Goal: Task Accomplishment & Management: Use online tool/utility

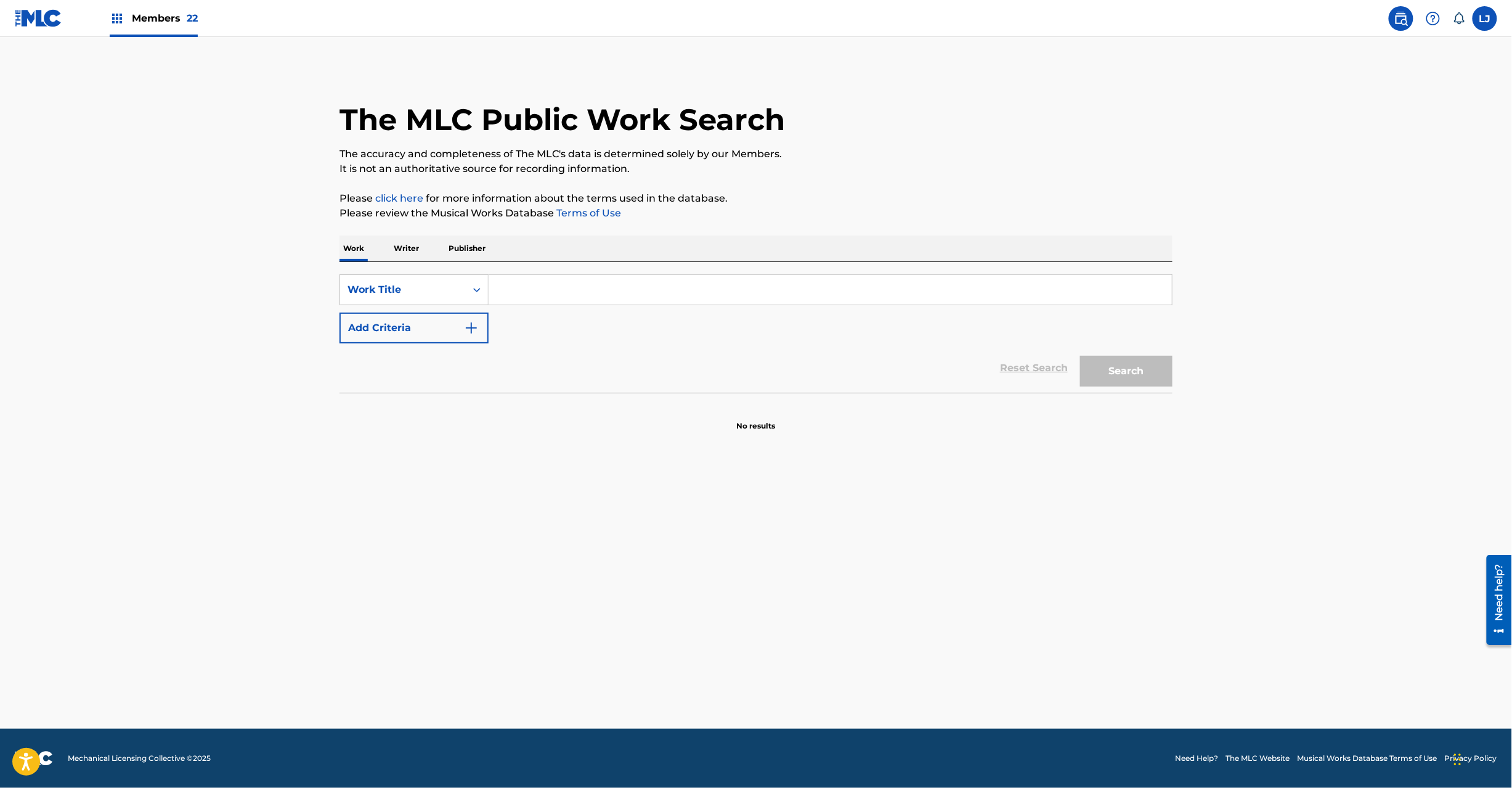
click at [18, 13] on img at bounding box center [38, 18] width 48 height 18
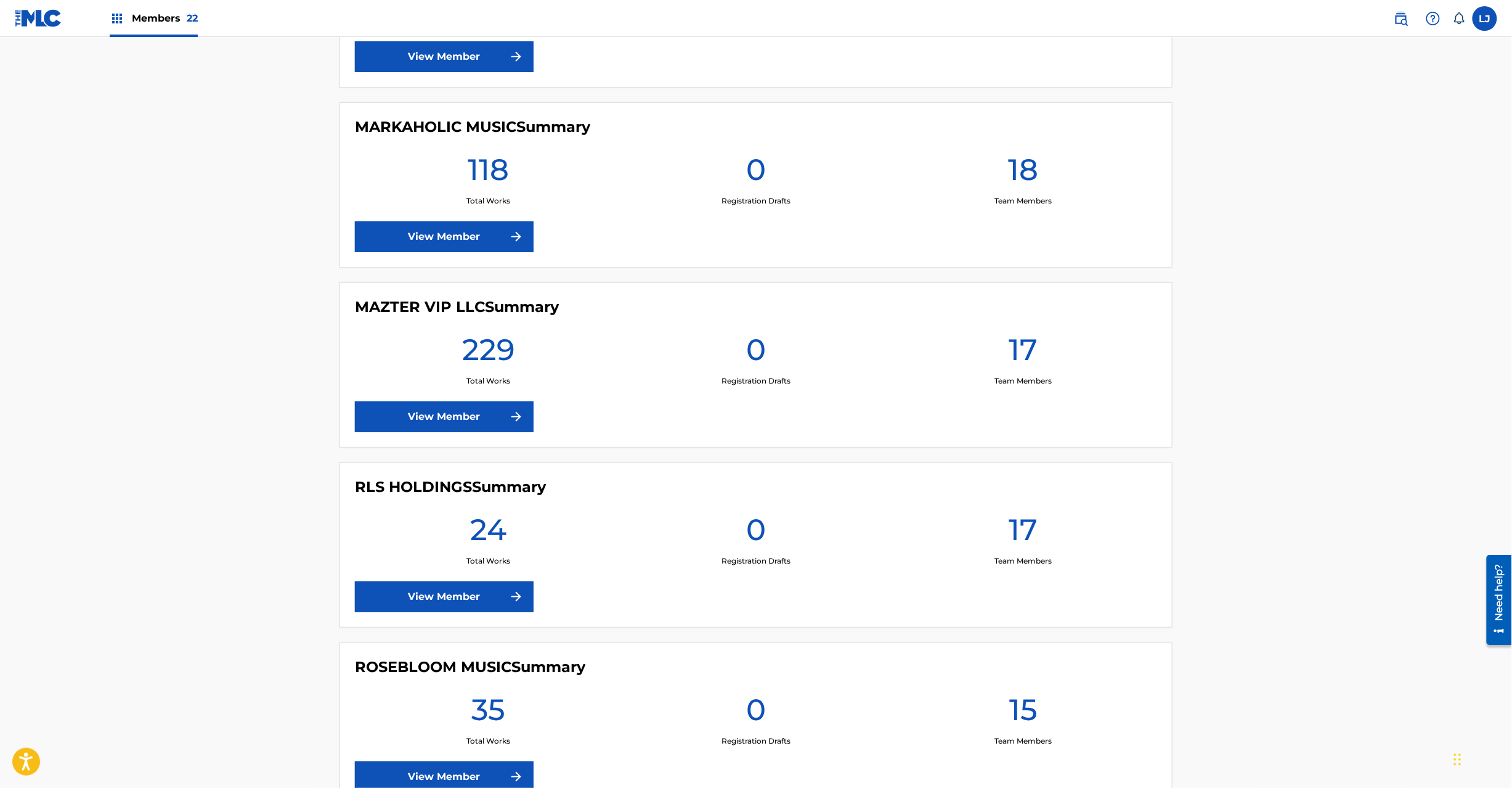
scroll to position [1973, 0]
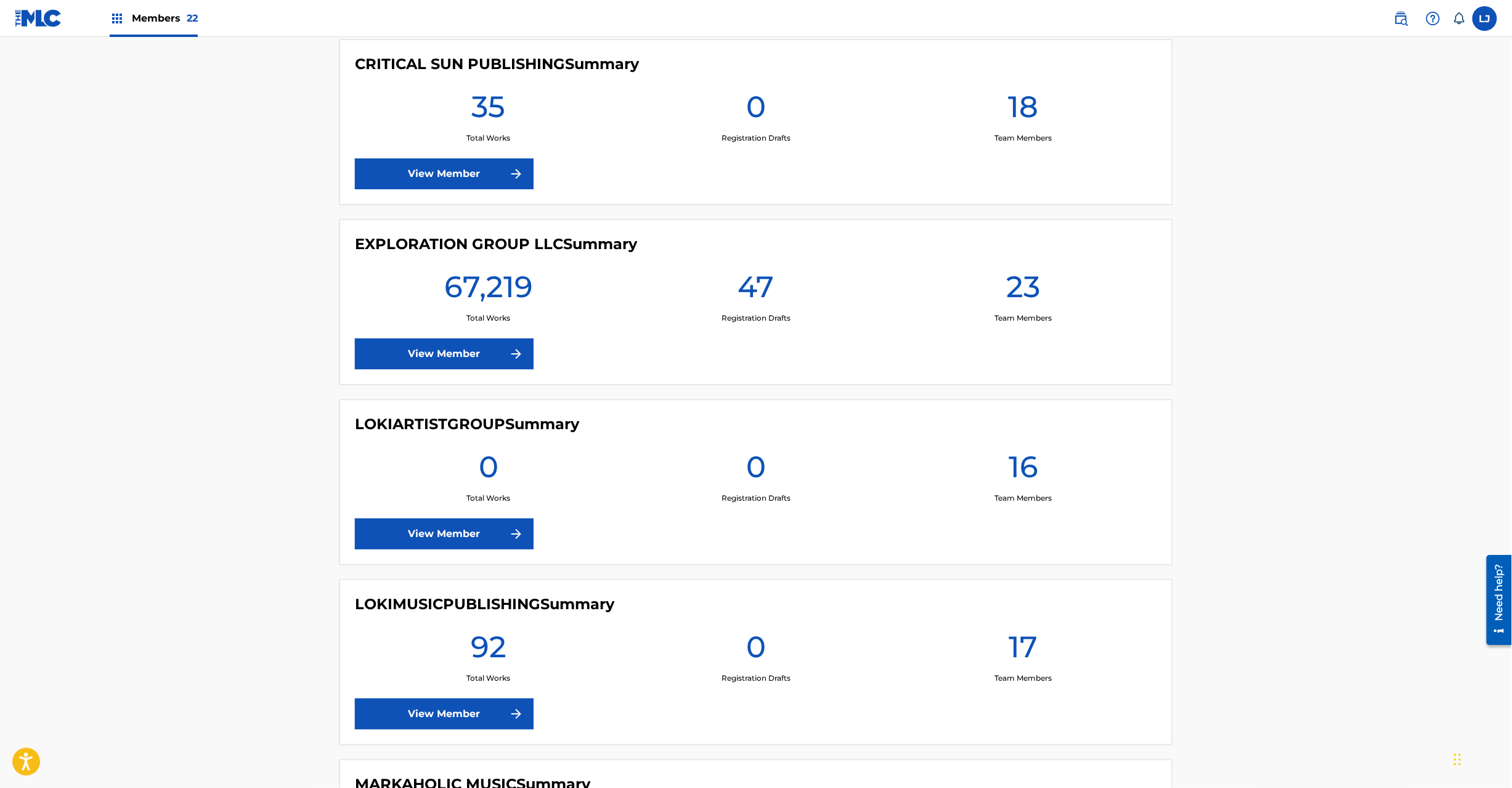
click at [423, 364] on link "View Member" at bounding box center [445, 354] width 179 height 30
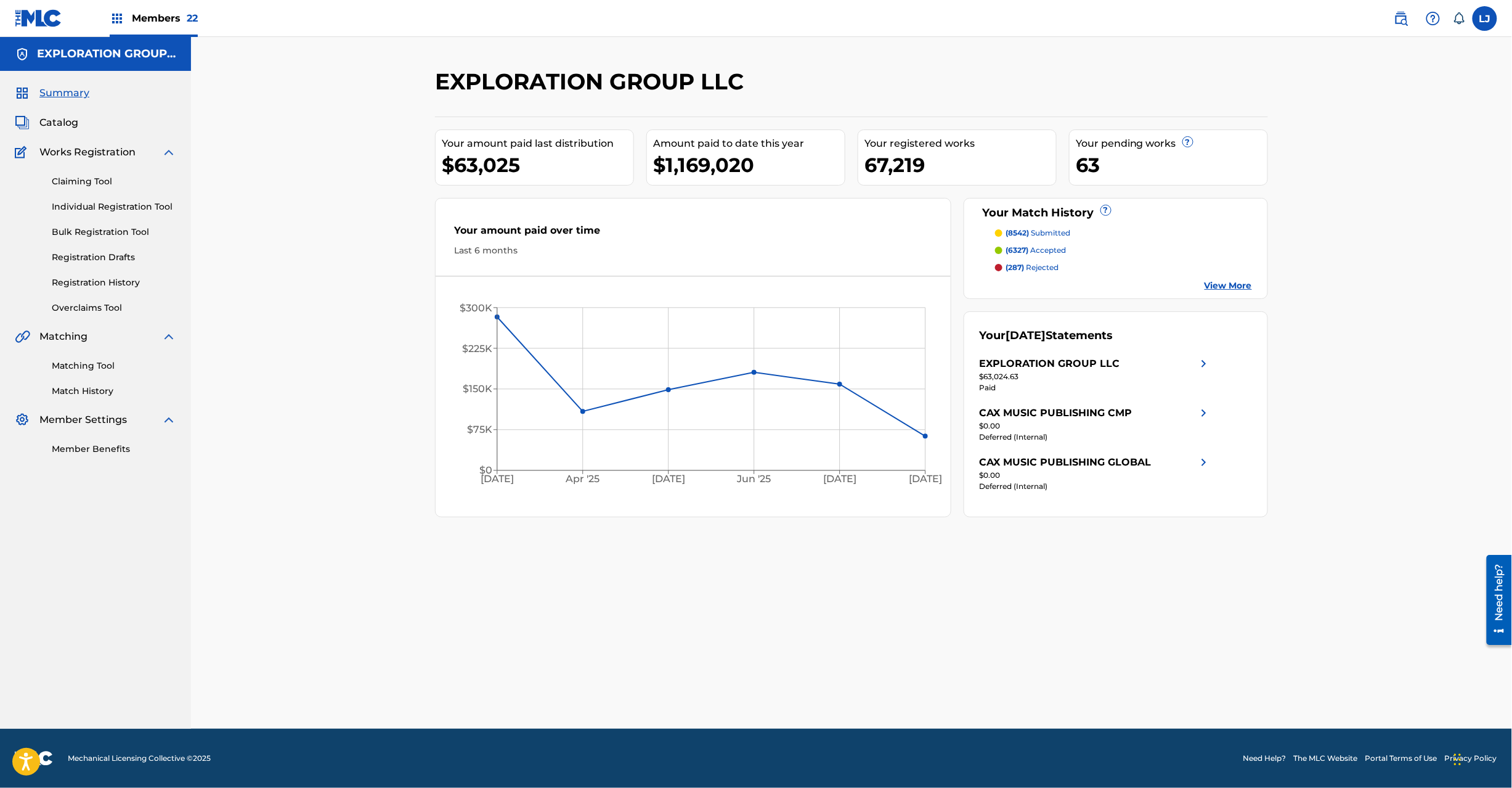
click at [89, 364] on link "Matching Tool" at bounding box center [114, 366] width 124 height 13
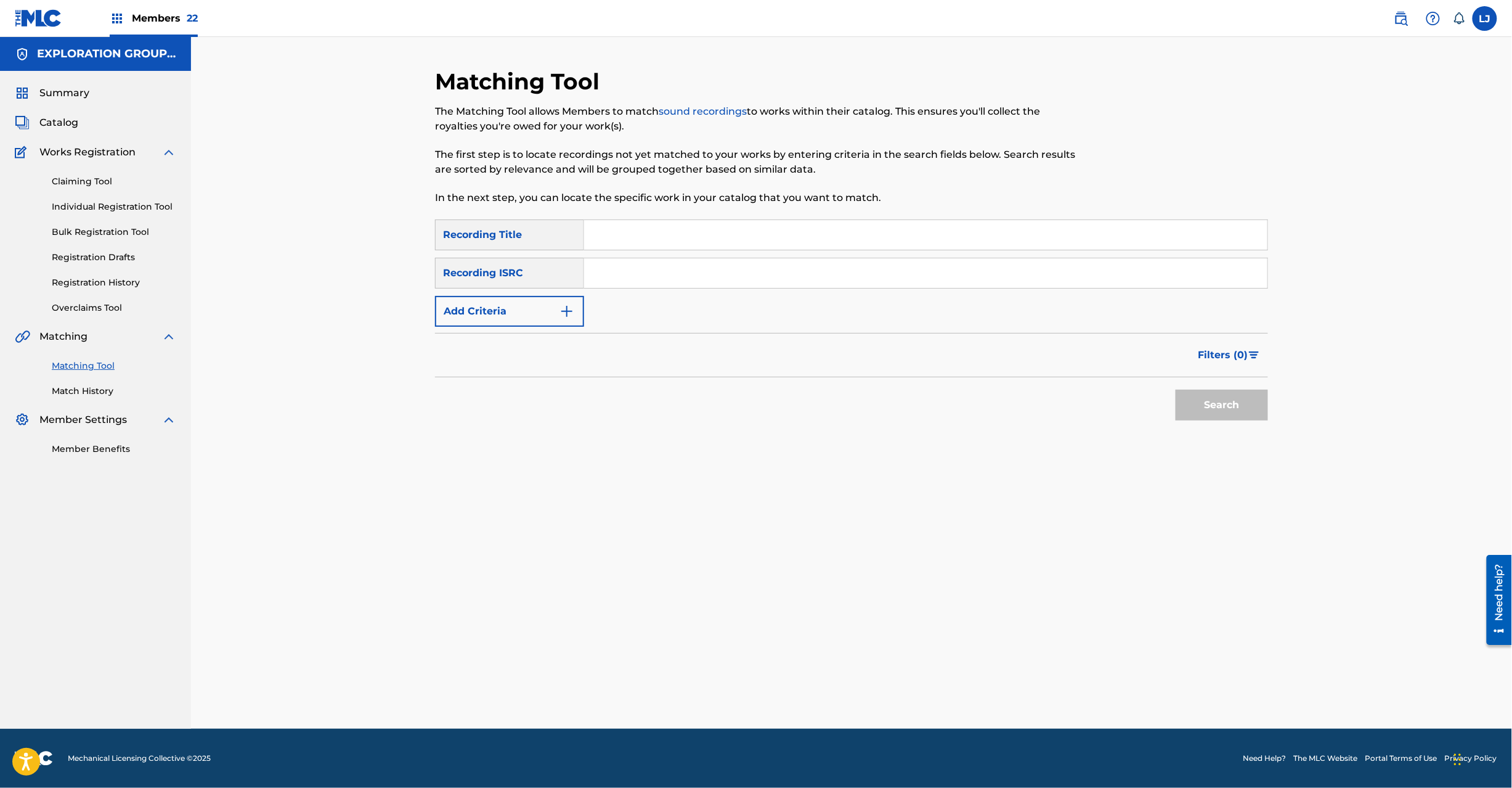
drag, startPoint x: 571, startPoint y: 262, endPoint x: 619, endPoint y: 267, distance: 48.3
click at [582, 262] on div "Recording ISRC" at bounding box center [510, 273] width 149 height 30
click at [619, 267] on input "Search Form" at bounding box center [926, 273] width 683 height 30
paste input "JPP600301850"
click at [1185, 400] on button "Search" at bounding box center [1222, 404] width 92 height 30
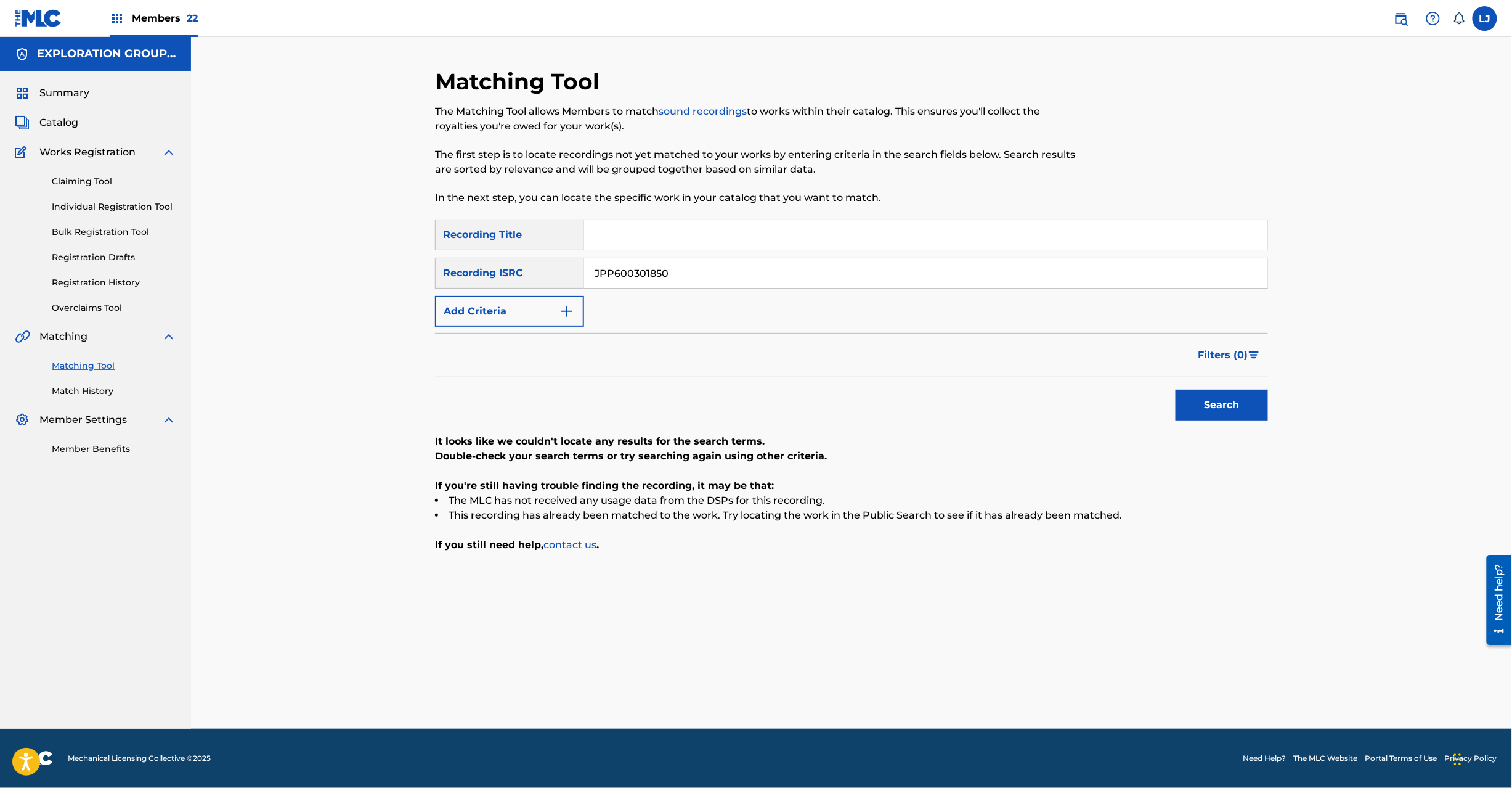
click at [1233, 393] on button "Search" at bounding box center [1222, 404] width 92 height 30
click at [652, 279] on input "JPP600301850" at bounding box center [926, 273] width 683 height 30
paste input "91"
click at [652, 279] on input "JPP600301910" at bounding box center [926, 273] width 683 height 30
click at [1215, 403] on button "Search" at bounding box center [1222, 404] width 92 height 30
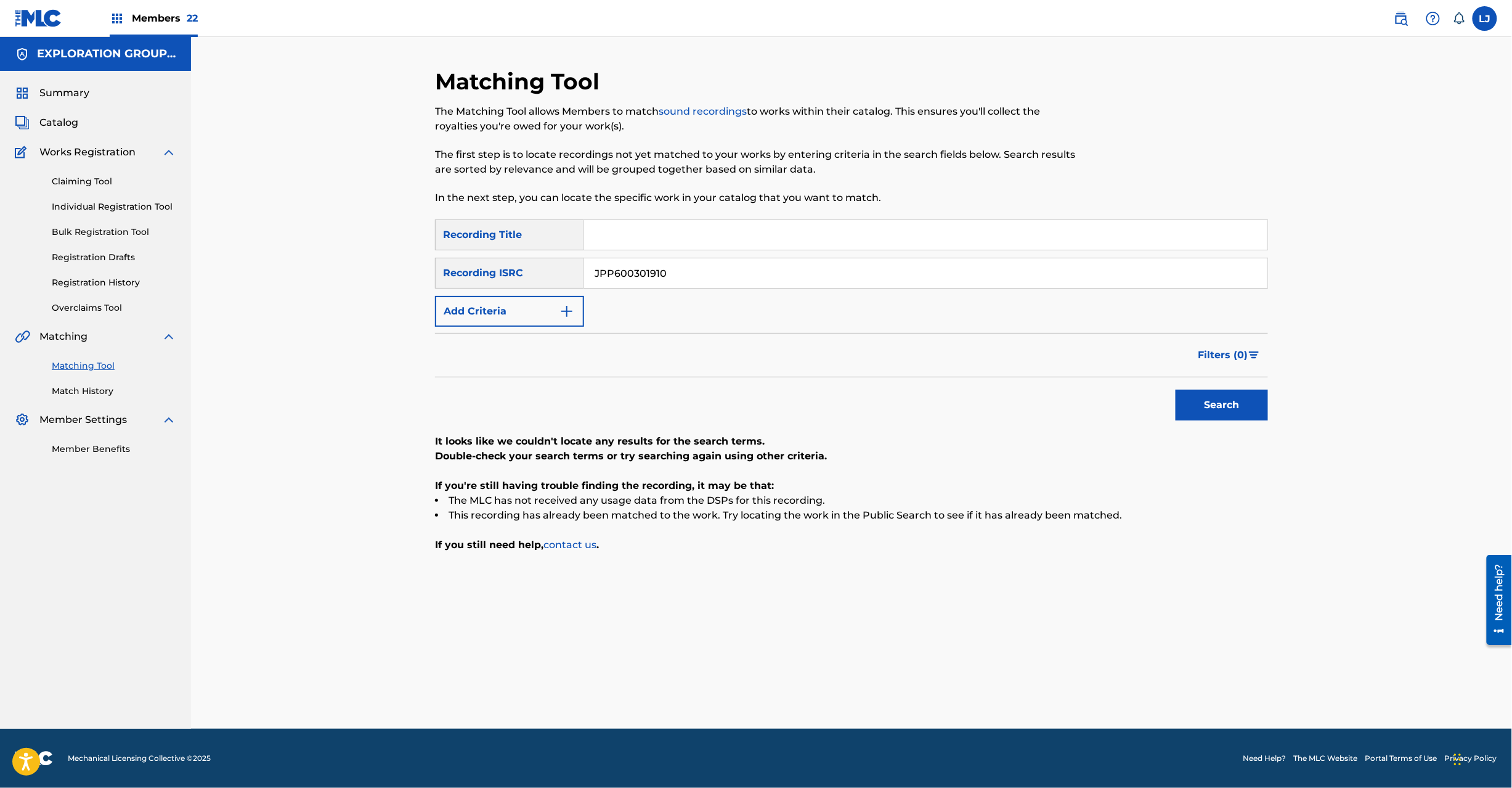
click at [664, 264] on input "JPP600301910" at bounding box center [926, 273] width 683 height 30
paste input "D100900100 | JPD100700401"
drag, startPoint x: 670, startPoint y: 275, endPoint x: 1005, endPoint y: 277, distance: 335.0
click at [1003, 275] on input "JPD100900100" at bounding box center [926, 273] width 683 height 30
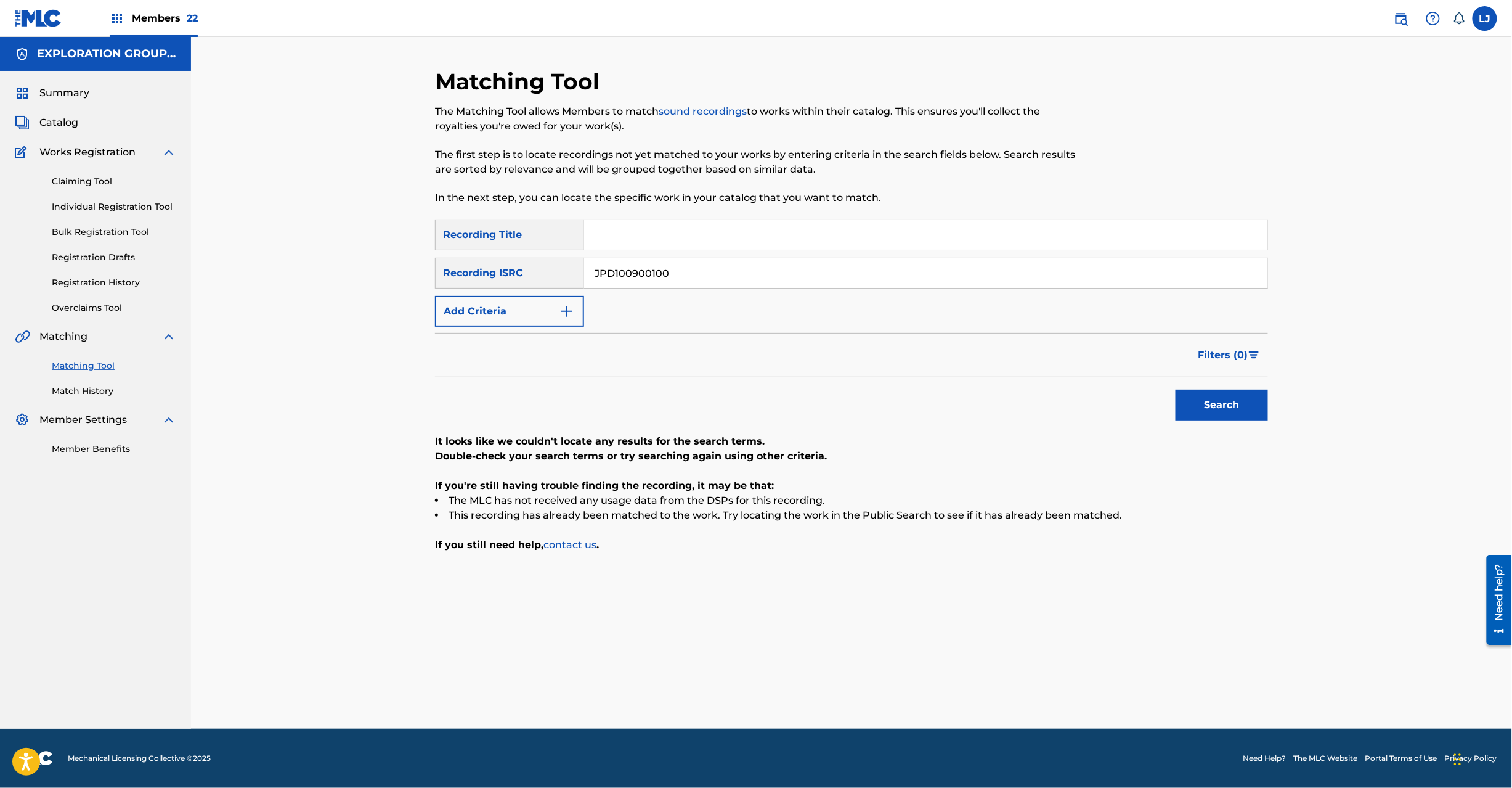
type input "JPD100900100"
drag, startPoint x: 1223, startPoint y: 430, endPoint x: 1224, endPoint y: 421, distance: 9.1
click at [1224, 430] on div "SearchWithCriteria49338eb6-0834-4b00-b221-fa5e5f5750c9 Recording Title SearchWi…" at bounding box center [851, 386] width 833 height 333
drag, startPoint x: 1223, startPoint y: 390, endPoint x: 979, endPoint y: 341, distance: 248.9
click at [1223, 389] on button "Search" at bounding box center [1222, 404] width 92 height 30
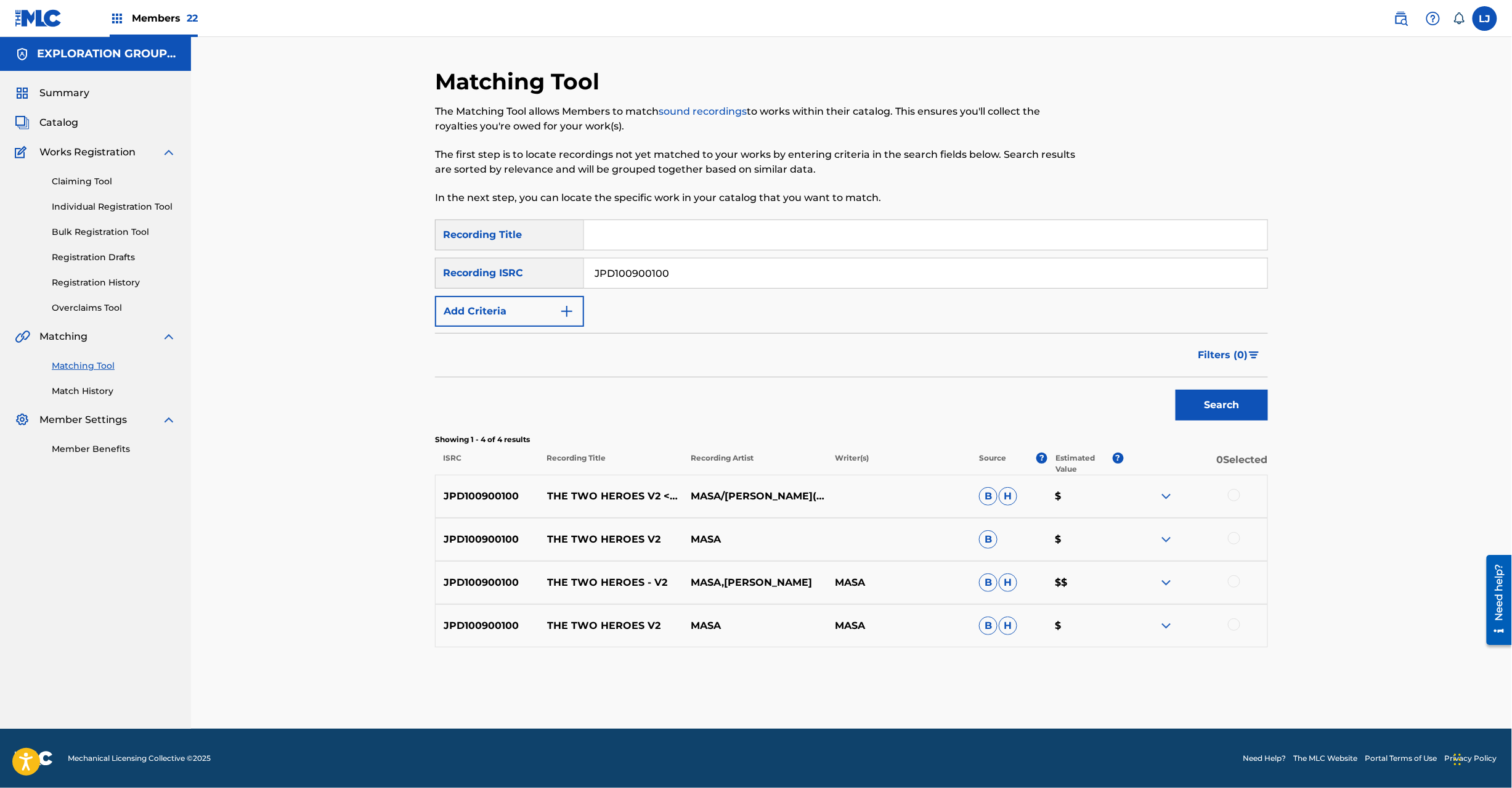
click at [709, 281] on input "JPD100900100" at bounding box center [926, 273] width 683 height 30
drag, startPoint x: 1231, startPoint y: 488, endPoint x: 1233, endPoint y: 496, distance: 8.2
click at [1233, 493] on div "JPD100900100 THE TWO HEROES V2 <長坂の戦い> [PERSON_NAME]/[PERSON_NAME](編曲) B H $" at bounding box center [851, 496] width 833 height 43
click at [1231, 492] on div at bounding box center [1234, 495] width 12 height 12
click at [1233, 536] on div at bounding box center [1234, 538] width 12 height 12
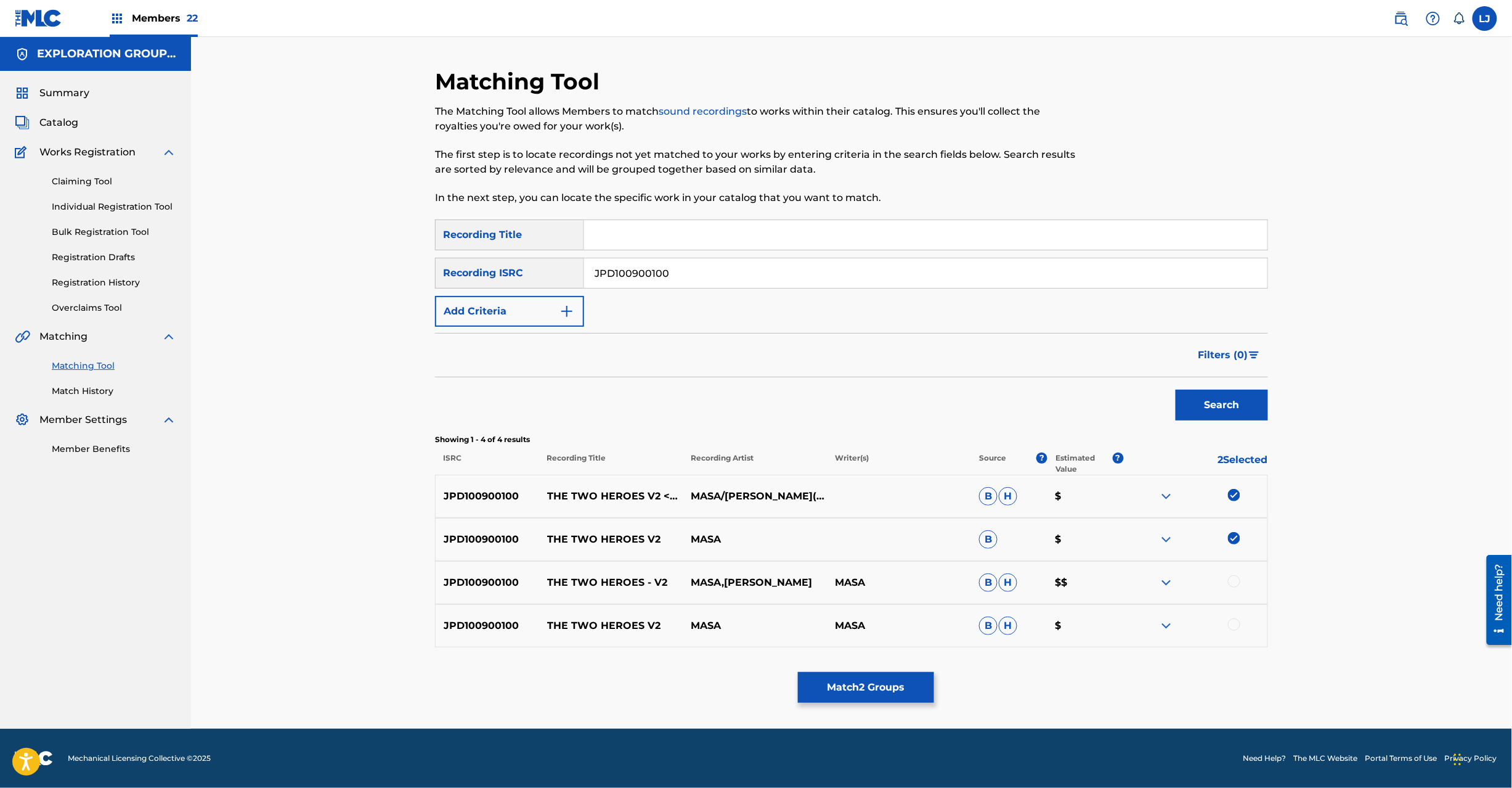
click at [1231, 583] on div at bounding box center [1234, 581] width 12 height 12
click at [1232, 627] on div at bounding box center [1234, 625] width 12 height 12
click at [799, 686] on button "Match 4 Groups" at bounding box center [866, 686] width 136 height 30
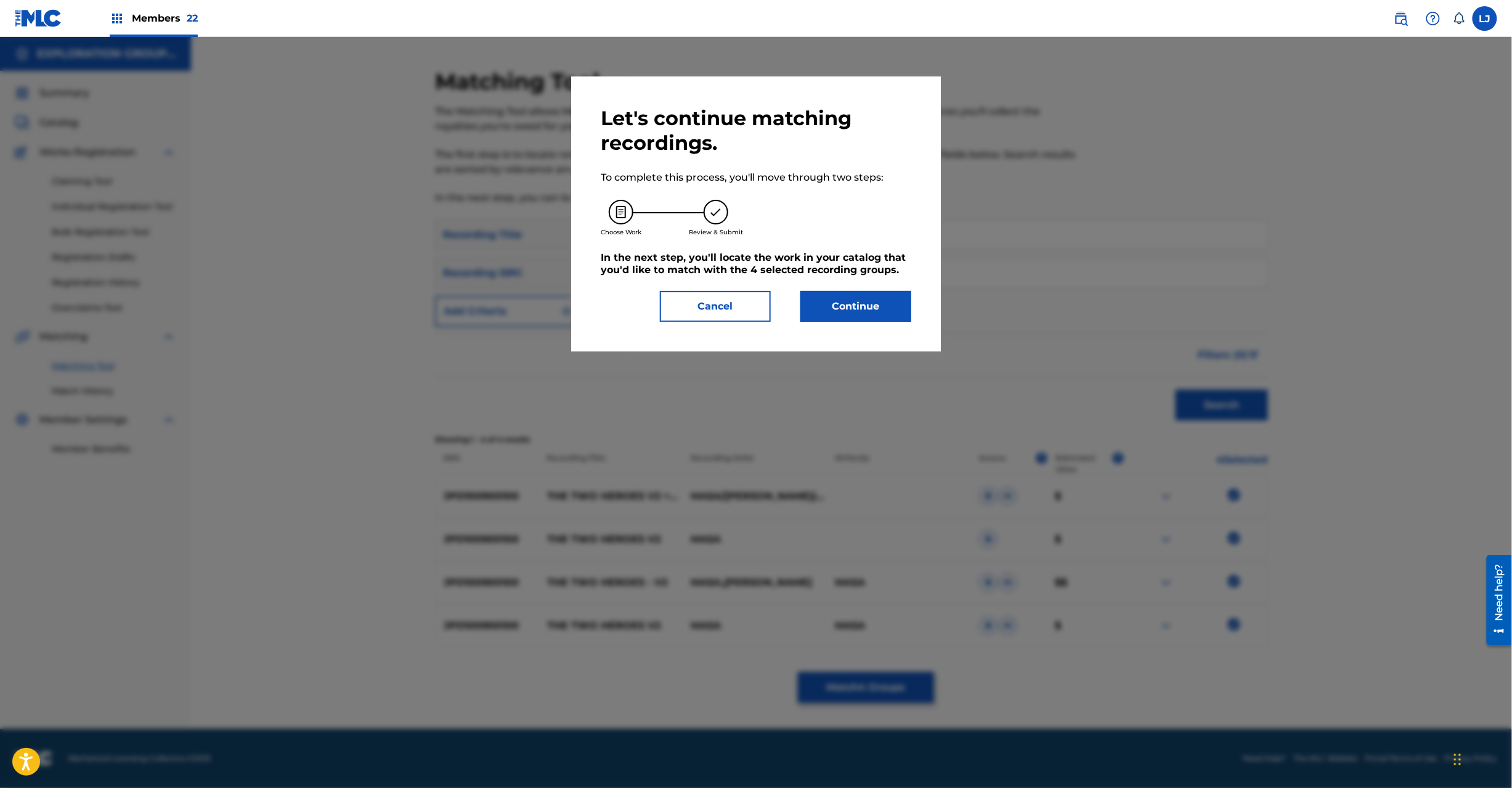
click at [814, 320] on button "Continue" at bounding box center [856, 306] width 111 height 30
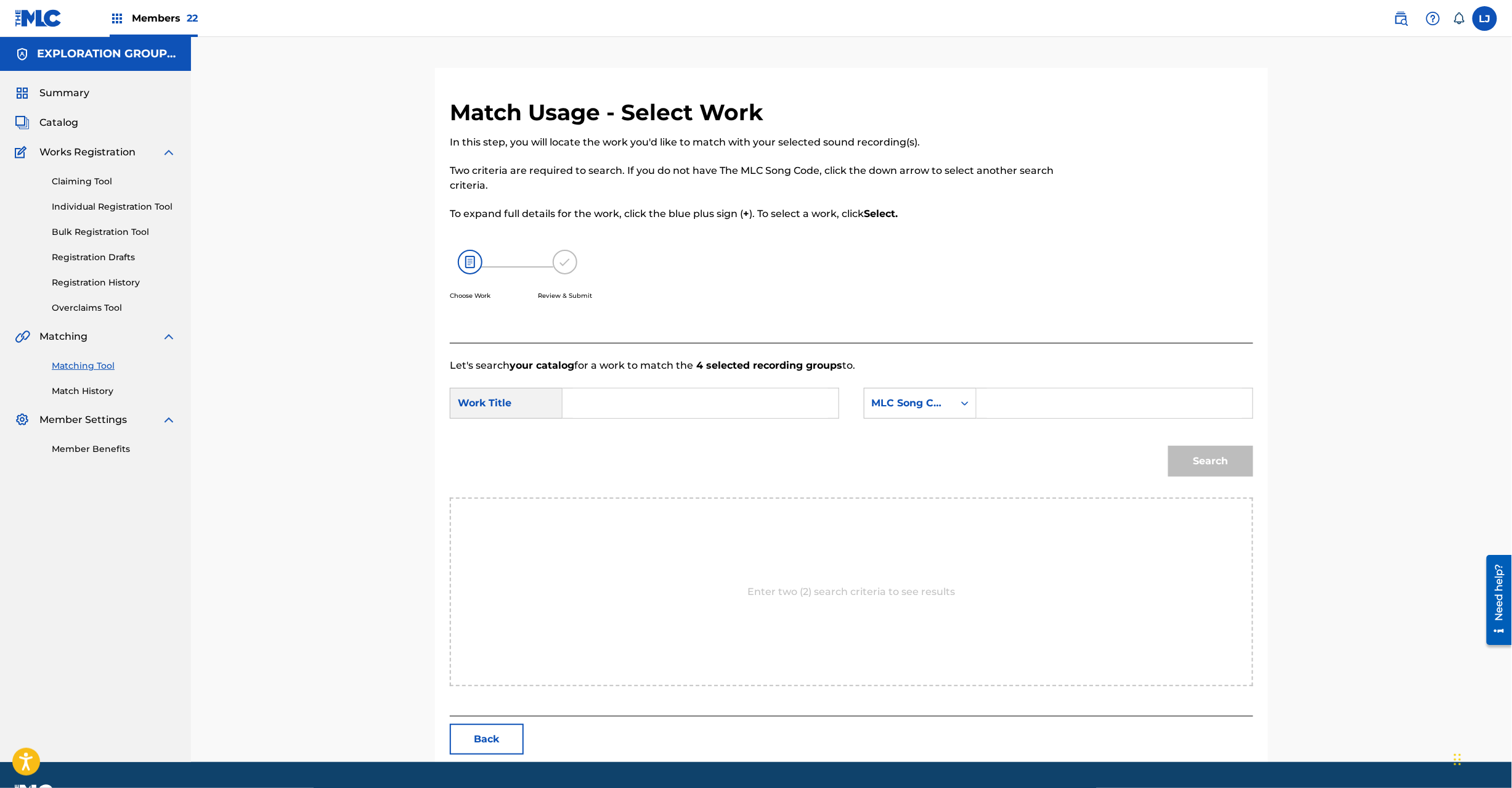
click at [504, 735] on button "Back" at bounding box center [486, 738] width 74 height 30
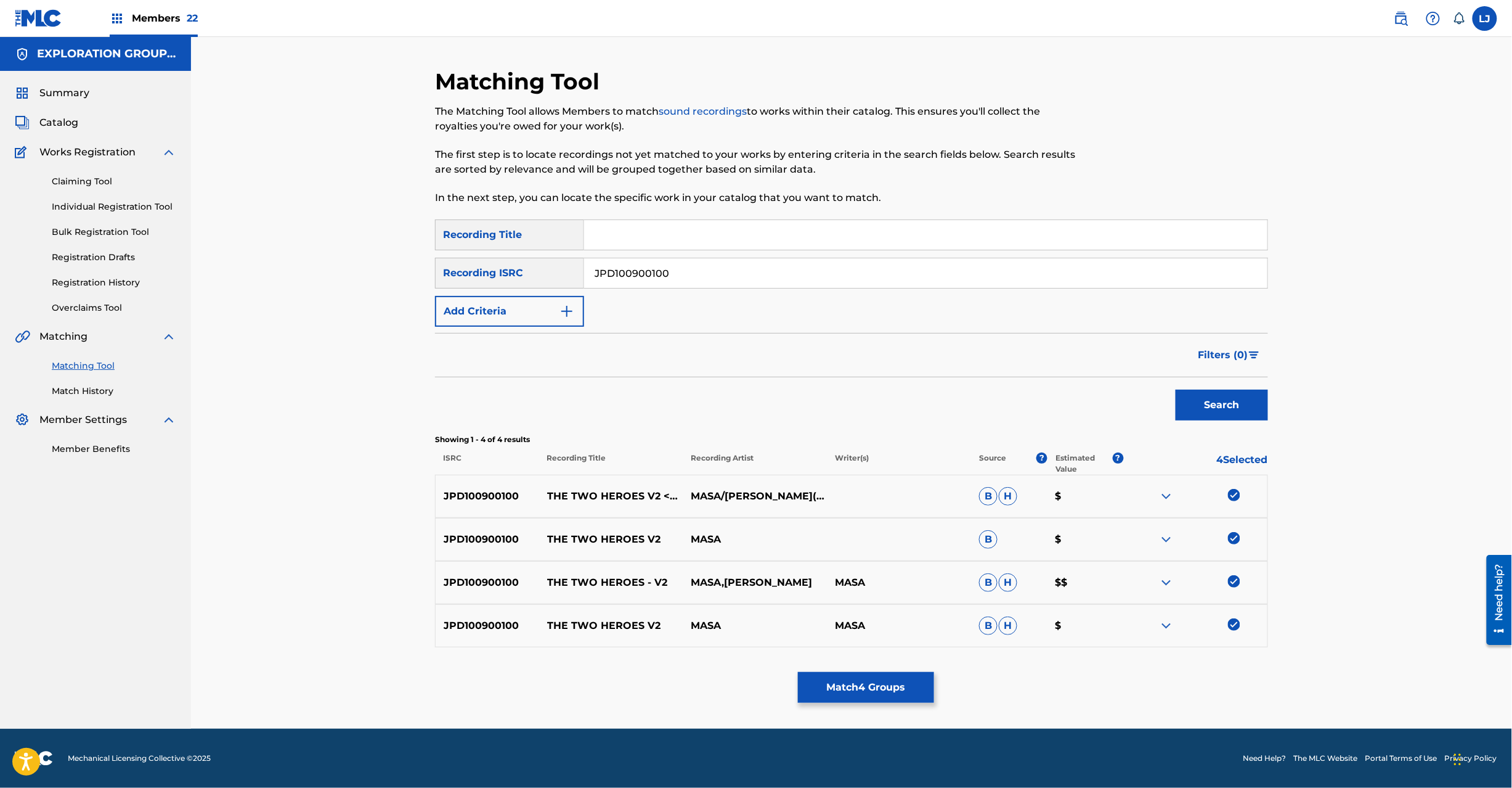
click at [905, 688] on button "Match 4 Groups" at bounding box center [866, 686] width 136 height 30
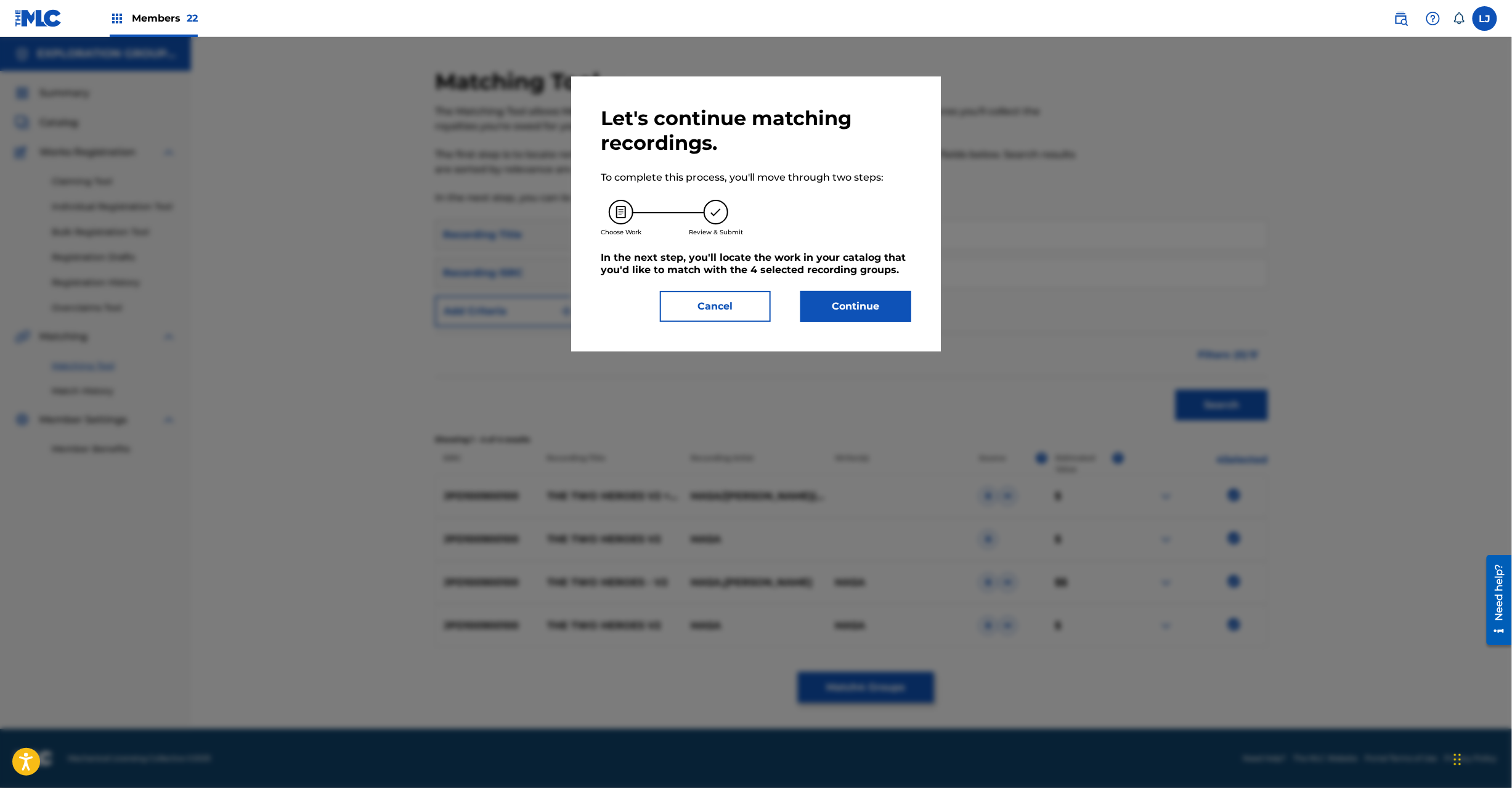
click at [867, 303] on button "Continue" at bounding box center [856, 306] width 111 height 30
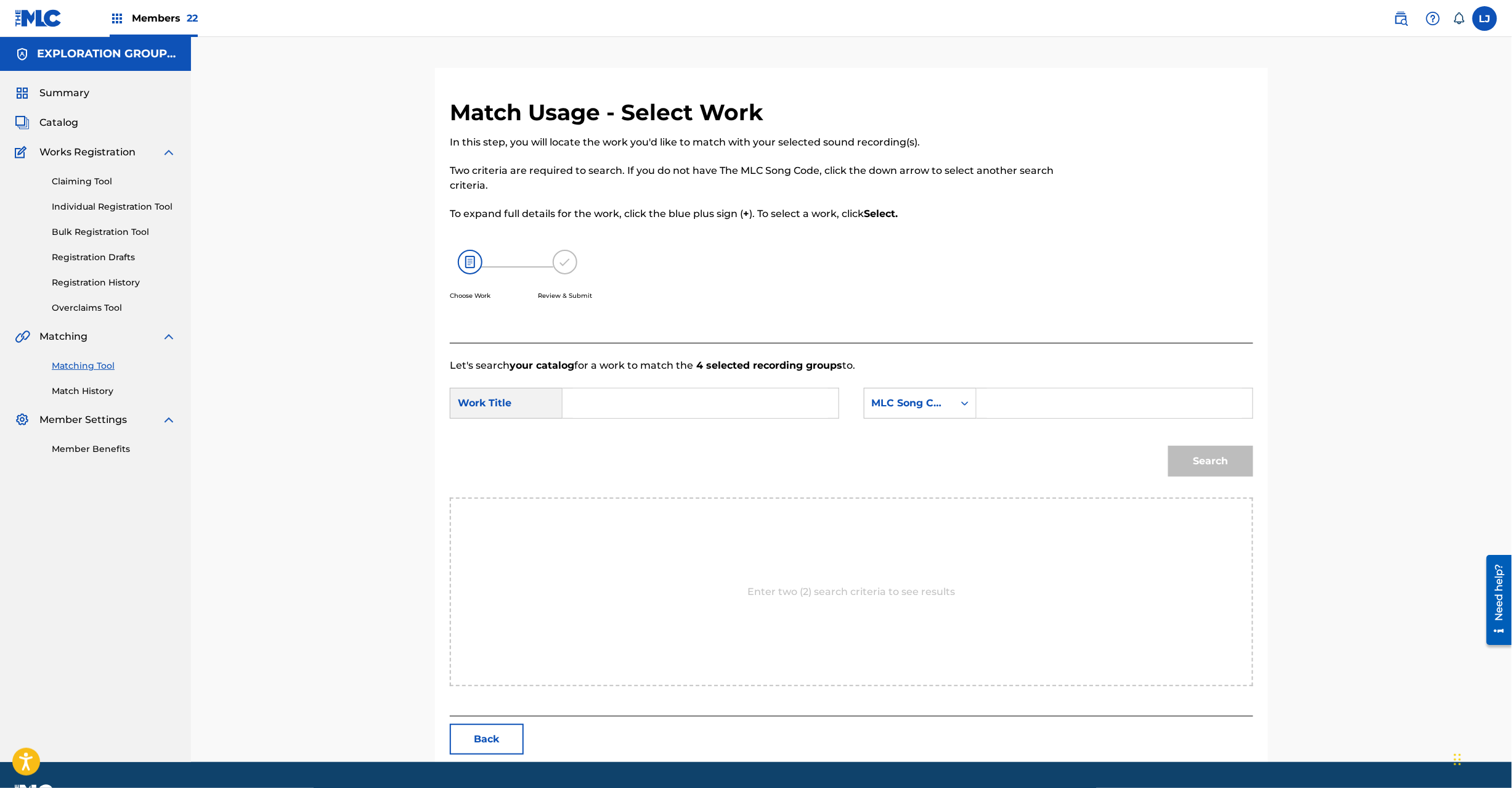
click at [708, 426] on div "SearchWithCriteria4cbf4f85-5f06-4ddd-8779-2feb1bd91871 Work Title SearchWithCri…" at bounding box center [851, 407] width 803 height 38
paste input "Two Heroes The TE9FEO"
click at [697, 394] on input "Search Form" at bounding box center [701, 403] width 255 height 30
click at [686, 398] on input "Two Heroes The TE9FEO" at bounding box center [701, 403] width 255 height 30
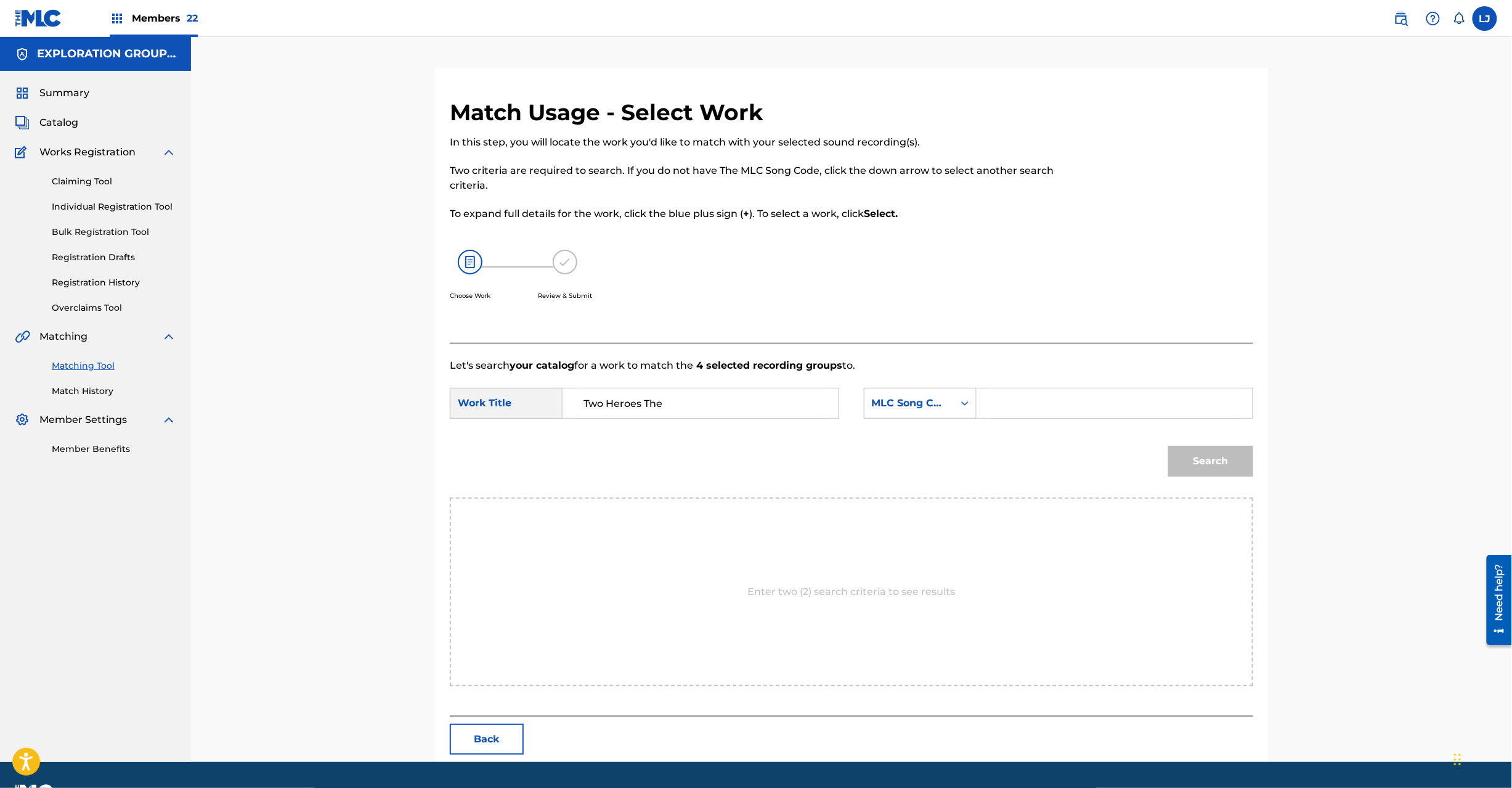
type input "Two Heroes The"
click at [1058, 401] on input "Search Form" at bounding box center [1115, 403] width 255 height 30
paste input "TE9FEO"
type input "TE9FEO"
click at [1221, 467] on button "Search" at bounding box center [1211, 460] width 85 height 30
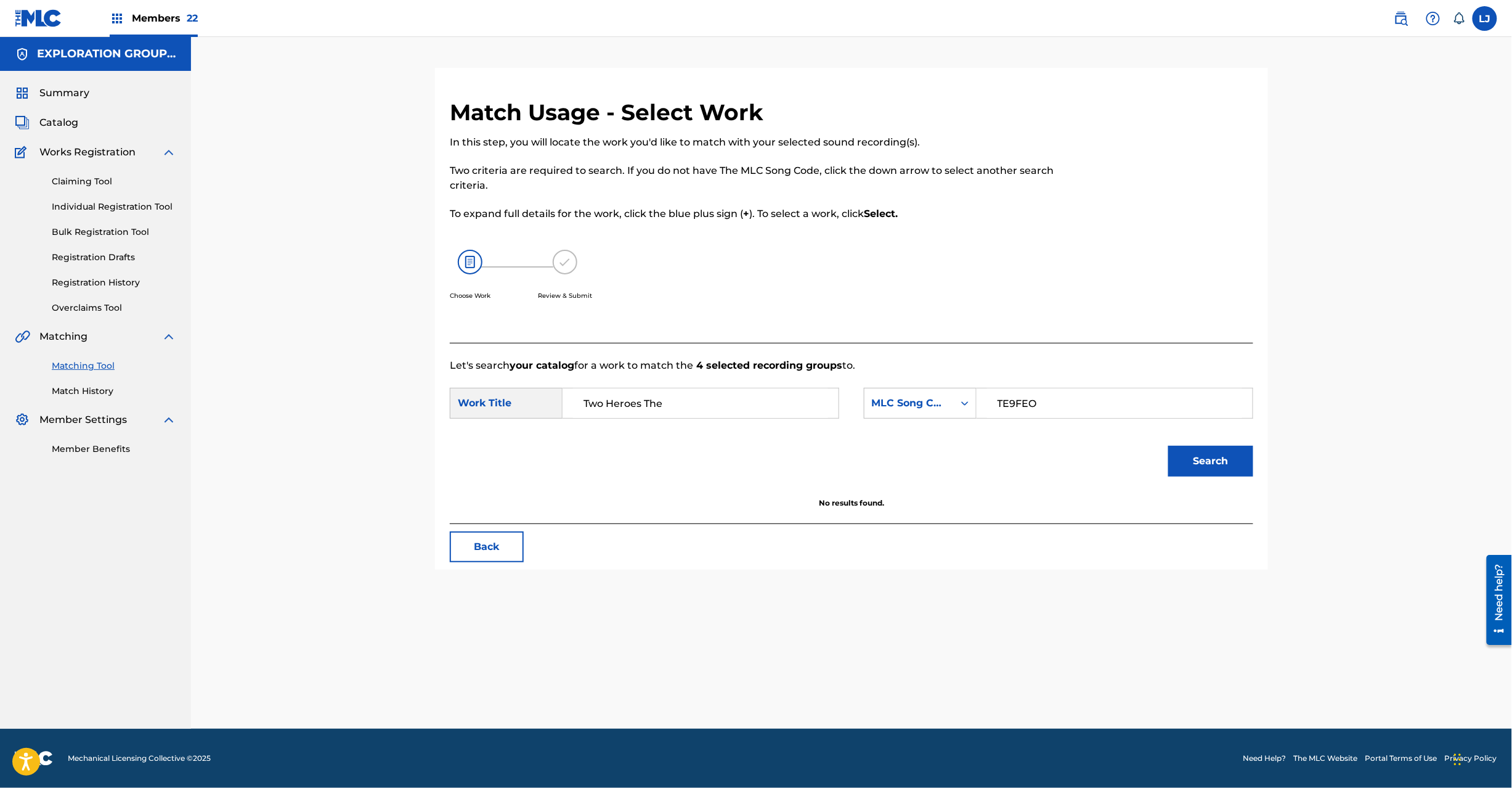
click at [735, 407] on input "Two Heroes The" at bounding box center [701, 403] width 255 height 30
click at [474, 548] on button "Back" at bounding box center [486, 546] width 74 height 30
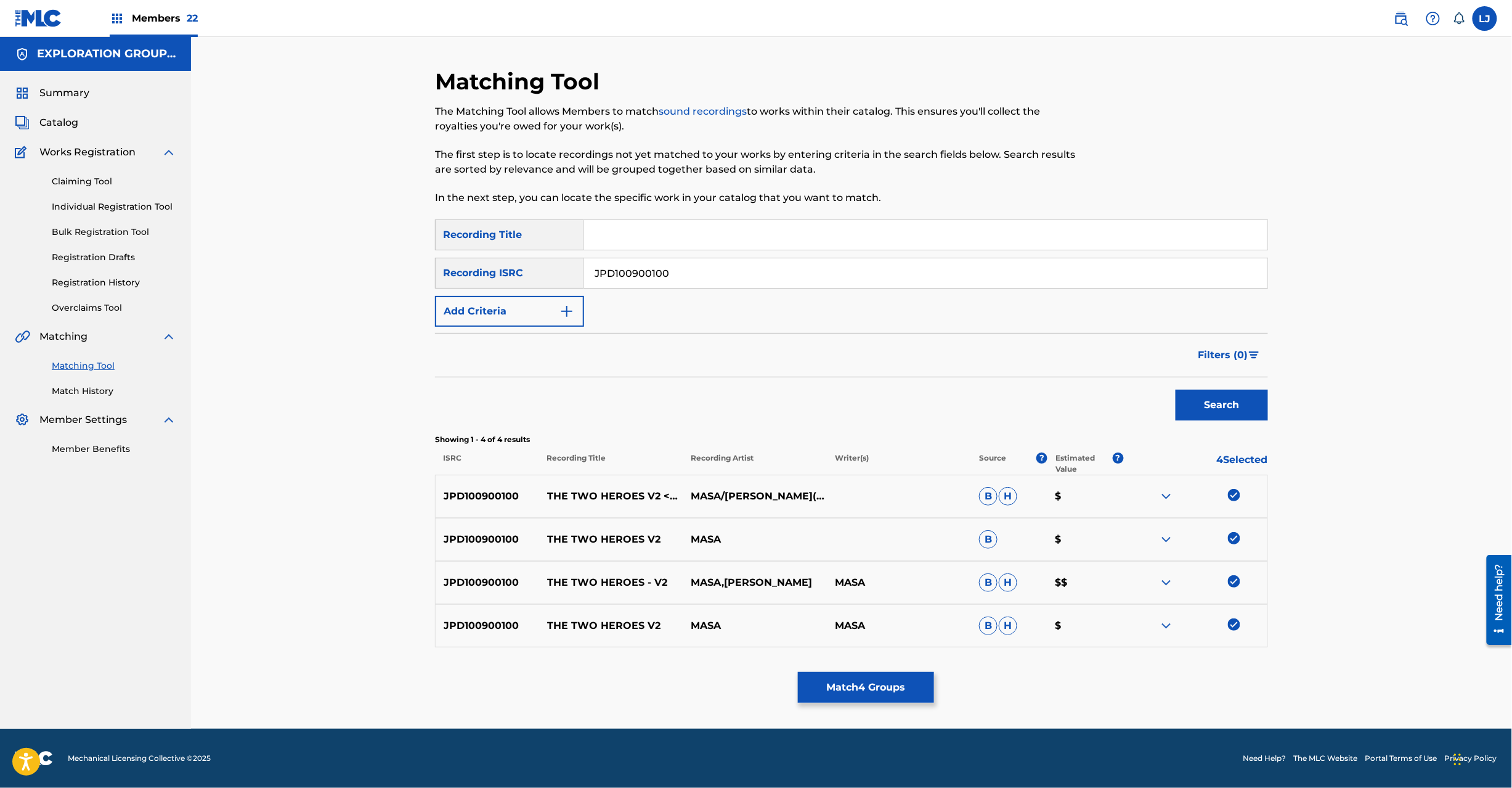
click at [651, 258] on input "JPD100900100" at bounding box center [926, 273] width 683 height 30
paste input "600313 | JPD100200069"
click at [708, 274] on input "JPD100600313 | JPD100200069" at bounding box center [926, 273] width 683 height 30
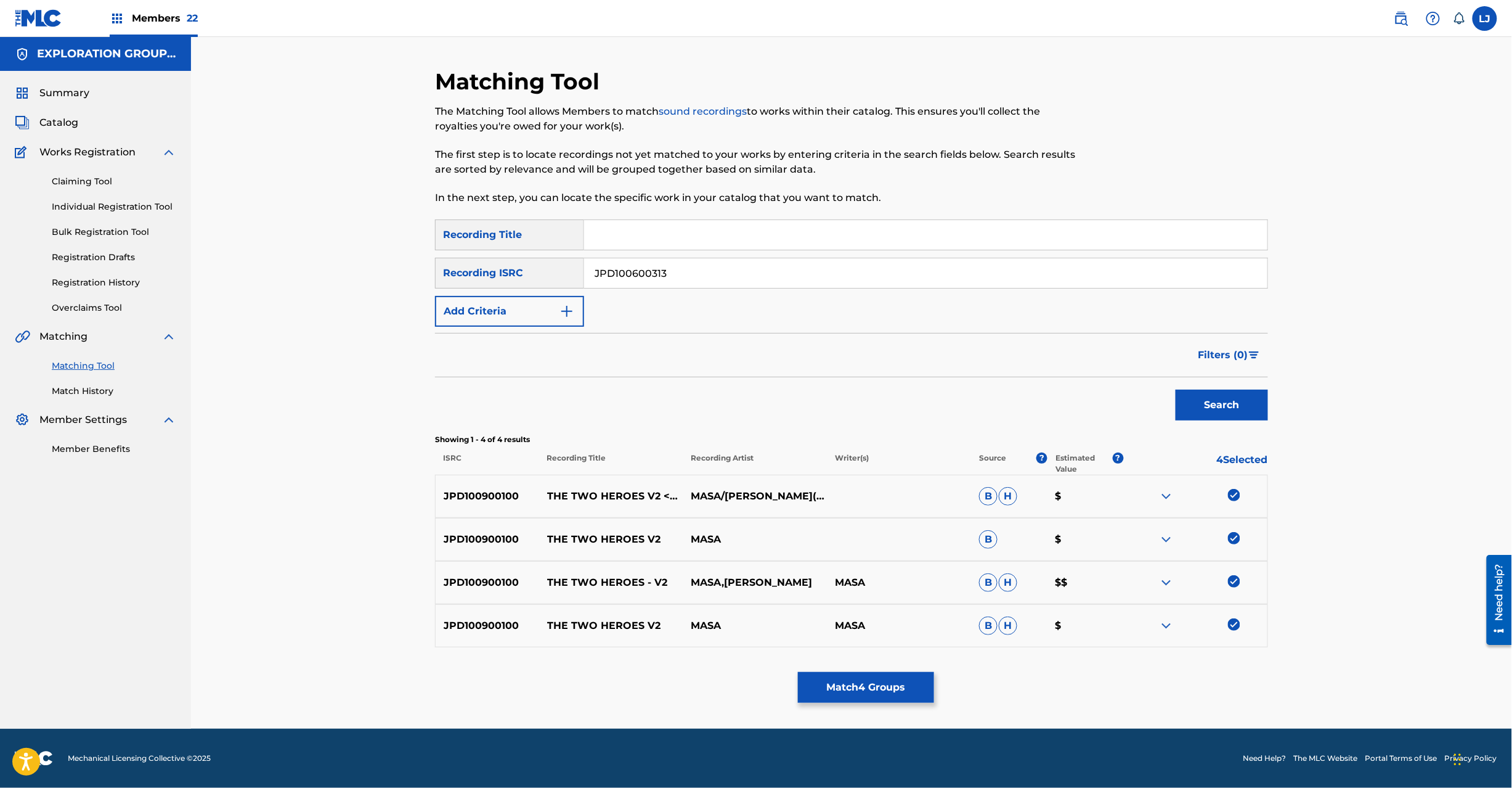
click at [1202, 400] on button "Search" at bounding box center [1222, 404] width 92 height 30
click at [650, 236] on input "Search Form" at bounding box center [926, 235] width 683 height 30
click at [635, 273] on input "JPD100600313" at bounding box center [926, 273] width 683 height 30
paste input "| JPD100200069"
click at [635, 273] on input "JPD100600313" at bounding box center [926, 273] width 683 height 30
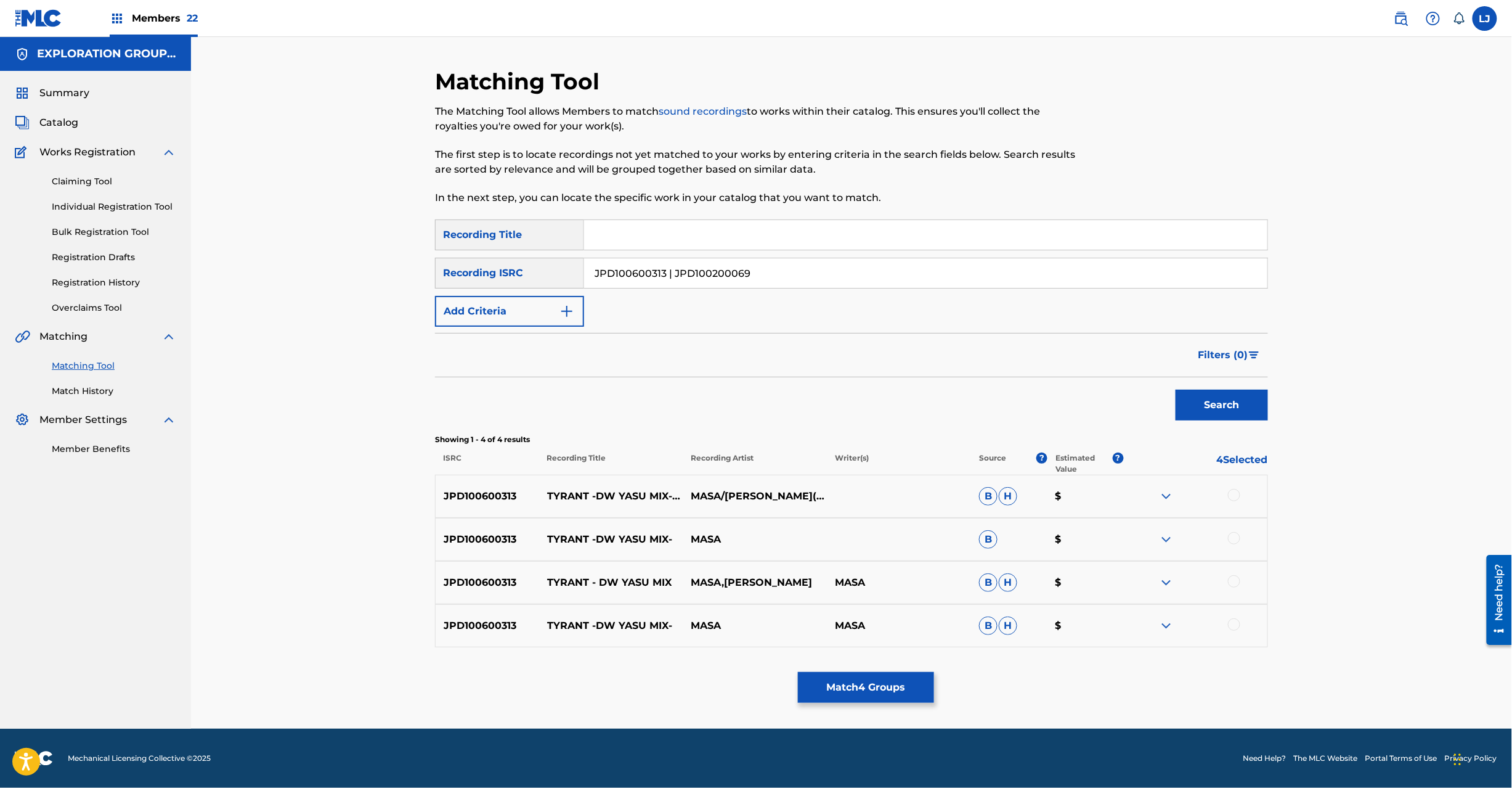
drag, startPoint x: 670, startPoint y: 274, endPoint x: 228, endPoint y: 276, distance: 442.0
click at [220, 274] on div "Matching Tool The Matching Tool allows Members to match sound recordings to wor…" at bounding box center [851, 383] width 1321 height 692
type input "JPD100200069"
click at [1198, 417] on button "Search" at bounding box center [1222, 404] width 92 height 30
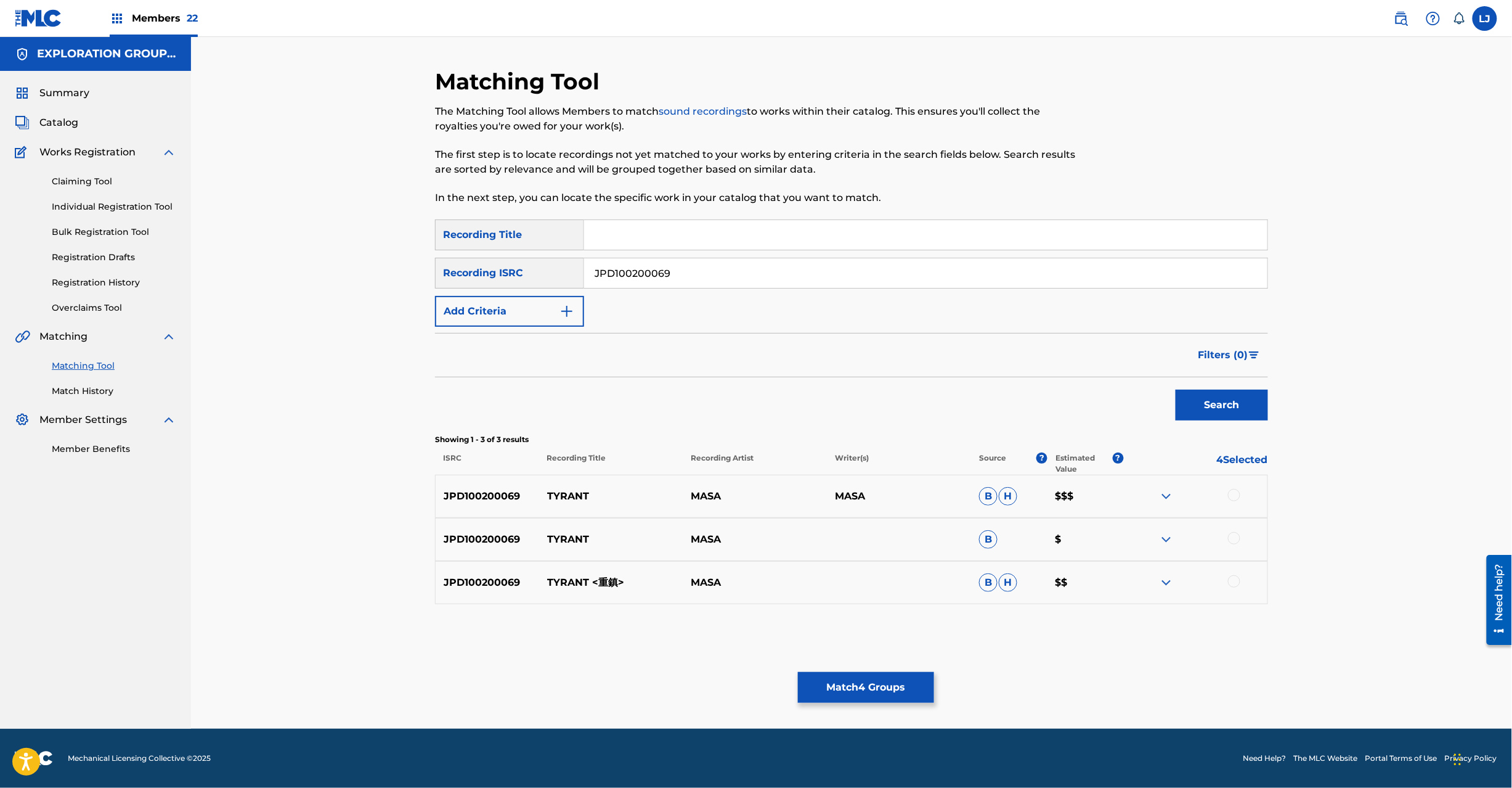
click at [1233, 499] on div at bounding box center [1234, 495] width 12 height 12
click at [1238, 541] on div at bounding box center [1234, 538] width 12 height 12
click at [36, 10] on img at bounding box center [38, 18] width 48 height 18
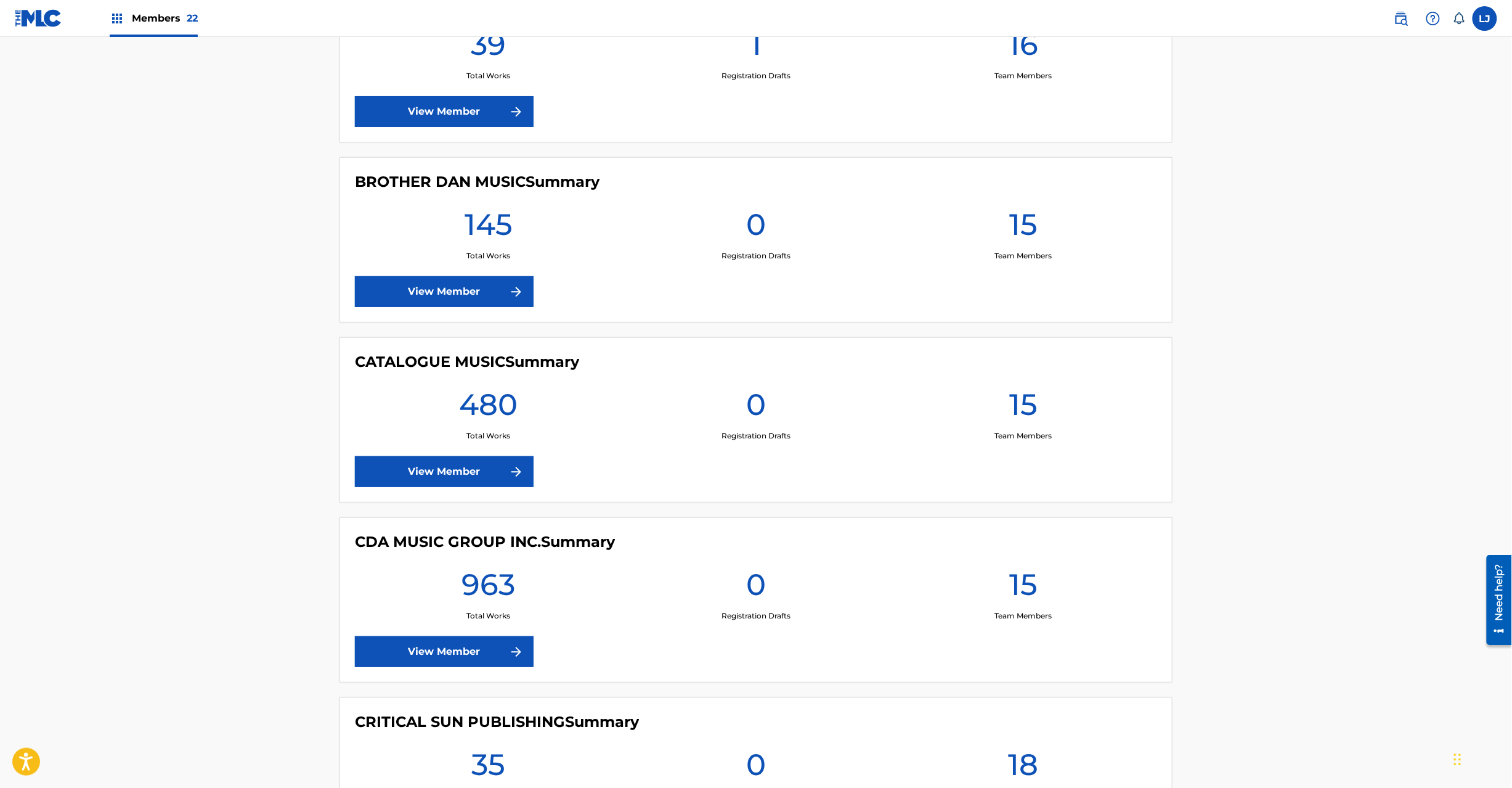
scroll to position [1973, 0]
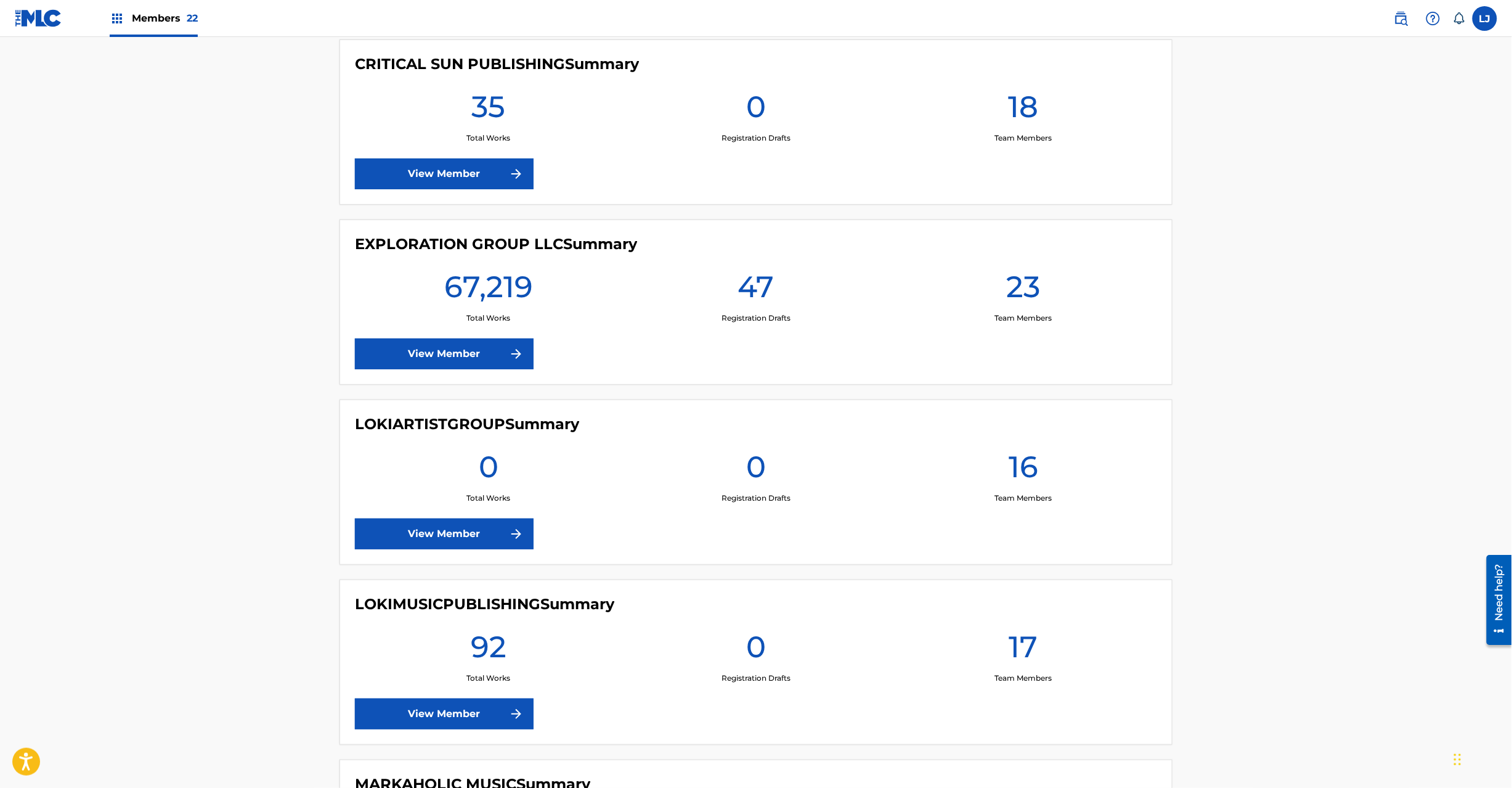
click at [432, 369] on link "View Member" at bounding box center [445, 354] width 179 height 30
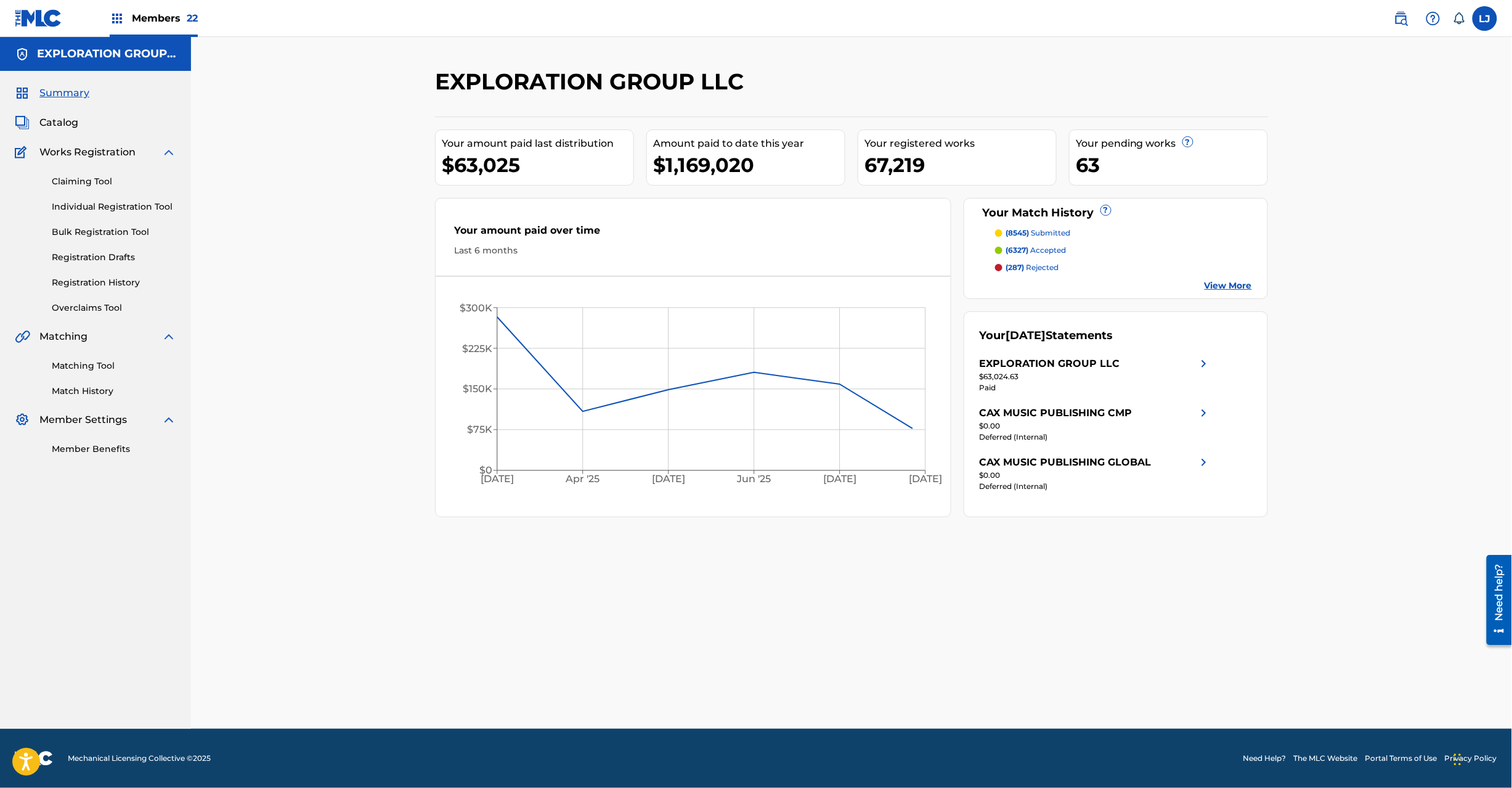
click at [107, 361] on link "Matching Tool" at bounding box center [114, 366] width 124 height 13
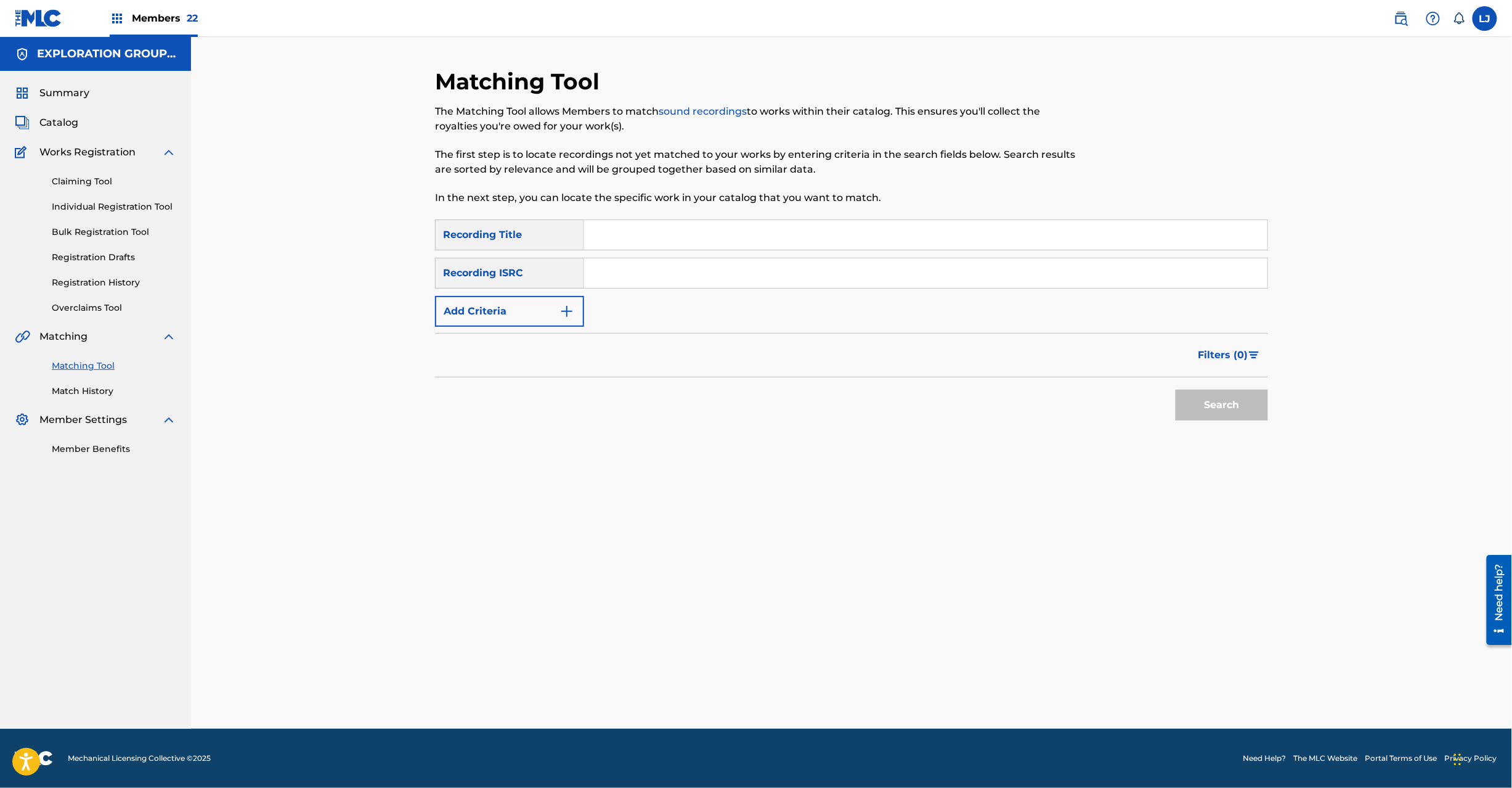
click at [668, 277] on input "Search Form" at bounding box center [926, 273] width 683 height 30
paste input "JPD100600313 | JPD100200069"
click at [659, 279] on input "JPD100600313 | JPD100200069" at bounding box center [926, 273] width 683 height 30
type input "JPD100200069"
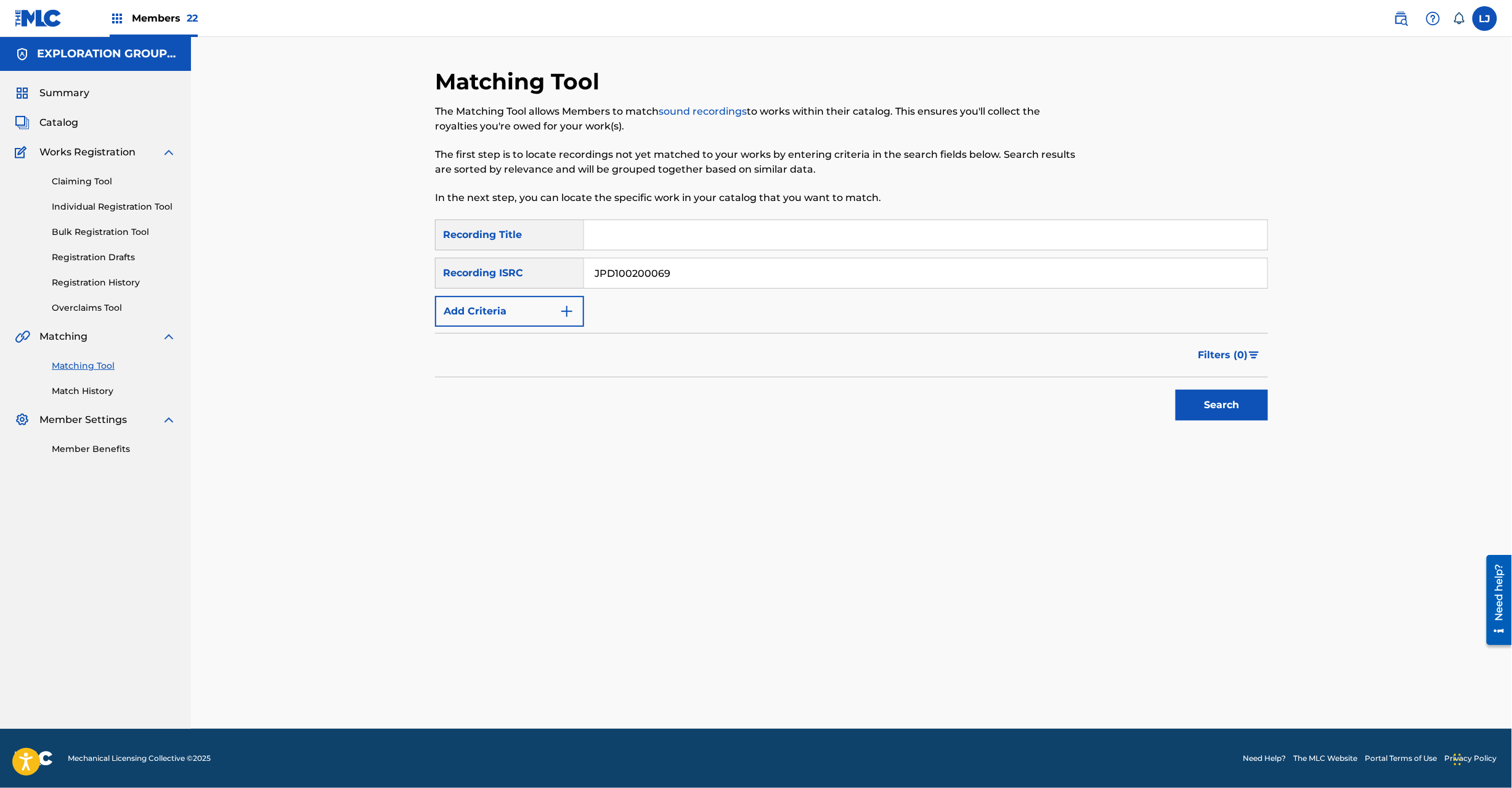
click at [1231, 406] on button "Search" at bounding box center [1222, 404] width 92 height 30
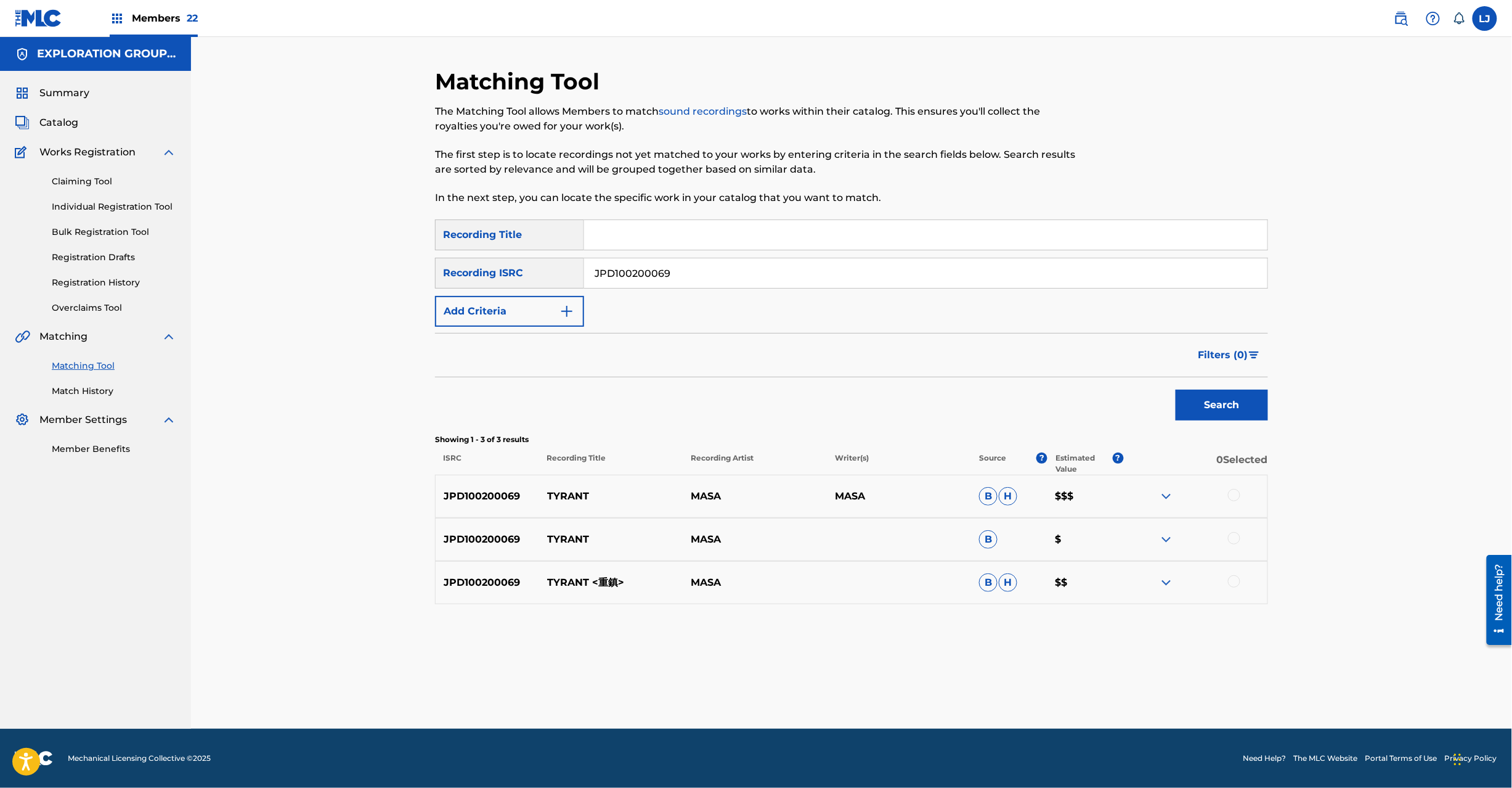
click at [1232, 498] on div at bounding box center [1234, 495] width 12 height 12
click at [1231, 538] on div at bounding box center [1234, 538] width 12 height 12
click at [1236, 579] on div at bounding box center [1234, 581] width 12 height 12
click at [907, 676] on button "Match 3 Groups" at bounding box center [866, 686] width 136 height 30
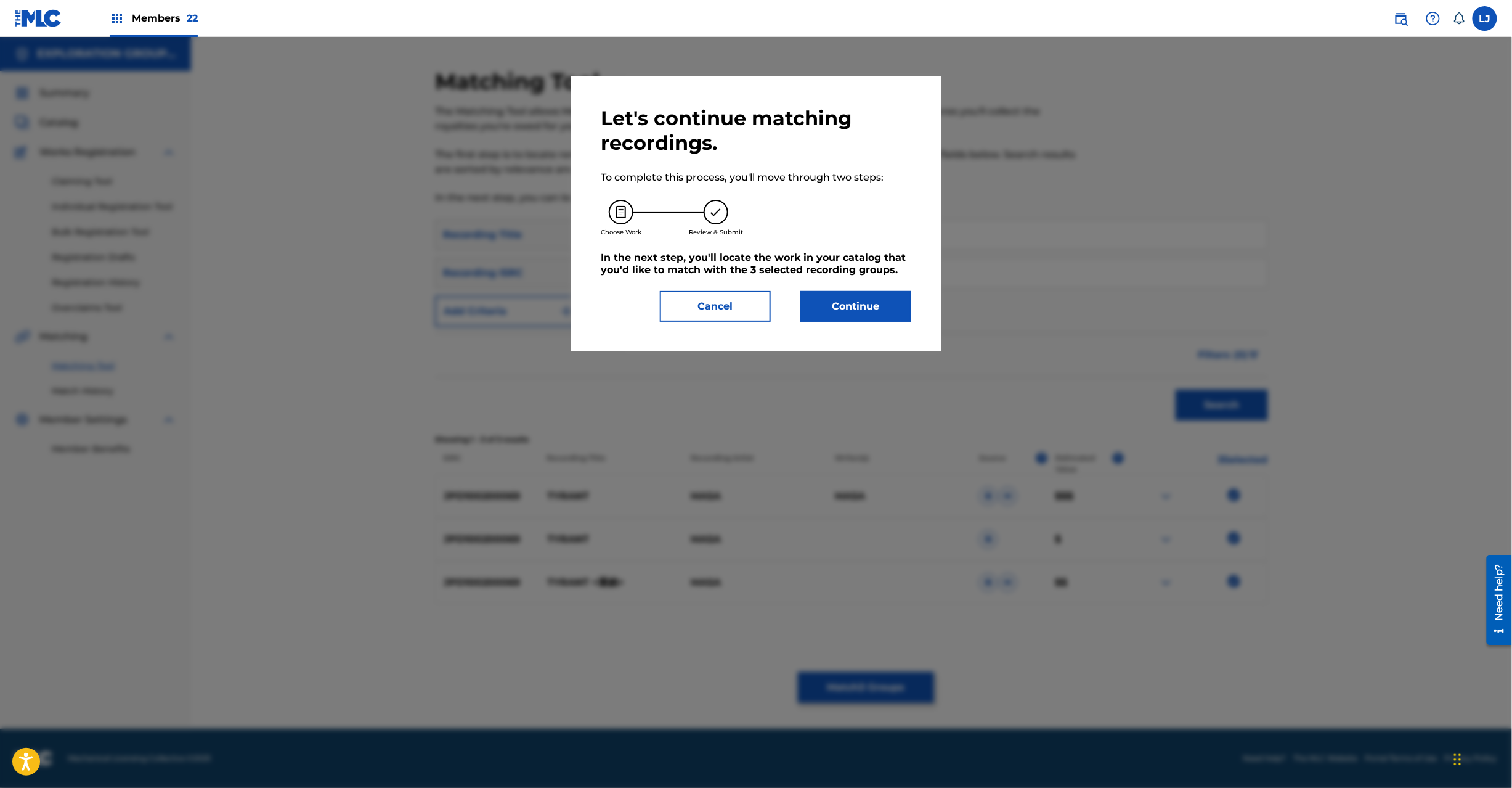
click at [858, 319] on button "Continue" at bounding box center [856, 306] width 111 height 30
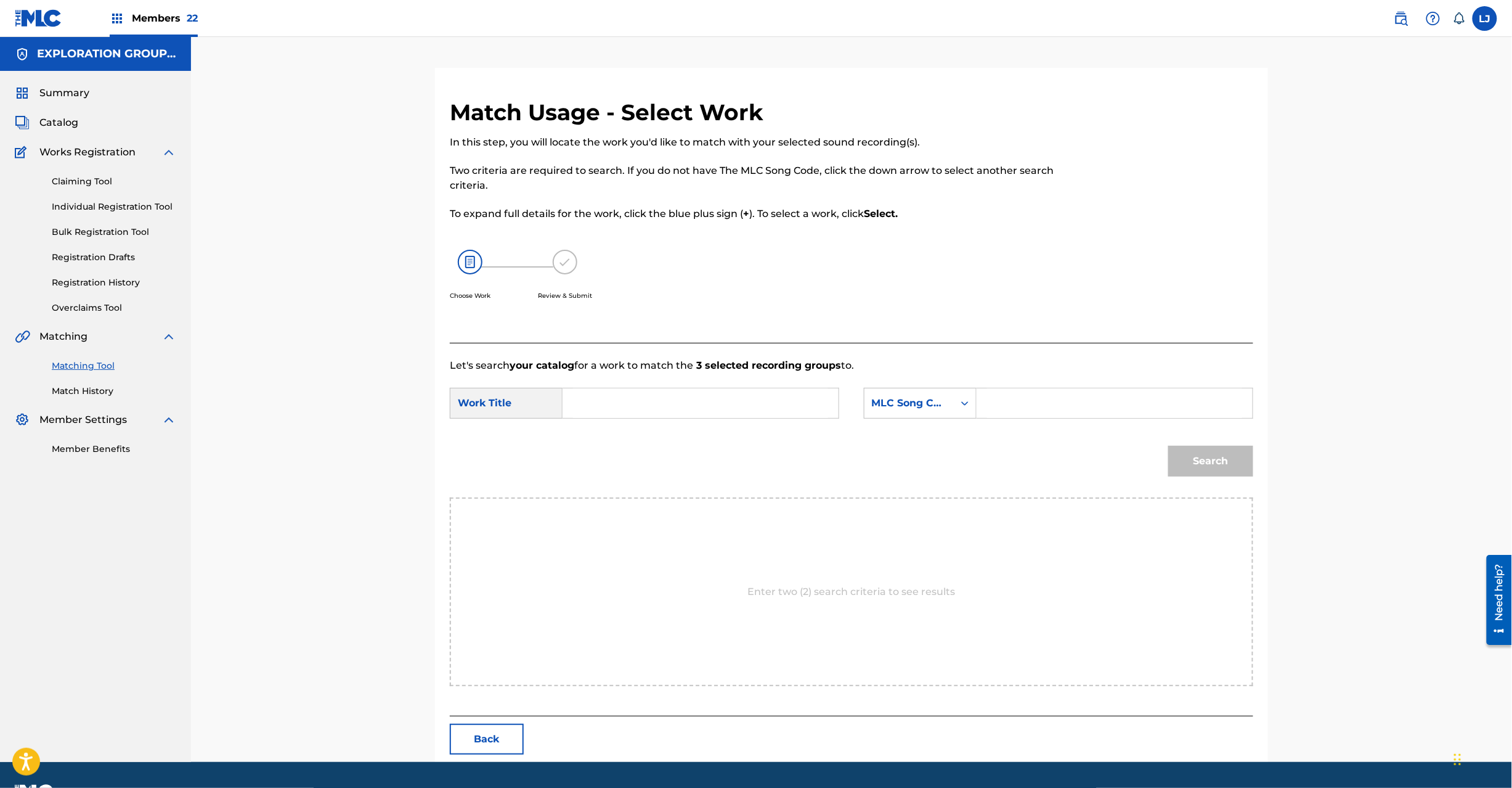
click at [698, 418] on div "Search Form" at bounding box center [701, 402] width 277 height 30
click at [677, 395] on input "Search Form" at bounding box center [701, 403] width 255 height 30
paste input "Tyrant TE9E8L"
click at [655, 417] on input "Tyrant TE9E8L" at bounding box center [701, 403] width 255 height 30
click at [655, 418] on div "Tyrant TE9E8L" at bounding box center [701, 402] width 277 height 30
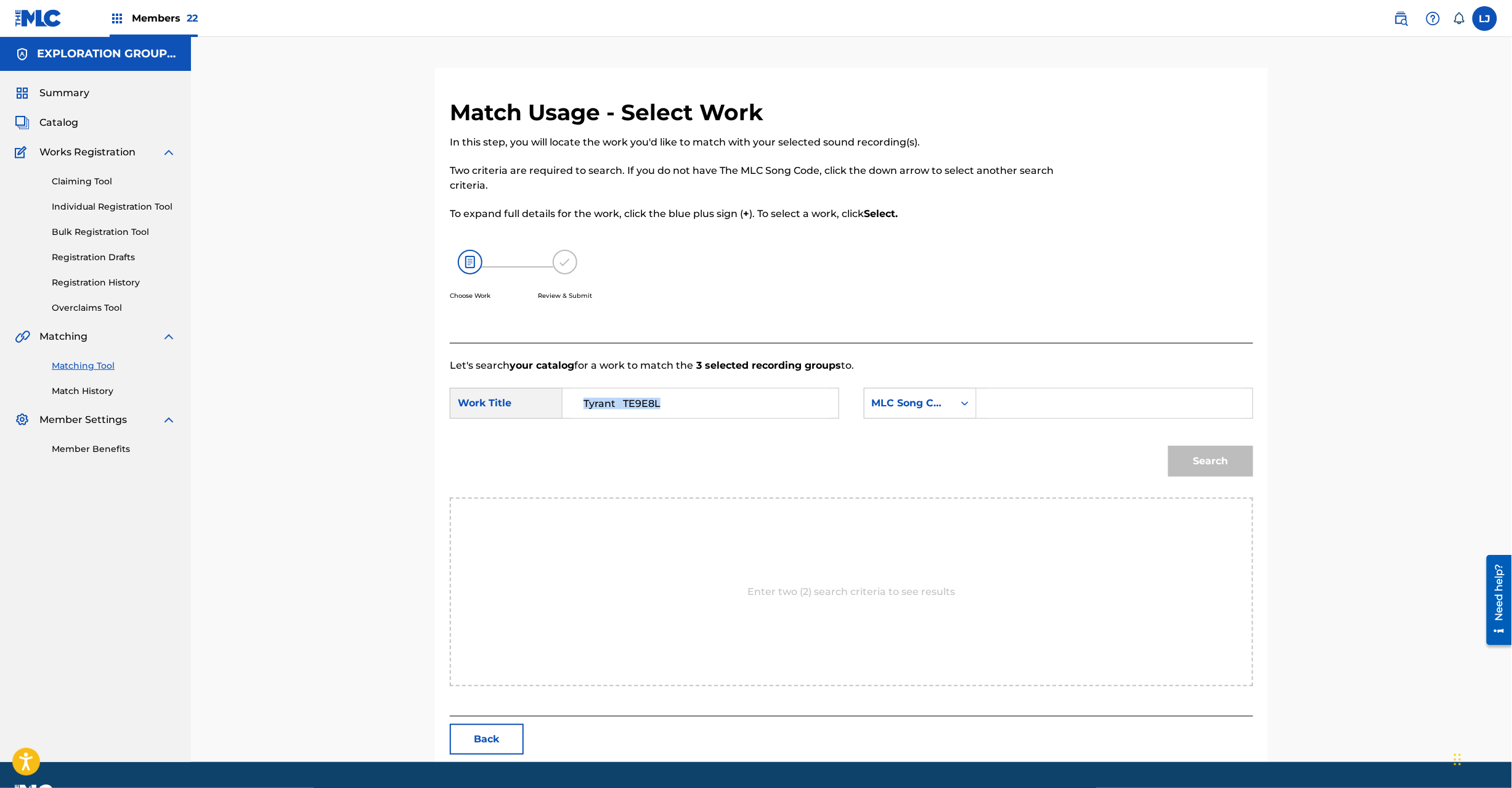
click at [657, 397] on input "Tyrant TE9E8L" at bounding box center [701, 403] width 255 height 30
type input "Tyrant"
click at [1086, 397] on input "Search Form" at bounding box center [1115, 403] width 255 height 30
paste input "TE9E8L"
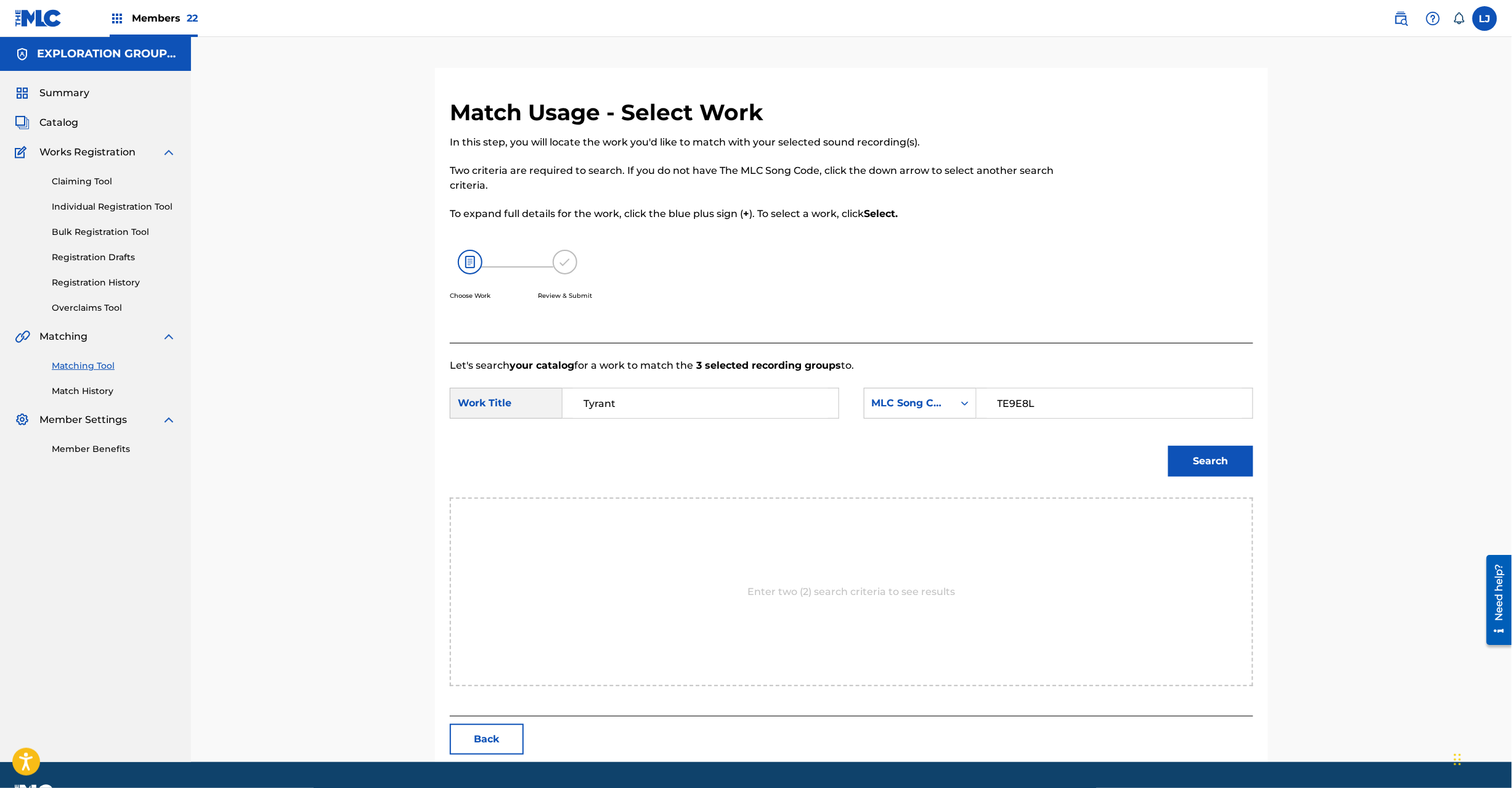
type input "TE9E8L"
click at [1183, 453] on button "Search" at bounding box center [1211, 460] width 85 height 30
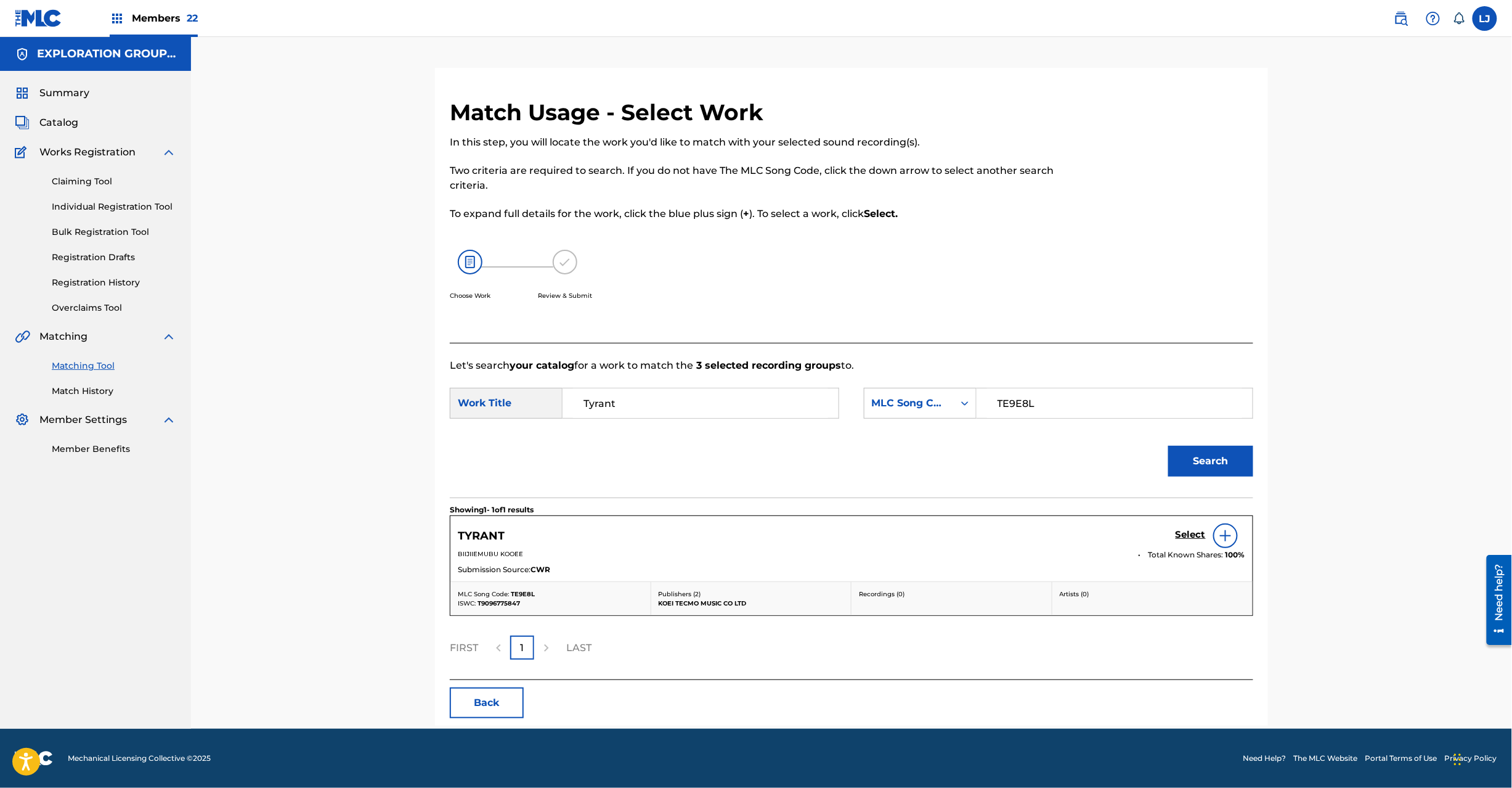
click at [1183, 540] on h5 "Select" at bounding box center [1191, 534] width 30 height 11
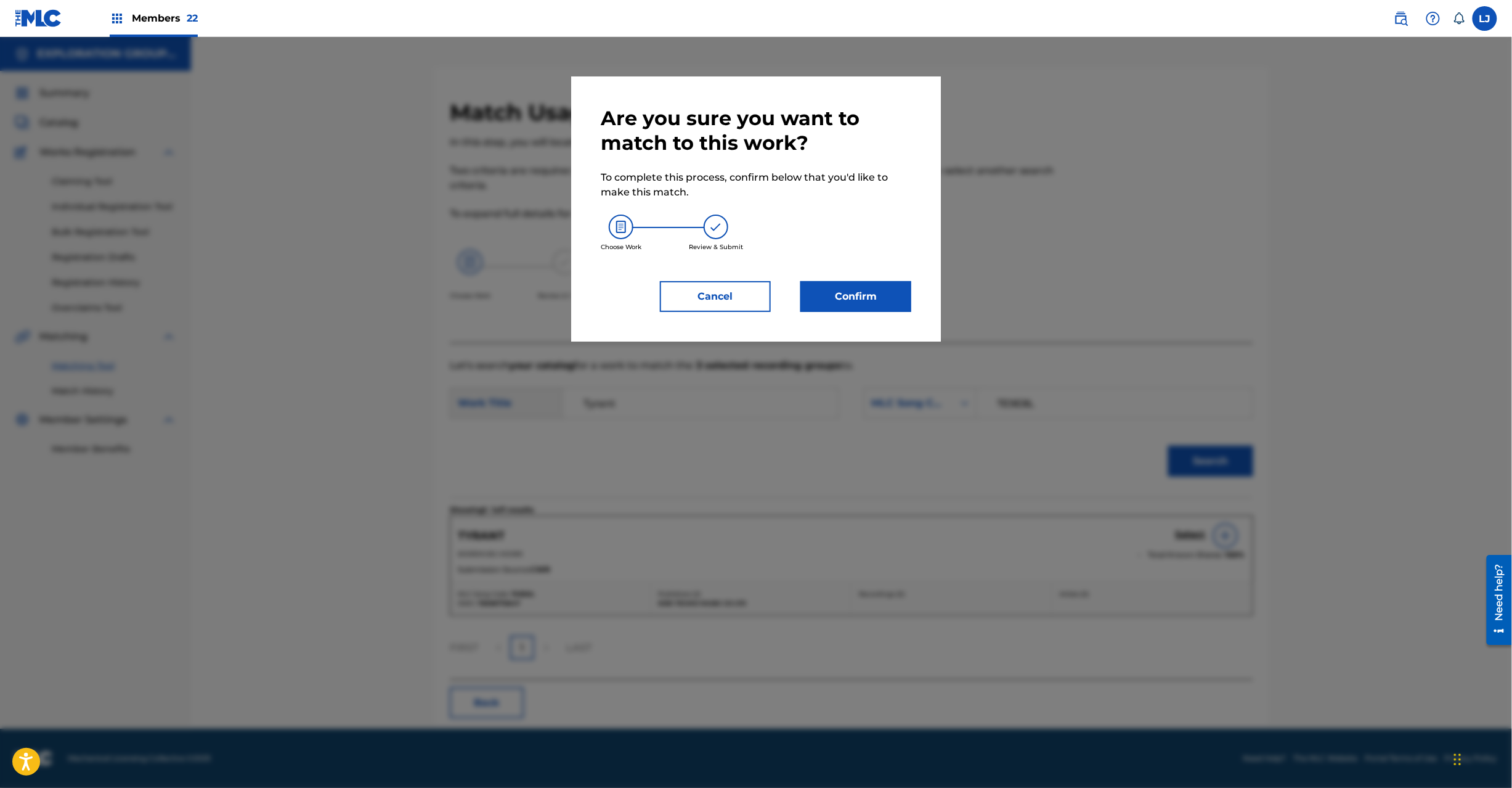
click at [842, 303] on button "Confirm" at bounding box center [856, 296] width 111 height 30
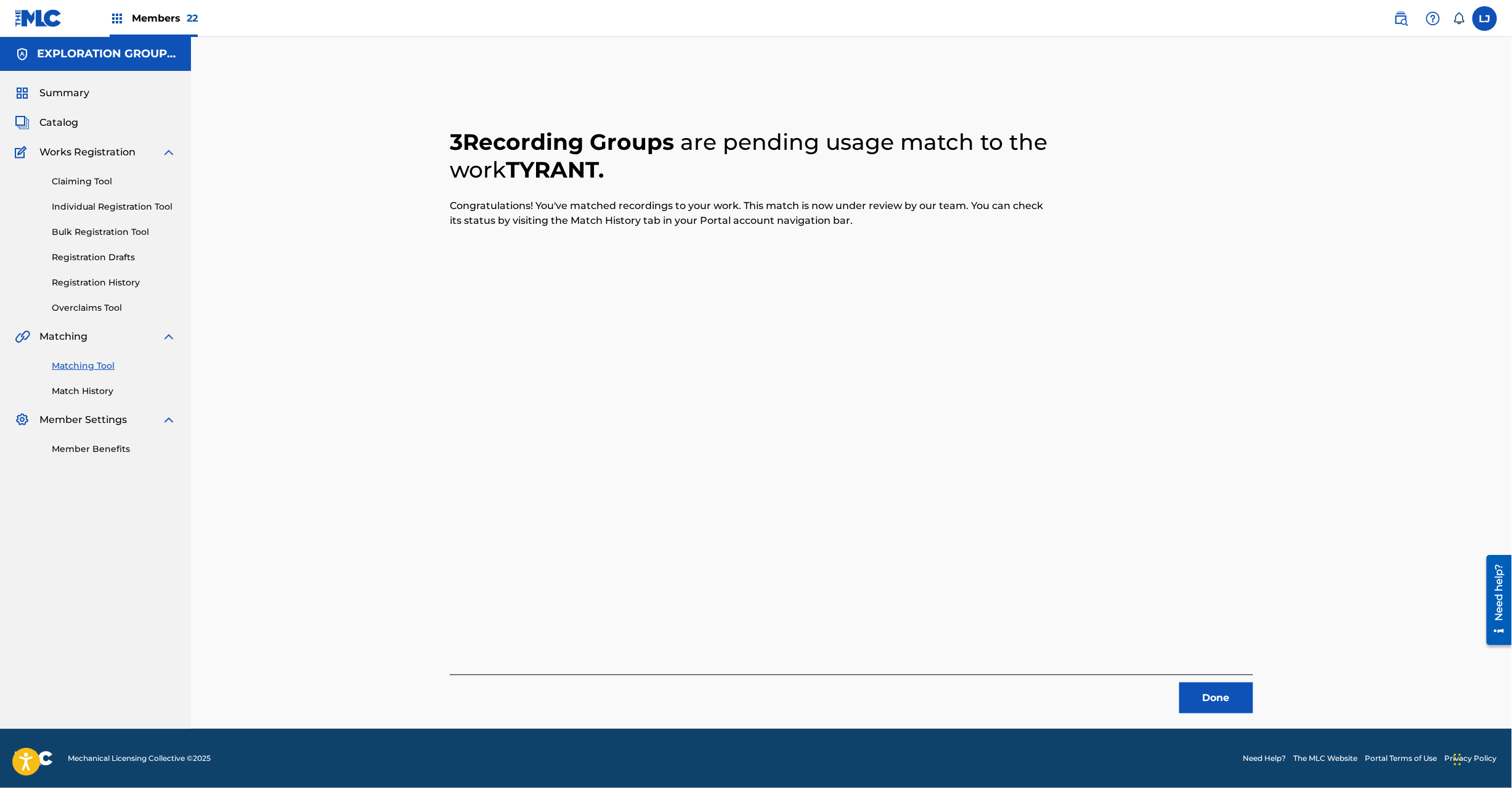
click at [1238, 704] on button "Done" at bounding box center [1216, 697] width 74 height 30
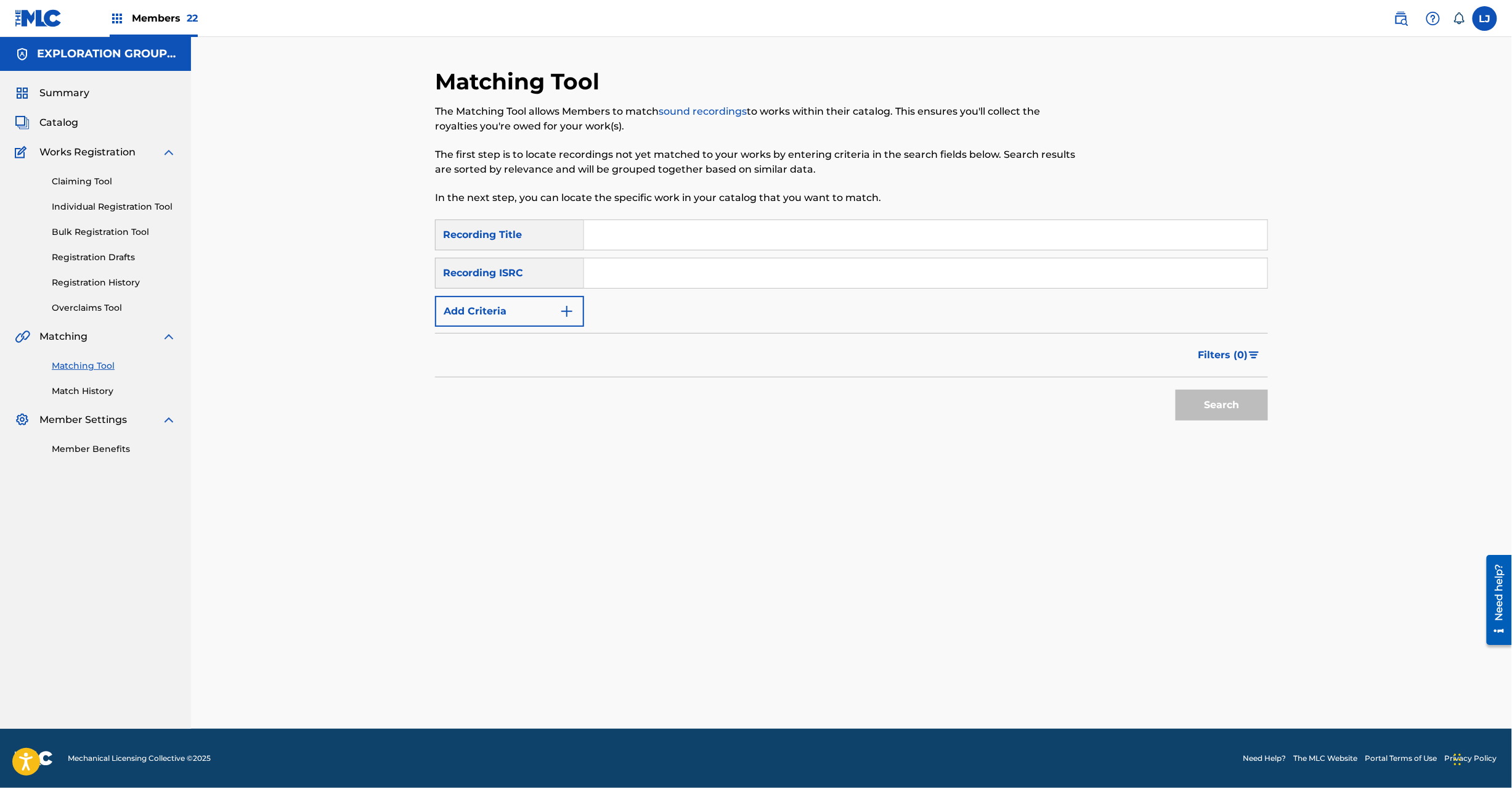
click at [657, 271] on input "Search Form" at bounding box center [926, 273] width 683 height 30
paste input "JPD100200069"
drag, startPoint x: 657, startPoint y: 271, endPoint x: 690, endPoint y: 276, distance: 33.4
click at [658, 270] on input "JPD100200069" at bounding box center [926, 273] width 683 height 30
click at [1230, 407] on button "Search" at bounding box center [1222, 404] width 92 height 30
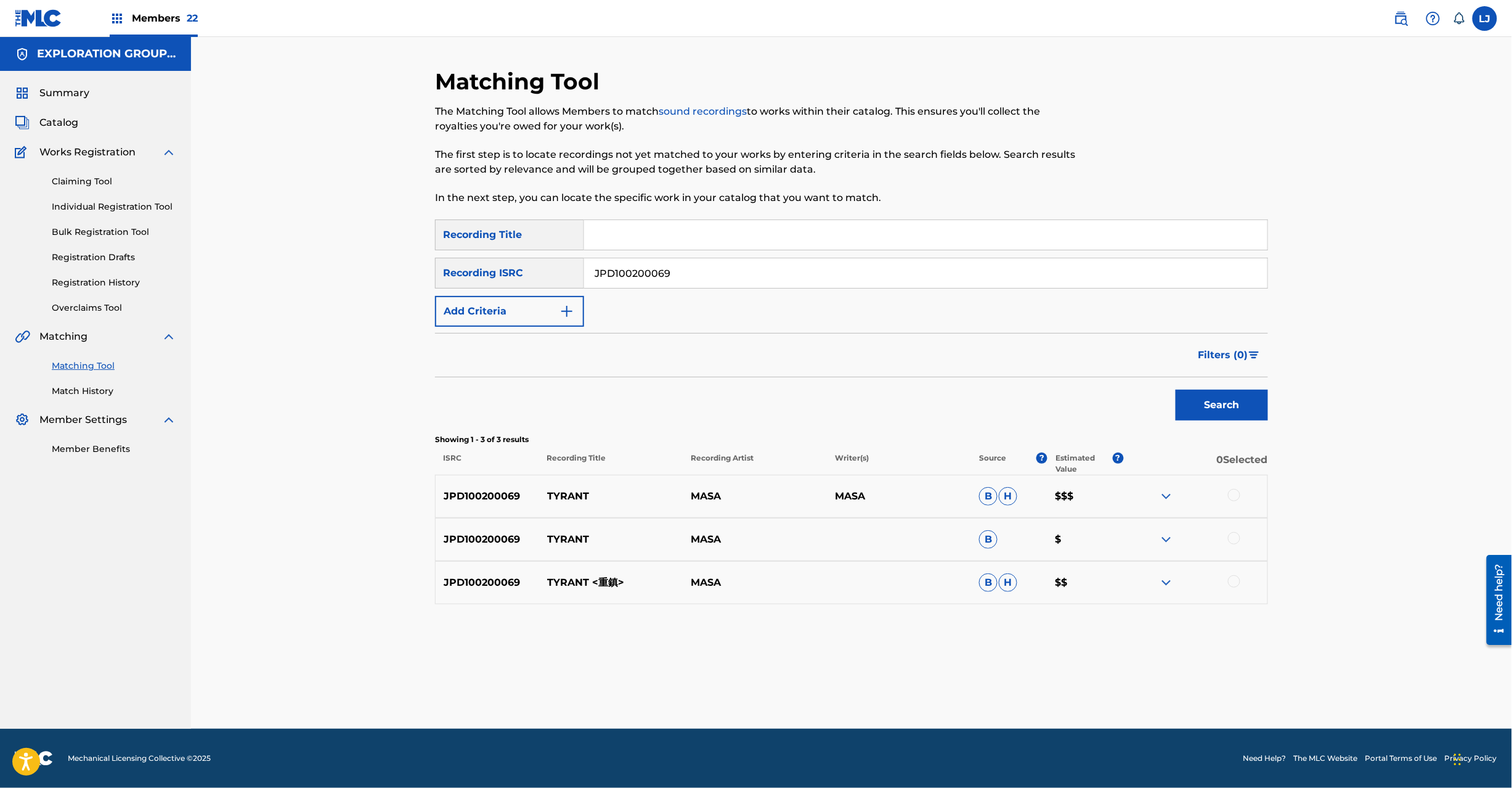
click at [671, 270] on input "JPD100200069" at bounding box center [926, 273] width 683 height 30
click at [619, 260] on input "JPD100200069" at bounding box center [926, 273] width 683 height 30
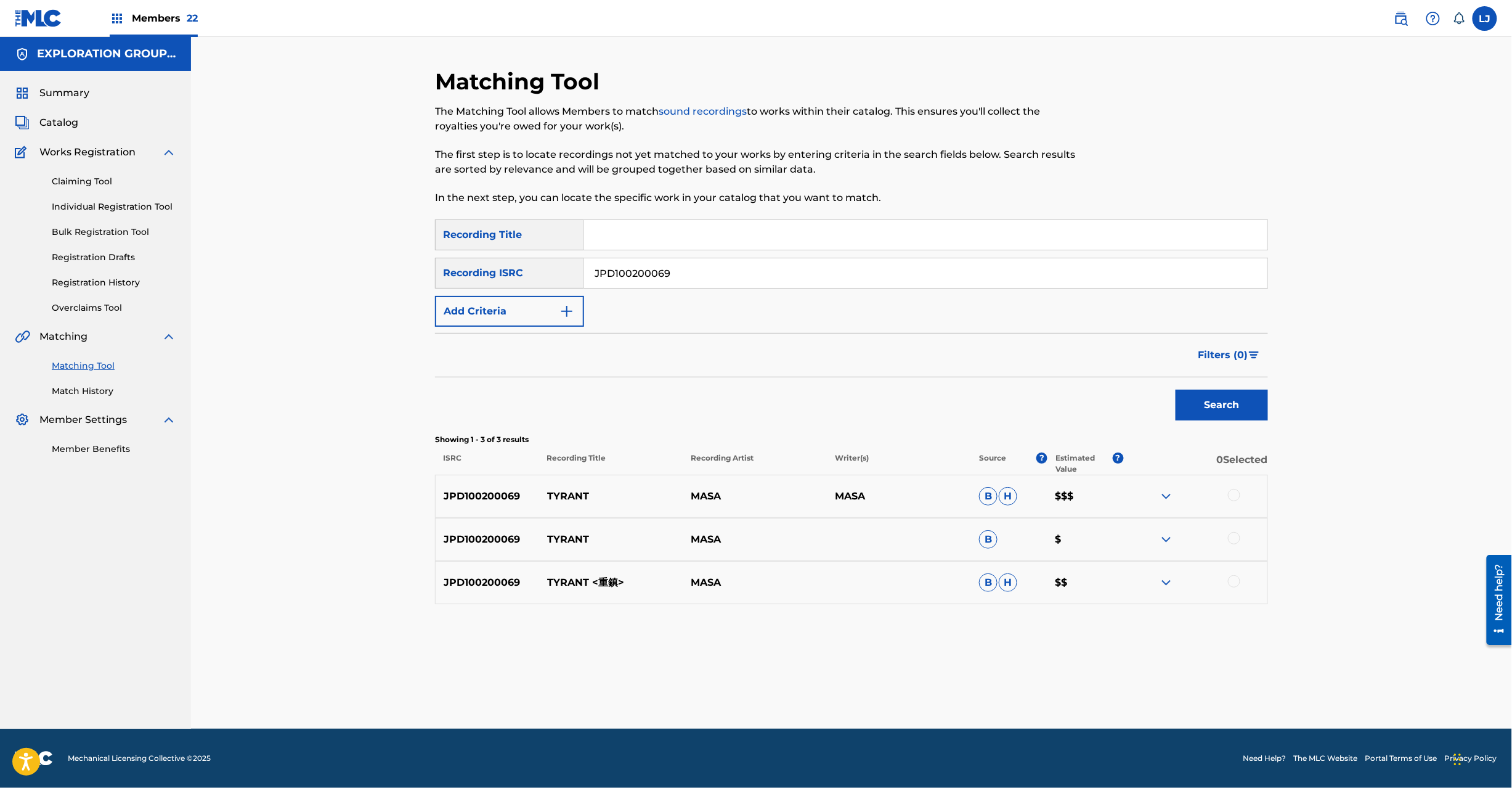
paste input "600313"
click at [1236, 414] on button "Search" at bounding box center [1222, 404] width 92 height 30
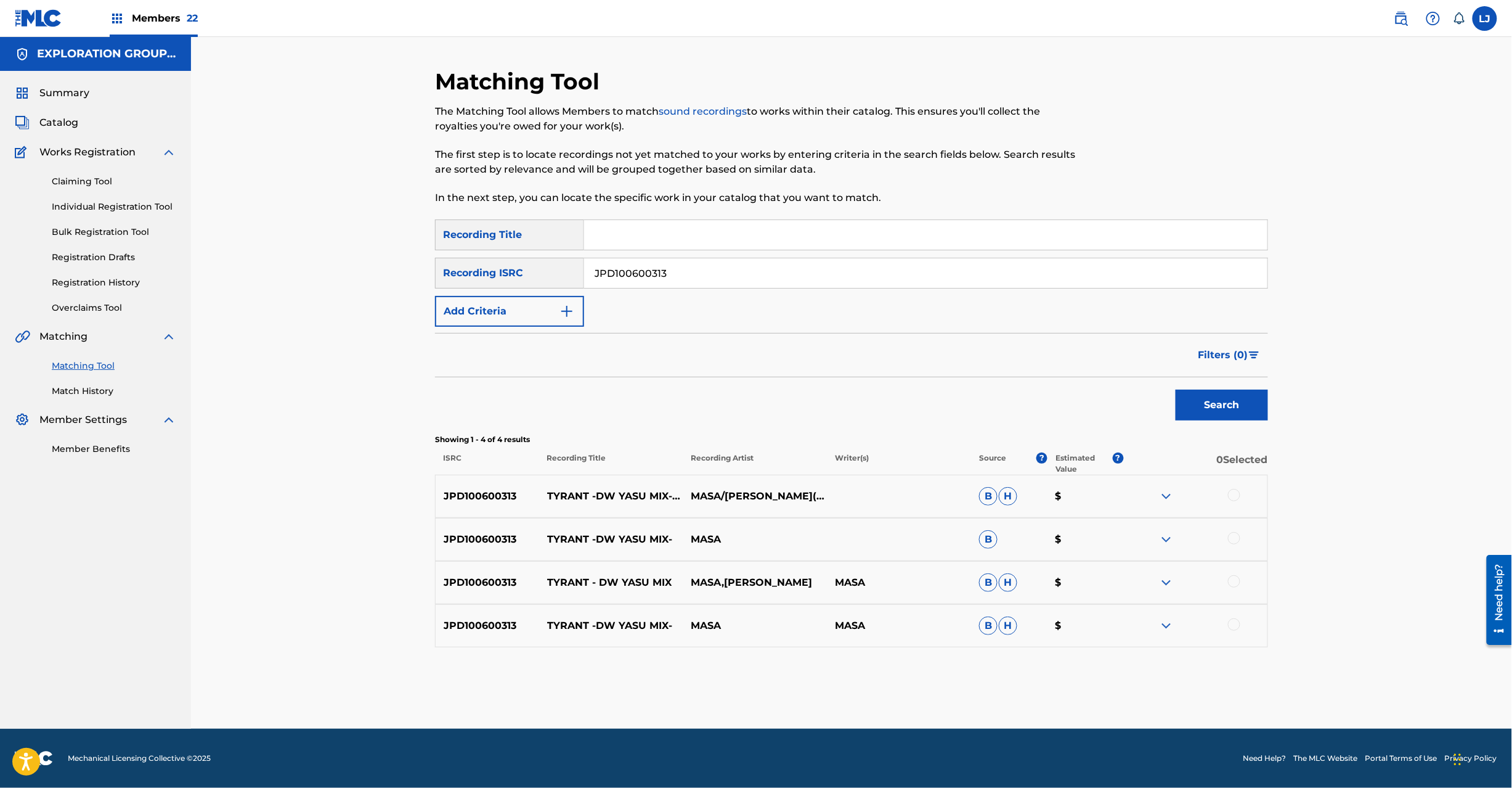
click at [656, 260] on input "JPD100600313" at bounding box center [926, 273] width 683 height 30
paste input "700396 | JPD100900090"
click at [690, 260] on input "JPD100700396 | JPD100900090" at bounding box center [926, 273] width 683 height 30
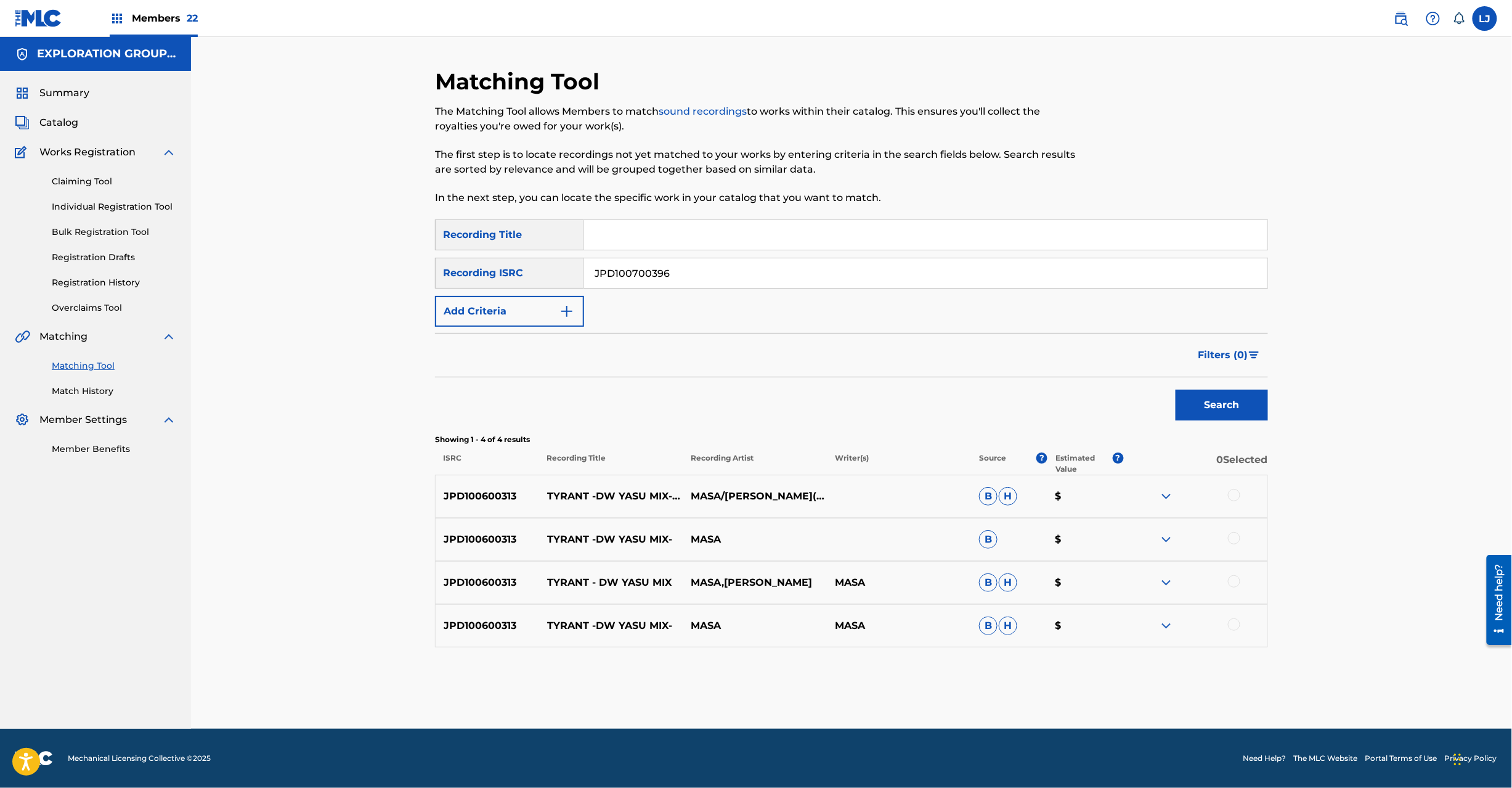
type input "JPD100700396"
click at [1206, 420] on button "Search" at bounding box center [1222, 404] width 92 height 30
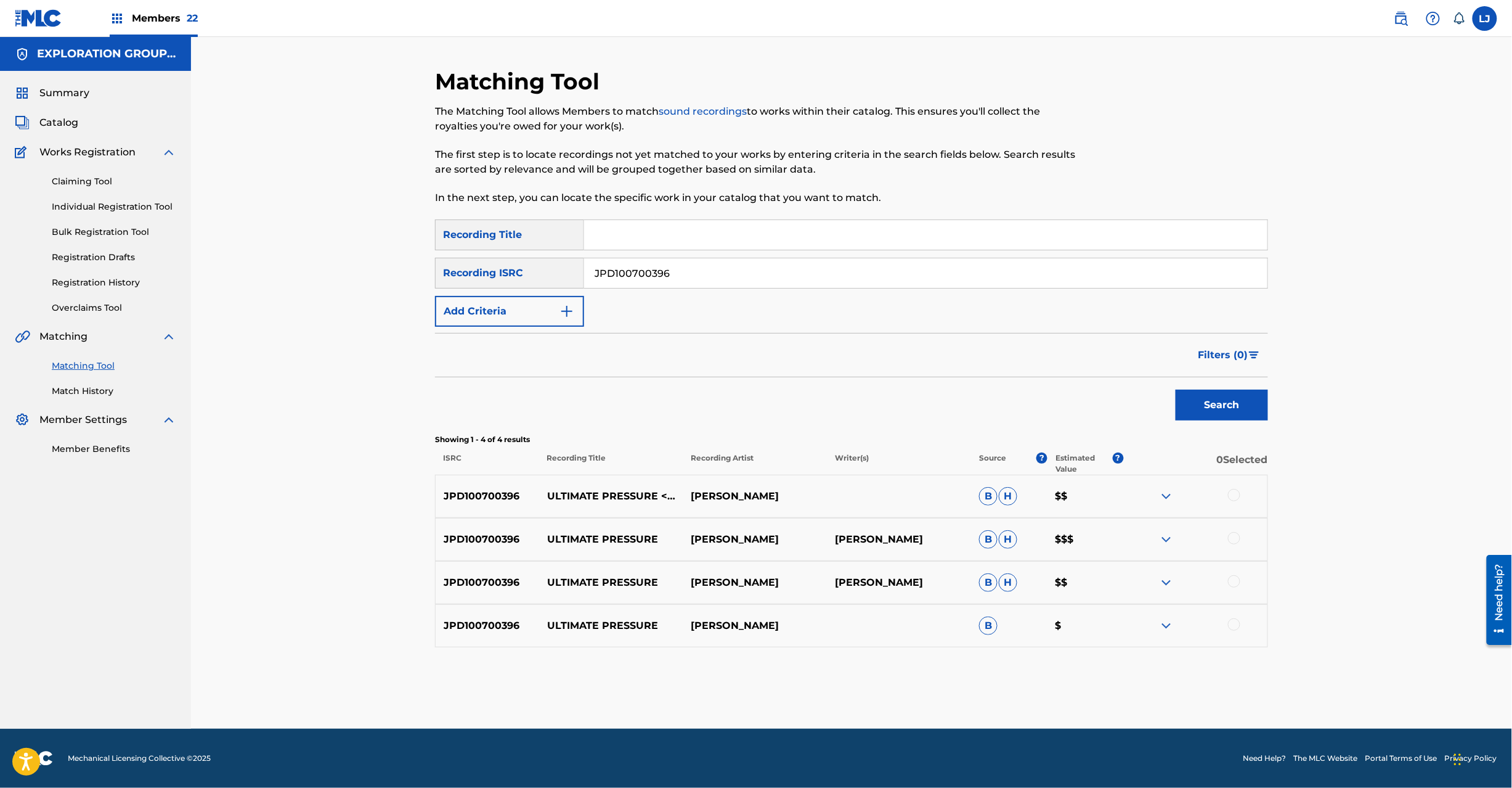
click at [1233, 493] on div at bounding box center [1234, 495] width 12 height 12
click at [1236, 535] on div at bounding box center [1234, 538] width 12 height 12
click at [1229, 580] on div at bounding box center [1234, 581] width 12 height 12
click at [1236, 627] on div at bounding box center [1234, 625] width 12 height 12
click at [875, 695] on button "Match 4 Groups" at bounding box center [866, 686] width 136 height 30
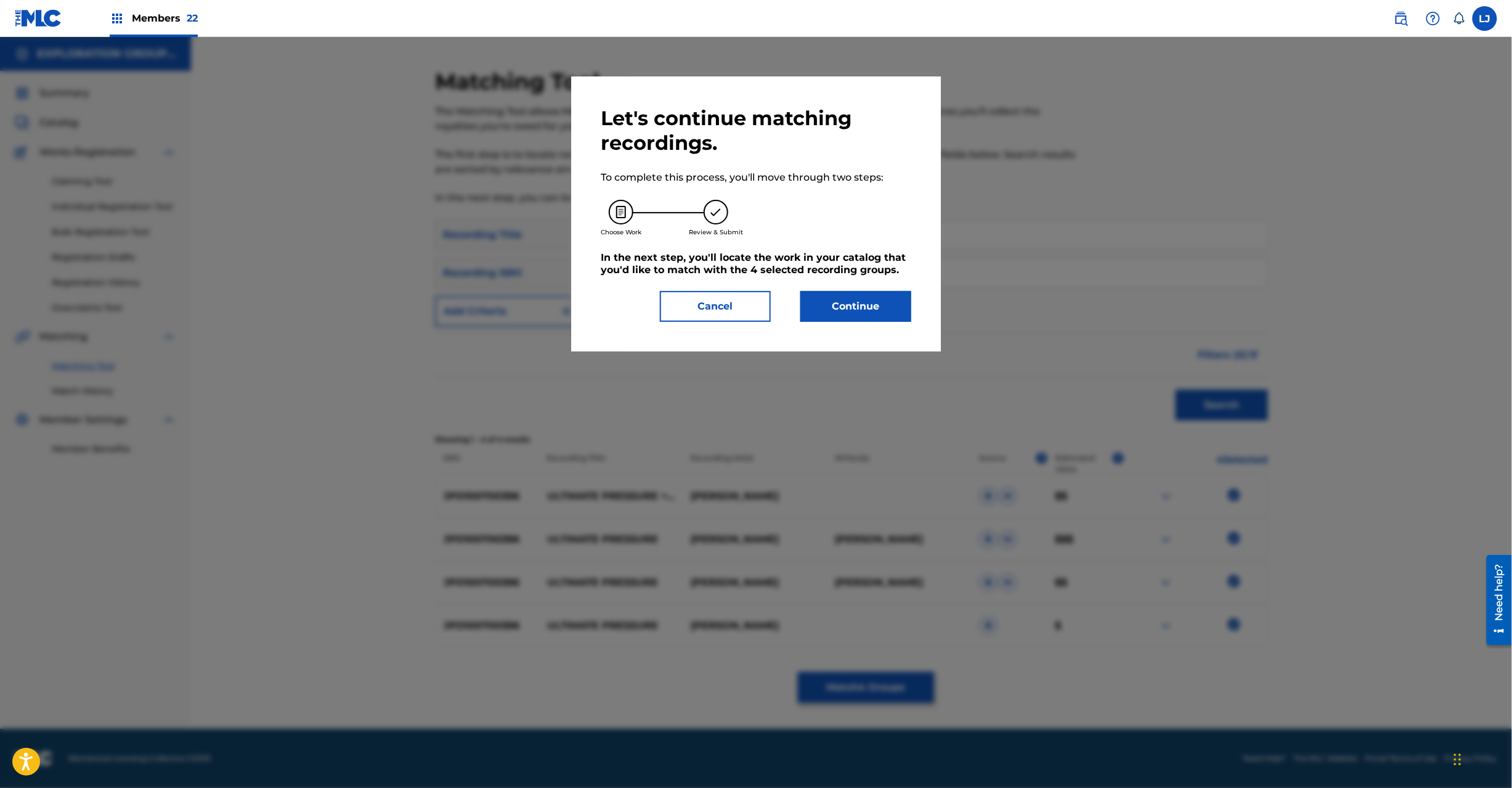
click at [836, 308] on button "Continue" at bounding box center [856, 306] width 111 height 30
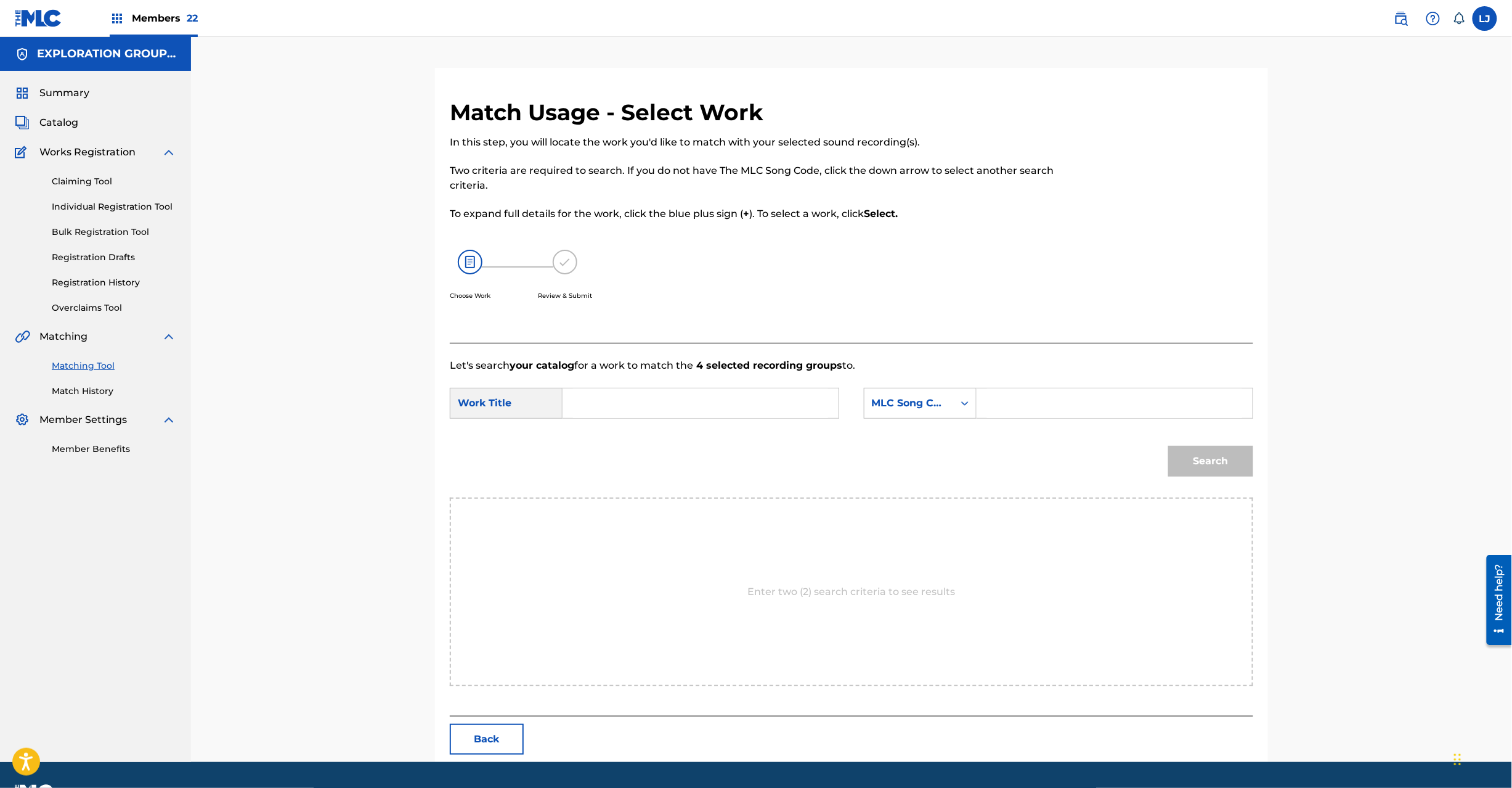
click at [511, 738] on button "Back" at bounding box center [486, 738] width 74 height 30
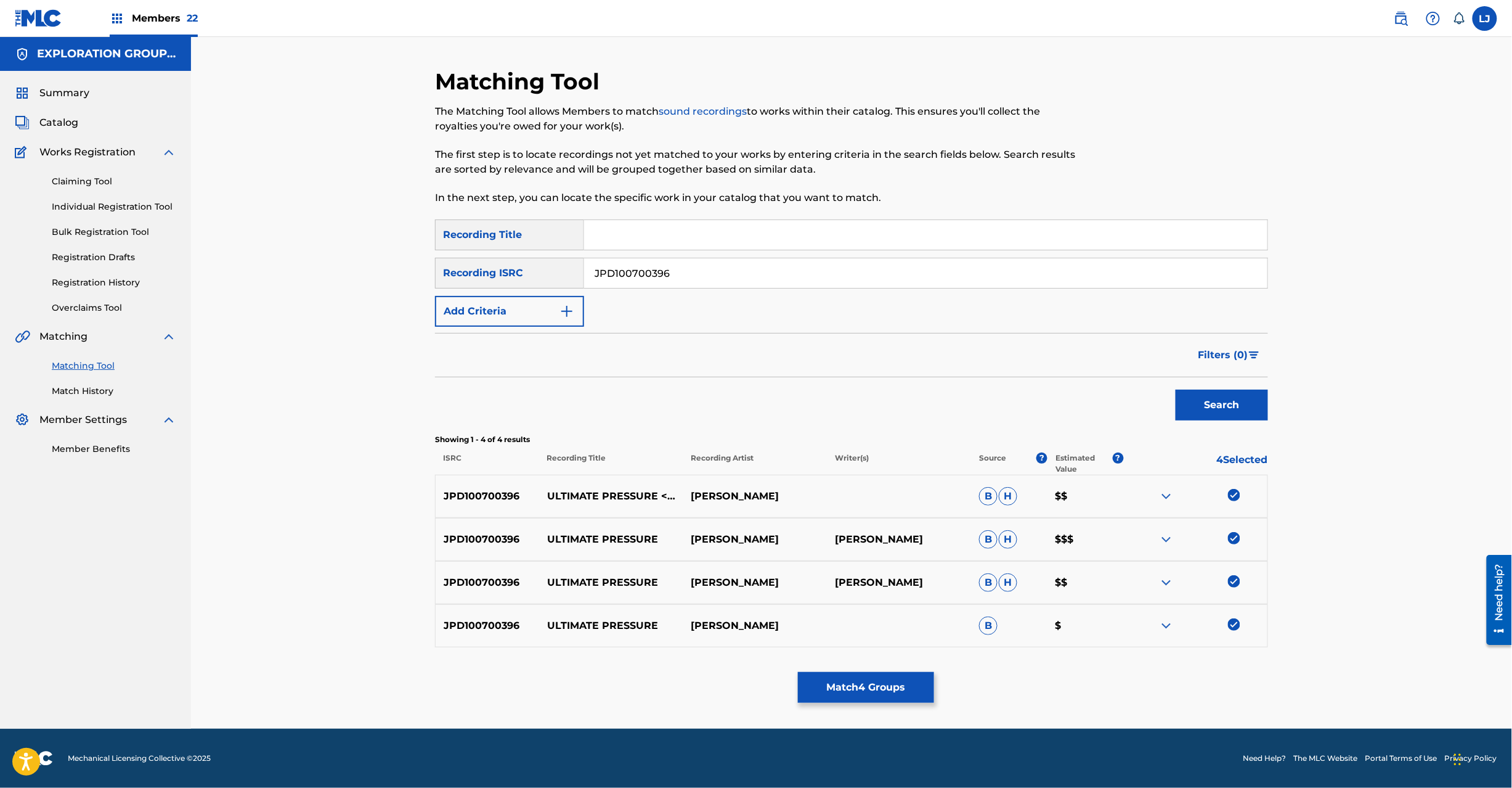
click at [881, 685] on button "Match 4 Groups" at bounding box center [866, 686] width 136 height 30
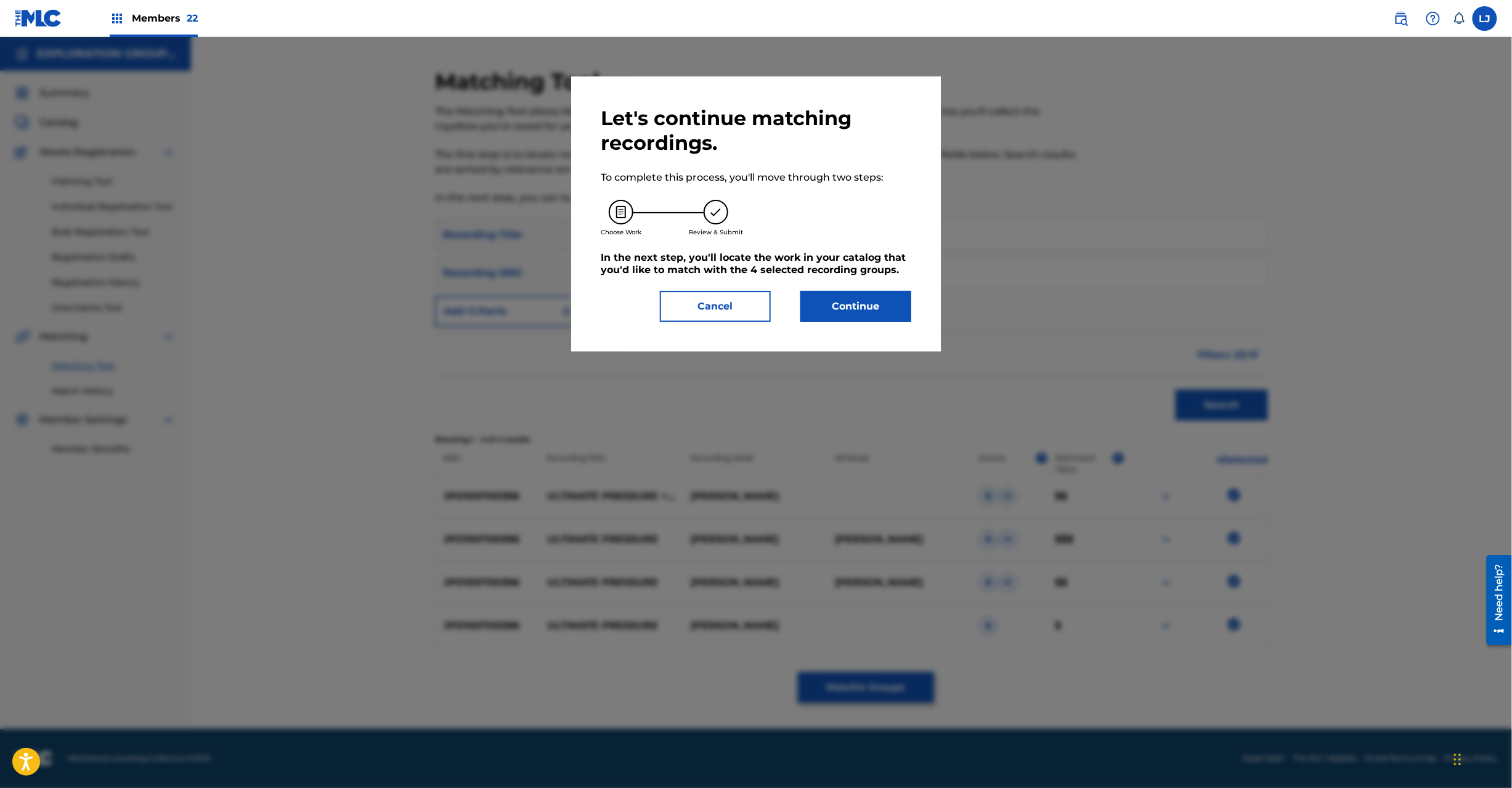
click at [852, 299] on button "Continue" at bounding box center [856, 306] width 111 height 30
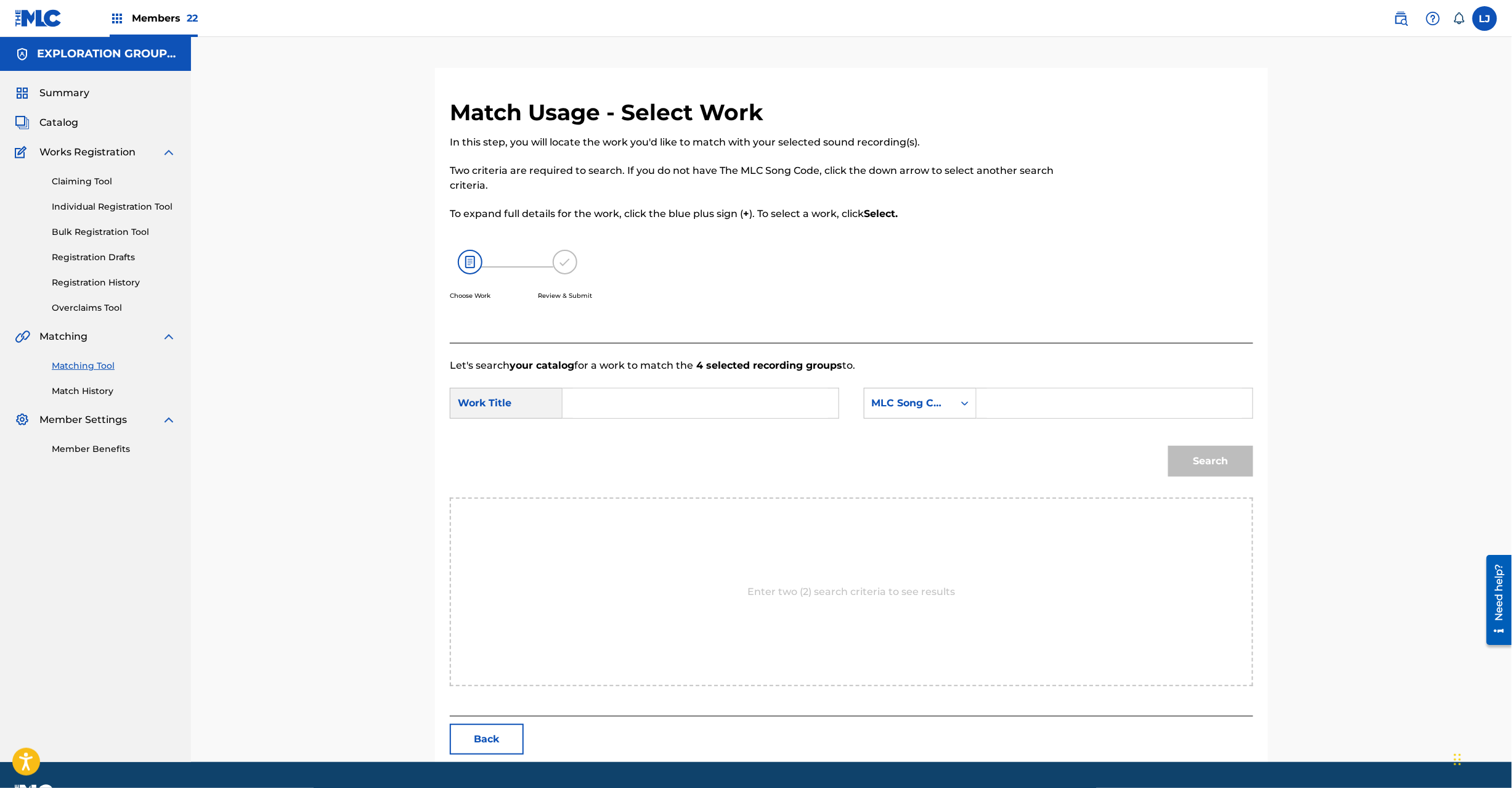
click at [670, 402] on input "Search Form" at bounding box center [701, 403] width 255 height 30
paste input "Ultimate Pressure UA83YZ"
click at [703, 396] on input "Ultimate Pressure UA83YZ" at bounding box center [701, 403] width 255 height 30
type input "Ultimate Pressure"
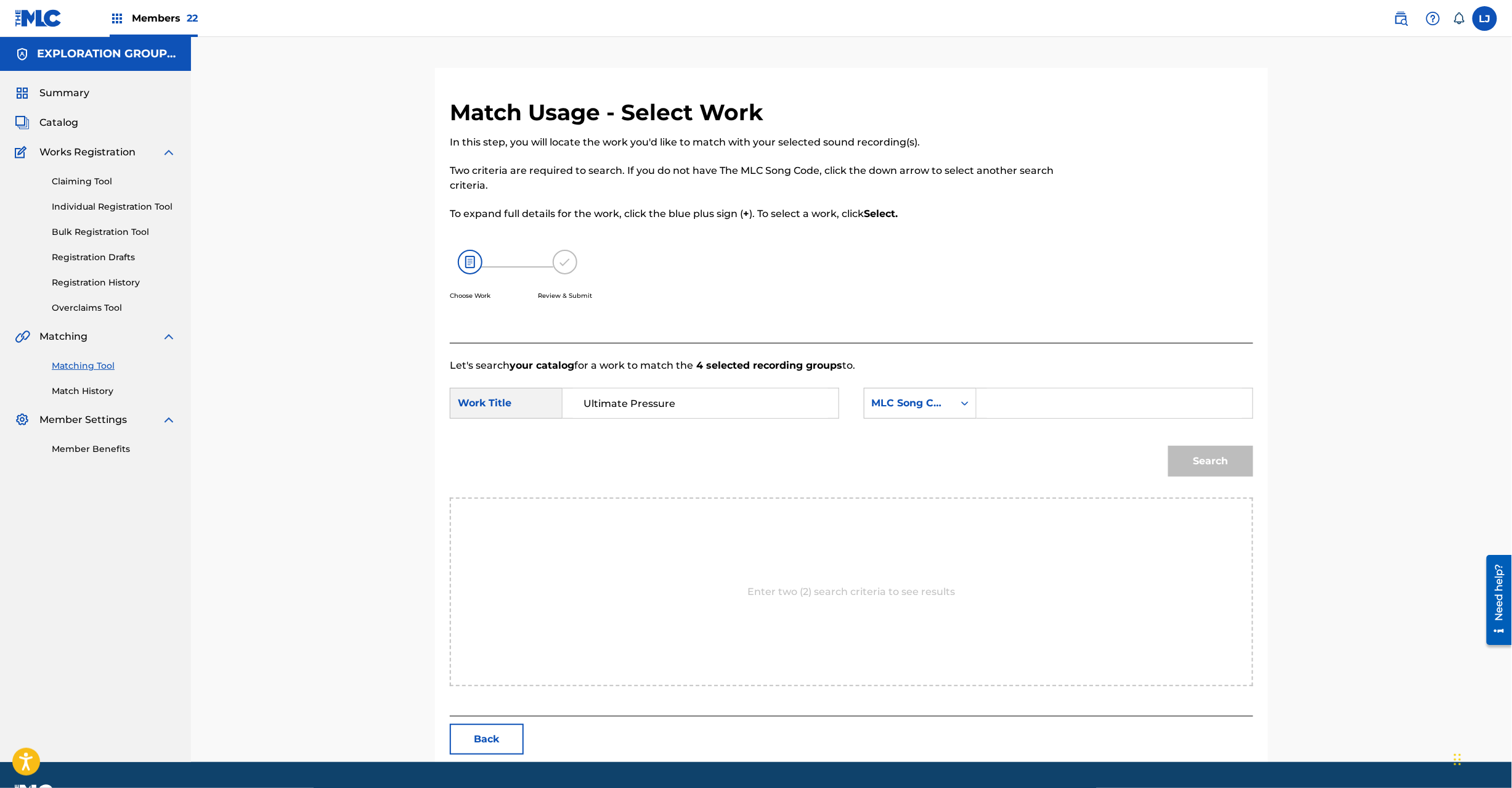
click at [1070, 415] on input "Search Form" at bounding box center [1115, 403] width 255 height 30
paste input "UA83YZ"
type input "UA83YZ"
click at [1229, 460] on button "Search" at bounding box center [1211, 460] width 85 height 30
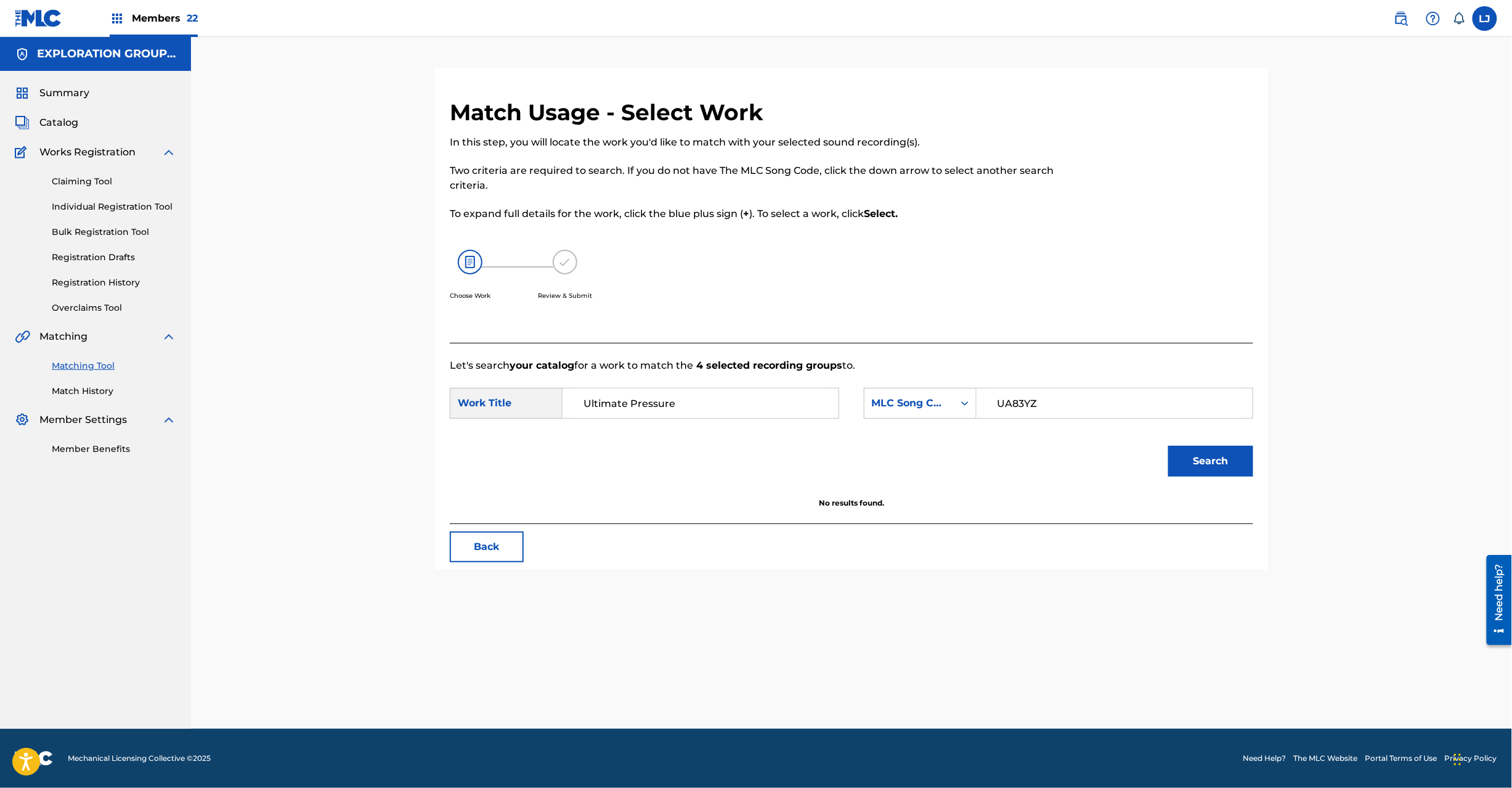
click at [737, 413] on input "Ultimate Pressure" at bounding box center [701, 403] width 255 height 30
click at [481, 547] on button "Back" at bounding box center [486, 546] width 74 height 30
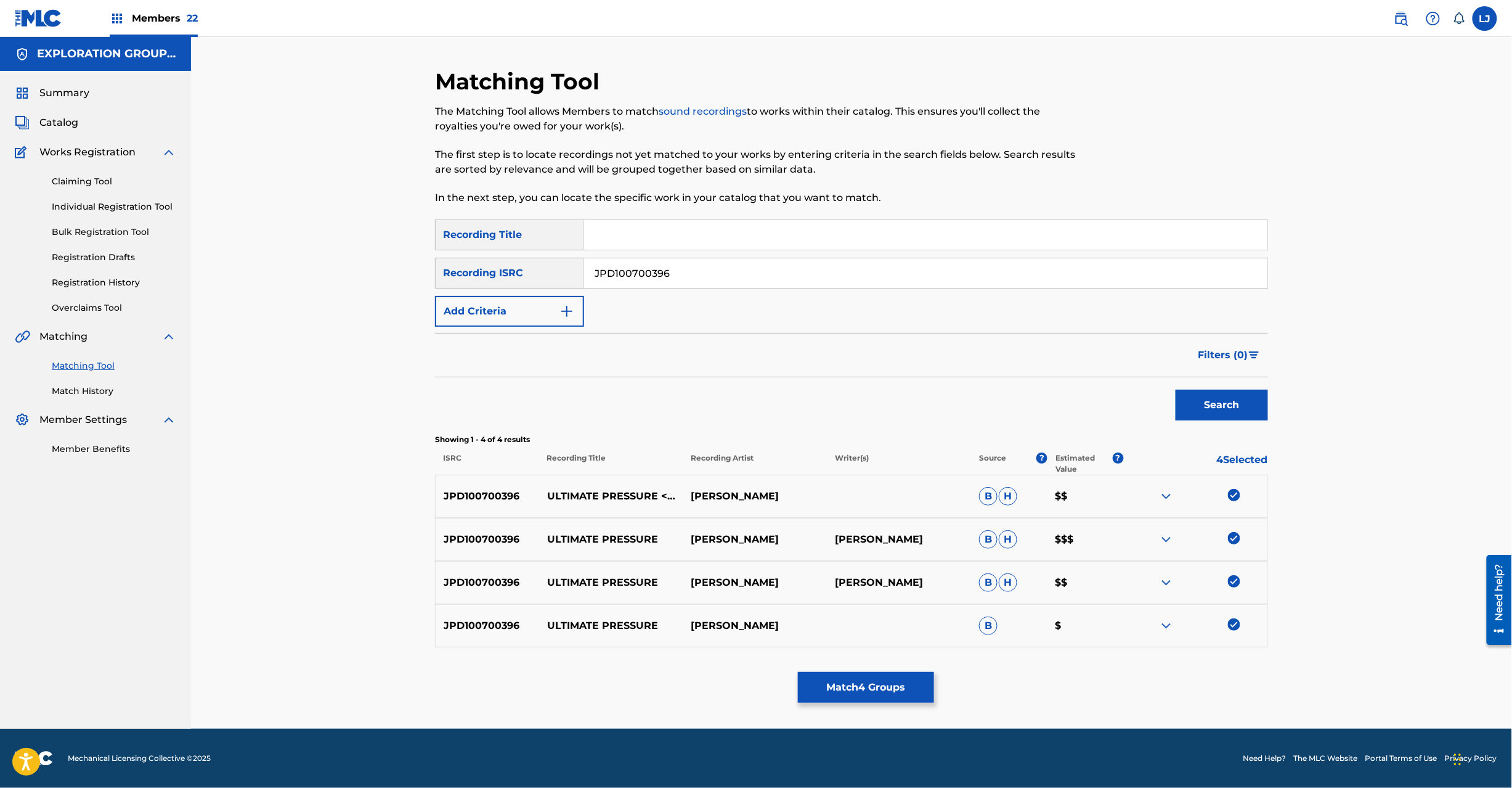
click at [644, 305] on div "SearchWithCriteria49338eb6-0834-4b00-b221-fa5e5f5750c9 Recording Title SearchWi…" at bounding box center [851, 273] width 833 height 107
click at [644, 277] on input "JPD100700396" at bounding box center [926, 273] width 683 height 30
paste input "200060"
type input "JPD100200060"
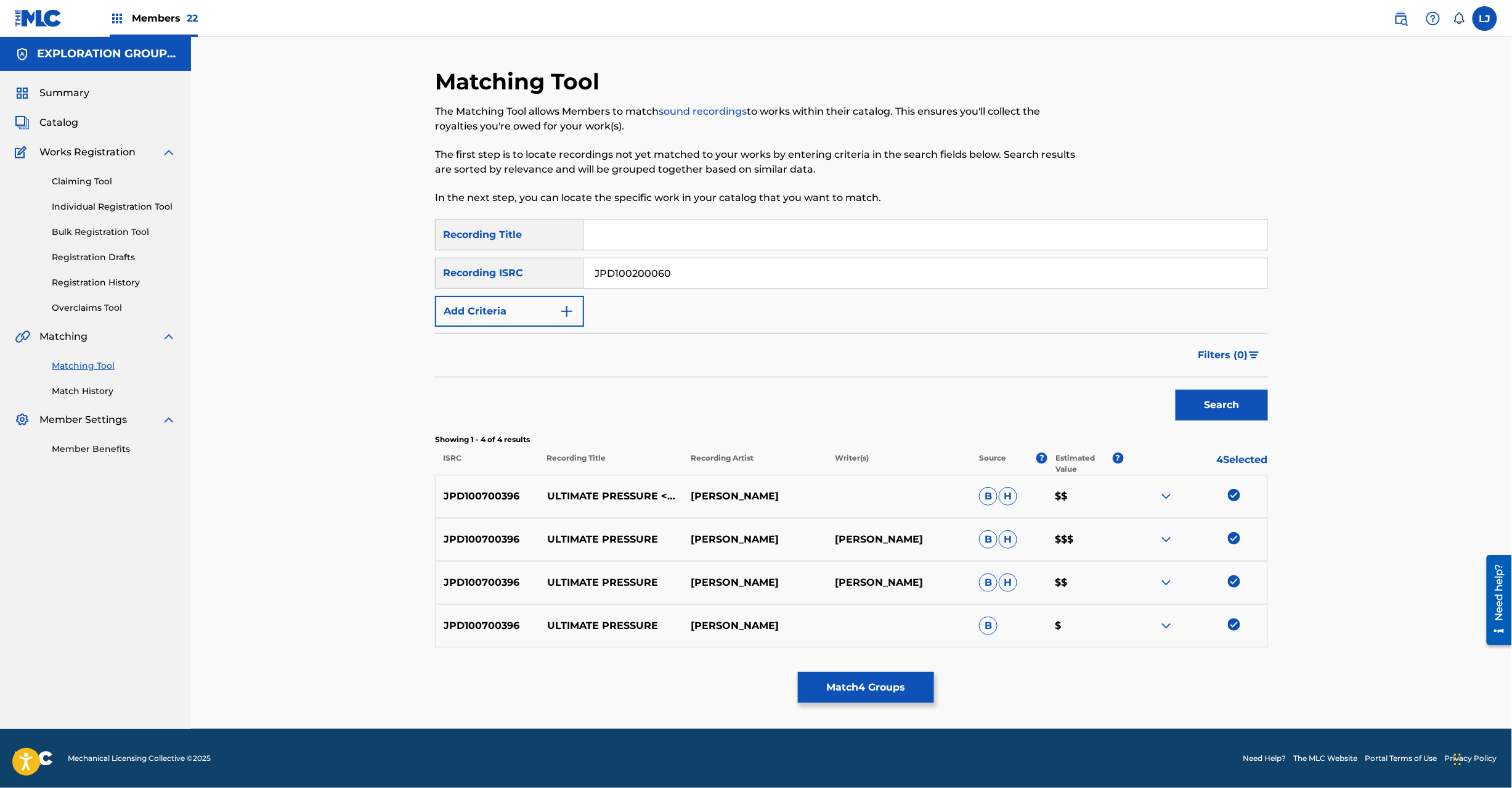
click at [1212, 402] on button "Search" at bounding box center [1222, 404] width 92 height 30
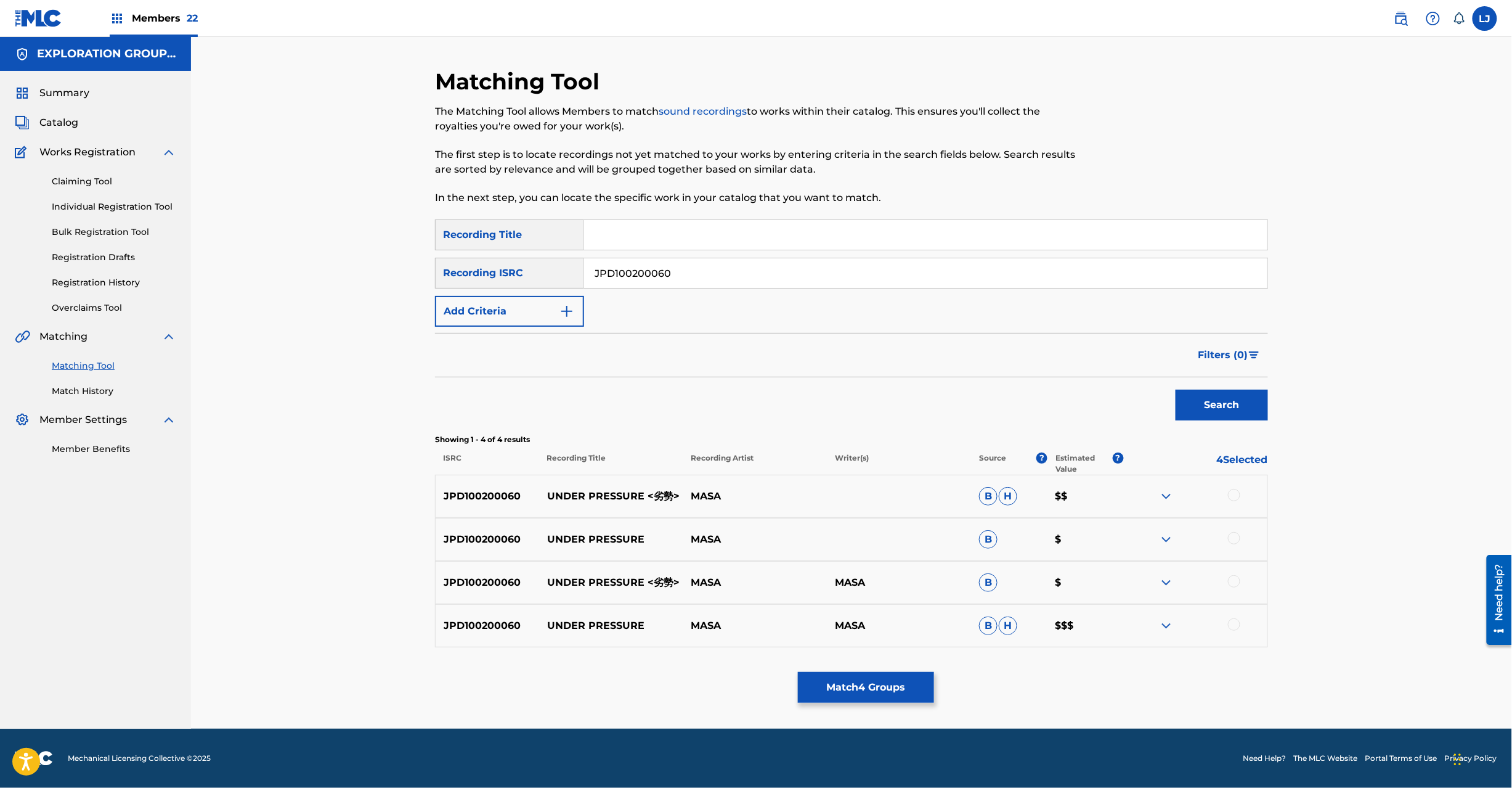
click at [644, 272] on input "JPD100200060" at bounding box center [926, 273] width 683 height 30
click at [46, 121] on span "Catalog" at bounding box center [58, 123] width 39 height 15
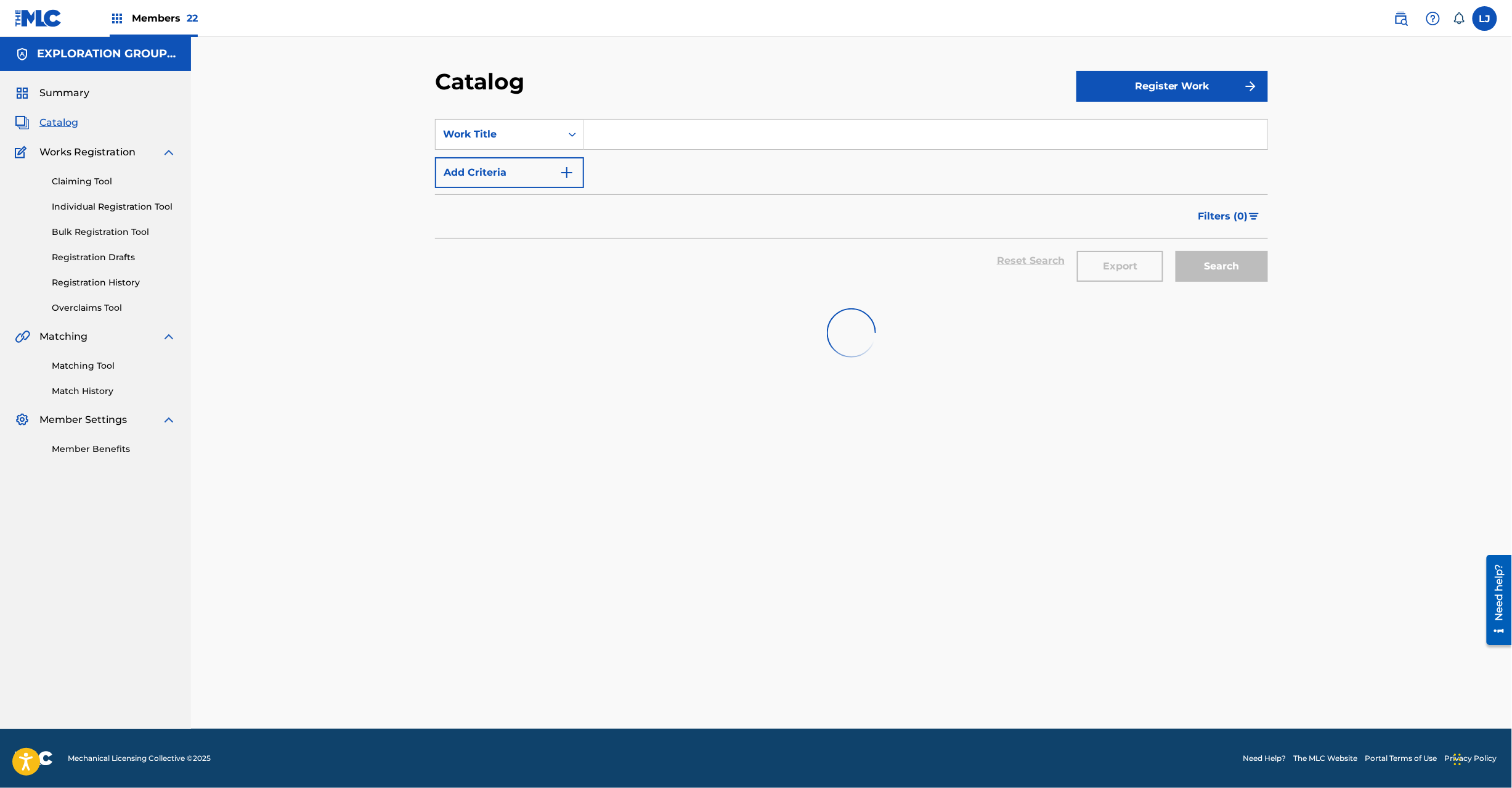
click at [86, 365] on link "Matching Tool" at bounding box center [114, 366] width 124 height 13
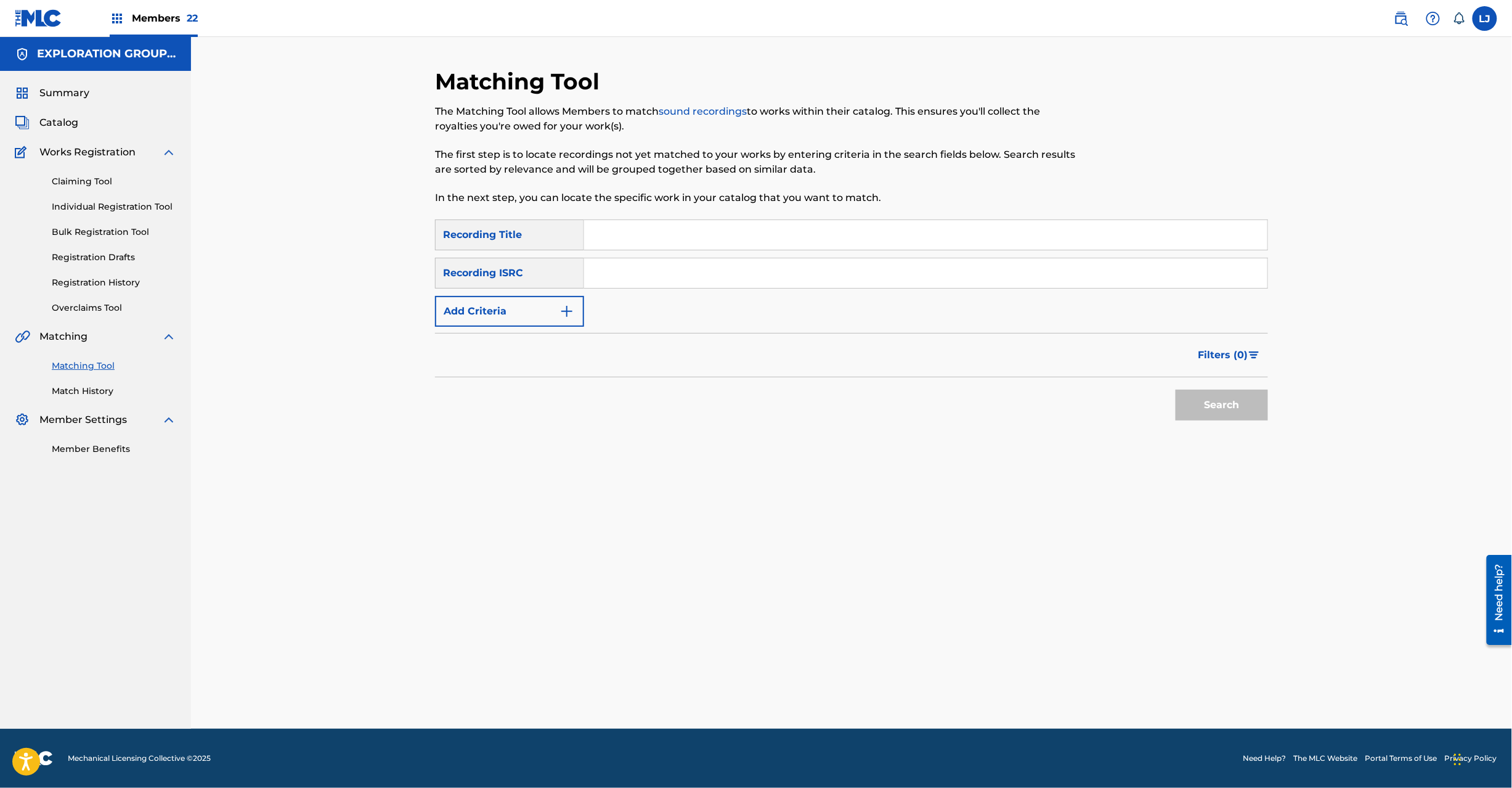
click at [636, 245] on input "Search Form" at bounding box center [926, 235] width 683 height 30
paste input "JPD100200060"
click at [650, 282] on input "JPD100200060" at bounding box center [926, 273] width 683 height 30
type input "JPD100200060"
click at [1197, 414] on button "Search" at bounding box center [1222, 404] width 92 height 30
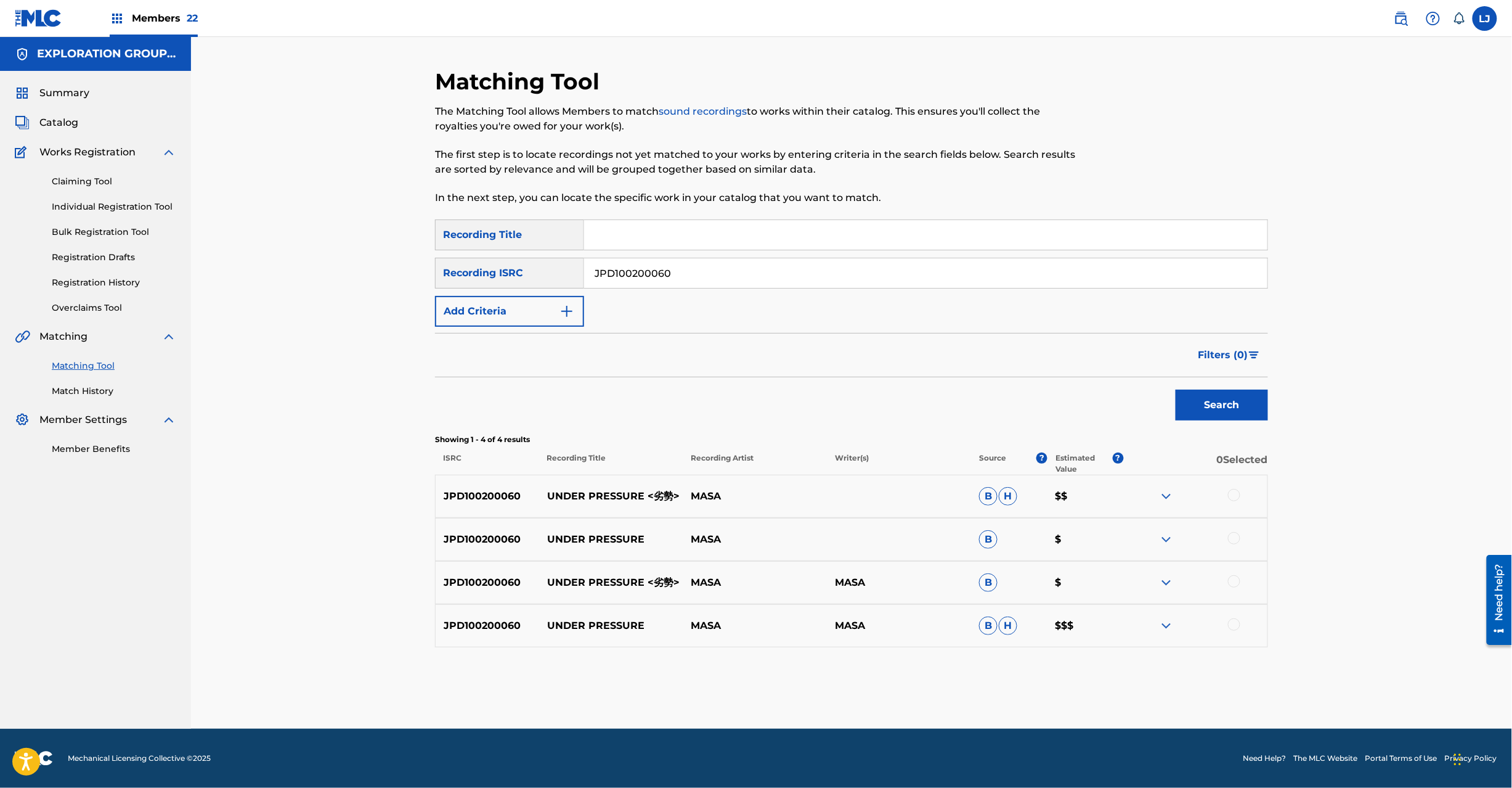
click at [1233, 494] on div at bounding box center [1234, 495] width 12 height 12
click at [1236, 539] on div at bounding box center [1234, 538] width 12 height 12
click at [1238, 579] on div at bounding box center [1234, 581] width 12 height 12
click at [1232, 636] on div "JPD100200060 UNDER PRESSURE MASA MASA B H $$$" at bounding box center [851, 626] width 833 height 43
click at [1231, 629] on div at bounding box center [1234, 625] width 12 height 12
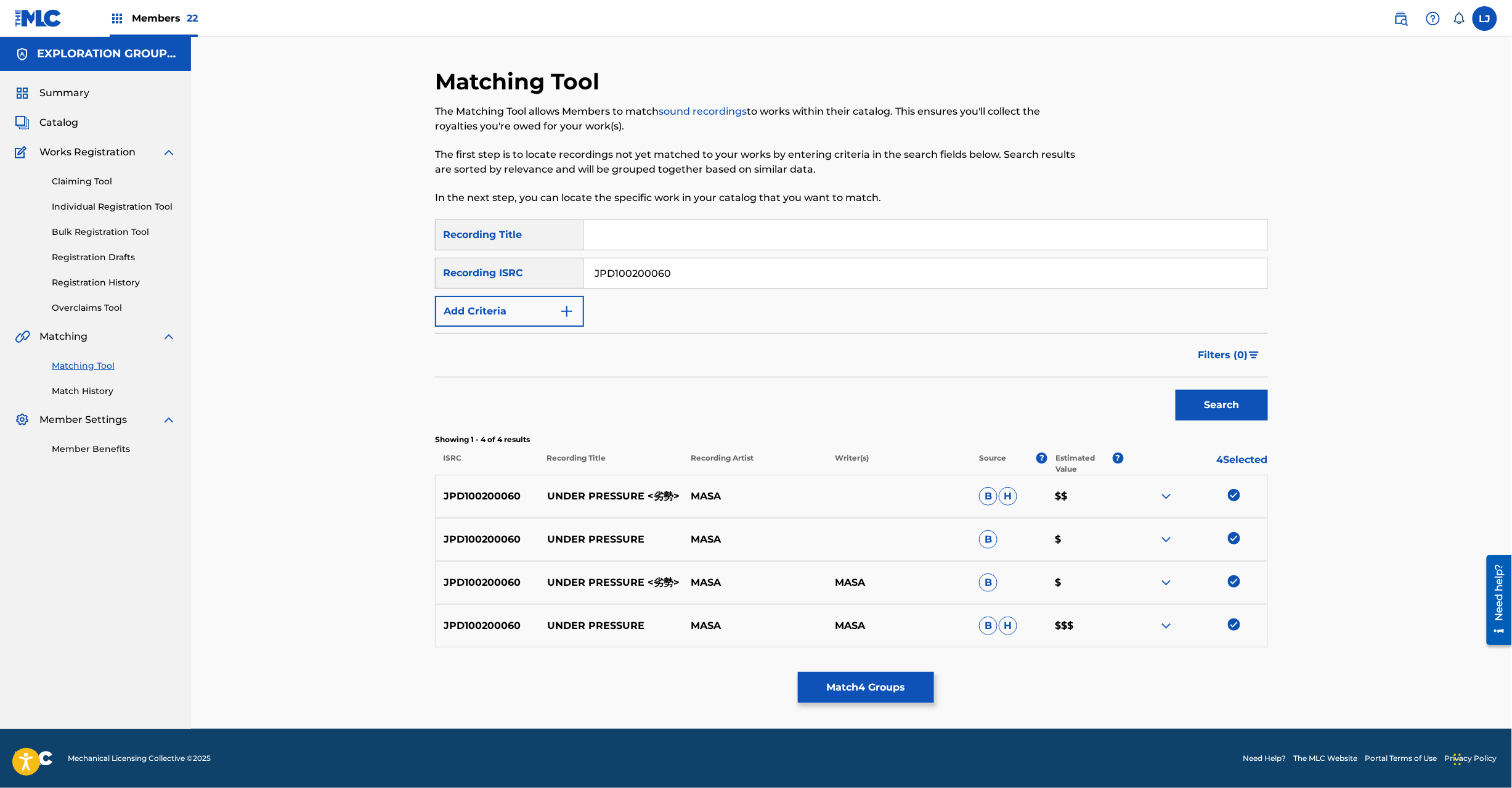
click at [901, 694] on button "Match 4 Groups" at bounding box center [866, 686] width 136 height 30
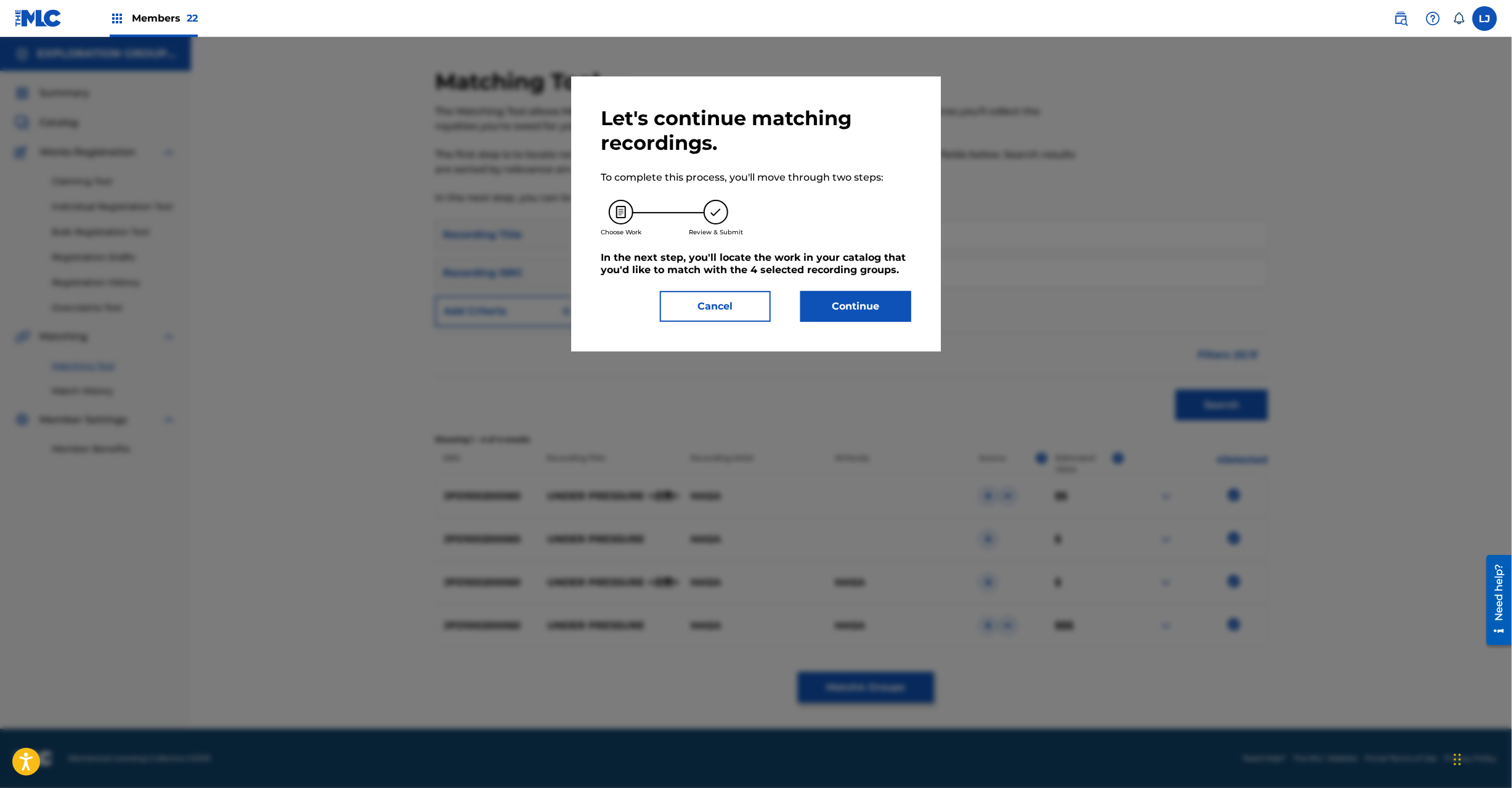
click at [831, 307] on button "Continue" at bounding box center [856, 306] width 111 height 30
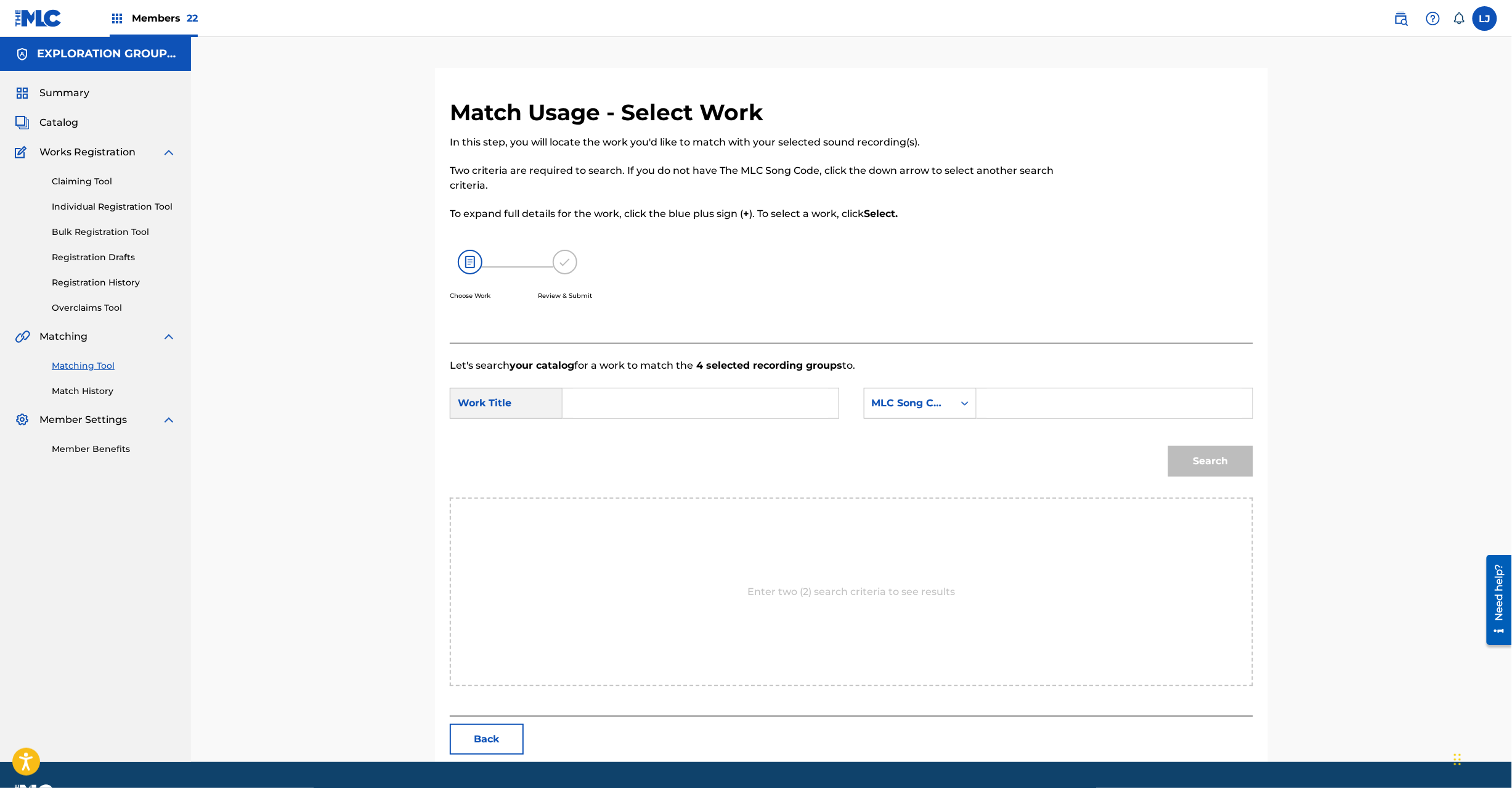
click at [727, 405] on input "Search Form" at bounding box center [701, 403] width 255 height 30
paste input "Under Pressure UA830Q"
click at [699, 403] on input "Under Pressure UA830Q" at bounding box center [701, 403] width 255 height 30
type input "Under Pressure"
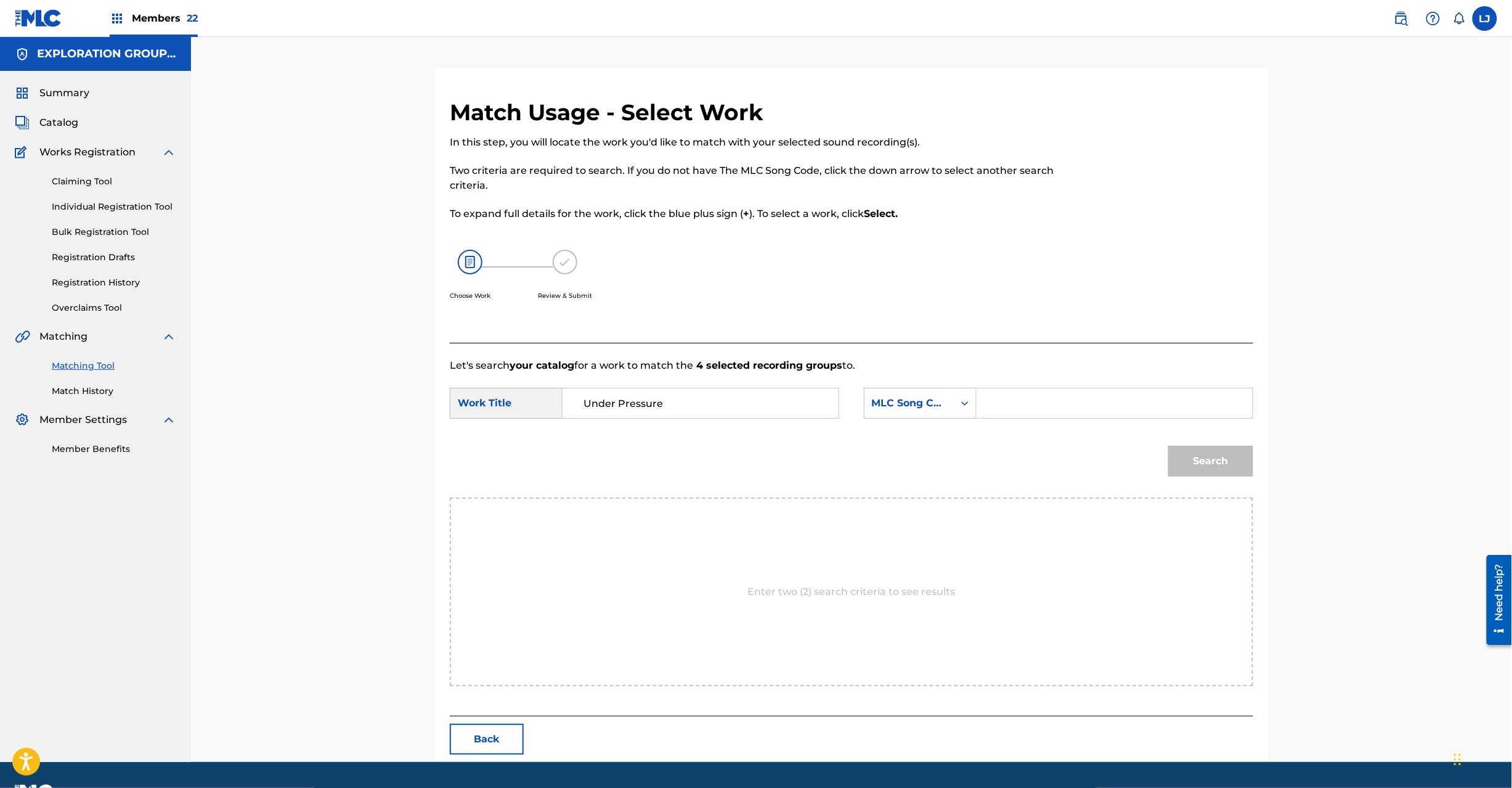
click at [1059, 410] on input "Search Form" at bounding box center [1115, 403] width 255 height 30
paste input "UA830Q"
type input "UA830Q"
click at [1184, 459] on button "Search" at bounding box center [1211, 460] width 85 height 30
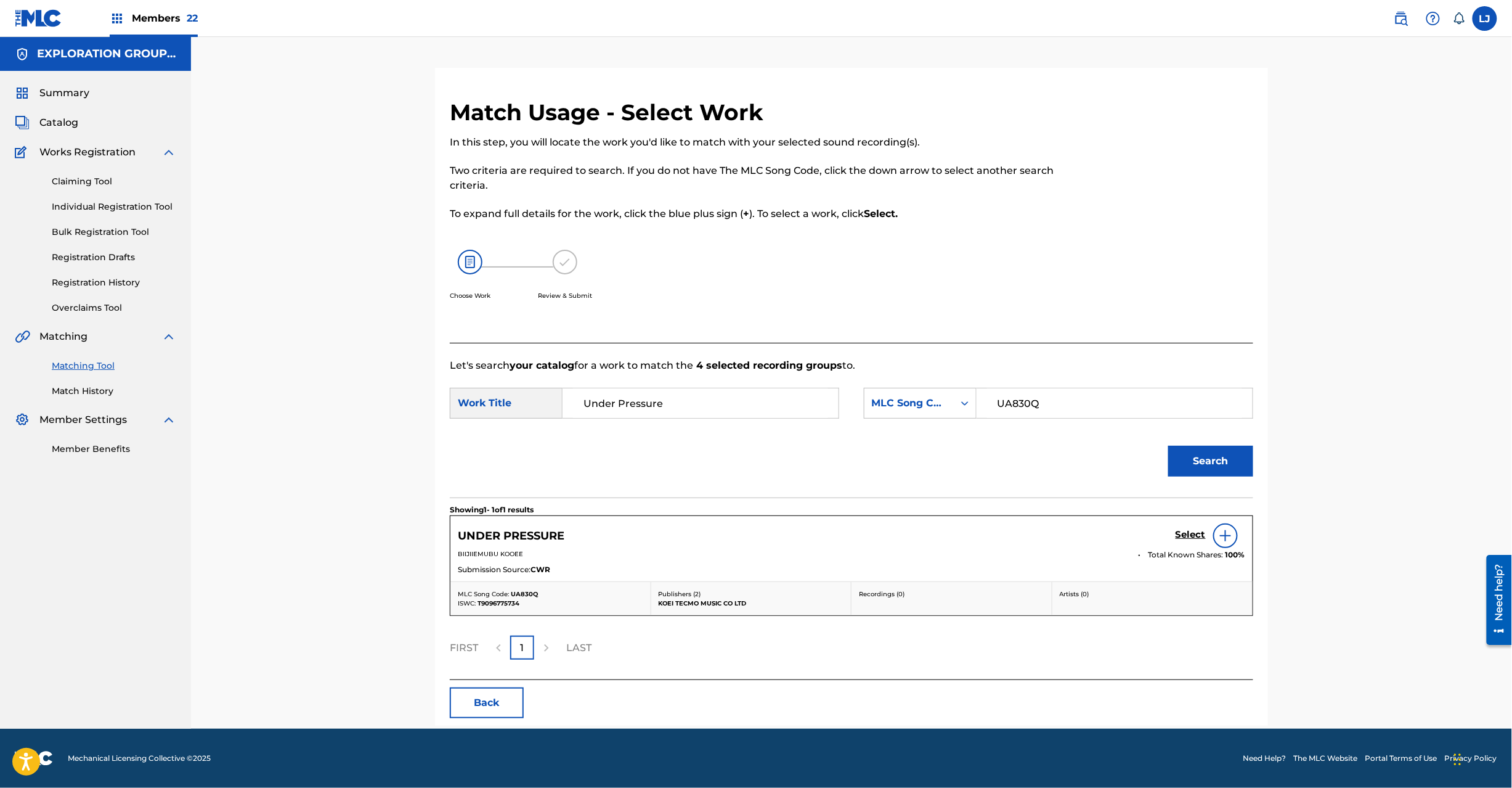
click at [1185, 539] on h5 "Select" at bounding box center [1191, 534] width 30 height 11
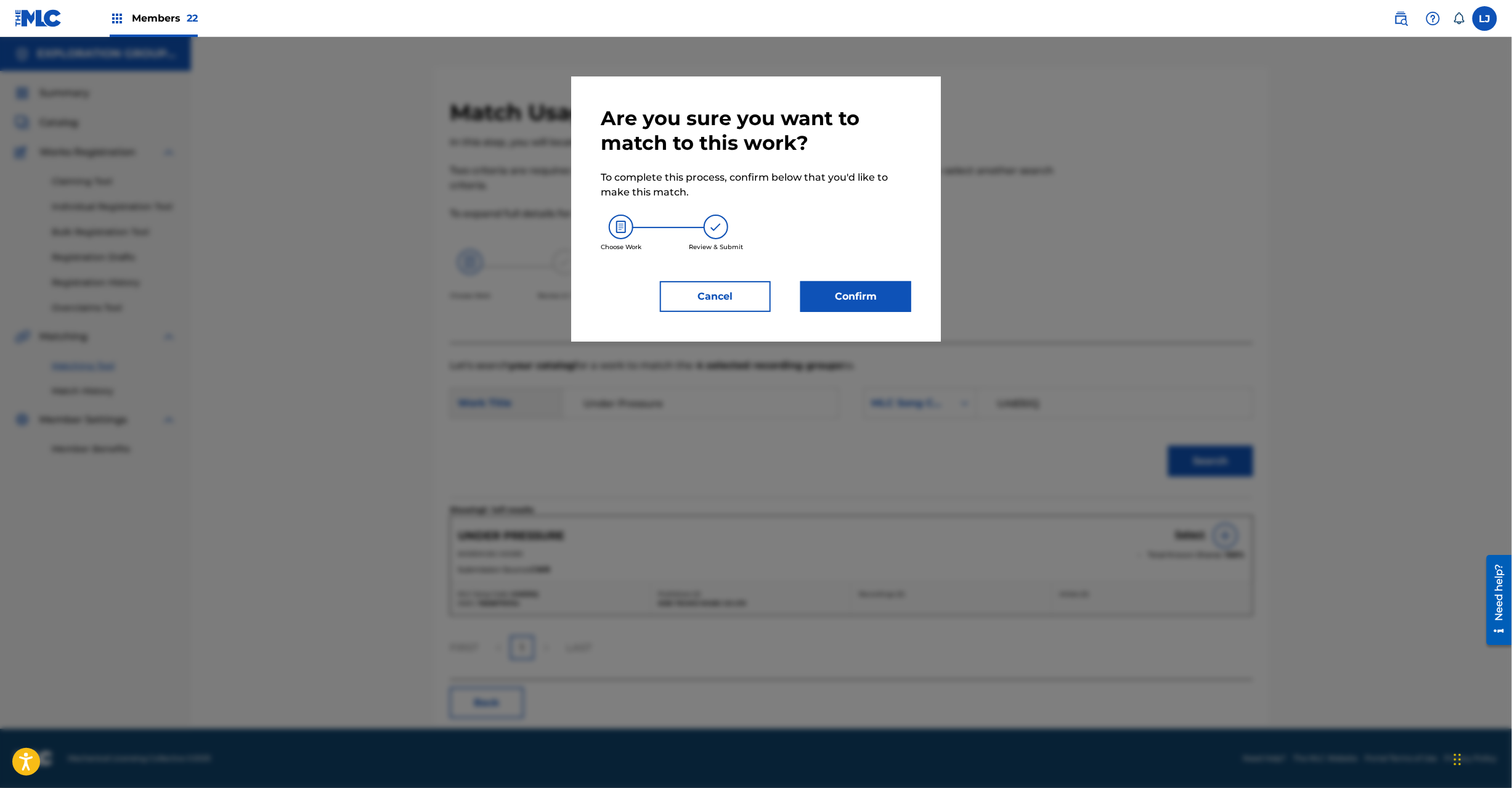
click at [859, 301] on button "Confirm" at bounding box center [856, 296] width 111 height 30
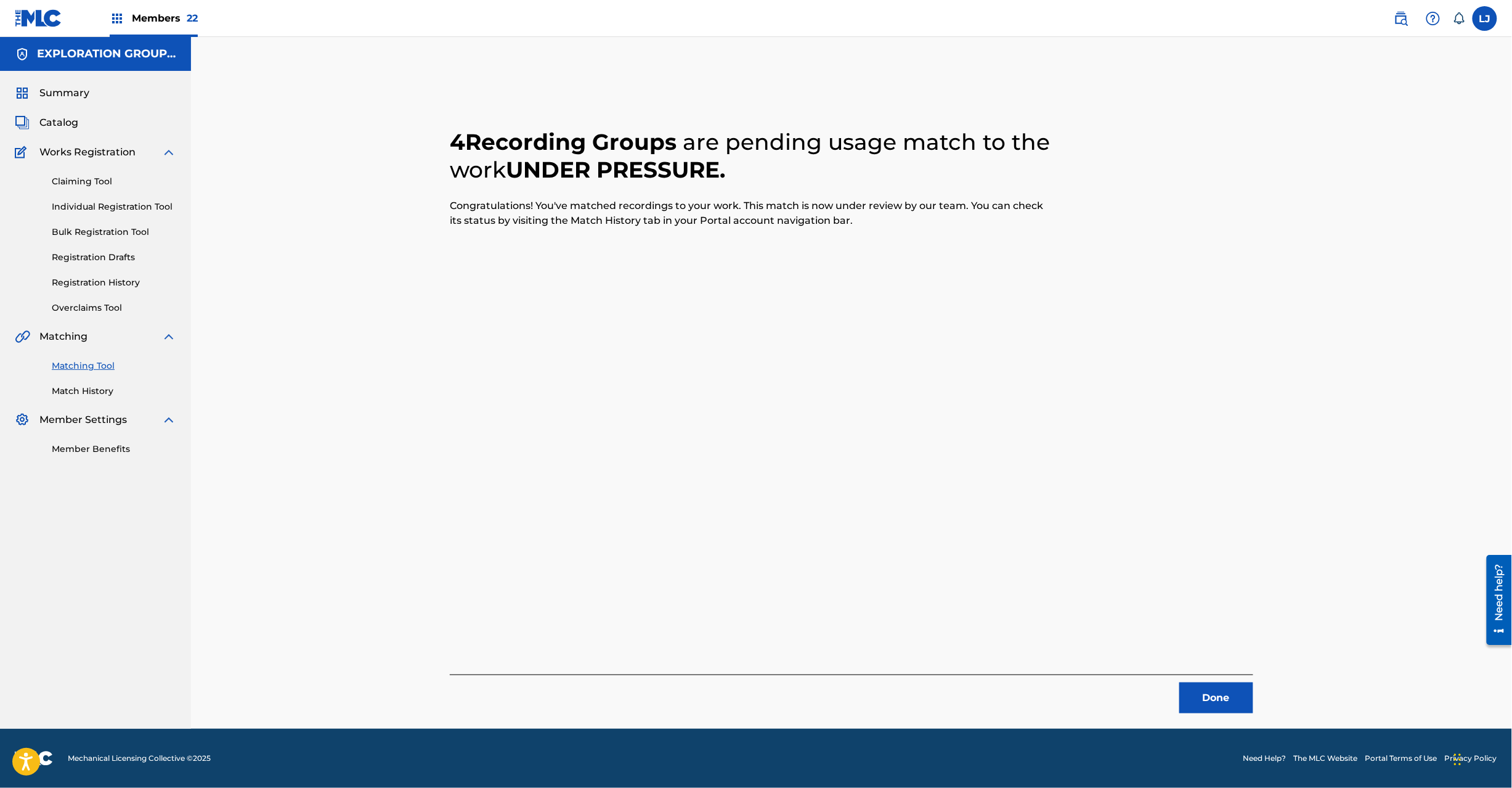
click at [1221, 716] on div "4 Recording Groups are pending usage match to the work UNDER PRESSURE . Congrat…" at bounding box center [851, 398] width 862 height 661
click at [1216, 699] on button "Done" at bounding box center [1216, 697] width 74 height 30
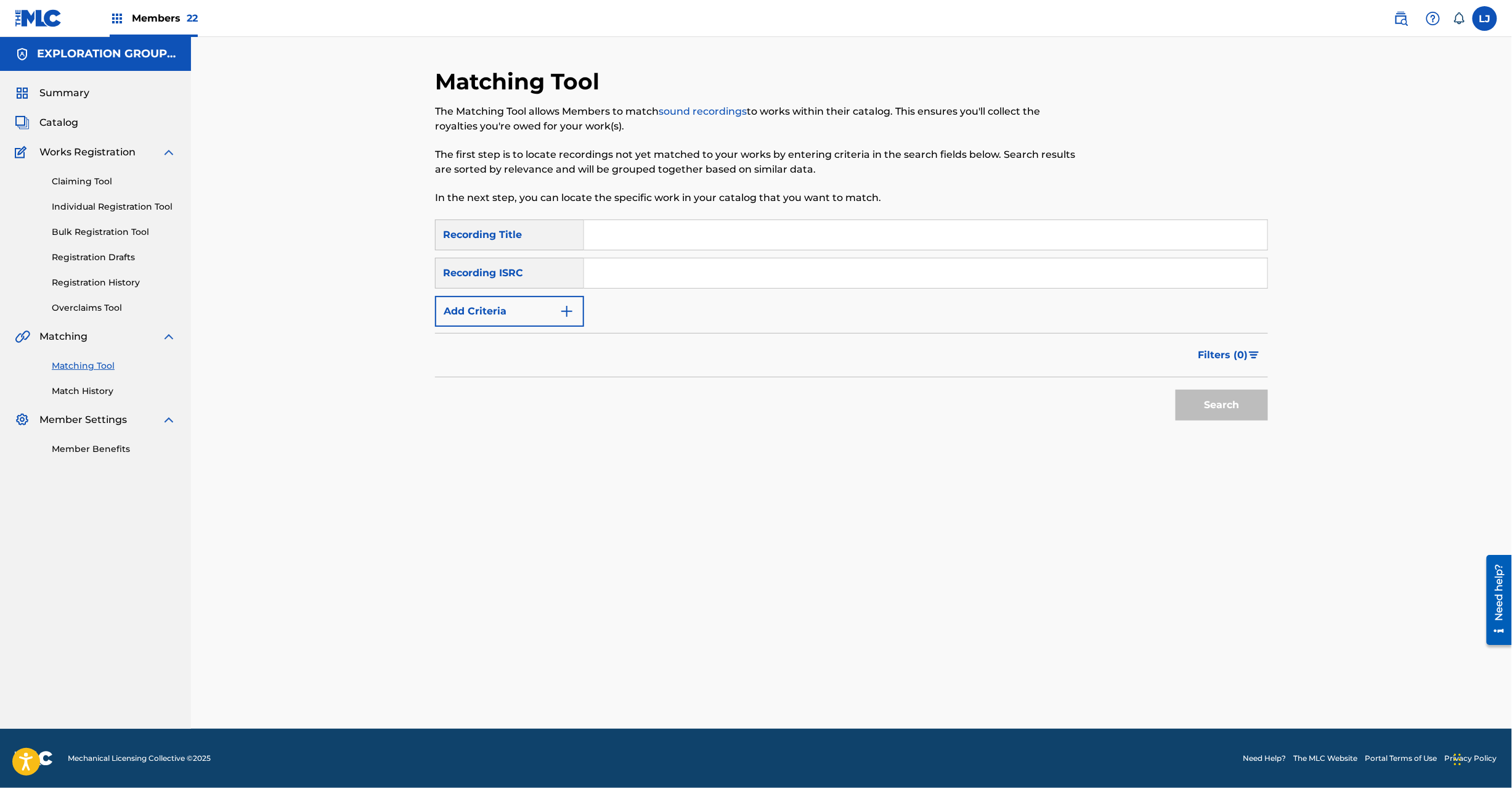
click at [614, 275] on input "Search Form" at bounding box center [926, 273] width 683 height 30
paste input "JPP300500449"
click at [1194, 402] on button "Search" at bounding box center [1222, 404] width 92 height 30
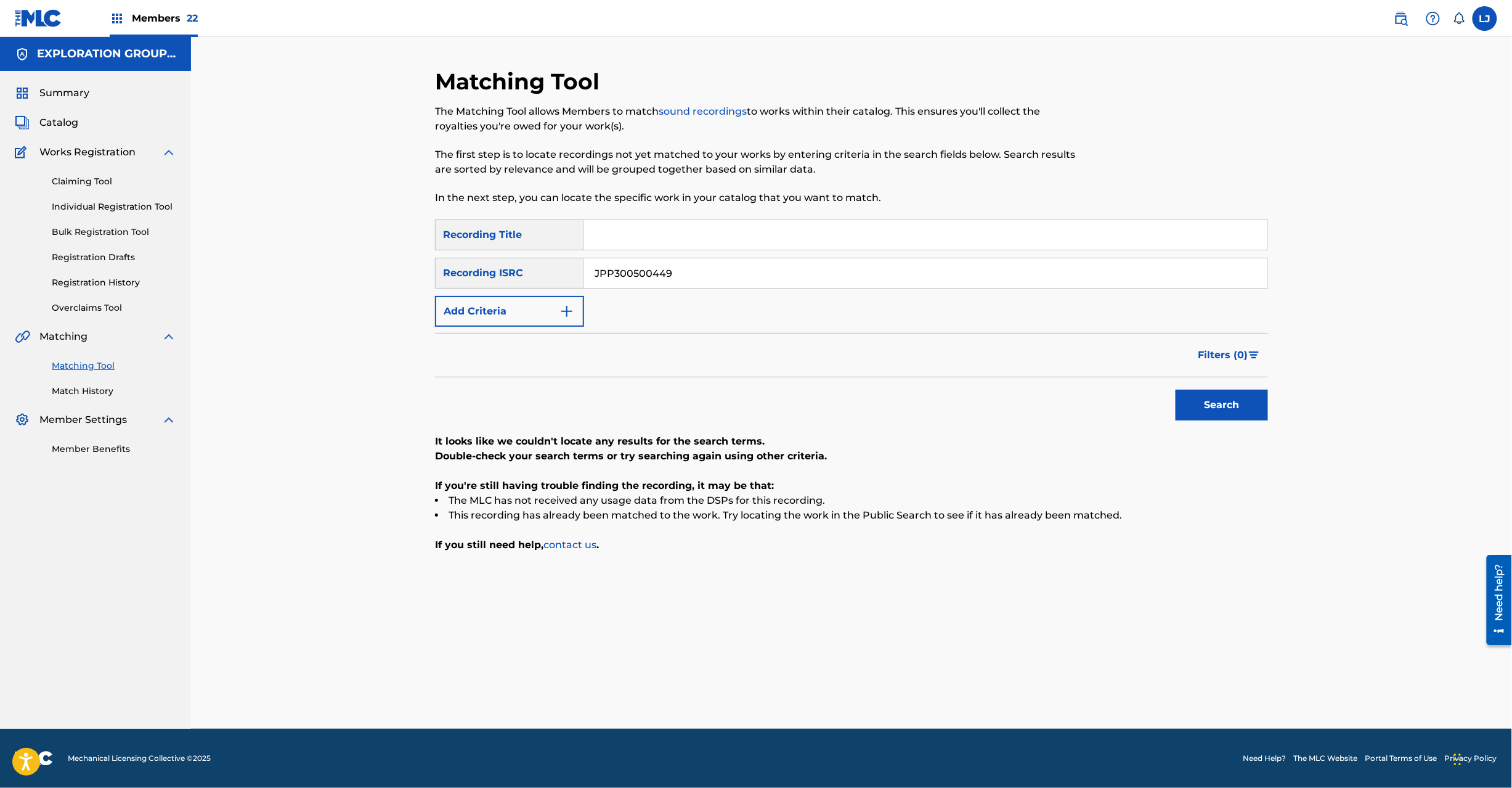
click at [635, 268] on input "JPP300500449" at bounding box center [926, 273] width 683 height 30
paste input "D100600122 | JPP30050042"
click at [635, 268] on input "JPD100600122 | JPP300500429" at bounding box center [926, 273] width 683 height 30
click at [708, 268] on input "JPD100600122 | JPP300500429" at bounding box center [926, 273] width 683 height 30
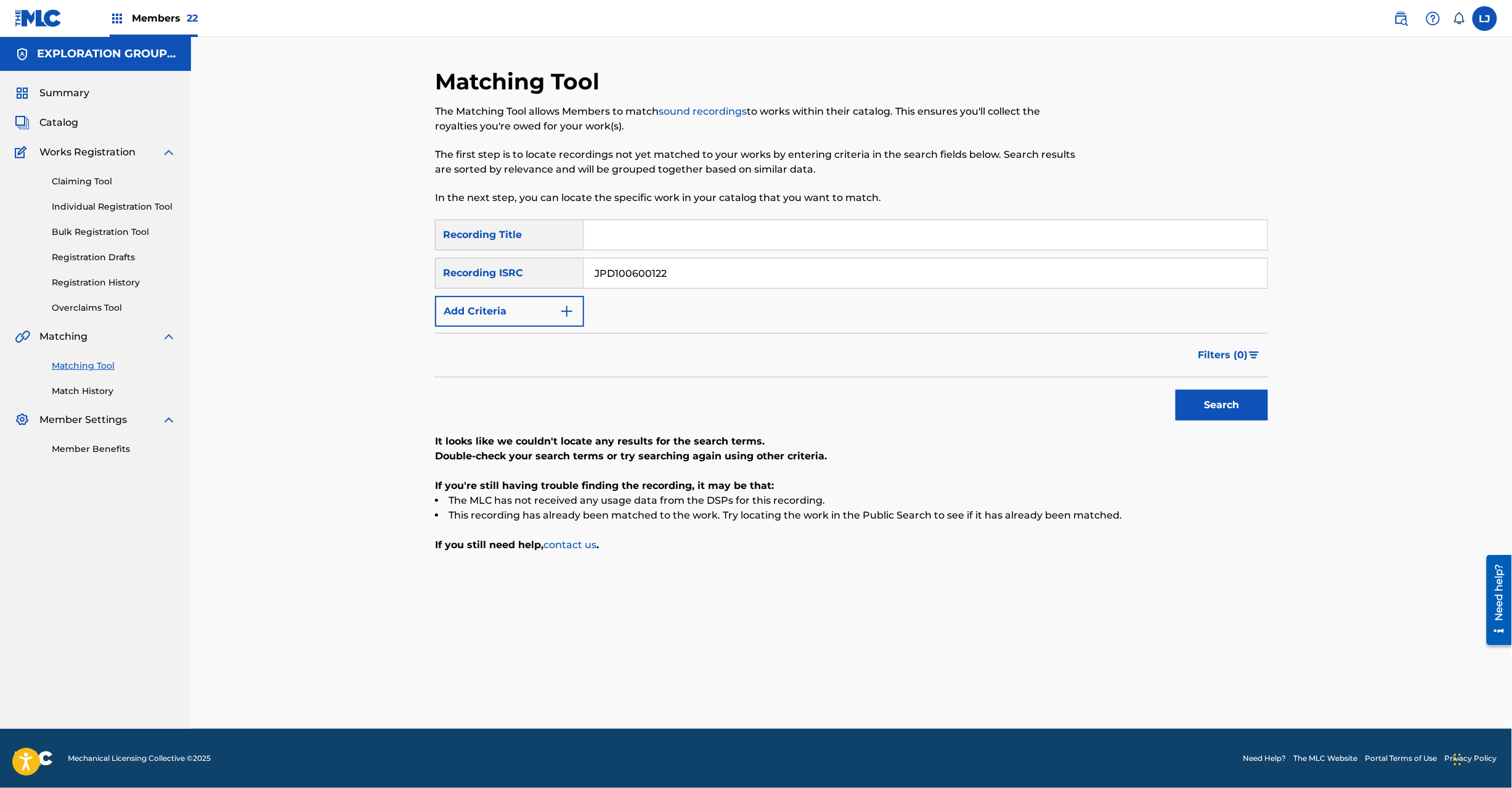
click at [1263, 394] on button "Search" at bounding box center [1222, 404] width 92 height 30
click at [634, 276] on input "JPD100600122" at bounding box center [926, 273] width 683 height 30
paste input "| JPP300500429"
click at [637, 272] on input "JPD100600122 | JPP300500429" at bounding box center [926, 273] width 683 height 30
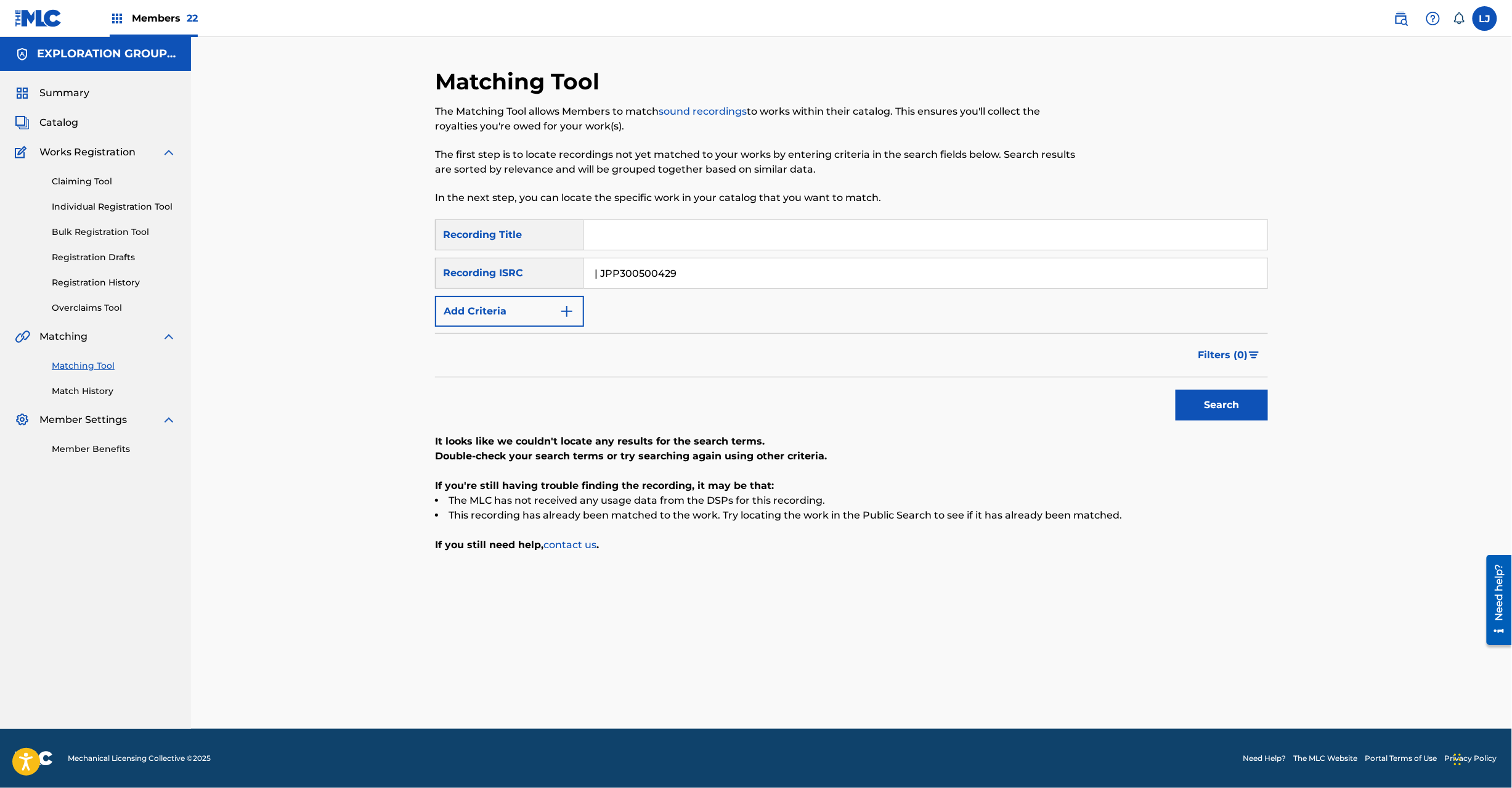
click at [637, 272] on input "| JPP300500429" at bounding box center [926, 273] width 683 height 30
click at [1224, 398] on button "Search" at bounding box center [1222, 404] width 92 height 30
click at [641, 280] on input "JPP300500429" at bounding box center [926, 273] width 683 height 30
paste input "D100400400"
click at [641, 280] on input "JPD100400400" at bounding box center [926, 273] width 683 height 30
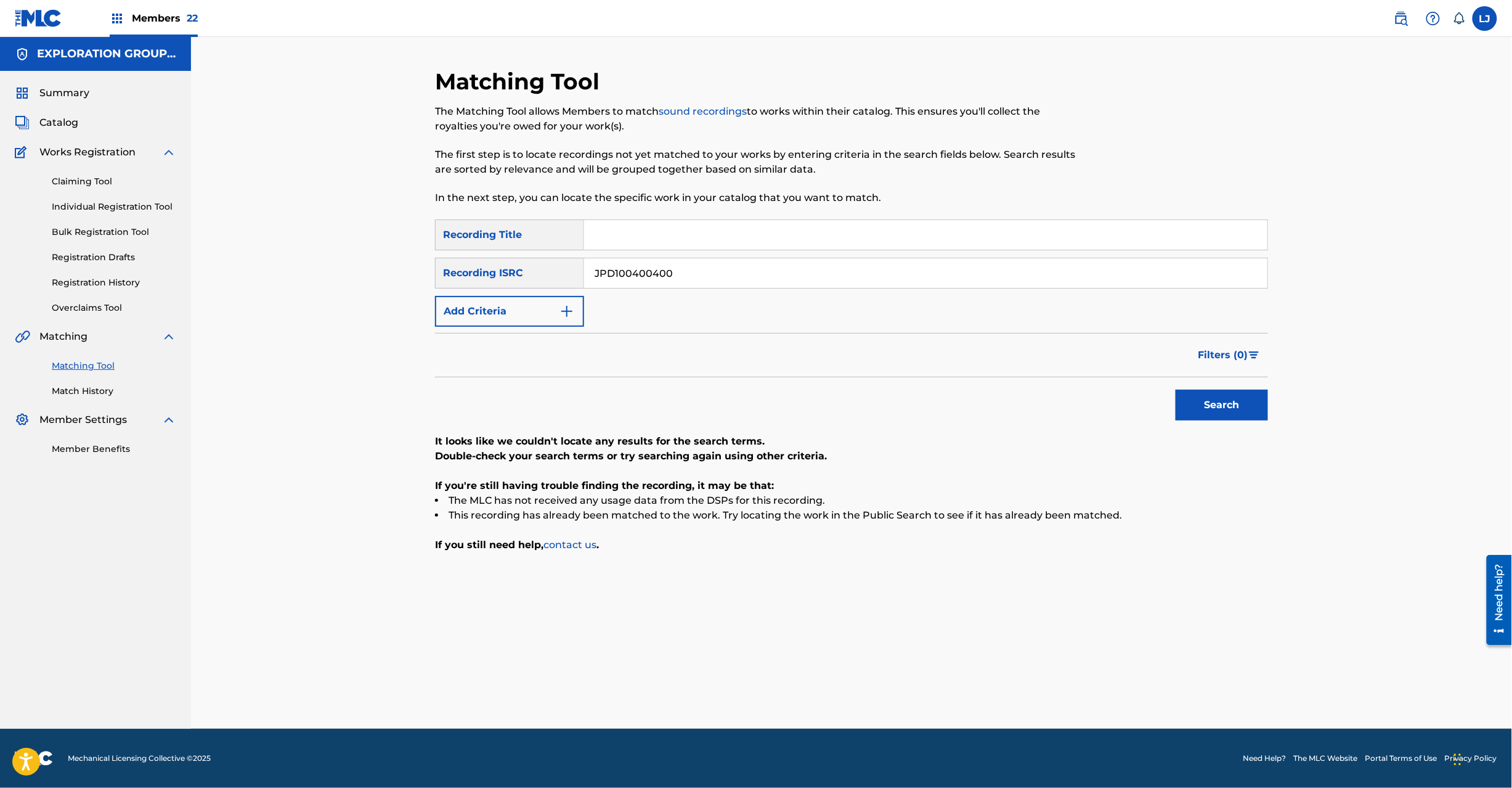
type input "JPD100400400"
click at [1220, 412] on button "Search" at bounding box center [1222, 404] width 92 height 30
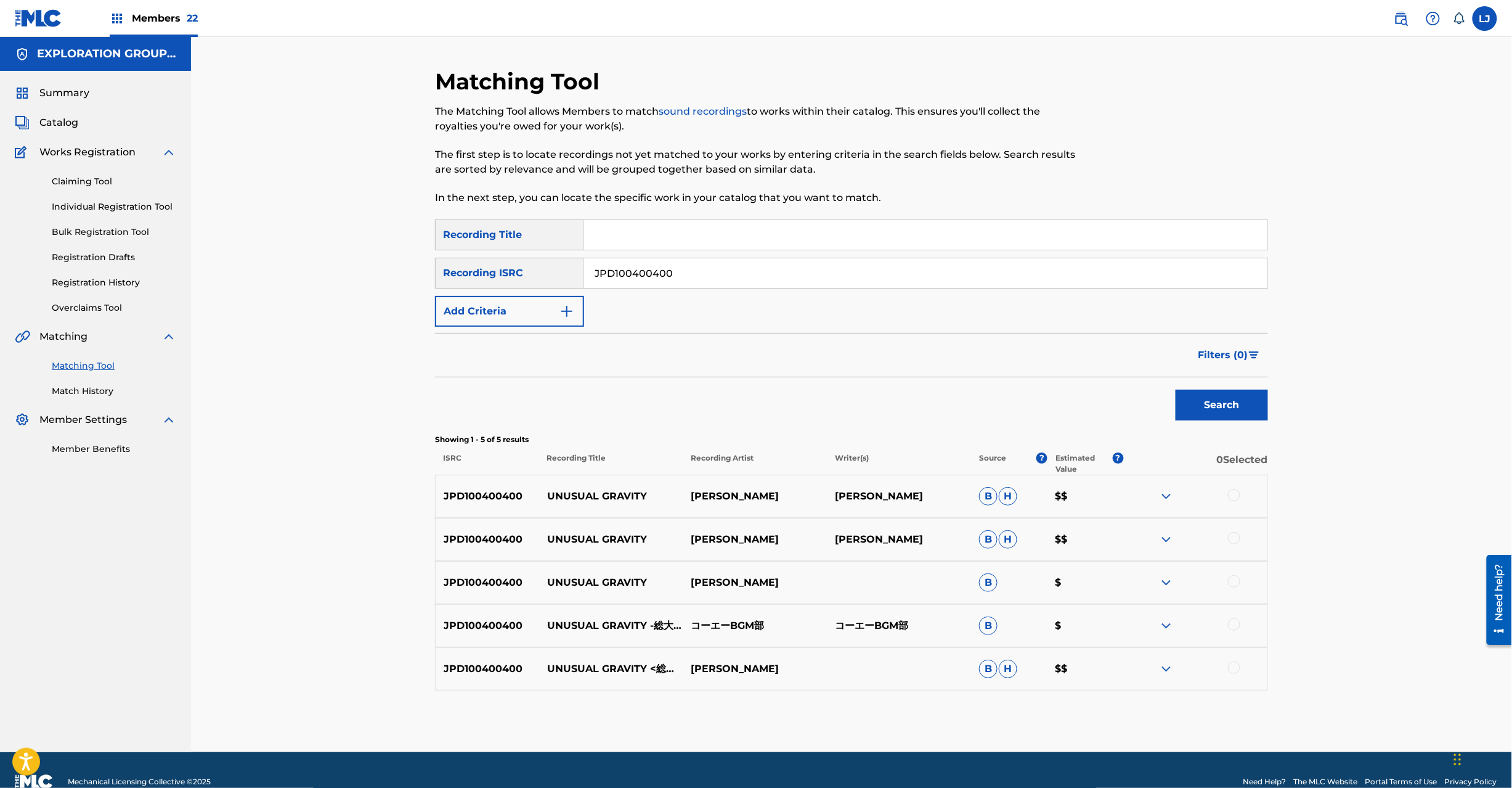
click at [1238, 495] on div at bounding box center [1234, 495] width 12 height 12
click at [1236, 532] on div at bounding box center [1195, 539] width 144 height 15
click at [1236, 545] on div at bounding box center [1195, 539] width 144 height 15
drag, startPoint x: 1238, startPoint y: 582, endPoint x: 1240, endPoint y: 535, distance: 47.0
click at [1238, 580] on div at bounding box center [1234, 581] width 12 height 12
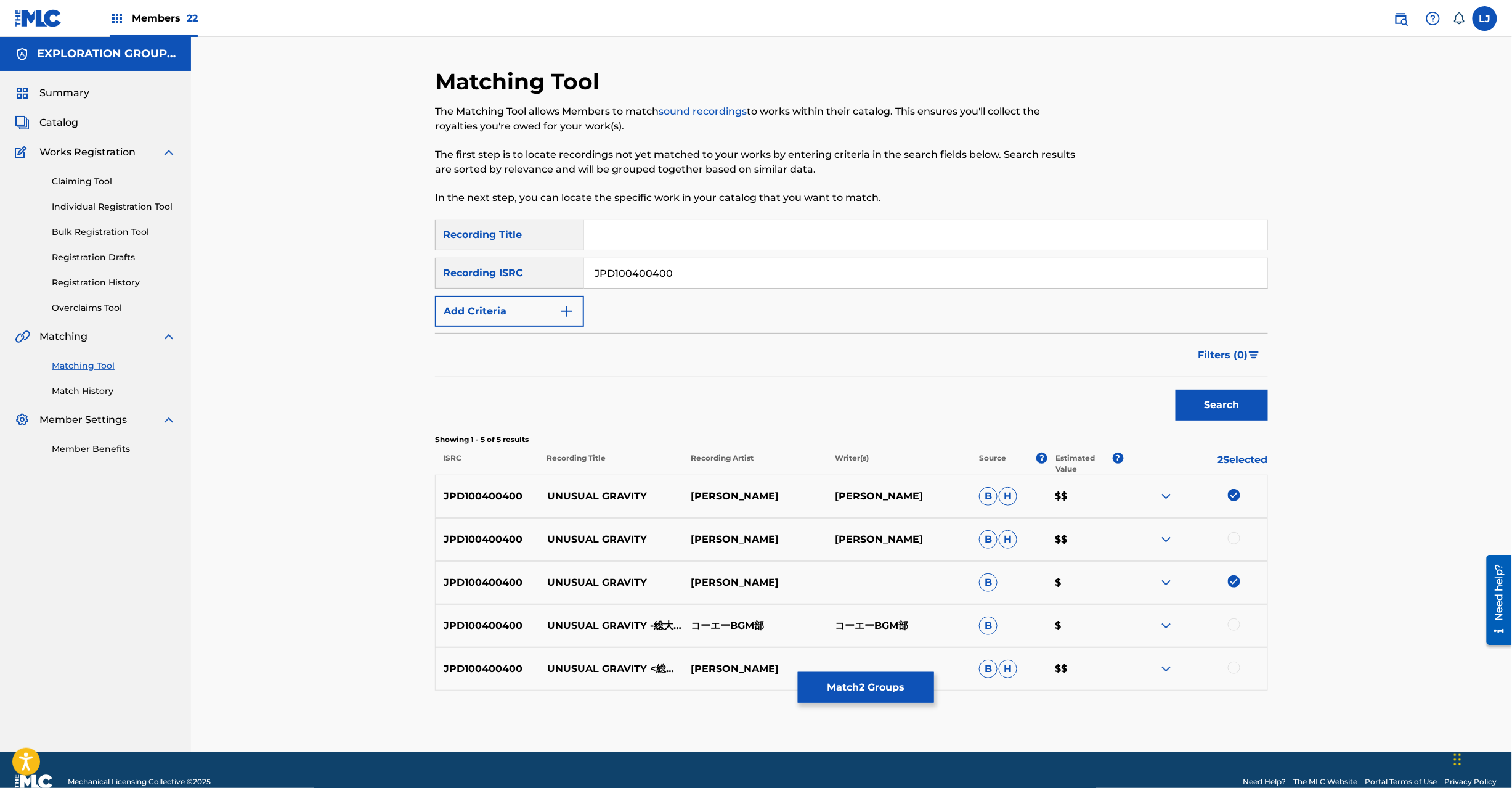
click at [1240, 535] on div at bounding box center [1234, 538] width 12 height 12
click at [1232, 620] on div at bounding box center [1234, 625] width 12 height 12
click at [1236, 669] on div at bounding box center [1234, 667] width 12 height 12
click at [927, 691] on button "Match 5 Groups" at bounding box center [866, 686] width 136 height 30
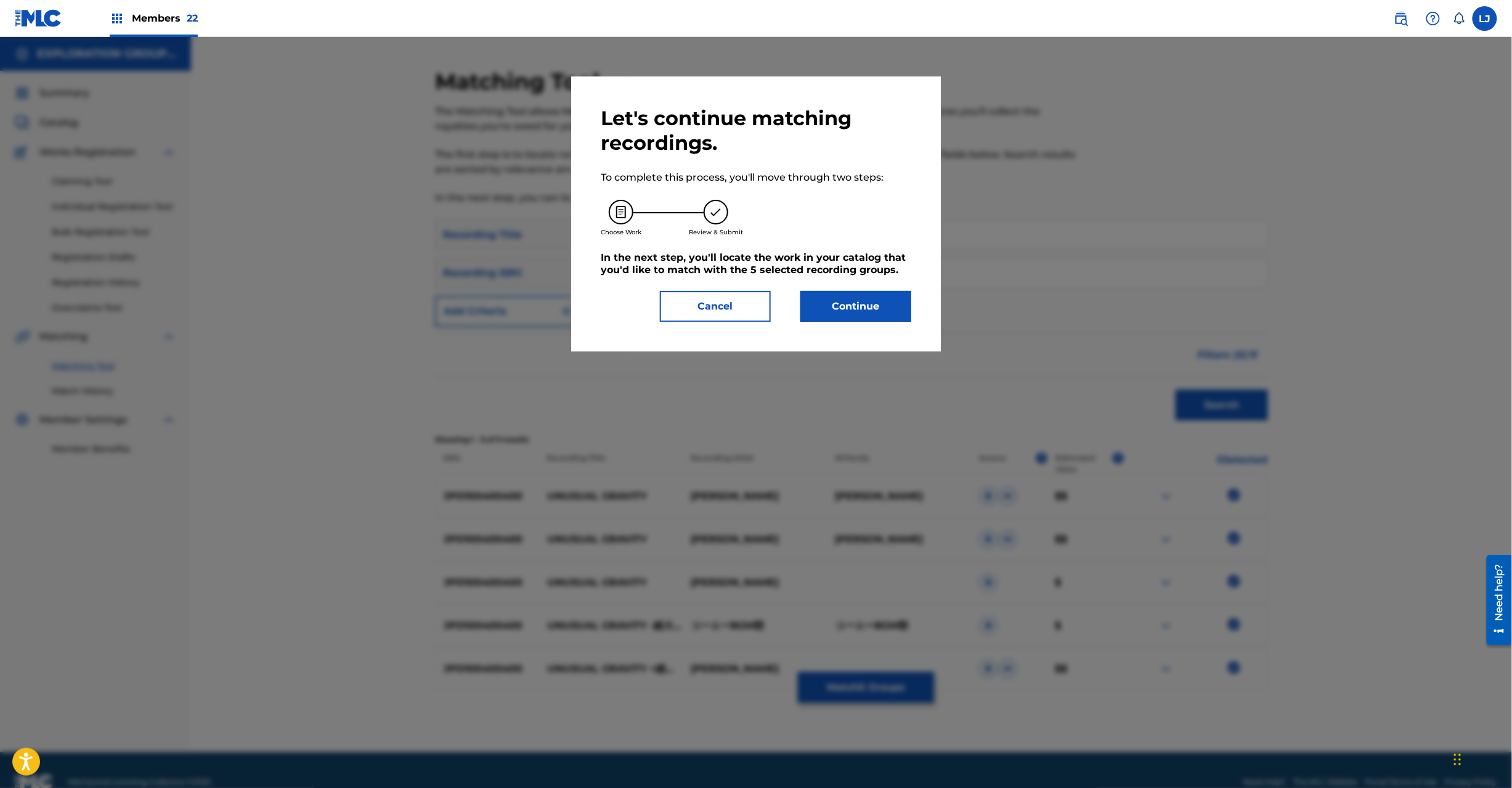
click at [864, 300] on button "Continue" at bounding box center [856, 306] width 111 height 30
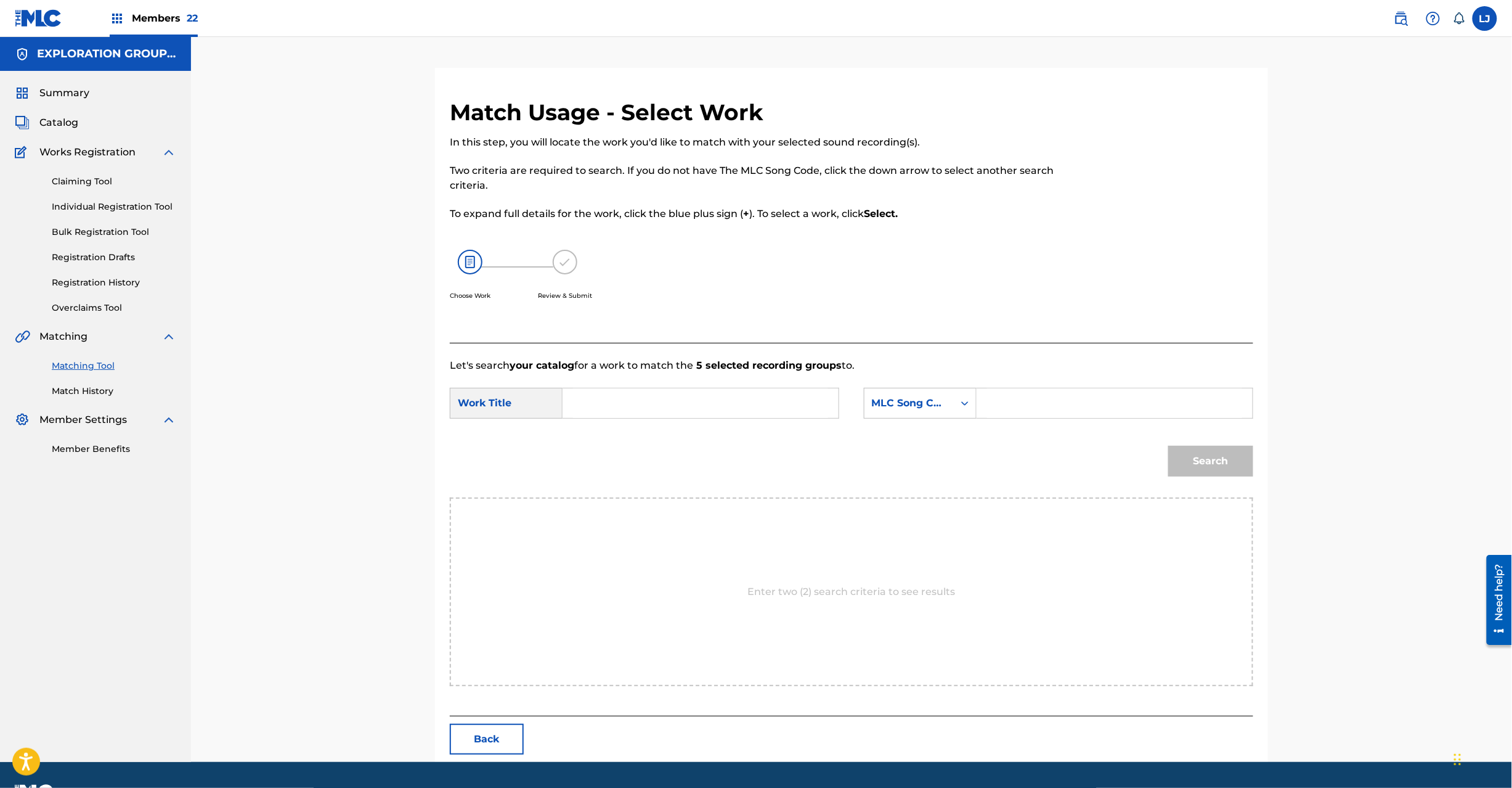
click at [703, 413] on input "Search Form" at bounding box center [701, 403] width 255 height 30
paste input "Unusual Gravity UA83YJ"
click at [715, 398] on input "Unusual Gravity UA83YJ" at bounding box center [701, 403] width 255 height 30
type input "Unusual Gravity"
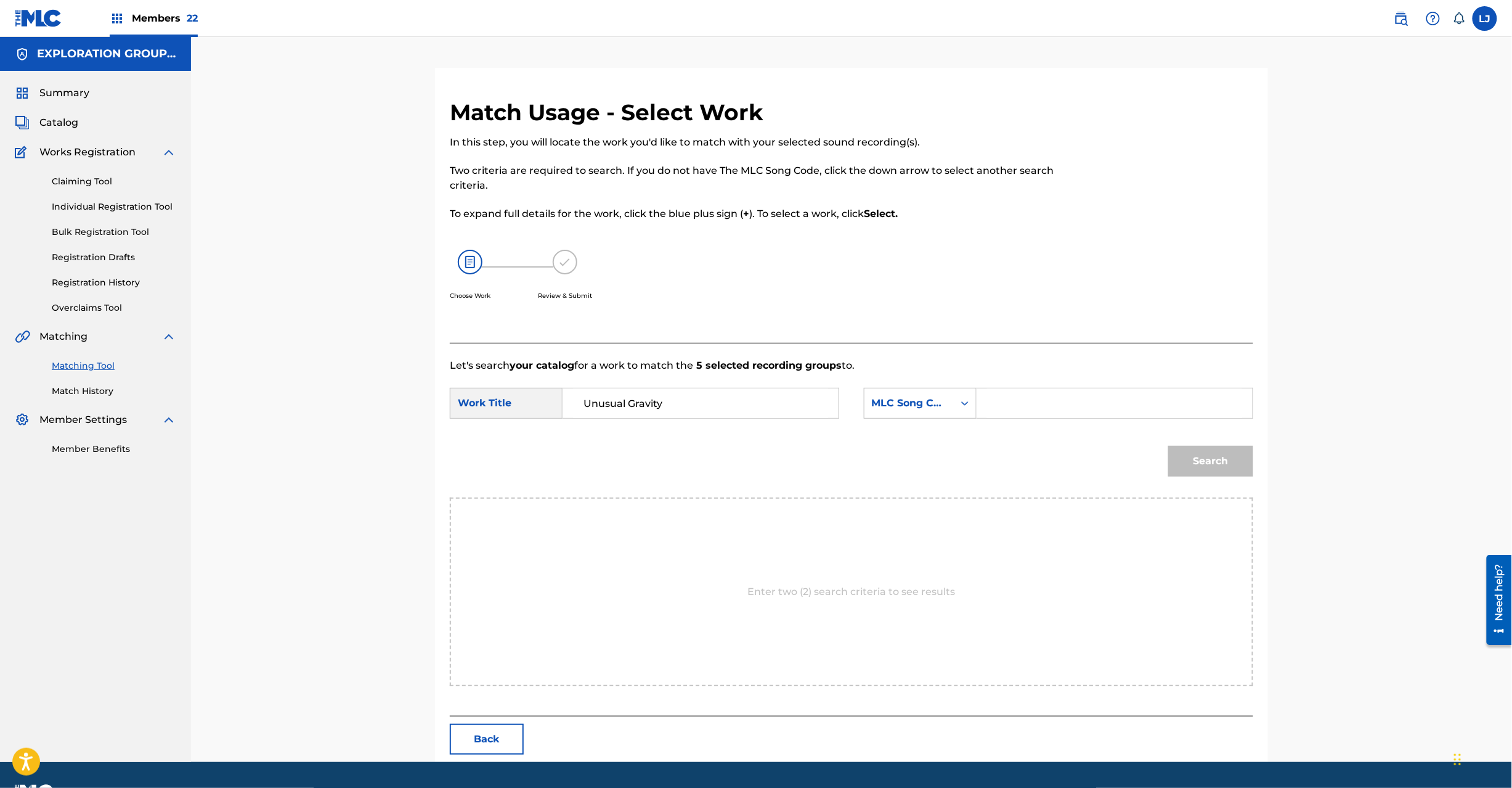
click at [1036, 398] on input "Search Form" at bounding box center [1115, 403] width 255 height 30
paste input "UA83YJ"
type input "UA83YJ"
click at [1202, 452] on button "Search" at bounding box center [1211, 460] width 85 height 30
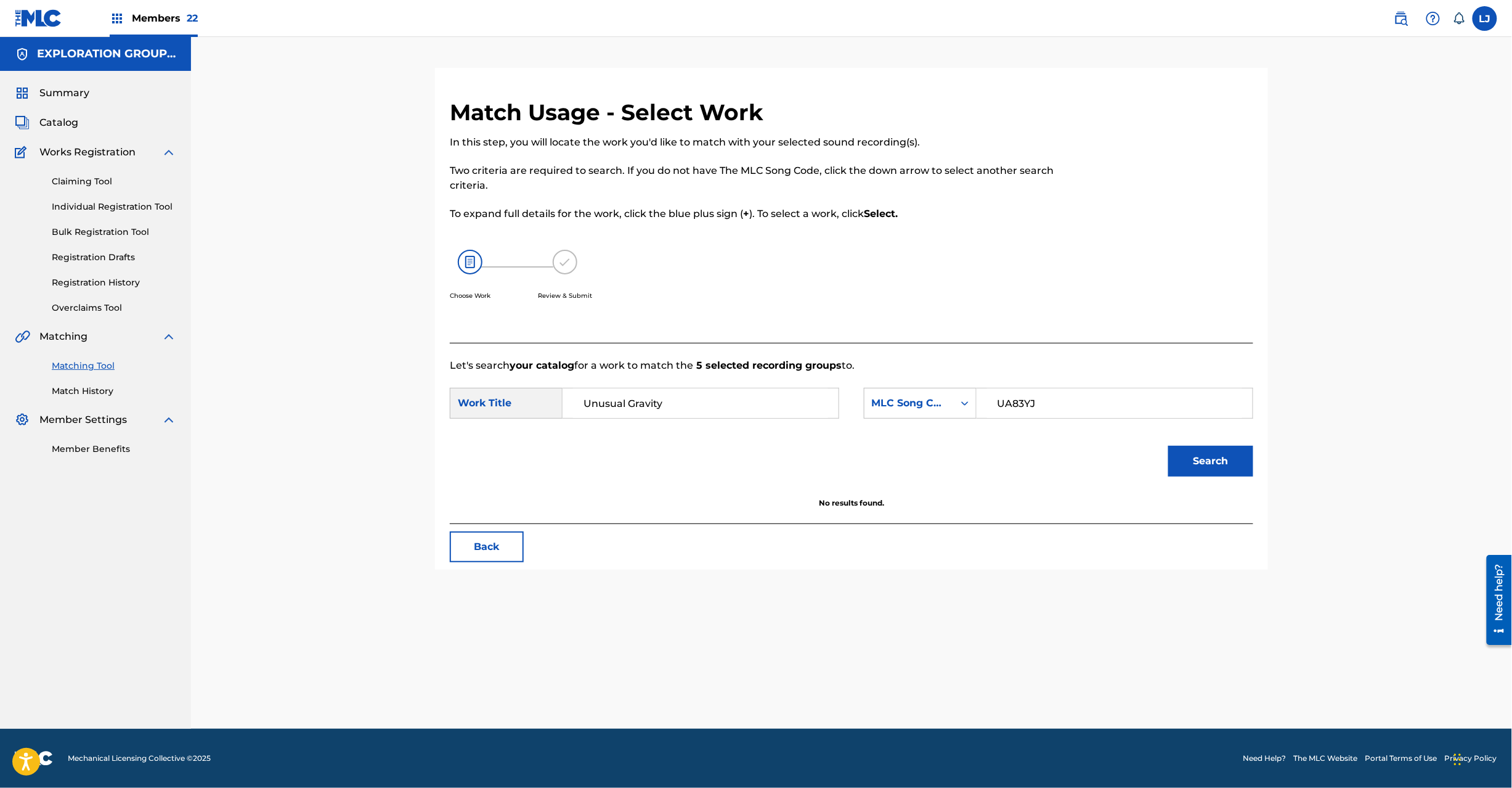
click at [690, 412] on input "Unusual Gravity" at bounding box center [701, 403] width 255 height 30
click at [476, 551] on button "Back" at bounding box center [486, 546] width 74 height 30
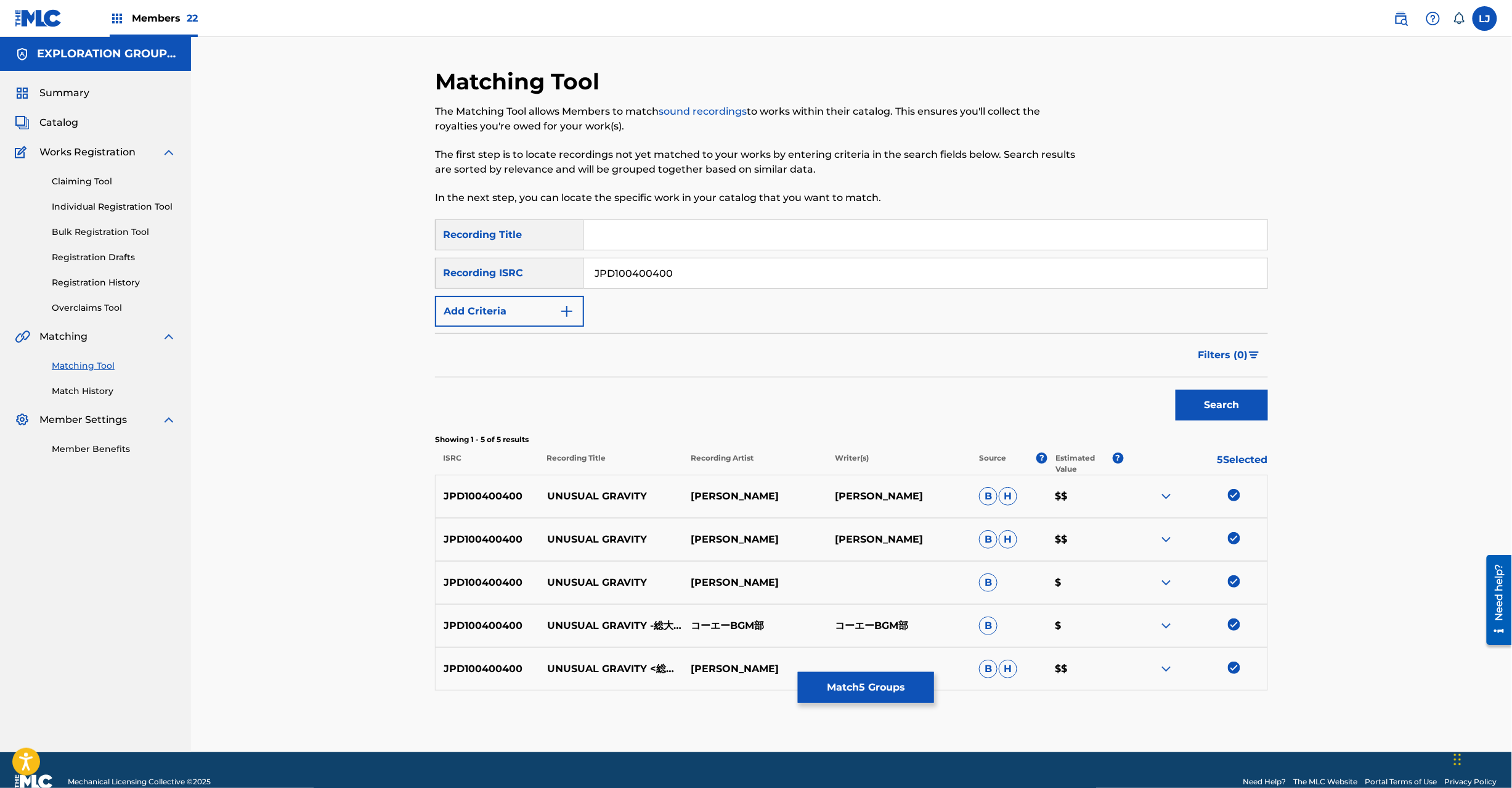
click at [664, 289] on div "SearchWithCriteria49338eb6-0834-4b00-b221-fa5e5f5750c9 Recording Title SearchWi…" at bounding box center [851, 273] width 833 height 107
click at [663, 275] on input "JPD100400400" at bounding box center [926, 273] width 683 height 30
paste input "JPD101700712 | JPD181900270 | JPD102100159 | JPD101700304 | JPD101700301"
click at [663, 275] on input "JPD10040040JPD101700712 | JPD181900270 | JPD102100159 | JPD101700304 | JPD10170…" at bounding box center [926, 273] width 683 height 30
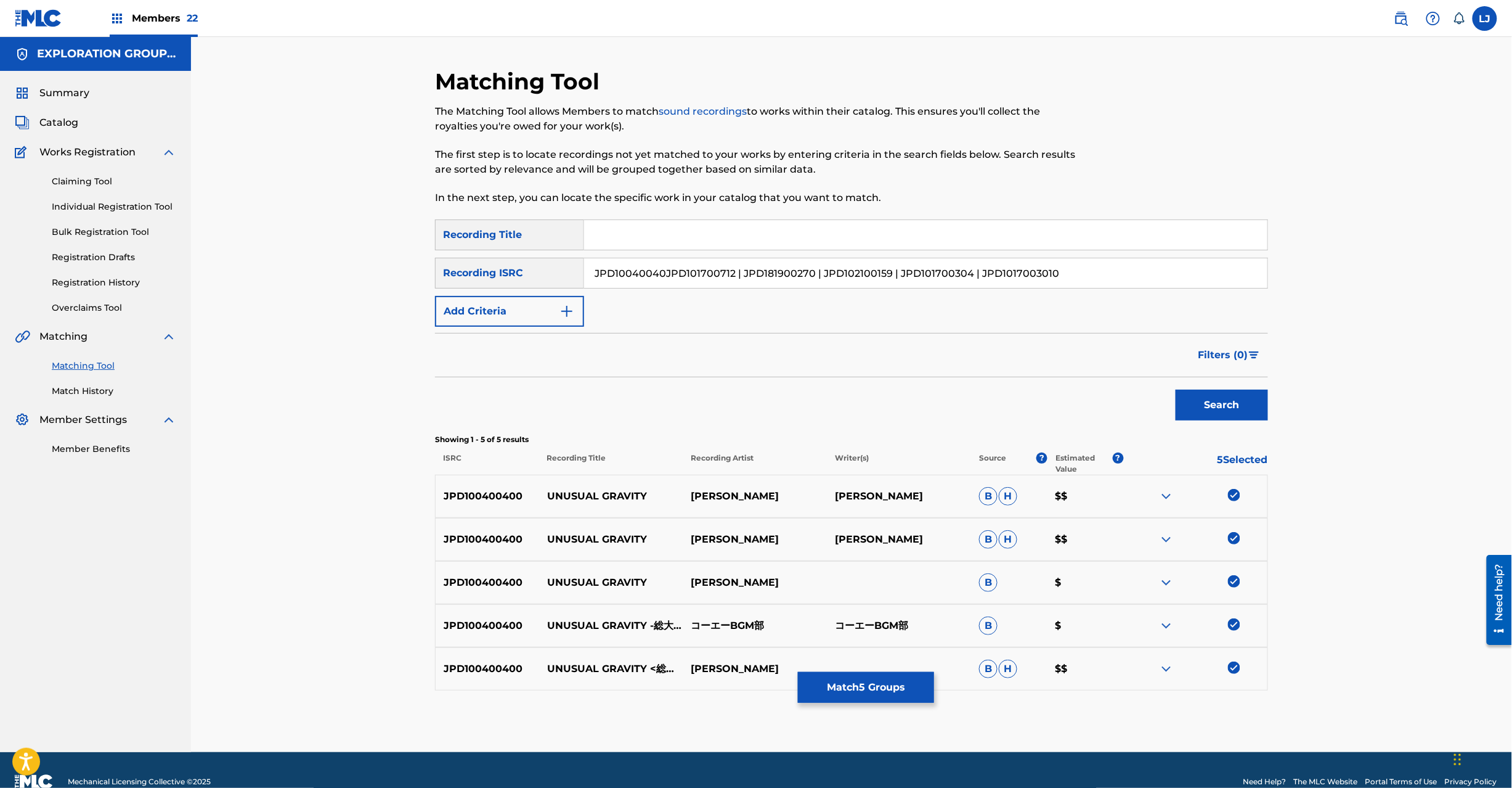
click at [674, 276] on input "JPD10040040JPD101700712 | JPD181900270 | JPD102100159 | JPD101700304 | JPD10170…" at bounding box center [926, 273] width 683 height 30
click at [690, 273] on input "JPD10040040JPD101700712 | JPD181900270 | JPD102100159 | JPD101700304 | JPD10170…" at bounding box center [926, 273] width 683 height 30
paste input "1700712 | JPD181900270 | JPD102100159 | JPD101700304 | JPD101700301"
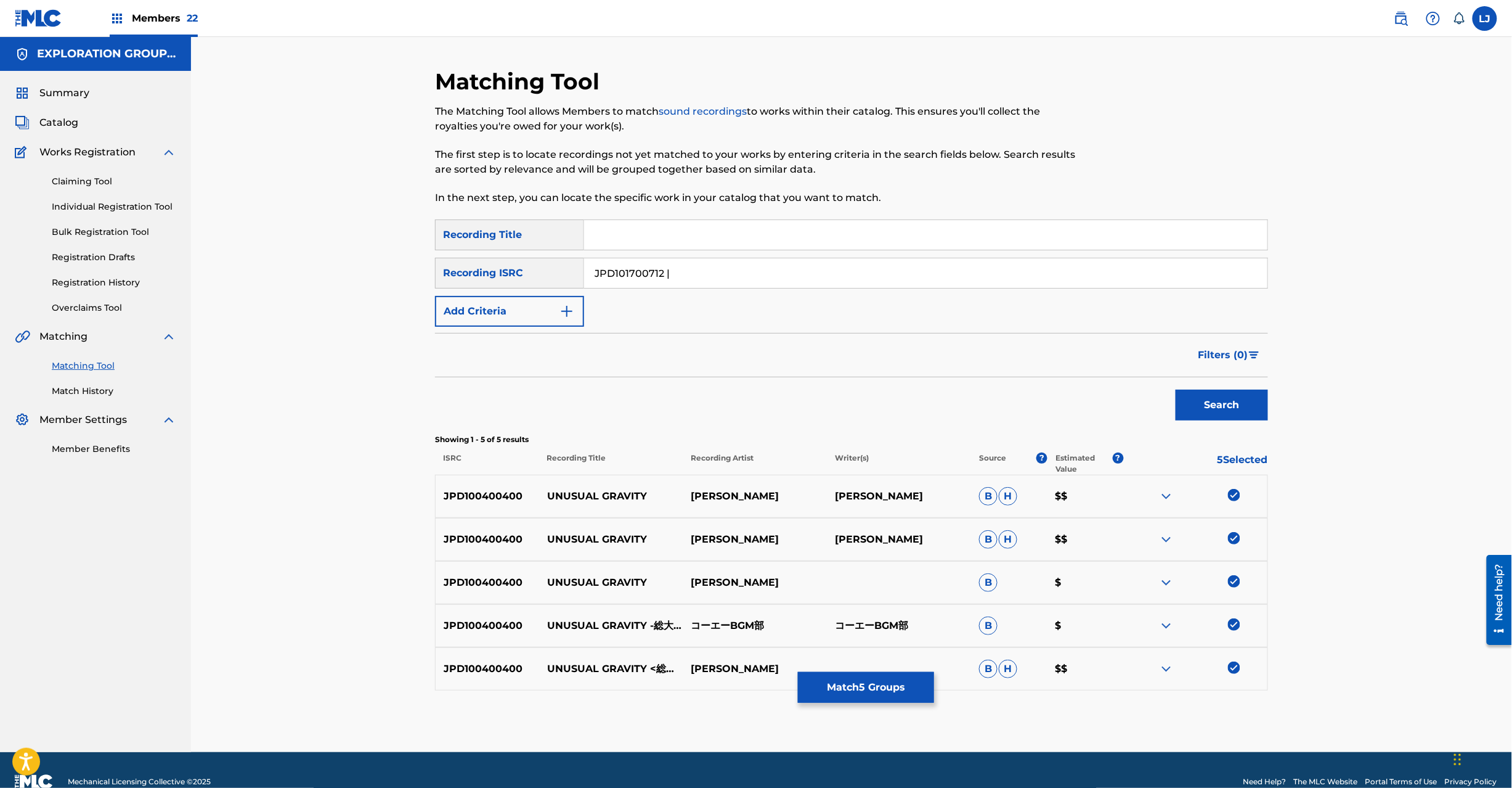
drag, startPoint x: 671, startPoint y: 275, endPoint x: 1302, endPoint y: 277, distance: 631.0
click at [1302, 277] on div "Matching Tool The Matching Tool allows Members to match sound recordings to wor…" at bounding box center [851, 394] width 1321 height 715
click at [1211, 396] on button "Search" at bounding box center [1222, 404] width 92 height 30
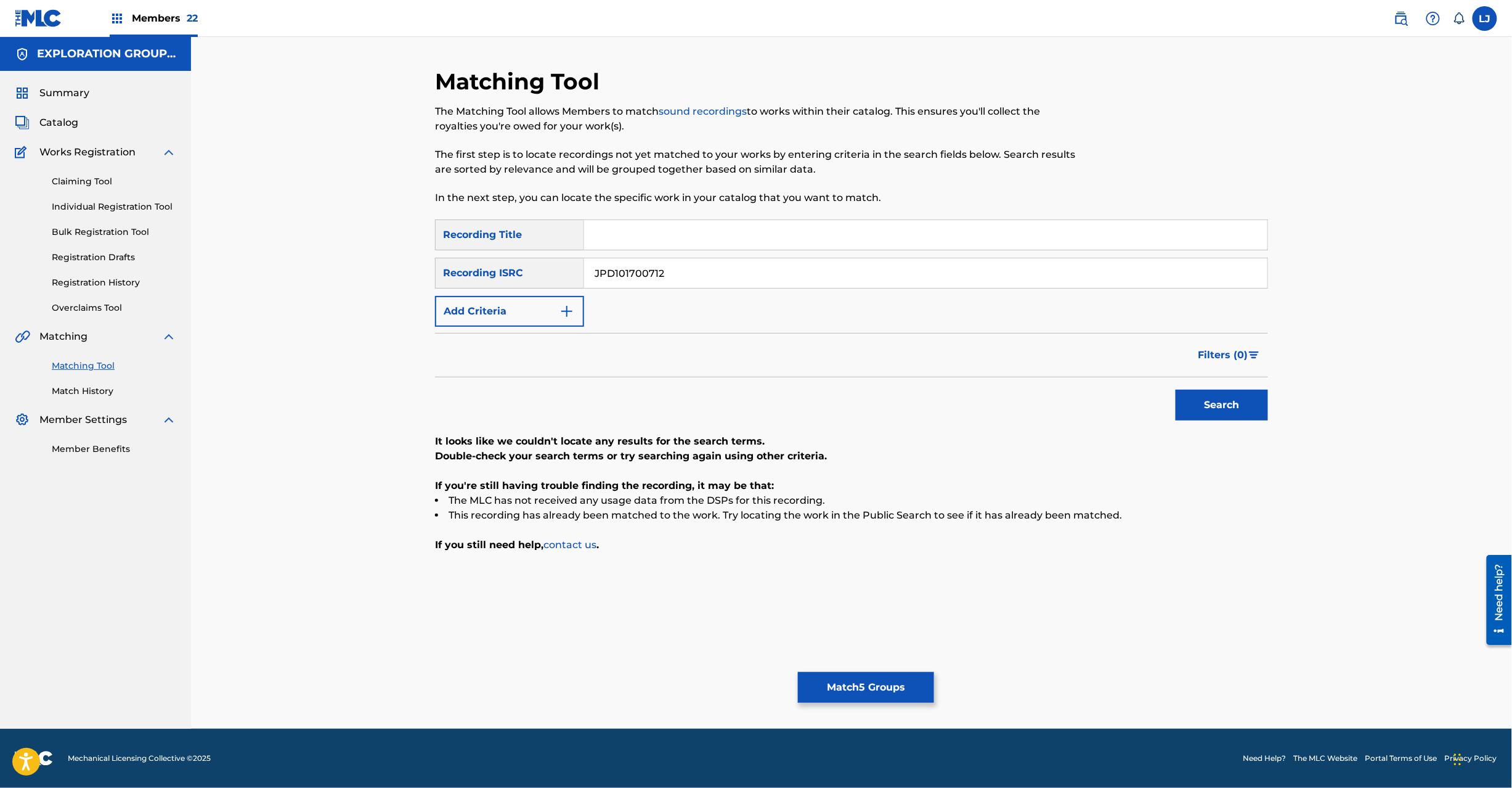
click at [673, 274] on input "JPD101700712" at bounding box center [926, 273] width 683 height 30
paste input "| JPD181900270 | JPD102100159 | JPD101700304 | JPD101700301"
click at [673, 274] on input "JPD101700712 | JPD181900270 | JPD102100159 | JPD101700304 | JPD101700301" at bounding box center [926, 273] width 683 height 30
drag, startPoint x: 670, startPoint y: 271, endPoint x: 426, endPoint y: 268, distance: 244.0
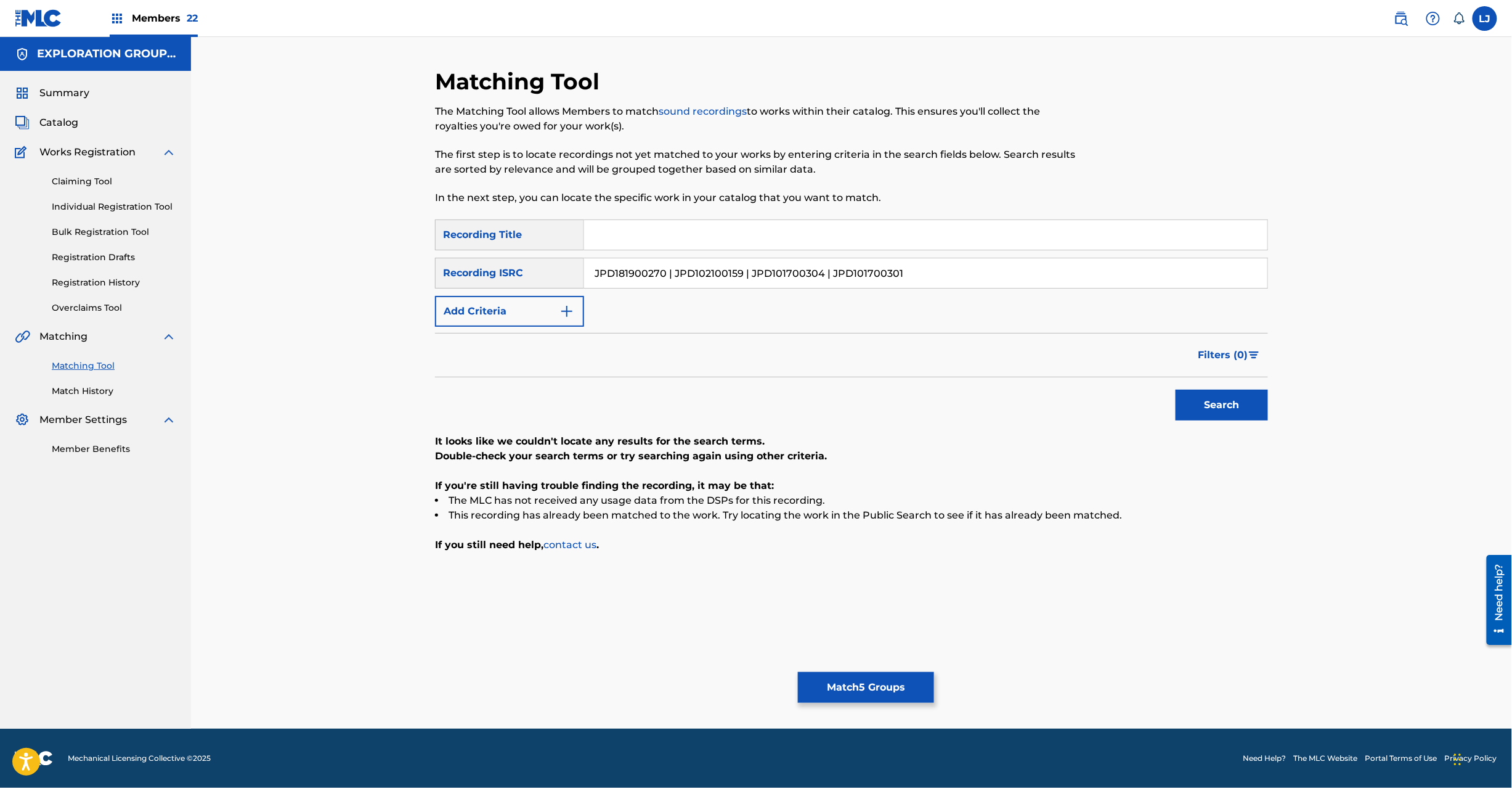
click at [426, 268] on div "Matching Tool The Matching Tool allows Members to match sound recordings to wor…" at bounding box center [851, 398] width 862 height 661
drag, startPoint x: 668, startPoint y: 277, endPoint x: 1497, endPoint y: 285, distance: 829.0
click at [1500, 281] on div "Matching Tool The Matching Tool allows Members to match sound recordings to wor…" at bounding box center [851, 383] width 1321 height 692
click at [1240, 396] on button "Search" at bounding box center [1222, 404] width 92 height 30
click at [716, 273] on input "JPD181900270" at bounding box center [926, 273] width 683 height 30
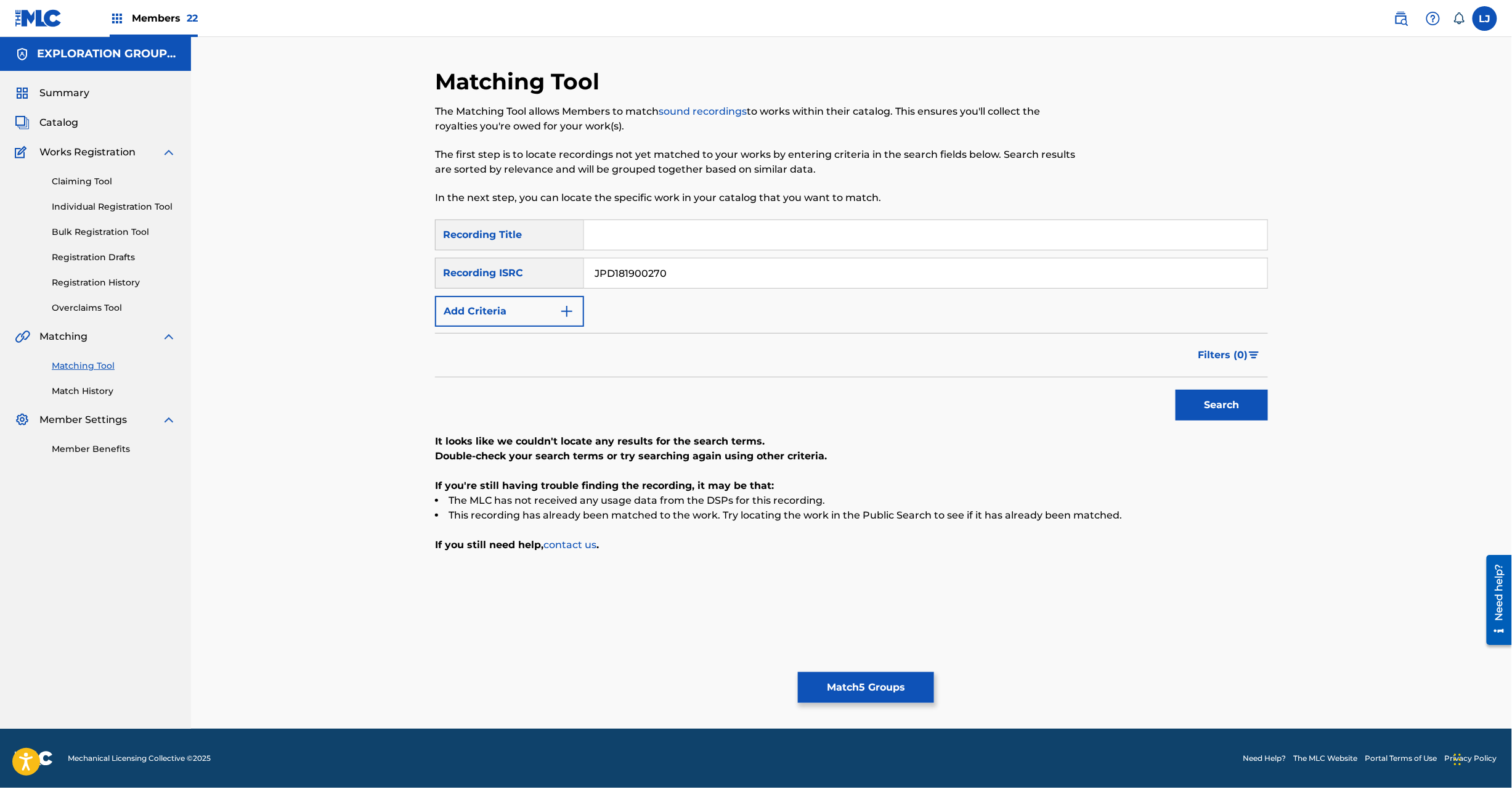
click at [713, 272] on input "JPD181900270" at bounding box center [926, 273] width 683 height 30
paste input "01700712 | JPD181900270 | JPD102100159 | JPD101700304 | JPD101700301"
click at [710, 270] on input "JPD101700712 | JPD181900270 | JPD102100159 | JPD101700304 | JPD101700301" at bounding box center [926, 273] width 683 height 30
drag, startPoint x: 750, startPoint y: 275, endPoint x: 419, endPoint y: 275, distance: 331.0
click at [419, 275] on div "Matching Tool The Matching Tool allows Members to match sound recordings to wor…" at bounding box center [851, 383] width 1321 height 692
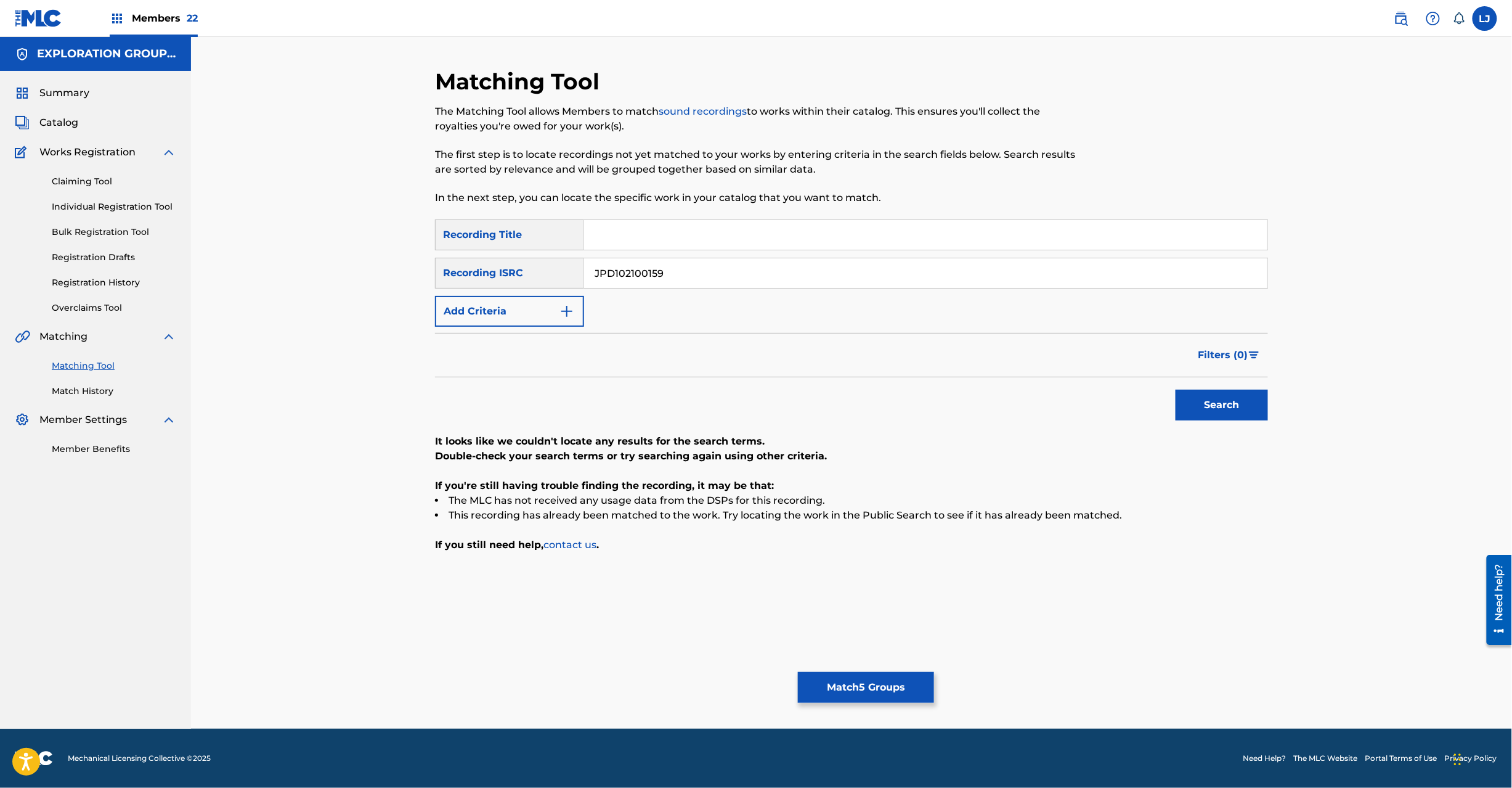
drag, startPoint x: 665, startPoint y: 281, endPoint x: 1361, endPoint y: 277, distance: 696.0
click at [1361, 277] on div "Matching Tool The Matching Tool allows Members to match sound recordings to wor…" at bounding box center [851, 383] width 1321 height 692
click at [1199, 404] on button "Search" at bounding box center [1222, 404] width 92 height 30
click at [703, 273] on input "JPD102100159" at bounding box center [926, 273] width 683 height 30
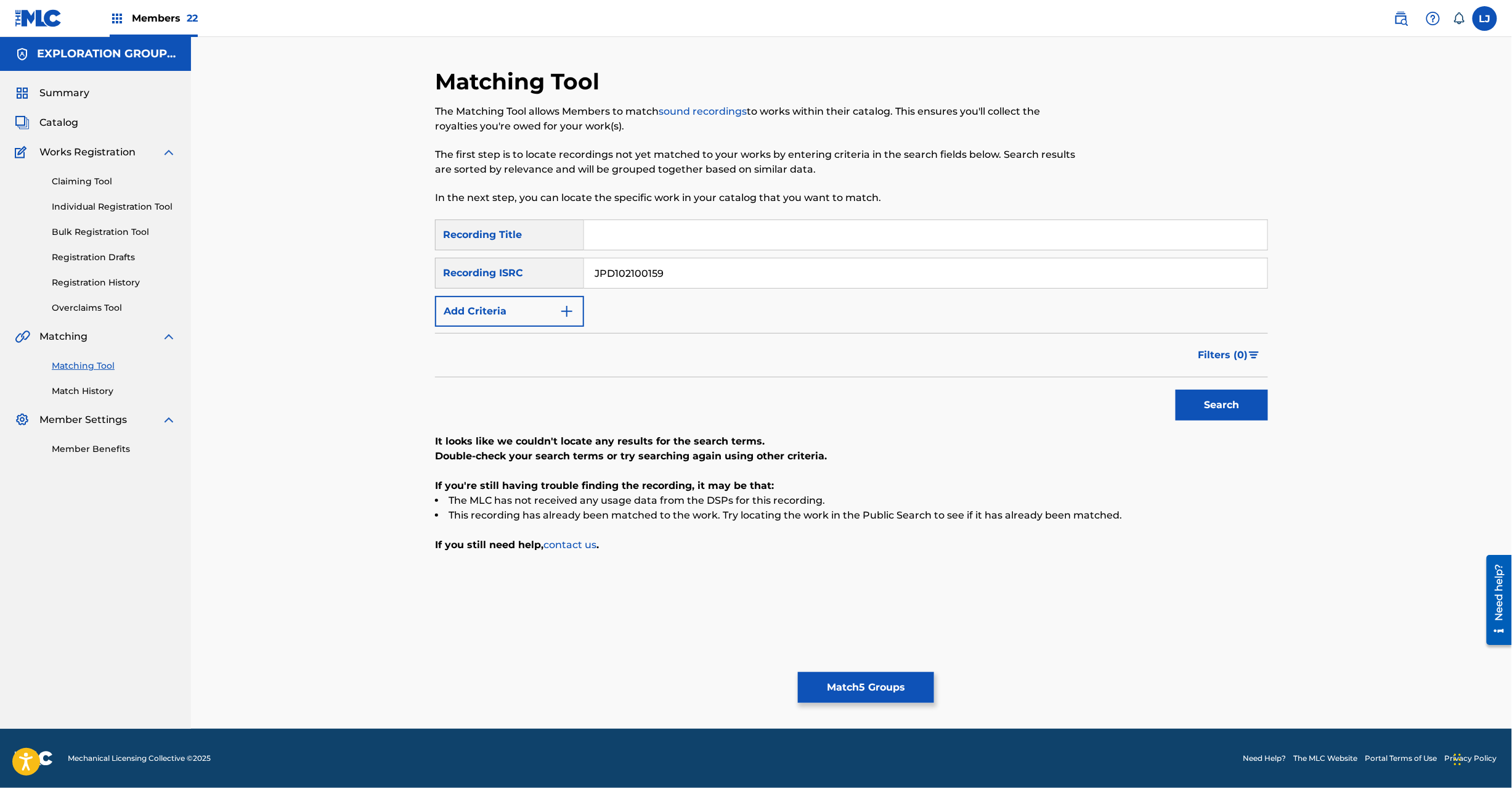
paste input "1700712 | JPD181900270 | JPD102100159 | JPD101700304 | JPD101700301"
drag, startPoint x: 827, startPoint y: 268, endPoint x: 472, endPoint y: 260, distance: 355.1
click at [450, 264] on div "SearchWithCriteria30710819-57e1-4472-9a68-0522a6acafd3 Recording ISRC JPD101700…" at bounding box center [851, 273] width 833 height 30
drag, startPoint x: 670, startPoint y: 273, endPoint x: 986, endPoint y: 271, distance: 316.0
click at [983, 270] on input "JPD101700304" at bounding box center [926, 273] width 683 height 30
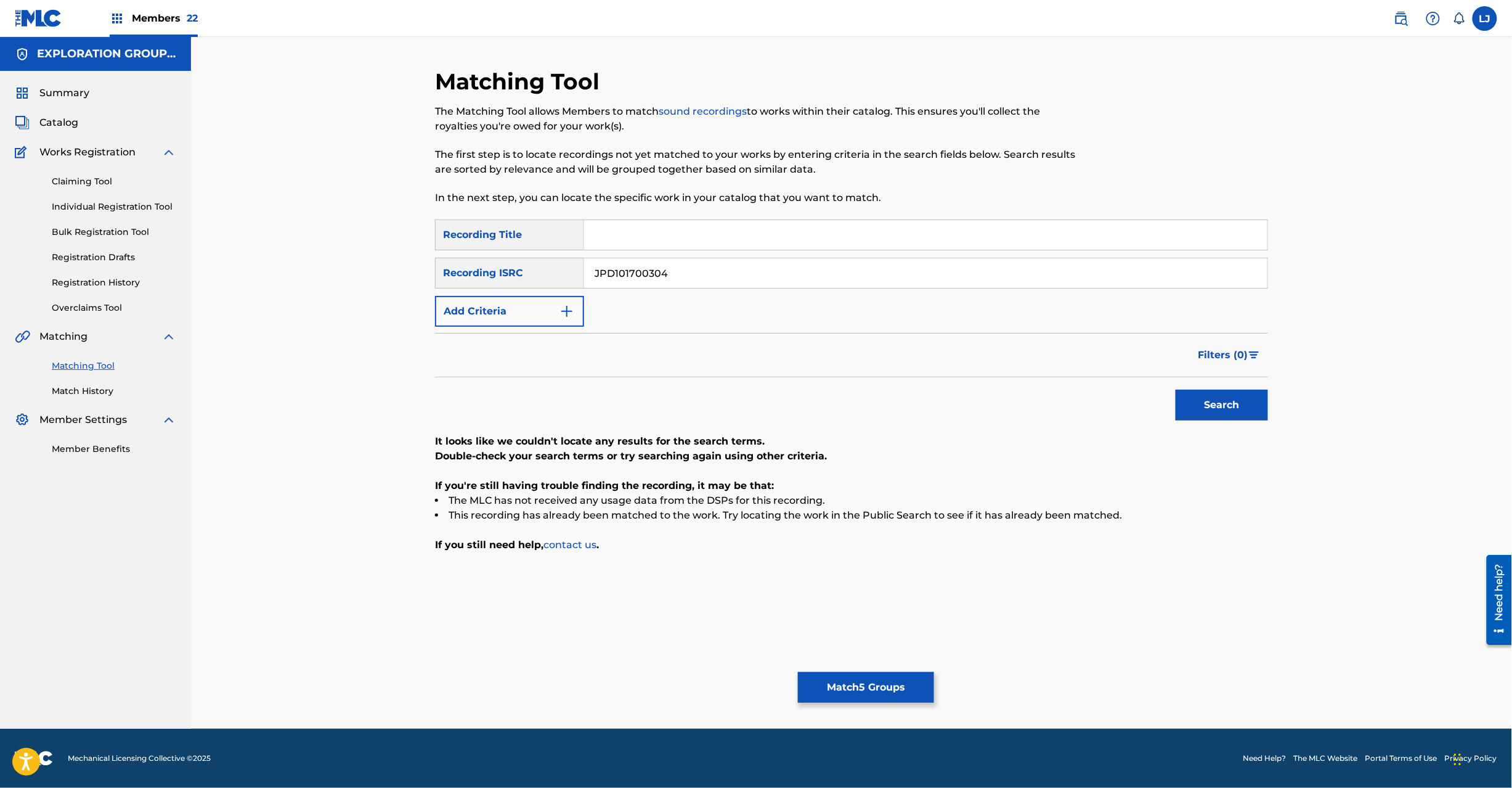
click at [1218, 395] on button "Search" at bounding box center [1222, 404] width 92 height 30
click at [726, 264] on input "JPD101700304" at bounding box center [926, 273] width 683 height 30
paste input "JPD101700712 | JPD181900270 | JPD102100159 | JPD101700304 | JPD101700301"
click at [726, 264] on input "JPD101700712 | JPD181900270 | JPD102100159 | JPD101700304 | JPD101700301" at bounding box center [926, 273] width 683 height 30
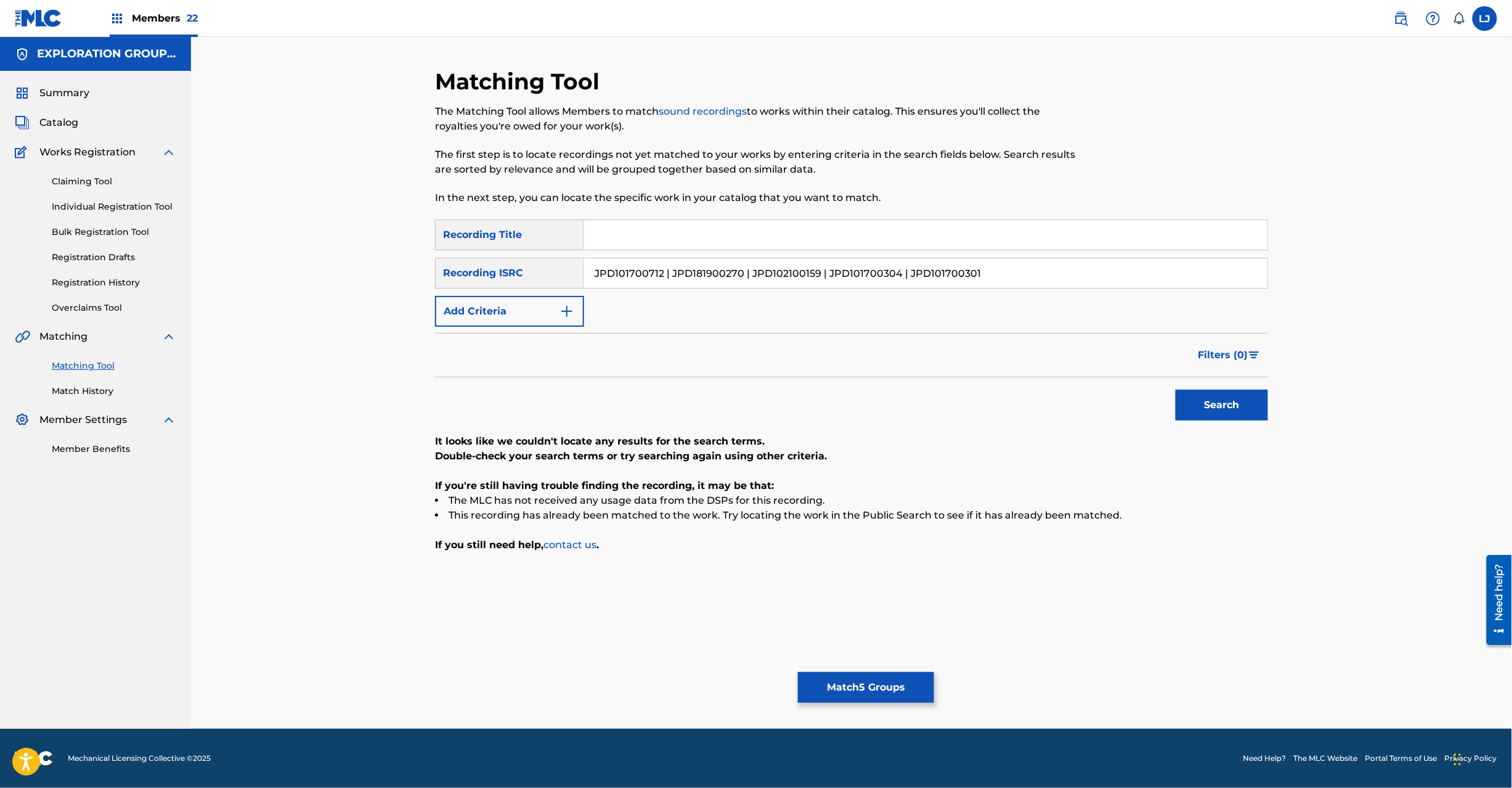
click at [901, 272] on input "JPD101700712 | JPD181900270 | JPD102100159 | JPD101700304 | JPD101700301" at bounding box center [926, 273] width 683 height 30
drag, startPoint x: 905, startPoint y: 277, endPoint x: 127, endPoint y: 281, distance: 778.0
click at [101, 277] on main "EXPLORATION GROUP LLC Summary Catalog Works Registration Claiming Tool Individu…" at bounding box center [756, 383] width 1512 height 692
drag, startPoint x: 1185, startPoint y: 383, endPoint x: 1217, endPoint y: 402, distance: 37.2
click at [1187, 385] on div "Search" at bounding box center [1219, 401] width 99 height 50
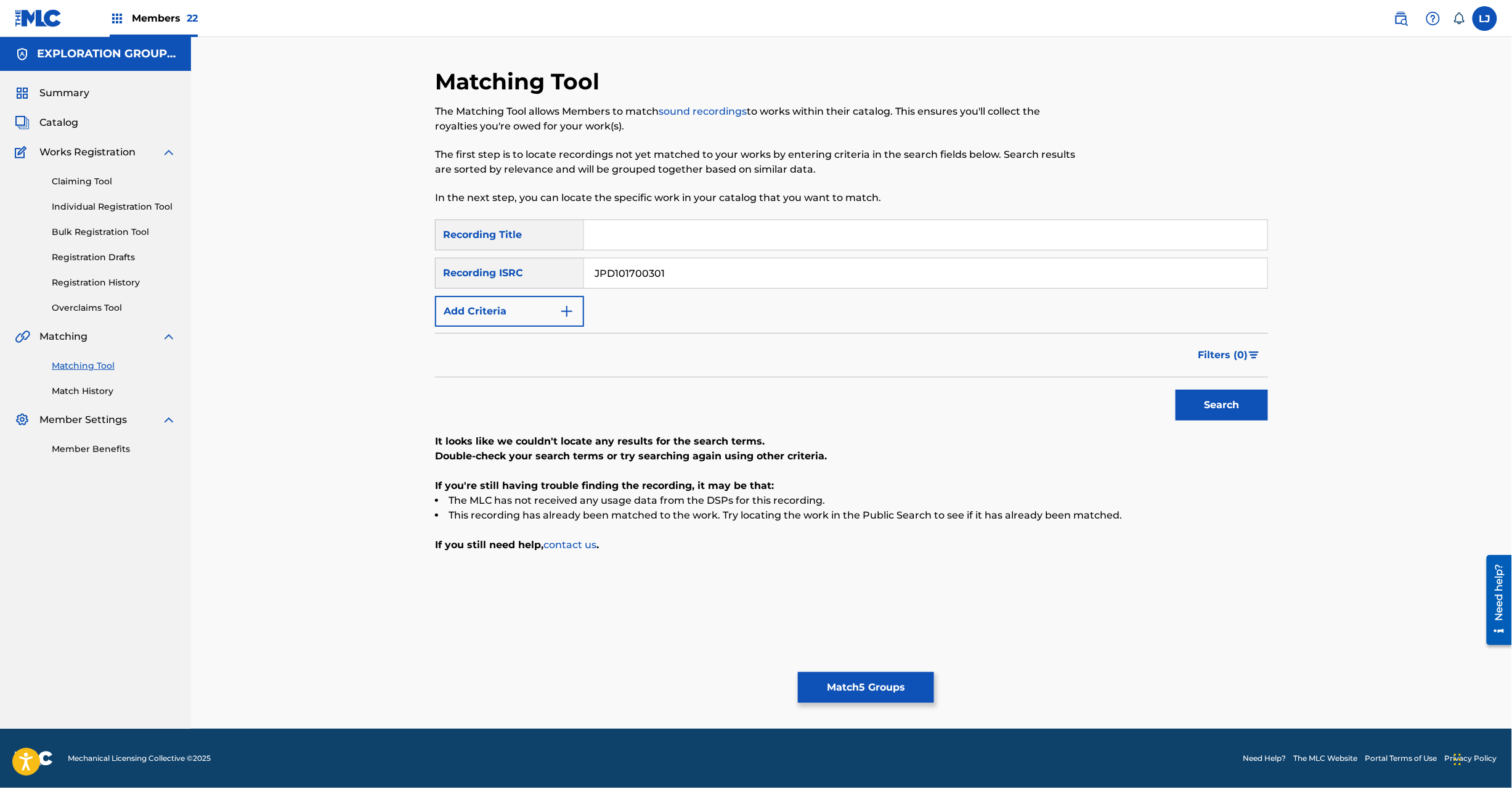
drag, startPoint x: 1217, startPoint y: 402, endPoint x: 1060, endPoint y: 365, distance: 161.3
click at [1218, 402] on button "Search" at bounding box center [1222, 404] width 92 height 30
click at [683, 281] on input "JPD101700301" at bounding box center [926, 273] width 683 height 30
paste input "0000120"
click at [683, 281] on input "JPD101700301" at bounding box center [926, 273] width 683 height 30
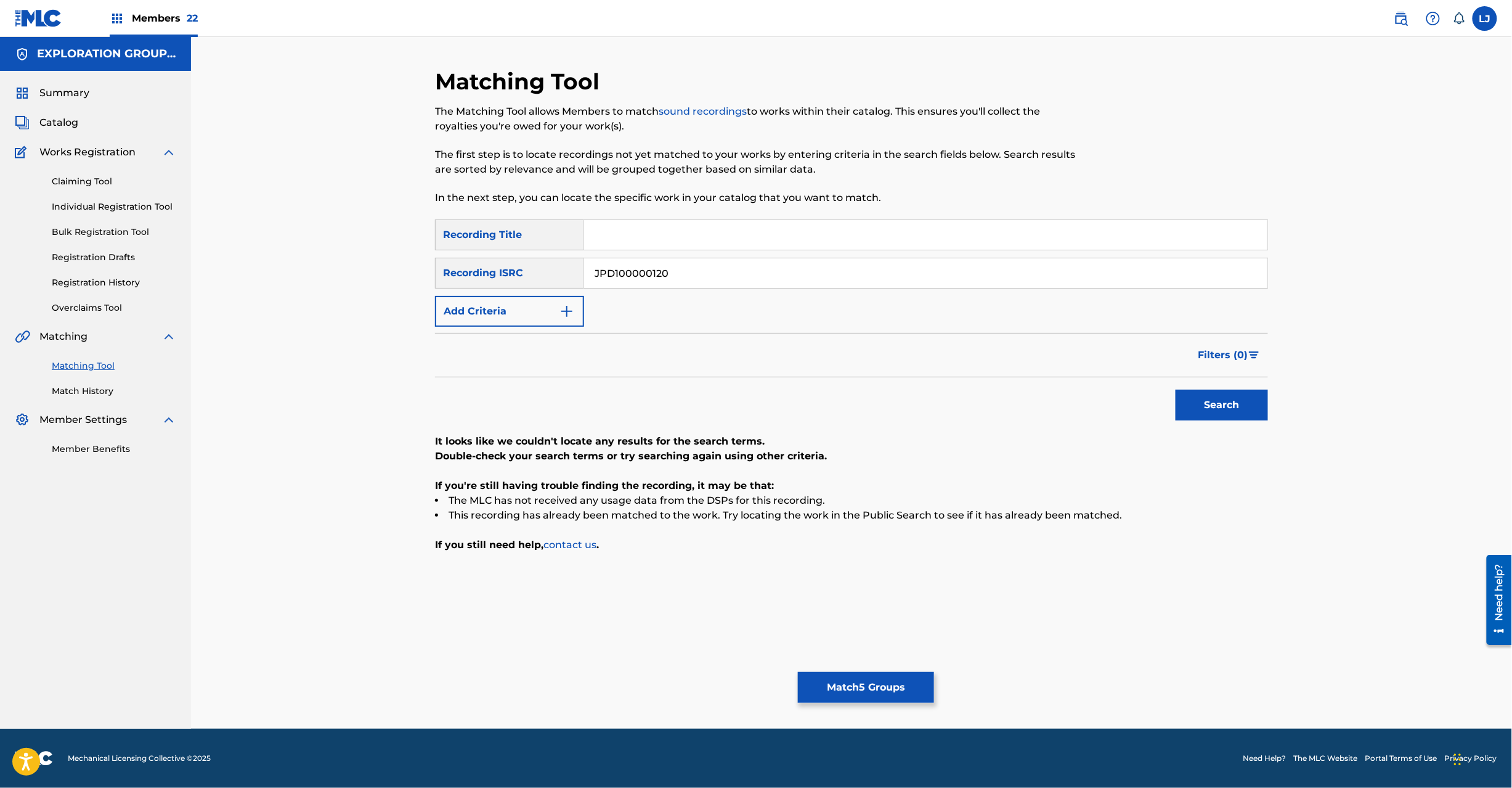
click at [1211, 411] on button "Search" at bounding box center [1222, 404] width 92 height 30
click at [639, 281] on input "JPD100000120" at bounding box center [926, 273] width 683 height 30
paste input "800076"
click at [1218, 413] on button "Search" at bounding box center [1222, 404] width 92 height 30
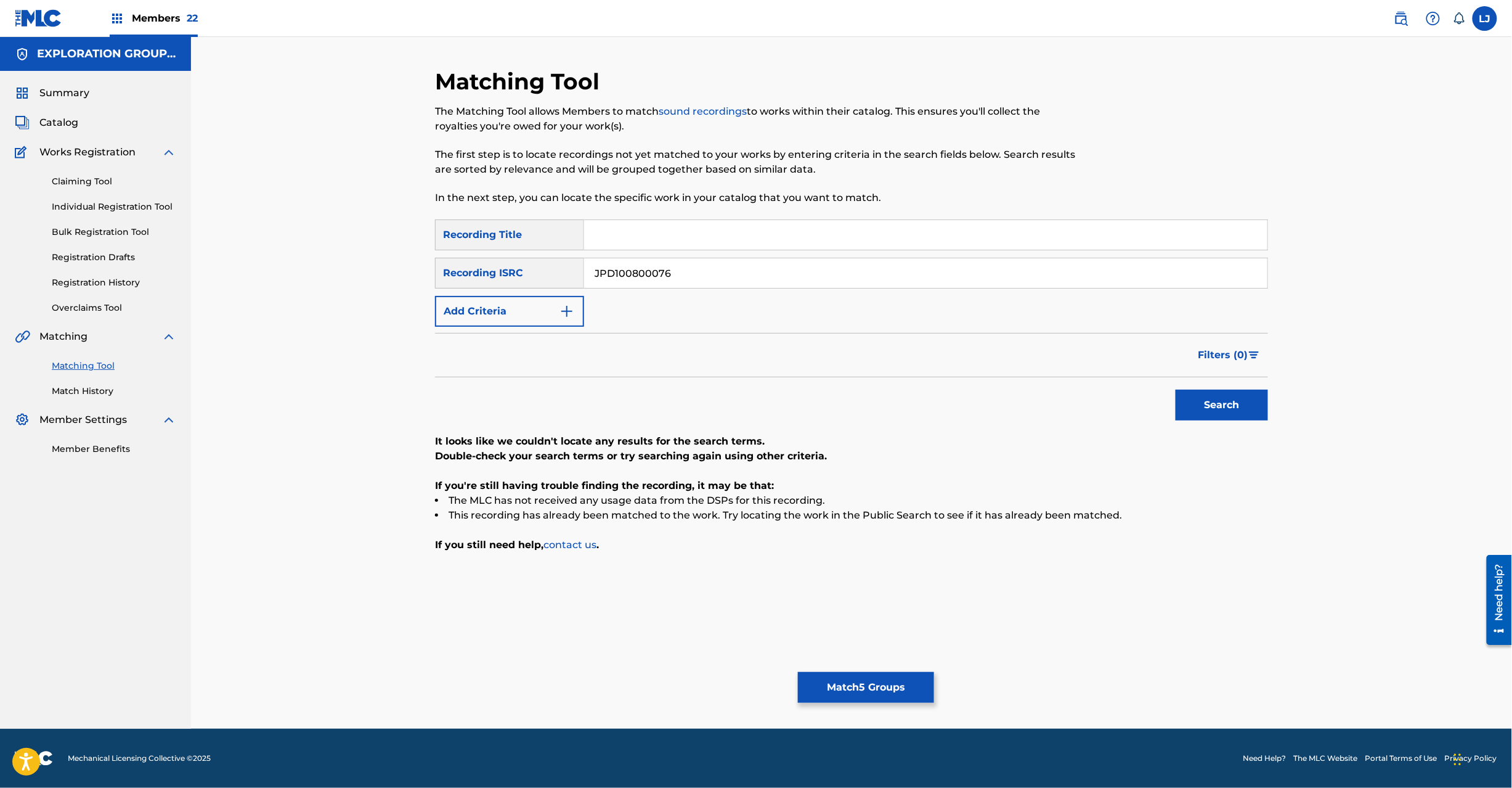
click at [649, 281] on input "JPD100800076" at bounding box center [926, 273] width 683 height 30
drag, startPoint x: 649, startPoint y: 281, endPoint x: 841, endPoint y: 319, distance: 195.7
click at [650, 281] on input "JPD100800076" at bounding box center [926, 273] width 683 height 30
paste input "1650650"
type input "JPD101650650"
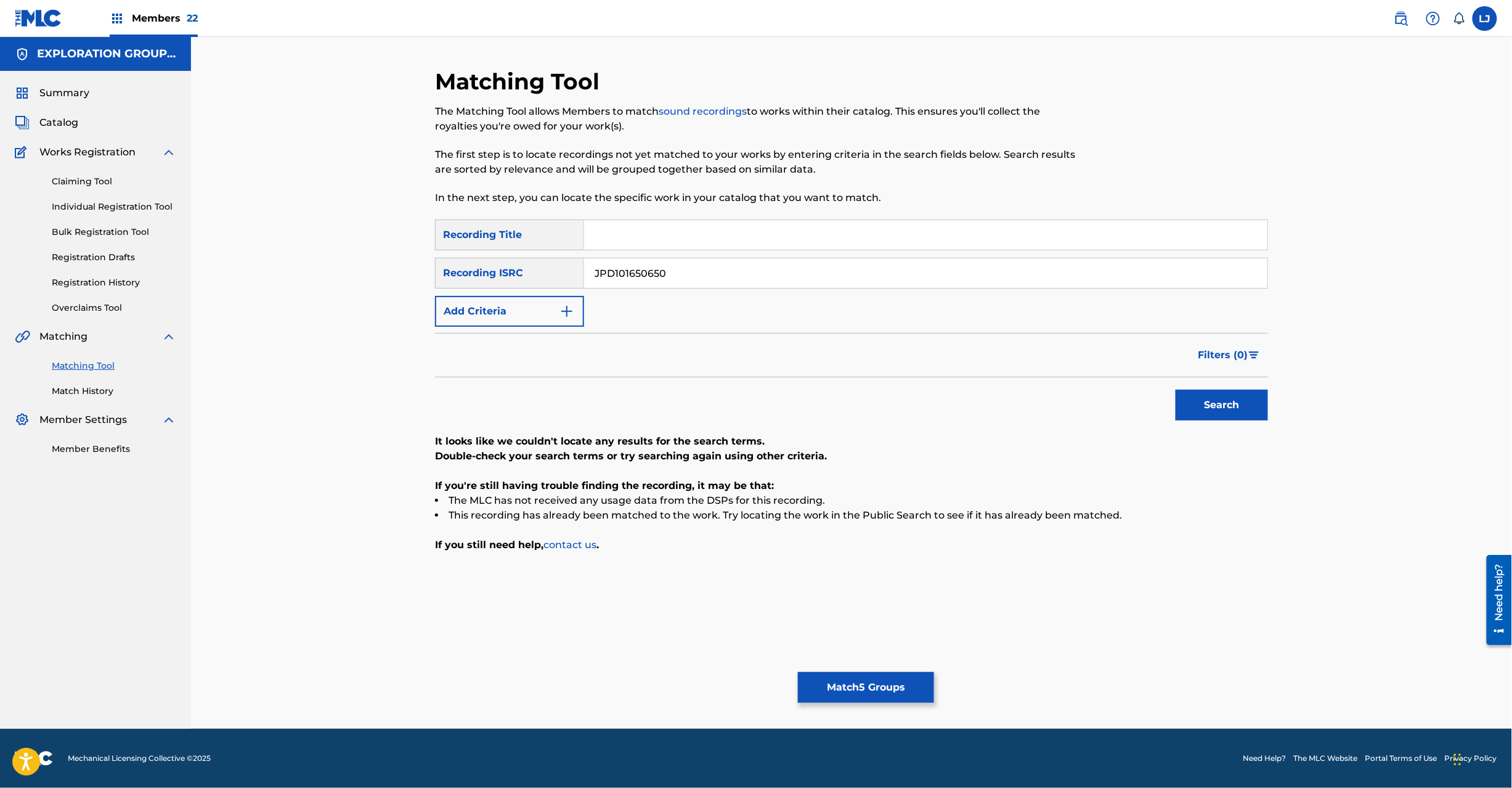
click at [1208, 409] on button "Search" at bounding box center [1222, 404] width 92 height 30
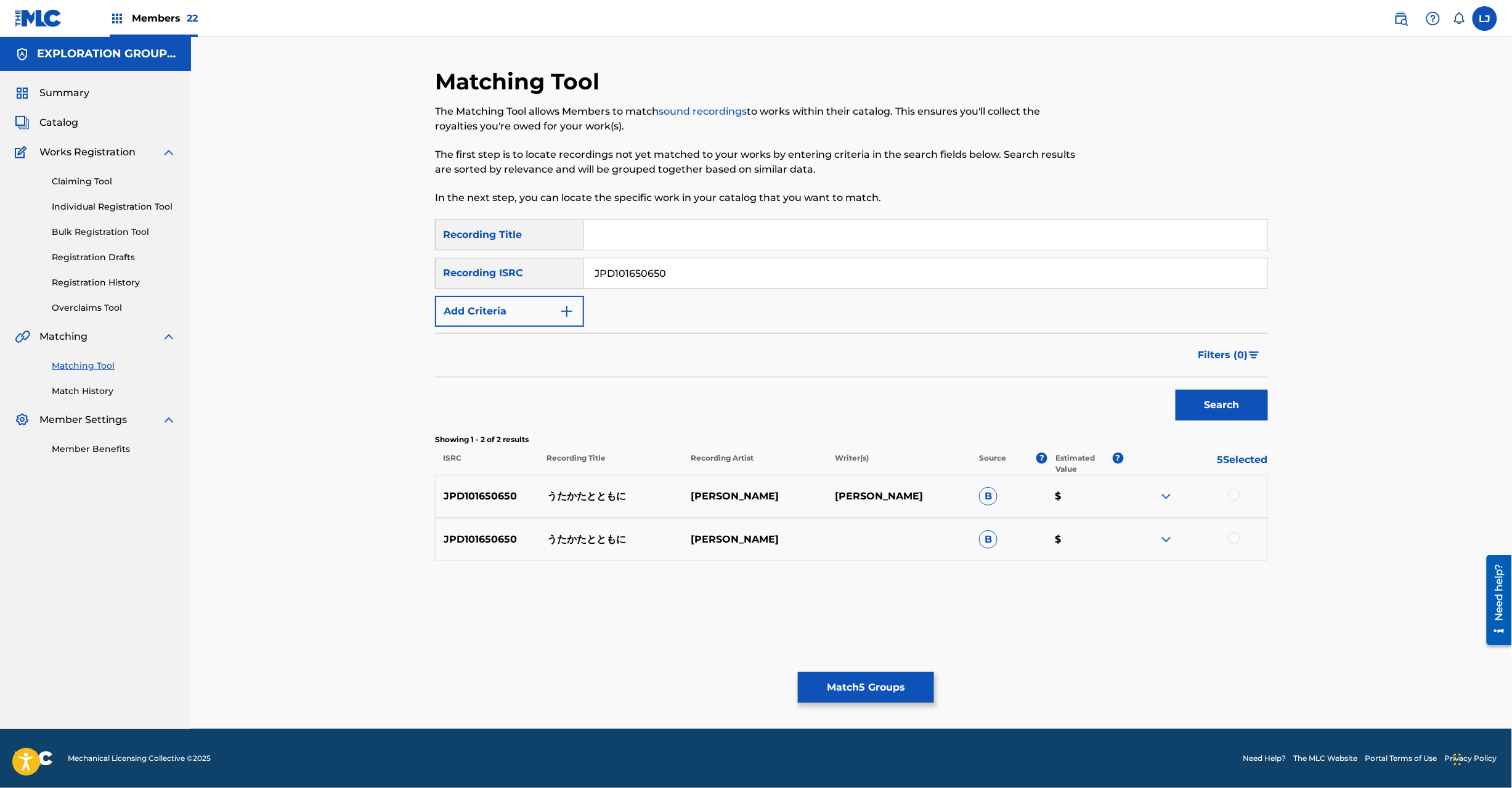
click at [1238, 494] on div at bounding box center [1234, 495] width 12 height 12
click at [1235, 536] on div at bounding box center [1234, 538] width 12 height 12
click at [829, 689] on button "Match 7 Groups" at bounding box center [866, 686] width 136 height 30
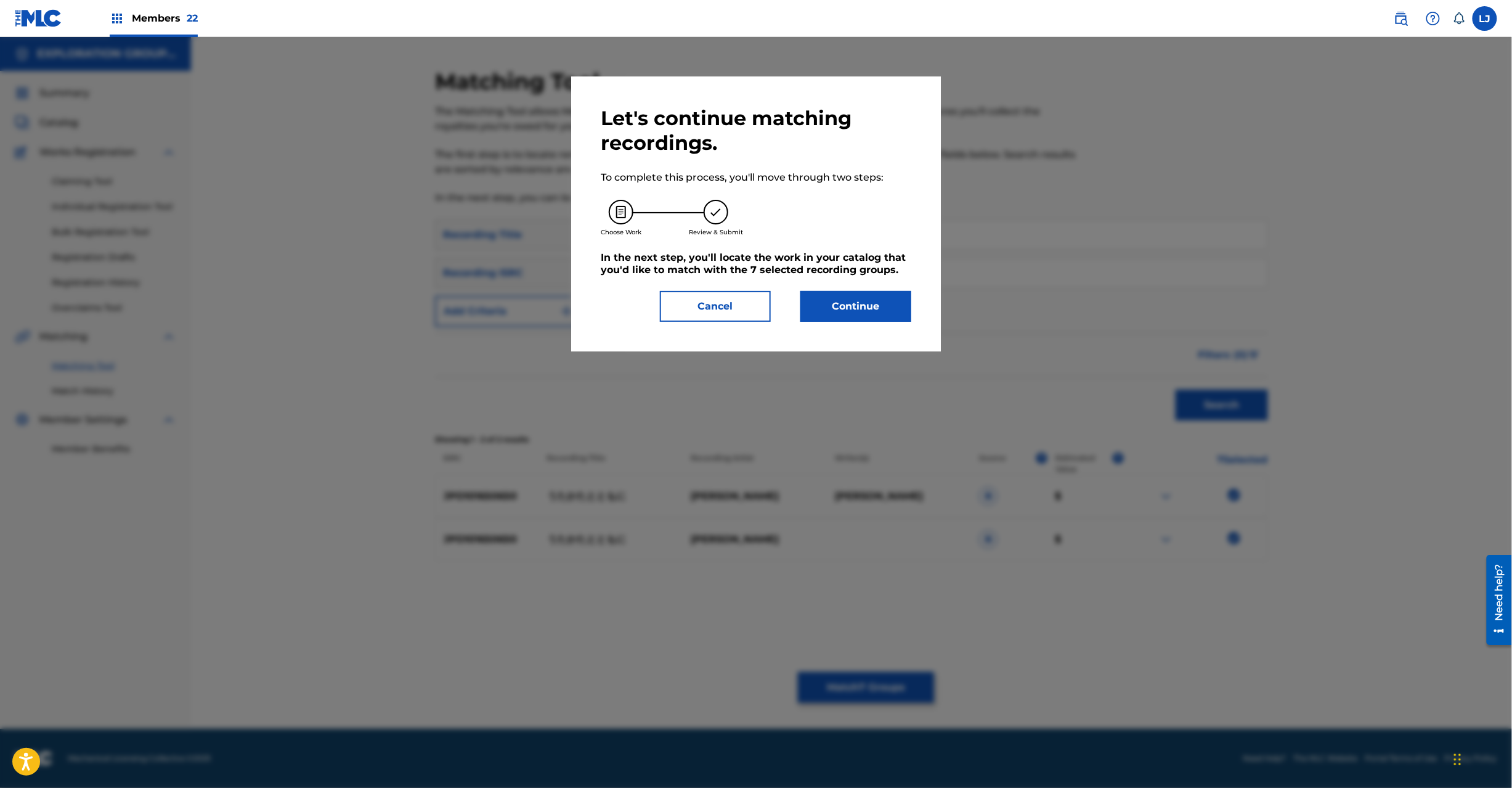
click at [727, 303] on button "Cancel" at bounding box center [716, 306] width 111 height 30
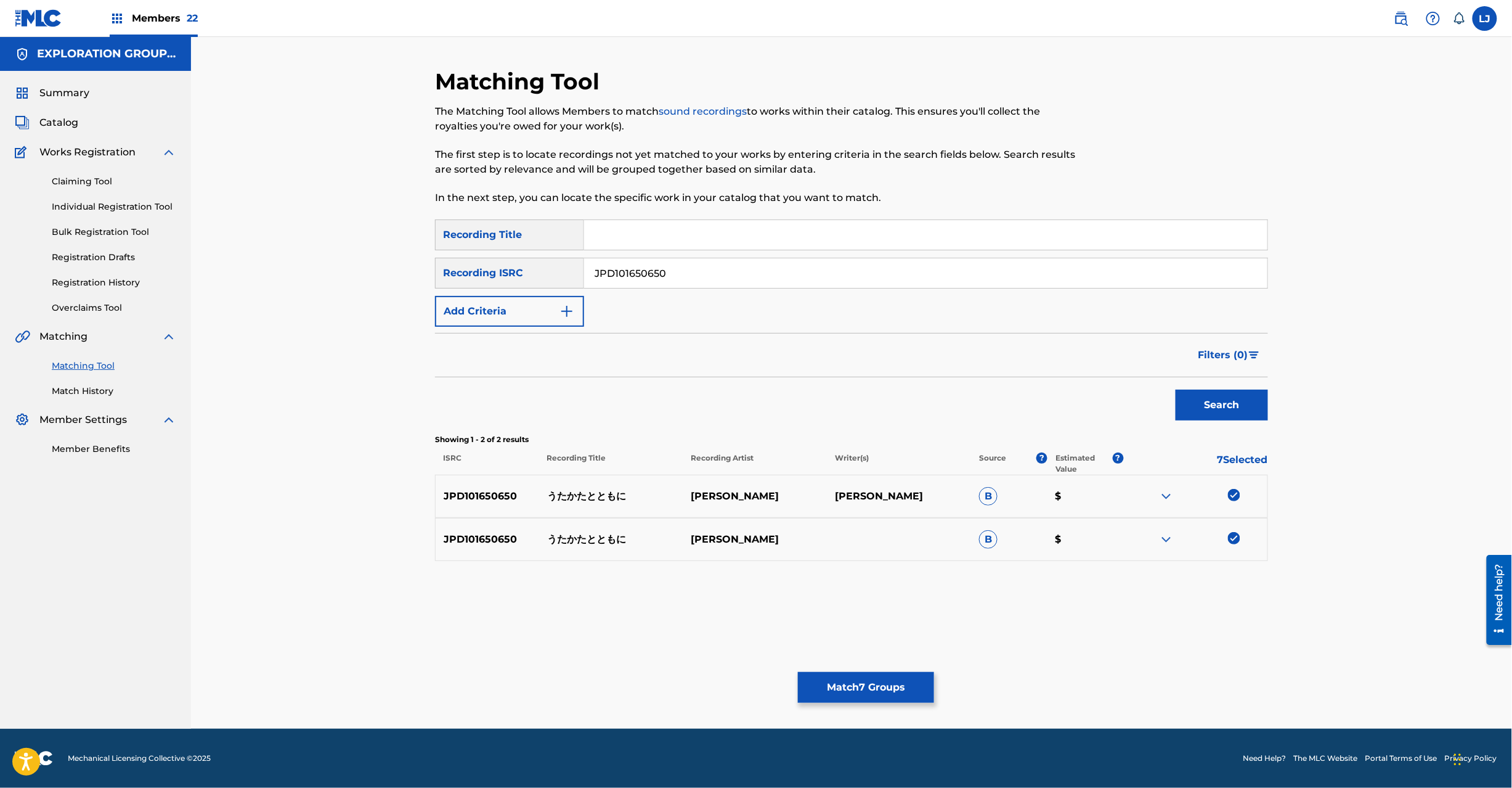
click at [80, 174] on div "Claiming Tool Individual Registration Tool Bulk Registration Tool Registration …" at bounding box center [96, 237] width 162 height 155
click at [64, 118] on span "Catalog" at bounding box center [58, 123] width 39 height 15
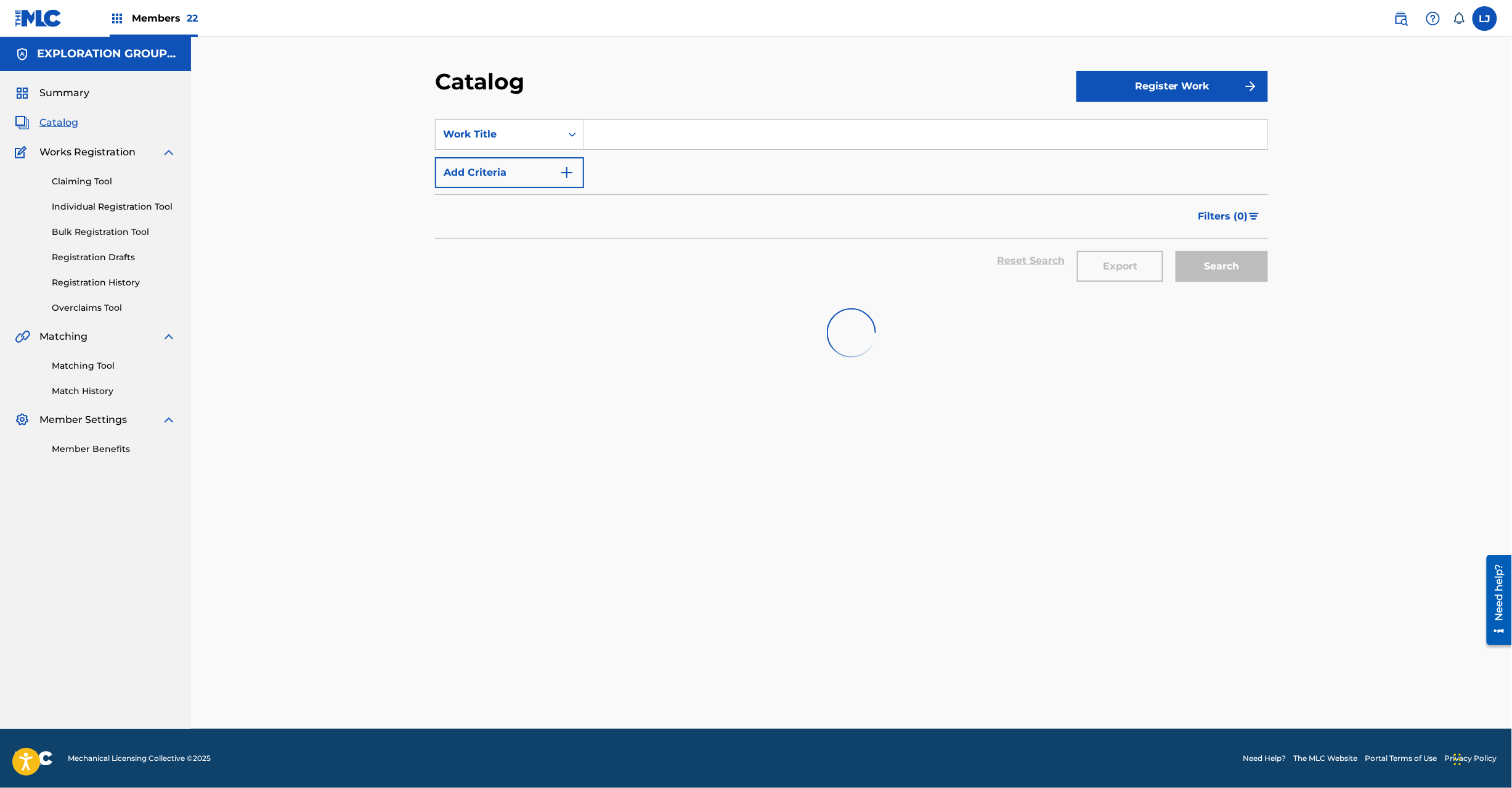
click at [92, 366] on link "Matching Tool" at bounding box center [114, 366] width 124 height 13
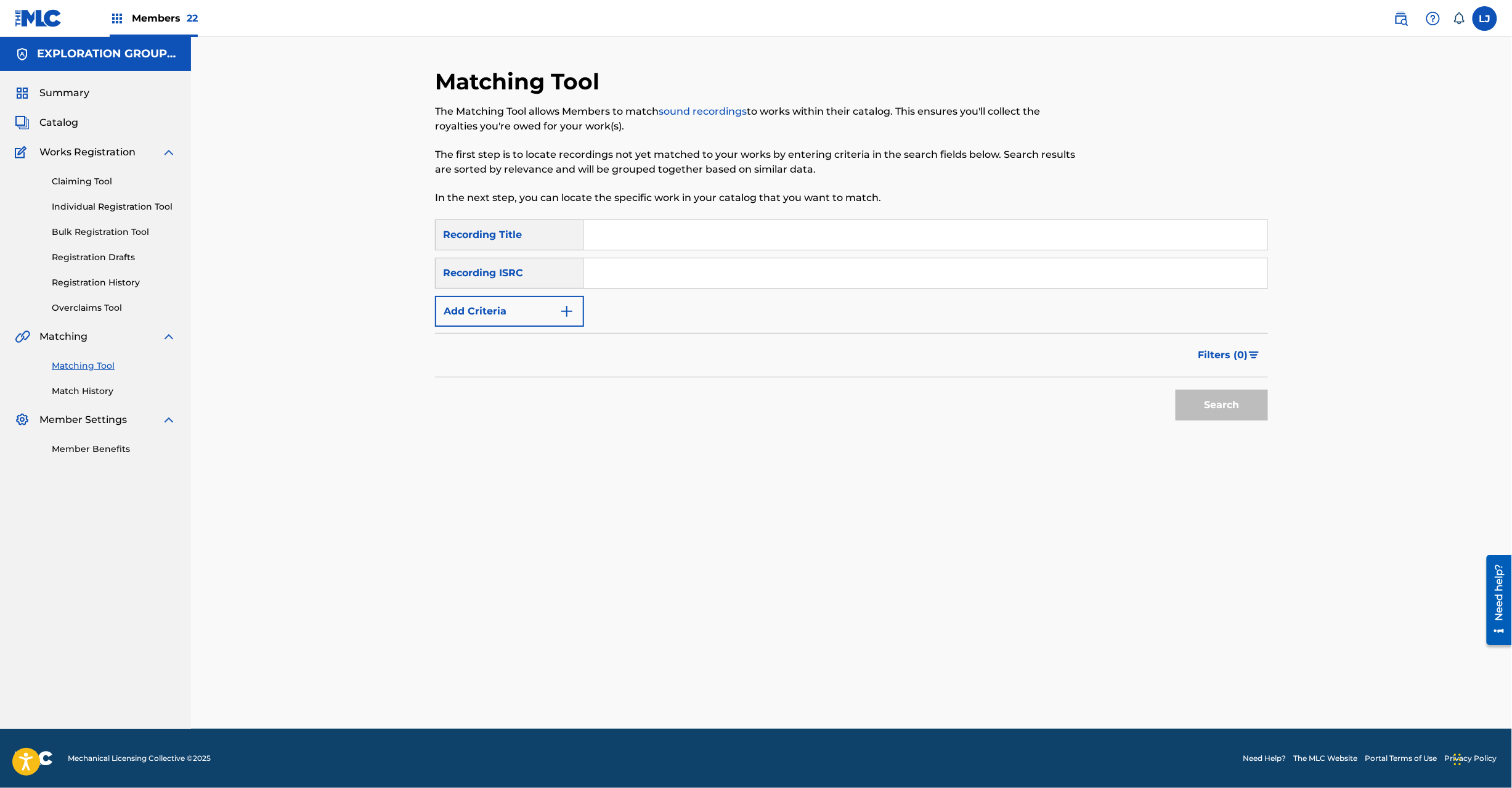
click at [678, 302] on div "SearchWithCriteria49338eb6-0834-4b00-b221-fa5e5f5750c9 Recording Title SearchWi…" at bounding box center [851, 273] width 833 height 107
paste input "JPD101650650"
click at [674, 284] on input "JPD101650650" at bounding box center [926, 273] width 683 height 30
type input "JPD101650650"
click at [1214, 389] on button "Search" at bounding box center [1222, 404] width 92 height 30
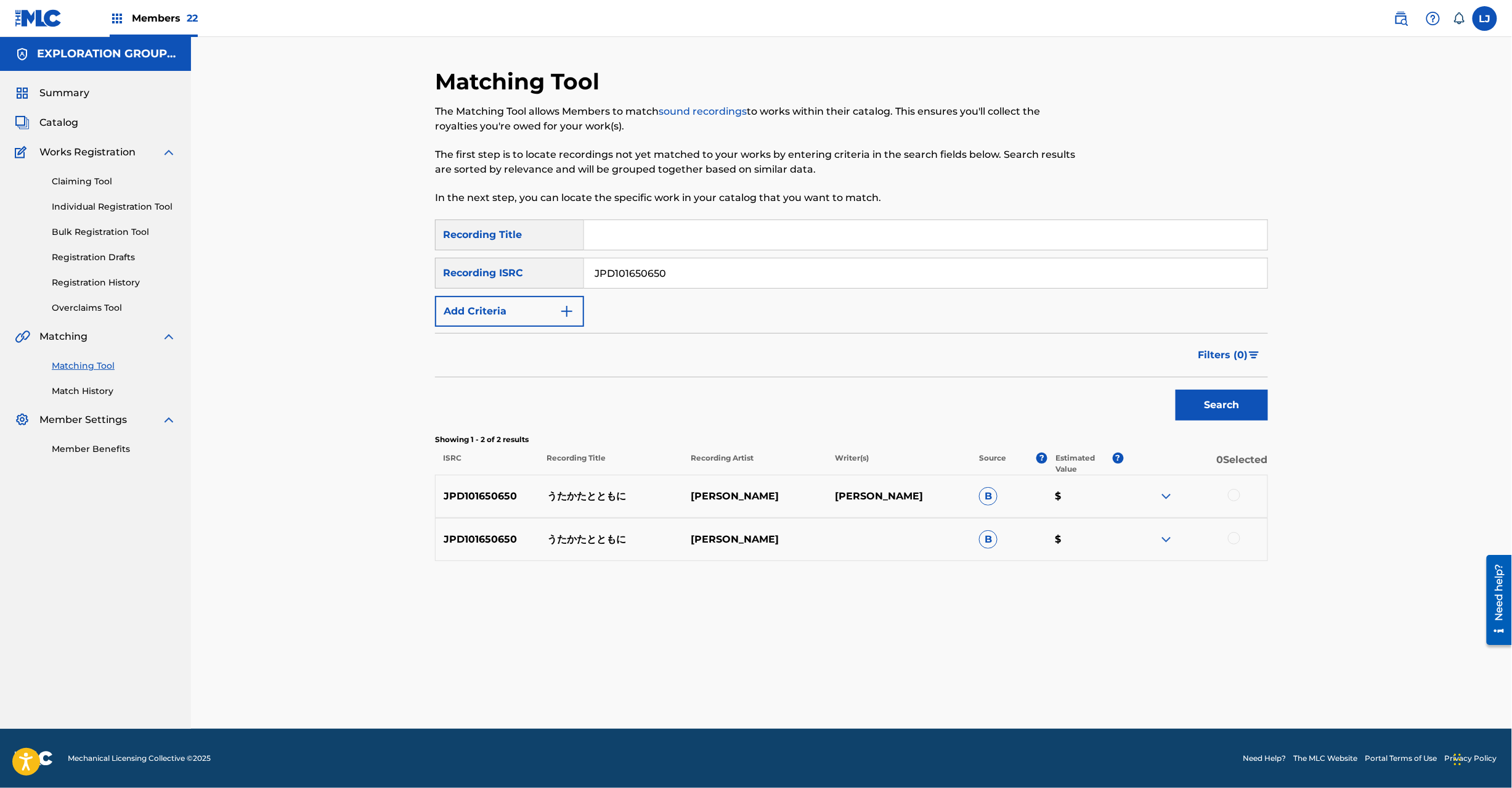
click at [1228, 494] on div at bounding box center [1234, 495] width 12 height 12
click at [1238, 538] on div at bounding box center [1234, 538] width 12 height 12
click at [867, 685] on button "Match 2 Groups" at bounding box center [866, 686] width 136 height 30
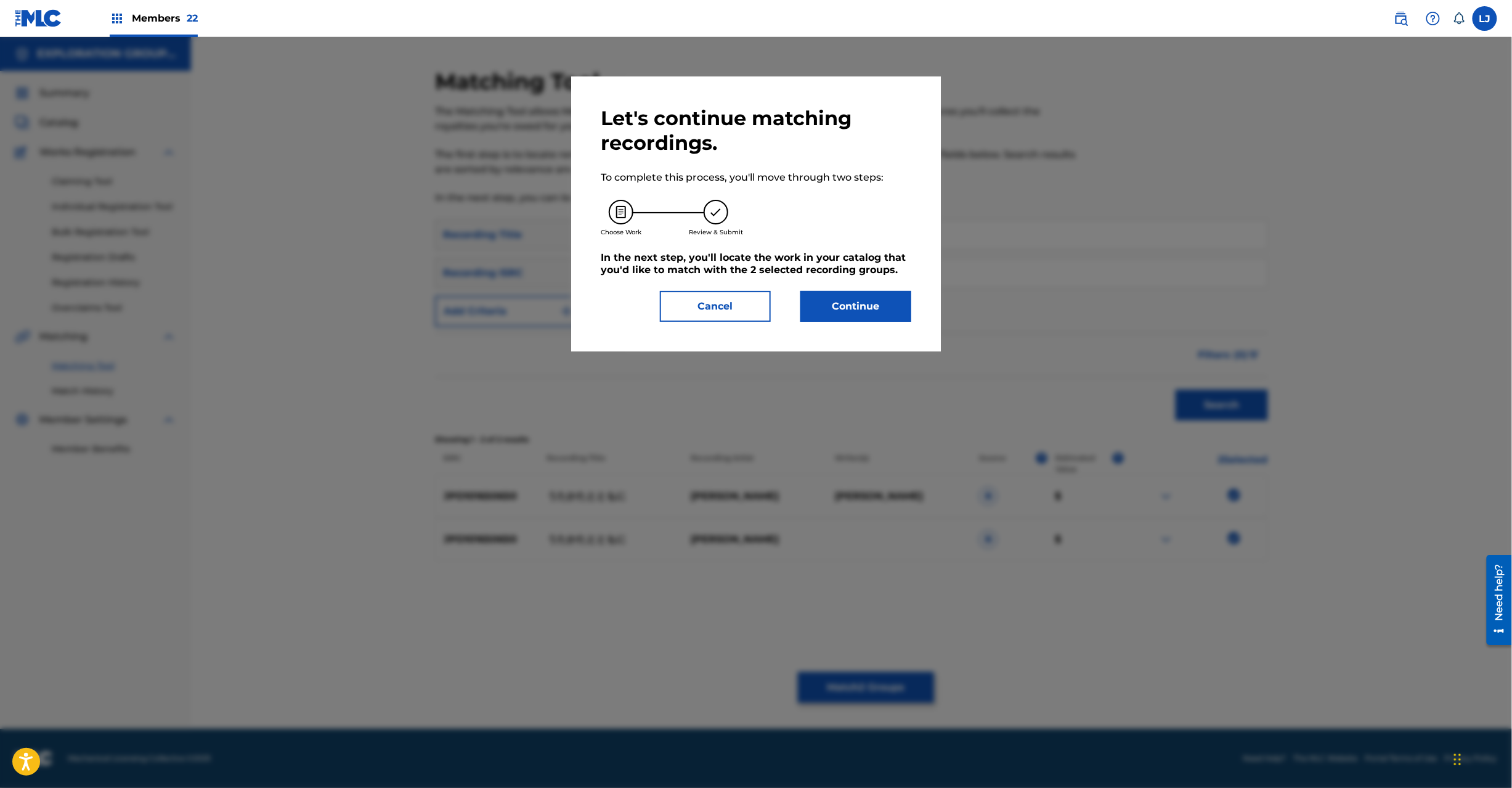
click at [832, 280] on div "Let's continue matching recordings. To complete this process, you'll move throu…" at bounding box center [756, 214] width 311 height 215
click at [832, 299] on button "Continue" at bounding box center [856, 306] width 111 height 30
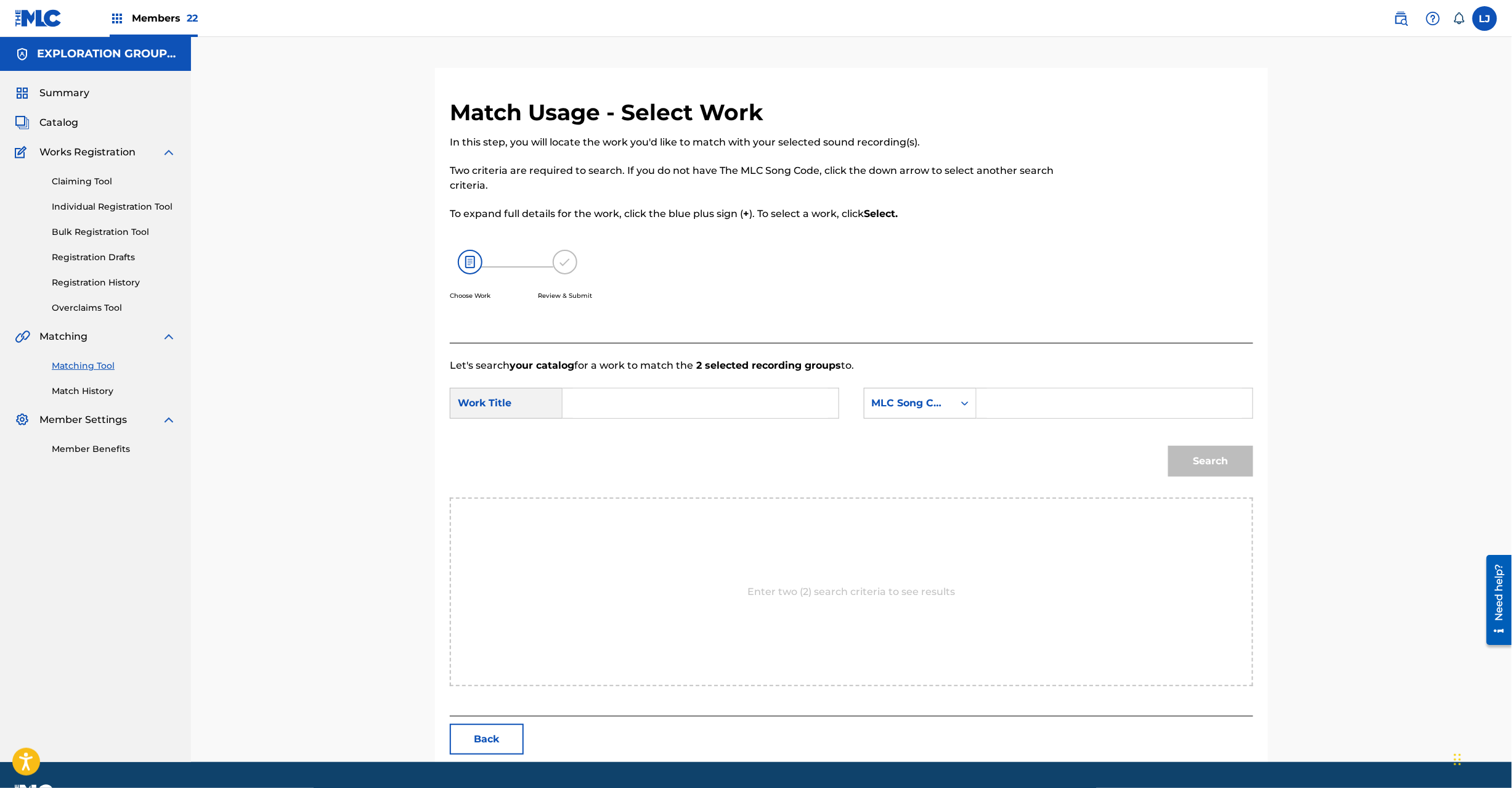
click at [716, 402] on input "Search Form" at bounding box center [701, 403] width 255 height 30
paste input "Utakatato Tomoni UX4DRI"
click at [699, 392] on input "Utakatato Tomoni UX4DRI" at bounding box center [701, 403] width 255 height 30
type input "[PERSON_NAME]"
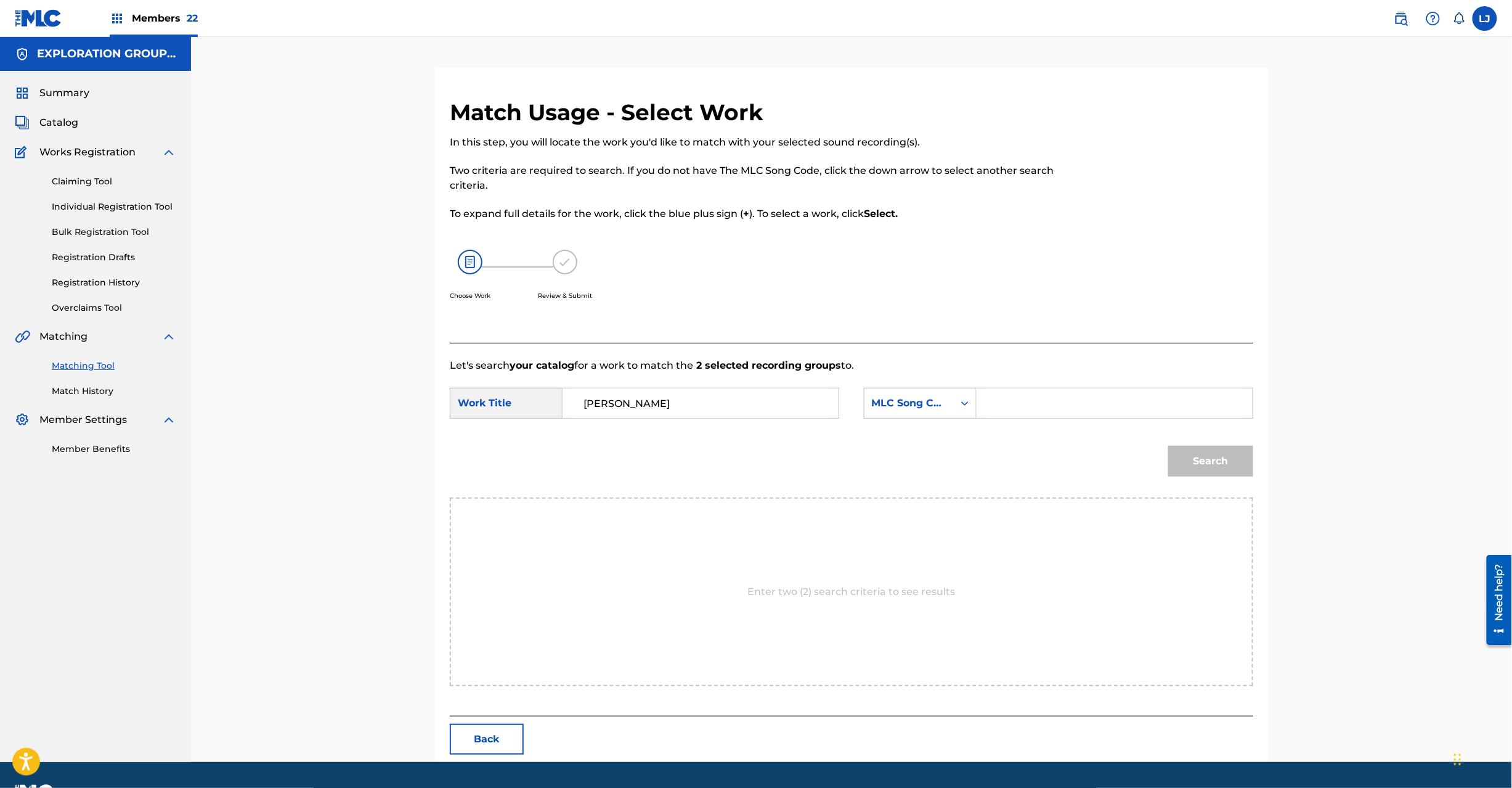
click at [1127, 420] on div "SearchWithCriteria4cbf4f85-5f06-4ddd-8779-2feb1bd91871 Work Title Utakatato Tom…" at bounding box center [851, 407] width 803 height 38
click at [1121, 403] on input "Search Form" at bounding box center [1115, 403] width 255 height 30
paste input "UX4DRI"
type input "UX4DRI"
click at [1214, 460] on button "Search" at bounding box center [1211, 460] width 85 height 30
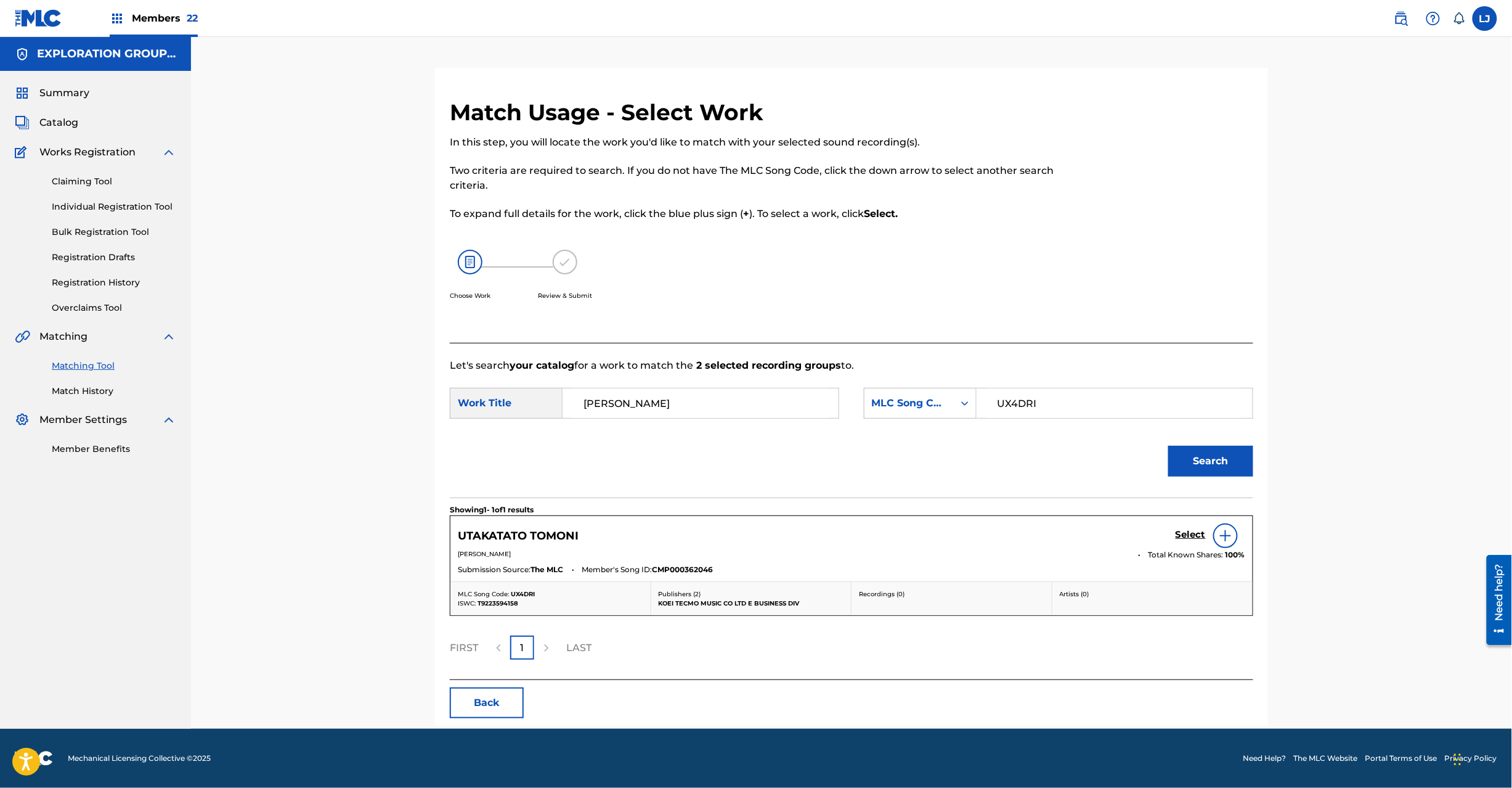
click at [1192, 538] on h5 "Select" at bounding box center [1191, 534] width 30 height 11
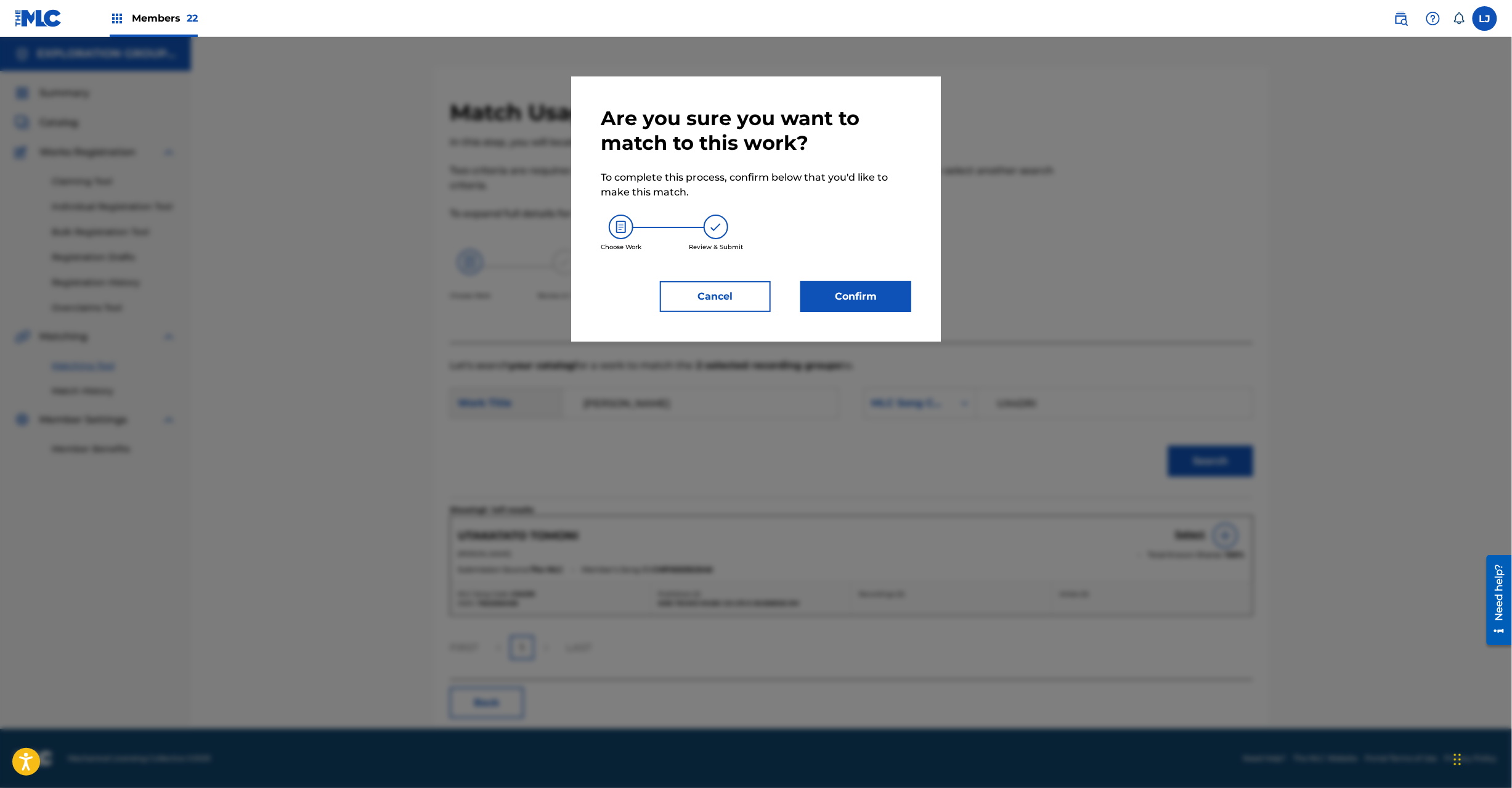
click at [893, 301] on button "Confirm" at bounding box center [856, 296] width 111 height 30
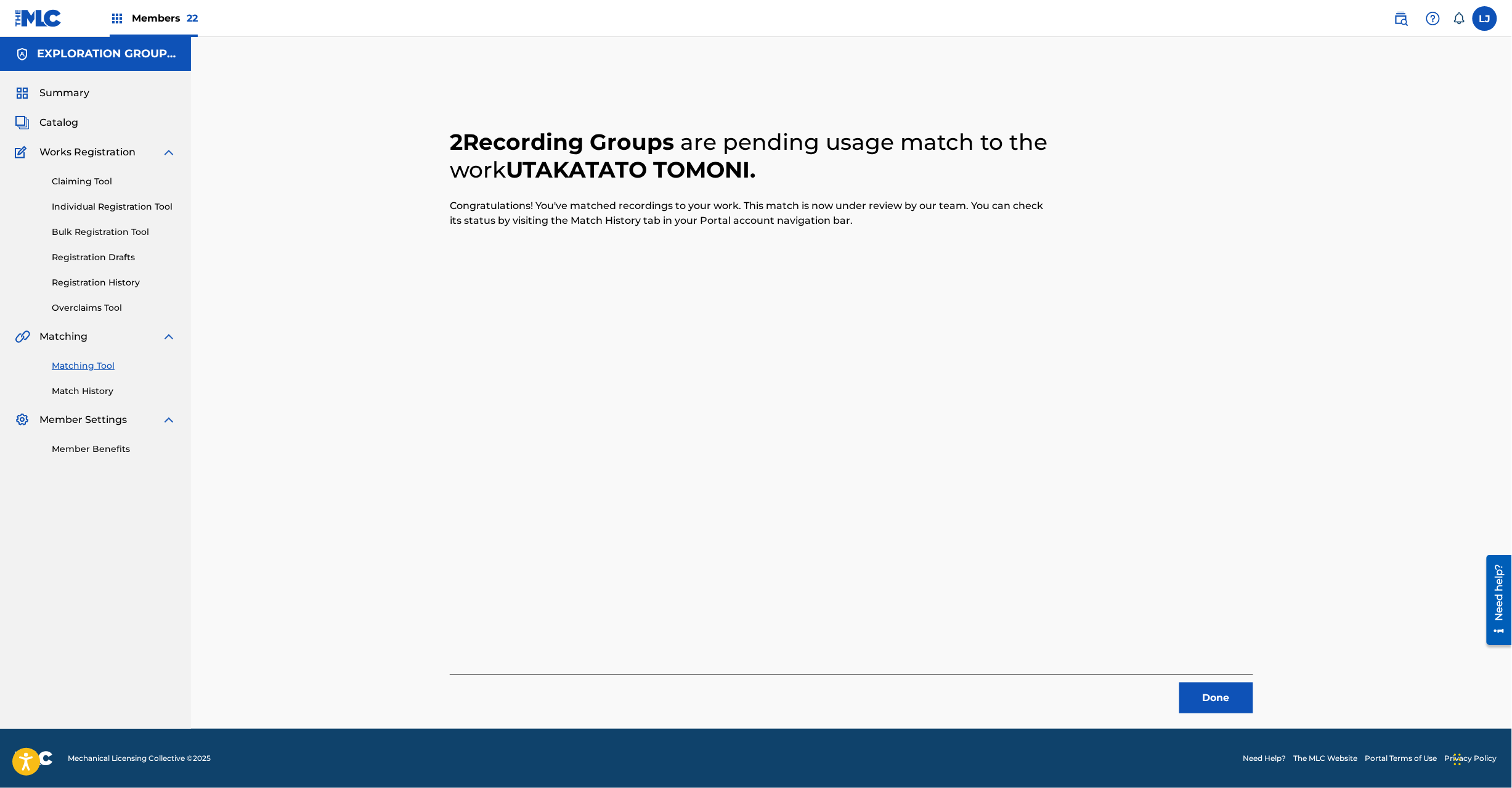
click at [1215, 688] on button "Done" at bounding box center [1216, 697] width 74 height 30
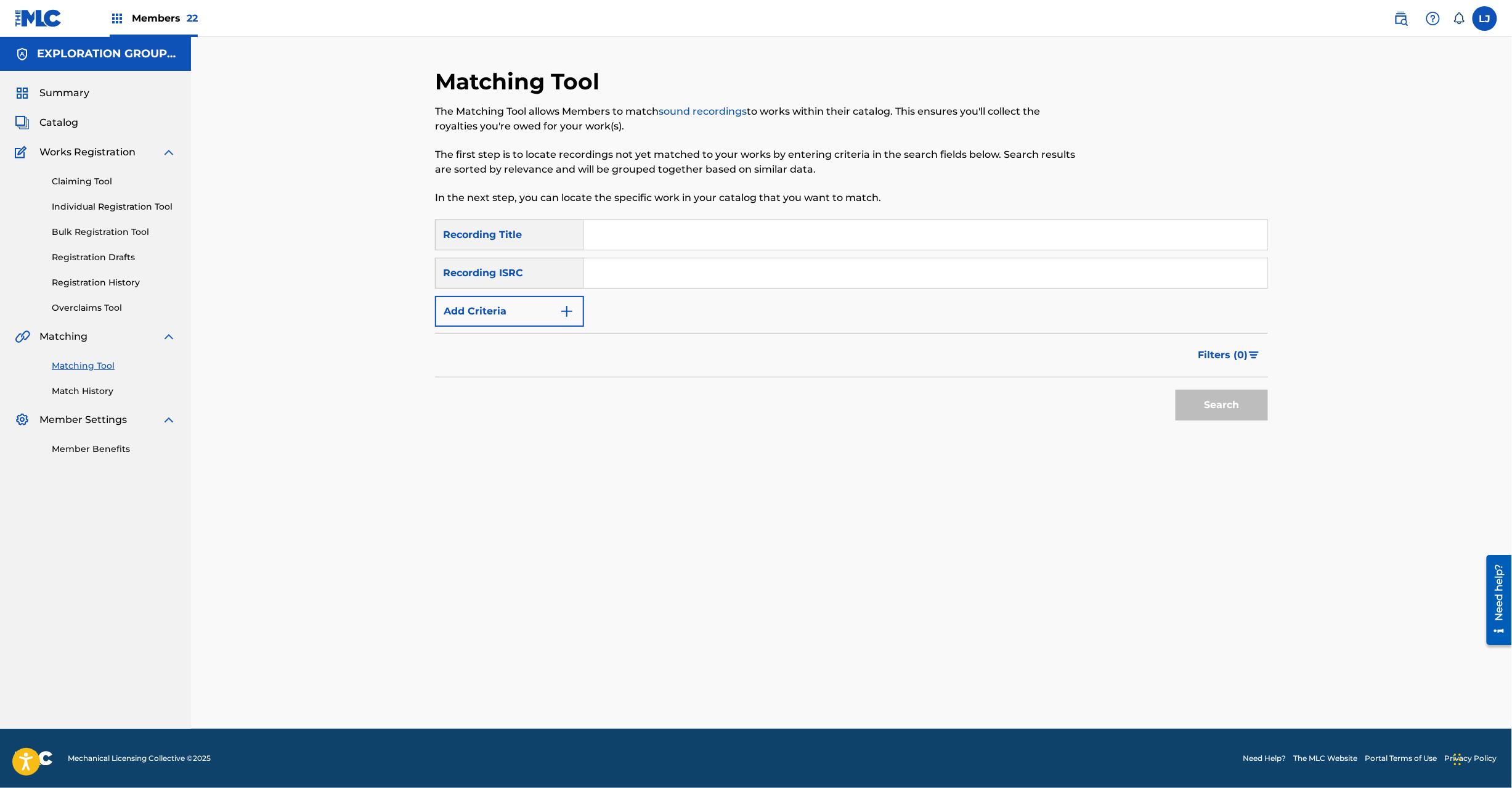
click at [667, 269] on input "Search Form" at bounding box center [926, 273] width 683 height 30
paste input "JPD101650651"
type input "JPD101650651"
click at [1221, 419] on button "Search" at bounding box center [1222, 404] width 92 height 30
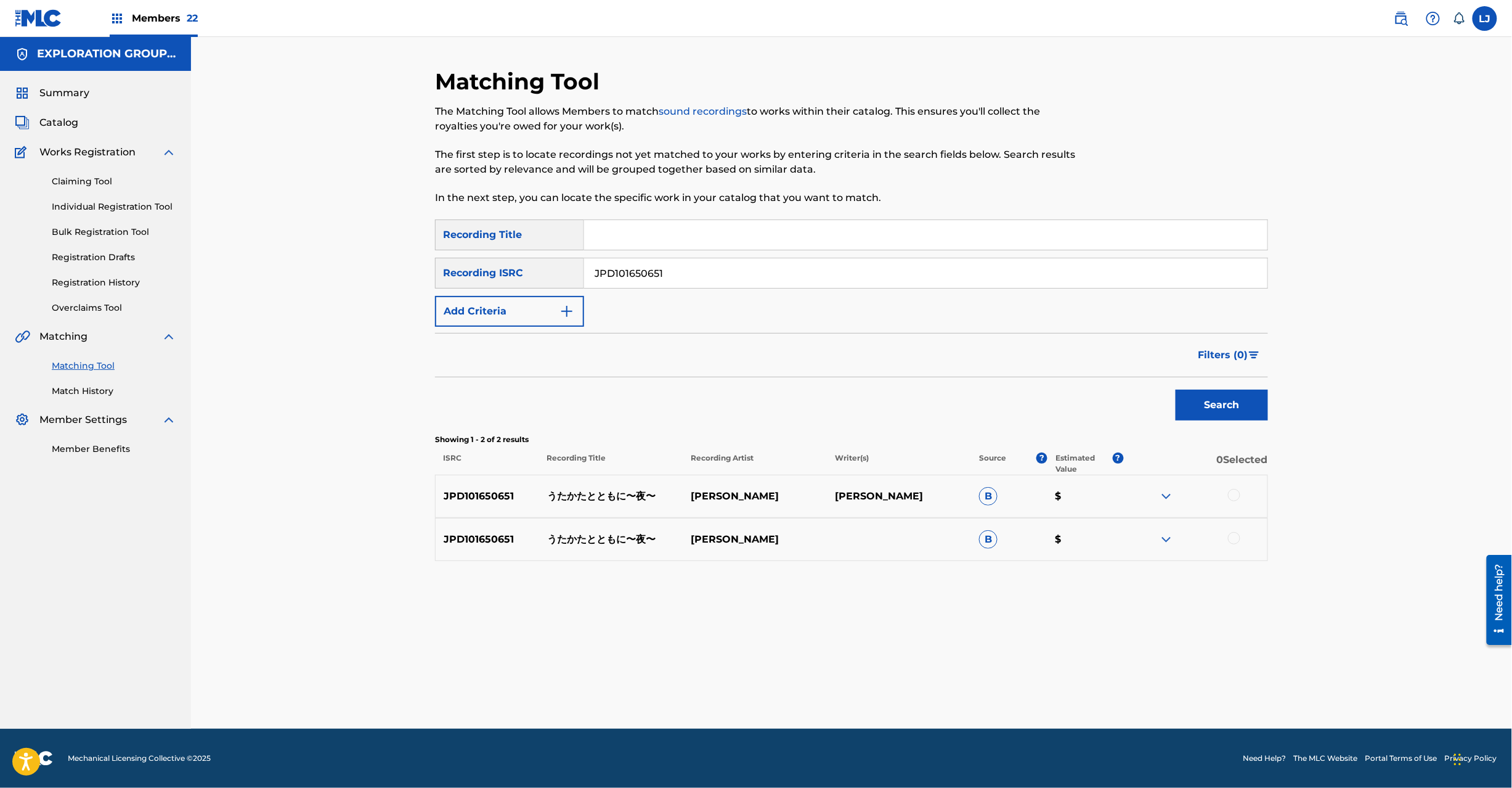
drag, startPoint x: 1232, startPoint y: 491, endPoint x: 1231, endPoint y: 542, distance: 51.0
click at [1233, 491] on div at bounding box center [1234, 495] width 12 height 12
click at [1238, 535] on div at bounding box center [1234, 538] width 12 height 12
click at [879, 651] on div "Matching Tool The Matching Tool allows Members to match sound recordings to wor…" at bounding box center [851, 398] width 833 height 661
click at [868, 672] on div "Matching Tool The Matching Tool allows Members to match sound recordings to wor…" at bounding box center [851, 398] width 833 height 661
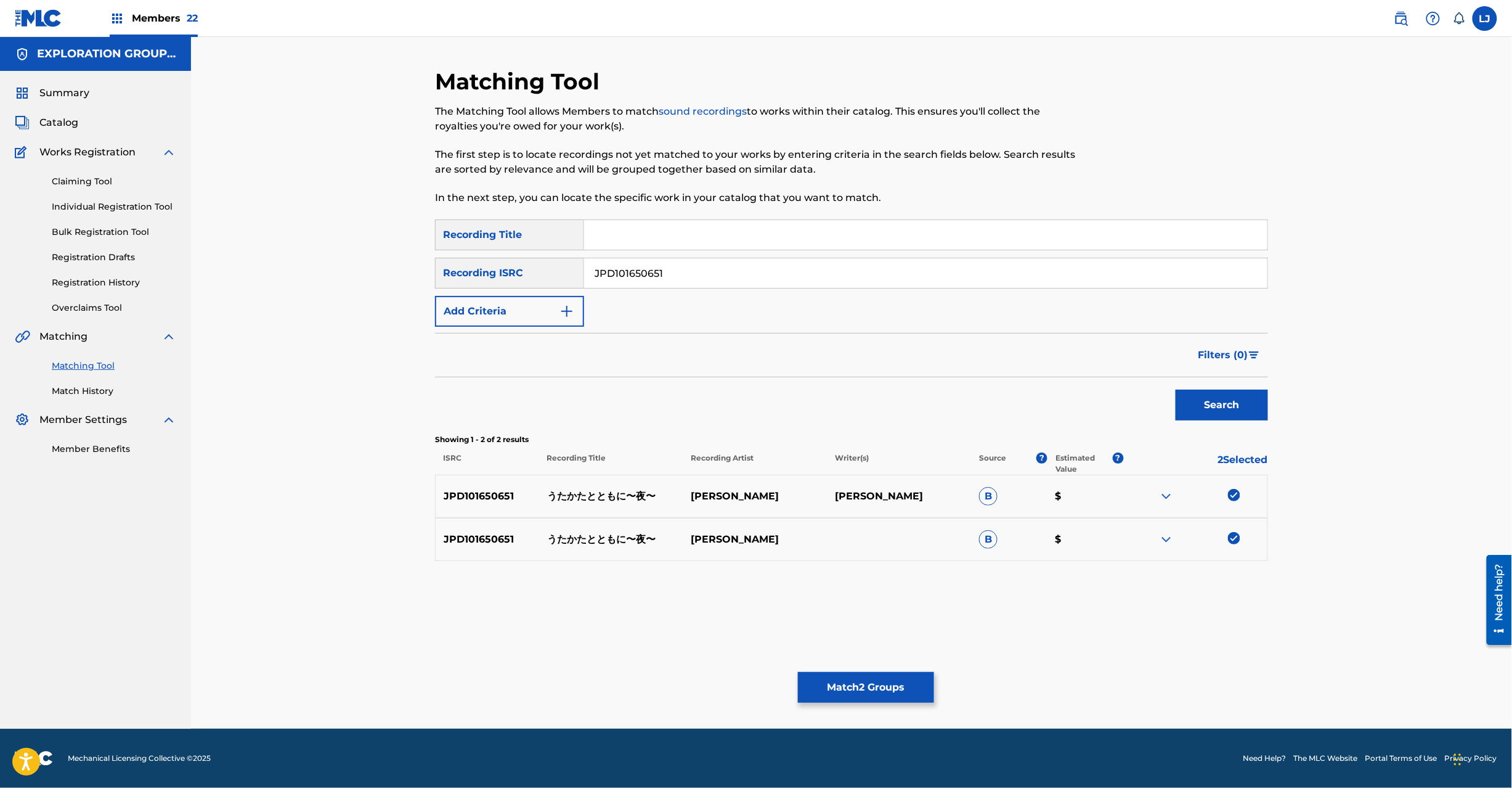
click at [856, 679] on button "Match 2 Groups" at bounding box center [866, 686] width 136 height 30
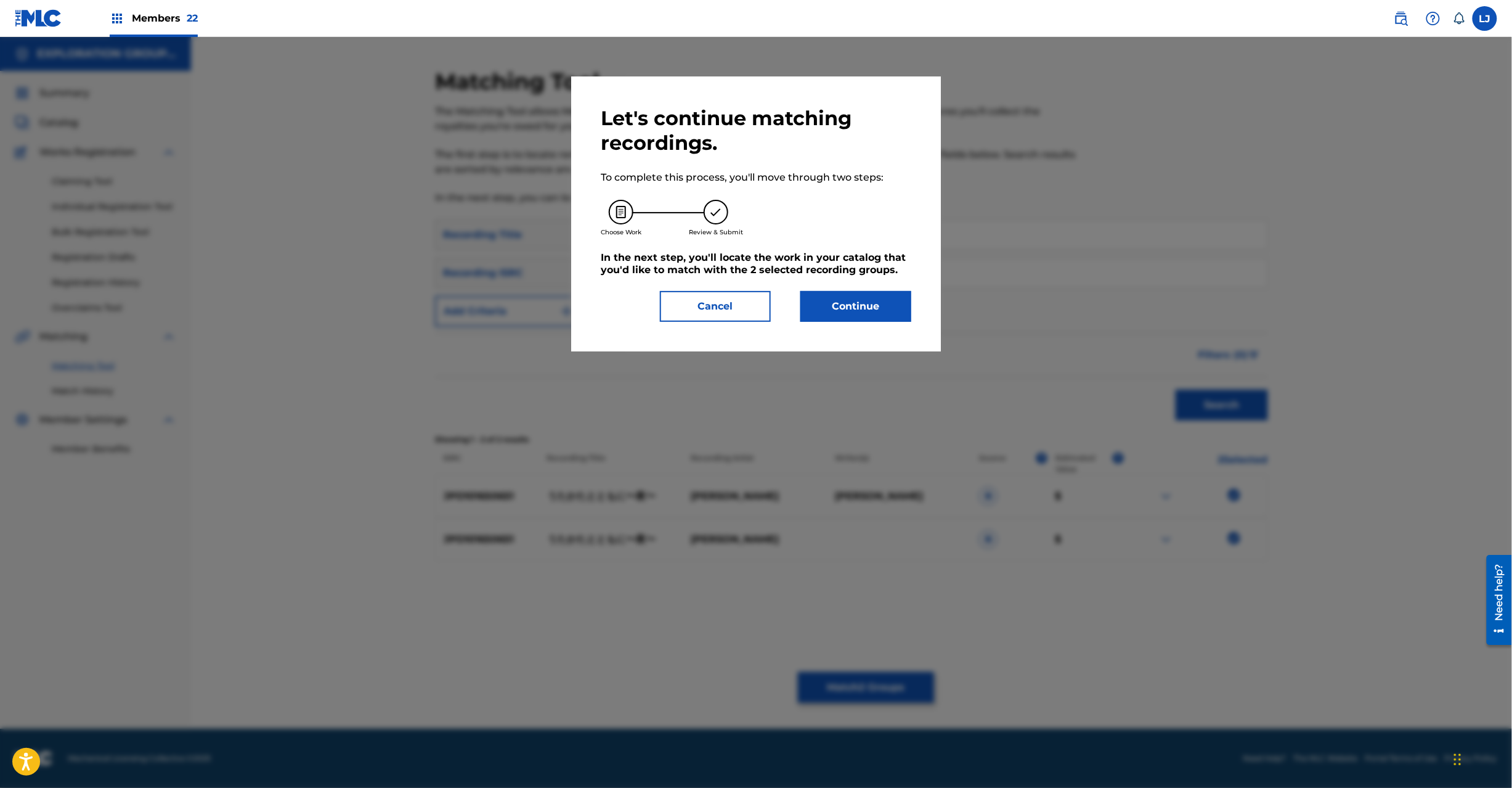
click at [848, 312] on button "Continue" at bounding box center [856, 306] width 111 height 30
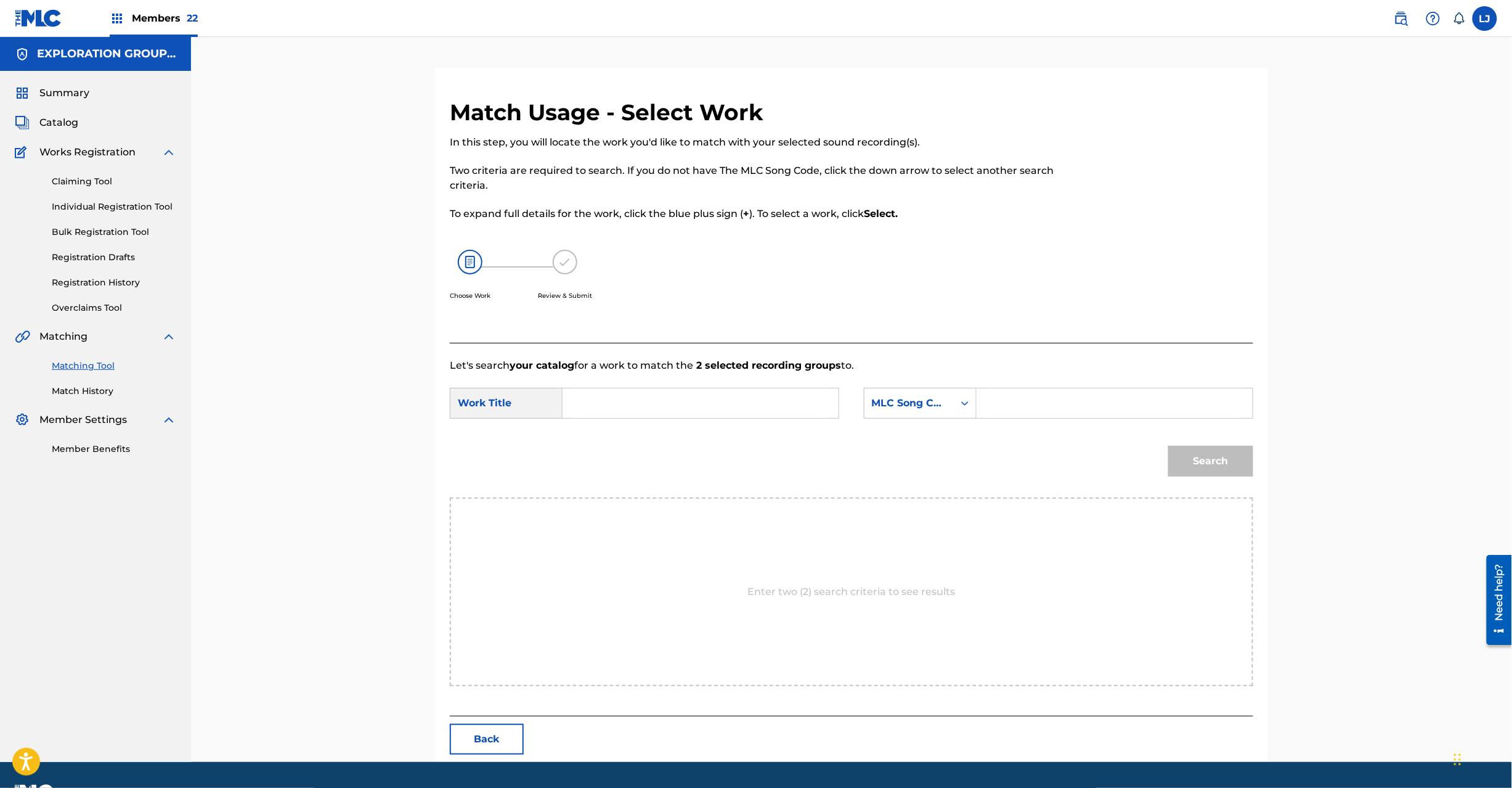
click at [649, 400] on input "Search Form" at bounding box center [701, 403] width 255 height 30
paste input "Utakatato Tomoni Yoru UX4DRL"
click at [683, 400] on input "Utakatato Tomoni Yoru UX4DRL" at bounding box center [701, 403] width 255 height 30
drag, startPoint x: 716, startPoint y: 405, endPoint x: 723, endPoint y: 406, distance: 7.1
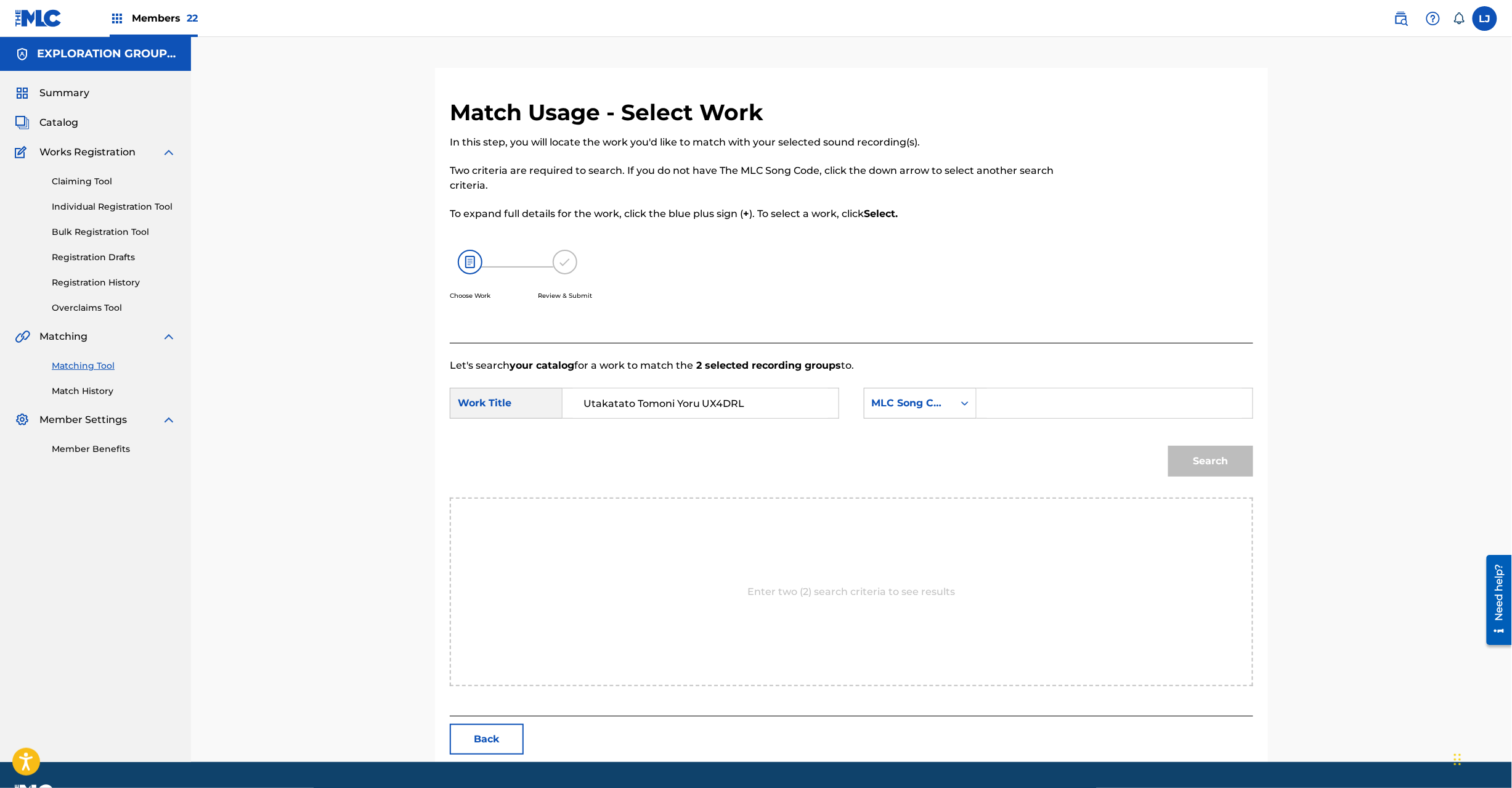
click at [717, 405] on input "Utakatato Tomoni Yoru UX4DRL" at bounding box center [701, 403] width 255 height 30
click at [723, 406] on input "Utakatato Tomoni Yoru UX4DRL" at bounding box center [701, 403] width 255 height 30
type input "Utakatato [PERSON_NAME]"
click at [1099, 412] on input "Search Form" at bounding box center [1115, 403] width 255 height 30
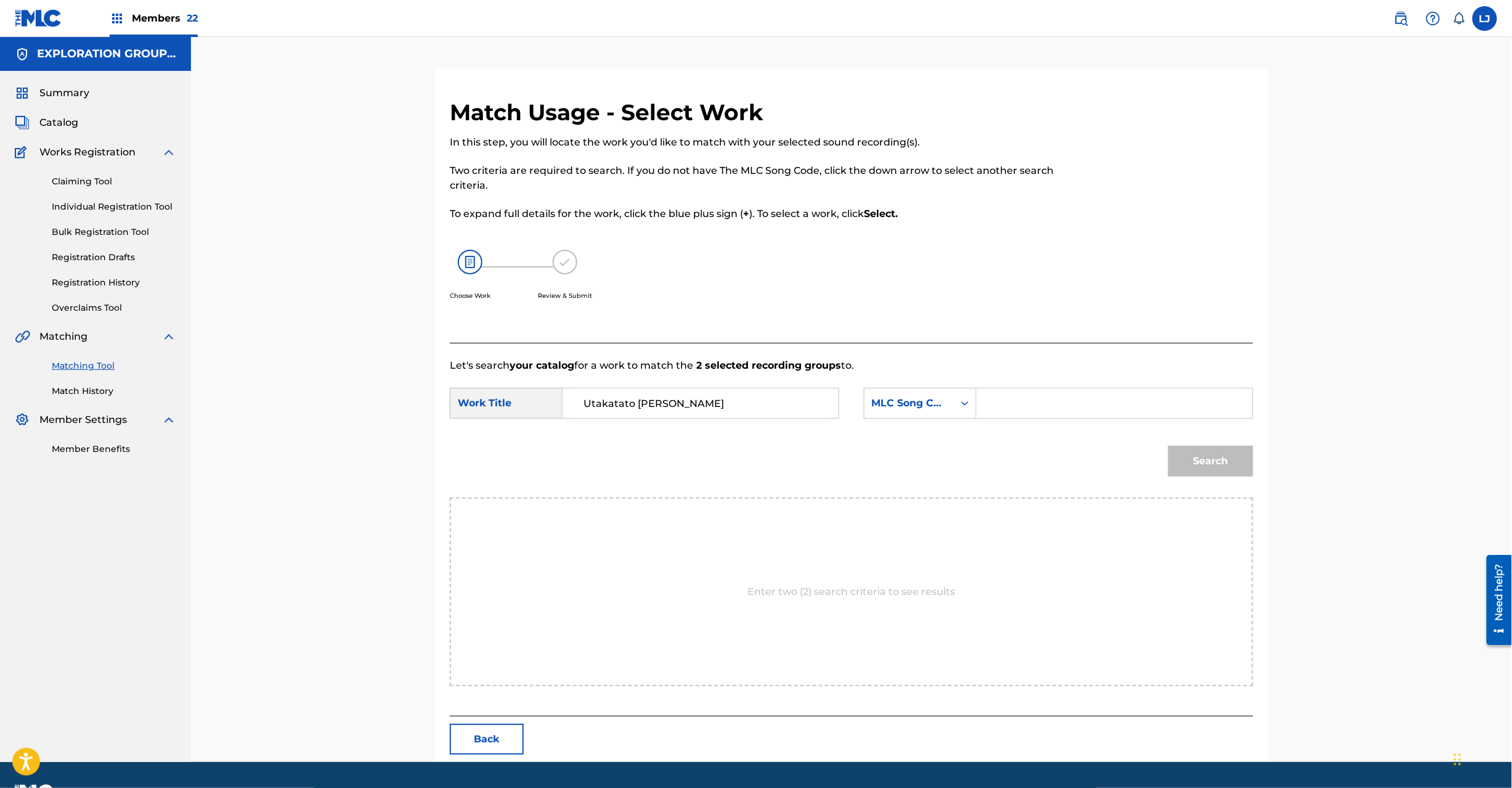
paste input "UX4DRL"
type input "UX4DRL"
click at [1216, 467] on button "Search" at bounding box center [1211, 460] width 85 height 30
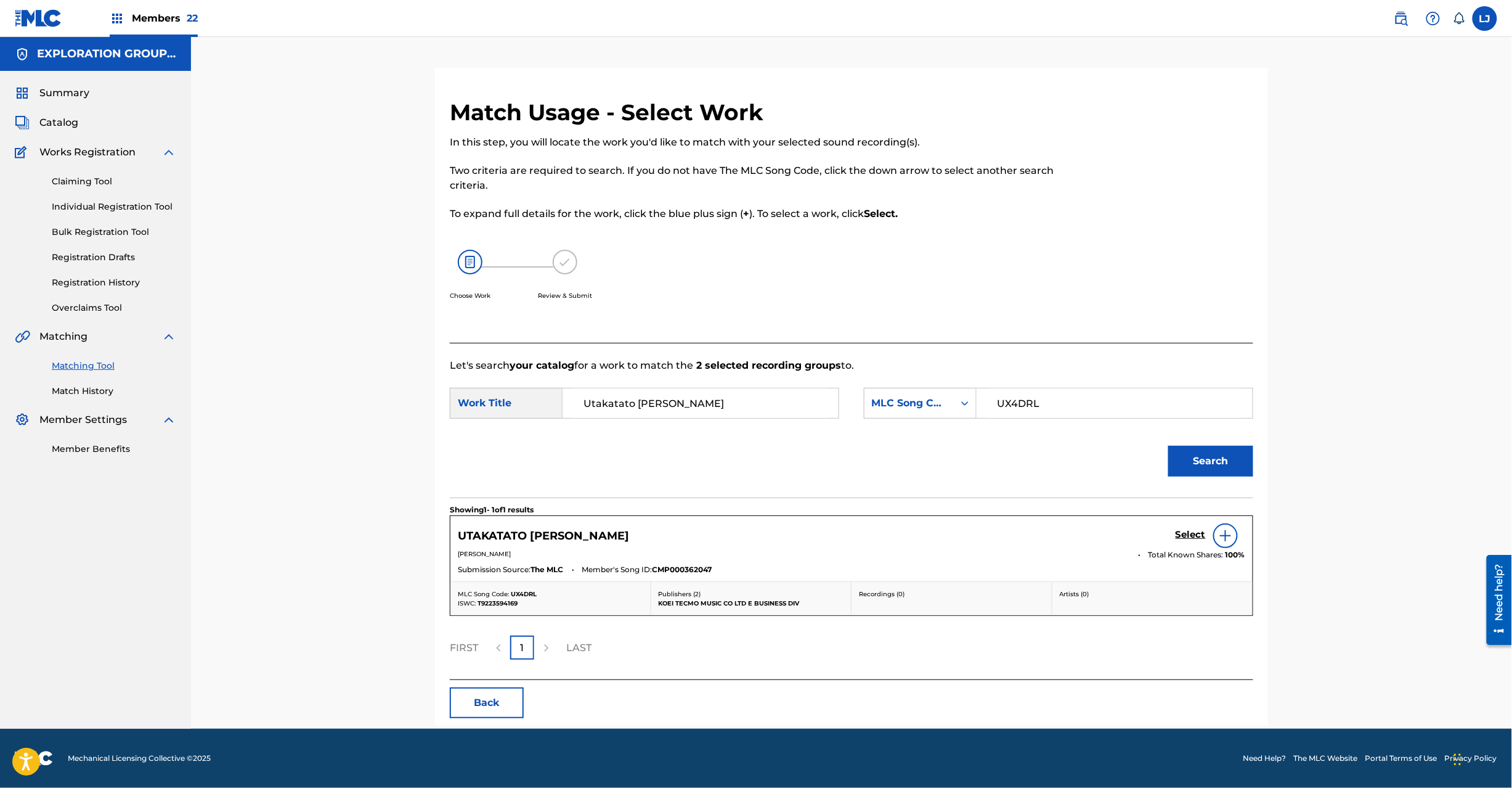
click at [1185, 535] on h5 "Select" at bounding box center [1191, 534] width 30 height 11
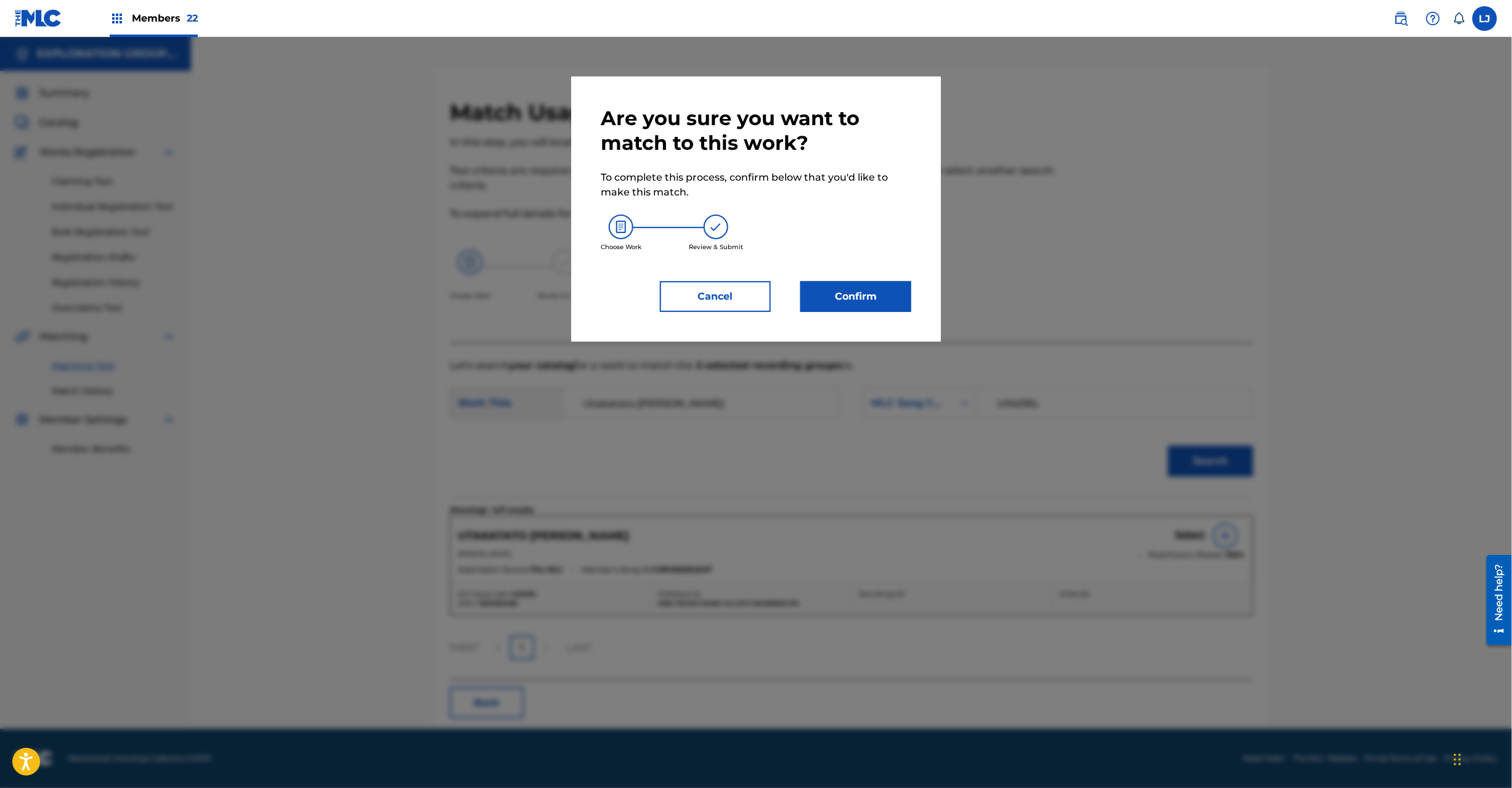
click at [886, 313] on div "Are you sure you want to match to this work? To complete this process, confirm …" at bounding box center [756, 209] width 370 height 265
click at [880, 302] on button "Confirm" at bounding box center [856, 296] width 111 height 30
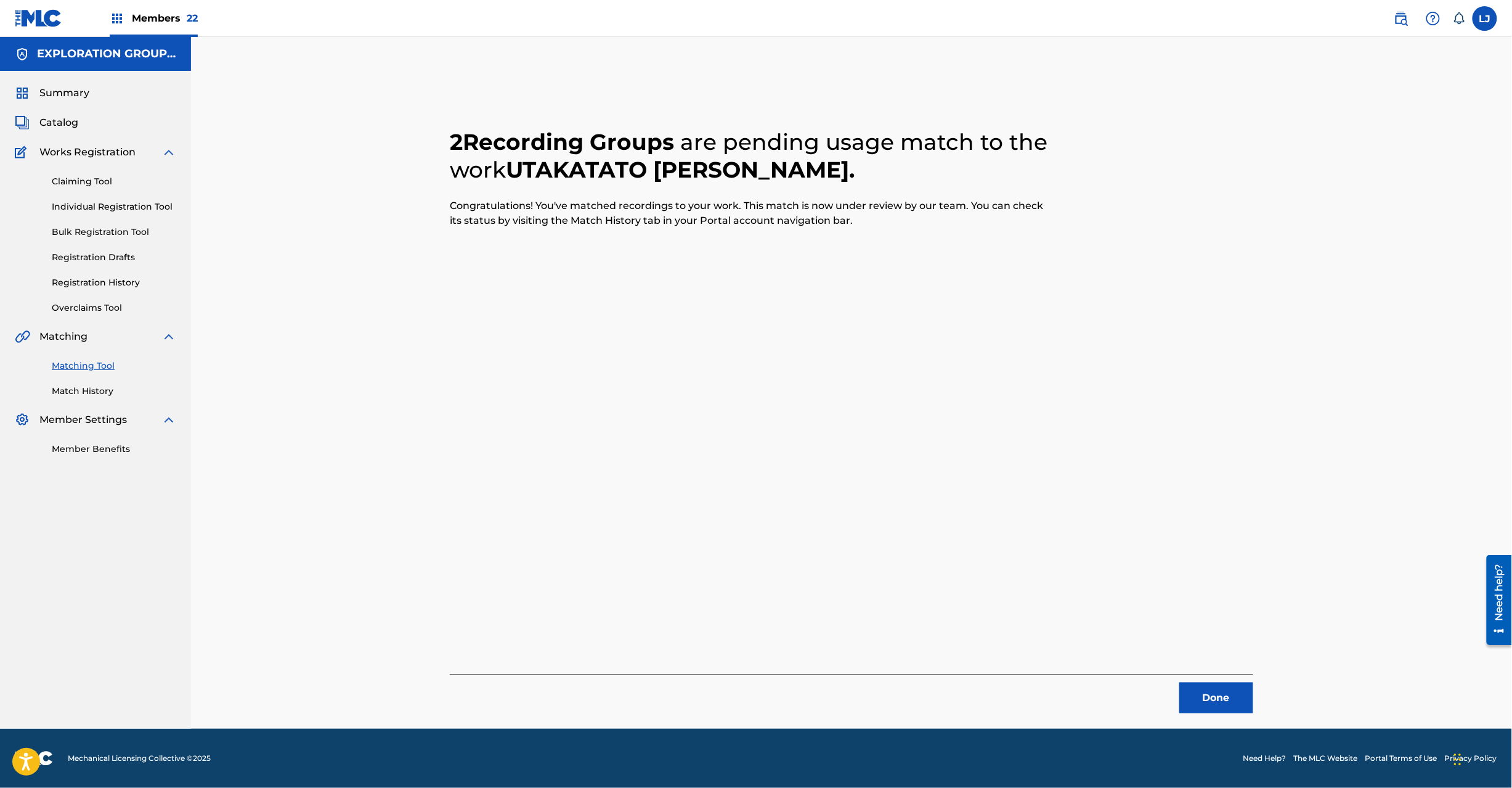
click at [1193, 696] on button "Done" at bounding box center [1216, 697] width 74 height 30
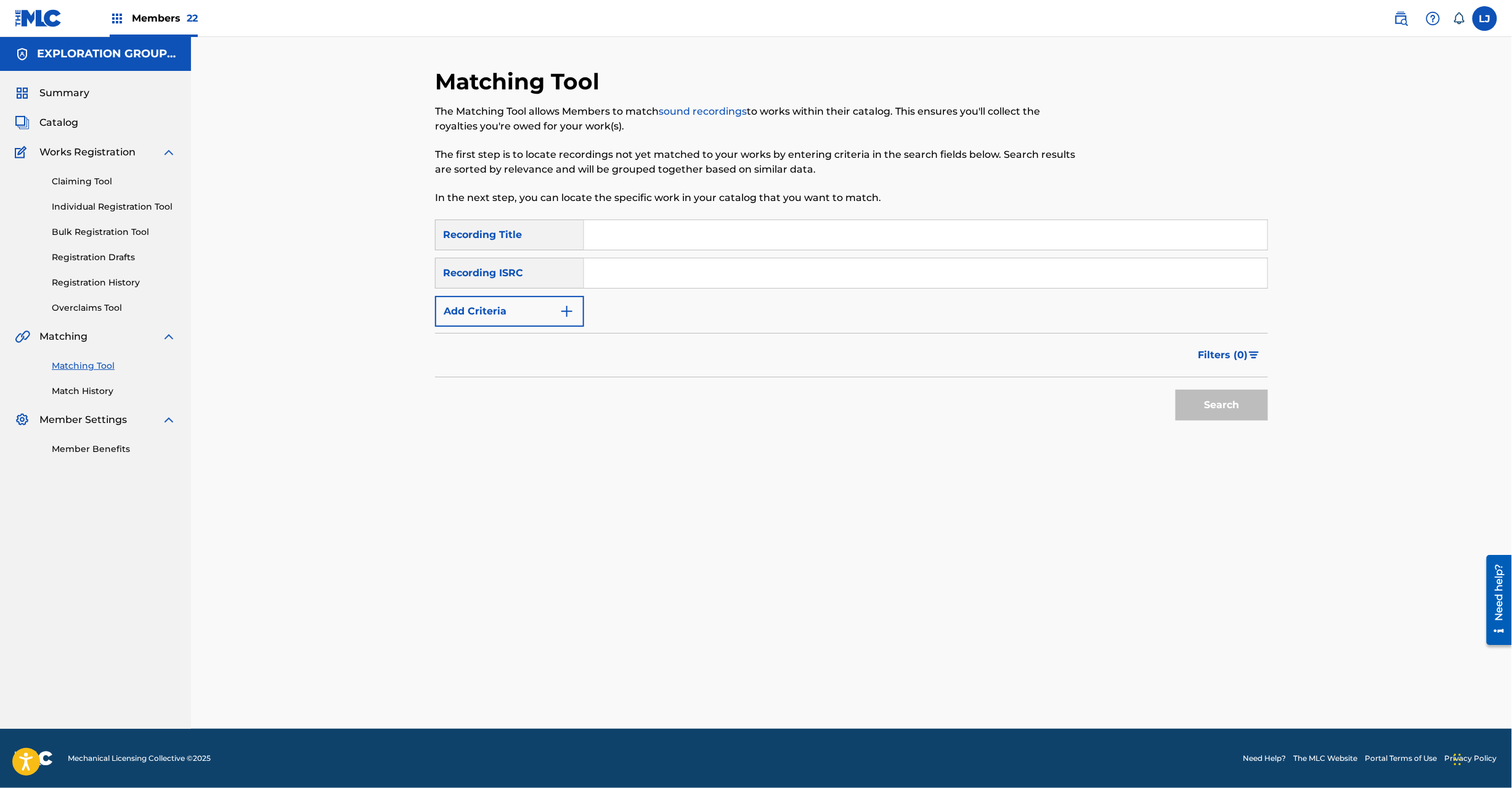
click at [642, 281] on input "Search Form" at bounding box center [926, 273] width 683 height 30
paste input "JPD100100064"
click at [1252, 398] on button "Search" at bounding box center [1222, 404] width 92 height 30
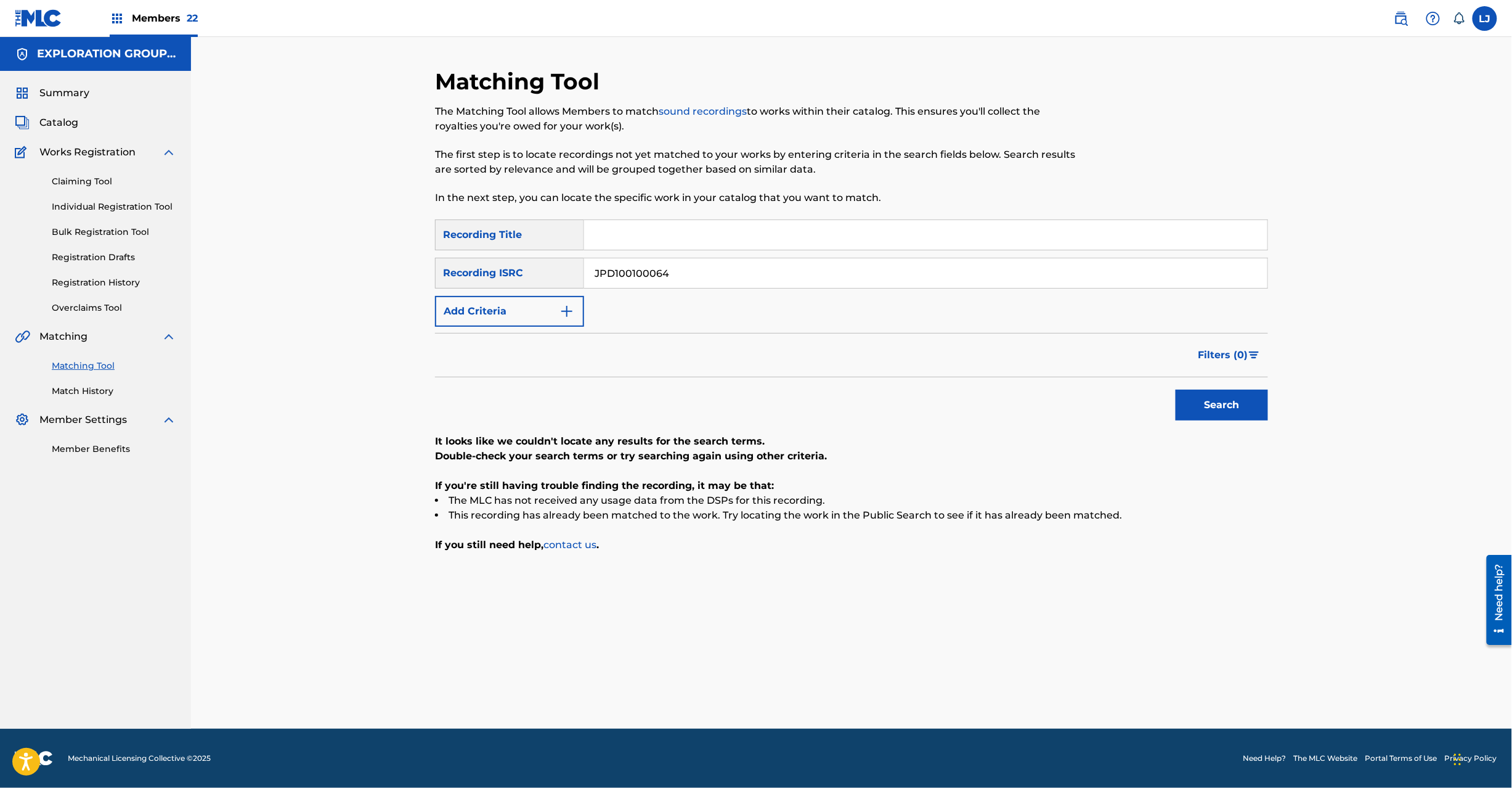
click at [711, 282] on input "JPD100100064" at bounding box center [926, 273] width 683 height 30
paste input "700457"
click at [711, 282] on input "JPD100700457" at bounding box center [926, 273] width 683 height 30
click at [1241, 393] on button "Search" at bounding box center [1222, 404] width 92 height 30
click at [688, 271] on input "JPD100700457" at bounding box center [926, 273] width 683 height 30
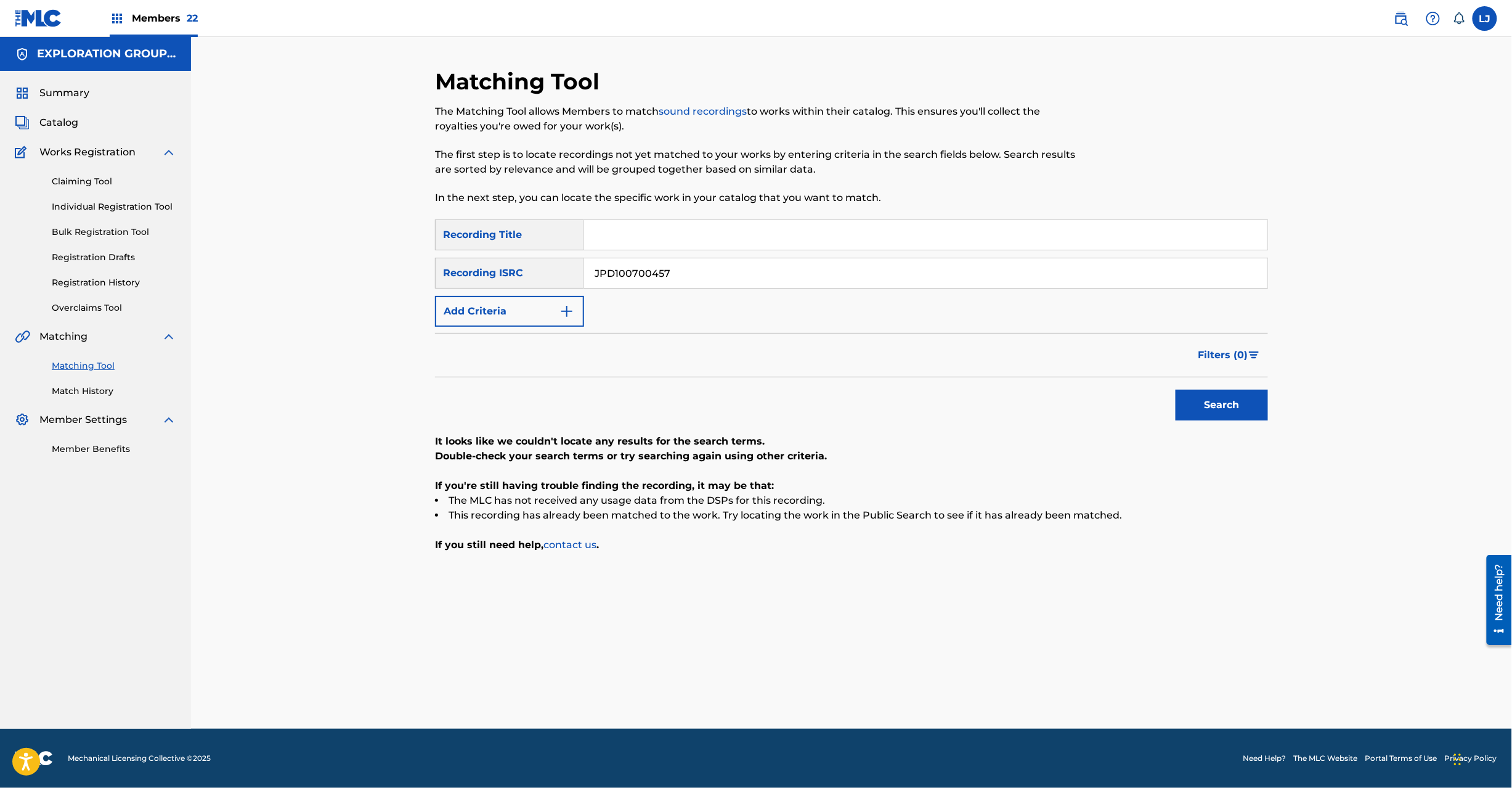
click at [688, 271] on input "JPD100700457" at bounding box center [926, 273] width 683 height 30
paste input "200081"
type input "JPD100200081"
click at [1240, 401] on button "Search" at bounding box center [1222, 404] width 92 height 30
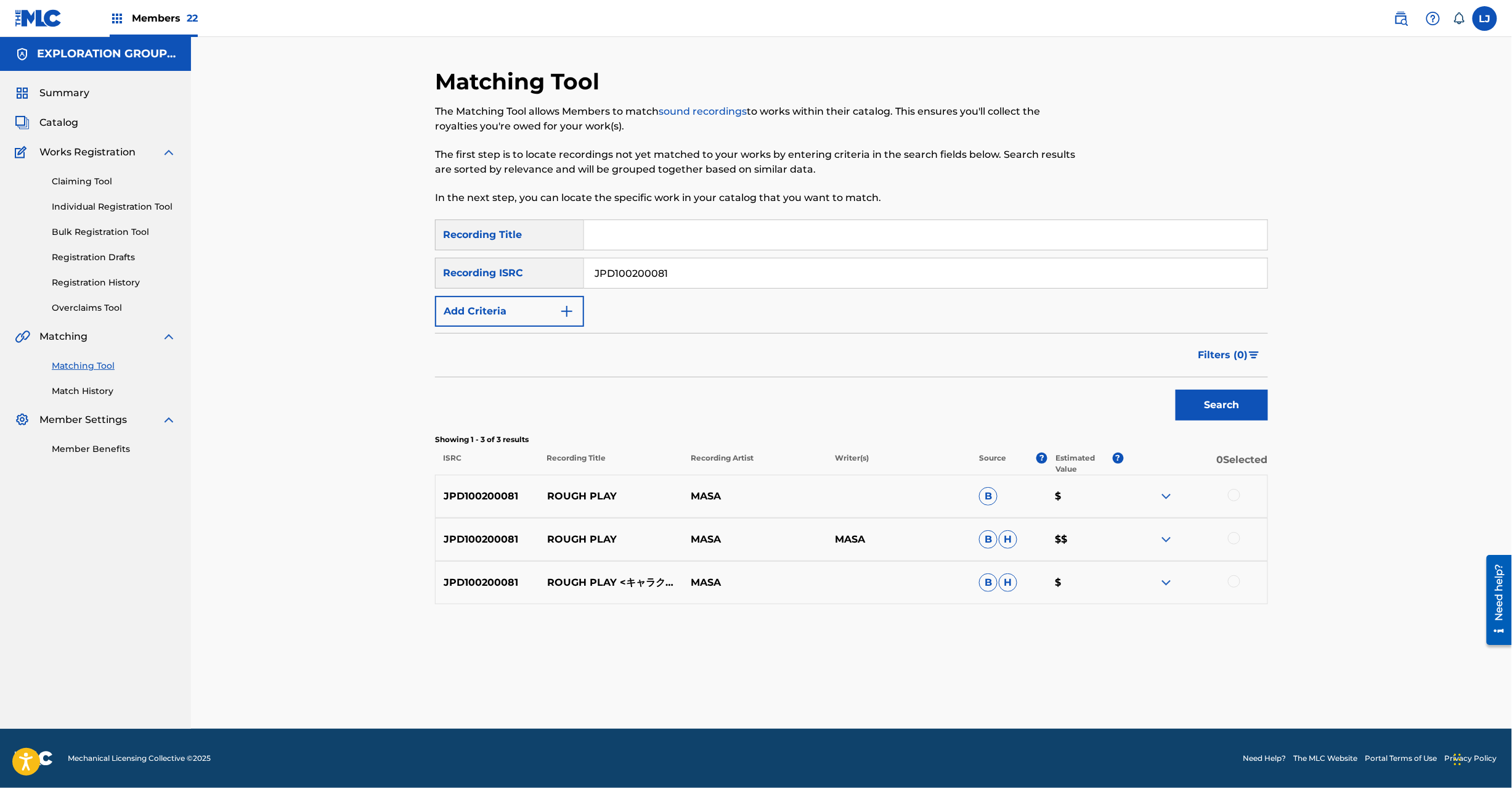
click at [1221, 494] on div at bounding box center [1195, 496] width 144 height 15
click at [1231, 494] on div at bounding box center [1234, 495] width 12 height 12
click at [1238, 542] on div at bounding box center [1234, 538] width 12 height 12
click at [1229, 580] on div at bounding box center [1234, 581] width 12 height 12
click at [902, 677] on button "Match 3 Groups" at bounding box center [866, 686] width 136 height 30
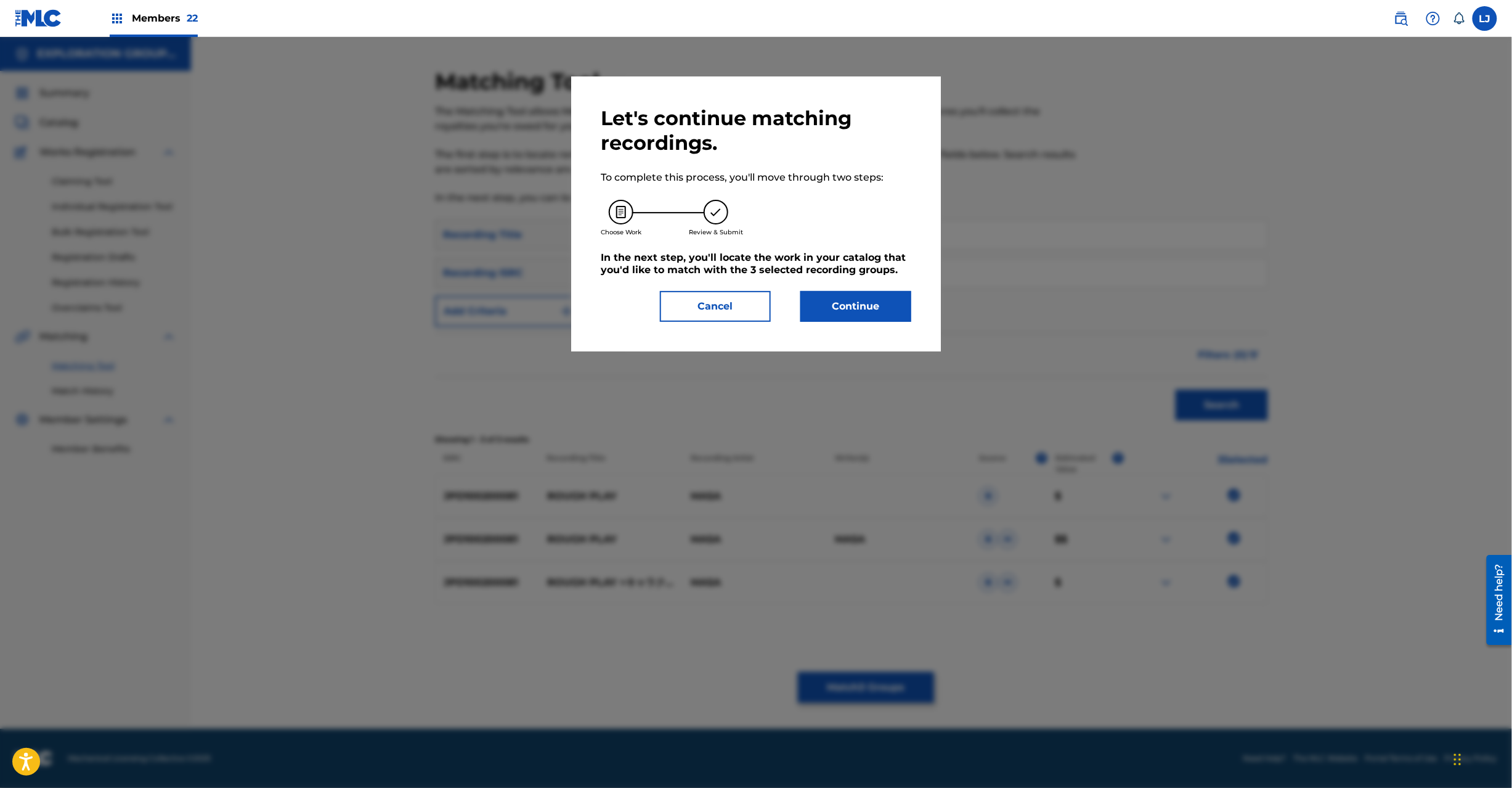
click at [814, 311] on button "Continue" at bounding box center [856, 306] width 111 height 30
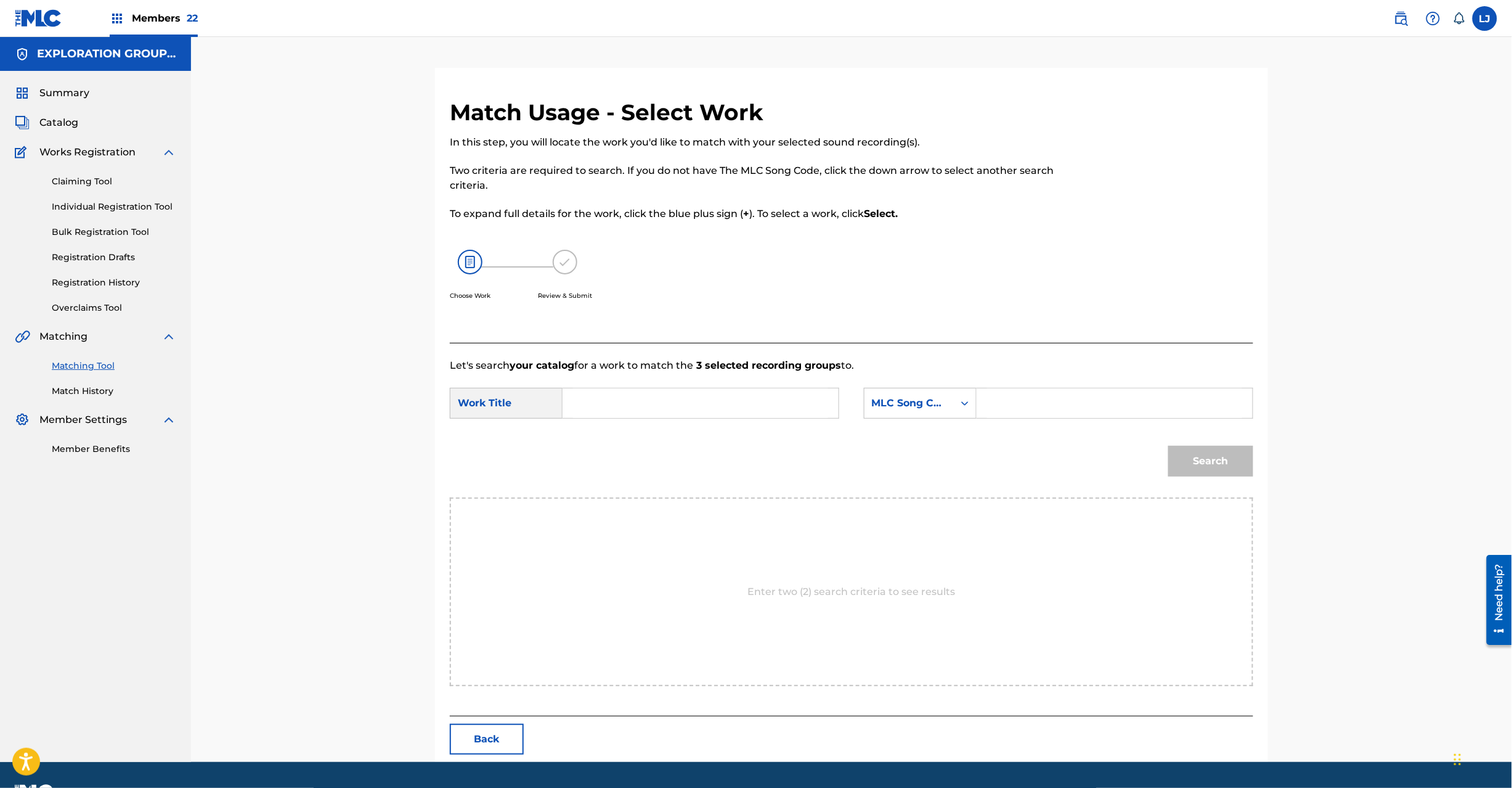
click at [634, 393] on input "Search Form" at bounding box center [701, 403] width 255 height 30
paste input "Rough Play RA99WH"
click at [705, 401] on input "Rough Play RA99WH" at bounding box center [701, 403] width 255 height 30
type input "Rough Play"
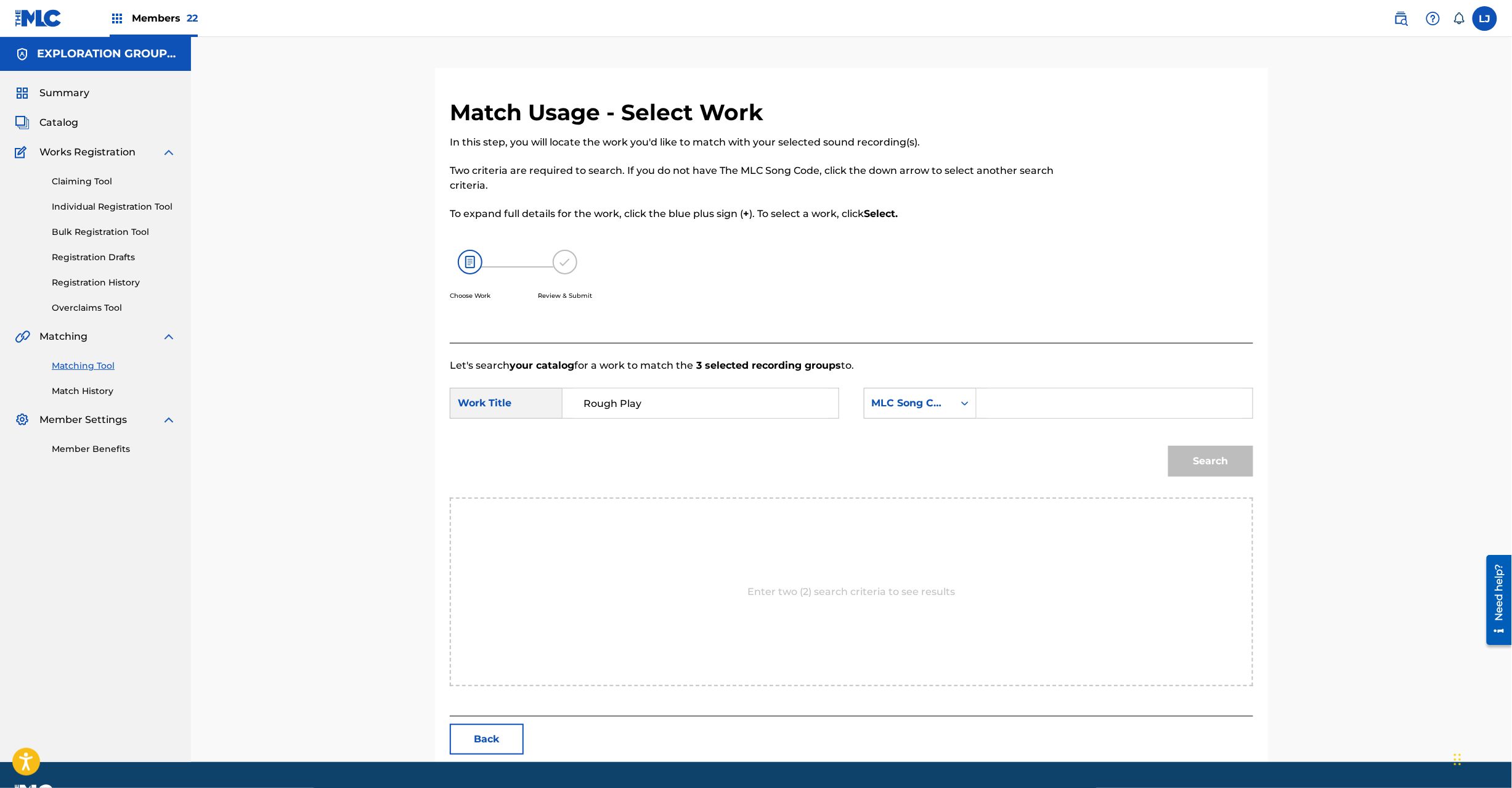
click at [1060, 417] on input "Search Form" at bounding box center [1115, 403] width 255 height 30
paste input "RA99WH"
type input "RA99WH"
click at [1196, 461] on button "Search" at bounding box center [1211, 460] width 85 height 30
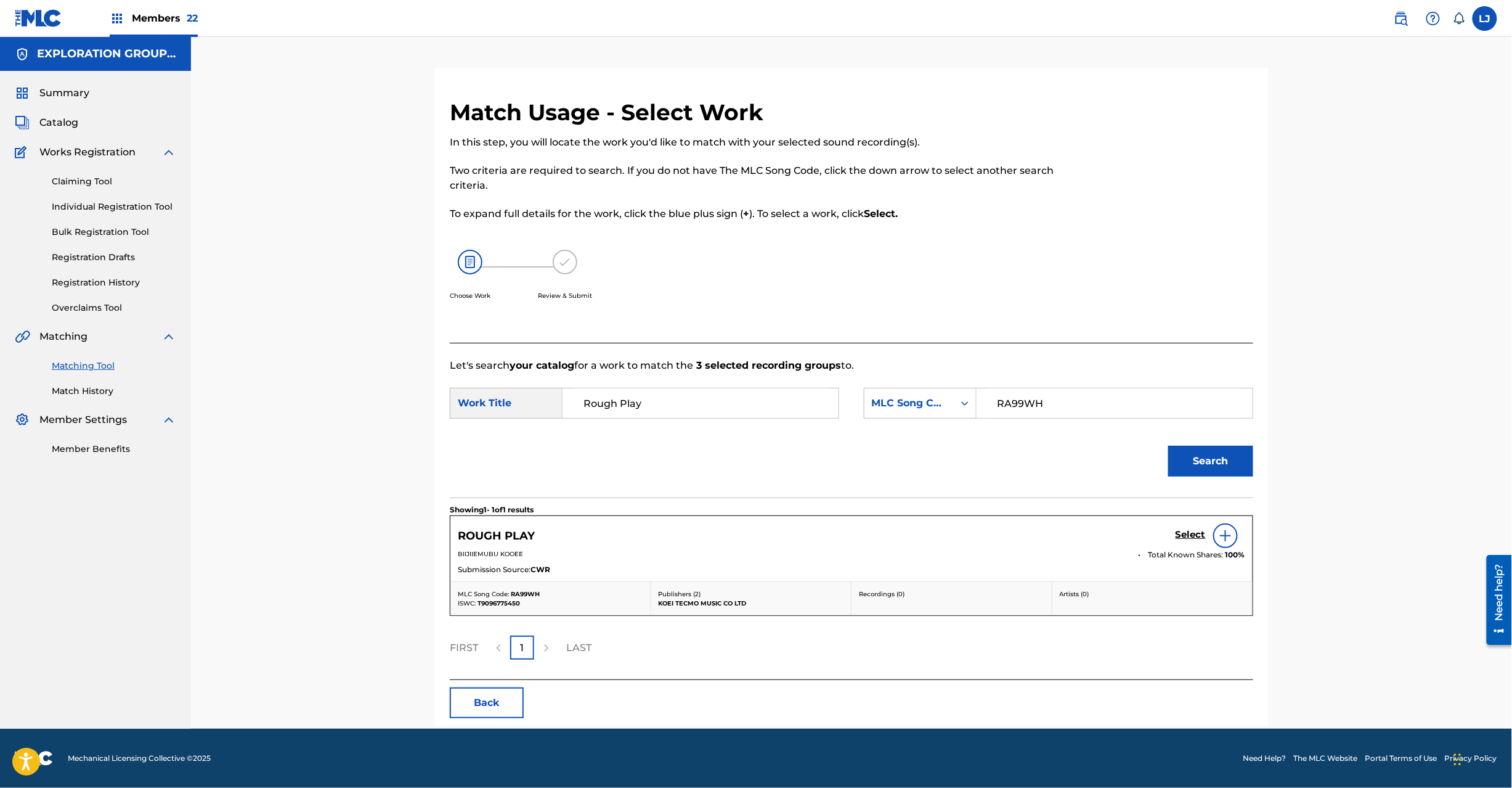
click at [1188, 529] on h5 "Select" at bounding box center [1191, 534] width 30 height 11
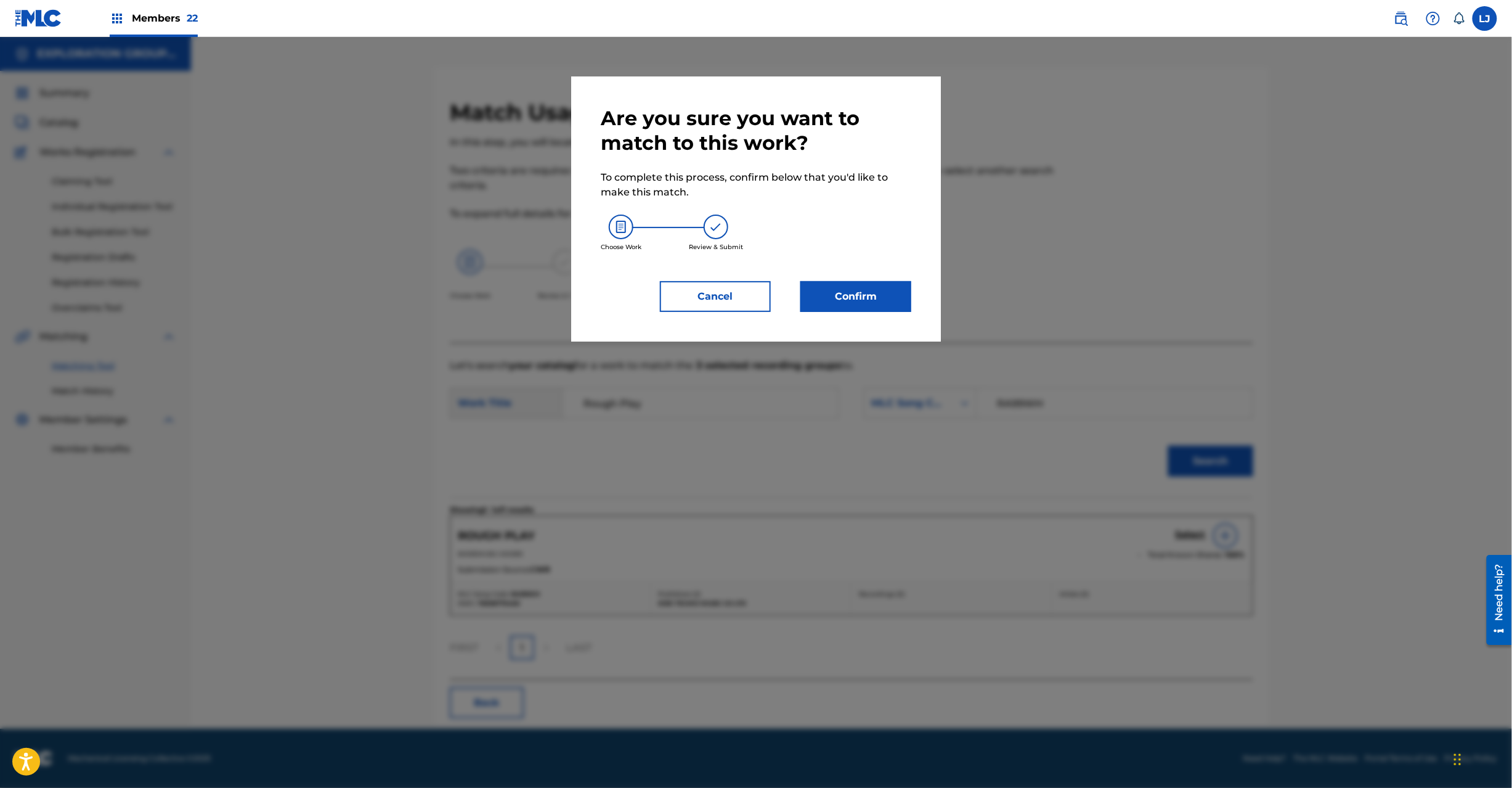
click at [911, 315] on div "Are you sure you want to match to this work? To complete this process, confirm …" at bounding box center [756, 209] width 370 height 265
click at [856, 303] on button "Confirm" at bounding box center [856, 296] width 111 height 30
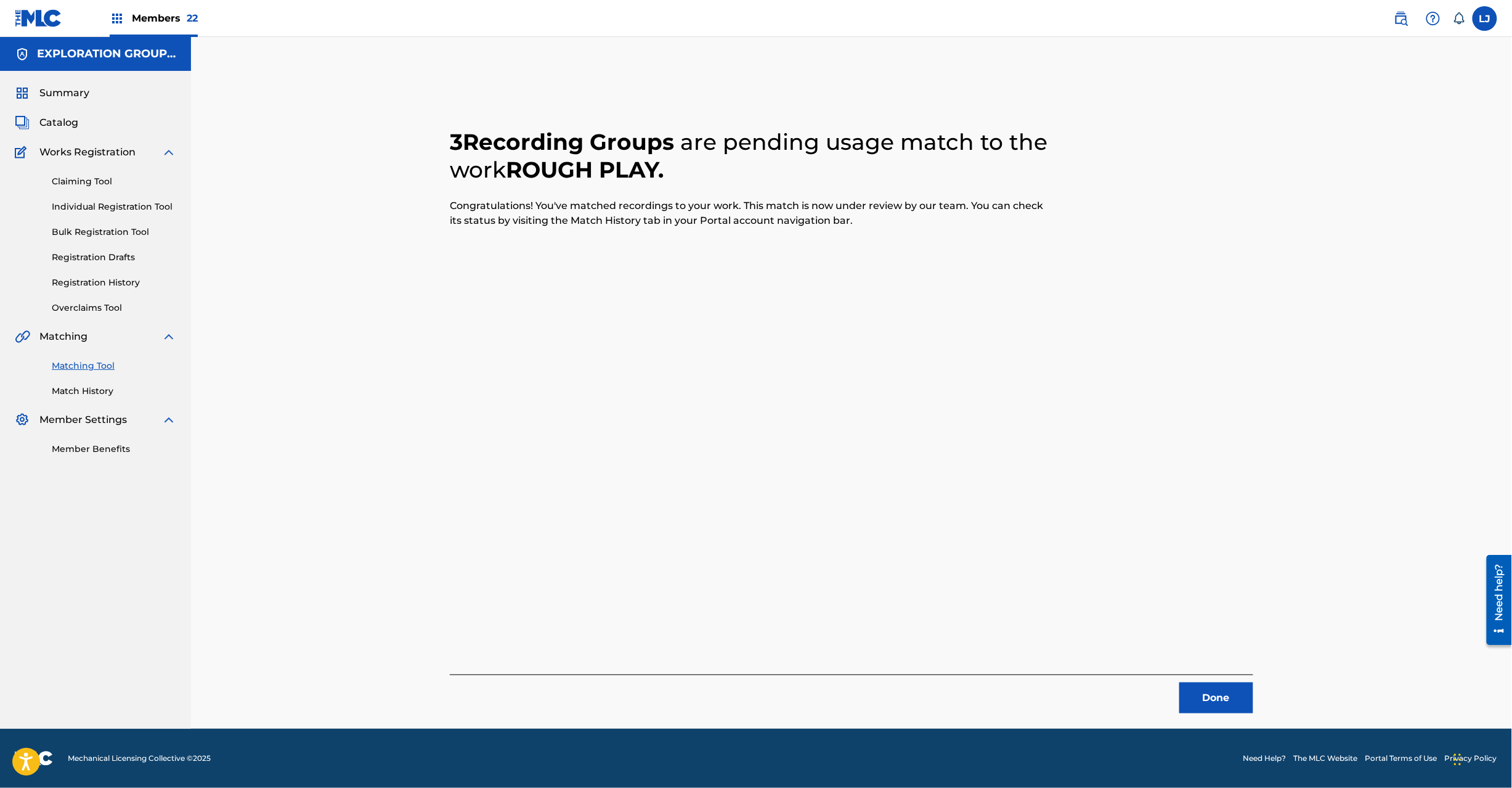
click at [1212, 699] on button "Done" at bounding box center [1216, 697] width 74 height 30
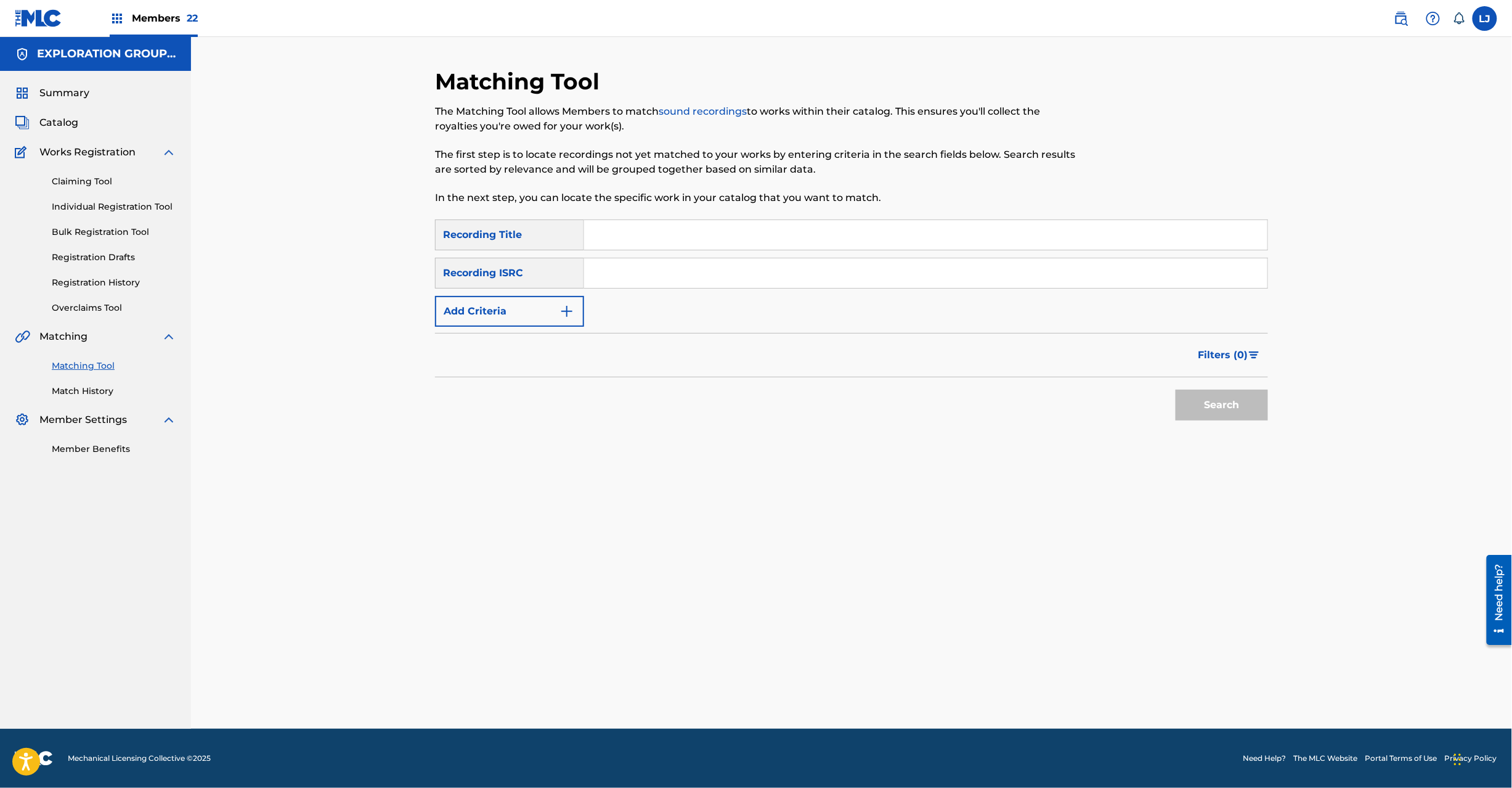
click at [676, 258] on div "Search Form" at bounding box center [927, 273] width 684 height 30
drag, startPoint x: 703, startPoint y: 279, endPoint x: 730, endPoint y: 292, distance: 30.0
click at [703, 279] on input "Search Form" at bounding box center [926, 273] width 683 height 30
paste input "JPD101700723"
click at [1176, 385] on div "Search" at bounding box center [1219, 401] width 99 height 50
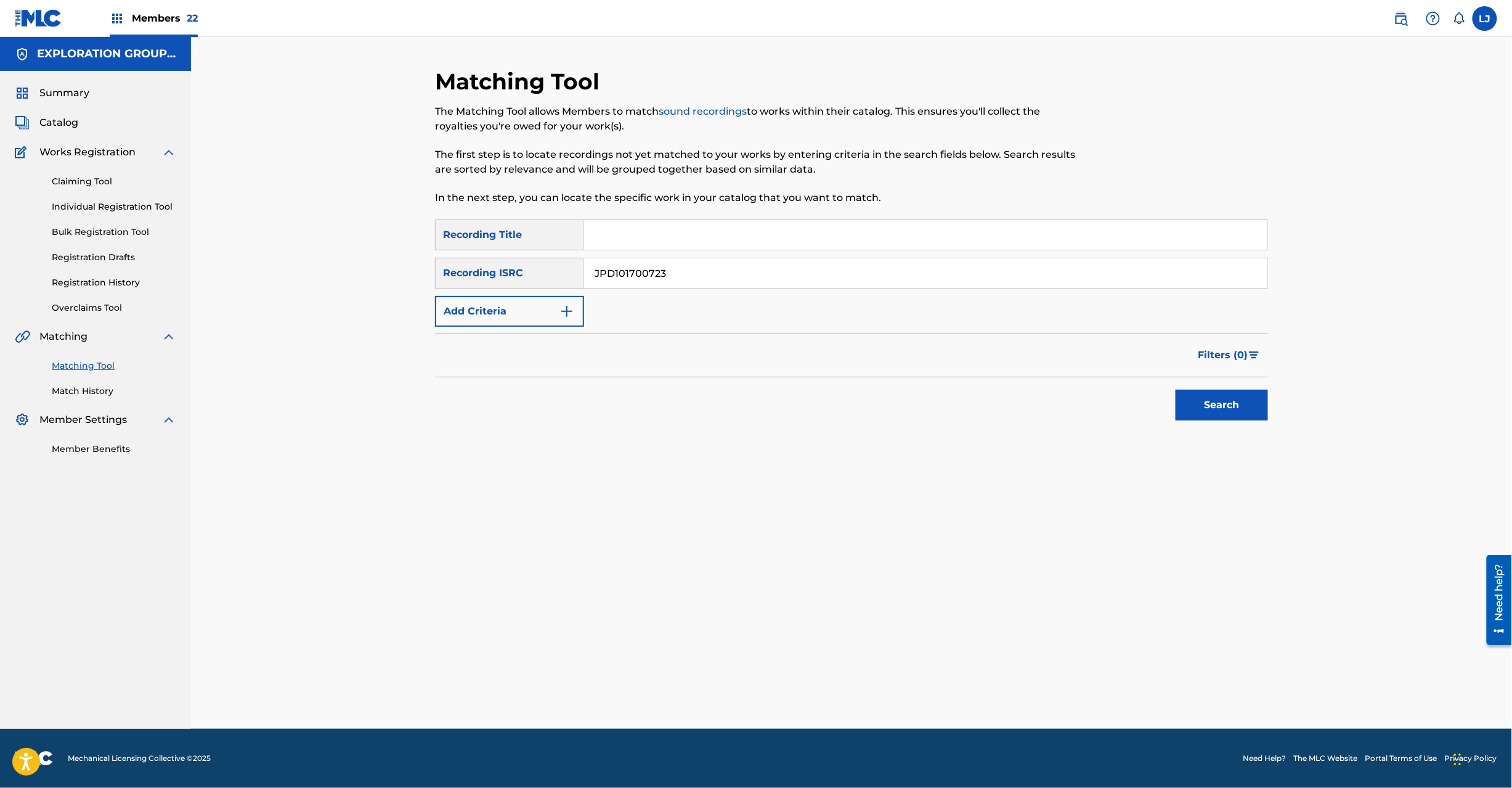
click at [1205, 402] on button "Search" at bounding box center [1222, 404] width 92 height 30
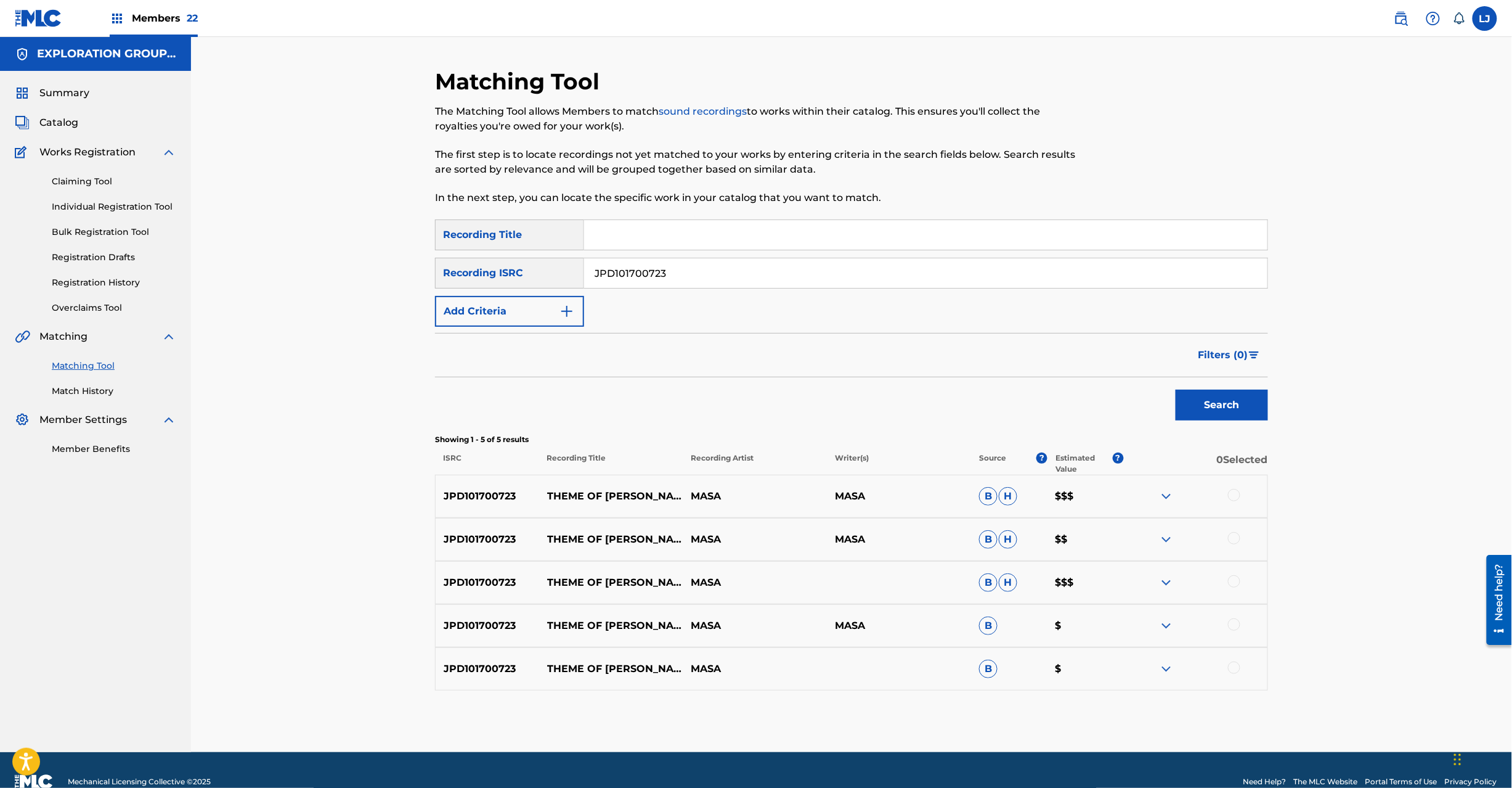
click at [758, 269] on input "JPD101700723" at bounding box center [926, 273] width 683 height 30
drag, startPoint x: 758, startPoint y: 269, endPoint x: 820, endPoint y: 301, distance: 69.8
click at [760, 270] on input "JPD101700723" at bounding box center [926, 273] width 683 height 30
paste input "0400372"
type input "JPD100400372"
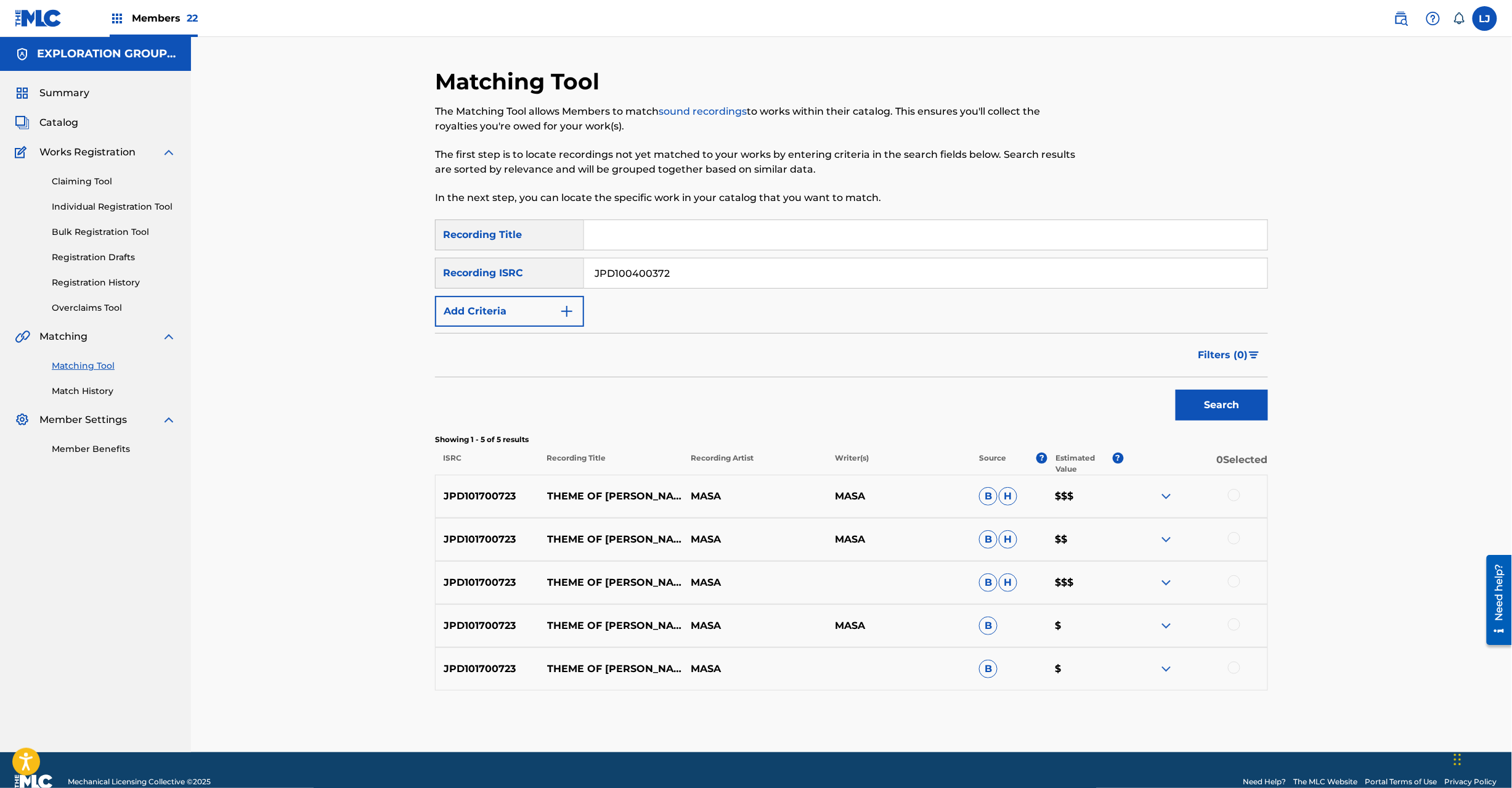
click at [1218, 400] on button "Search" at bounding box center [1222, 404] width 92 height 30
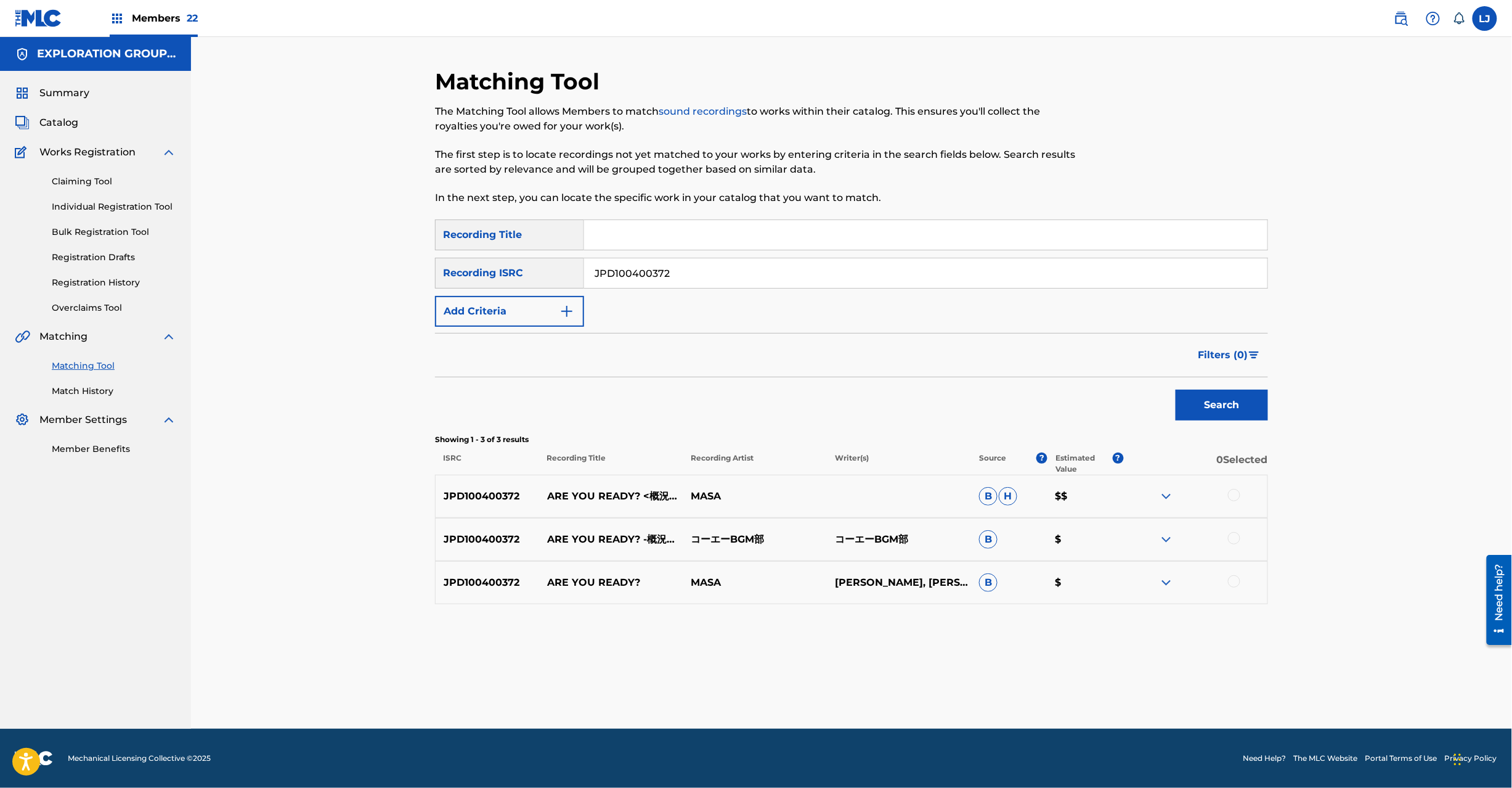
click at [1231, 489] on div at bounding box center [1234, 495] width 12 height 12
click at [1238, 540] on div at bounding box center [1234, 538] width 12 height 12
click at [1233, 580] on div at bounding box center [1234, 581] width 12 height 12
click at [868, 679] on button "Match 3 Groups" at bounding box center [866, 686] width 136 height 30
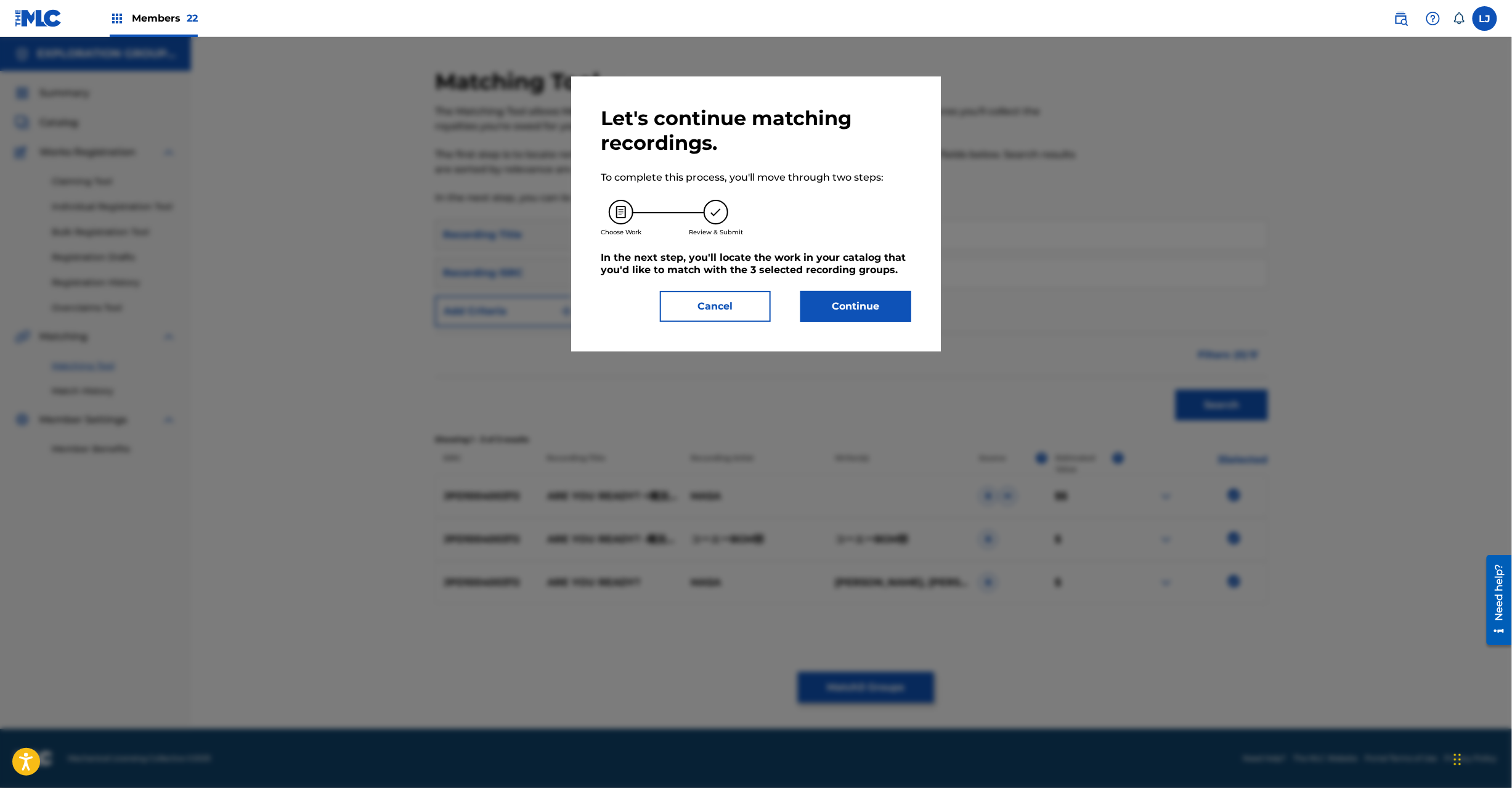
click at [848, 307] on button "Continue" at bounding box center [856, 306] width 111 height 30
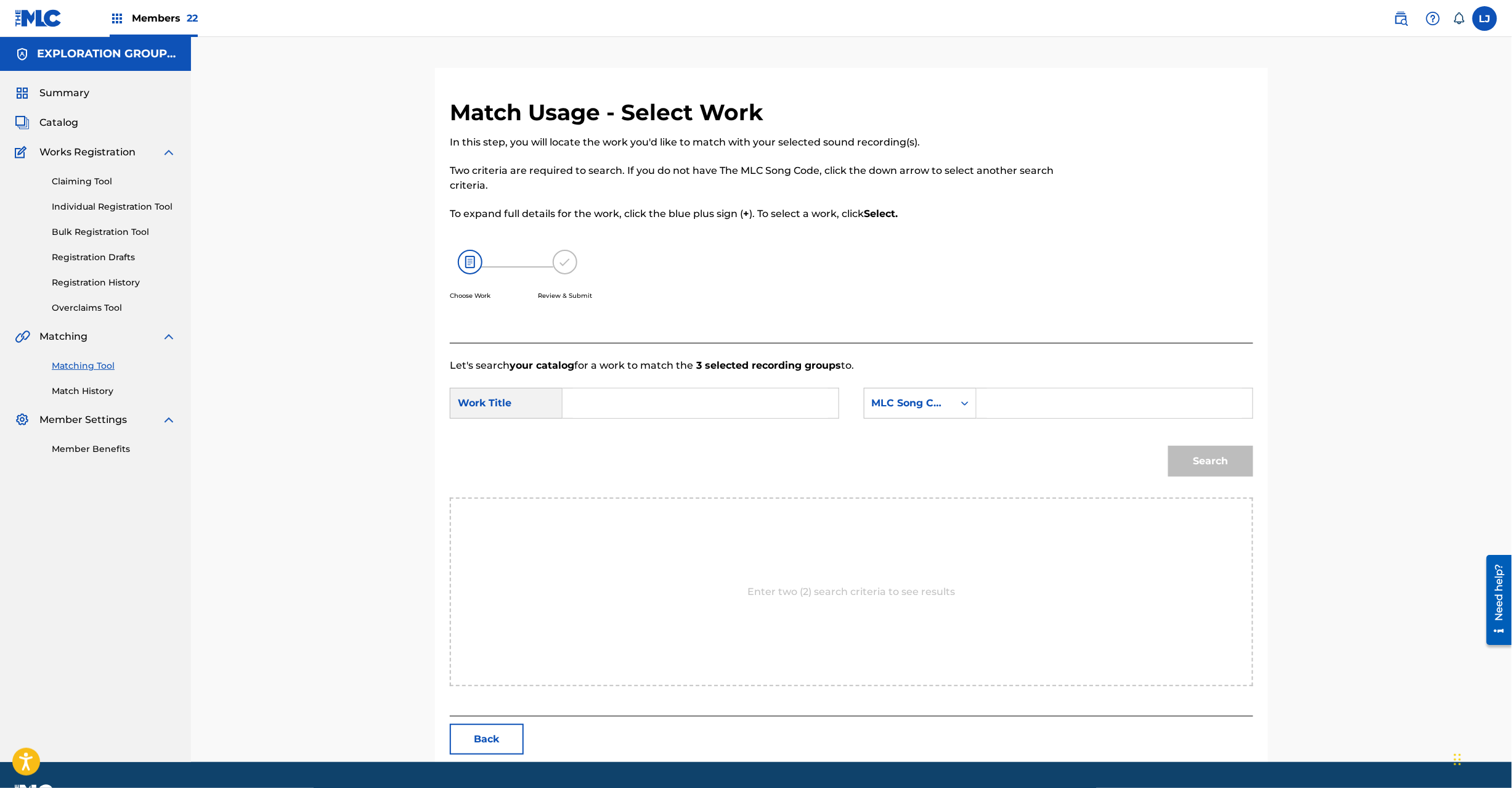
click at [688, 398] on input "Search Form" at bounding box center [701, 403] width 255 height 30
paste input "Are You Ready? AC2CFD"
click at [732, 392] on input "Are You Ready? AC2CFD" at bounding box center [701, 403] width 255 height 30
type input "Are You Ready?"
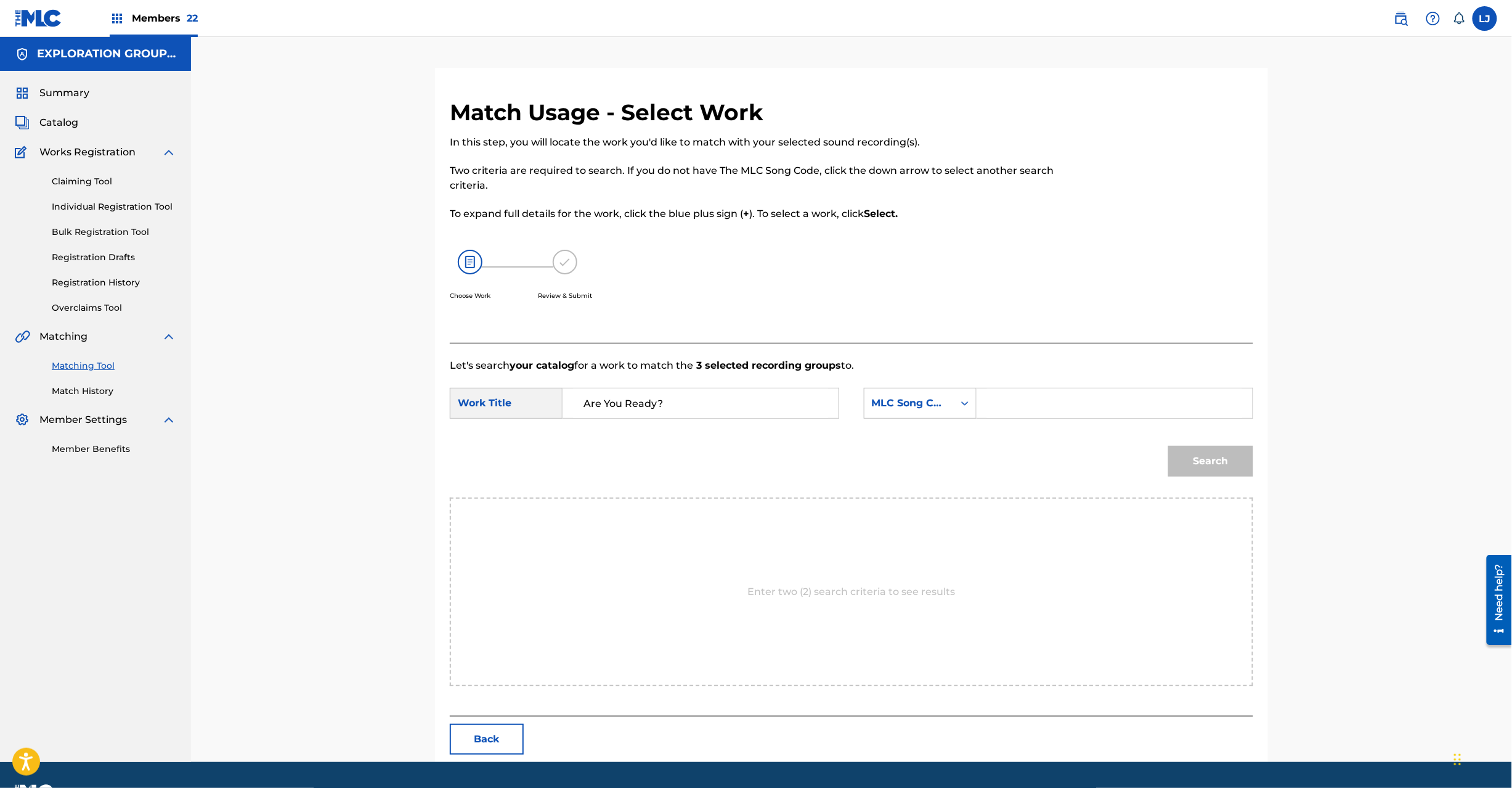
click at [1102, 404] on input "Search Form" at bounding box center [1115, 403] width 255 height 30
paste input "AC2CFD"
type input "AC2CFD"
click at [1213, 461] on button "Search" at bounding box center [1211, 460] width 85 height 30
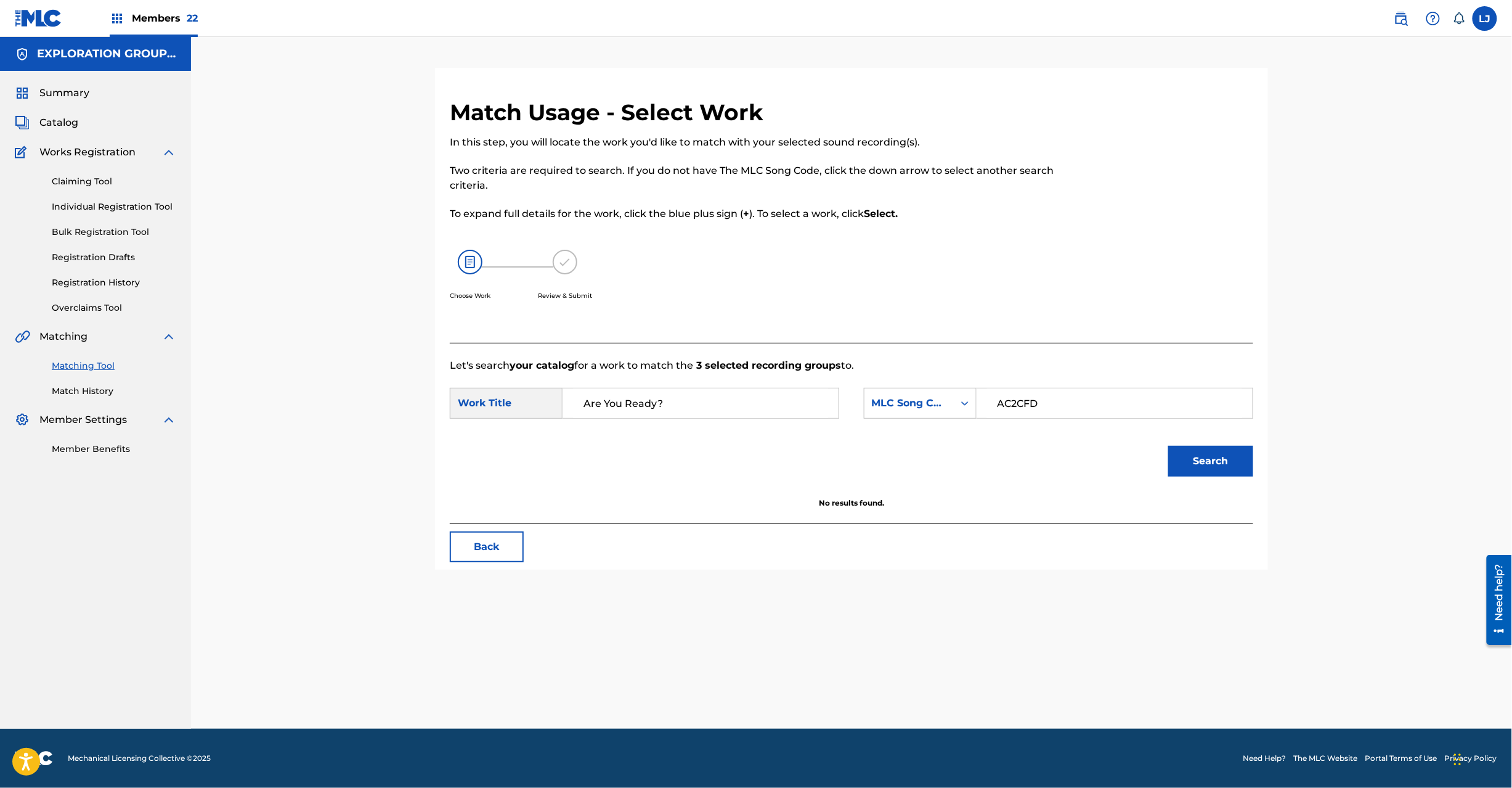
click at [653, 404] on input "Are You Ready?" at bounding box center [701, 403] width 255 height 30
click at [501, 536] on button "Back" at bounding box center [486, 546] width 74 height 30
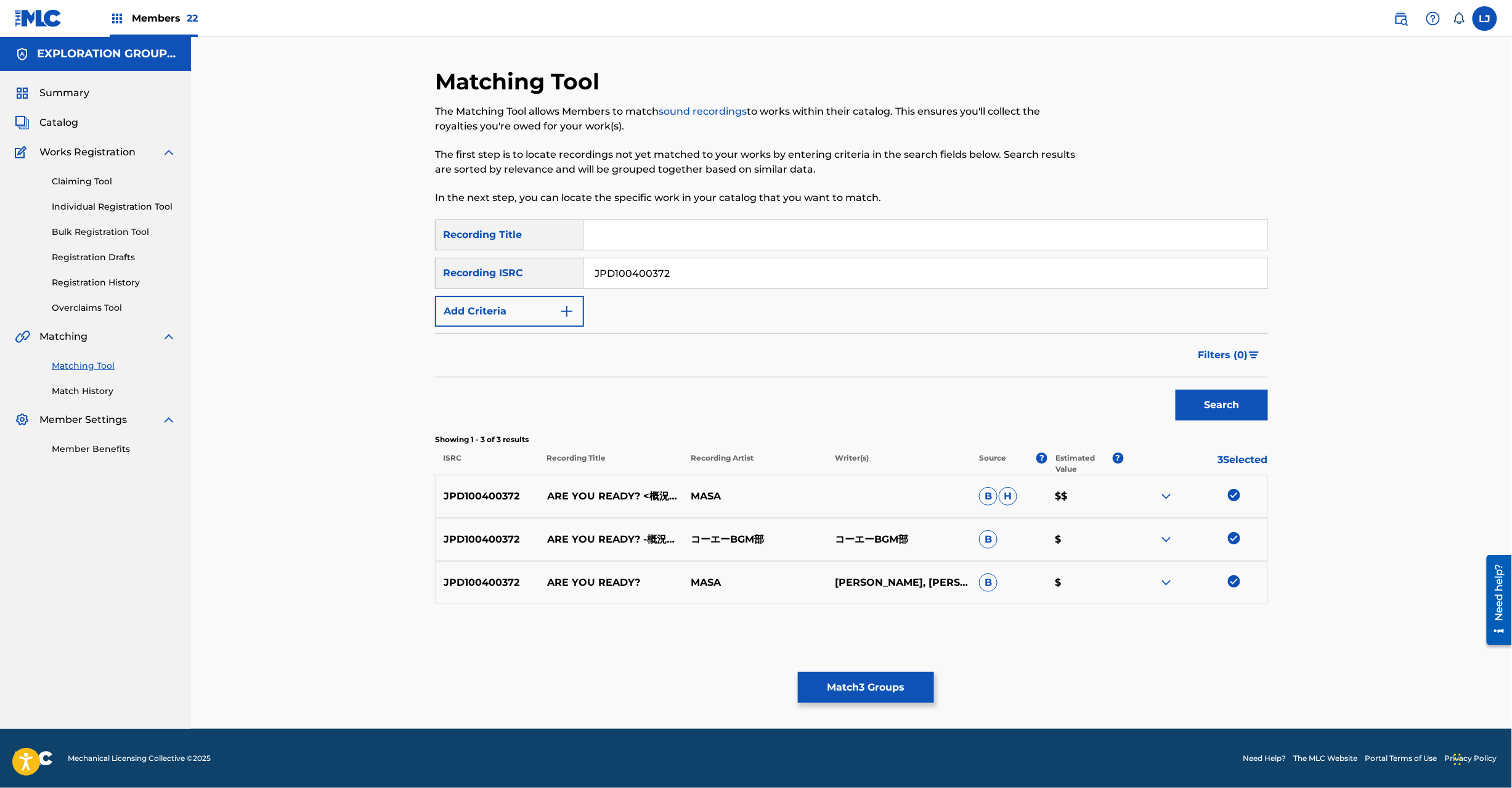
click at [683, 255] on div "SearchWithCriteria49338eb6-0834-4b00-b221-fa5e5f5750c9 Recording Title SearchWi…" at bounding box center [851, 273] width 833 height 107
click at [683, 269] on input "JPD100400372" at bounding box center [926, 273] width 683 height 30
paste input "A652306321"
drag, startPoint x: 683, startPoint y: 269, endPoint x: 691, endPoint y: 273, distance: 8.9
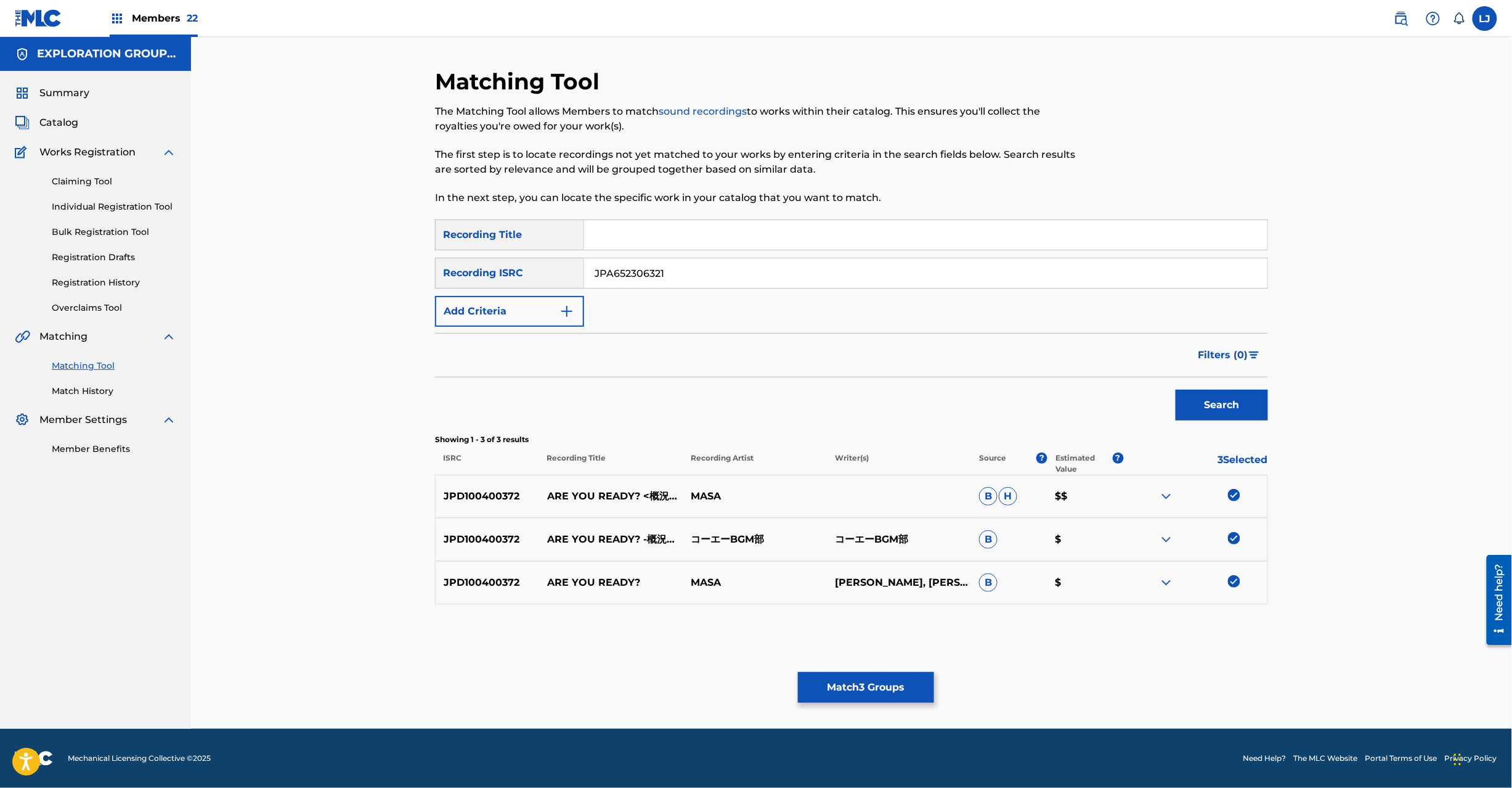
click at [686, 272] on input "JPA652306321" at bounding box center [926, 273] width 683 height 30
type input "JPA652306321"
click at [1200, 413] on button "Search" at bounding box center [1222, 404] width 92 height 30
click at [565, 540] on p "メア?" at bounding box center [611, 539] width 144 height 15
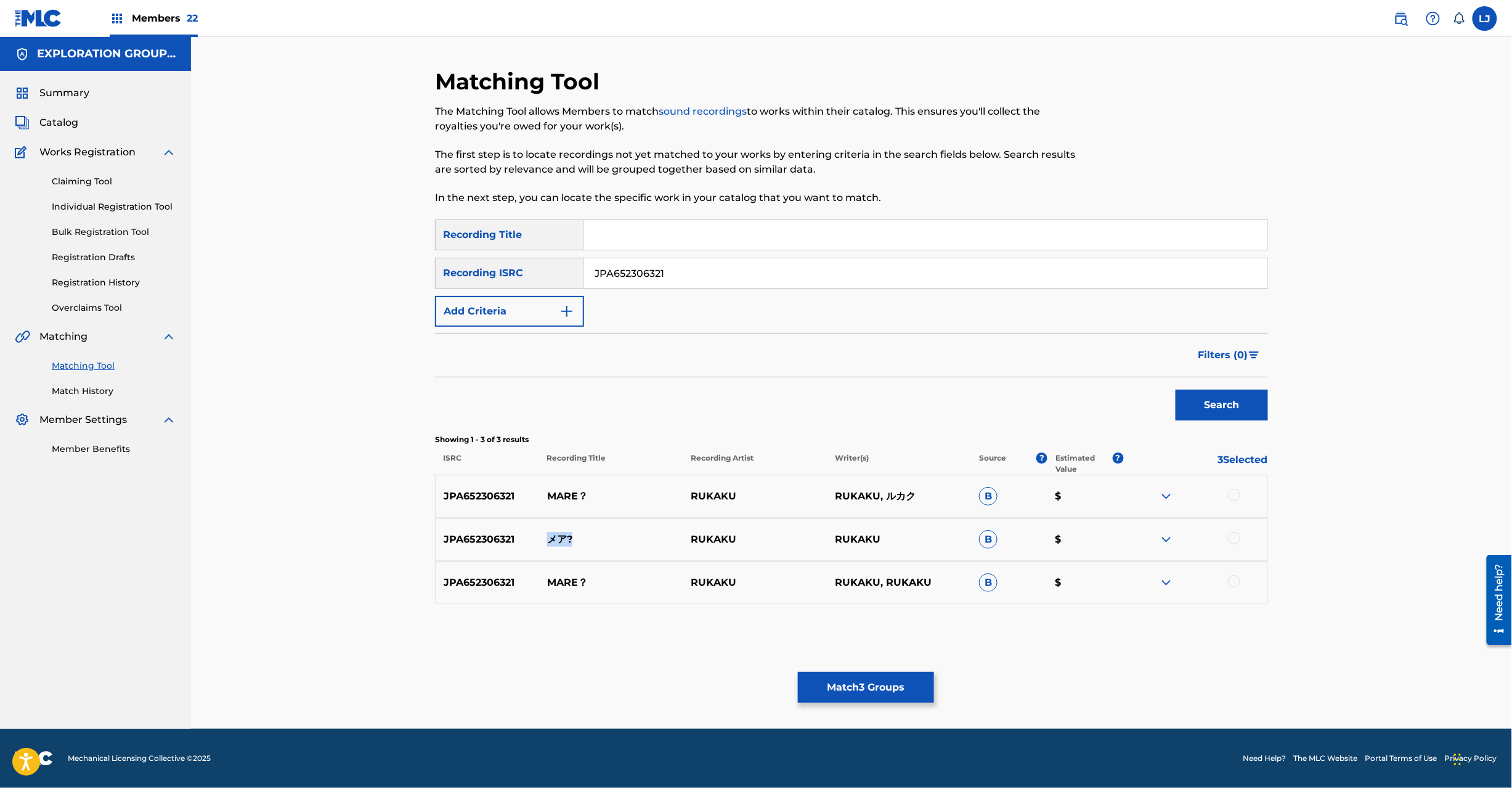
click at [565, 540] on p "メア?" at bounding box center [611, 539] width 144 height 15
copy p "メア?"
click at [69, 135] on div "Summary Catalog Works Registration Claiming Tool Individual Registration Tool B…" at bounding box center [96, 271] width 191 height 400
click at [61, 117] on span "Catalog" at bounding box center [58, 123] width 39 height 15
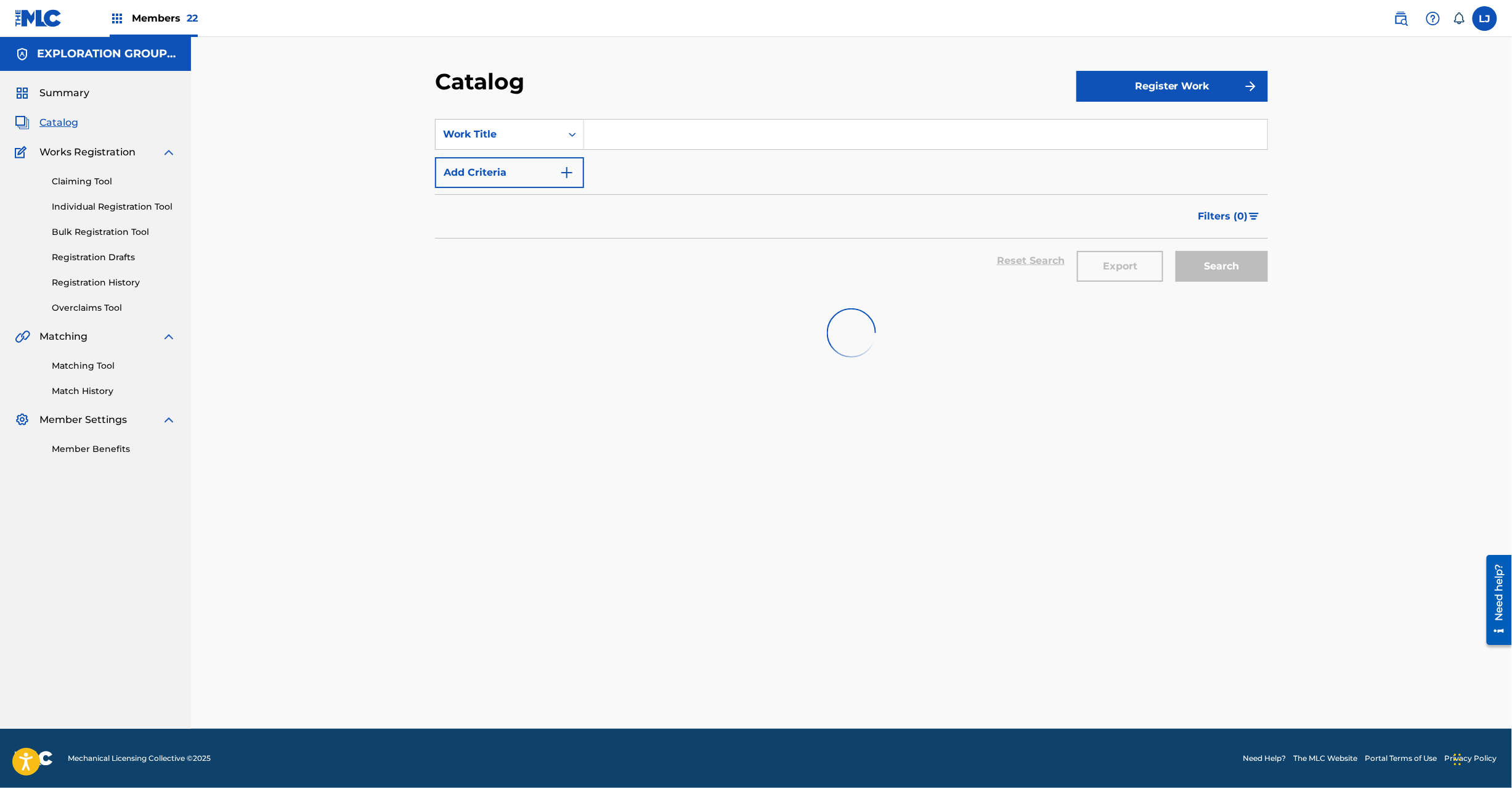
click at [111, 366] on link "Matching Tool" at bounding box center [114, 366] width 124 height 13
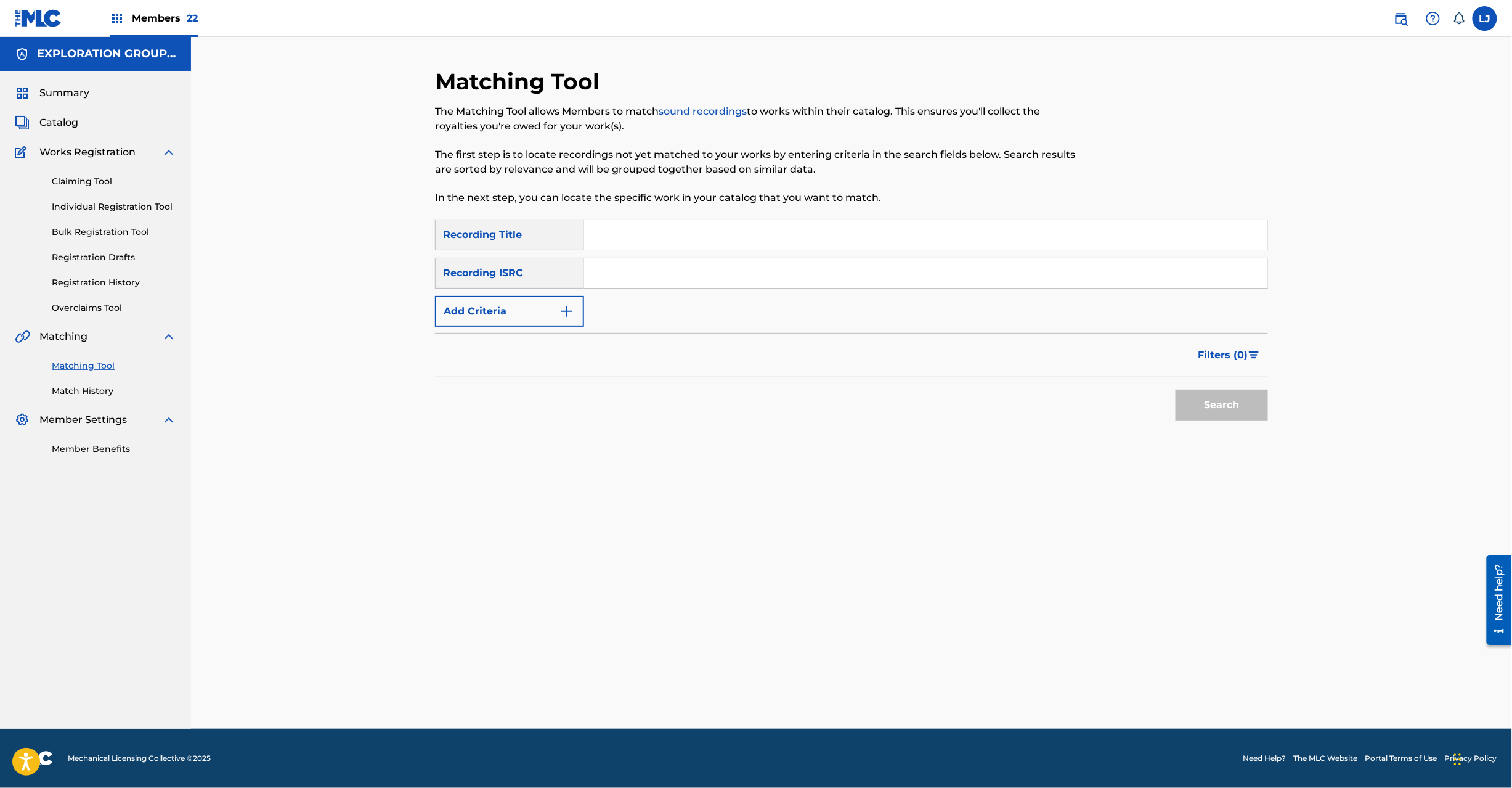
click at [655, 275] on input "Search Form" at bounding box center [926, 273] width 683 height 30
paste input "メア?"
click at [626, 279] on input "メア?" at bounding box center [926, 273] width 683 height 30
paste input "JPA652306321"
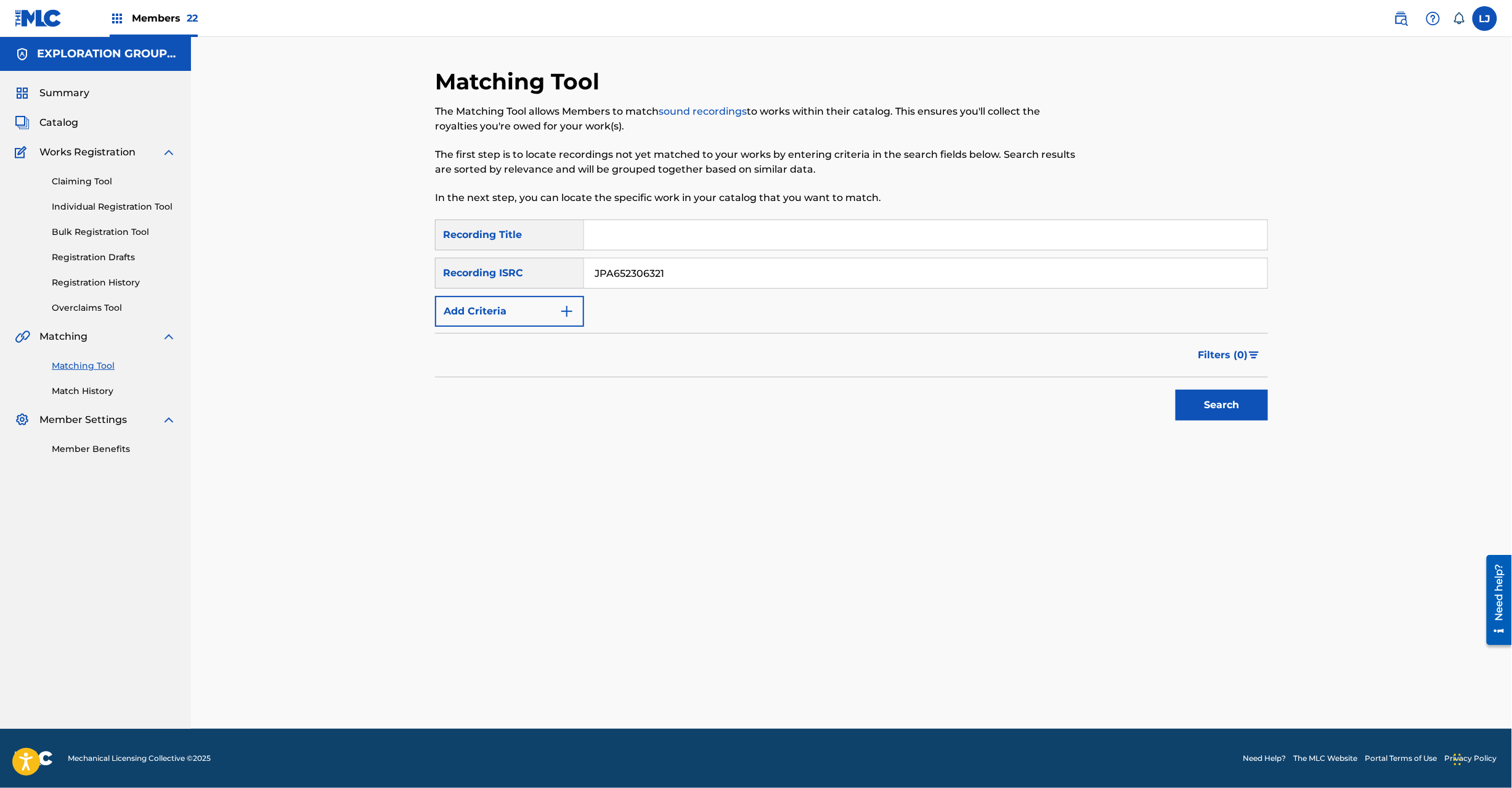
click at [626, 279] on input "JPA652306321" at bounding box center [926, 273] width 683 height 30
type input "JPA652306321"
click at [1206, 407] on button "Search" at bounding box center [1222, 404] width 92 height 30
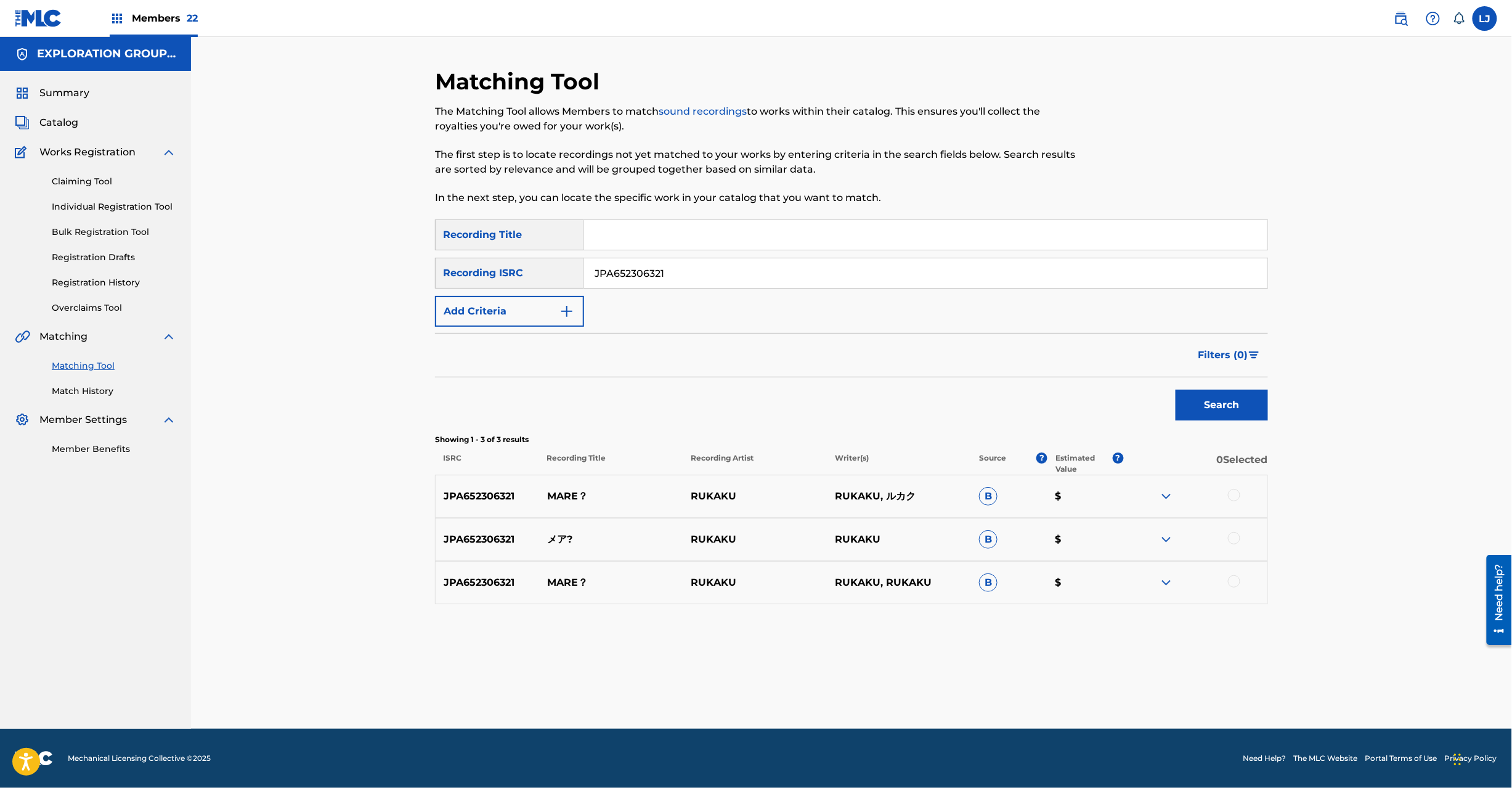
drag, startPoint x: 1229, startPoint y: 499, endPoint x: 1232, endPoint y: 527, distance: 28.2
click at [1230, 500] on div at bounding box center [1234, 495] width 12 height 12
drag, startPoint x: 1231, startPoint y: 536, endPoint x: 1233, endPoint y: 578, distance: 42.0
click at [1231, 538] on div at bounding box center [1234, 538] width 12 height 12
click at [1233, 577] on div at bounding box center [1234, 581] width 12 height 12
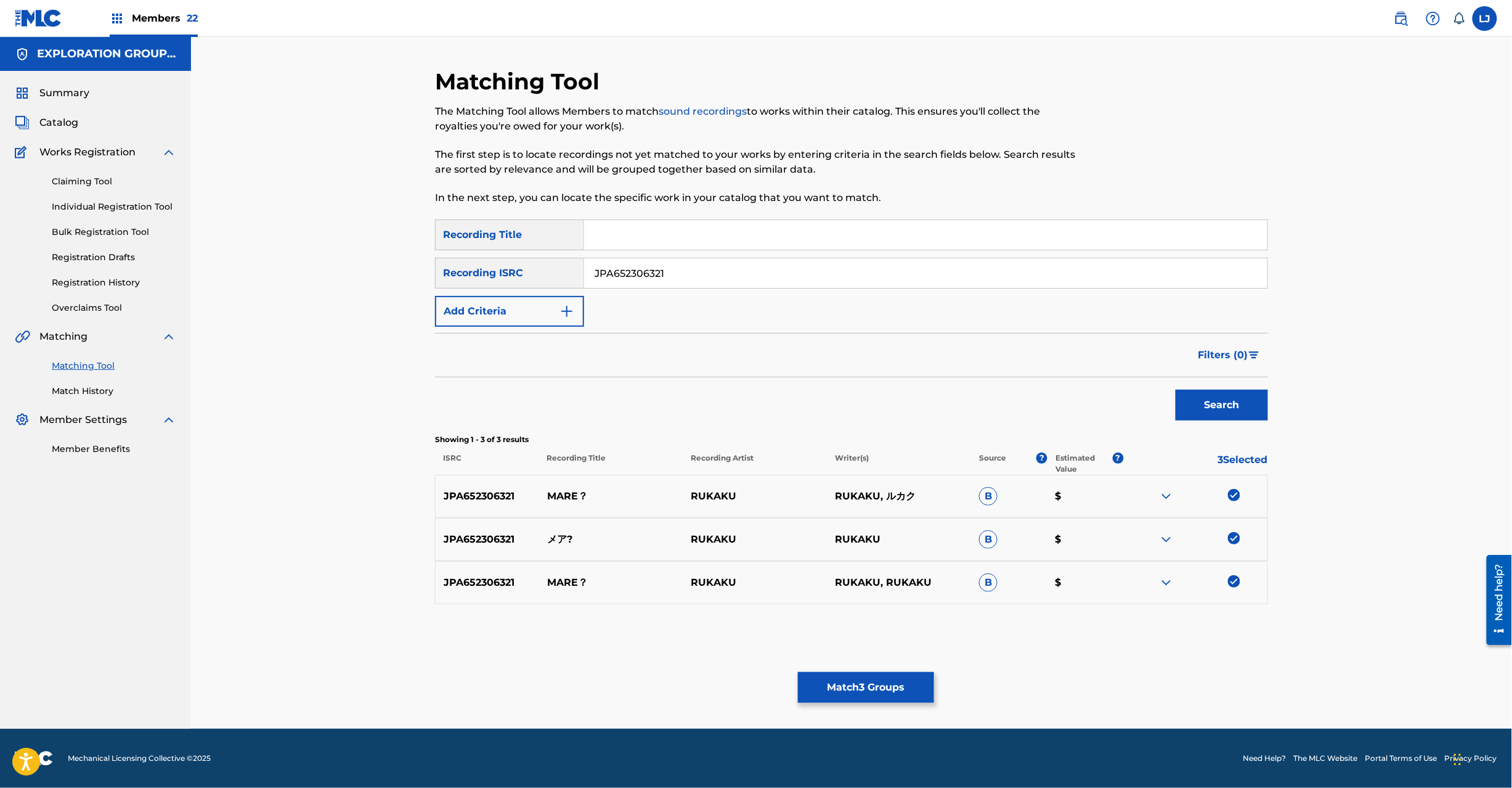
click at [875, 682] on button "Match 3 Groups" at bounding box center [866, 686] width 136 height 30
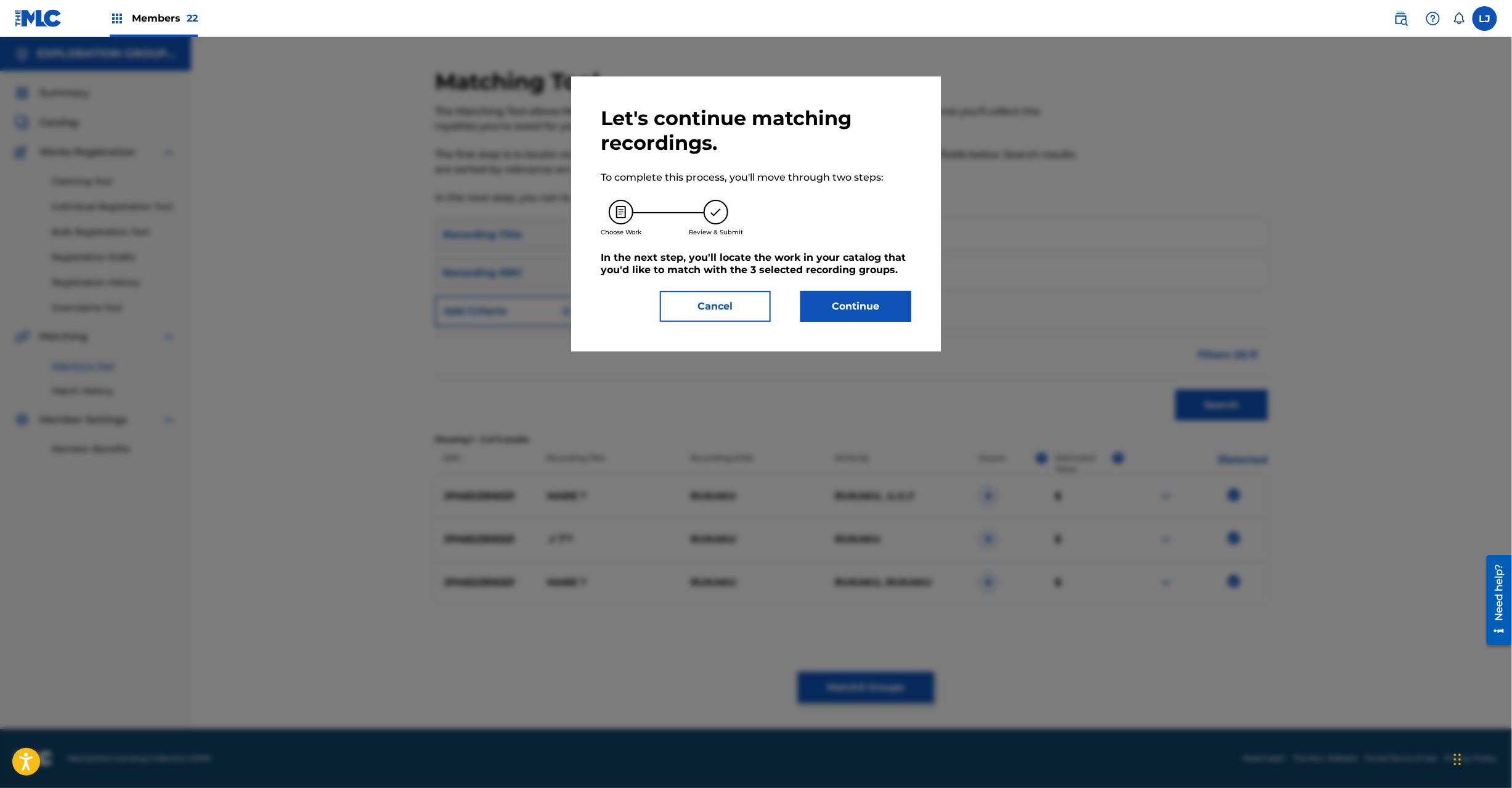
click at [851, 295] on button "Continue" at bounding box center [856, 306] width 111 height 30
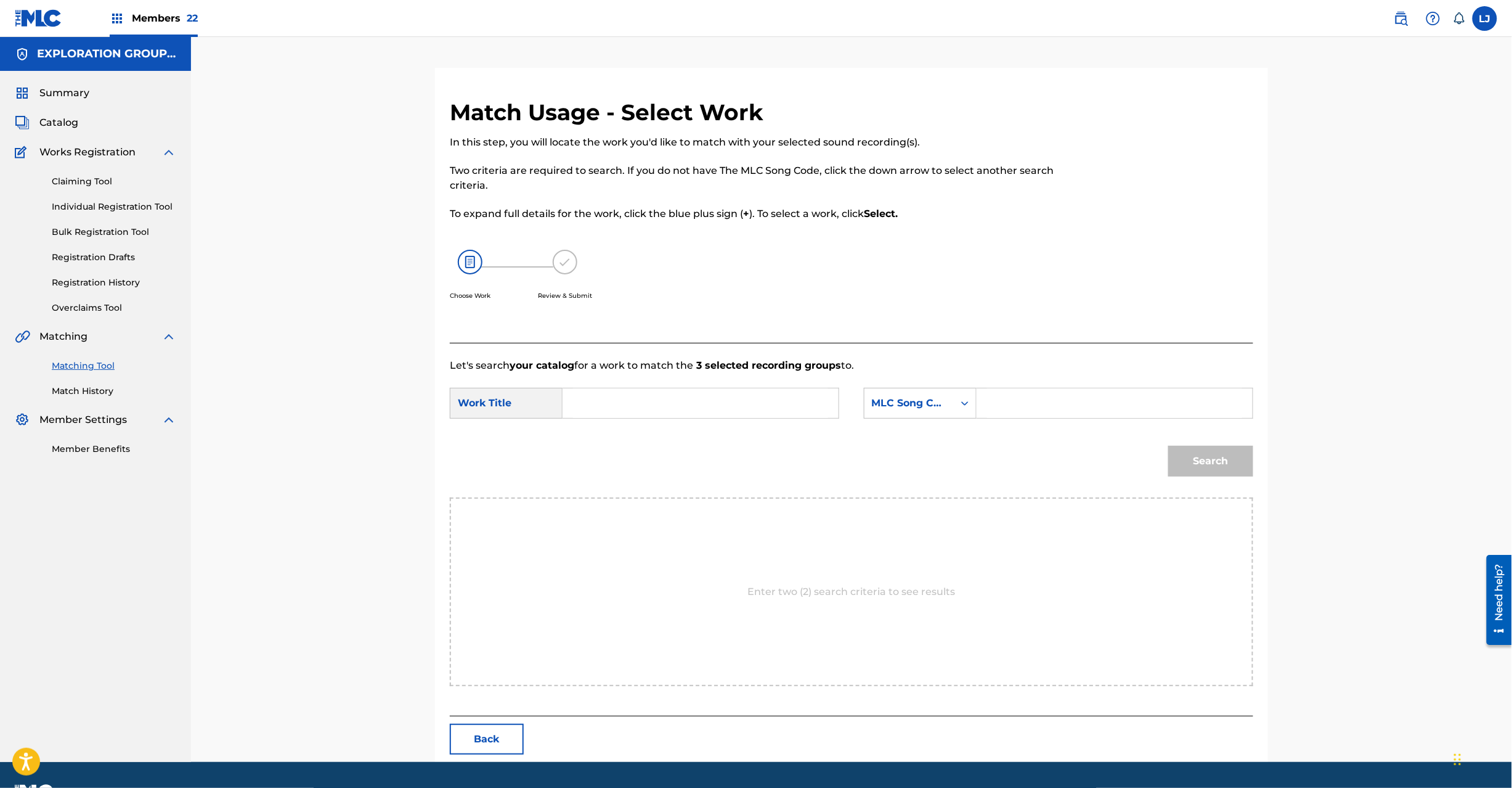
drag, startPoint x: 489, startPoint y: 742, endPoint x: 504, endPoint y: 729, distance: 19.8
click at [492, 743] on button "Back" at bounding box center [486, 738] width 74 height 30
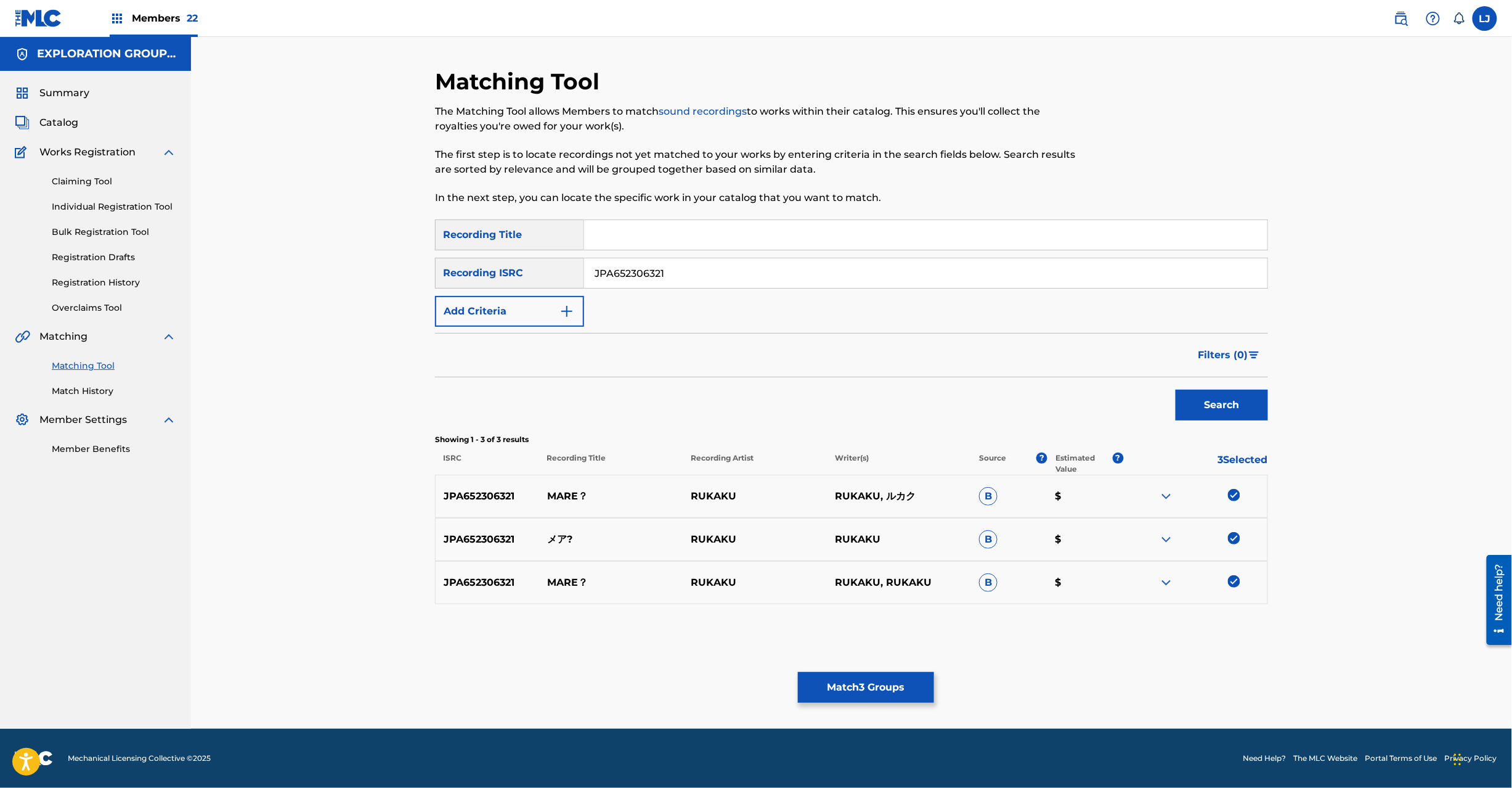
click at [659, 269] on input "JPA652306321" at bounding box center [926, 273] width 683 height 30
paste input "D101000176 | JPD101000173"
click at [682, 270] on input "JPD101000176 | JPD101000173" at bounding box center [926, 273] width 683 height 30
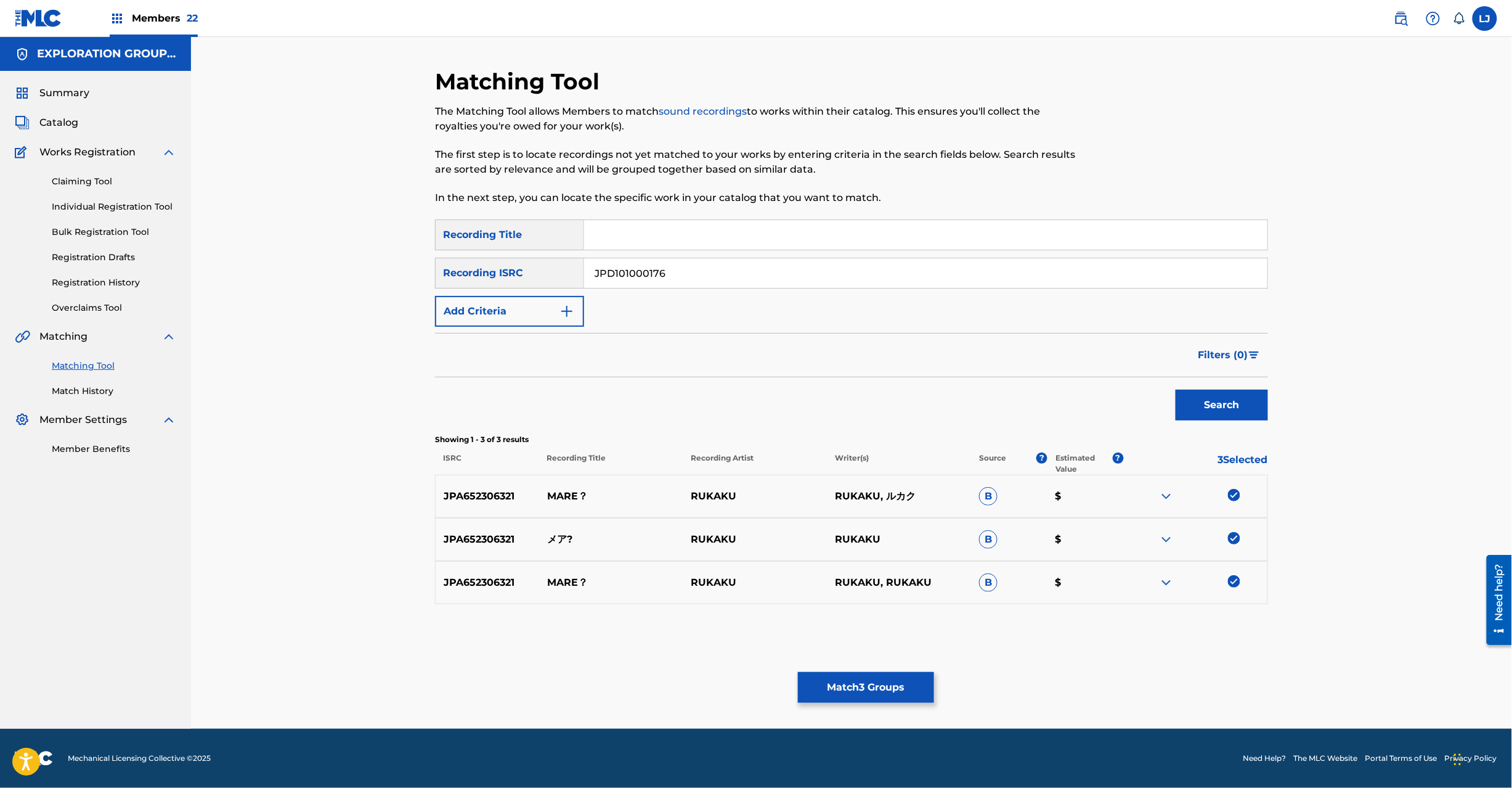
click at [1240, 402] on button "Search" at bounding box center [1222, 404] width 92 height 30
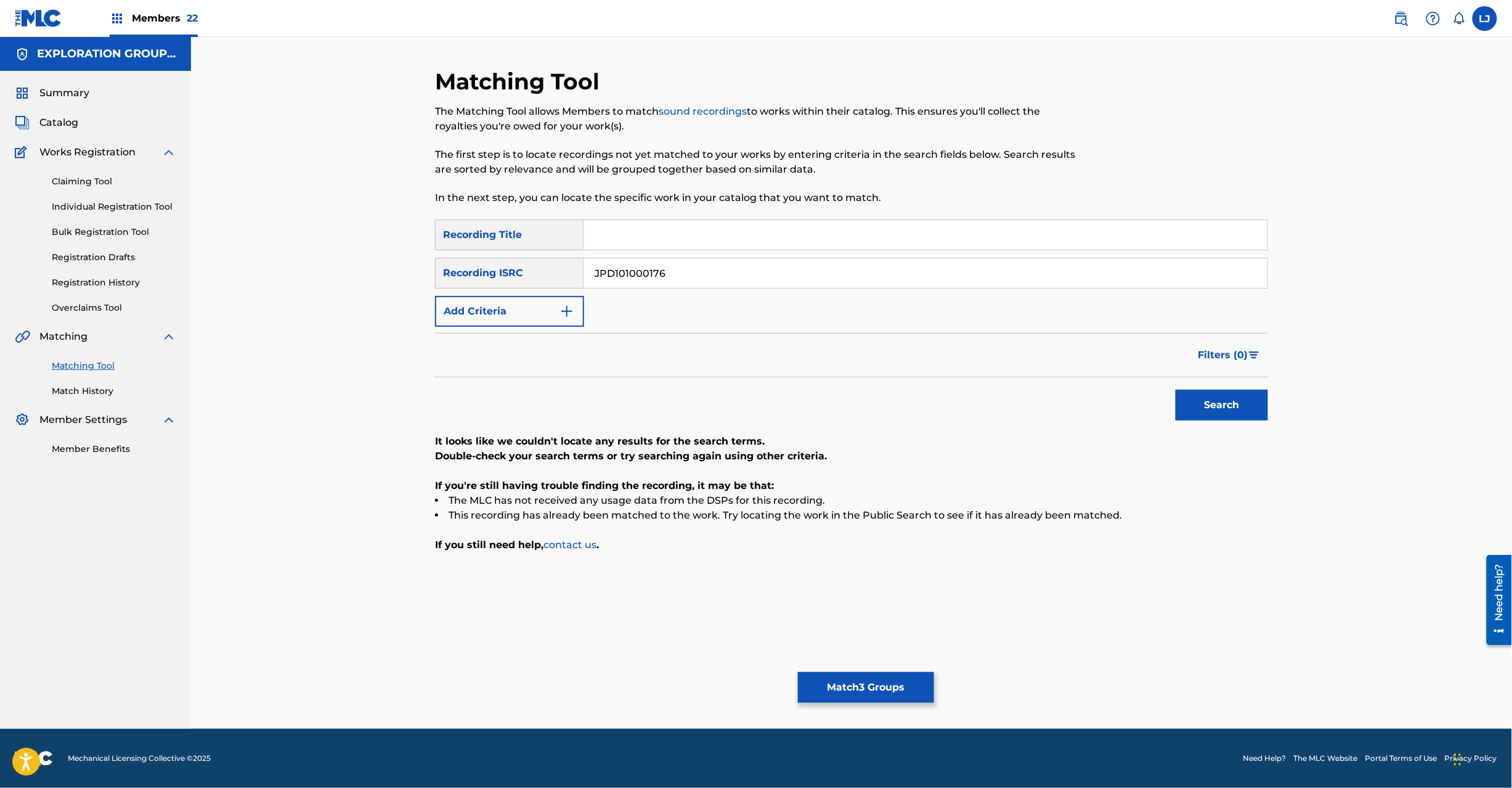
click at [701, 240] on input "Search Form" at bounding box center [926, 235] width 683 height 30
click at [690, 269] on input "JPD101000176" at bounding box center [926, 273] width 683 height 30
paste input "| JPD101000173"
click at [690, 269] on input "JPD101000176" at bounding box center [926, 273] width 683 height 30
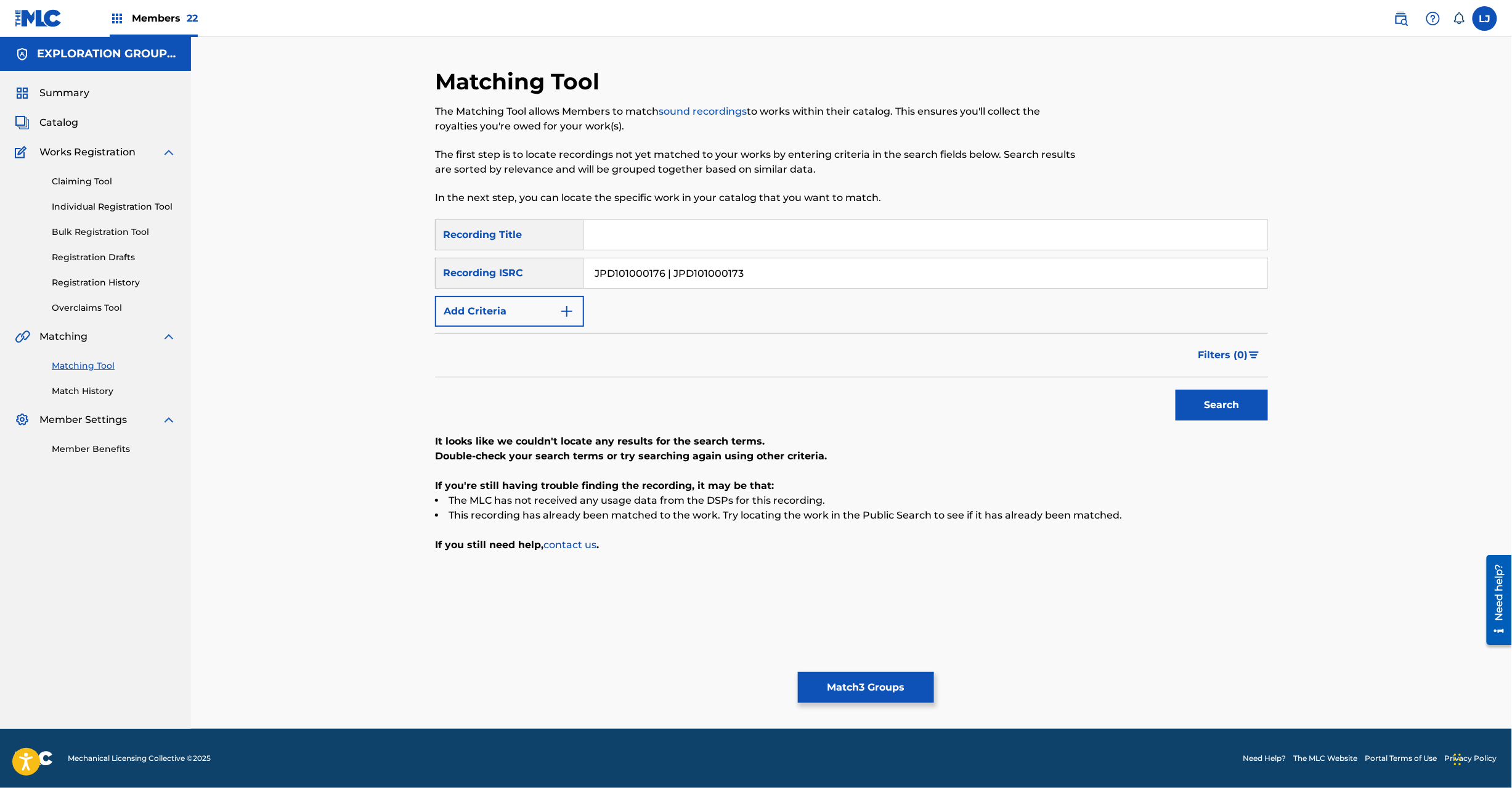
click at [663, 270] on input "JPD101000176 | JPD101000173" at bounding box center [926, 273] width 683 height 30
drag, startPoint x: 671, startPoint y: 275, endPoint x: 419, endPoint y: 283, distance: 252.1
click at [274, 275] on div "Matching Tool The Matching Tool allows Members to match sound recordings to wor…" at bounding box center [851, 383] width 1321 height 692
click at [1265, 398] on button "Search" at bounding box center [1222, 404] width 92 height 30
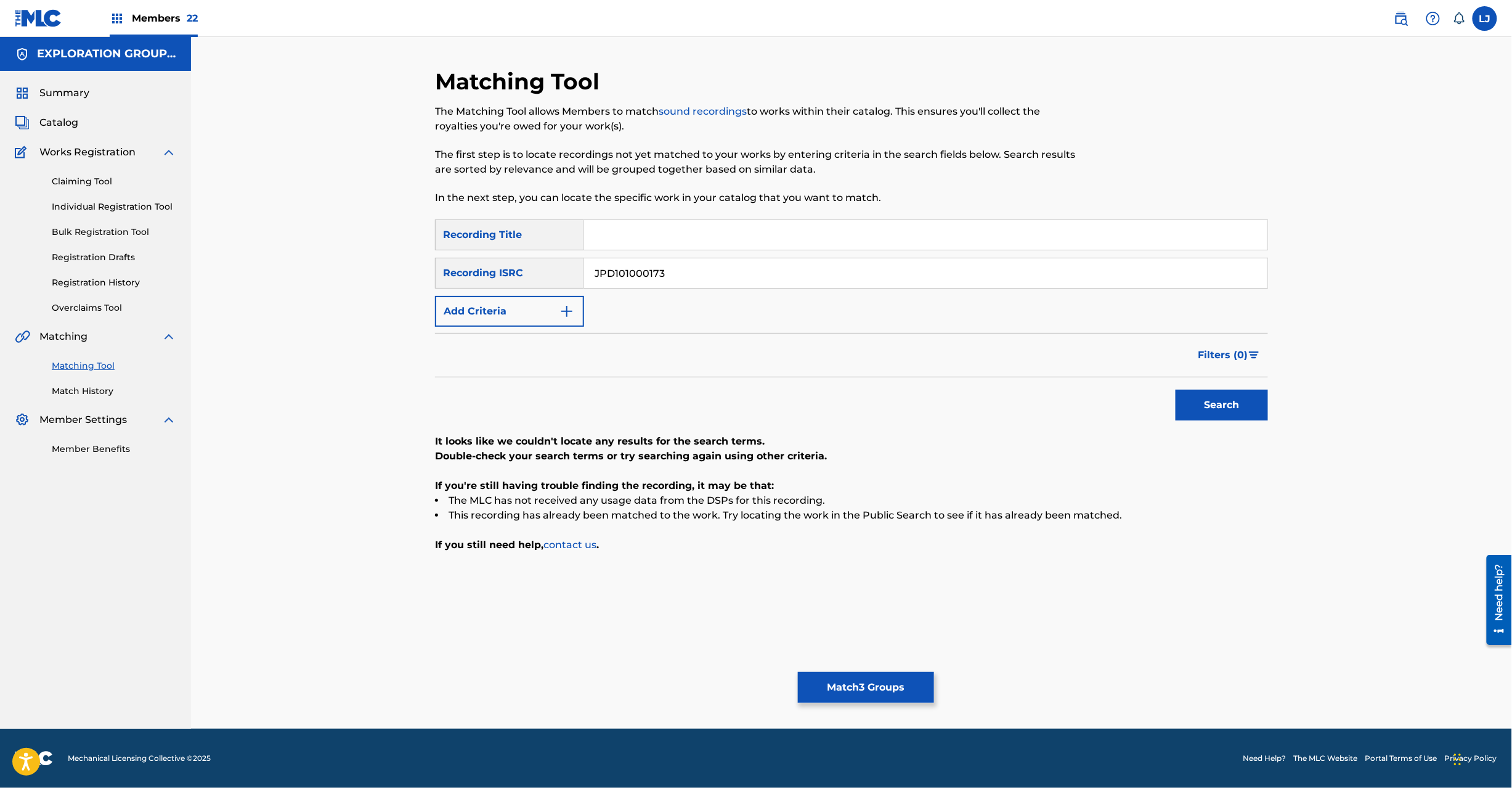
click at [642, 267] on input "JPD101000173" at bounding box center [926, 273] width 683 height 30
paste input "TO00202362"
click at [642, 267] on input "JPTO00202362" at bounding box center [926, 273] width 683 height 30
type input "JPTO00202362"
click at [1233, 413] on button "Search" at bounding box center [1222, 404] width 92 height 30
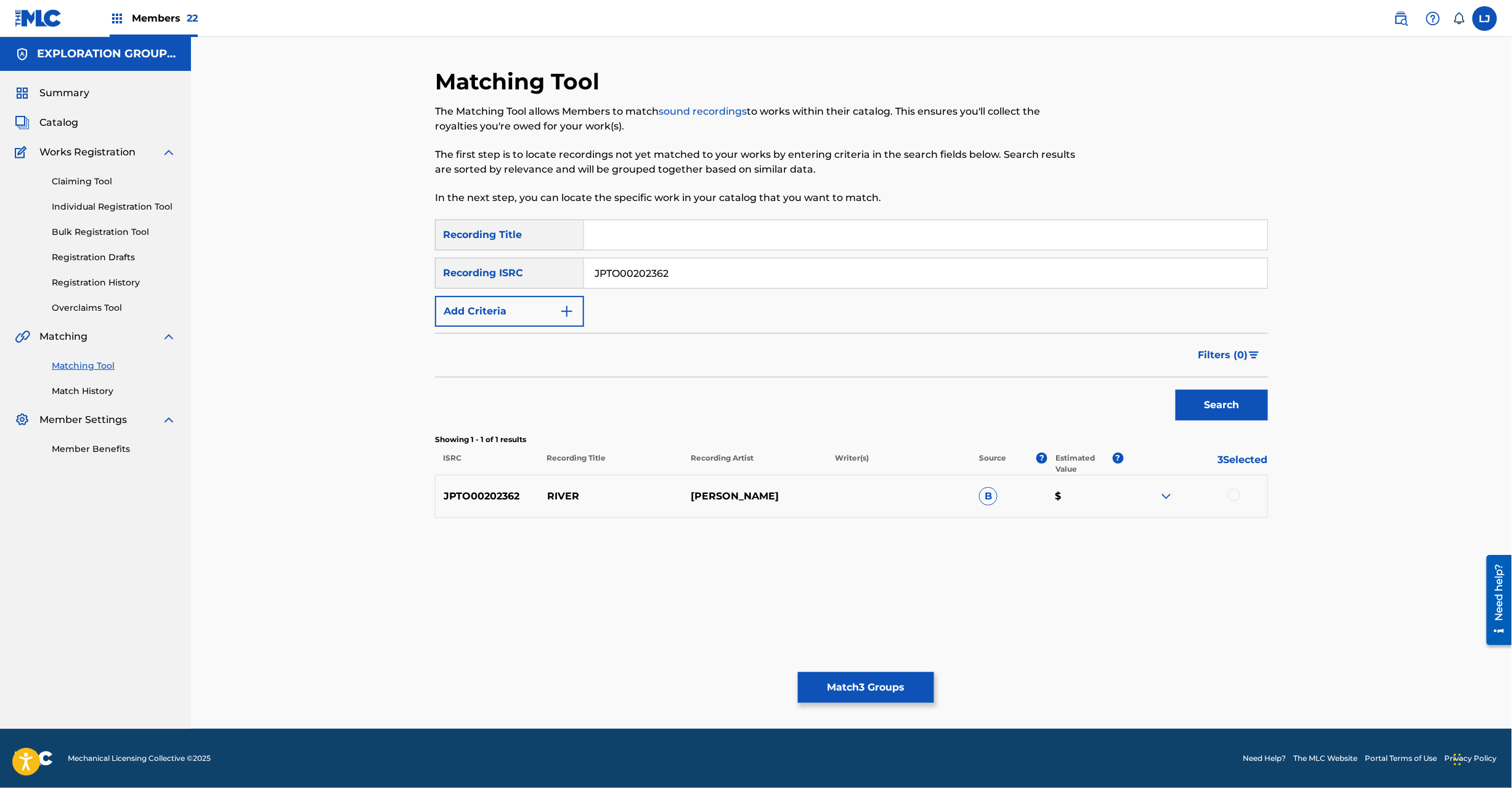
click at [1236, 491] on div at bounding box center [1234, 495] width 12 height 12
click at [900, 685] on button "Match 4 Groups" at bounding box center [866, 686] width 136 height 30
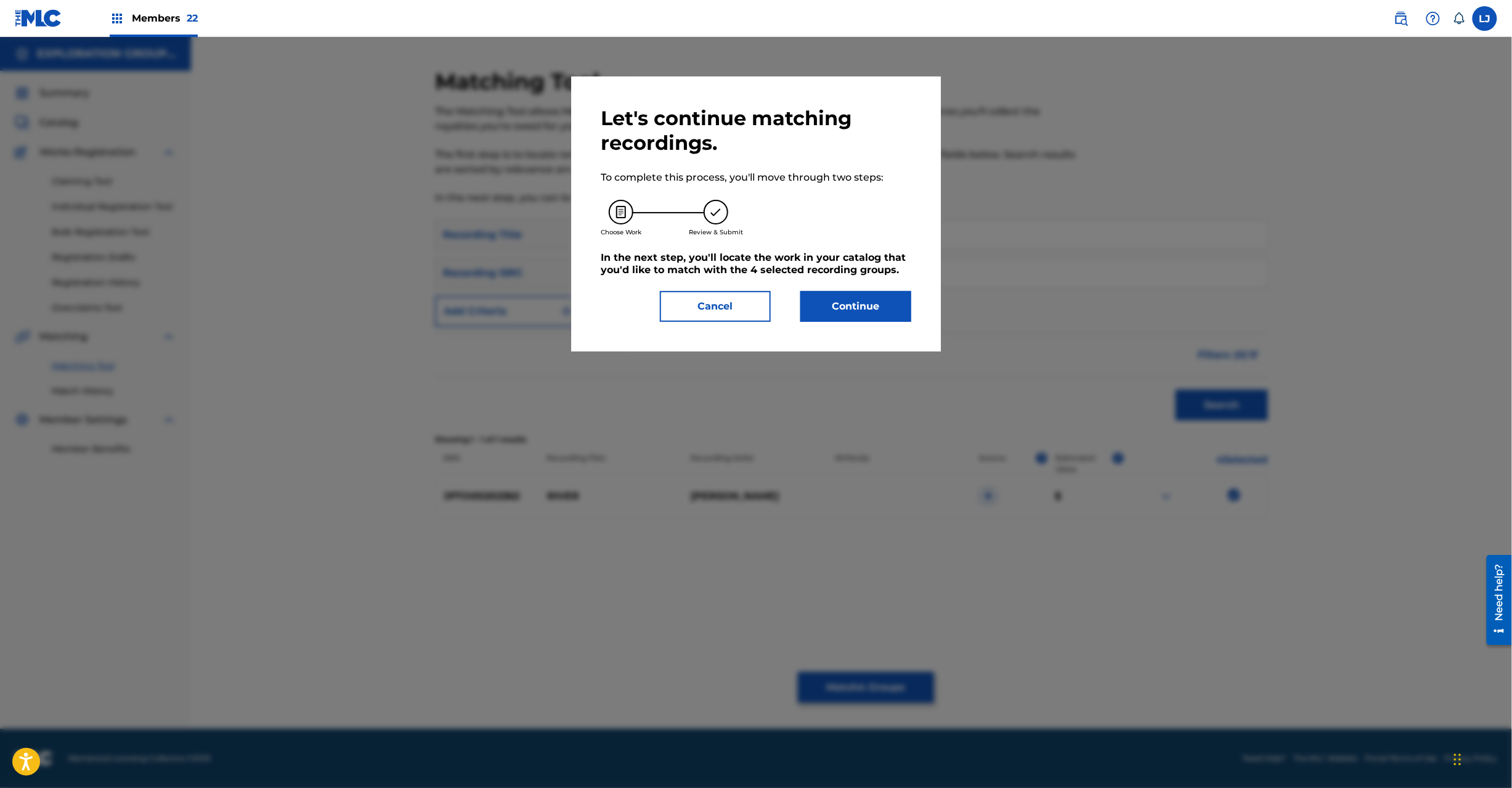
click at [754, 308] on button "Cancel" at bounding box center [716, 306] width 111 height 30
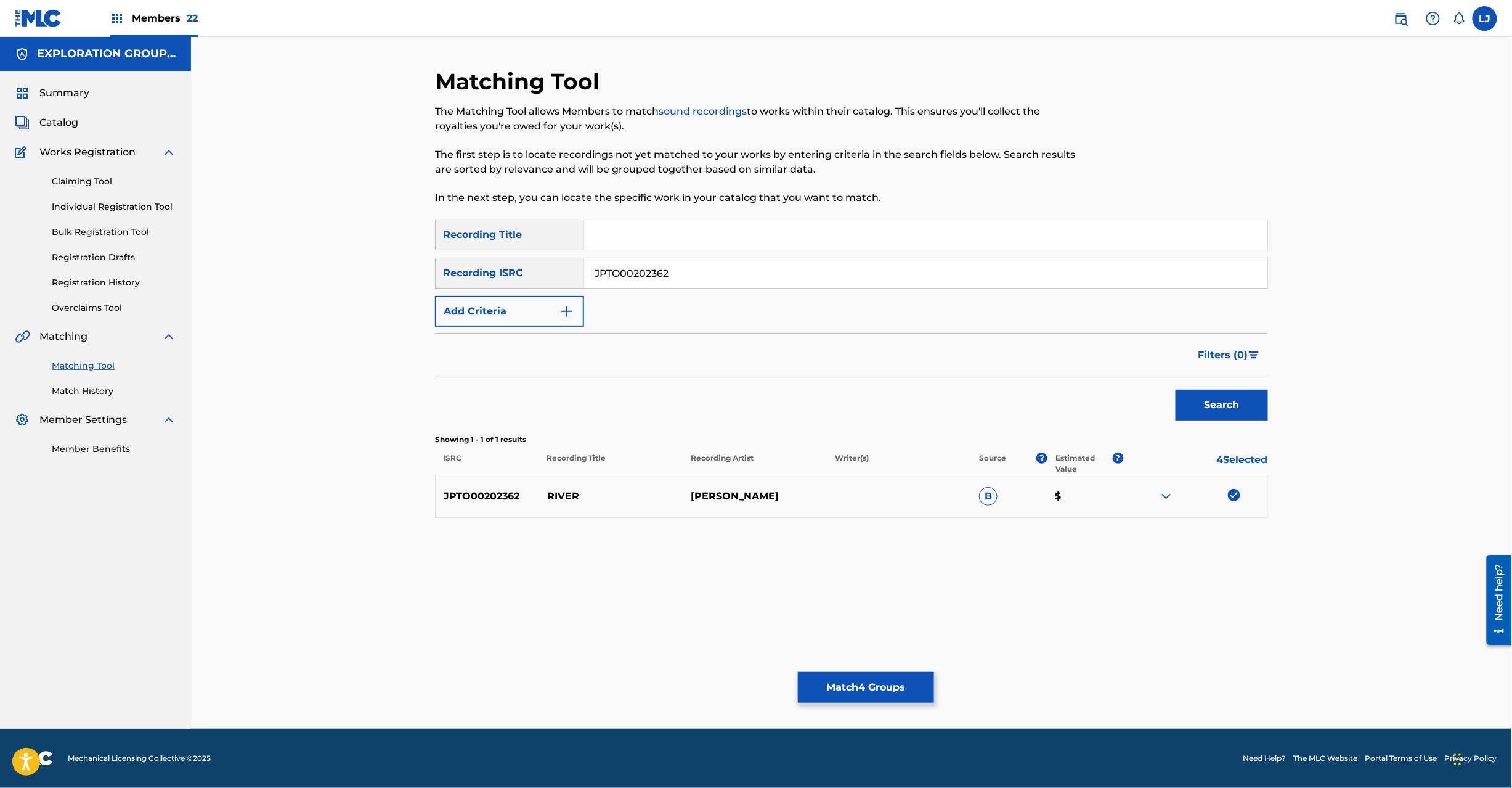
click at [52, 122] on span "Catalog" at bounding box center [58, 123] width 39 height 15
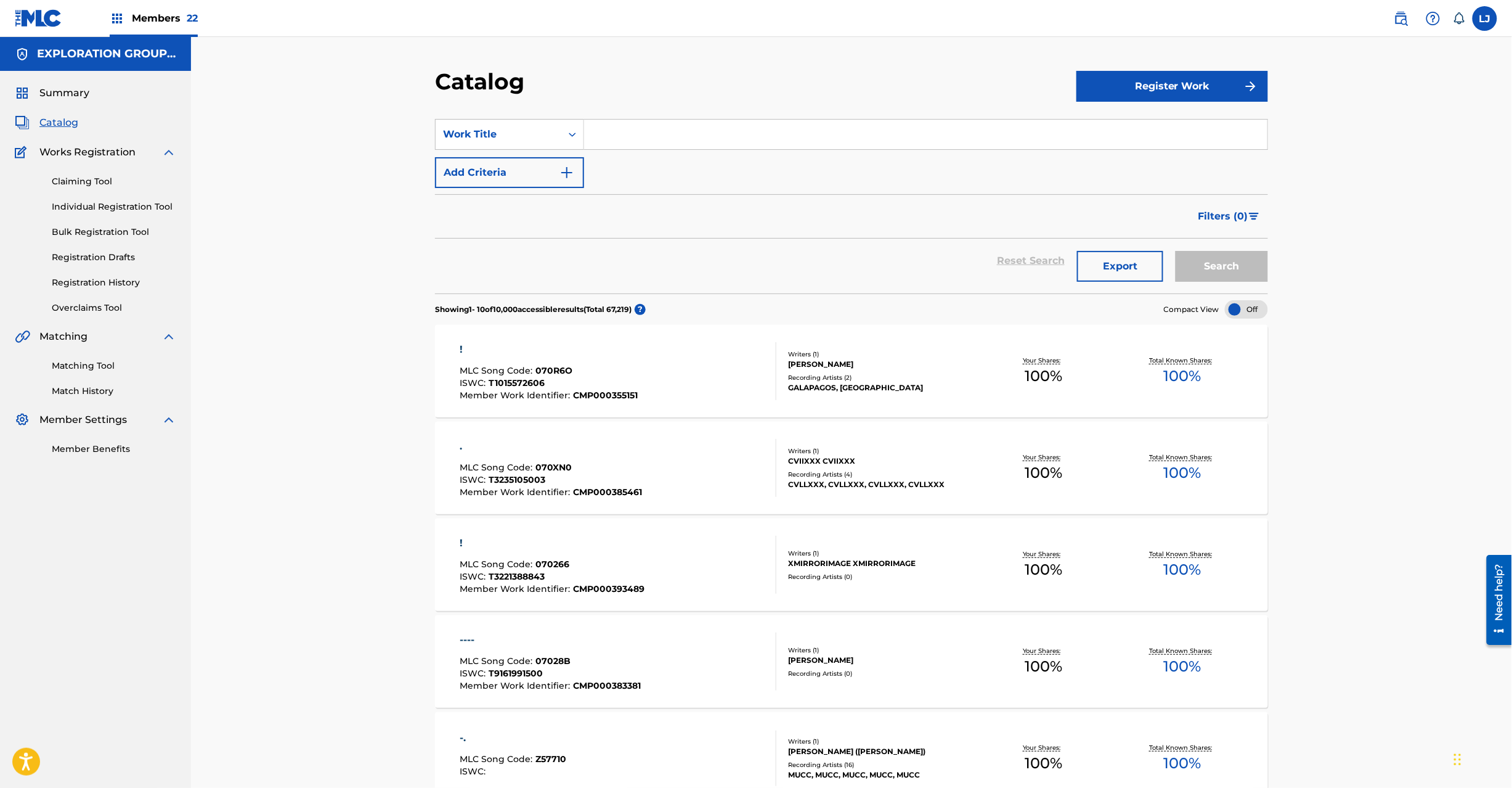
click at [649, 139] on input "Search Form" at bounding box center [926, 135] width 683 height 30
paste input "JPTO00202362"
type input "JPTO00202362"
click at [92, 370] on link "Matching Tool" at bounding box center [114, 366] width 124 height 13
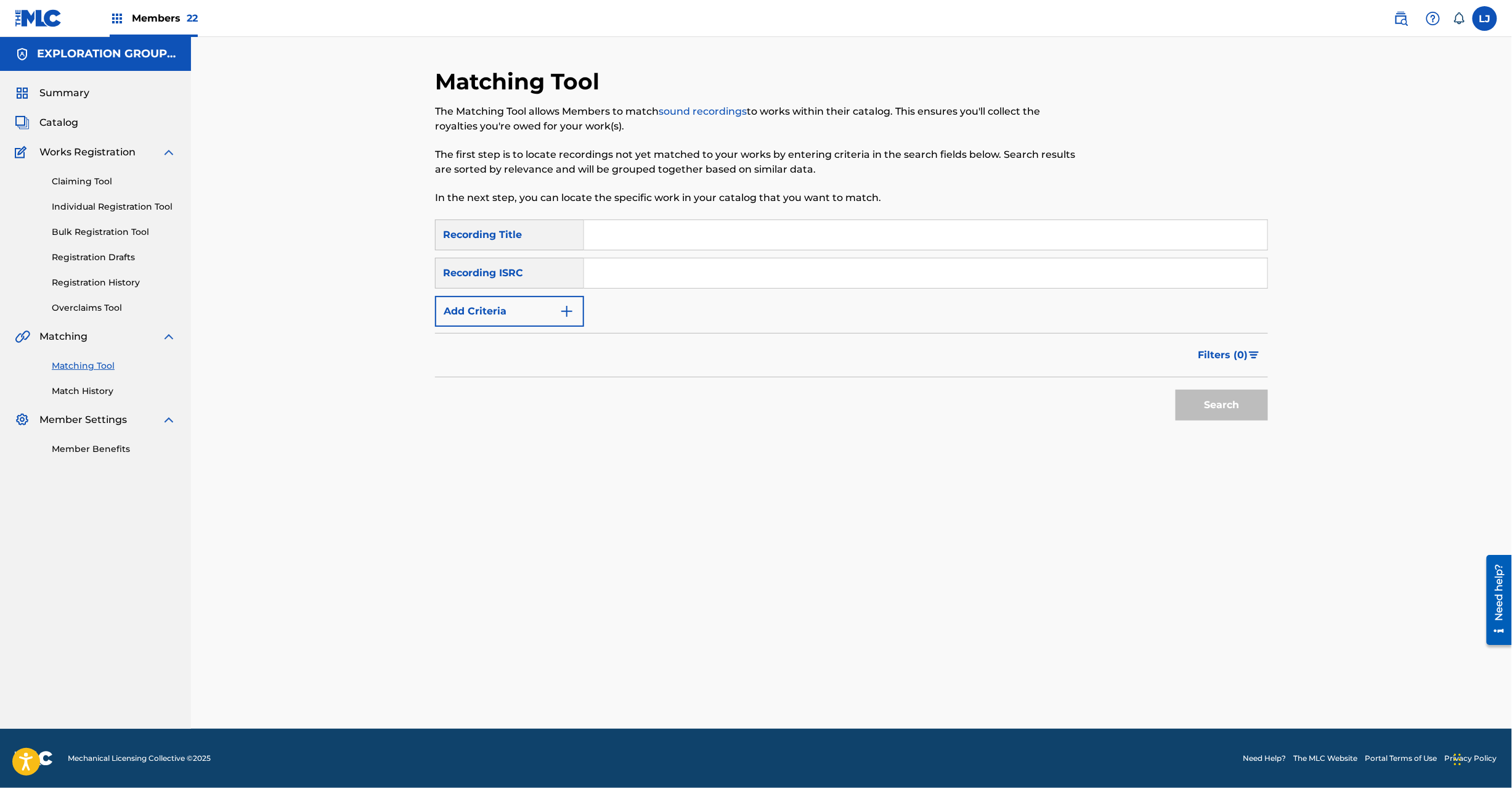
click at [634, 282] on input "Search Form" at bounding box center [926, 273] width 683 height 30
paste input "JPTO00202362"
type input "JPTO00202362"
click at [1209, 395] on button "Search" at bounding box center [1222, 404] width 92 height 30
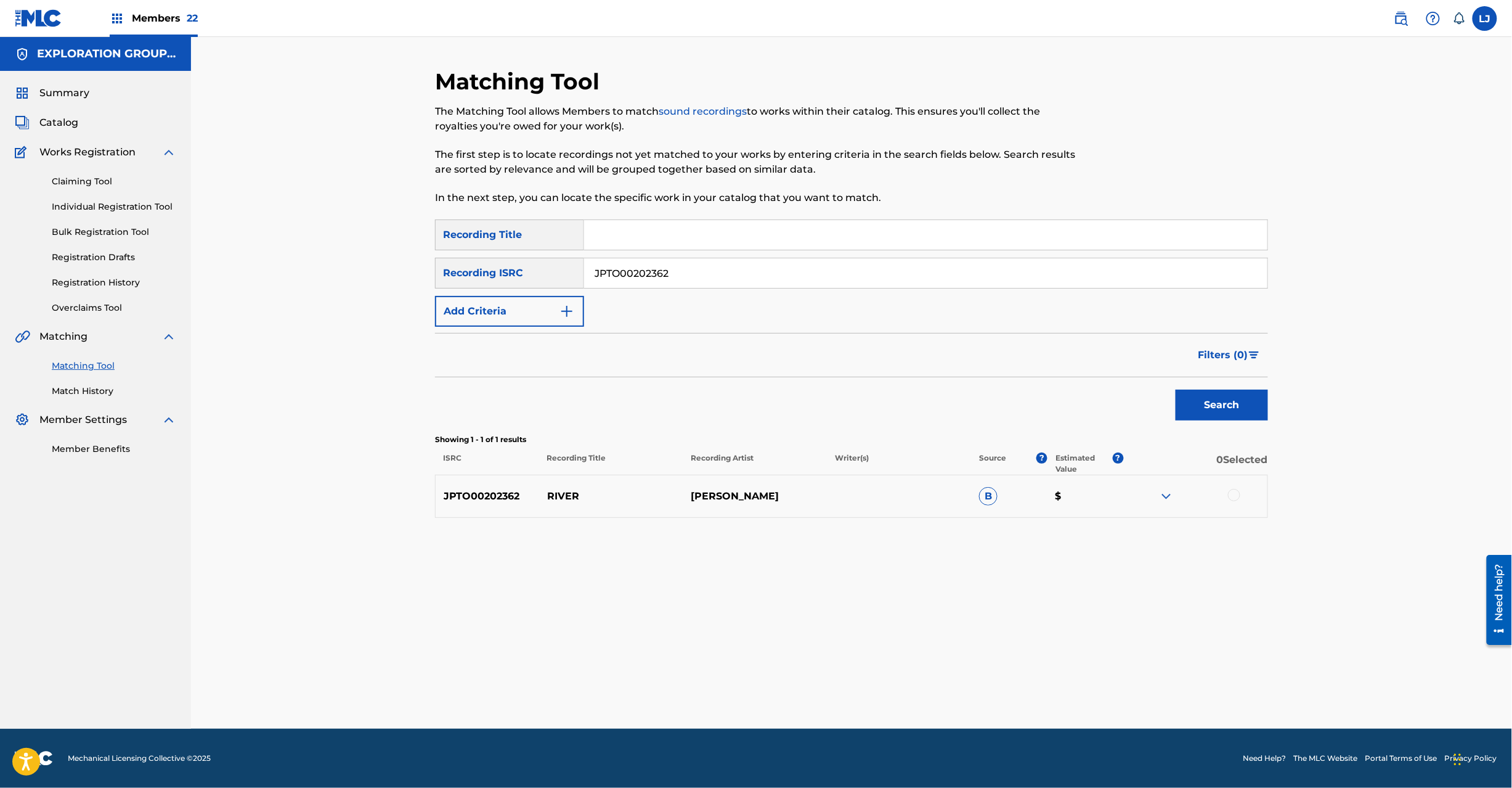
click at [1236, 500] on div at bounding box center [1234, 495] width 12 height 12
click at [868, 682] on button "Match 1 Group" at bounding box center [866, 686] width 136 height 30
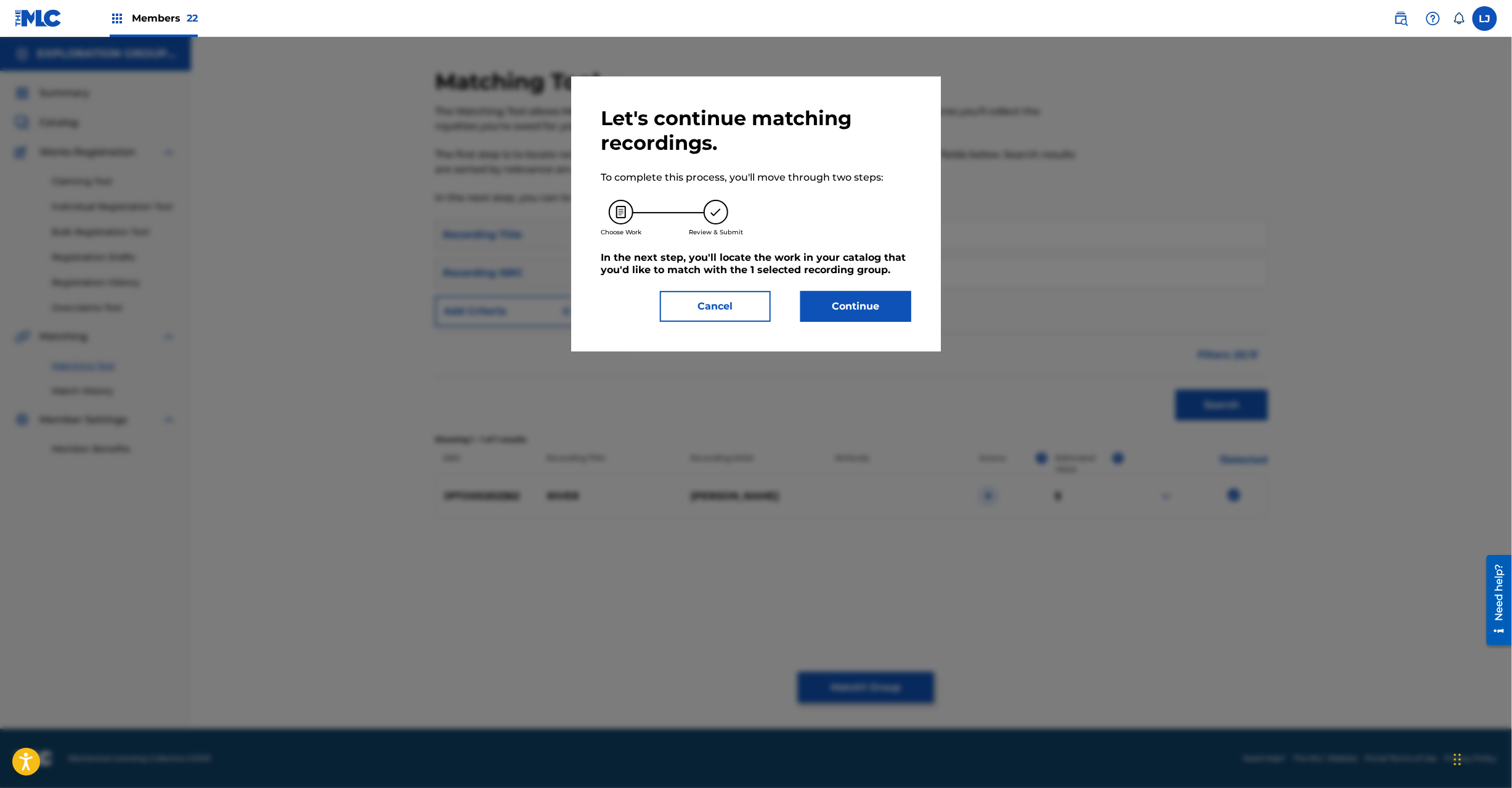
click at [858, 296] on button "Continue" at bounding box center [856, 306] width 111 height 30
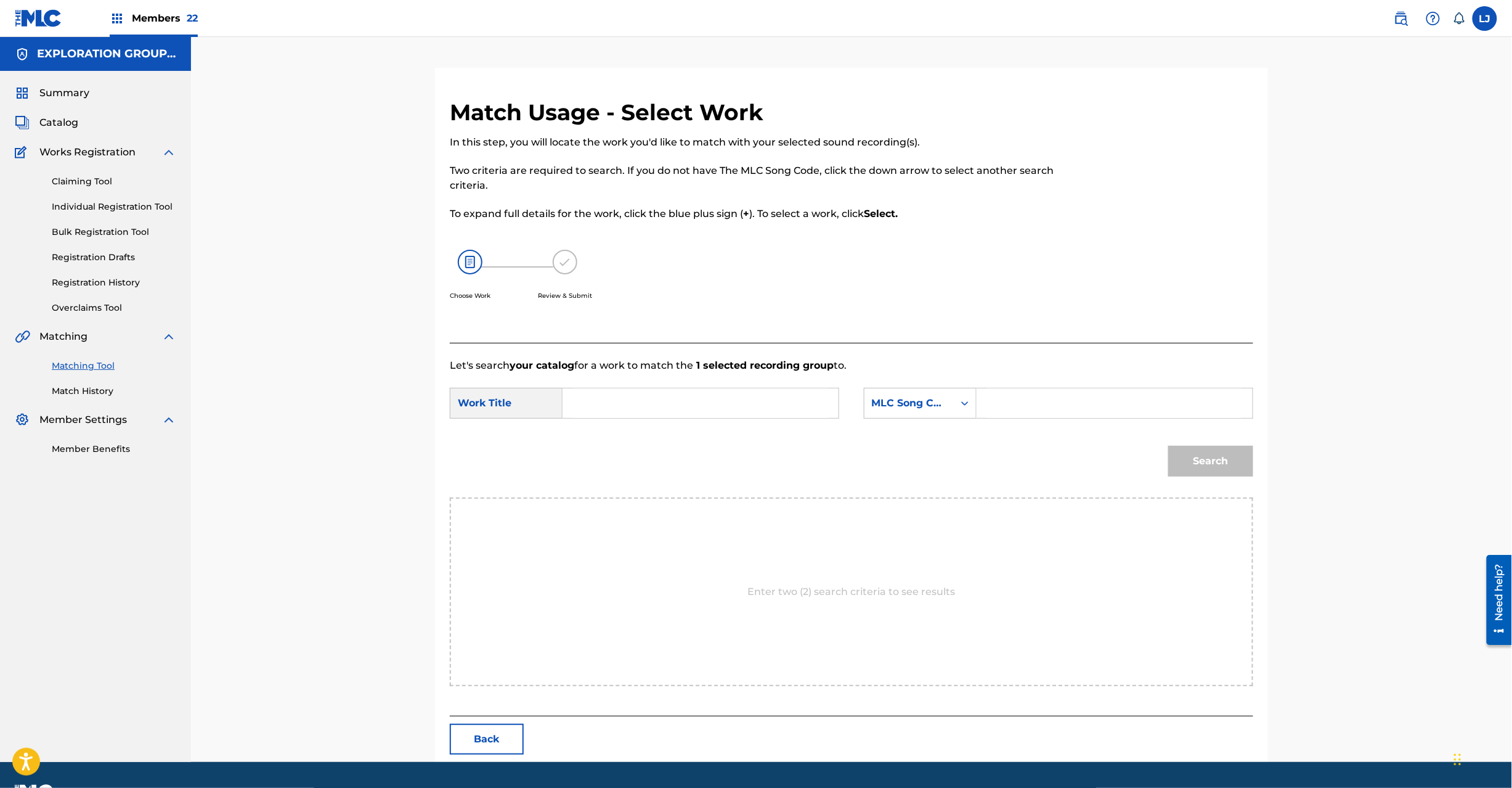
click at [694, 393] on input "Search Form" at bounding box center [701, 403] width 255 height 30
paste input "River RB89G1"
click at [694, 393] on input "River RB89G1" at bounding box center [701, 403] width 255 height 30
click at [647, 407] on input "River RB89G1" at bounding box center [701, 403] width 255 height 30
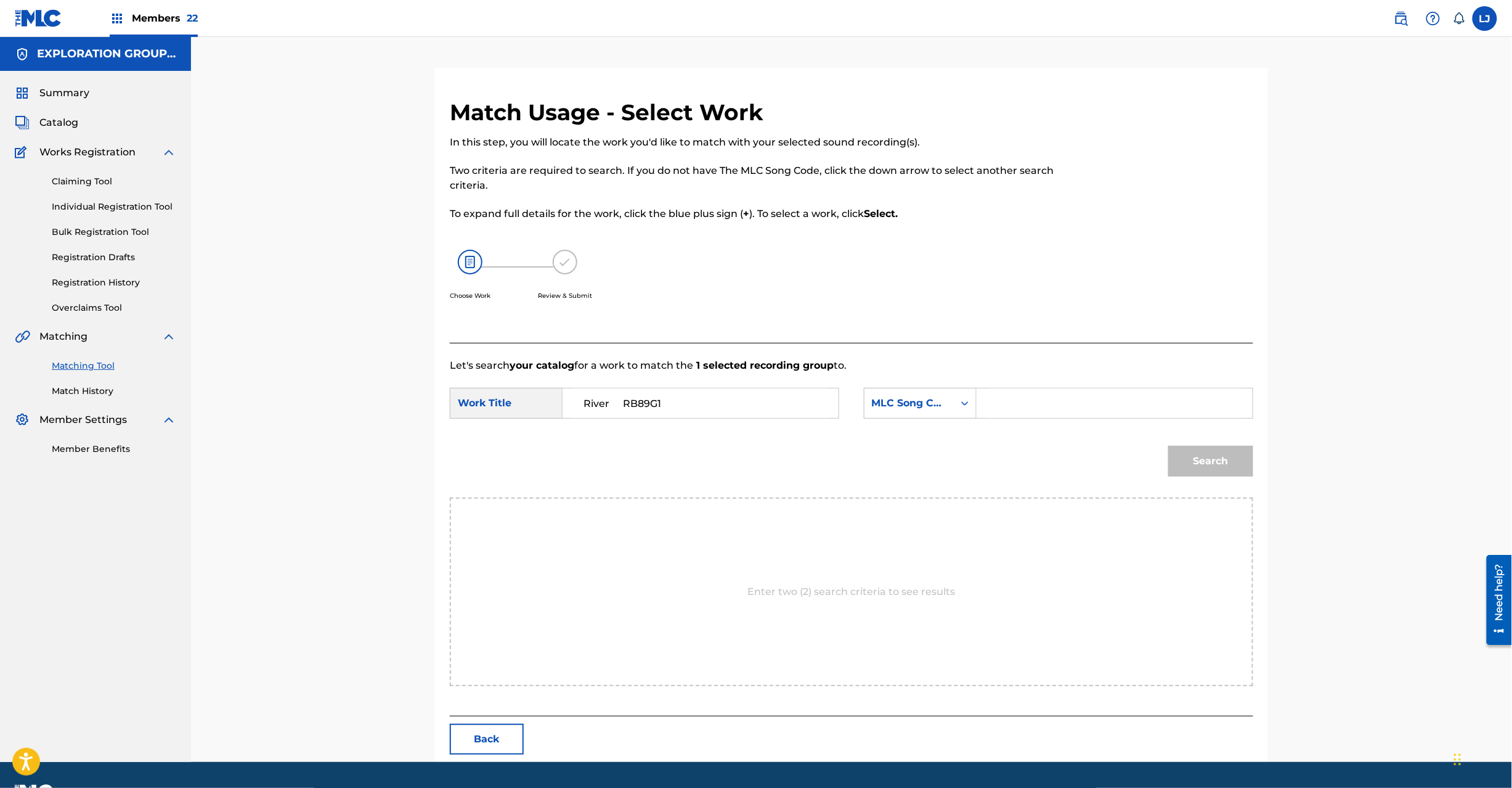
click at [647, 407] on input "River RB89G1" at bounding box center [701, 403] width 255 height 30
type input "River"
click at [1009, 407] on input "Search Form" at bounding box center [1115, 403] width 255 height 30
paste input "RB89G1"
type input "RB89G1"
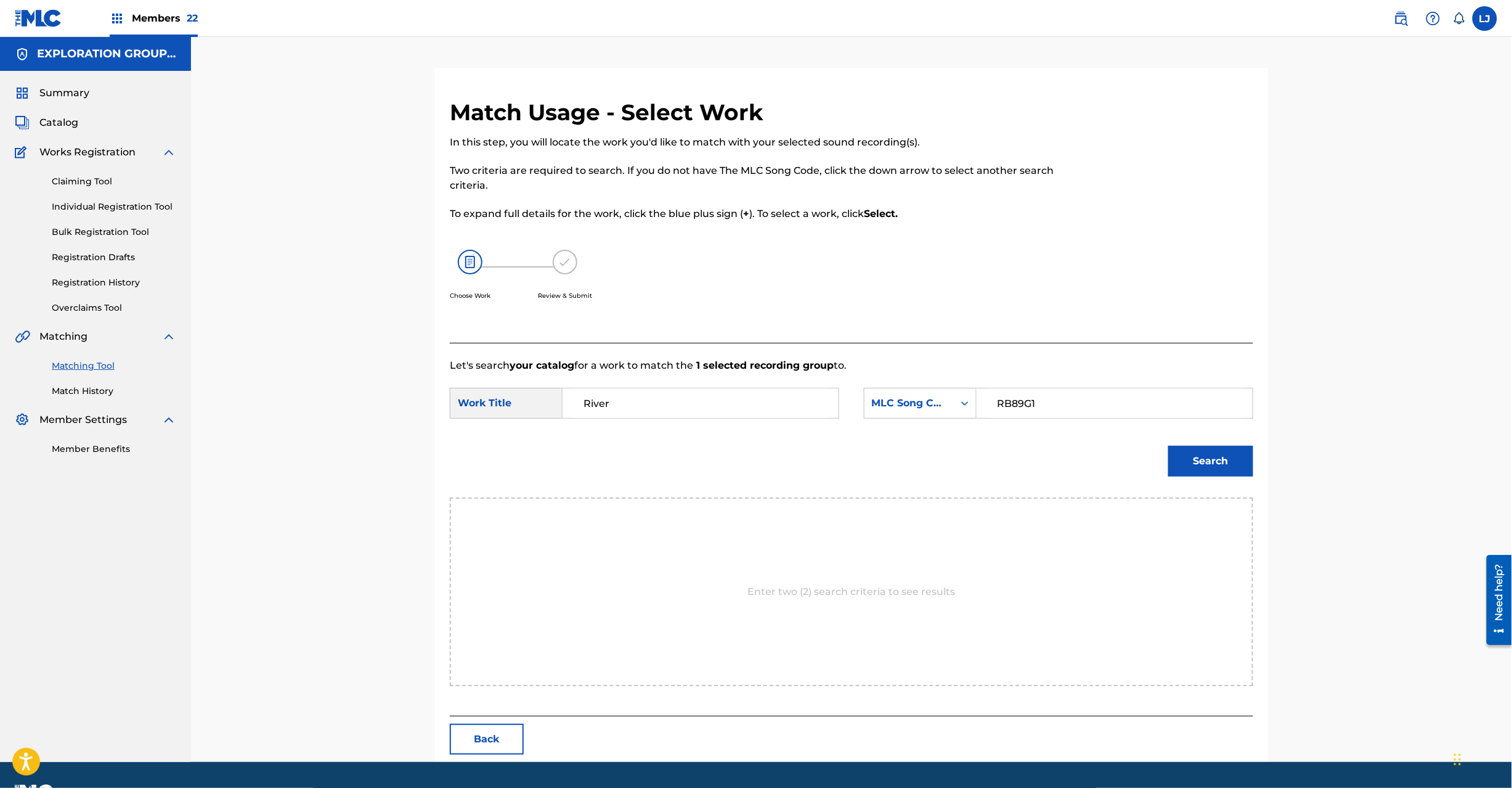
click at [1172, 459] on button "Search" at bounding box center [1211, 460] width 85 height 30
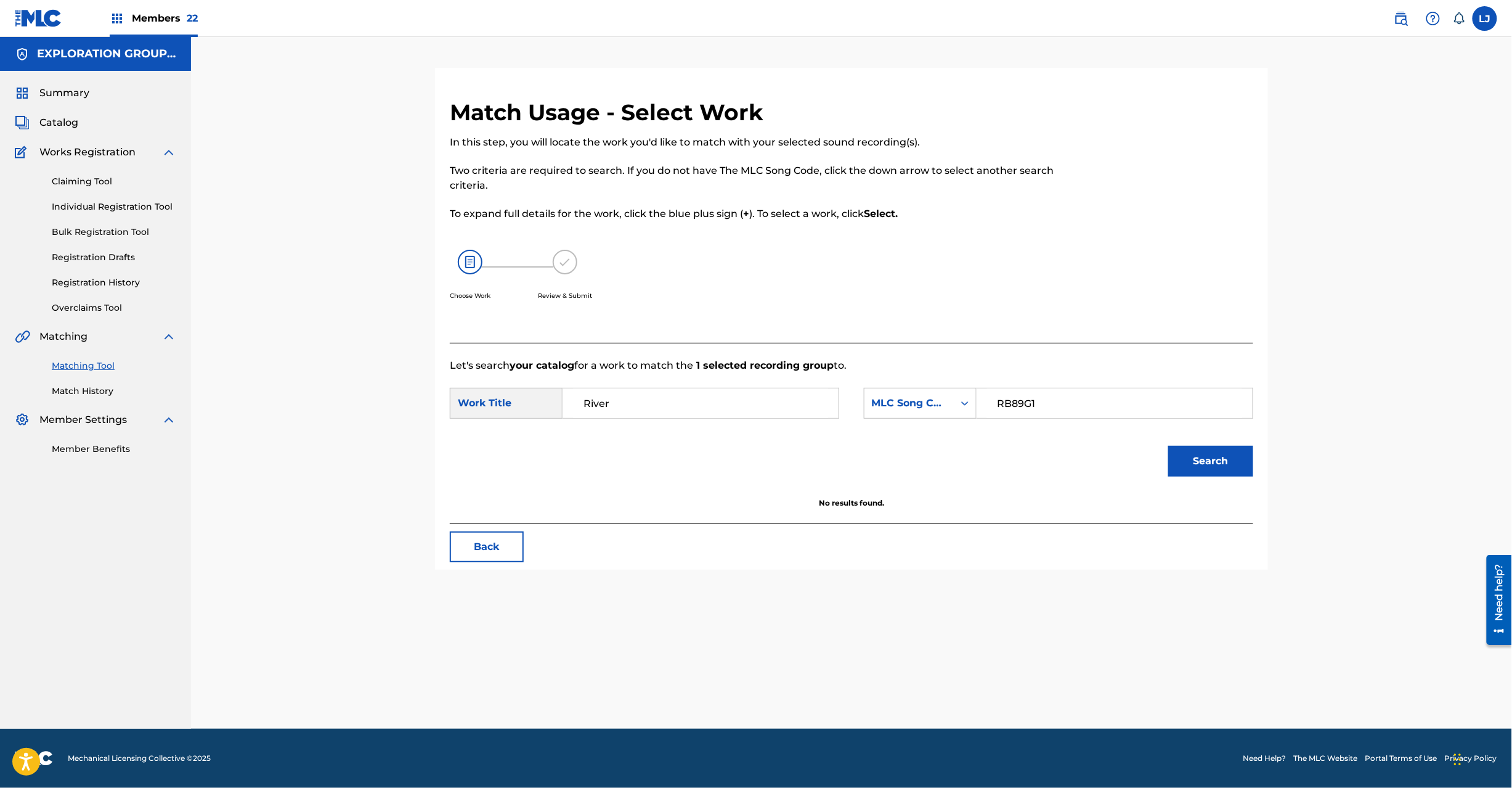
click at [504, 546] on button "Back" at bounding box center [486, 546] width 74 height 30
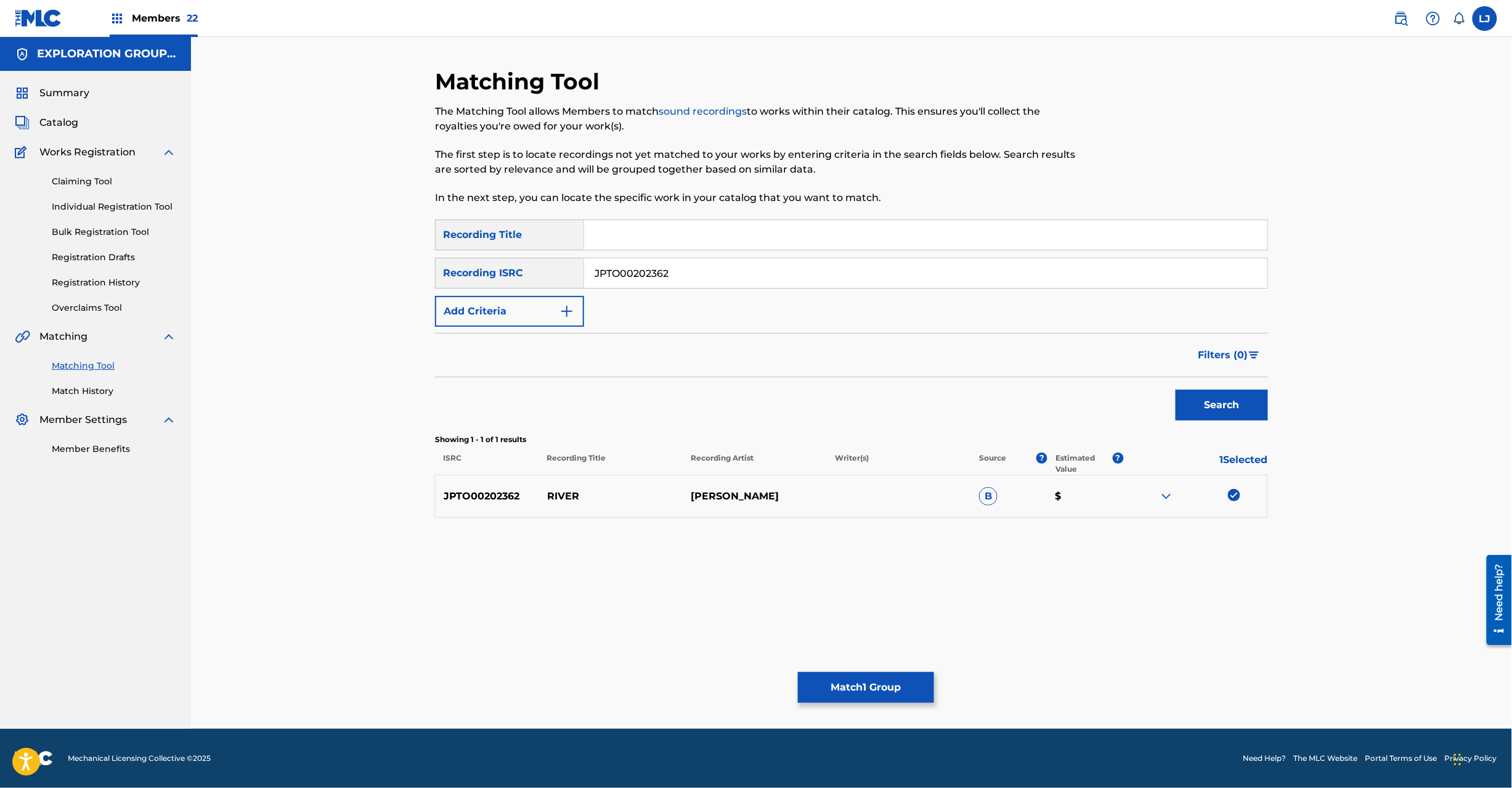
click at [689, 276] on input "JPTO00202362" at bounding box center [926, 273] width 683 height 30
paste input "C270500068"
click at [1203, 413] on button "Search" at bounding box center [1222, 404] width 92 height 30
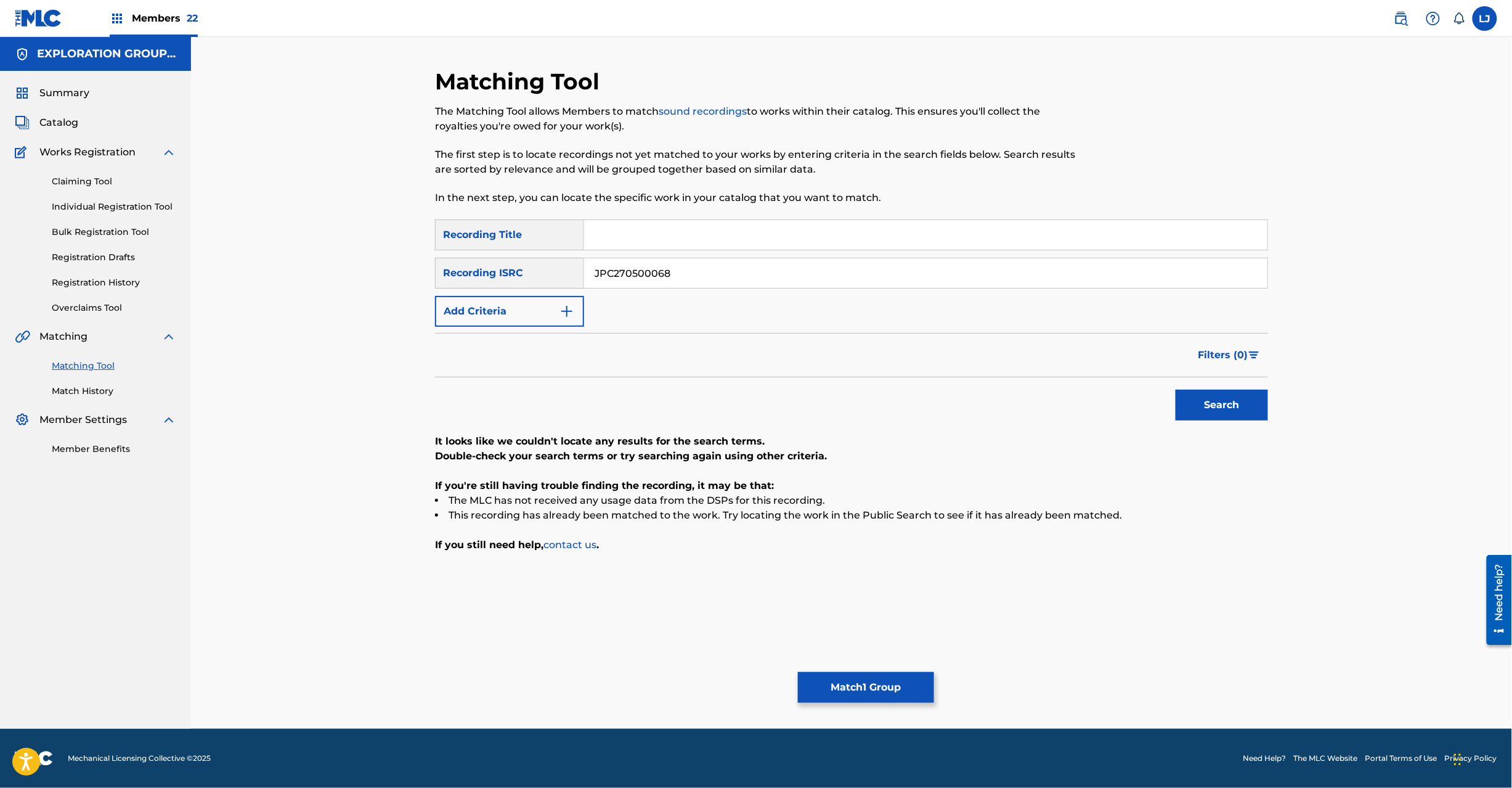
click at [671, 259] on input "JPC270500068" at bounding box center [926, 273] width 683 height 30
paste input "6"
click at [1224, 410] on button "Search" at bounding box center [1222, 404] width 92 height 30
drag, startPoint x: 665, startPoint y: 254, endPoint x: 664, endPoint y: 262, distance: 8.1
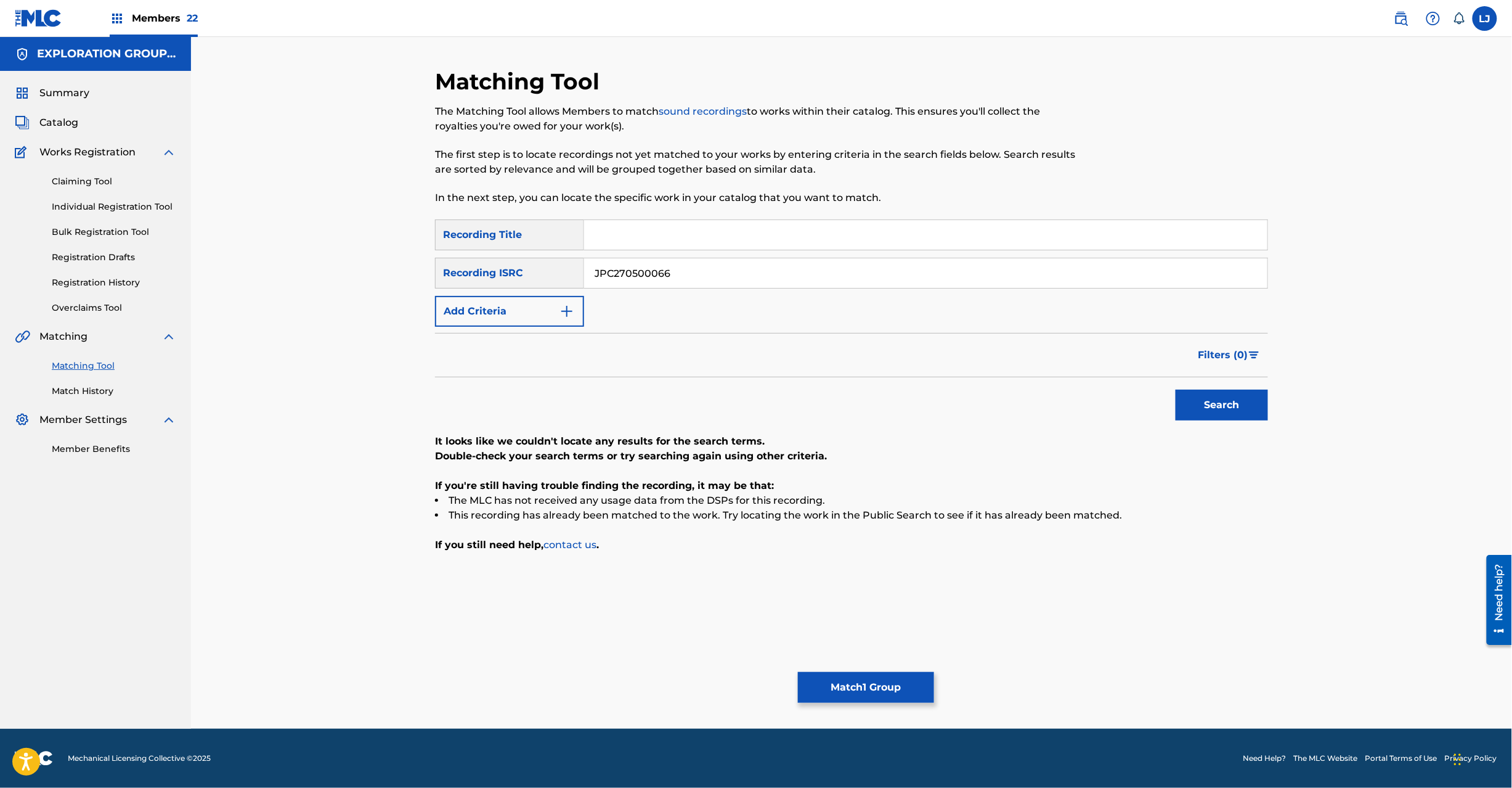
click at [664, 254] on div "SearchWithCriteria49338eb6-0834-4b00-b221-fa5e5f5750c9 Recording Title SearchWi…" at bounding box center [851, 273] width 833 height 107
click at [664, 262] on input "JPC270500066" at bounding box center [926, 273] width 683 height 30
paste input "Y201405314"
click at [664, 262] on input "JPC270500066" at bounding box center [926, 273] width 683 height 30
type input "JPY201405314"
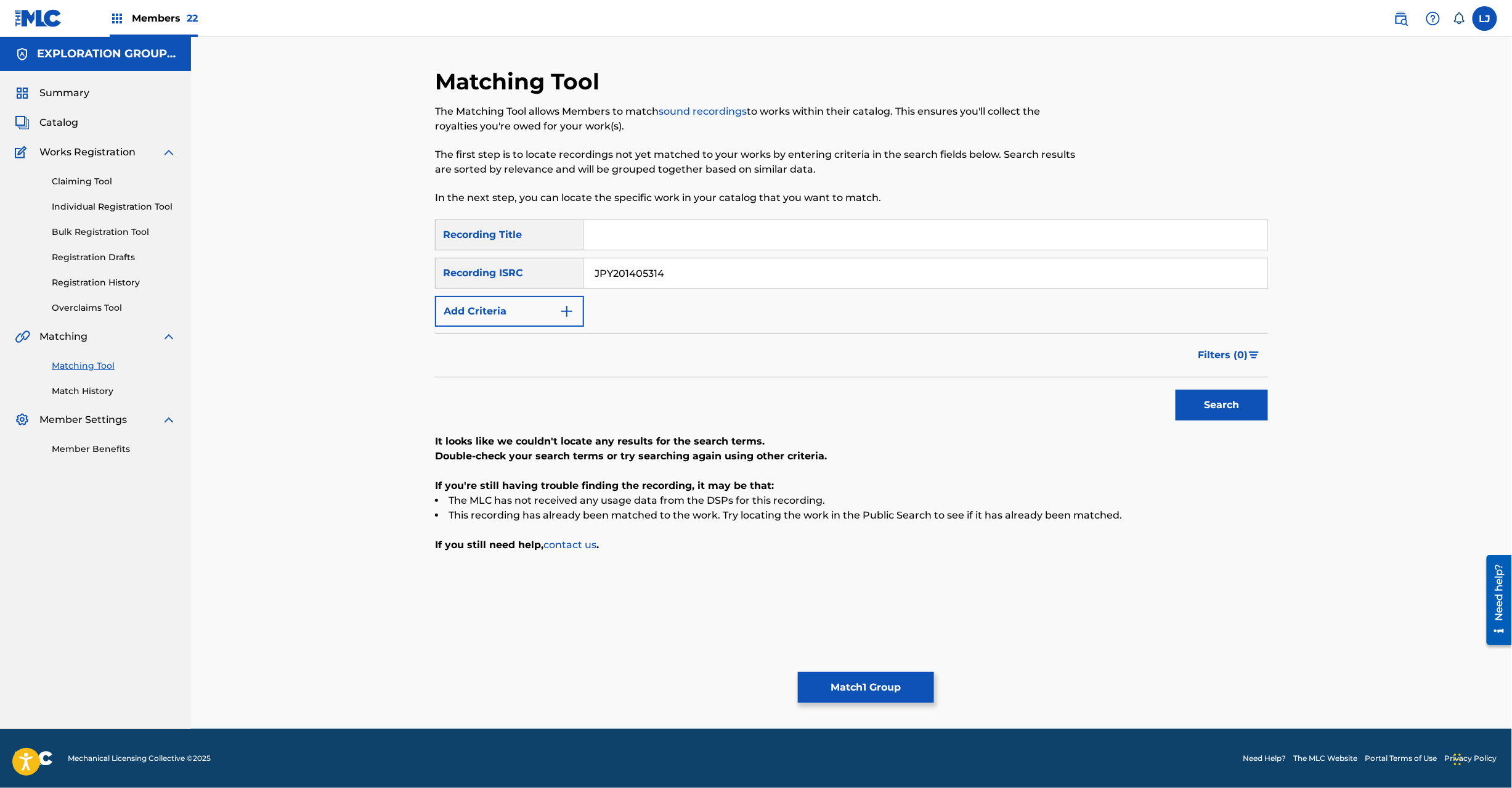
click at [1184, 402] on button "Search" at bounding box center [1222, 404] width 92 height 30
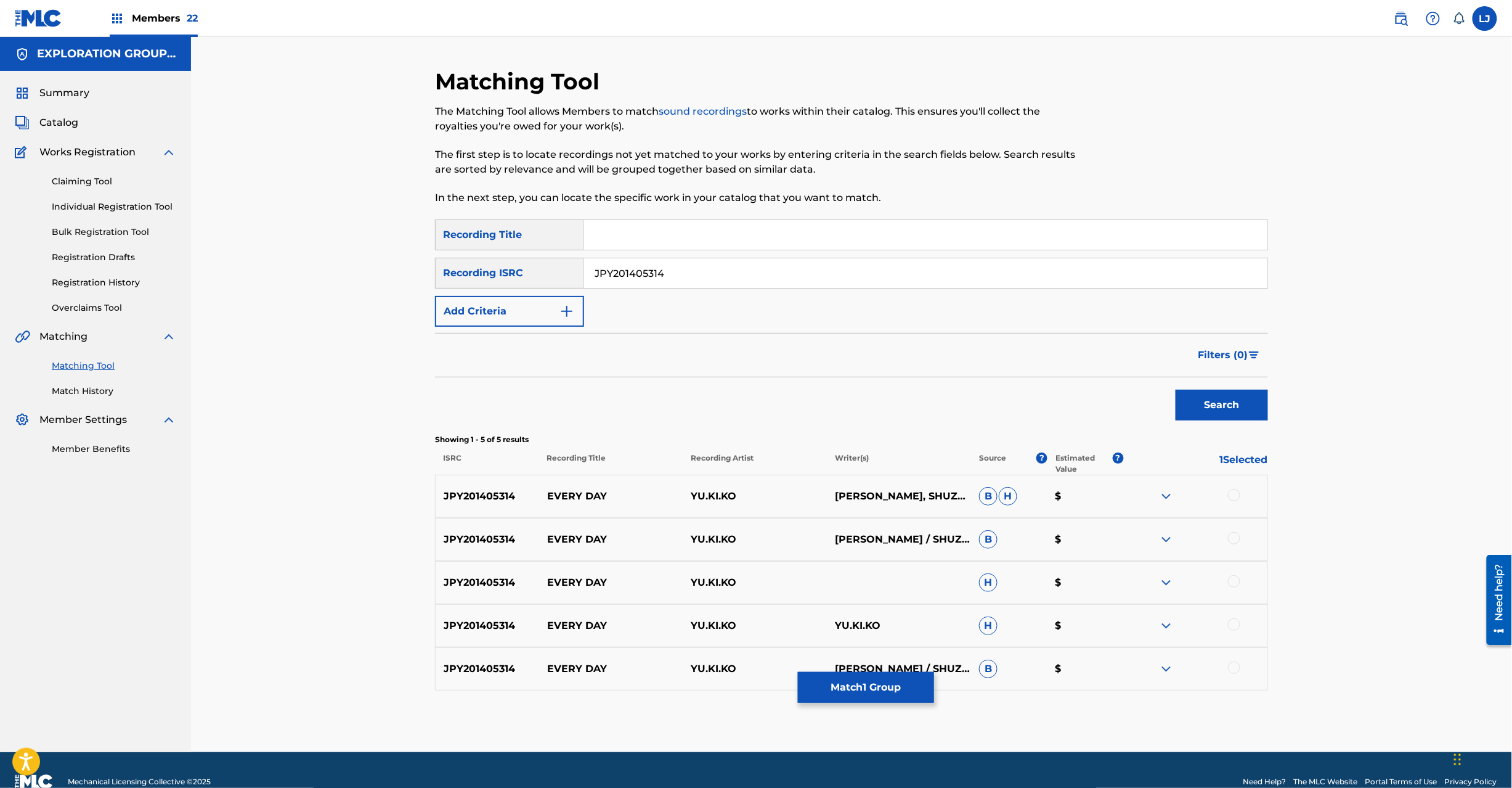
click at [1232, 496] on div at bounding box center [1234, 495] width 12 height 12
click at [1233, 541] on div at bounding box center [1234, 538] width 12 height 12
click at [1238, 578] on div at bounding box center [1234, 581] width 12 height 12
click at [1228, 625] on div at bounding box center [1234, 625] width 12 height 12
click at [1231, 663] on div at bounding box center [1234, 667] width 12 height 12
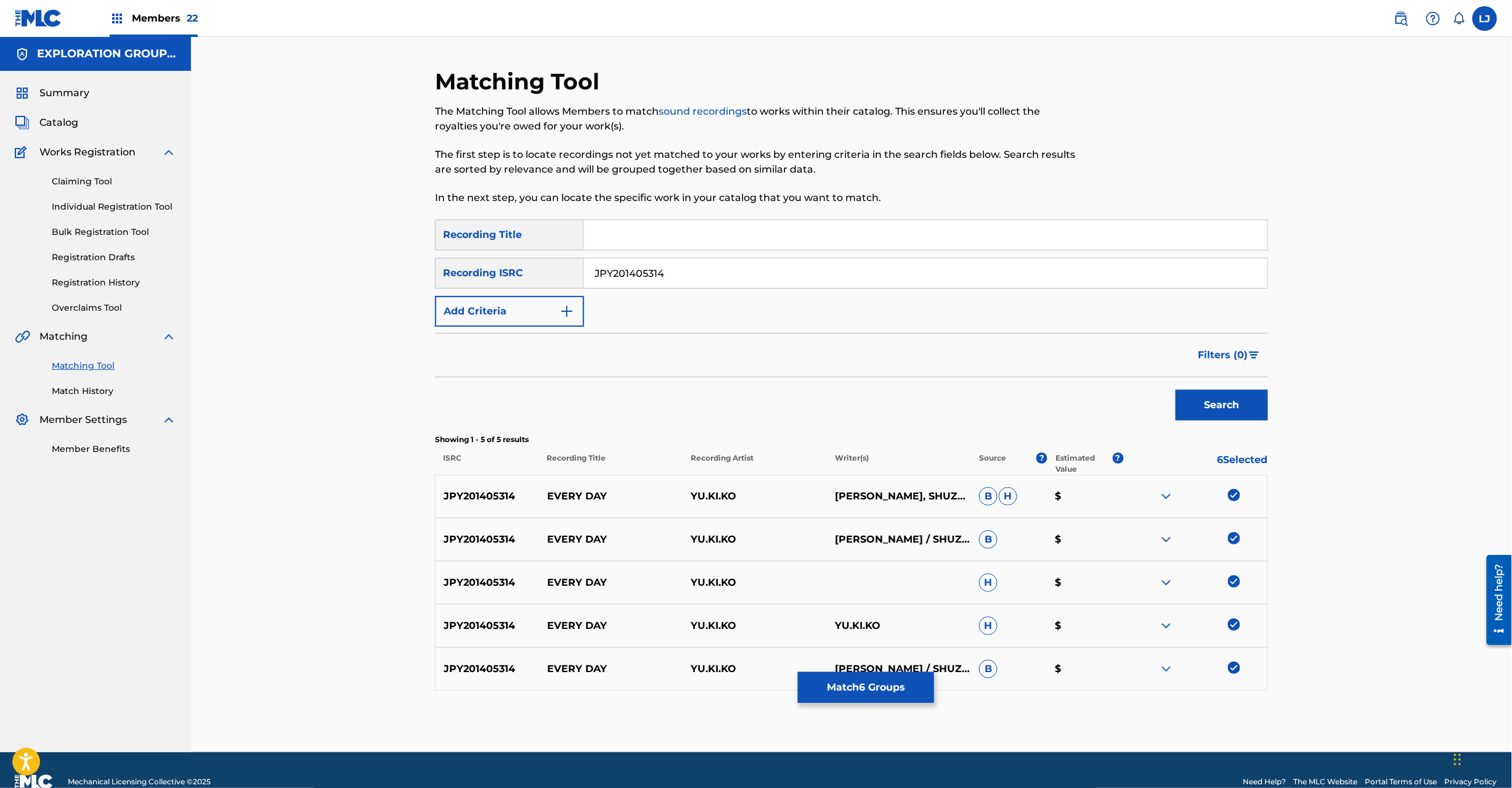
click at [870, 691] on button "Match 6 Groups" at bounding box center [866, 686] width 136 height 30
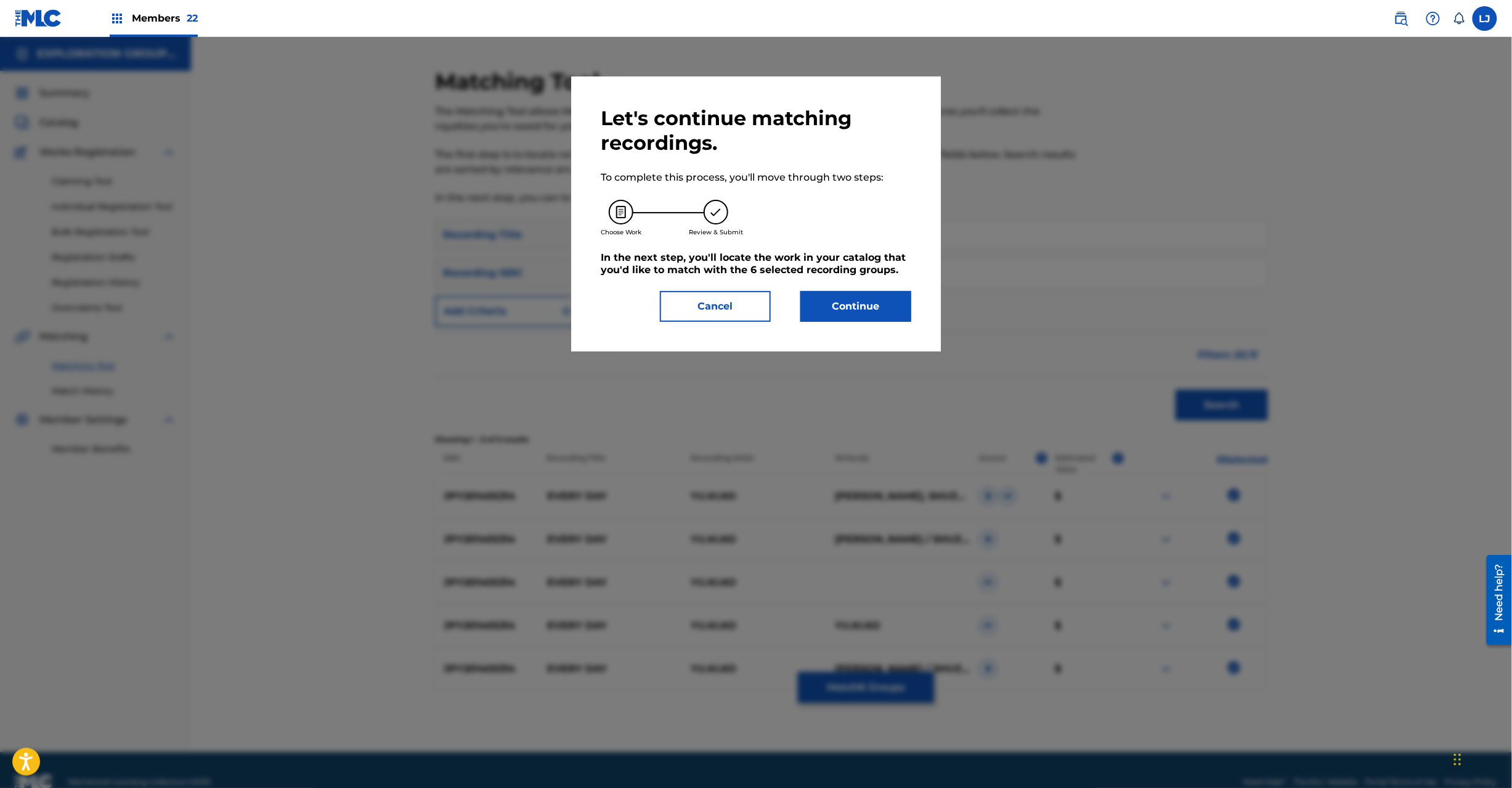
click at [847, 317] on button "Continue" at bounding box center [856, 306] width 111 height 30
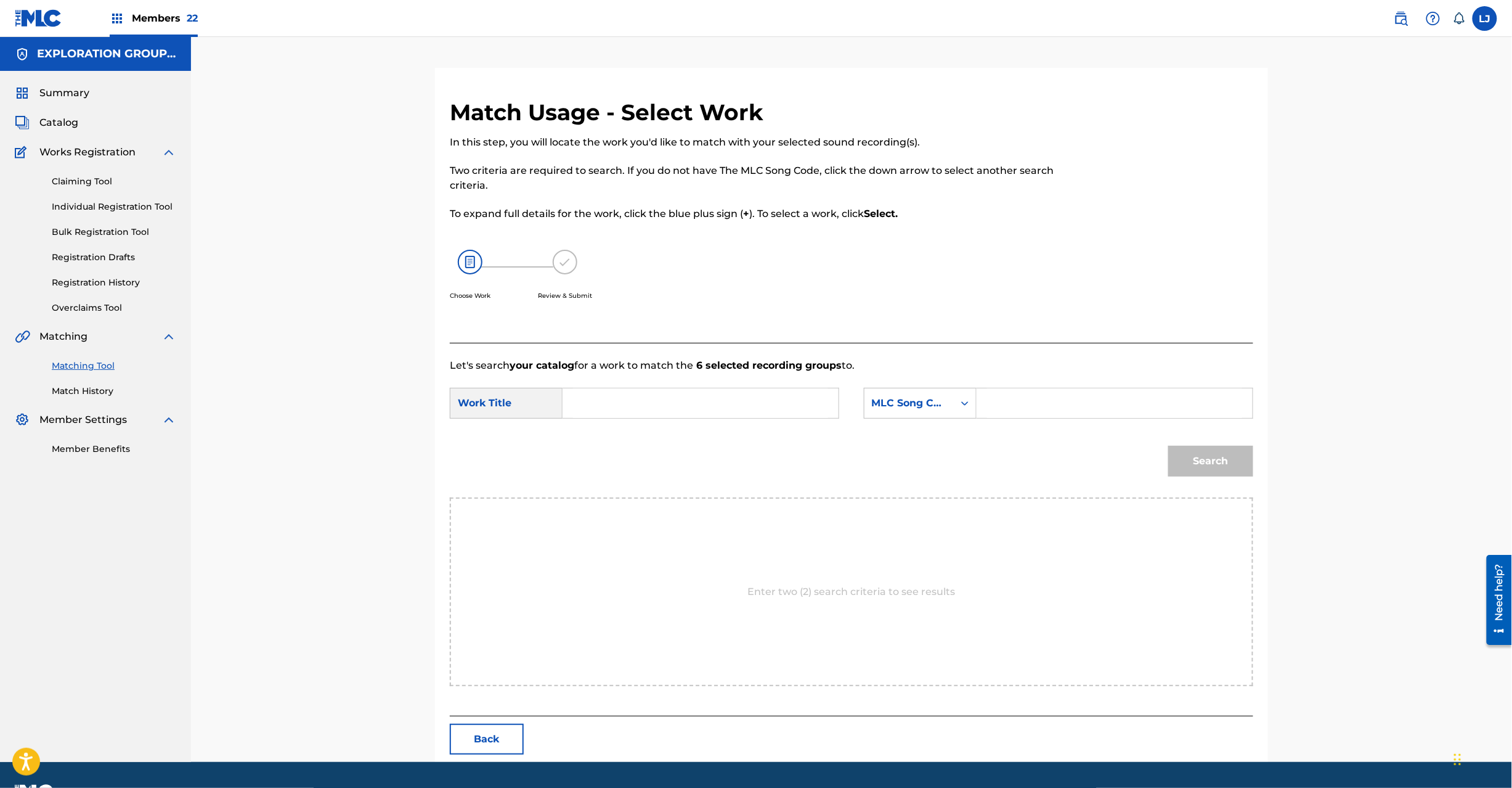
click at [752, 411] on input "Search Form" at bounding box center [701, 403] width 255 height 30
paste input "Every Day EC2QLE"
click at [699, 411] on input "Every Day EC2QLE" at bounding box center [701, 403] width 255 height 30
type input "Every Day"
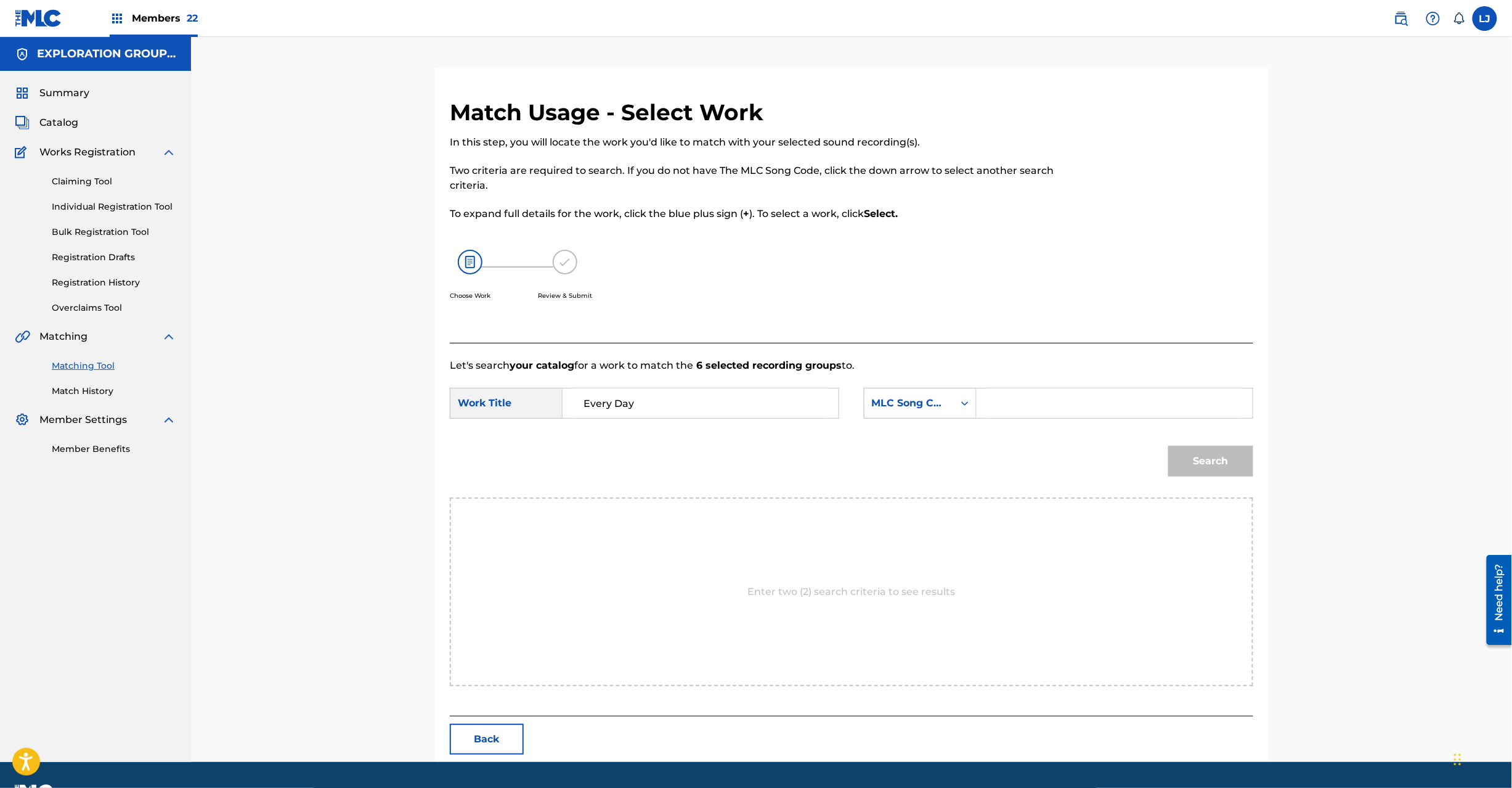
click at [1155, 413] on input "Search Form" at bounding box center [1115, 403] width 255 height 30
paste input "EC2QLE"
type input "EC2QLE"
click at [1192, 470] on button "Search" at bounding box center [1211, 460] width 85 height 30
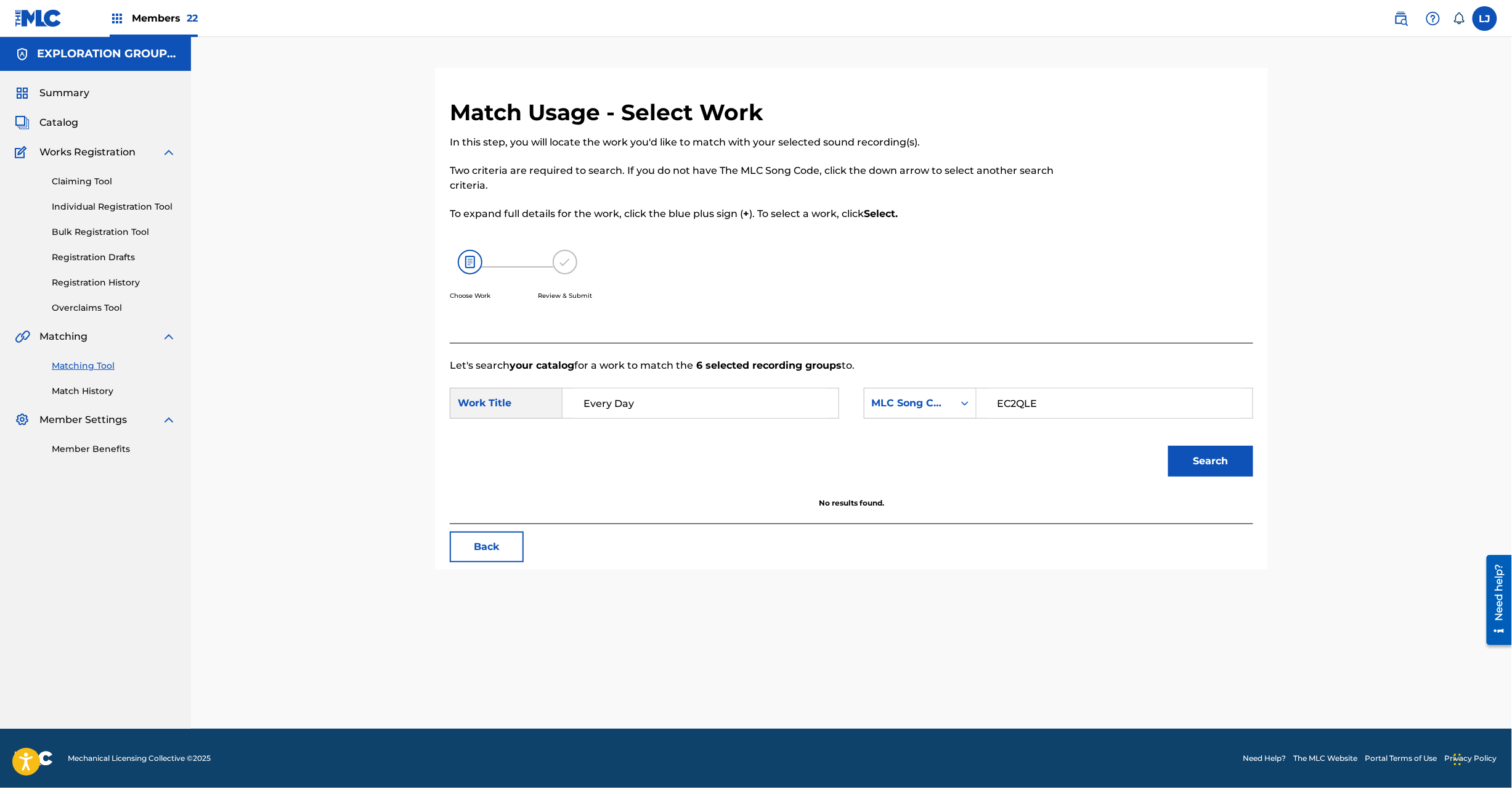
click at [474, 548] on button "Back" at bounding box center [486, 546] width 74 height 30
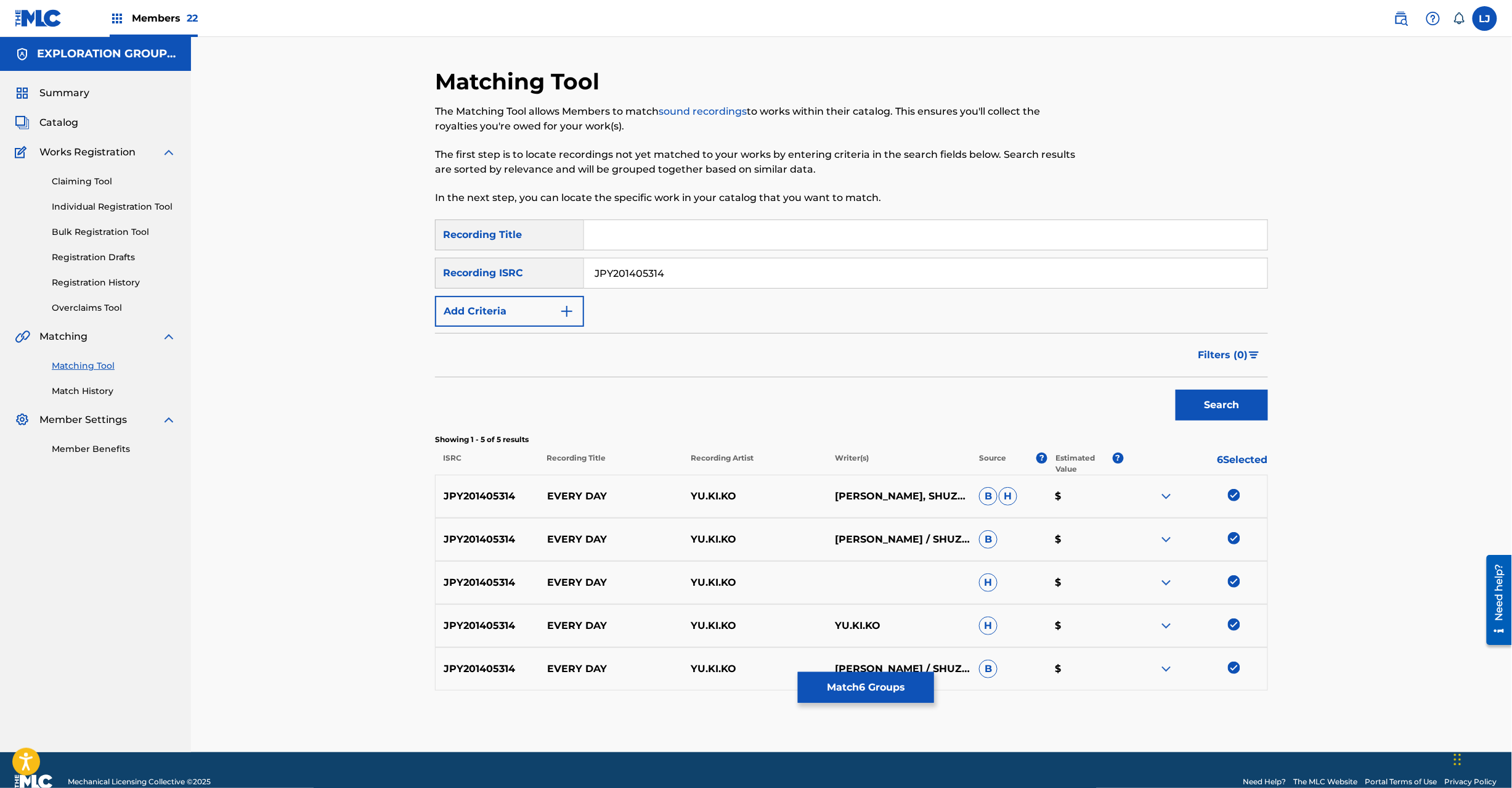
click at [56, 116] on span "Catalog" at bounding box center [58, 123] width 39 height 15
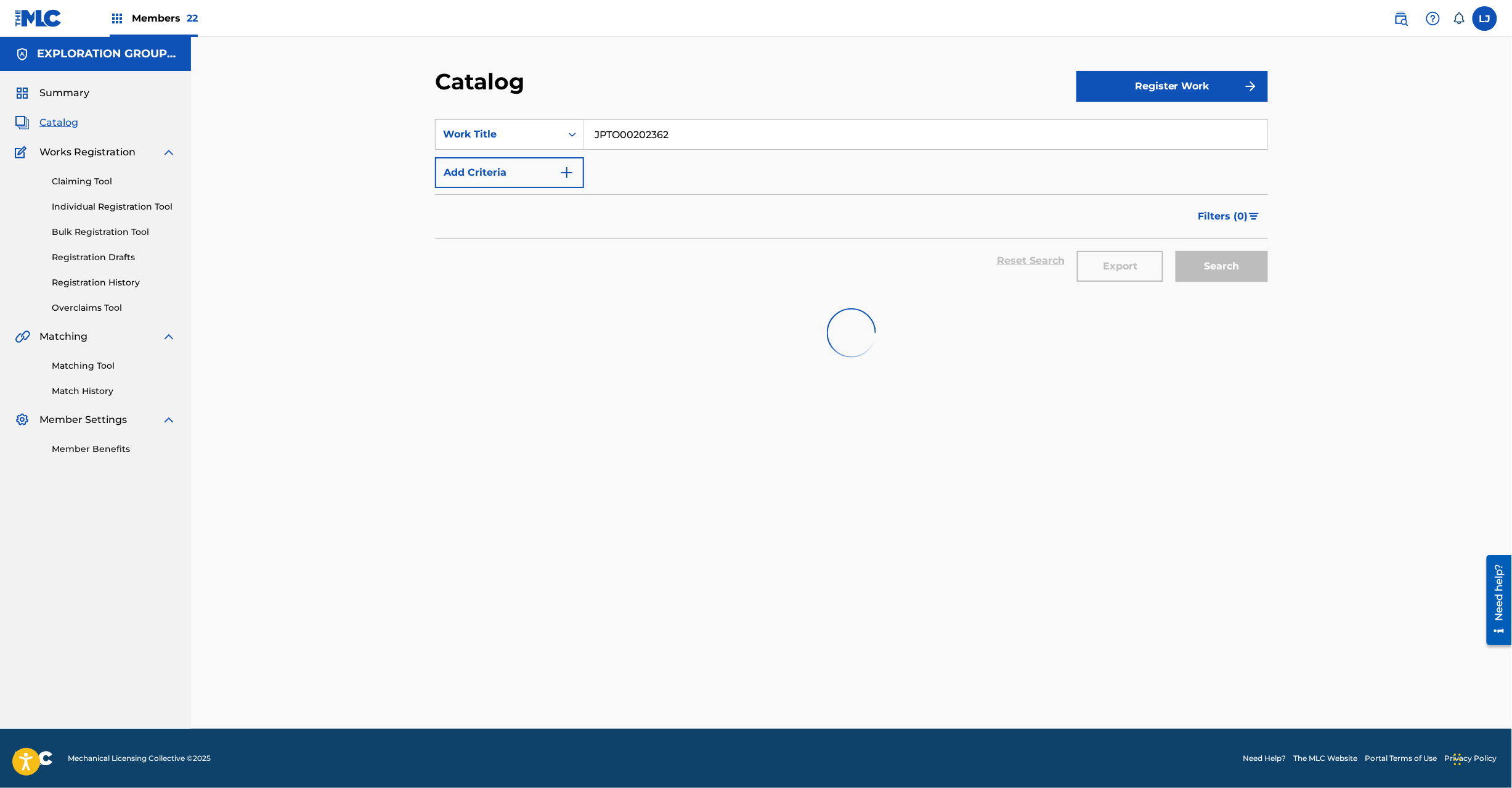
click at [118, 365] on link "Matching Tool" at bounding box center [114, 366] width 124 height 13
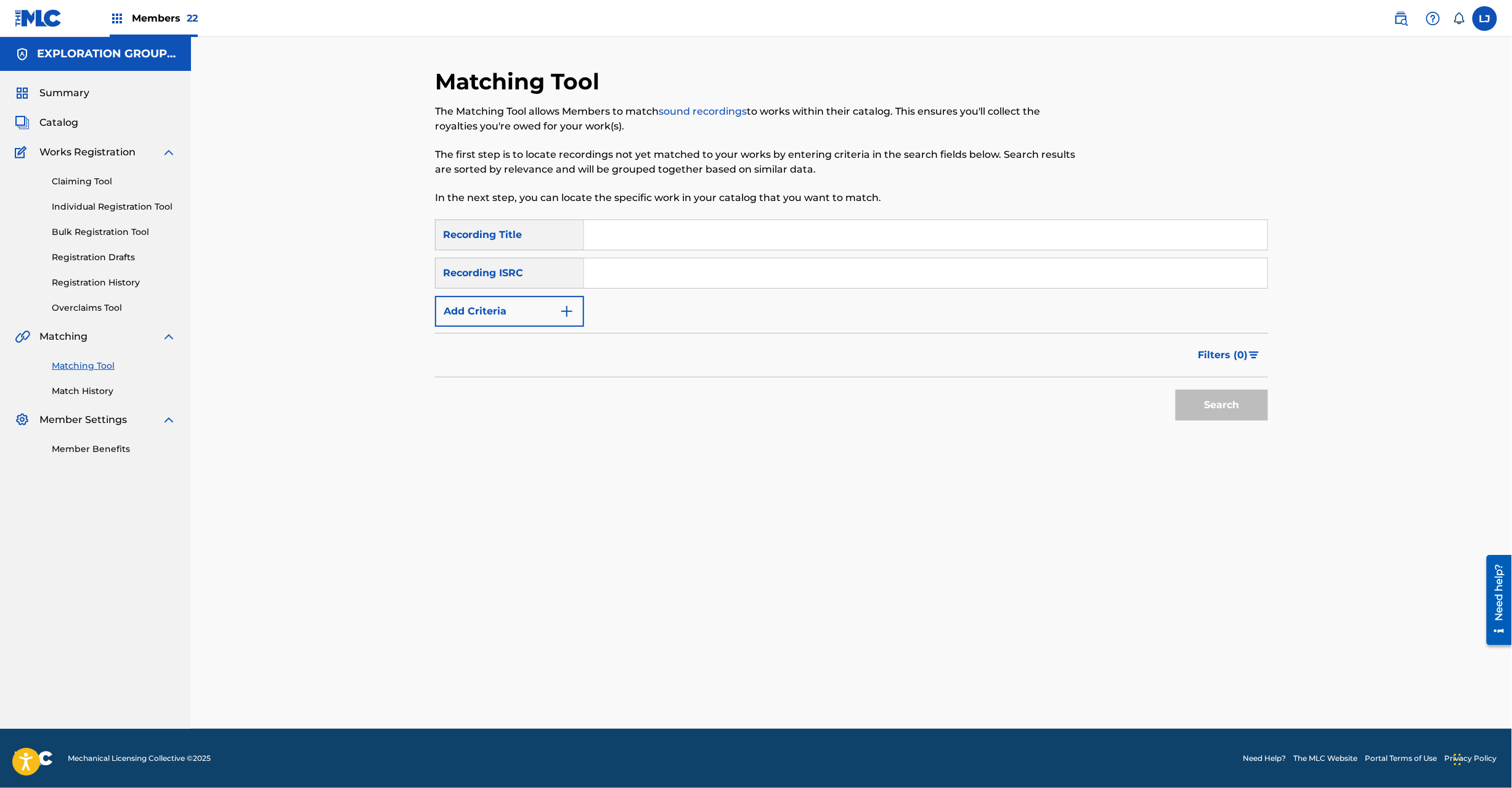
drag, startPoint x: 644, startPoint y: 294, endPoint x: 646, endPoint y: 272, distance: 22.1
click at [644, 294] on div "SearchWithCriteria49338eb6-0834-4b00-b221-fa5e5f5750c9 Recording Title SearchWi…" at bounding box center [851, 273] width 833 height 107
click at [646, 272] on input "Search Form" at bounding box center [926, 273] width 683 height 30
paste input "JPF490912202 | JPF490912206 | JPF490912204"
drag, startPoint x: 703, startPoint y: 276, endPoint x: 685, endPoint y: 276, distance: 18.0
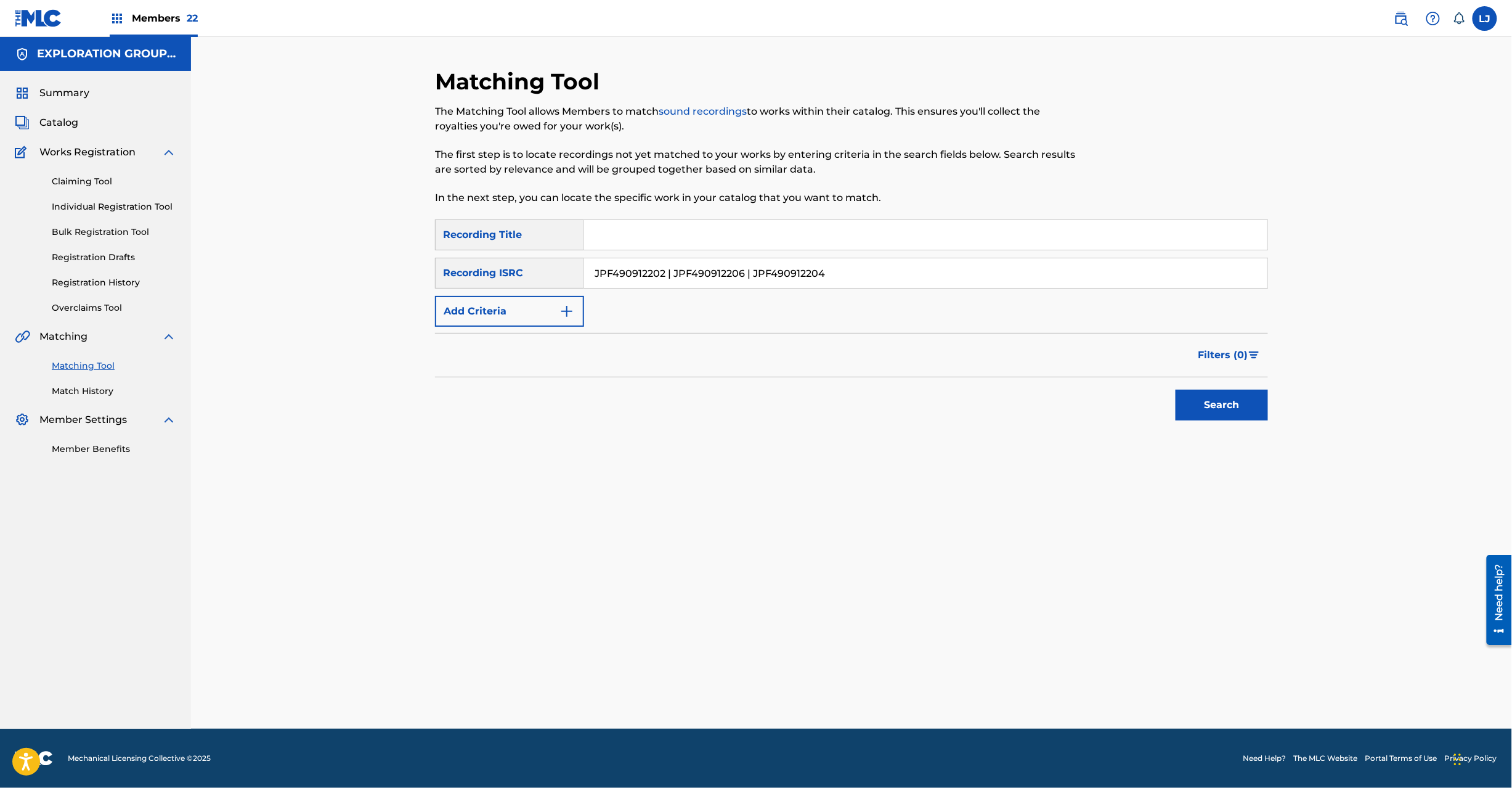
click at [694, 276] on input "JPF490912202 | JPF490912206 | JPF490912204" at bounding box center [926, 273] width 683 height 30
drag, startPoint x: 670, startPoint y: 277, endPoint x: 1365, endPoint y: 288, distance: 695.1
click at [1365, 288] on div "Matching Tool The Matching Tool allows Members to match sound recordings to wor…" at bounding box center [851, 383] width 1321 height 692
click at [1204, 396] on button "Search" at bounding box center [1222, 404] width 92 height 30
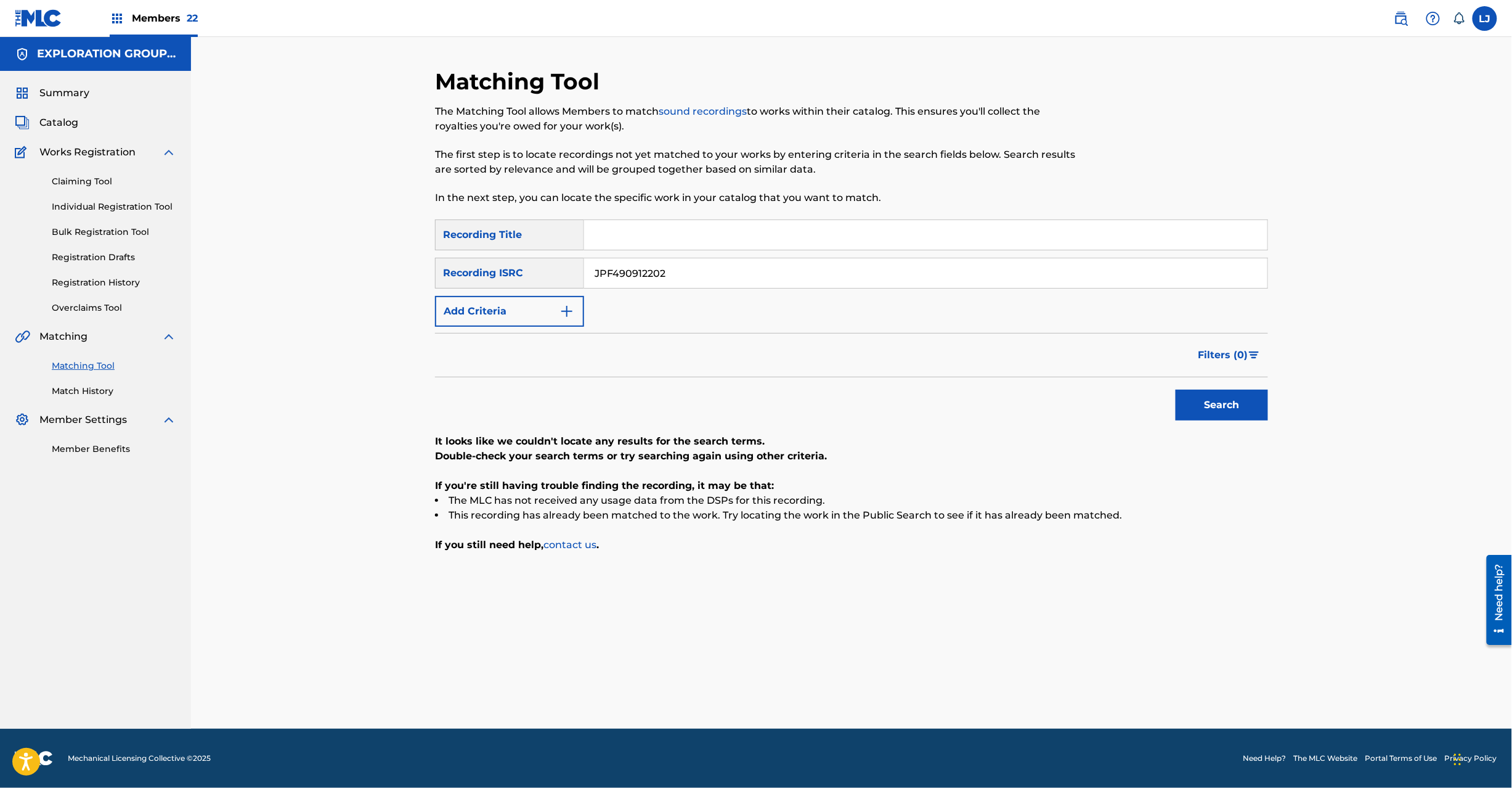
click at [644, 271] on input "JPF490912202" at bounding box center [926, 273] width 683 height 30
paste input "| JPF490912206 | JPF490912204"
drag, startPoint x: 674, startPoint y: 275, endPoint x: 429, endPoint y: 281, distance: 245.1
click at [419, 279] on div "Matching Tool The Matching Tool allows Members to match sound recordings to wor…" at bounding box center [851, 383] width 1321 height 692
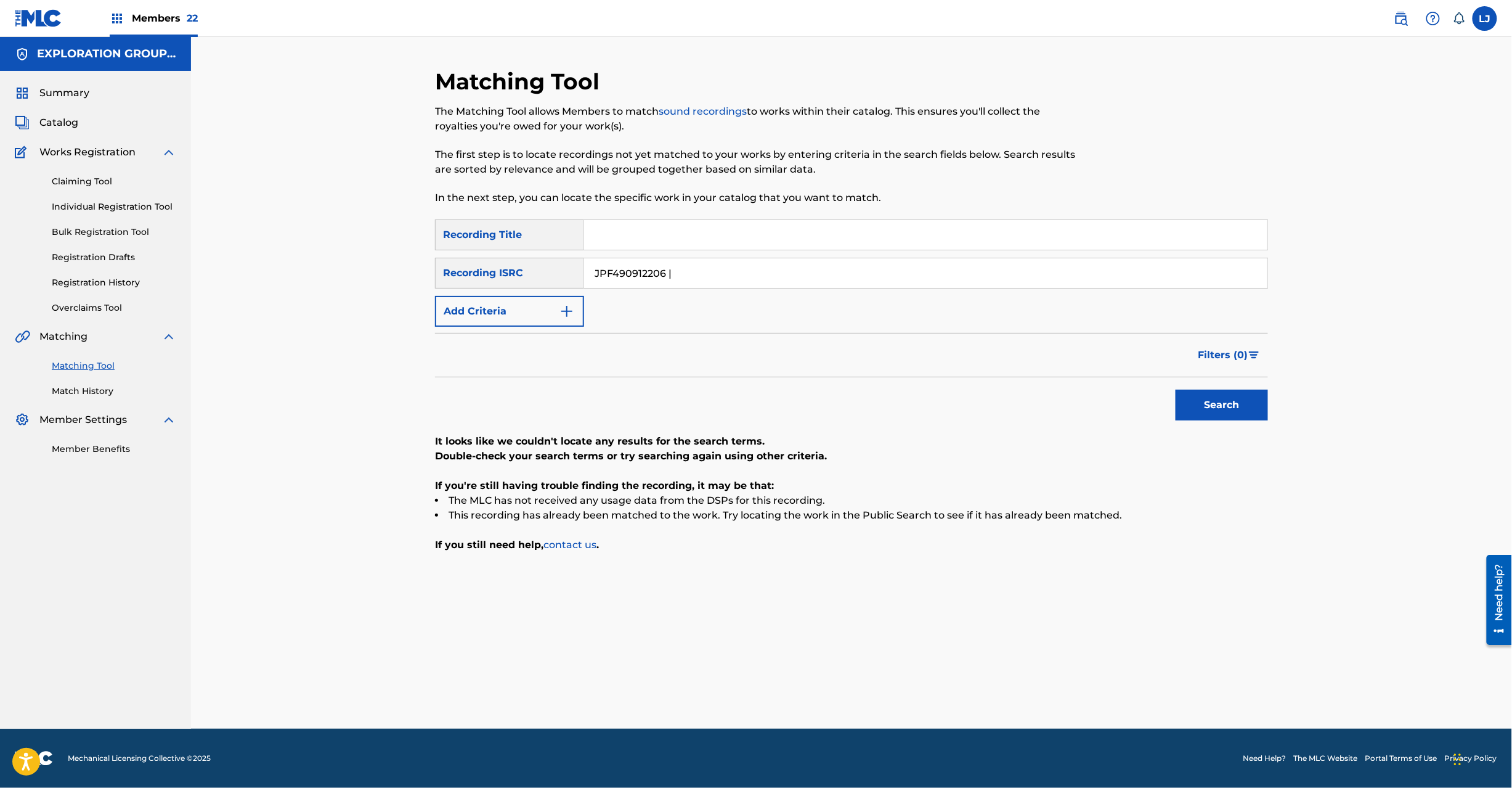
drag, startPoint x: 674, startPoint y: 268, endPoint x: 952, endPoint y: 279, distance: 278.2
click at [952, 279] on input "JPF490912206 |" at bounding box center [926, 273] width 683 height 30
click at [1241, 412] on button "Search" at bounding box center [1222, 404] width 92 height 30
click at [694, 281] on input "JPF490912206" at bounding box center [926, 273] width 683 height 30
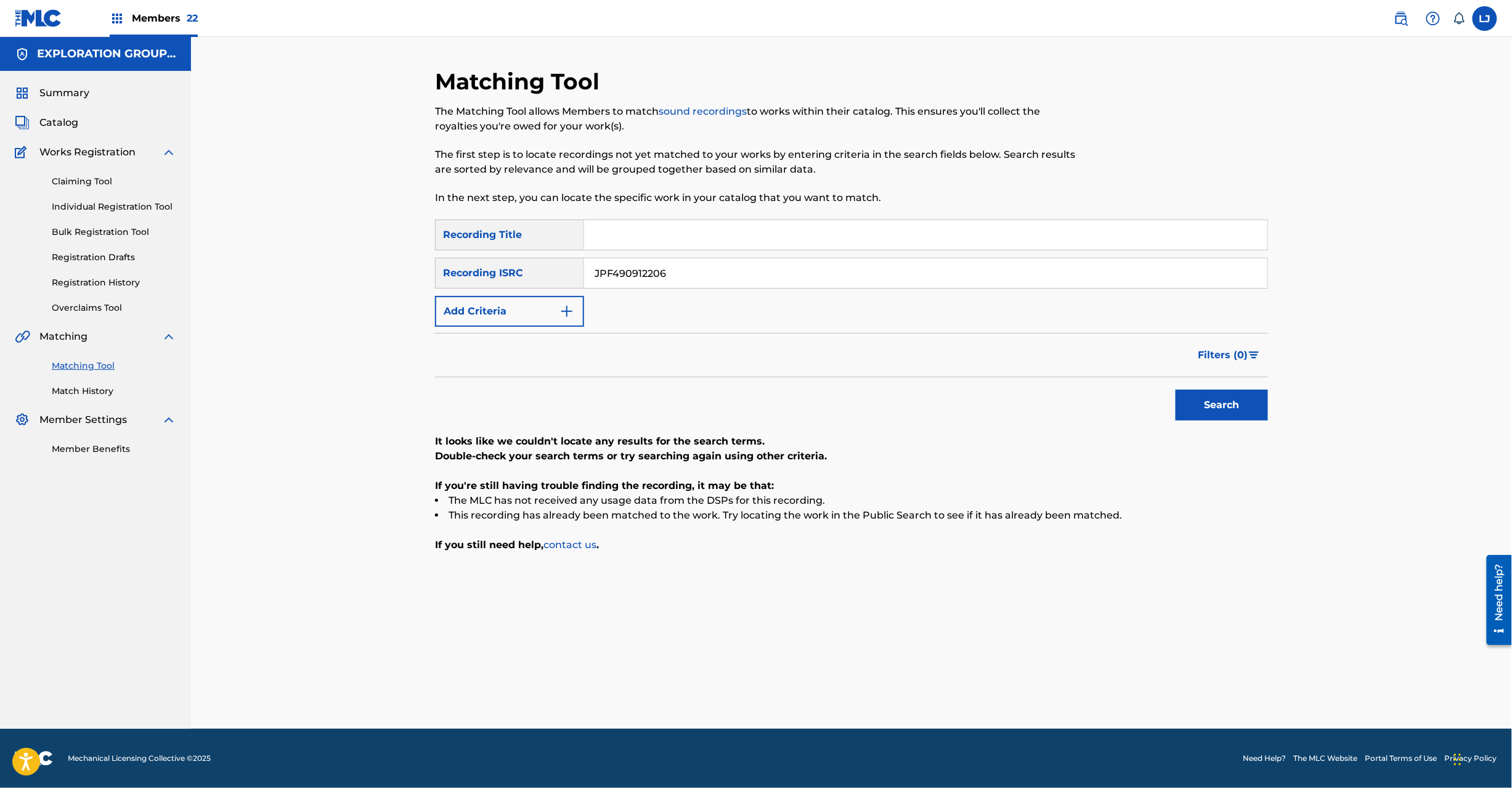
click at [694, 281] on input "JPF490912206" at bounding box center [926, 273] width 683 height 30
paste input "2 | JPF490912206 | JPF490912204"
drag, startPoint x: 752, startPoint y: 274, endPoint x: 588, endPoint y: 300, distance: 166.0
click at [355, 280] on div "Matching Tool The Matching Tool allows Members to match sound recordings to wor…" at bounding box center [851, 383] width 1321 height 692
click at [1235, 404] on button "Search" at bounding box center [1222, 404] width 92 height 30
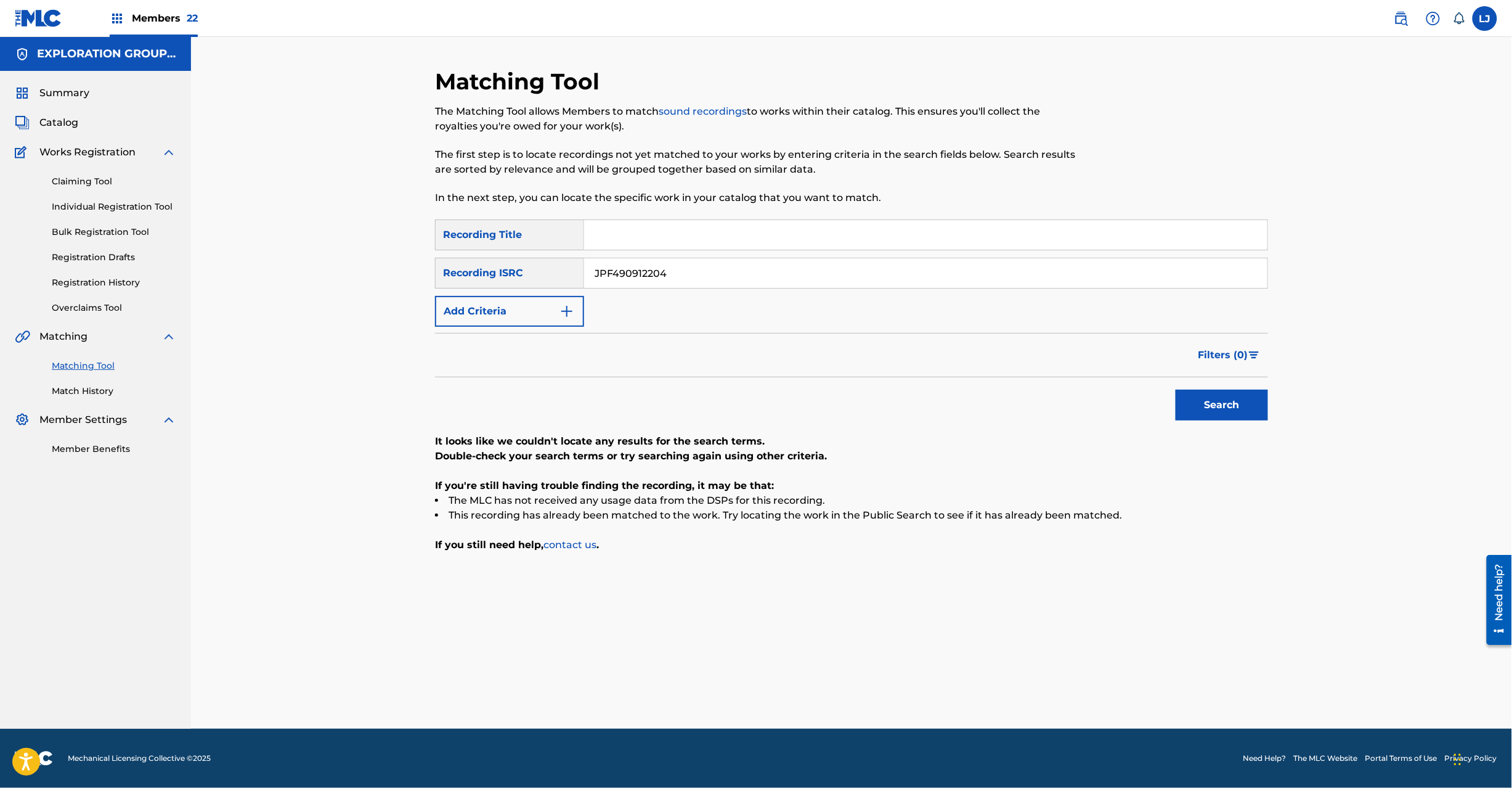
click at [639, 283] on input "JPF490912204" at bounding box center [926, 273] width 683 height 30
paste input "D101000549"
click at [639, 283] on input "JPD101000549" at bounding box center [926, 273] width 683 height 30
click at [1218, 395] on button "Search" at bounding box center [1222, 404] width 92 height 30
click at [642, 277] on input "JPD101000549" at bounding box center [926, 273] width 683 height 30
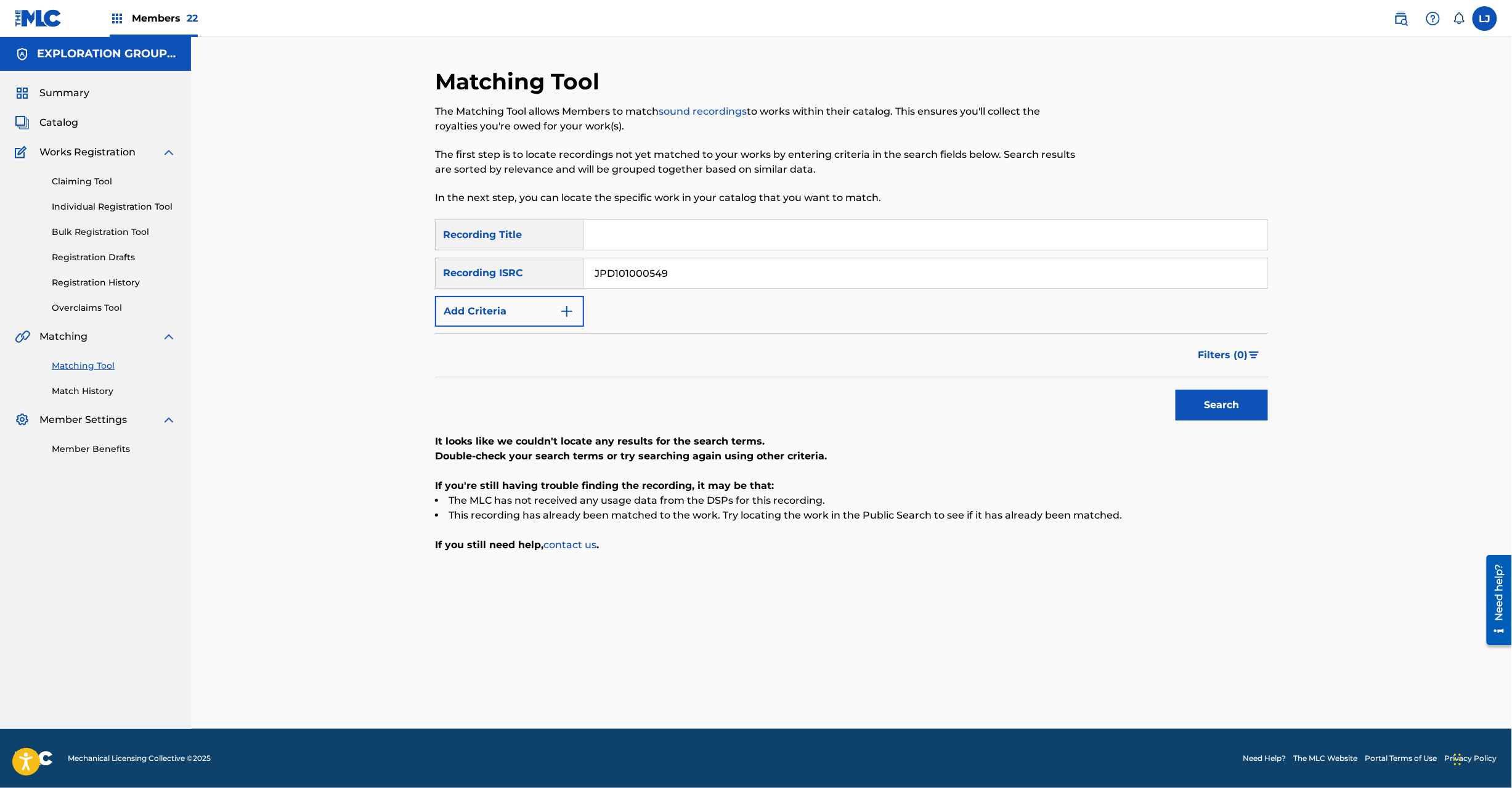
paste input "SR09814465 | JPD101550056"
click at [642, 277] on input "JPSR09814465 | JPD101550056" at bounding box center [926, 273] width 683 height 30
click at [701, 279] on input "JPSR09814465 | JPD101550056" at bounding box center [926, 273] width 683 height 30
click at [1208, 405] on button "Search" at bounding box center [1222, 404] width 92 height 30
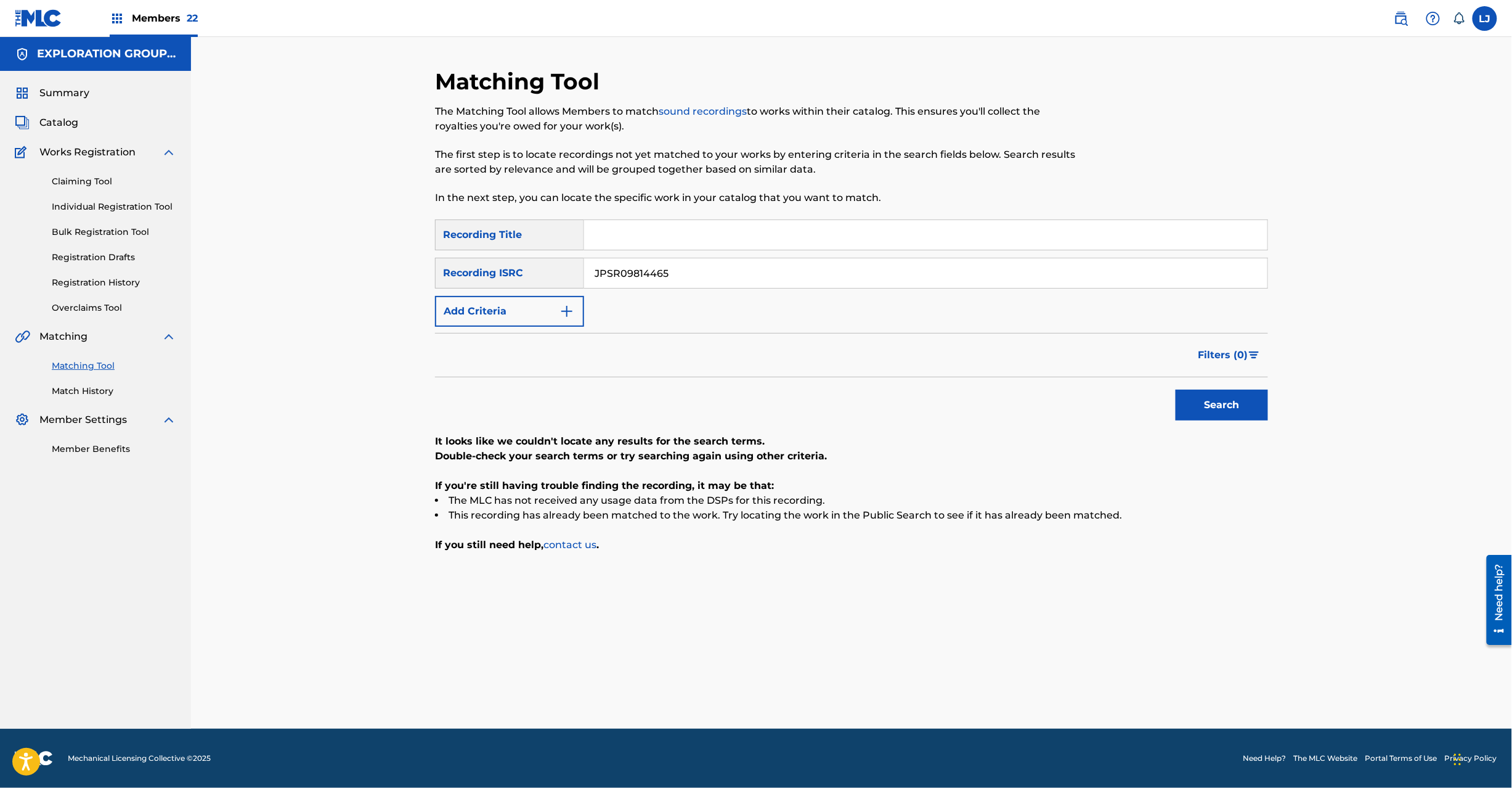
click at [654, 272] on input "JPSR09814465" at bounding box center [926, 273] width 683 height 30
paste input "| JPD101550056"
click at [670, 276] on input "JPSR09814465 | JPD101550056" at bounding box center [926, 273] width 683 height 30
drag, startPoint x: 674, startPoint y: 276, endPoint x: 755, endPoint y: 331, distance: 97.9
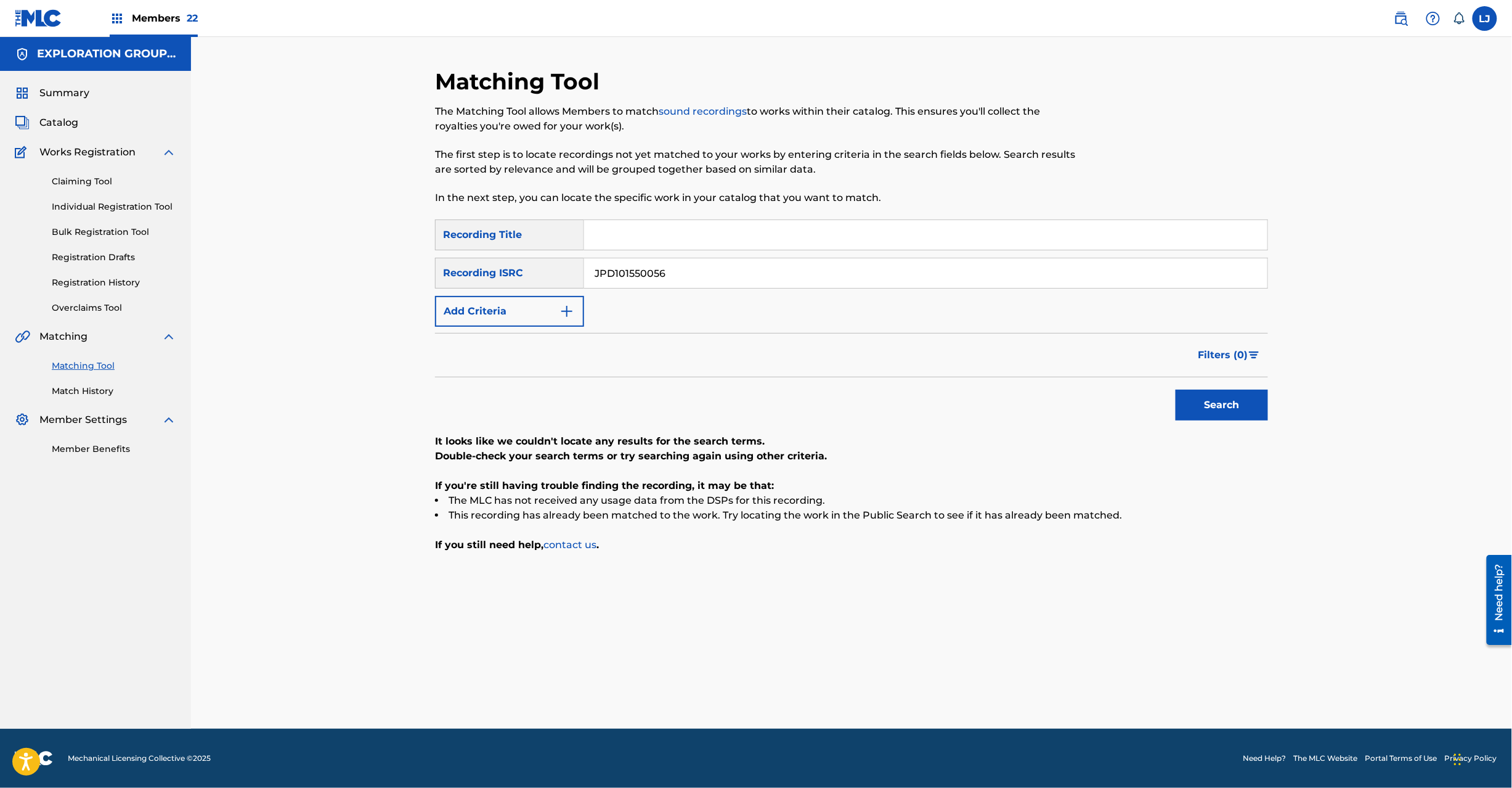
click at [294, 277] on div "Matching Tool The Matching Tool allows Members to match sound recordings to wor…" at bounding box center [851, 383] width 1321 height 692
type input "JPD101550056"
click at [1193, 421] on div "Search" at bounding box center [1219, 401] width 99 height 50
click at [1211, 417] on button "Search" at bounding box center [1222, 404] width 92 height 30
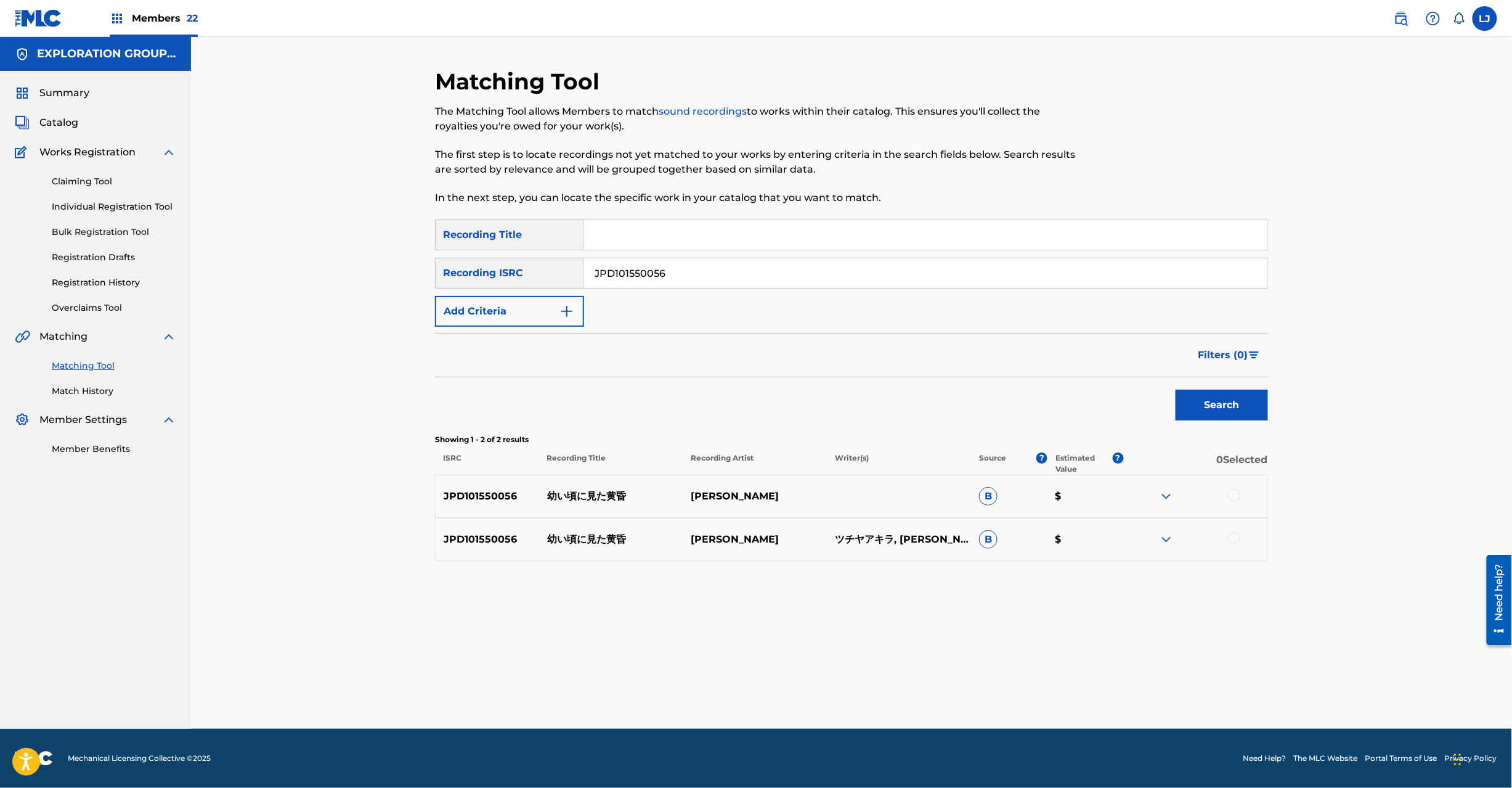
click at [629, 270] on input "JPD101550056" at bounding box center [926, 273] width 683 height 30
click at [1233, 501] on div at bounding box center [1195, 496] width 144 height 15
click at [1233, 535] on div at bounding box center [1234, 538] width 12 height 12
click at [1233, 496] on div at bounding box center [1234, 495] width 12 height 12
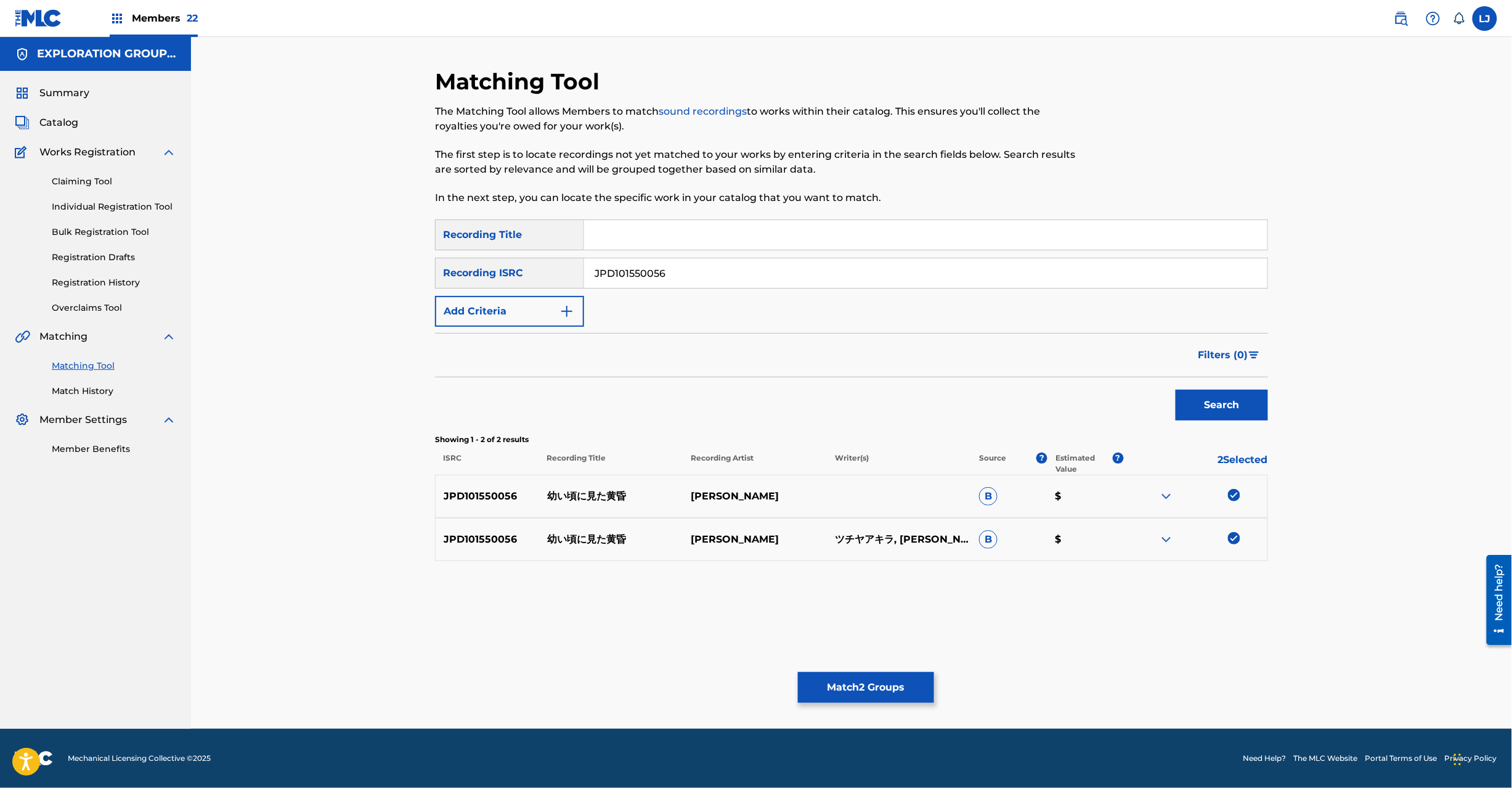
click at [888, 693] on button "Match 2 Groups" at bounding box center [866, 686] width 136 height 30
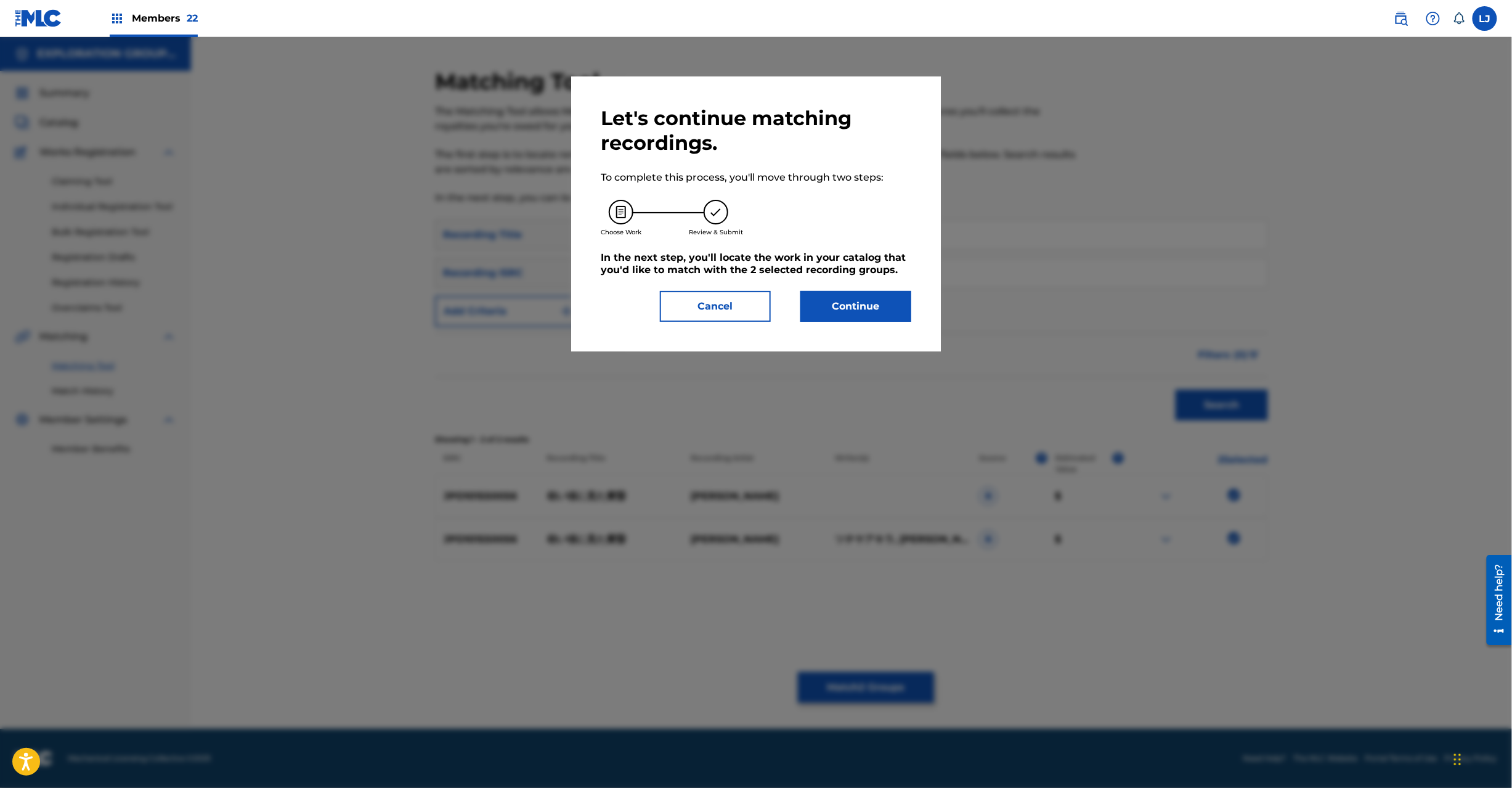
click at [847, 303] on button "Continue" at bounding box center [856, 306] width 111 height 30
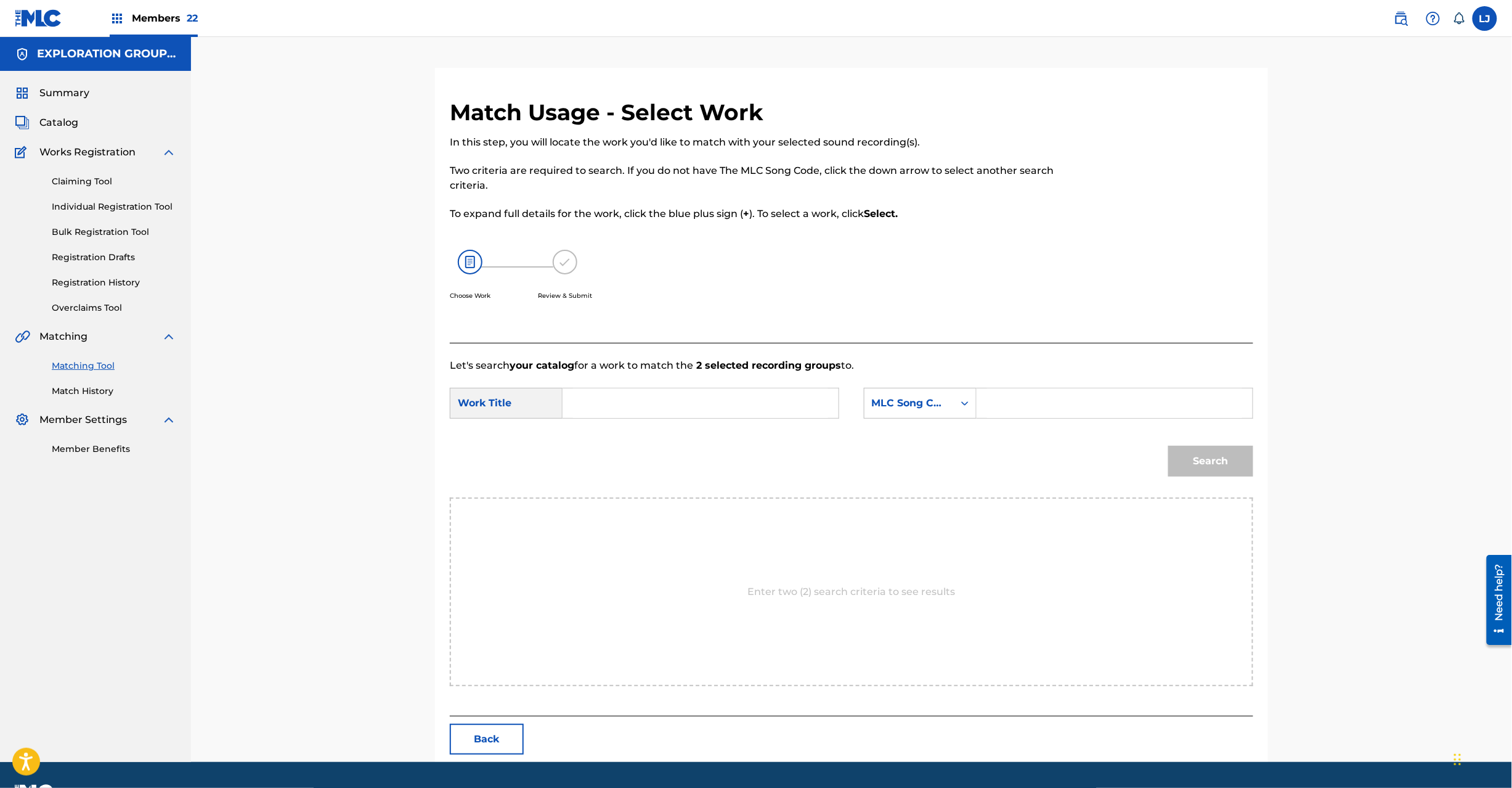
click at [680, 392] on input "Search Form" at bounding box center [701, 403] width 255 height 30
paste input "[PERSON_NAME] Mita Tasogare OL4S6G"
click at [706, 400] on input "[PERSON_NAME] Mita Tasogare OL4S6G" at bounding box center [701, 403] width 255 height 30
click at [754, 400] on input "[PERSON_NAME] Mita Tasogare OL4S6G" at bounding box center [701, 403] width 255 height 30
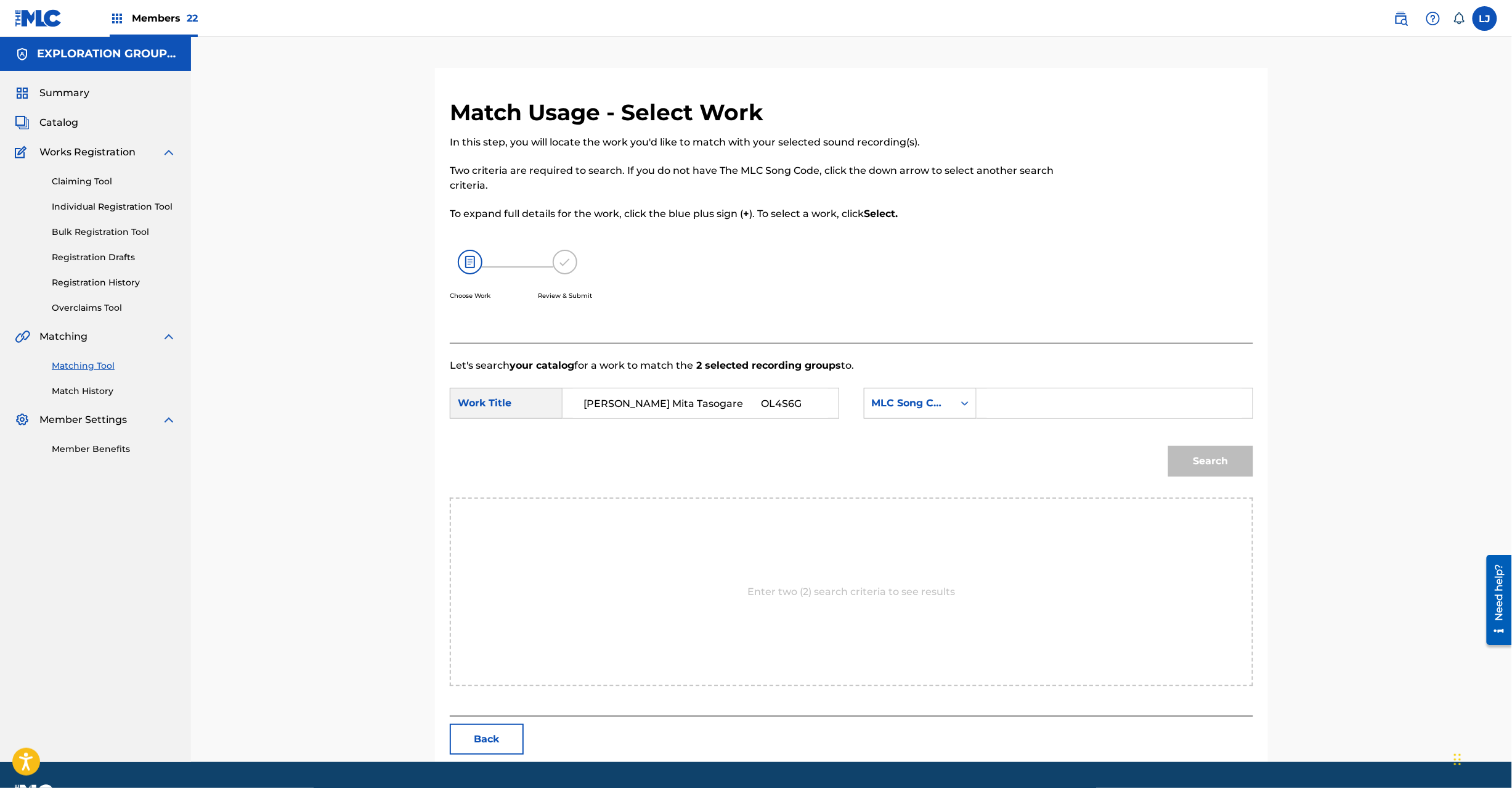
click at [754, 400] on input "[PERSON_NAME] Mita Tasogare OL4S6G" at bounding box center [701, 403] width 255 height 30
type input "[PERSON_NAME]"
click at [1112, 414] on input "Search Form" at bounding box center [1115, 403] width 255 height 30
paste input "OL4S6G"
type input "OL4S6G"
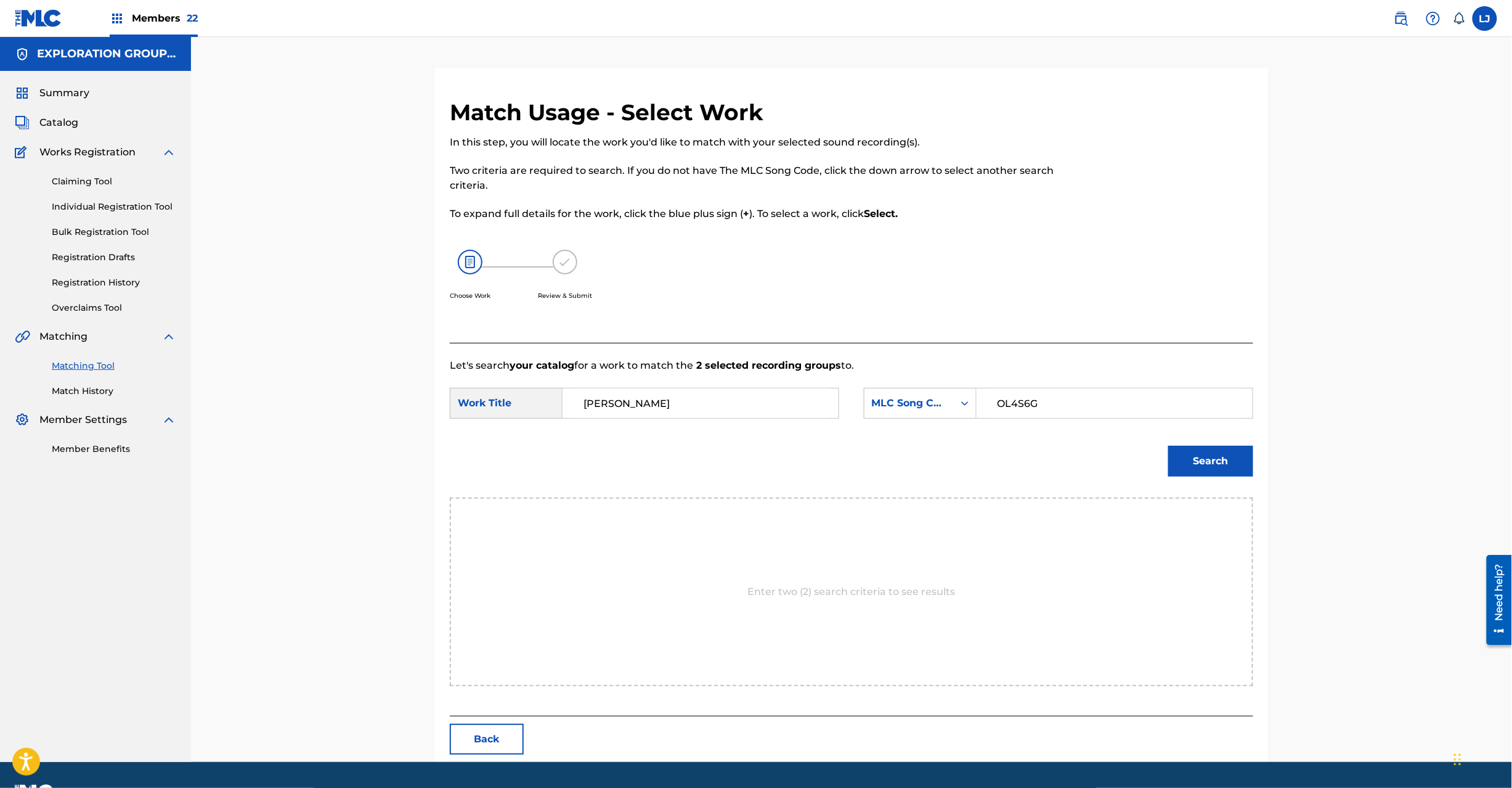
click at [1214, 485] on div "Search" at bounding box center [851, 466] width 803 height 64
click at [1211, 469] on button "Search" at bounding box center [1211, 460] width 85 height 30
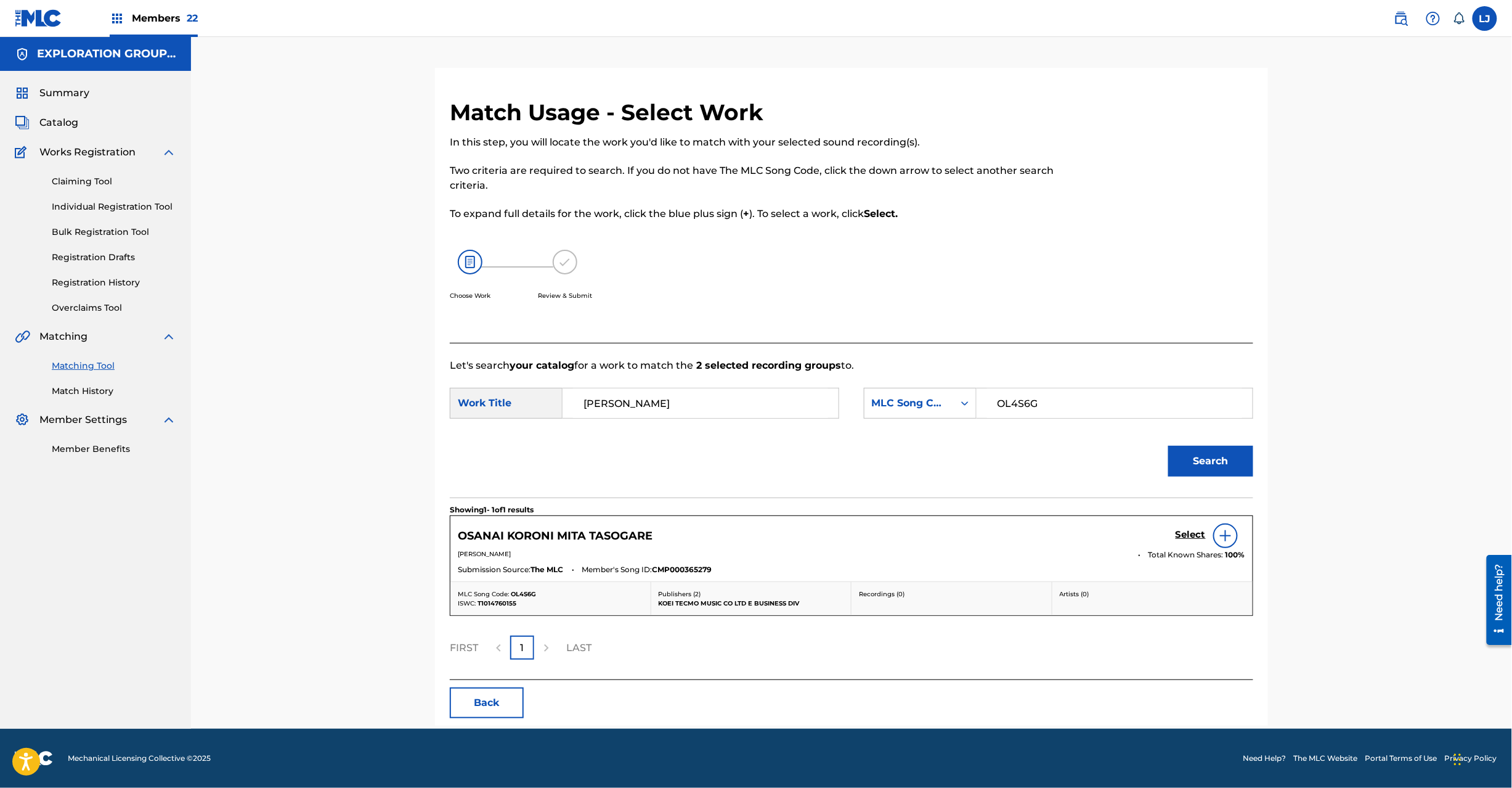
click at [1187, 532] on h5 "Select" at bounding box center [1191, 534] width 30 height 11
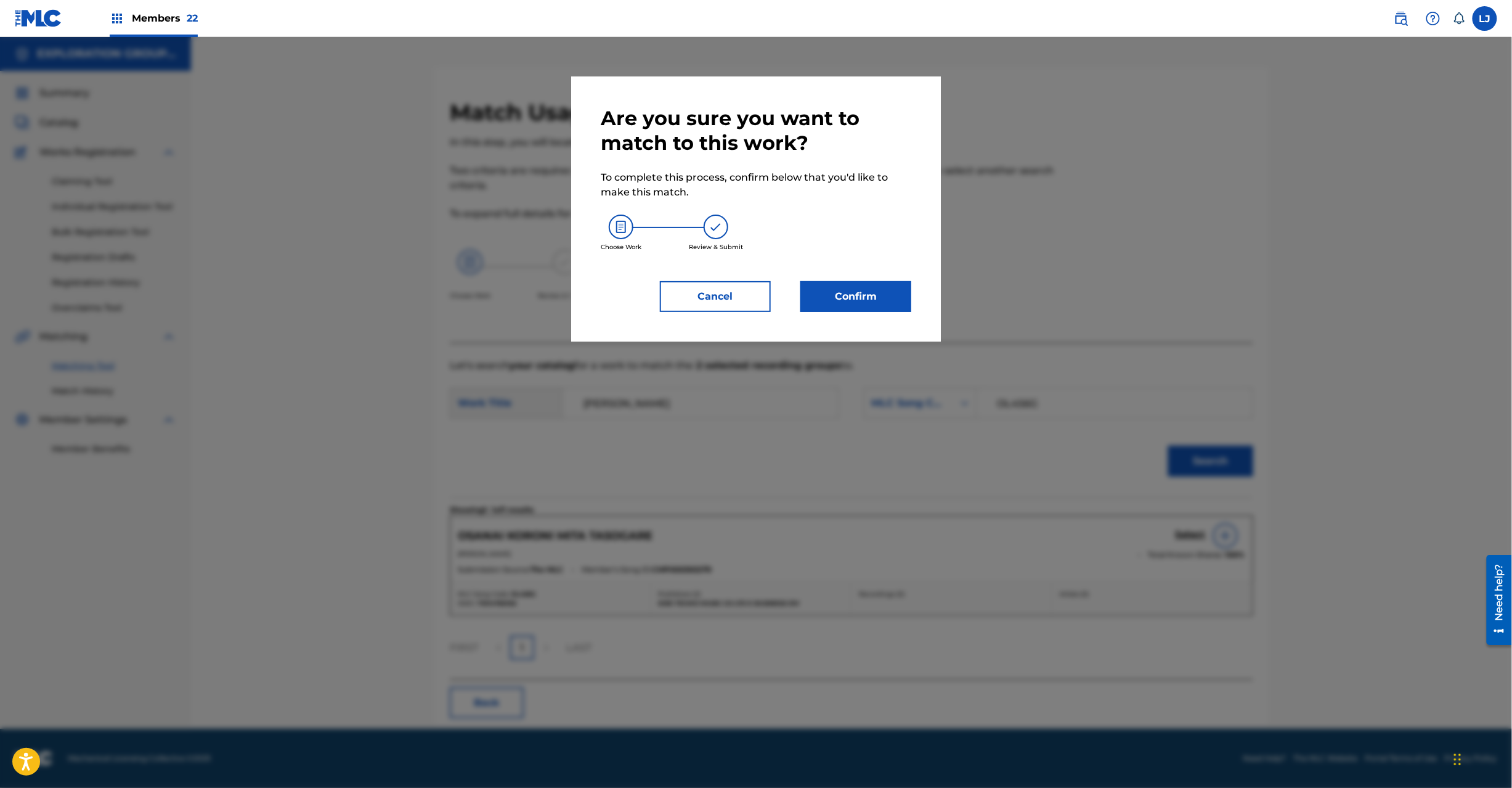
click at [865, 296] on button "Confirm" at bounding box center [856, 296] width 111 height 30
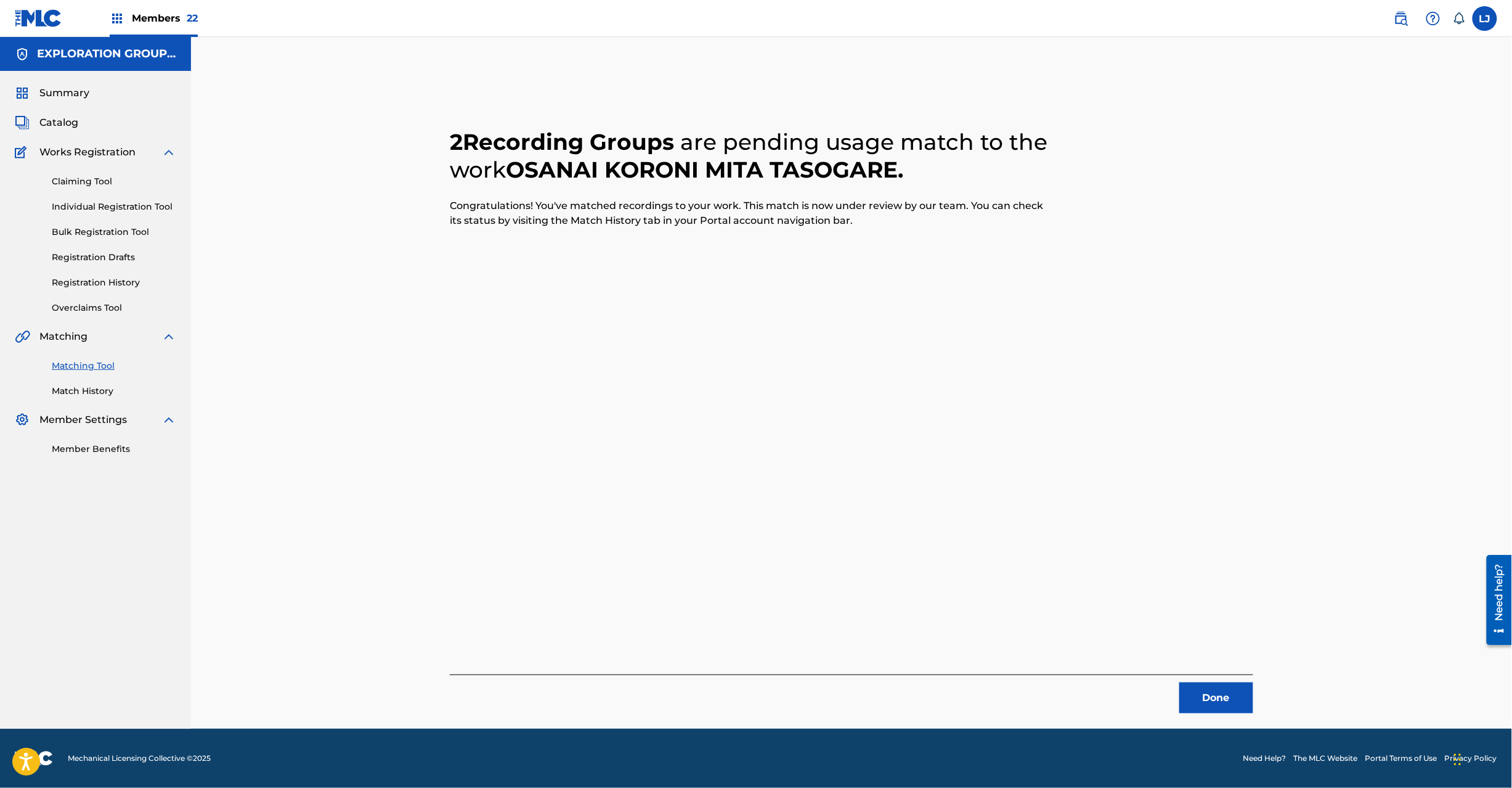
click at [1223, 709] on button "Done" at bounding box center [1216, 697] width 74 height 30
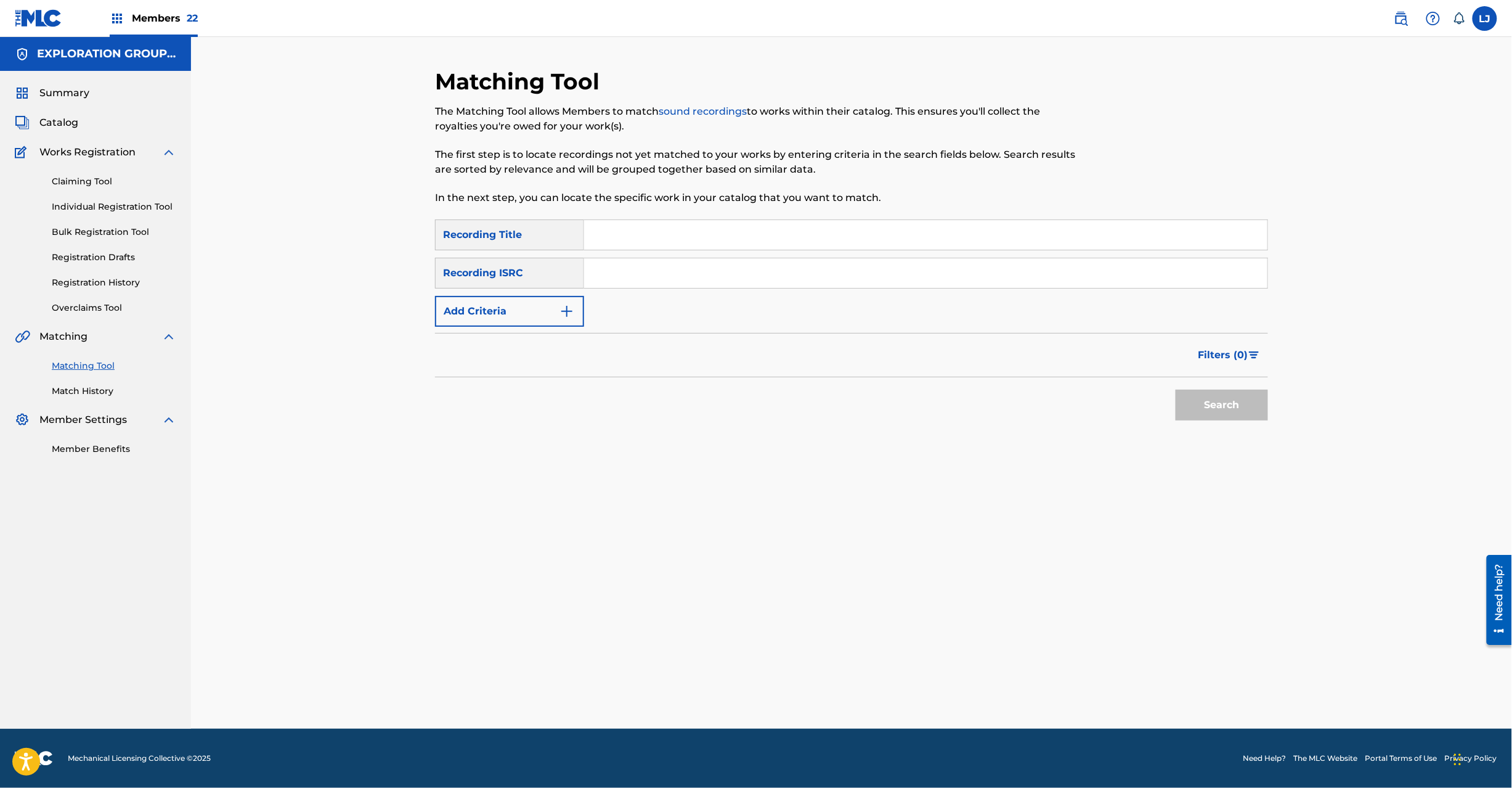
click at [632, 267] on input "Search Form" at bounding box center [926, 273] width 683 height 30
paste input "JPD101550057 | JPSR09814466"
click at [677, 277] on input "JPD101550057 | JPSR09814466" at bounding box center [926, 273] width 683 height 30
type input "JPD101550057"
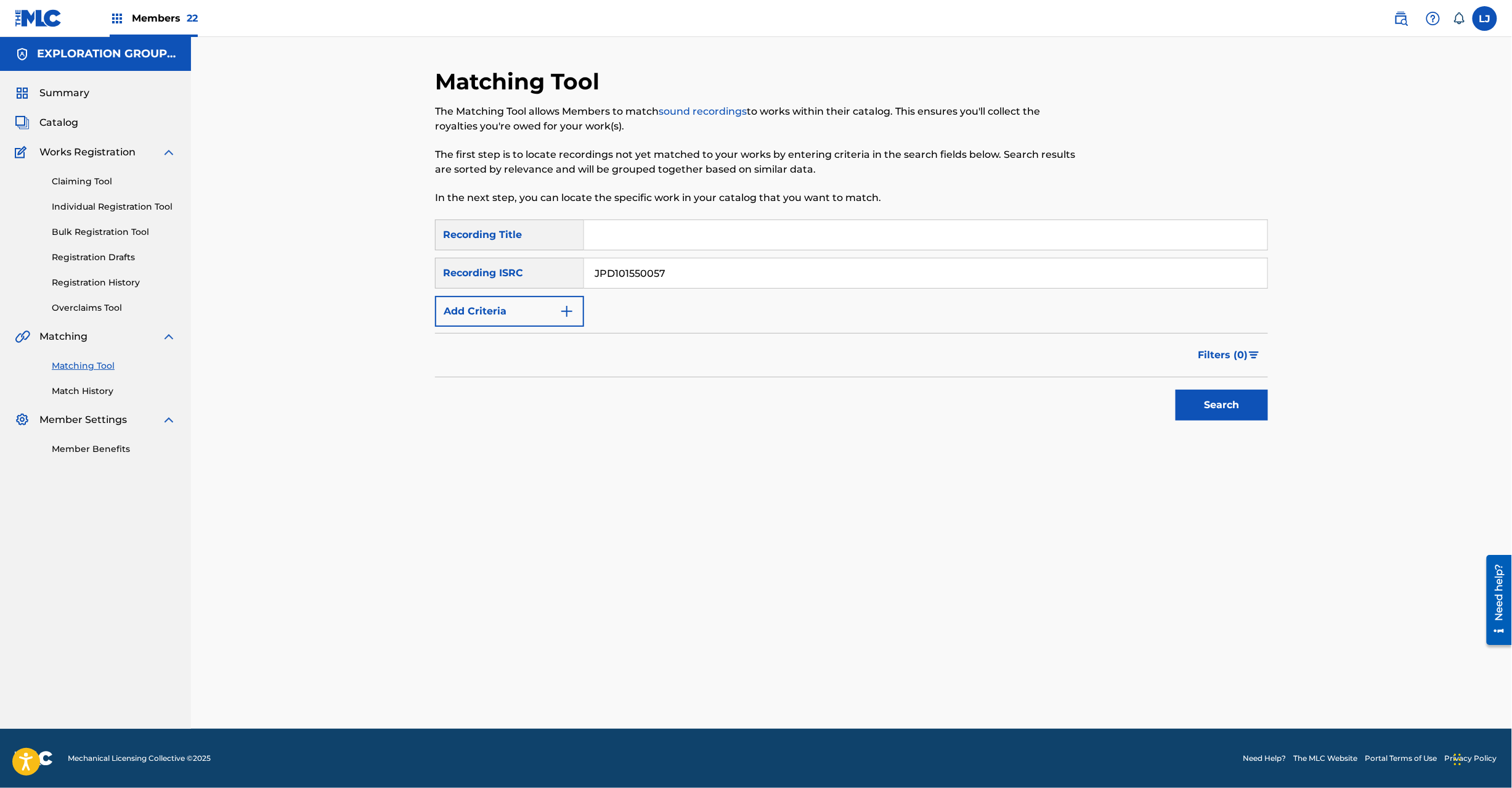
click at [1238, 381] on div "Search" at bounding box center [1219, 401] width 99 height 50
click at [1243, 388] on div "Search" at bounding box center [1219, 401] width 99 height 50
click at [1223, 406] on button "Search" at bounding box center [1222, 404] width 92 height 30
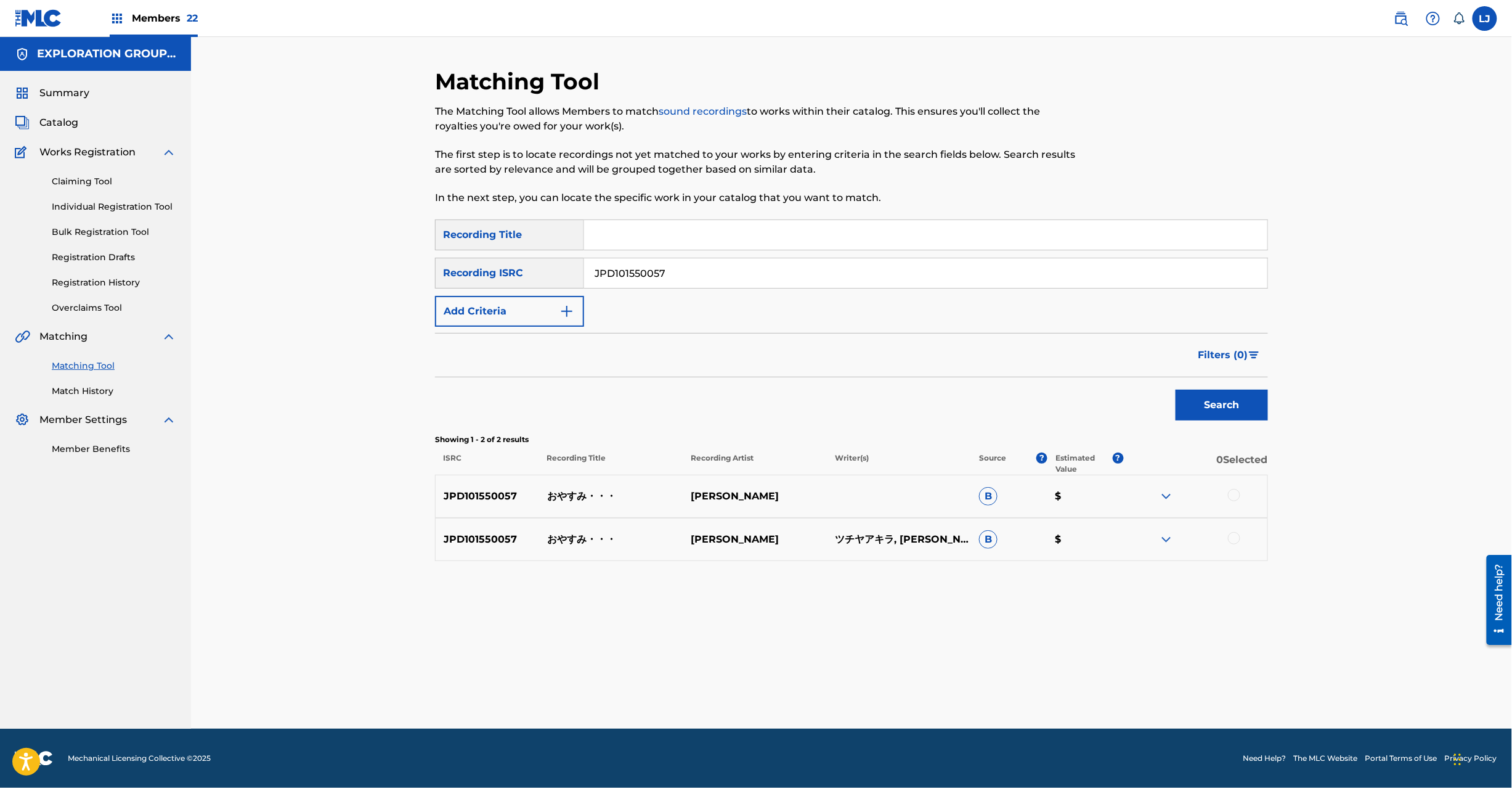
drag, startPoint x: 1231, startPoint y: 491, endPoint x: 1233, endPoint y: 501, distance: 10.2
click at [1230, 492] on div at bounding box center [1234, 495] width 12 height 12
click at [1233, 536] on div at bounding box center [1234, 538] width 12 height 12
click at [878, 680] on button "Match 2 Groups" at bounding box center [866, 686] width 136 height 30
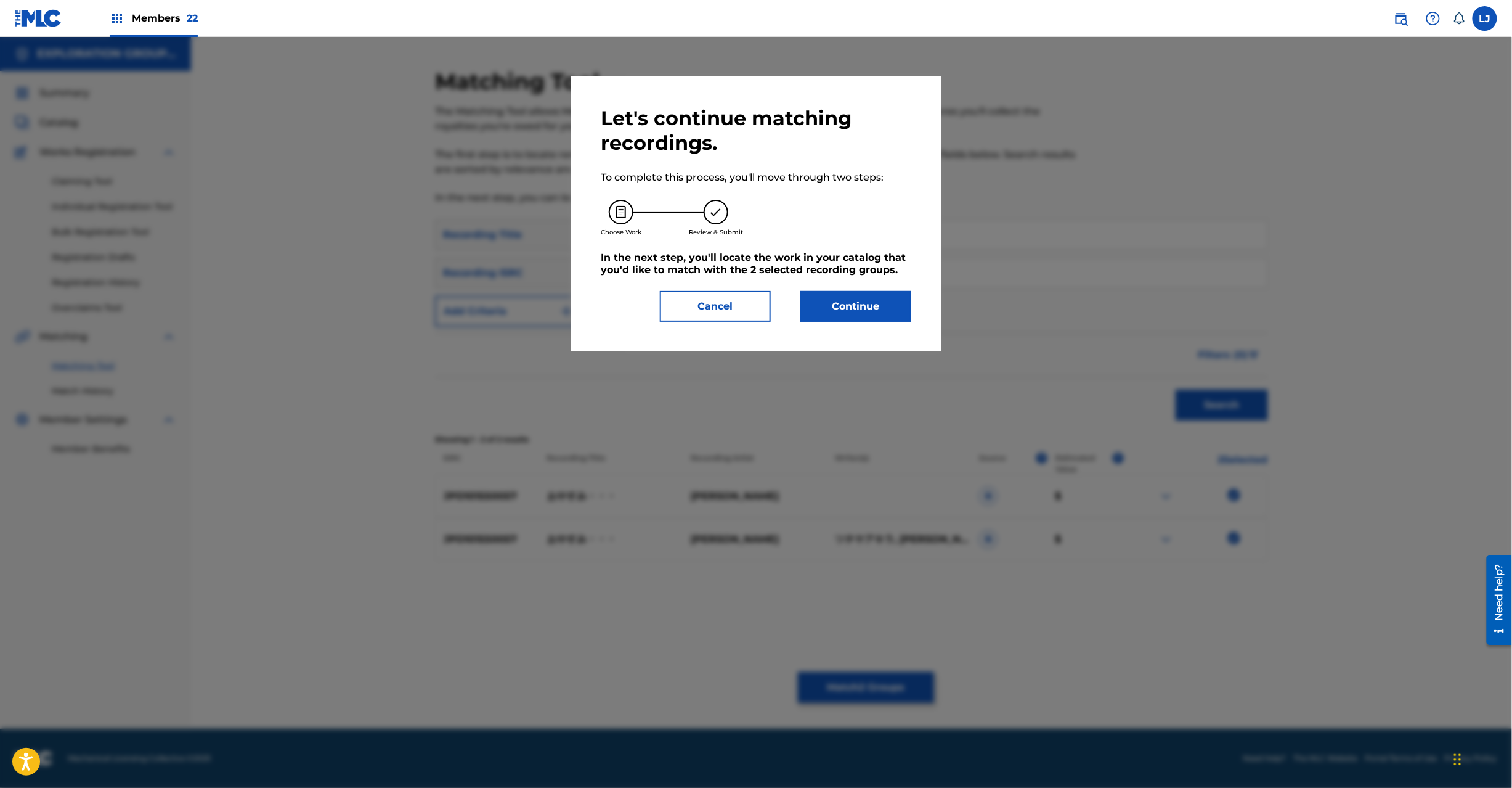
click at [846, 291] on button "Continue" at bounding box center [856, 306] width 111 height 30
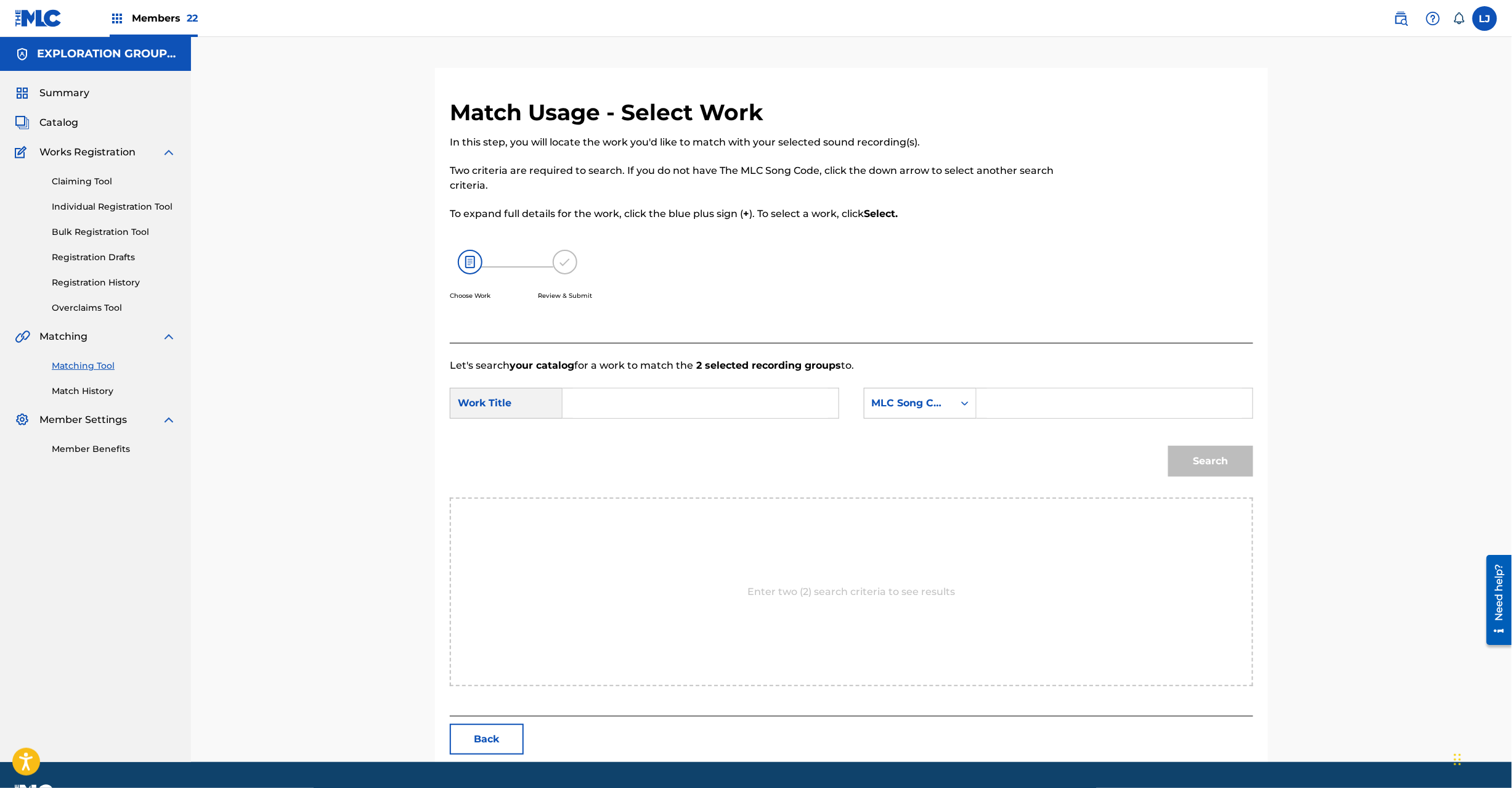
click at [642, 404] on input "Search Form" at bounding box center [701, 403] width 255 height 30
paste input "Oyasumi OL4S16"
click at [689, 403] on input "Oyasumi OL4S16" at bounding box center [701, 403] width 255 height 30
type input "Oyasumi"
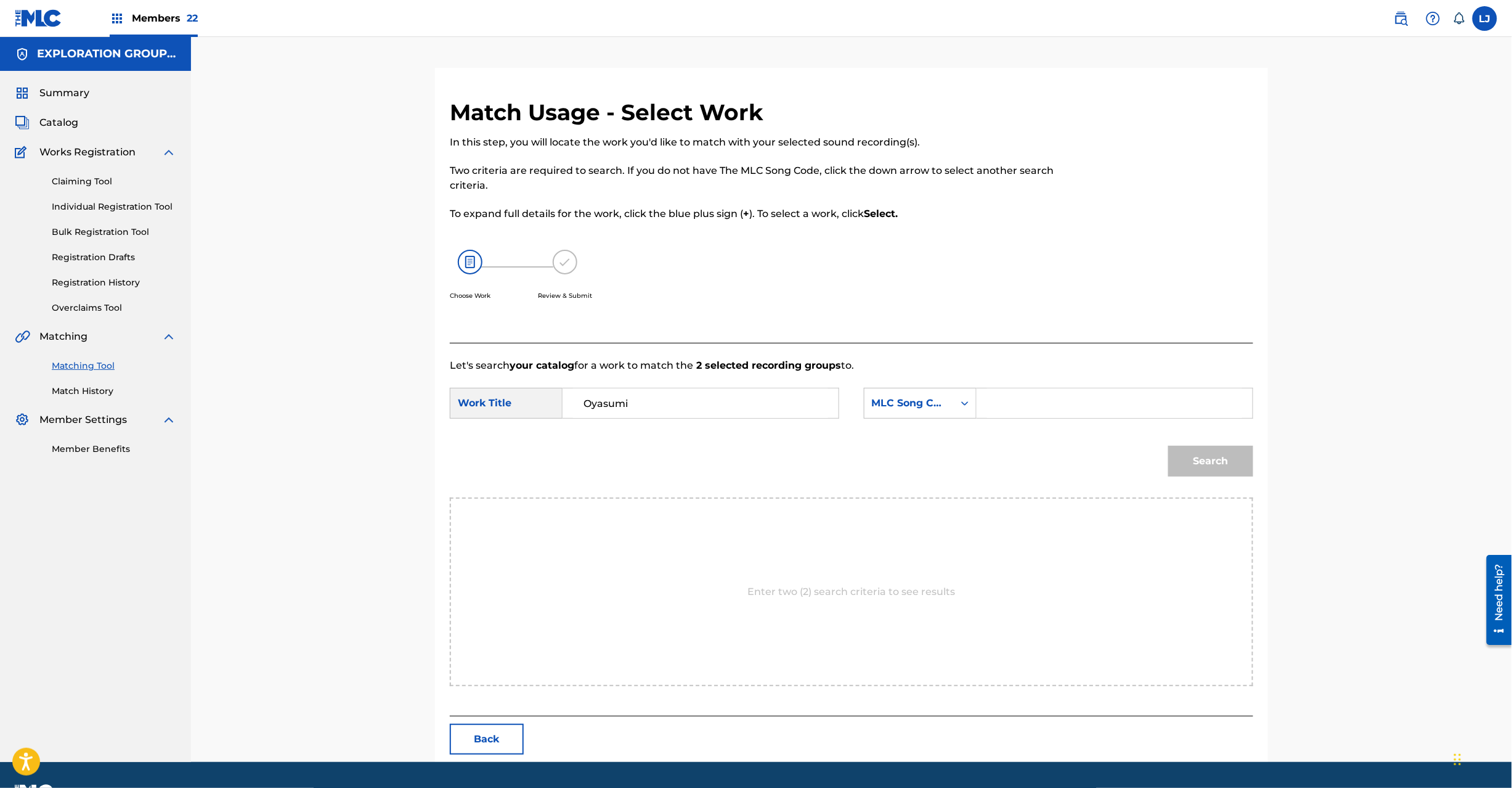
click at [1093, 401] on input "Search Form" at bounding box center [1115, 403] width 255 height 30
paste input "OL4S16"
type input "OL4S16"
click at [1212, 467] on button "Search" at bounding box center [1211, 460] width 85 height 30
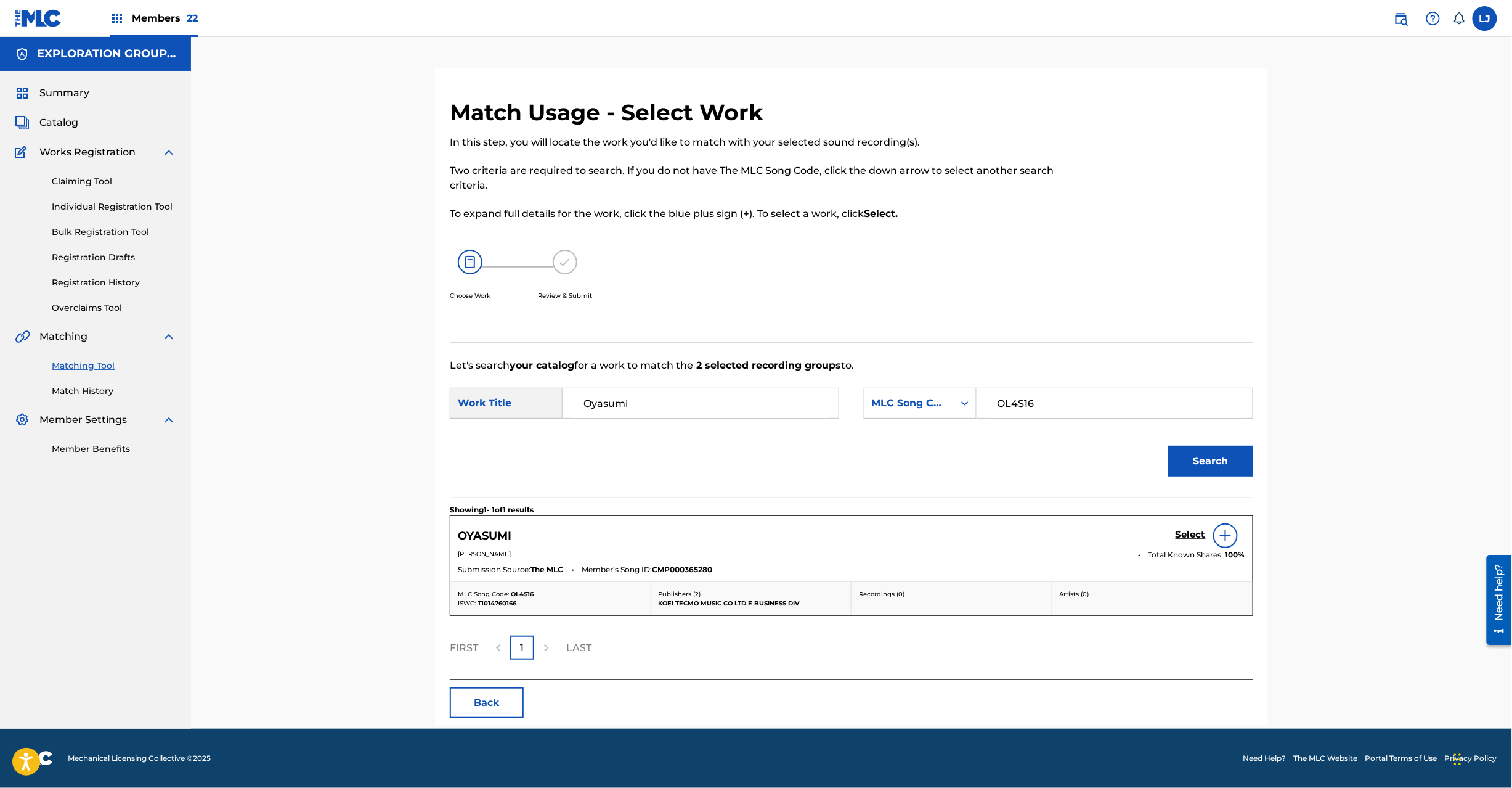
click at [1199, 538] on h5 "Select" at bounding box center [1191, 534] width 30 height 11
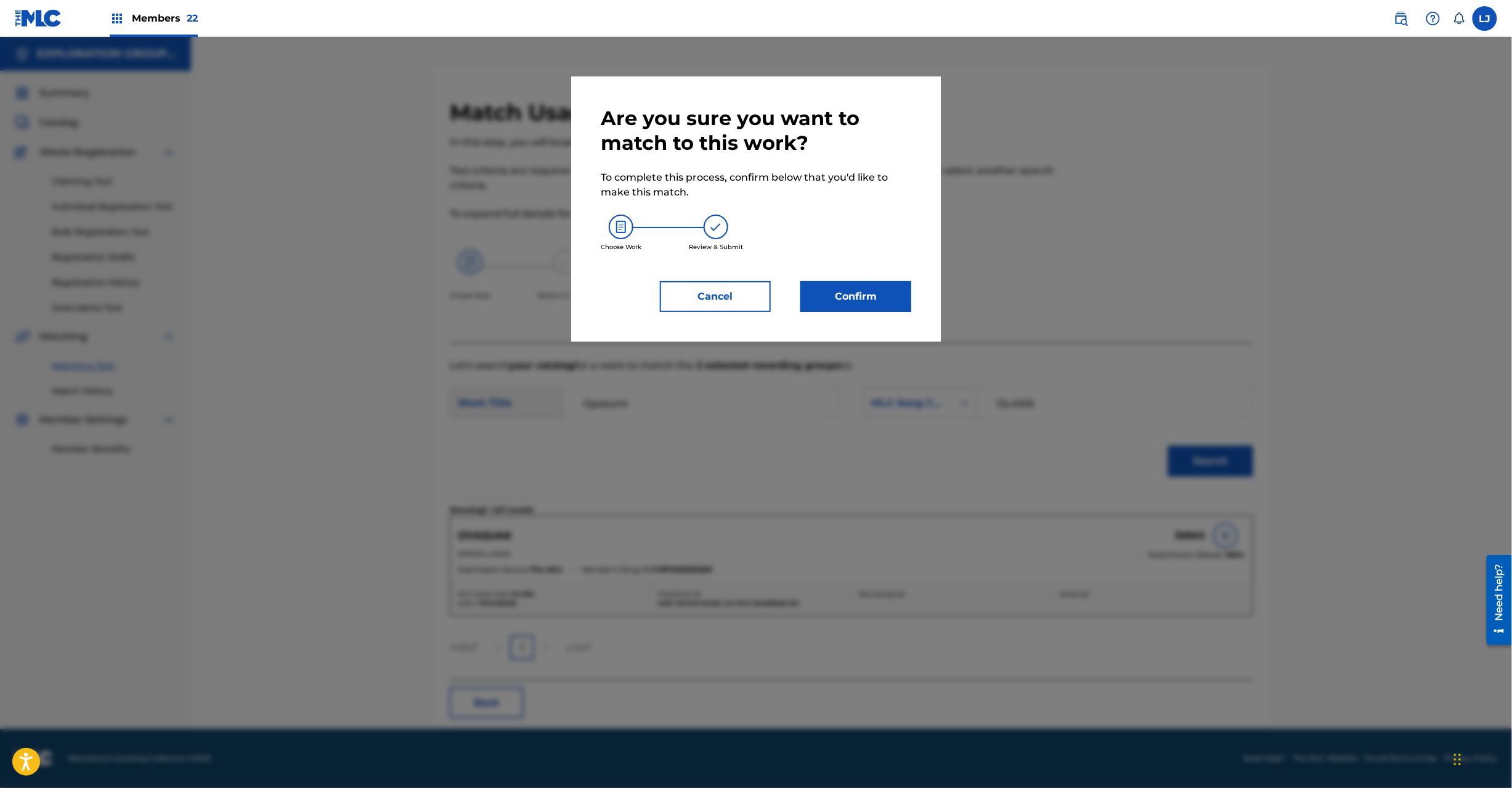
click at [845, 272] on div "Are you sure you want to match to this work? To complete this process, confirm …" at bounding box center [756, 209] width 311 height 206
click at [842, 288] on button "Confirm" at bounding box center [856, 296] width 111 height 30
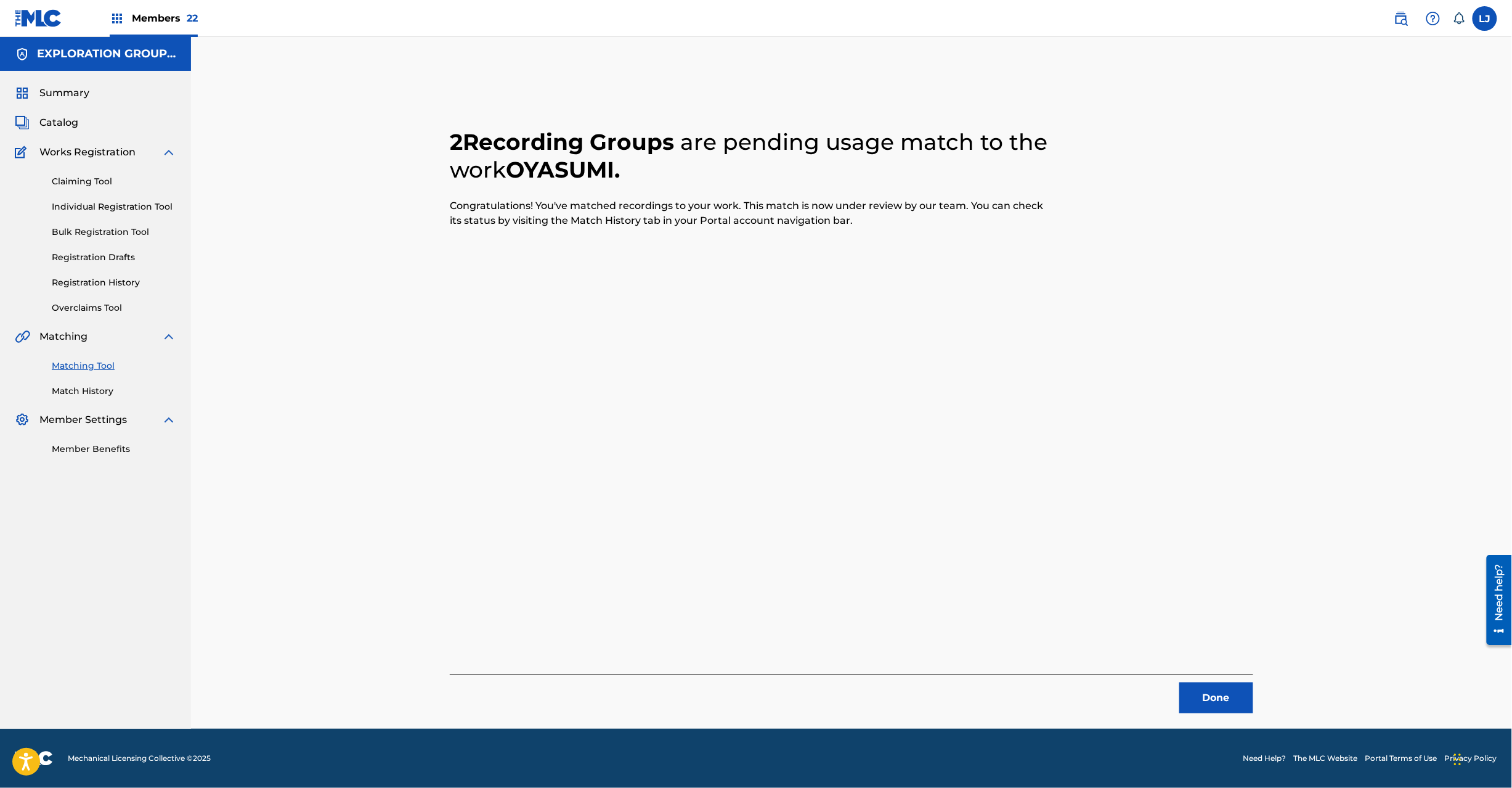
click at [1209, 688] on button "Done" at bounding box center [1216, 697] width 74 height 30
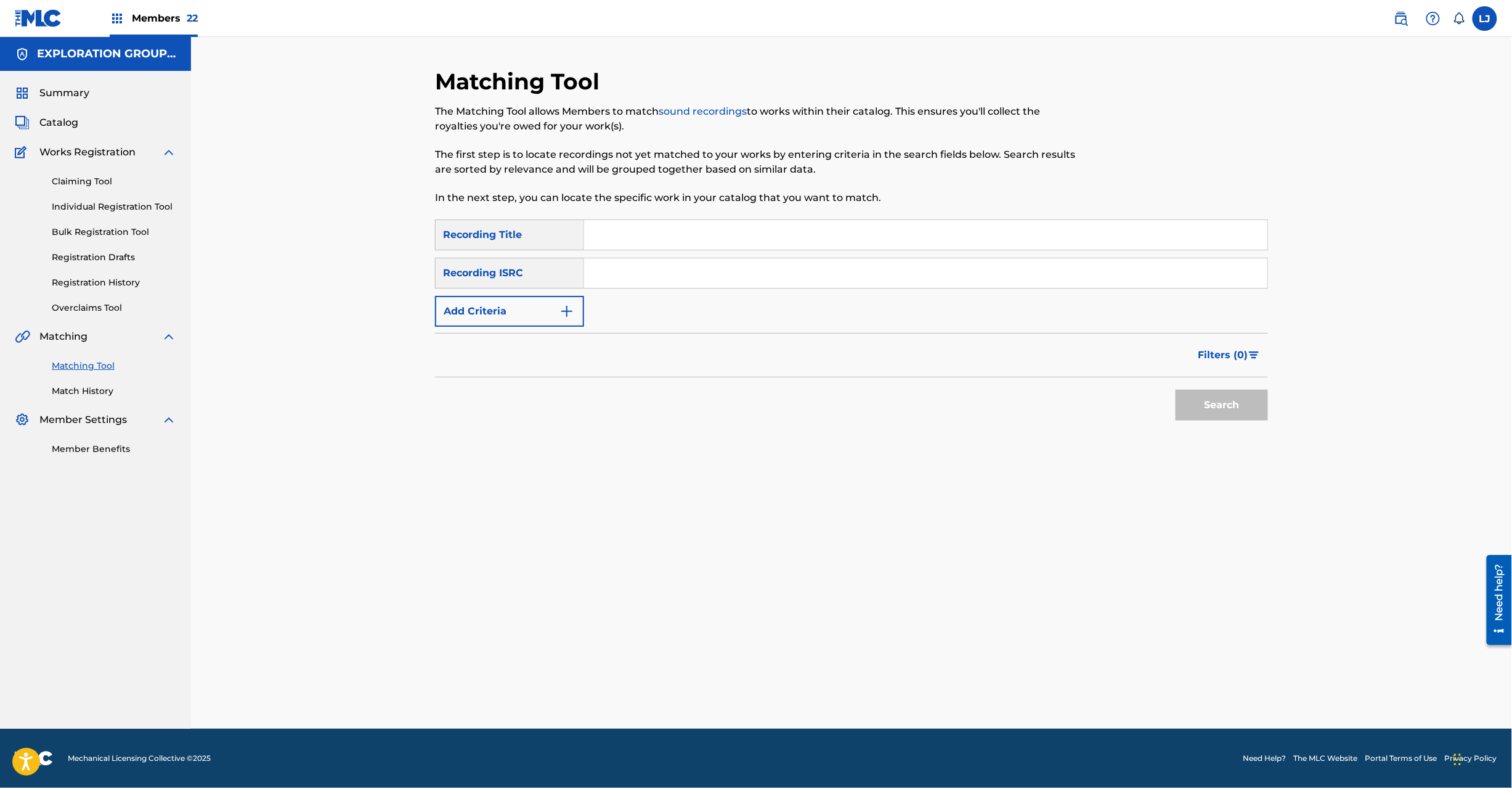
click at [694, 277] on input "Search Form" at bounding box center [926, 273] width 683 height 30
paste input "JPD101550057 | JPSR09814466"
click at [658, 275] on input "JPD101550057 | JPSR09814466" at bounding box center [926, 273] width 683 height 30
click at [1255, 414] on button "Search" at bounding box center [1222, 404] width 92 height 30
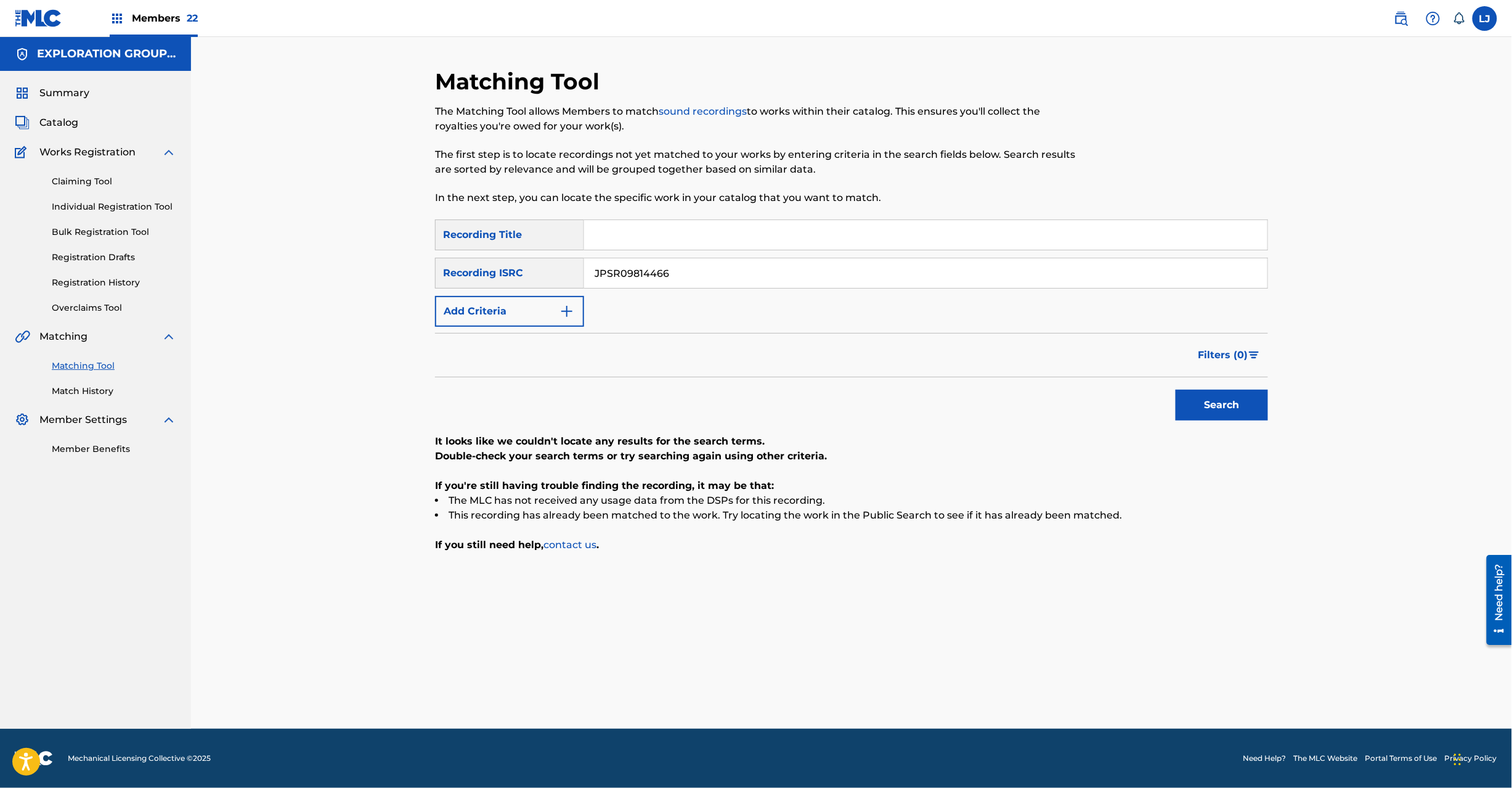
click at [658, 287] on input "JPSR09814466" at bounding box center [926, 273] width 683 height 30
paste input "D101550155"
click at [658, 287] on input "JPD101550155" at bounding box center [926, 273] width 683 height 30
type input "JPD101550155"
drag, startPoint x: 1180, startPoint y: 389, endPoint x: 1211, endPoint y: 402, distance: 33.6
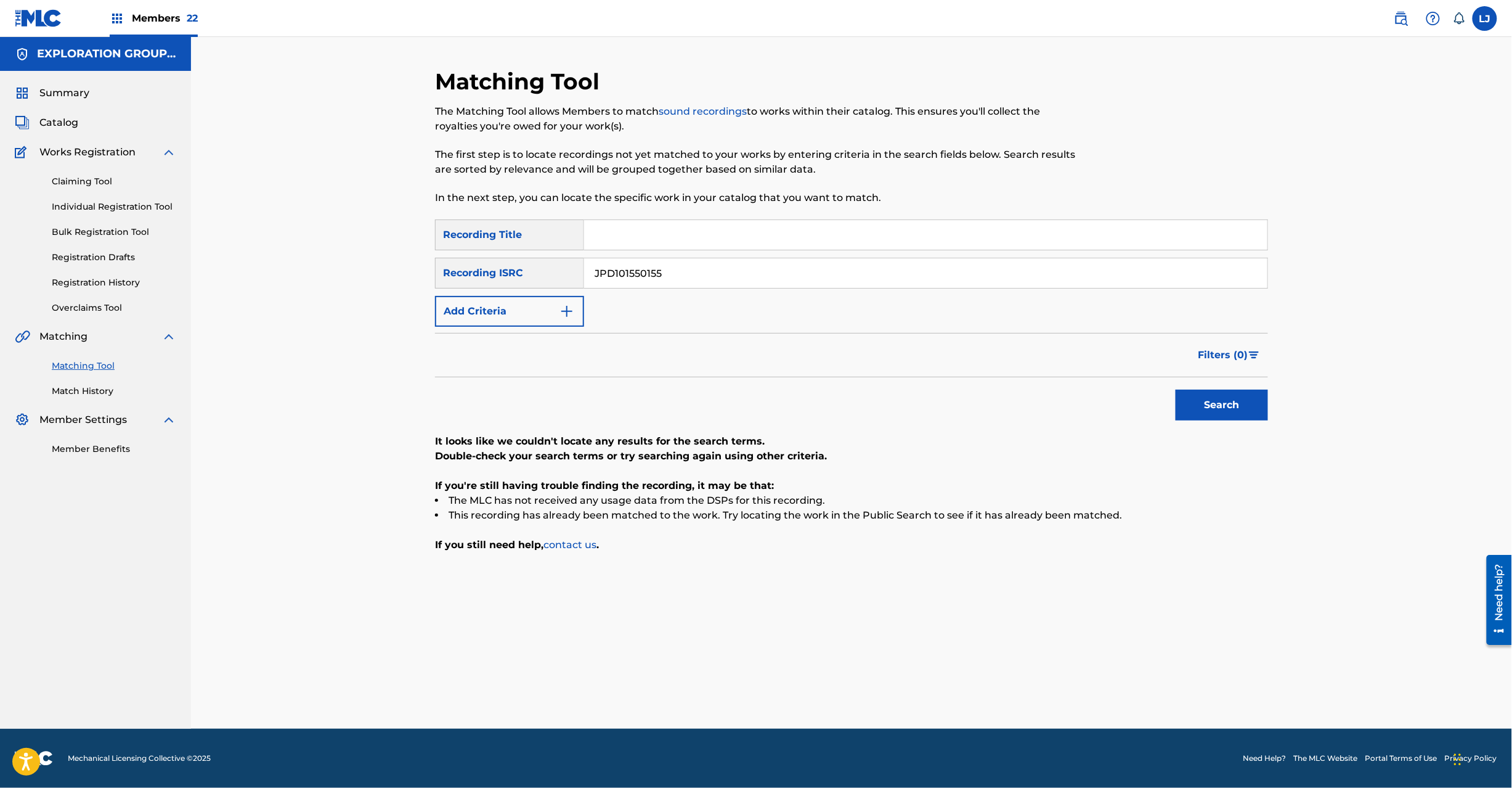
click at [1180, 391] on button "Search" at bounding box center [1222, 404] width 92 height 30
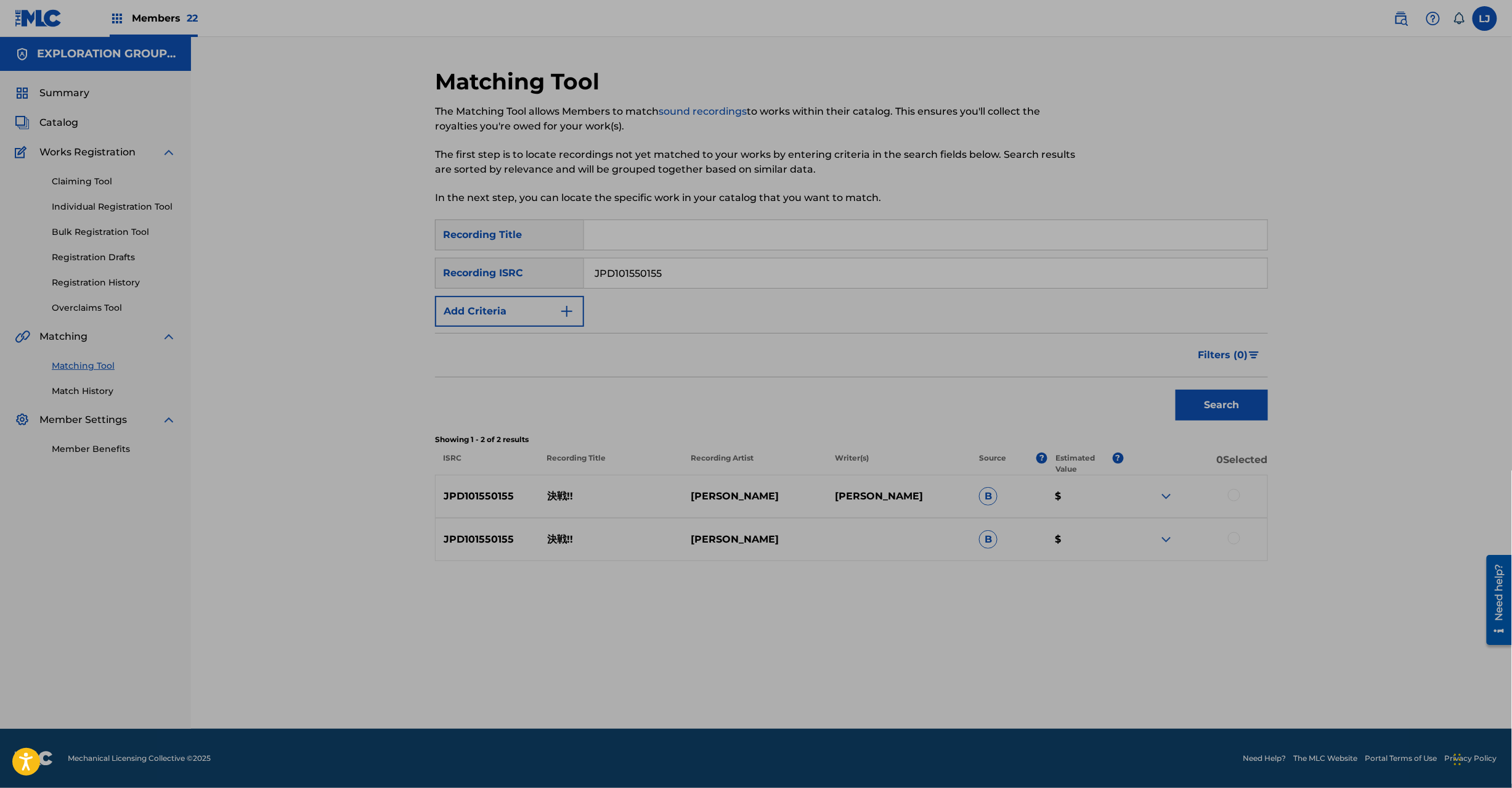
click at [1238, 491] on div at bounding box center [1234, 495] width 12 height 12
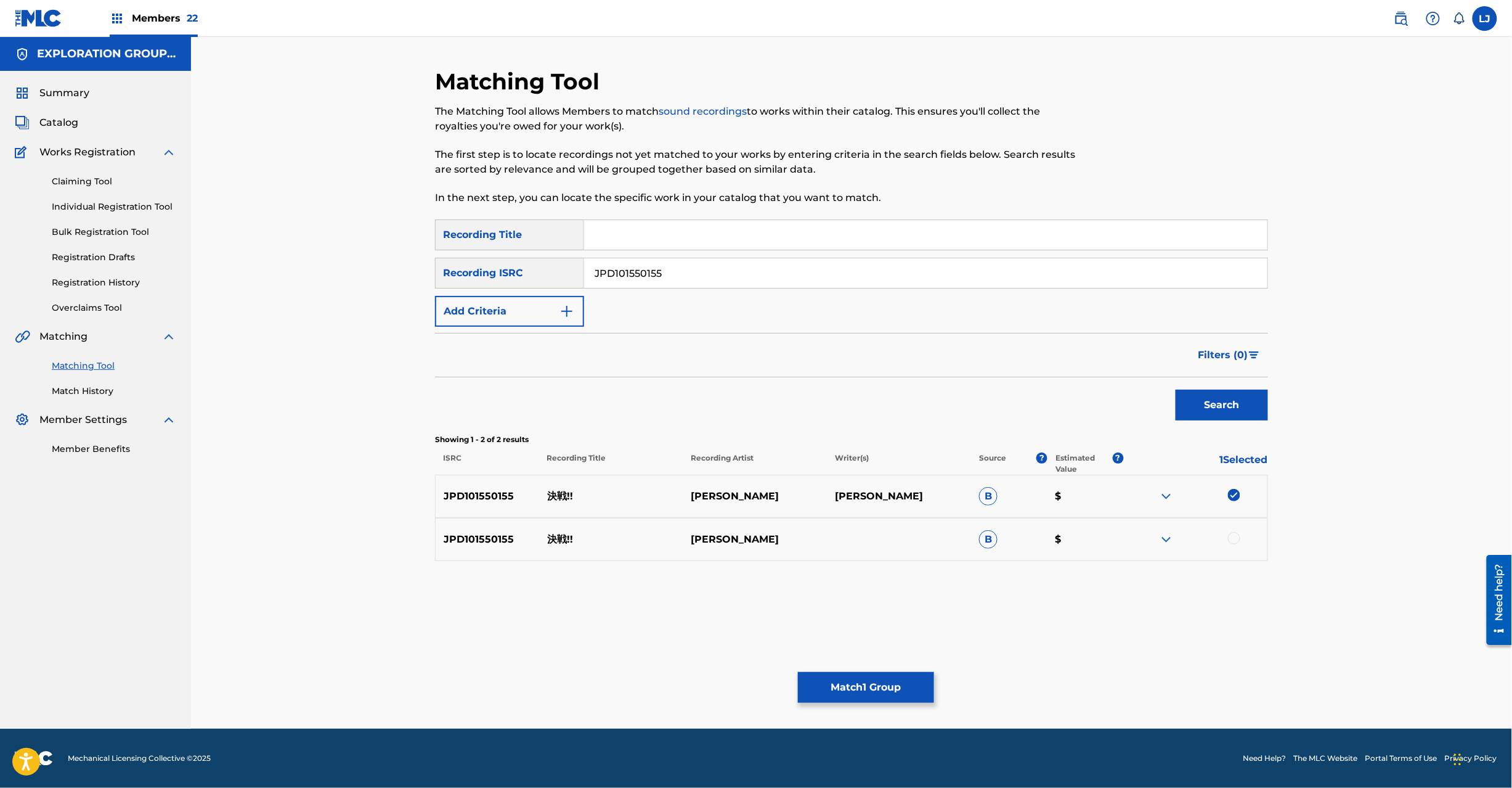
click at [1232, 532] on div at bounding box center [1195, 539] width 144 height 15
click at [1231, 533] on div at bounding box center [1234, 538] width 12 height 12
click at [874, 685] on button "Match 2 Groups" at bounding box center [866, 686] width 136 height 30
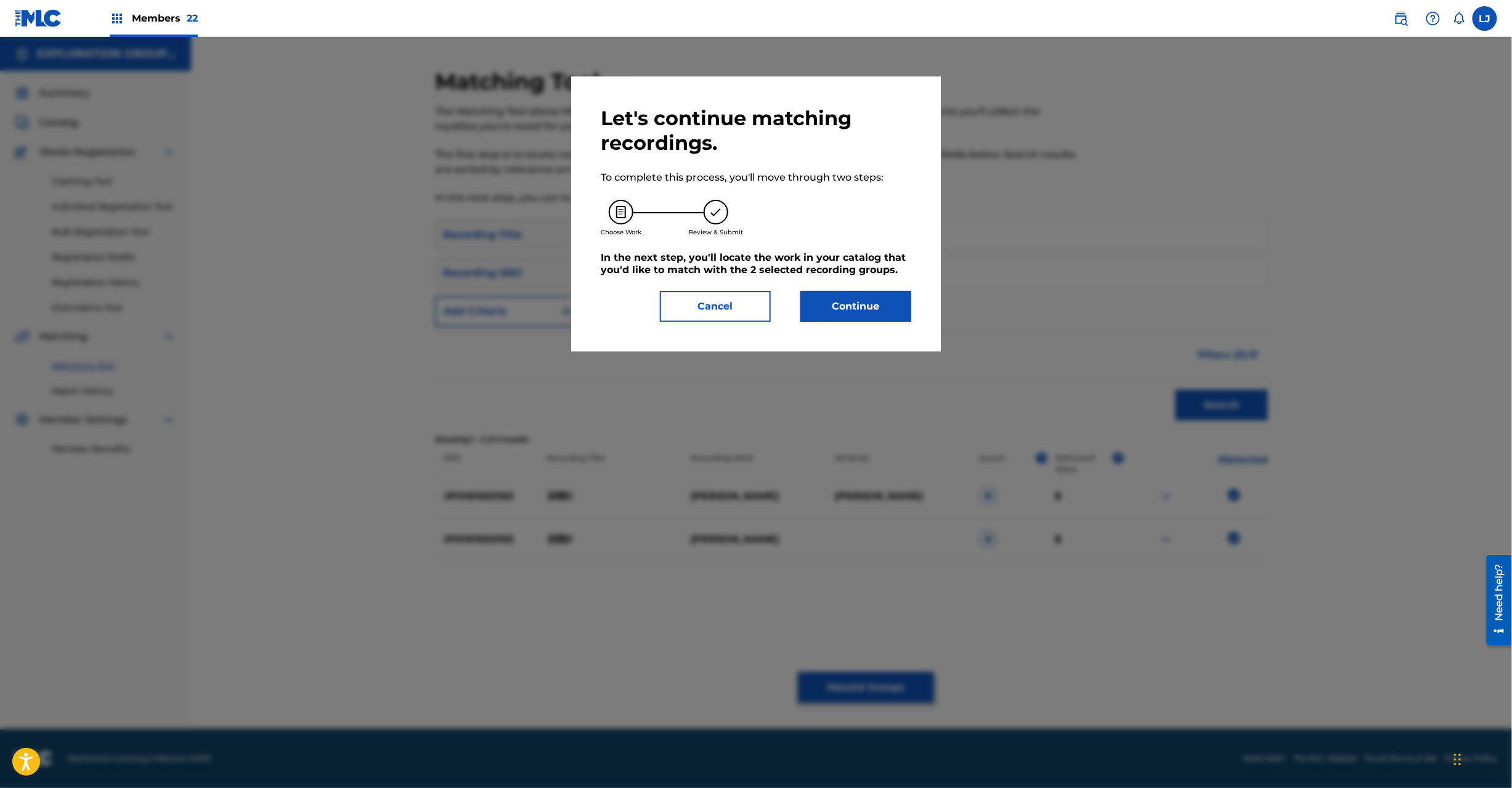
click at [859, 301] on button "Continue" at bounding box center [856, 306] width 111 height 30
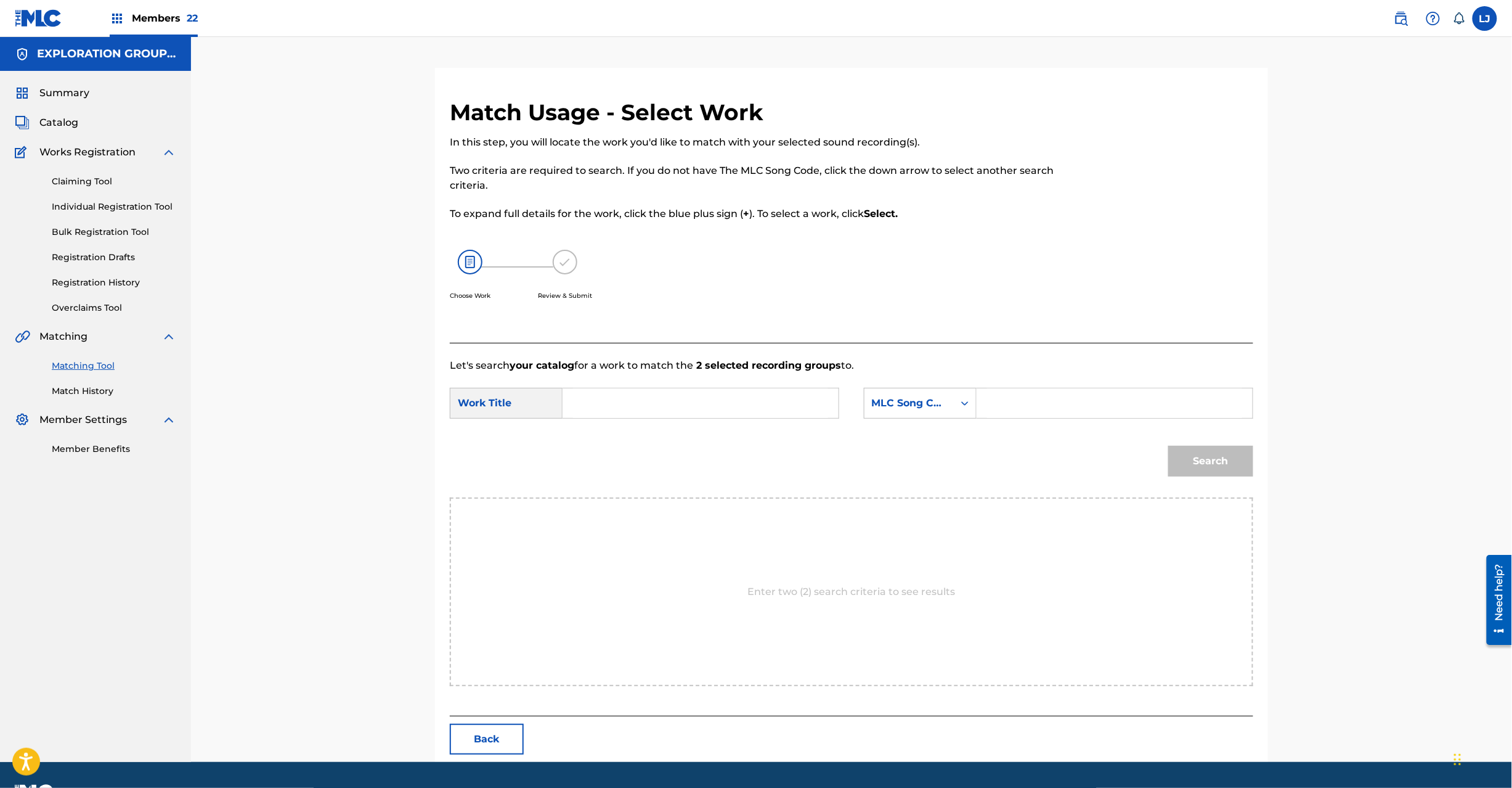
click at [729, 403] on input "Search Form" at bounding box center [701, 403] width 255 height 30
paste input "[PERSON_NAME] KI9V3C"
click at [703, 417] on input "[PERSON_NAME] KI9V3C" at bounding box center [701, 403] width 255 height 30
type input "[PERSON_NAME]"
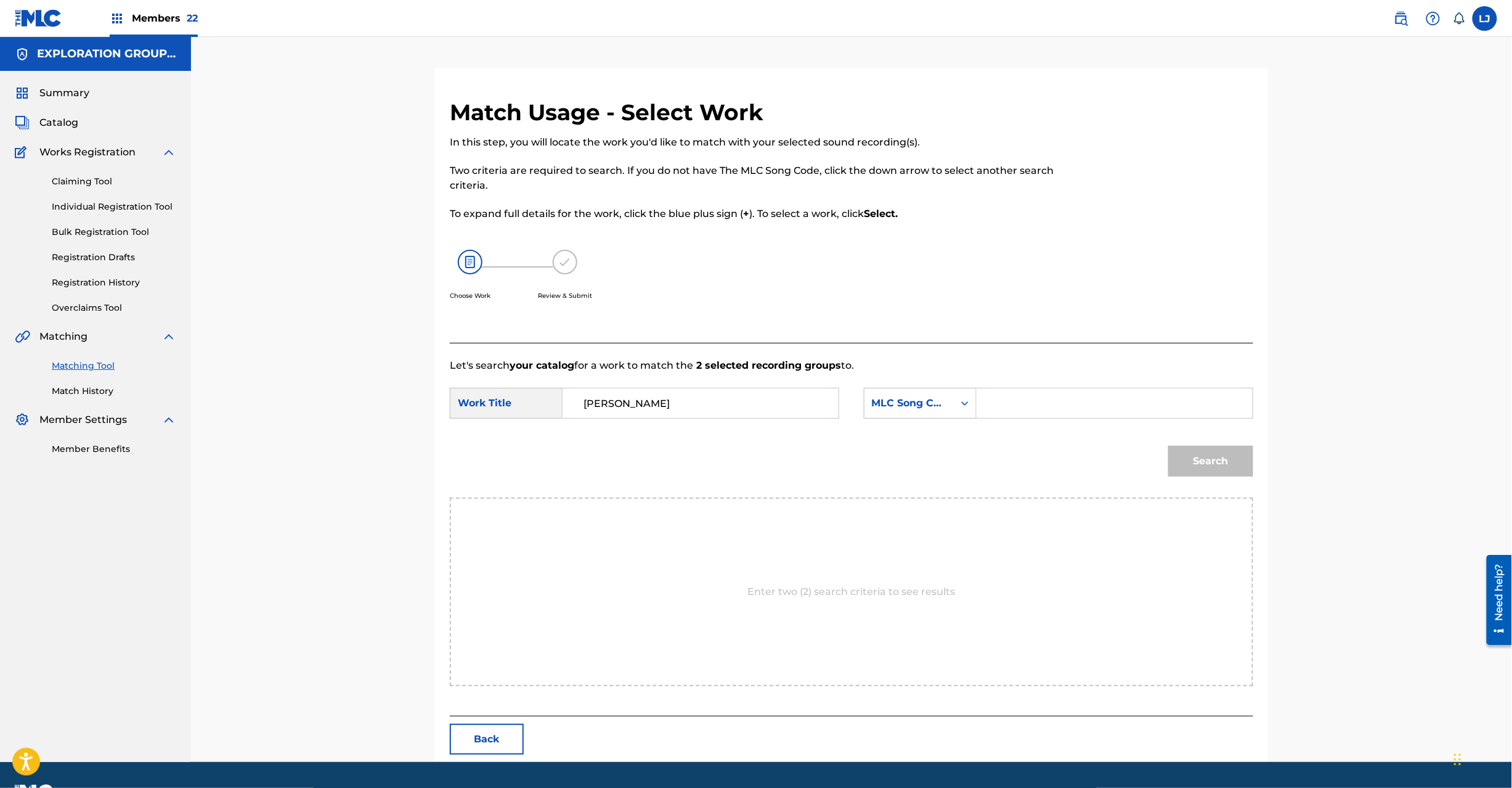
click at [1003, 394] on input "Search Form" at bounding box center [1115, 403] width 255 height 30
paste input "KI9V3C"
type input "KI9V3C"
drag, startPoint x: 1183, startPoint y: 440, endPoint x: 1192, endPoint y: 451, distance: 14.2
click at [1186, 445] on div "Search" at bounding box center [1207, 458] width 91 height 50
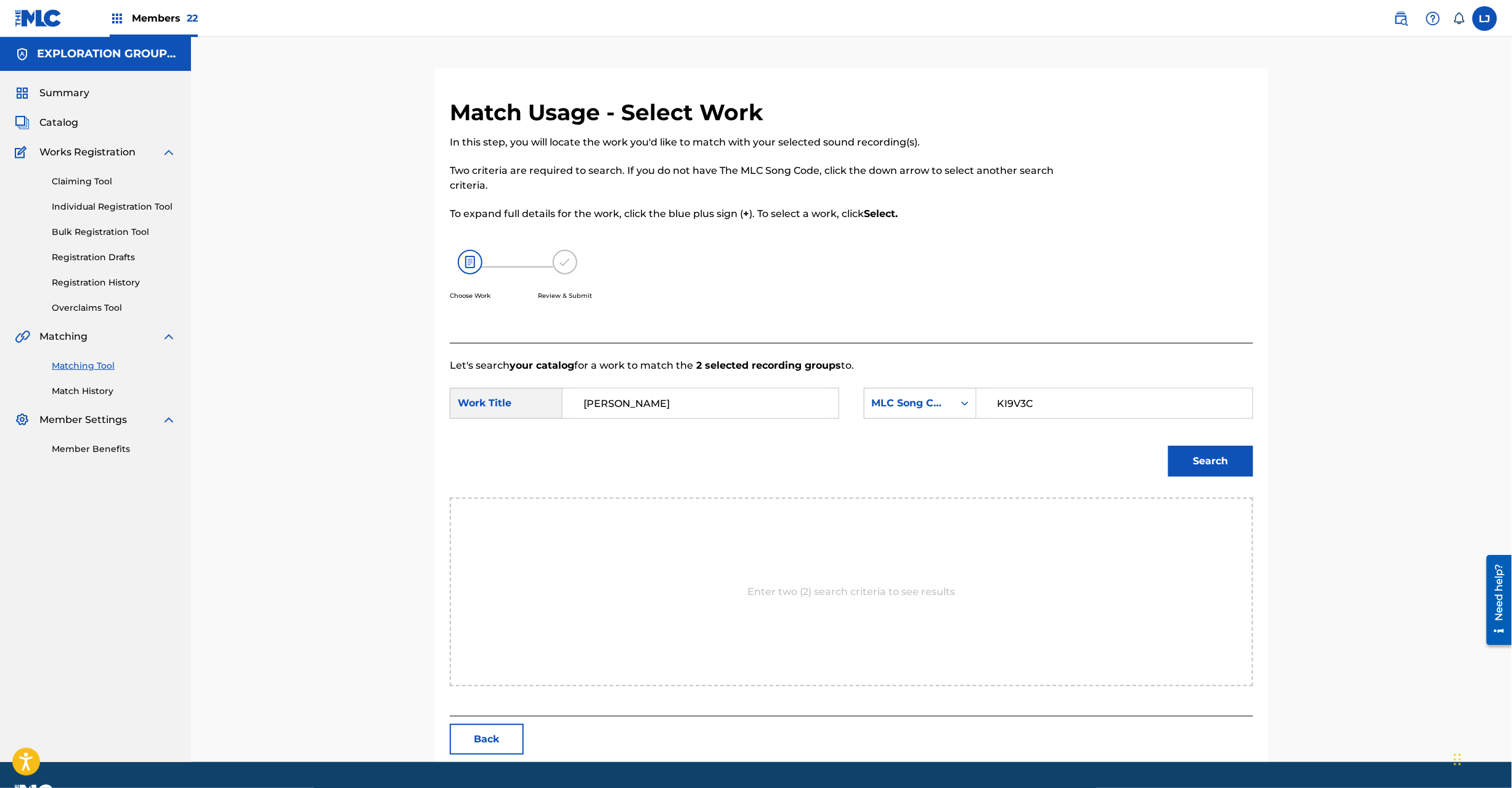
click at [1192, 451] on button "Search" at bounding box center [1211, 460] width 85 height 30
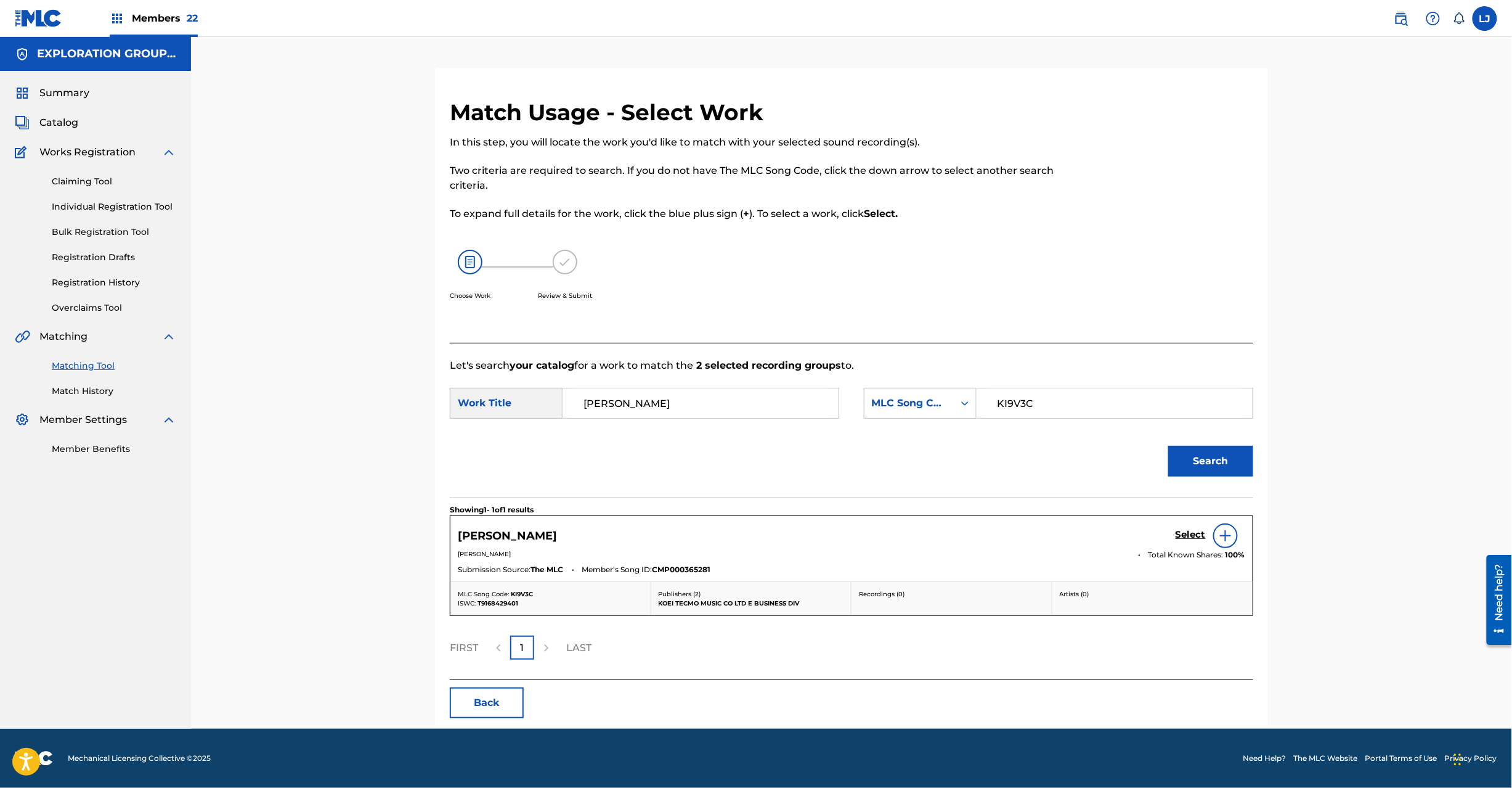
click at [1179, 536] on h5 "Select" at bounding box center [1191, 534] width 30 height 11
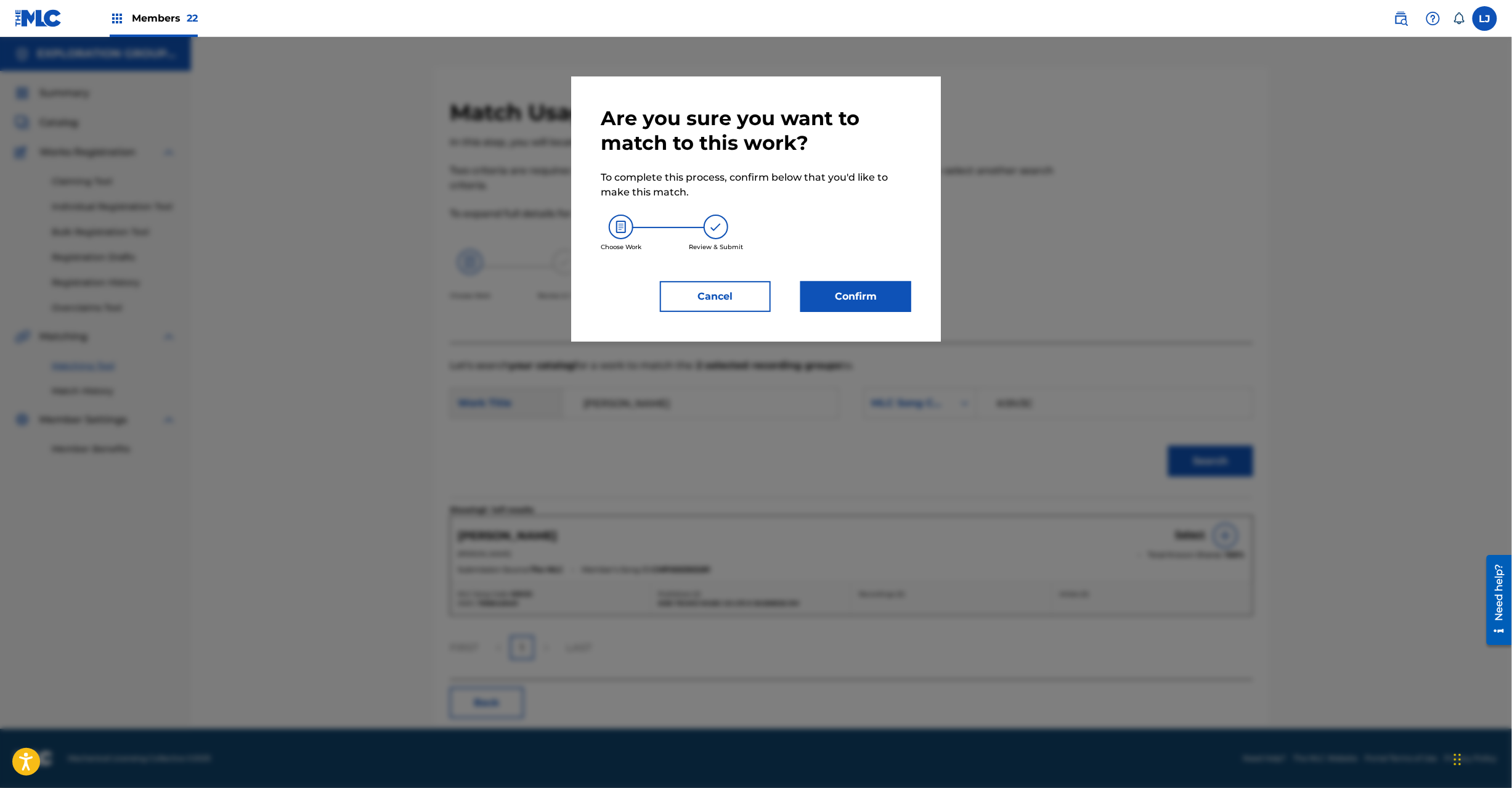
click at [842, 292] on button "Confirm" at bounding box center [856, 296] width 111 height 30
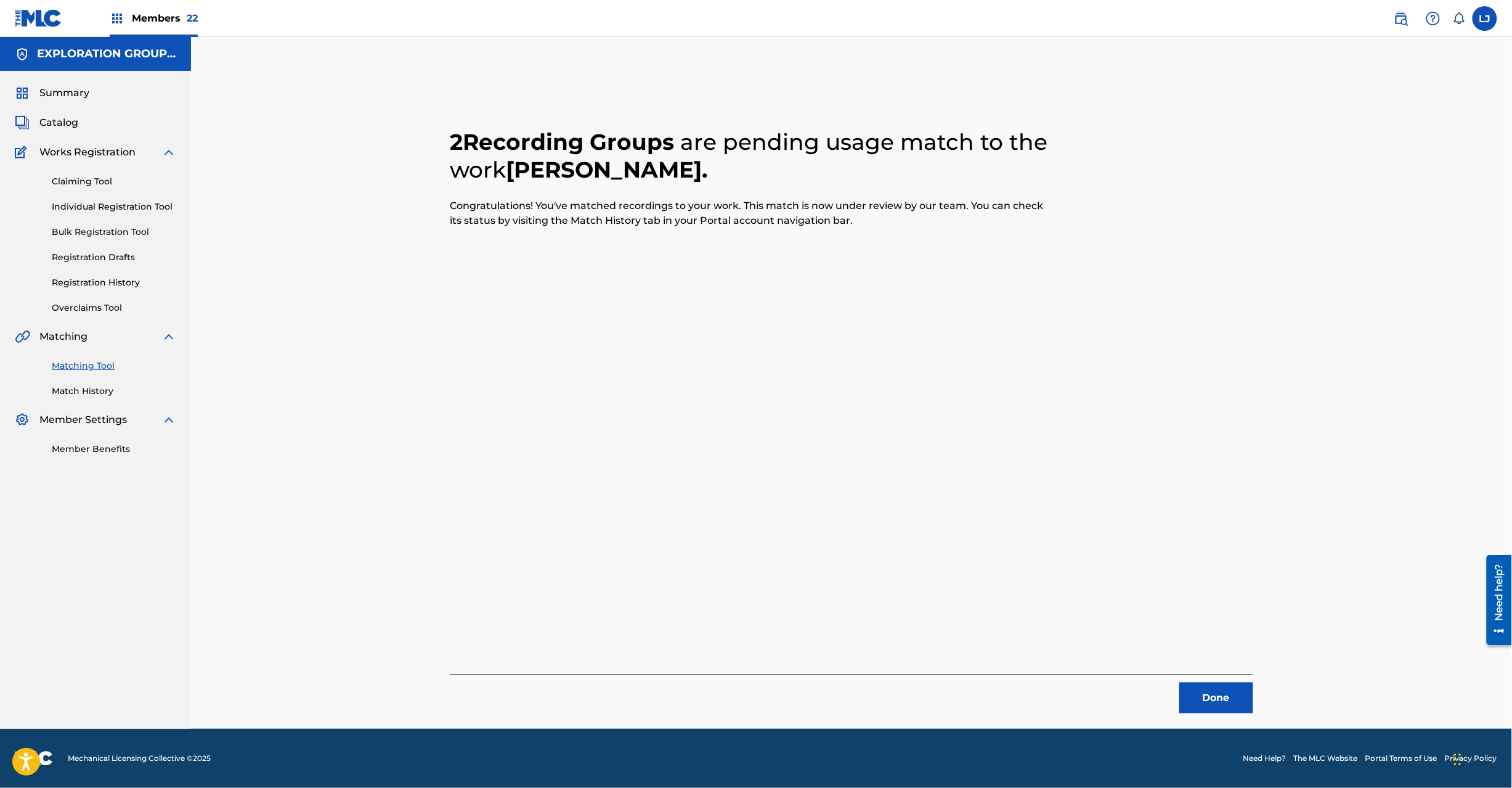
click at [1209, 701] on button "Done" at bounding box center [1216, 697] width 74 height 30
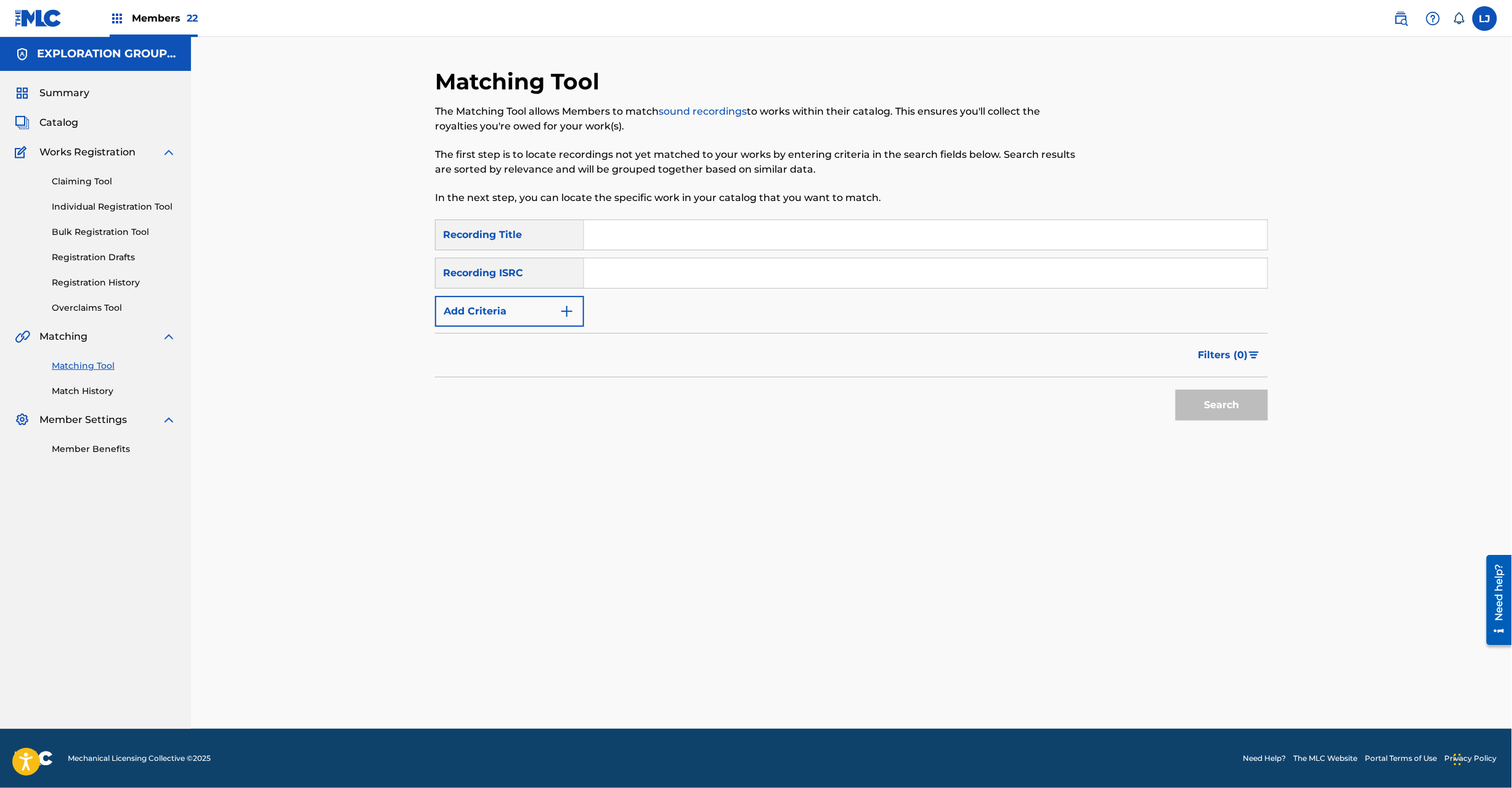
click at [641, 239] on input "Search Form" at bounding box center [926, 235] width 683 height 30
click at [641, 264] on input "Search Form" at bounding box center [926, 273] width 683 height 30
paste input "JPD101550156"
type input "JPD101550156"
click at [1253, 402] on button "Search" at bounding box center [1222, 404] width 92 height 30
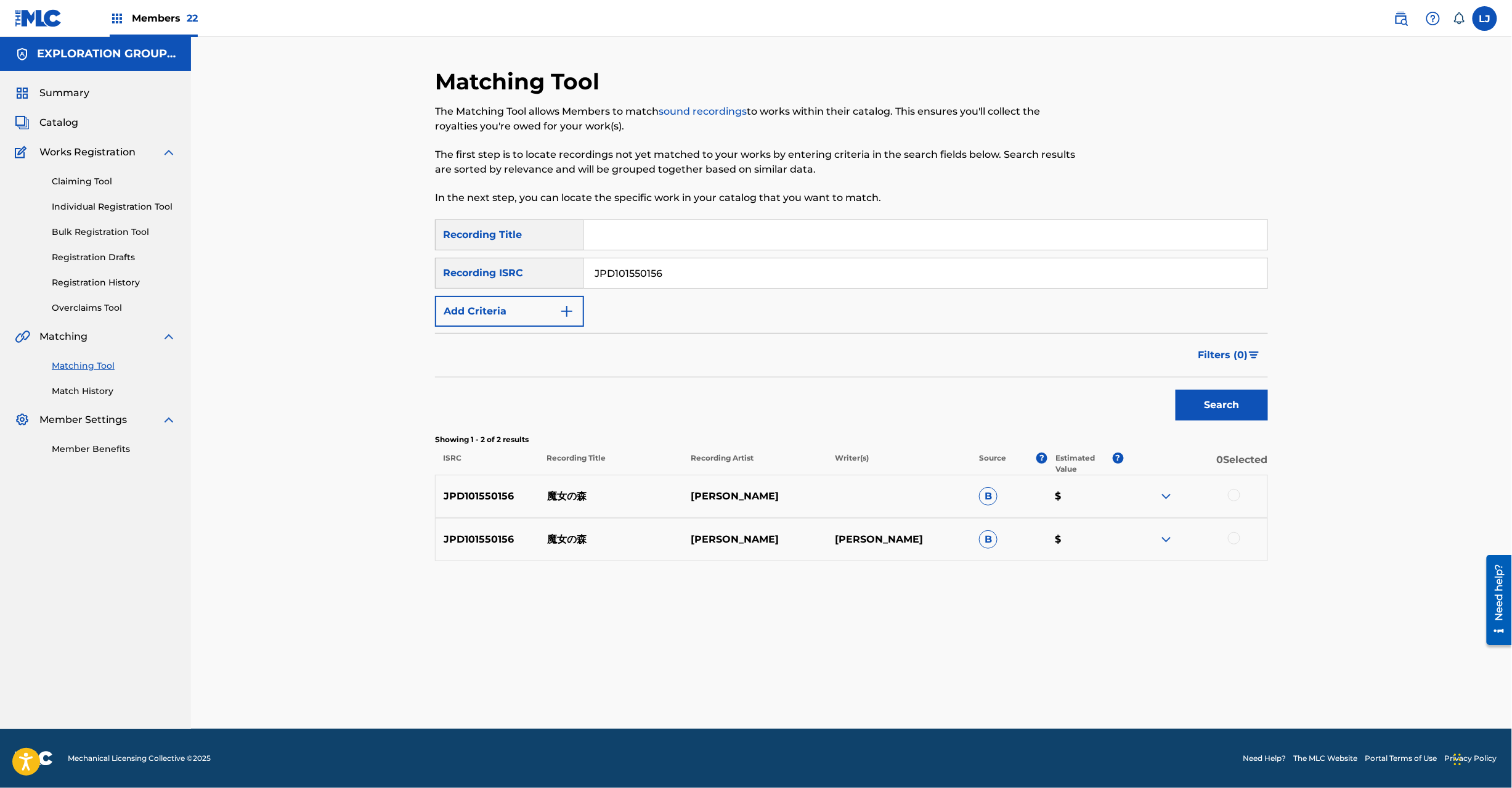
click at [1238, 487] on div "JPD101550156 魔女の[PERSON_NAME] B $" at bounding box center [851, 496] width 833 height 43
click at [1235, 495] on div at bounding box center [1234, 495] width 12 height 12
click at [1235, 535] on div at bounding box center [1234, 538] width 12 height 12
click at [868, 691] on button "Match 2 Groups" at bounding box center [866, 686] width 136 height 30
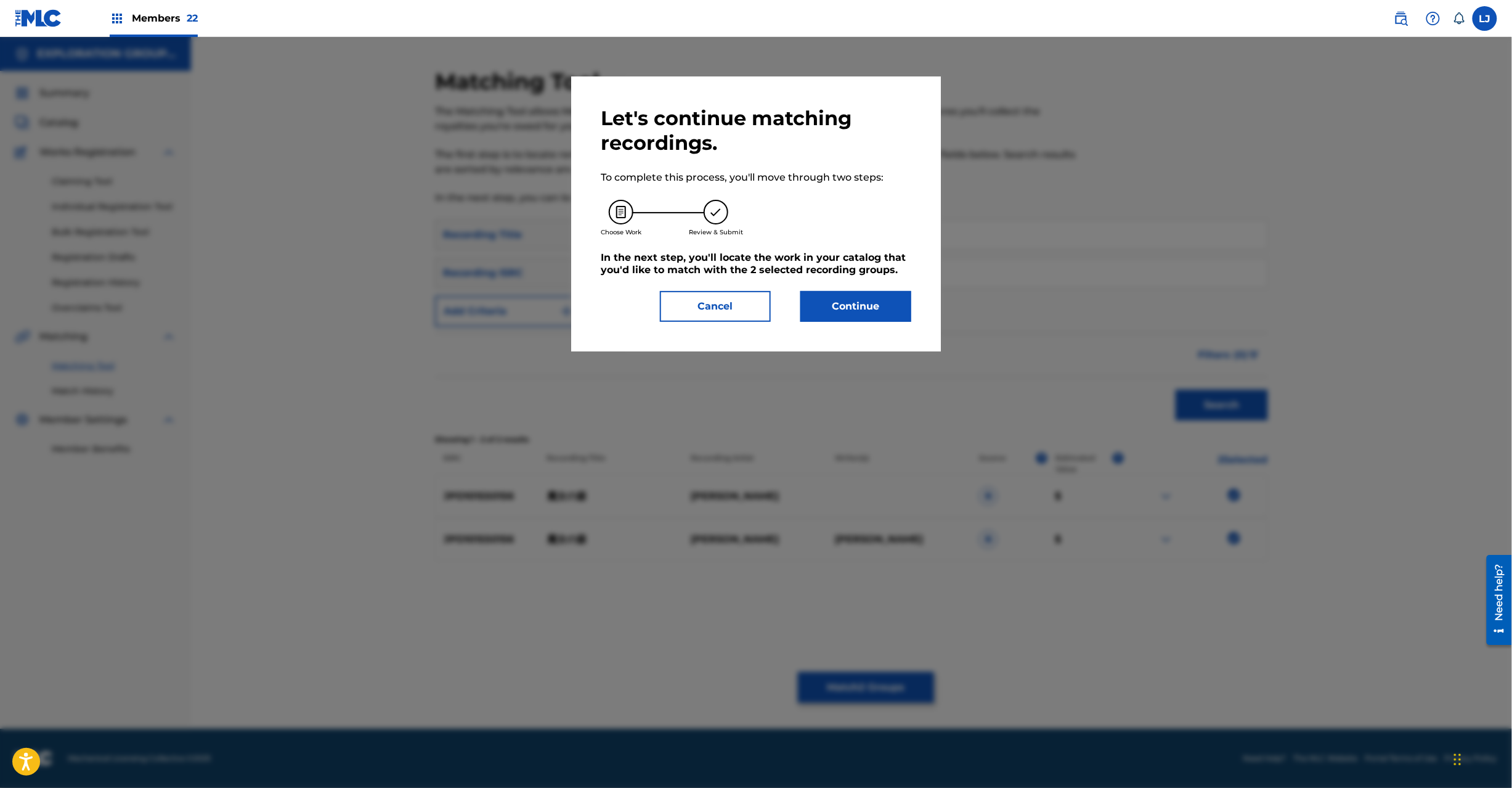
click at [858, 327] on div "Let's continue matching recordings. To complete this process, you'll move throu…" at bounding box center [756, 214] width 370 height 275
click at [844, 303] on button "Continue" at bounding box center [856, 306] width 111 height 30
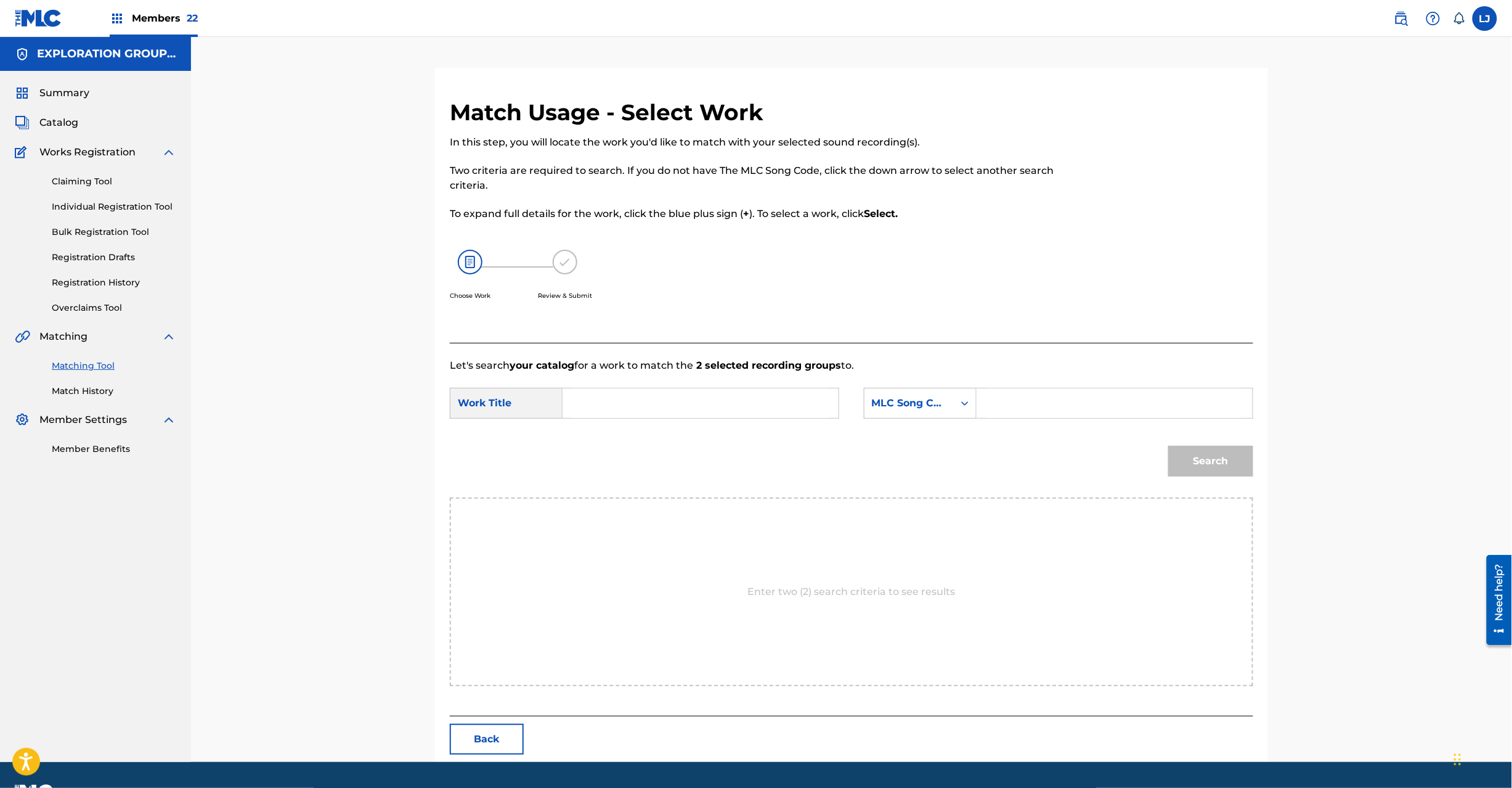
click at [637, 391] on input "Search Form" at bounding box center [701, 403] width 255 height 30
paste input "Majono Mori MW1JHO"
click at [670, 394] on input "Majono Mori MW1JHO" at bounding box center [701, 403] width 255 height 30
click at [670, 394] on input "Majono Mori MW1JHO" at bounding box center [701, 403] width 255 height 30
type input "[PERSON_NAME]"
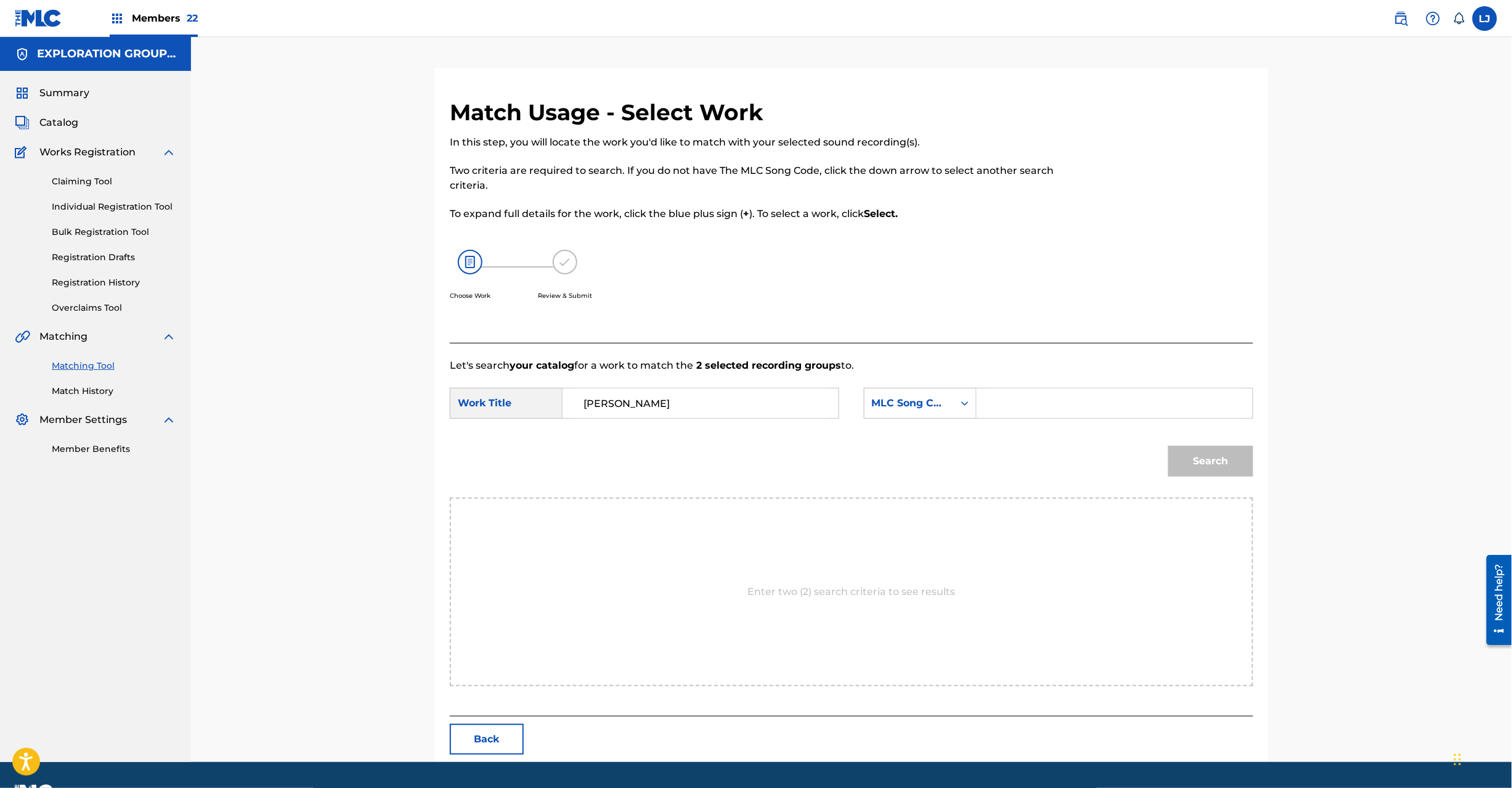
click at [1083, 418] on div "Search Form" at bounding box center [1115, 402] width 277 height 30
click at [1079, 401] on input "Search Form" at bounding box center [1115, 403] width 255 height 30
paste input "MW1JHO"
type input "MW1JHO"
click at [1198, 466] on button "Search" at bounding box center [1211, 460] width 85 height 30
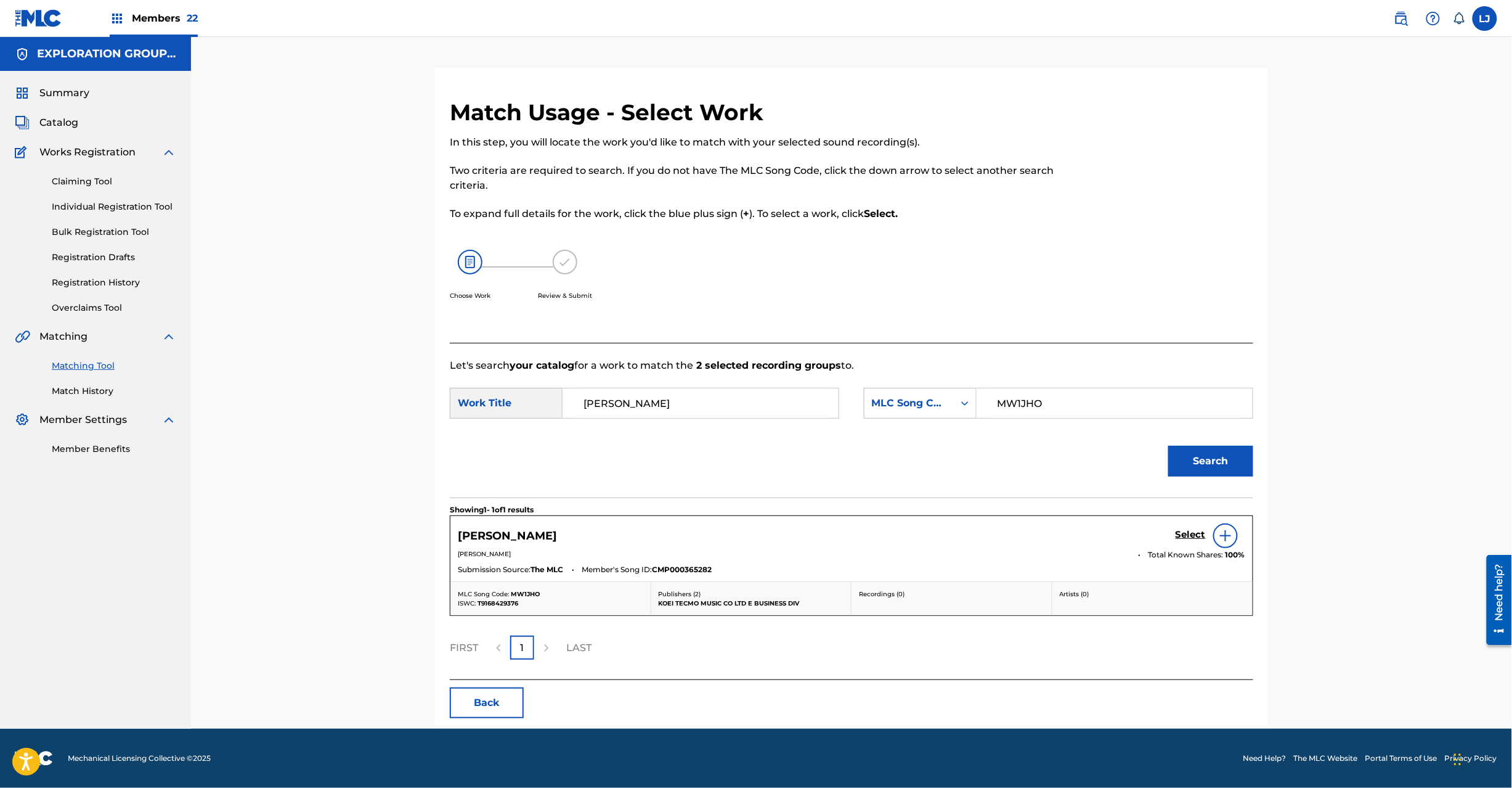
click at [1191, 535] on h5 "Select" at bounding box center [1191, 534] width 30 height 11
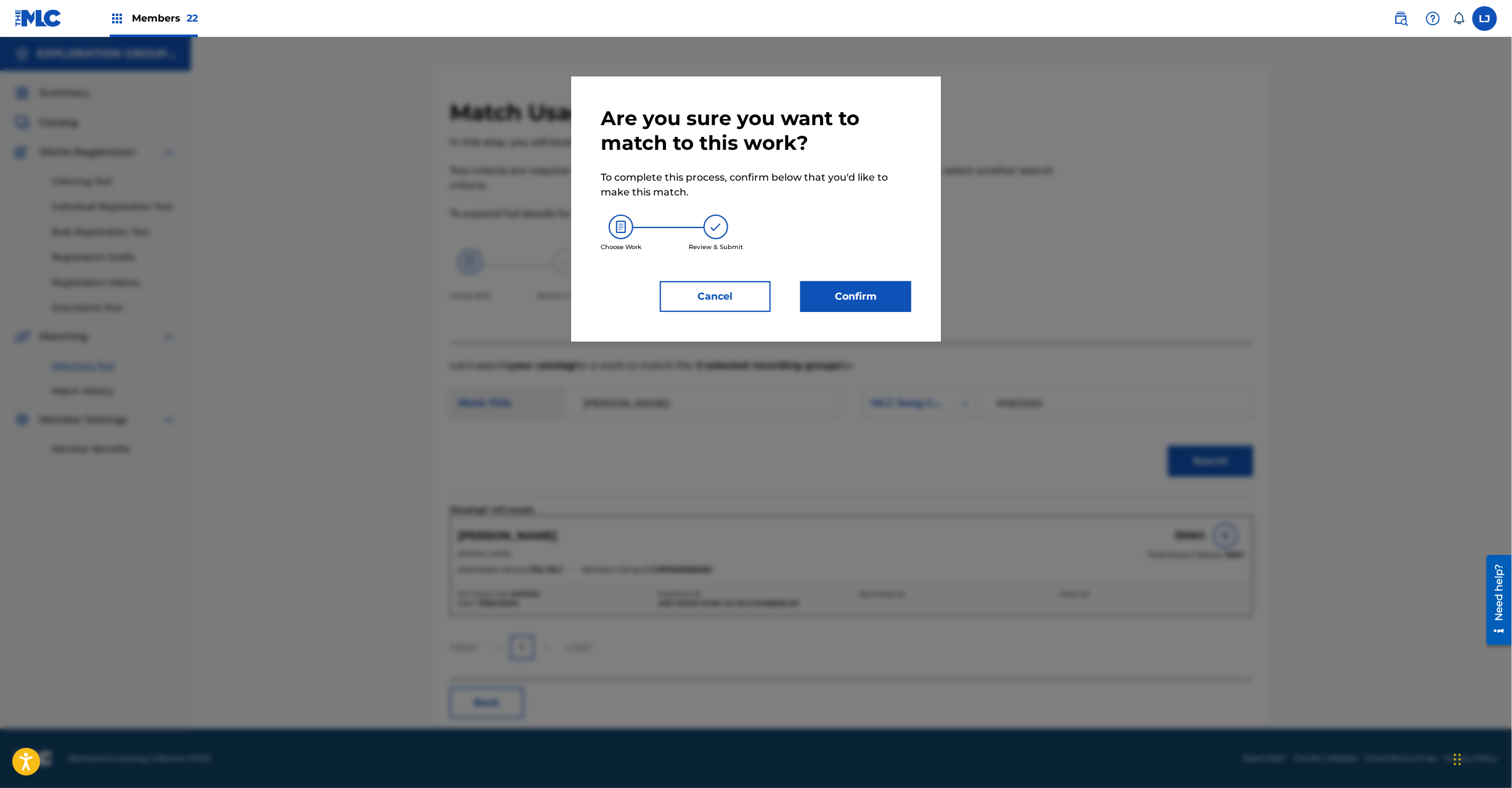
drag, startPoint x: 844, startPoint y: 267, endPoint x: 848, endPoint y: 282, distance: 15.5
click at [843, 271] on div "Are you sure you want to match to this work? To complete this process, confirm …" at bounding box center [756, 209] width 311 height 206
click at [848, 284] on button "Confirm" at bounding box center [856, 296] width 111 height 30
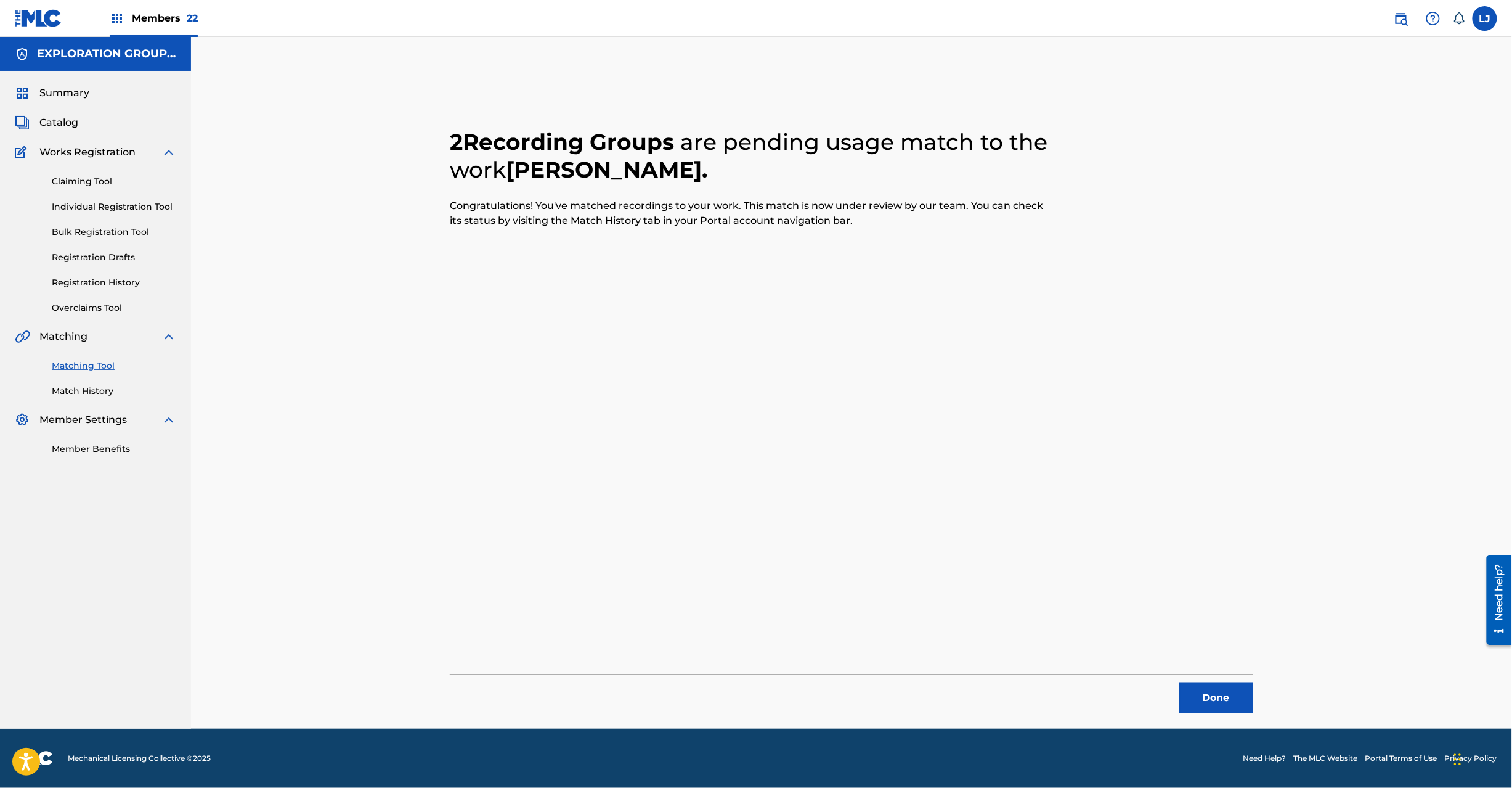
drag, startPoint x: 1204, startPoint y: 691, endPoint x: 1212, endPoint y: 694, distance: 8.5
click at [1212, 694] on button "Done" at bounding box center [1216, 697] width 74 height 30
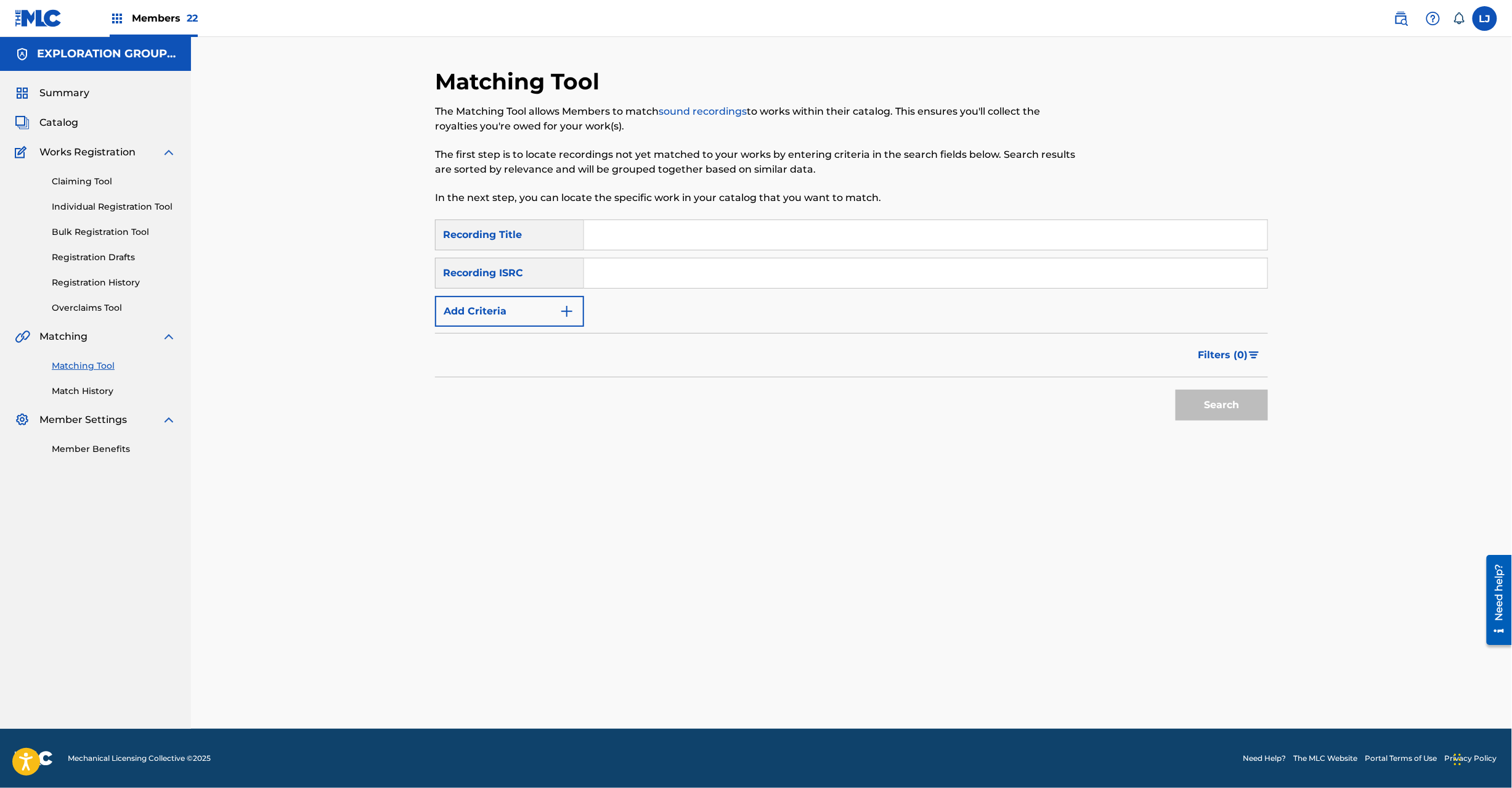
click at [1214, 693] on div "Matching Tool The Matching Tool allows Members to match sound recordings to wor…" at bounding box center [851, 398] width 833 height 661
click at [713, 272] on input "Search Form" at bounding box center [926, 273] width 683 height 30
paste input "JPD101550157"
type input "JPD101550157"
click at [1209, 406] on button "Search" at bounding box center [1222, 404] width 92 height 30
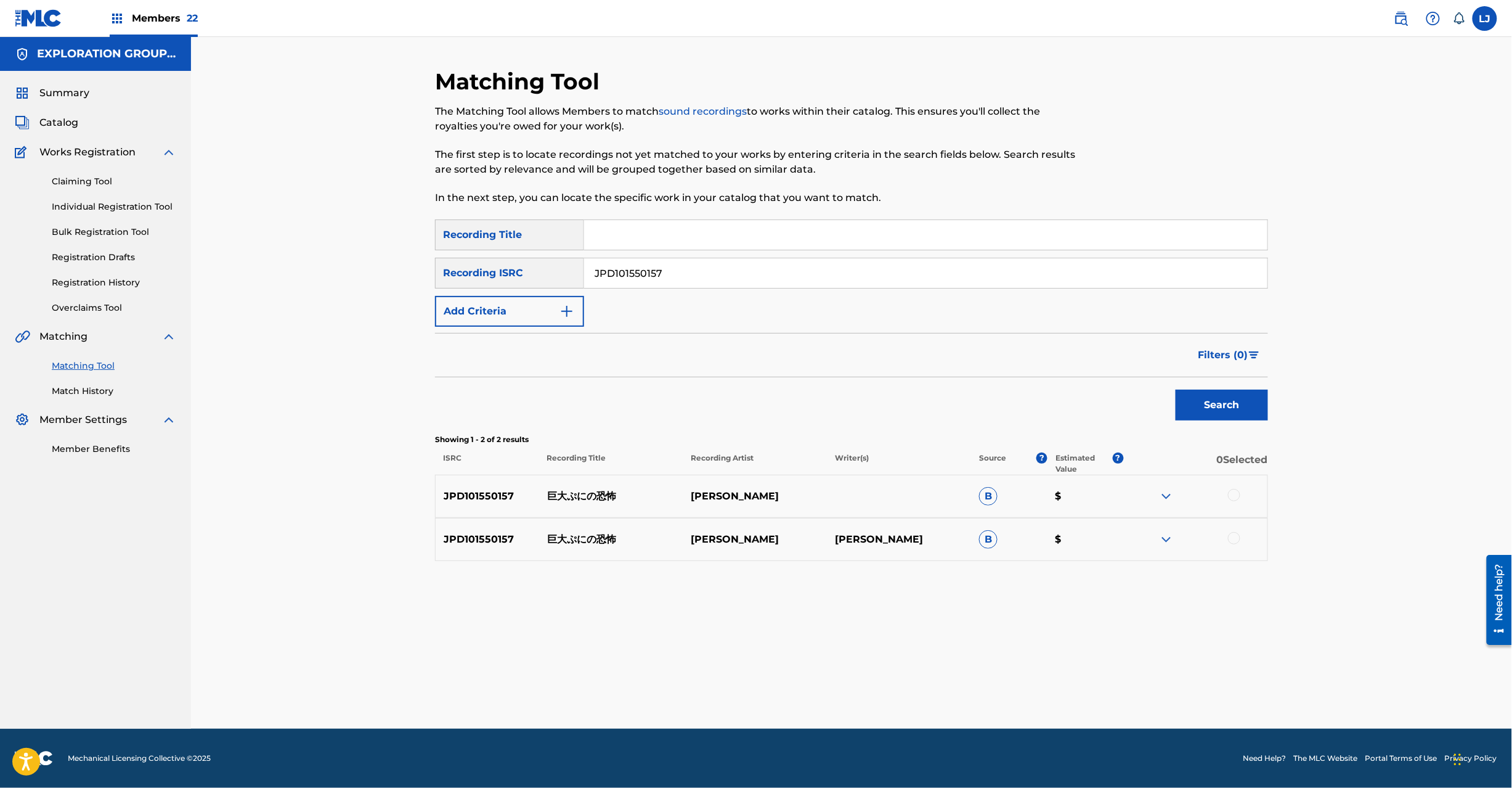
click at [1233, 492] on div at bounding box center [1234, 495] width 12 height 12
click at [1236, 538] on div at bounding box center [1234, 538] width 12 height 12
click at [875, 685] on button "Match 2 Groups" at bounding box center [866, 686] width 136 height 30
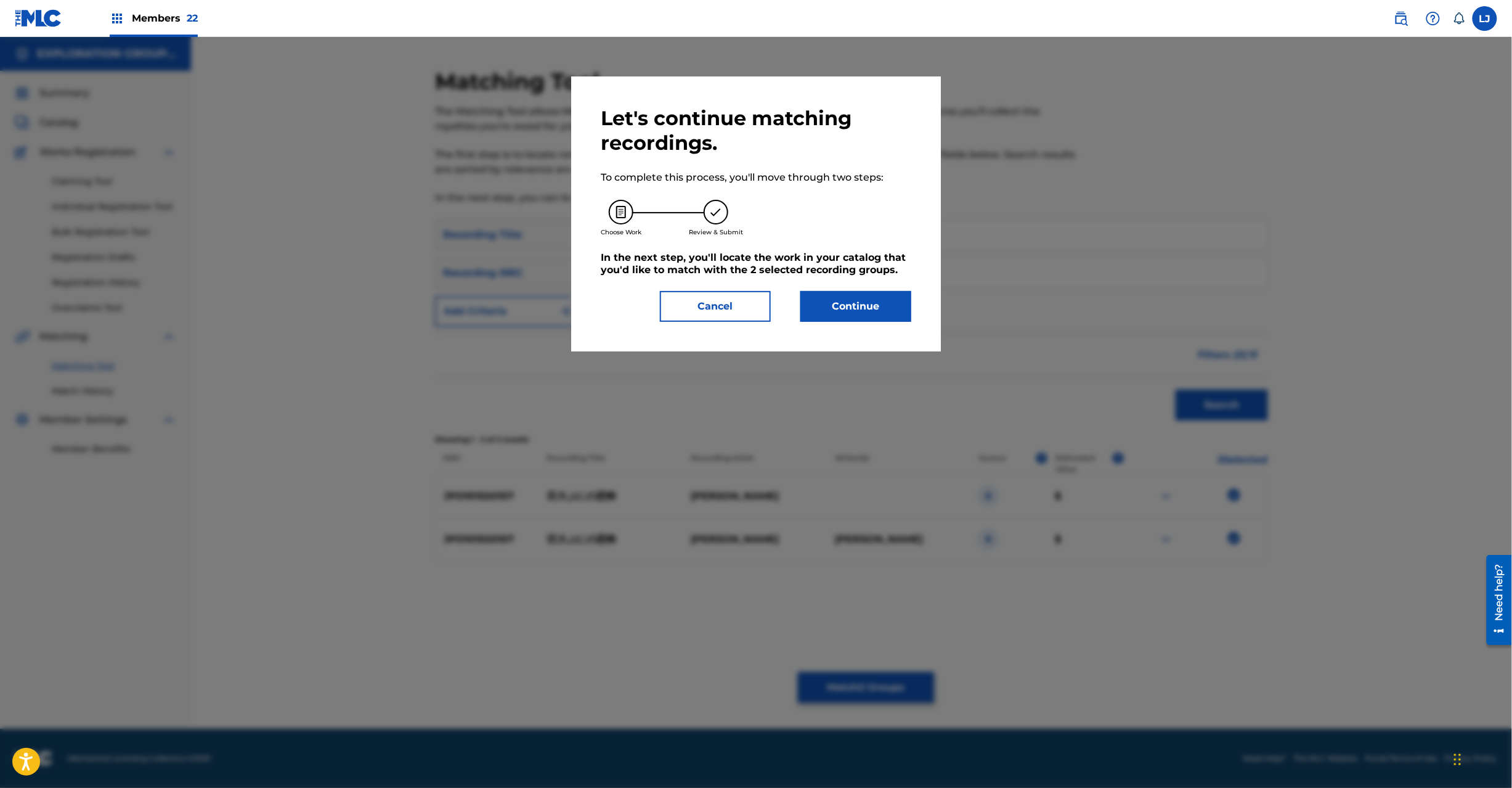
click at [826, 298] on button "Continue" at bounding box center [856, 306] width 111 height 30
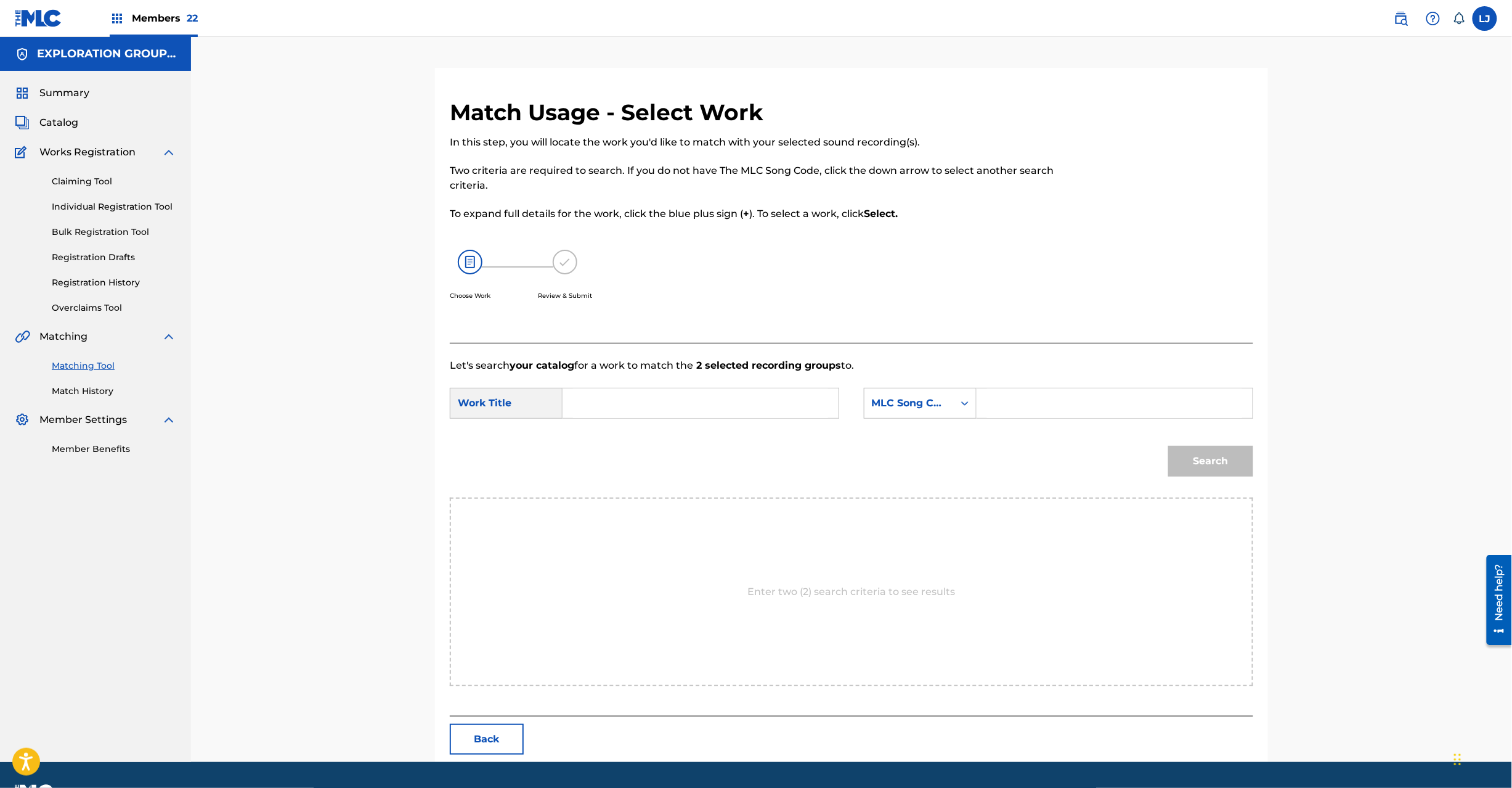
click at [696, 398] on input "Search Form" at bounding box center [701, 403] width 255 height 30
paste input "Kyodai Punino Kyoufu KI9V9C"
click at [697, 398] on input "Kyodai Punino Kyoufu KI9V9C" at bounding box center [701, 403] width 255 height 30
click at [732, 402] on input "Kyodai Punino Kyoufu KI9V9C" at bounding box center [701, 403] width 255 height 30
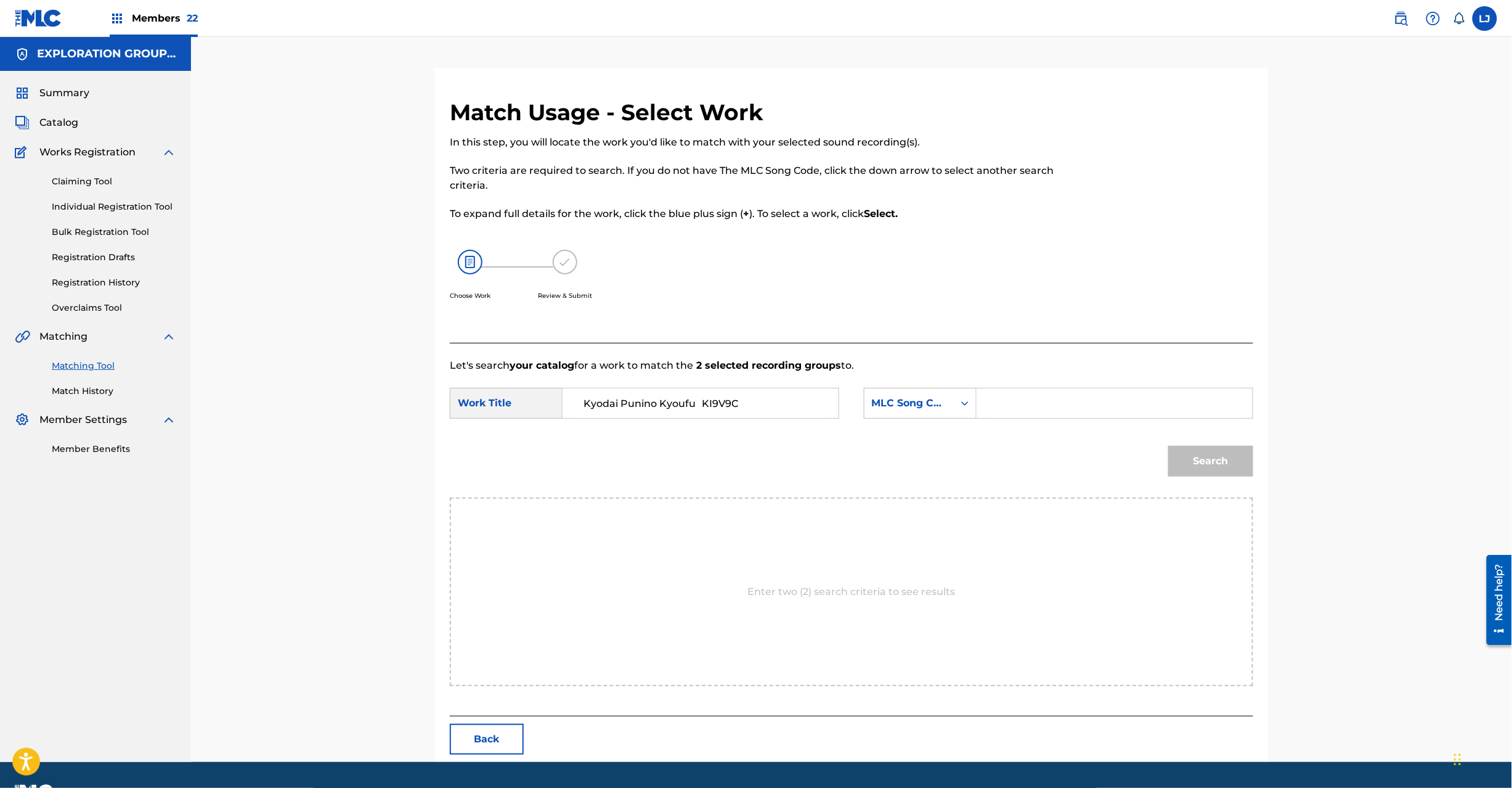
click at [732, 402] on input "Kyodai Punino Kyoufu KI9V9C" at bounding box center [701, 403] width 255 height 30
type input "Kyodai Punino Kyoufu"
click at [1073, 403] on input "Search Form" at bounding box center [1115, 403] width 255 height 30
paste input "KI9V9C"
type input "KI9V9C"
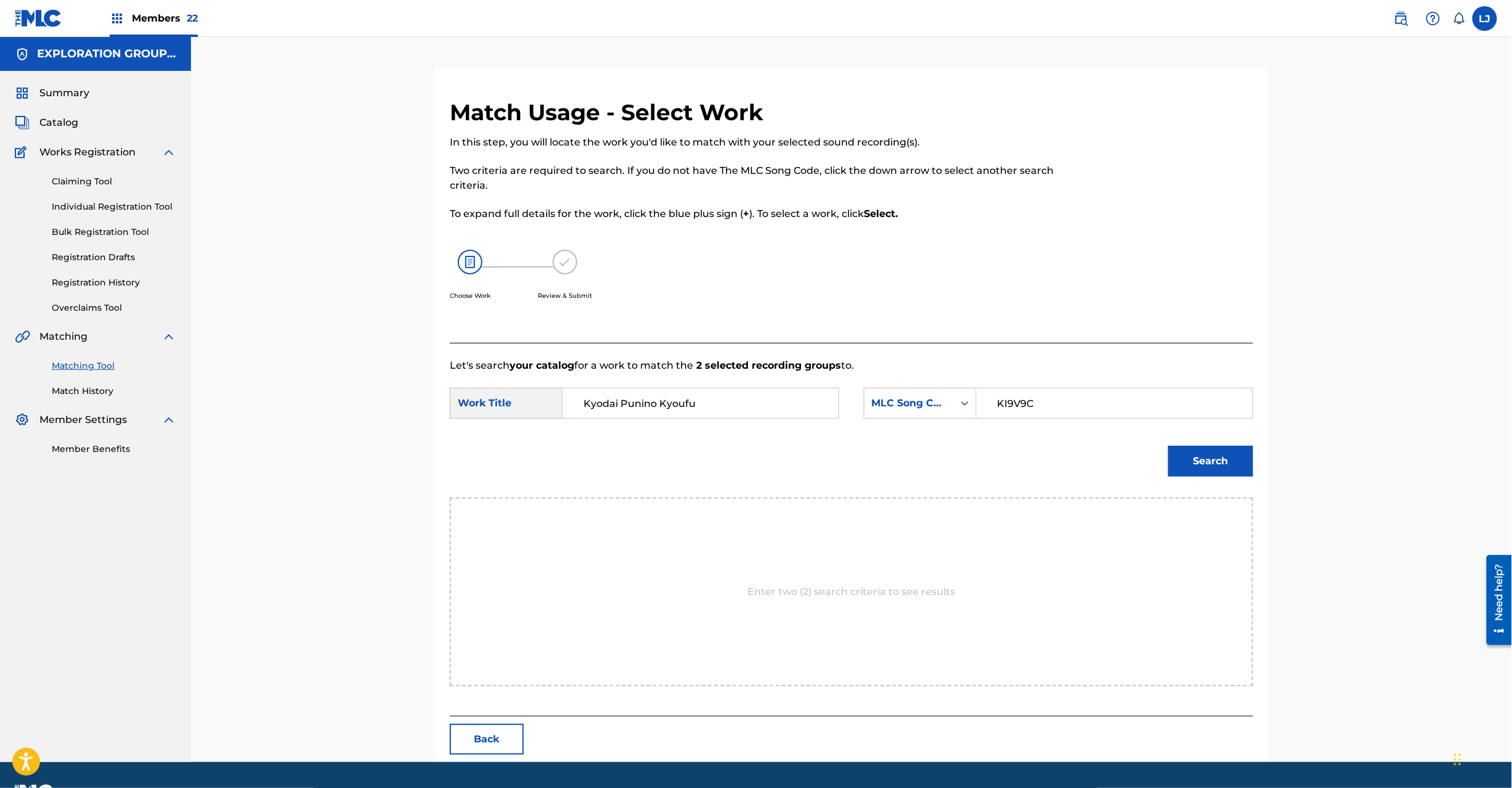
click at [1211, 450] on button "Search" at bounding box center [1211, 460] width 85 height 30
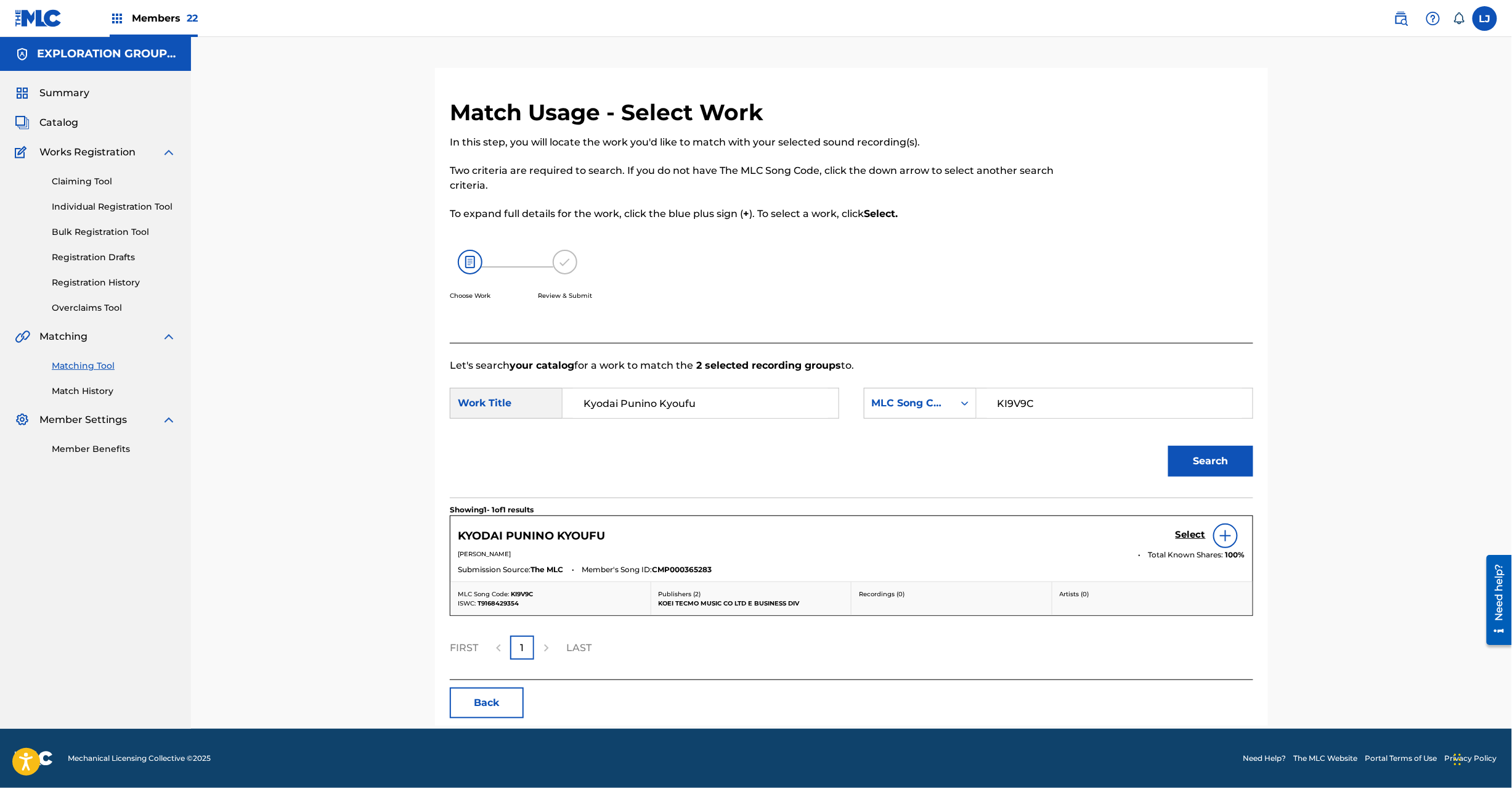
click at [1176, 539] on h5 "Select" at bounding box center [1191, 534] width 30 height 11
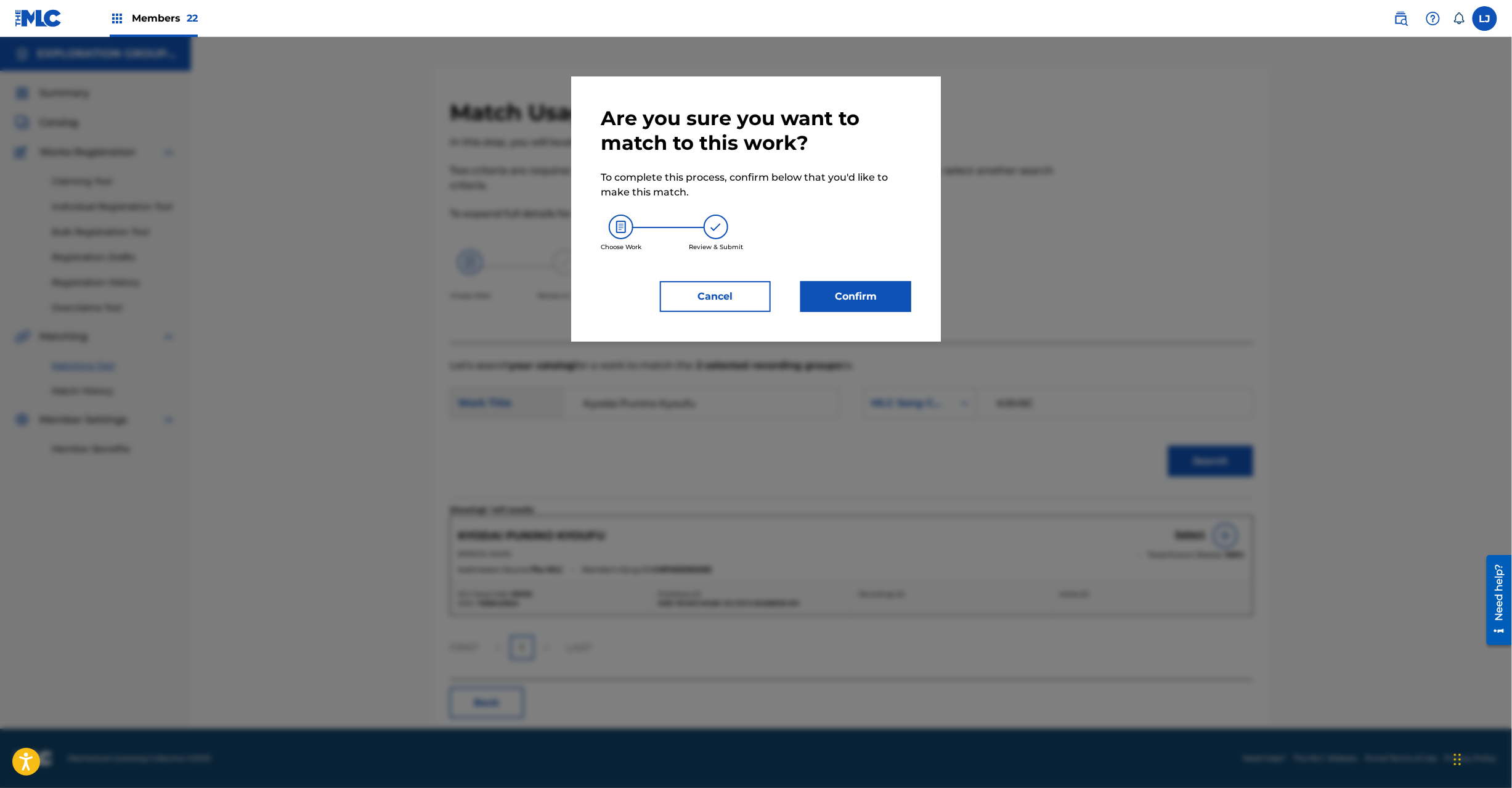
click at [868, 302] on button "Confirm" at bounding box center [856, 296] width 111 height 30
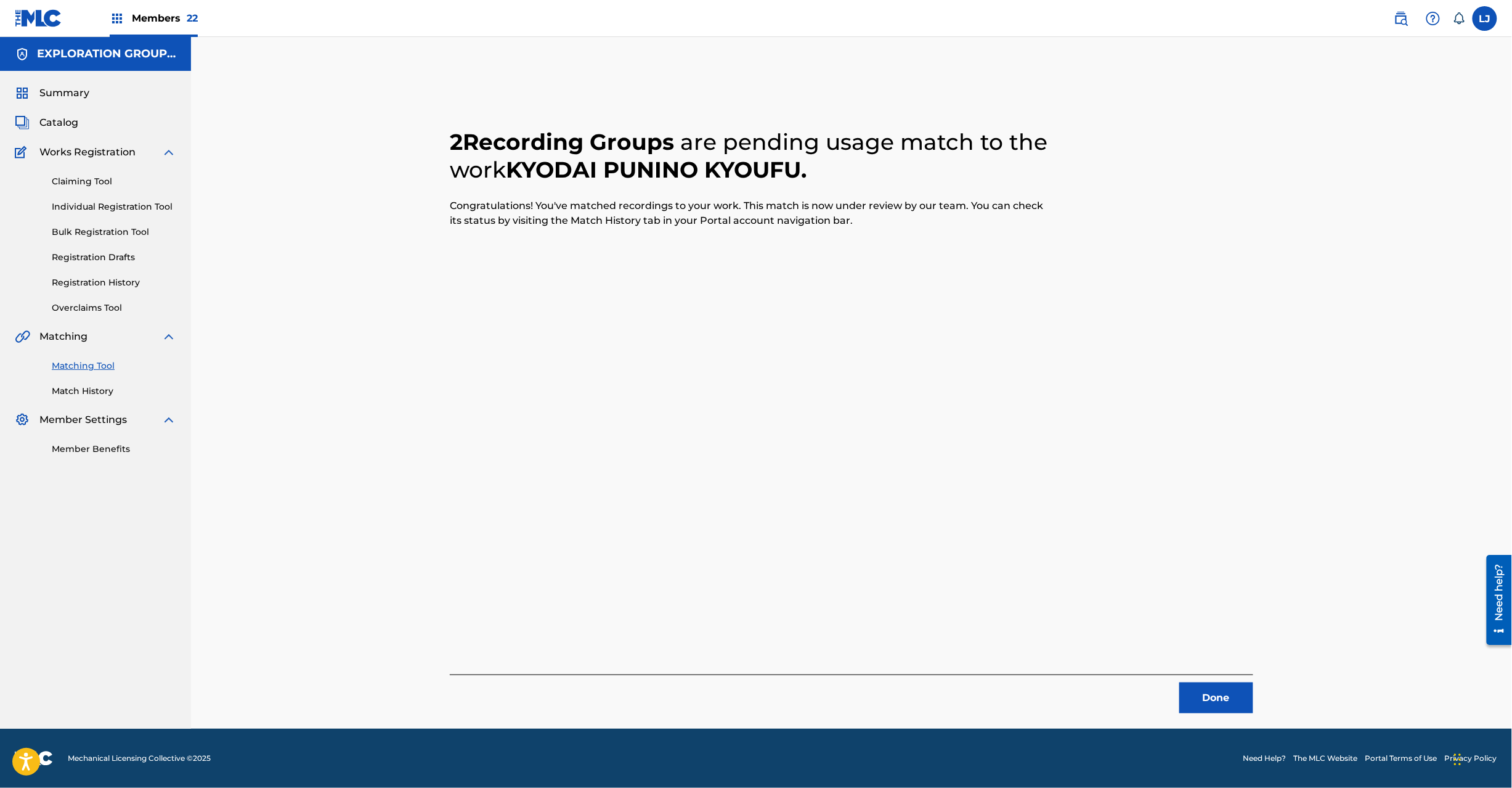
click at [1212, 689] on button "Done" at bounding box center [1216, 697] width 74 height 30
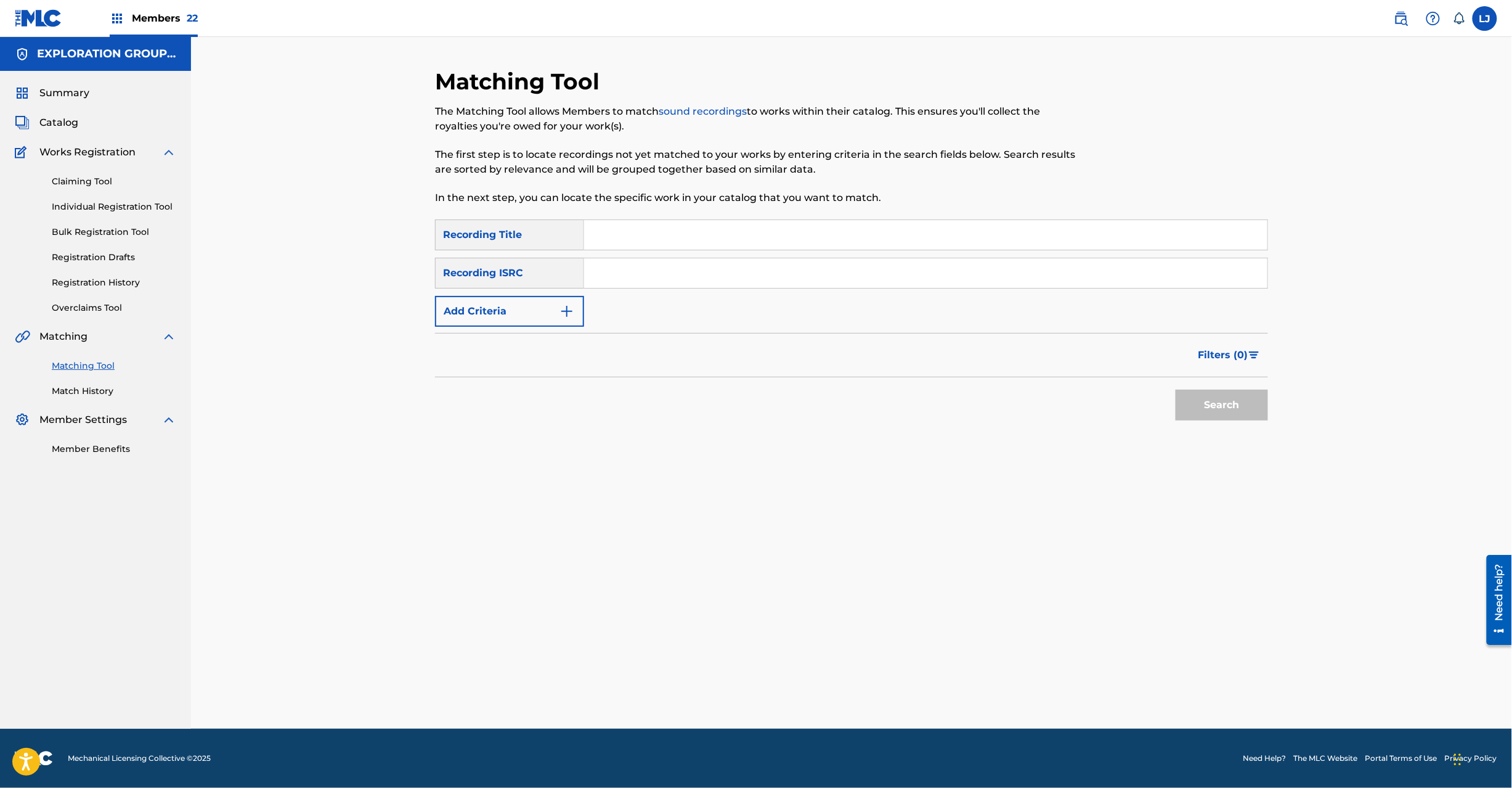
click at [676, 275] on input "Search Form" at bounding box center [926, 273] width 683 height 30
paste input "JPD101550158"
type input "JPD101550158"
click at [1203, 407] on button "Search" at bounding box center [1222, 404] width 92 height 30
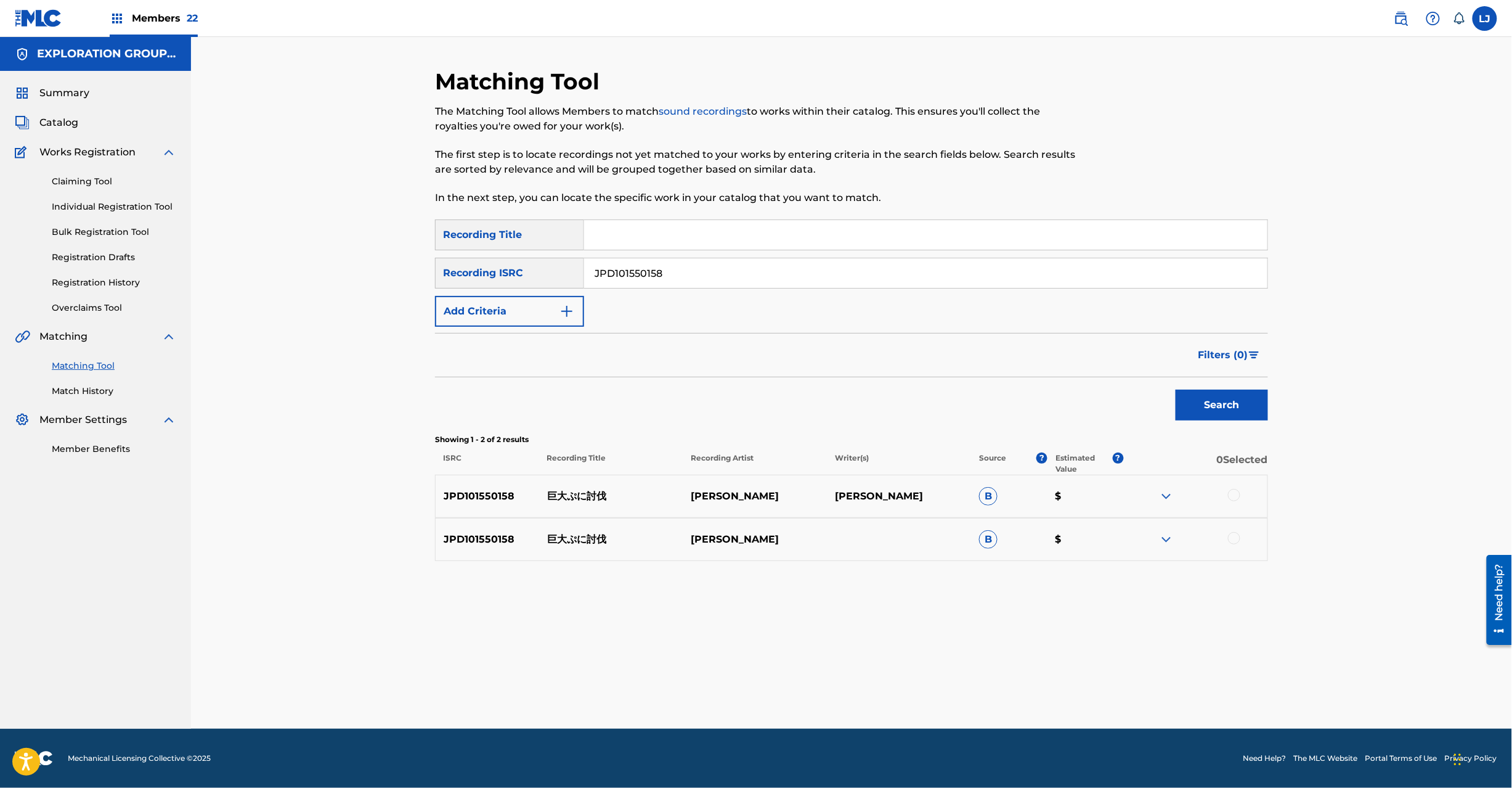
click at [1231, 494] on div at bounding box center [1234, 495] width 12 height 12
click at [1238, 538] on div at bounding box center [1234, 538] width 12 height 12
click at [867, 676] on button "Match 2 Groups" at bounding box center [866, 686] width 136 height 30
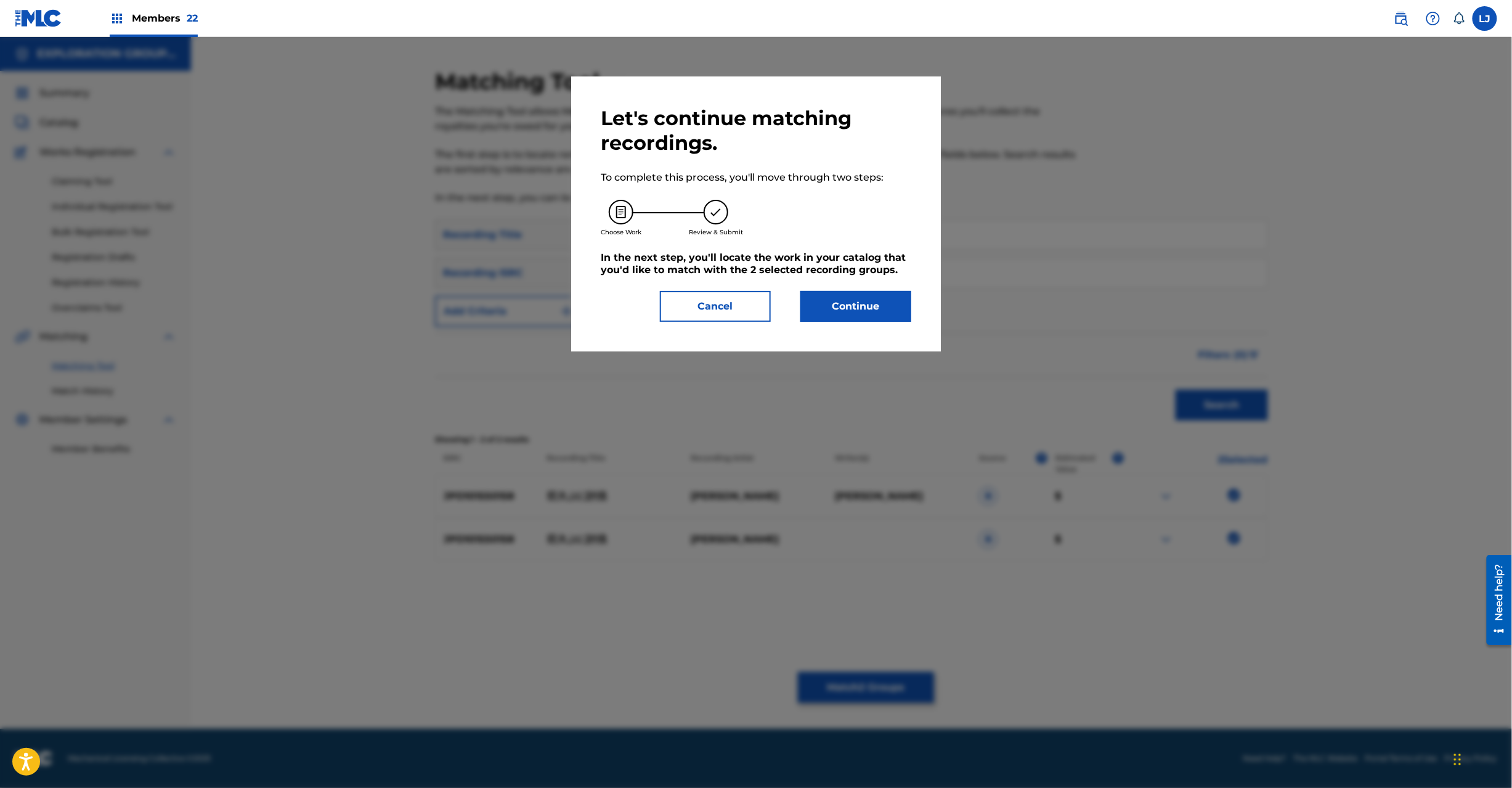
click at [868, 311] on button "Continue" at bounding box center [856, 306] width 111 height 30
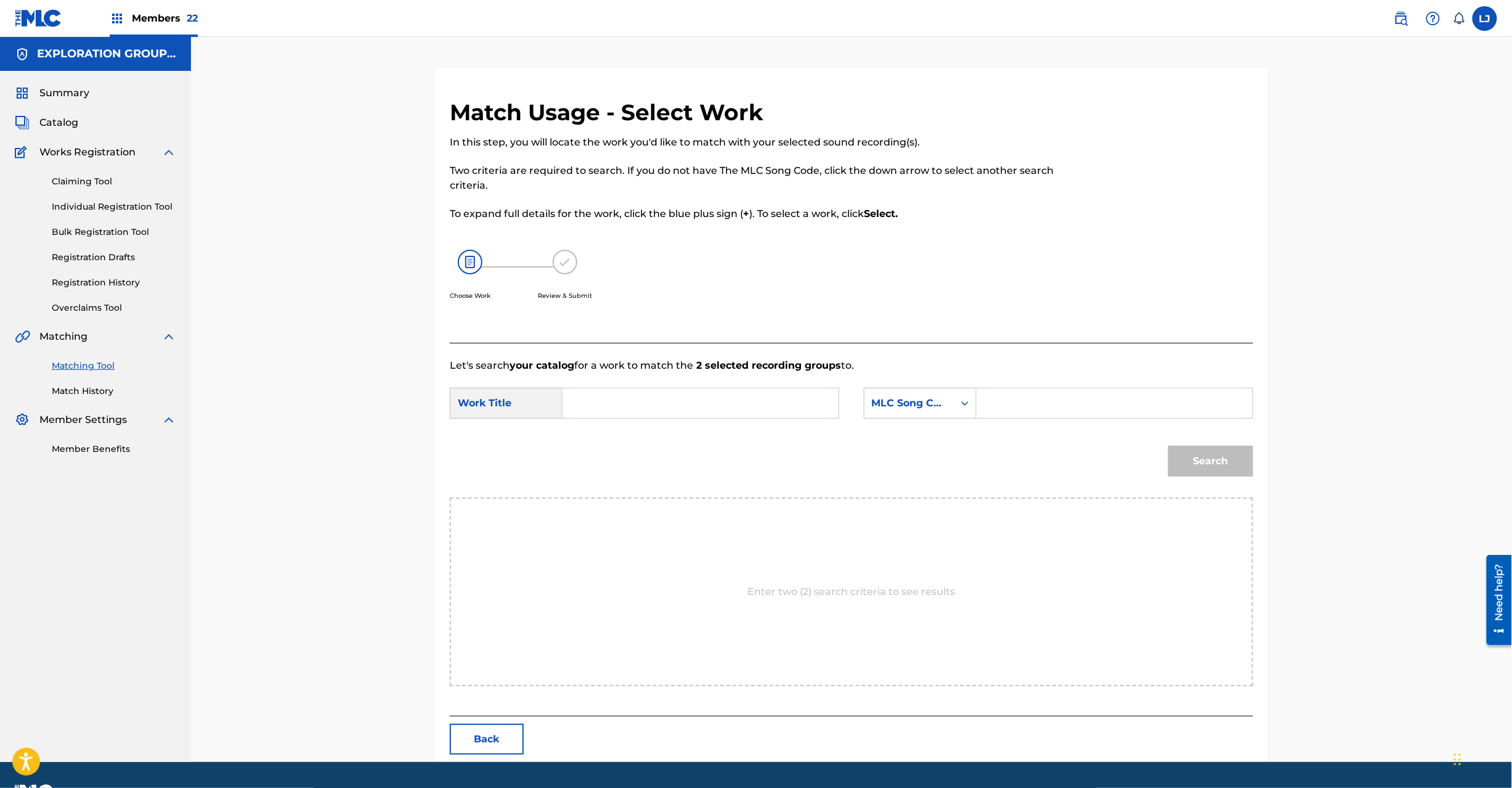
click at [636, 412] on input "Search Form" at bounding box center [701, 403] width 255 height 30
paste input "Kyodai Puni Toubatsu KI9V20"
click at [731, 405] on input "Kyodai Puni Toubatsu KI9V20" at bounding box center [701, 403] width 255 height 30
type input "Kyodai Puni Toubatsu"
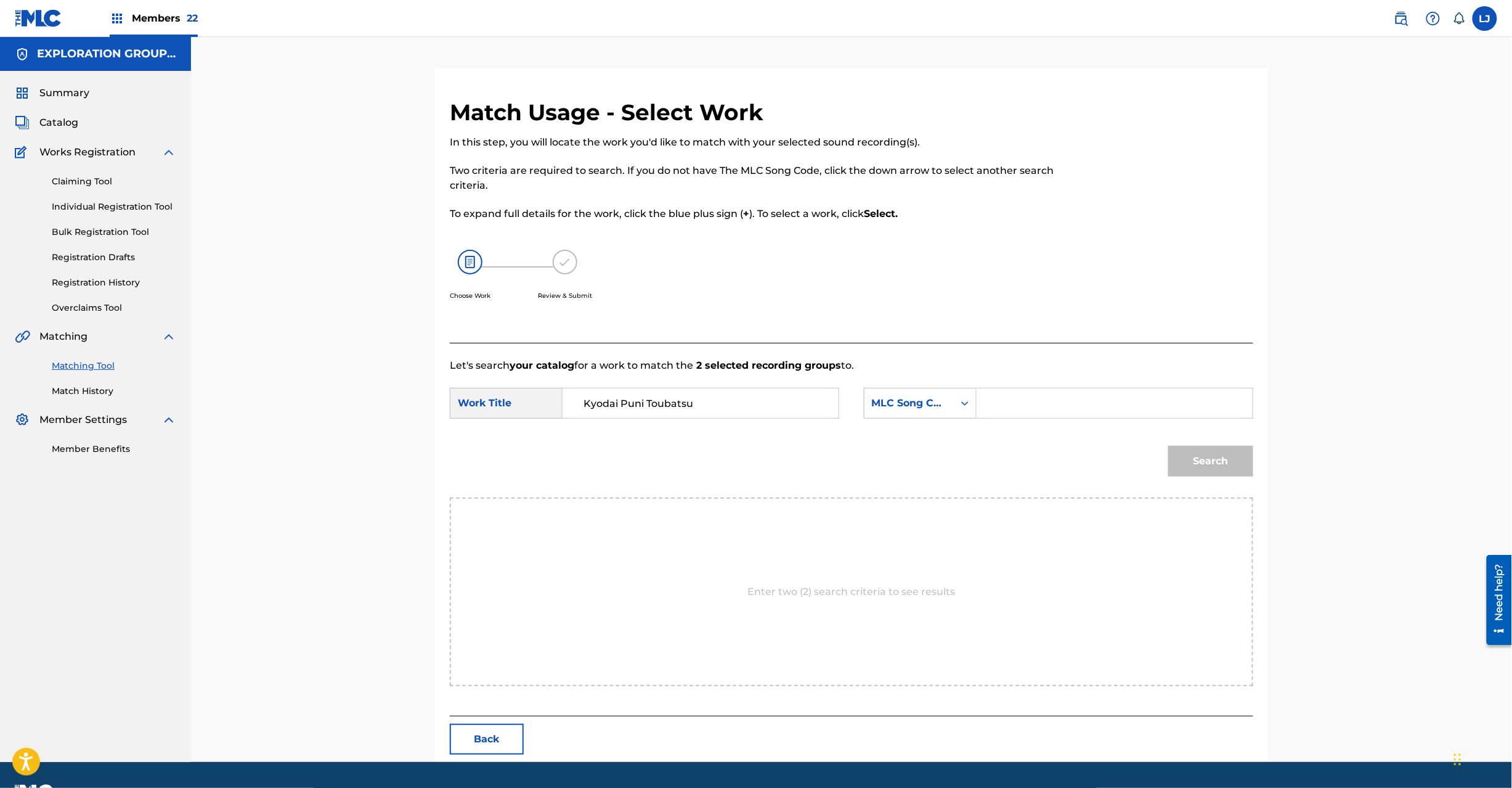
click at [1024, 414] on input "Search Form" at bounding box center [1115, 403] width 255 height 30
paste input "KI9V20"
type input "KI9V20"
click at [1216, 461] on button "Search" at bounding box center [1211, 460] width 85 height 30
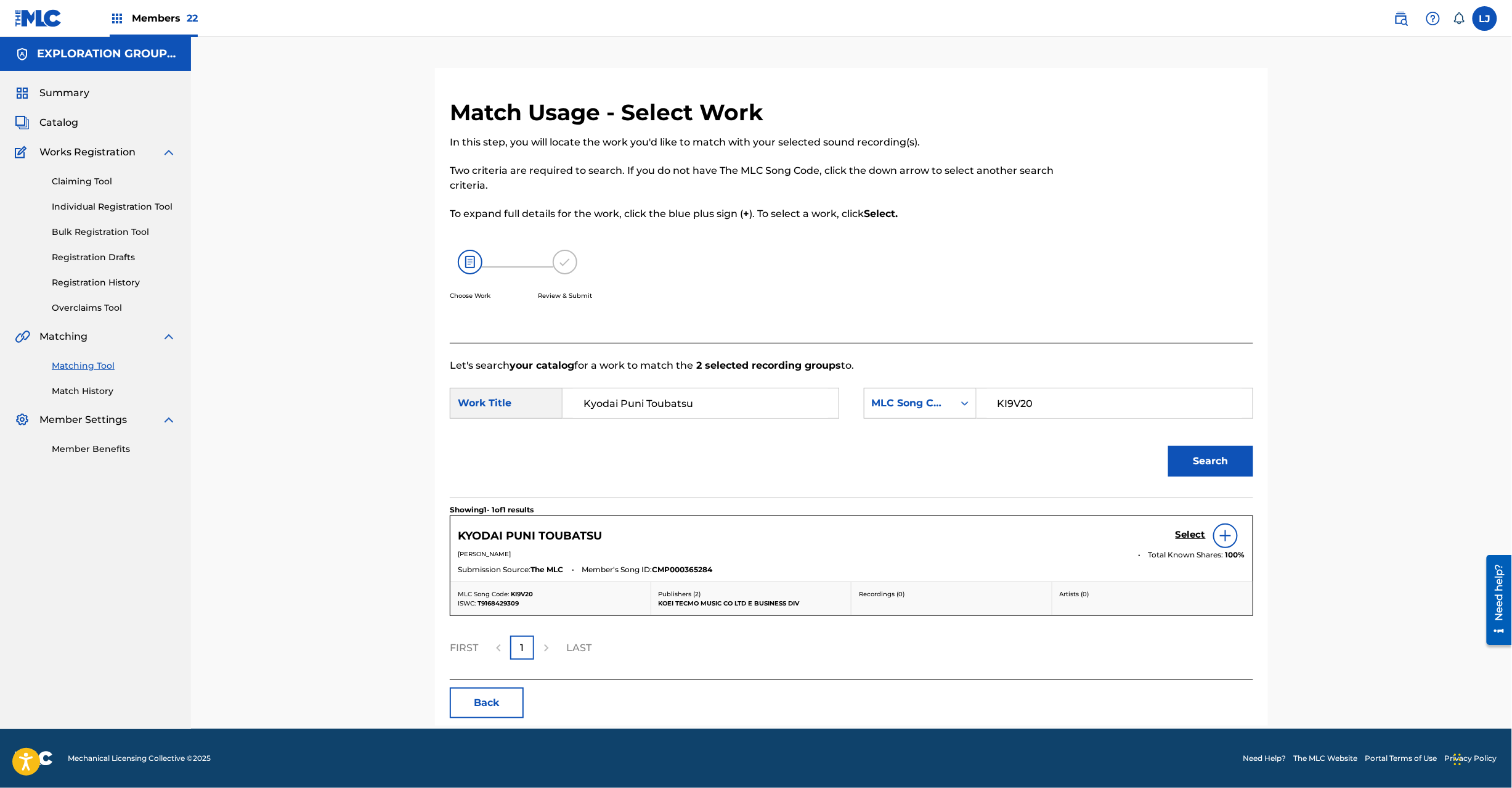
click at [1192, 520] on div "KYODAI PUNI TOUBATSU Select [PERSON_NAME] Total Known Shares: 100 % Submission …" at bounding box center [852, 548] width 802 height 65
click at [1191, 531] on h5 "Select" at bounding box center [1191, 534] width 30 height 11
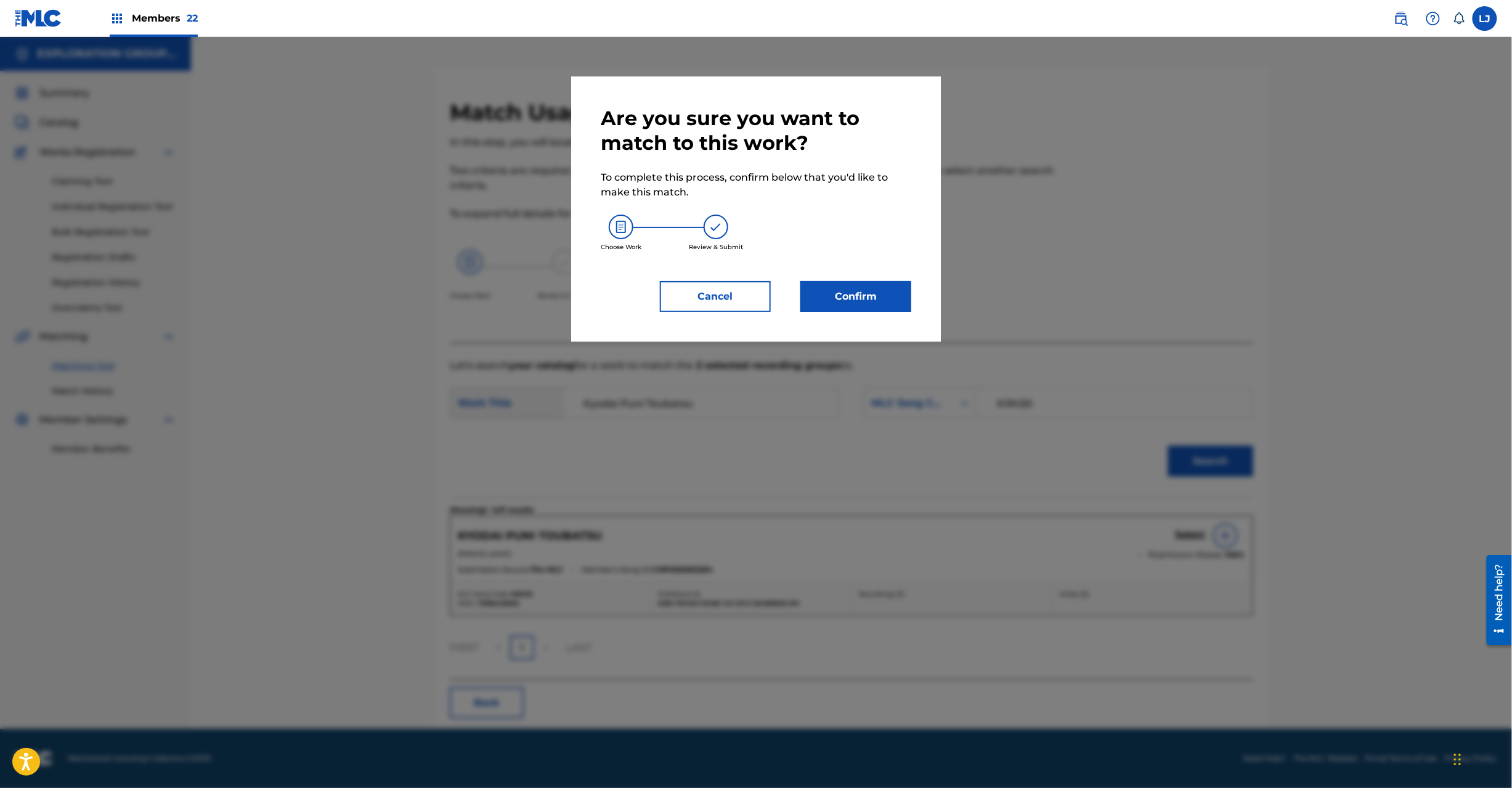
click at [854, 306] on button "Confirm" at bounding box center [856, 296] width 111 height 30
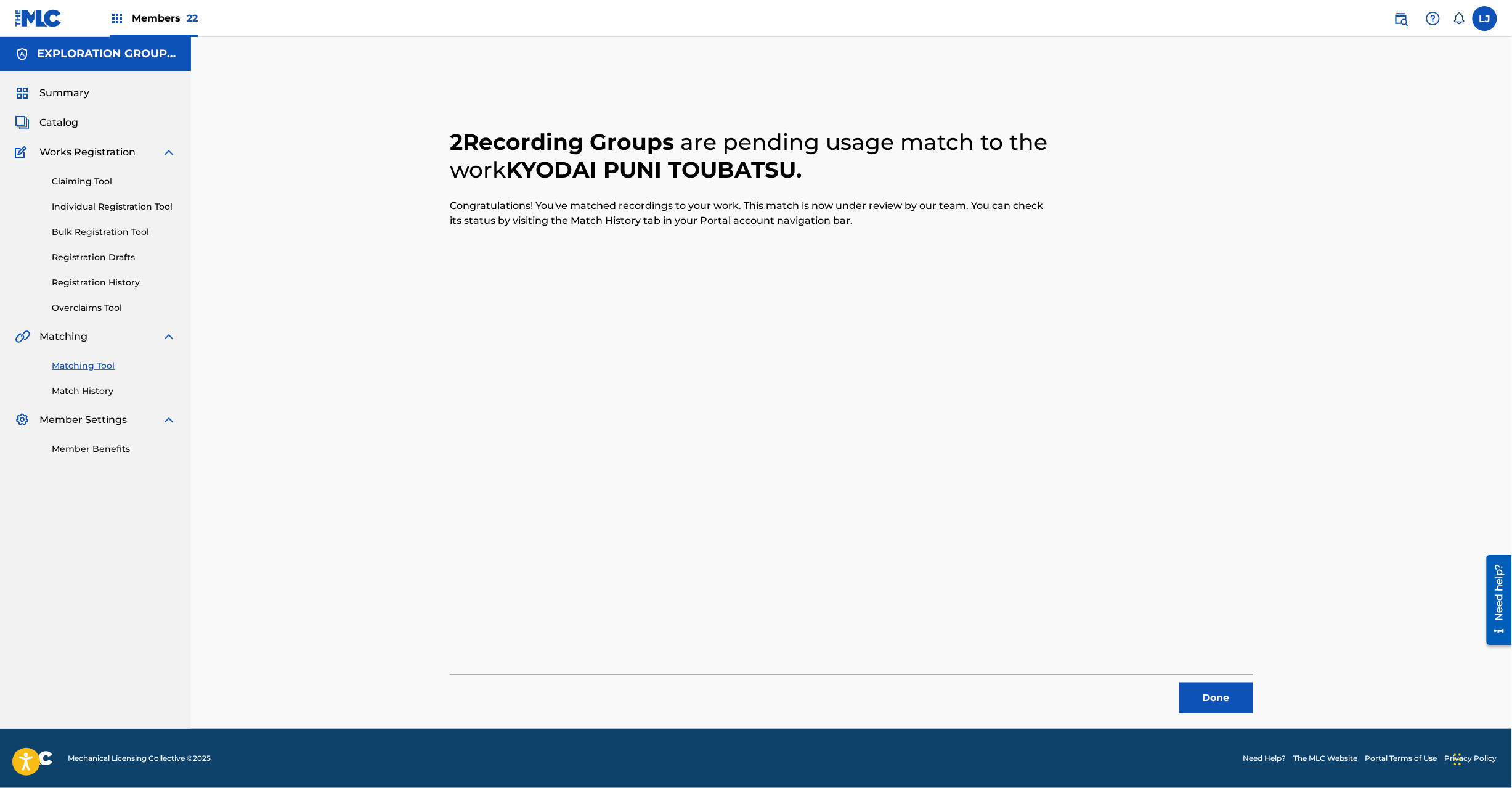
click at [1208, 697] on button "Done" at bounding box center [1216, 697] width 74 height 30
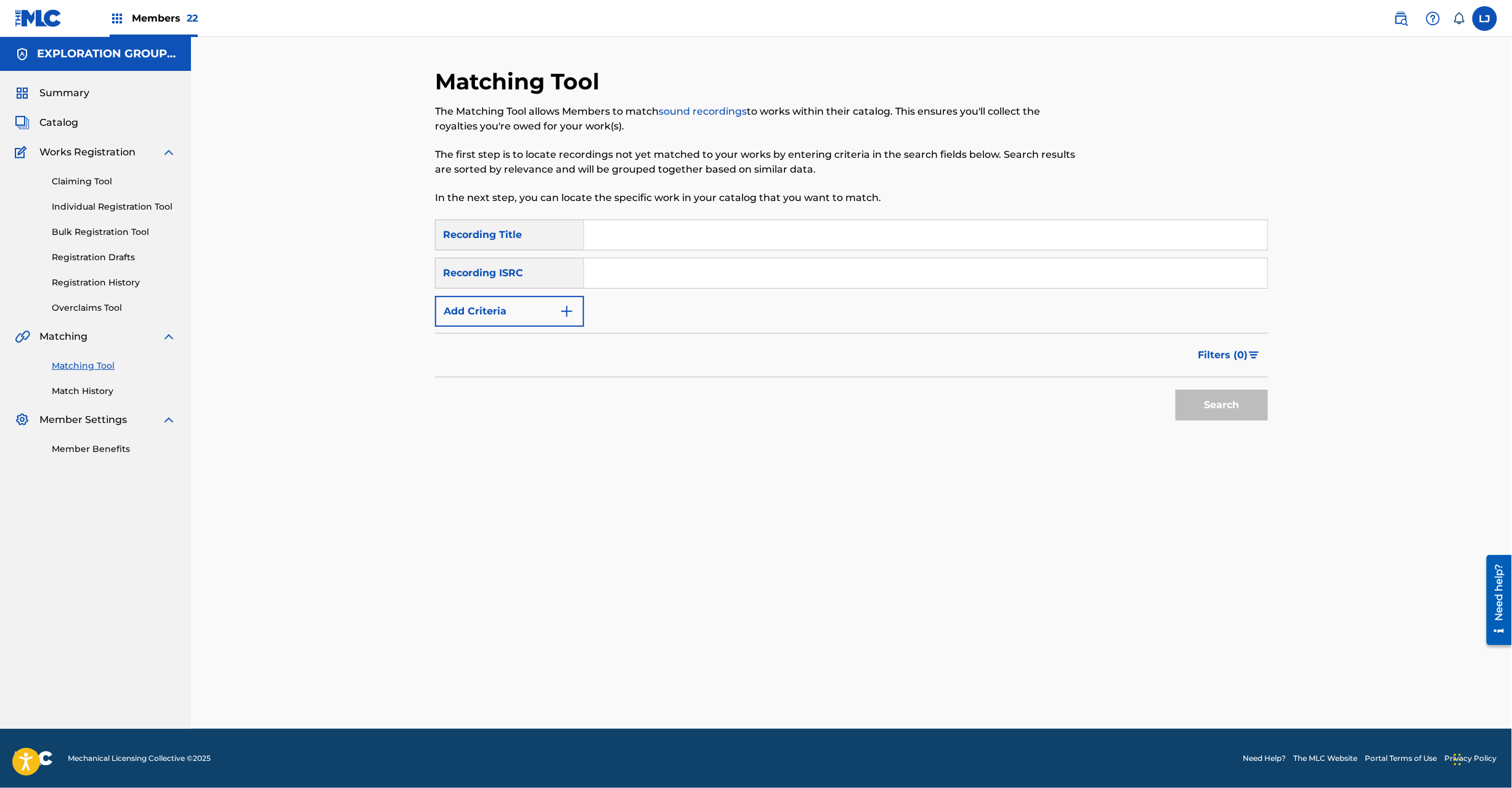
click at [697, 306] on div "SearchWithCriteria49338eb6-0834-4b00-b221-fa5e5f5750c9 Recording Title SearchWi…" at bounding box center [851, 273] width 833 height 107
drag, startPoint x: 694, startPoint y: 288, endPoint x: 700, endPoint y: 287, distance: 6.1
click at [695, 289] on div "SearchWithCriteria49338eb6-0834-4b00-b221-fa5e5f5750c9 Recording Title SearchWi…" at bounding box center [851, 273] width 833 height 107
click at [705, 273] on input "Search Form" at bounding box center [926, 273] width 683 height 30
paste input "JPD101550159"
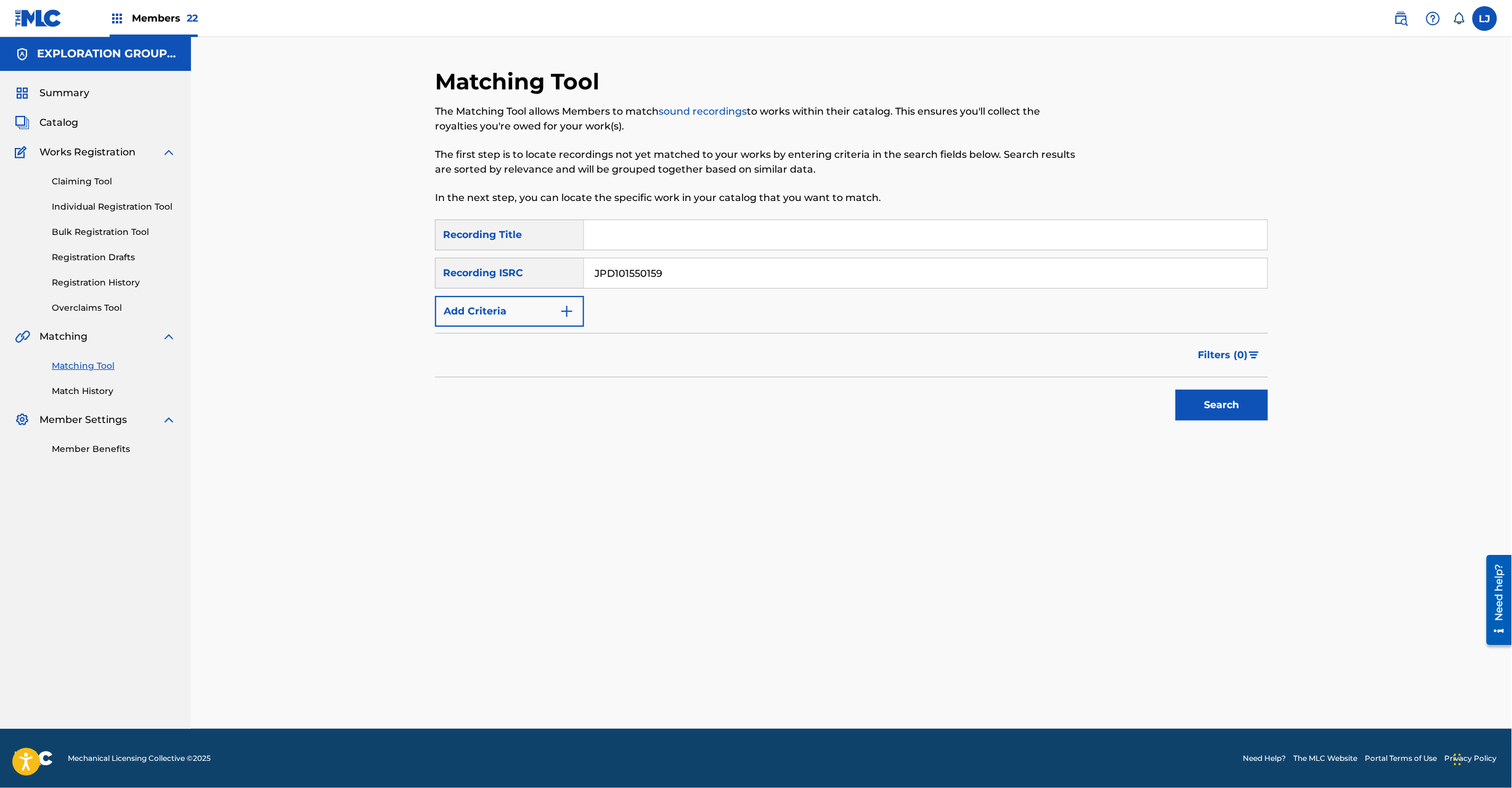
type input "JPD101550159"
click at [1259, 417] on button "Search" at bounding box center [1222, 404] width 92 height 30
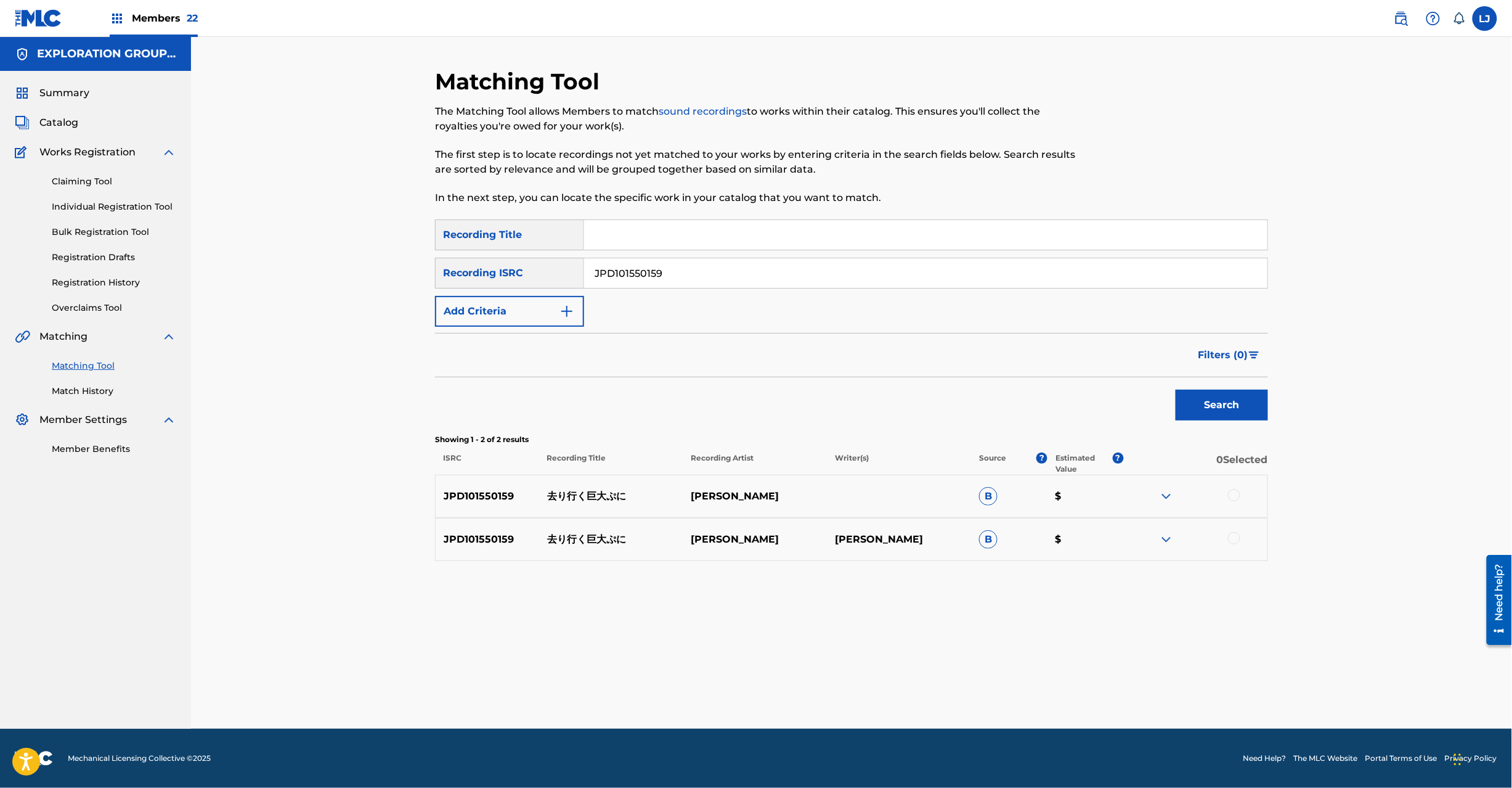
click at [1236, 492] on div at bounding box center [1234, 495] width 12 height 12
click at [1236, 540] on div at bounding box center [1234, 538] width 12 height 12
click at [854, 676] on button "Match 2 Groups" at bounding box center [866, 686] width 136 height 30
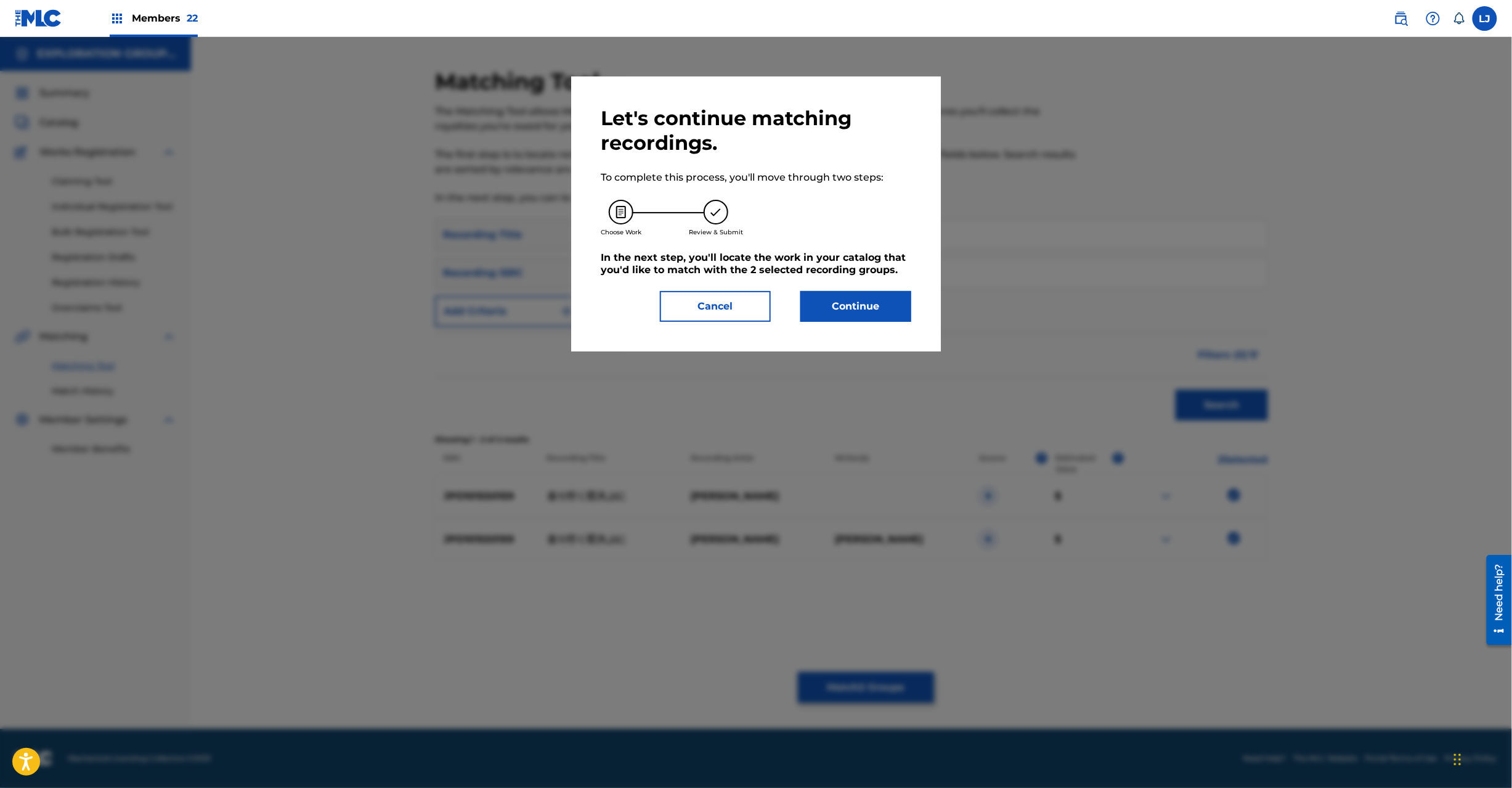
click at [879, 309] on button "Continue" at bounding box center [856, 306] width 111 height 30
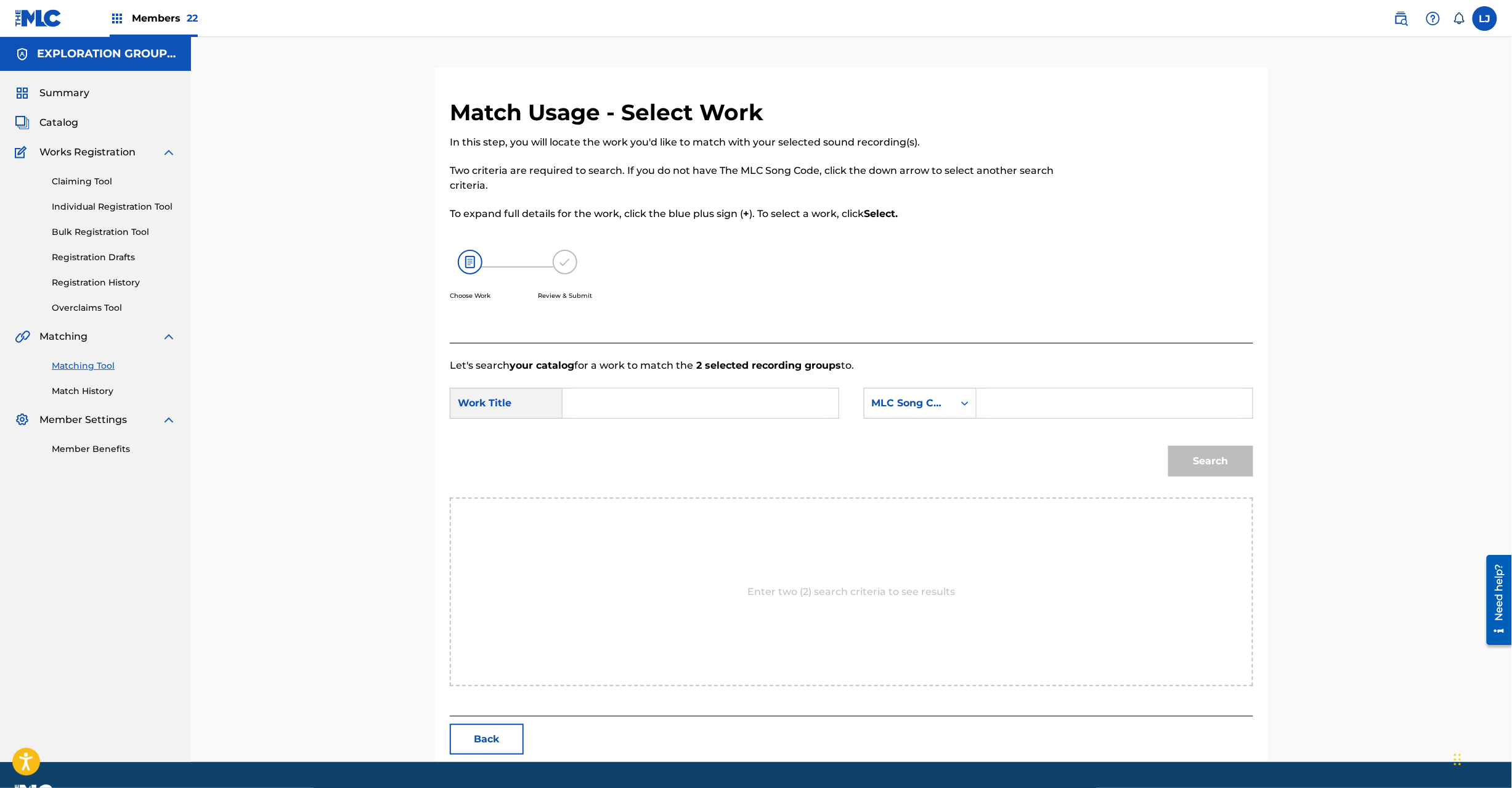
click at [670, 413] on input "Search Form" at bounding box center [701, 403] width 255 height 30
paste input "Sariyuku Kyodai Puni S68TE0"
click at [736, 400] on input "Sariyuku Kyodai Puni S68TE0" at bounding box center [701, 403] width 255 height 30
type input "Sariyuku Kyodai Puni"
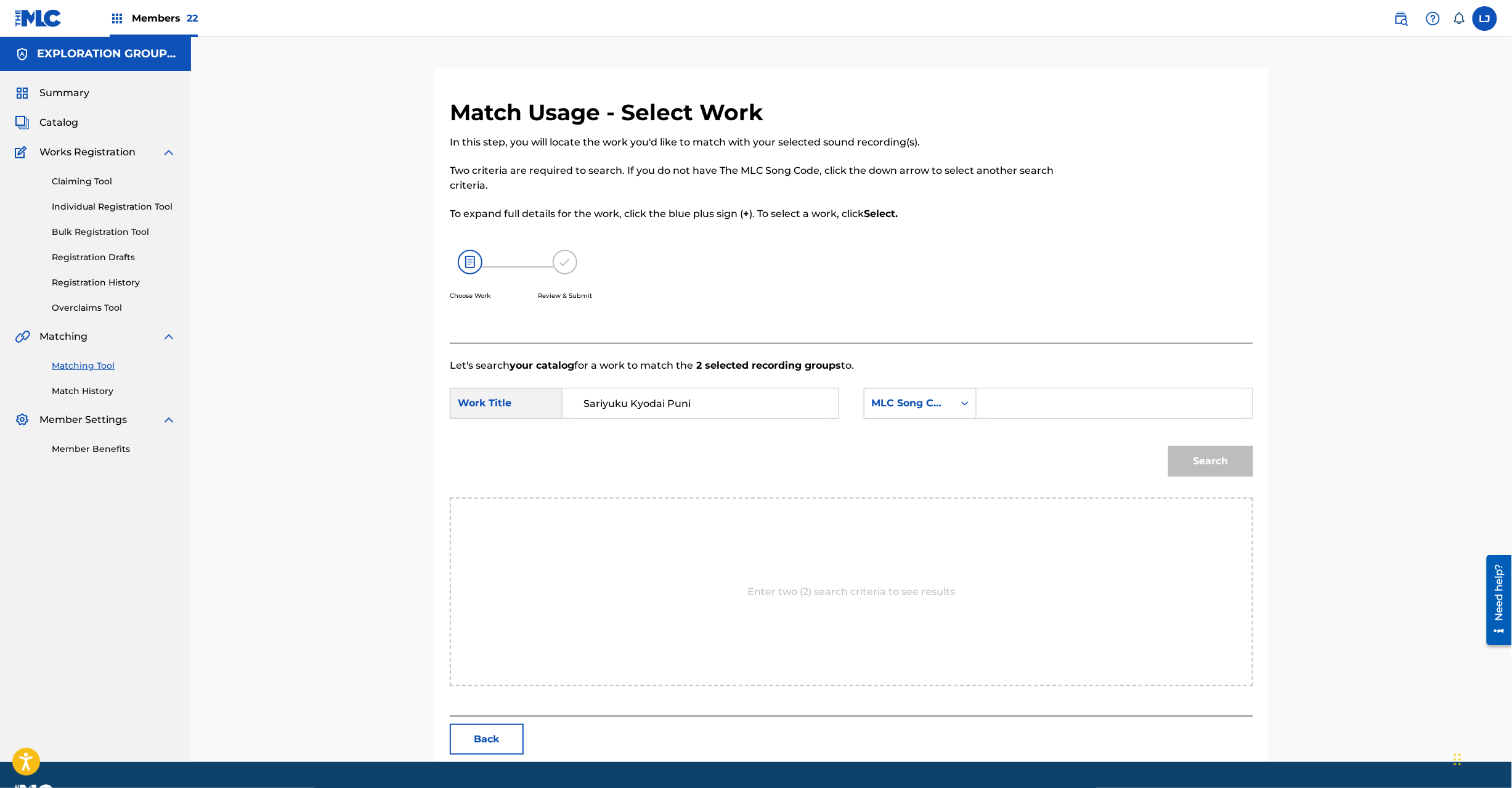
click at [1046, 401] on input "Search Form" at bounding box center [1115, 403] width 255 height 30
paste input "S68TE0"
type input "S68TE0"
click at [1164, 449] on div "Search" at bounding box center [1207, 458] width 91 height 50
click at [1192, 454] on button "Search" at bounding box center [1211, 460] width 85 height 30
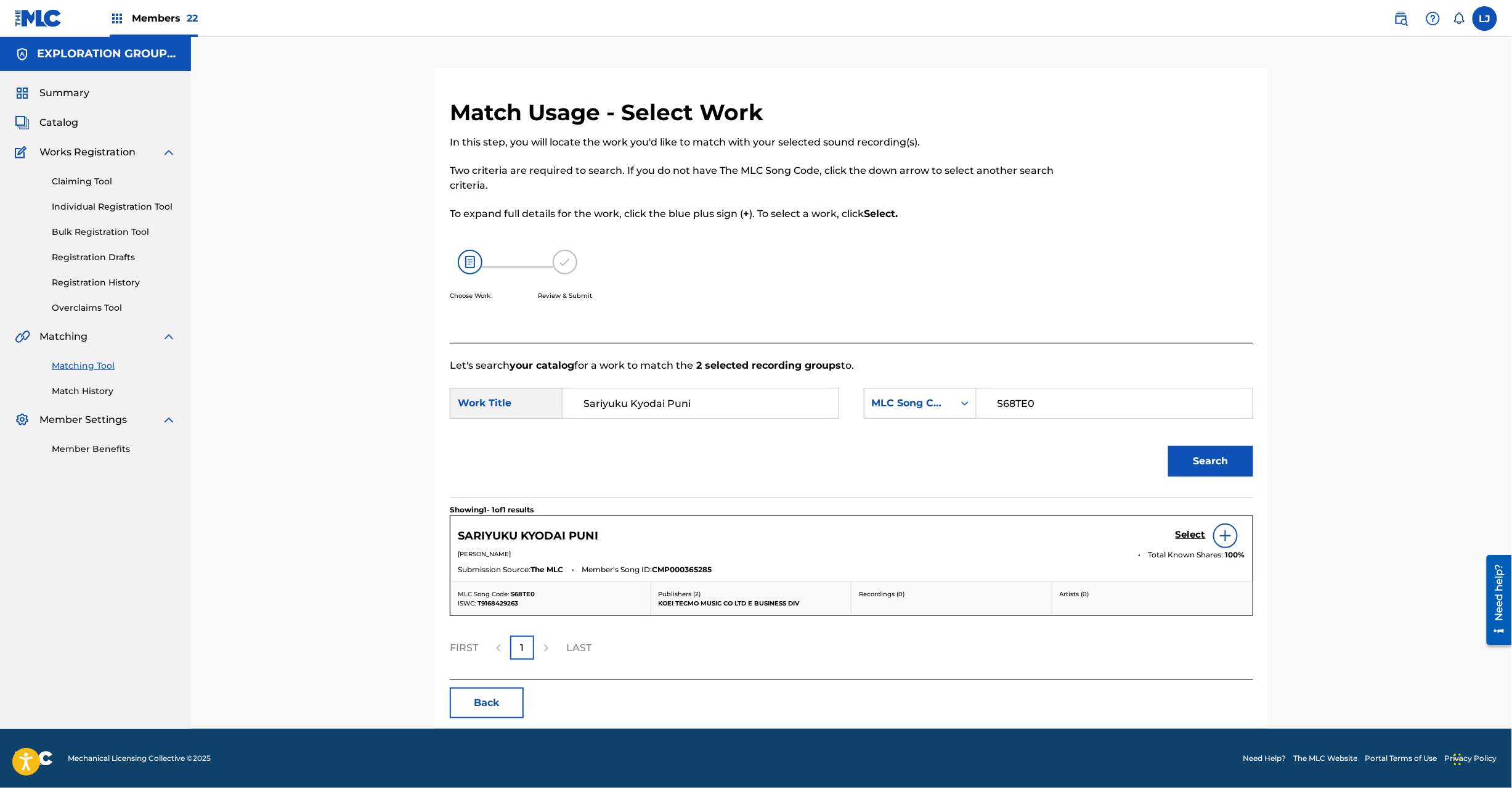
click at [1198, 533] on h5 "Select" at bounding box center [1191, 534] width 30 height 11
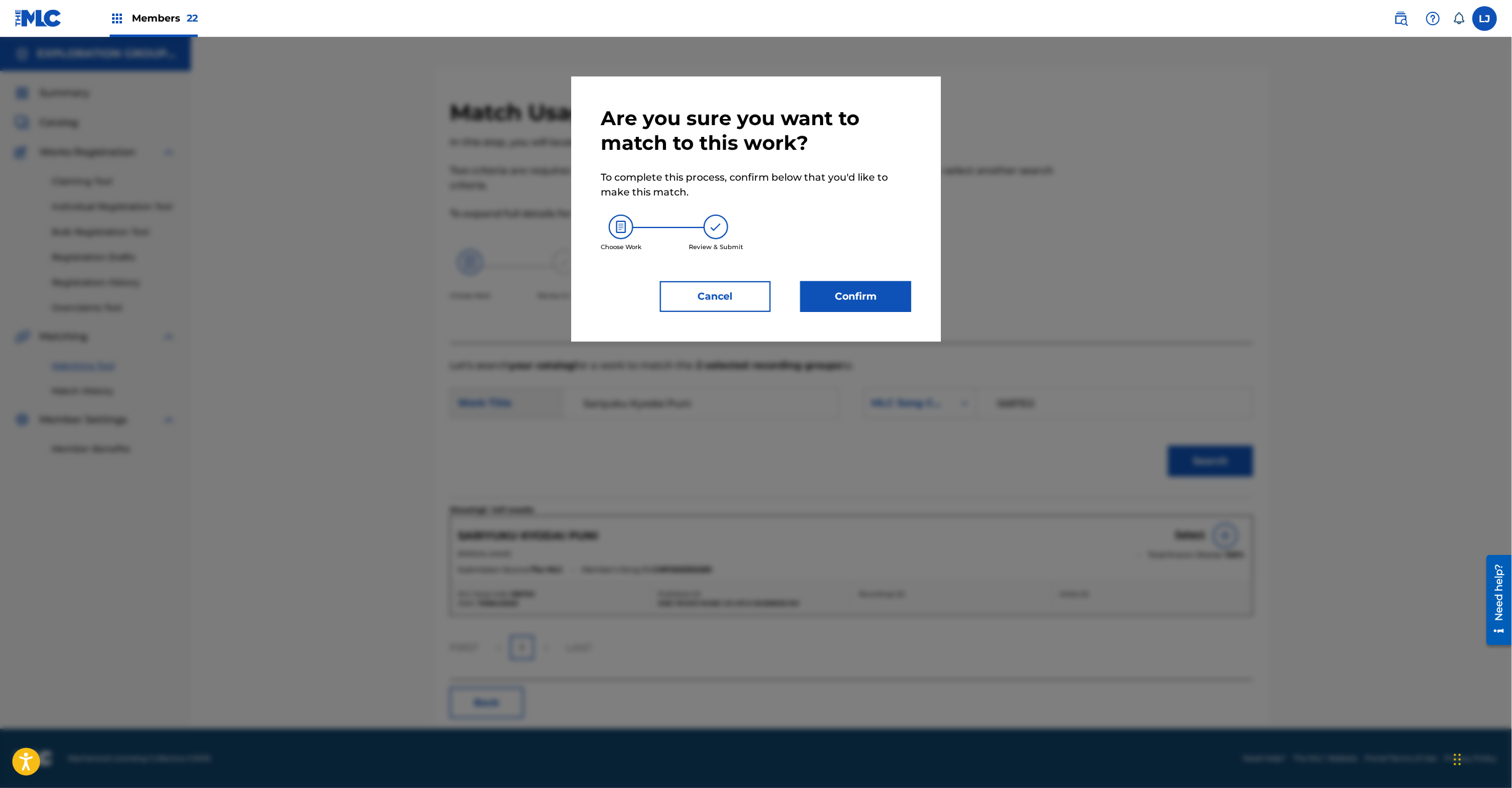
click at [868, 281] on button "Confirm" at bounding box center [856, 296] width 111 height 30
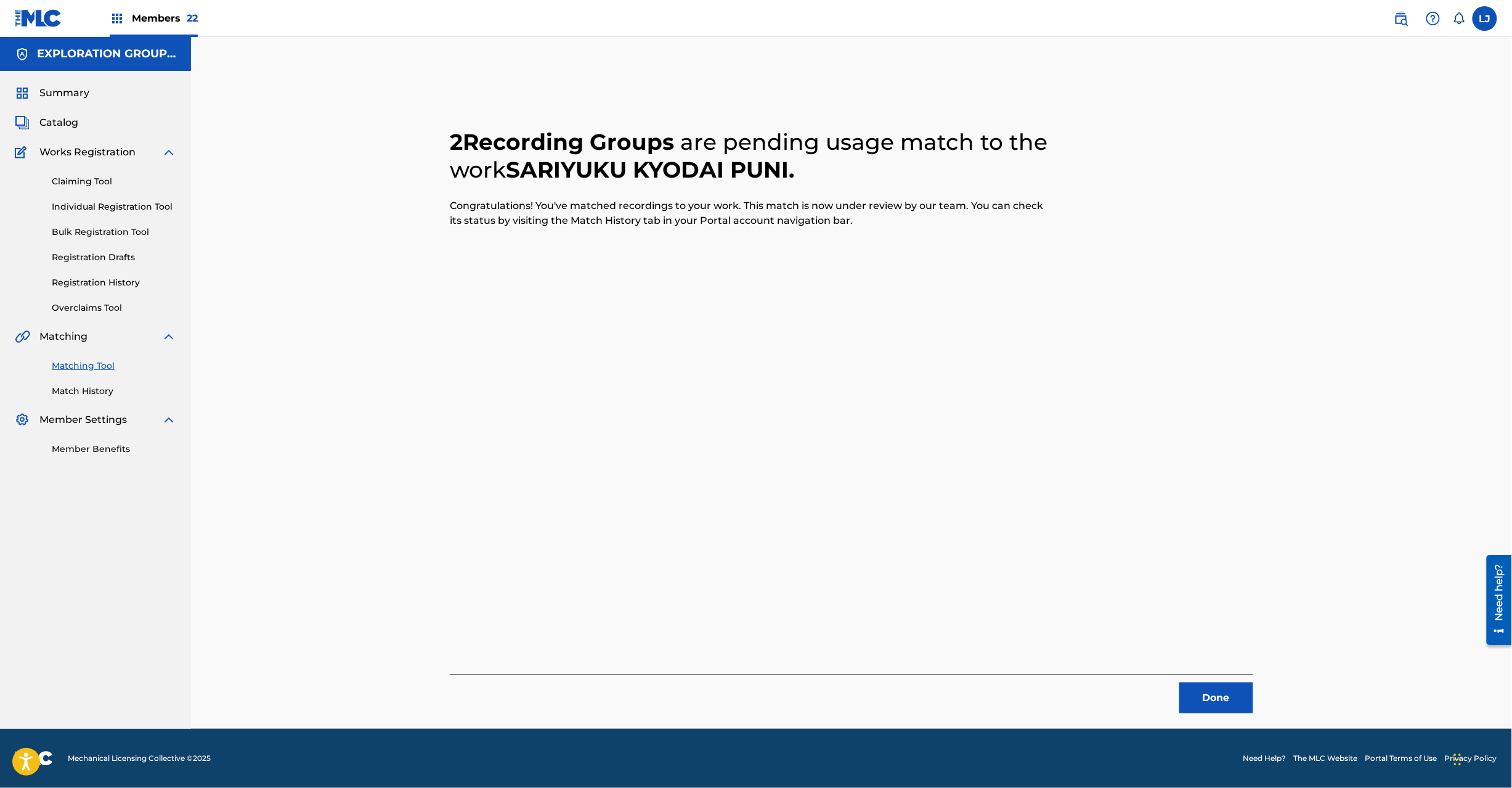
click at [1213, 701] on button "Done" at bounding box center [1216, 697] width 74 height 30
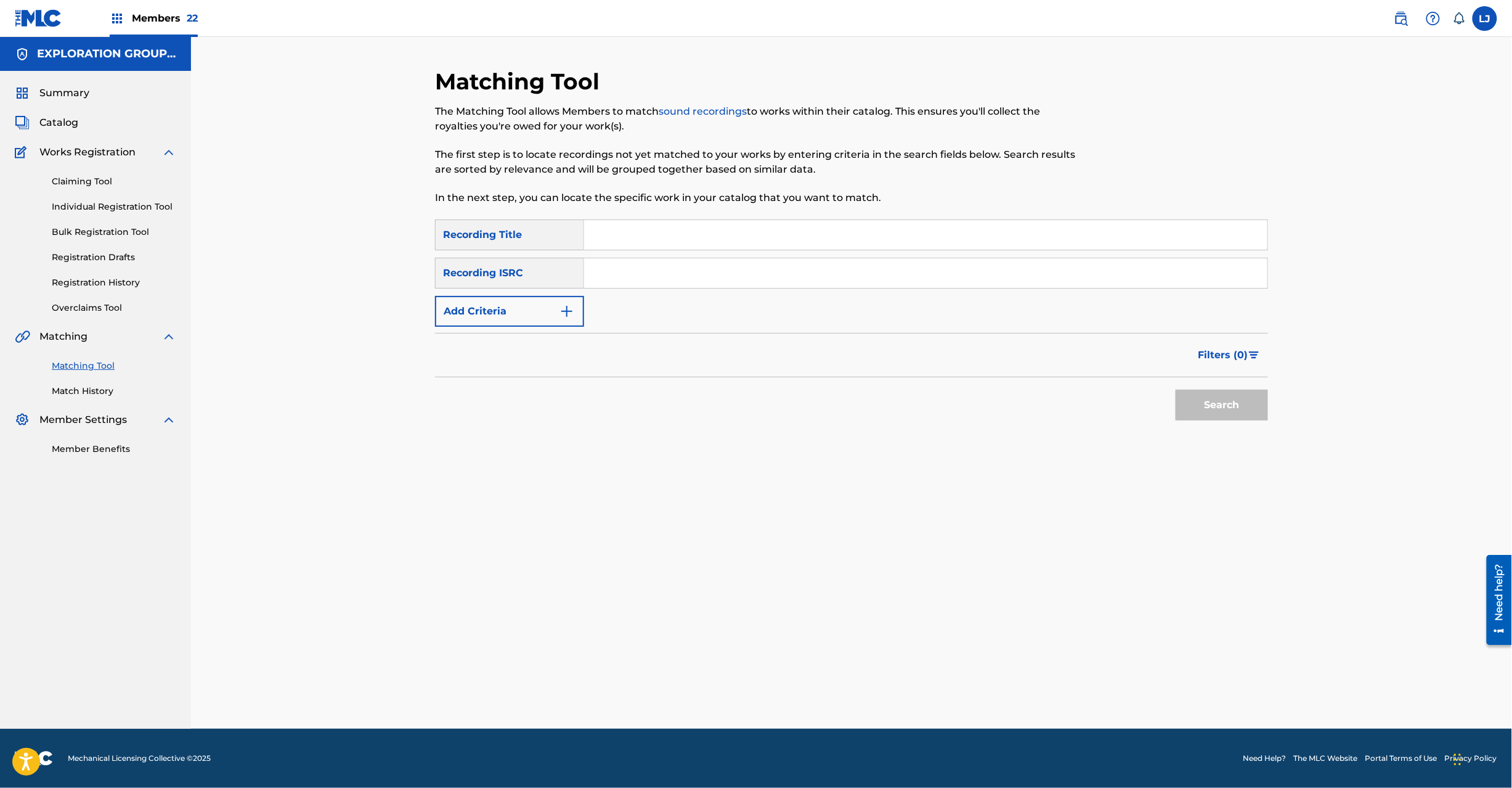
click at [656, 279] on input "Search Form" at bounding box center [926, 273] width 683 height 30
paste input "JPD101550160"
type input "JPD101550160"
click at [1225, 402] on button "Search" at bounding box center [1222, 404] width 92 height 30
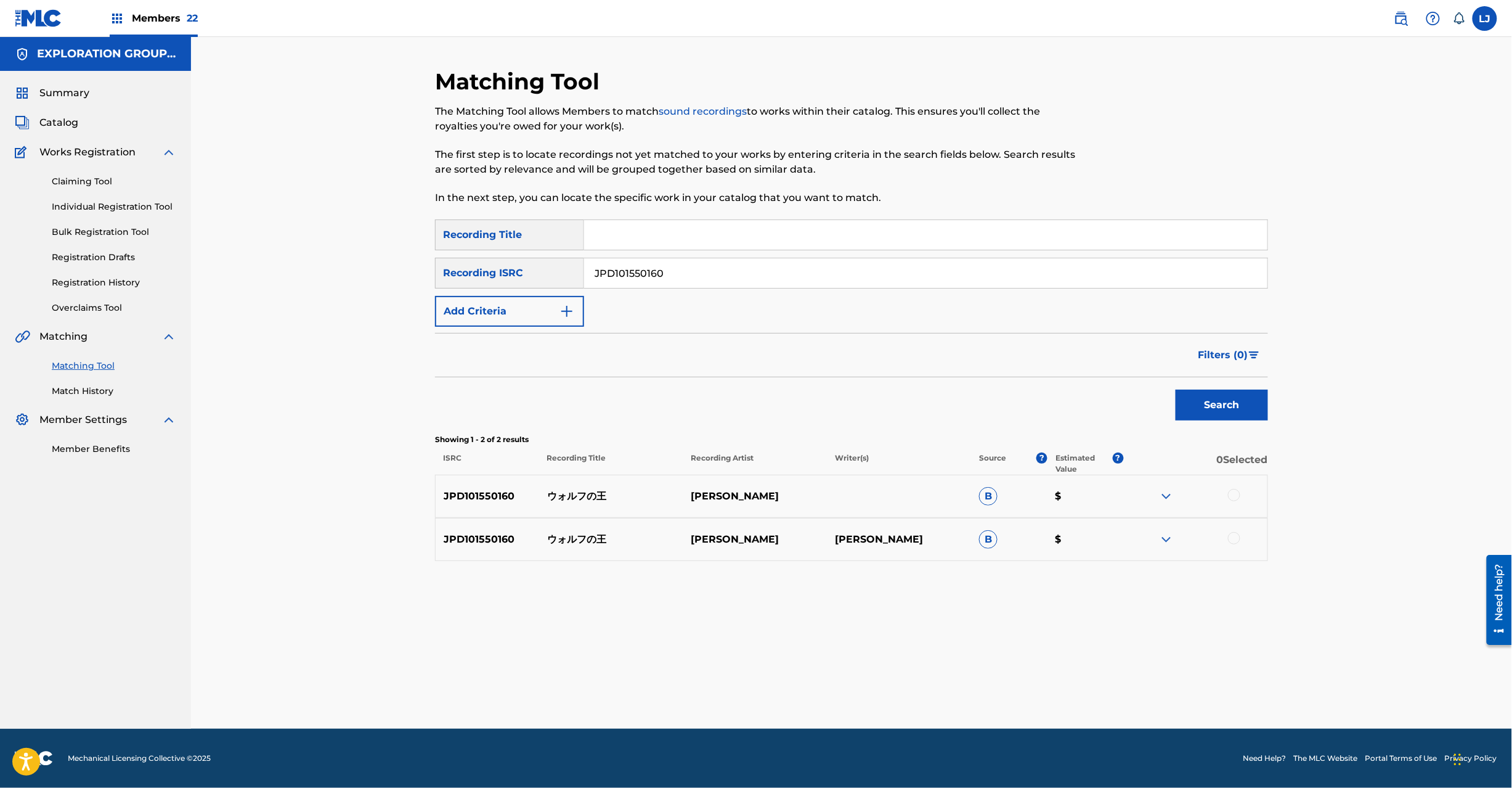
click at [1238, 496] on div at bounding box center [1234, 495] width 12 height 12
click at [1238, 536] on div at bounding box center [1234, 538] width 12 height 12
click at [888, 686] on button "Match 2 Groups" at bounding box center [866, 686] width 136 height 30
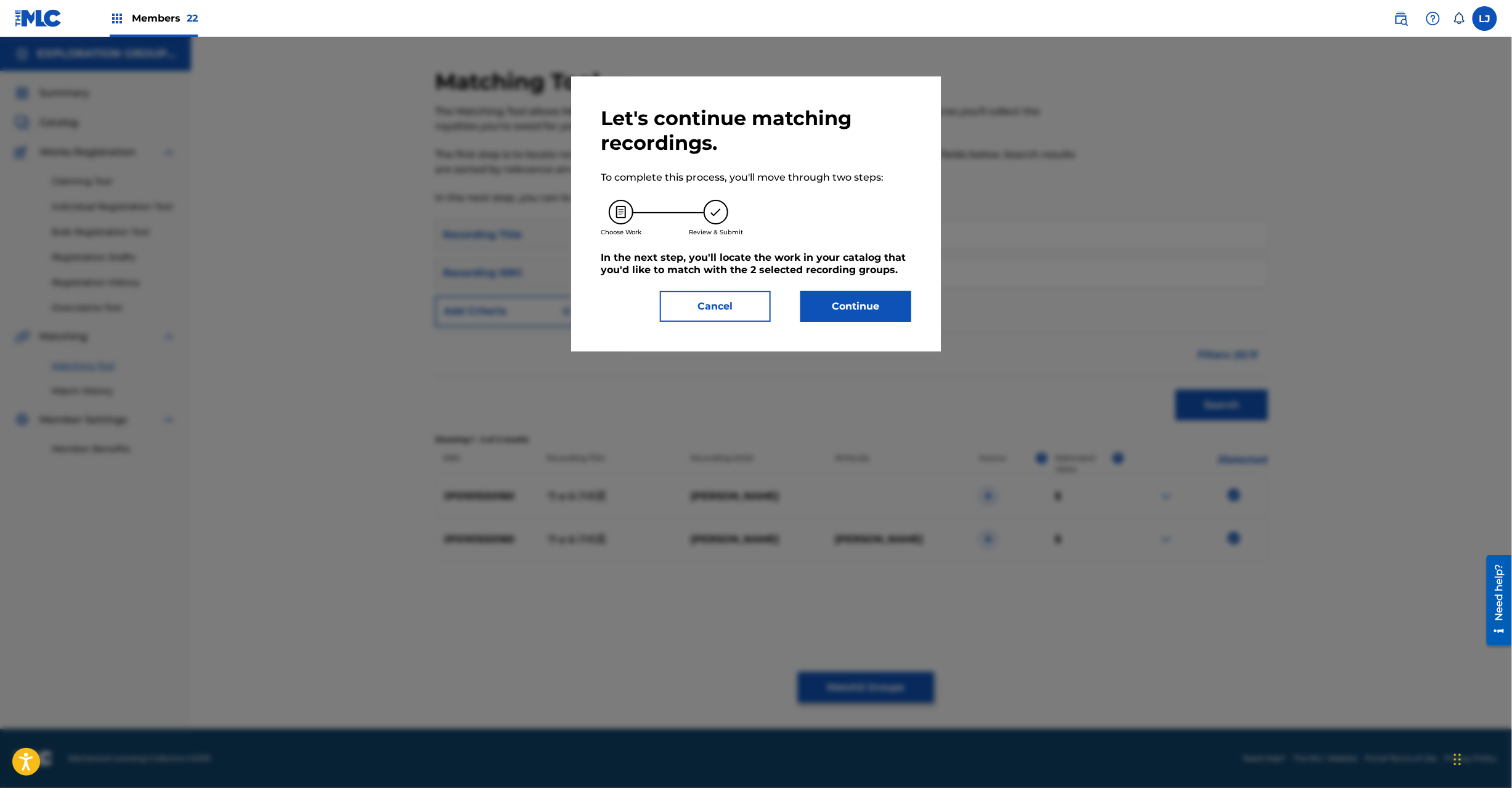
click at [842, 295] on button "Continue" at bounding box center [856, 306] width 111 height 30
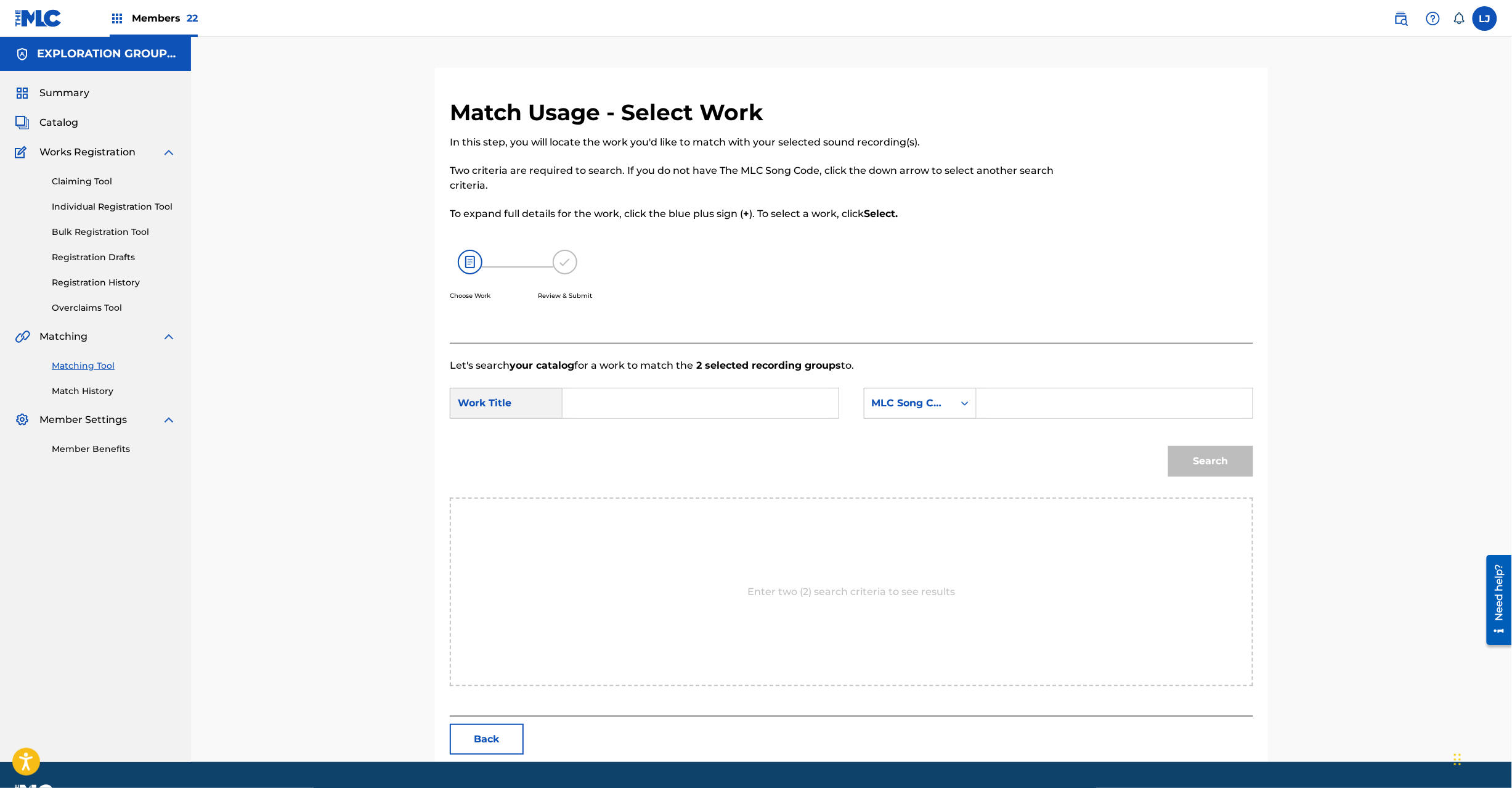
click at [698, 405] on input "Search Form" at bounding box center [701, 403] width 255 height 30
paste input "Worufuno Ou W41NVM"
click at [698, 405] on input "Worufuno Ou W41NVM" at bounding box center [701, 403] width 255 height 30
click at [714, 397] on input "Worufuno Ou W41NVM" at bounding box center [701, 403] width 255 height 30
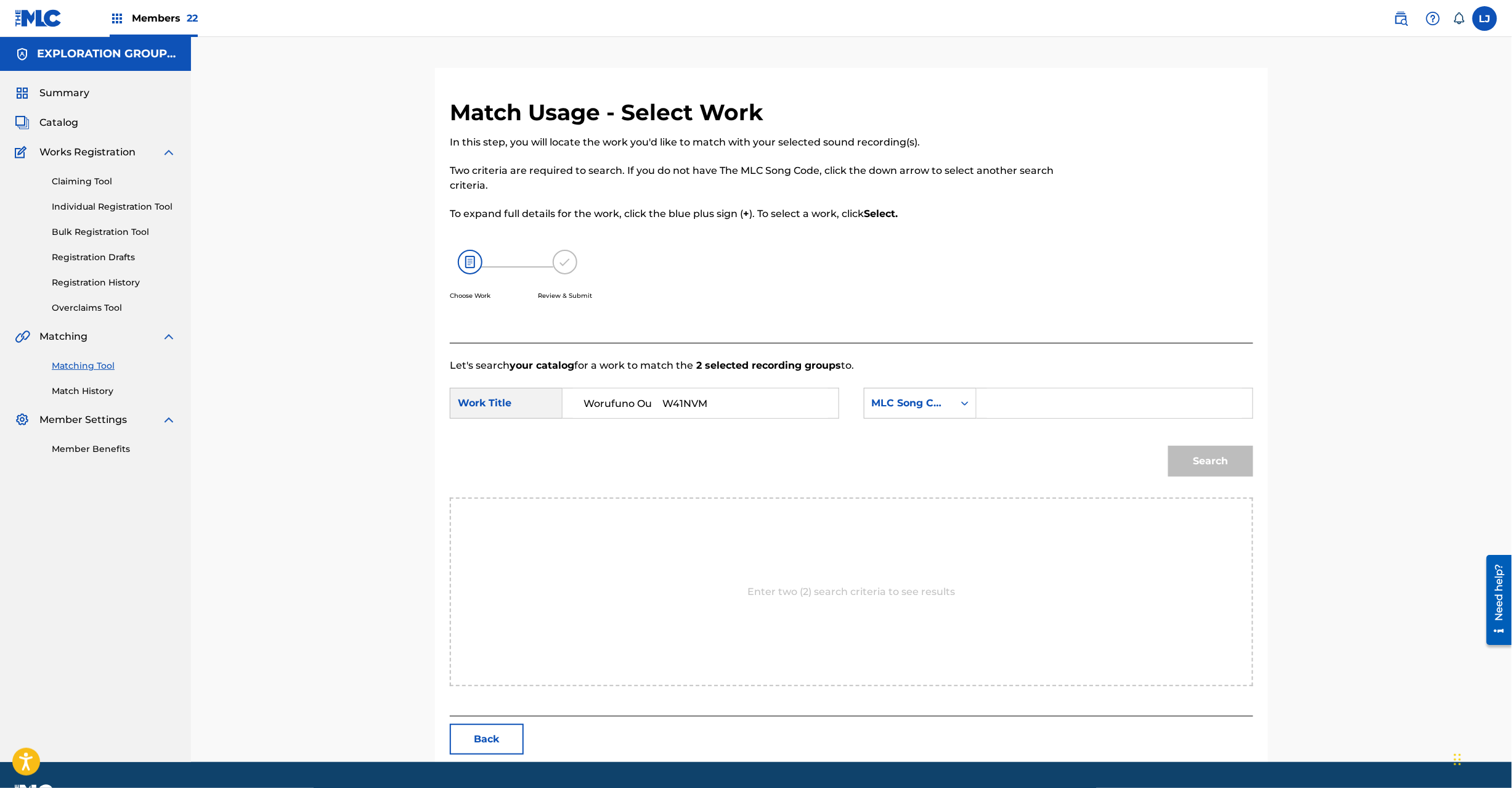
click at [714, 397] on input "Worufuno Ou W41NVM" at bounding box center [701, 403] width 255 height 30
type input "Worufuno Ou"
drag, startPoint x: 1014, startPoint y: 425, endPoint x: 1040, endPoint y: 397, distance: 38.2
click at [1018, 422] on div "SearchWithCriteria4cbf4f85-5f06-4ddd-8779-2feb1bd91871 Work Title Worufuno Ou S…" at bounding box center [851, 407] width 803 height 38
click at [1040, 397] on input "Search Form" at bounding box center [1115, 403] width 255 height 30
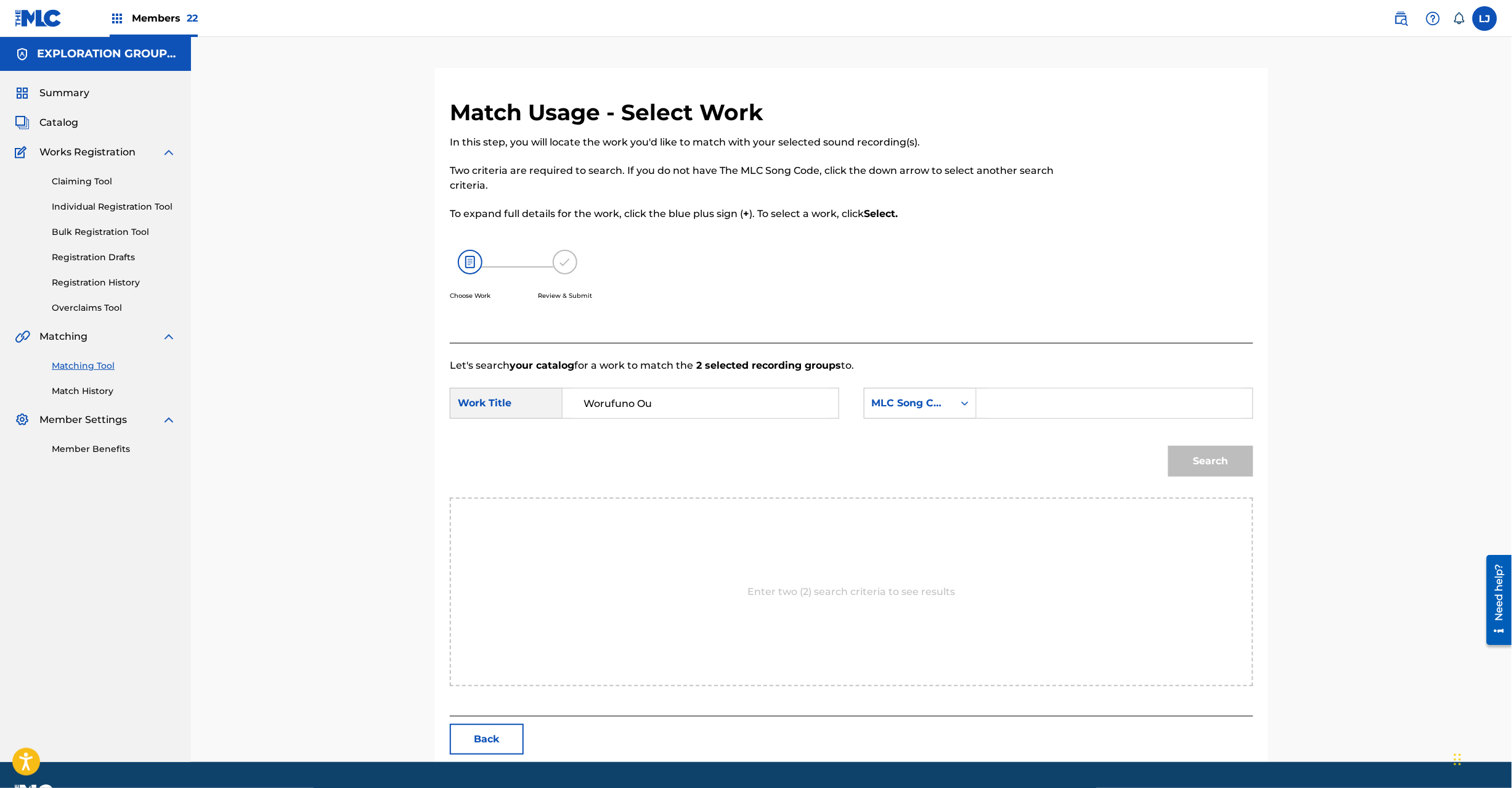
paste input "W41NVM"
type input "W41NVM"
click at [1235, 460] on button "Search" at bounding box center [1211, 460] width 85 height 30
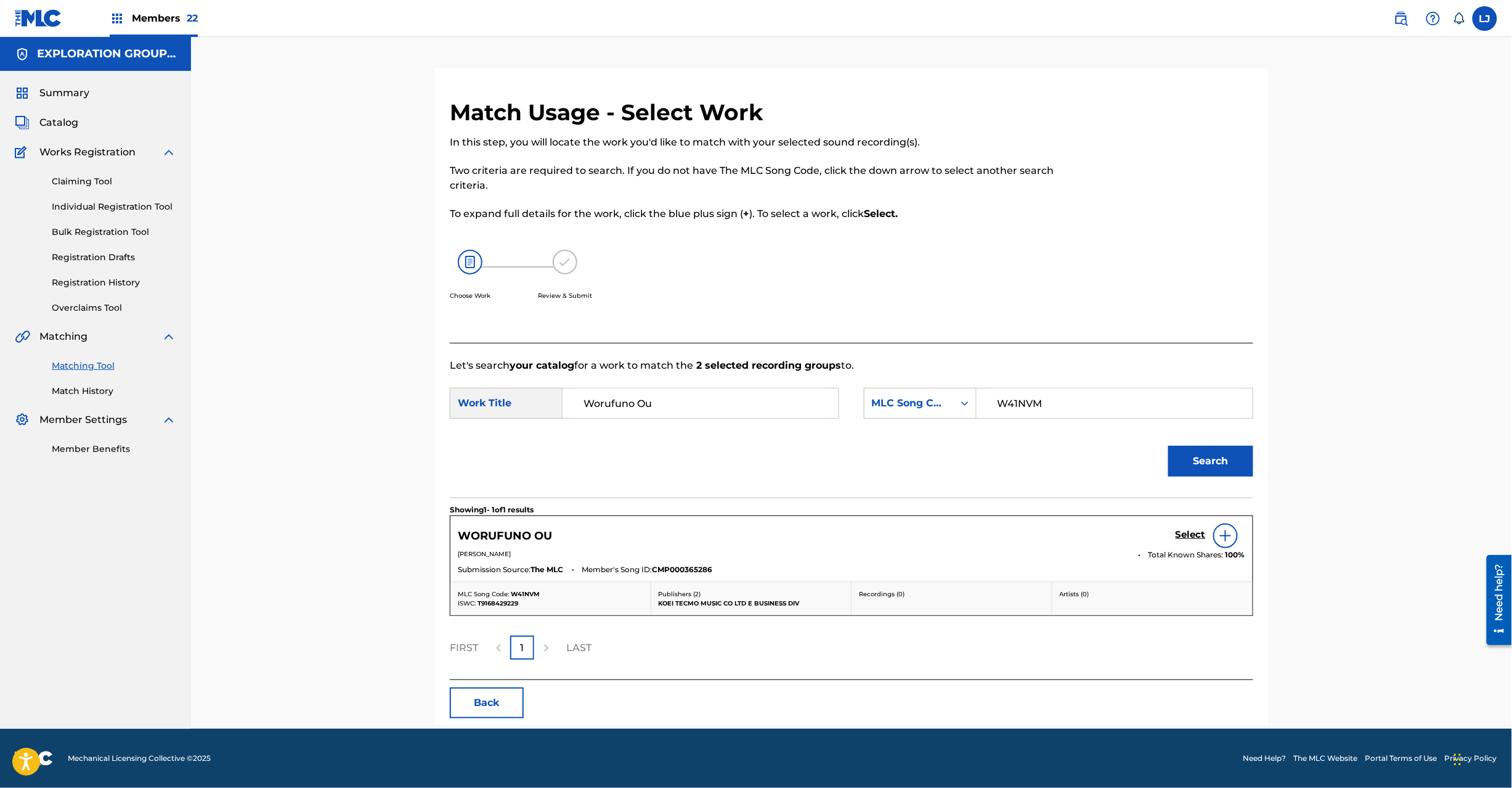
click at [1189, 536] on h5 "Select" at bounding box center [1191, 534] width 30 height 11
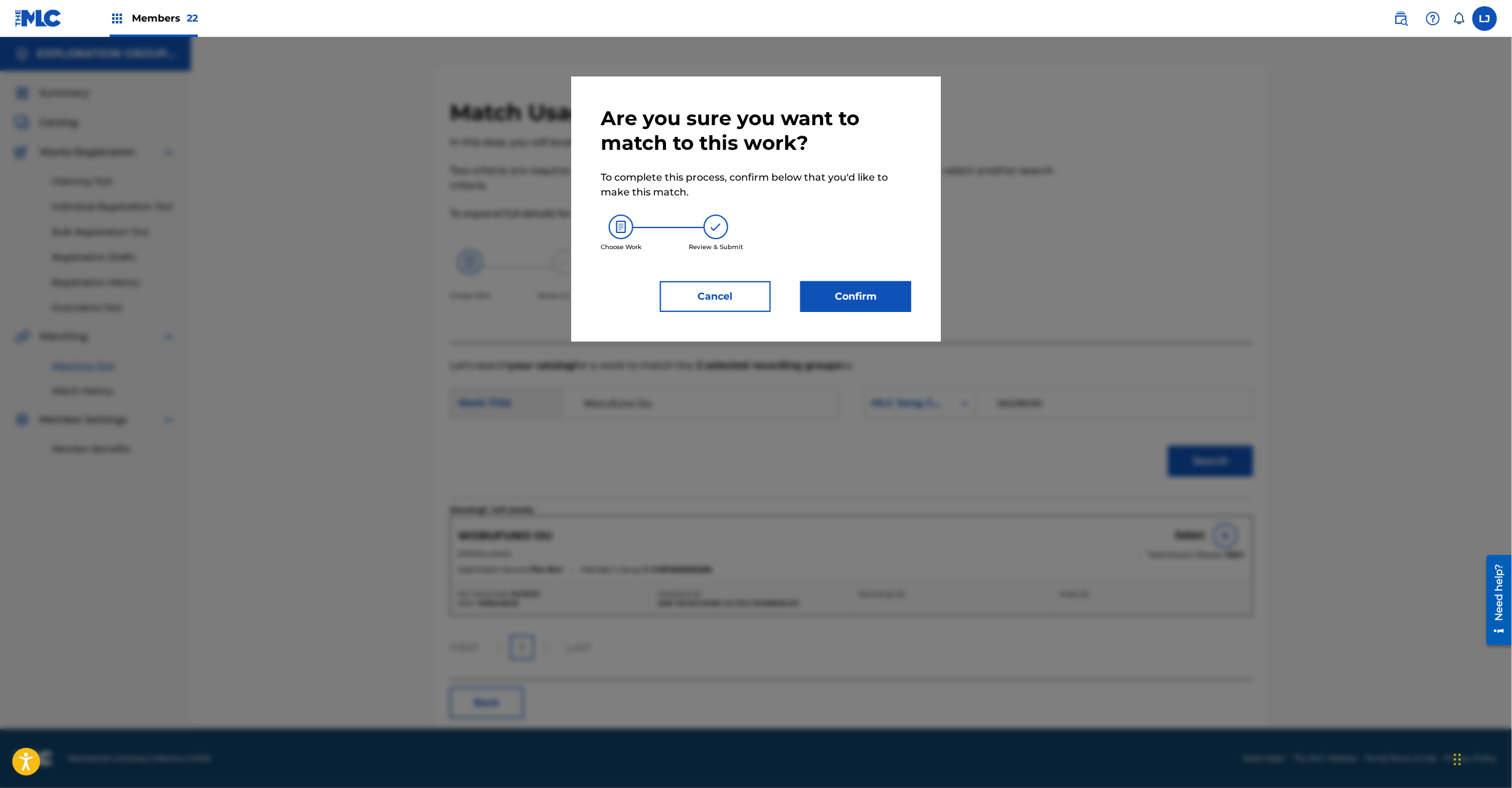
click at [859, 287] on button "Confirm" at bounding box center [856, 296] width 111 height 30
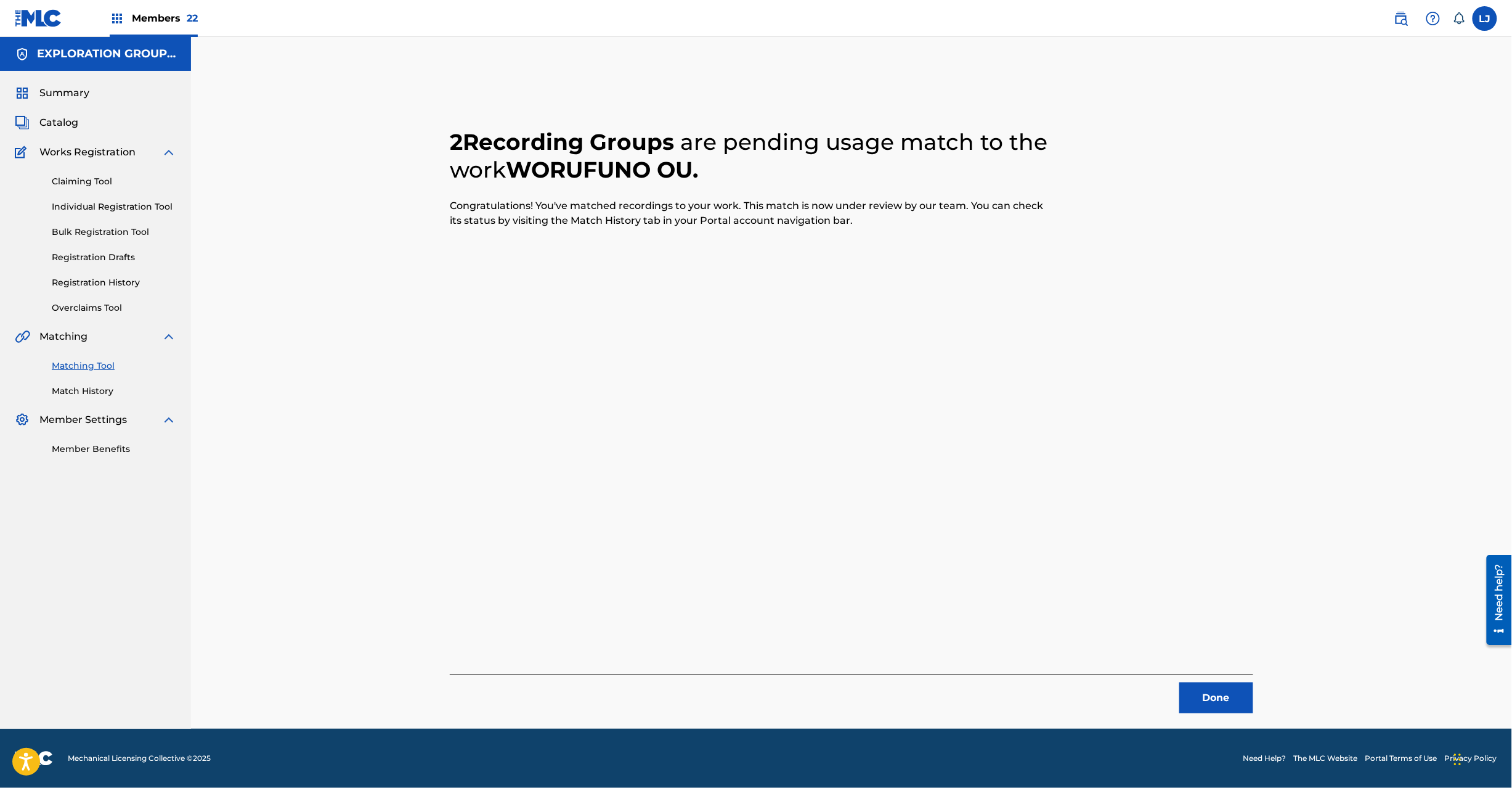
drag, startPoint x: 1238, startPoint y: 667, endPoint x: 1230, endPoint y: 697, distance: 31.0
click at [1230, 697] on div "2 Recording Groups are pending usage match to the work WORUFUNO OU . Congratula…" at bounding box center [851, 406] width 803 height 614
click at [1218, 700] on button "Done" at bounding box center [1216, 697] width 74 height 30
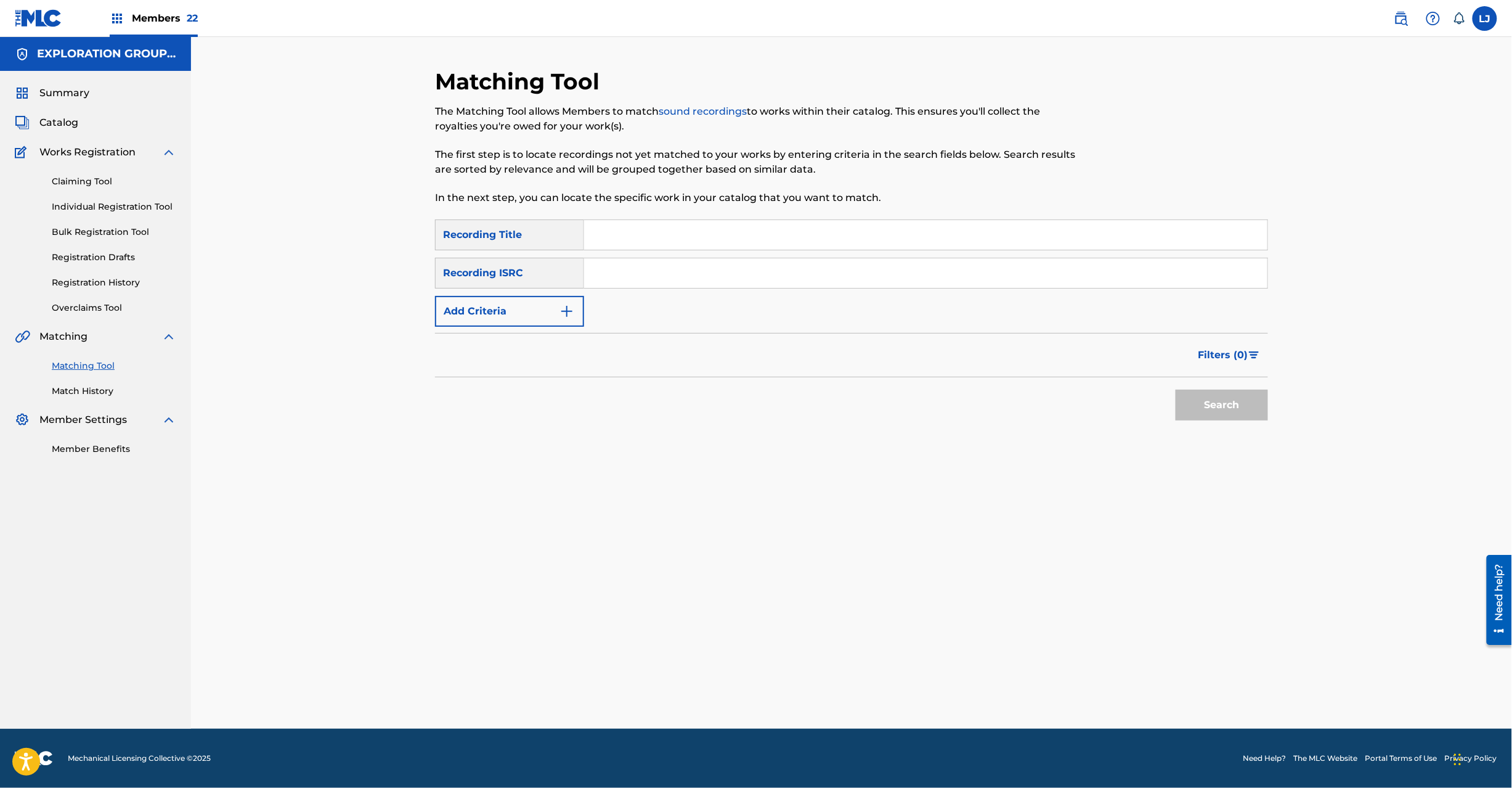
click at [661, 275] on input "Search Form" at bounding box center [926, 273] width 683 height 30
paste input "JPD101550161"
type input "JPD101550161"
click at [1277, 400] on div "Matching Tool The Matching Tool allows Members to match sound recordings to wor…" at bounding box center [851, 398] width 862 height 661
click at [1221, 400] on button "Search" at bounding box center [1222, 404] width 92 height 30
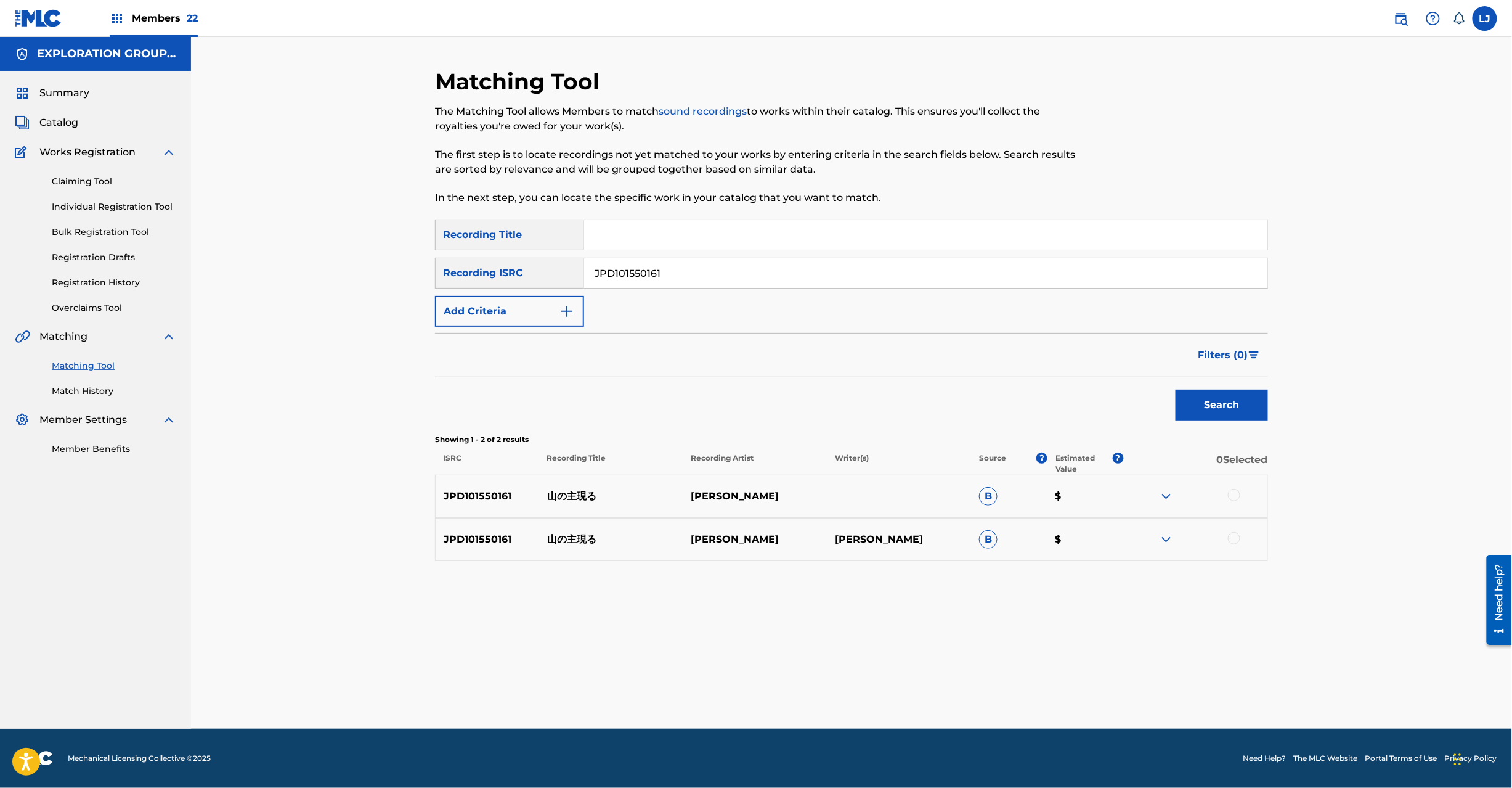
click at [1238, 491] on div at bounding box center [1234, 495] width 12 height 12
click at [1236, 533] on div at bounding box center [1234, 538] width 12 height 12
click at [858, 711] on div "Matching Tool The Matching Tool allows Members to match sound recordings to wor…" at bounding box center [851, 398] width 833 height 661
click at [863, 689] on button "Match 2 Groups" at bounding box center [866, 686] width 136 height 30
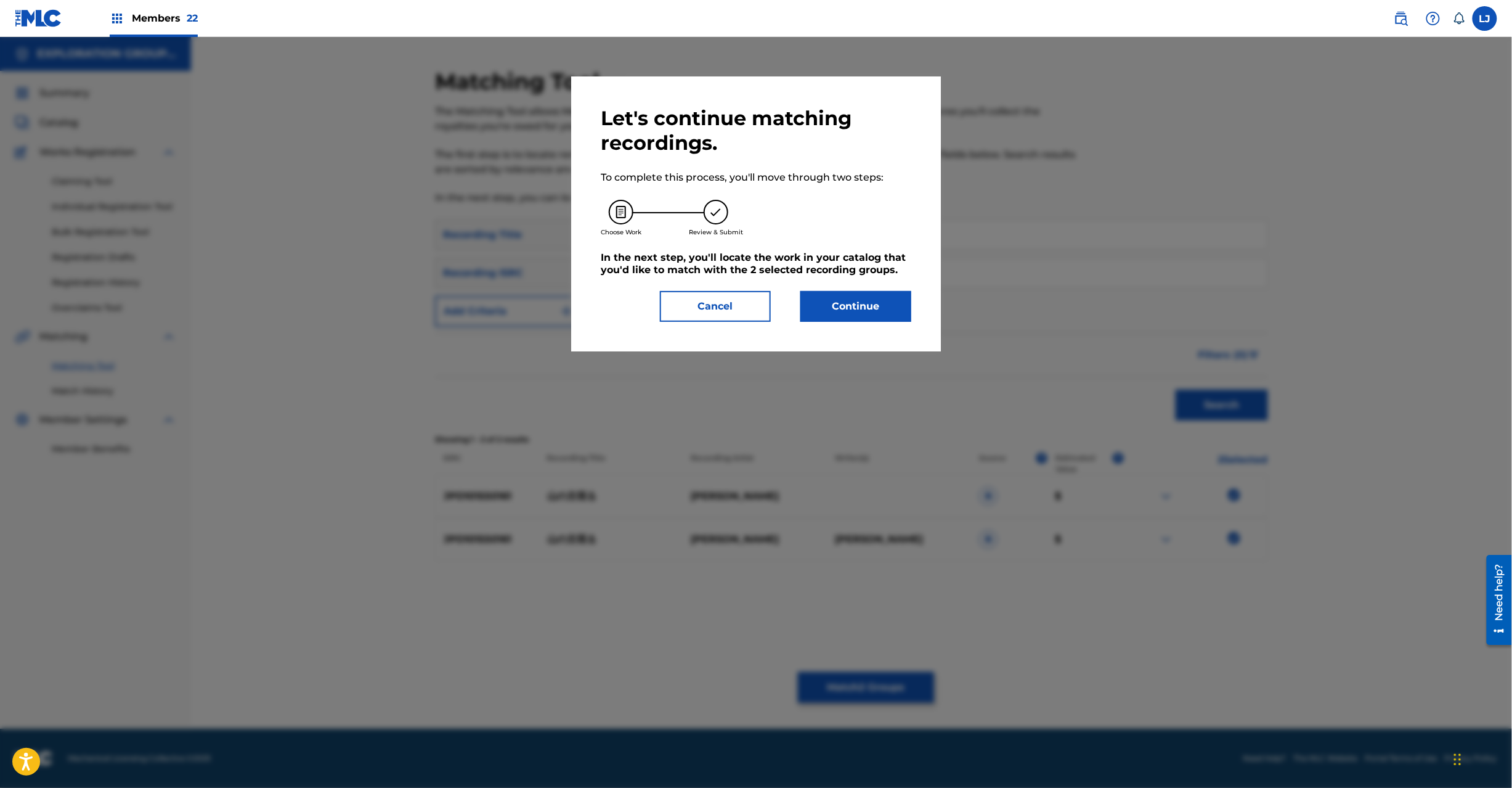
click at [888, 321] on button "Continue" at bounding box center [856, 306] width 111 height 30
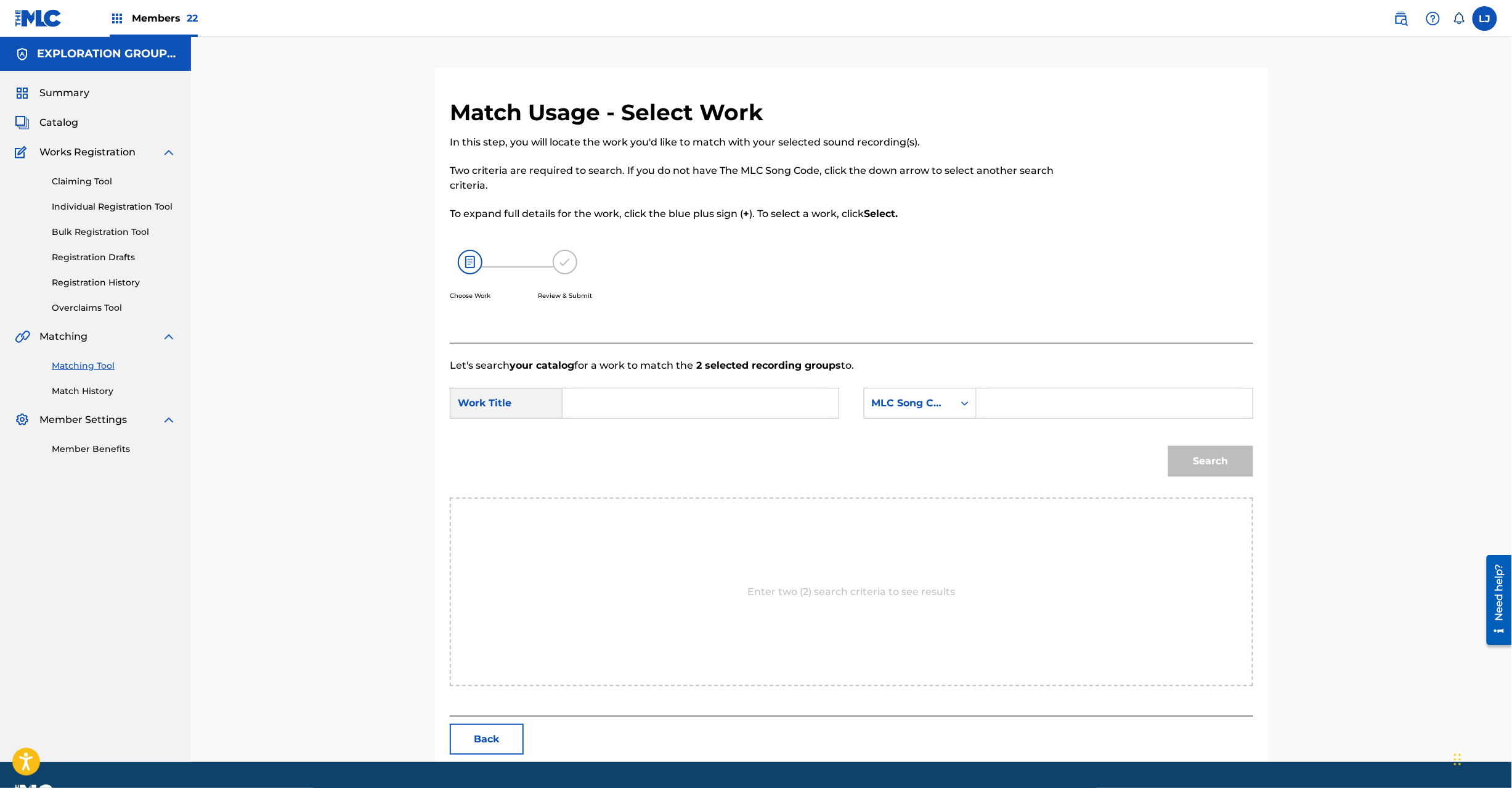
click at [572, 434] on div "Search" at bounding box center [851, 466] width 803 height 64
click at [591, 422] on div "SearchWithCriteria4cbf4f85-5f06-4ddd-8779-2feb1bd91871 Work Title SearchWithCri…" at bounding box center [851, 407] width 803 height 38
click at [614, 412] on input "Search Form" at bounding box center [701, 403] width 255 height 30
paste input "[PERSON_NAME] YP9YL9"
click at [705, 407] on input "[PERSON_NAME] YP9YL9" at bounding box center [701, 403] width 255 height 30
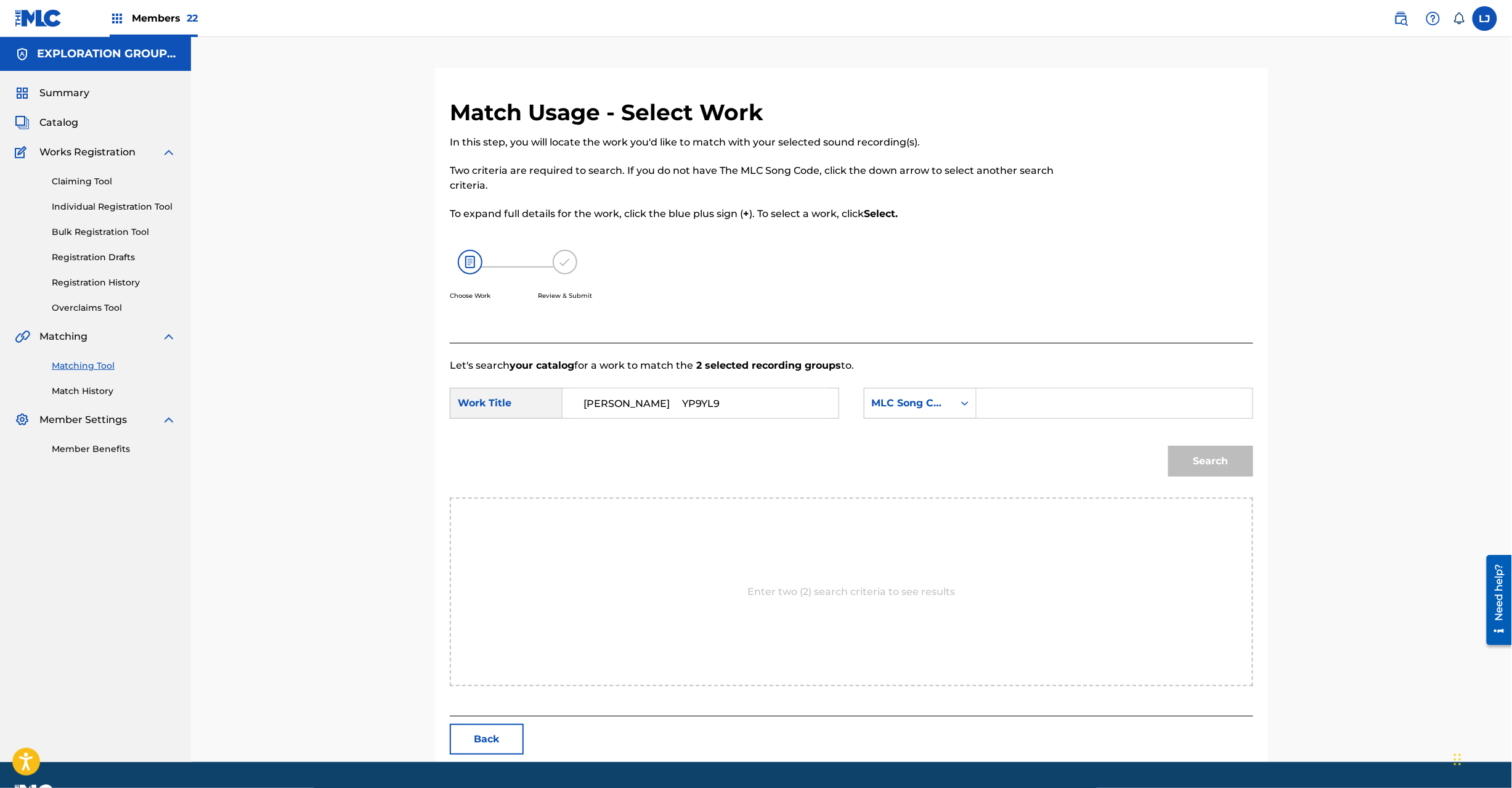
click at [731, 402] on input "[PERSON_NAME] YP9YL9" at bounding box center [701, 403] width 255 height 30
type input "[PERSON_NAME]"
click at [1019, 407] on input "Search Form" at bounding box center [1115, 403] width 255 height 30
paste input "YP9YL9"
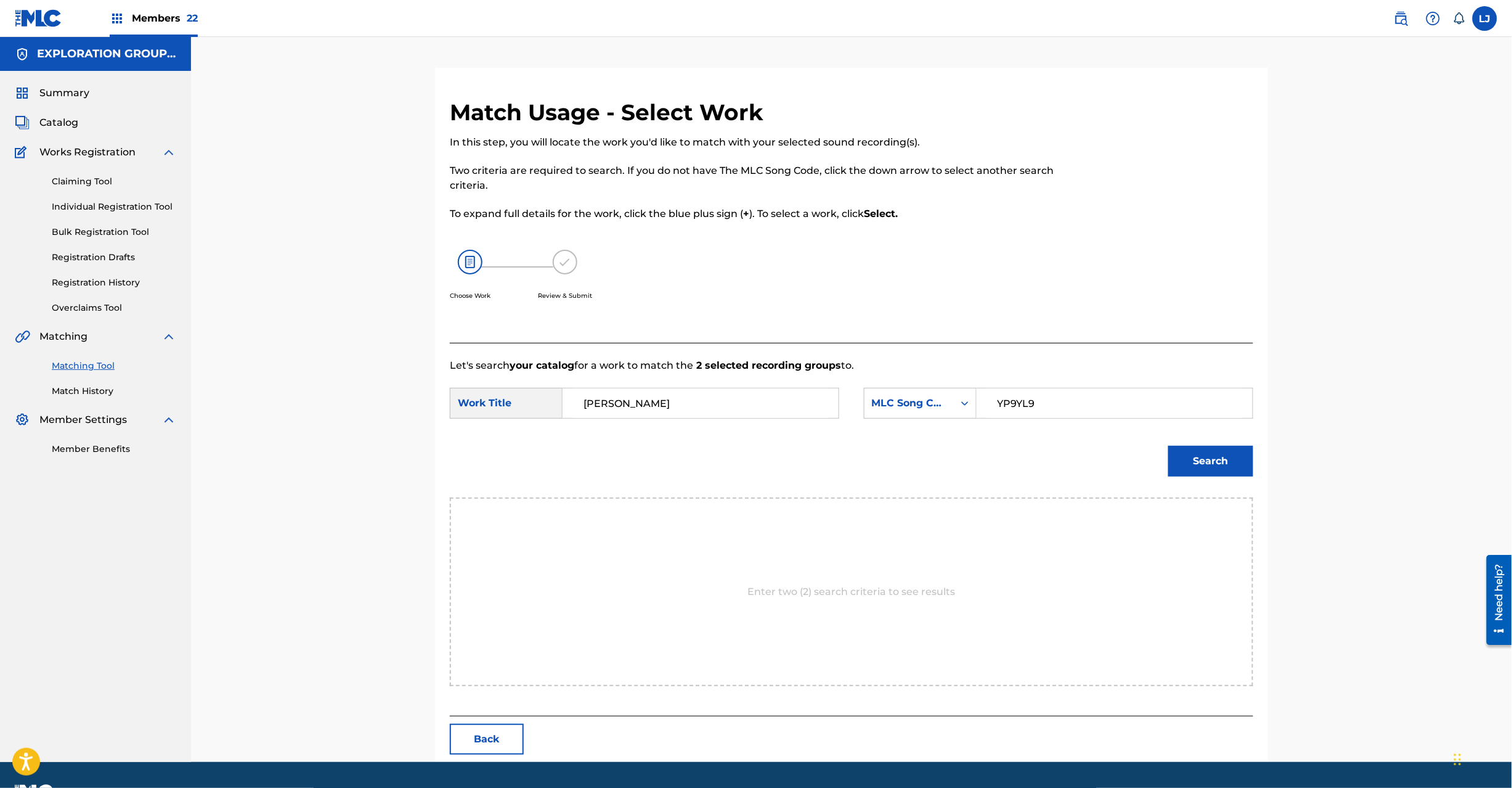
type input "YP9YL9"
click at [1197, 461] on button "Search" at bounding box center [1211, 460] width 85 height 30
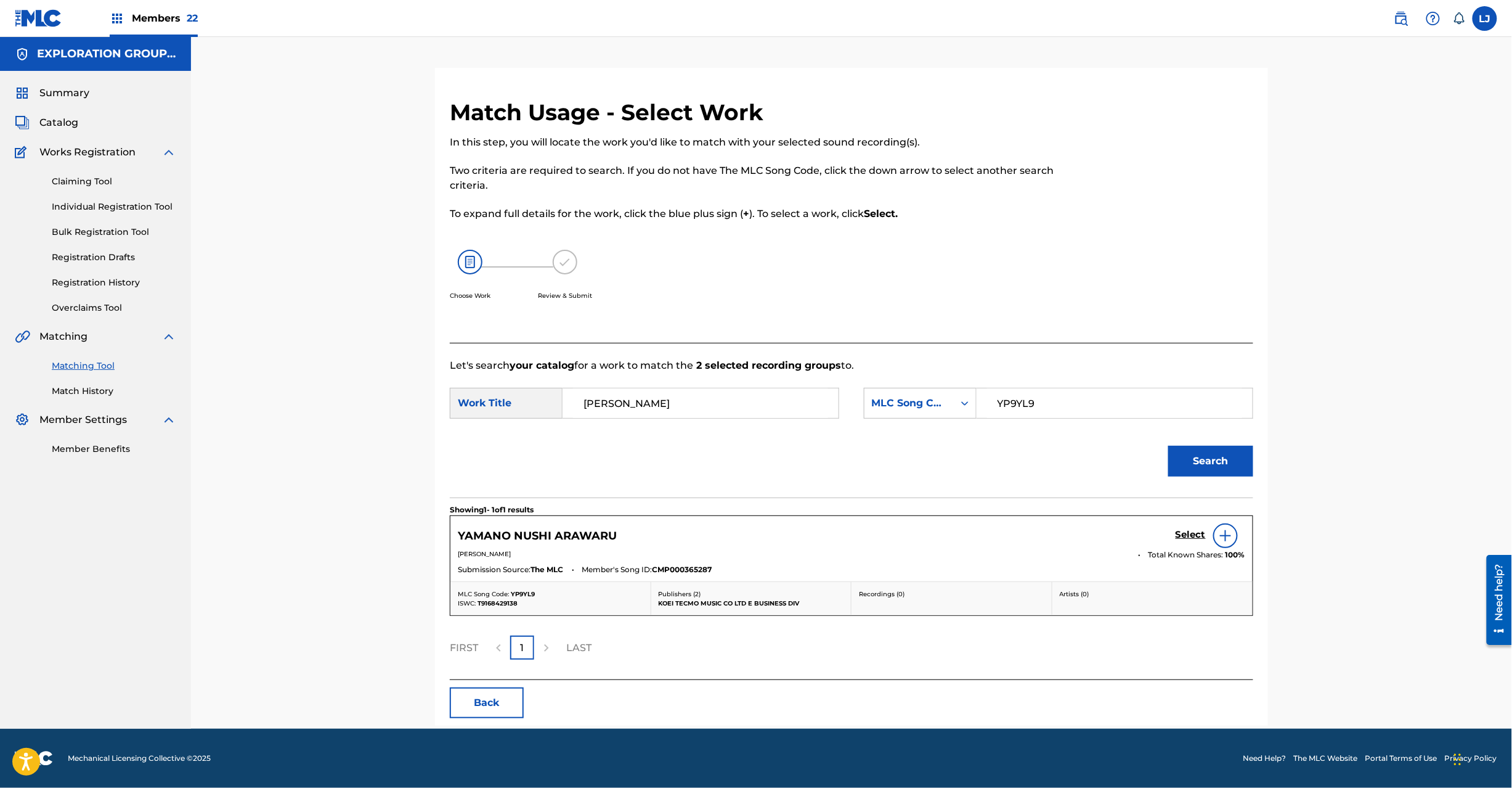
click at [1185, 542] on link "Select" at bounding box center [1191, 536] width 30 height 14
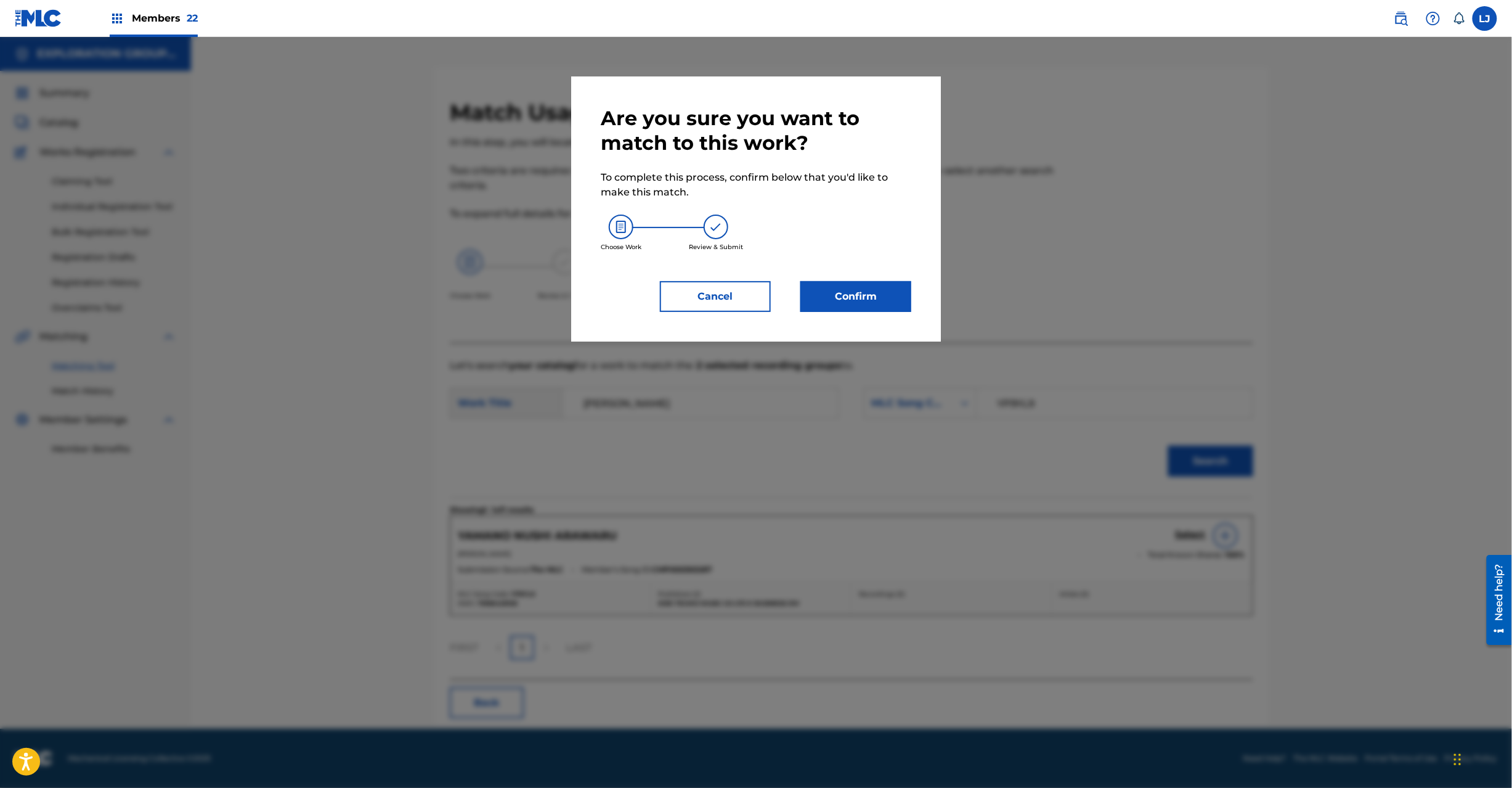
click at [823, 289] on button "Confirm" at bounding box center [856, 296] width 111 height 30
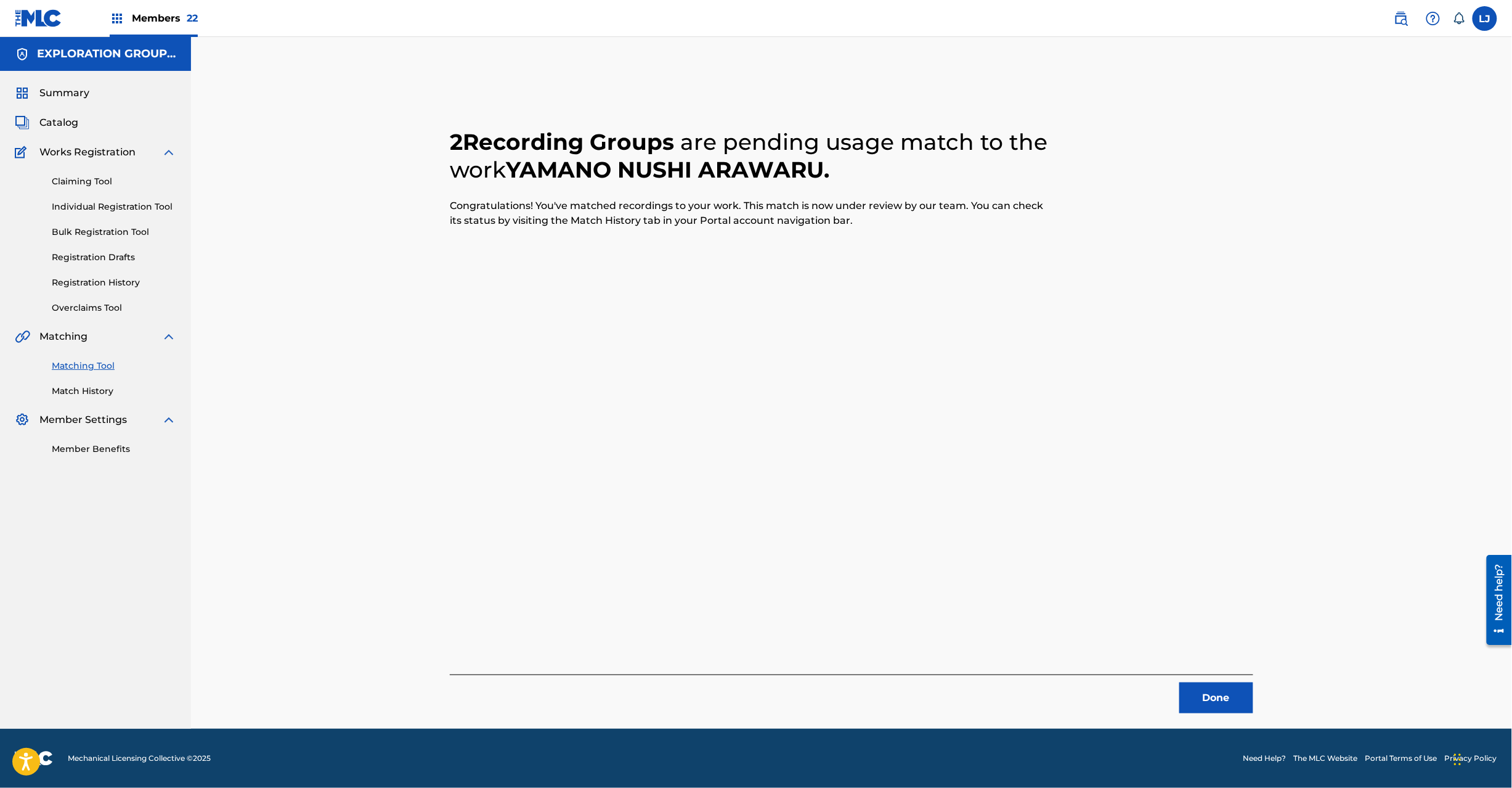
click at [1192, 693] on button "Done" at bounding box center [1216, 697] width 74 height 30
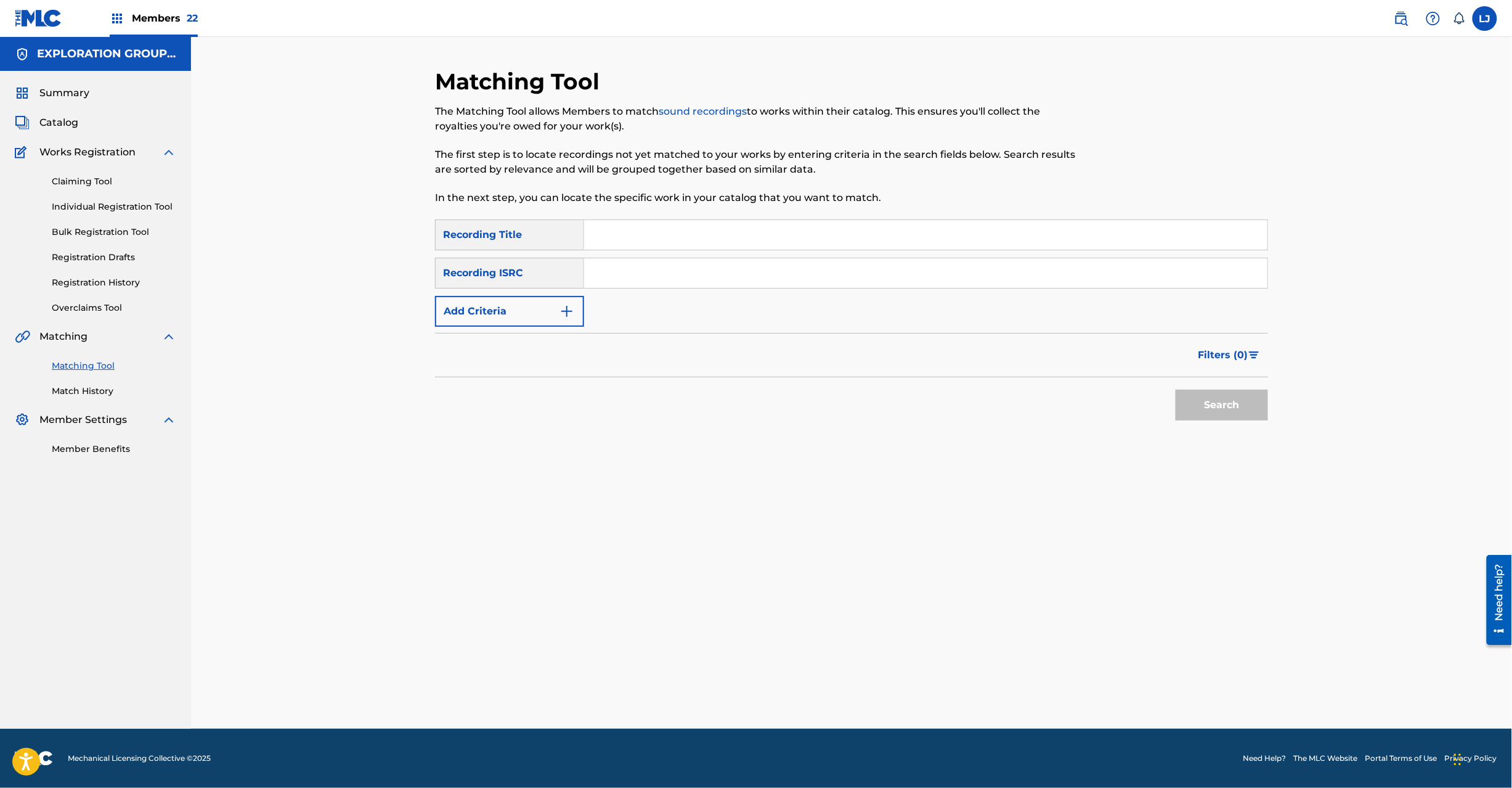
click at [728, 262] on input "Search Form" at bounding box center [926, 273] width 683 height 30
paste input "JPD101550162"
type input "JPD101550162"
click at [1245, 398] on button "Search" at bounding box center [1222, 404] width 92 height 30
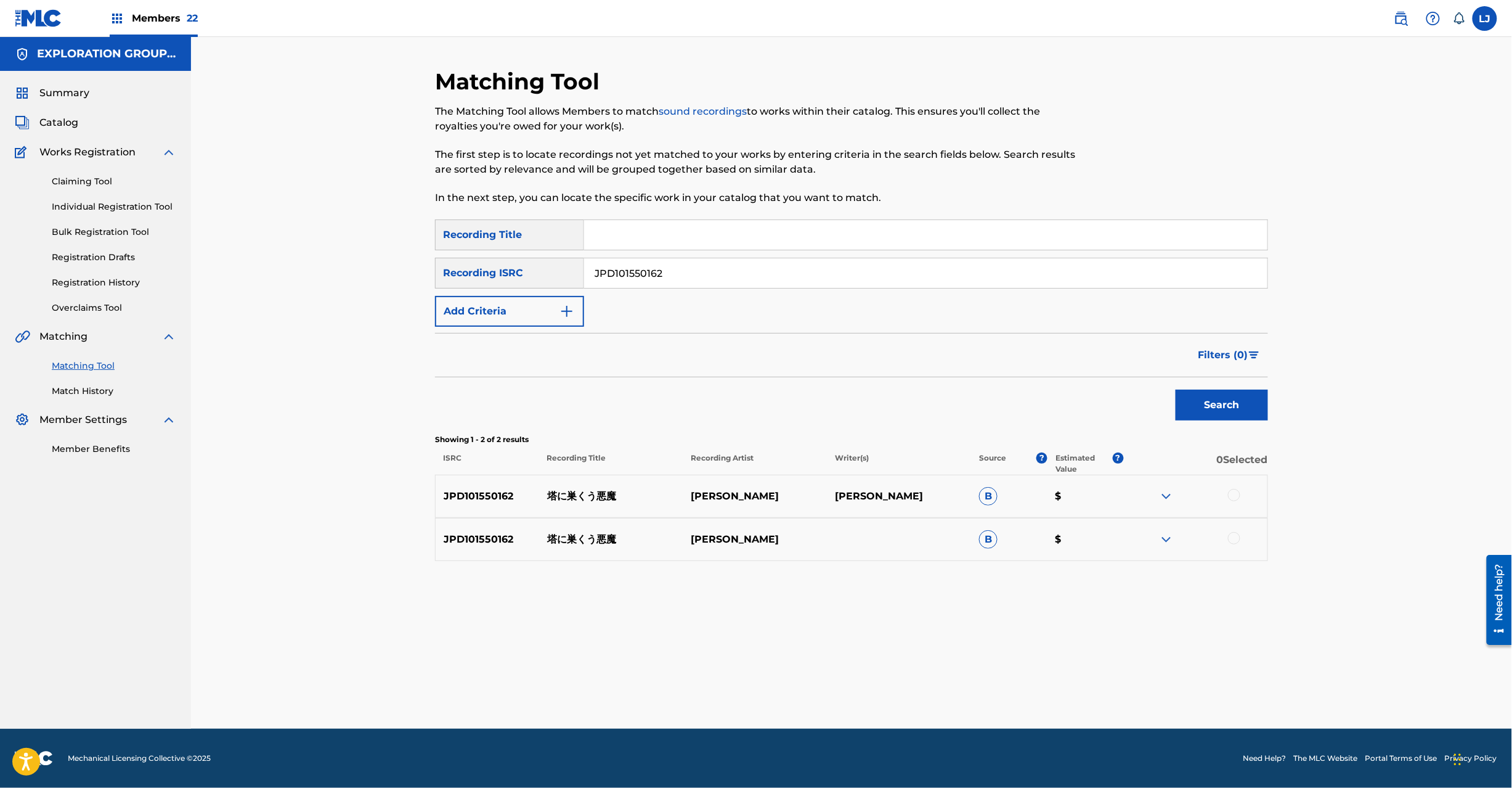
click at [1233, 493] on div at bounding box center [1234, 495] width 12 height 12
click at [1232, 540] on div at bounding box center [1234, 538] width 12 height 12
click at [870, 703] on button "Match 2 Groups" at bounding box center [866, 686] width 136 height 30
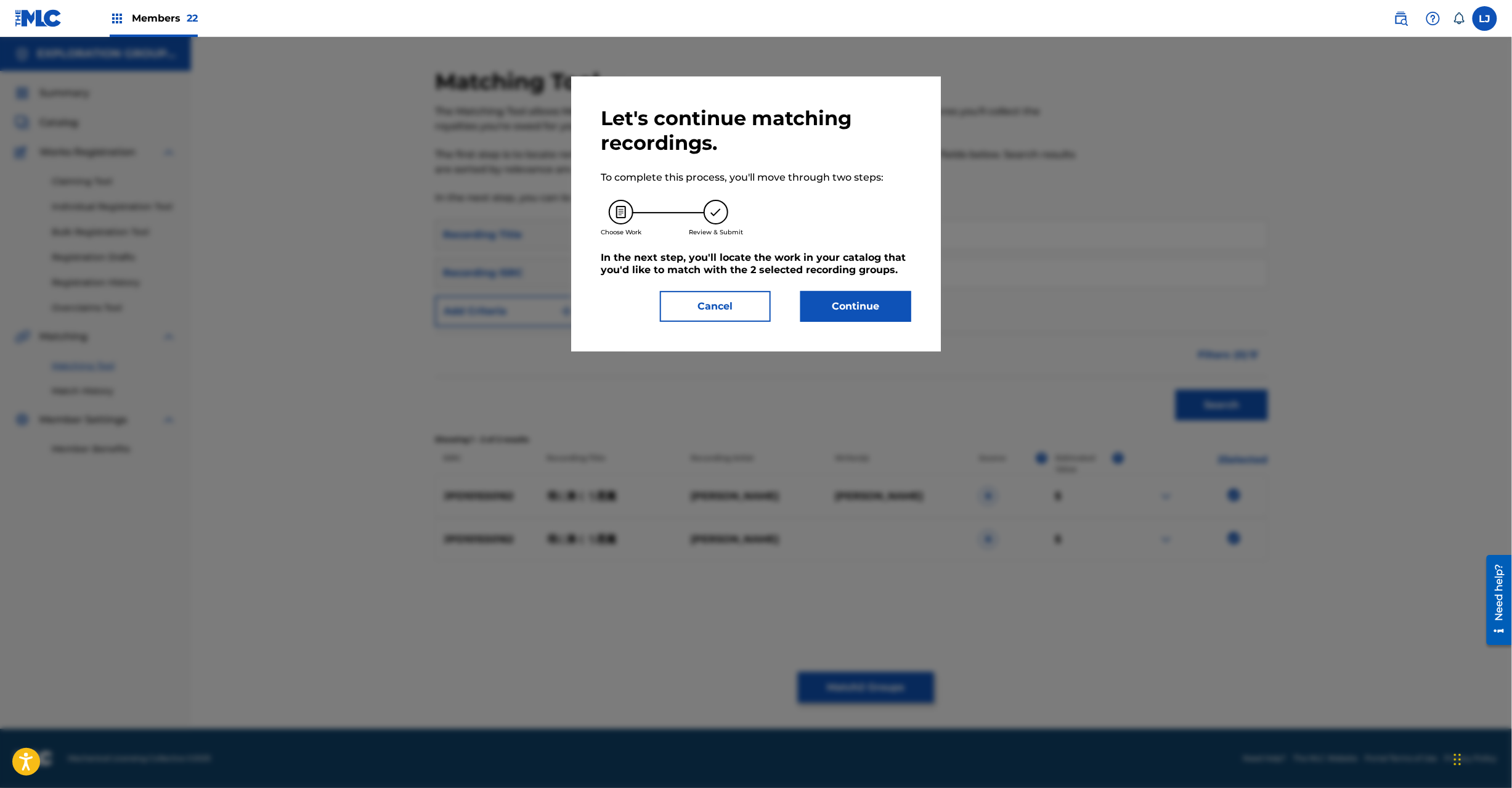
click at [832, 281] on div "Let's continue matching recordings. To complete this process, you'll move throu…" at bounding box center [756, 214] width 311 height 215
click at [843, 308] on button "Continue" at bounding box center [856, 306] width 111 height 30
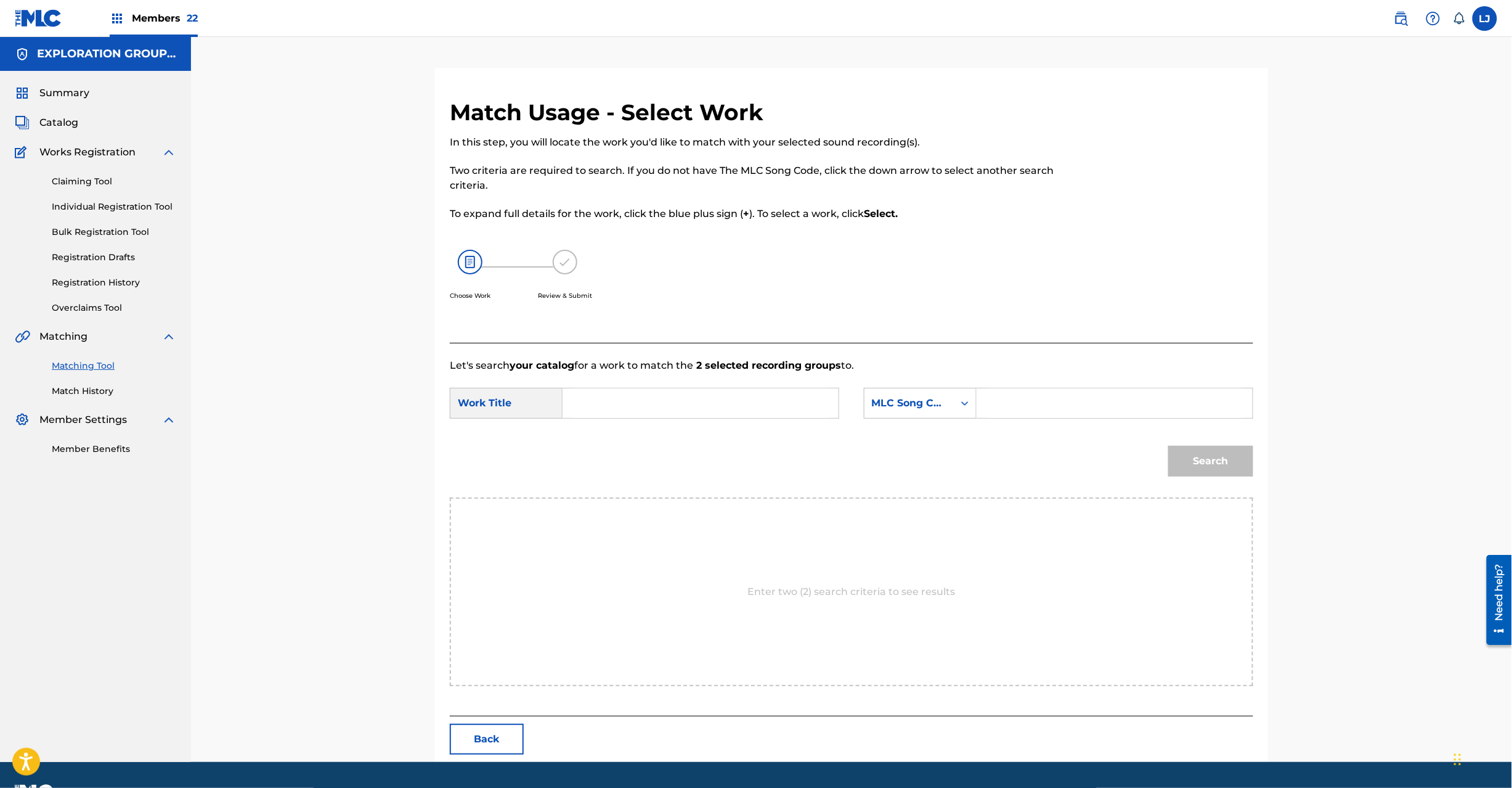
click at [667, 413] on input "Search Form" at bounding box center [701, 403] width 255 height 30
paste input "Touni Sukuu Akuma TV4WJ4"
click at [754, 410] on input "Touni Sukuu Akuma TV4WJ4" at bounding box center [701, 403] width 255 height 30
click at [756, 410] on input "Touni Sukuu Akuma TV4WJ4" at bounding box center [701, 403] width 255 height 30
type input "Touni Sukuu Akuma"
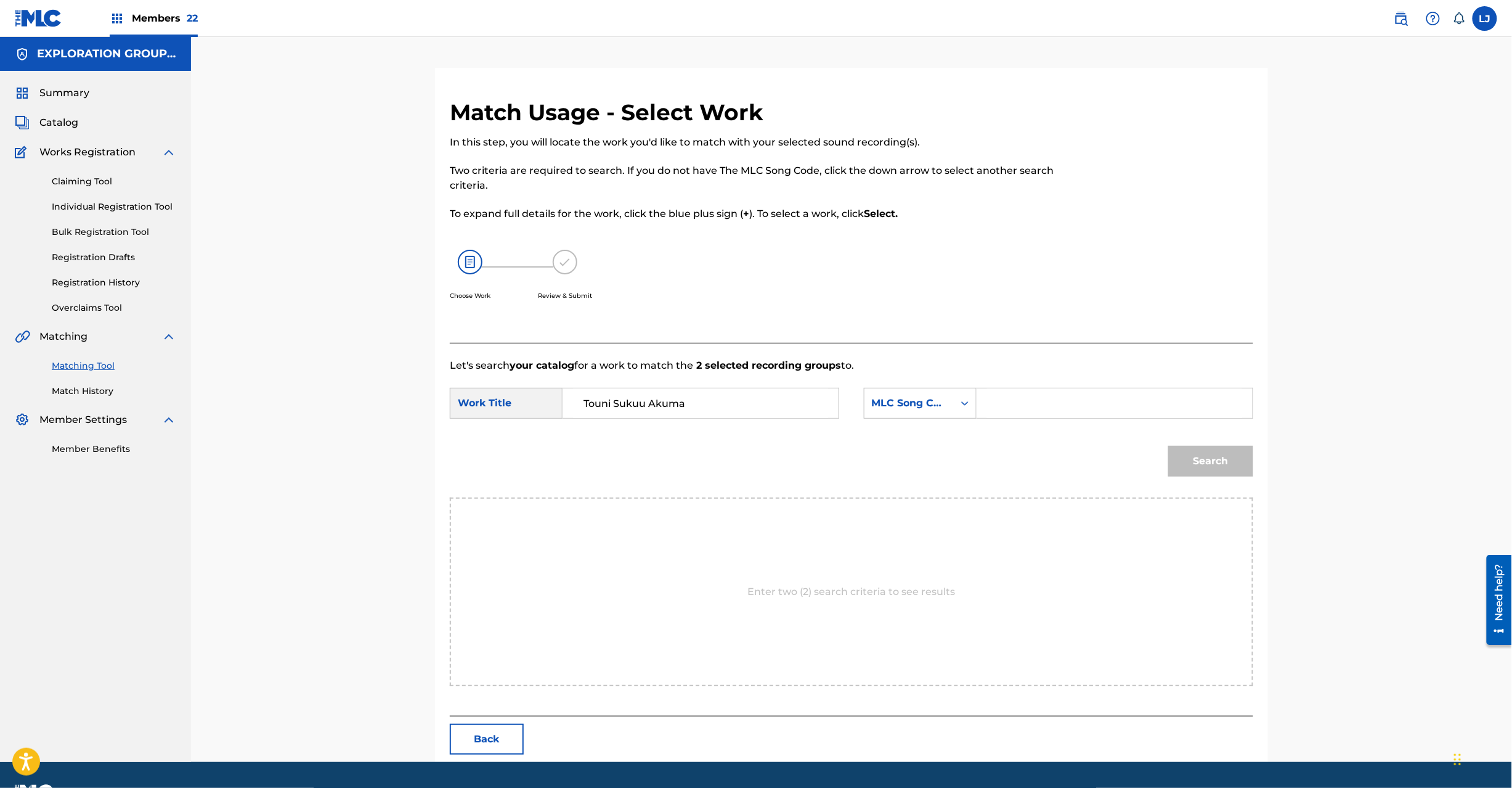
click at [1074, 410] on input "Search Form" at bounding box center [1115, 403] width 255 height 30
paste input "TV4WJ4"
type input "TV4WJ4"
click at [1238, 455] on button "Search" at bounding box center [1211, 460] width 85 height 30
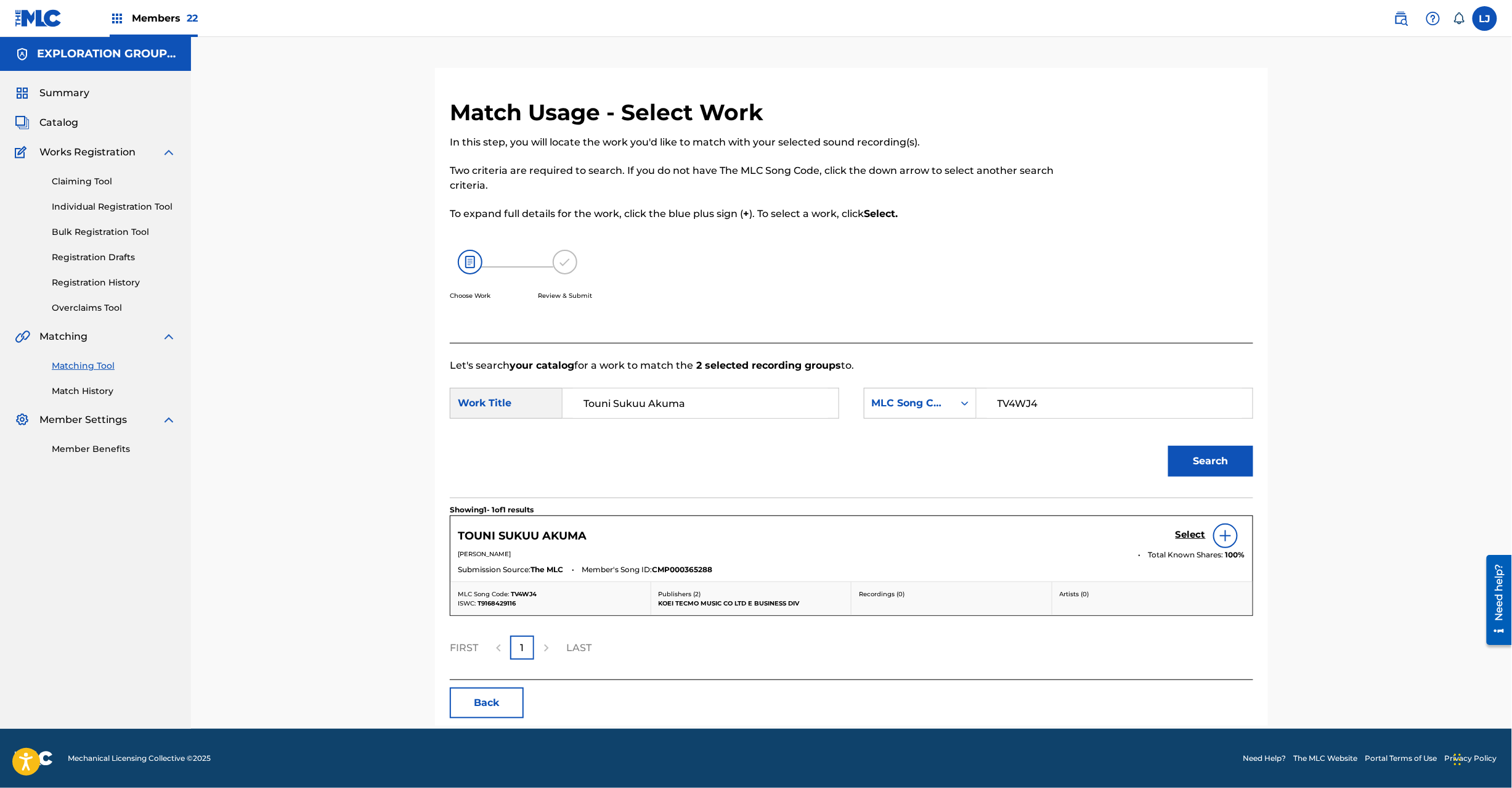
click at [1196, 535] on h5 "Select" at bounding box center [1191, 534] width 30 height 11
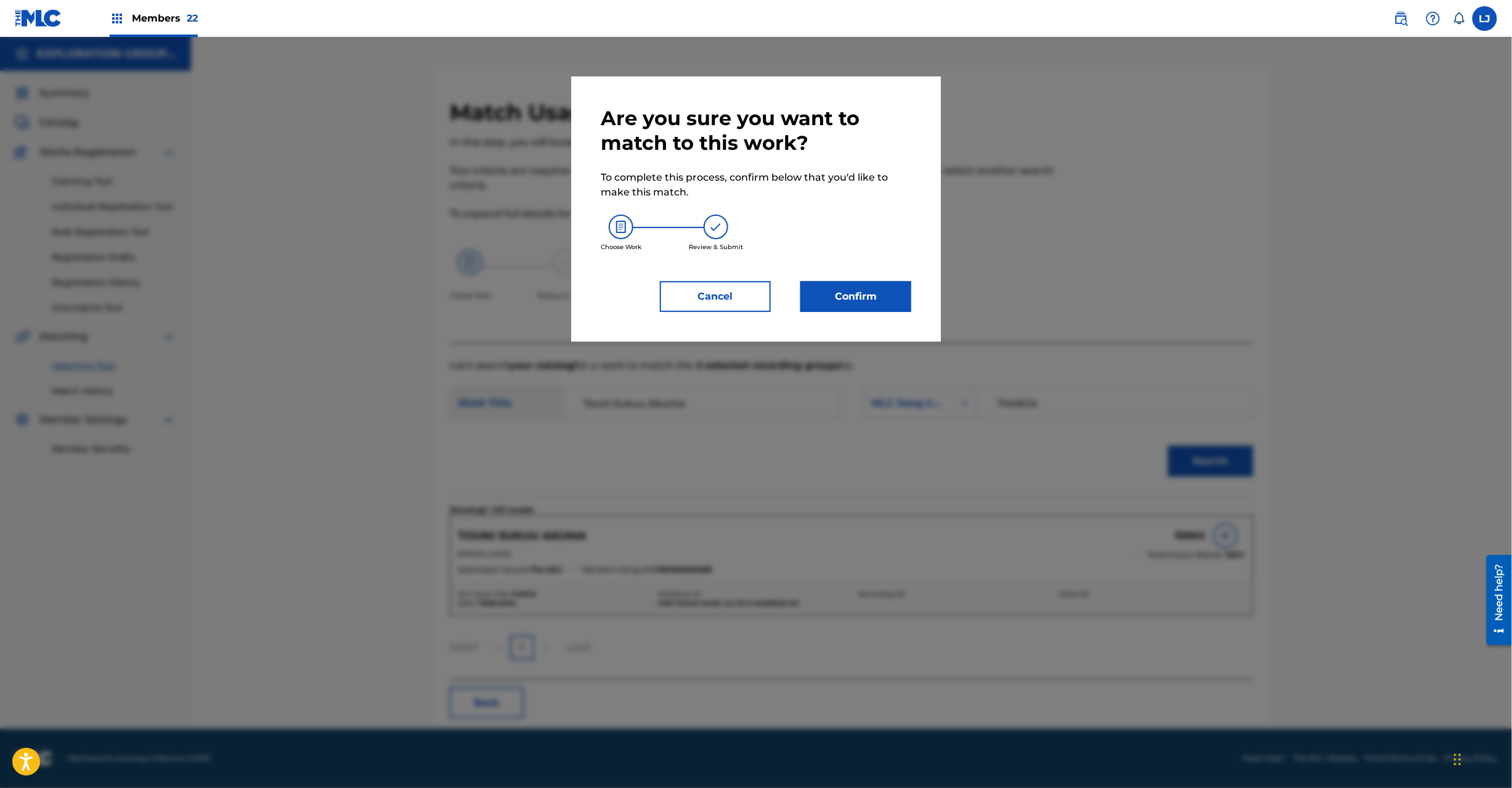
click at [837, 284] on button "Confirm" at bounding box center [856, 296] width 111 height 30
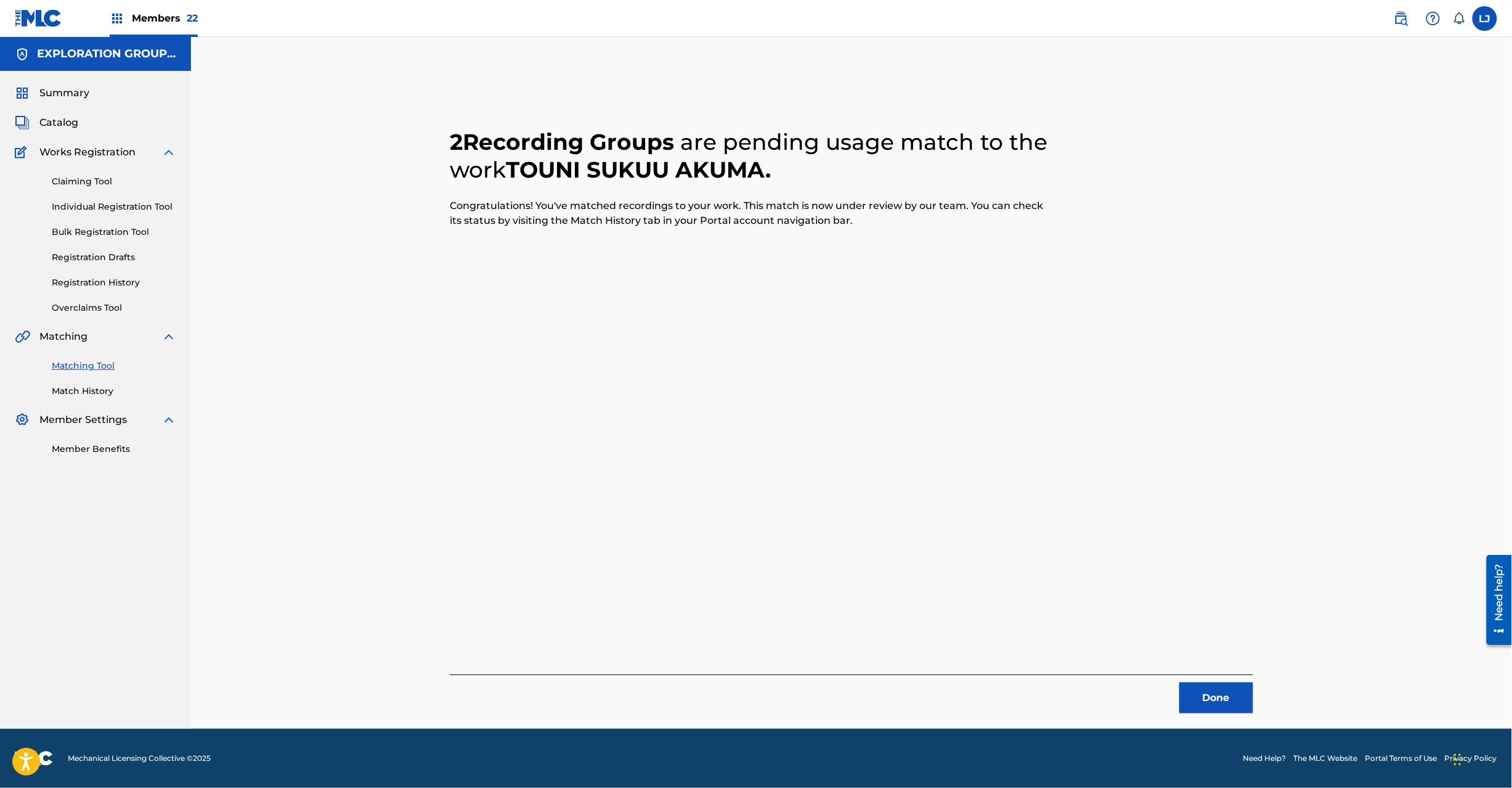
click at [1228, 704] on button "Done" at bounding box center [1216, 697] width 74 height 30
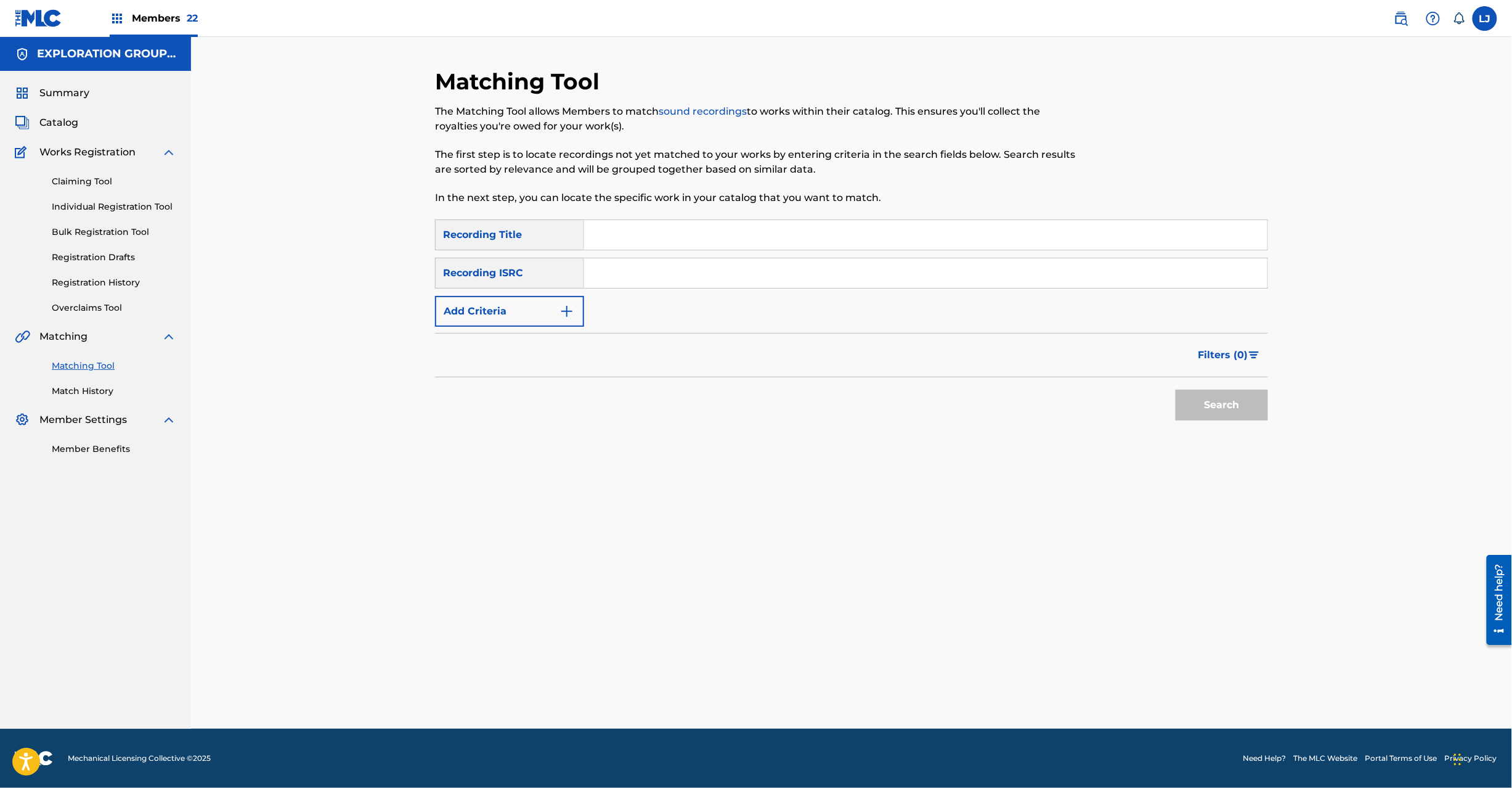
click at [667, 251] on div "SearchWithCriteria49338eb6-0834-4b00-b221-fa5e5f5750c9 Recording Title SearchWi…" at bounding box center [851, 273] width 833 height 107
paste
click at [661, 271] on input "JPD101550163" at bounding box center [926, 273] width 683 height 30
type input "JPD101550163"
click at [1198, 408] on button "Search" at bounding box center [1222, 404] width 92 height 30
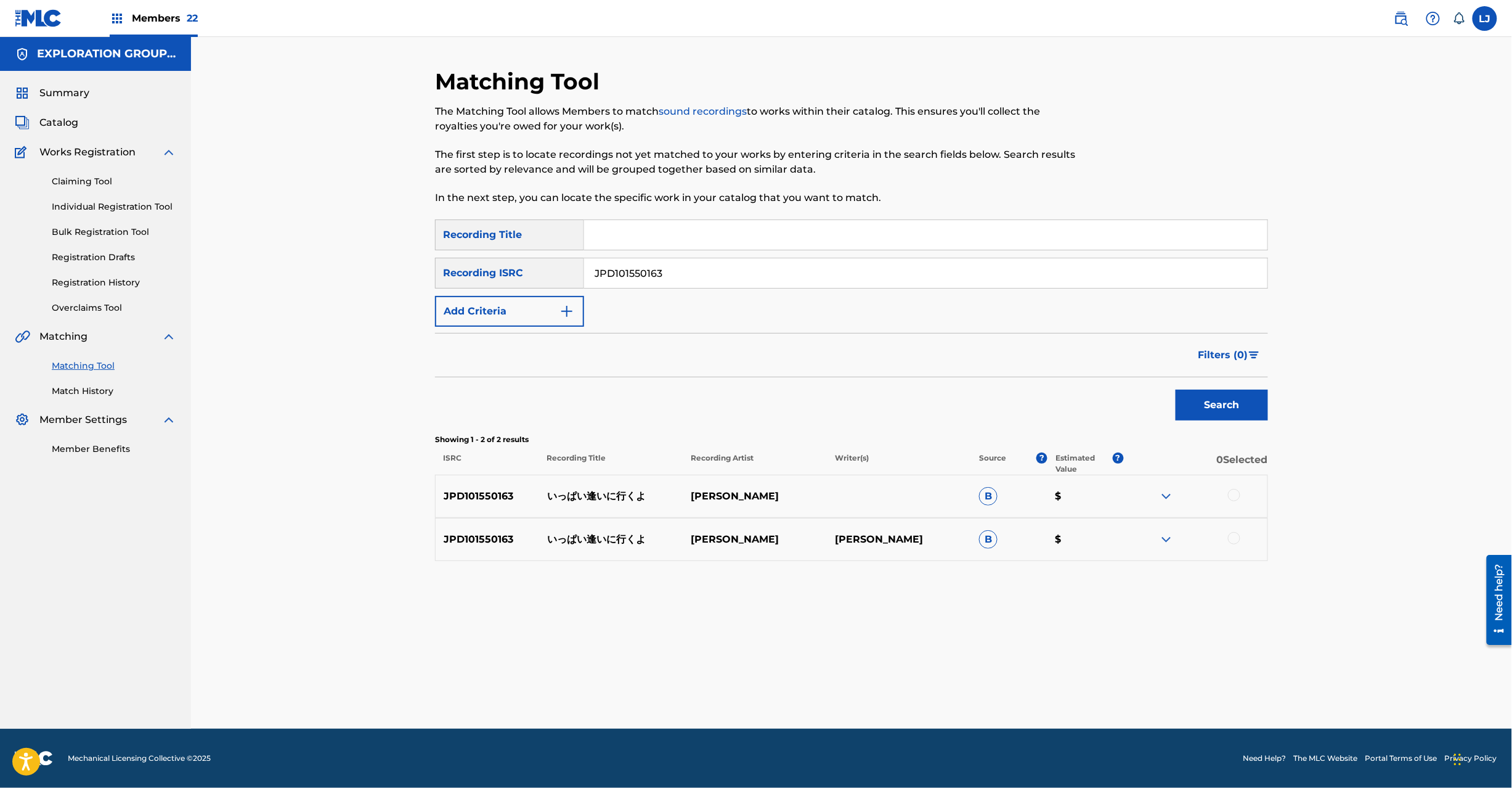
click at [1233, 488] on div "JPD101550163 いっぱい逢いに行くよ [PERSON_NAME] B $" at bounding box center [851, 496] width 833 height 43
click at [1227, 493] on div at bounding box center [1195, 496] width 144 height 15
click at [1229, 495] on div at bounding box center [1234, 495] width 12 height 12
click at [1244, 546] on div at bounding box center [1195, 539] width 144 height 15
click at [1240, 544] on div at bounding box center [1195, 539] width 144 height 15
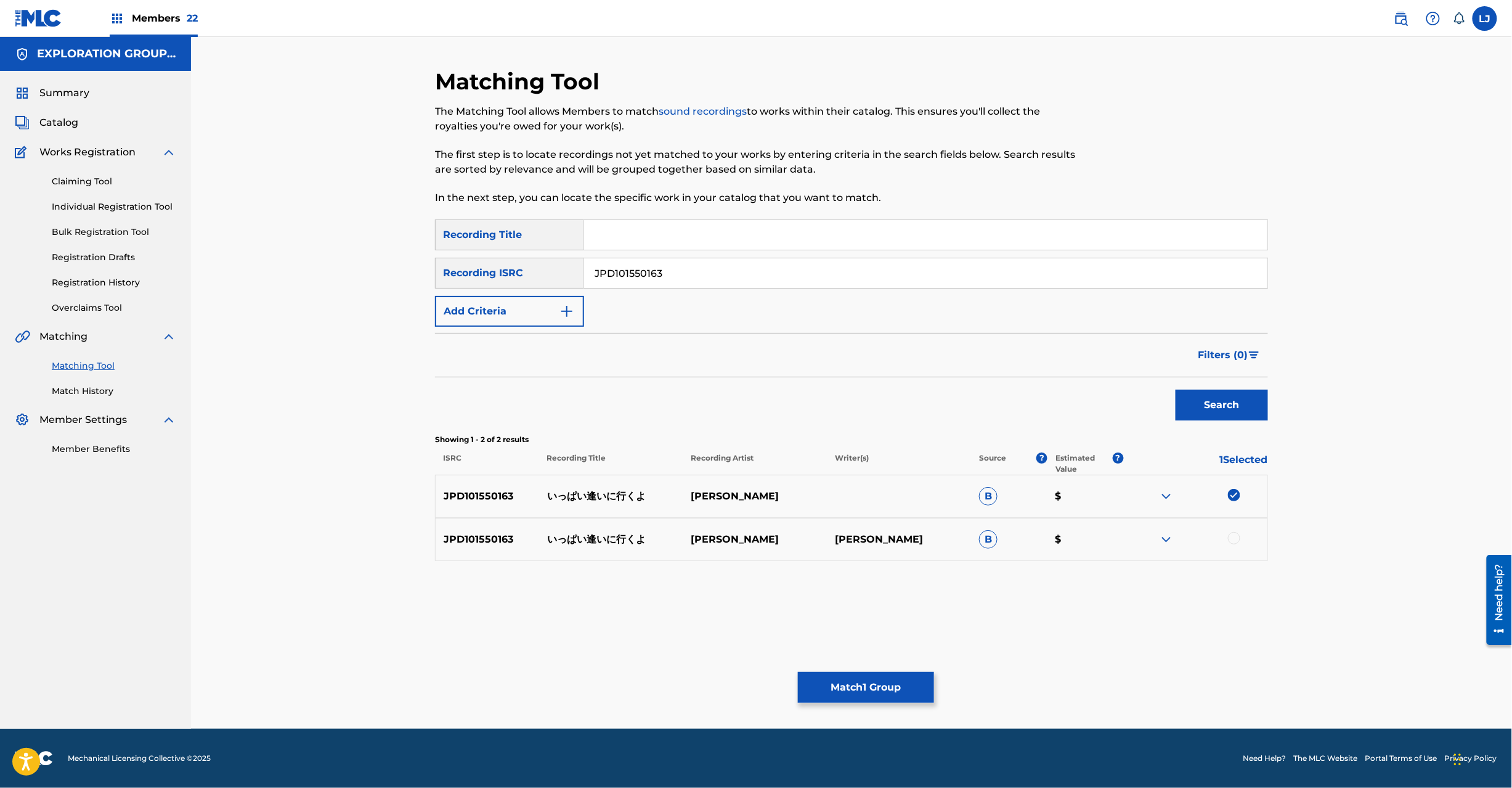
click at [1230, 541] on div at bounding box center [1234, 538] width 12 height 12
click at [922, 683] on button "Match 2 Groups" at bounding box center [866, 686] width 136 height 30
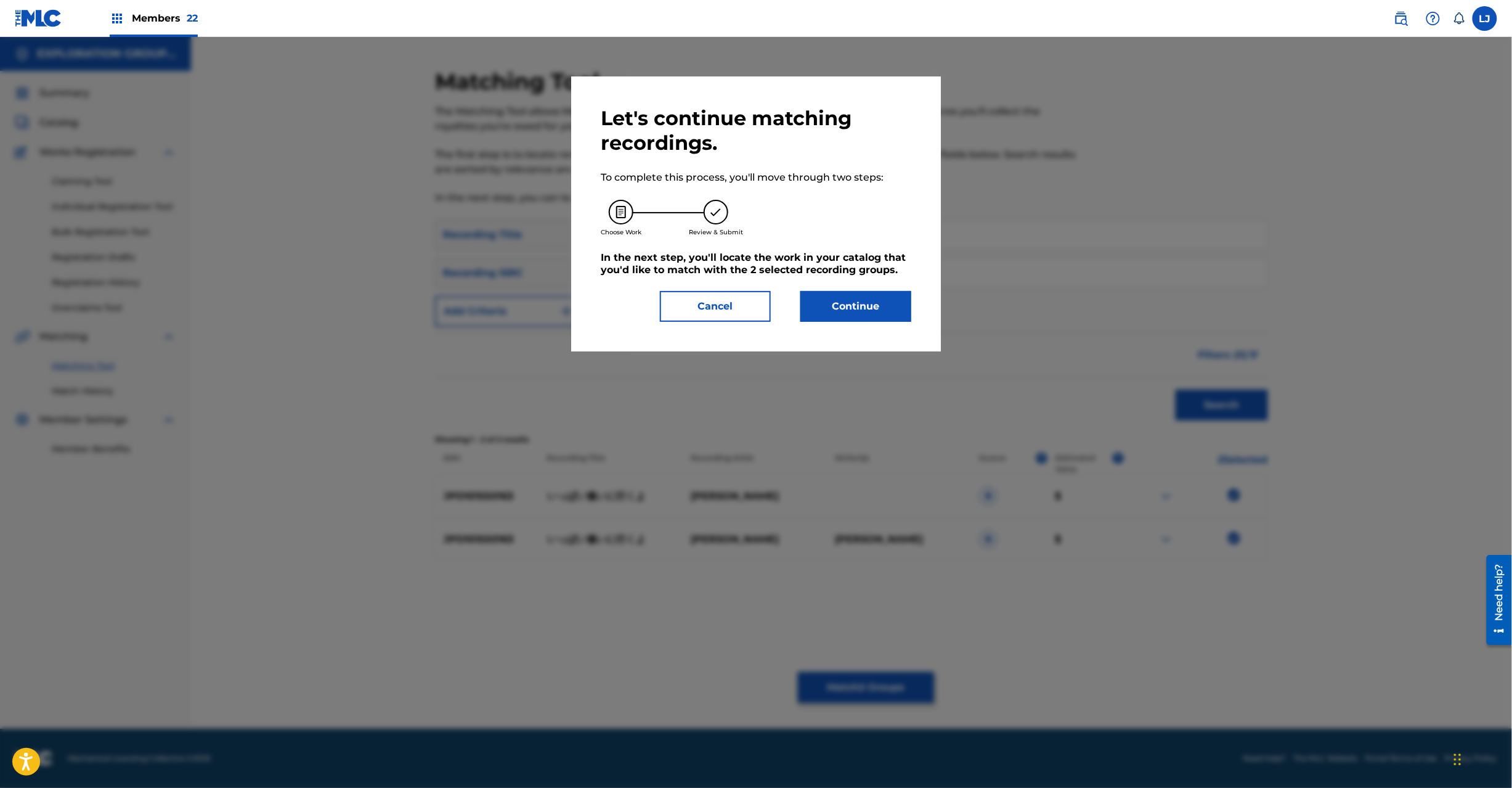
click at [875, 320] on button "Continue" at bounding box center [856, 306] width 111 height 30
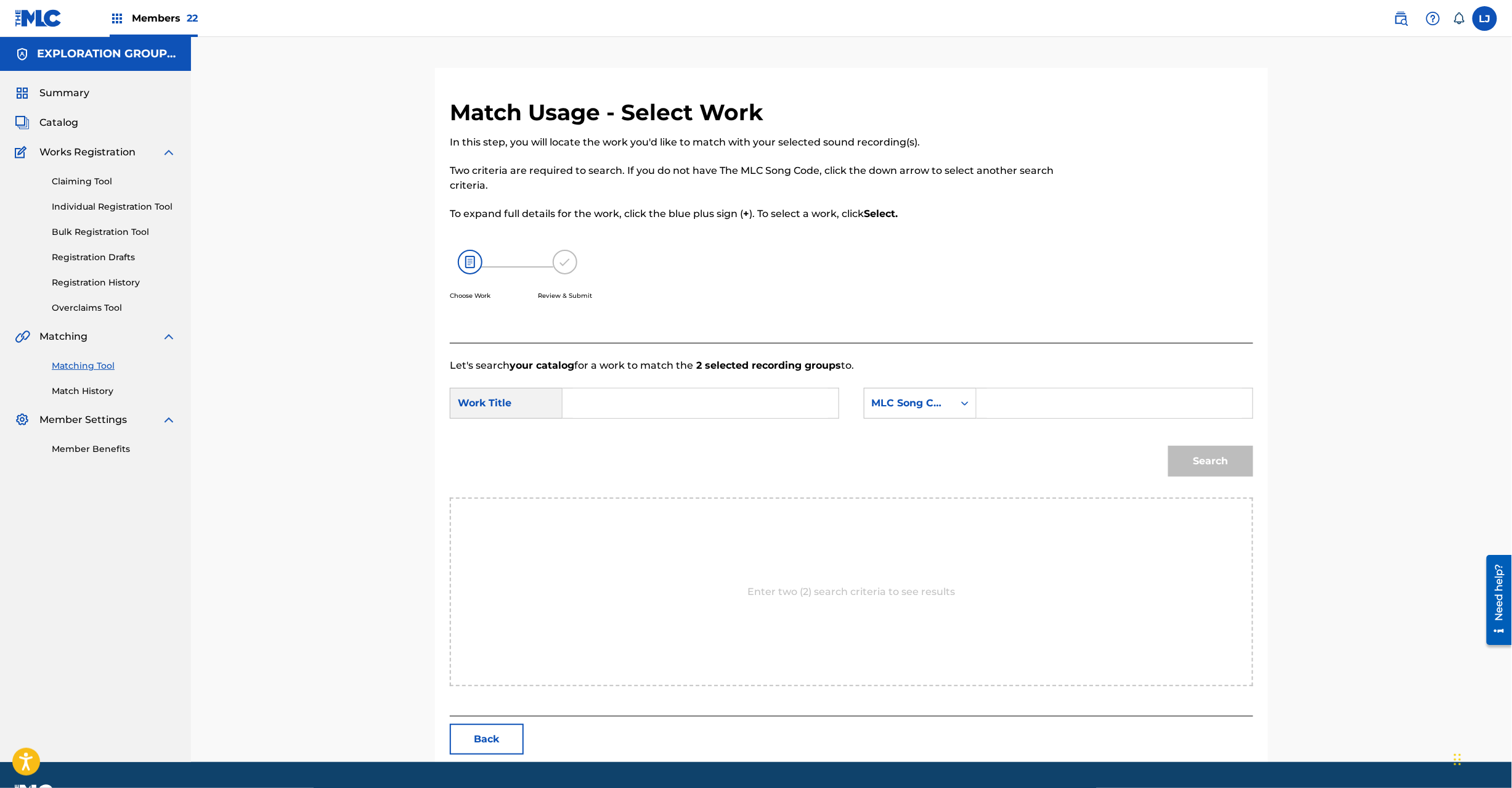
click at [731, 415] on input "Search Form" at bounding box center [701, 403] width 255 height 30
click at [676, 420] on div "SearchWithCriteria4cbf4f85-5f06-4ddd-8779-2feb1bd91871 Work Title Ippai [PERSON…" at bounding box center [851, 407] width 803 height 38
click at [680, 405] on input "Ippai [PERSON_NAME] I27PKU" at bounding box center [701, 403] width 255 height 30
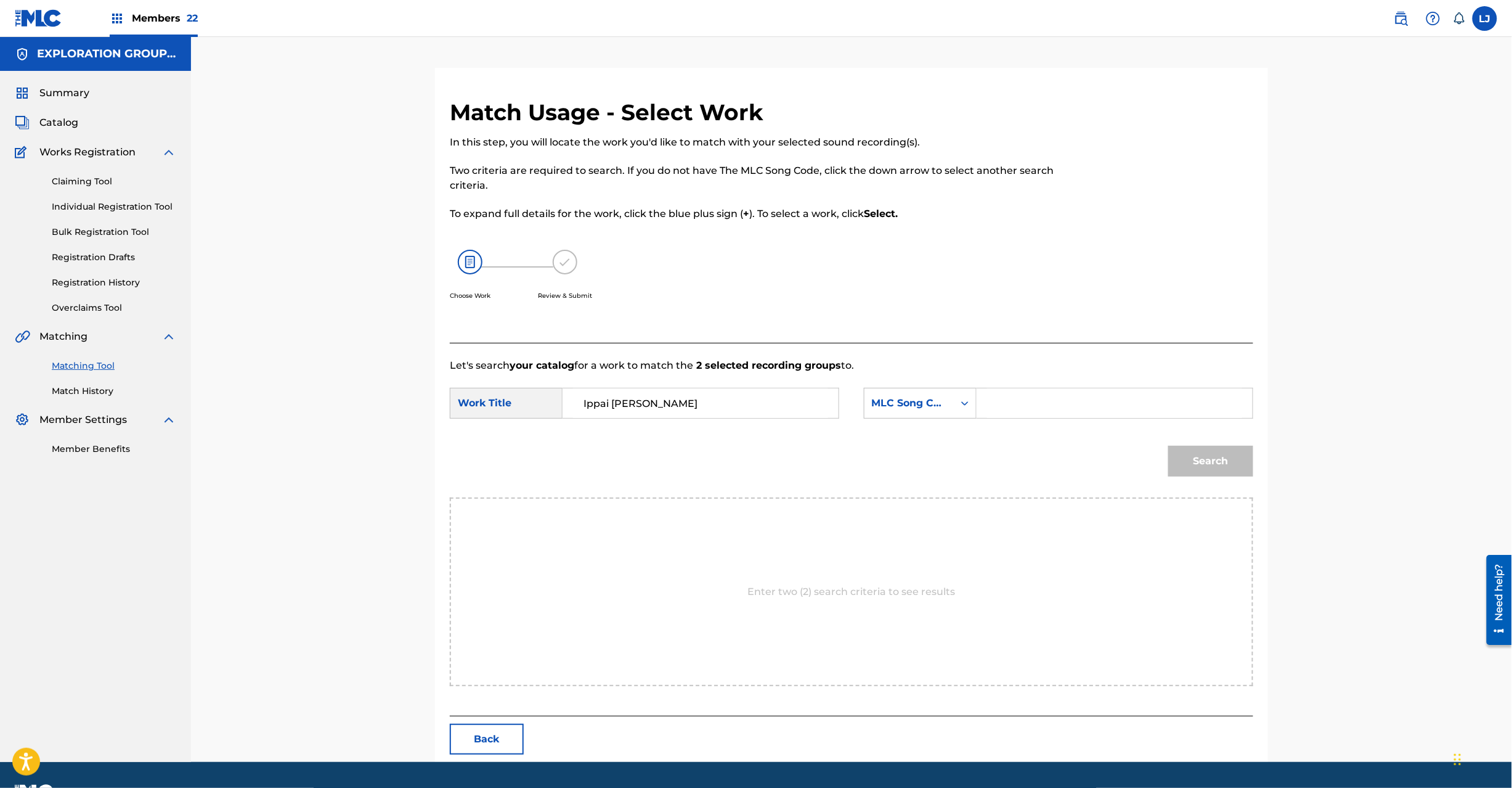
type input "Ippai [PERSON_NAME]"
click at [1032, 404] on input "Search Form" at bounding box center [1115, 403] width 255 height 30
type input "I27PKU"
click at [1206, 473] on button "Search" at bounding box center [1211, 460] width 85 height 30
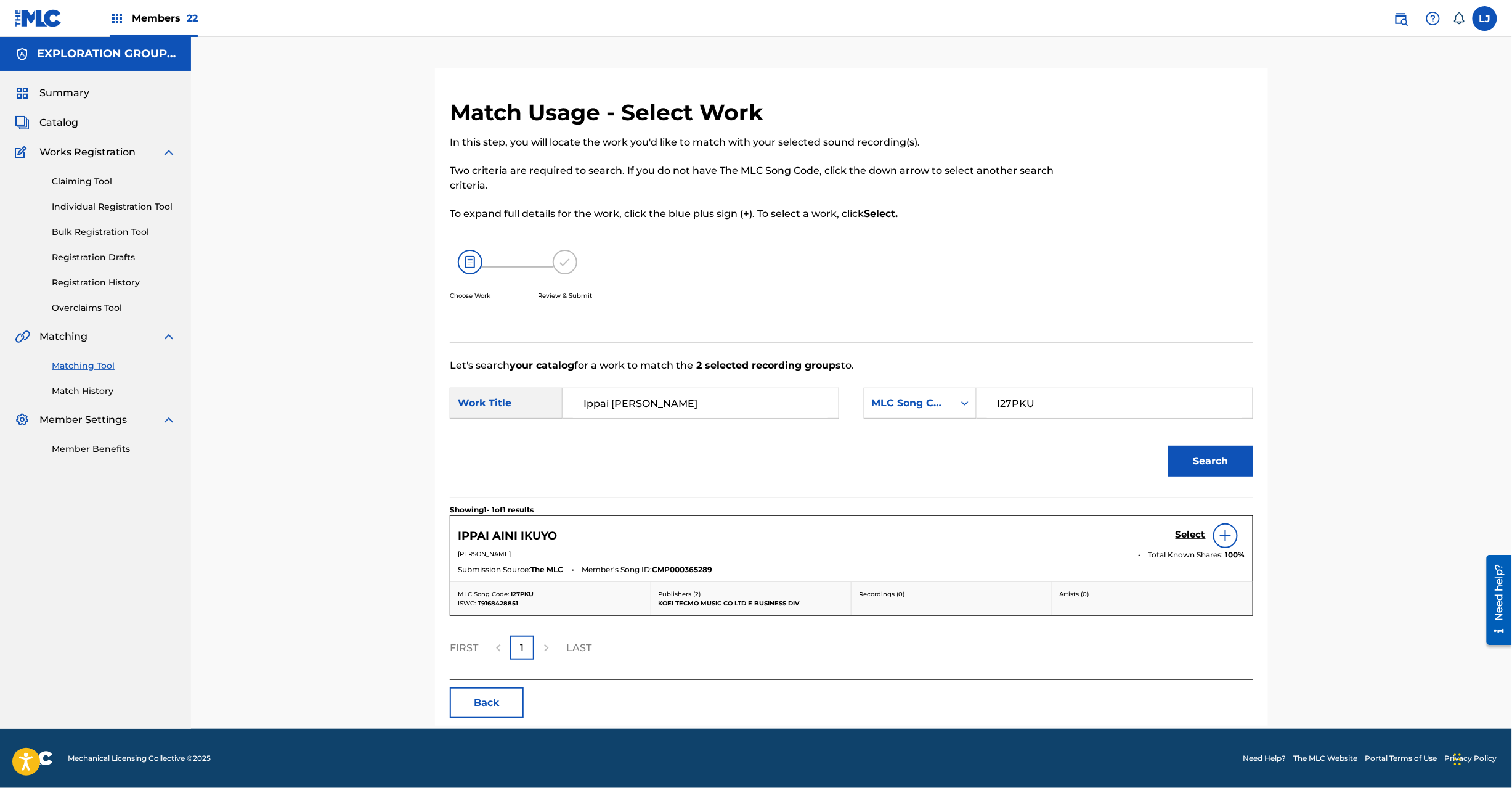
click at [1189, 529] on h5 "Select" at bounding box center [1191, 534] width 30 height 11
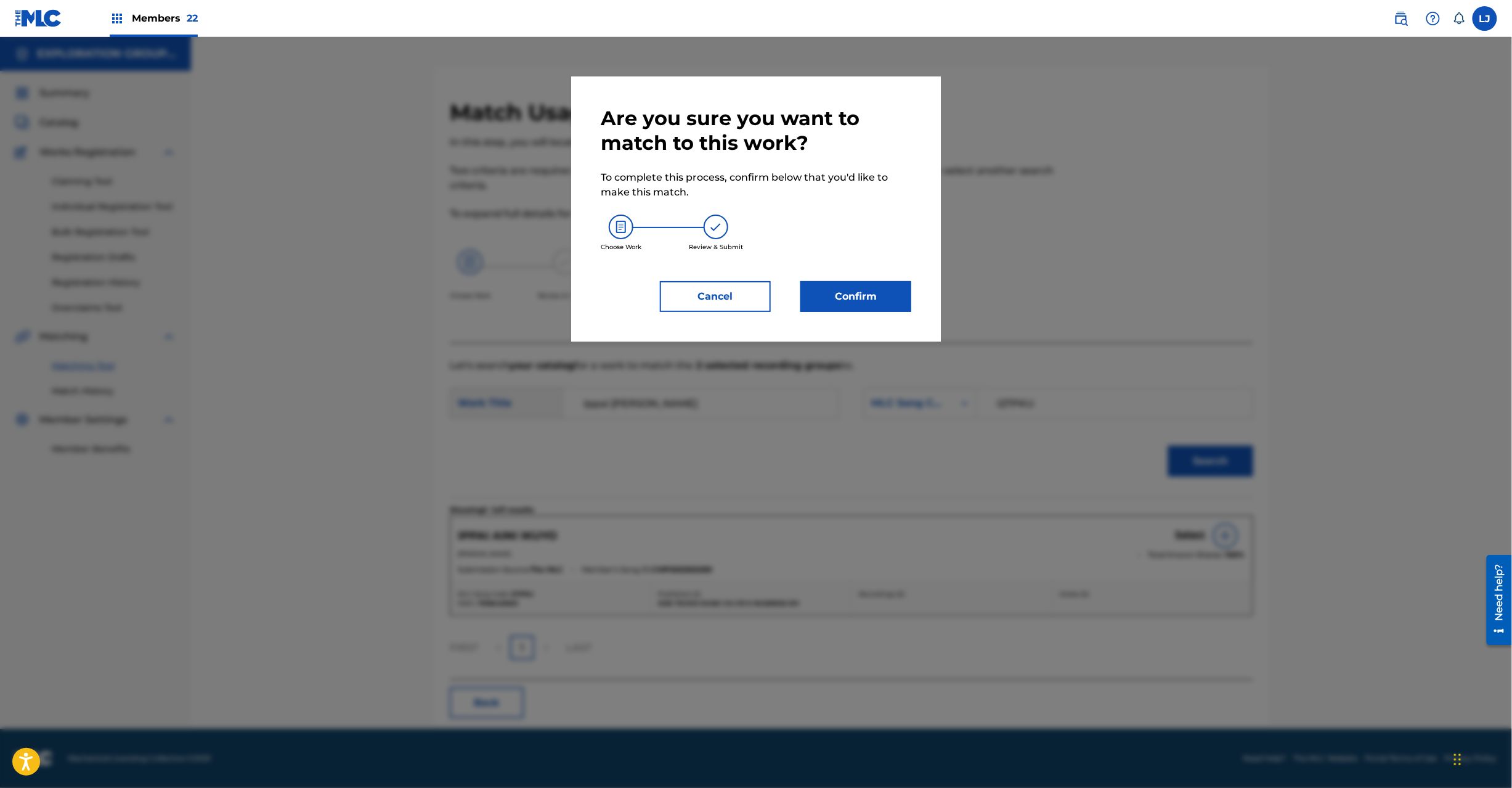
click at [854, 316] on div "Are you sure you want to match to this work? To complete this process, confirm …" at bounding box center [756, 209] width 370 height 265
click at [854, 311] on button "Confirm" at bounding box center [856, 296] width 111 height 30
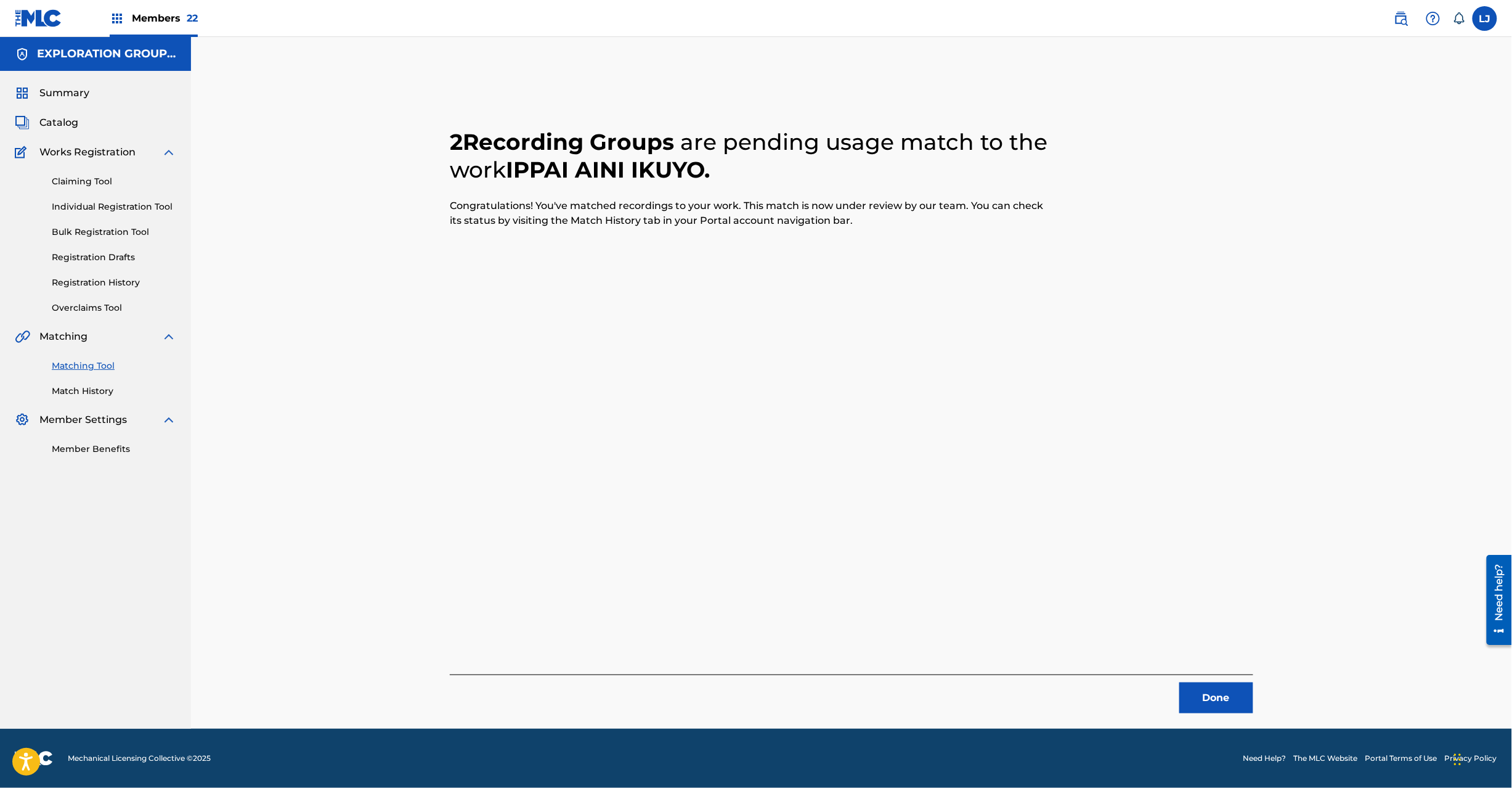
click at [1214, 673] on div "2 Recording Groups are pending usage match to the work IPPAI AINI IKUYO . Congr…" at bounding box center [851, 406] width 803 height 614
click at [1214, 699] on button "Done" at bounding box center [1216, 697] width 74 height 30
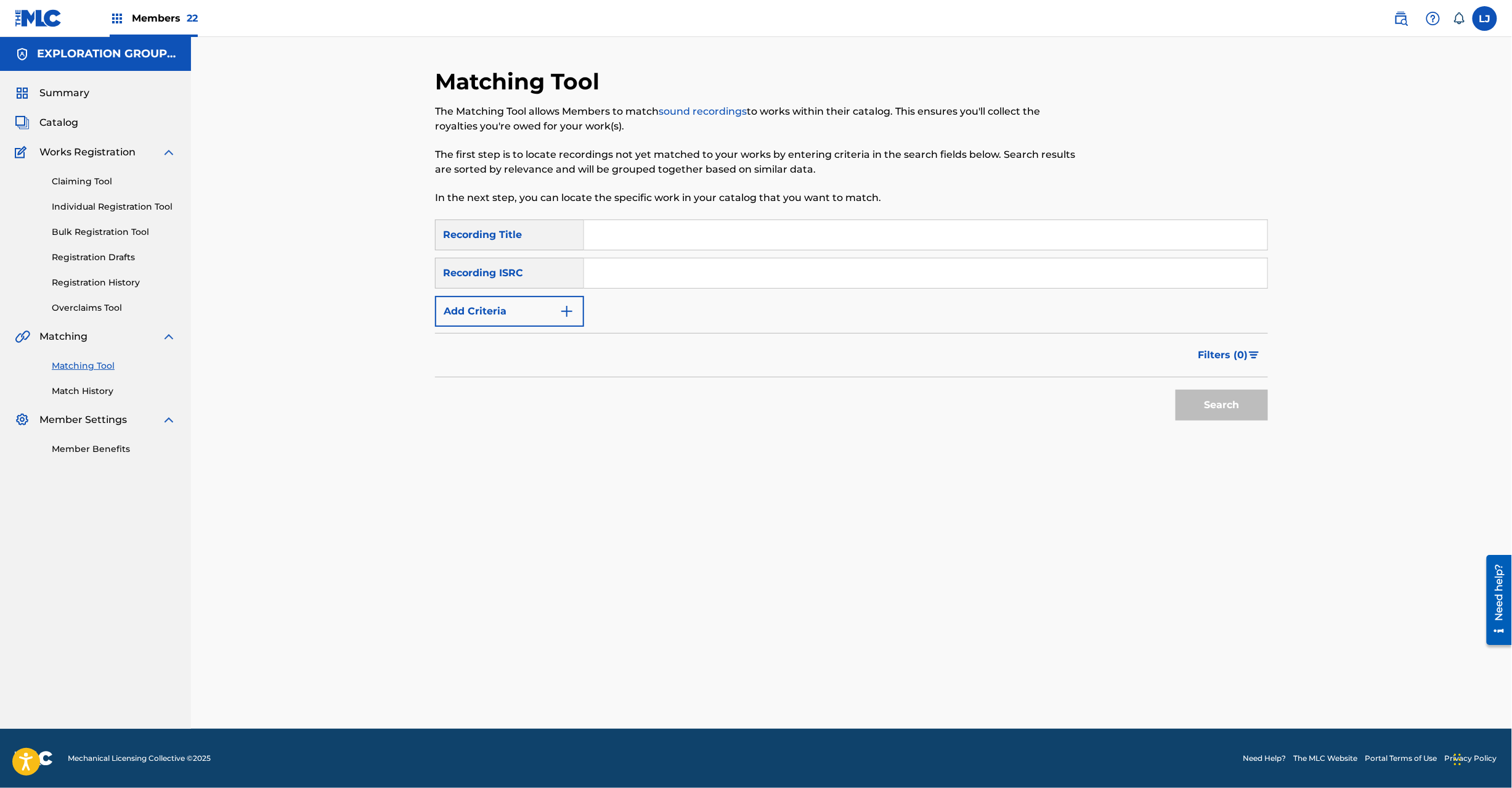
click at [668, 277] on input "Search Form" at bounding box center [926, 273] width 683 height 30
type input "JPD101550164"
click at [1211, 403] on button "Search" at bounding box center [1222, 404] width 92 height 30
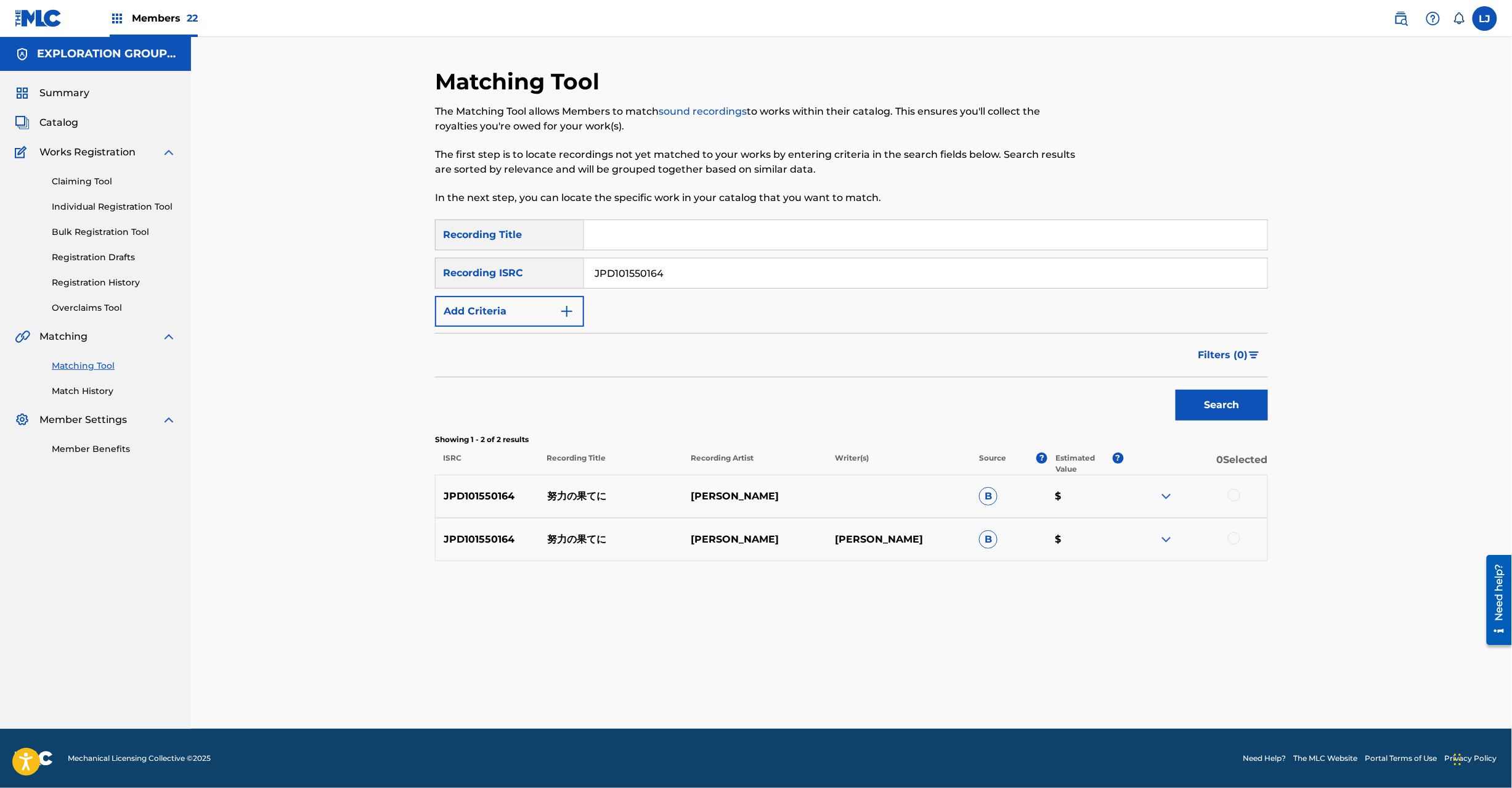
click at [1236, 497] on div at bounding box center [1234, 495] width 12 height 12
click at [1236, 532] on div at bounding box center [1195, 539] width 144 height 15
click at [1233, 536] on div at bounding box center [1234, 538] width 12 height 12
click at [894, 691] on button "Match 2 Groups" at bounding box center [866, 686] width 136 height 30
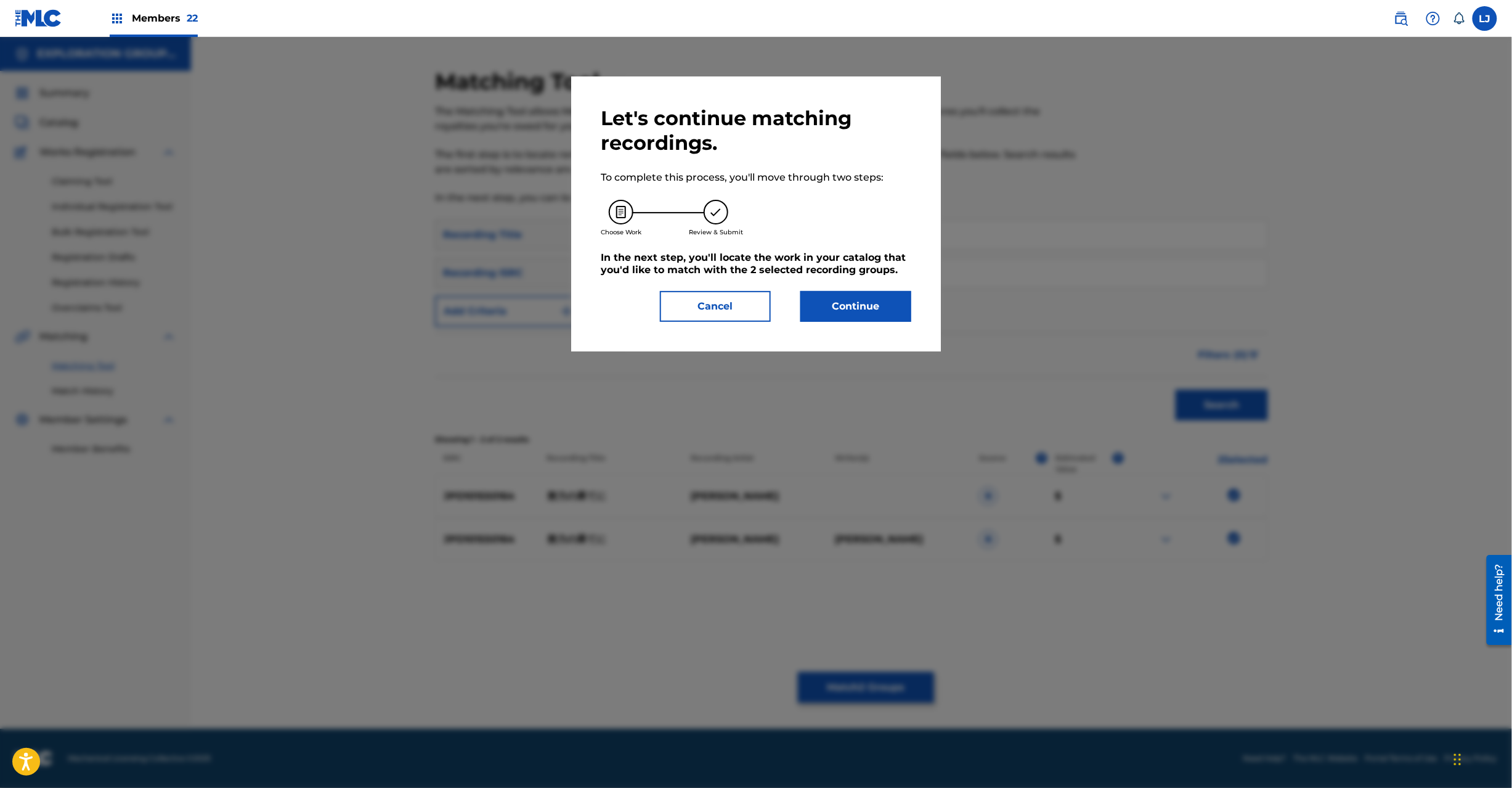
click at [862, 296] on button "Continue" at bounding box center [856, 306] width 111 height 30
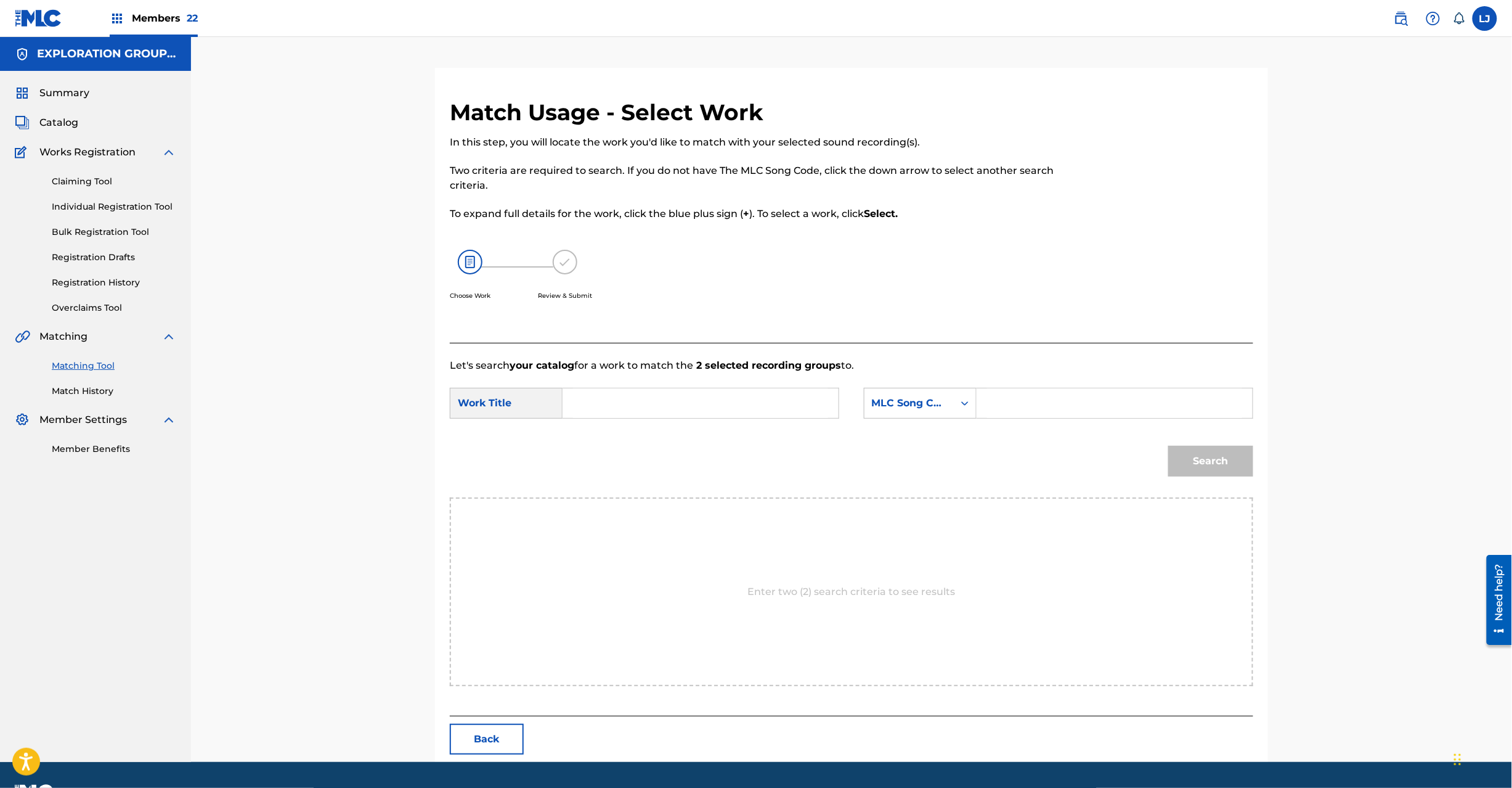
click at [743, 410] on input "Search Form" at bounding box center [701, 403] width 255 height 30
click at [714, 408] on input "Doryokuno Hateni DQ3KI4" at bounding box center [701, 403] width 255 height 30
type input "[PERSON_NAME]"
click at [999, 412] on input "Search Form" at bounding box center [1115, 403] width 255 height 30
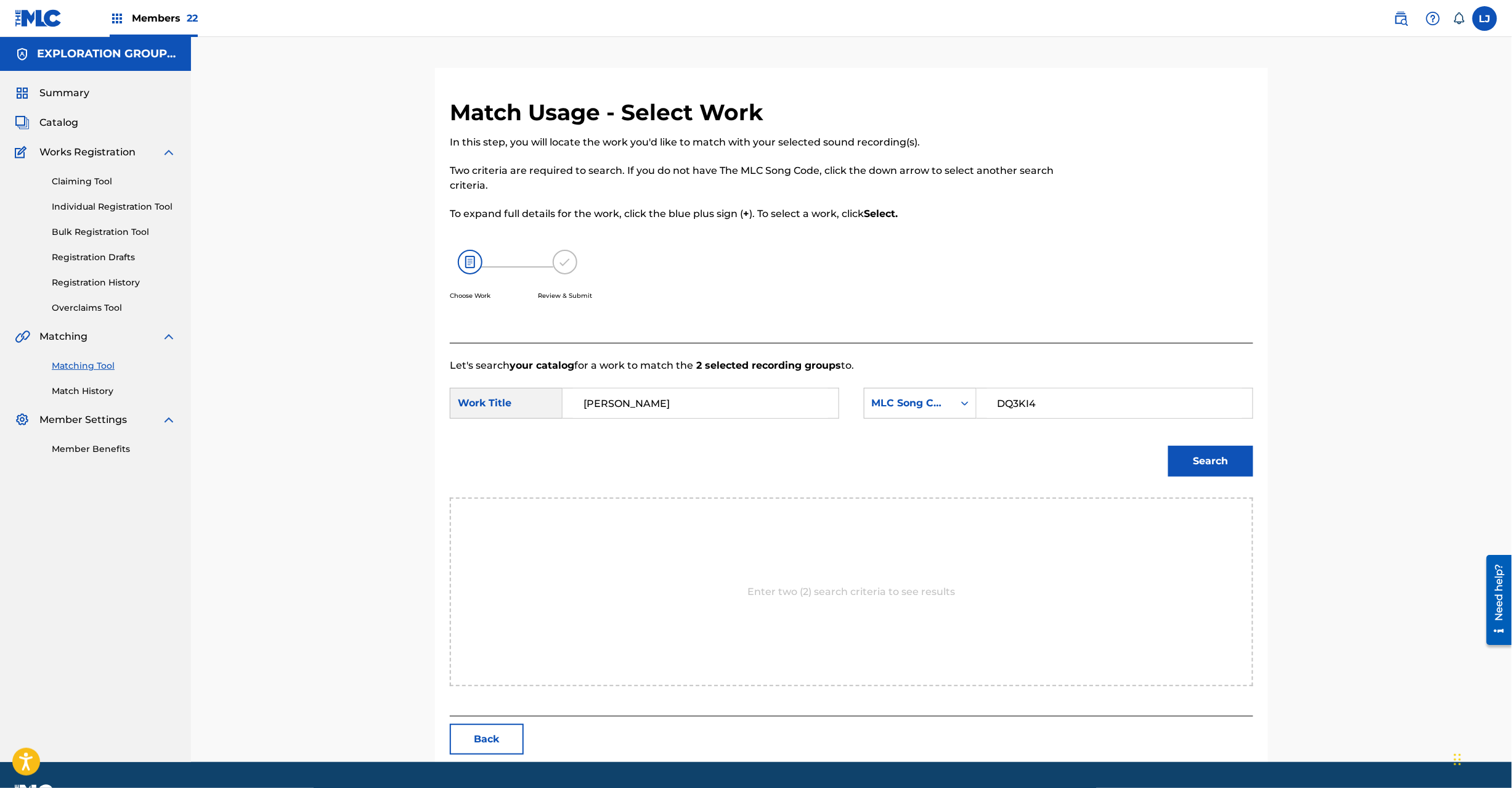
type input "DQ3KI4"
click at [1229, 471] on button "Search" at bounding box center [1211, 460] width 85 height 30
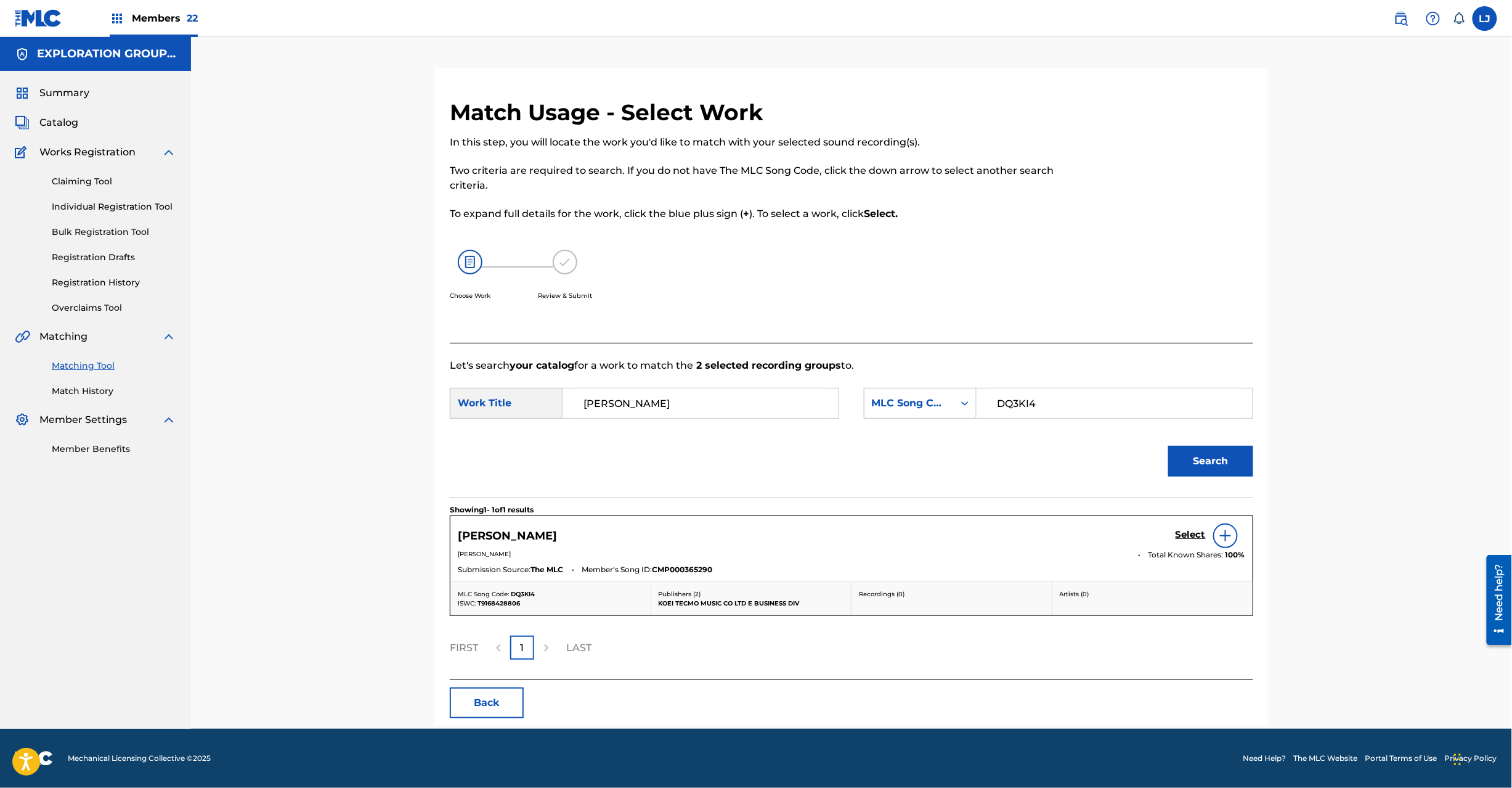
click at [1185, 533] on h5 "Select" at bounding box center [1191, 534] width 30 height 11
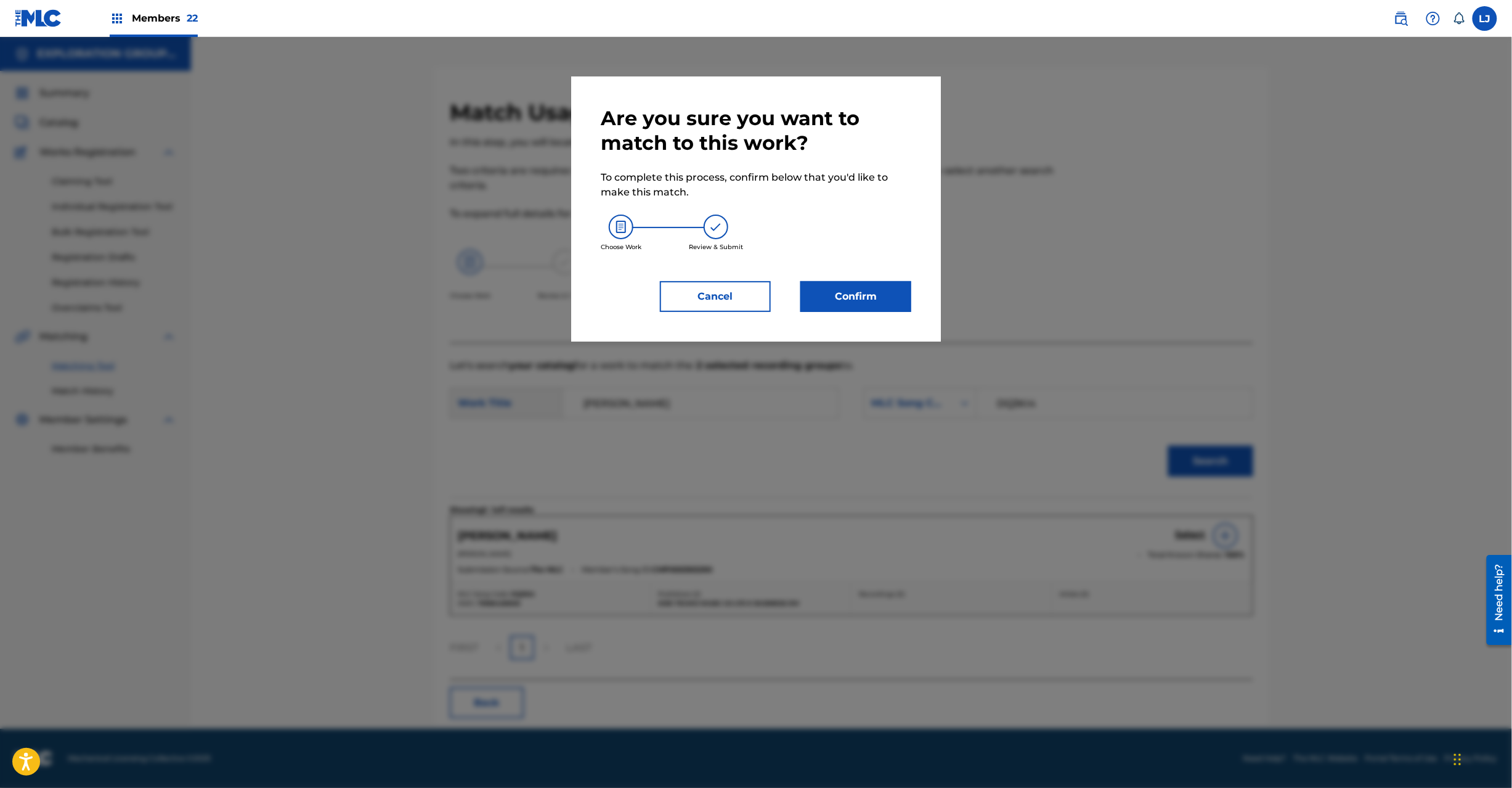
click at [859, 305] on button "Confirm" at bounding box center [856, 296] width 111 height 30
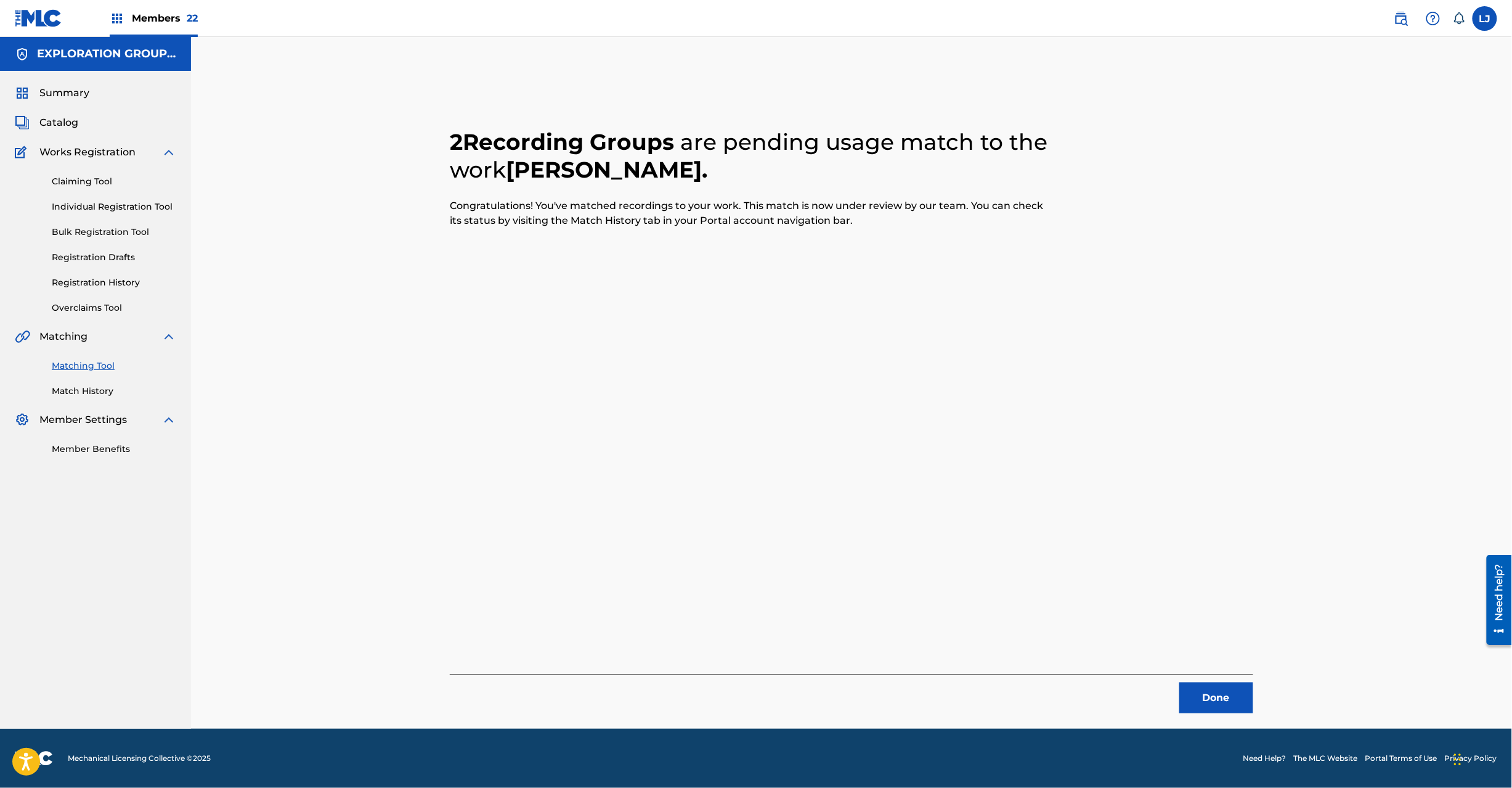
click at [1206, 699] on button "Done" at bounding box center [1216, 697] width 74 height 30
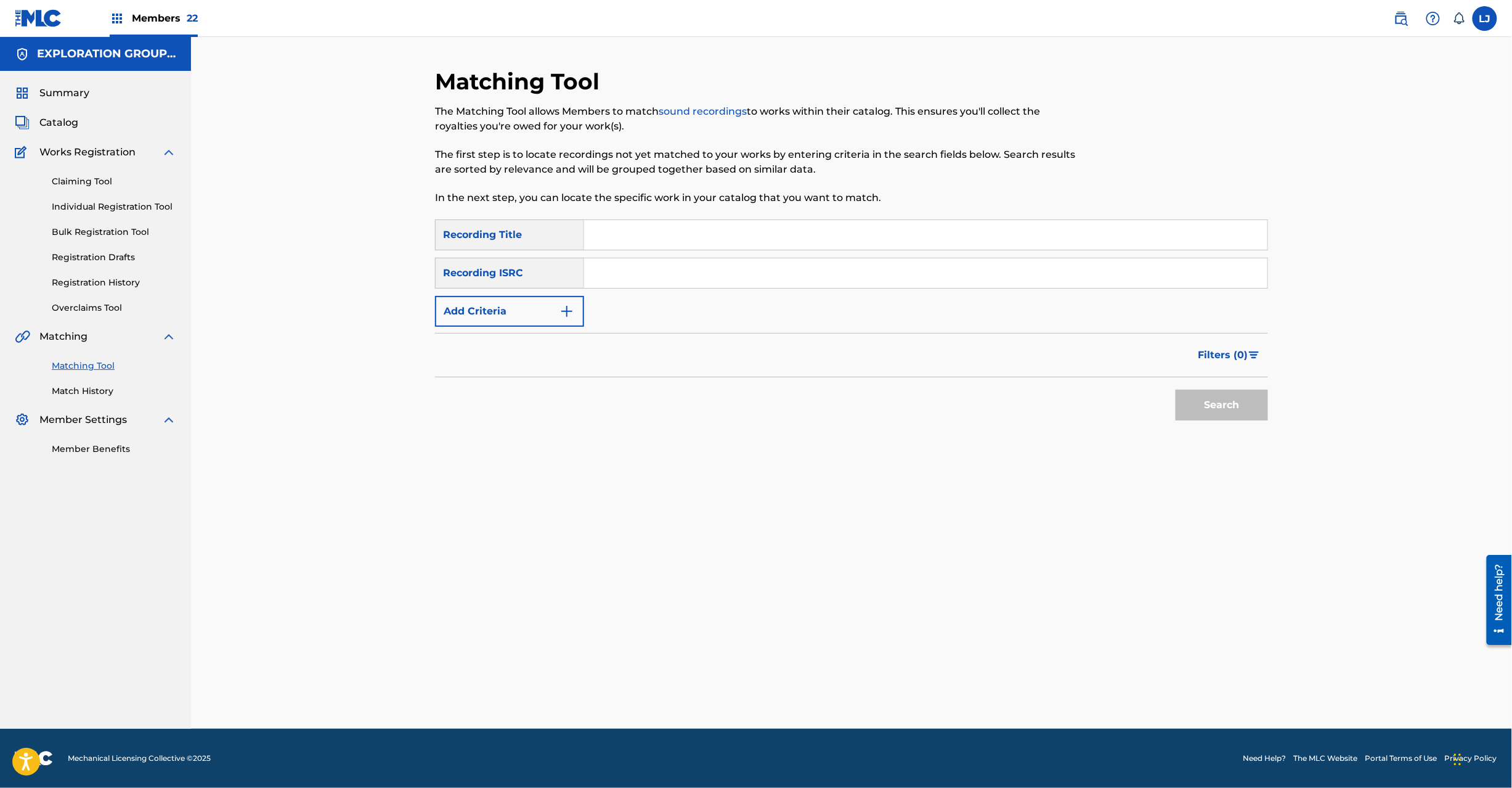
click at [674, 268] on input "Search Form" at bounding box center [926, 273] width 683 height 30
type input "JPD101550165"
click at [1198, 415] on button "Search" at bounding box center [1222, 404] width 92 height 30
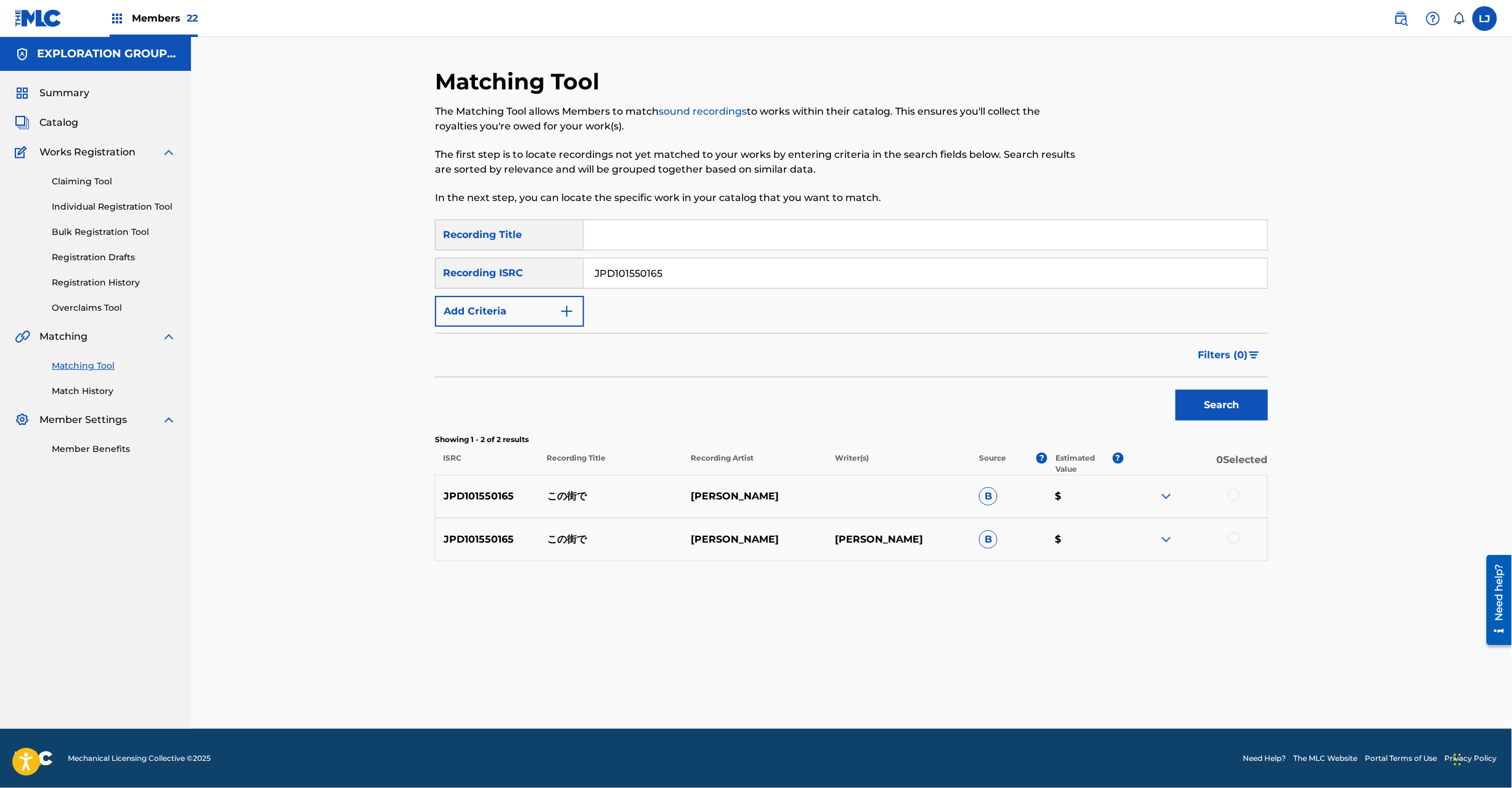
click at [1238, 493] on div at bounding box center [1234, 495] width 12 height 12
click at [1235, 542] on div at bounding box center [1234, 538] width 12 height 12
click at [886, 686] on button "Match 2 Groups" at bounding box center [866, 686] width 136 height 30
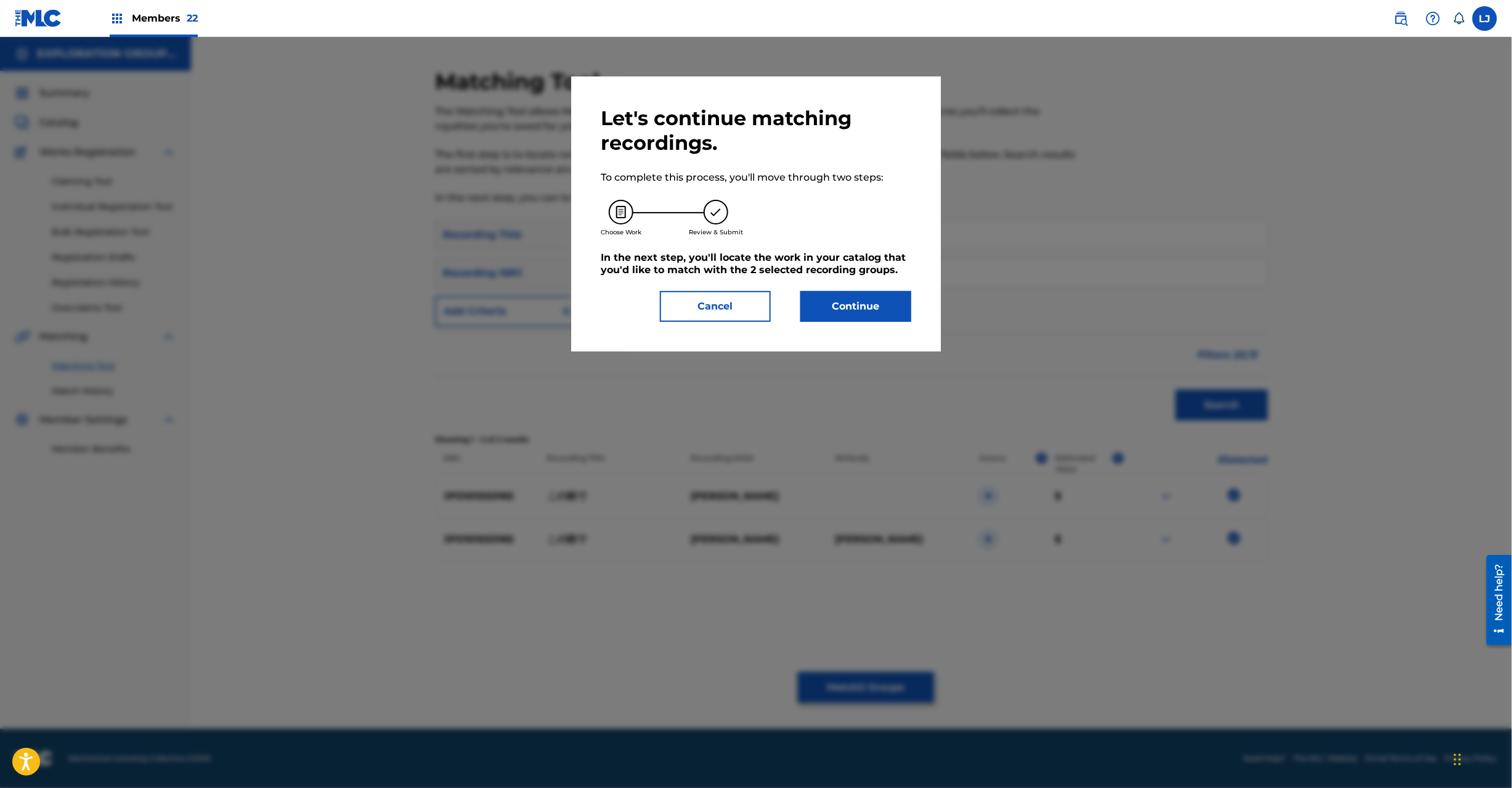
click at [843, 302] on button "Continue" at bounding box center [856, 306] width 111 height 30
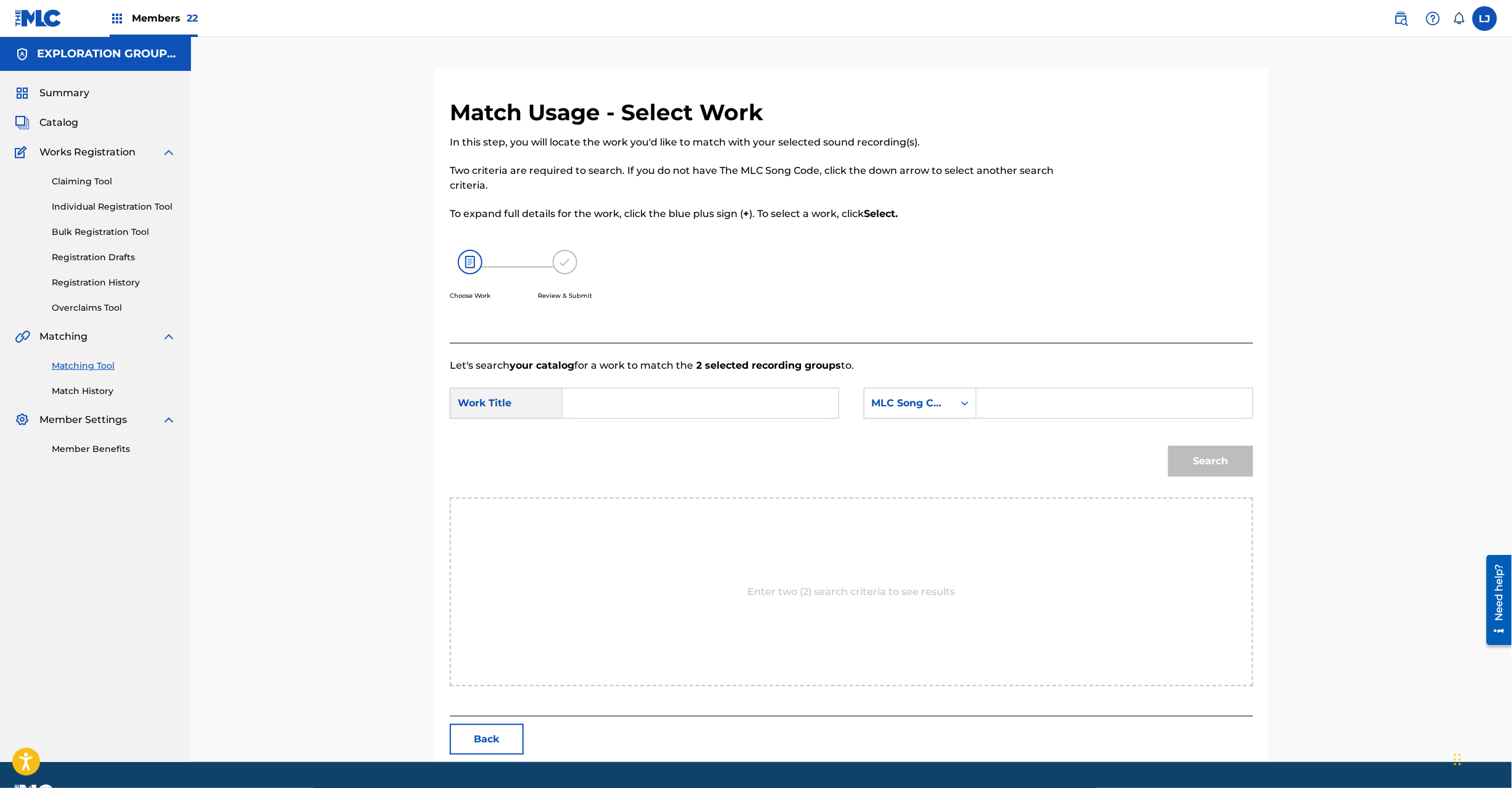
click at [644, 398] on input "Search Form" at bounding box center [701, 403] width 255 height 30
click at [690, 412] on input "Kono Machide KI9V7G" at bounding box center [701, 403] width 255 height 30
type input "Kono Machide"
click at [1059, 412] on input "Search Form" at bounding box center [1115, 403] width 255 height 30
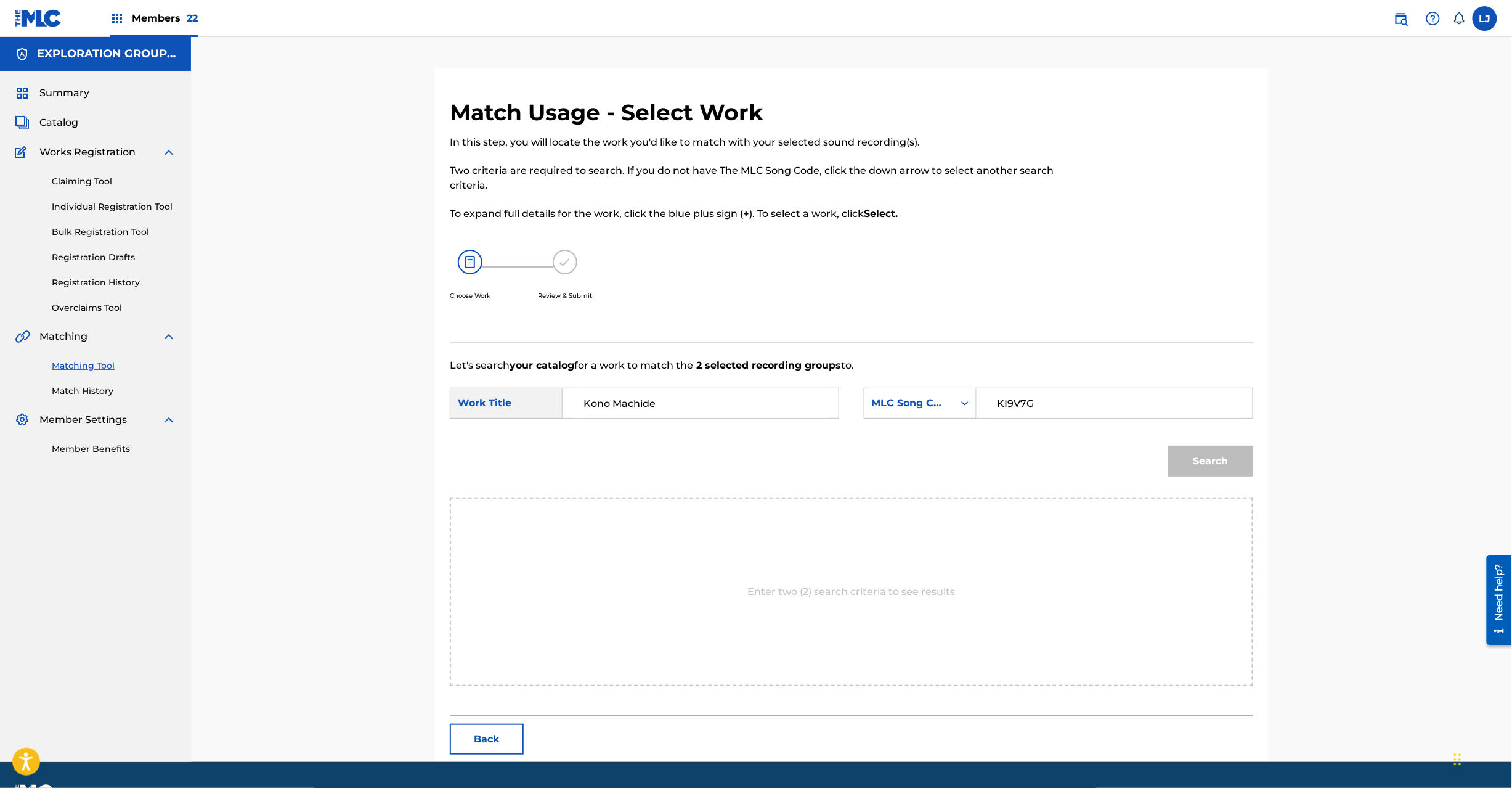
type input "KI9V7G"
click at [1188, 471] on button "Search" at bounding box center [1211, 460] width 85 height 30
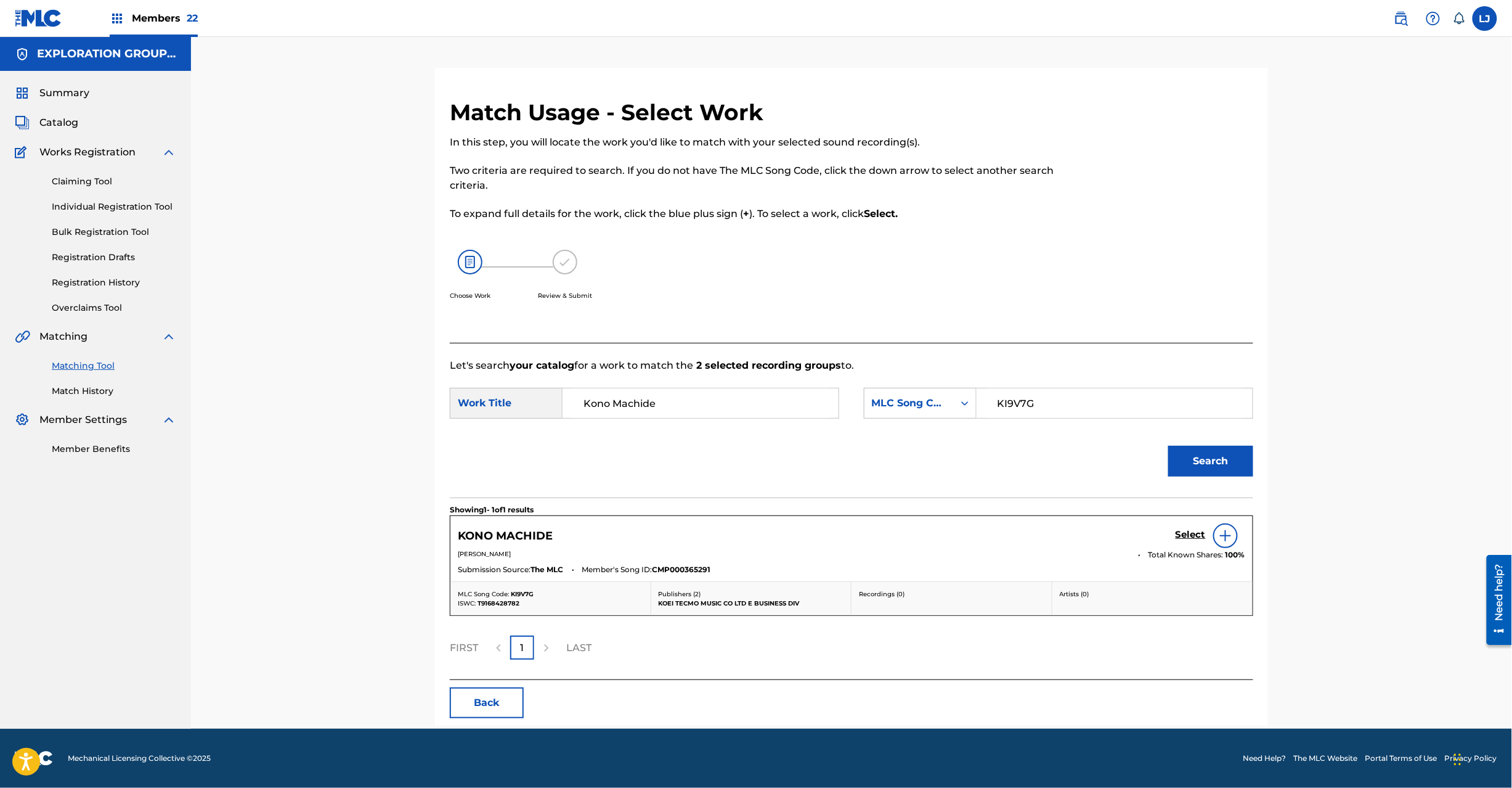
click at [1185, 539] on h5 "Select" at bounding box center [1191, 534] width 30 height 11
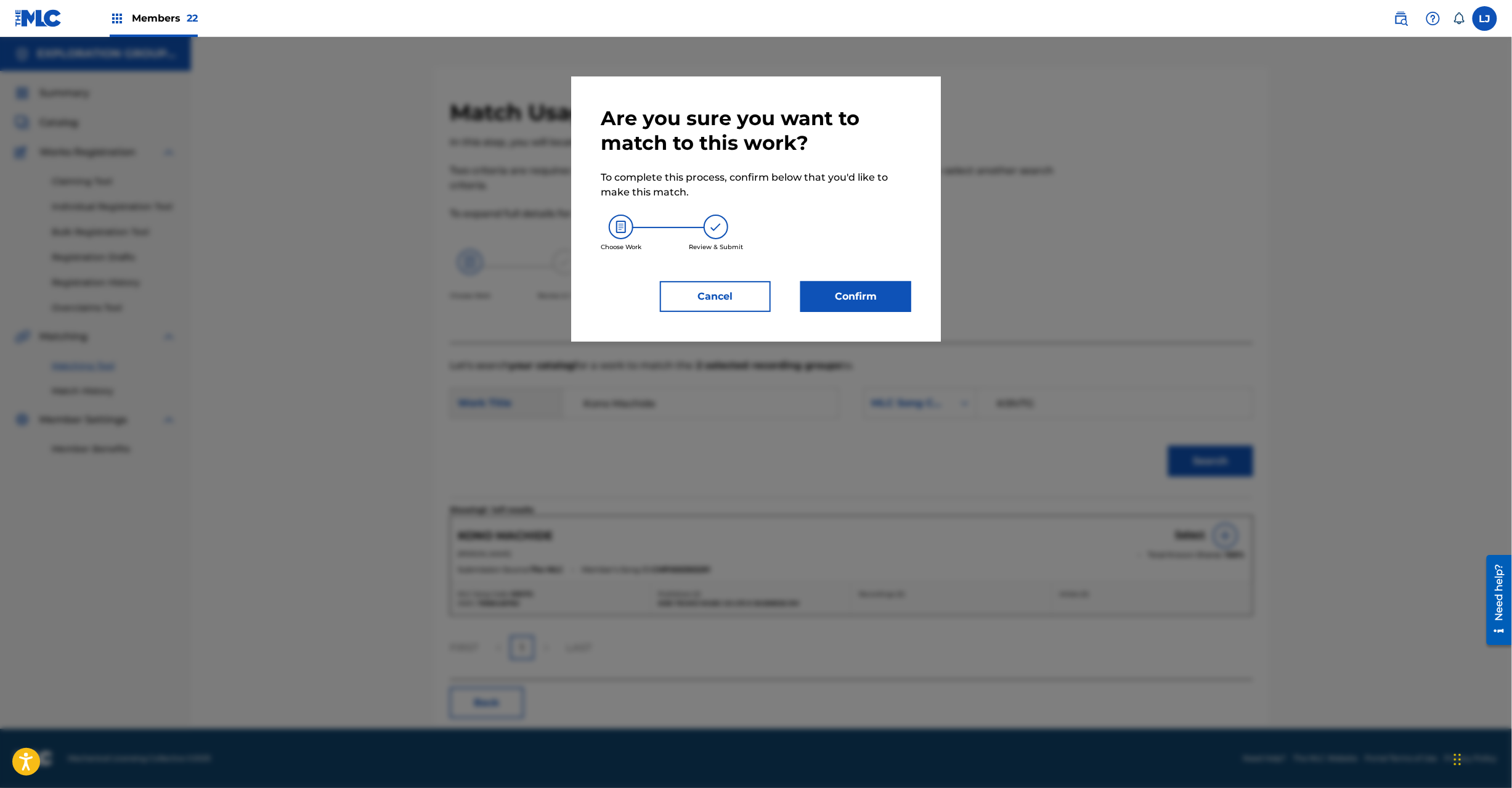
click at [854, 302] on button "Confirm" at bounding box center [856, 296] width 111 height 30
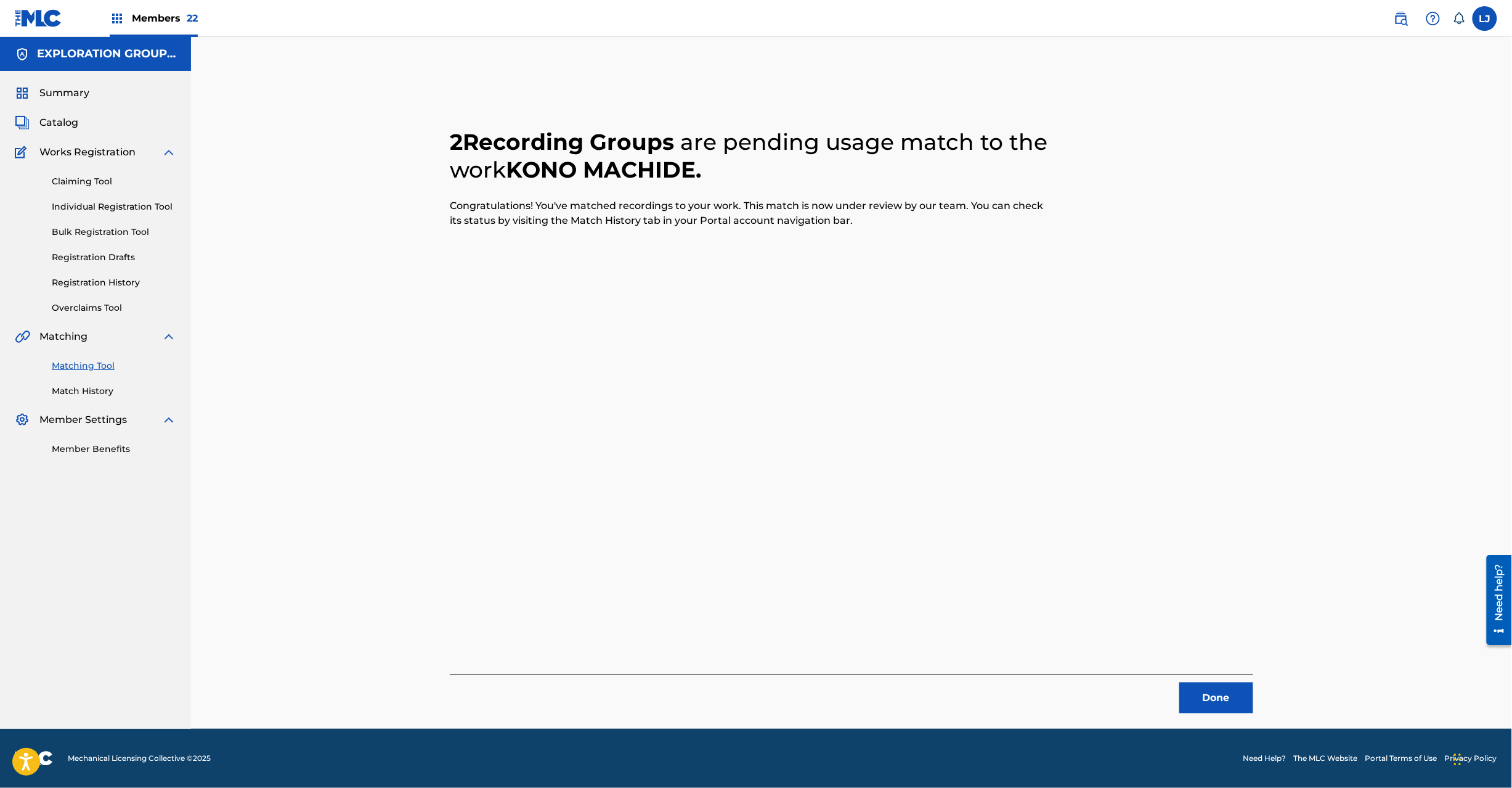
click at [1192, 698] on button "Done" at bounding box center [1216, 697] width 74 height 30
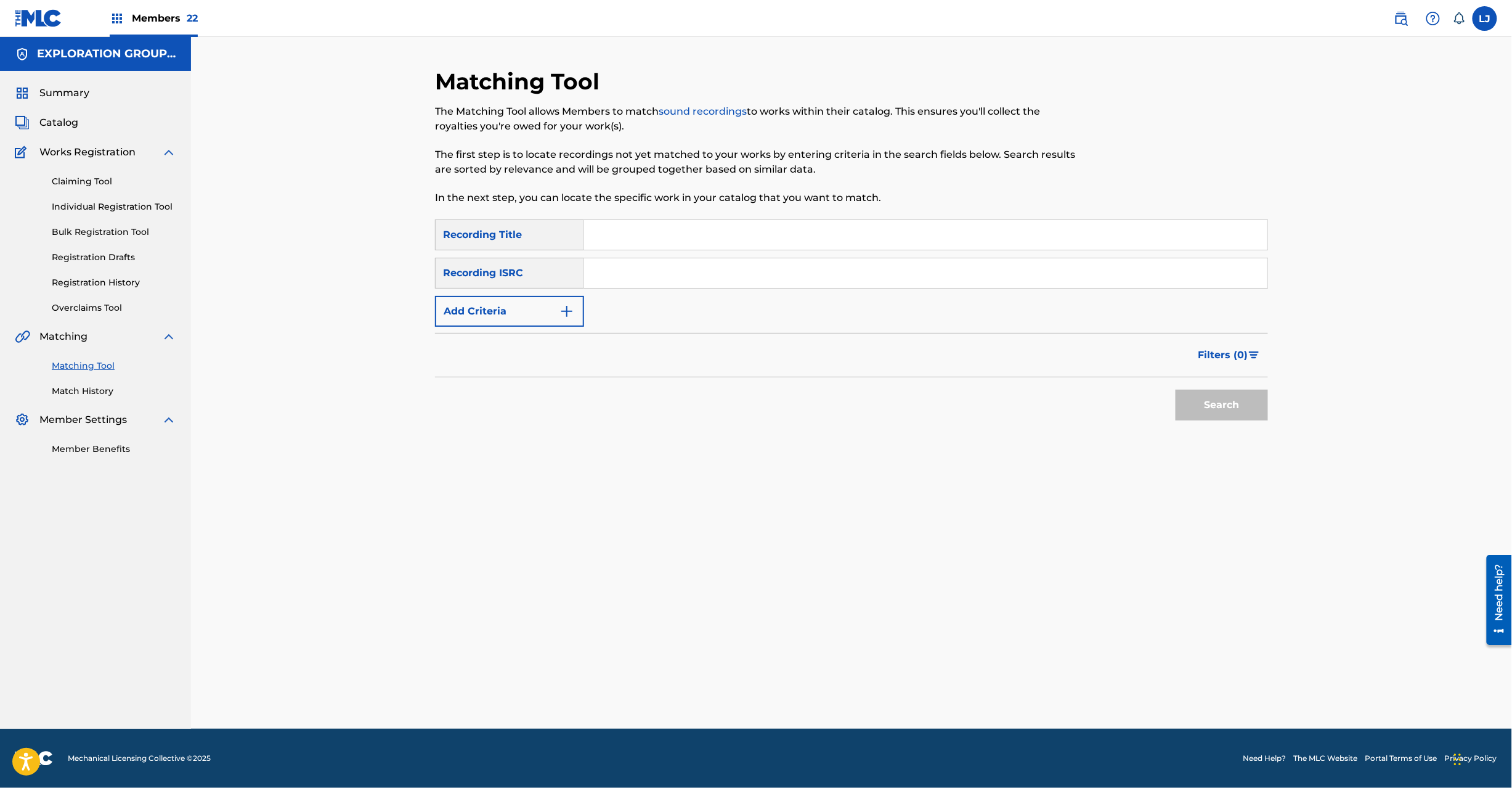
click at [657, 286] on input "Search Form" at bounding box center [926, 273] width 683 height 30
type input "JPD101550166"
click at [1218, 410] on button "Search" at bounding box center [1222, 404] width 92 height 30
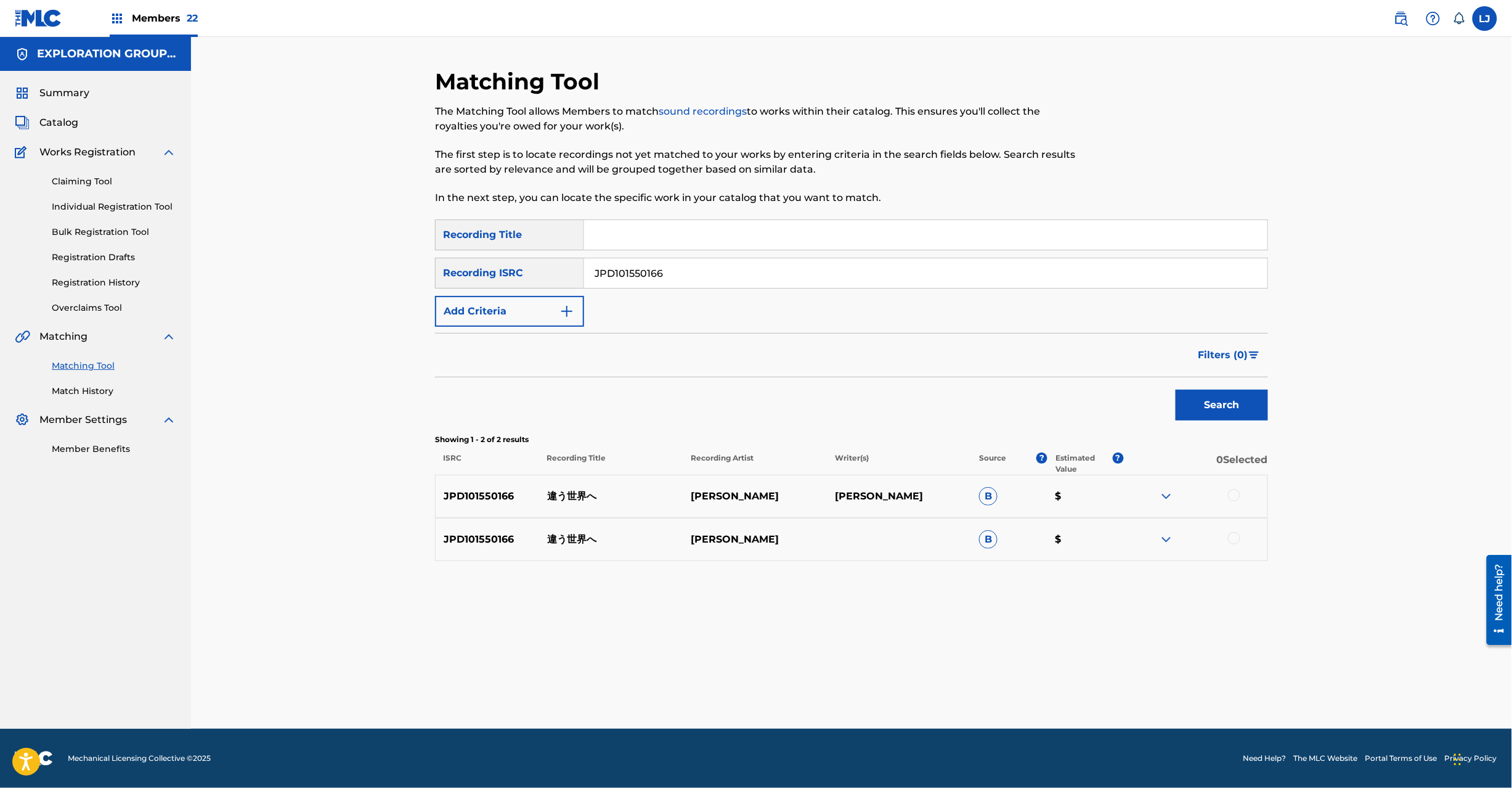
click at [1241, 495] on div at bounding box center [1195, 496] width 144 height 15
drag, startPoint x: 1236, startPoint y: 494, endPoint x: 1236, endPoint y: 538, distance: 44.0
click at [1235, 494] on div at bounding box center [1234, 495] width 12 height 12
click at [1236, 550] on div "JPD101550166 違う世界へ [PERSON_NAME] B $" at bounding box center [851, 540] width 833 height 43
click at [1236, 543] on div at bounding box center [1234, 538] width 12 height 12
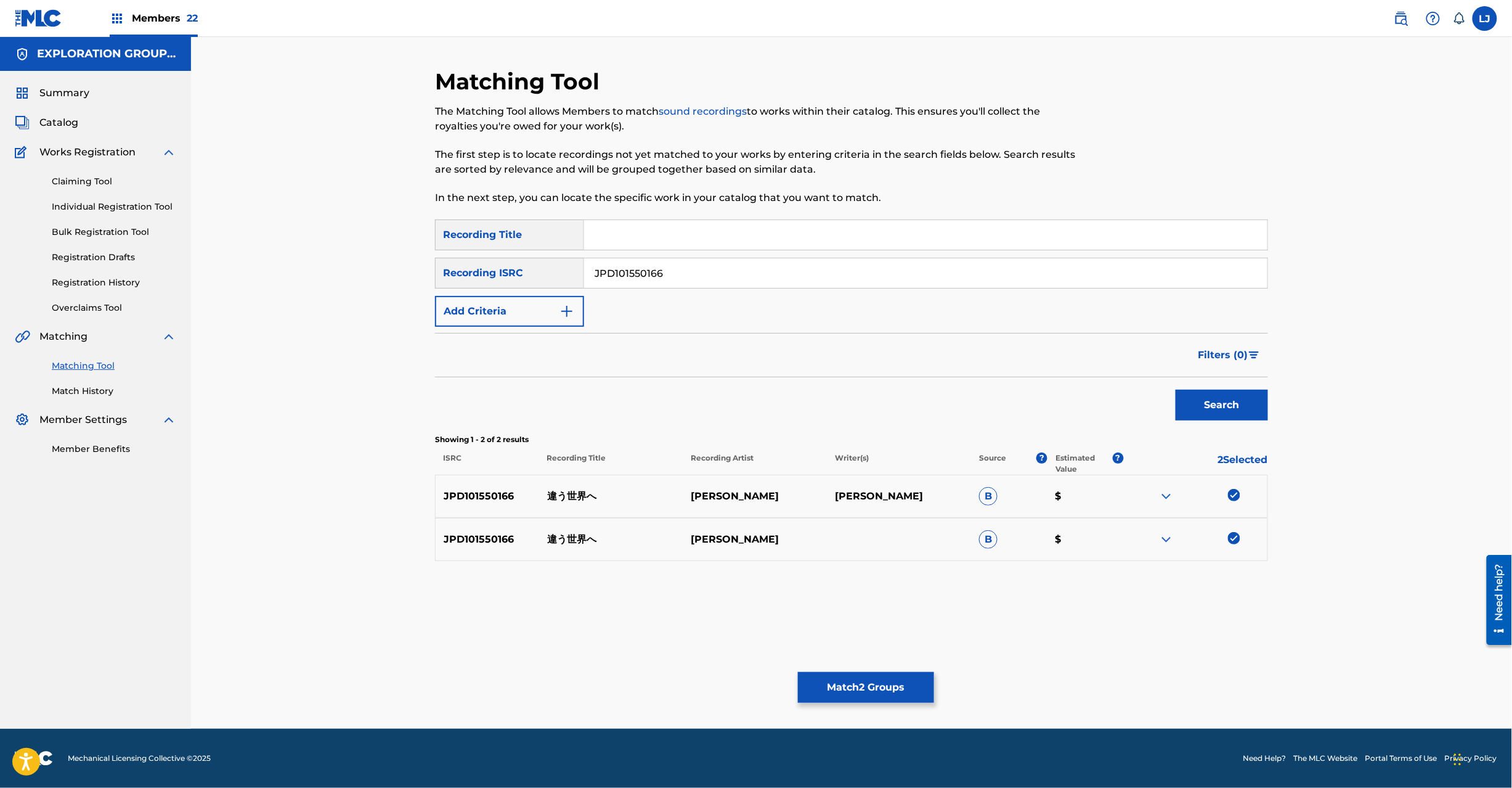
click at [930, 682] on button "Match 2 Groups" at bounding box center [866, 686] width 136 height 30
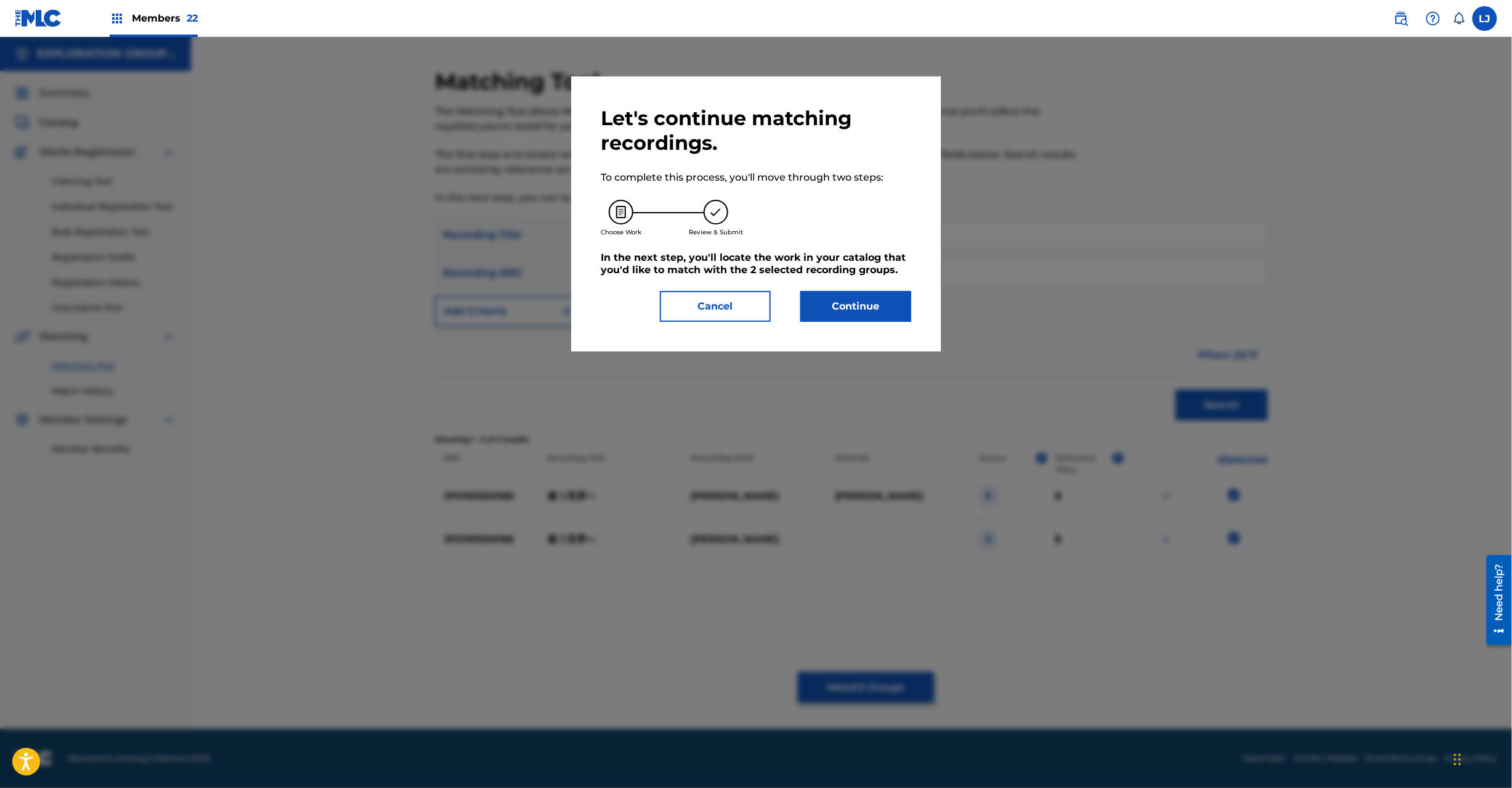
click at [854, 689] on div at bounding box center [756, 431] width 1512 height 788
click at [868, 299] on button "Continue" at bounding box center [856, 306] width 111 height 30
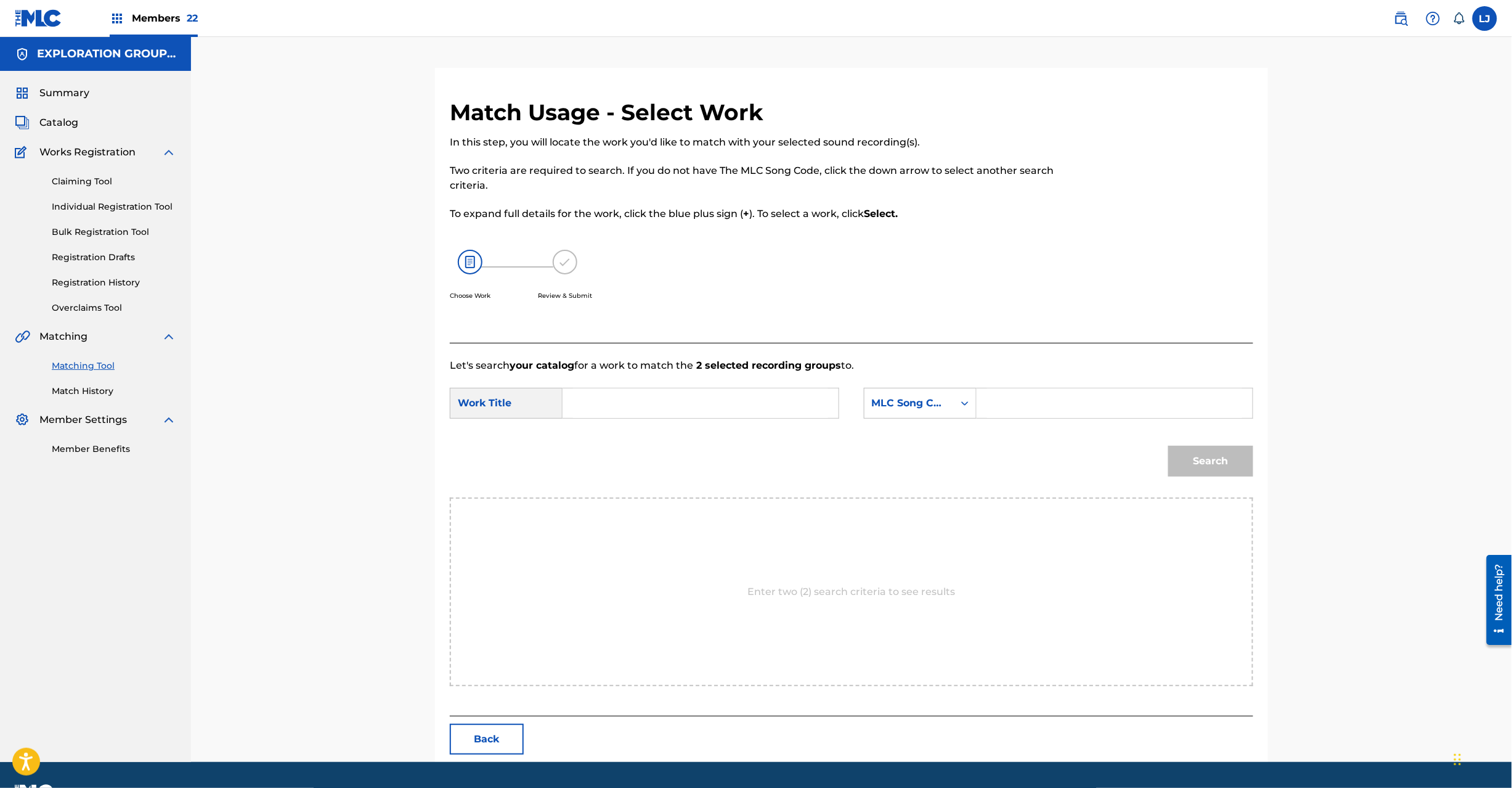
click at [670, 420] on div "SearchWithCriteria4cbf4f85-5f06-4ddd-8779-2feb1bd91871 Work Title SearchWithCri…" at bounding box center [851, 407] width 803 height 38
click at [665, 401] on input "Chigau Sekaie CI9F8S" at bounding box center [701, 403] width 255 height 30
click at [715, 409] on input "Chigau Sekaie CI9F8S" at bounding box center [701, 403] width 255 height 30
type input "Chigau Sekaie"
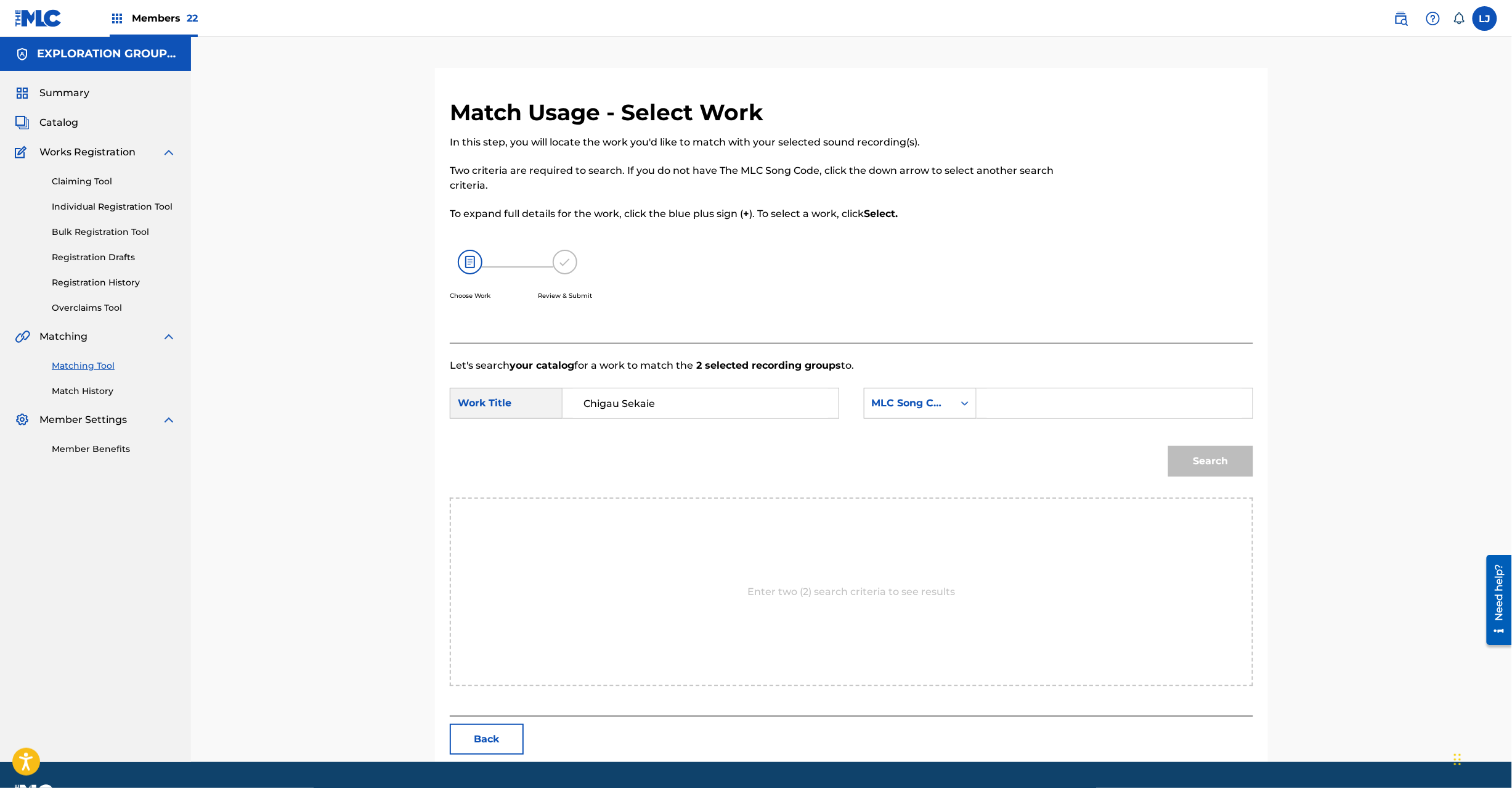
click at [984, 412] on div "Search Form" at bounding box center [1115, 402] width 277 height 30
click at [1048, 403] on input "Search Form" at bounding box center [1115, 403] width 255 height 30
type input "CI9F8S"
click at [1159, 452] on div "Search" at bounding box center [851, 466] width 803 height 64
click at [1223, 453] on button "Search" at bounding box center [1211, 460] width 85 height 30
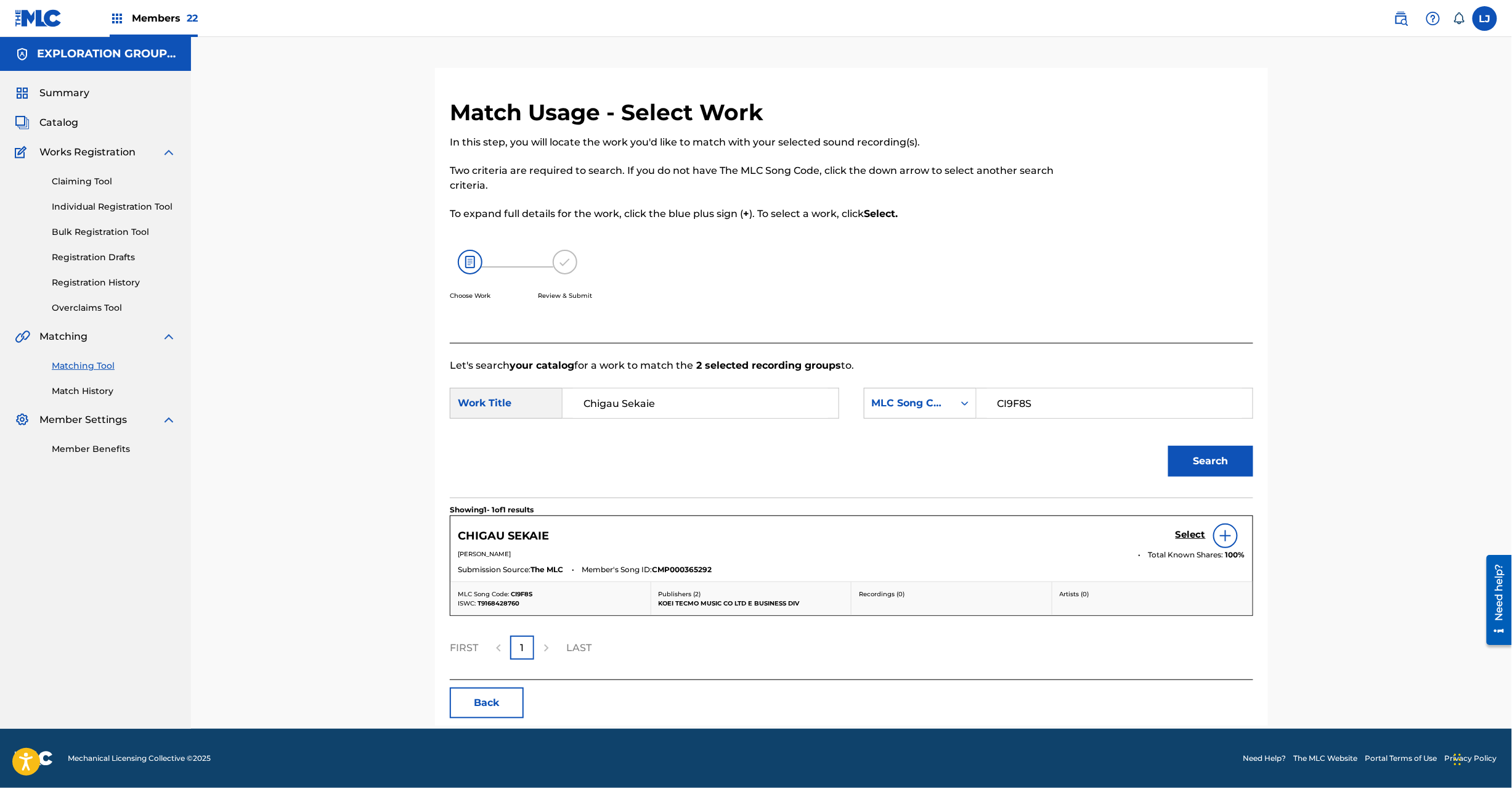
click at [1186, 536] on h5 "Select" at bounding box center [1191, 534] width 30 height 11
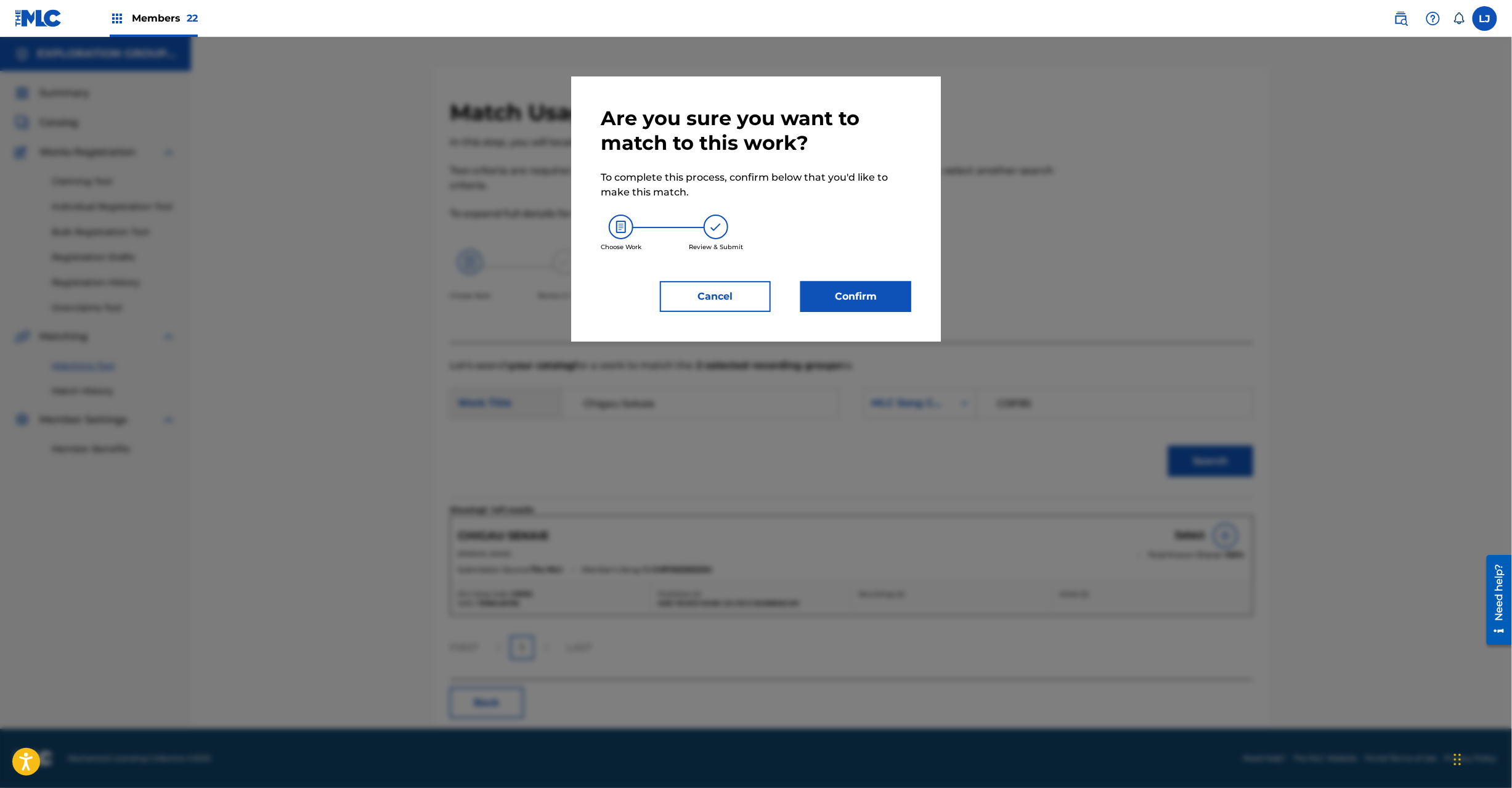
click at [862, 282] on button "Confirm" at bounding box center [856, 296] width 111 height 30
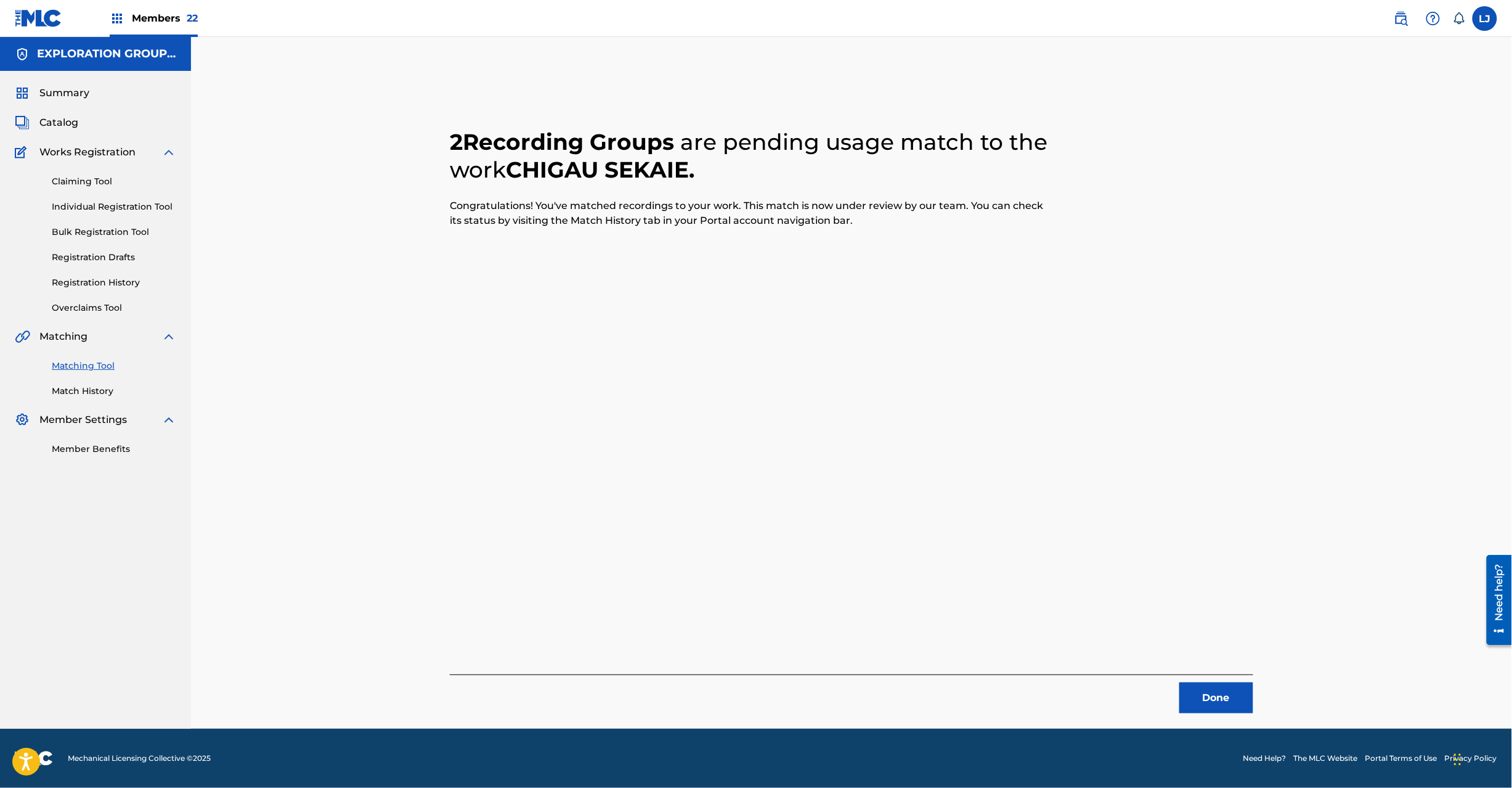
click at [1238, 698] on button "Done" at bounding box center [1216, 697] width 74 height 30
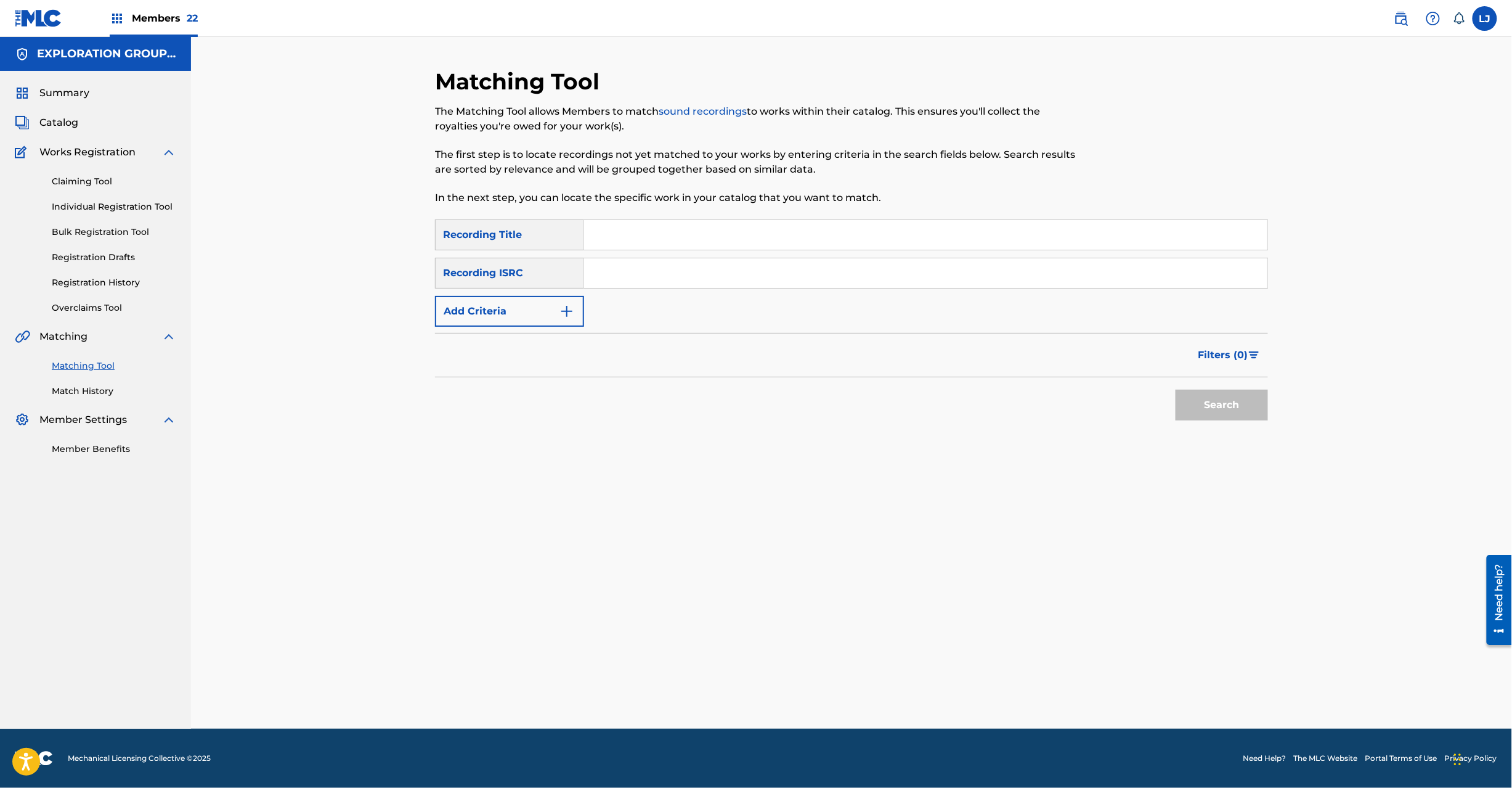
click at [644, 267] on input "Search Form" at bounding box center [926, 273] width 683 height 30
click at [676, 268] on input "JPD101850014 | JPD101550167" at bounding box center [926, 273] width 683 height 30
click at [1213, 387] on div "Search" at bounding box center [1219, 401] width 99 height 50
click at [1214, 398] on button "Search" at bounding box center [1222, 404] width 92 height 30
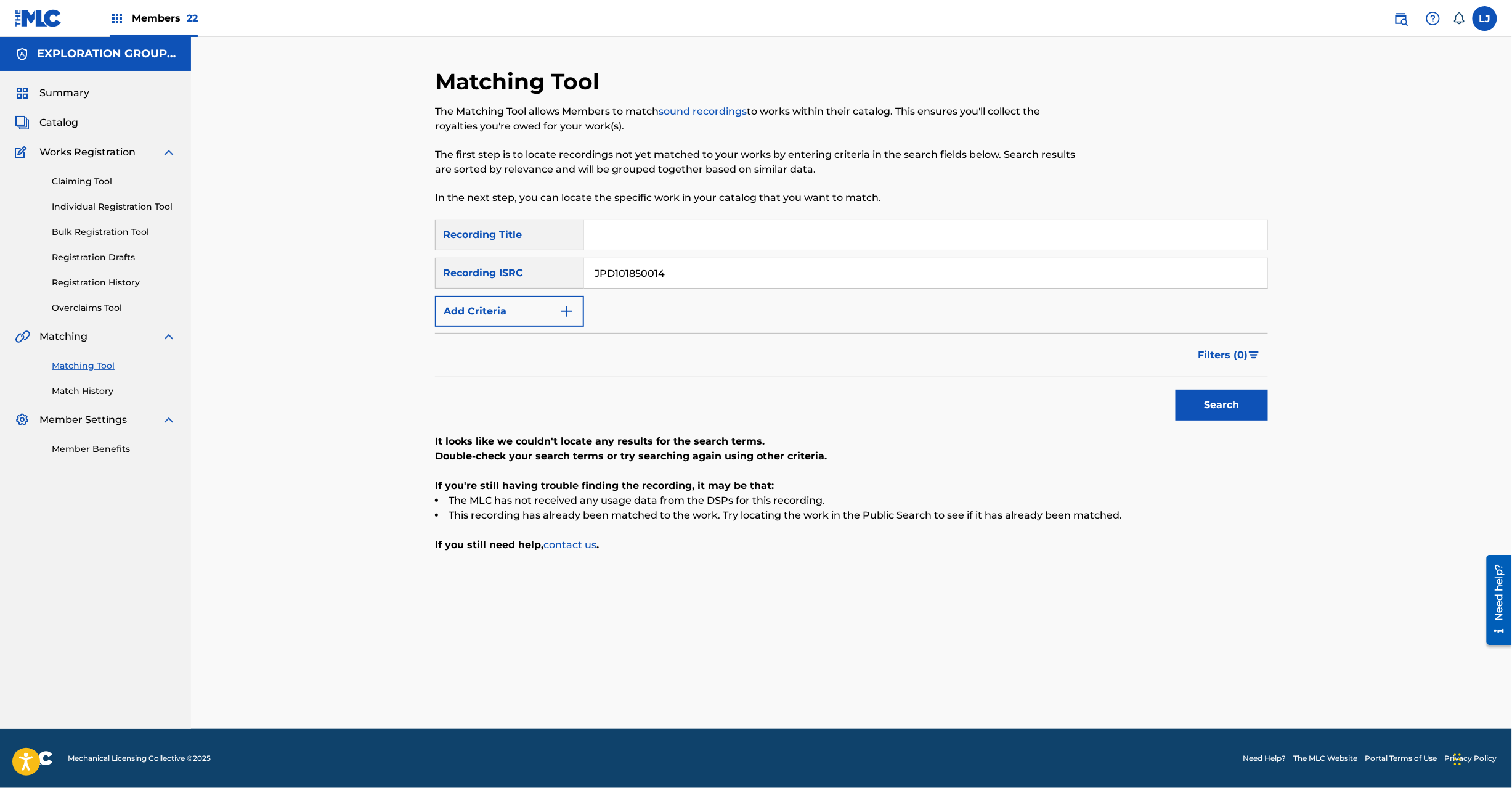
click at [600, 268] on input "JPD101850014" at bounding box center [926, 273] width 683 height 30
drag, startPoint x: 674, startPoint y: 274, endPoint x: 355, endPoint y: 320, distance: 322.3
click at [355, 320] on div "Matching Tool The Matching Tool allows Members to match sound recordings to wor…" at bounding box center [851, 383] width 1321 height 692
type input "JPD101550167"
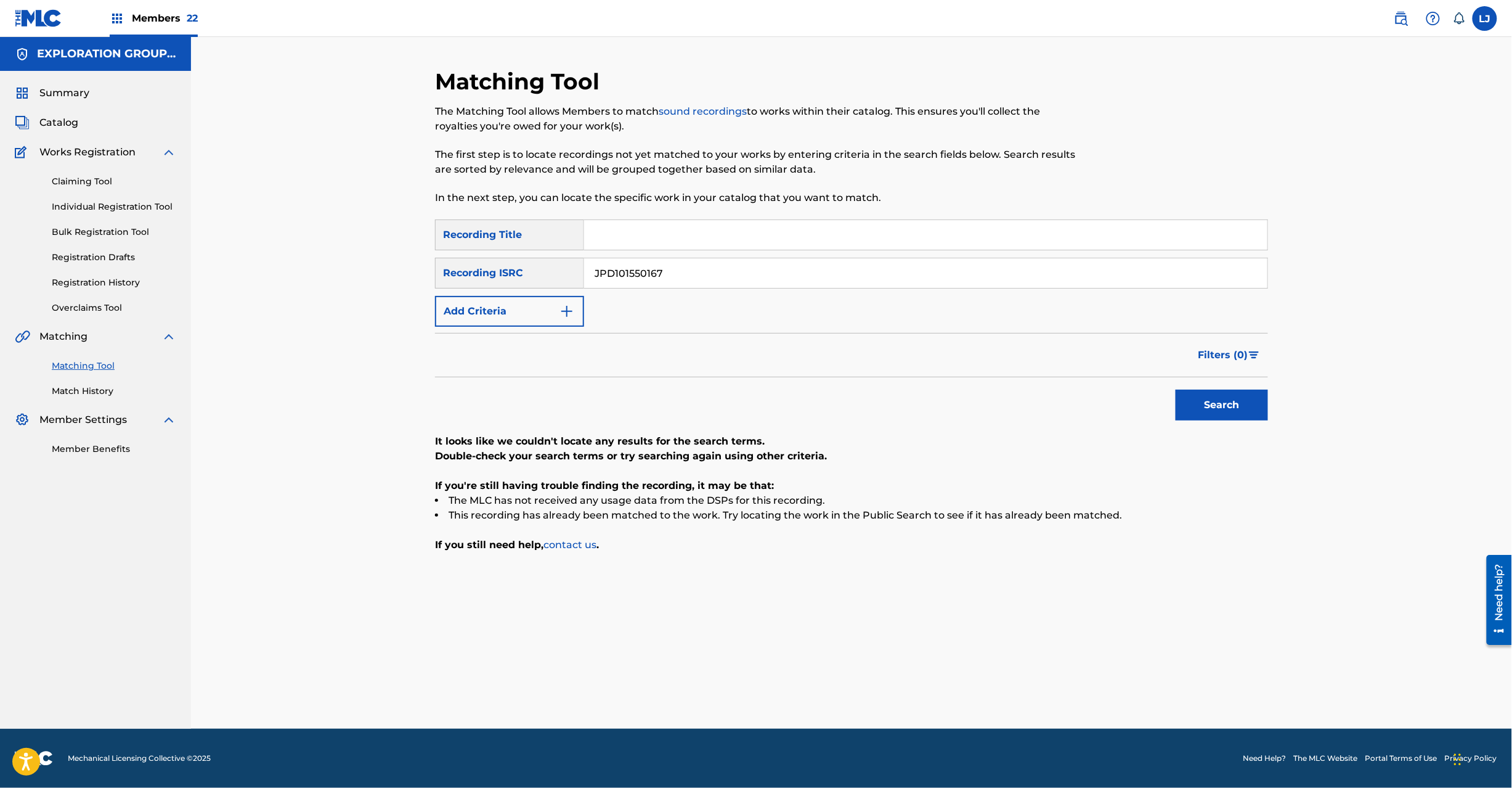
click at [1208, 413] on button "Search" at bounding box center [1222, 404] width 92 height 30
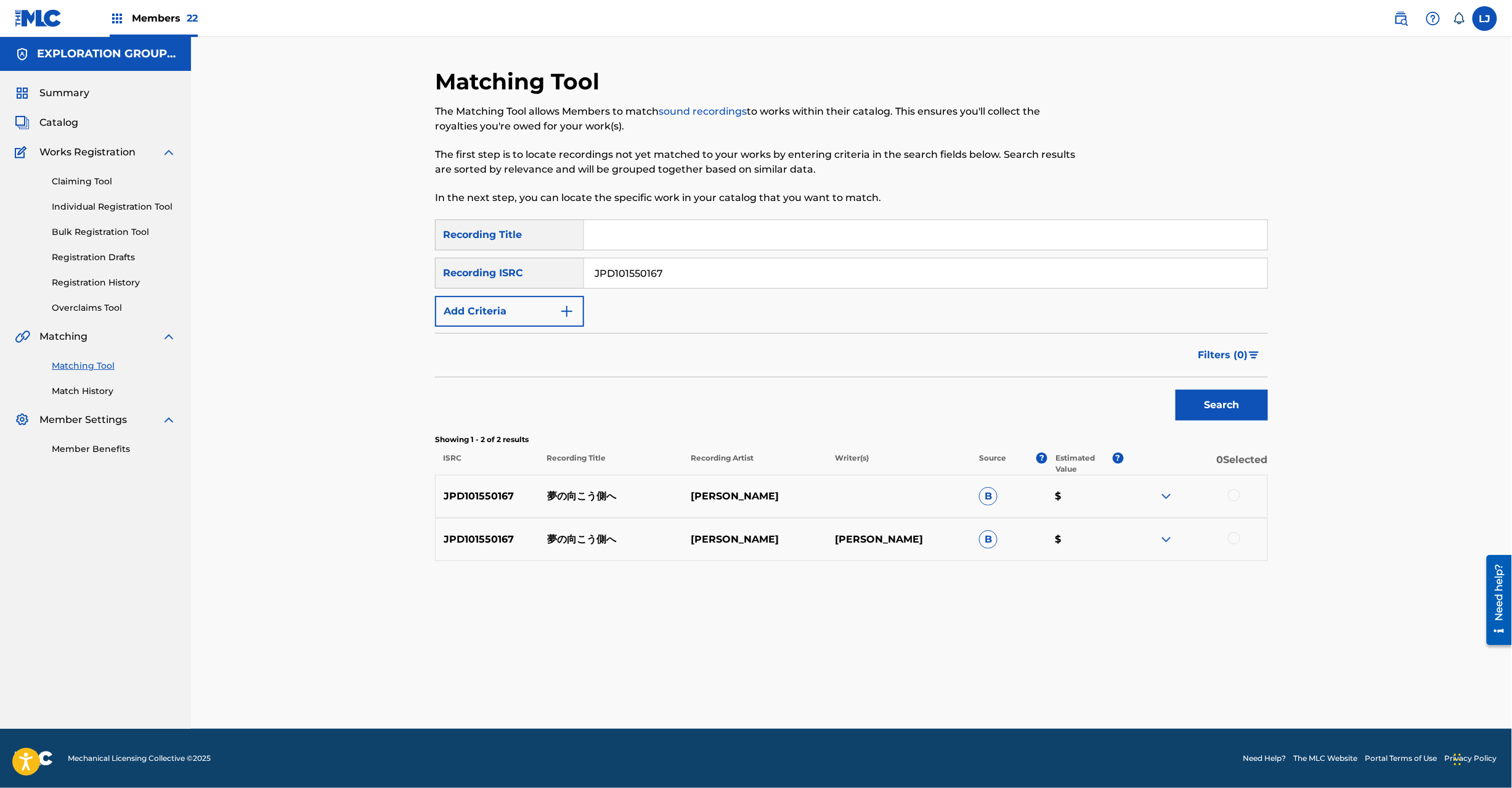
click at [1241, 497] on div at bounding box center [1195, 496] width 144 height 15
click at [1240, 498] on div at bounding box center [1234, 495] width 12 height 12
click at [1236, 543] on div at bounding box center [1234, 538] width 12 height 12
click at [867, 684] on button "Match 2 Groups" at bounding box center [866, 686] width 136 height 30
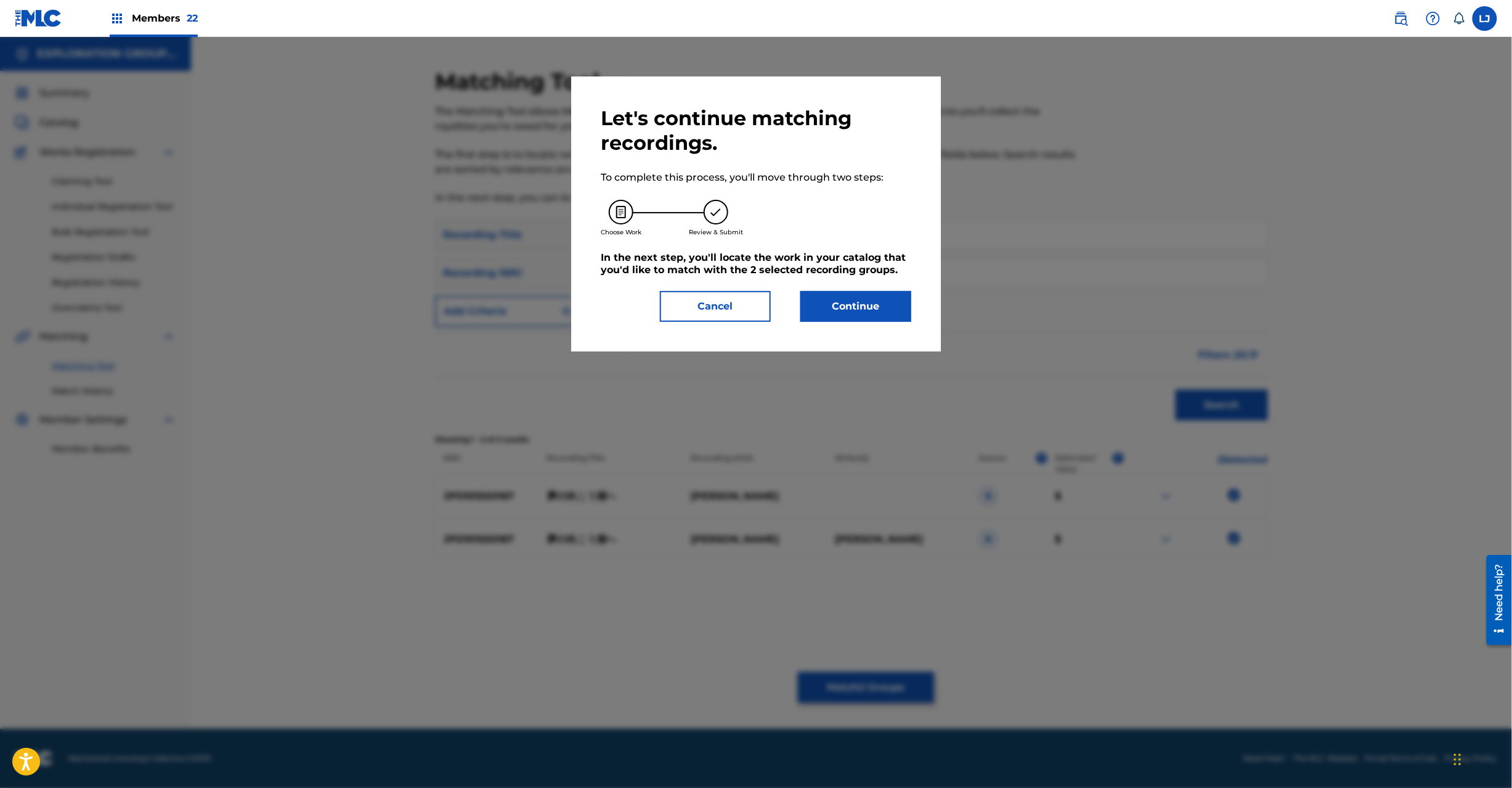
click at [845, 316] on button "Continue" at bounding box center [856, 306] width 111 height 30
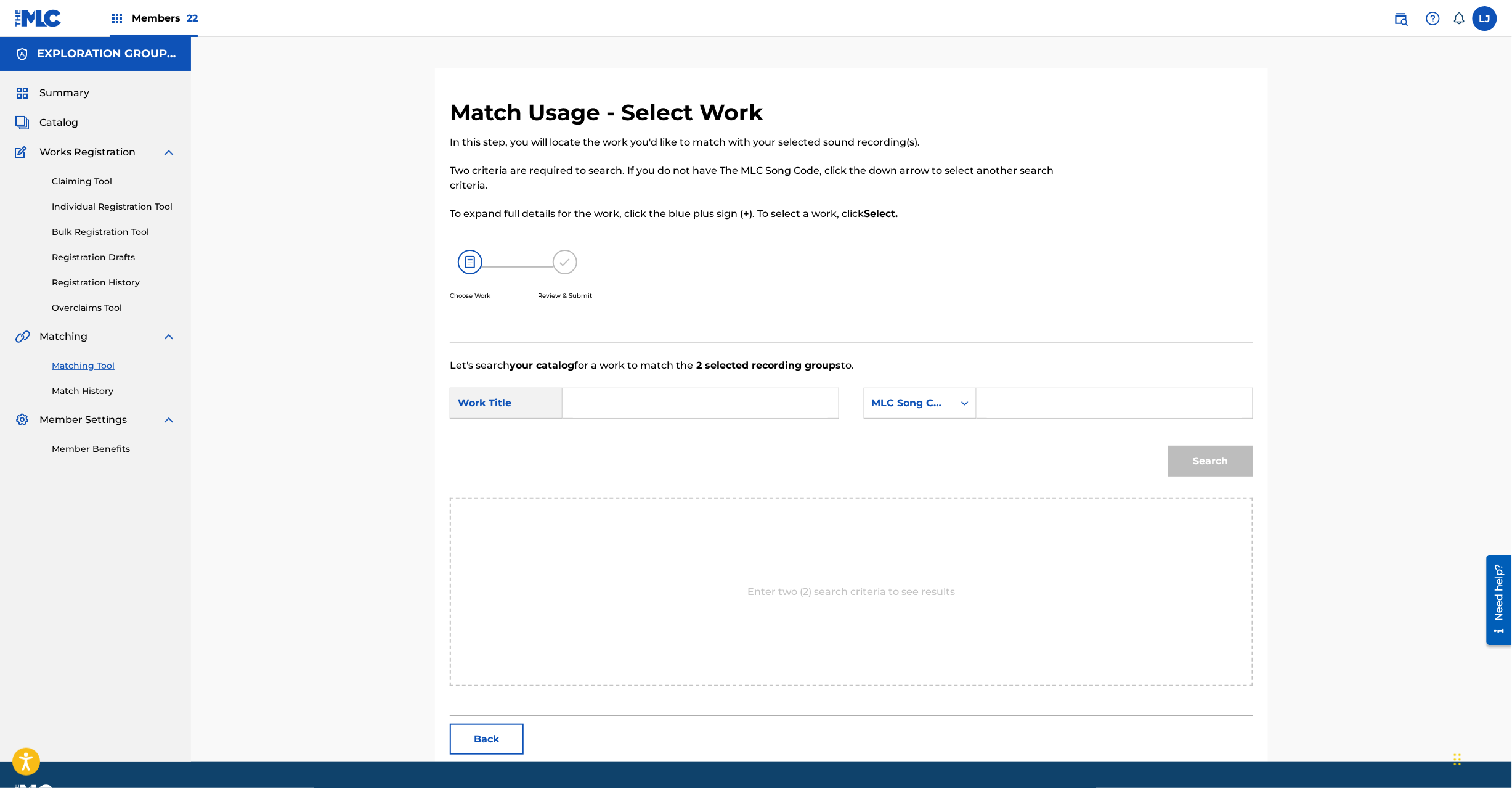
click at [689, 404] on input "Search Form" at bounding box center [701, 403] width 255 height 30
click at [703, 400] on input "[PERSON_NAME] YP9YI3" at bounding box center [701, 403] width 255 height 30
type input "[PERSON_NAME]"
click at [1092, 415] on input "Search Form" at bounding box center [1115, 403] width 255 height 30
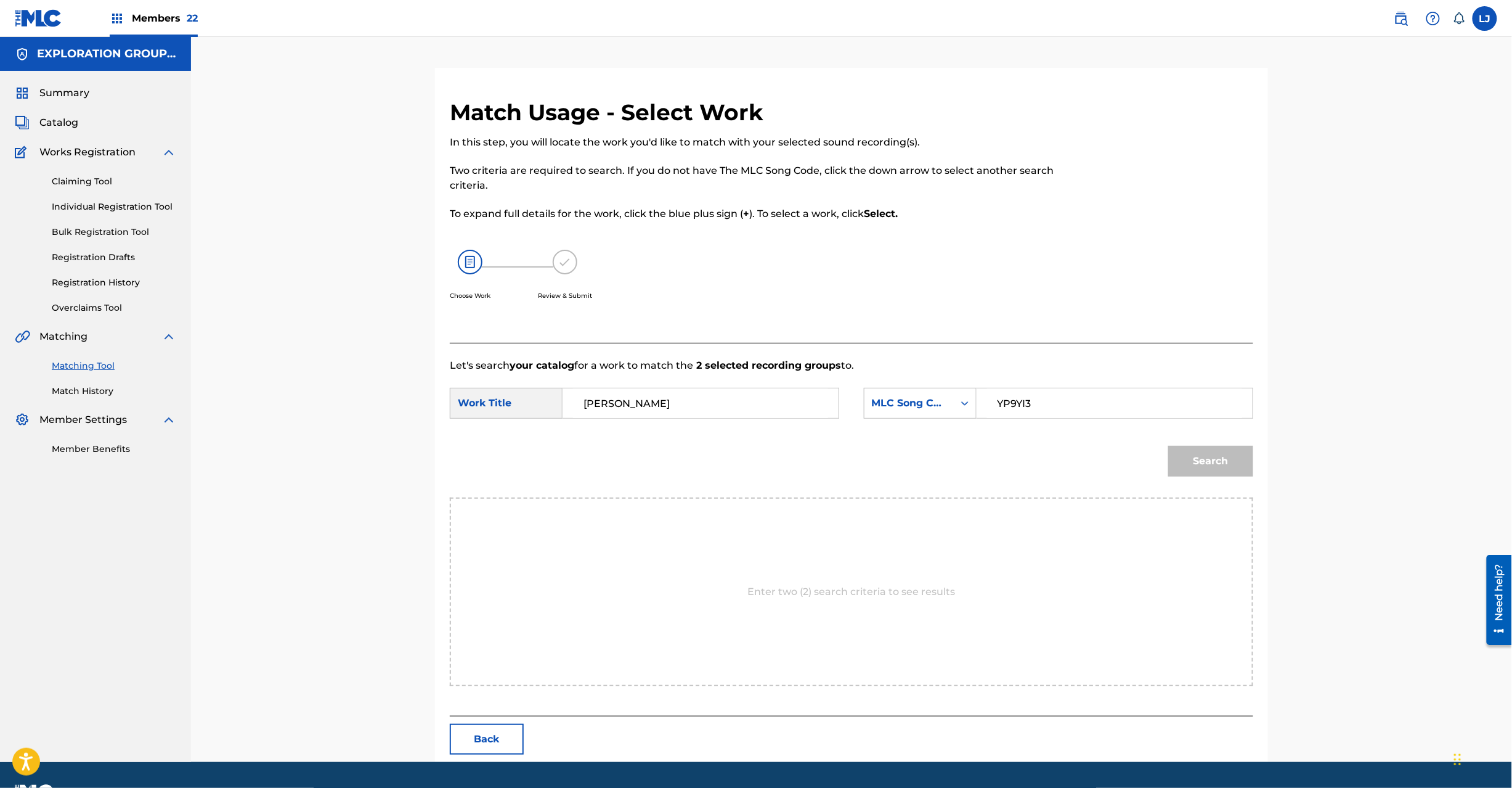
type input "YP9YI3"
drag, startPoint x: 1171, startPoint y: 468, endPoint x: 1181, endPoint y: 469, distance: 10.0
click at [1172, 468] on button "Search" at bounding box center [1211, 460] width 85 height 30
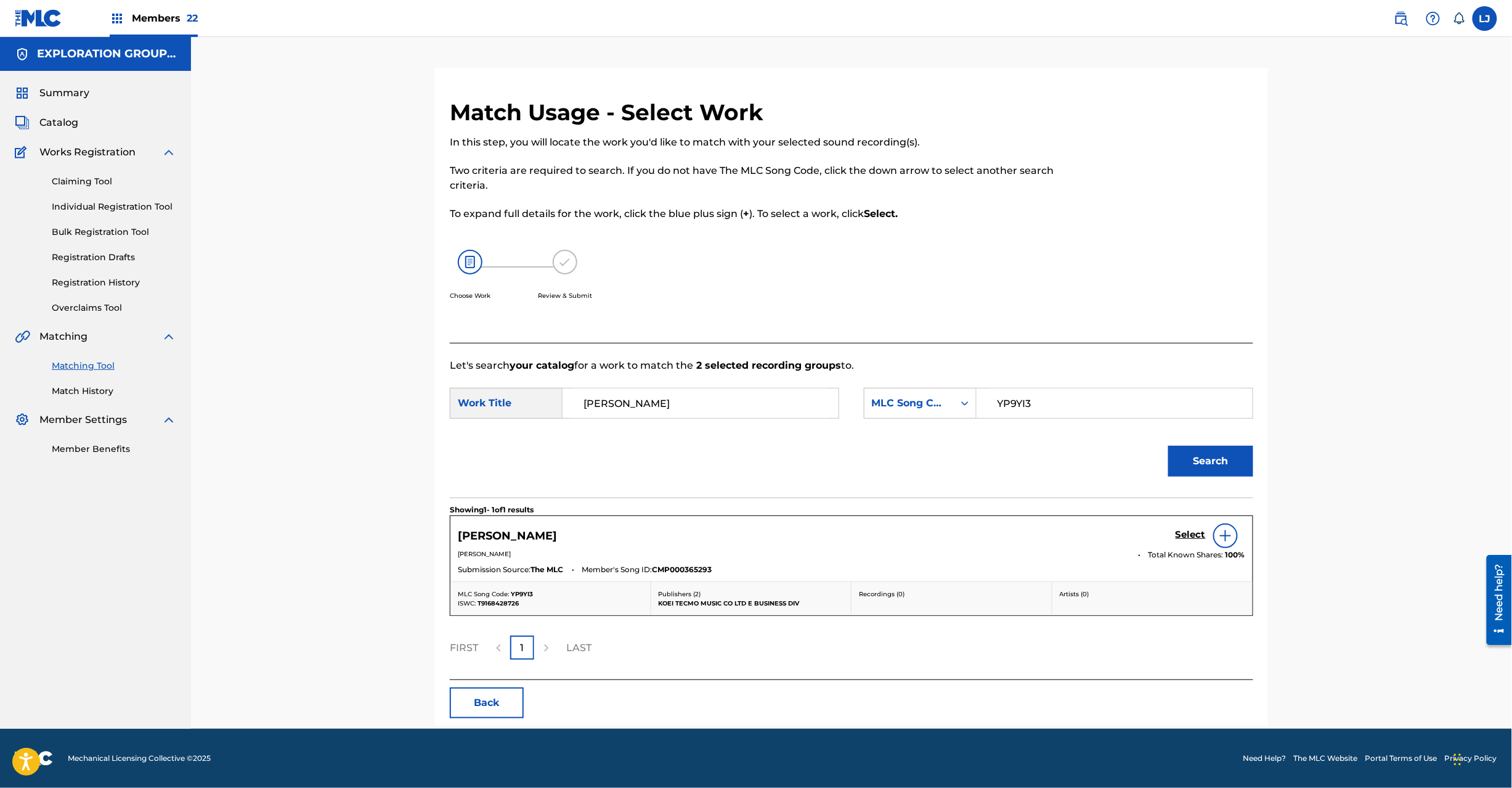
click at [1179, 533] on h5 "Select" at bounding box center [1191, 534] width 30 height 11
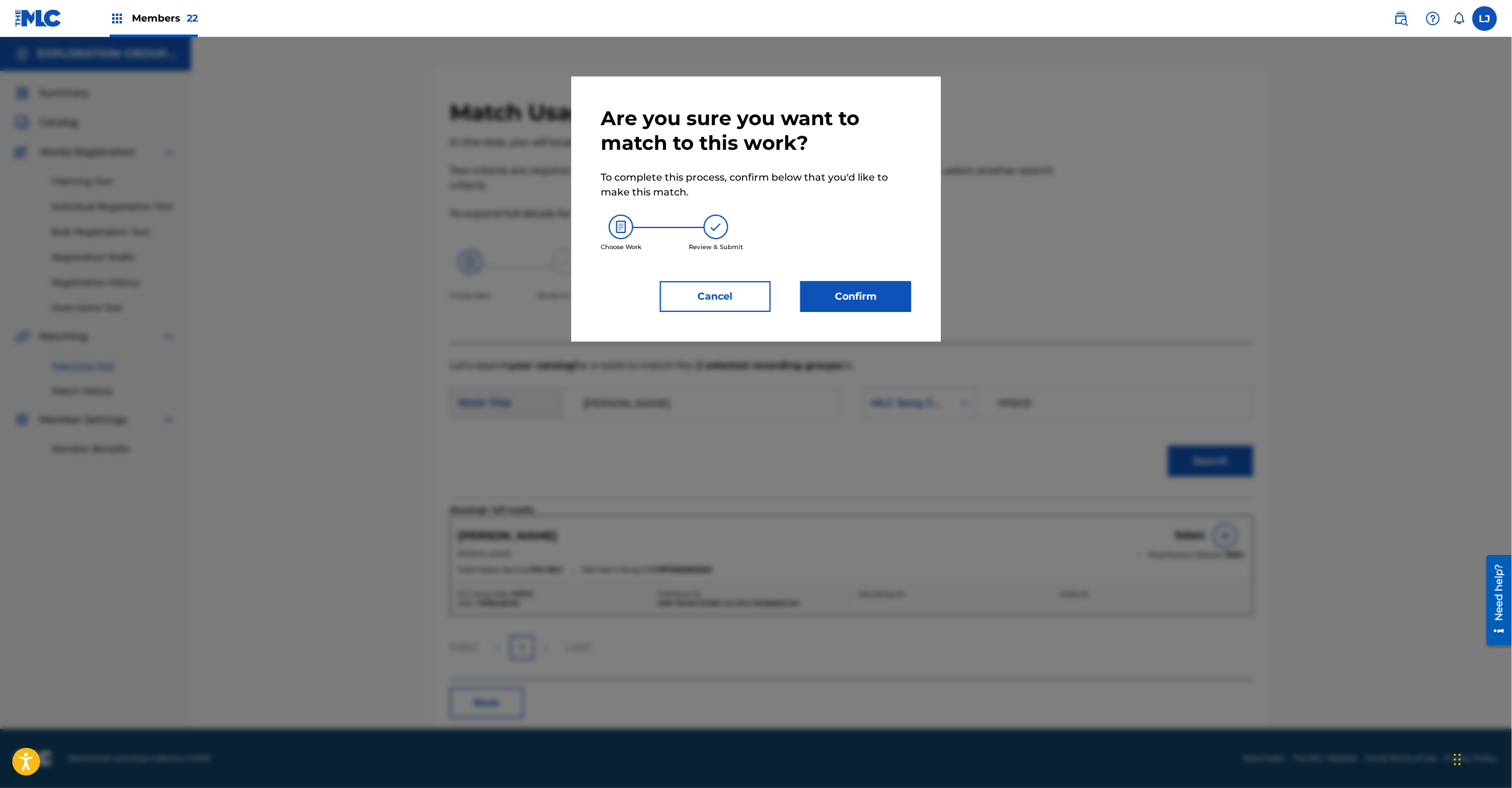
click at [829, 279] on div "Are you sure you want to match to this work? To complete this process, confirm …" at bounding box center [756, 209] width 311 height 206
click at [829, 295] on button "Confirm" at bounding box center [856, 296] width 111 height 30
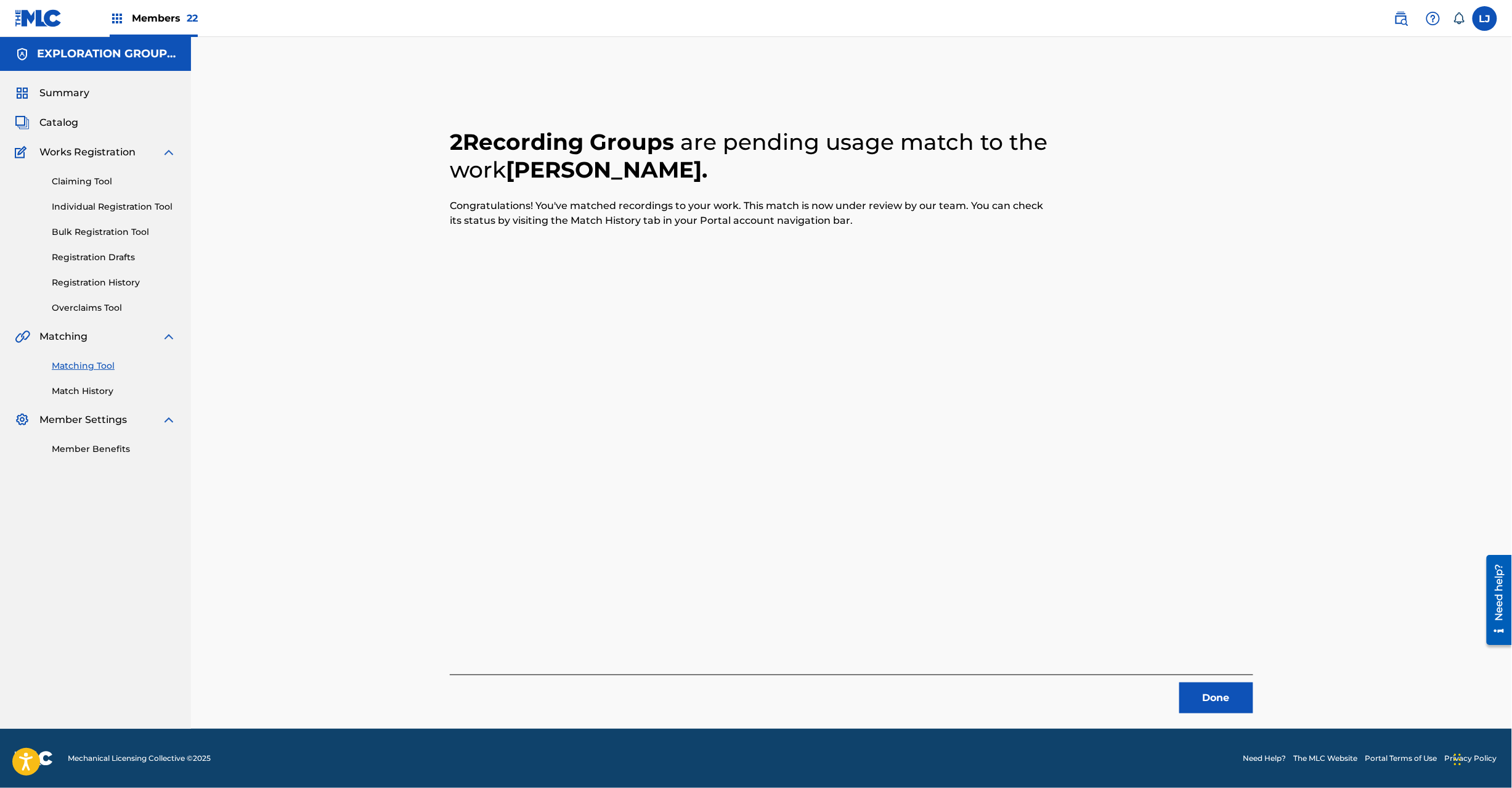
click at [1202, 691] on button "Done" at bounding box center [1216, 697] width 74 height 30
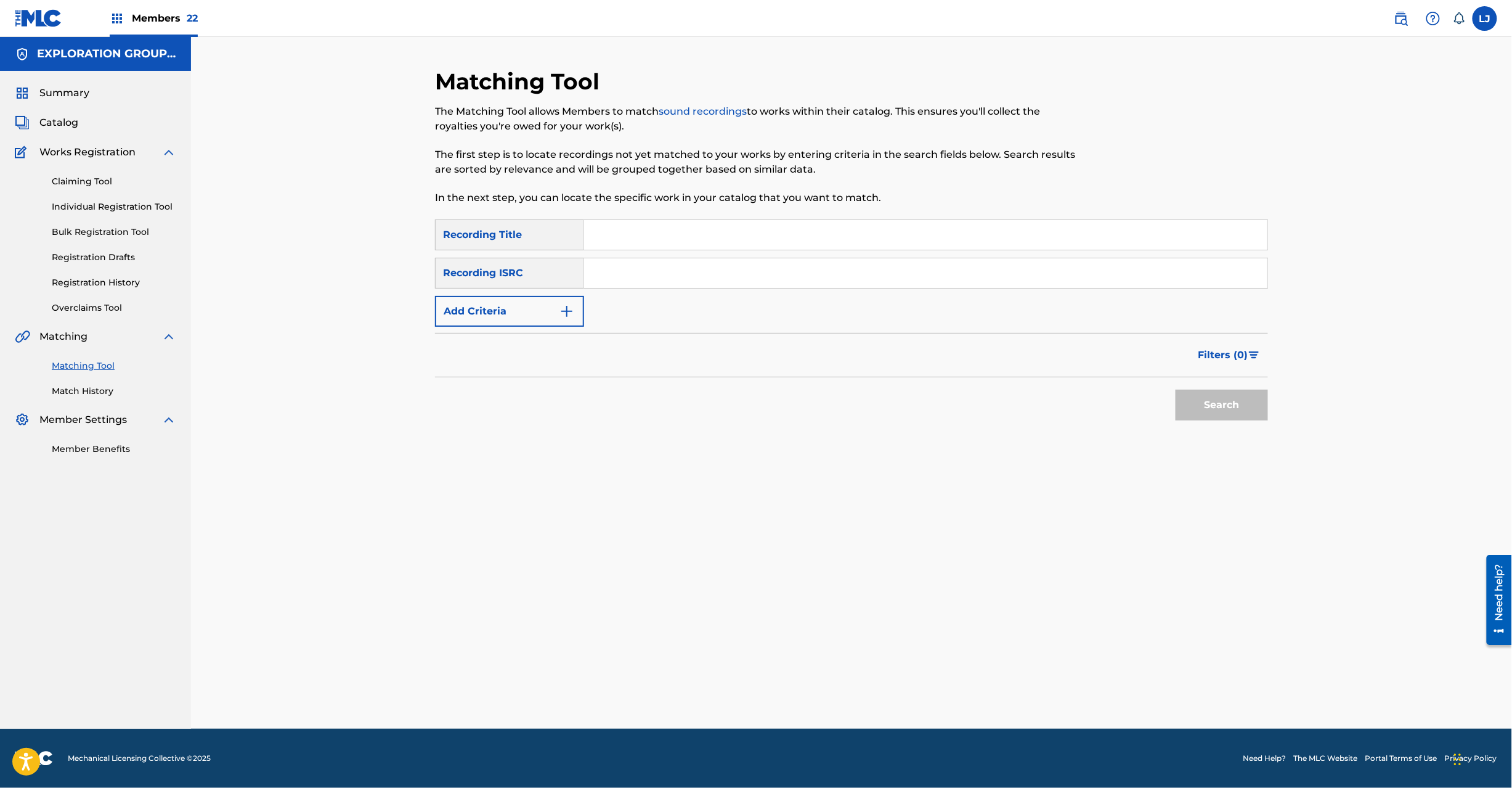
click at [649, 276] on input "Search Form" at bounding box center [926, 273] width 683 height 30
type input "JPD101550168"
click at [1231, 411] on button "Search" at bounding box center [1222, 404] width 92 height 30
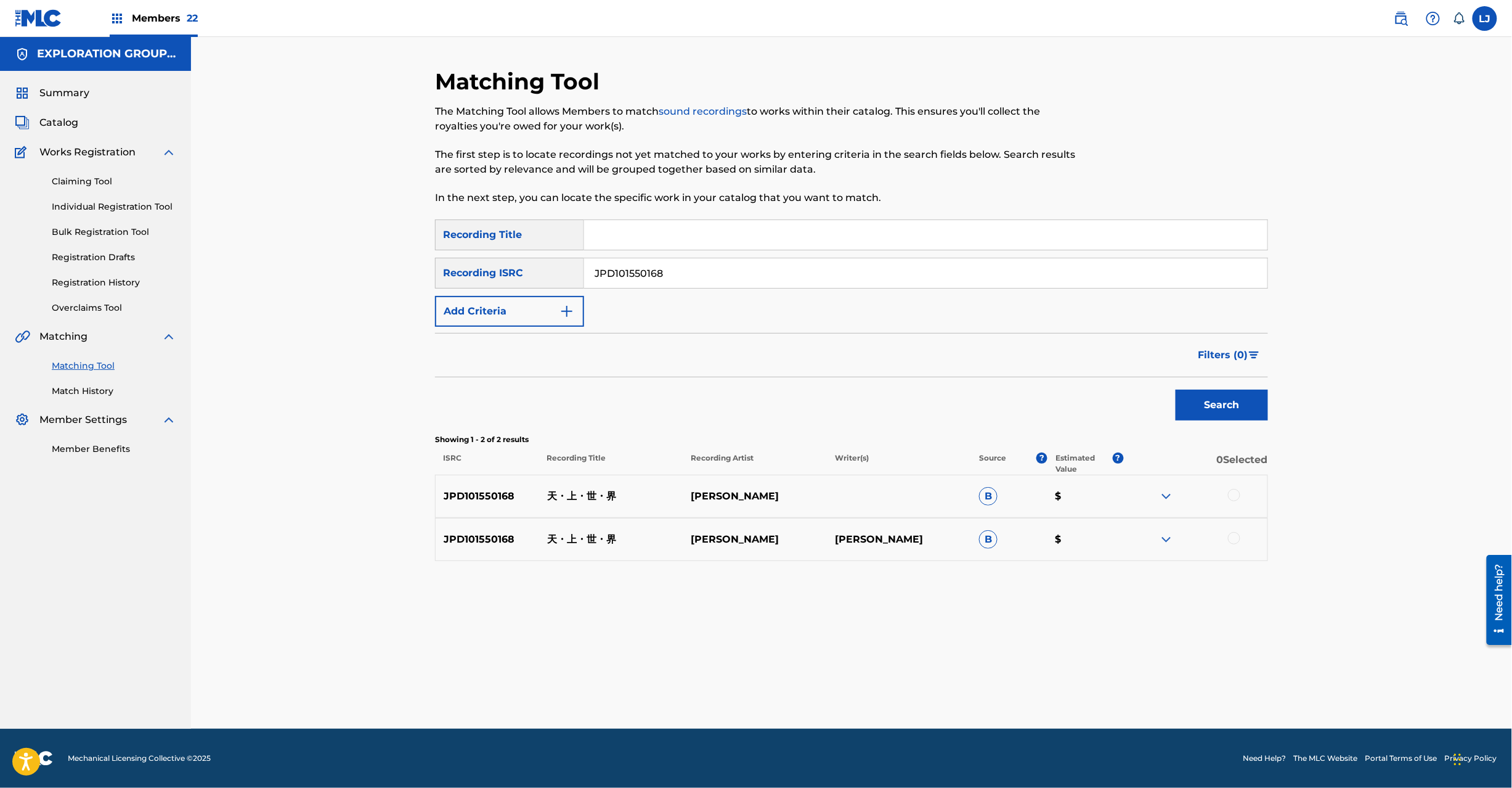
click at [1233, 486] on div "JPD101550168 天・上・世・界 [PERSON_NAME] $" at bounding box center [851, 496] width 833 height 43
click at [1233, 491] on div at bounding box center [1234, 495] width 12 height 12
click at [1235, 538] on div at bounding box center [1234, 538] width 12 height 12
click at [879, 693] on button "Match 2 Groups" at bounding box center [866, 686] width 136 height 30
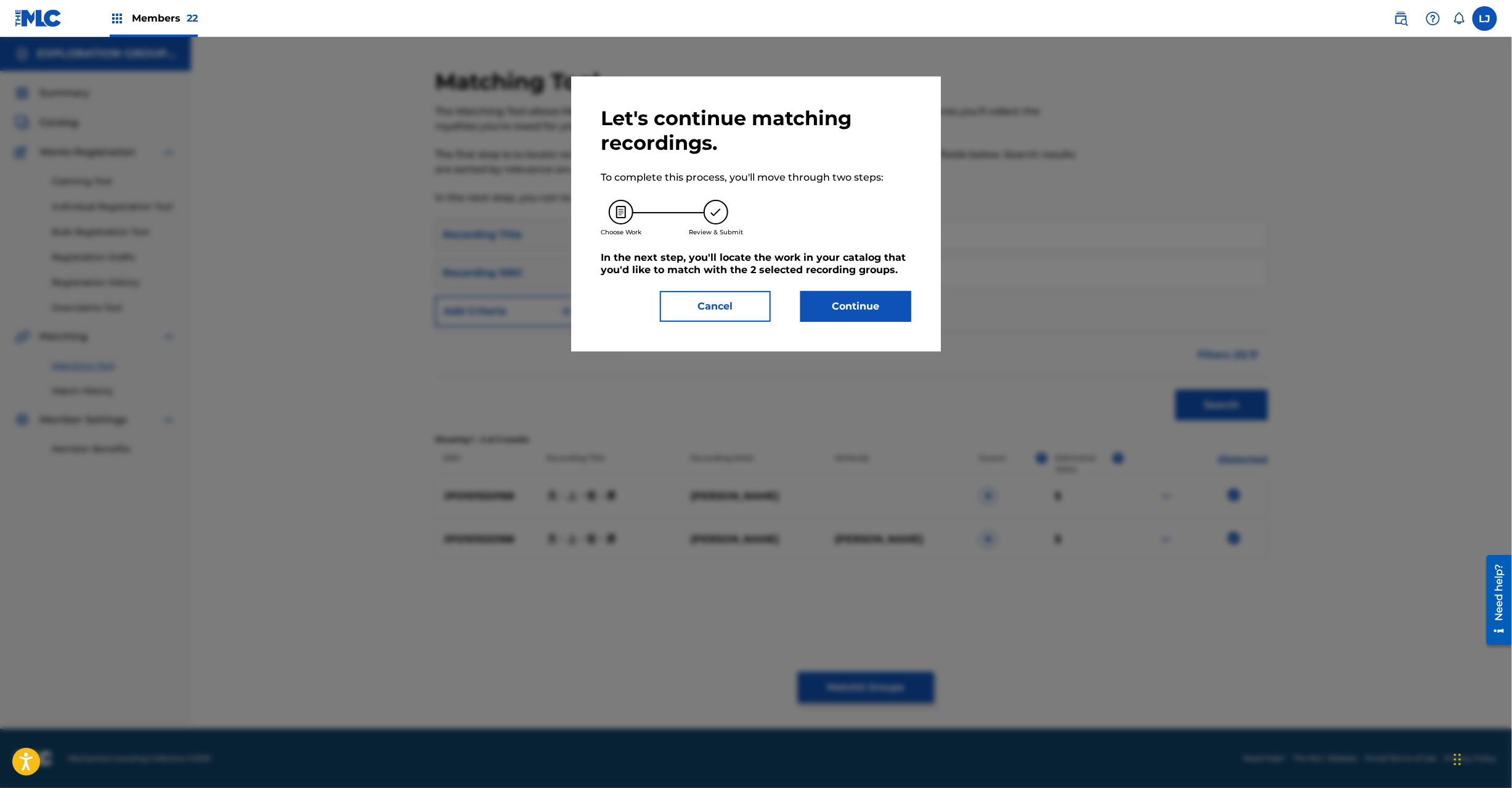
click at [894, 306] on button "Continue" at bounding box center [856, 306] width 111 height 30
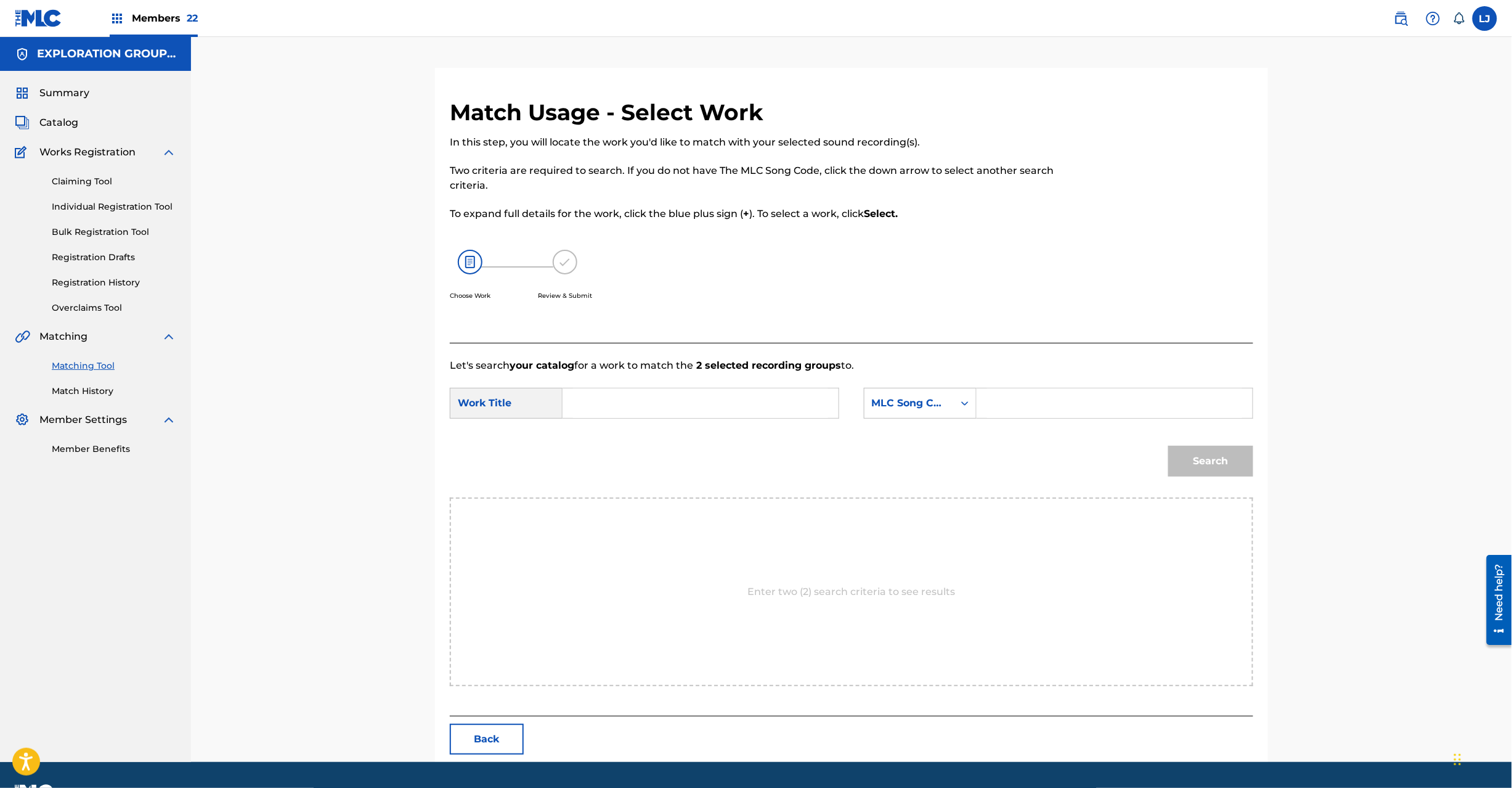
click at [689, 403] on input "Search Form" at bounding box center [701, 403] width 255 height 30
click at [703, 413] on input "Tenjou Sekai TW4Y3B" at bounding box center [701, 403] width 255 height 30
type input "Tenjou Sekai"
click at [1026, 407] on input "Search Form" at bounding box center [1115, 403] width 255 height 30
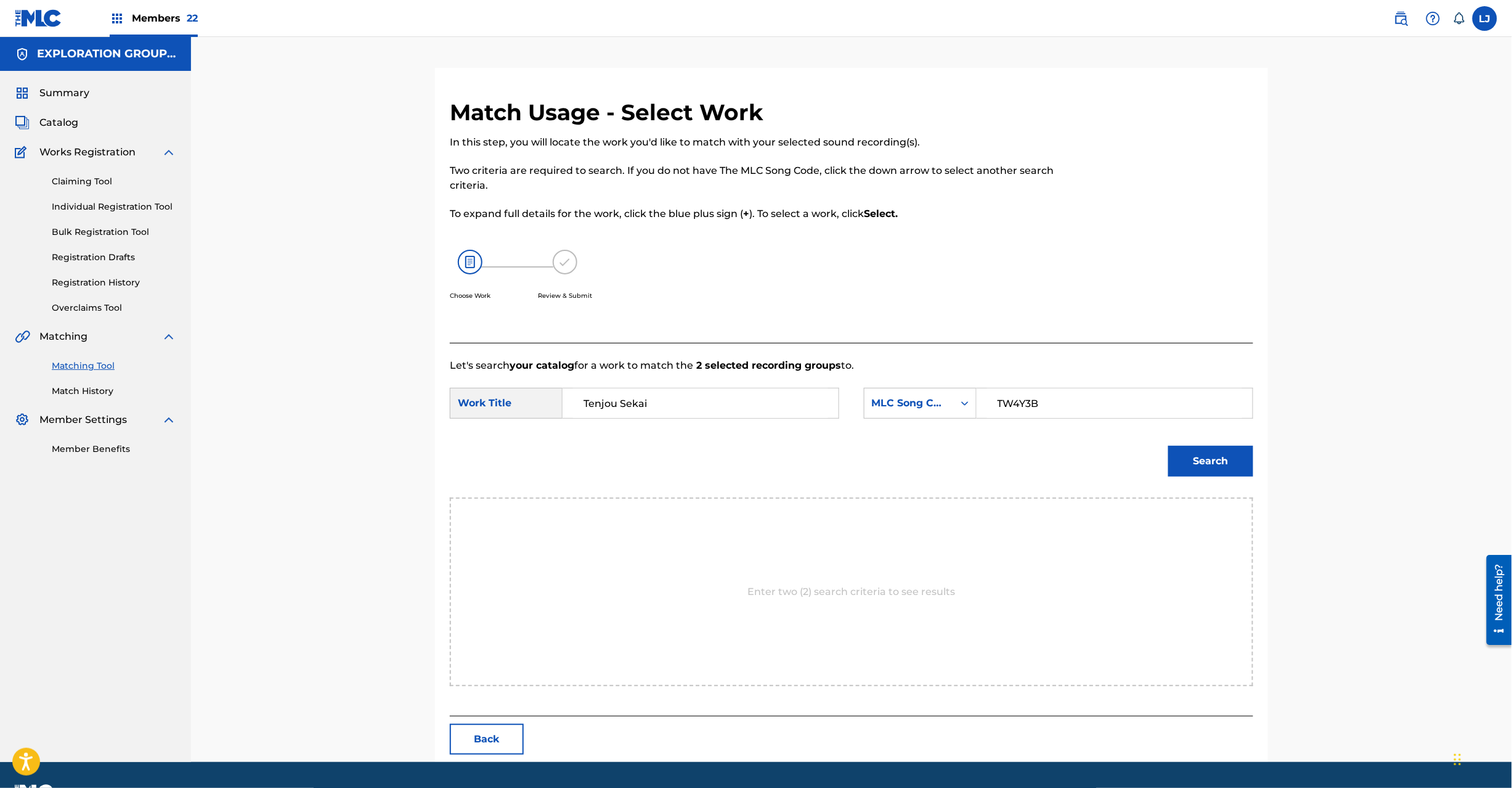
type input "TW4Y3B"
click at [1185, 461] on button "Search" at bounding box center [1211, 460] width 85 height 30
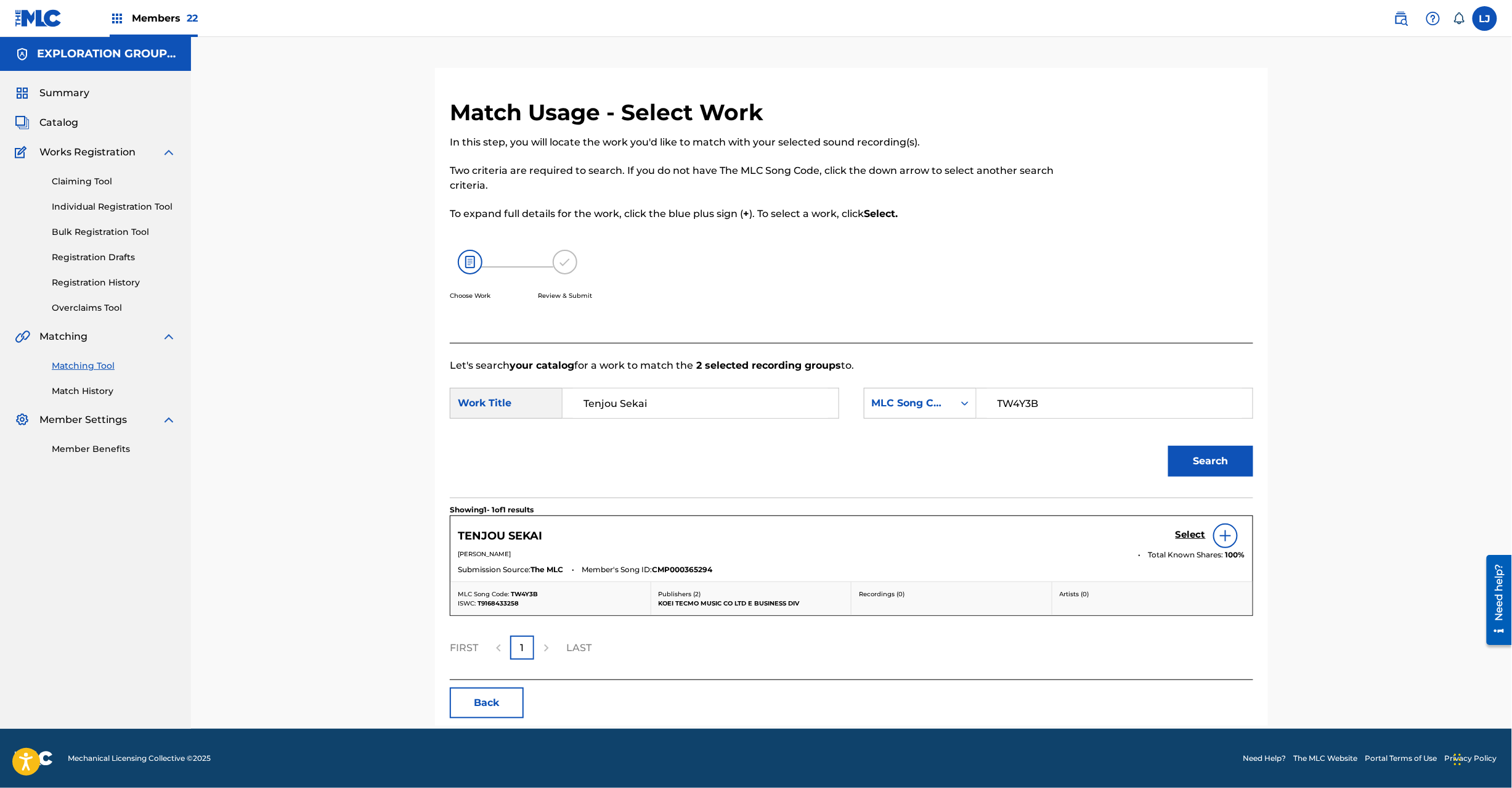
click at [1180, 531] on h5 "Select" at bounding box center [1191, 534] width 30 height 11
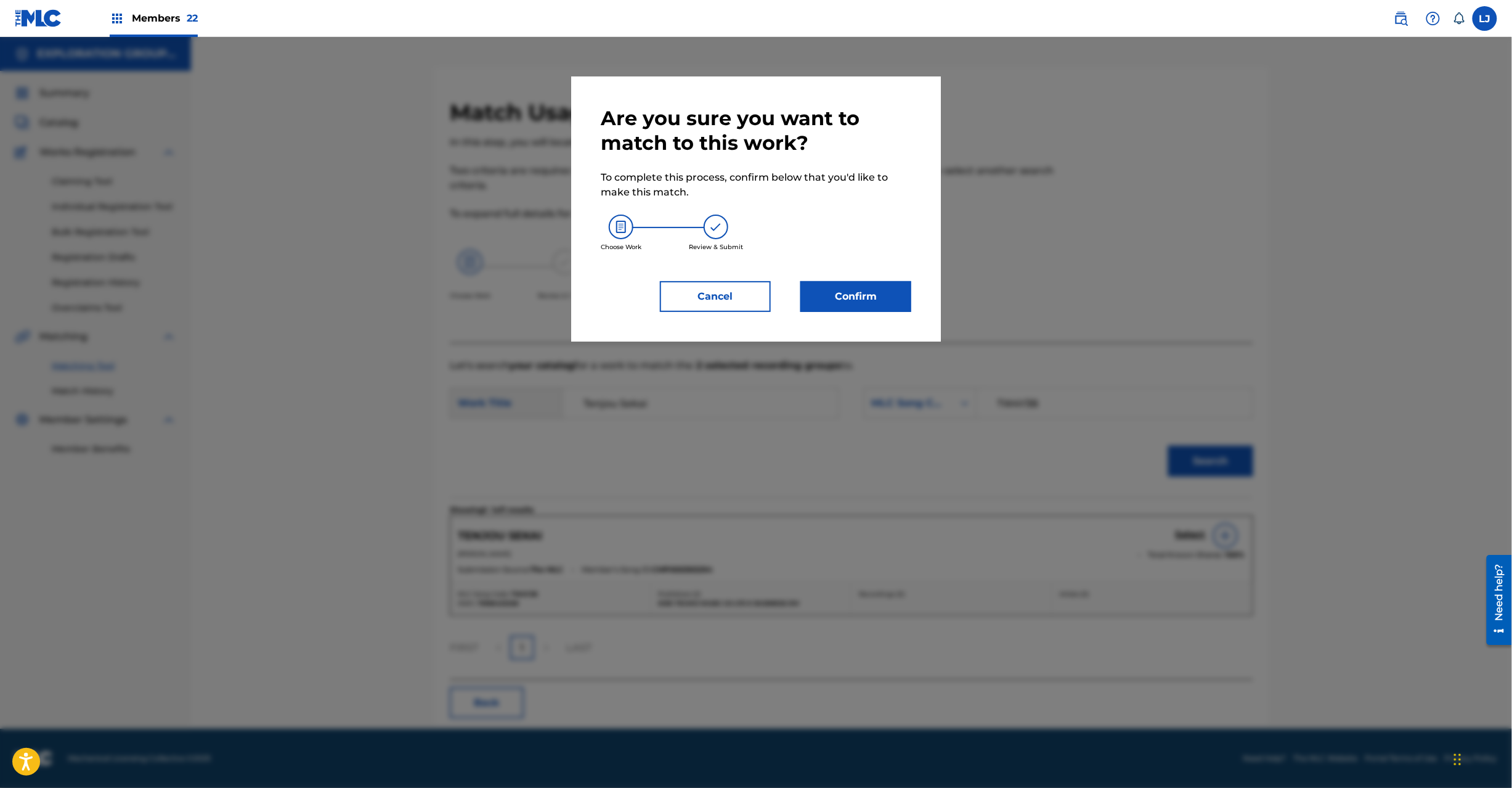
click at [883, 277] on div "Are you sure you want to match to this work? To complete this process, confirm …" at bounding box center [756, 209] width 311 height 206
click at [883, 296] on button "Confirm" at bounding box center [856, 296] width 111 height 30
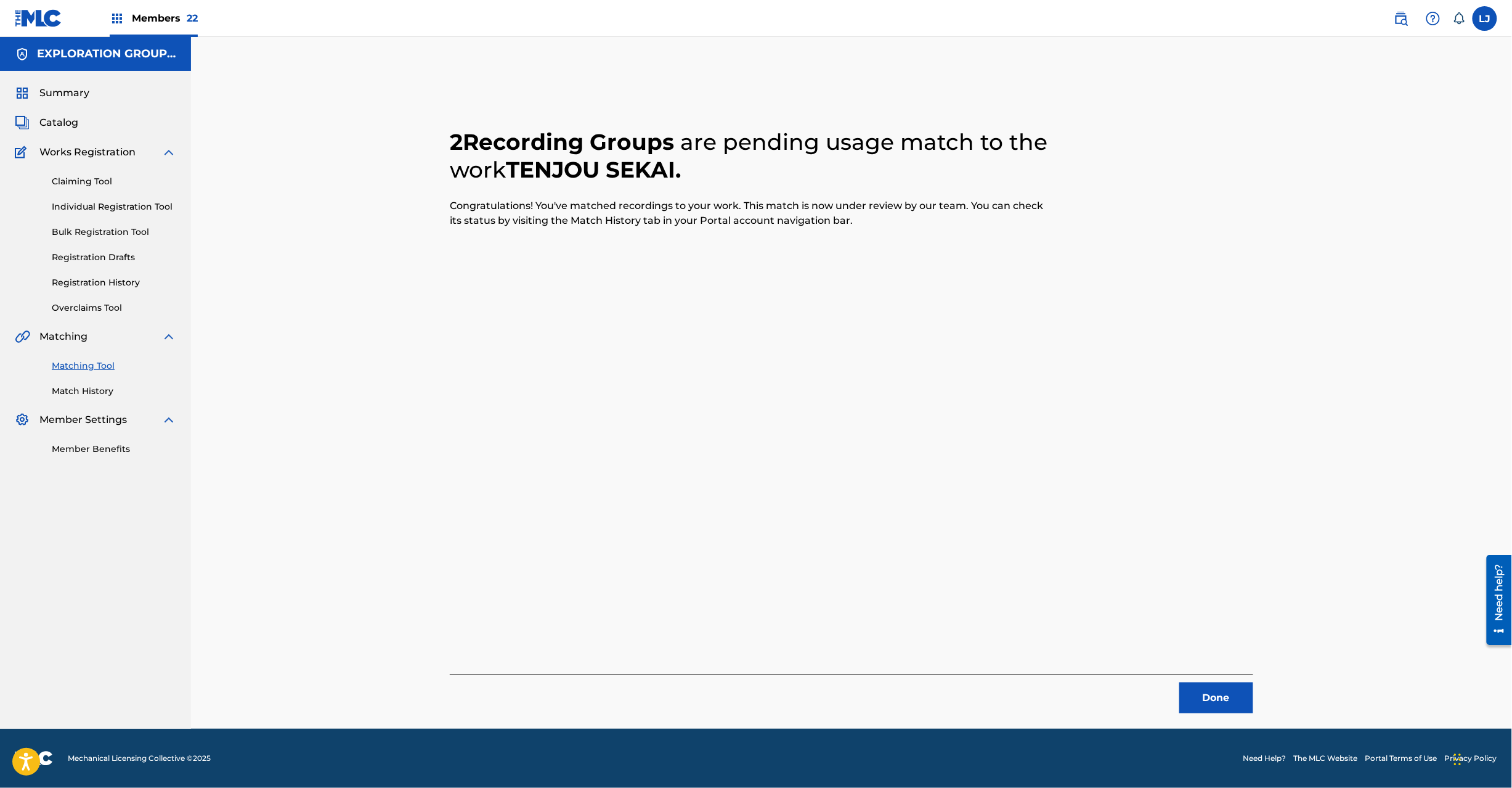
click at [1193, 686] on button "Done" at bounding box center [1216, 697] width 74 height 30
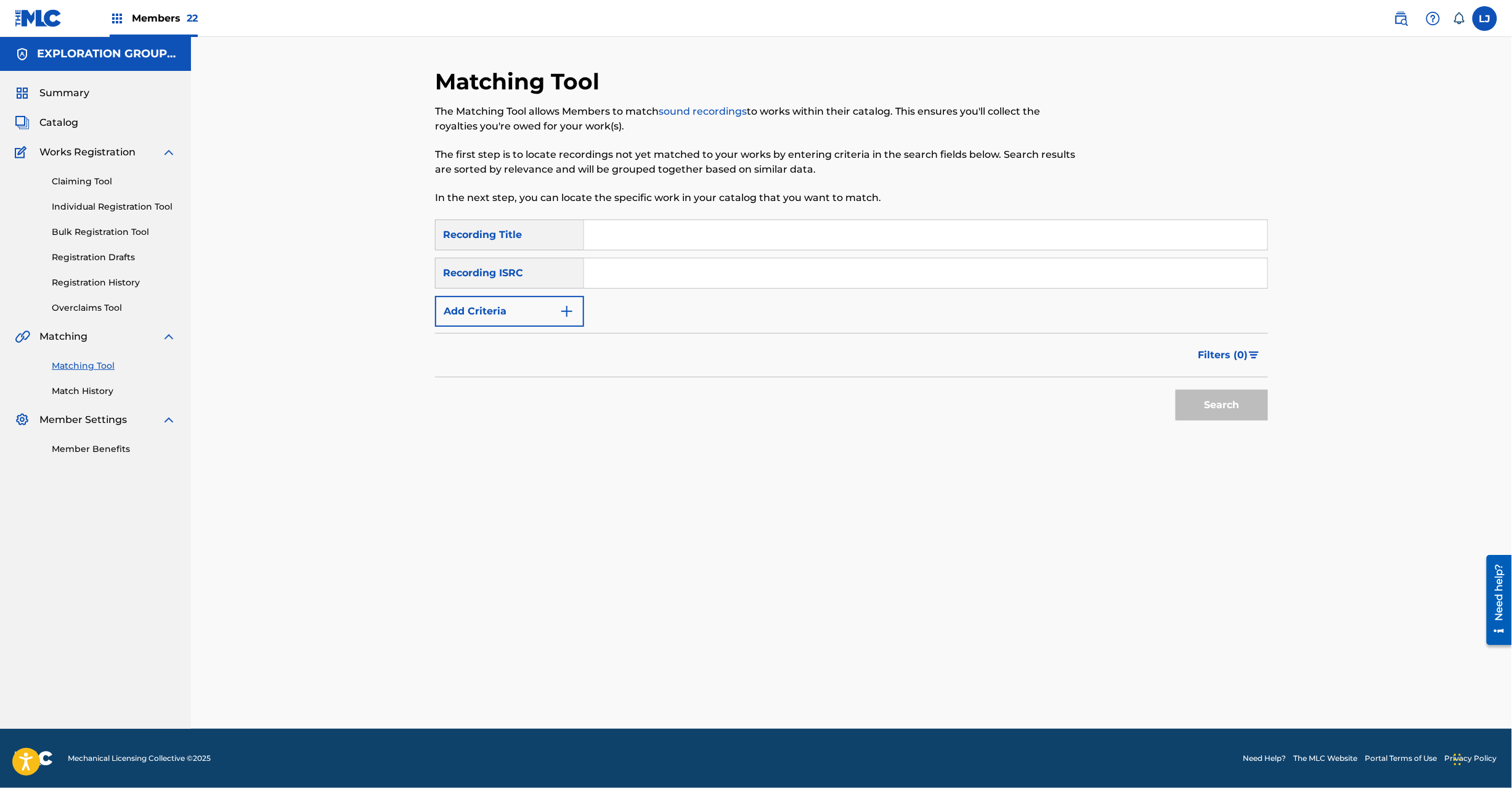
click at [711, 312] on div "SearchWithCriteria49338eb6-0834-4b00-b221-fa5e5f5750c9 Recording Title SearchWi…" at bounding box center [851, 273] width 833 height 107
click at [701, 280] on input "Search Form" at bounding box center [926, 273] width 683 height 30
type input "JPD101550169"
click at [1244, 414] on button "Search" at bounding box center [1222, 404] width 92 height 30
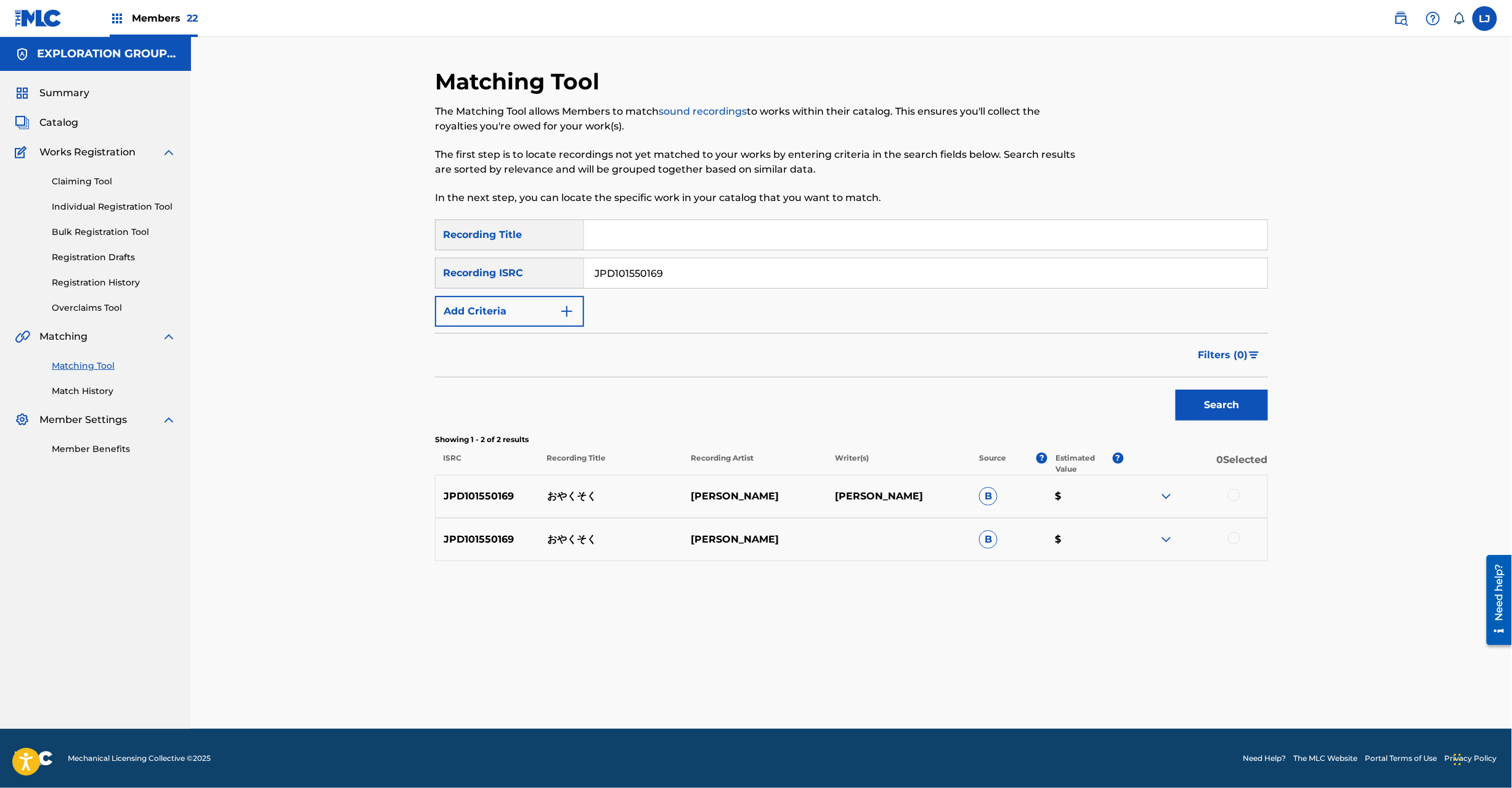
click at [1230, 491] on div at bounding box center [1234, 495] width 12 height 12
click at [1231, 536] on div at bounding box center [1234, 538] width 12 height 12
click at [868, 695] on button "Match 2 Groups" at bounding box center [866, 686] width 136 height 30
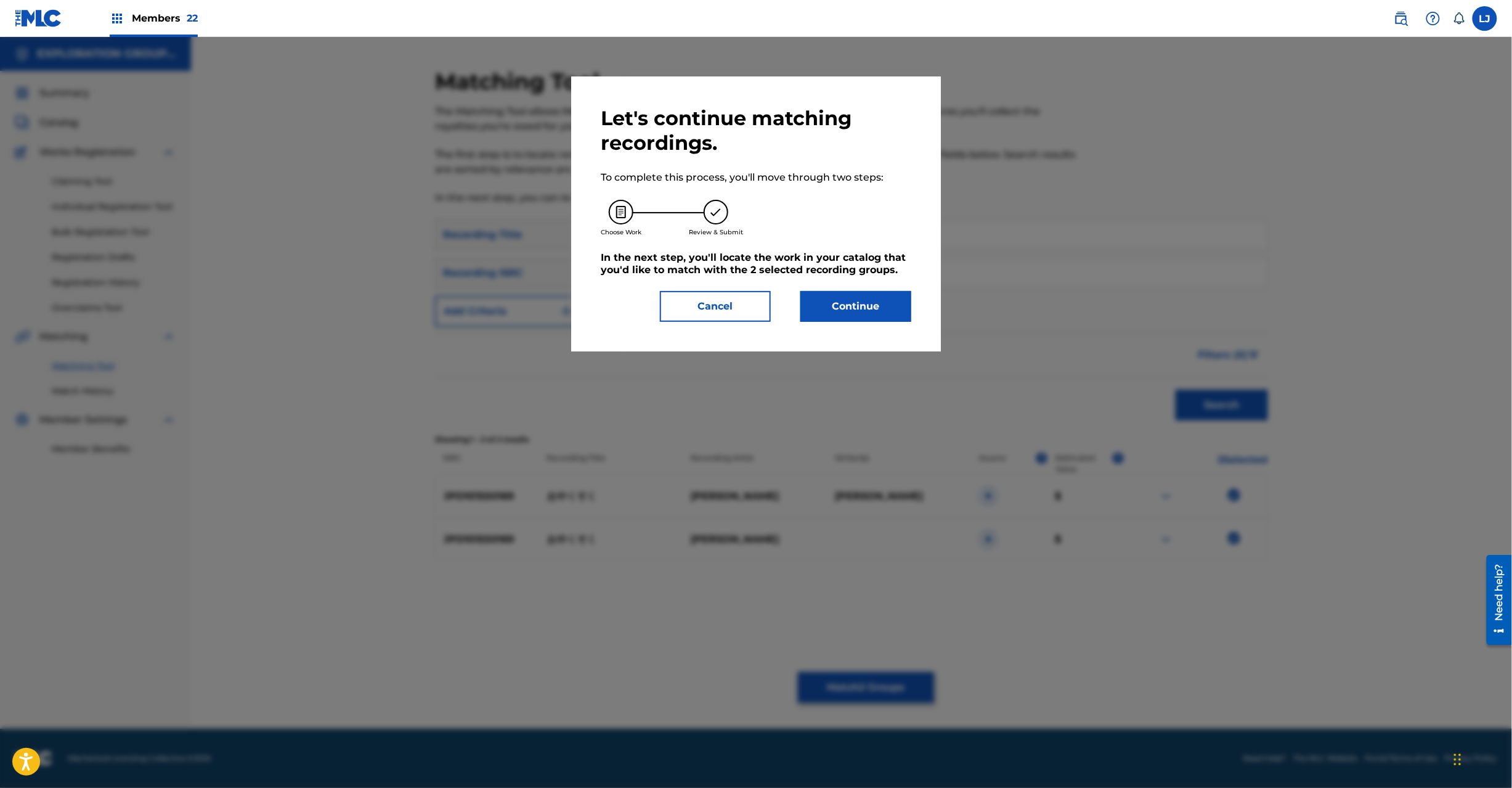
click at [851, 316] on button "Continue" at bounding box center [856, 306] width 111 height 30
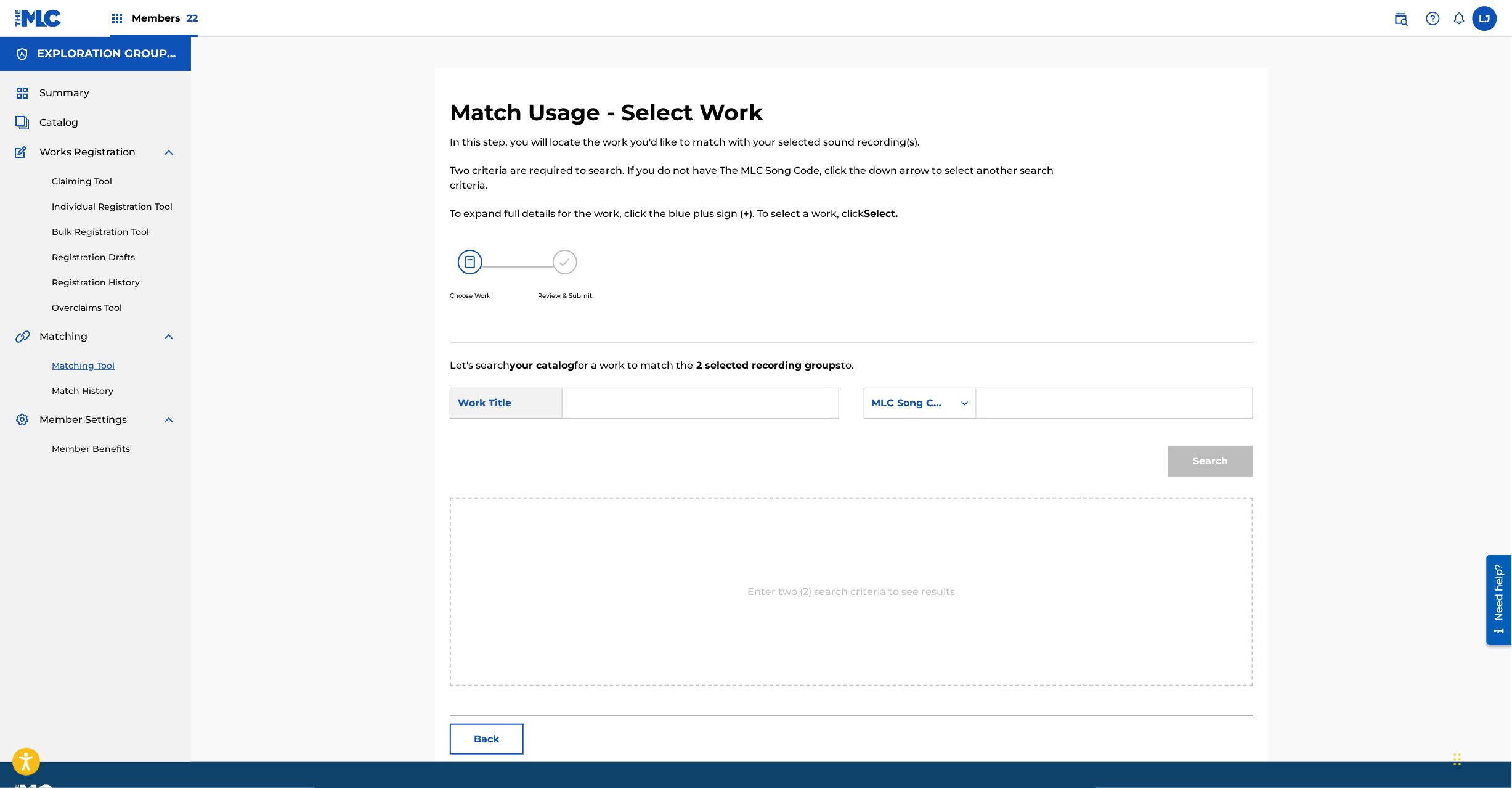
click at [691, 420] on div "SearchWithCriteria4cbf4f85-5f06-4ddd-8779-2feb1bd91871 Work Title SearchWithCri…" at bounding box center [851, 407] width 803 height 38
click at [680, 407] on input "Search Form" at bounding box center [701, 403] width 255 height 30
click at [680, 407] on input "Oyakusoku OL4S2M" at bounding box center [701, 403] width 255 height 30
click at [680, 405] on input "Oyakusoku OL4S2M" at bounding box center [701, 403] width 255 height 30
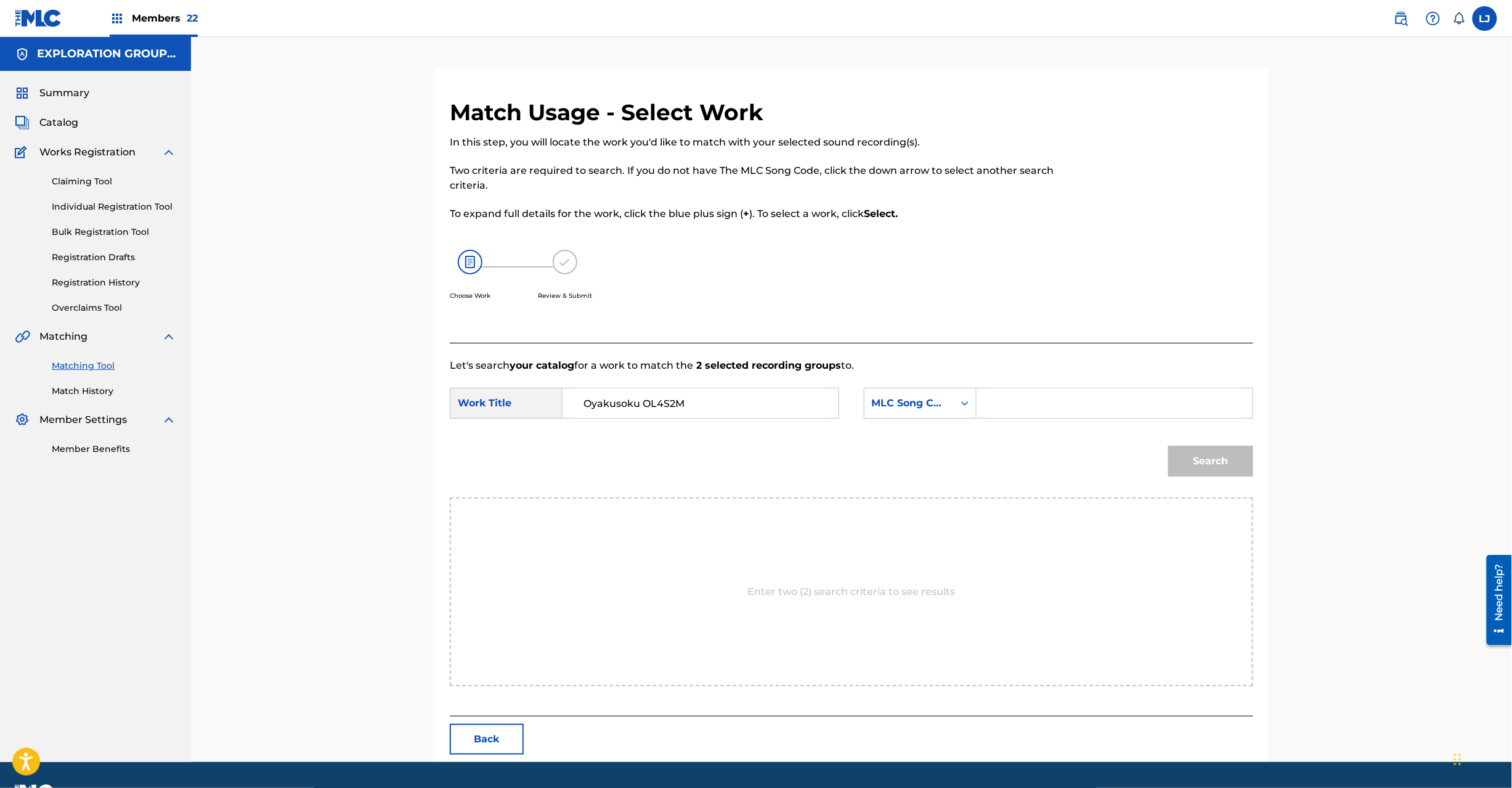
click at [680, 405] on input "Oyakusoku OL4S2M" at bounding box center [701, 403] width 255 height 30
click at [680, 396] on input "Oyakusoku OL4S2M" at bounding box center [701, 403] width 255 height 30
type input "Oyakusoku"
click at [1152, 413] on input "Search Form" at bounding box center [1115, 403] width 255 height 30
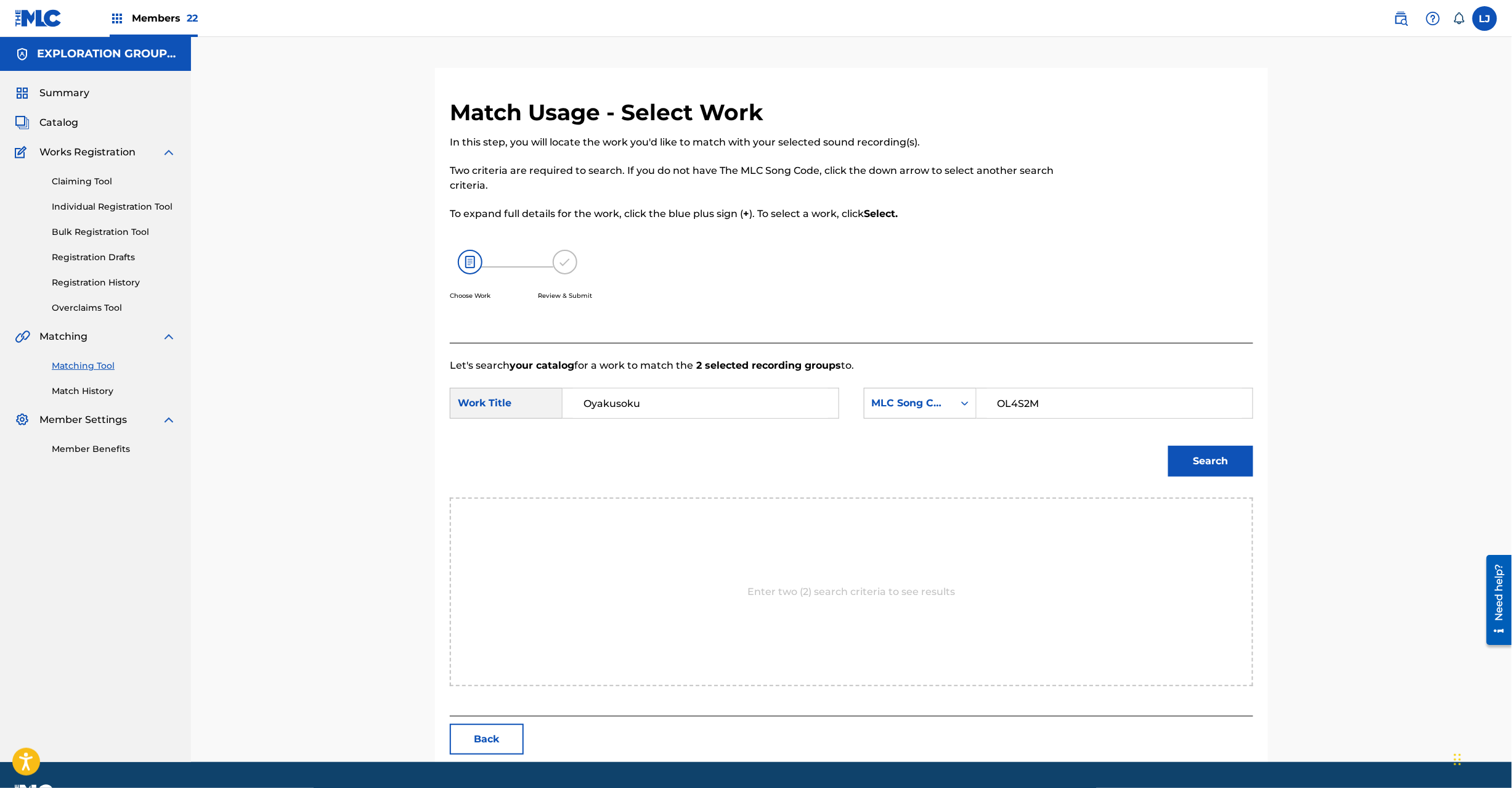
type input "OL4S2M"
click at [1213, 461] on button "Search" at bounding box center [1211, 460] width 85 height 30
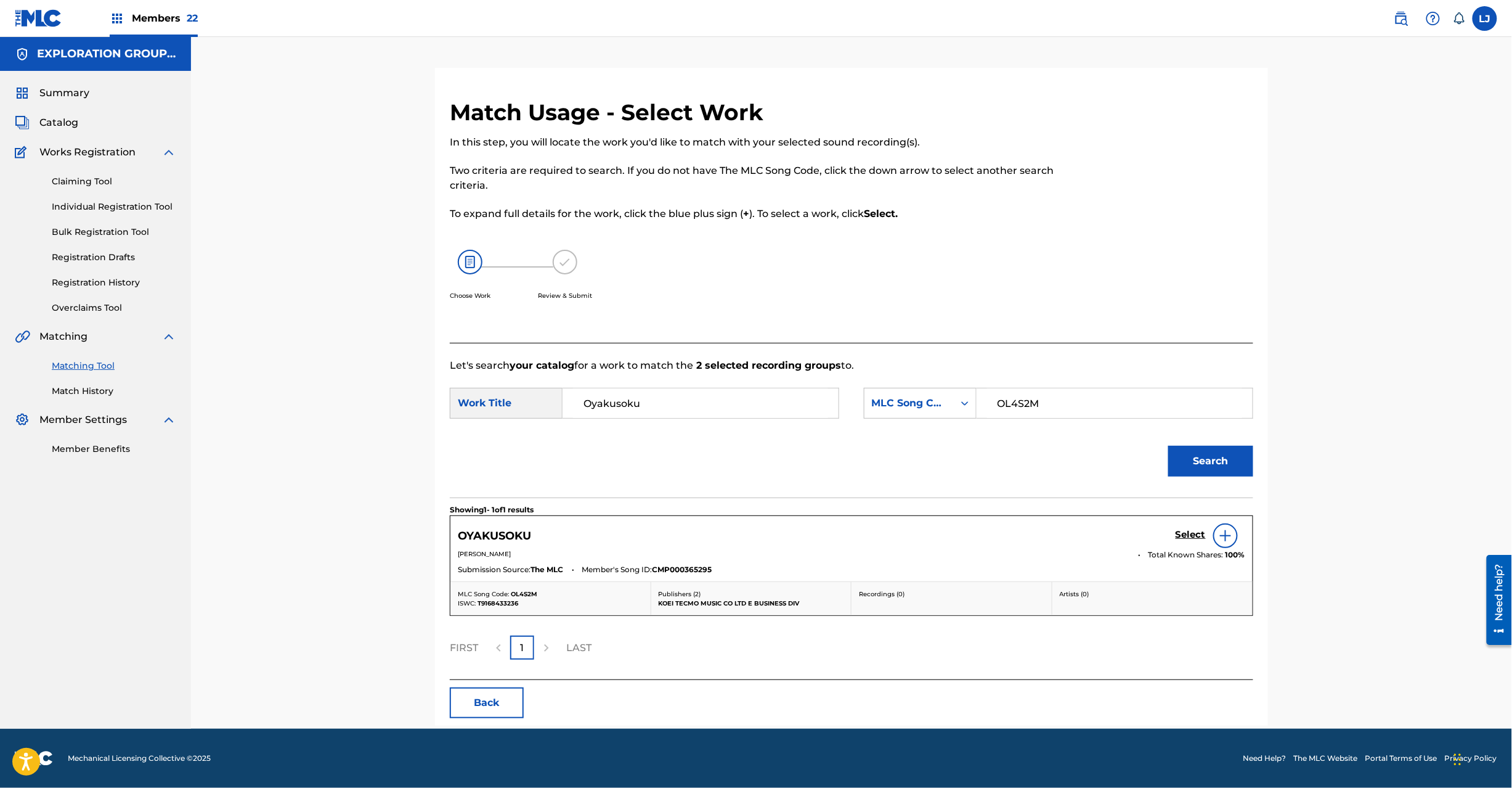
click at [1193, 533] on h5 "Select" at bounding box center [1191, 534] width 30 height 11
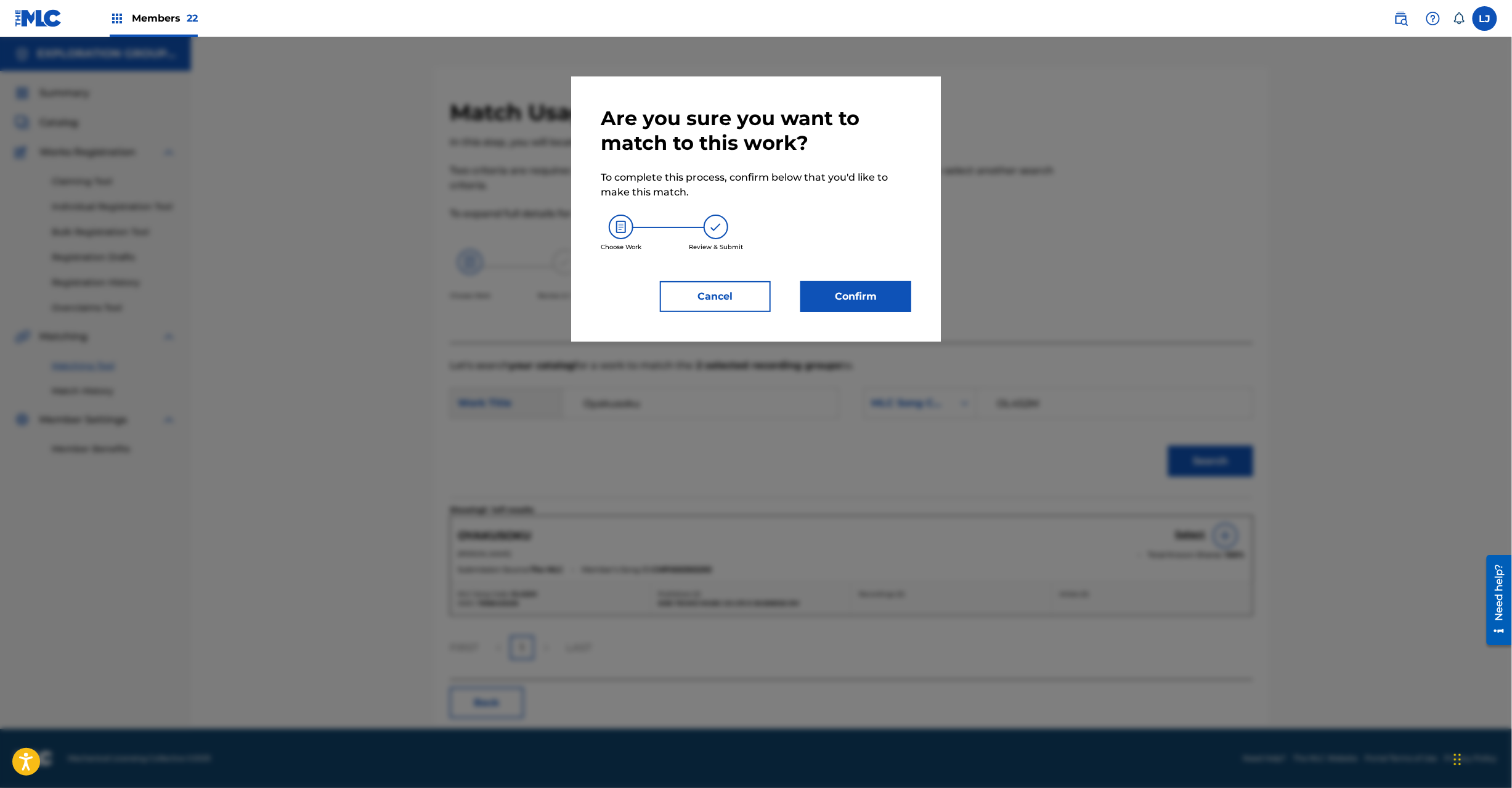
click at [875, 299] on button "Confirm" at bounding box center [856, 296] width 111 height 30
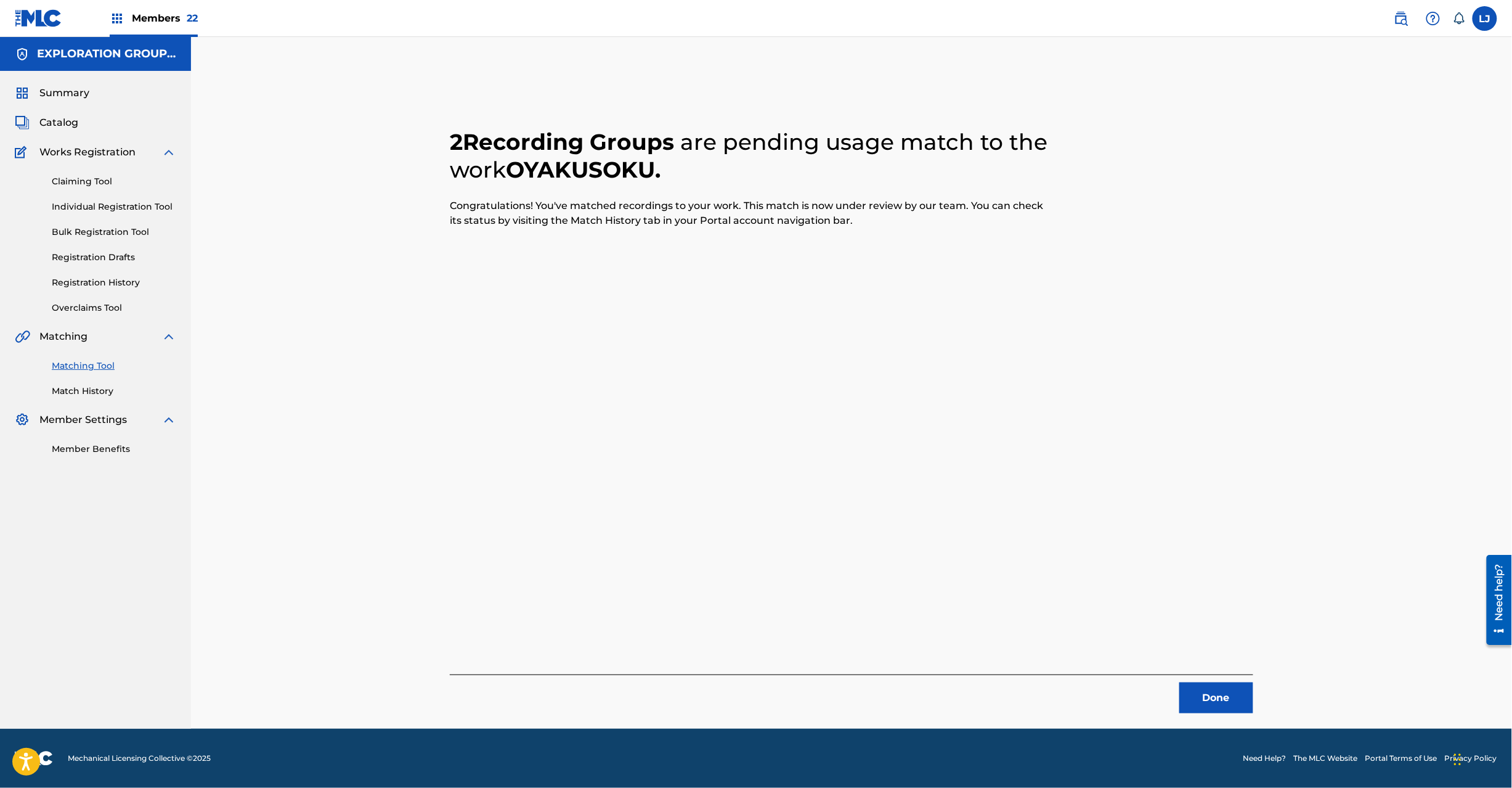
click at [1221, 693] on button "Done" at bounding box center [1216, 697] width 74 height 30
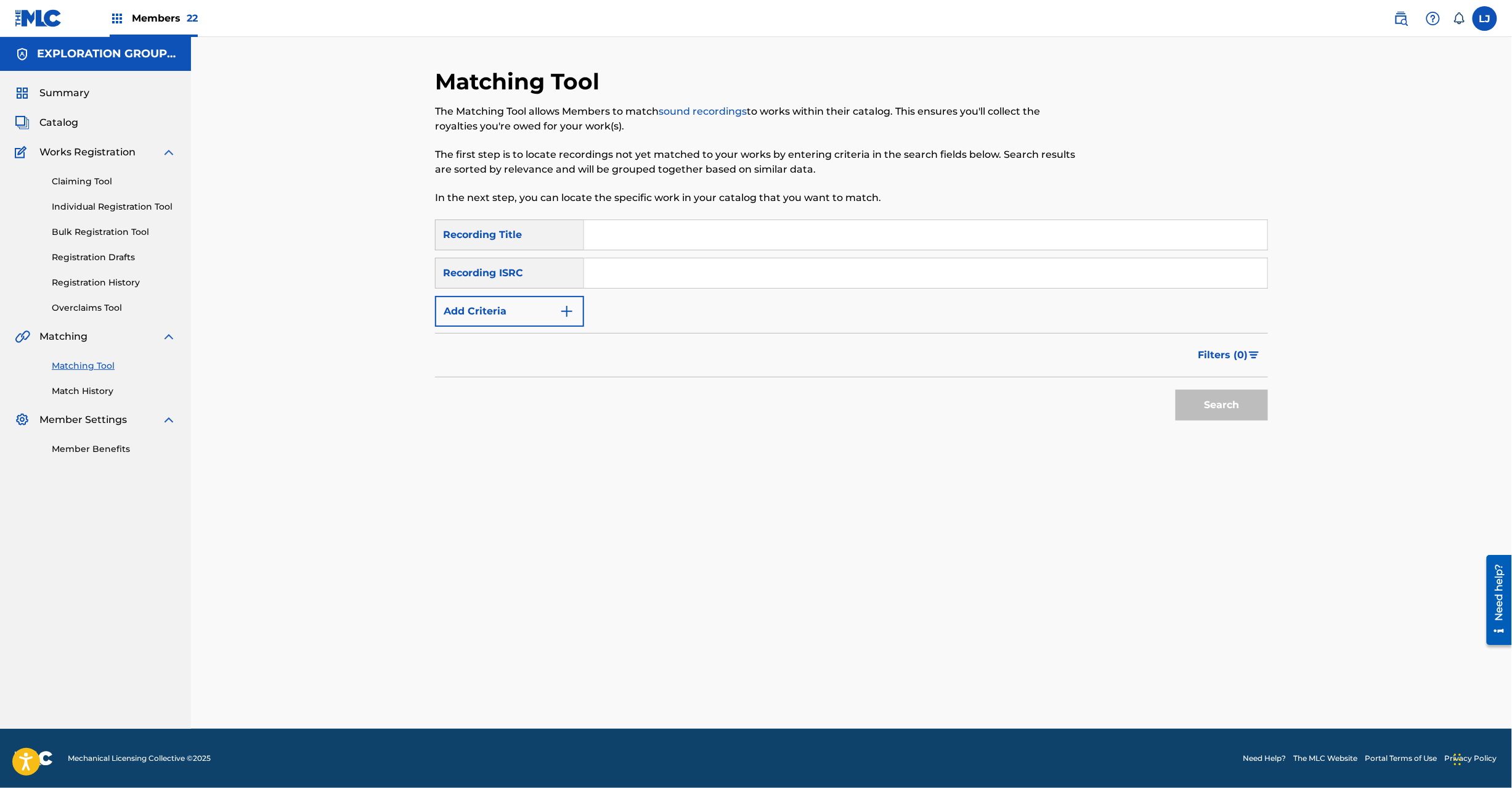
click at [619, 277] on input "Search Form" at bounding box center [926, 273] width 683 height 30
type input "JPD101550154"
click at [1233, 409] on button "Search" at bounding box center [1222, 404] width 92 height 30
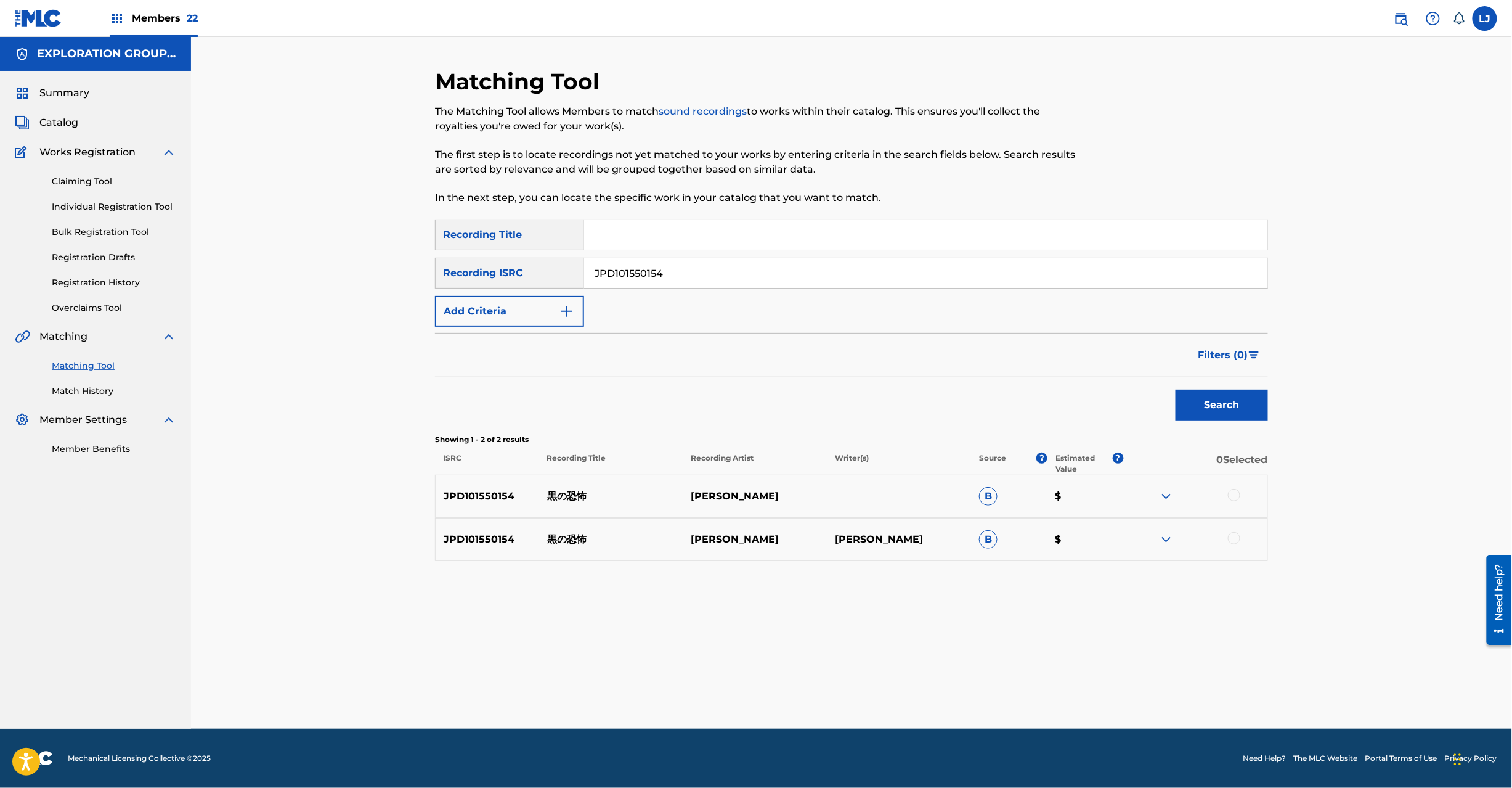
click at [1233, 495] on div at bounding box center [1234, 495] width 12 height 12
click at [1238, 532] on div at bounding box center [1195, 539] width 144 height 15
click at [1236, 536] on div at bounding box center [1234, 538] width 12 height 12
click at [823, 709] on div "Matching Tool The Matching Tool allows Members to match sound recordings to wor…" at bounding box center [851, 398] width 833 height 661
click at [841, 685] on button "Match 2 Groups" at bounding box center [866, 686] width 136 height 30
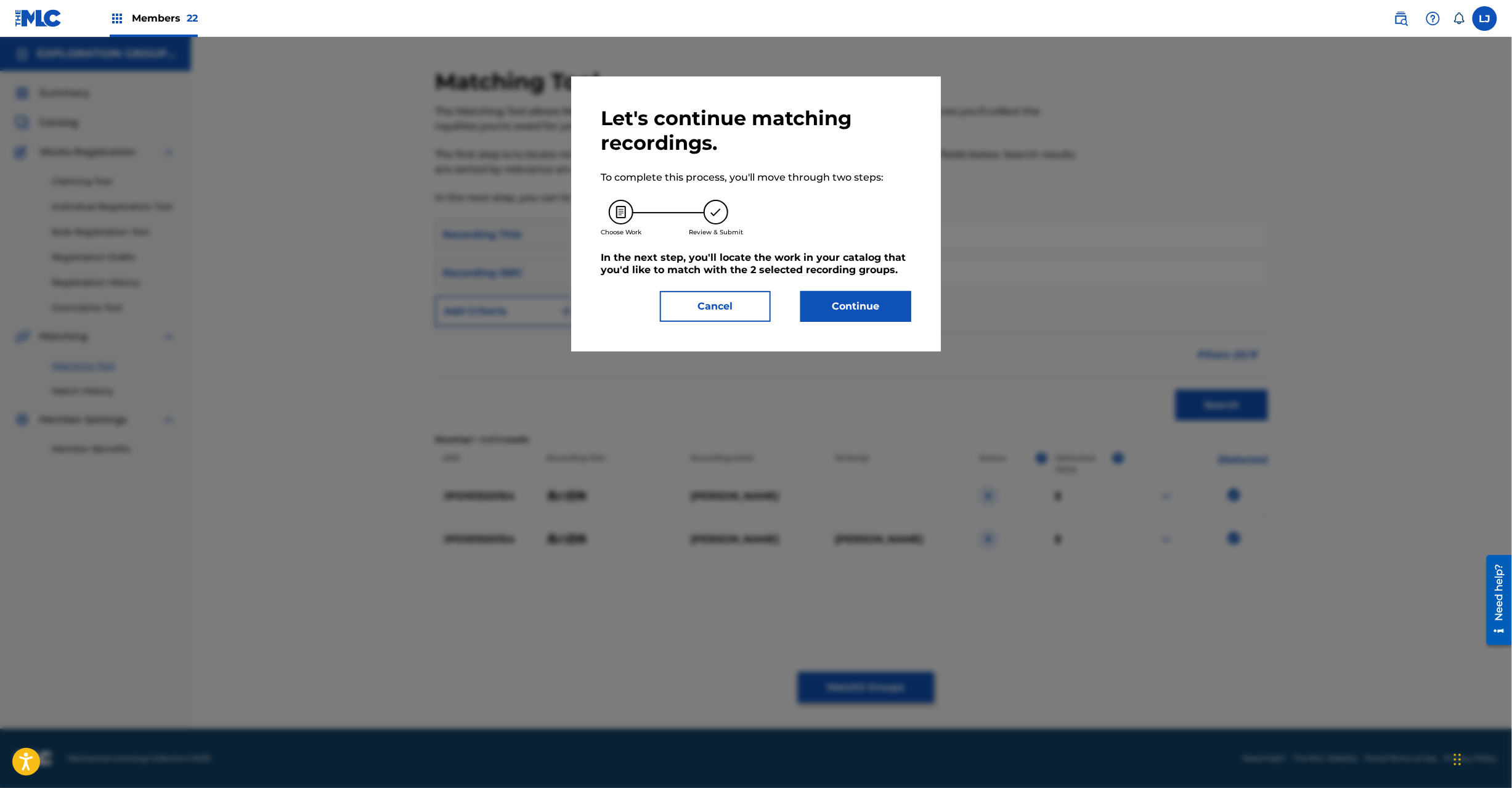
click at [838, 303] on button "Continue" at bounding box center [856, 306] width 111 height 30
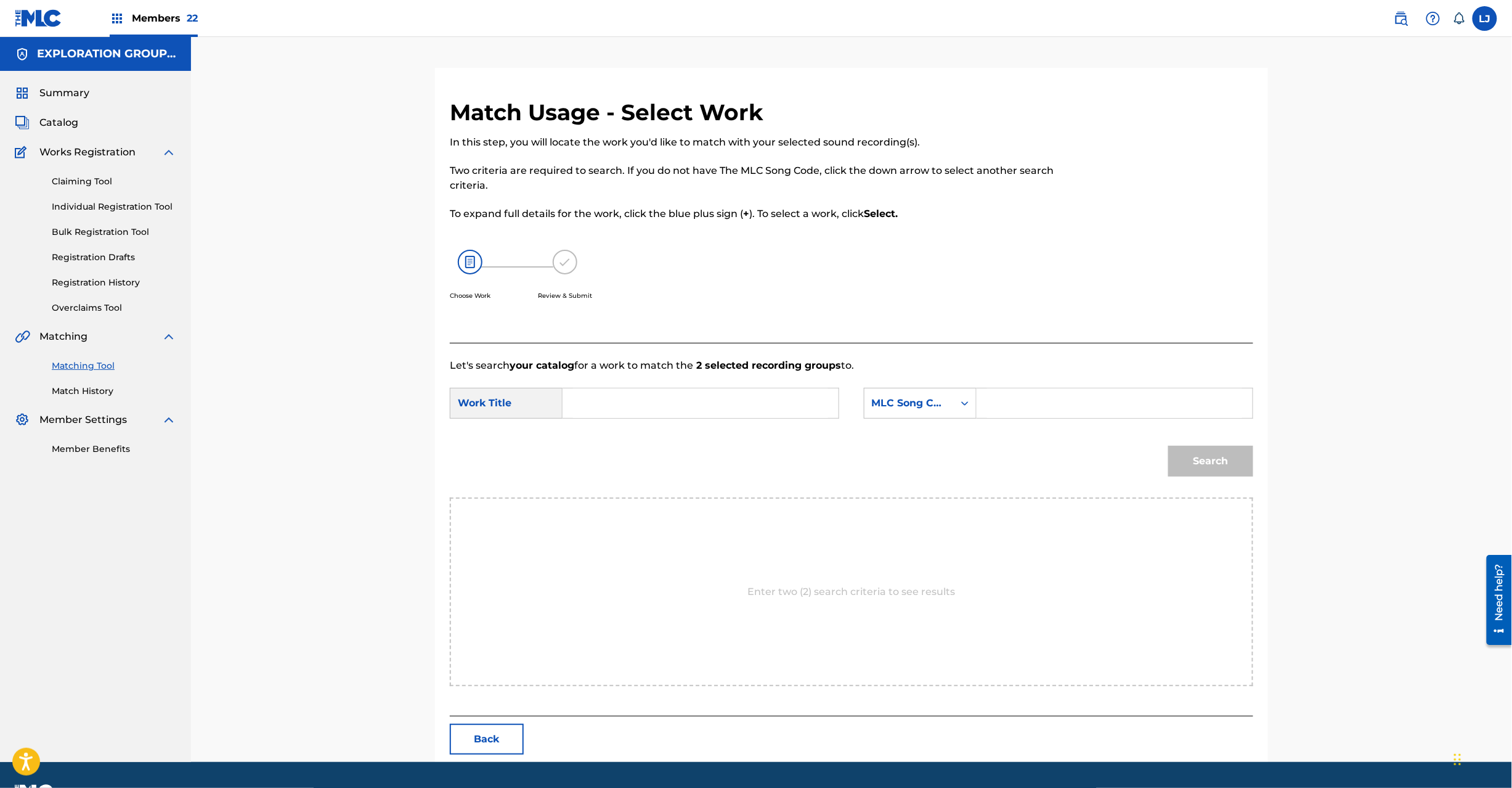
click at [658, 388] on input "Search Form" at bounding box center [701, 403] width 255 height 30
click at [721, 406] on input "Kurono Kyoufu KI9V4H" at bounding box center [701, 403] width 255 height 30
type input "Kurono Kyoufu"
click at [996, 417] on input "Search Form" at bounding box center [1115, 403] width 255 height 30
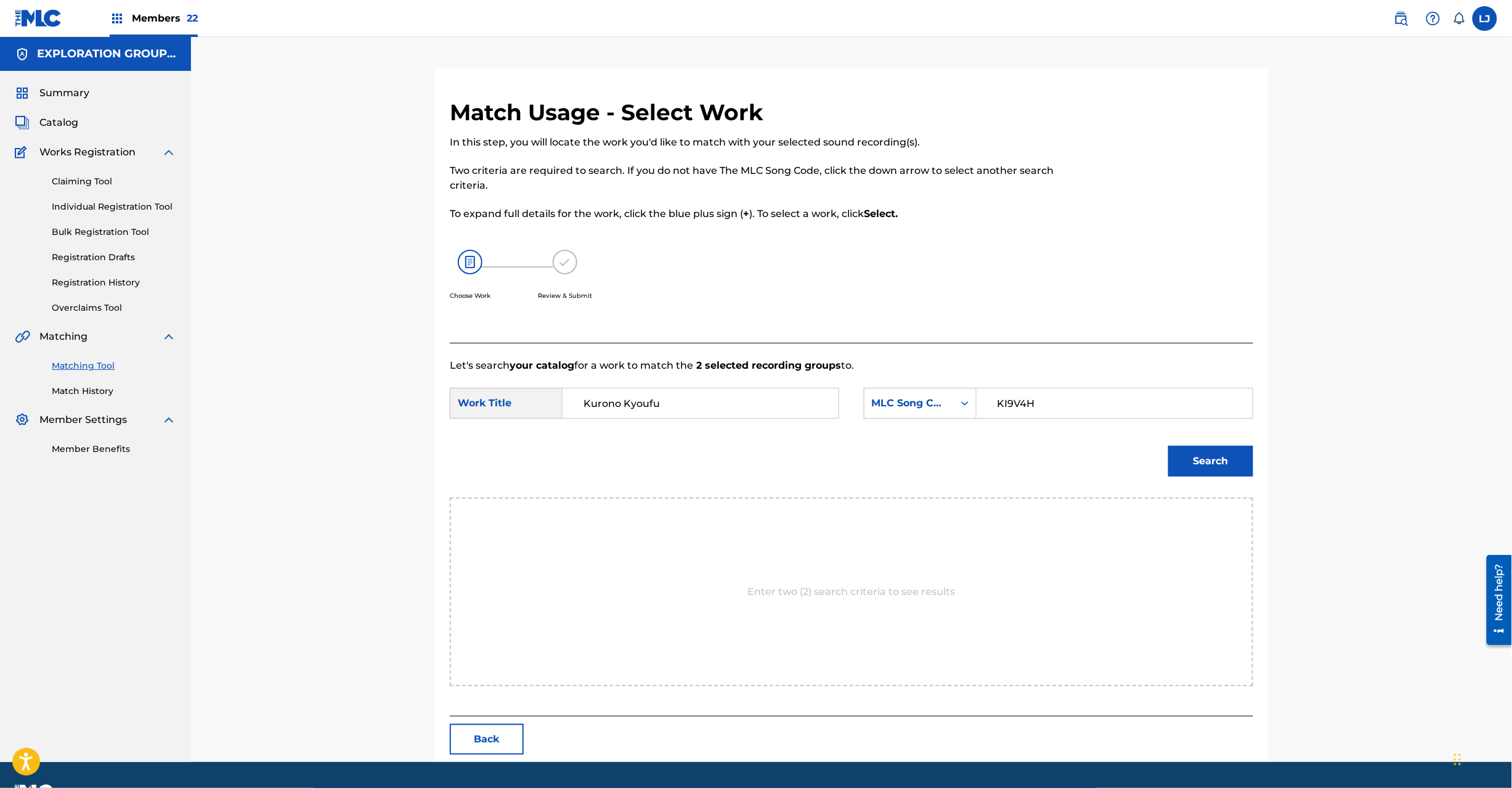
type input "KI9V4H"
click at [1156, 466] on div "Search" at bounding box center [851, 466] width 803 height 64
click at [1179, 466] on button "Search" at bounding box center [1211, 460] width 85 height 30
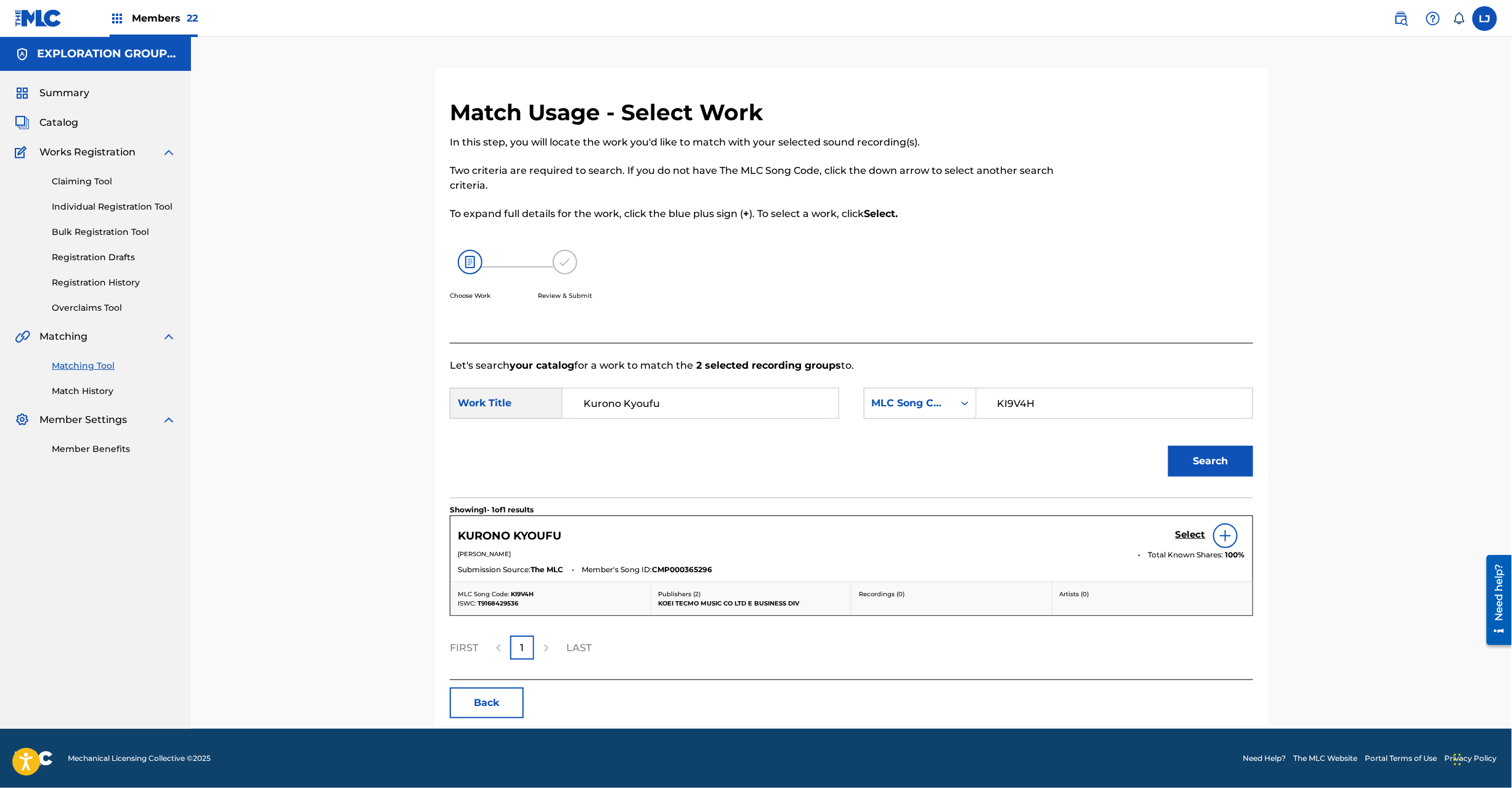
click at [1185, 536] on h5 "Select" at bounding box center [1191, 534] width 30 height 11
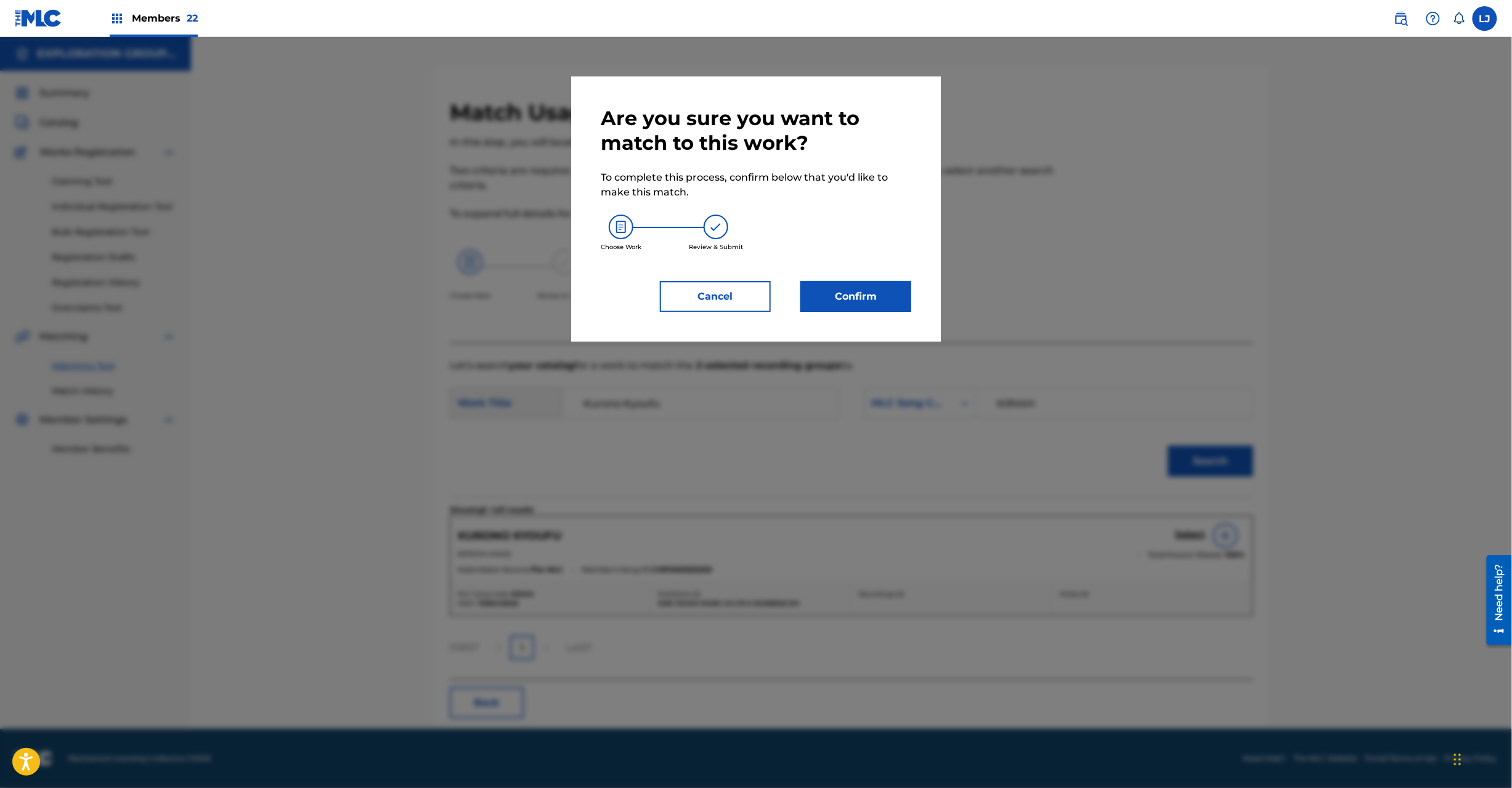
click at [858, 291] on button "Confirm" at bounding box center [856, 296] width 111 height 30
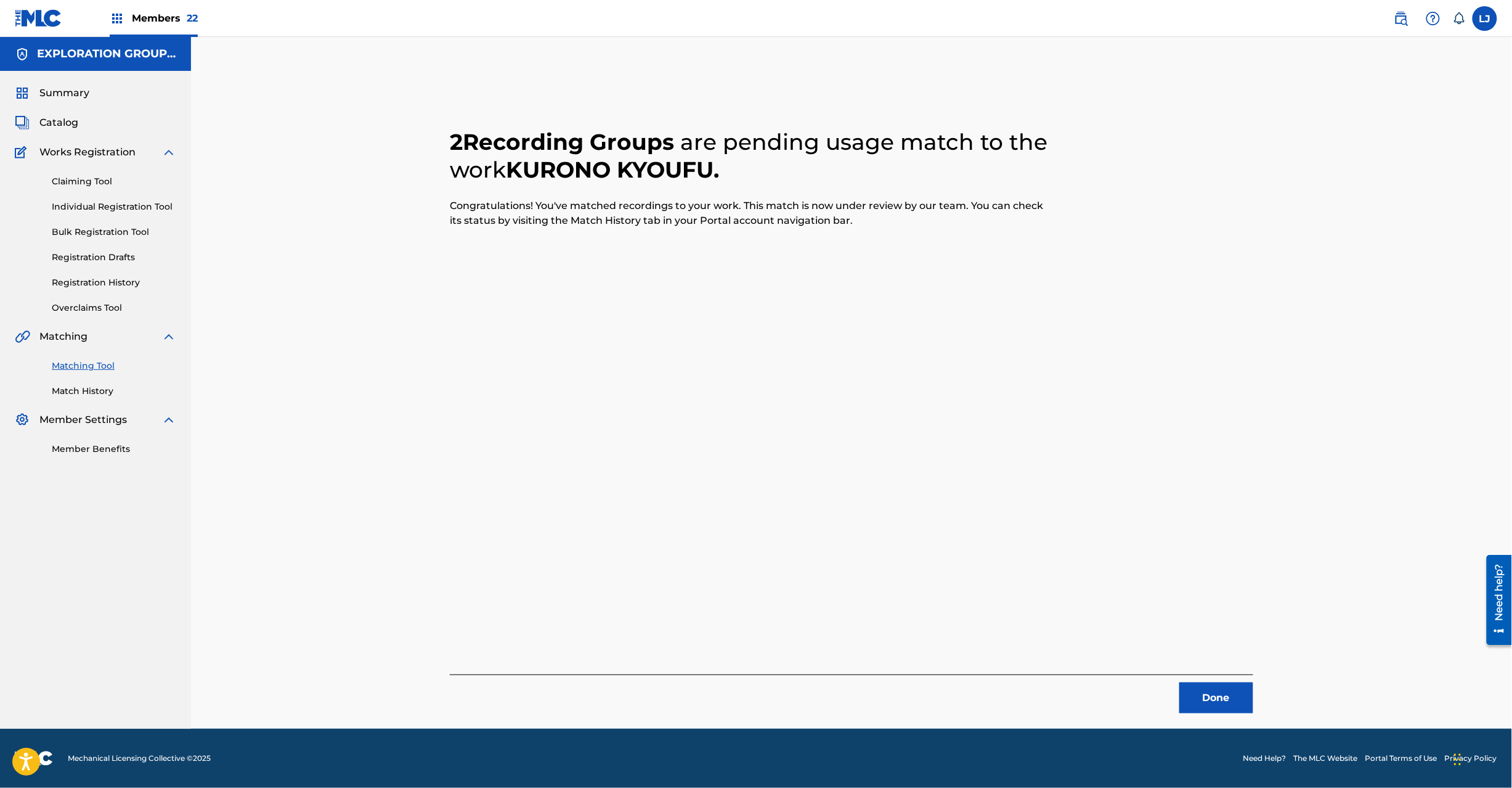
click at [1231, 705] on button "Done" at bounding box center [1216, 697] width 74 height 30
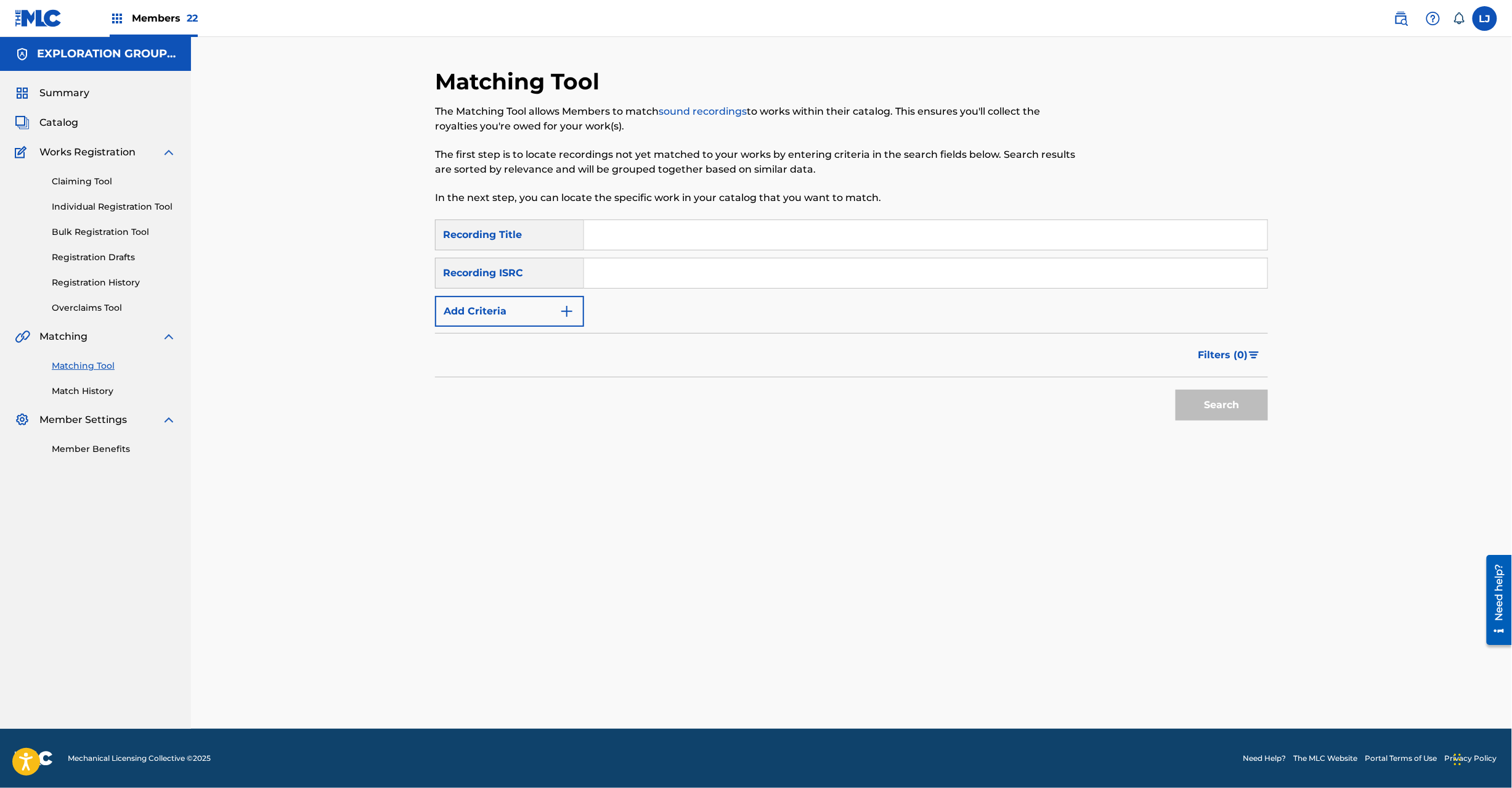
click at [682, 287] on input "Search Form" at bounding box center [926, 273] width 683 height 30
type input "JPD101550170"
click at [1214, 415] on button "Search" at bounding box center [1222, 404] width 92 height 30
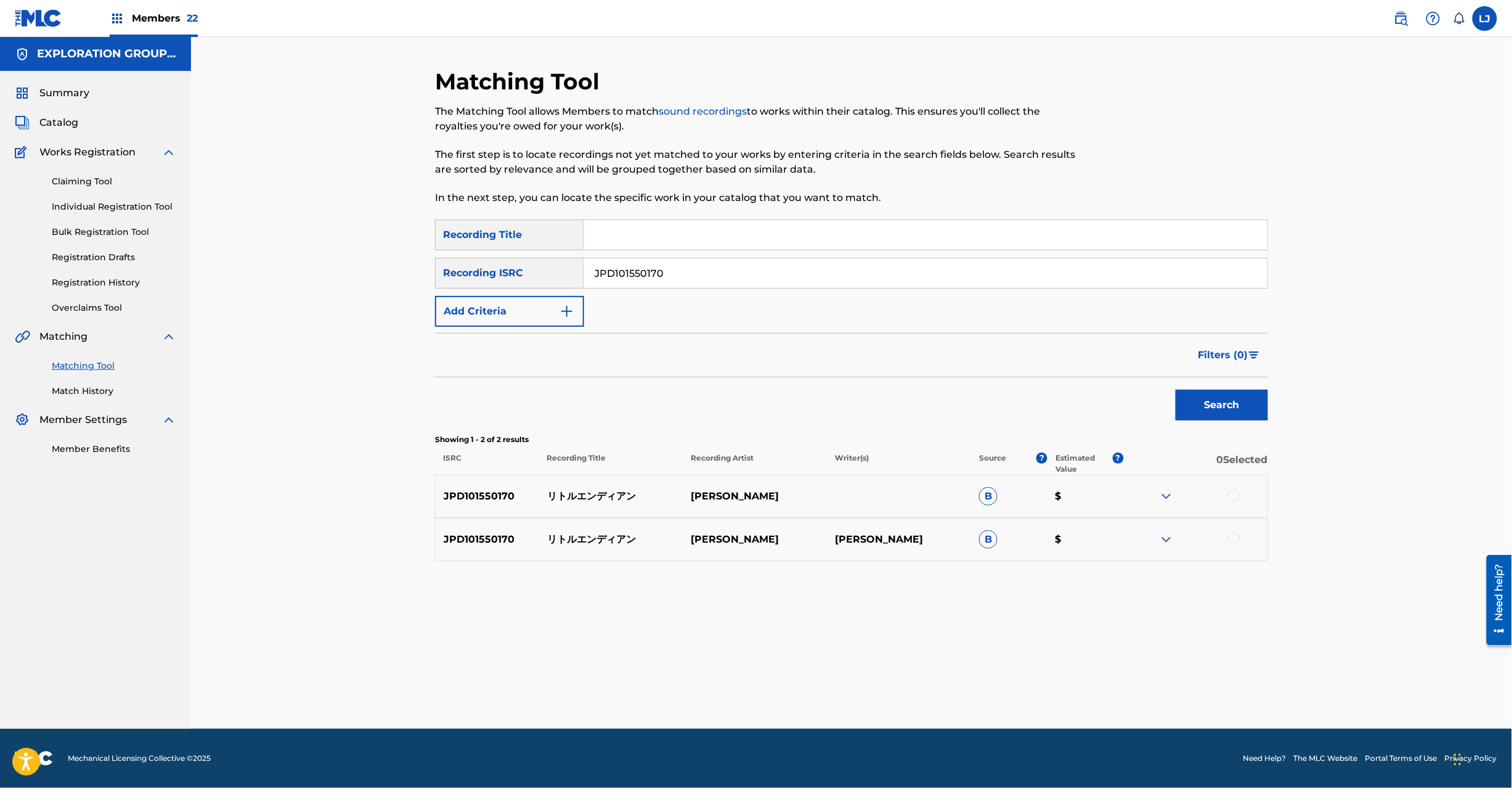
drag, startPoint x: 1225, startPoint y: 492, endPoint x: 1235, endPoint y: 493, distance: 10.0
click at [1233, 493] on div at bounding box center [1195, 496] width 144 height 15
click at [1235, 493] on div at bounding box center [1234, 495] width 12 height 12
click at [1236, 550] on div "JPD101550170 リトルエンディアン [PERSON_NAME] $" at bounding box center [851, 540] width 833 height 43
click at [1236, 542] on div at bounding box center [1234, 538] width 12 height 12
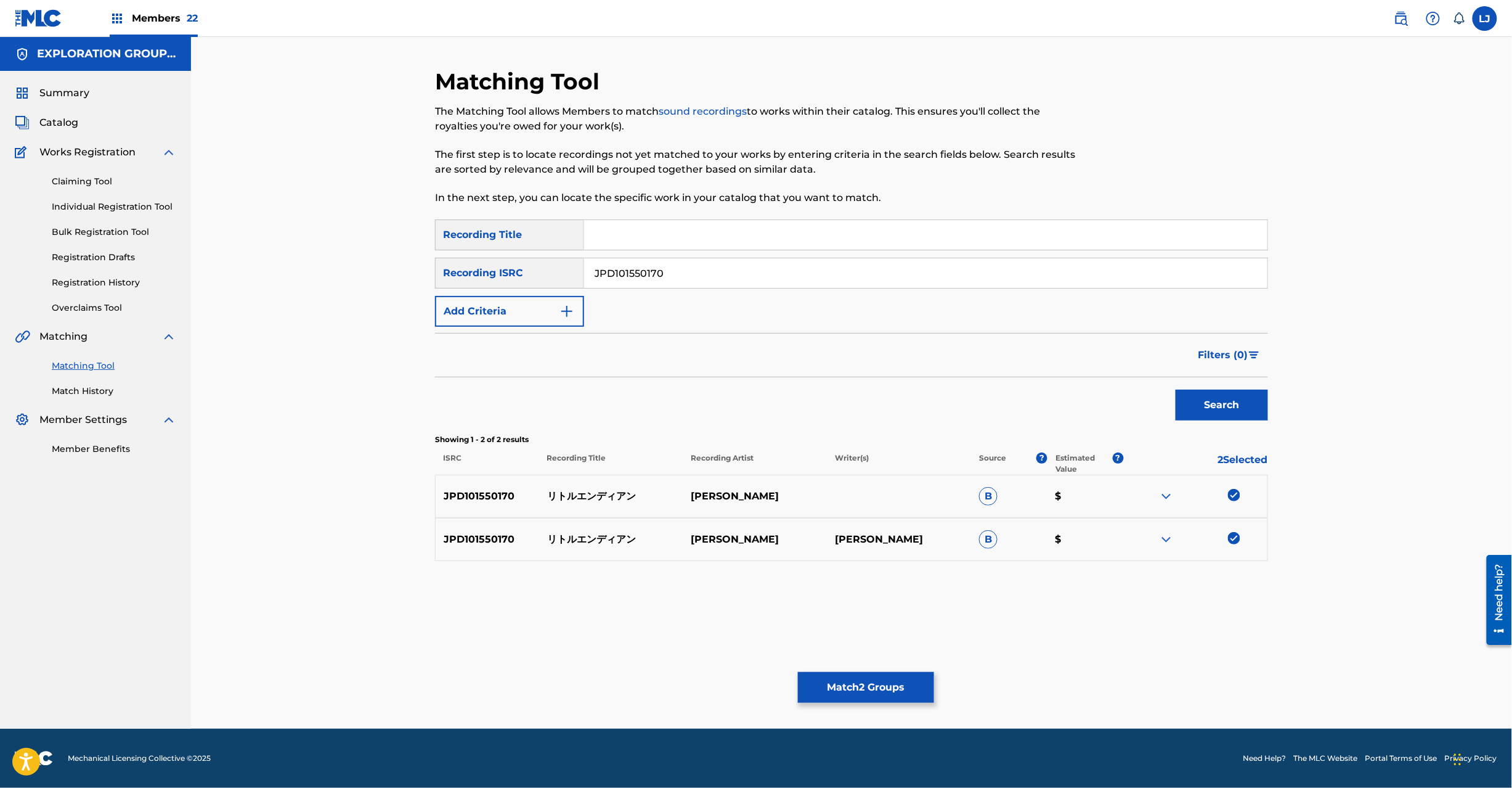
click at [868, 695] on button "Match 2 Groups" at bounding box center [866, 686] width 136 height 30
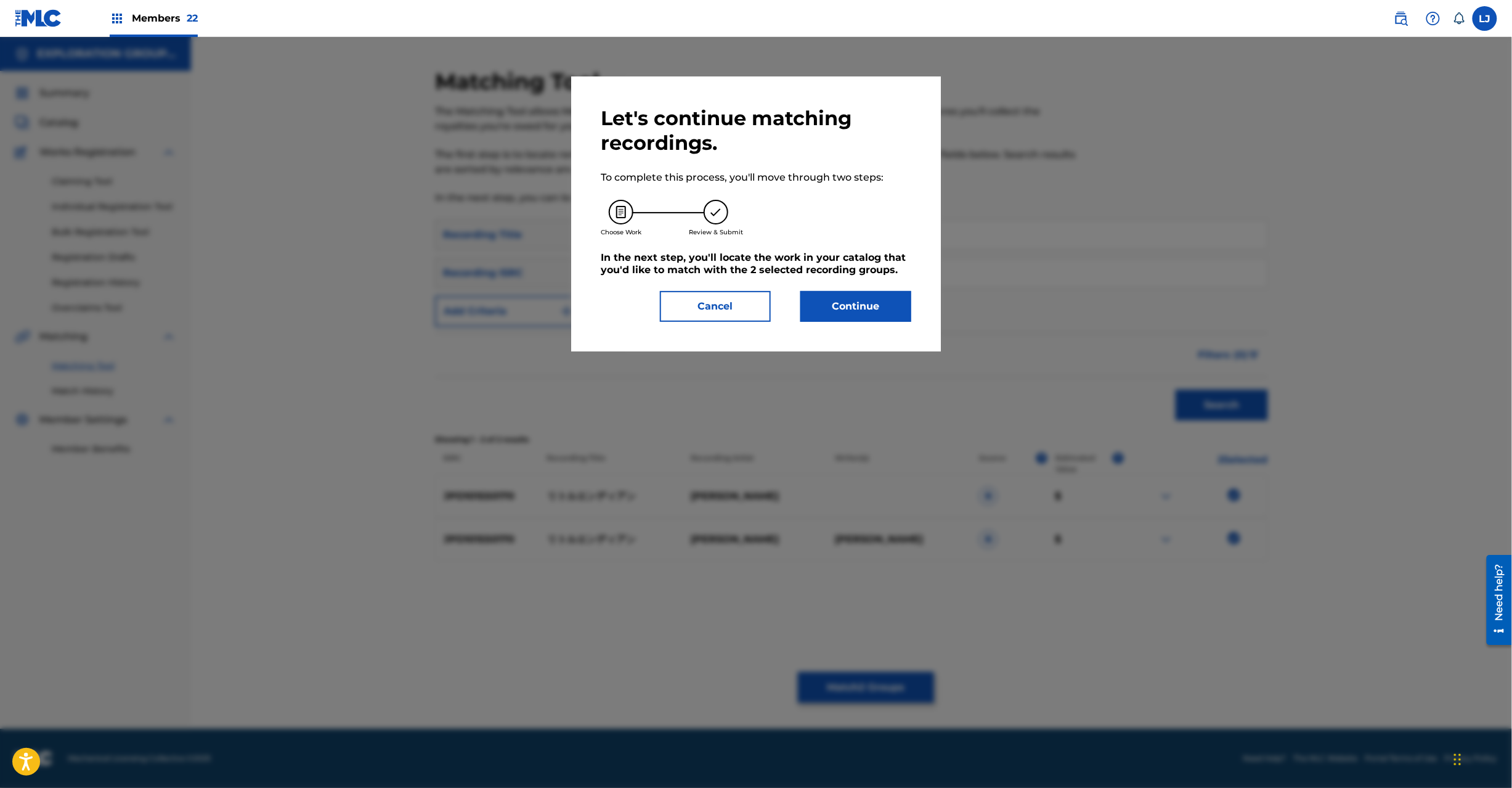
click at [877, 285] on div "Let's continue matching recordings. To complete this process, you'll move throu…" at bounding box center [756, 214] width 311 height 215
click at [871, 313] on button "Continue" at bounding box center [856, 306] width 111 height 30
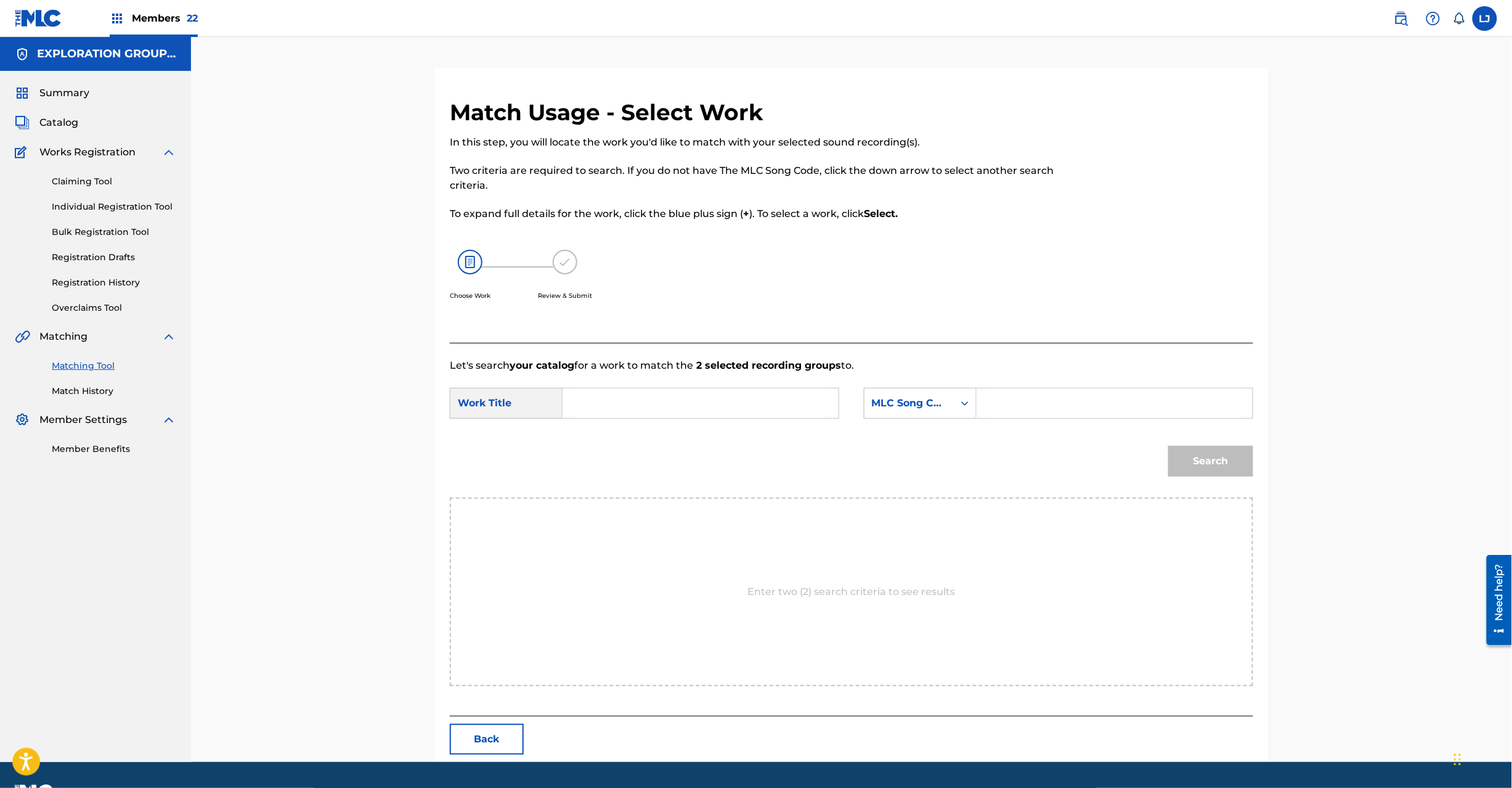
click at [669, 396] on input "Search Form" at bounding box center [701, 403] width 255 height 30
click at [708, 405] on input "Ritoru Endian RN7WI4" at bounding box center [701, 403] width 255 height 30
type input "Ritoru Endian"
click at [1085, 410] on input "Search Form" at bounding box center [1115, 403] width 255 height 30
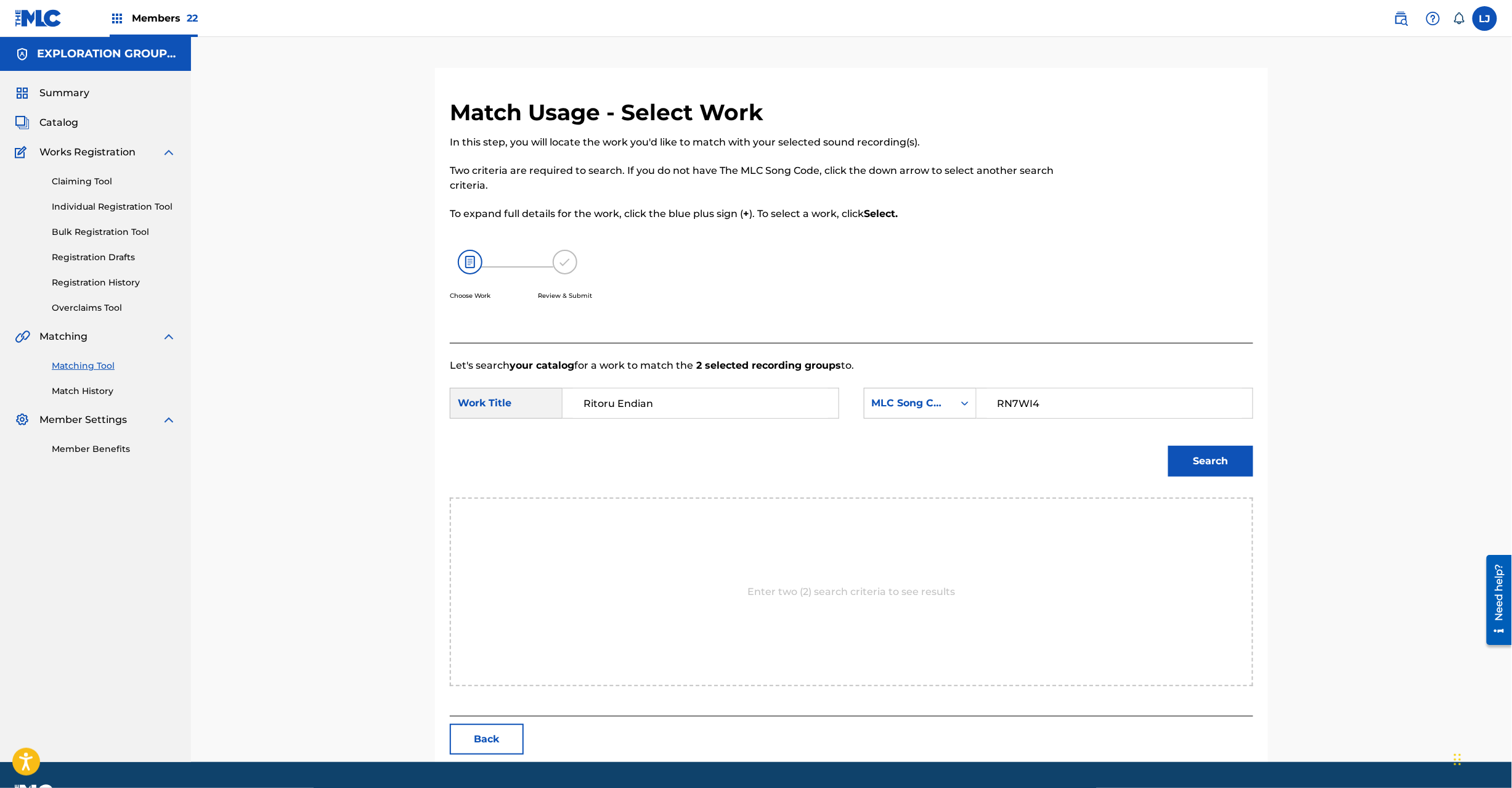
type input "RN7WI4"
click at [1177, 445] on div "Search" at bounding box center [1207, 458] width 91 height 50
click at [1199, 464] on button "Search" at bounding box center [1211, 460] width 85 height 30
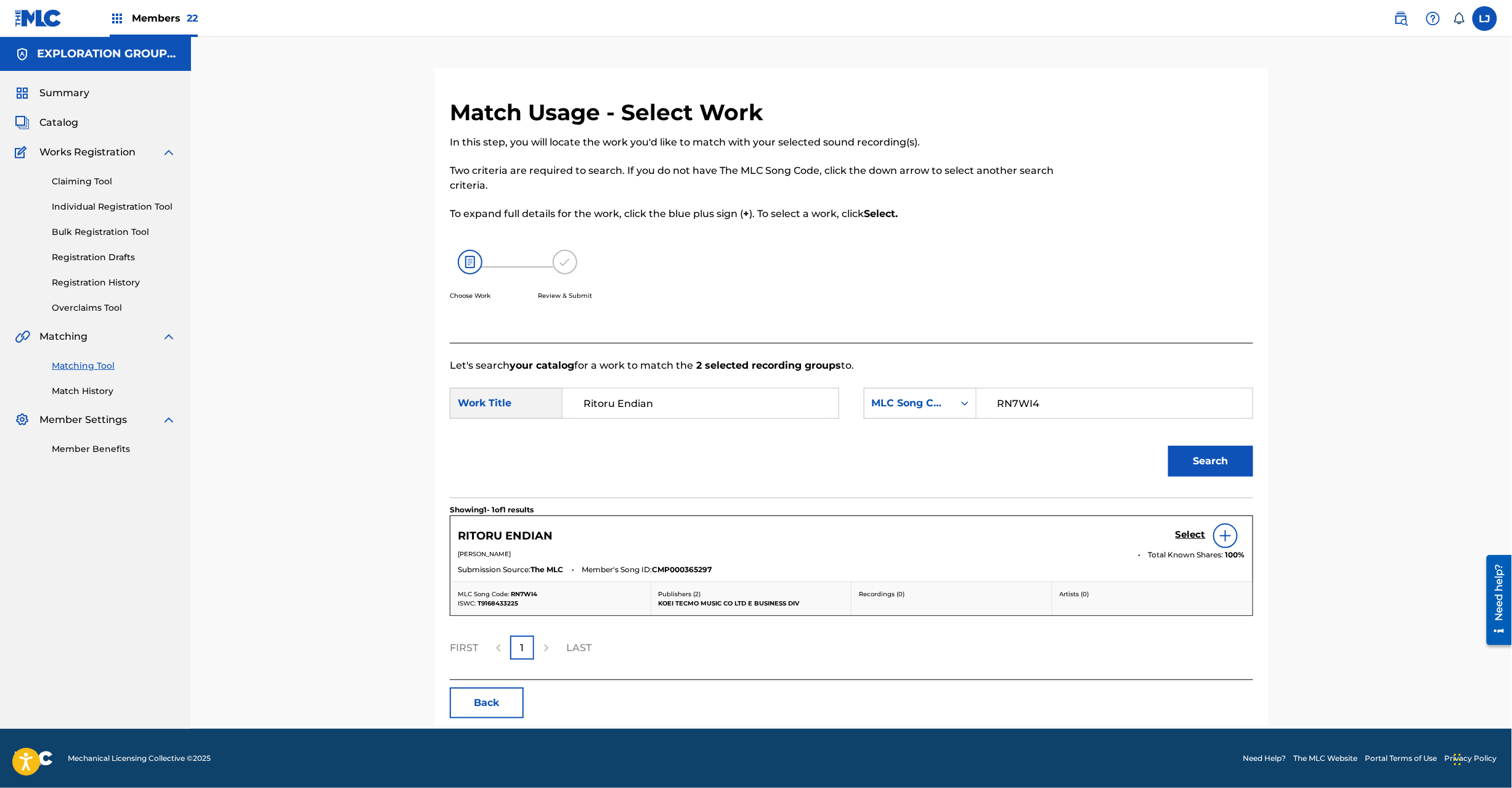
click at [1181, 536] on h5 "Select" at bounding box center [1191, 534] width 30 height 11
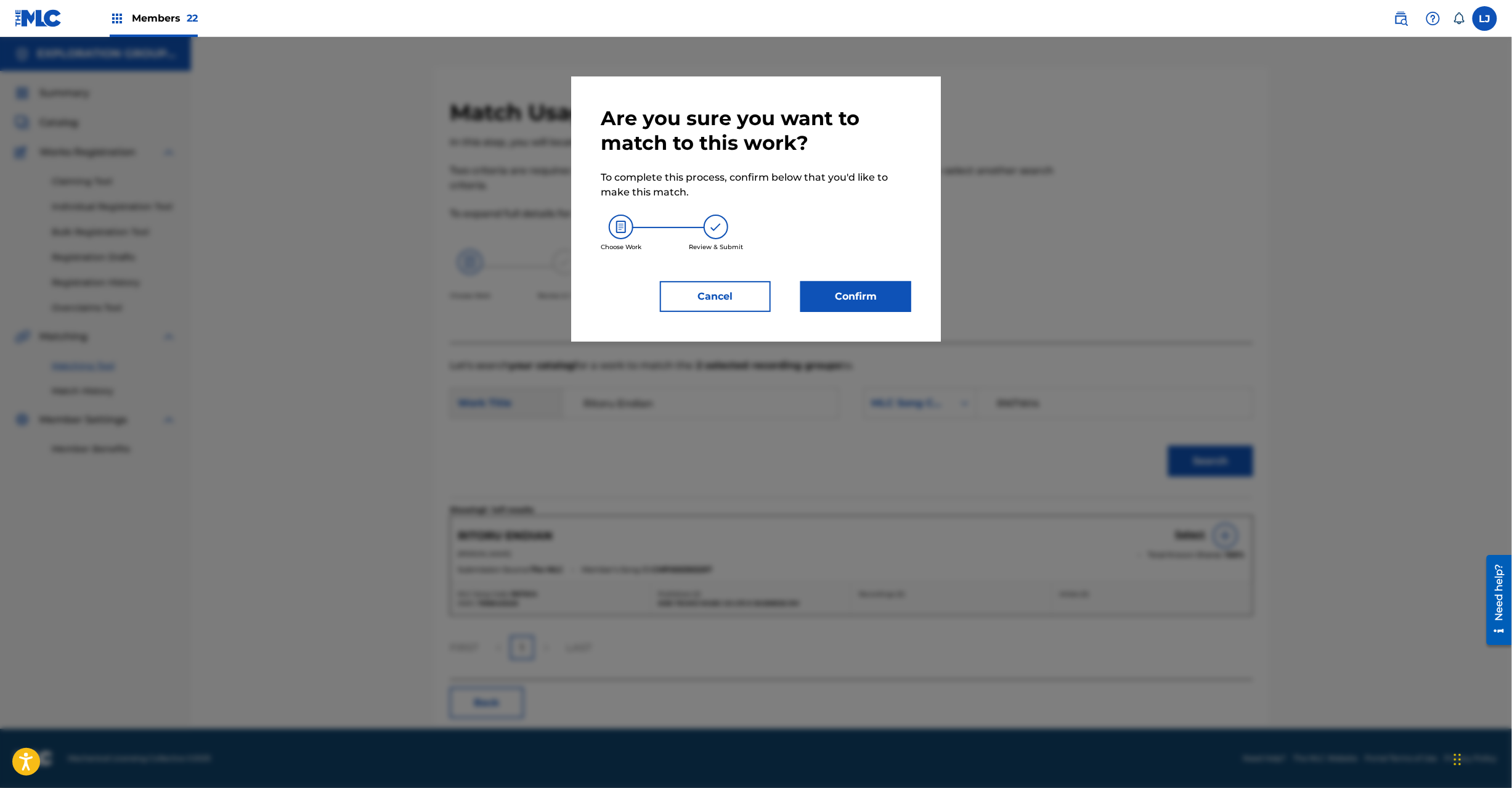
click at [854, 298] on button "Confirm" at bounding box center [856, 296] width 111 height 30
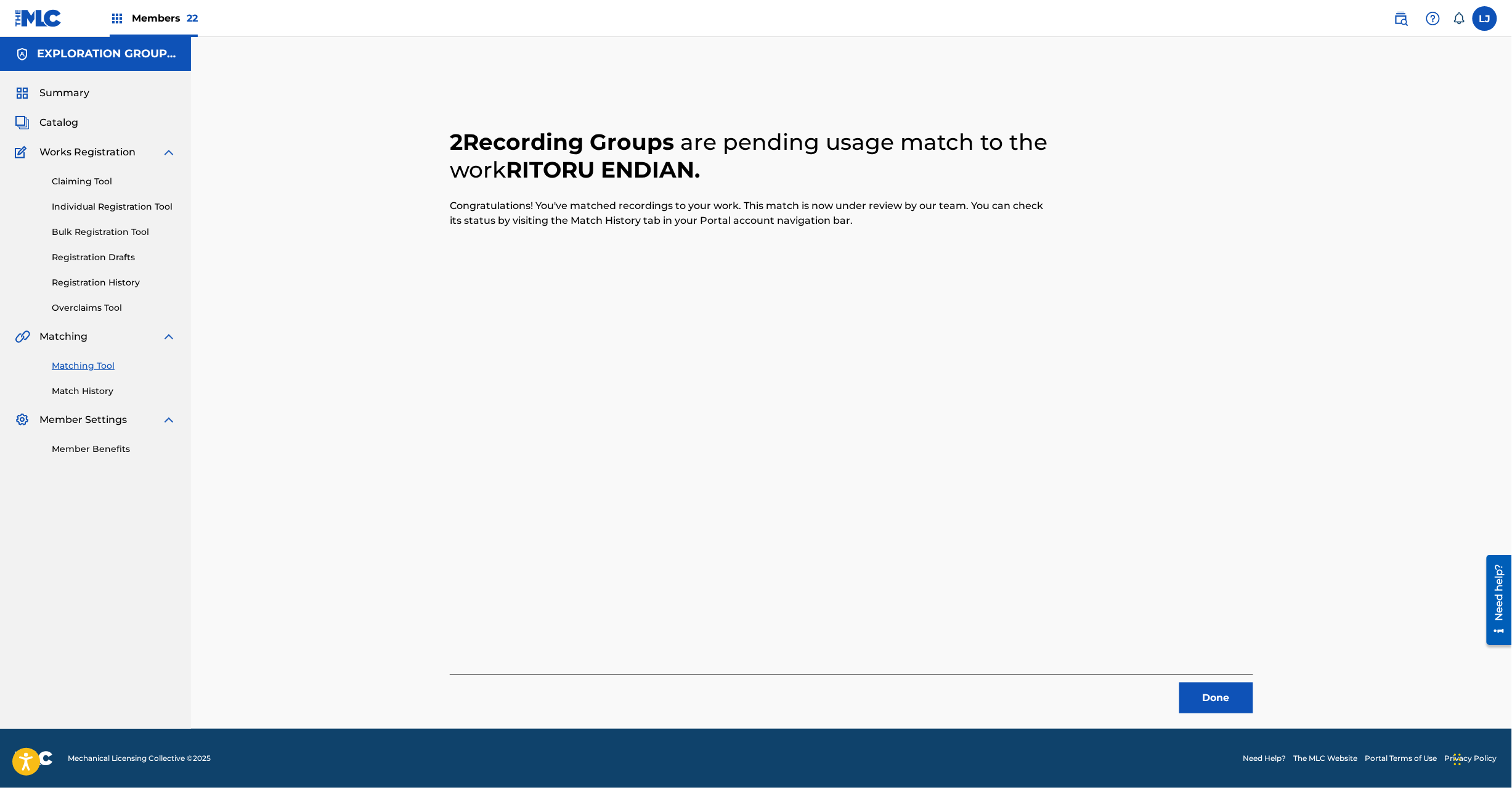
click at [1204, 700] on button "Done" at bounding box center [1216, 697] width 74 height 30
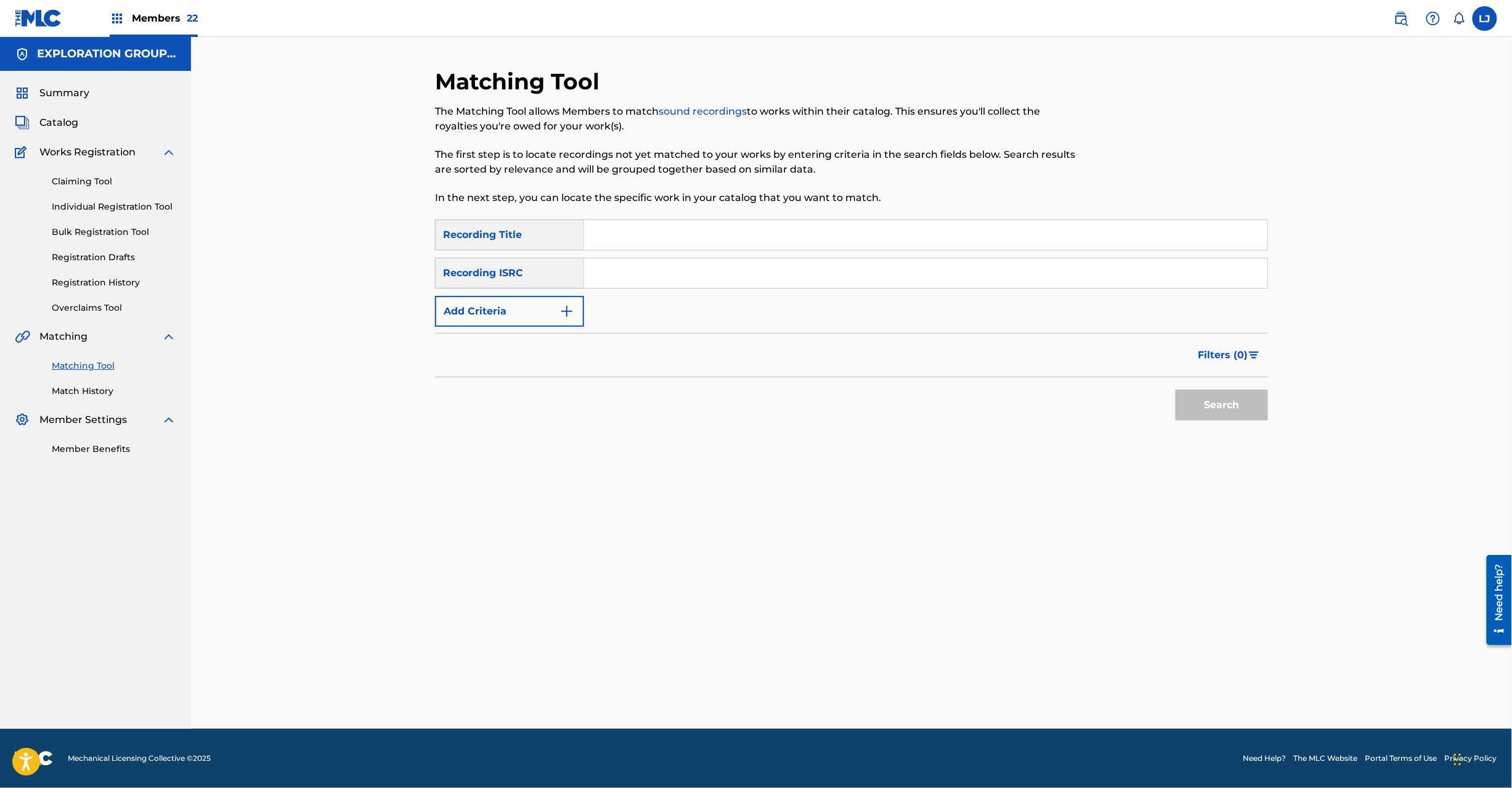
click at [669, 265] on input "Search Form" at bounding box center [926, 273] width 683 height 30
type input "JPD101550153"
drag, startPoint x: 1198, startPoint y: 394, endPoint x: 1200, endPoint y: 407, distance: 13.2
click at [1200, 406] on button "Search" at bounding box center [1222, 404] width 92 height 30
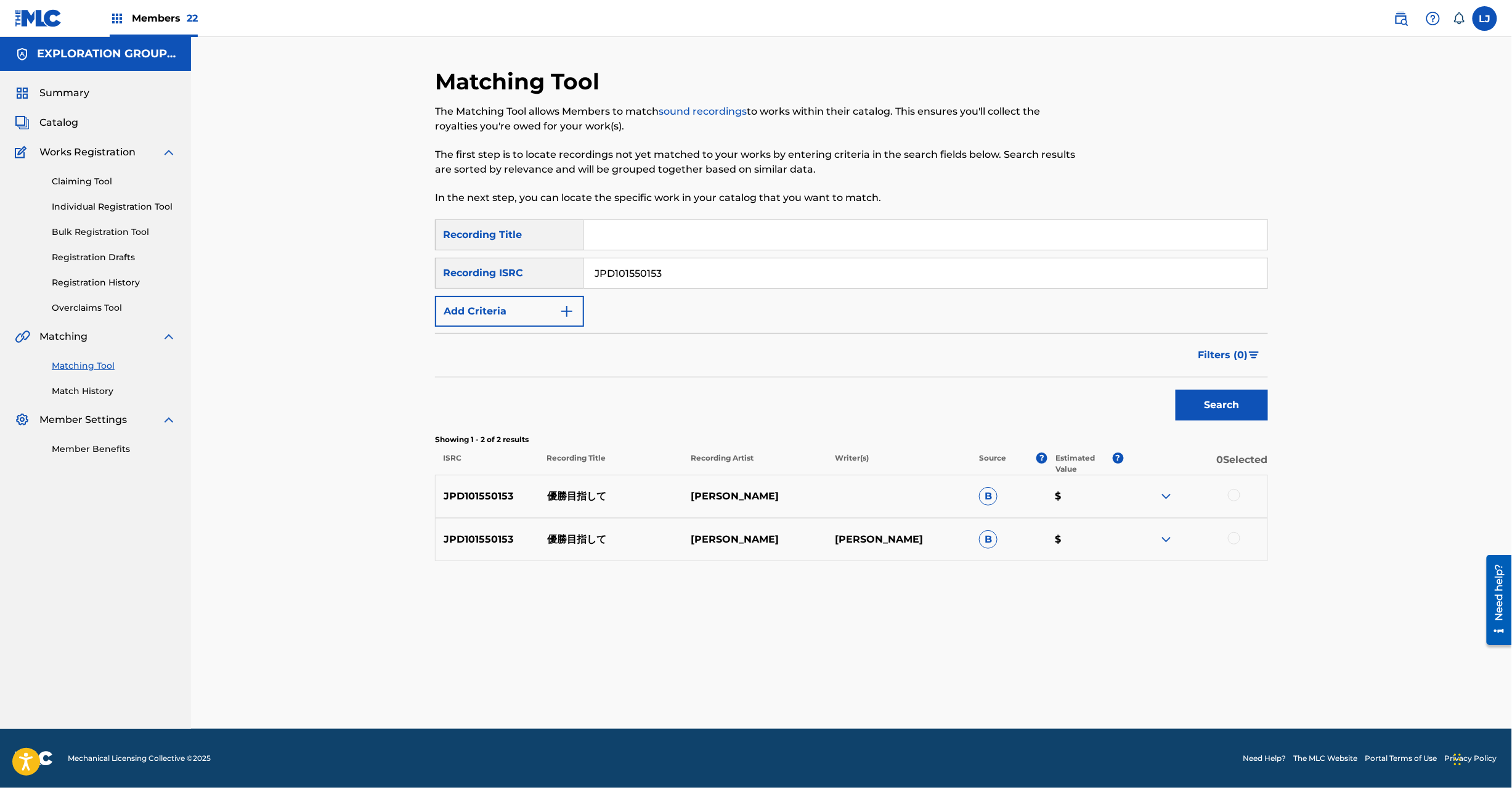
click at [1231, 499] on div at bounding box center [1234, 495] width 12 height 12
click at [1233, 540] on div at bounding box center [1234, 538] width 12 height 12
click at [842, 688] on button "Match 2 Groups" at bounding box center [866, 686] width 136 height 30
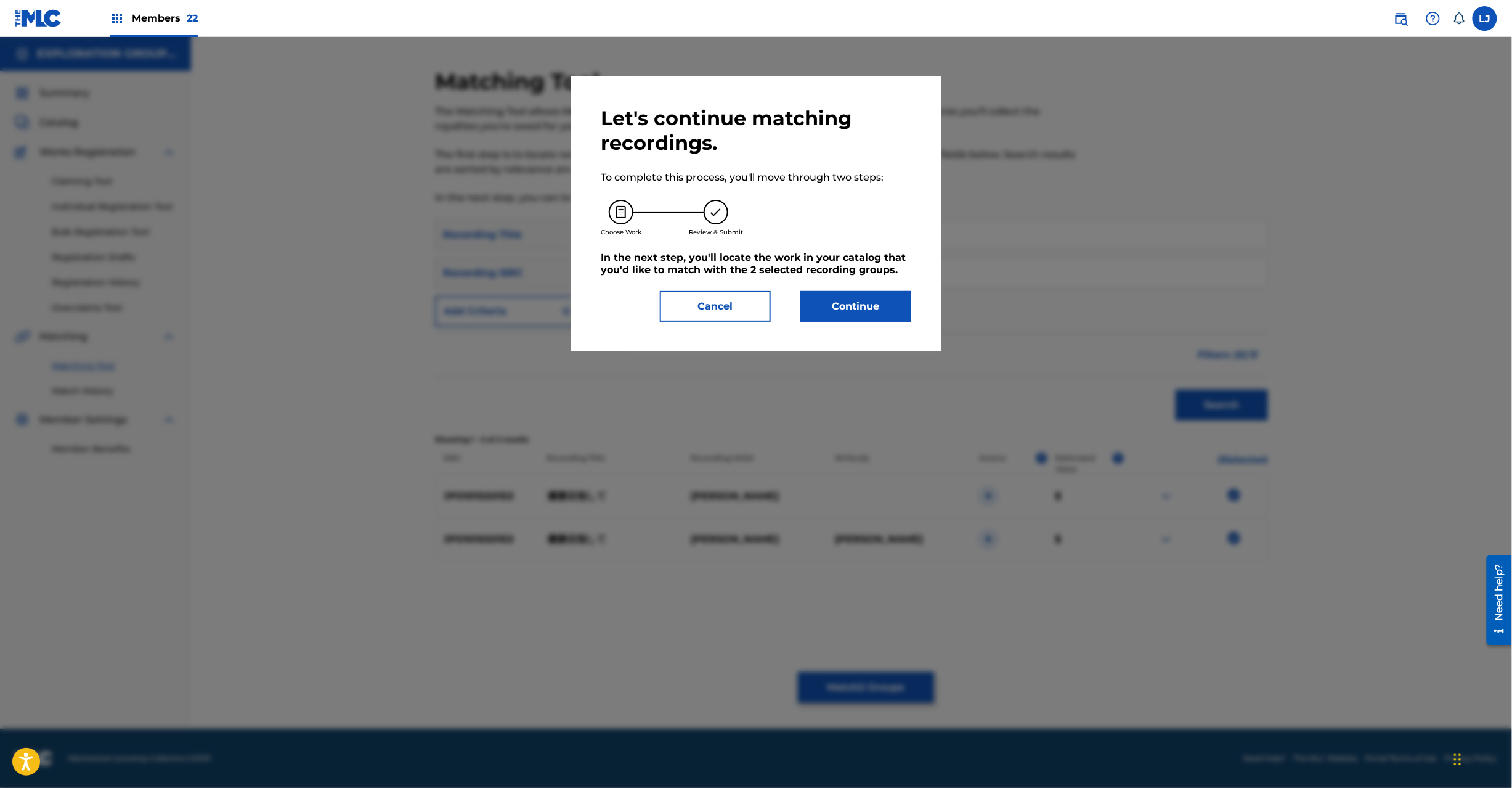
click at [812, 314] on button "Continue" at bounding box center [856, 306] width 111 height 30
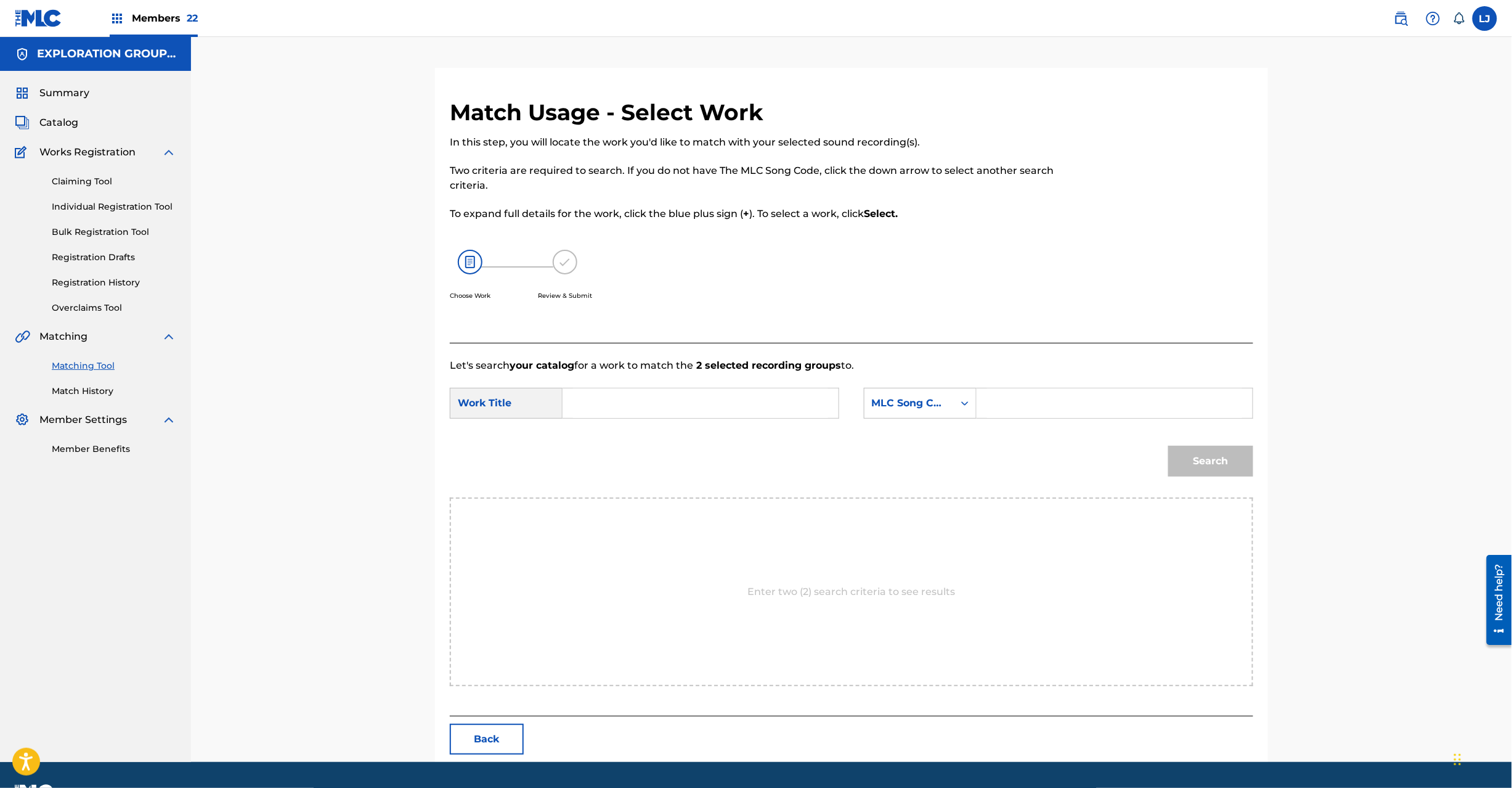
click at [590, 406] on input "Search Form" at bounding box center [701, 403] width 255 height 30
click at [703, 407] on input "[PERSON_NAME] YP9YKG" at bounding box center [701, 403] width 255 height 30
type input "[PERSON_NAME]"
click at [1006, 408] on input "Search Form" at bounding box center [1115, 403] width 255 height 30
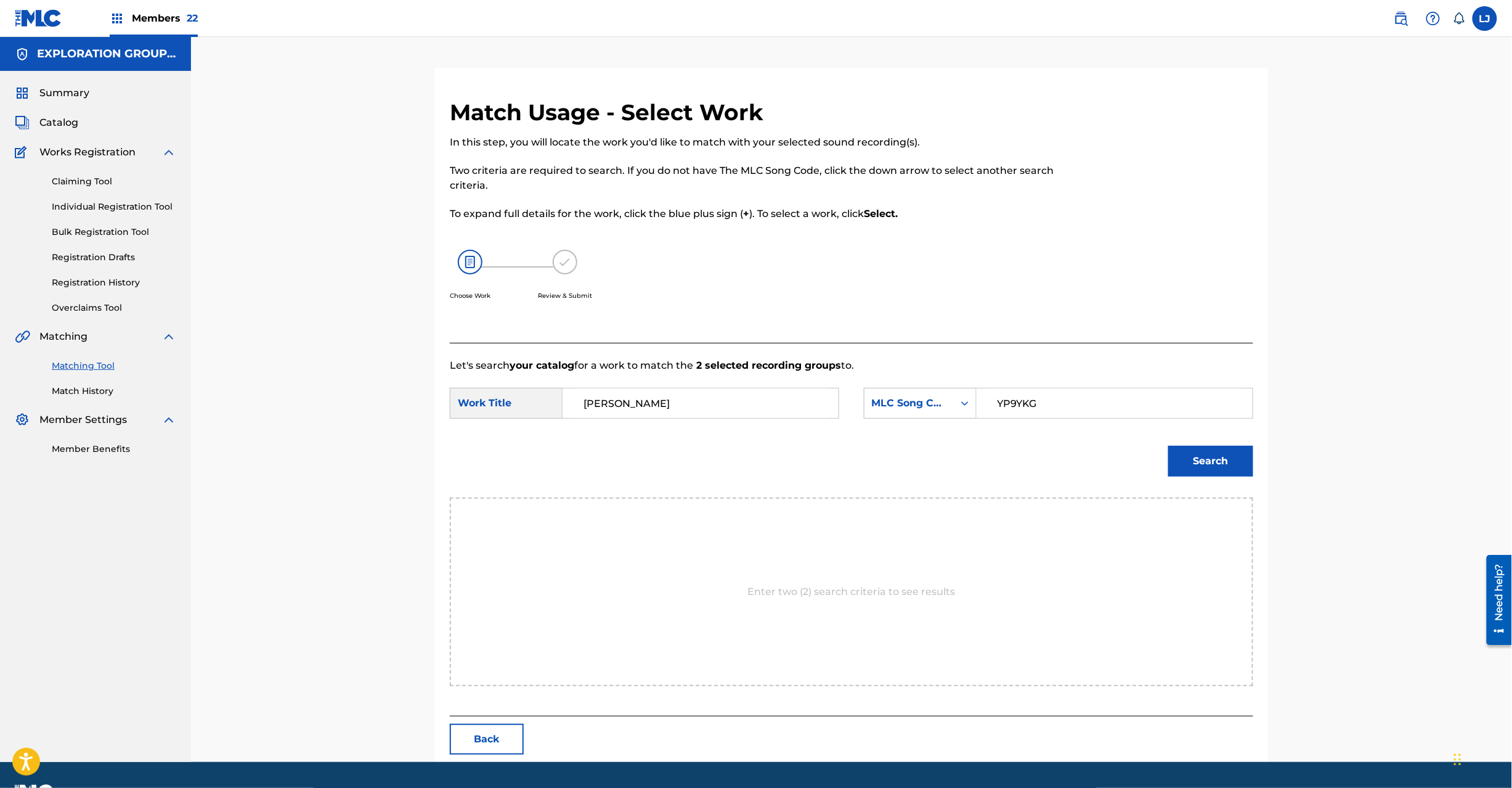
type input "YP9YKG"
click at [1256, 468] on div "Match Usage - Select Work In this step, you will locate the work you'd like to …" at bounding box center [851, 430] width 833 height 663
click at [1227, 464] on button "Search" at bounding box center [1211, 460] width 85 height 30
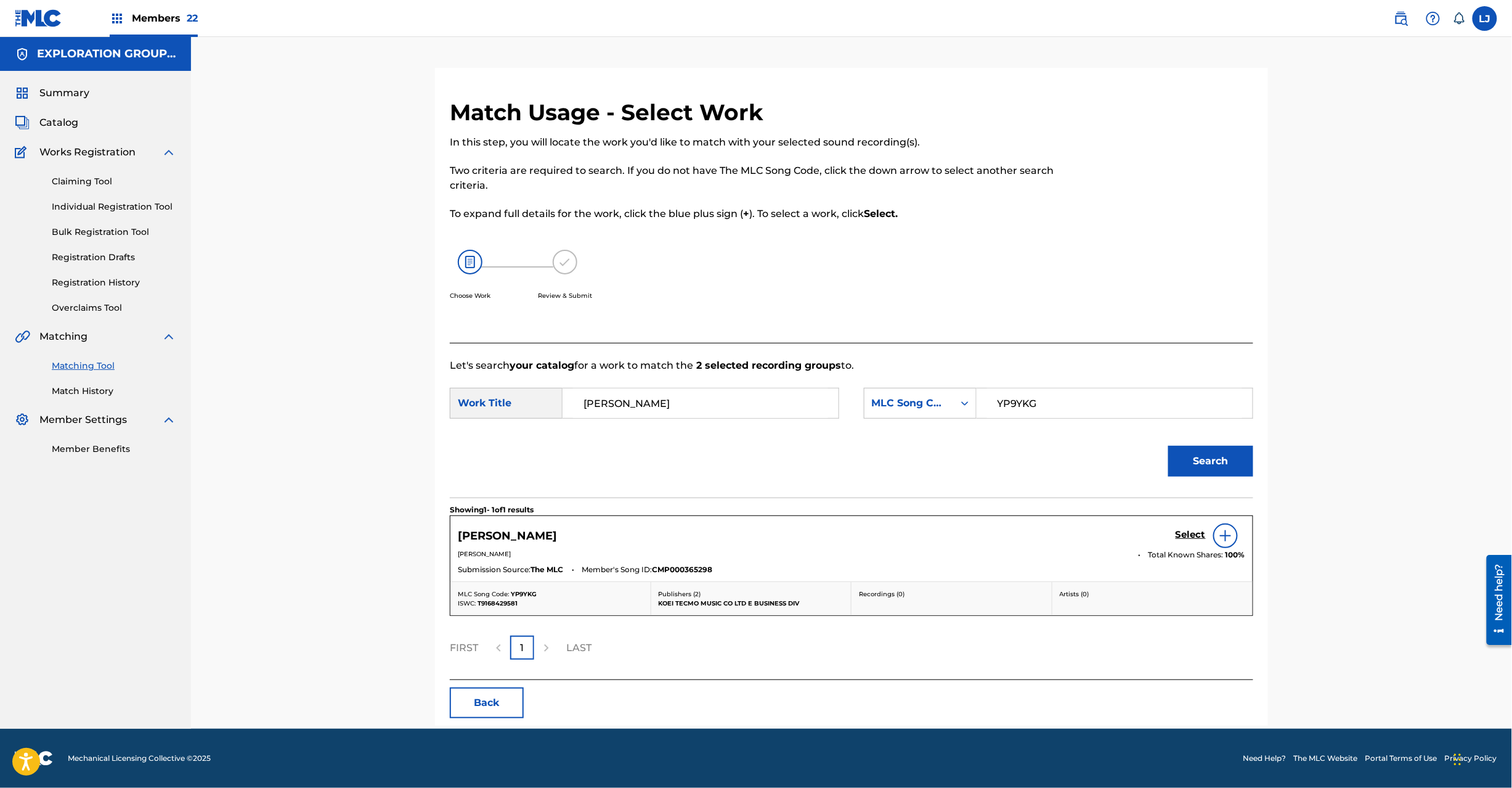
click at [1191, 533] on h5 "Select" at bounding box center [1191, 534] width 30 height 11
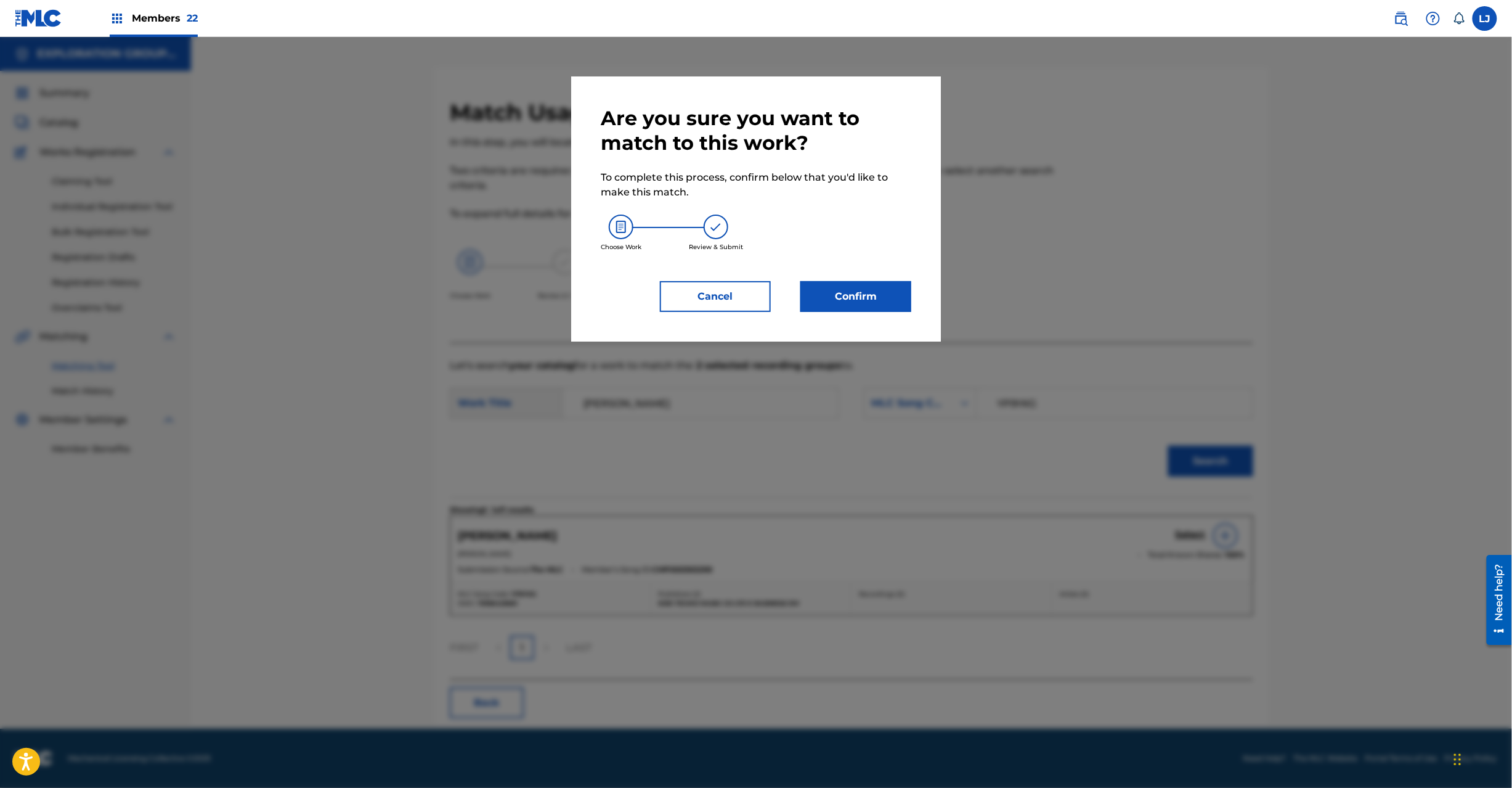
click at [862, 301] on button "Confirm" at bounding box center [856, 296] width 111 height 30
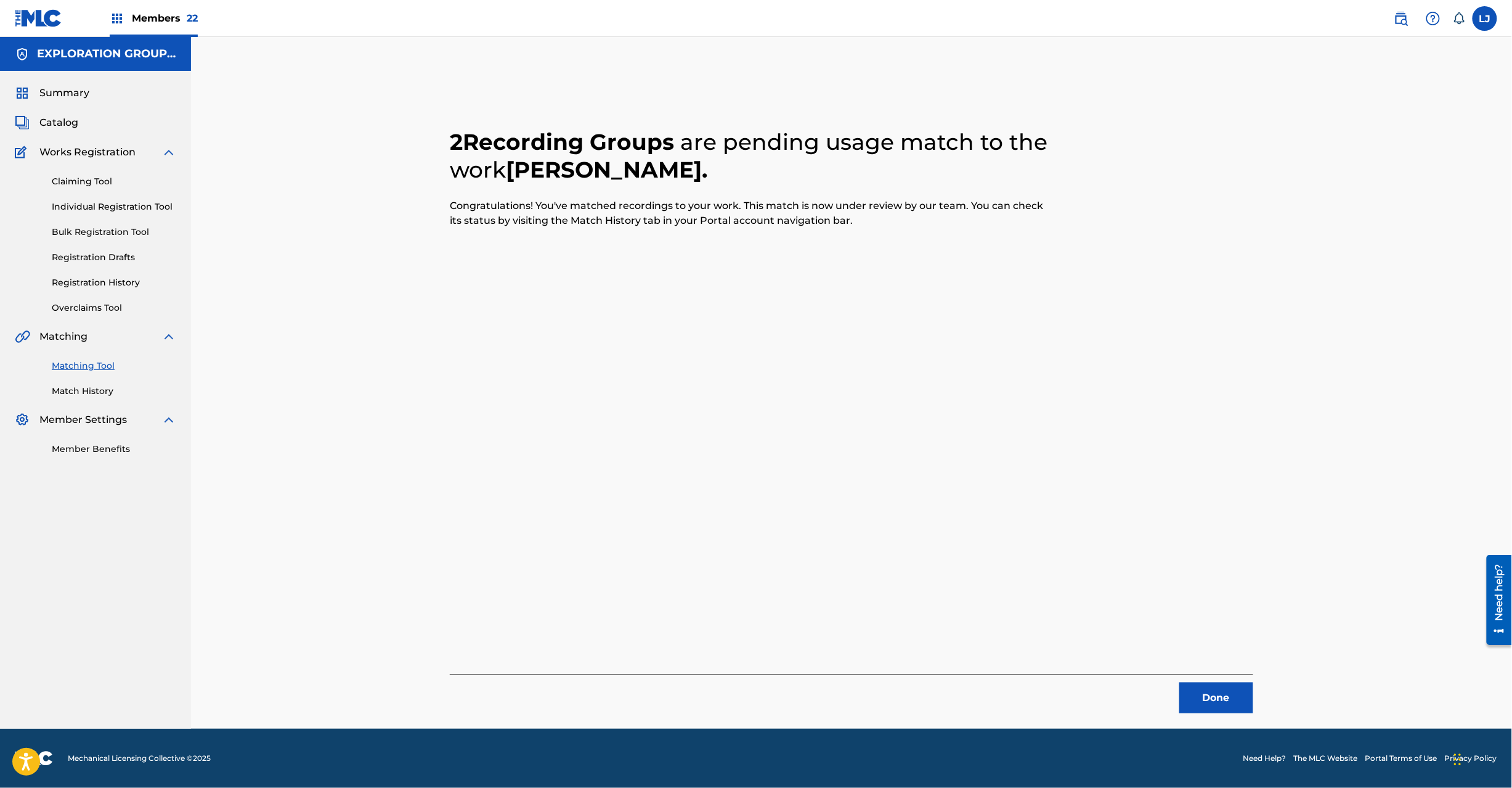
click at [1212, 708] on button "Done" at bounding box center [1216, 697] width 74 height 30
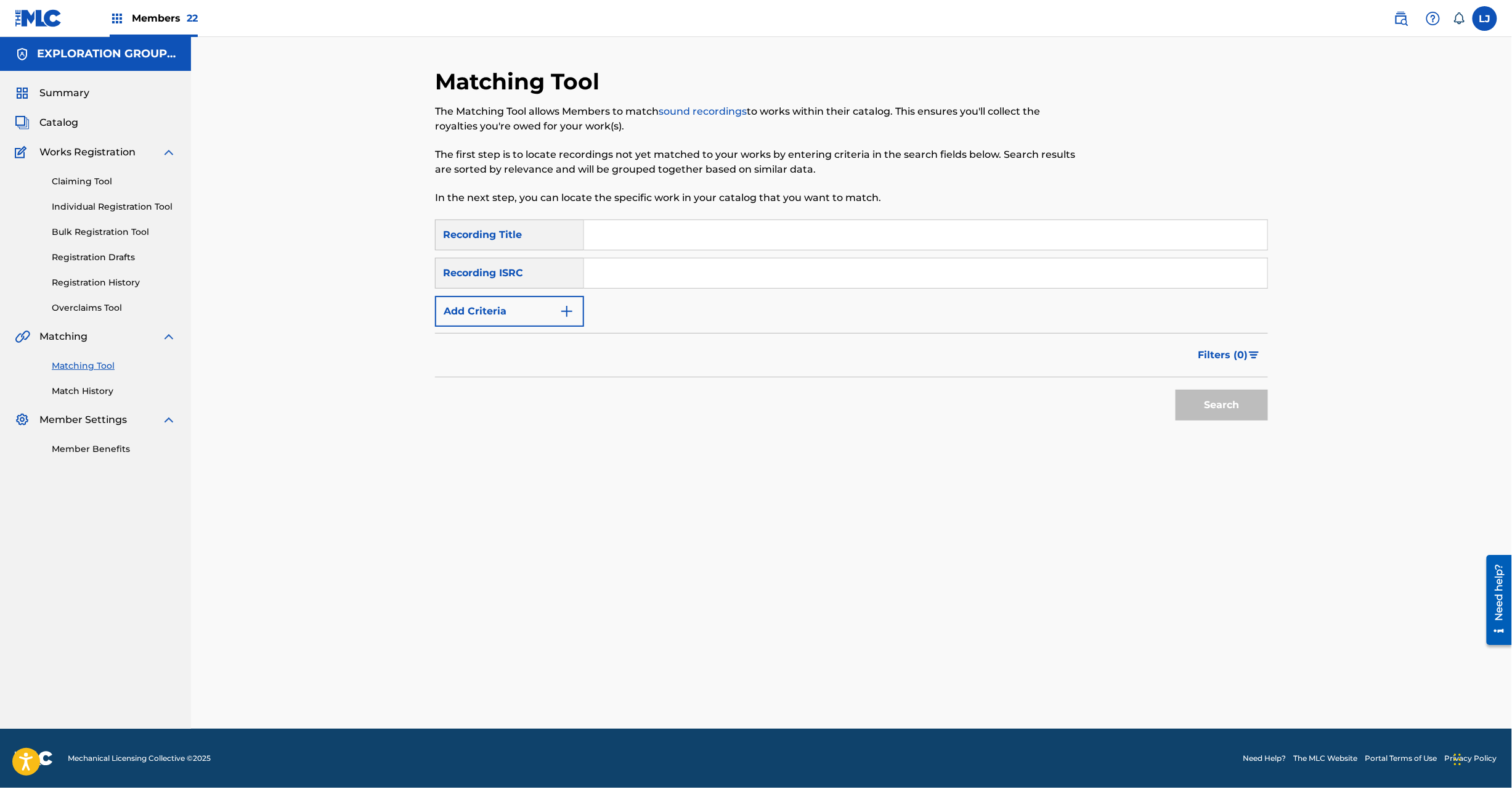
click at [617, 281] on input "Search Form" at bounding box center [926, 273] width 683 height 30
type input "JPD101550151"
click at [1223, 406] on button "Search" at bounding box center [1222, 404] width 92 height 30
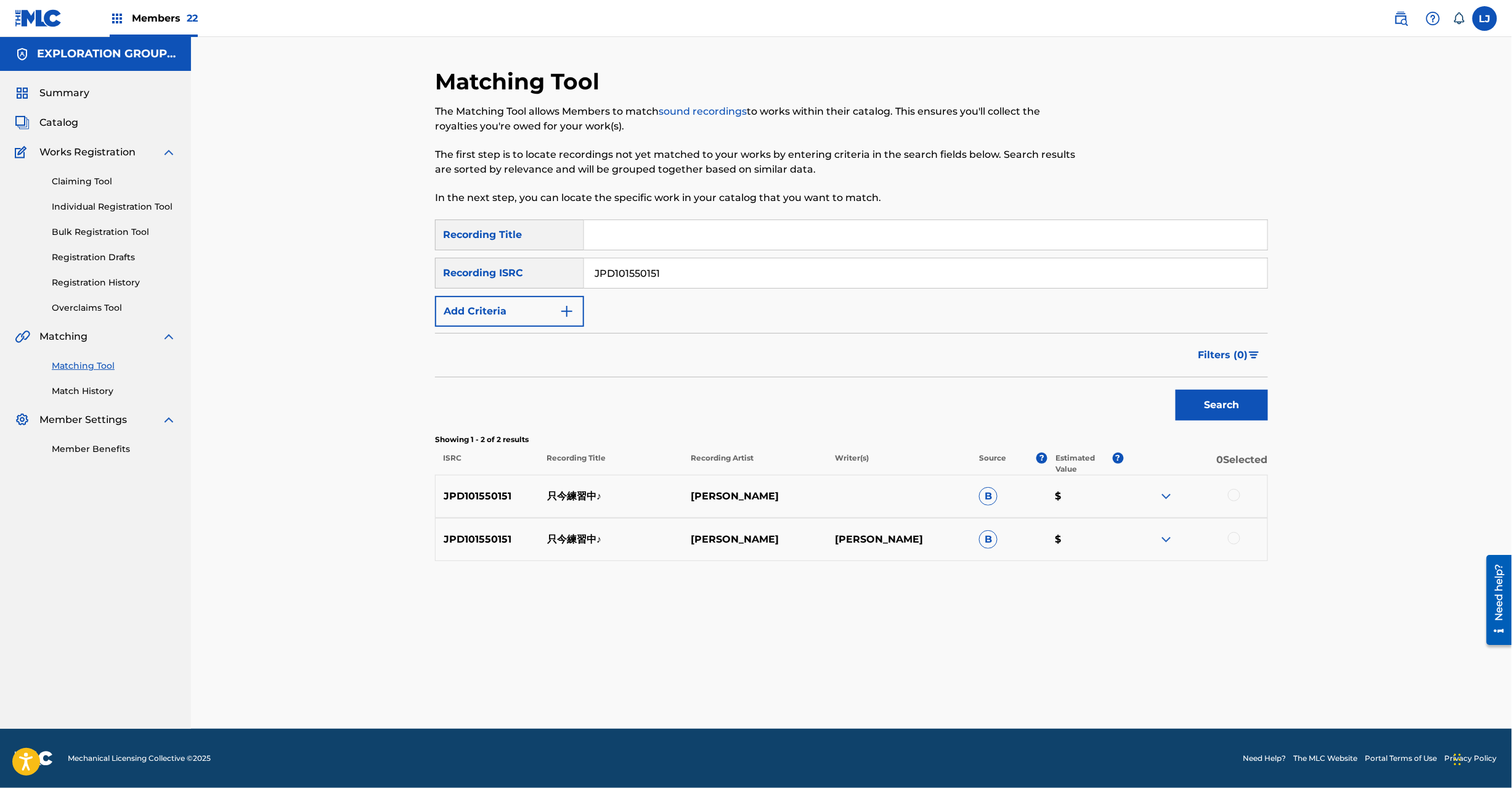
click at [1243, 493] on div at bounding box center [1195, 496] width 144 height 15
click at [1233, 502] on div at bounding box center [1195, 496] width 144 height 15
click at [1233, 495] on div at bounding box center [1234, 495] width 12 height 12
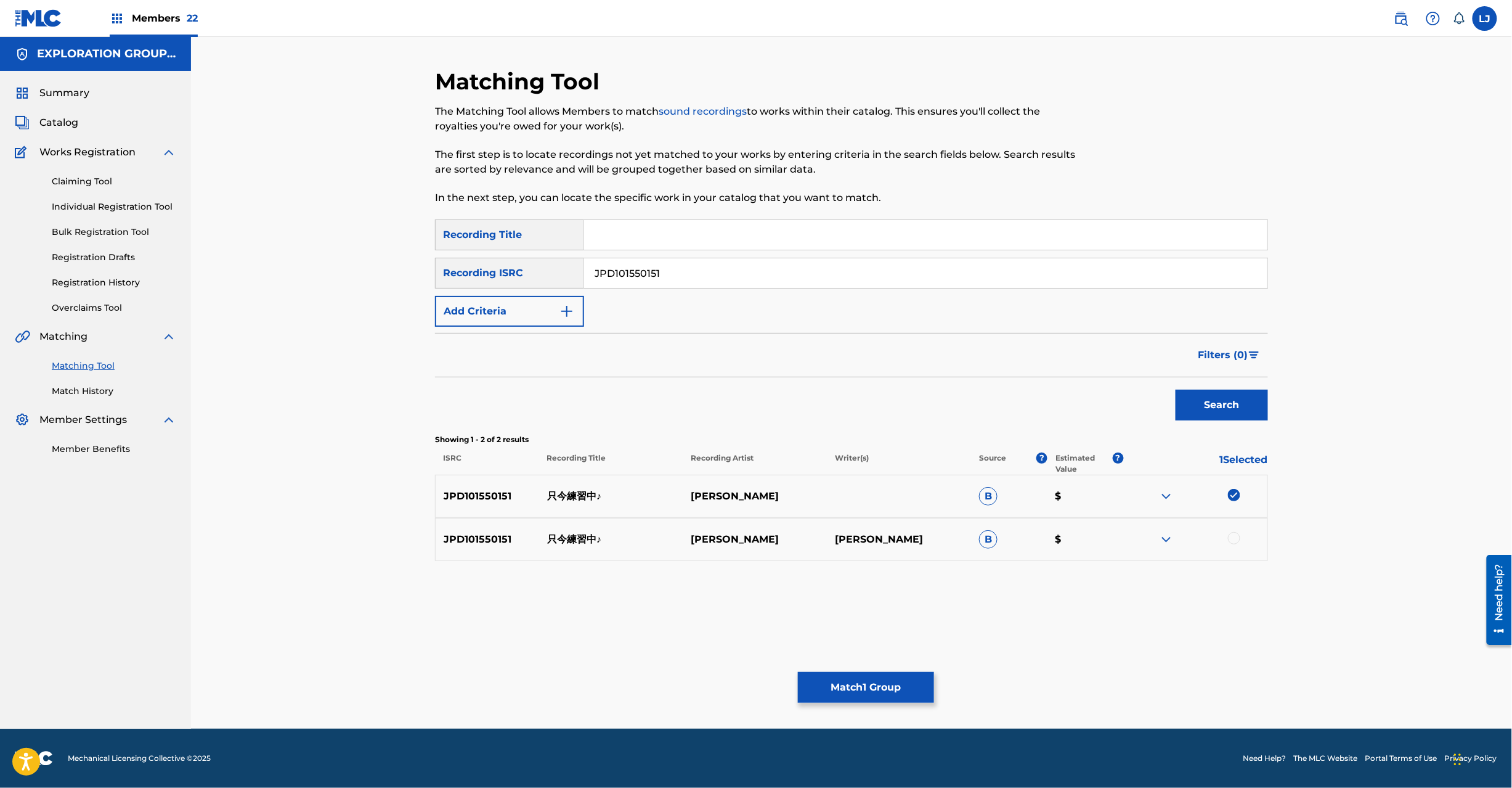
click at [1230, 543] on div at bounding box center [1234, 538] width 12 height 12
click at [862, 685] on button "Match 2 Groups" at bounding box center [866, 686] width 136 height 30
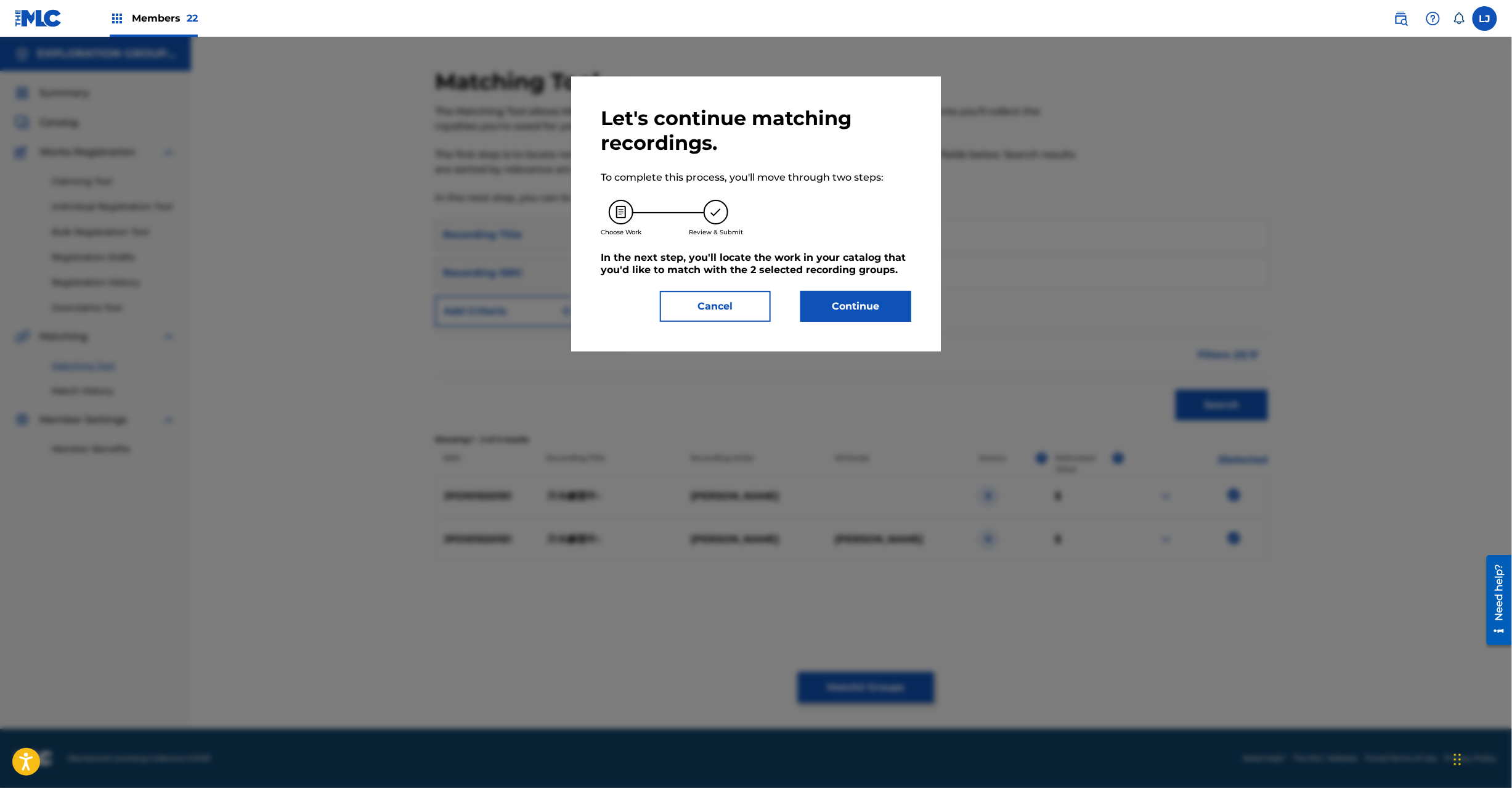
click at [824, 314] on button "Continue" at bounding box center [856, 306] width 111 height 30
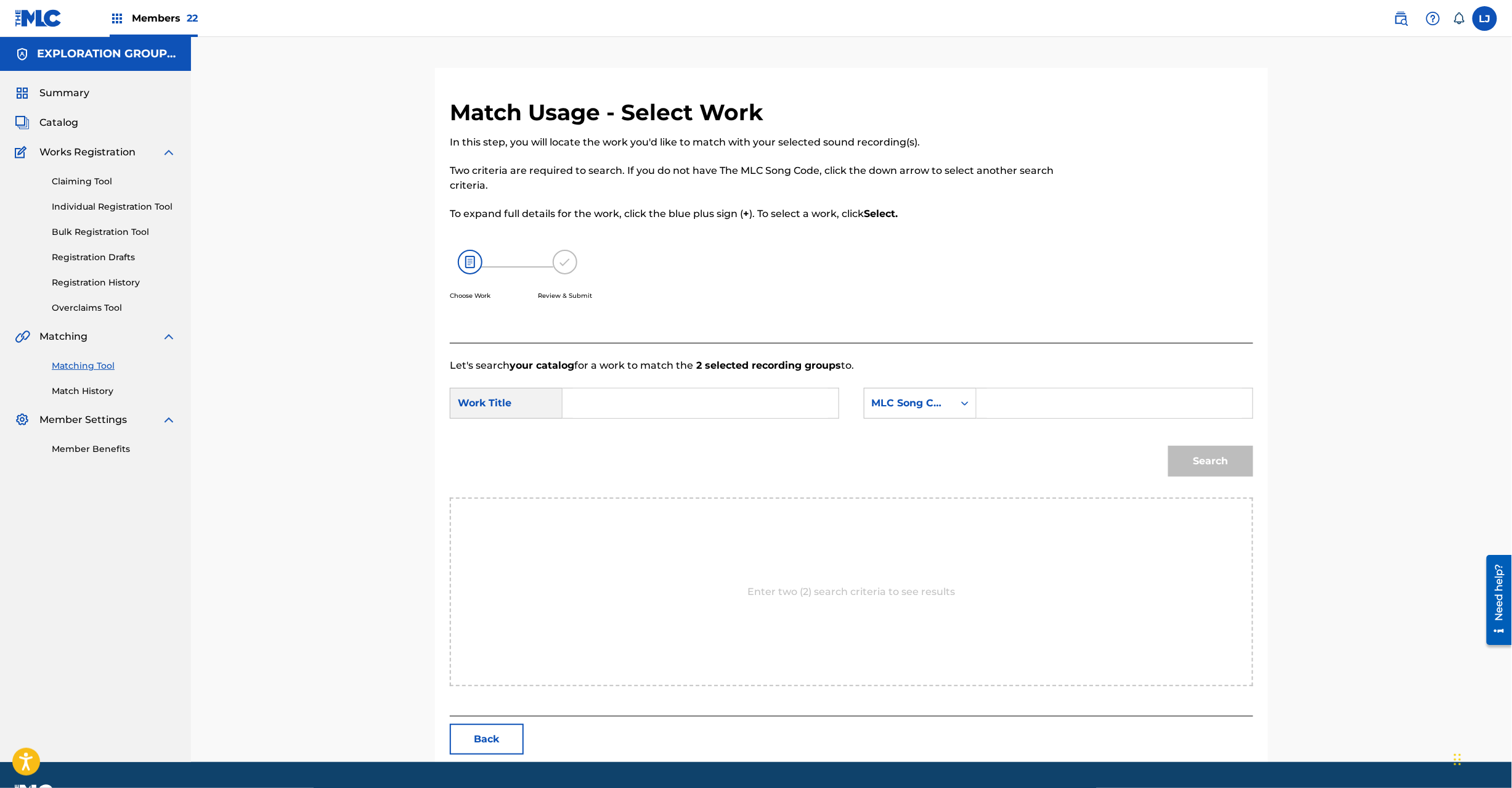
click at [624, 387] on form "SearchWithCriteria4cbf4f85-5f06-4ddd-8779-2feb1bd91871 Work Title SearchWithCri…" at bounding box center [851, 434] width 803 height 124
click at [634, 401] on input "Search Form" at bounding box center [701, 403] width 255 height 30
click at [709, 411] on input "[PERSON_NAME] TW4Y2Z" at bounding box center [701, 403] width 255 height 30
type input "[PERSON_NAME]"
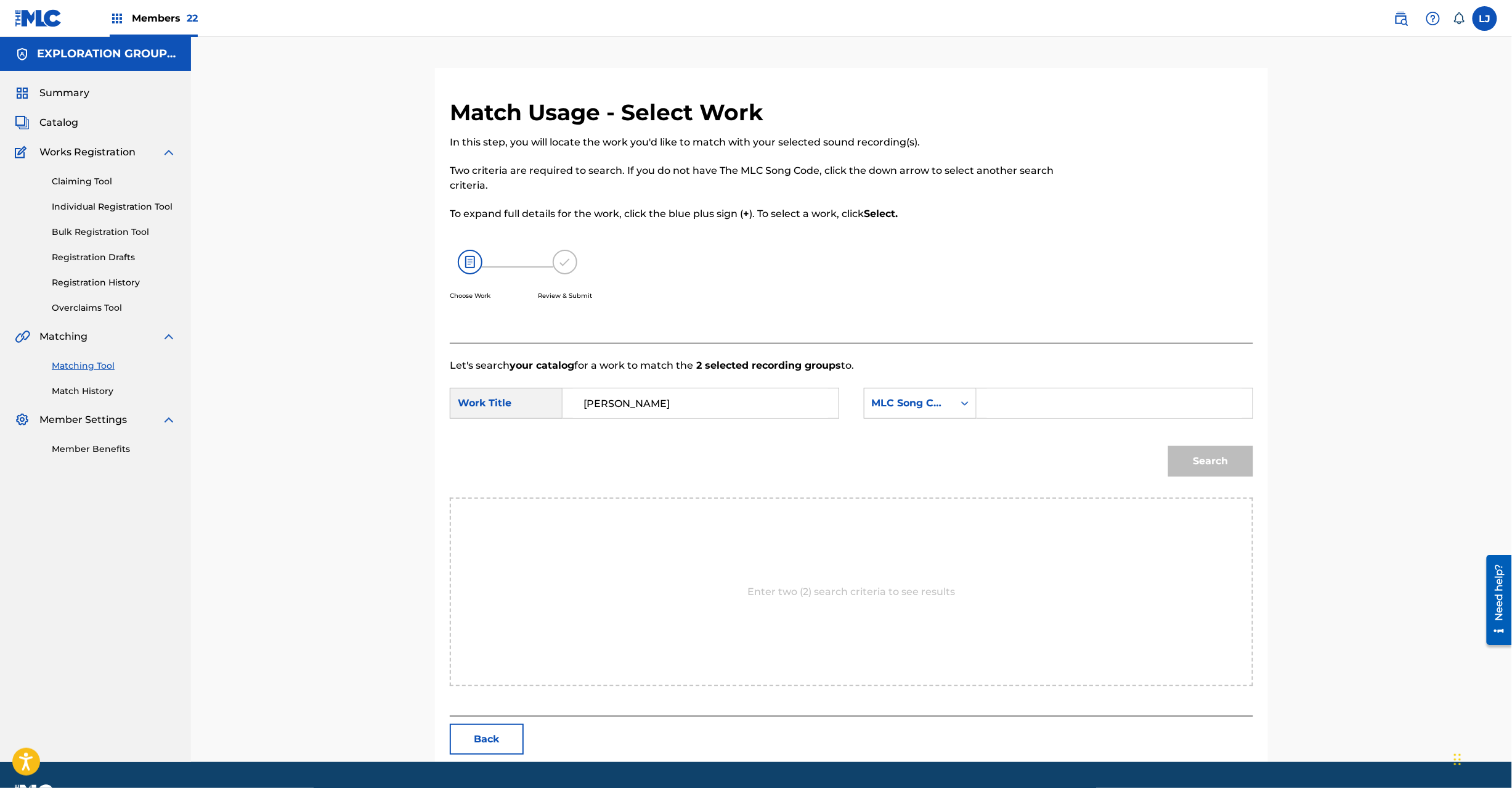
click at [1068, 409] on input "Search Form" at bounding box center [1115, 403] width 255 height 30
type input "TW4Y2Z"
click at [1185, 454] on button "Search" at bounding box center [1211, 460] width 85 height 30
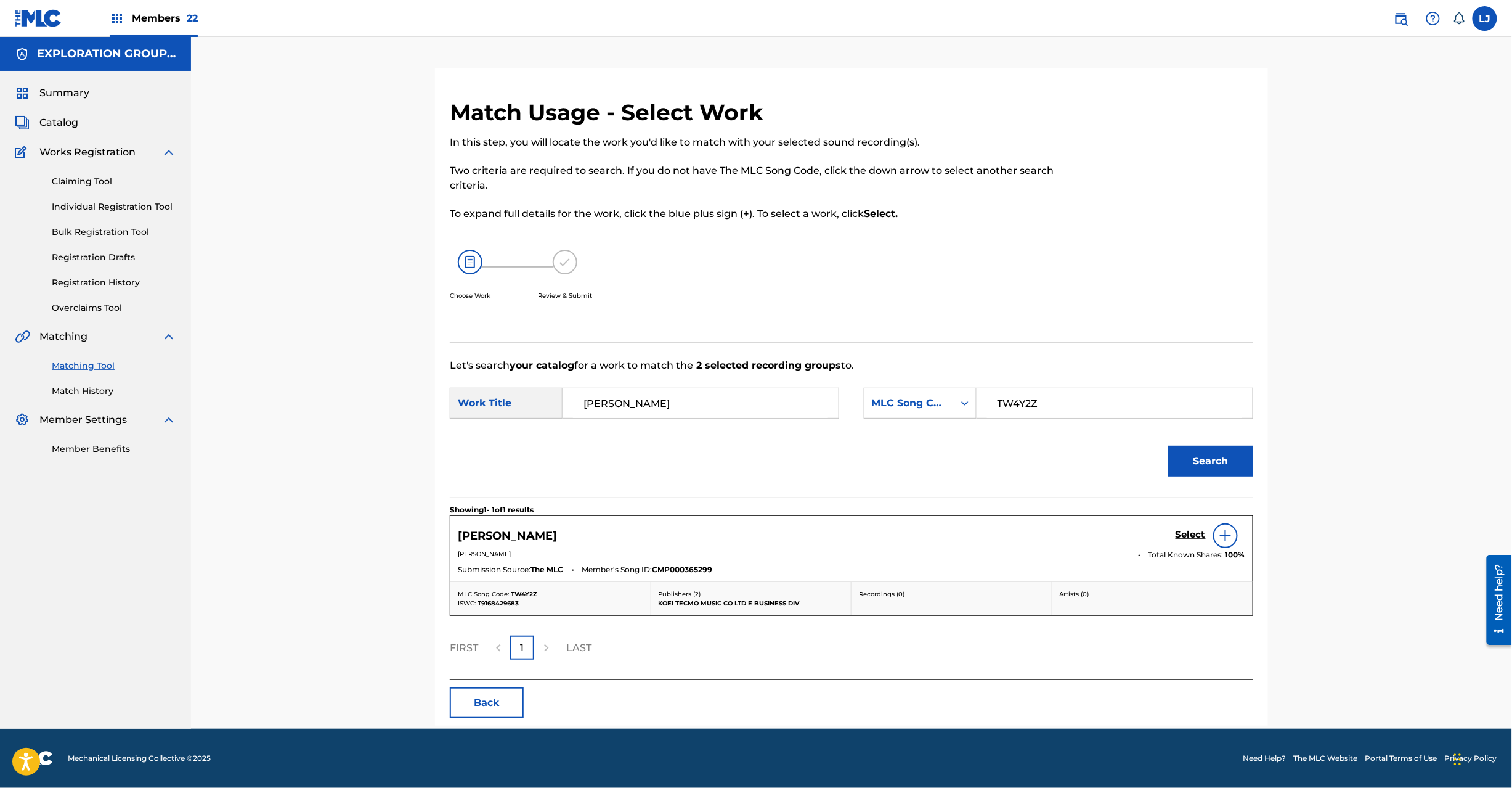
click at [1185, 532] on h5 "Select" at bounding box center [1191, 534] width 30 height 11
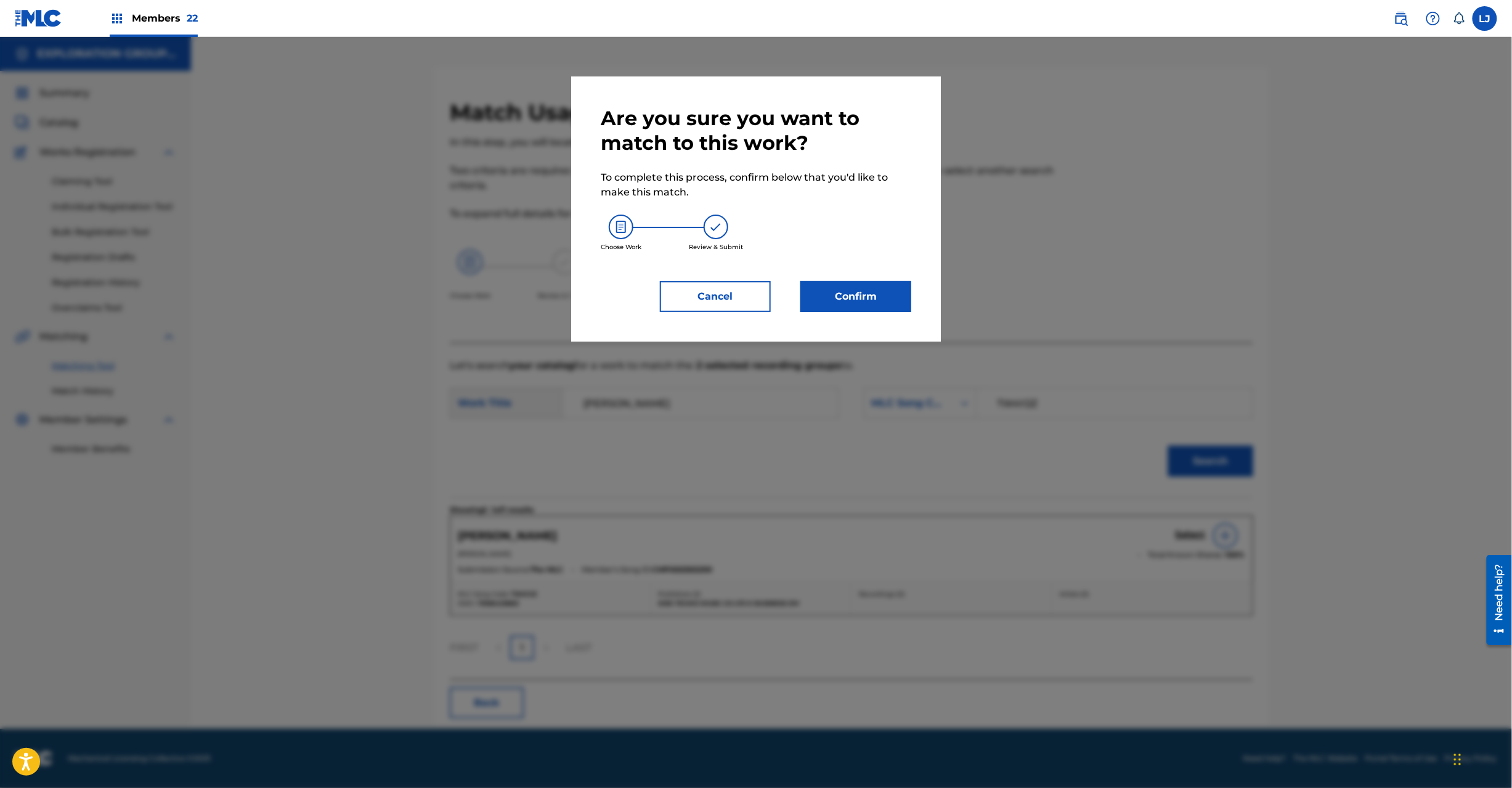
click at [849, 277] on div "Are you sure you want to match to this work? To complete this process, confirm …" at bounding box center [756, 209] width 311 height 206
click at [849, 289] on button "Confirm" at bounding box center [856, 296] width 111 height 30
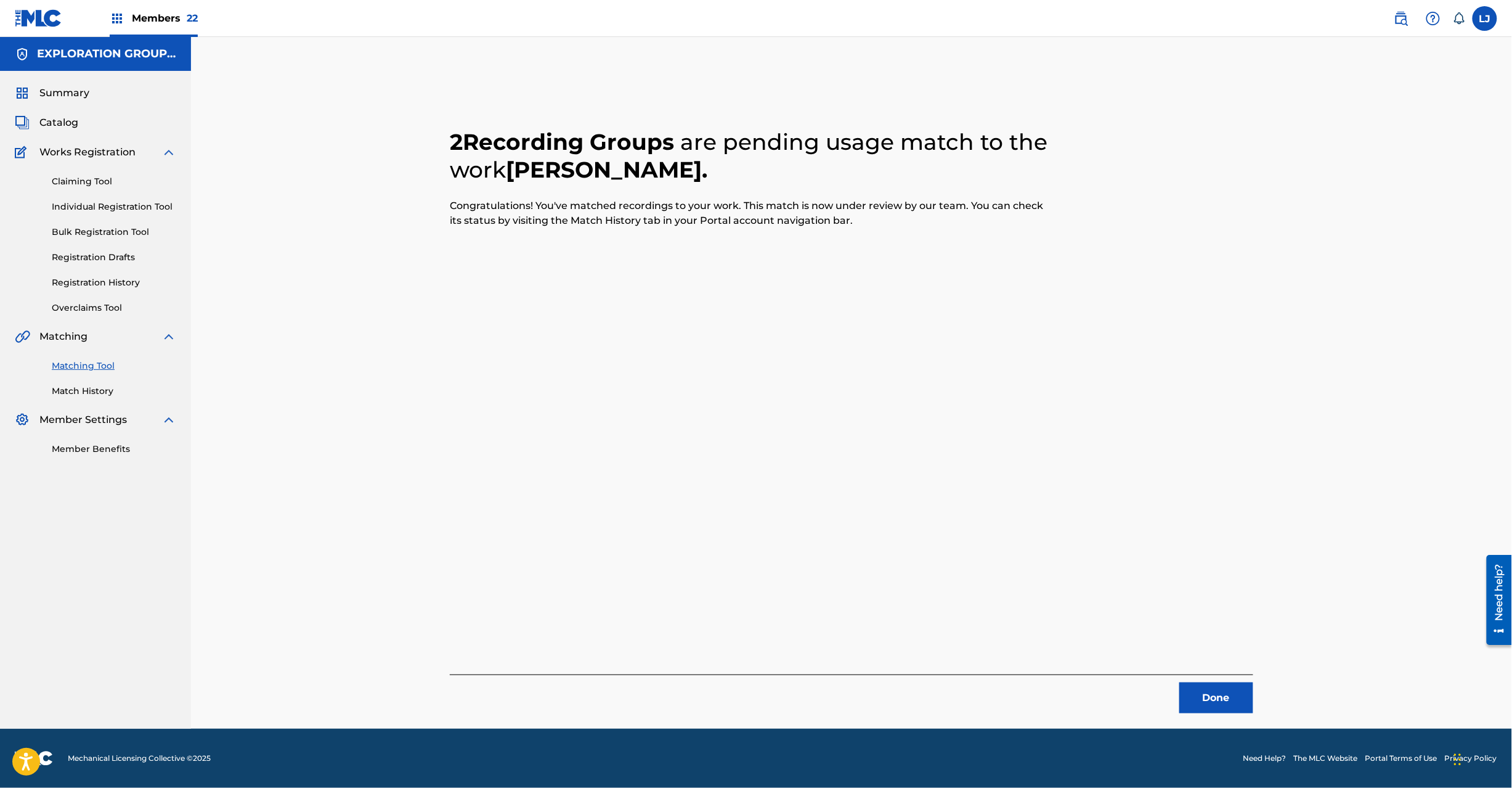
click at [1205, 705] on button "Done" at bounding box center [1216, 697] width 74 height 30
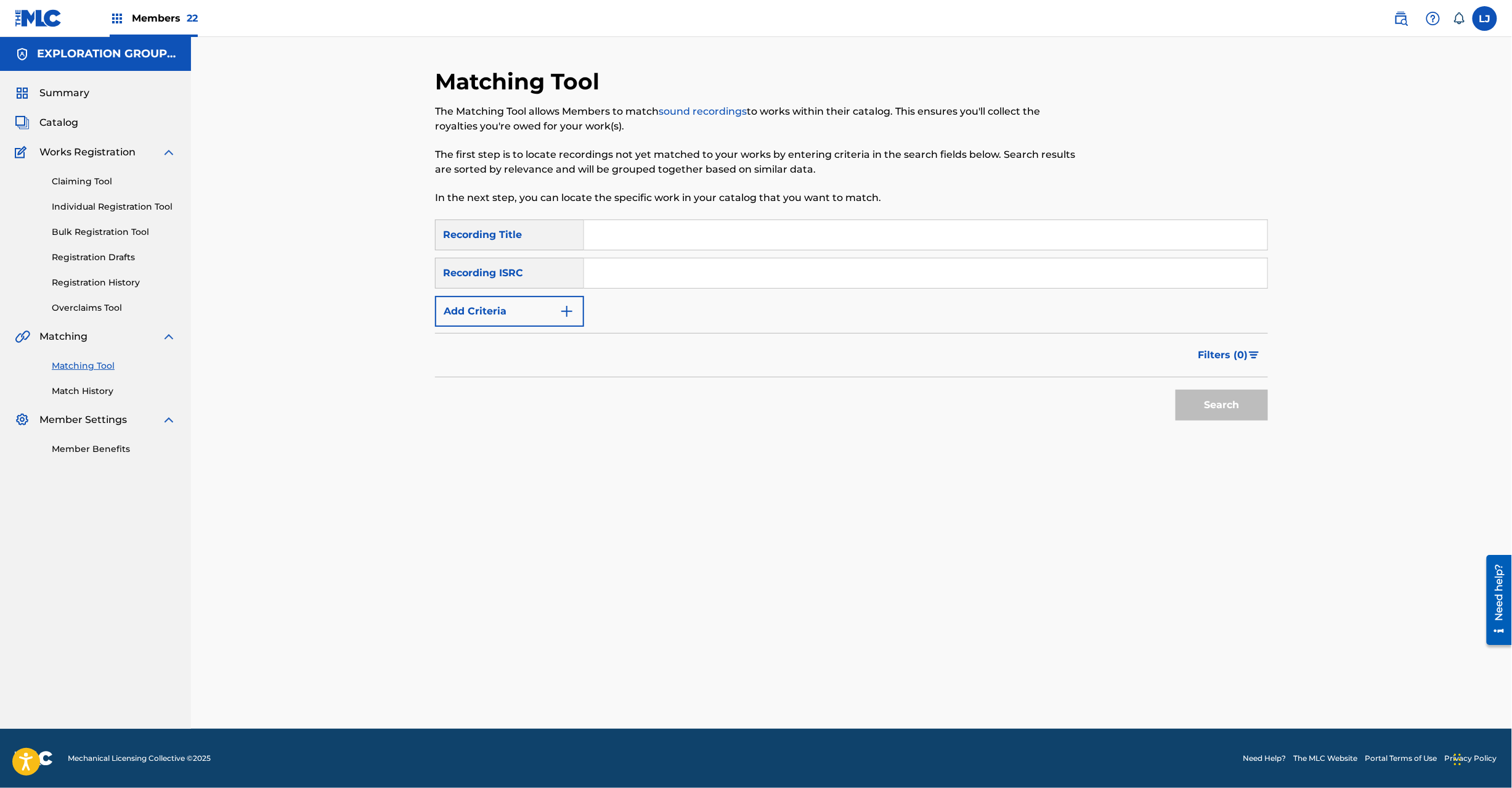
drag, startPoint x: 665, startPoint y: 289, endPoint x: 683, endPoint y: 297, distance: 19.7
click at [667, 289] on div "SearchWithCriteria49338eb6-0834-4b00-b221-fa5e5f5750c9 Recording Title SearchWi…" at bounding box center [851, 273] width 833 height 107
click at [730, 281] on input "Search Form" at bounding box center [926, 273] width 683 height 30
type input "JPD101550136"
click at [1244, 415] on button "Search" at bounding box center [1222, 404] width 92 height 30
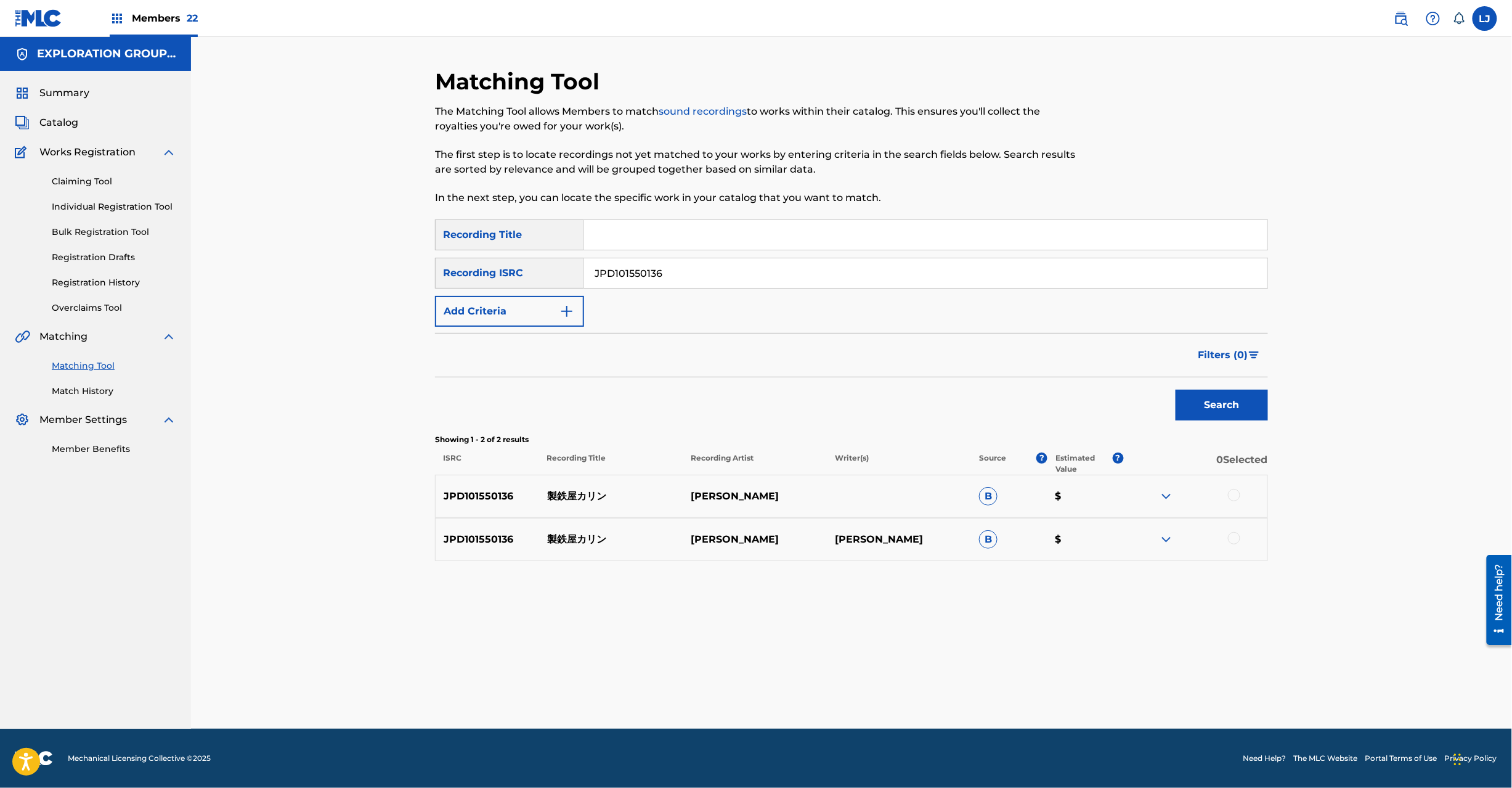
click at [1231, 493] on div at bounding box center [1234, 495] width 12 height 12
click at [1231, 540] on div at bounding box center [1234, 538] width 12 height 12
click at [895, 689] on button "Match 2 Groups" at bounding box center [866, 686] width 136 height 30
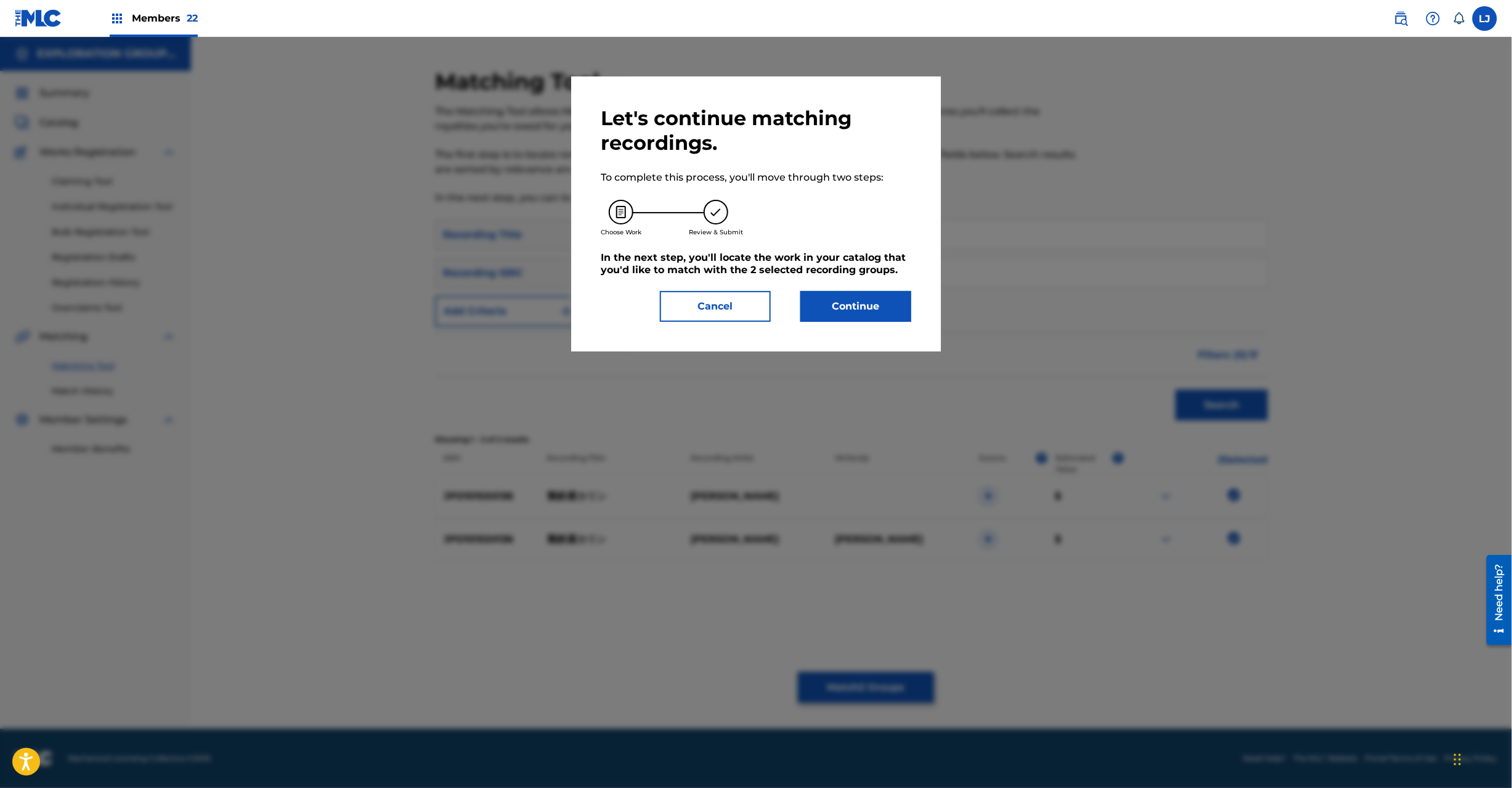
click at [811, 308] on button "Continue" at bounding box center [856, 306] width 111 height 30
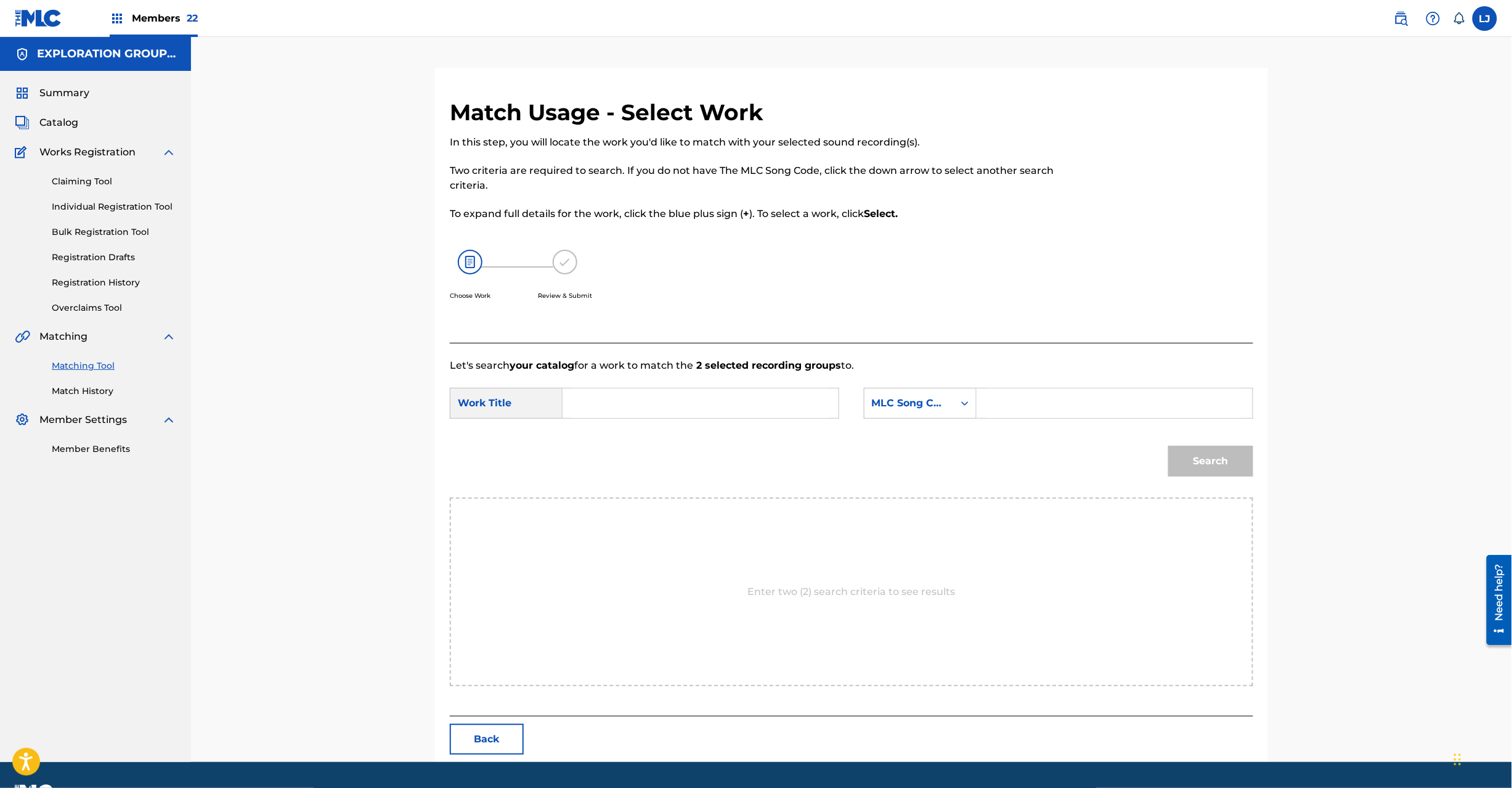
click at [671, 415] on input "Search Form" at bounding box center [701, 403] width 255 height 30
click at [711, 409] on input "[PERSON_NAME] S680OF" at bounding box center [701, 403] width 255 height 30
type input "[PERSON_NAME]"
click at [1050, 408] on input "Search Form" at bounding box center [1115, 403] width 255 height 30
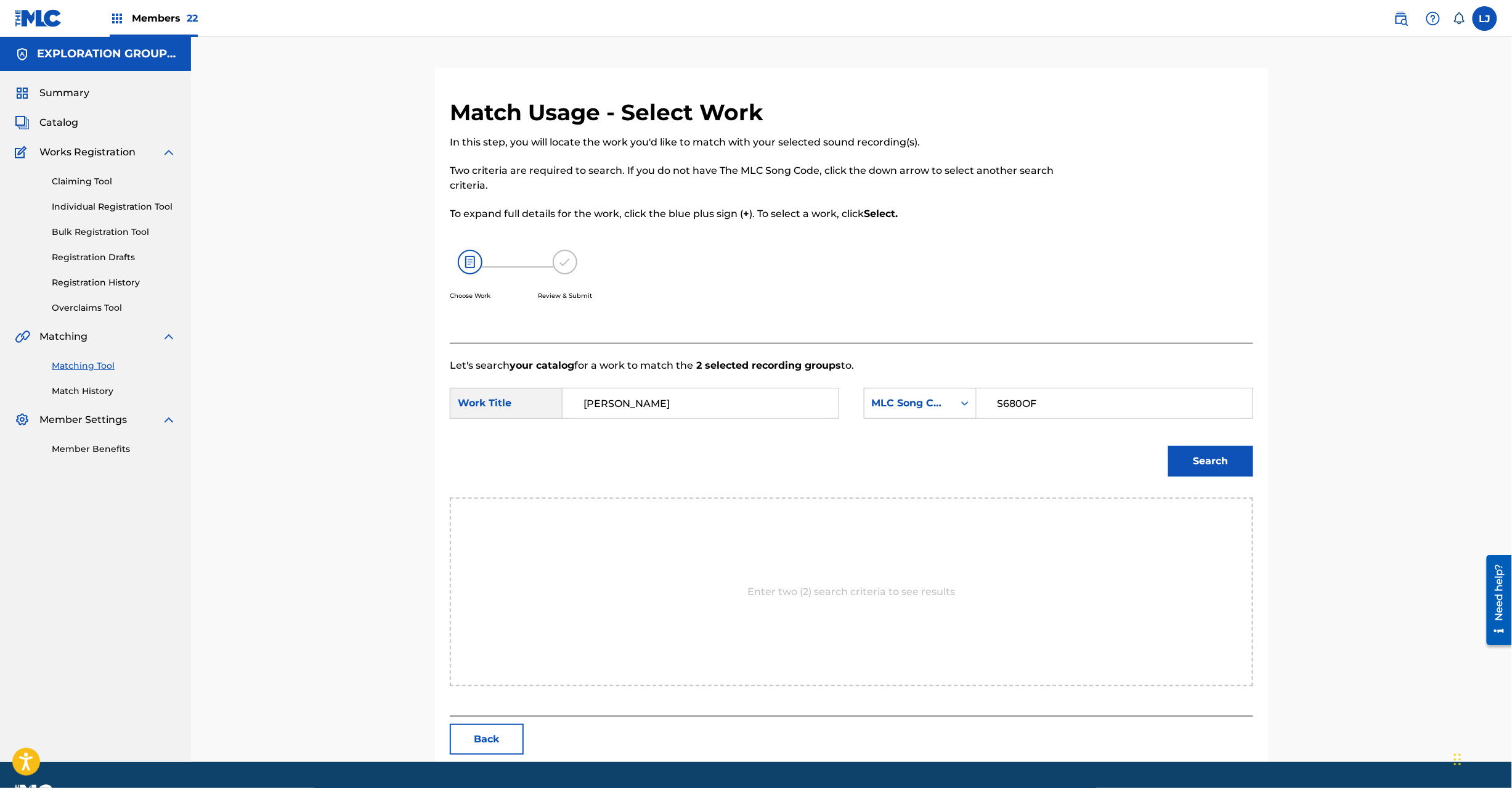
type input "S680OF"
click at [1212, 474] on button "Search" at bounding box center [1211, 460] width 85 height 30
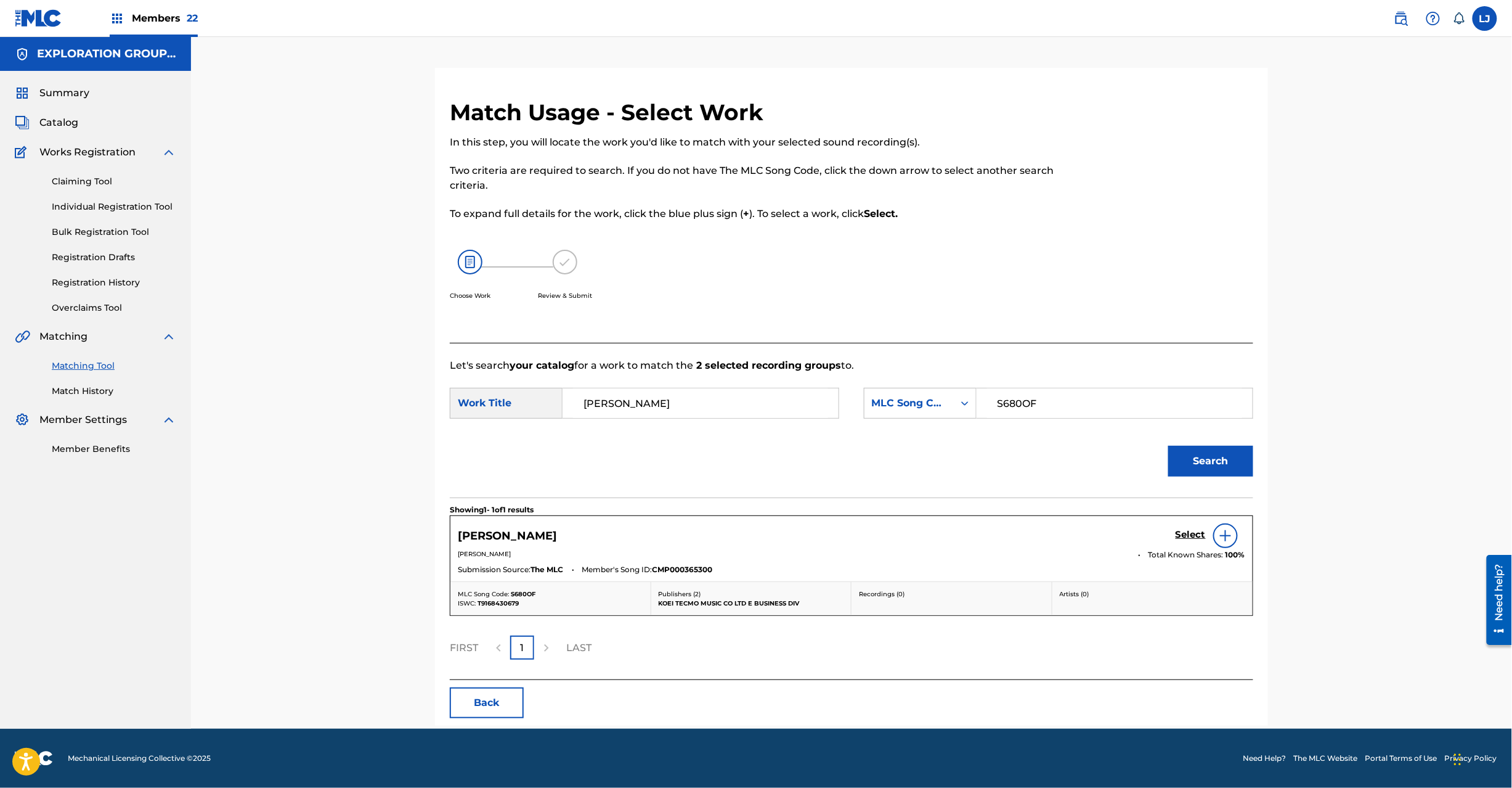
click at [1186, 538] on h5 "Select" at bounding box center [1191, 534] width 30 height 11
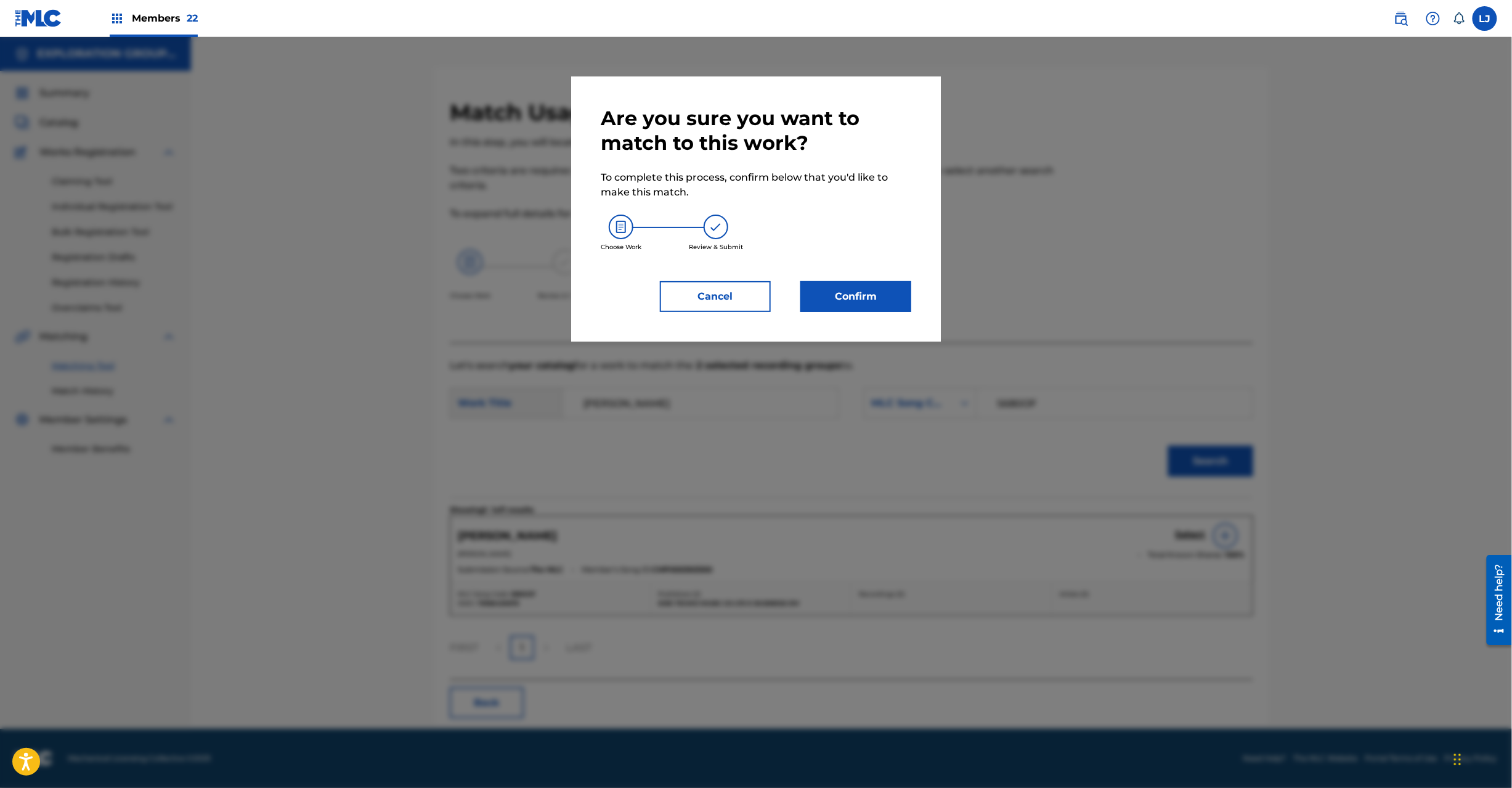
click at [858, 294] on button "Confirm" at bounding box center [856, 296] width 111 height 30
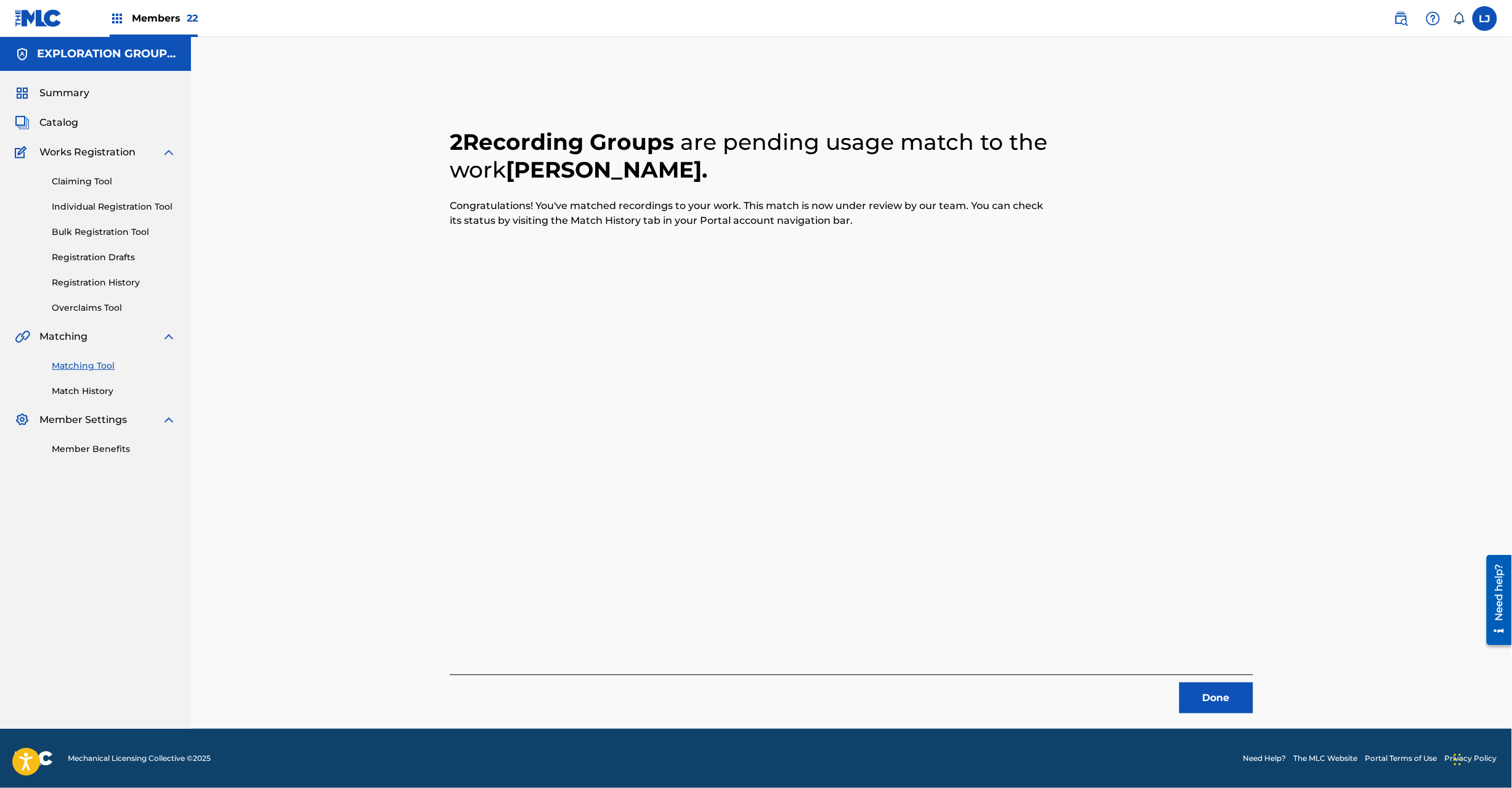
click at [1211, 696] on button "Done" at bounding box center [1216, 697] width 74 height 30
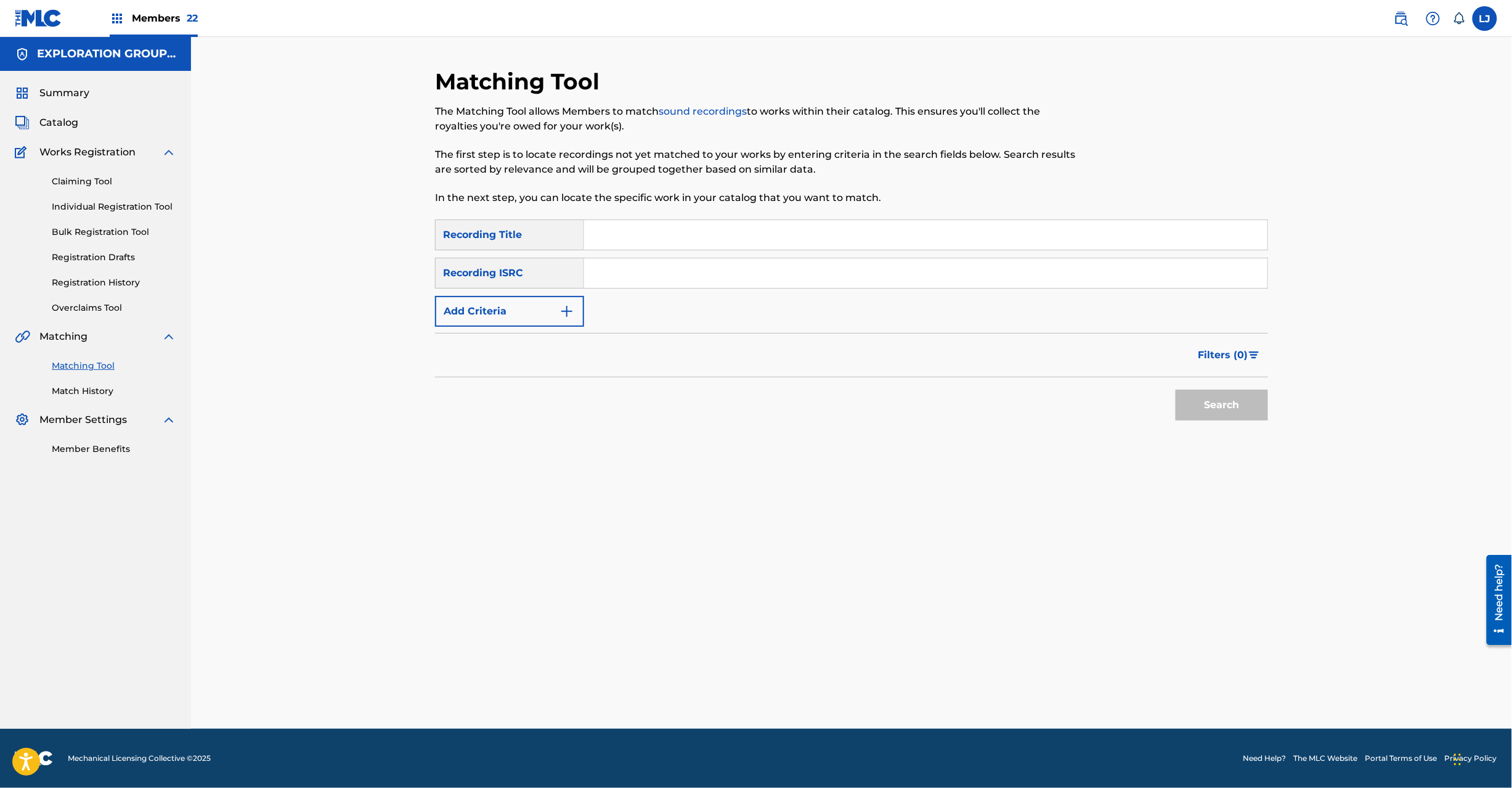
click at [631, 274] on input "Search Form" at bounding box center [926, 273] width 683 height 30
type input "JPD101550137"
click at [1217, 397] on button "Search" at bounding box center [1222, 404] width 92 height 30
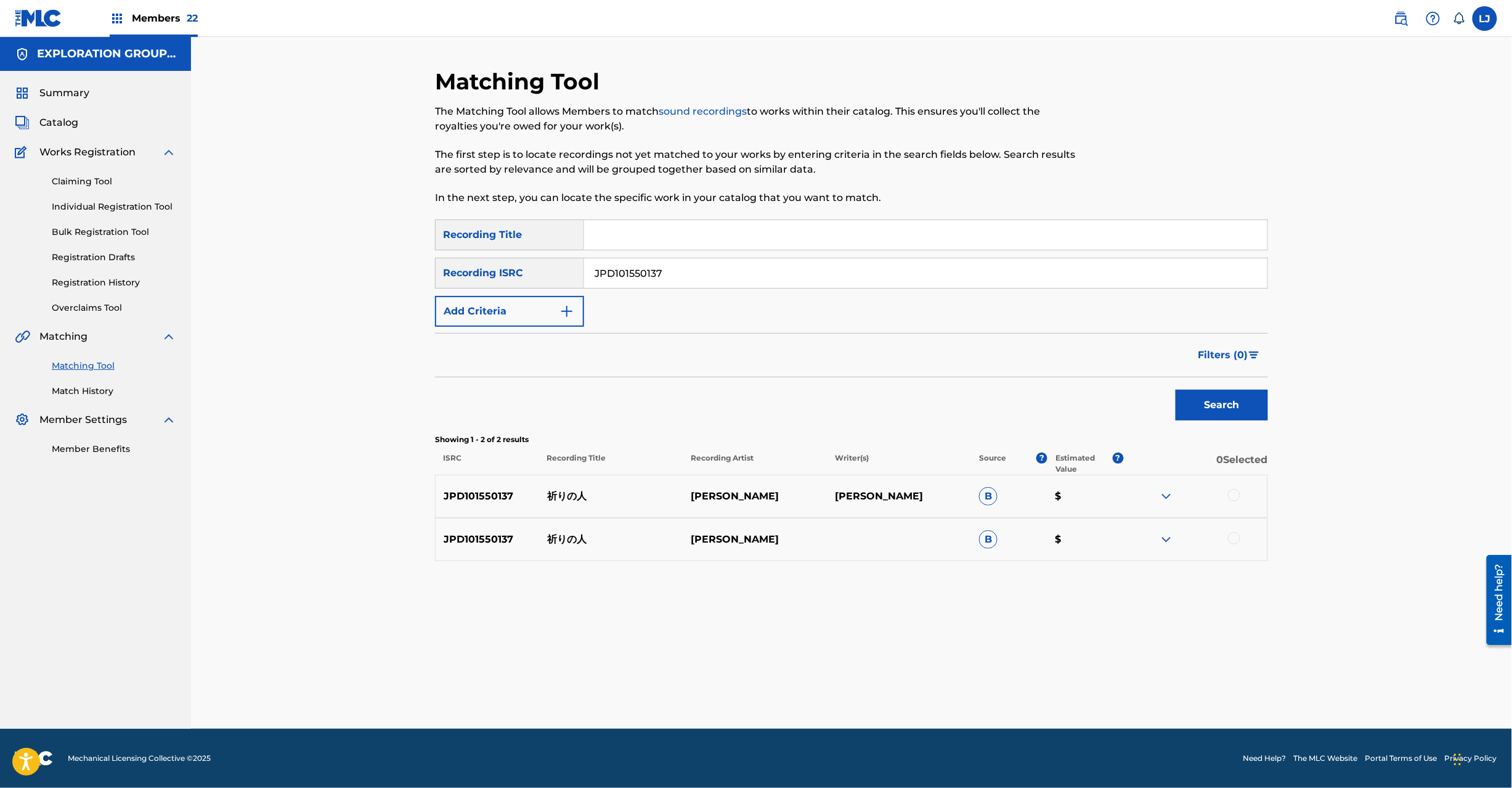
click at [1232, 496] on div at bounding box center [1234, 495] width 12 height 12
drag, startPoint x: 1235, startPoint y: 526, endPoint x: 1235, endPoint y: 533, distance: 7.0
click at [1235, 533] on div "JPD101550137 祈りの人 [PERSON_NAME] B $" at bounding box center [851, 540] width 833 height 43
click at [1235, 536] on div at bounding box center [1234, 538] width 12 height 12
click at [880, 680] on button "Match 2 Groups" at bounding box center [866, 686] width 136 height 30
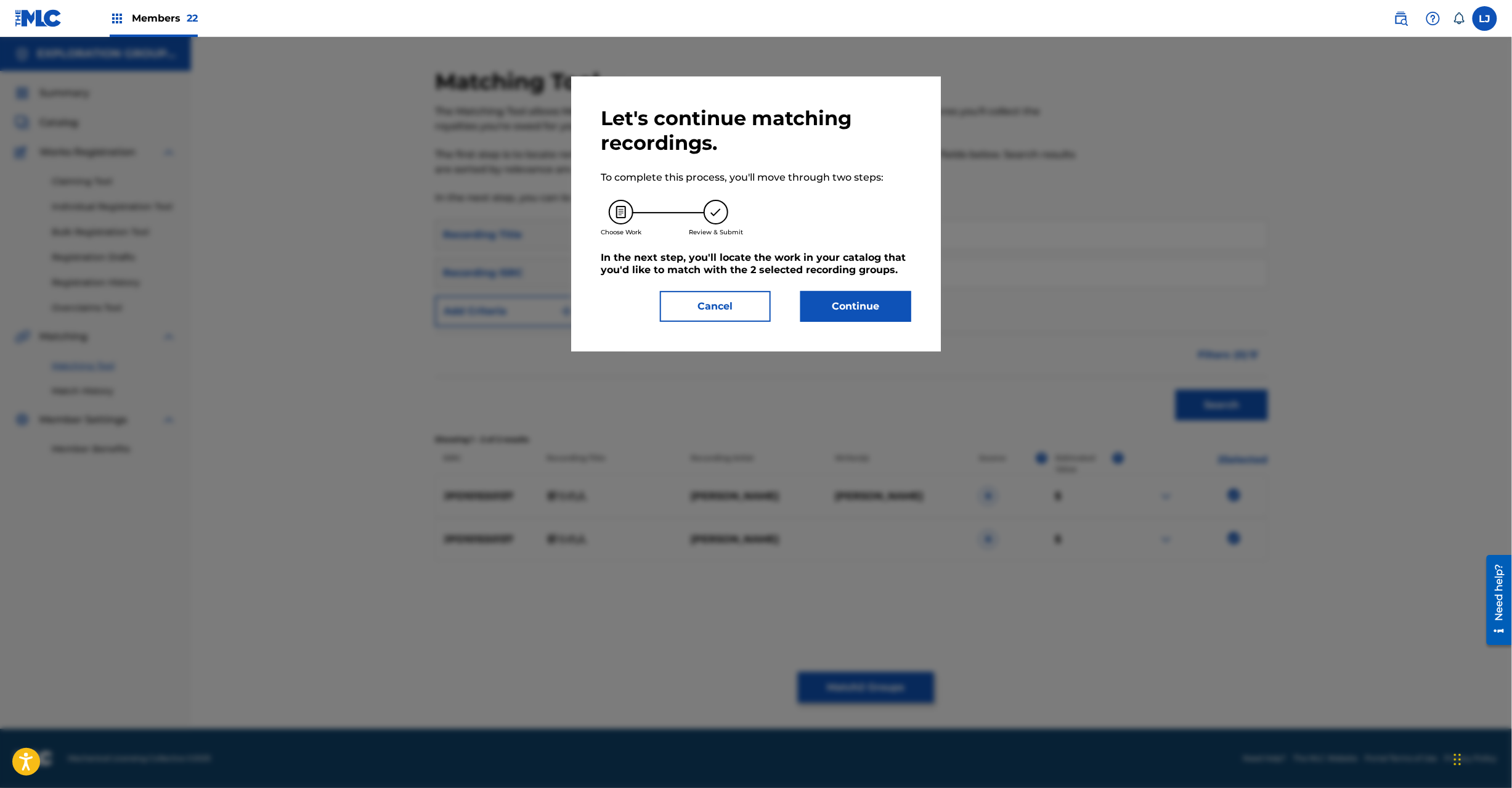
click at [865, 294] on button "Continue" at bounding box center [856, 306] width 111 height 30
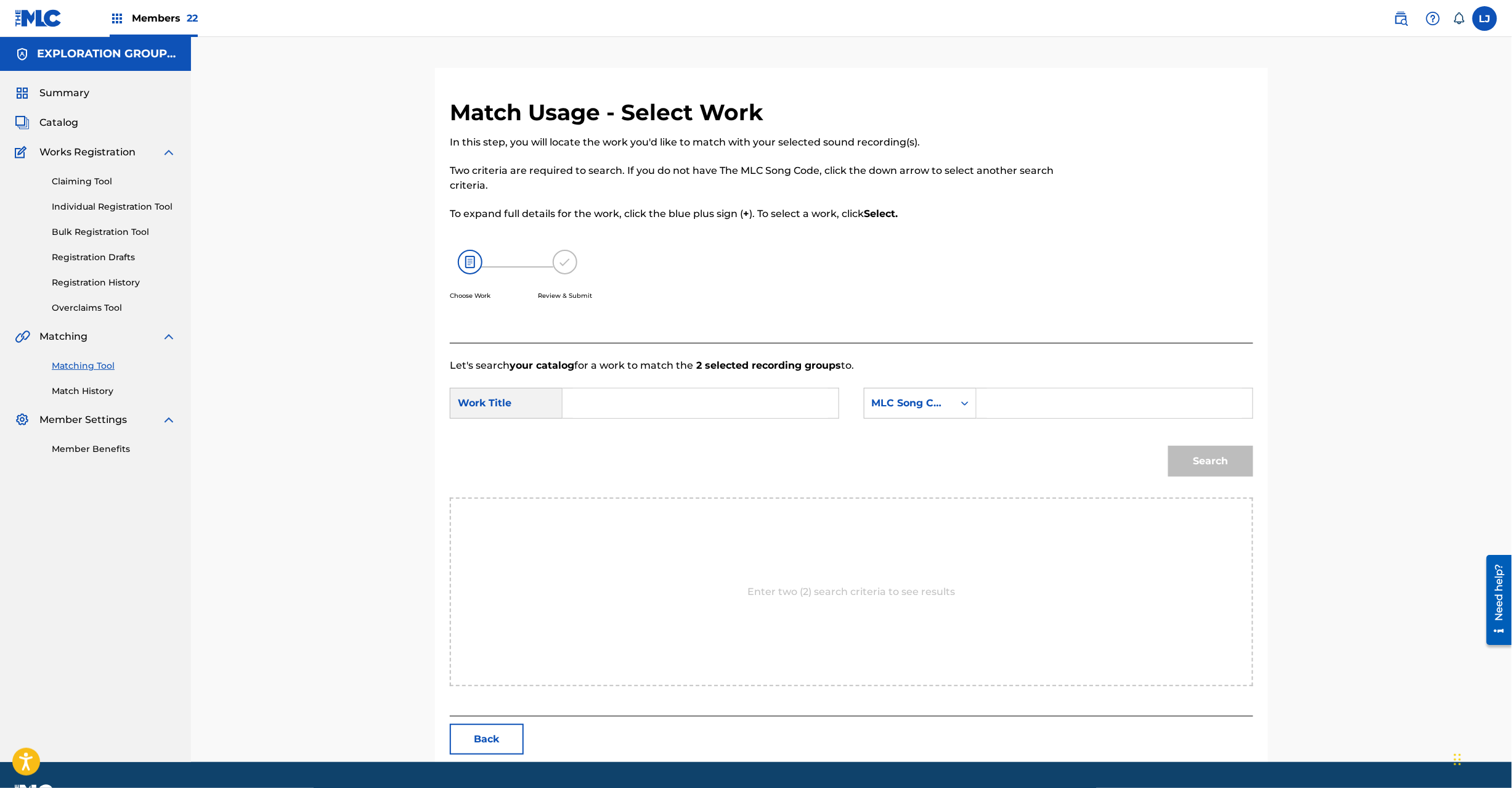
click at [617, 407] on input "Search Form" at bounding box center [701, 403] width 255 height 30
click at [691, 405] on input "Inorino Hito I27PKY" at bounding box center [701, 403] width 255 height 30
type input "Inorino Hito"
drag, startPoint x: 1005, startPoint y: 407, endPoint x: 1126, endPoint y: 447, distance: 127.4
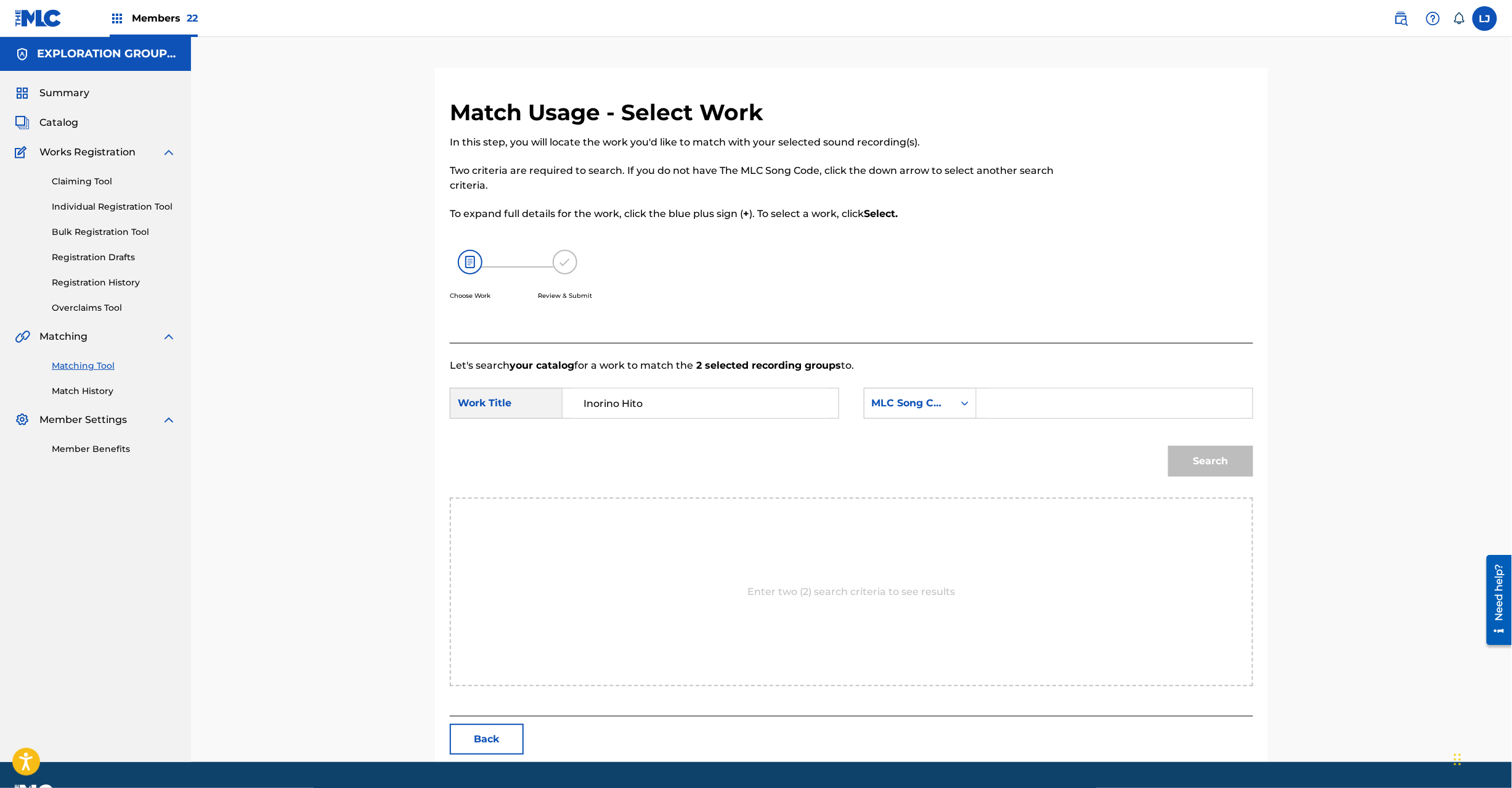
click at [1006, 407] on input "Search Form" at bounding box center [1115, 403] width 255 height 30
type input "I27PKY"
click at [1187, 467] on button "Search" at bounding box center [1211, 460] width 85 height 30
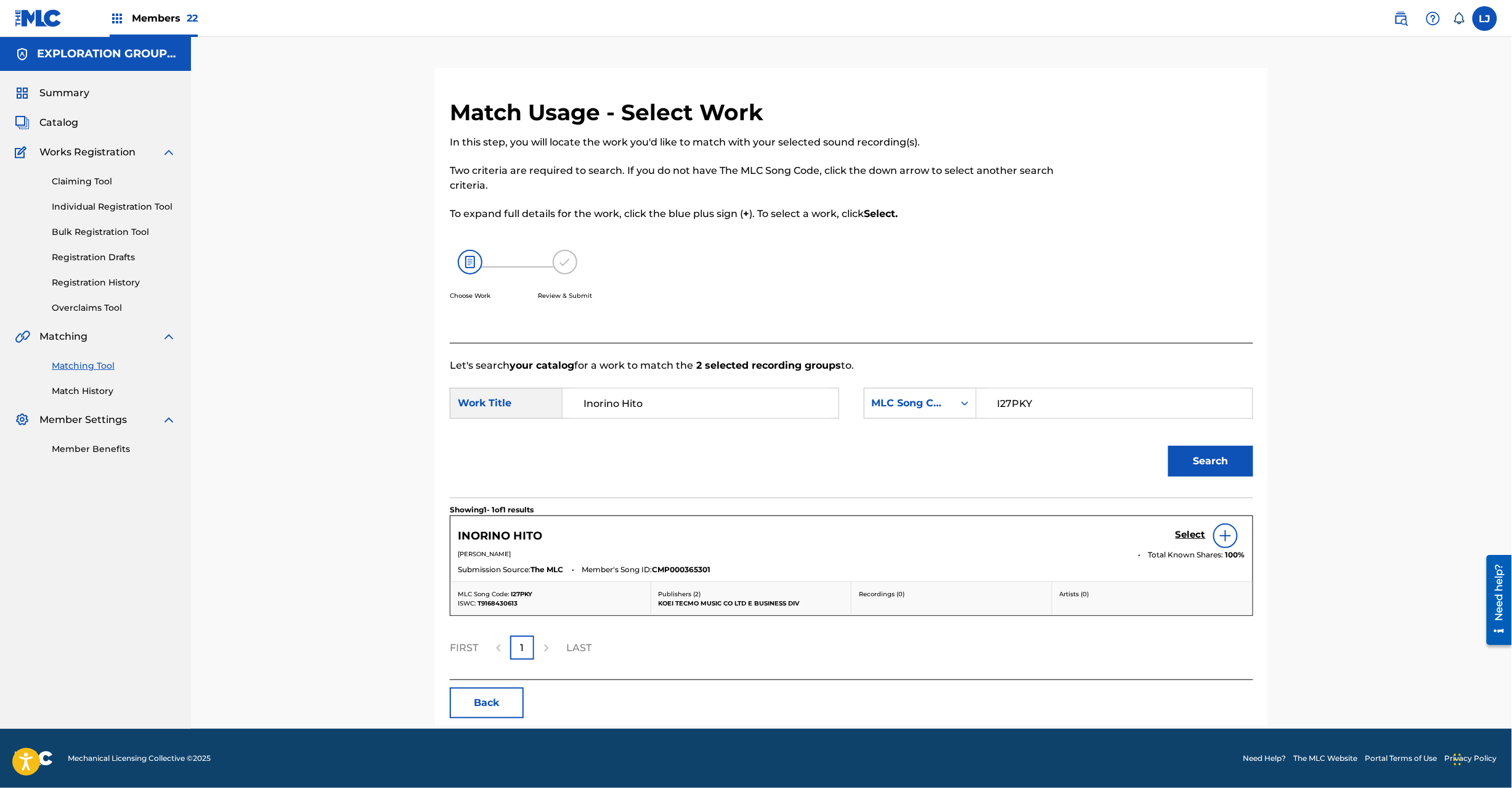
click at [1192, 528] on div "Select" at bounding box center [1211, 535] width 69 height 24
click at [1191, 532] on h5 "Select" at bounding box center [1191, 534] width 30 height 11
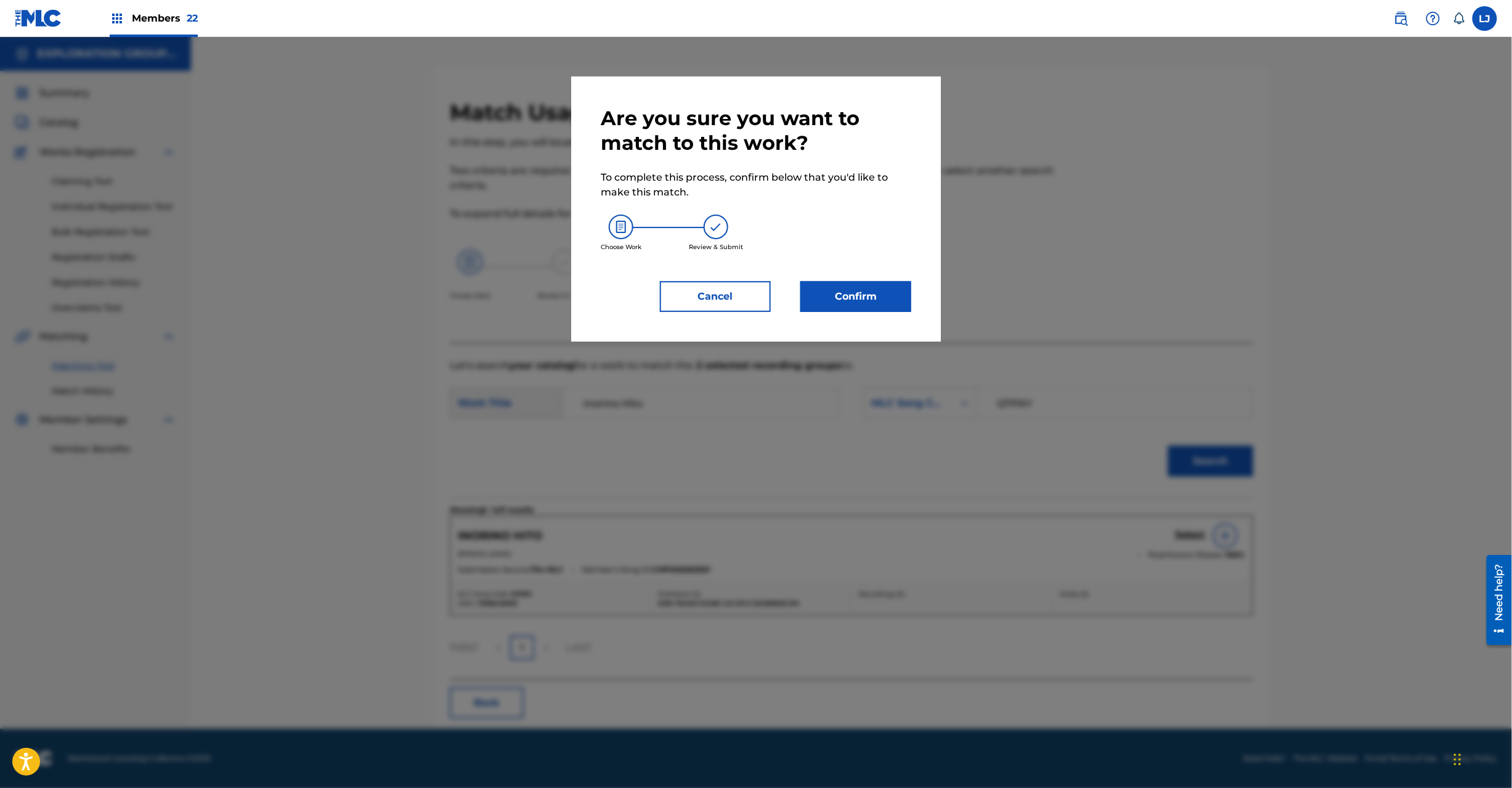
click at [852, 282] on button "Confirm" at bounding box center [856, 296] width 111 height 30
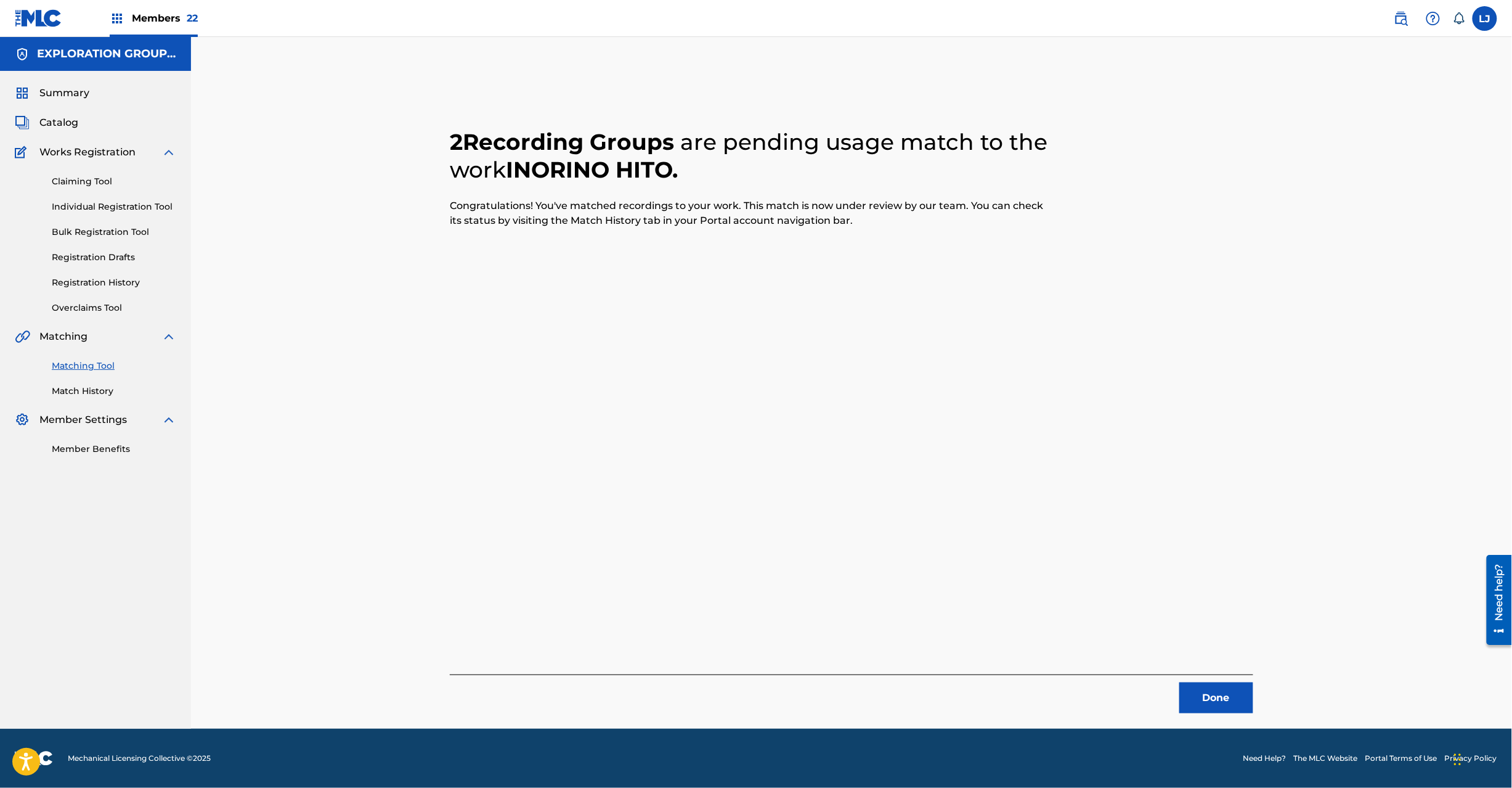
click at [1208, 694] on button "Done" at bounding box center [1216, 697] width 74 height 30
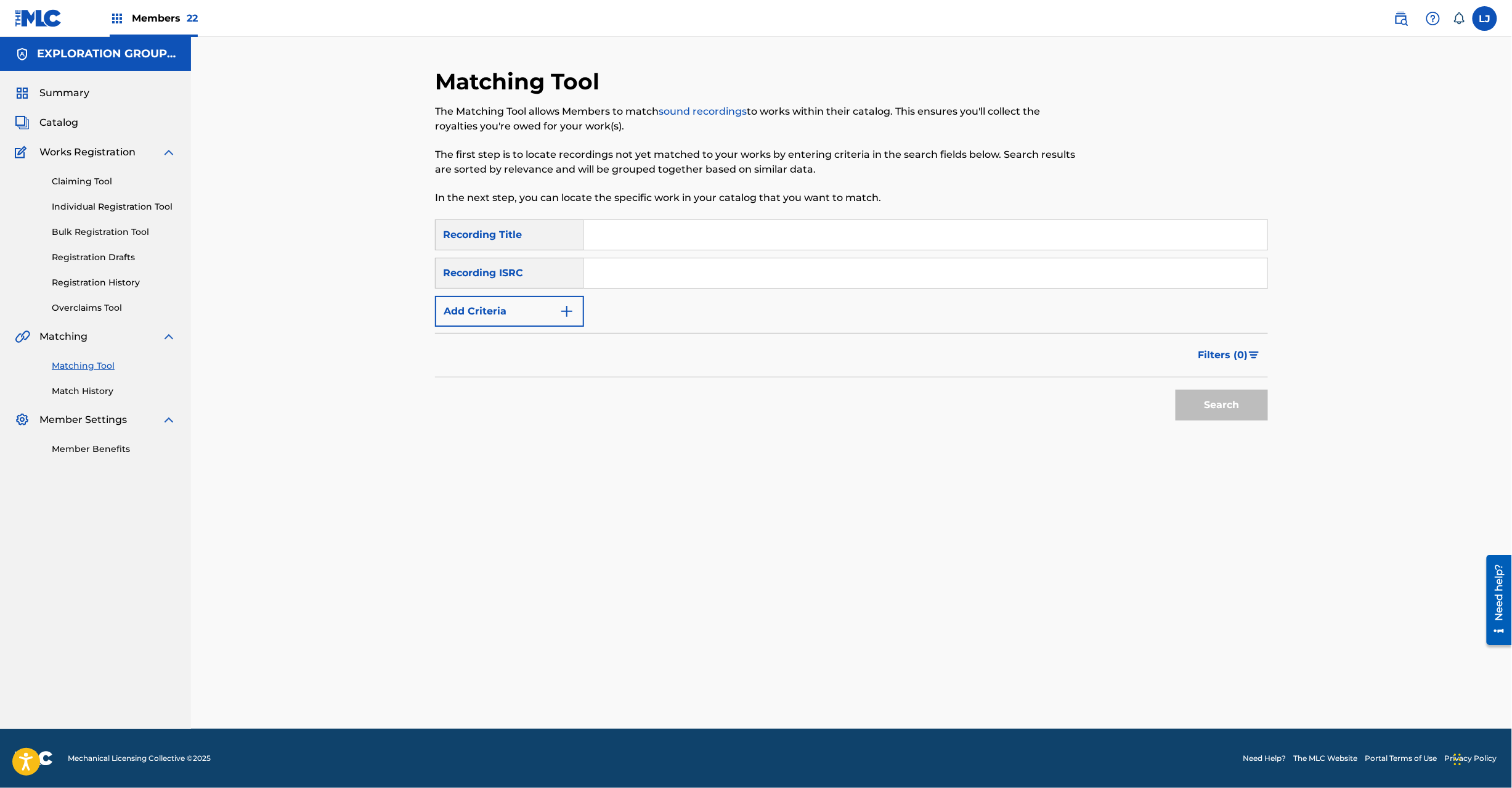
click at [685, 264] on input "Search Form" at bounding box center [926, 273] width 683 height 30
type input "JPD101550138"
click at [1228, 412] on button "Search" at bounding box center [1222, 404] width 92 height 30
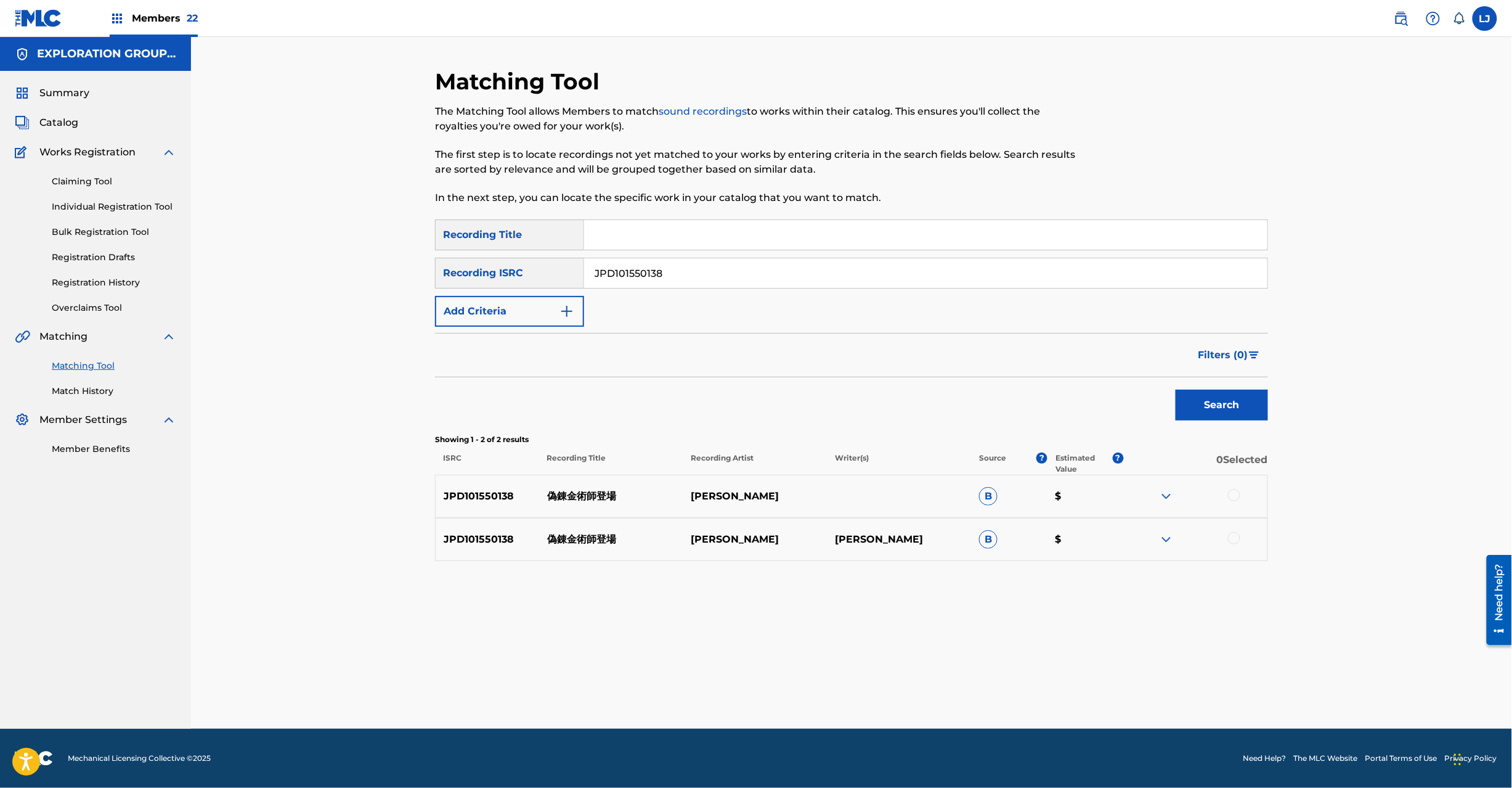
click at [1235, 495] on div at bounding box center [1234, 495] width 12 height 12
click at [1235, 538] on div at bounding box center [1234, 538] width 12 height 12
click at [909, 672] on div "Matching Tool The Matching Tool allows Members to match sound recordings to wor…" at bounding box center [851, 398] width 833 height 661
click at [897, 683] on button "Match 2 Groups" at bounding box center [866, 686] width 136 height 30
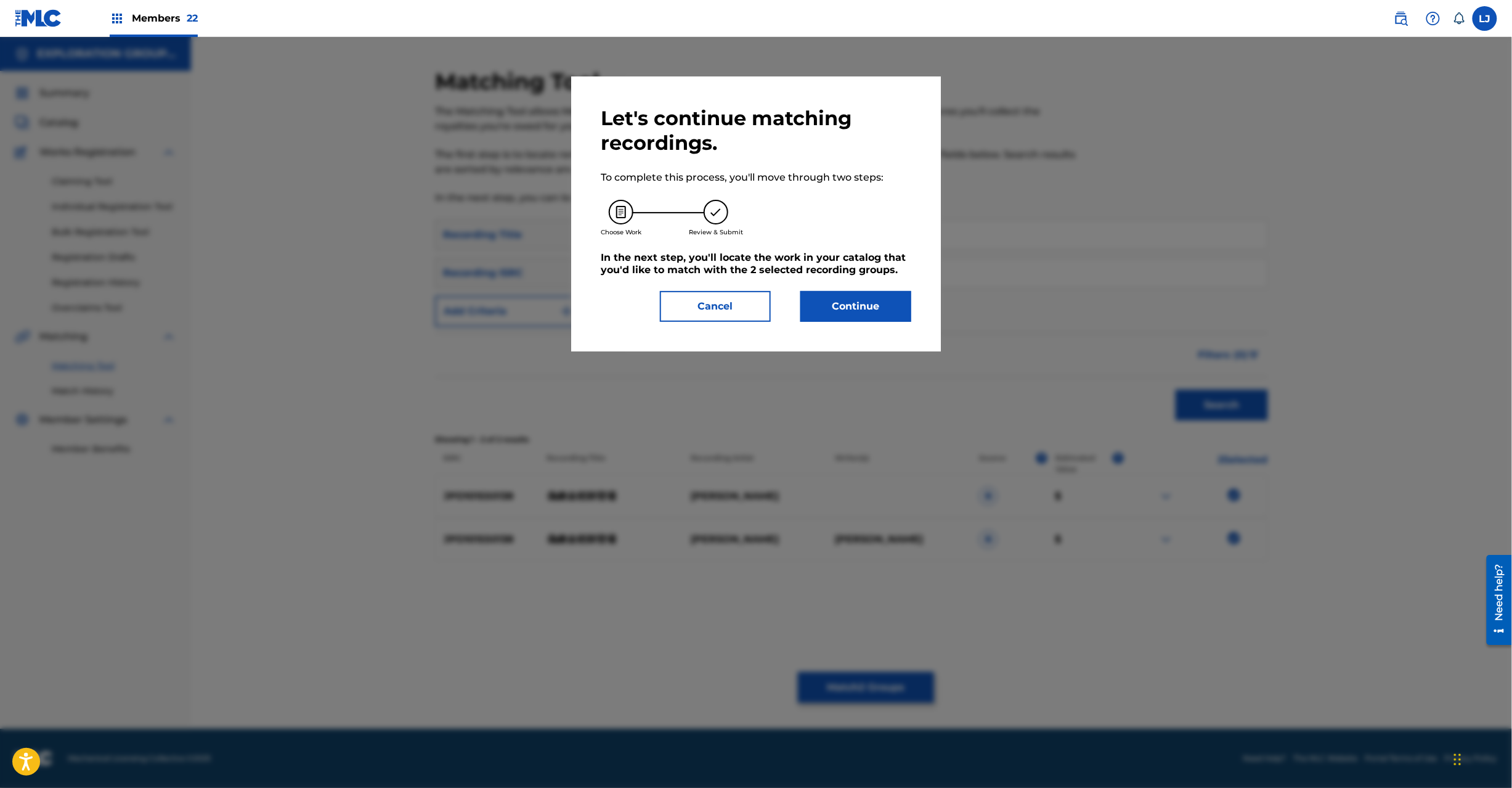
click at [854, 313] on button "Continue" at bounding box center [856, 306] width 111 height 30
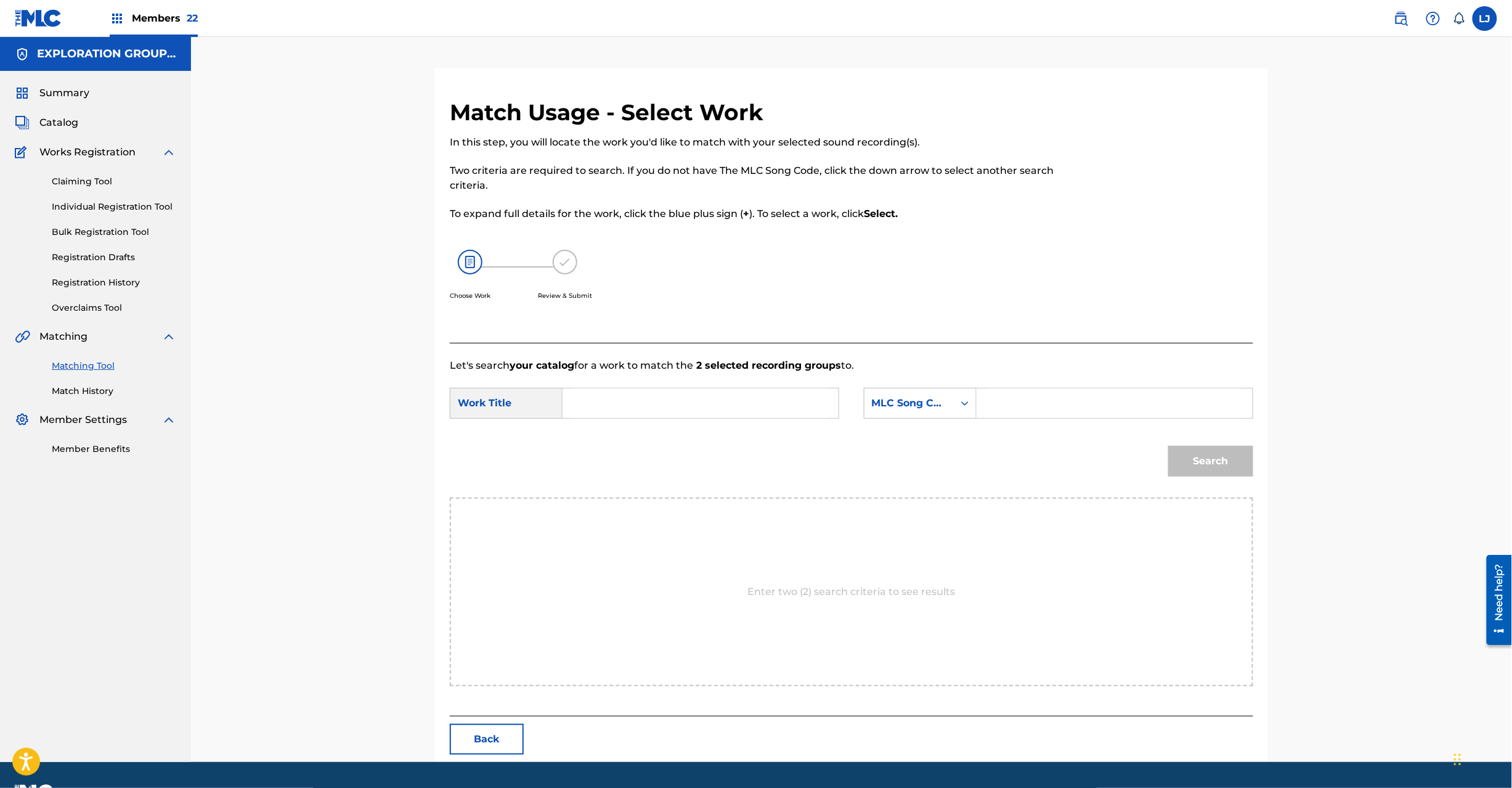
click at [605, 418] on div "Search Form" at bounding box center [701, 402] width 277 height 30
click at [610, 400] on input "Search Form" at bounding box center [701, 403] width 255 height 30
click at [742, 398] on input "Nise Renkinjutsushi Toujou N71L42" at bounding box center [701, 403] width 255 height 30
type input "Nise Renkinjutsushi Toujou"
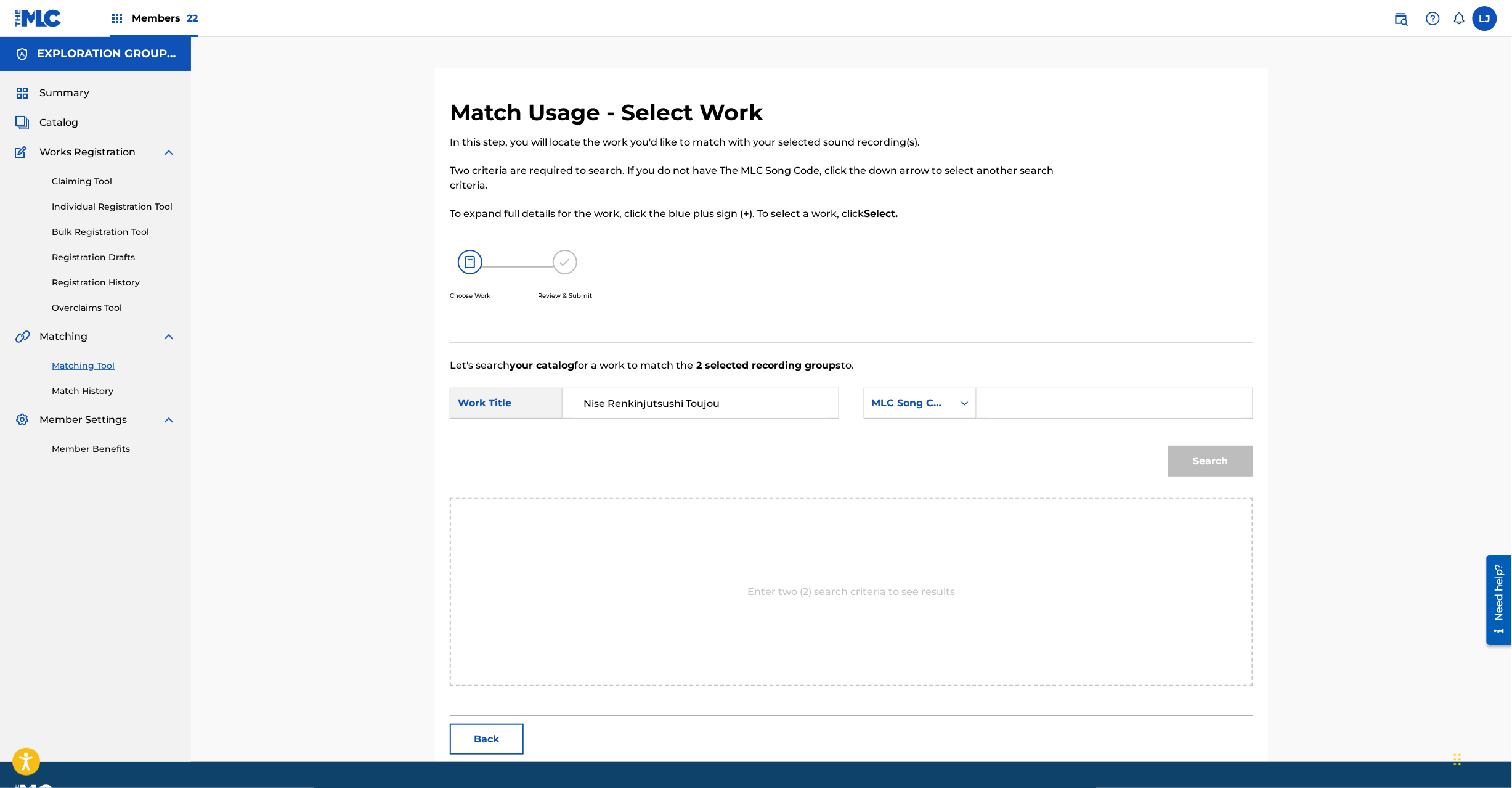
click at [1113, 395] on input "Search Form" at bounding box center [1115, 403] width 255 height 30
type input "N71L42"
click at [1231, 474] on button "Search" at bounding box center [1211, 460] width 85 height 30
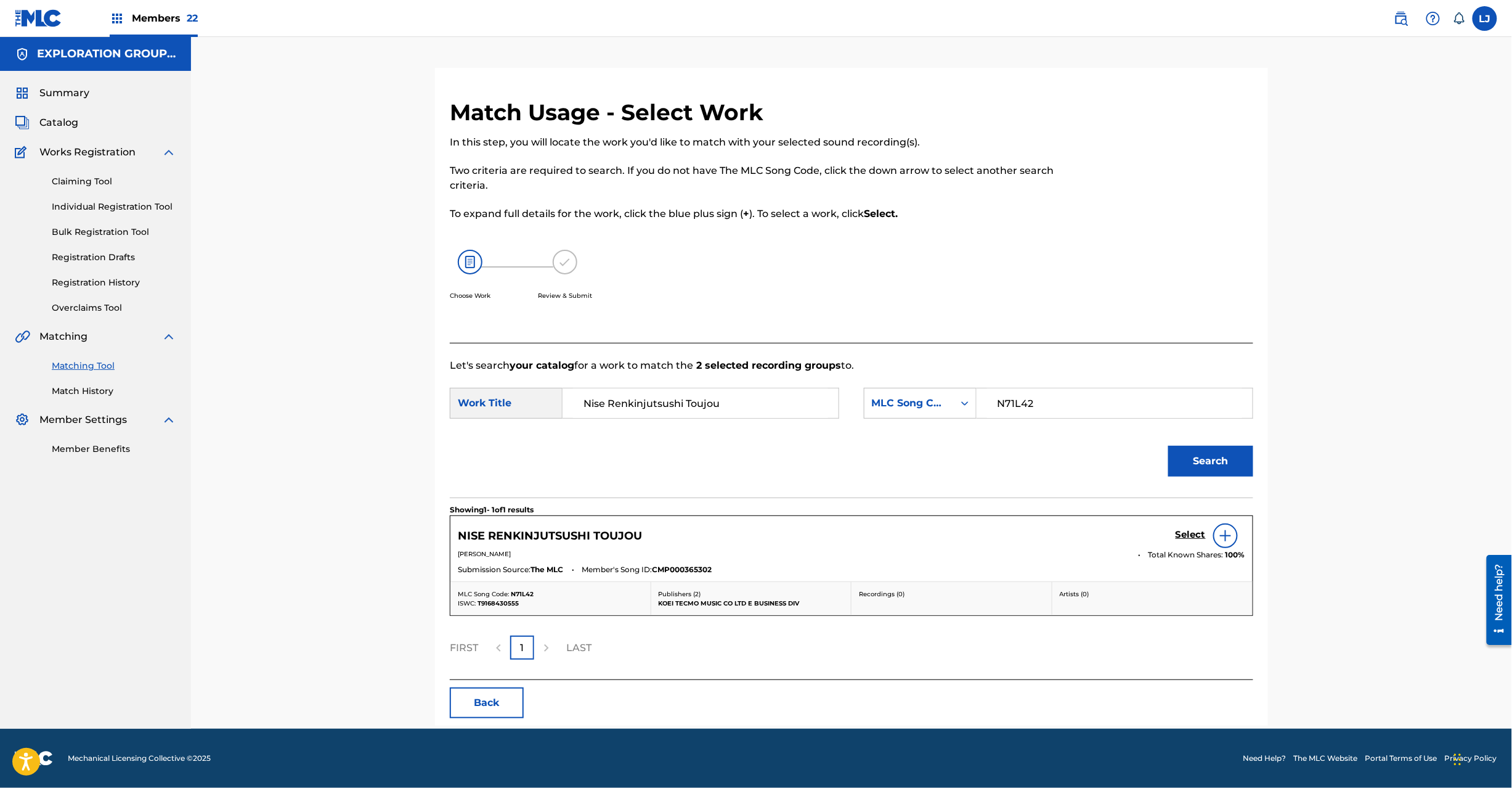
click at [1184, 538] on h5 "Select" at bounding box center [1191, 534] width 30 height 11
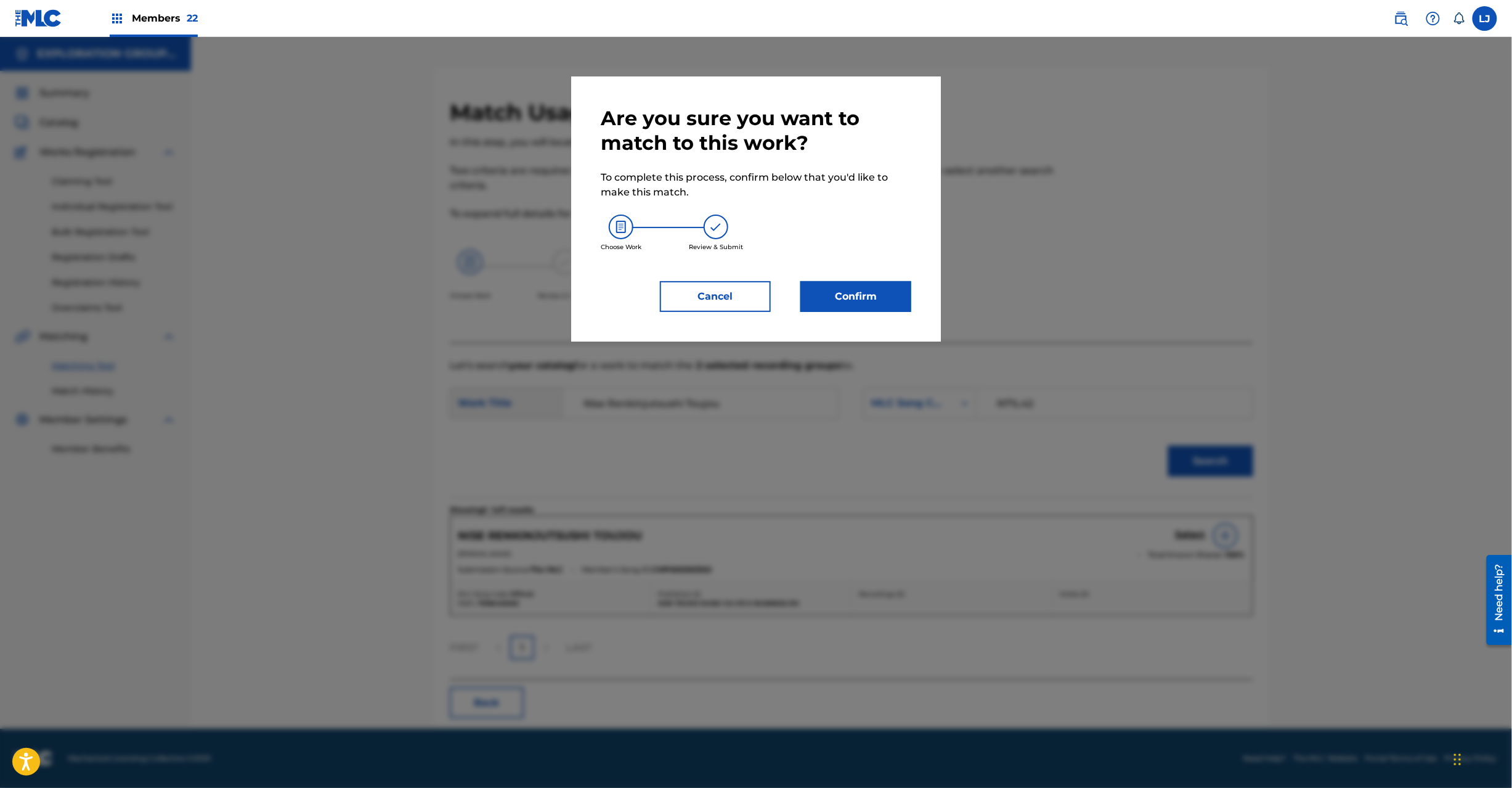
click at [879, 289] on button "Confirm" at bounding box center [856, 296] width 111 height 30
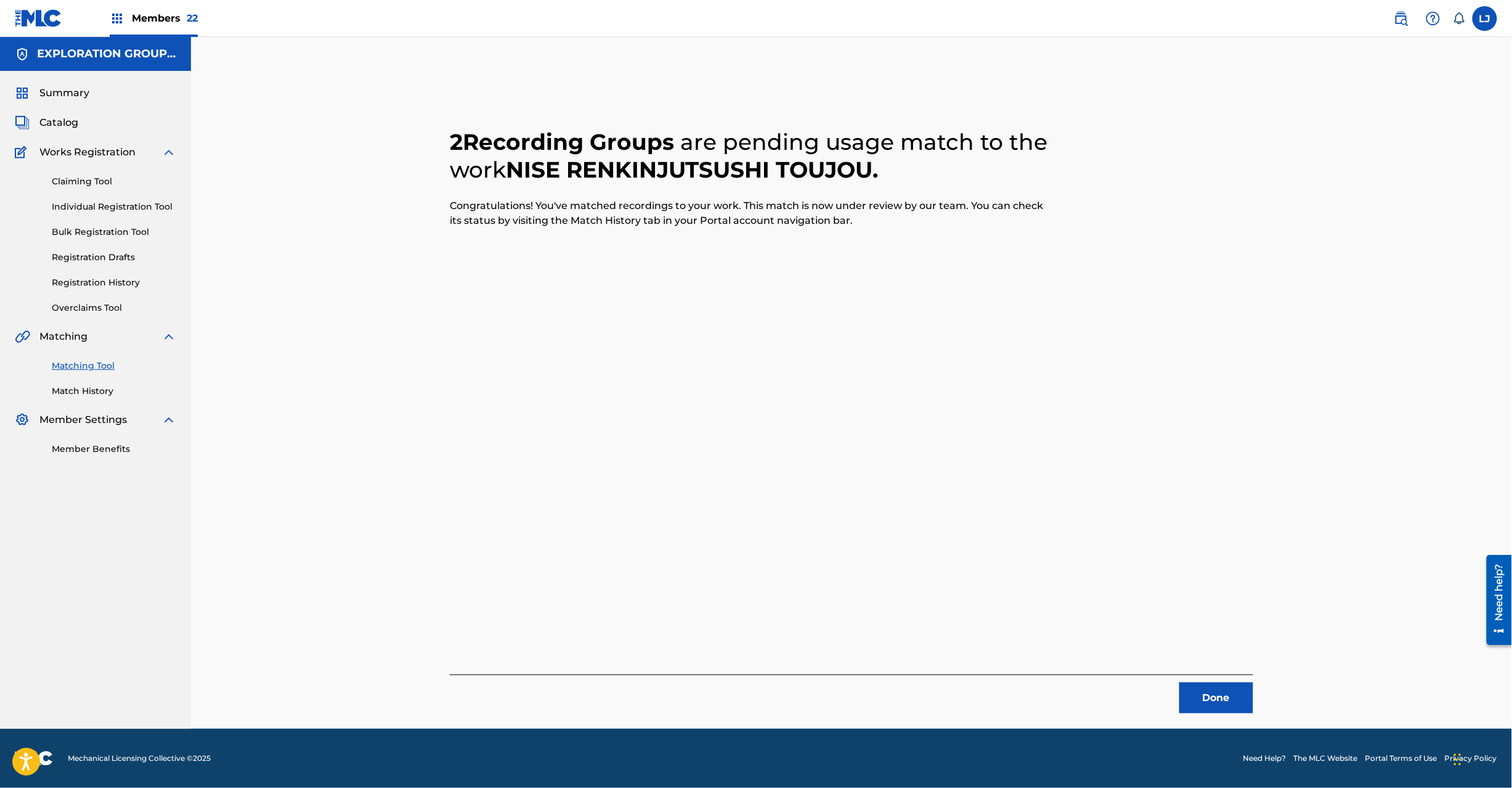
click at [1220, 705] on button "Done" at bounding box center [1216, 697] width 74 height 30
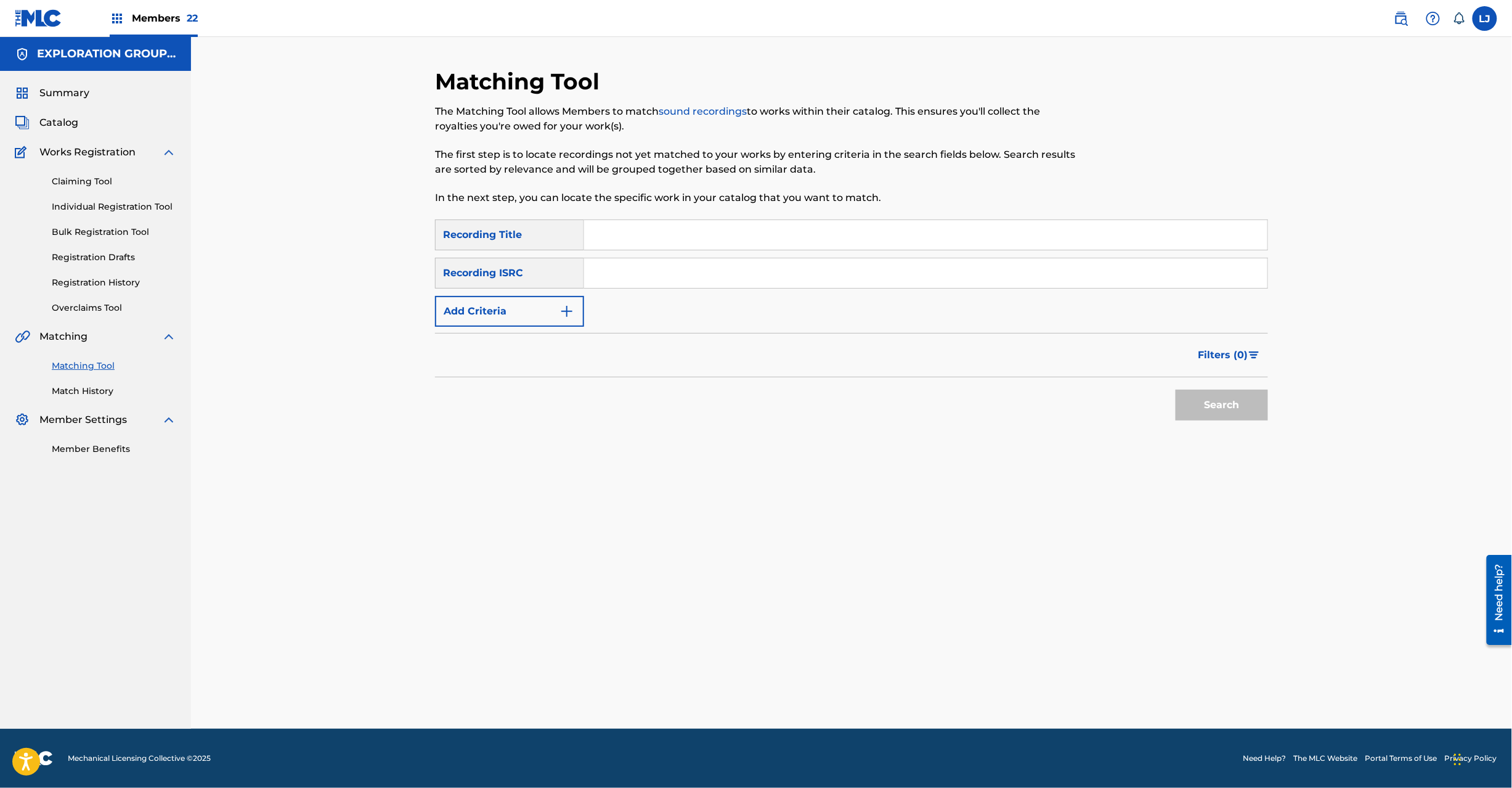
click at [667, 277] on input "Search Form" at bounding box center [926, 273] width 683 height 30
type input "JPD101550139"
click at [1252, 417] on button "Search" at bounding box center [1222, 404] width 92 height 30
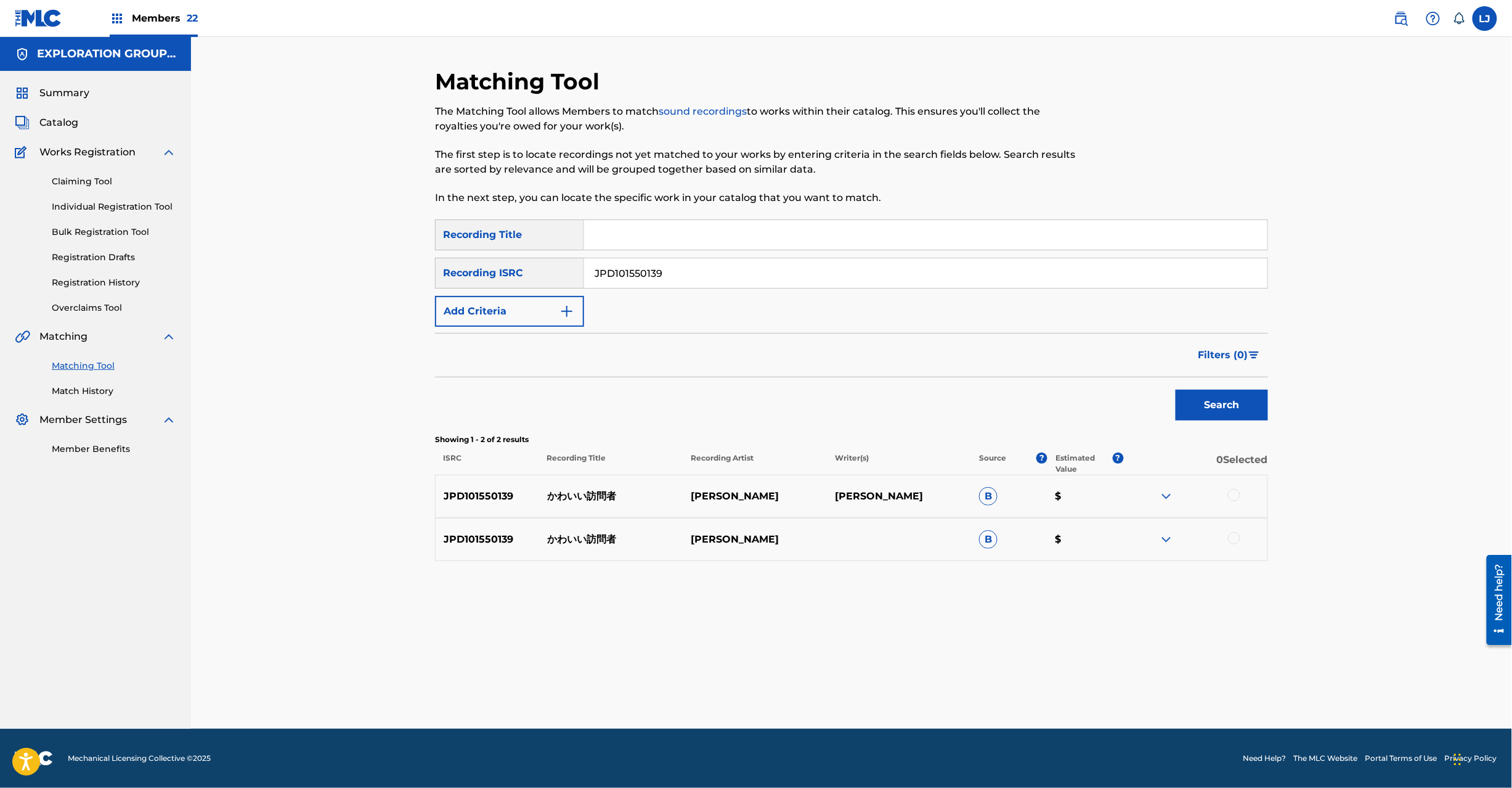
drag, startPoint x: 1233, startPoint y: 507, endPoint x: 1233, endPoint y: 494, distance: 13.0
click at [1233, 494] on div "JPD101550139 かわいい訪問者 [PERSON_NAME] [PERSON_NAME] B $" at bounding box center [851, 496] width 833 height 43
click at [1233, 494] on div at bounding box center [1234, 495] width 12 height 12
click at [1231, 539] on div at bounding box center [1234, 538] width 12 height 12
click at [859, 704] on div "Matching Tool The Matching Tool allows Members to match sound recordings to wor…" at bounding box center [851, 398] width 833 height 661
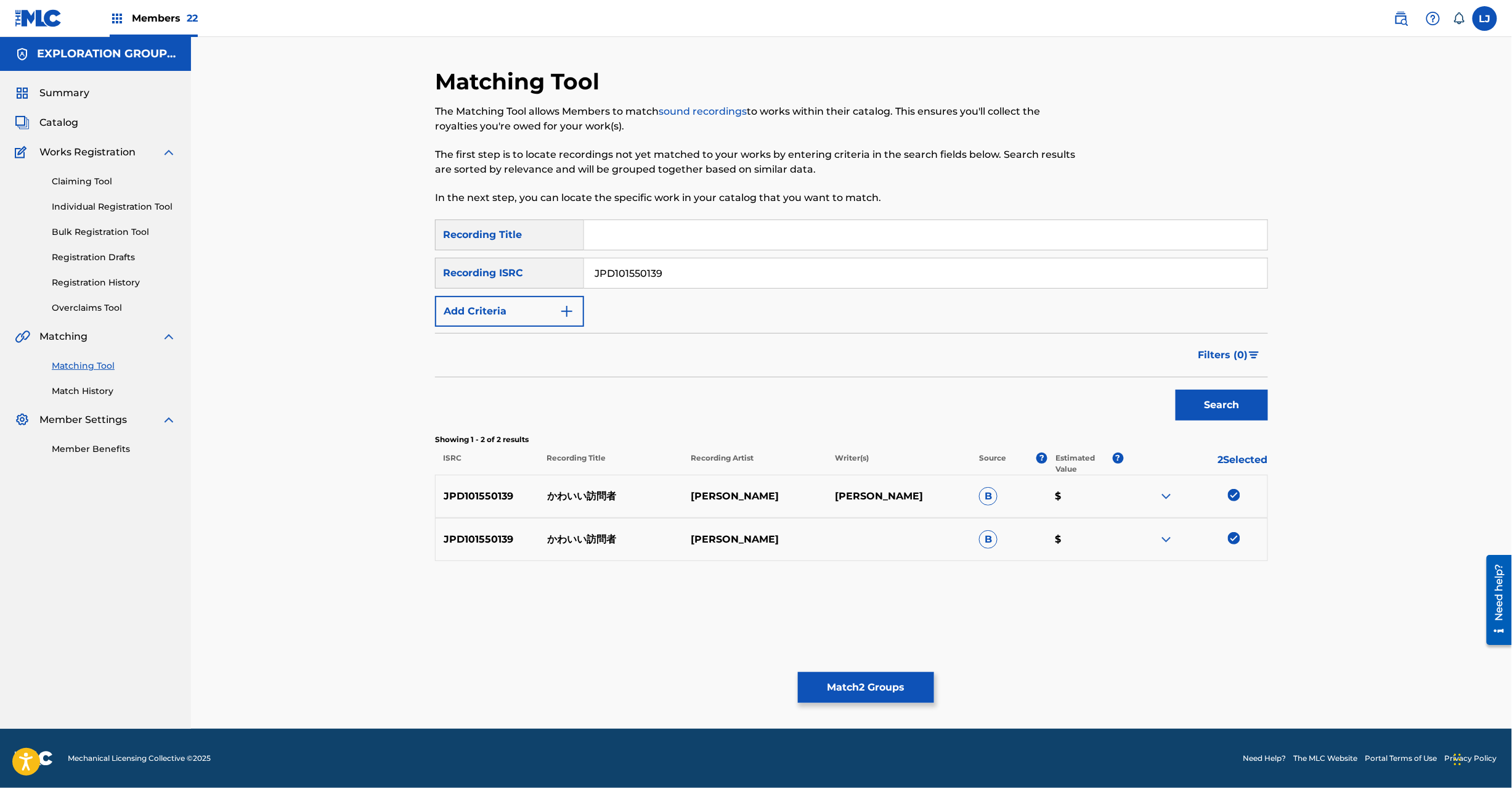
click at [865, 683] on button "Match 2 Groups" at bounding box center [866, 686] width 136 height 30
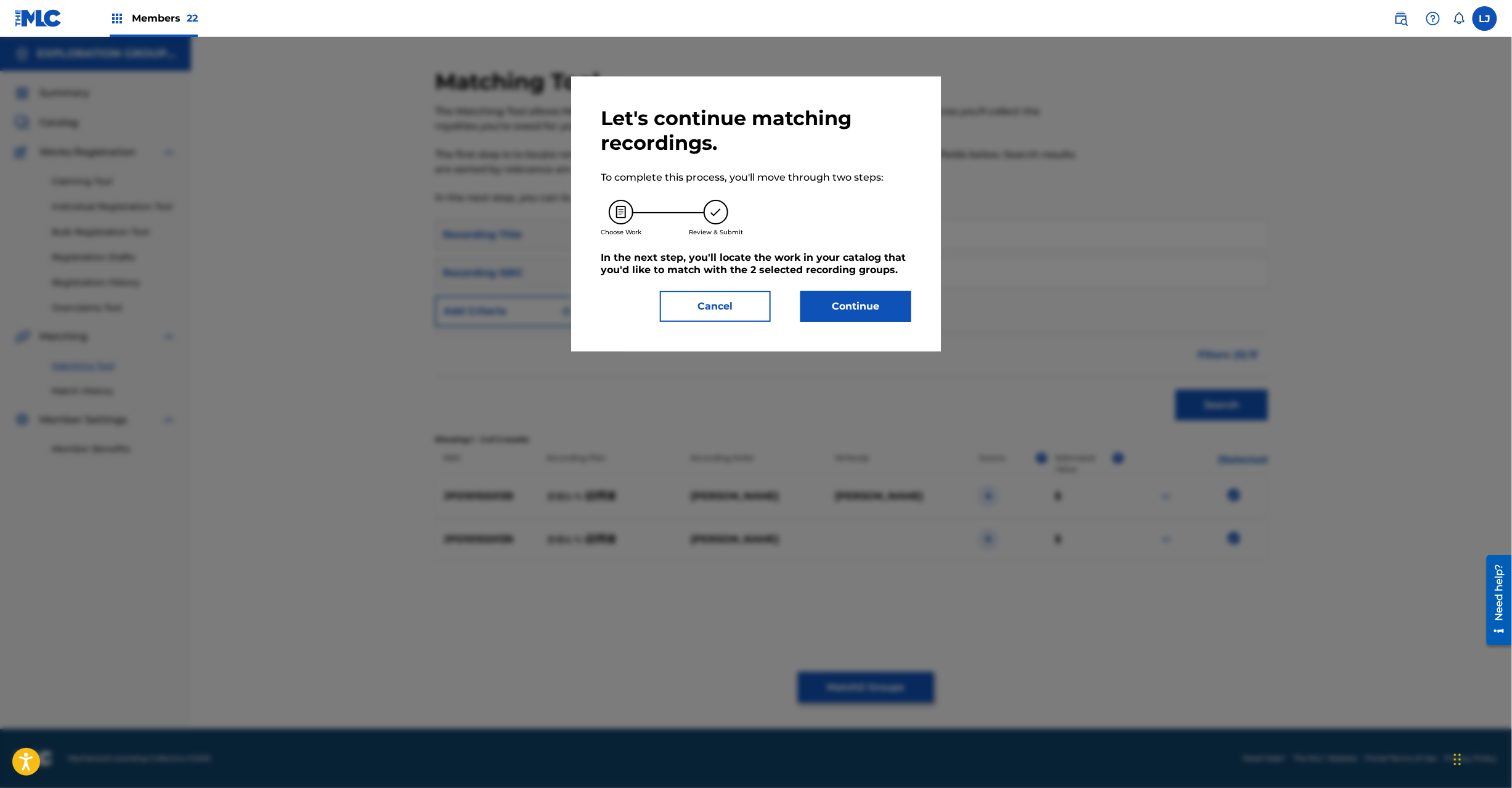
click at [856, 304] on button "Continue" at bounding box center [856, 306] width 111 height 30
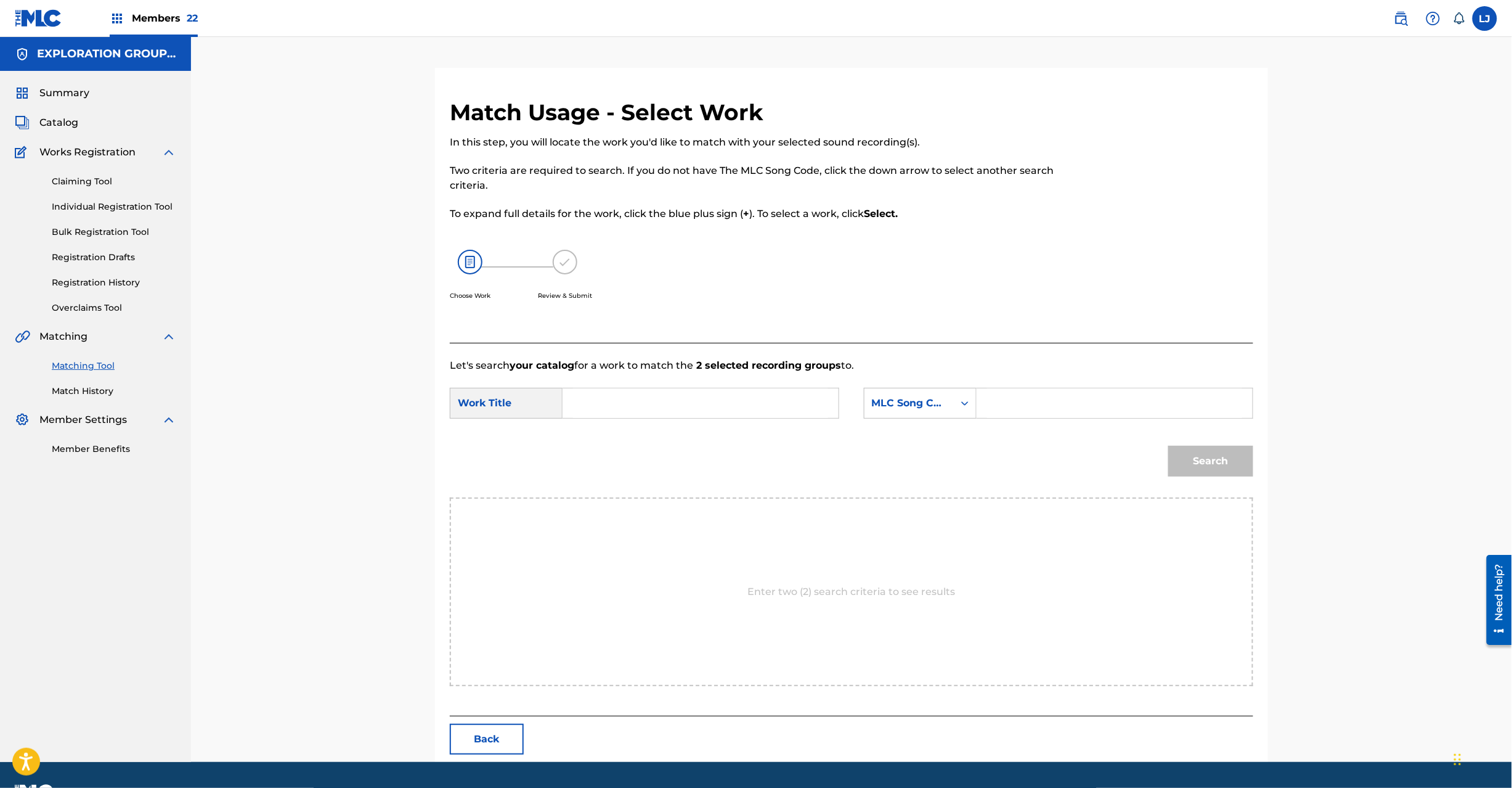
click at [676, 394] on input "Search Form" at bounding box center [701, 403] width 255 height 30
click at [727, 402] on input "Kawaii Houmonsha KI9V3H" at bounding box center [701, 403] width 255 height 30
type input "Kawaii Houmonsha"
click at [1047, 427] on form "SearchWithCriteria4cbf4f85-5f06-4ddd-8779-2feb1bd91871 Work Title Kawaii Houmon…" at bounding box center [851, 434] width 803 height 124
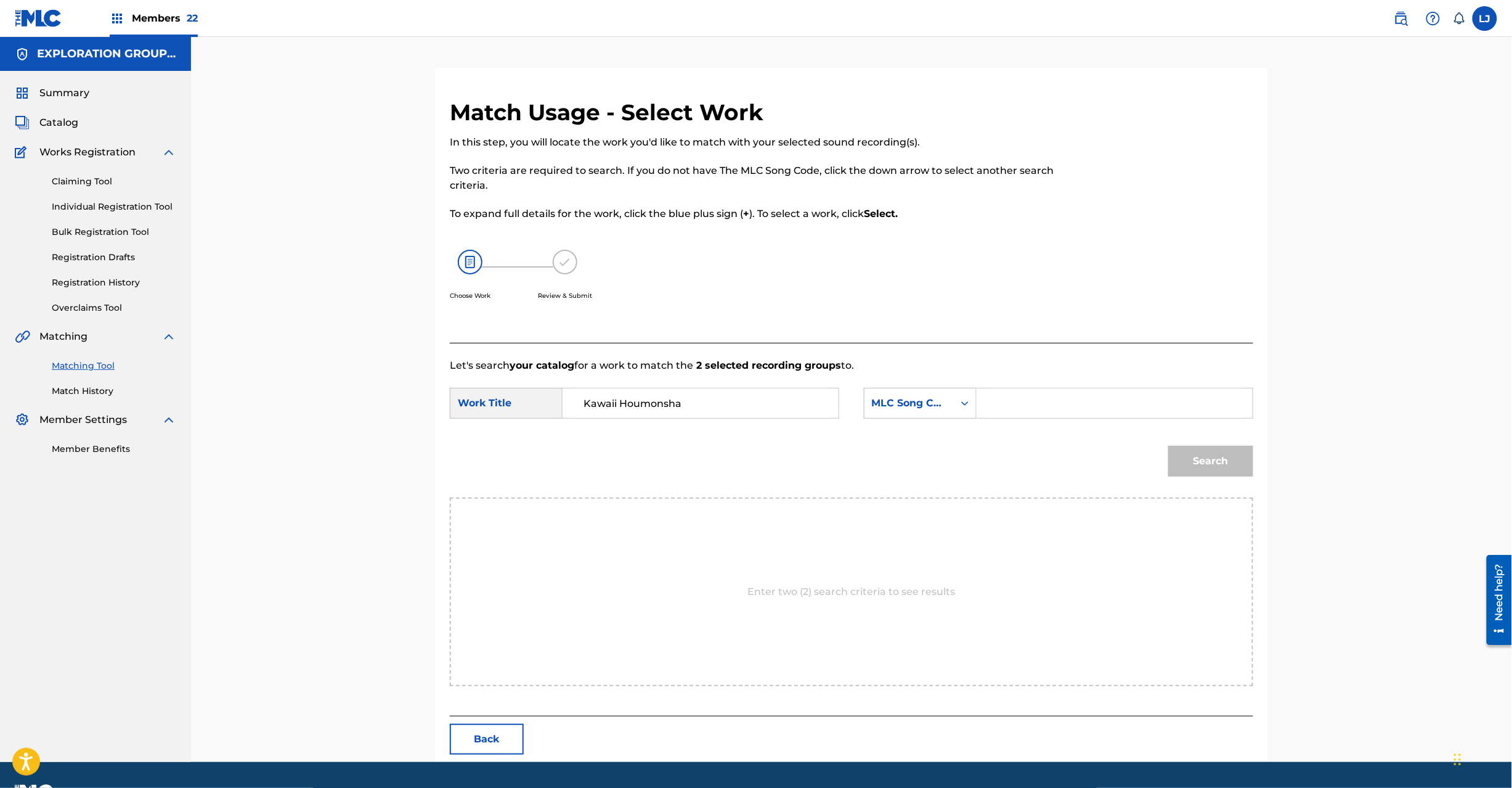
click at [1043, 402] on input "Search Form" at bounding box center [1115, 403] width 255 height 30
type input "KI9V3H"
click at [1193, 467] on button "Search" at bounding box center [1211, 460] width 85 height 30
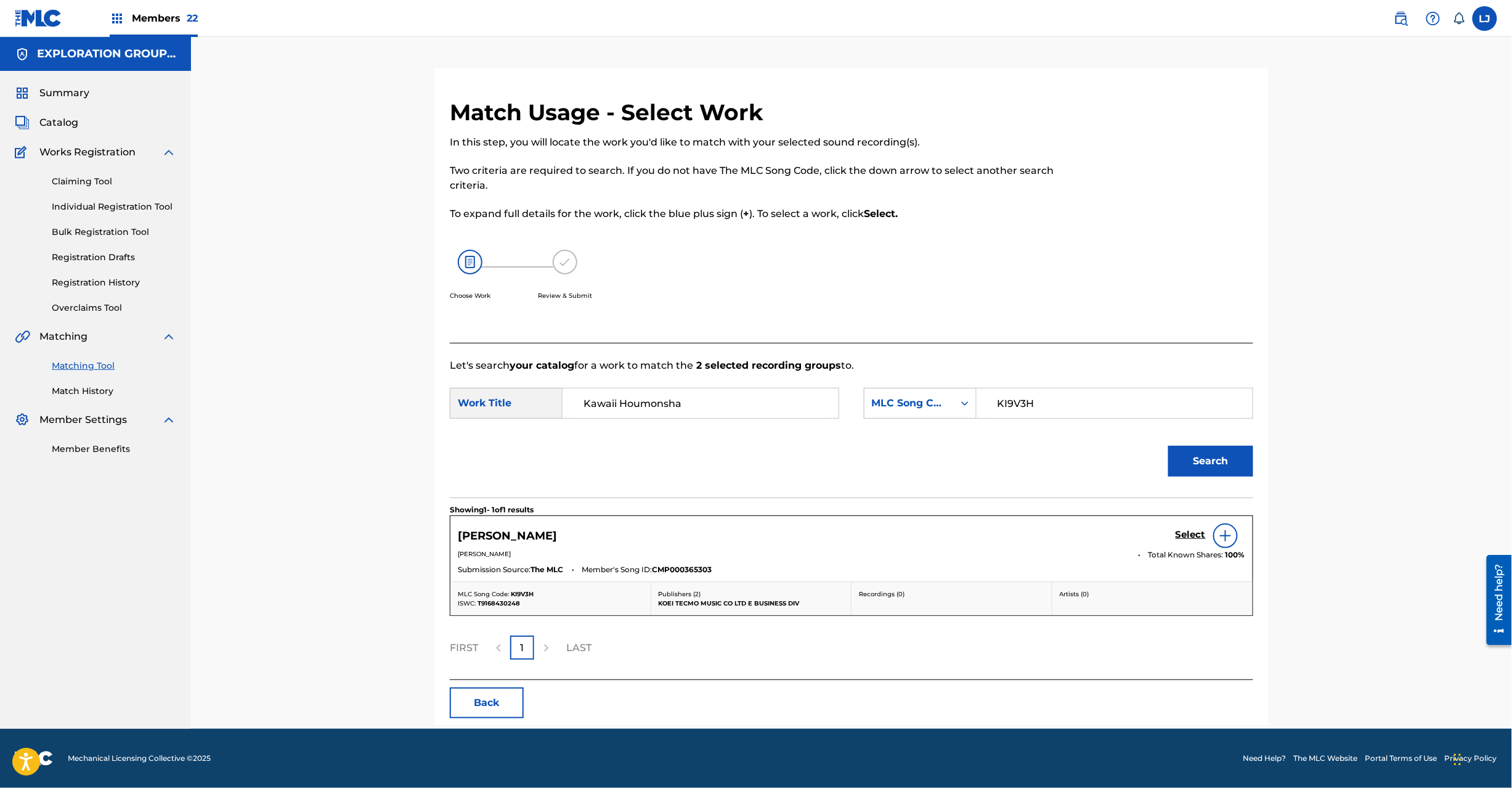
click at [1192, 531] on h5 "Select" at bounding box center [1191, 534] width 30 height 11
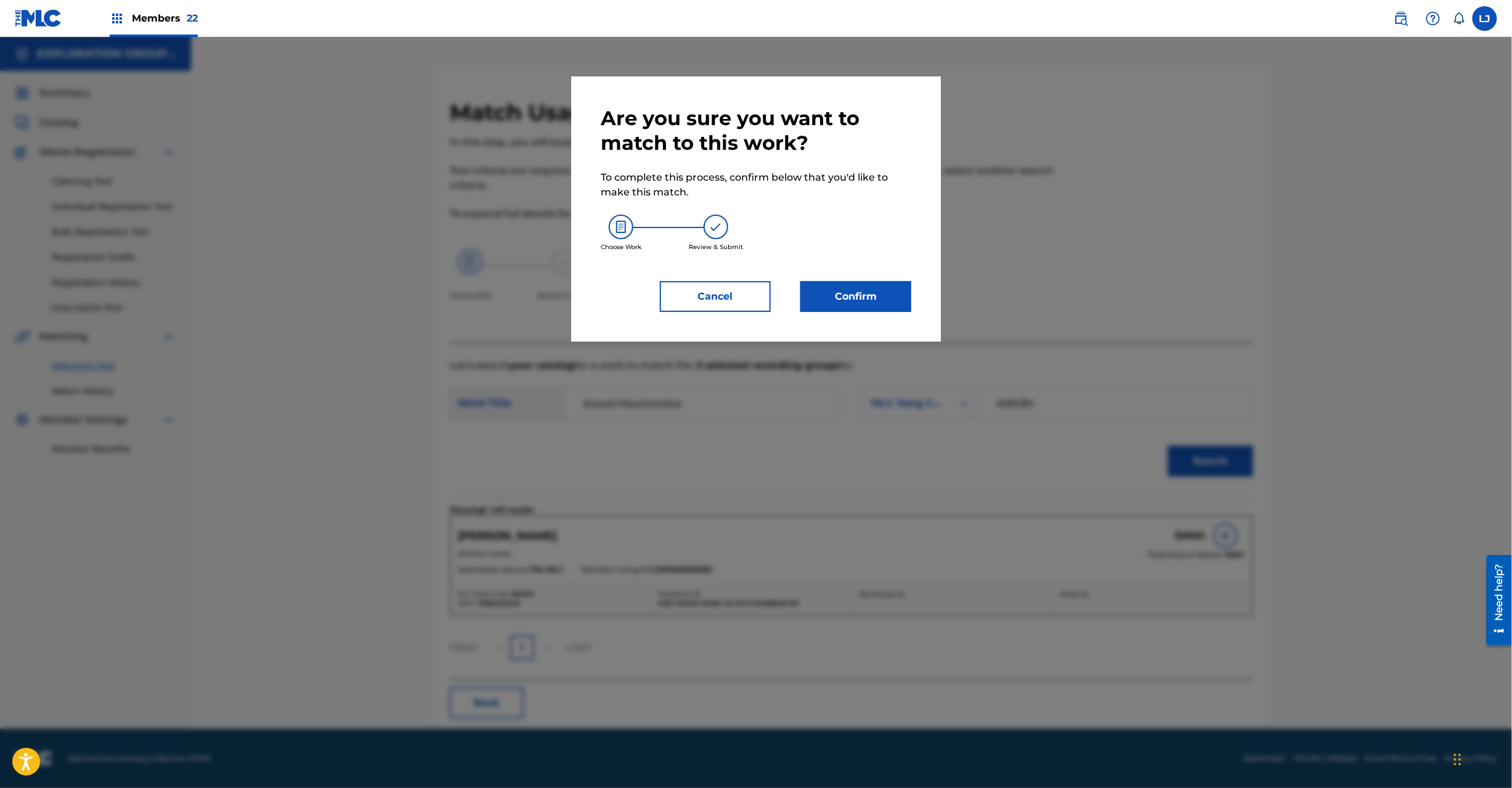
click at [862, 296] on button "Confirm" at bounding box center [856, 296] width 111 height 30
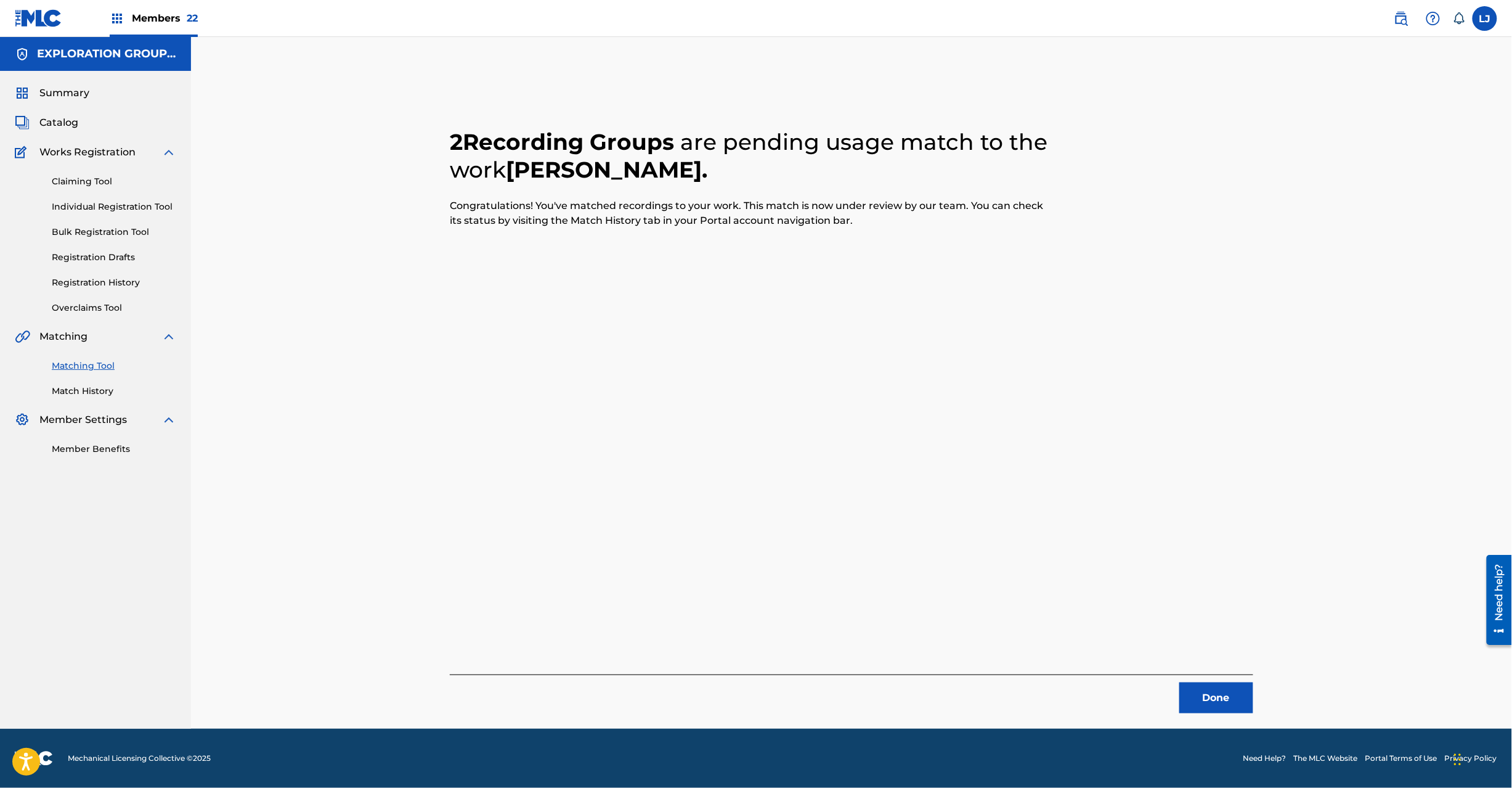
click at [1225, 708] on button "Done" at bounding box center [1216, 697] width 74 height 30
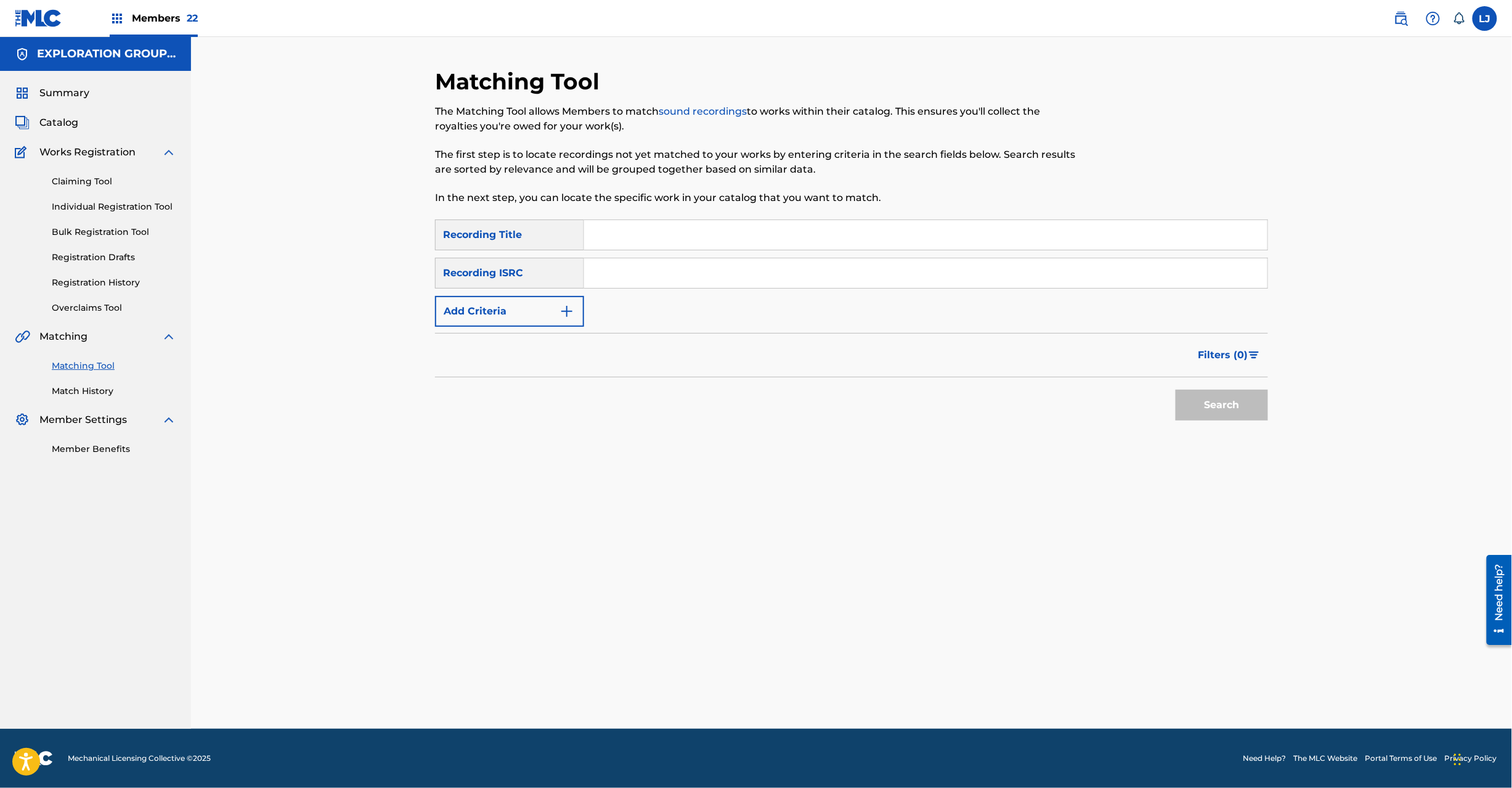
click at [615, 283] on input "Search Form" at bounding box center [926, 273] width 683 height 30
type input "JPD101550140"
click at [1238, 409] on button "Search" at bounding box center [1222, 404] width 92 height 30
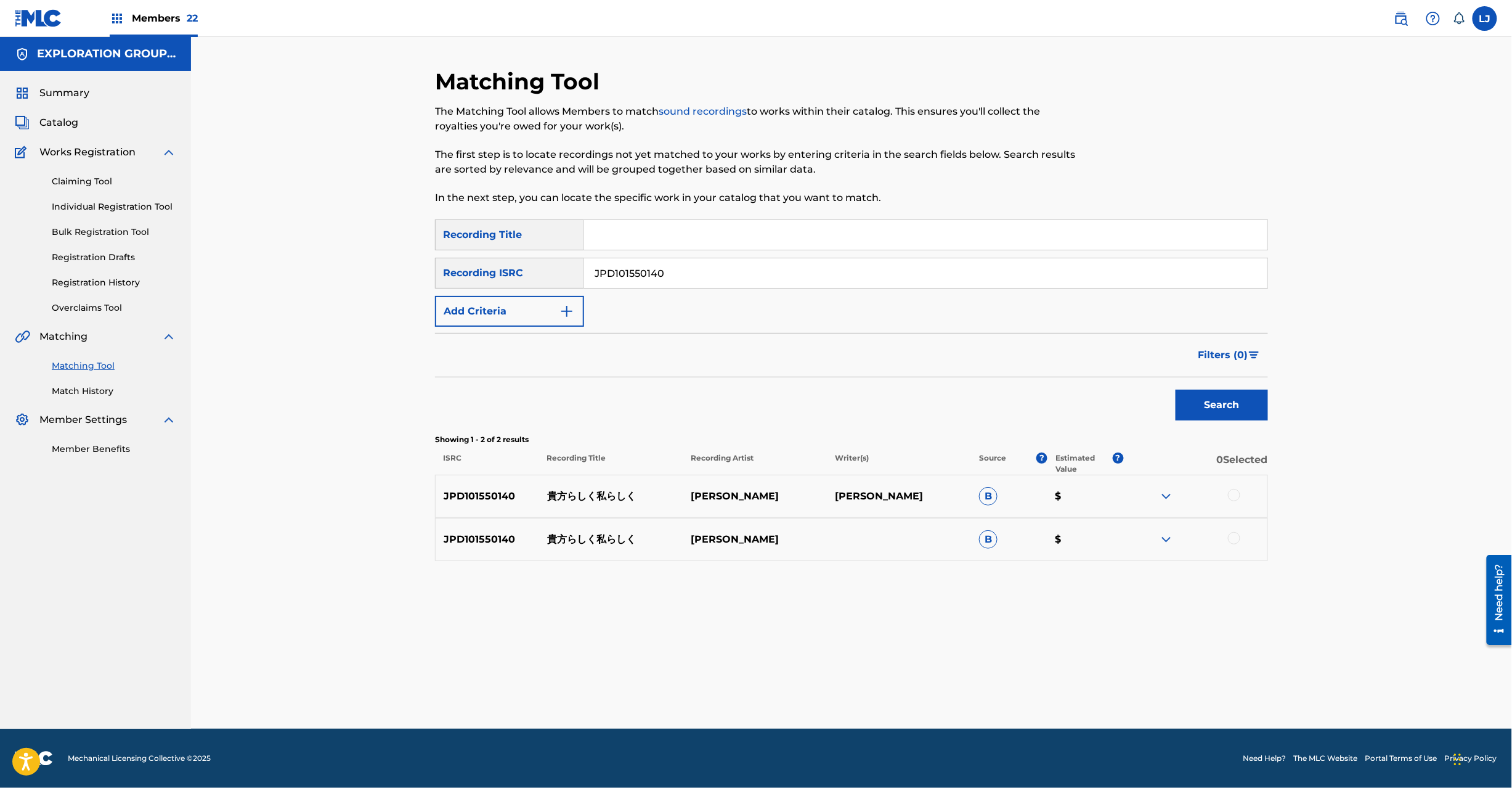
click at [1231, 487] on div "JPD101550140 貴方らしく私らしく [PERSON_NAME] [PERSON_NAME] B $" at bounding box center [851, 496] width 833 height 43
click at [1231, 508] on div "JPD101550140 貴方らしく私らしく [PERSON_NAME] [PERSON_NAME] B $" at bounding box center [851, 496] width 833 height 43
click at [1232, 499] on div at bounding box center [1234, 495] width 12 height 12
click at [1233, 541] on div at bounding box center [1234, 538] width 12 height 12
click at [843, 684] on button "Match 2 Groups" at bounding box center [866, 686] width 136 height 30
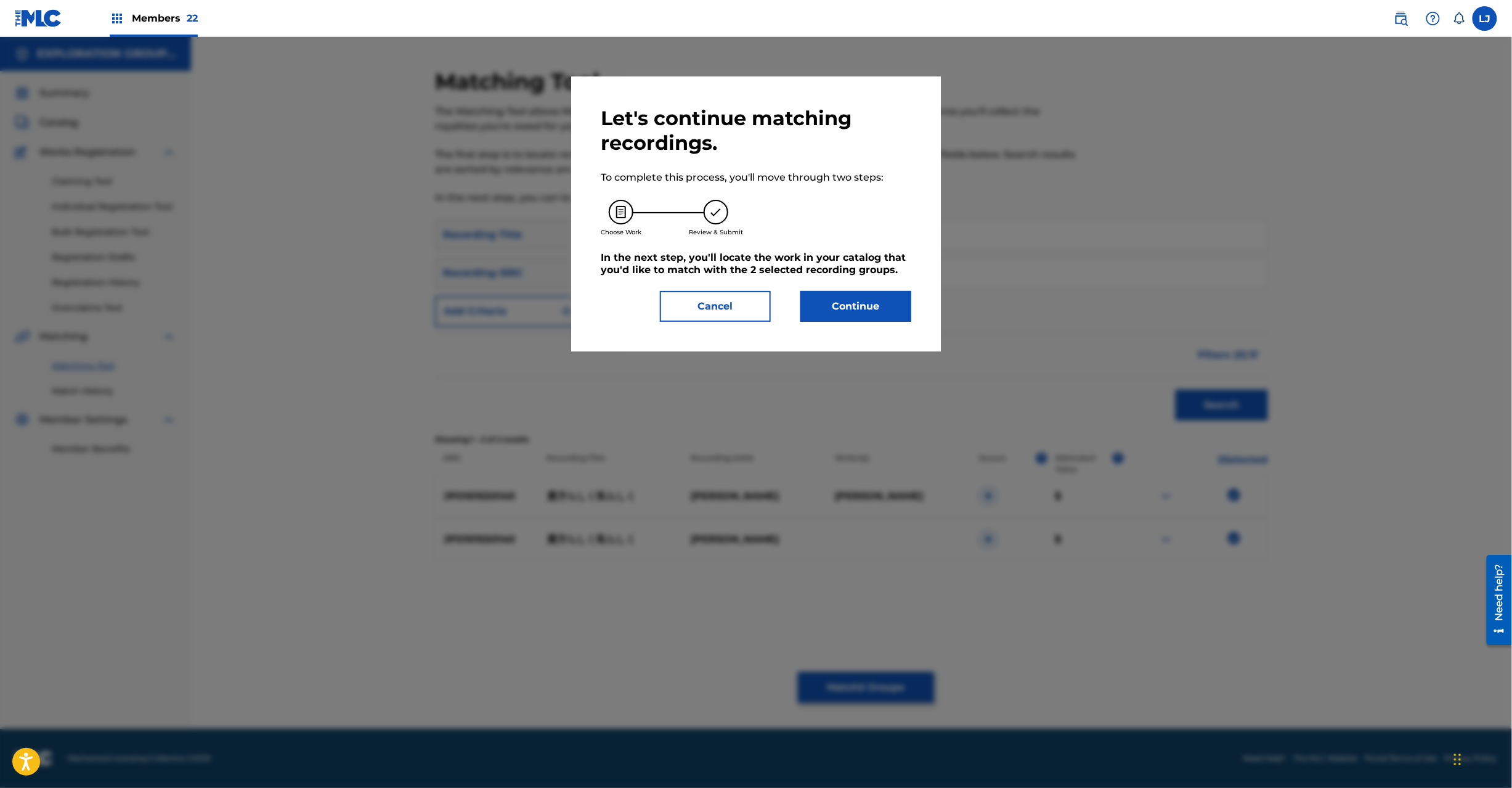
click at [856, 311] on button "Continue" at bounding box center [856, 306] width 111 height 30
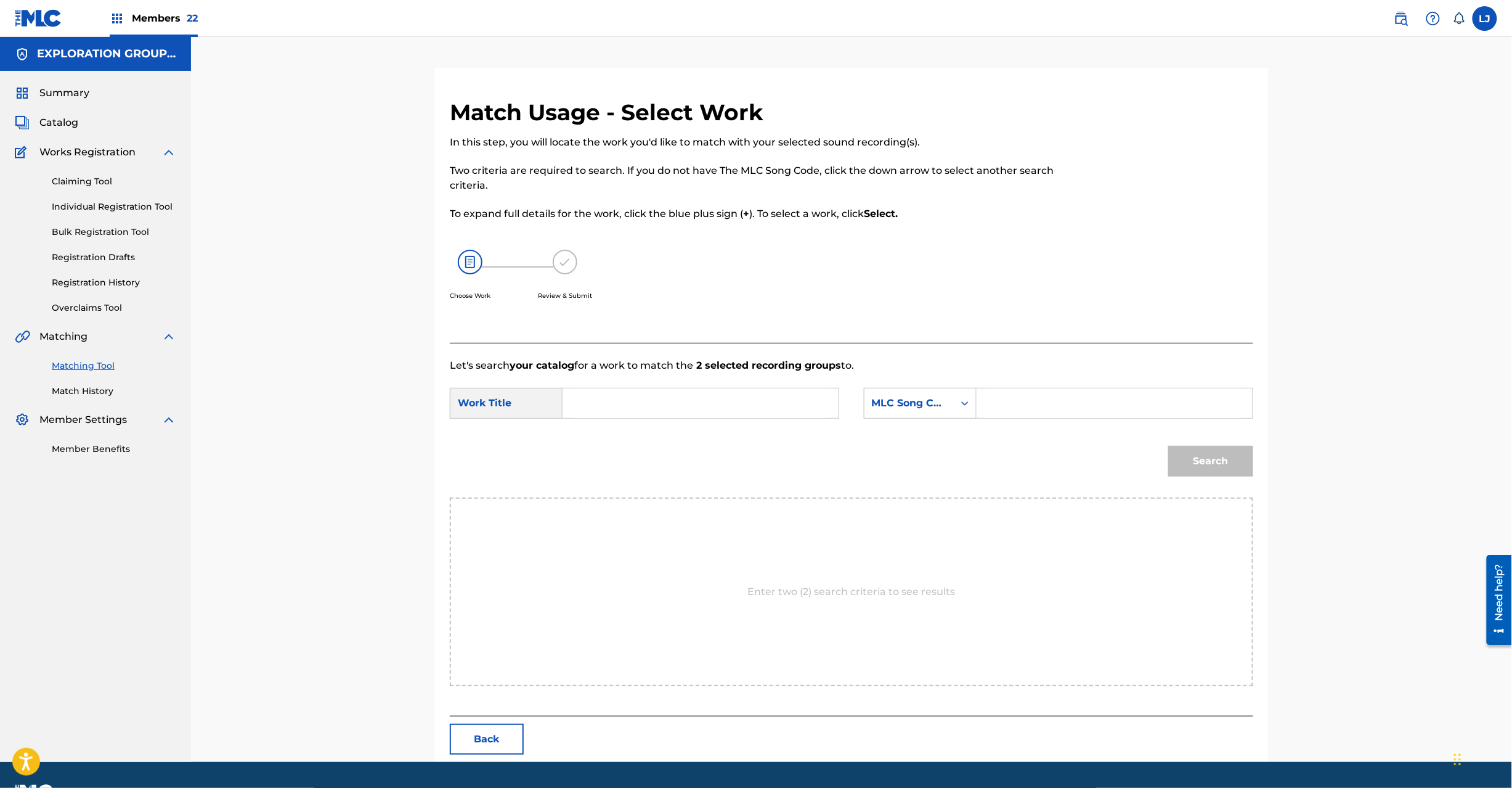
click at [742, 400] on input "Search Form" at bounding box center [701, 403] width 255 height 30
drag, startPoint x: 730, startPoint y: 398, endPoint x: 738, endPoint y: 398, distance: 8.0
click at [733, 398] on input "[PERSON_NAME] [PERSON_NAME] AW44L9" at bounding box center [701, 403] width 255 height 30
click at [770, 398] on input "[PERSON_NAME] [PERSON_NAME] AW44L9" at bounding box center [701, 403] width 255 height 30
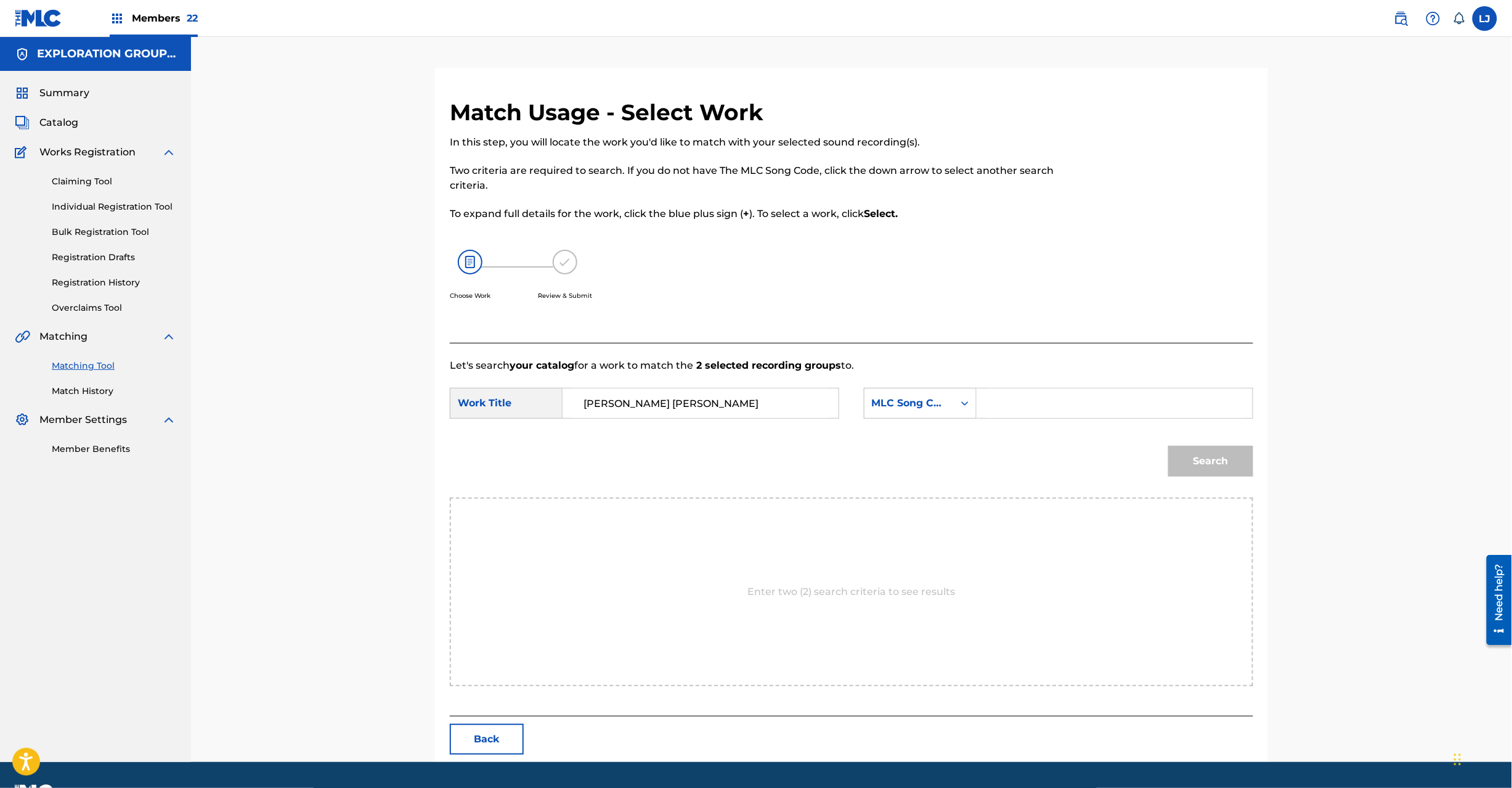
type input "[PERSON_NAME] [PERSON_NAME]"
click at [1036, 405] on input "Search Form" at bounding box center [1115, 403] width 255 height 30
type input "AW44L9"
click at [1180, 464] on button "Search" at bounding box center [1211, 460] width 85 height 30
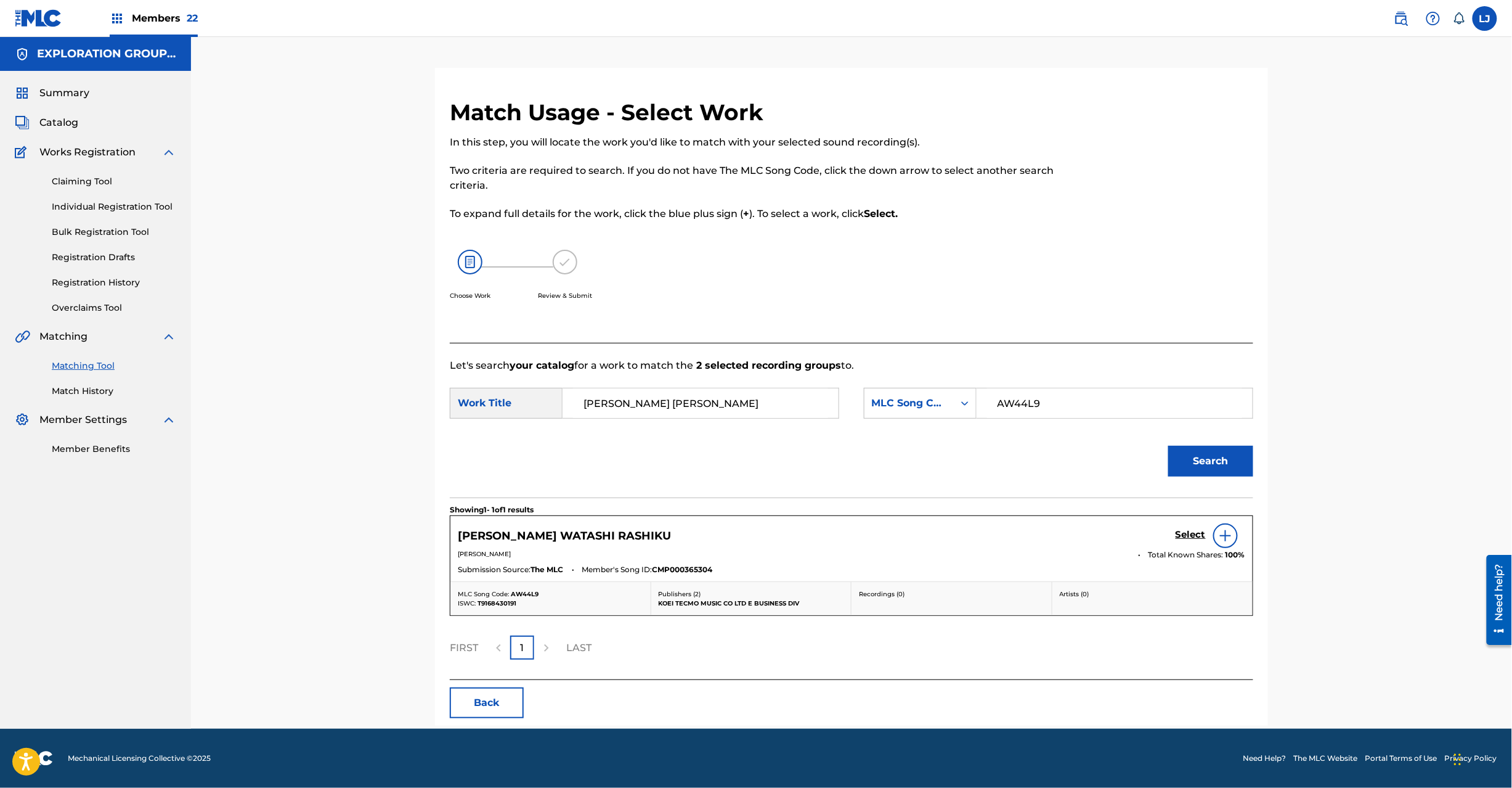
click at [1181, 538] on h5 "Select" at bounding box center [1191, 534] width 30 height 11
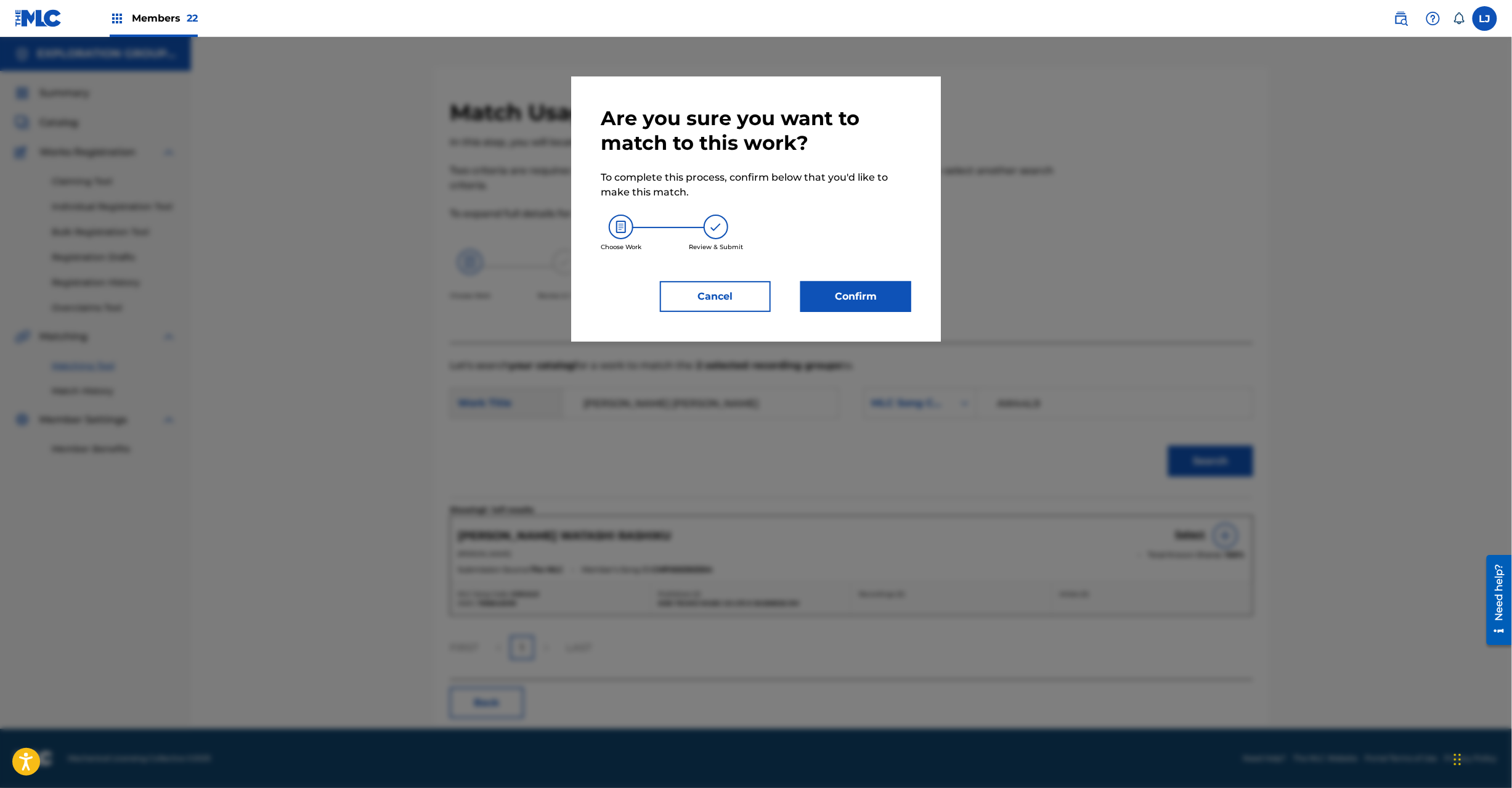
click at [861, 321] on div "Are you sure you want to match to this work? To complete this process, confirm …" at bounding box center [756, 209] width 370 height 265
click at [861, 314] on div "Are you sure you want to match to this work? To complete this process, confirm …" at bounding box center [756, 209] width 370 height 265
click at [836, 274] on div "Are you sure you want to match to this work? To complete this process, confirm …" at bounding box center [756, 209] width 311 height 206
click at [842, 301] on button "Confirm" at bounding box center [856, 296] width 111 height 30
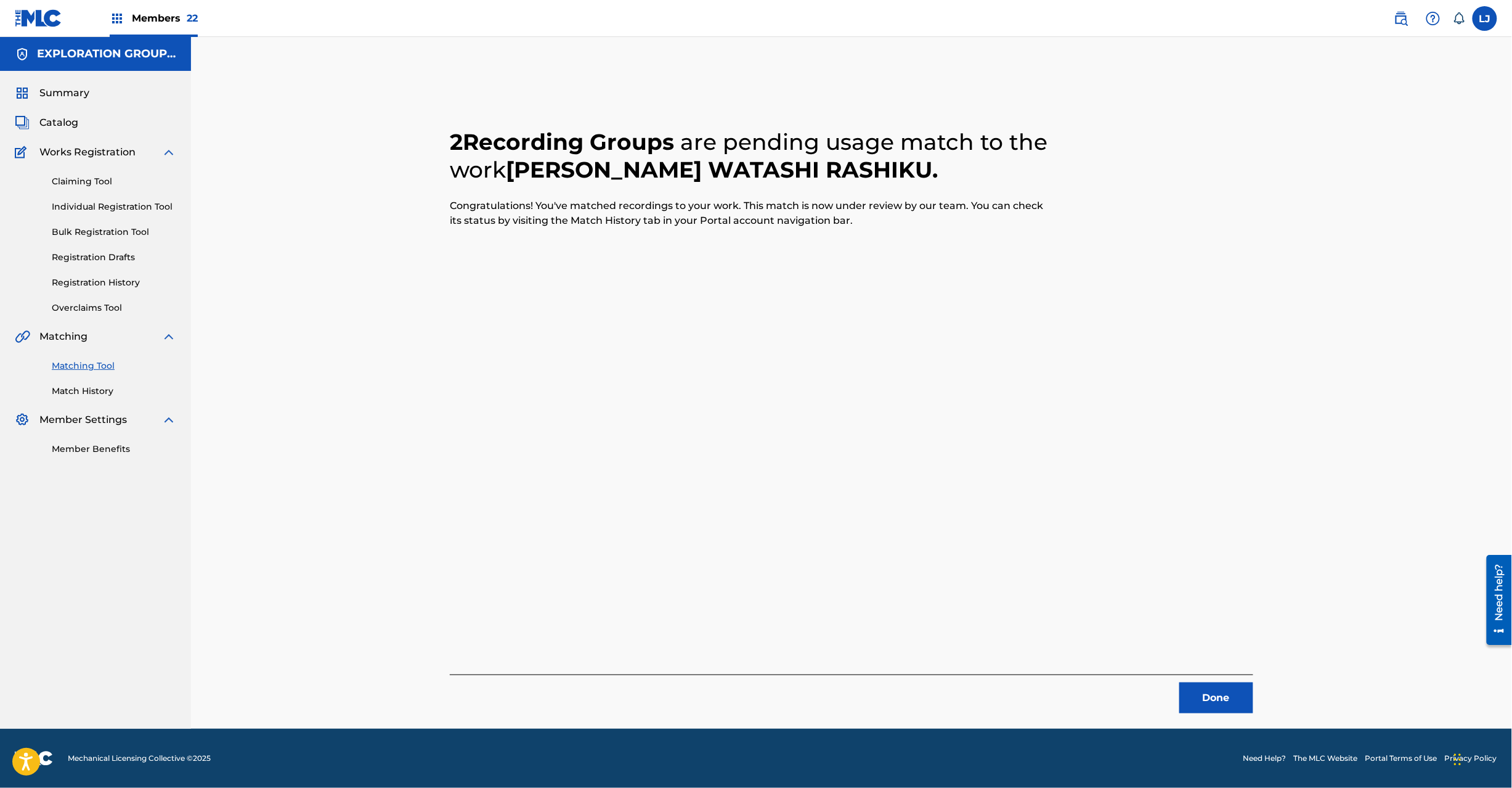
drag, startPoint x: 1260, startPoint y: 701, endPoint x: 1228, endPoint y: 700, distance: 32.0
click at [1260, 700] on div "2 Recording Groups are pending usage match to the work [PERSON_NAME] . Congratu…" at bounding box center [851, 406] width 833 height 614
click at [1228, 700] on button "Done" at bounding box center [1216, 697] width 74 height 30
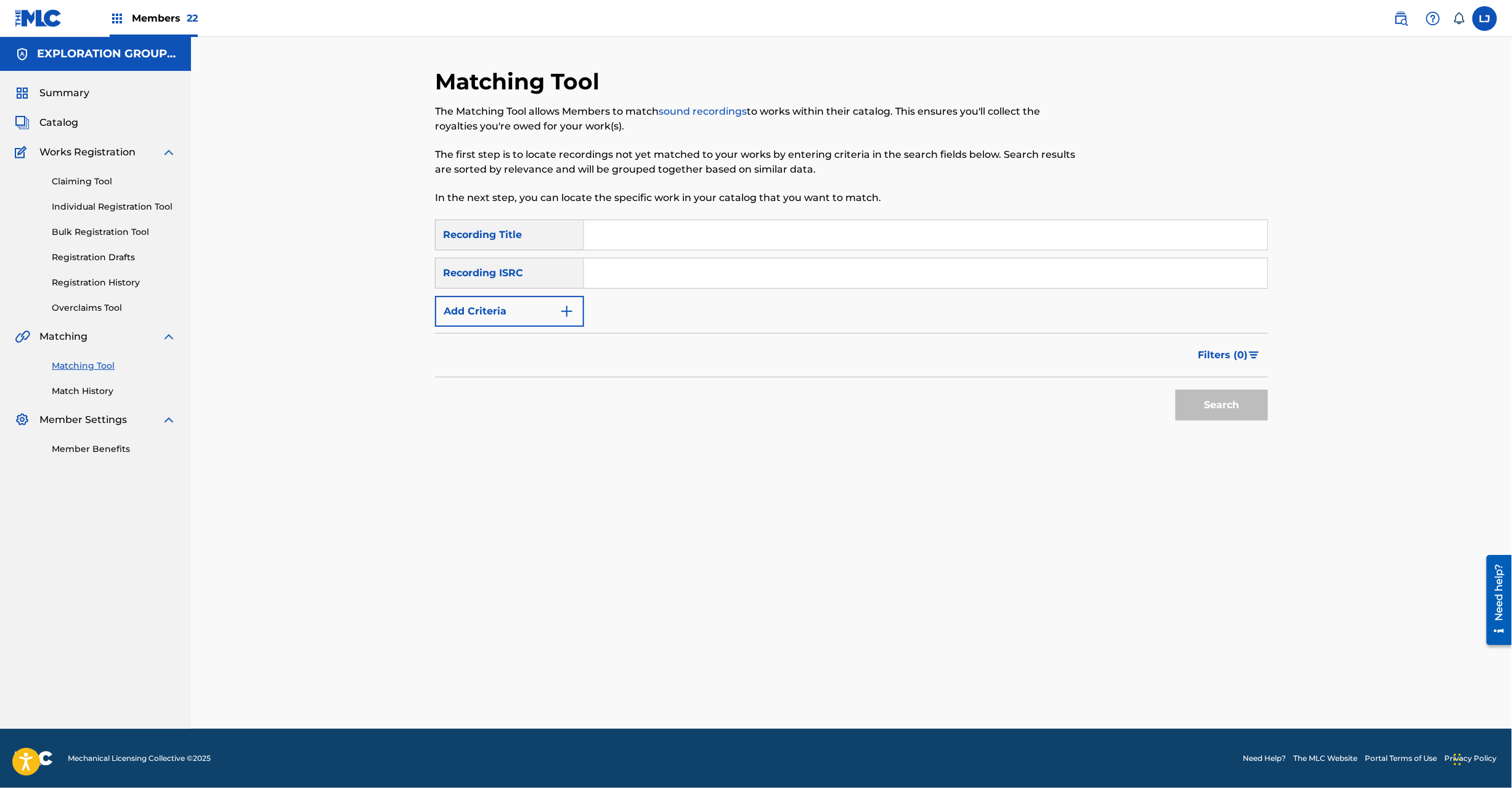
click at [677, 272] on input "Search Form" at bounding box center [926, 273] width 683 height 30
type input "JPD101550141"
click at [1208, 394] on button "Search" at bounding box center [1222, 404] width 92 height 30
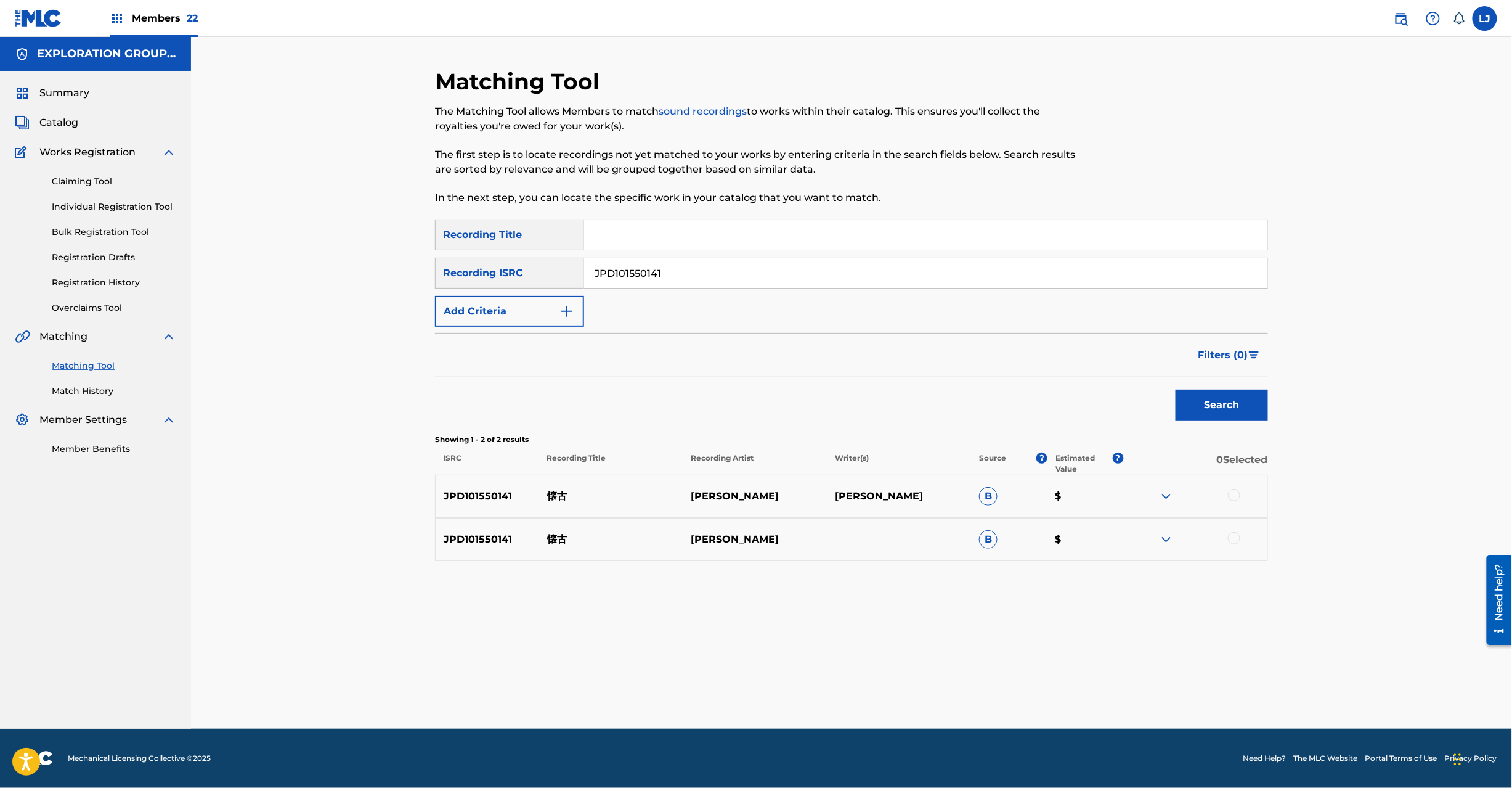
click at [1231, 498] on div at bounding box center [1234, 495] width 12 height 12
click at [1238, 535] on div at bounding box center [1234, 538] width 12 height 12
click at [906, 689] on button "Match 2 Groups" at bounding box center [866, 686] width 136 height 30
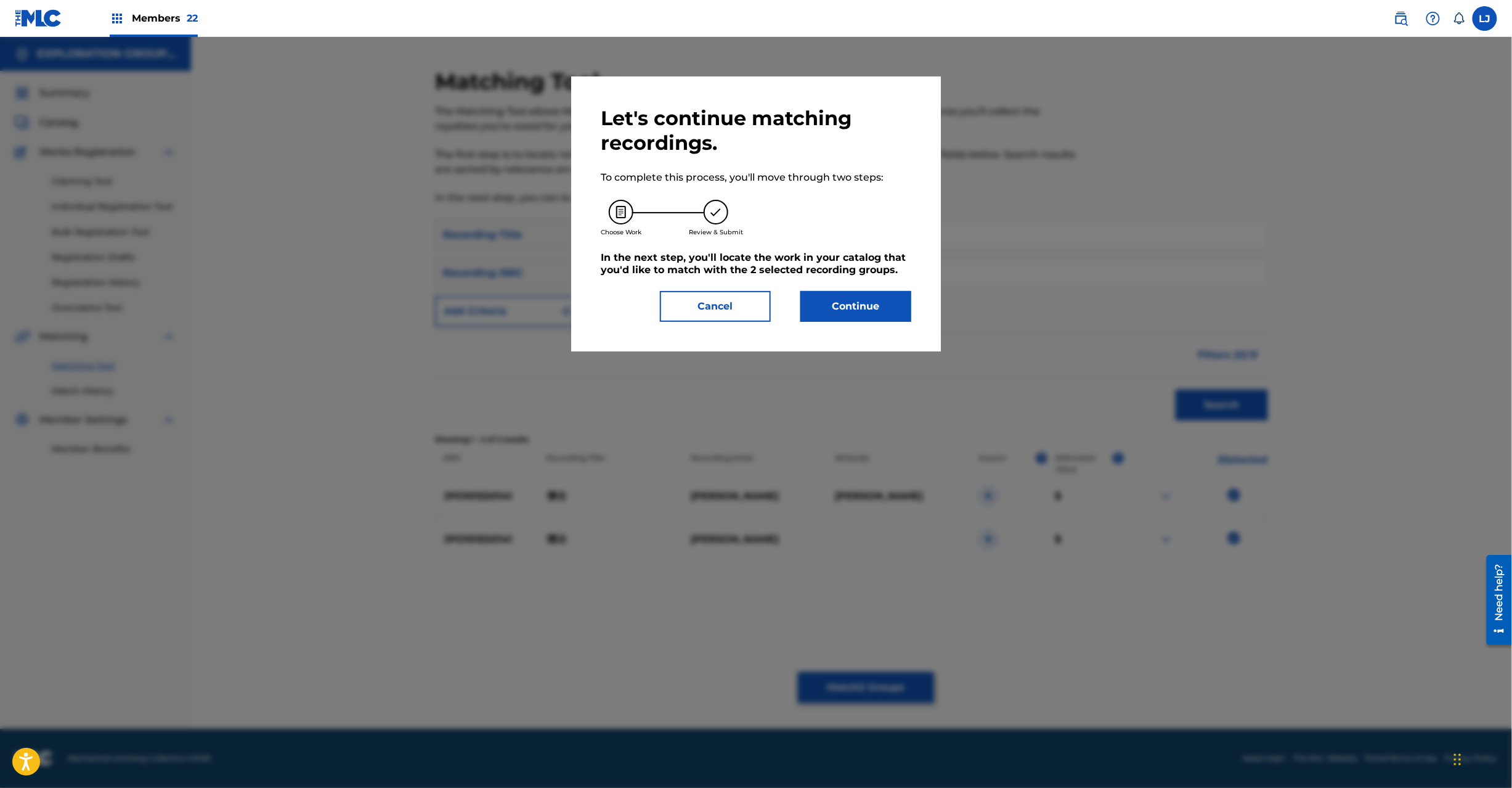
click at [881, 311] on button "Continue" at bounding box center [856, 306] width 111 height 30
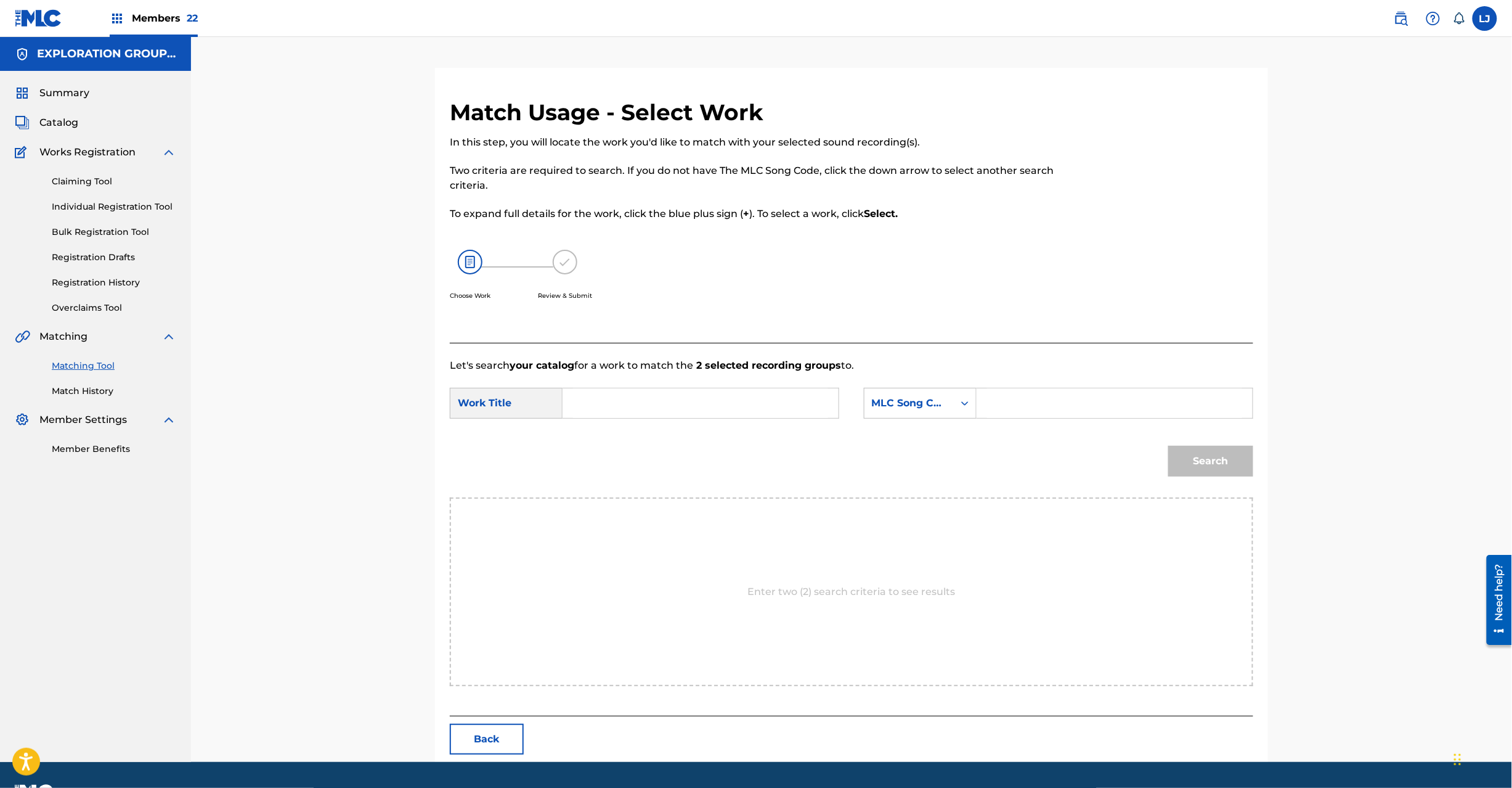
click at [661, 396] on input "Search Form" at bounding box center [701, 403] width 255 height 30
click at [666, 410] on input "Kaiko KI93BB" at bounding box center [701, 403] width 255 height 30
type input "Kaiko"
click at [1080, 417] on input "Search Form" at bounding box center [1115, 403] width 255 height 30
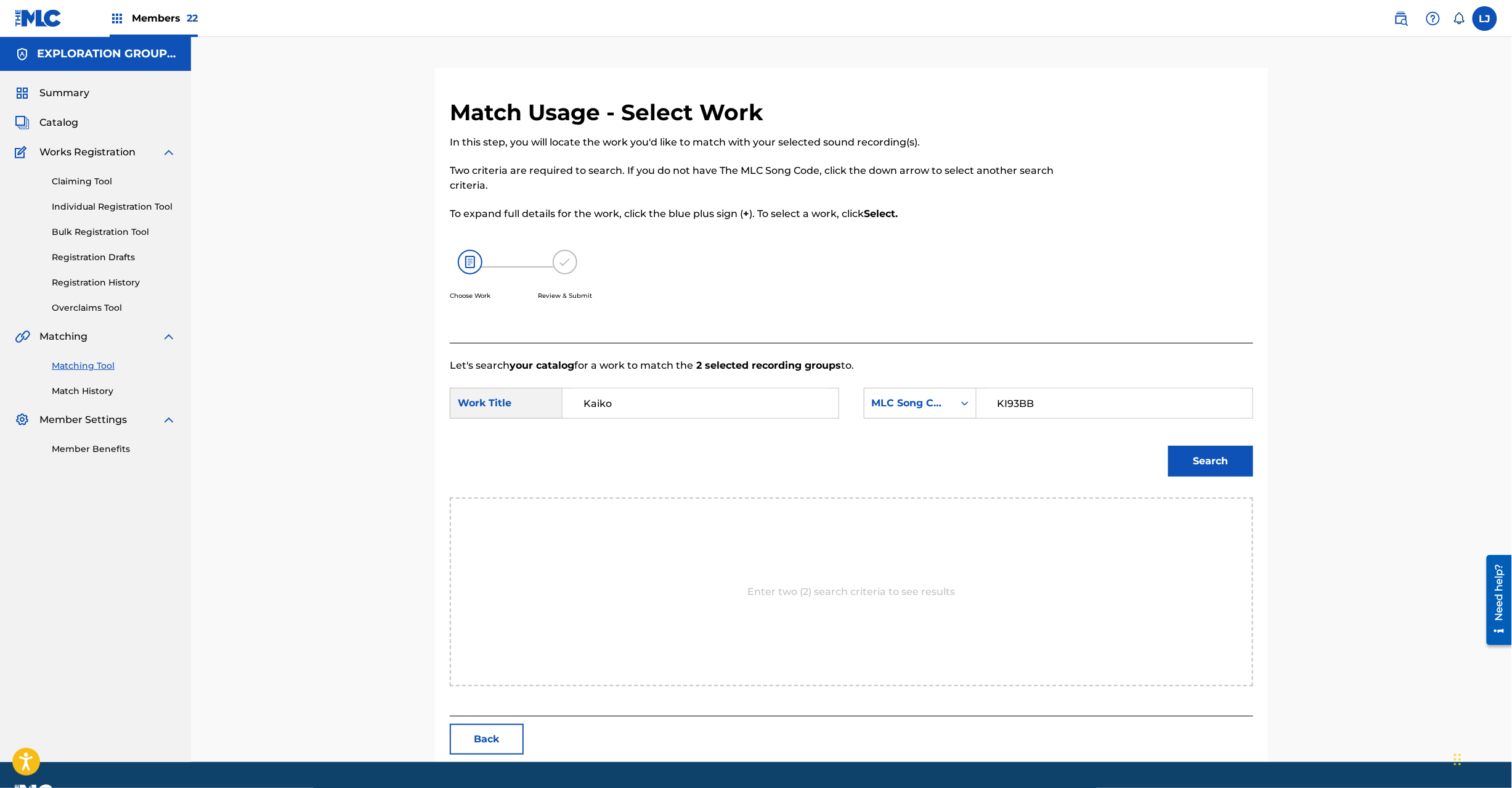
type input "KI93BB"
click at [1259, 439] on div "Match Usage - Select Work In this step, you will locate the work you'd like to …" at bounding box center [851, 430] width 833 height 663
click at [1204, 459] on button "Search" at bounding box center [1211, 460] width 85 height 30
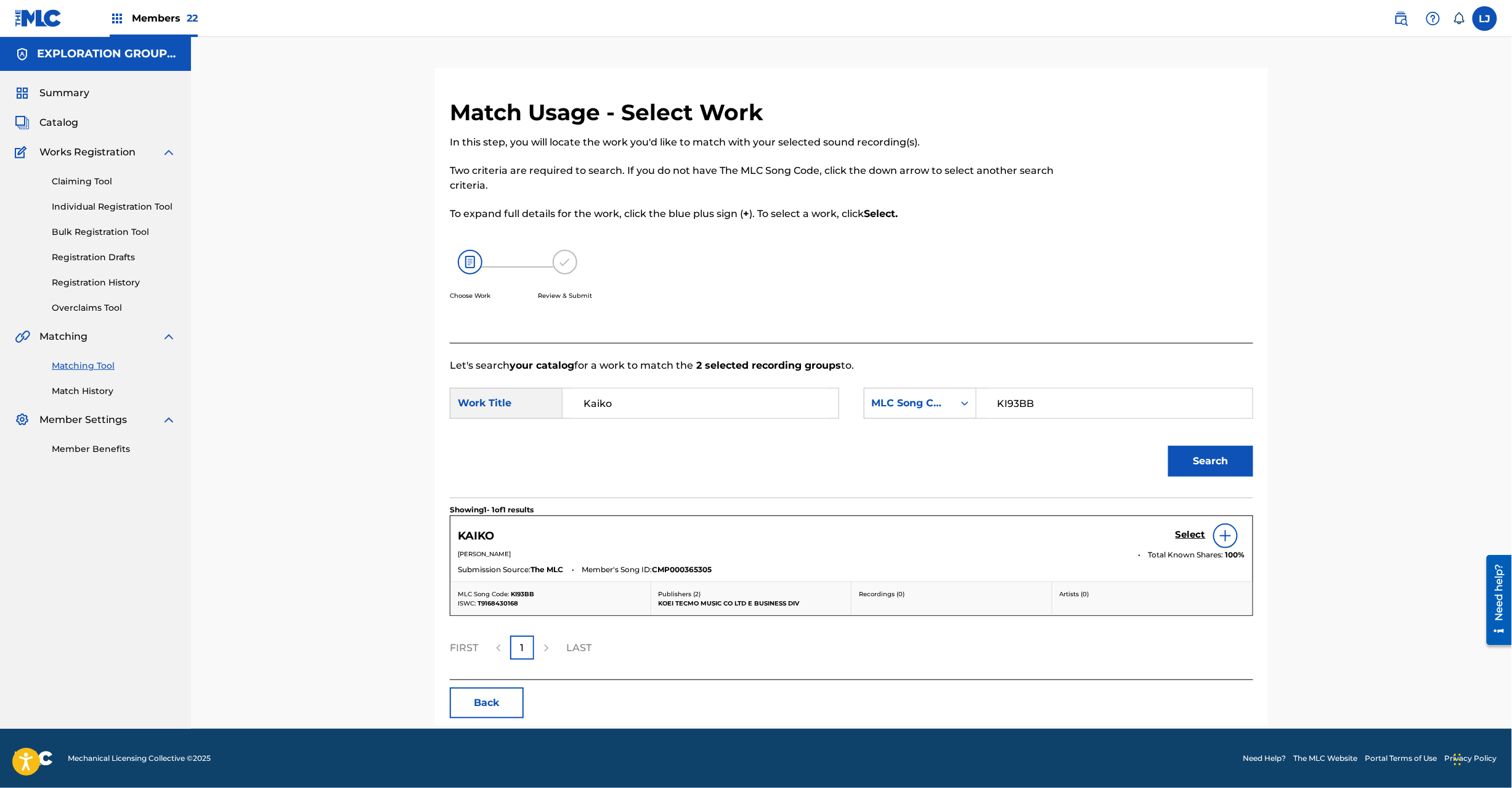
click at [1183, 527] on div "Select" at bounding box center [1211, 535] width 69 height 24
click at [1187, 529] on h5 "Select" at bounding box center [1191, 534] width 30 height 11
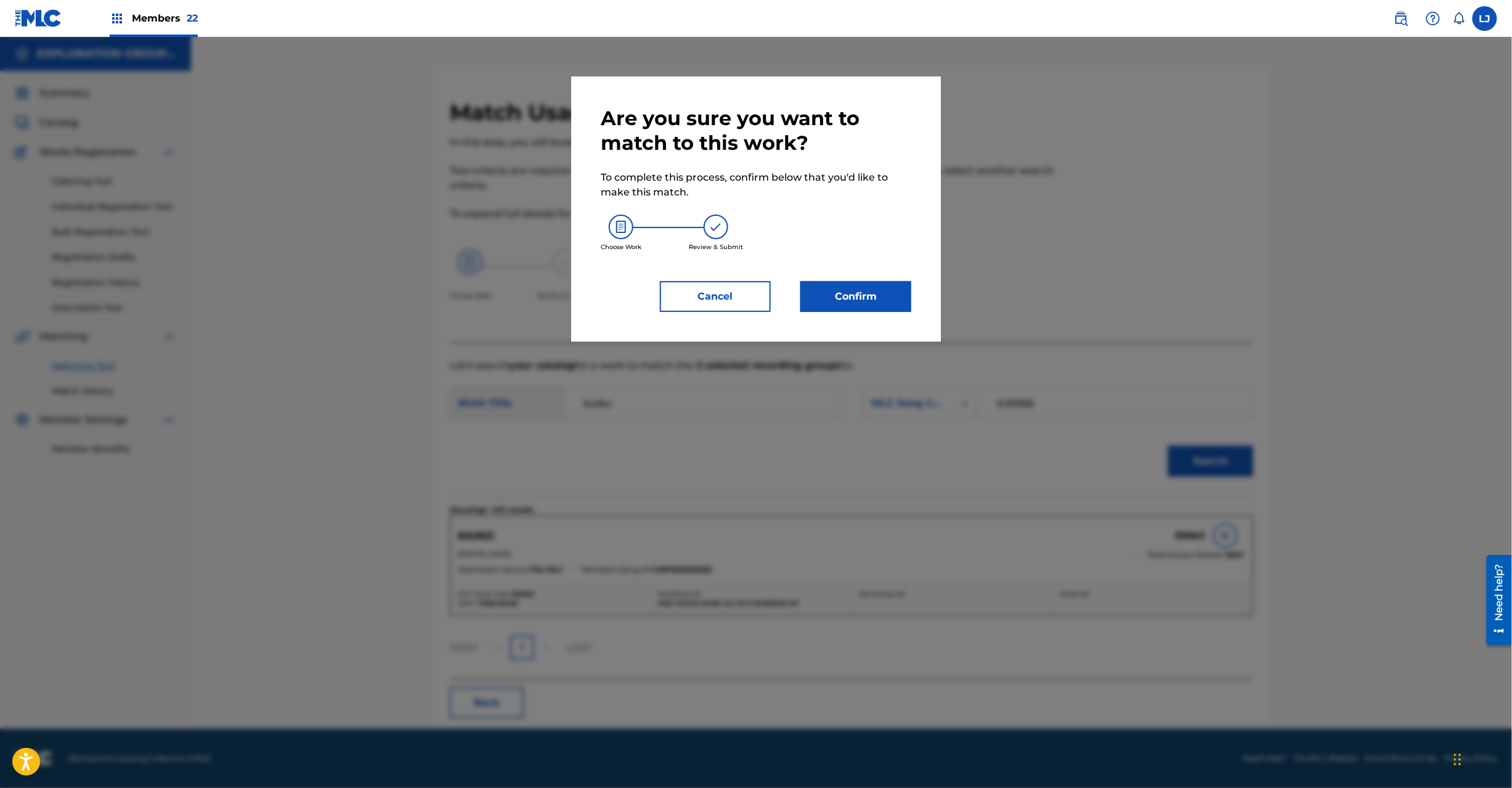
click at [846, 283] on button "Confirm" at bounding box center [856, 296] width 111 height 30
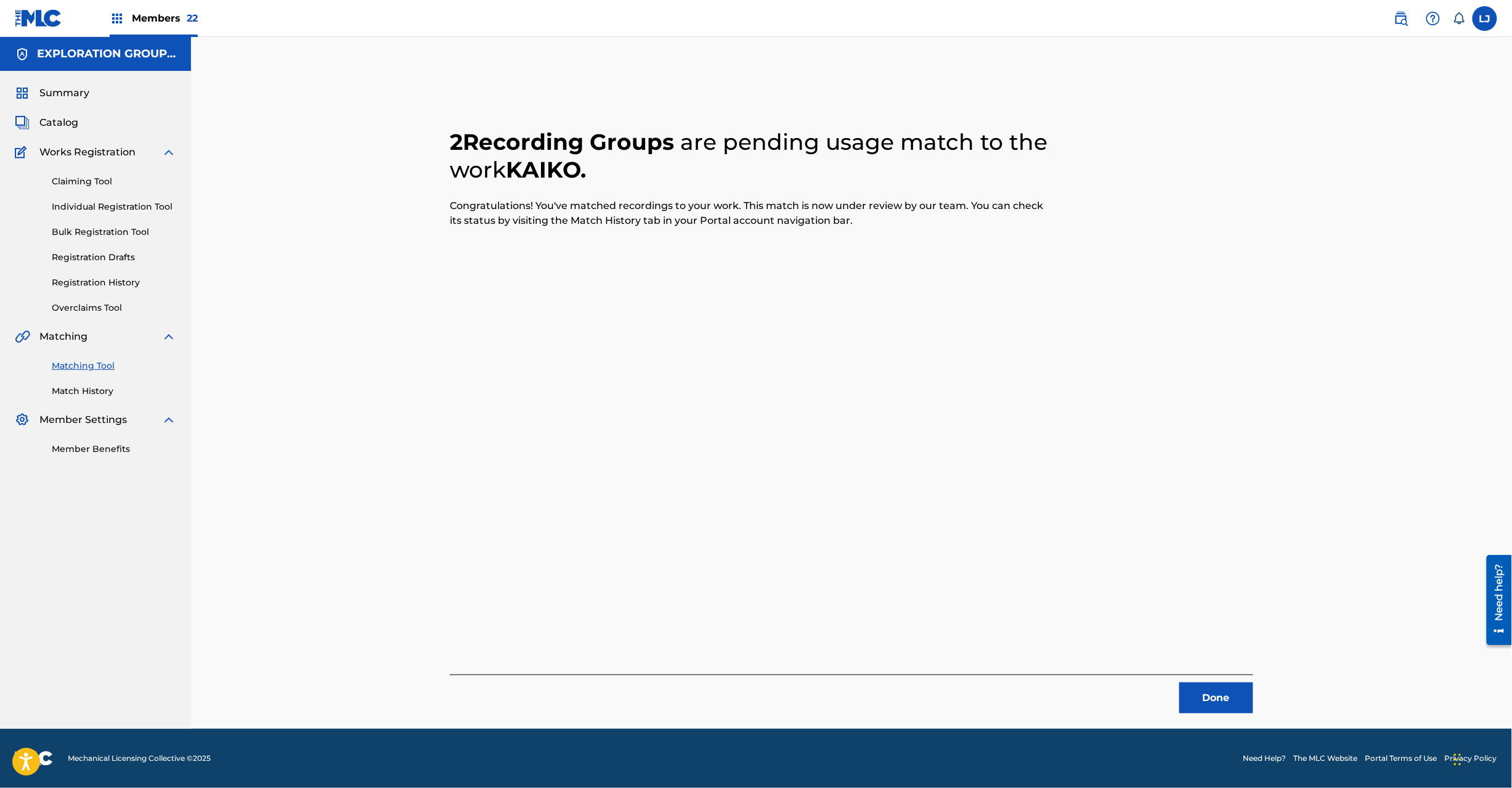
click at [1241, 708] on button "Done" at bounding box center [1216, 697] width 74 height 30
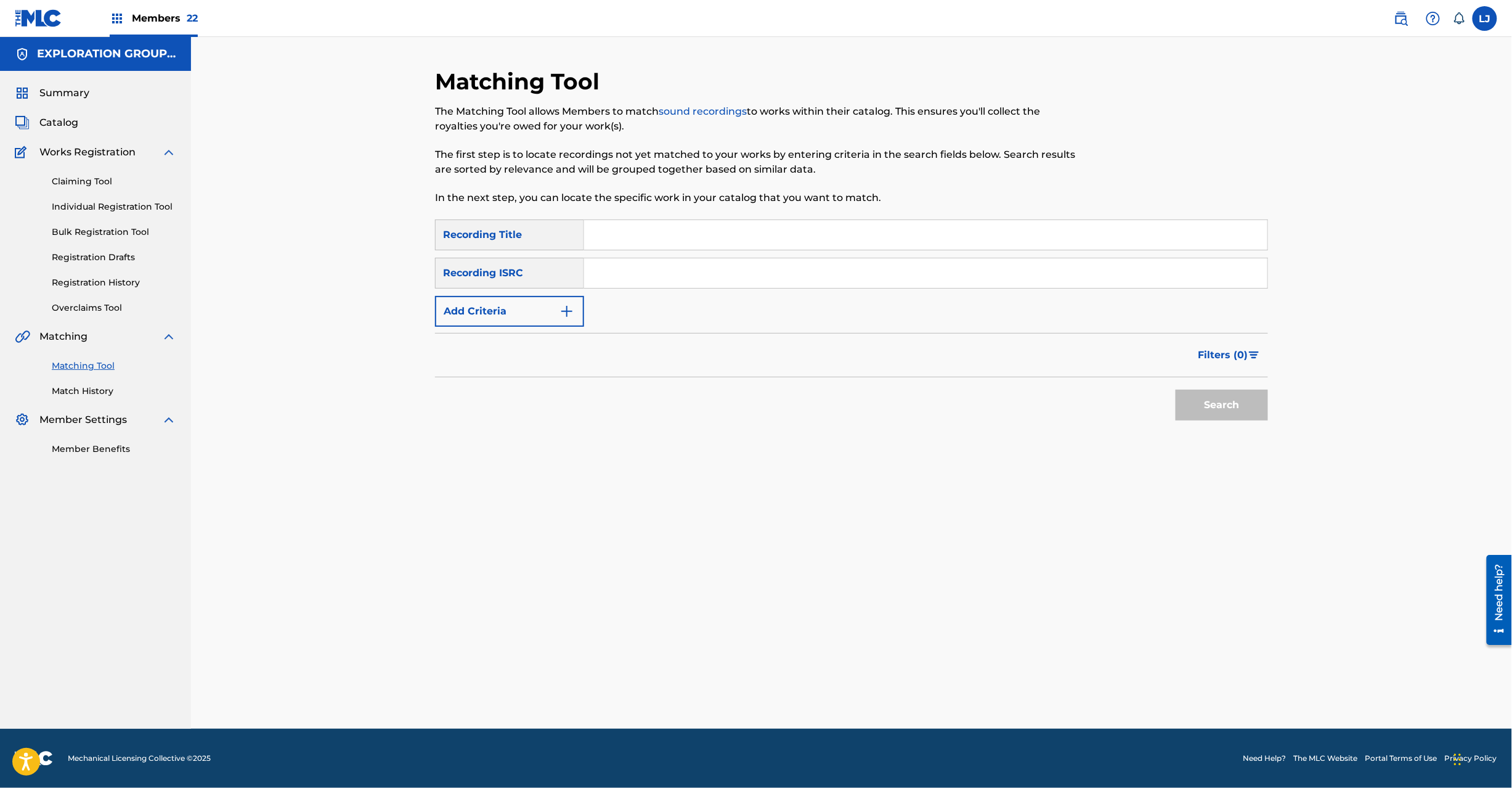
click at [597, 275] on input "Search Form" at bounding box center [926, 273] width 683 height 30
type input "JPD101550142"
click at [1208, 407] on button "Search" at bounding box center [1222, 404] width 92 height 30
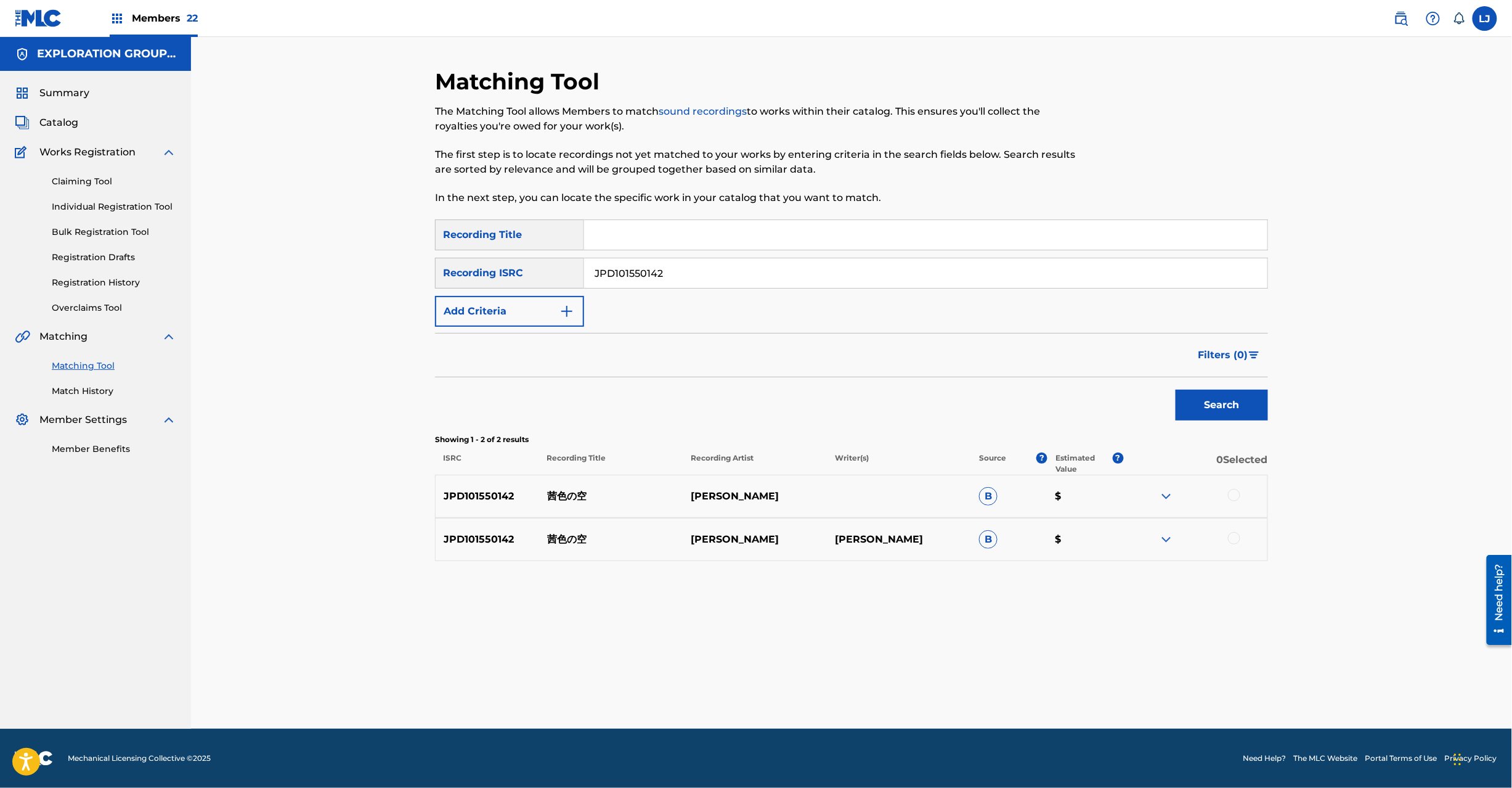
click at [1238, 496] on div at bounding box center [1234, 495] width 12 height 12
drag, startPoint x: 1225, startPoint y: 536, endPoint x: 1236, endPoint y: 538, distance: 11.2
click at [1235, 538] on div at bounding box center [1195, 539] width 144 height 15
click at [1241, 536] on div at bounding box center [1195, 539] width 144 height 15
click at [1238, 540] on div at bounding box center [1234, 538] width 12 height 12
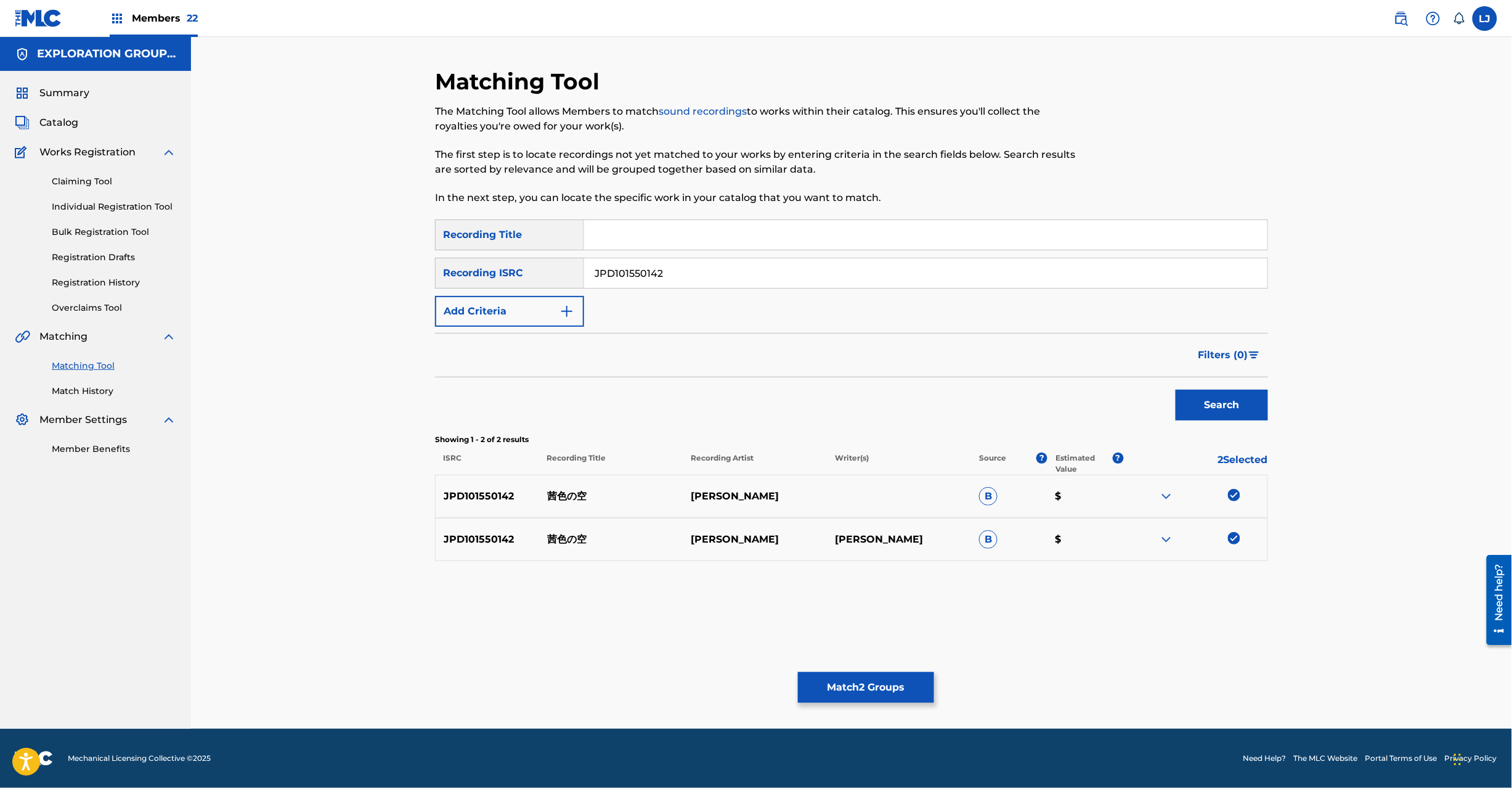
click at [914, 688] on button "Match 2 Groups" at bounding box center [866, 686] width 136 height 30
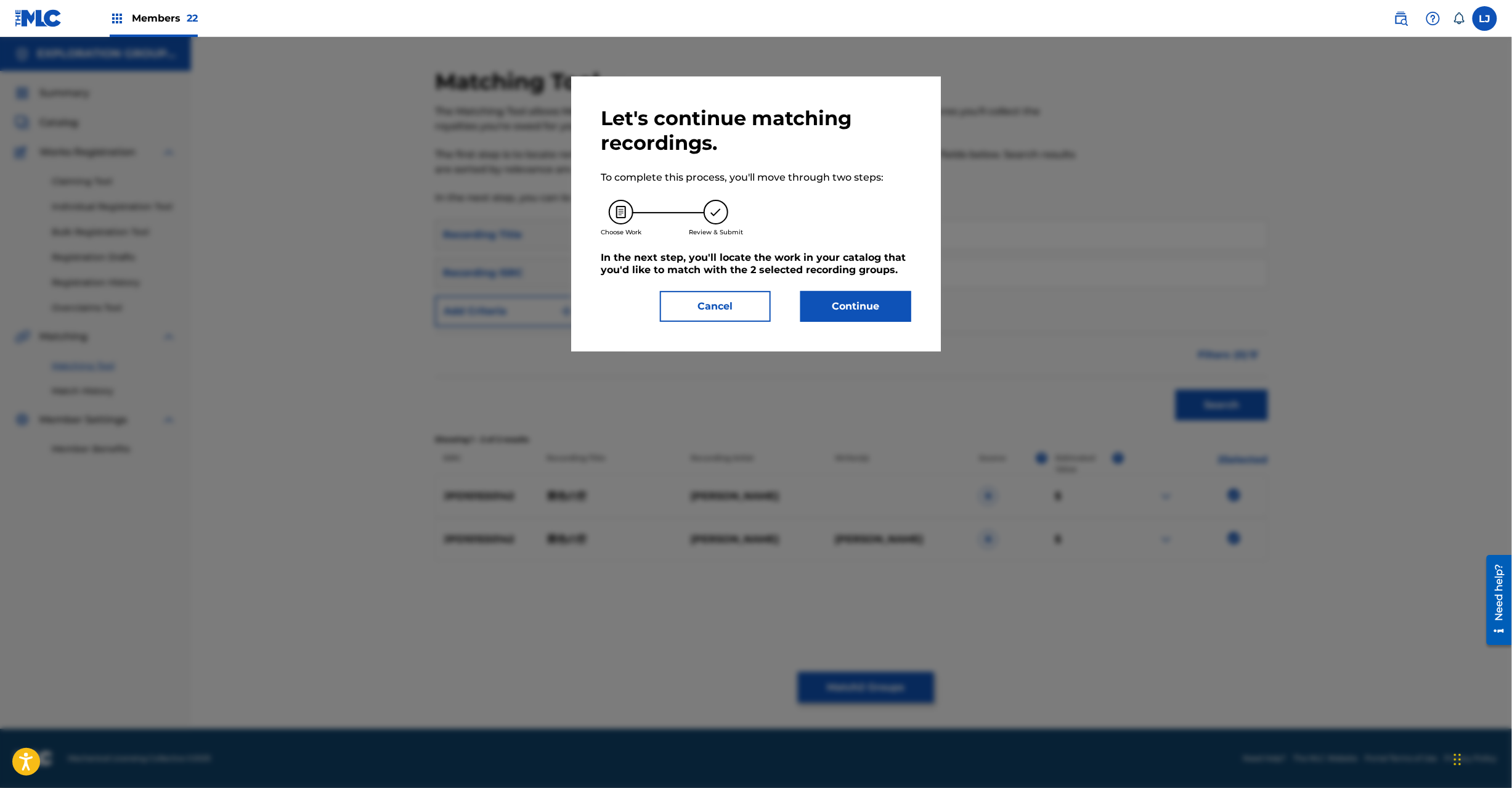
click at [873, 317] on button "Continue" at bounding box center [856, 306] width 111 height 30
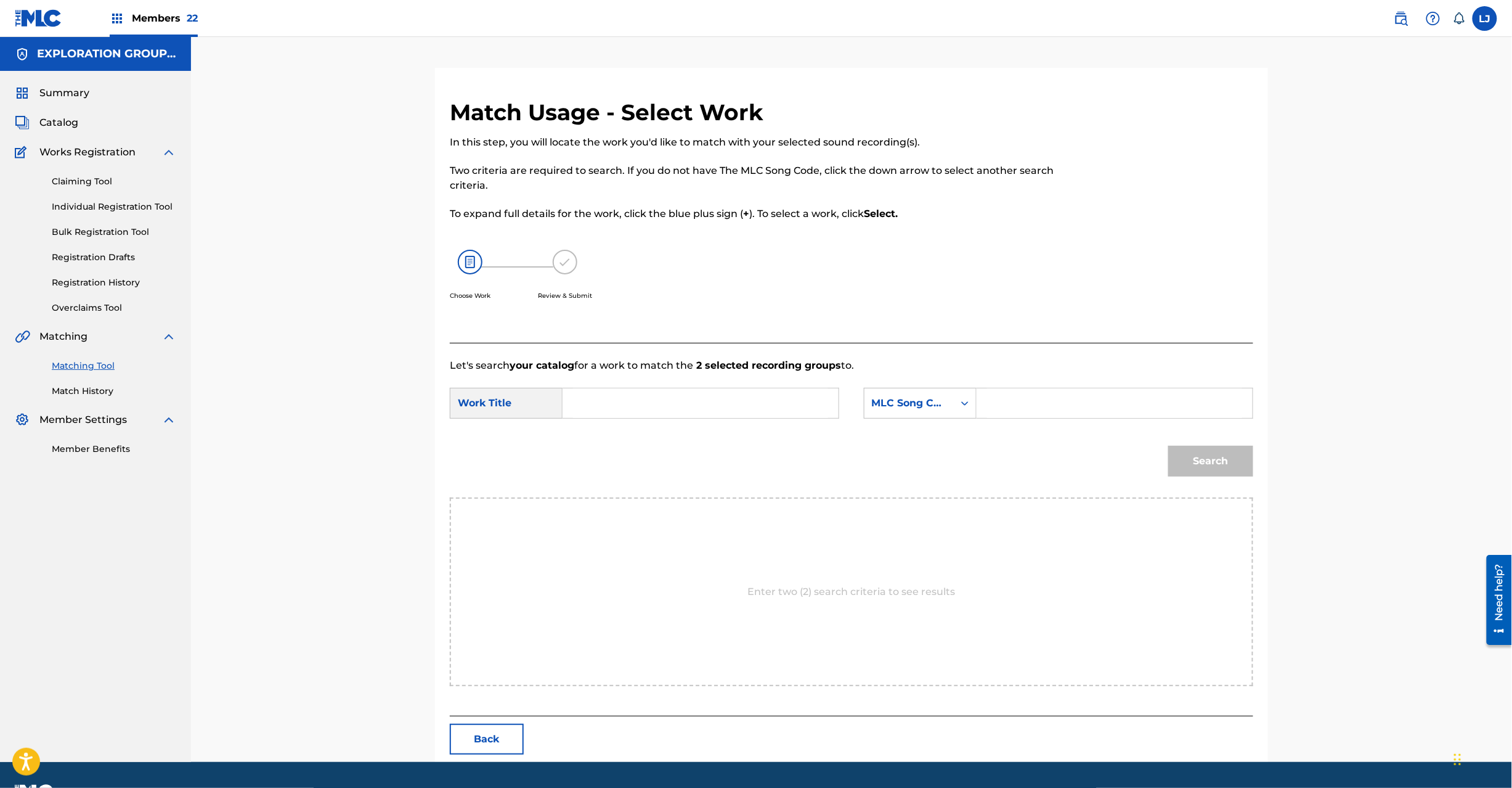
click at [659, 392] on input "Search Form" at bounding box center [701, 403] width 255 height 30
click at [776, 407] on input "Akaneirono Sora AW44PX" at bounding box center [701, 403] width 255 height 30
type input "Akaneirono Sora"
click at [1053, 413] on input "Search Form" at bounding box center [1115, 403] width 255 height 30
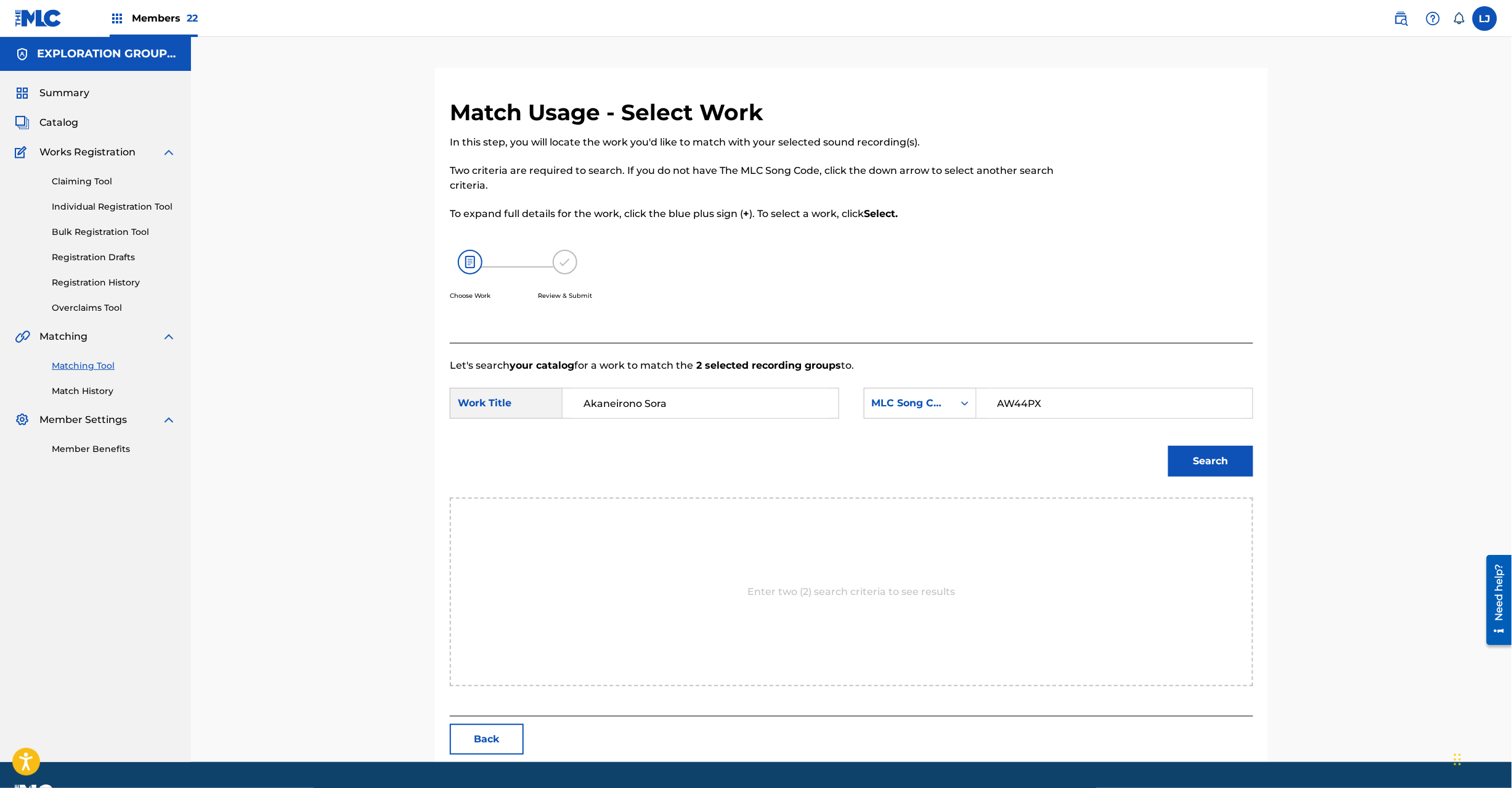
type input "AW44PX"
click at [1202, 451] on button "Search" at bounding box center [1211, 460] width 85 height 30
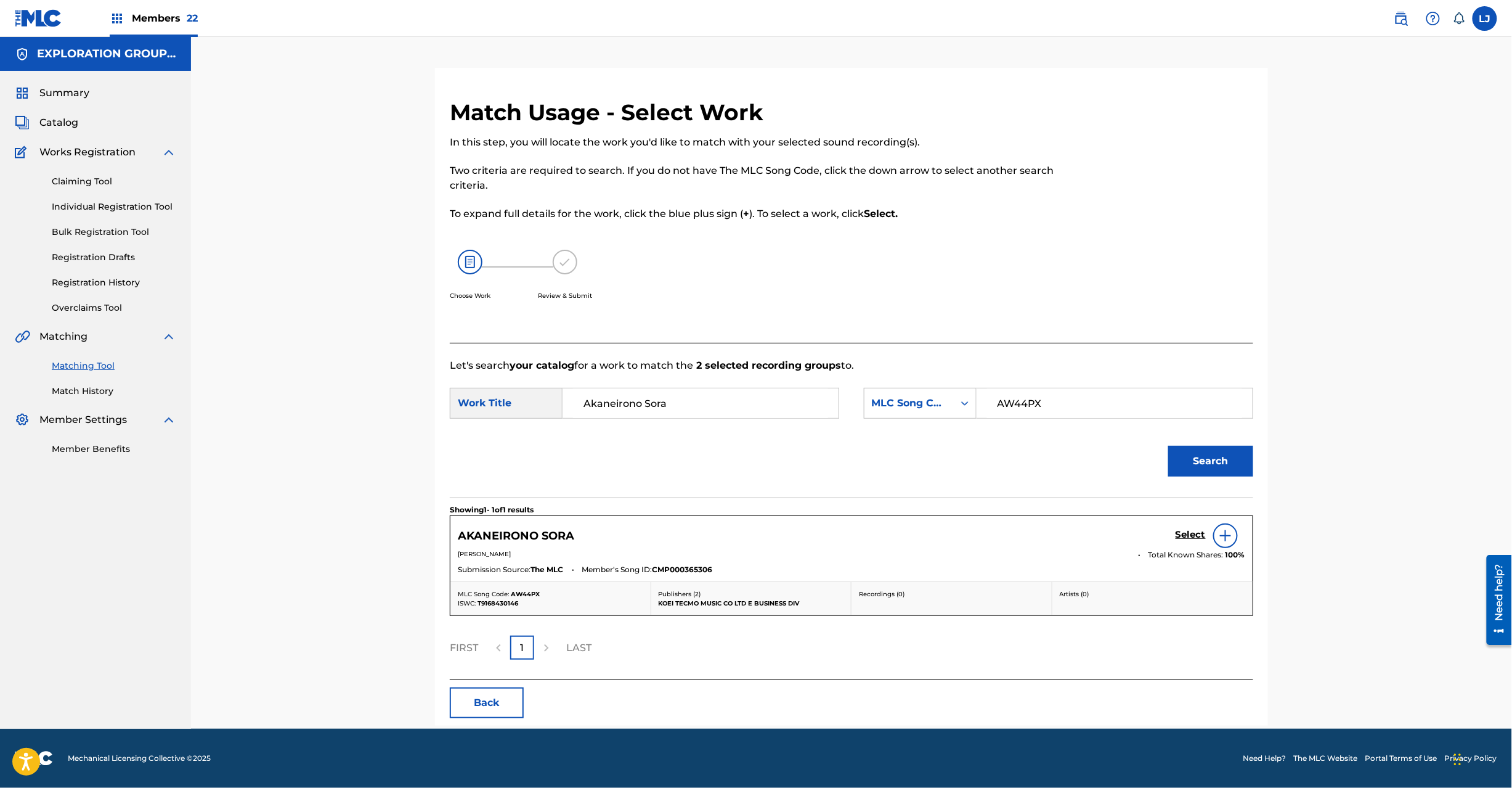
click at [1185, 540] on h5 "Select" at bounding box center [1191, 534] width 30 height 11
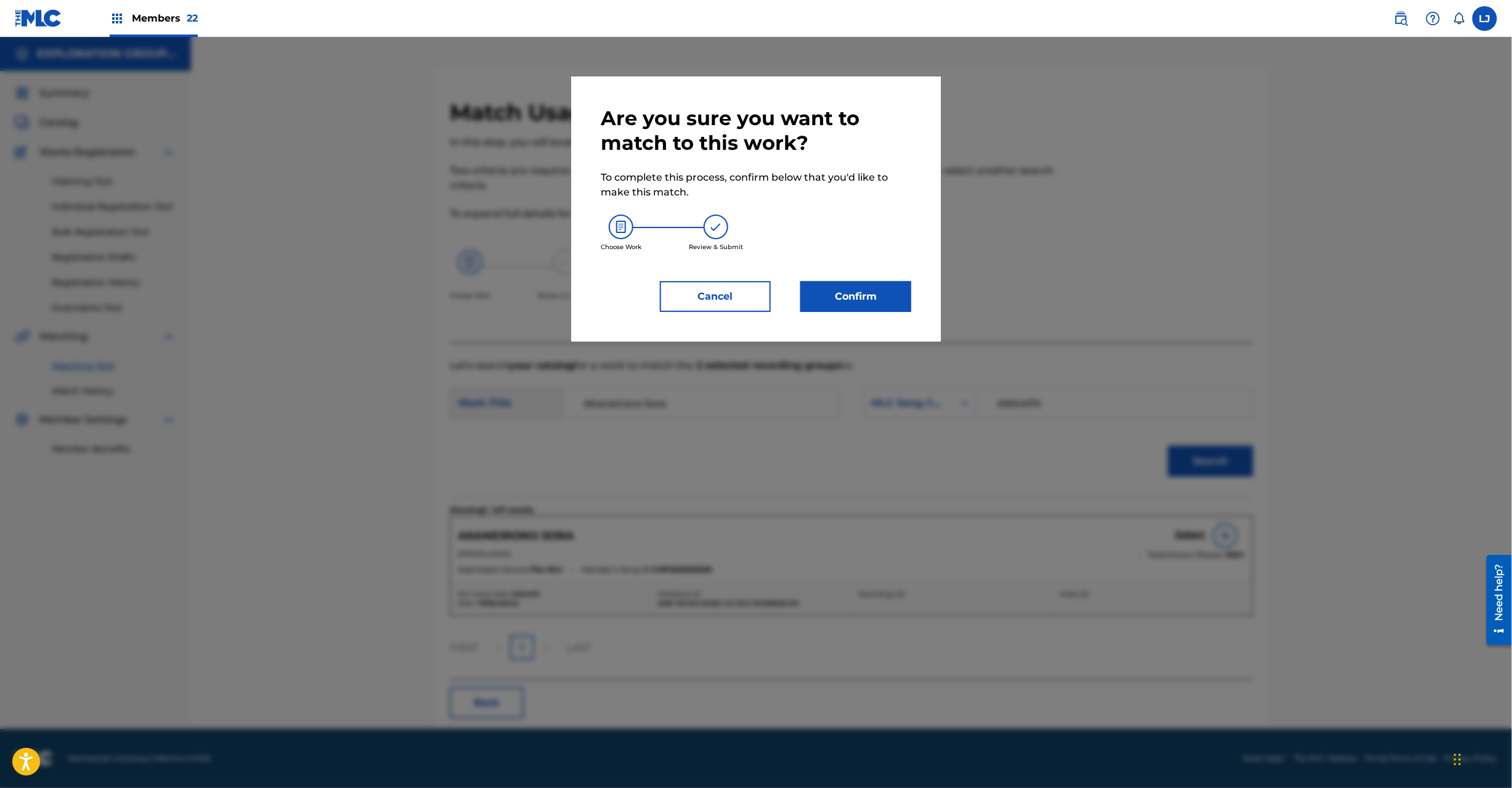
click at [815, 282] on button "Confirm" at bounding box center [856, 296] width 111 height 30
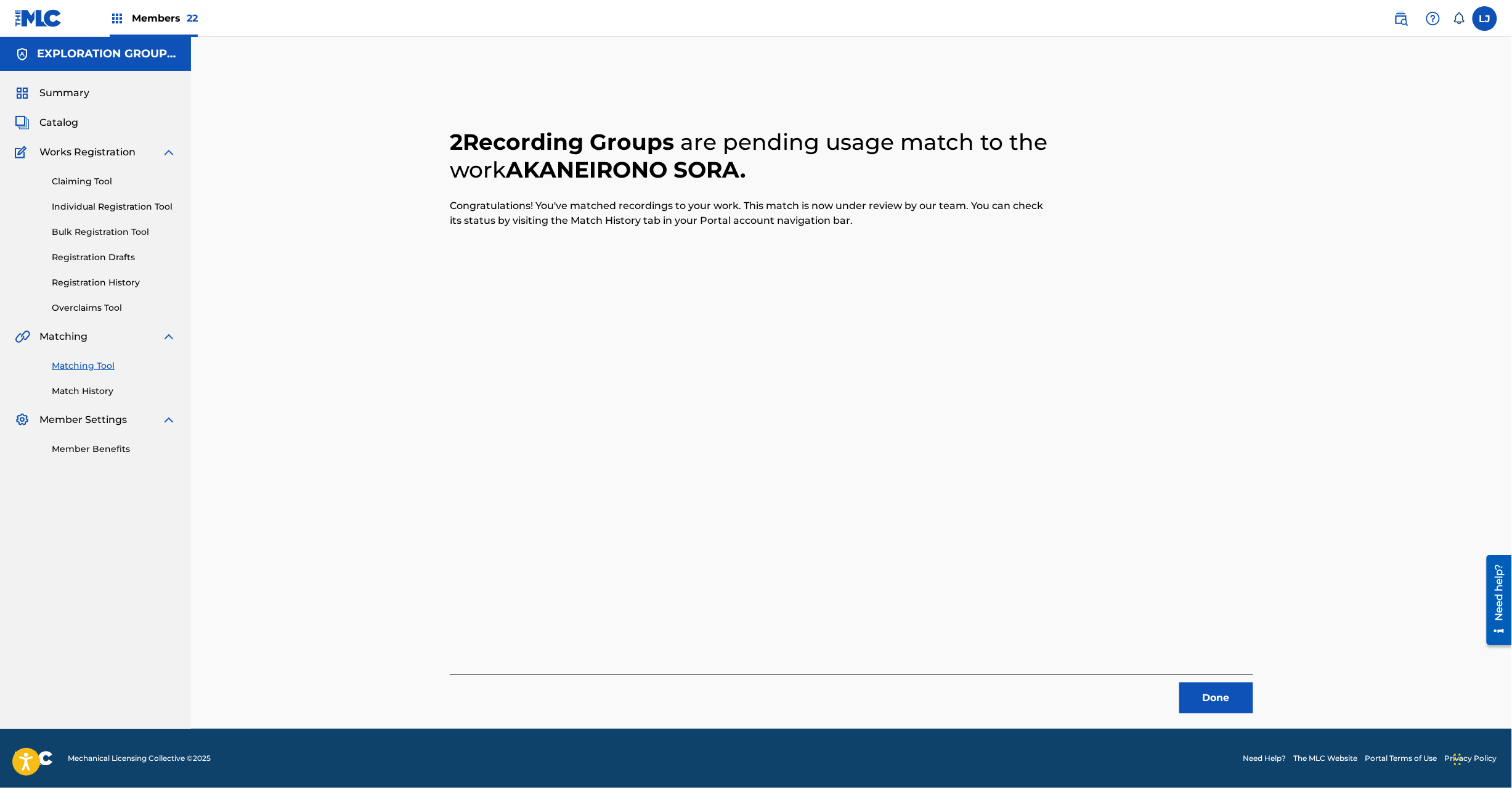
click at [1223, 704] on button "Done" at bounding box center [1216, 697] width 74 height 30
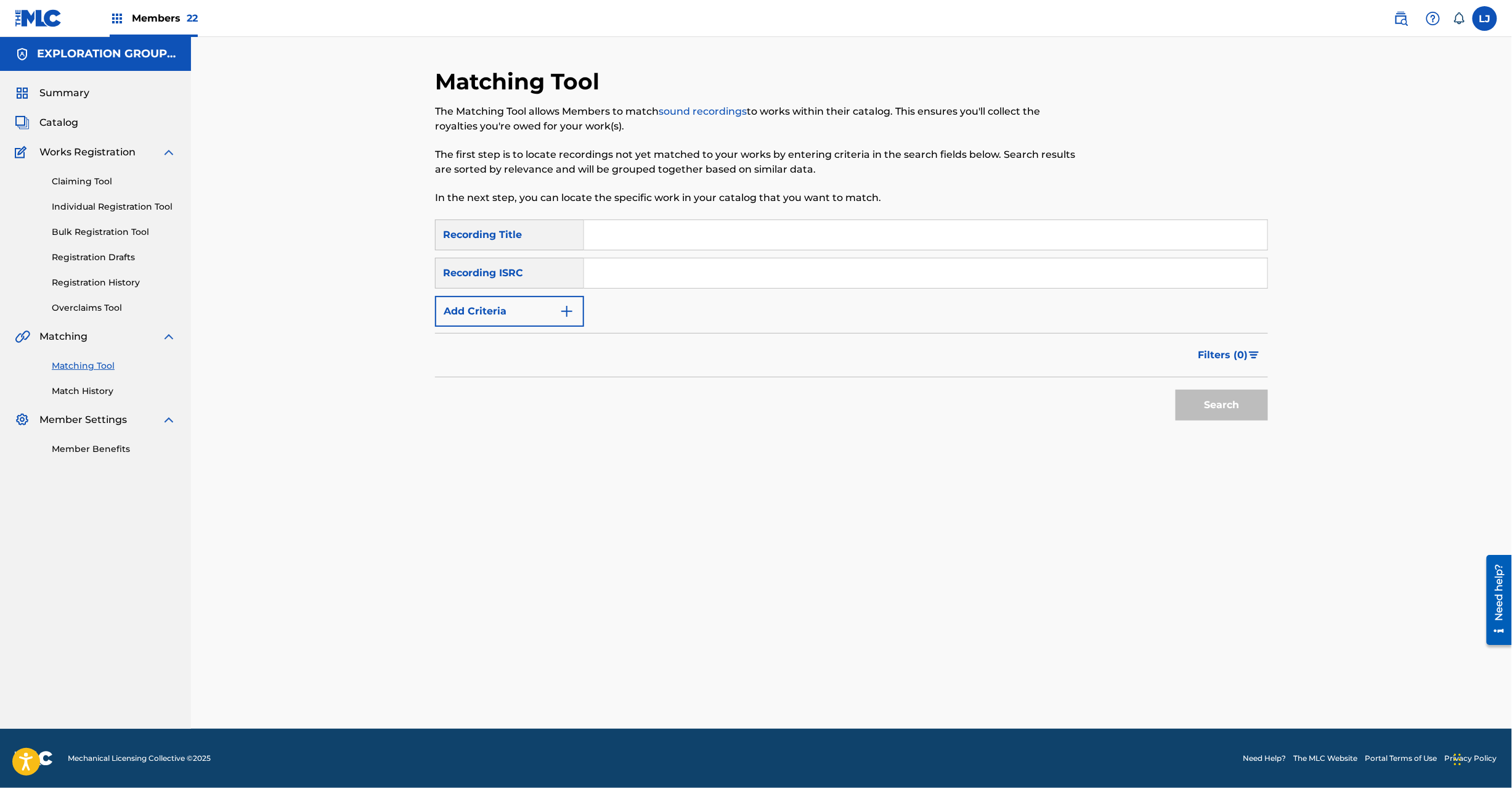
click at [683, 283] on input "Search Form" at bounding box center [926, 273] width 683 height 30
type input "JPD101550143"
click at [1226, 402] on button "Search" at bounding box center [1222, 404] width 92 height 30
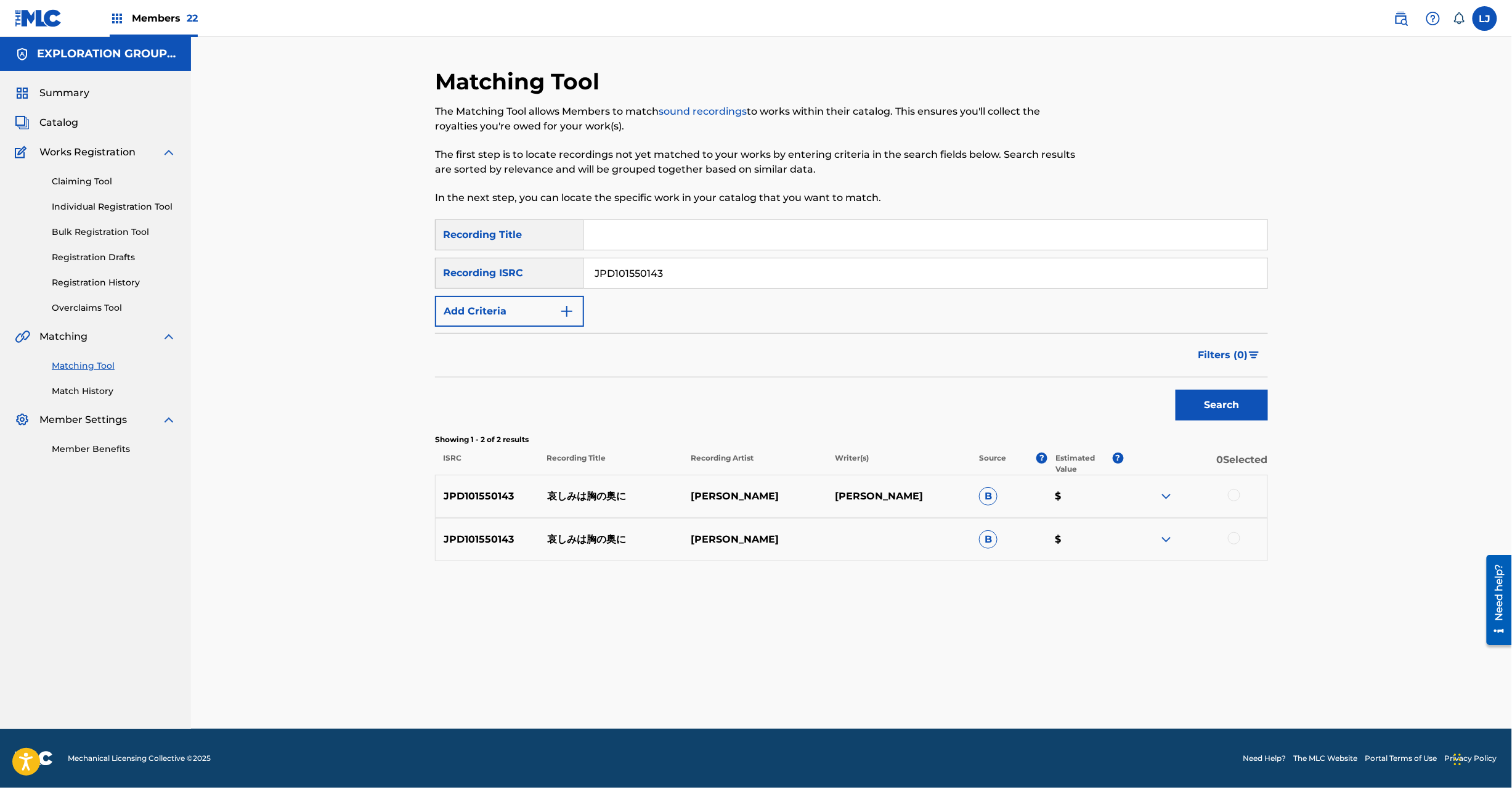
click at [1230, 493] on div at bounding box center [1234, 495] width 12 height 12
drag, startPoint x: 1231, startPoint y: 546, endPoint x: 1231, endPoint y: 538, distance: 8.0
click at [1231, 546] on div at bounding box center [1195, 539] width 144 height 15
click at [1231, 538] on div at bounding box center [1234, 538] width 12 height 12
click at [880, 673] on button "Match 2 Groups" at bounding box center [866, 686] width 136 height 30
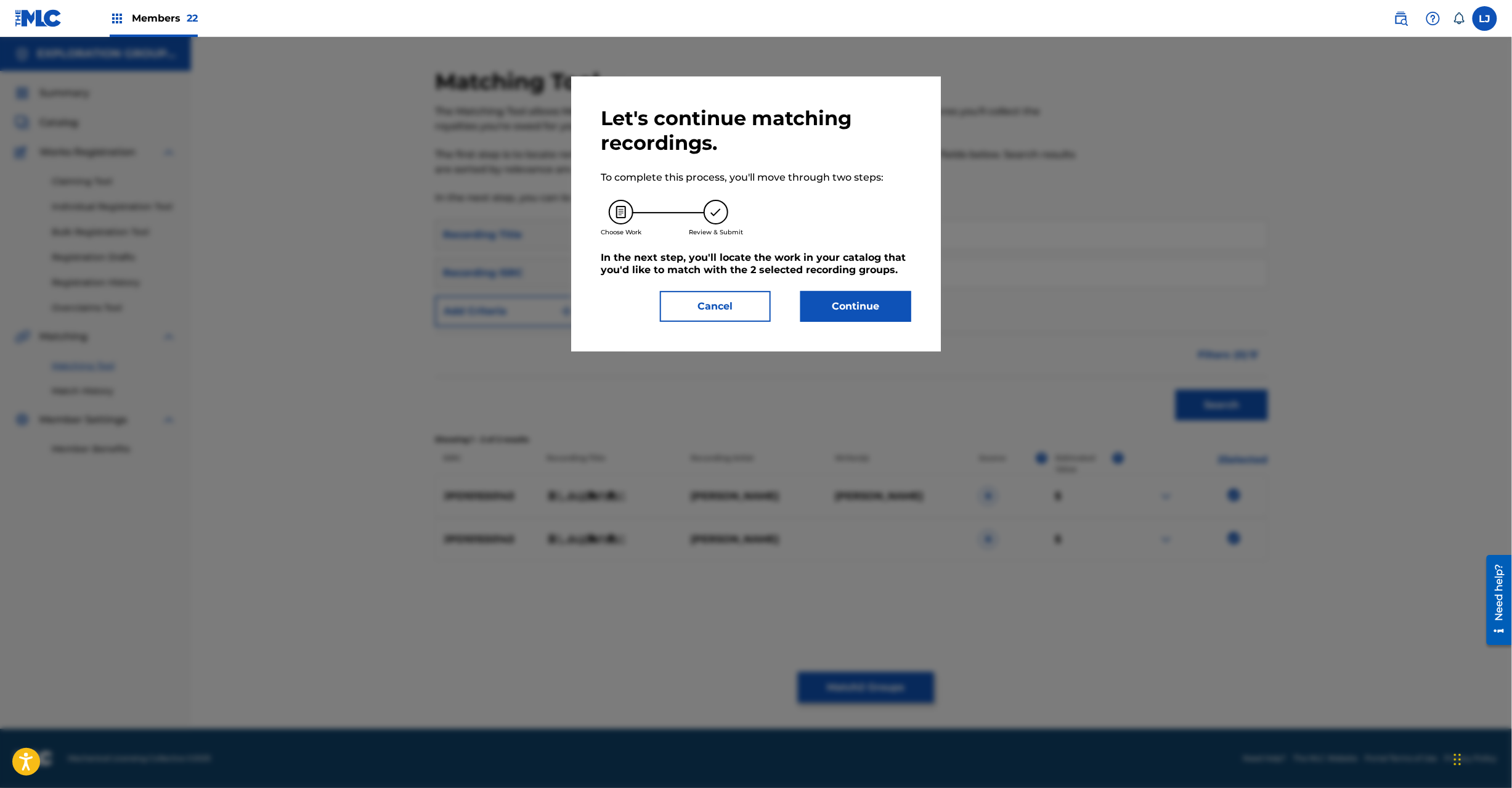
drag, startPoint x: 854, startPoint y: 247, endPoint x: 847, endPoint y: 279, distance: 32.8
click at [849, 273] on div "Let's continue matching recordings. To complete this process, you'll move throu…" at bounding box center [756, 214] width 311 height 215
click at [820, 315] on button "Continue" at bounding box center [856, 306] width 111 height 30
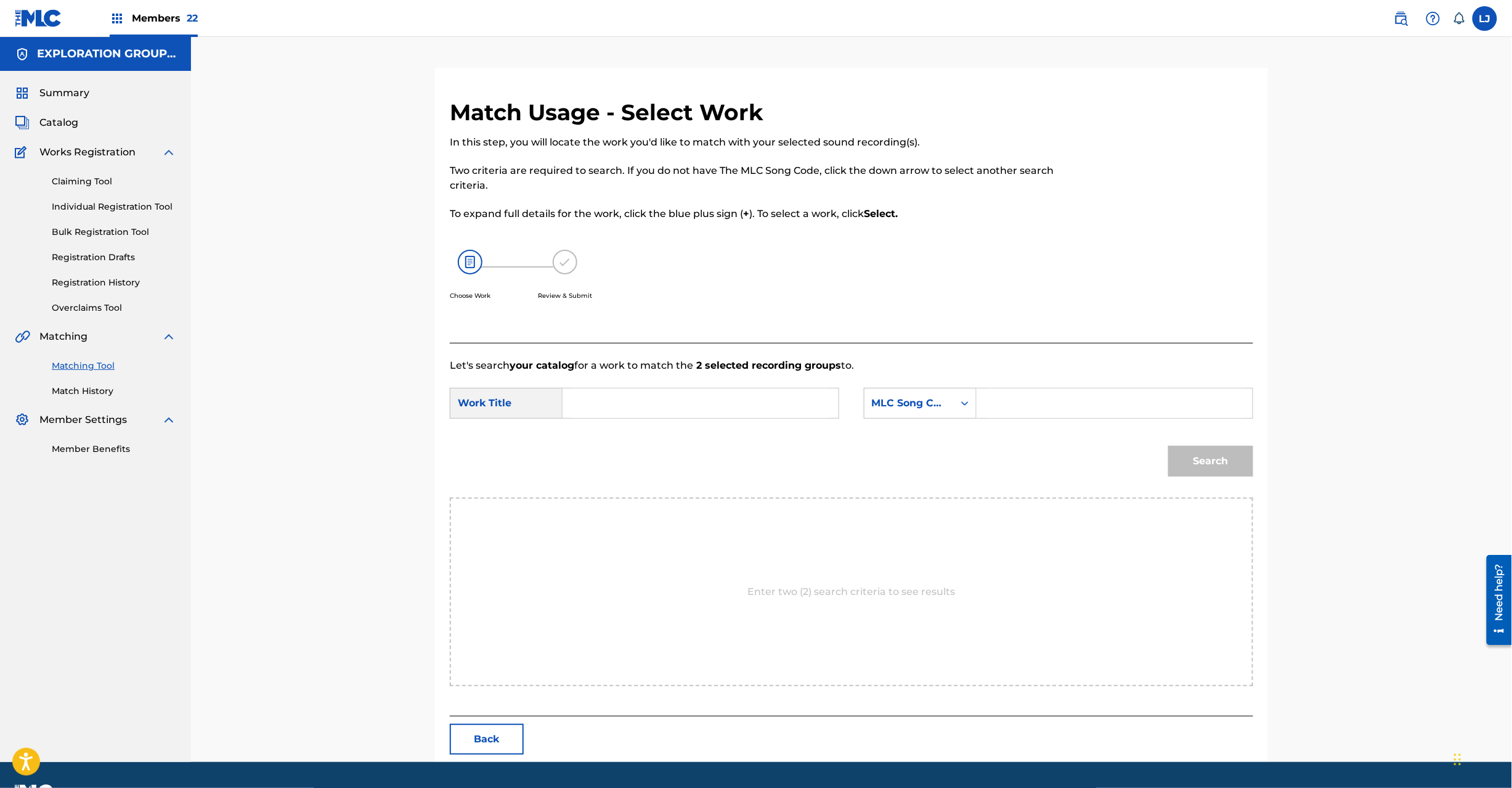
click at [642, 406] on input "Search Form" at bounding box center [701, 403] width 255 height 30
drag, startPoint x: 689, startPoint y: 401, endPoint x: 759, endPoint y: 414, distance: 71.2
click at [694, 404] on input "Kanashimiwa Muneno Okuni KI9V6Y" at bounding box center [701, 403] width 255 height 30
click at [773, 414] on input "Kanashimiwa Muneno Okuni KI9V6Y" at bounding box center [701, 403] width 255 height 30
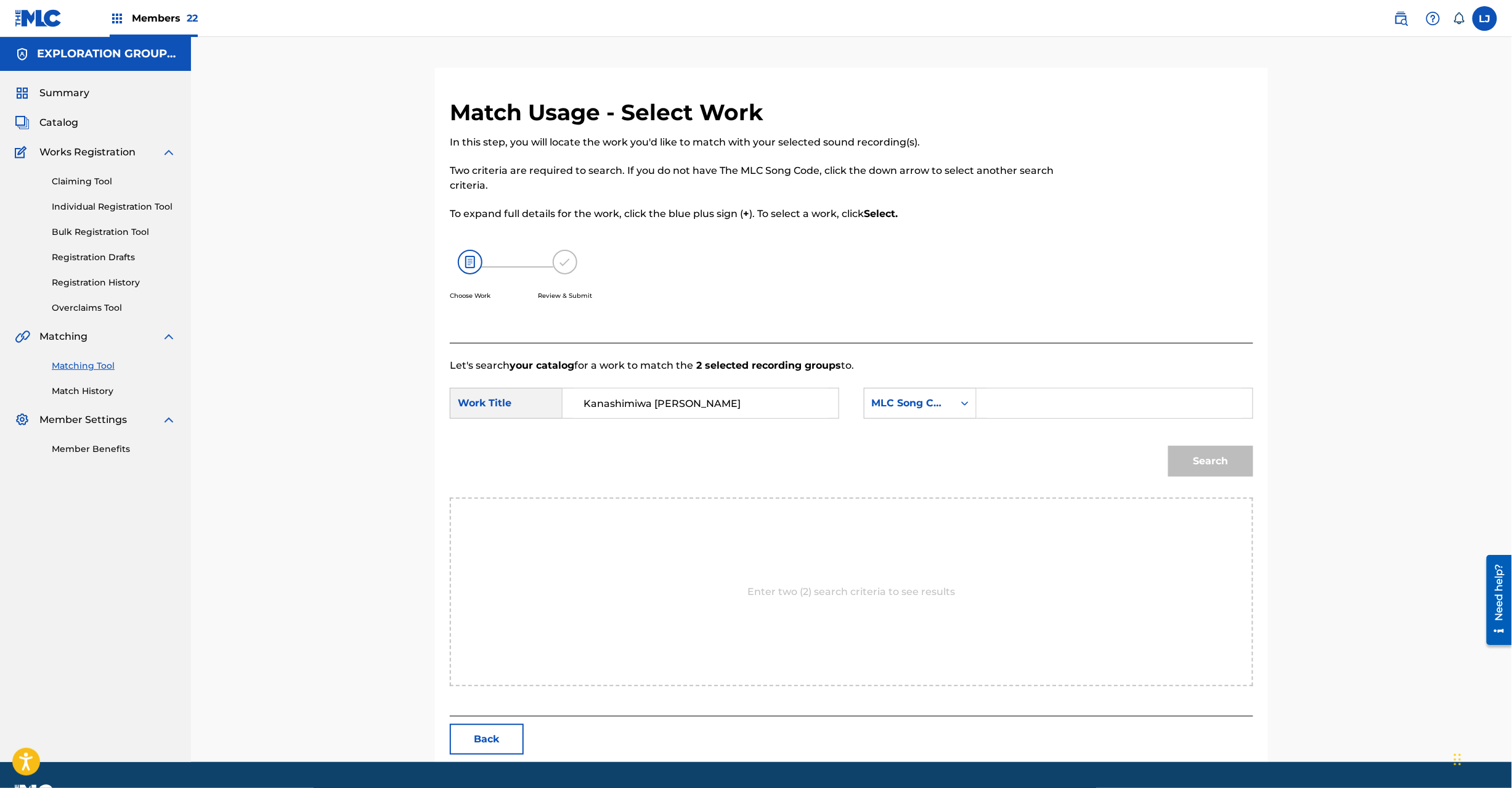
type input "Kanashimiwa [PERSON_NAME]"
click at [1103, 402] on input "Search Form" at bounding box center [1115, 403] width 255 height 30
type input "KI9V6Y"
click at [1231, 469] on button "Search" at bounding box center [1211, 460] width 85 height 30
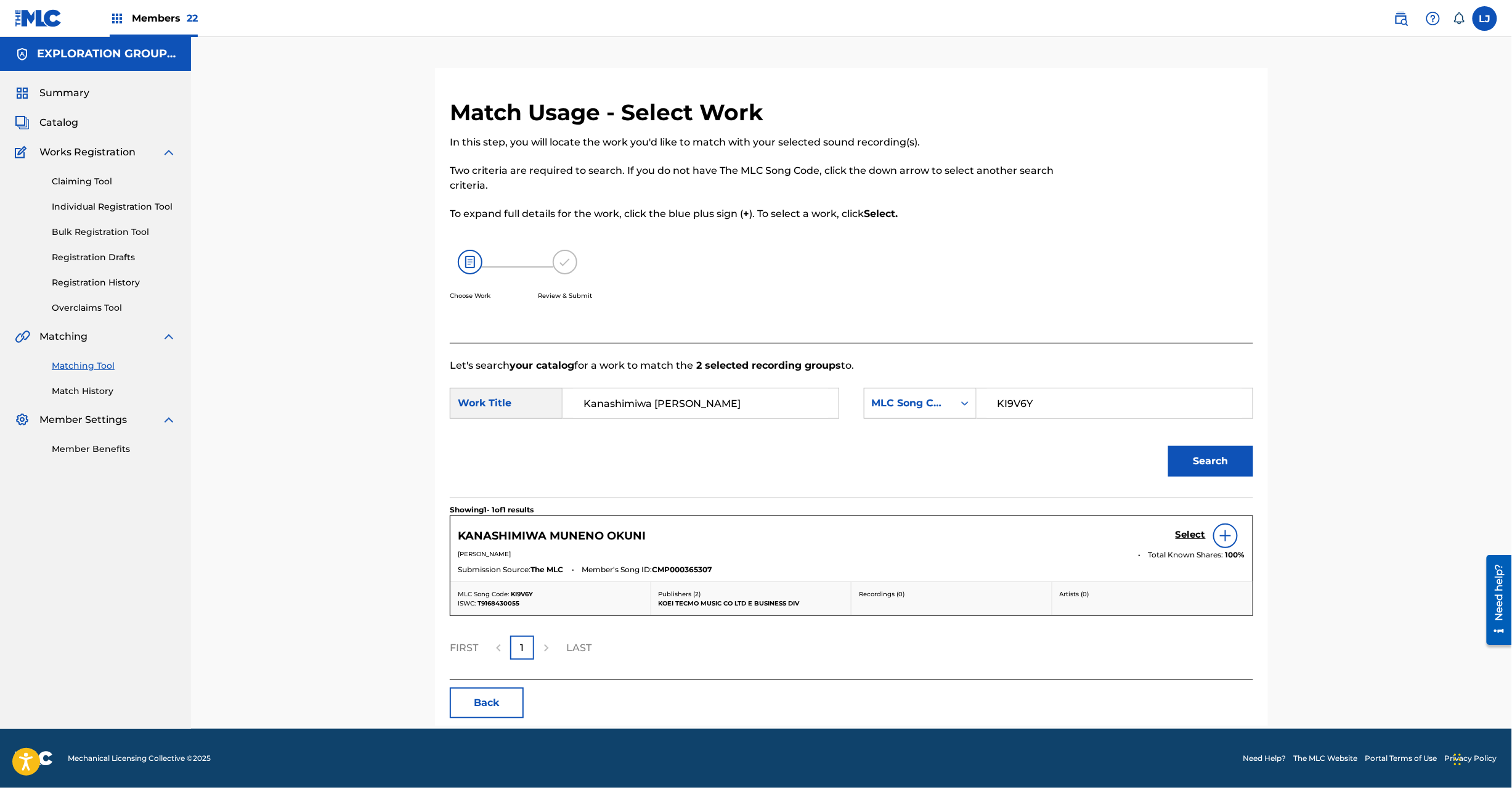
click at [1189, 540] on h5 "Select" at bounding box center [1191, 534] width 30 height 11
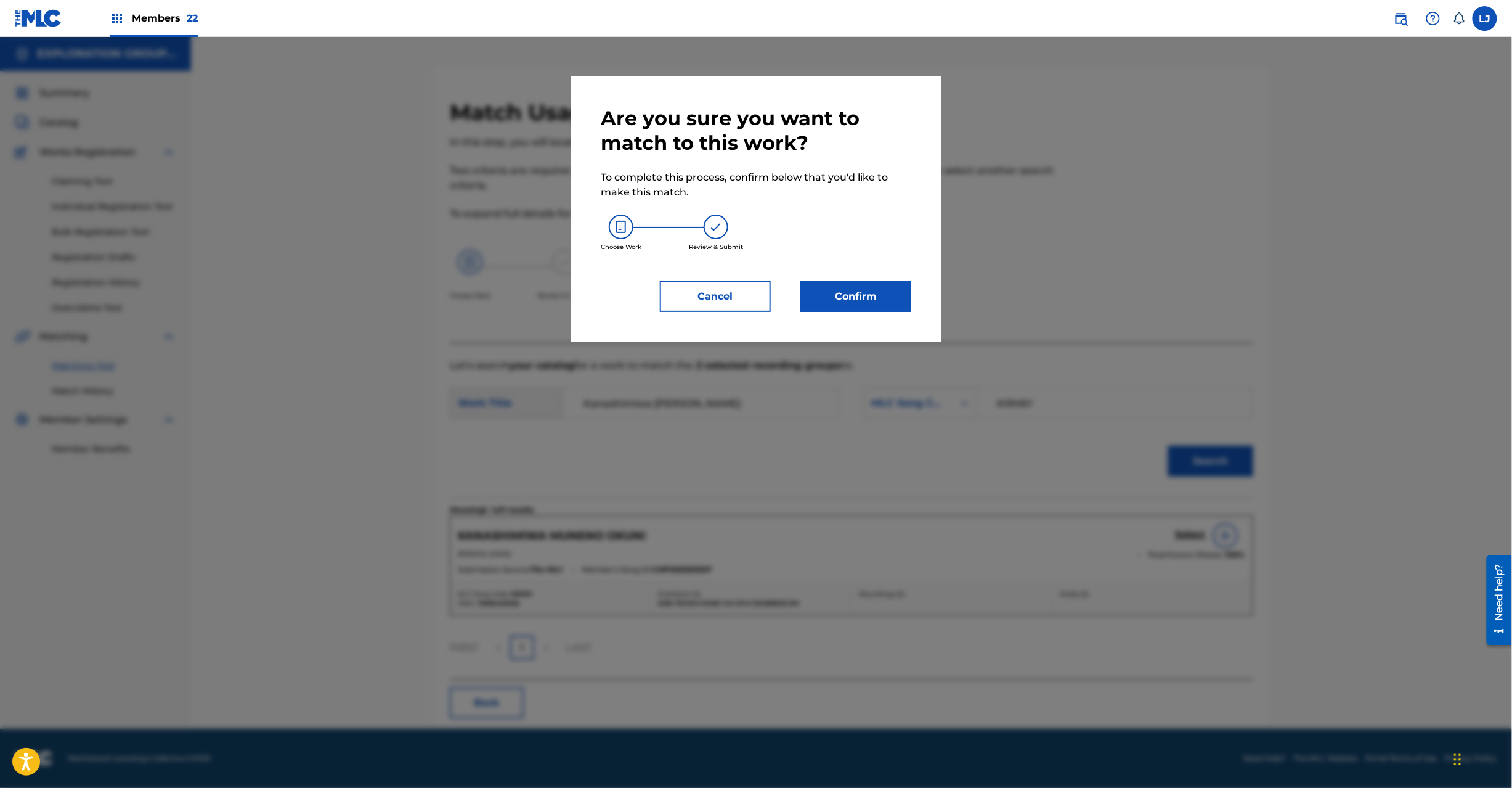
drag, startPoint x: 890, startPoint y: 280, endPoint x: 888, endPoint y: 286, distance: 6.3
click at [890, 280] on div "Are you sure you want to match to this work? To complete this process, confirm …" at bounding box center [756, 209] width 311 height 206
click at [879, 297] on button "Confirm" at bounding box center [856, 296] width 111 height 30
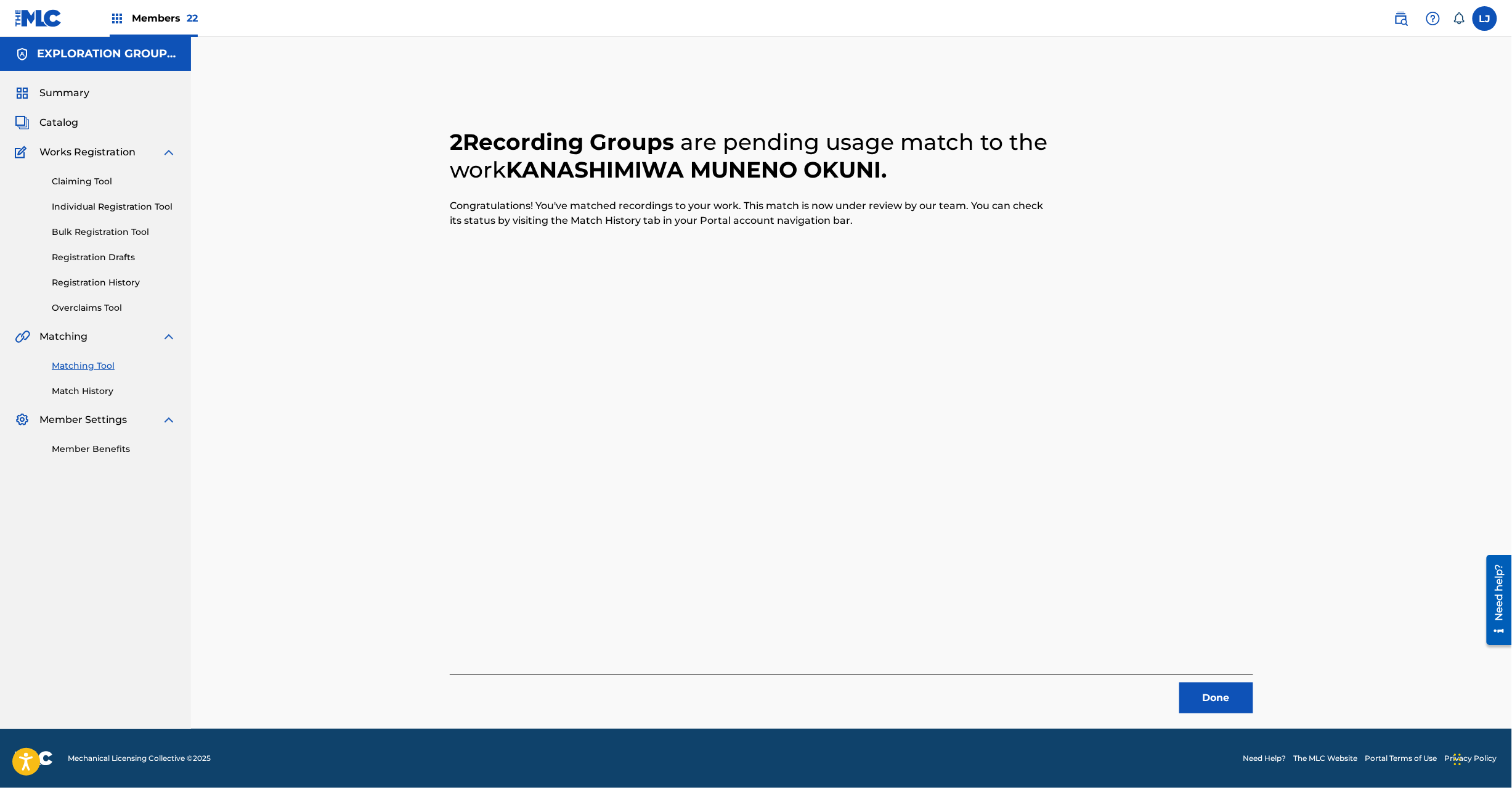
click at [1215, 693] on button "Done" at bounding box center [1216, 697] width 74 height 30
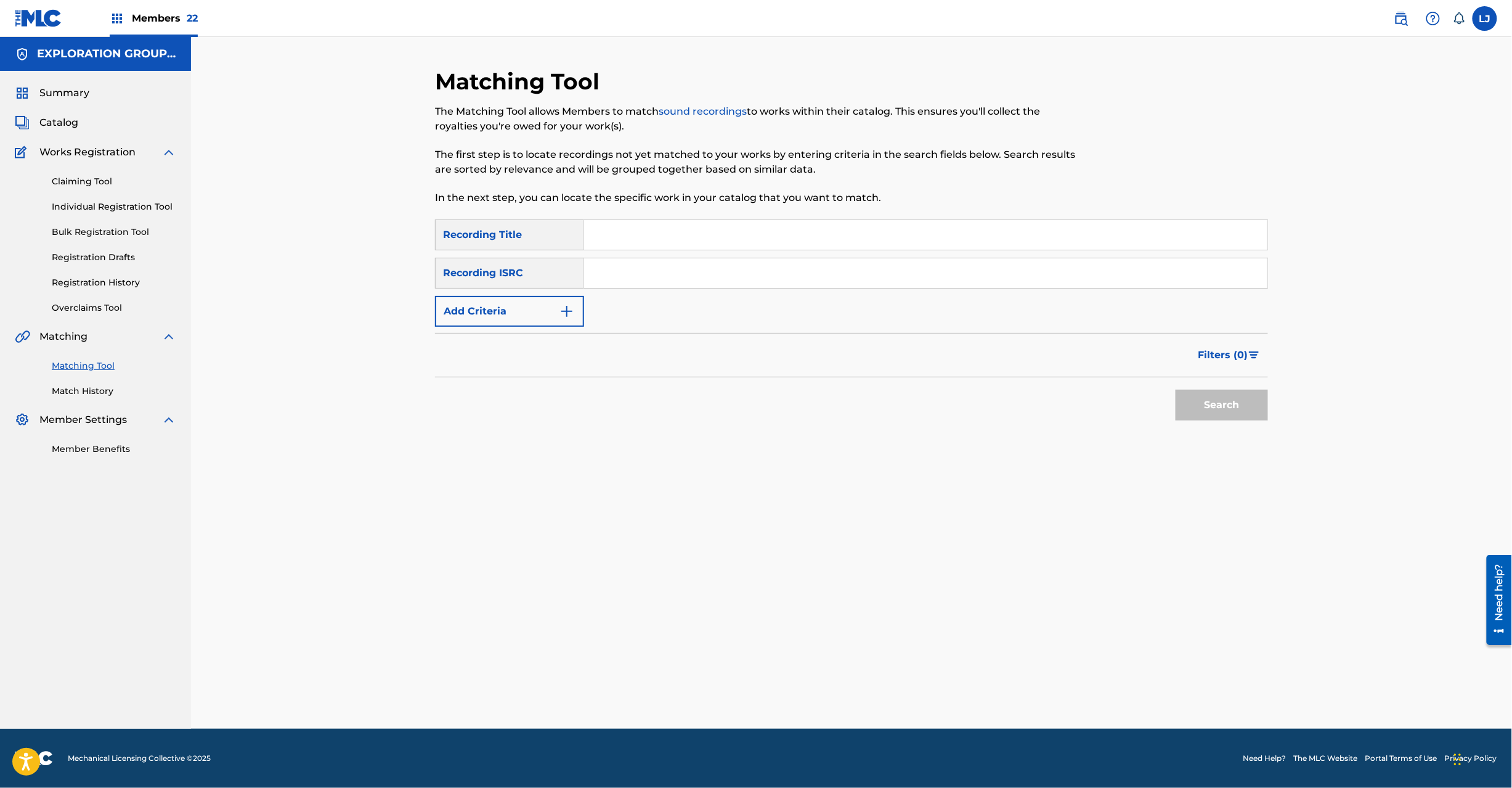
click at [644, 262] on input "Search Form" at bounding box center [926, 273] width 683 height 30
type input "JPD101550144"
click at [1224, 406] on button "Search" at bounding box center [1222, 404] width 92 height 30
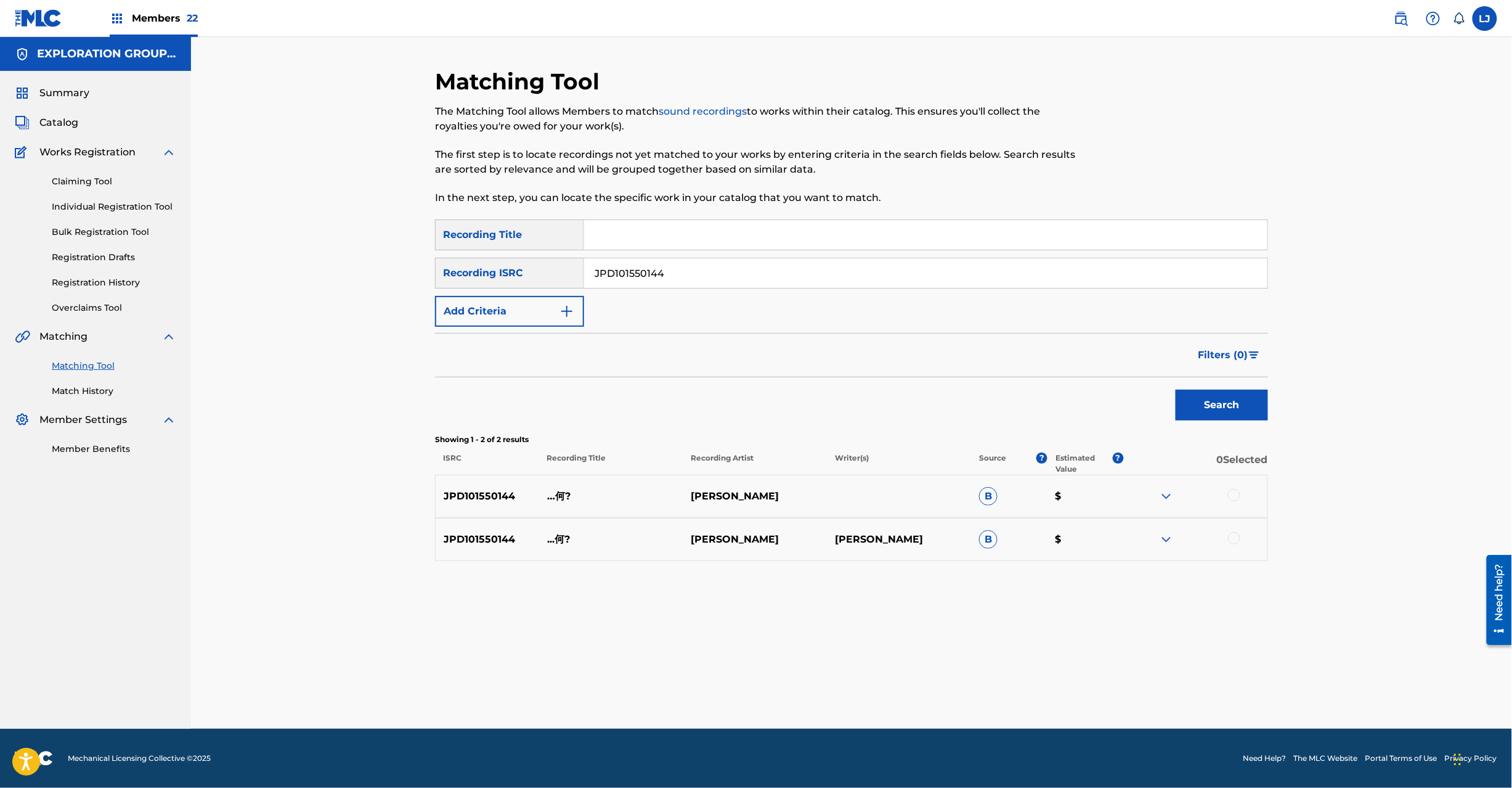
drag, startPoint x: 1231, startPoint y: 494, endPoint x: 1238, endPoint y: 504, distance: 12.2
click at [1238, 503] on div at bounding box center [1195, 496] width 144 height 15
click at [1238, 530] on div "JPD101550144 ...何? [PERSON_NAME] [PERSON_NAME] B $" at bounding box center [851, 540] width 833 height 43
click at [1236, 536] on div at bounding box center [1234, 538] width 12 height 12
click at [1240, 487] on div "JPD101550144 …何? [PERSON_NAME] B $" at bounding box center [851, 496] width 833 height 43
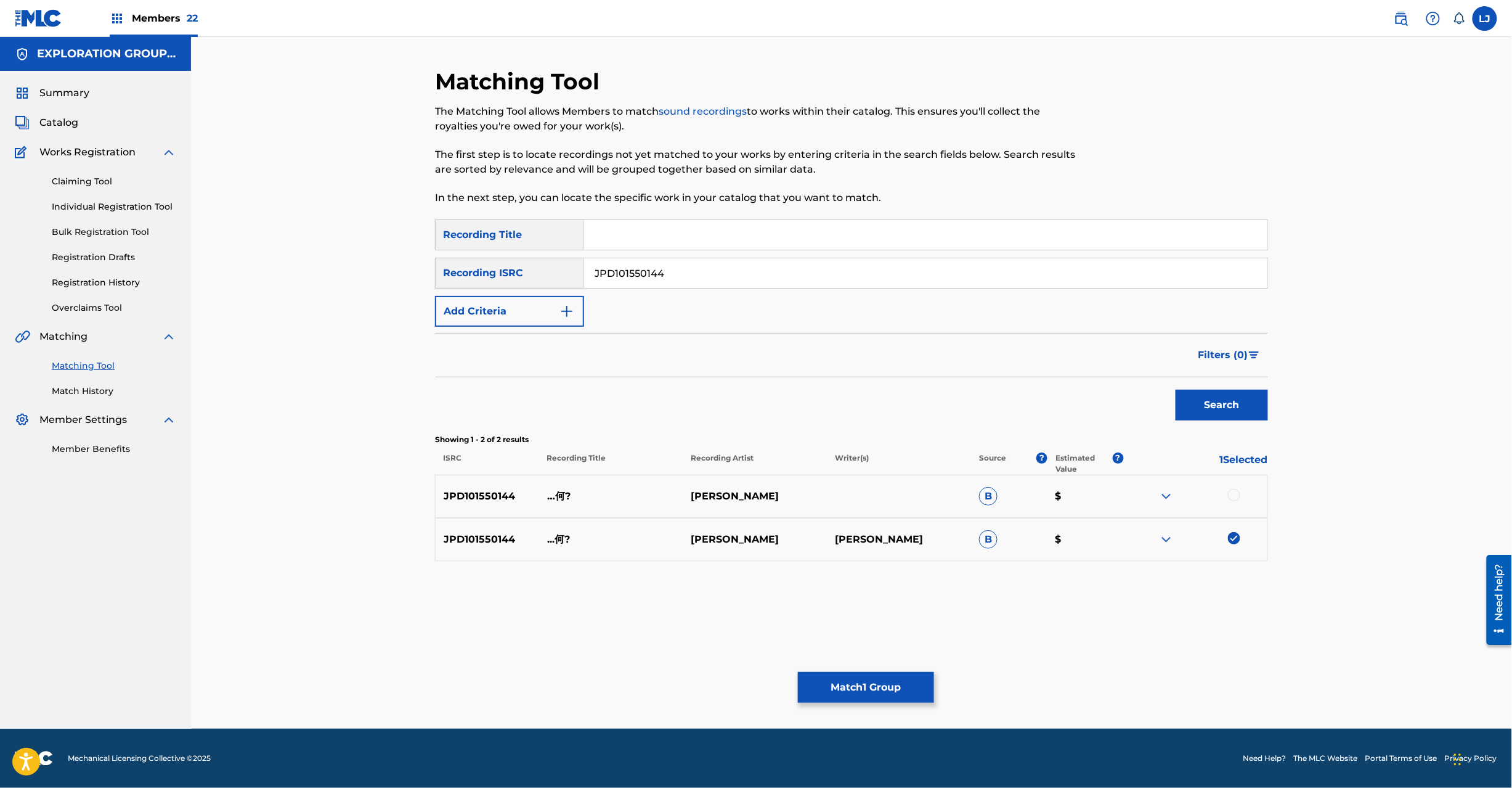
click at [1238, 495] on div at bounding box center [1234, 495] width 12 height 12
click at [881, 686] on button "Match 2 Groups" at bounding box center [866, 686] width 136 height 30
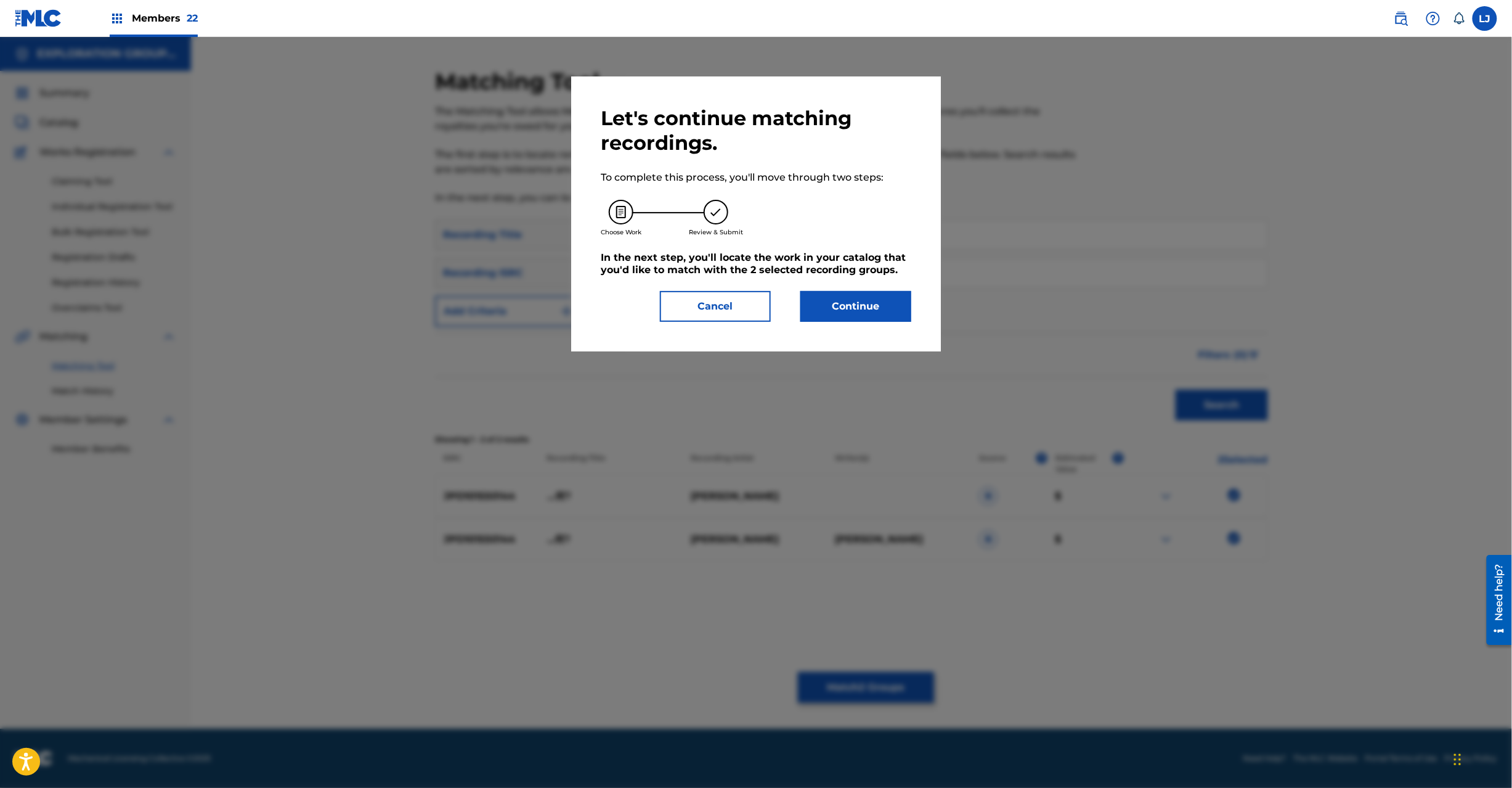
click at [820, 327] on div "Let's continue matching recordings. To complete this process, you'll move throu…" at bounding box center [756, 214] width 370 height 275
click at [824, 313] on button "Continue" at bounding box center [856, 306] width 111 height 30
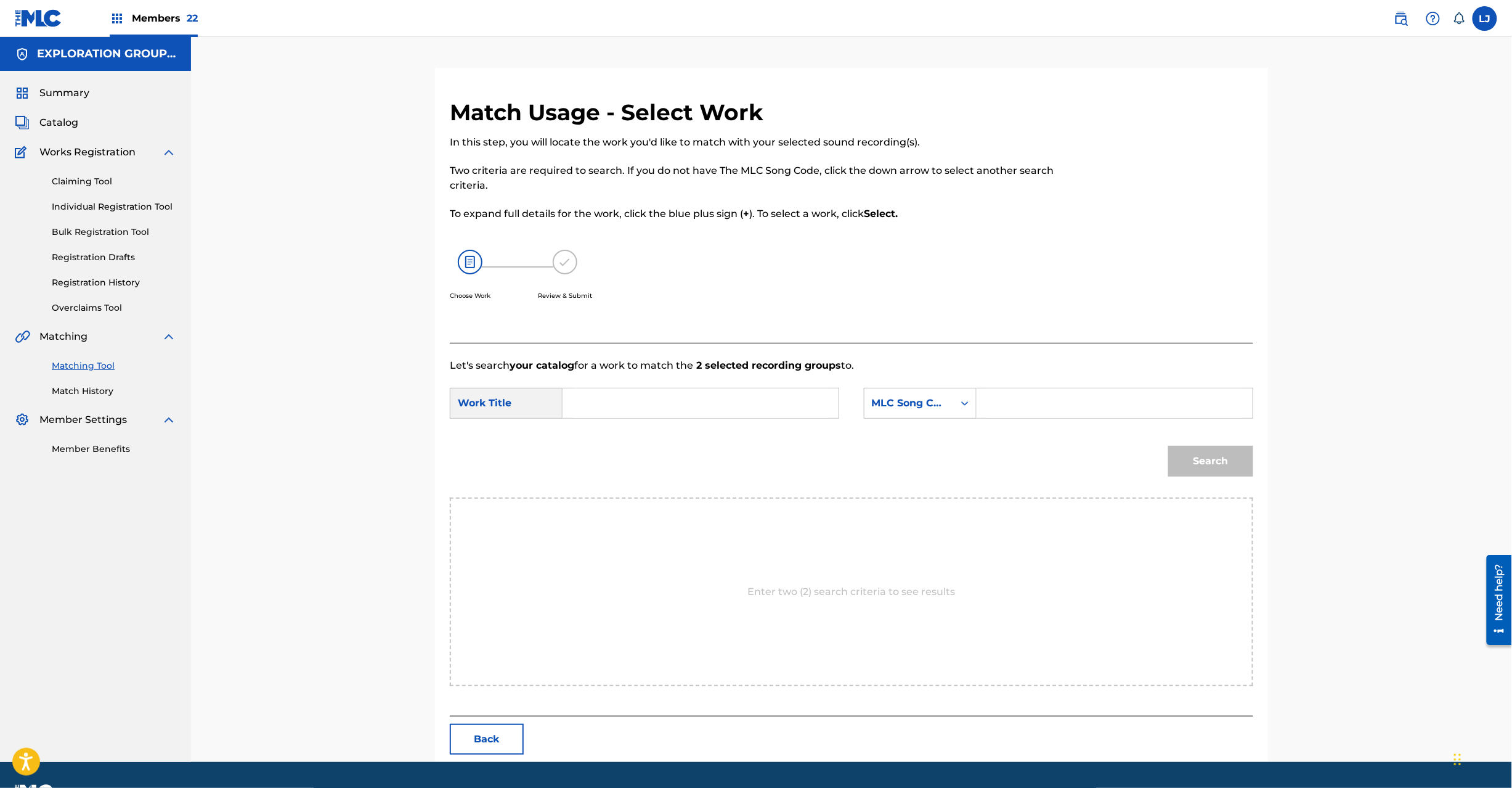
click at [708, 397] on input "Search Form" at bounding box center [701, 403] width 255 height 30
click at [697, 397] on input "Nani N71L55" at bounding box center [701, 403] width 255 height 30
type input "Nani"
click at [1040, 395] on input "Search Form" at bounding box center [1115, 403] width 255 height 30
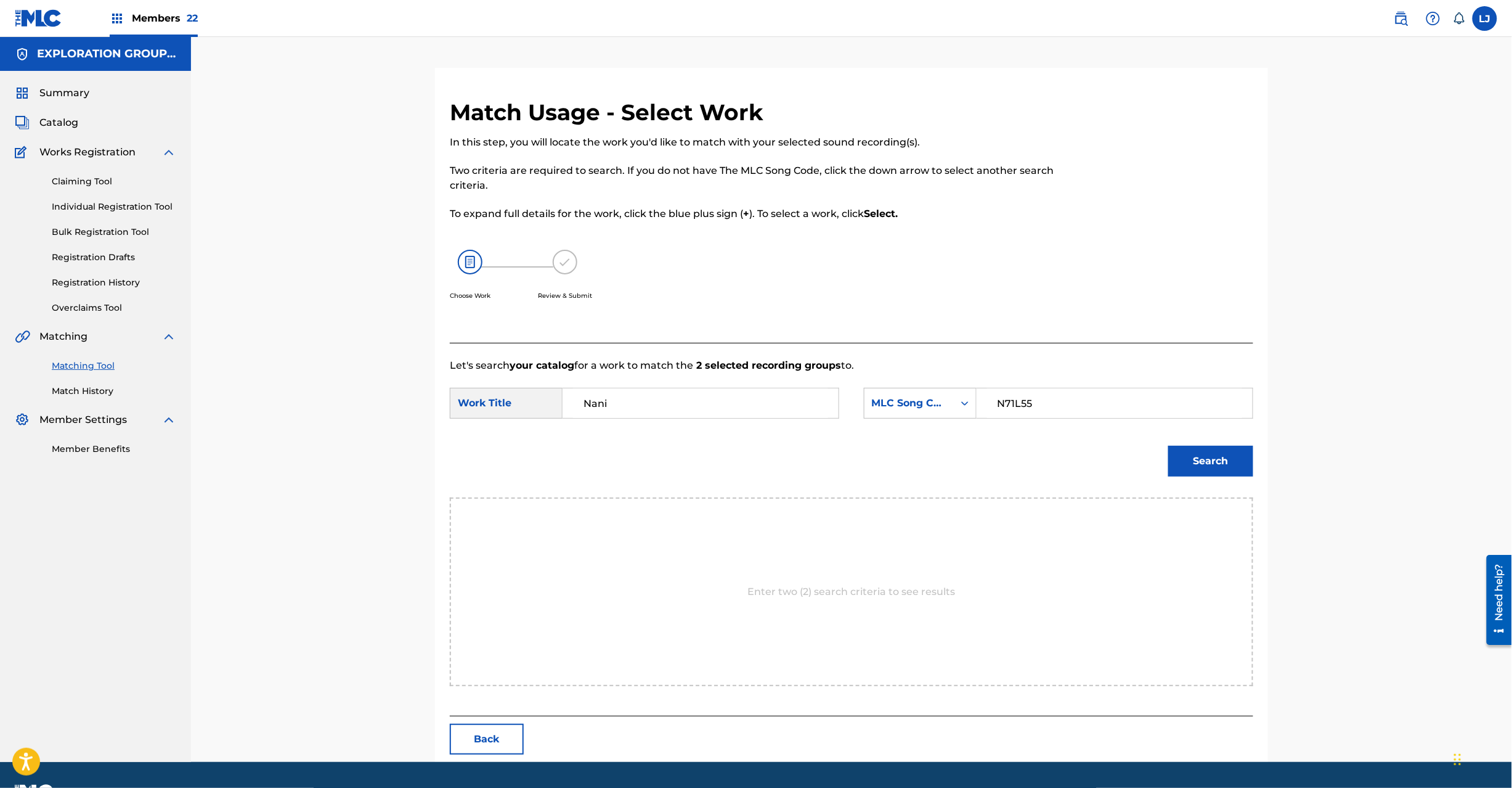
type input "N71L55"
drag, startPoint x: 1164, startPoint y: 470, endPoint x: 1187, endPoint y: 467, distance: 23.2
click at [1174, 468] on div "Search" at bounding box center [851, 466] width 803 height 64
click at [1187, 467] on button "Search" at bounding box center [1211, 460] width 85 height 30
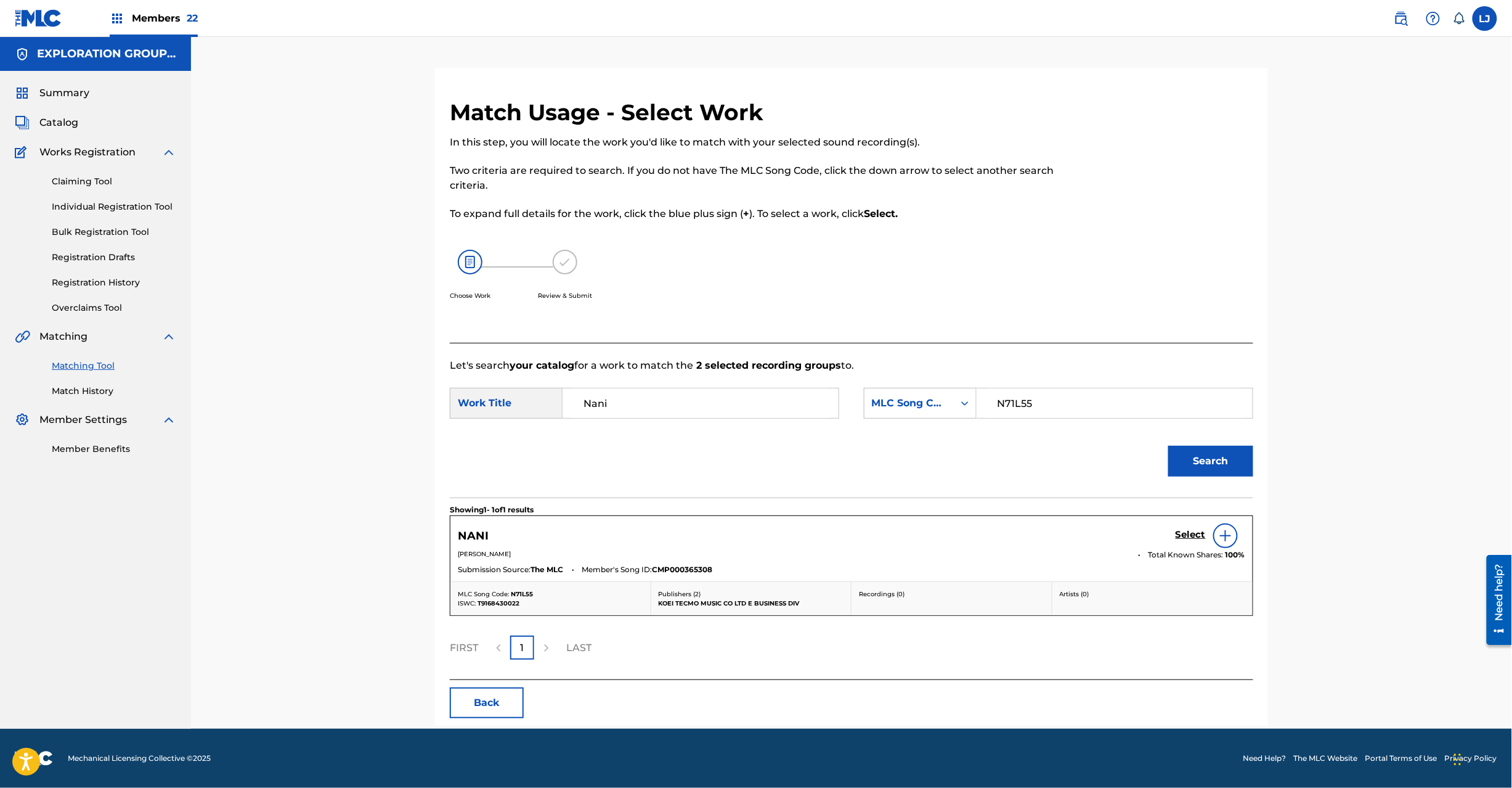
click at [1179, 533] on h5 "Select" at bounding box center [1191, 534] width 30 height 11
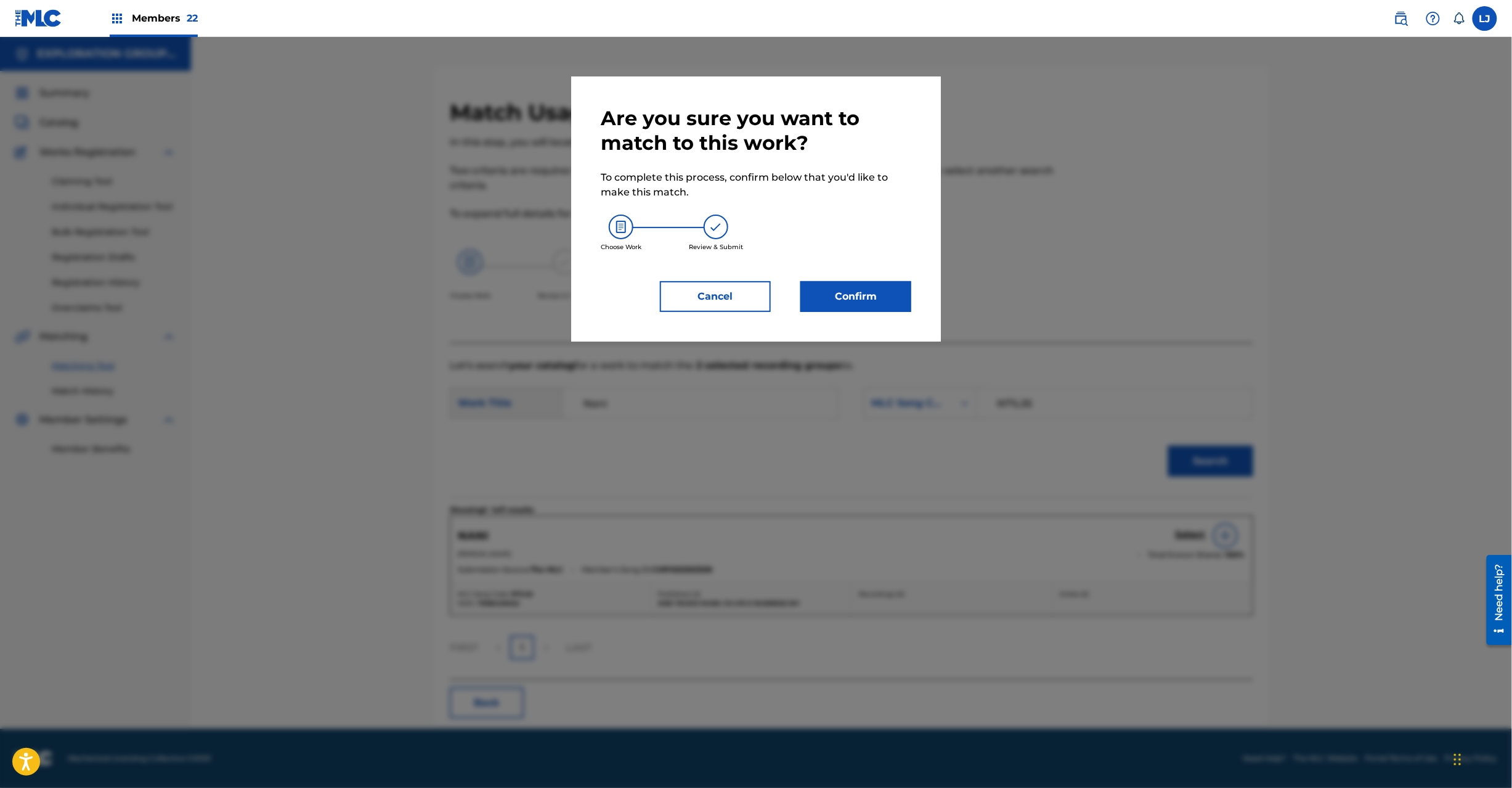
click at [850, 270] on div "Are you sure you want to match to this work? To complete this process, confirm …" at bounding box center [756, 209] width 311 height 206
click at [851, 288] on button "Confirm" at bounding box center [856, 296] width 111 height 30
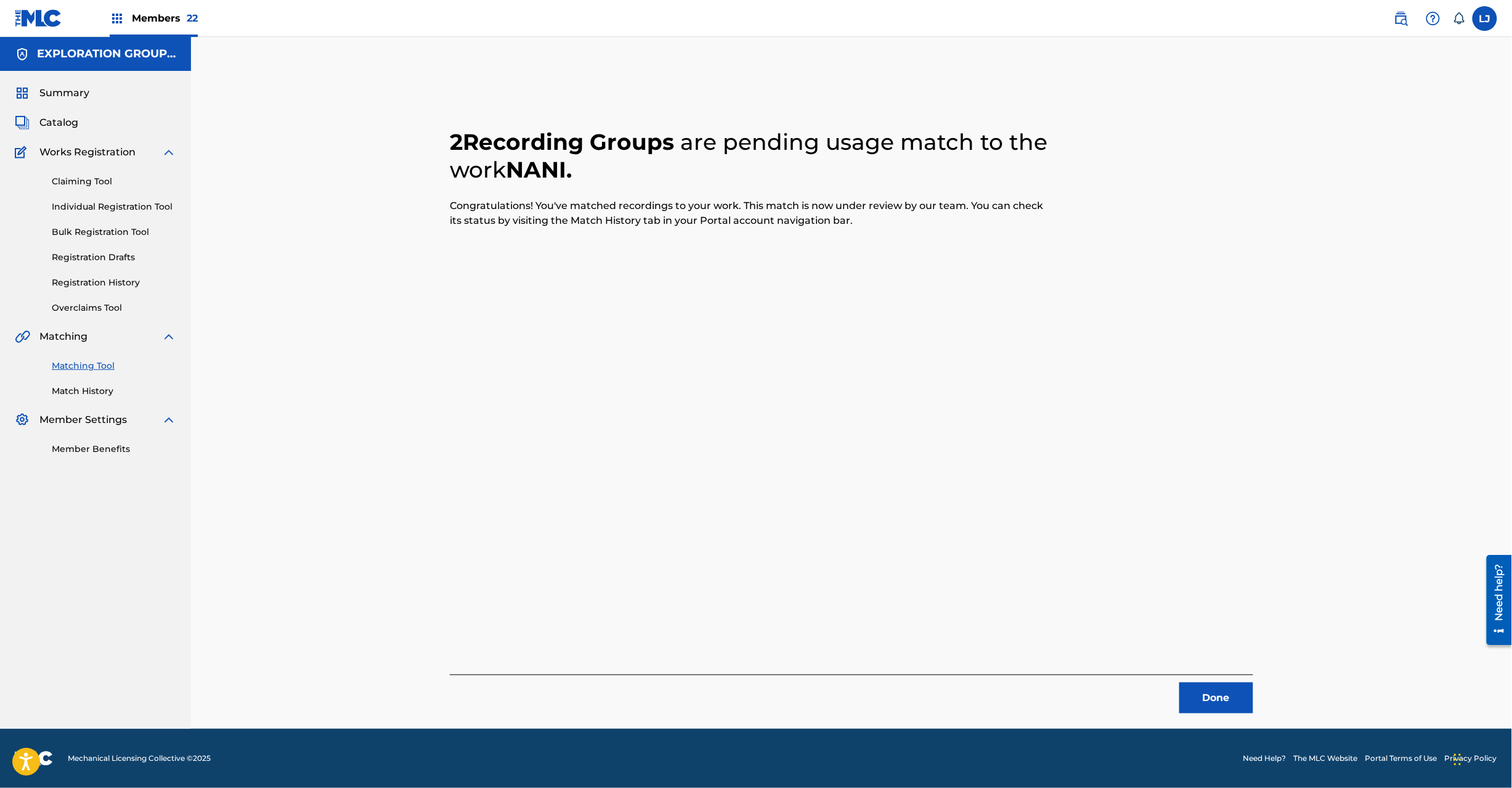
click at [1209, 699] on button "Done" at bounding box center [1216, 697] width 74 height 30
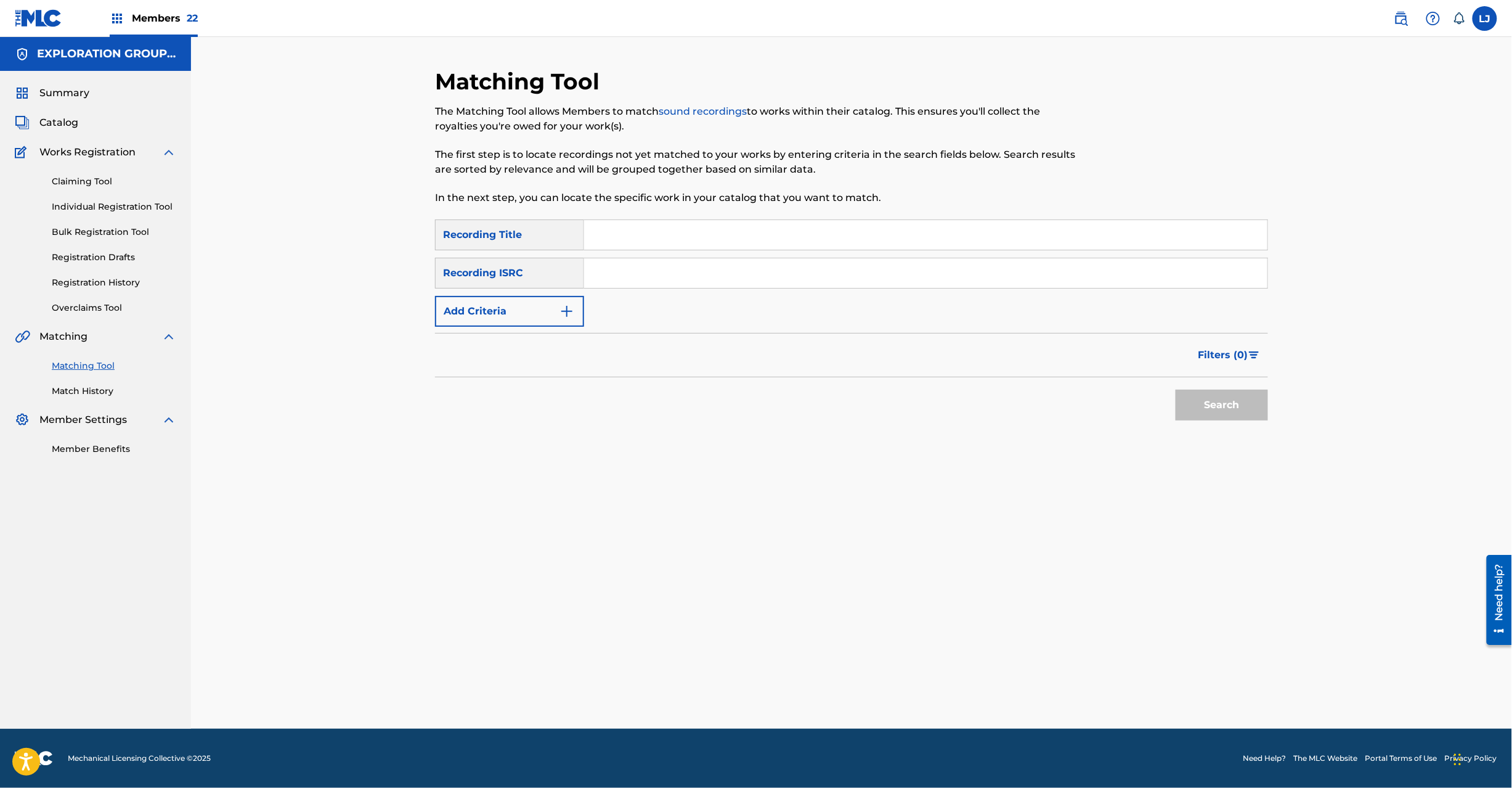
click at [638, 283] on input "Search Form" at bounding box center [926, 273] width 683 height 30
click at [1240, 394] on button "Search" at bounding box center [1222, 404] width 92 height 30
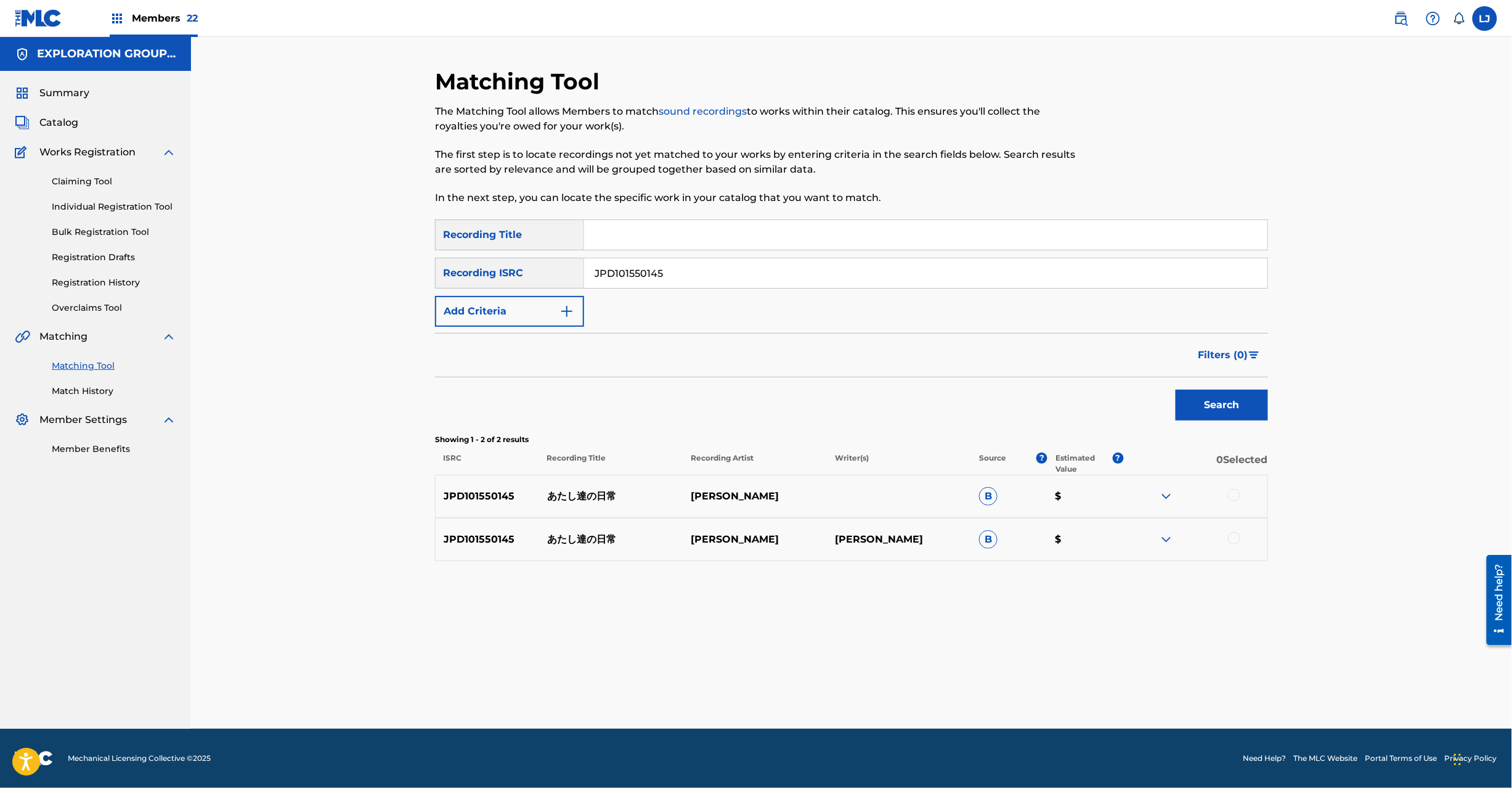
click at [648, 258] on div "JPD101550145" at bounding box center [927, 273] width 684 height 30
click at [653, 272] on input "JPD101550145" at bounding box center [926, 273] width 683 height 30
drag, startPoint x: 653, startPoint y: 272, endPoint x: 666, endPoint y: 277, distance: 13.9
click at [653, 273] on input "JPD101550146" at bounding box center [926, 273] width 683 height 30
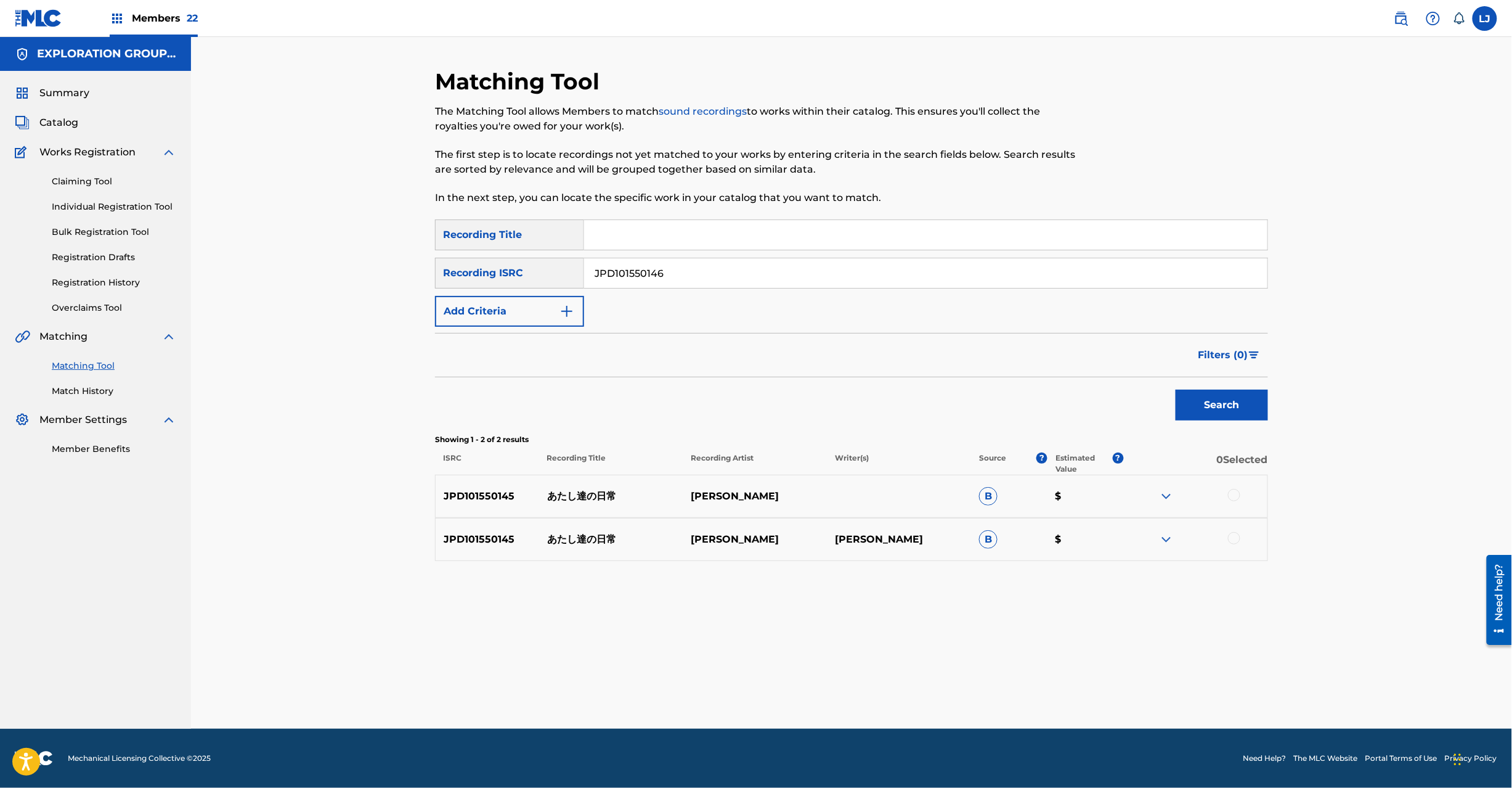
click at [1204, 403] on button "Search" at bounding box center [1222, 404] width 92 height 30
click at [658, 288] on div "SearchWithCriteria49338eb6-0834-4b00-b221-fa5e5f5750c9 Recording Title SearchWi…" at bounding box center [851, 273] width 833 height 107
click at [658, 277] on input "JPD101550146" at bounding box center [926, 273] width 683 height 30
click at [1245, 417] on button "Search" at bounding box center [1222, 404] width 92 height 30
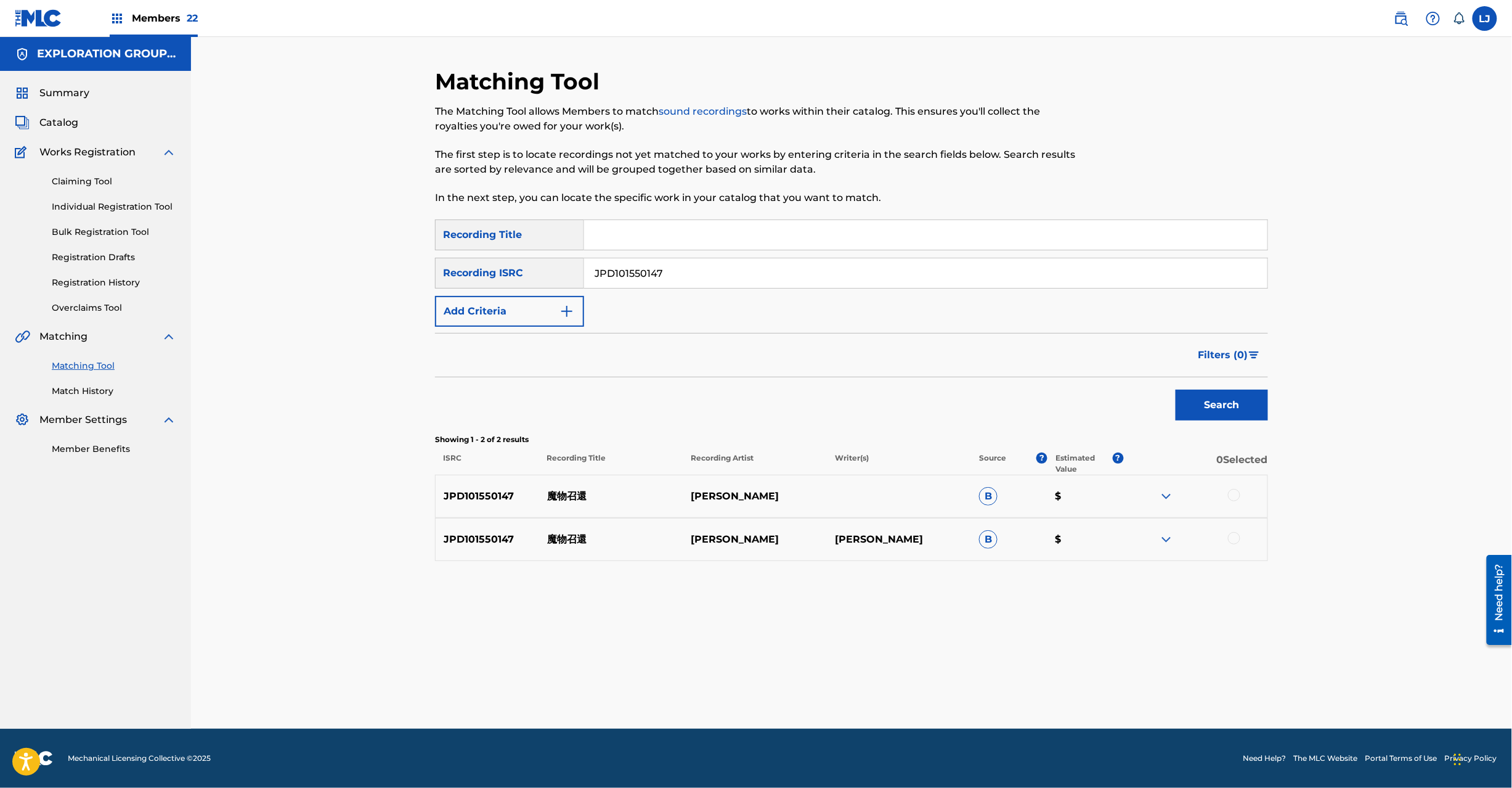
click at [652, 284] on input "JPD101550147" at bounding box center [926, 273] width 683 height 30
click at [1218, 408] on button "Search" at bounding box center [1222, 404] width 92 height 30
click at [691, 274] on input "JPD101550148" at bounding box center [926, 273] width 683 height 30
drag, startPoint x: 691, startPoint y: 274, endPoint x: 754, endPoint y: 292, distance: 65.5
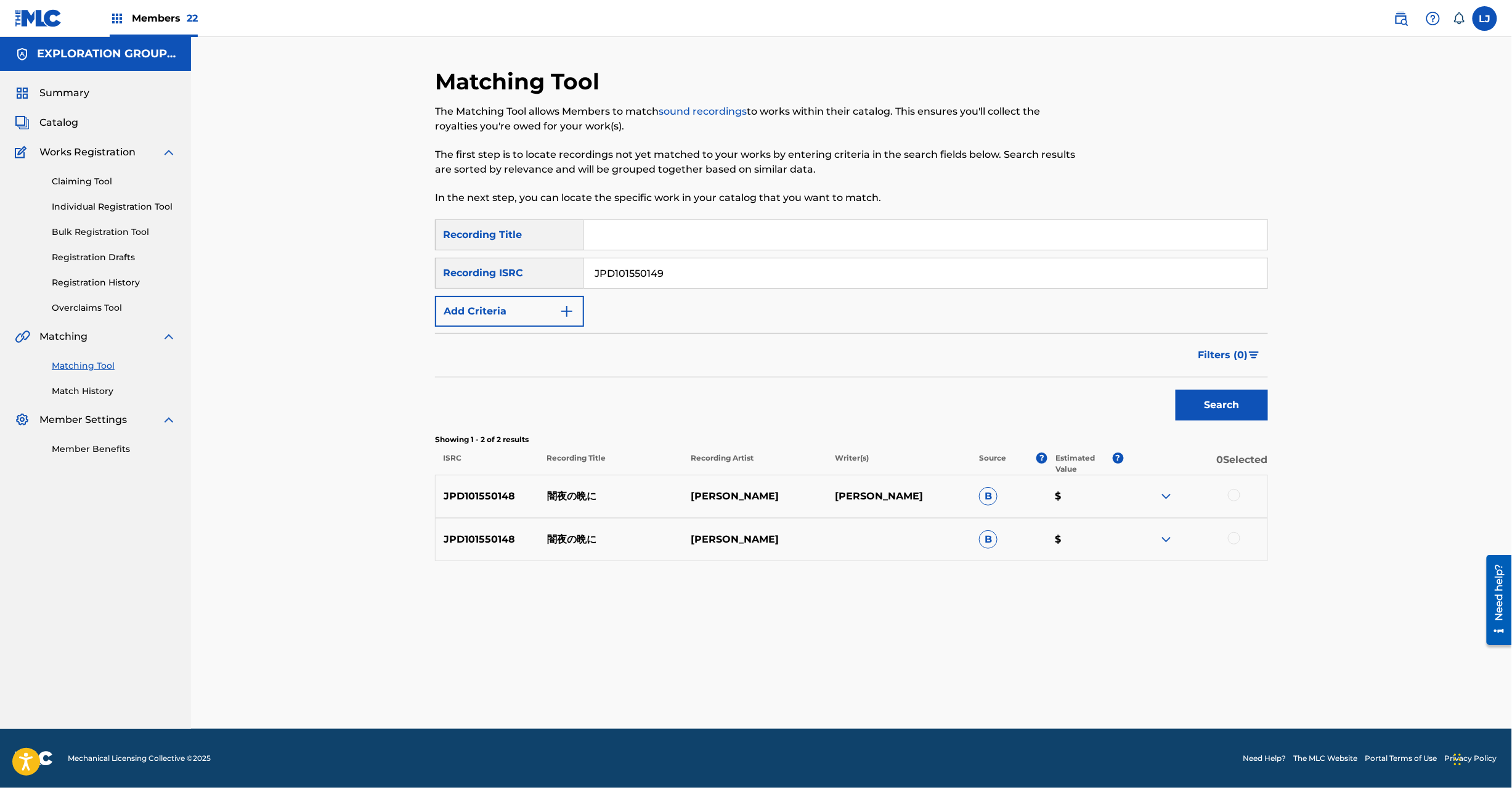
click at [690, 274] on input "JPD101550149" at bounding box center [926, 273] width 683 height 30
click at [1188, 388] on div "Search" at bounding box center [1219, 401] width 99 height 50
click at [1193, 400] on button "Search" at bounding box center [1222, 404] width 92 height 30
click at [648, 276] on input "JPD101550149" at bounding box center [926, 273] width 683 height 30
drag, startPoint x: 648, startPoint y: 276, endPoint x: 703, endPoint y: 289, distance: 56.5
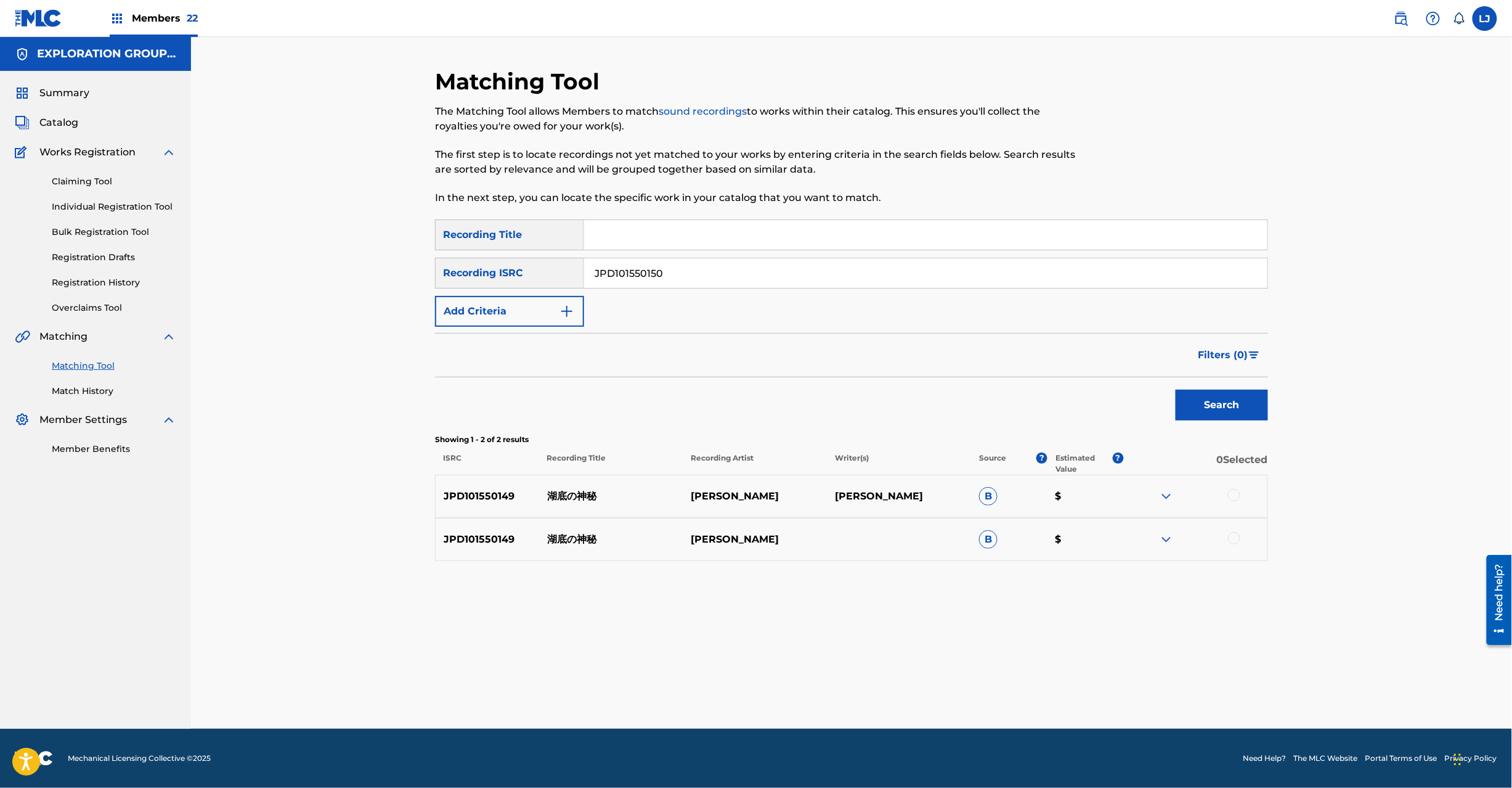
click at [650, 276] on input "JPD101550150" at bounding box center [926, 273] width 683 height 30
click at [1180, 398] on button "Search" at bounding box center [1222, 404] width 92 height 30
click at [642, 262] on input "JPD101550150" at bounding box center [926, 273] width 683 height 30
click at [1231, 420] on button "Search" at bounding box center [1222, 404] width 92 height 30
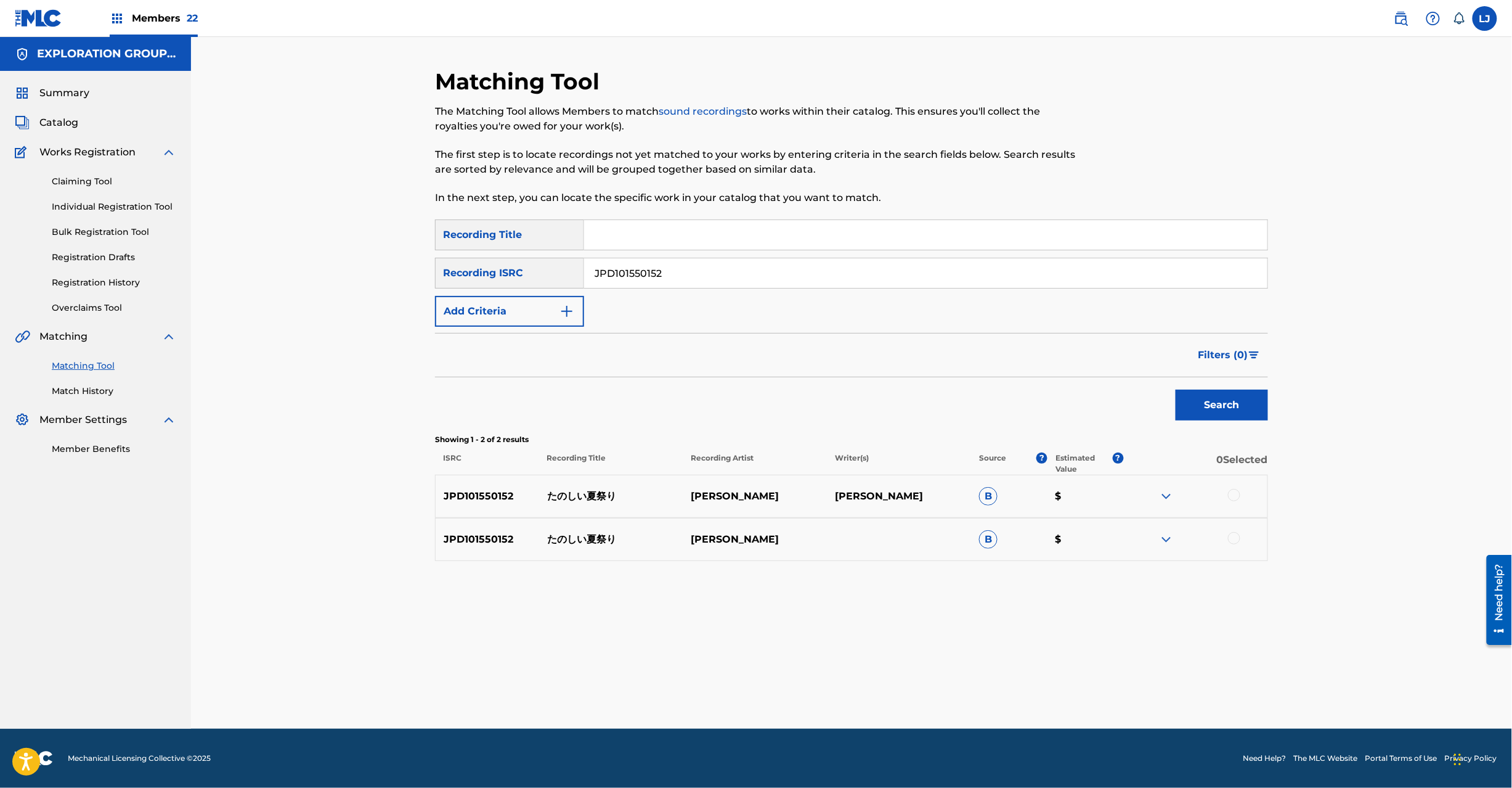
click at [624, 262] on input "JPD101550152" at bounding box center [926, 273] width 683 height 30
drag, startPoint x: 624, startPoint y: 262, endPoint x: 631, endPoint y: 264, distance: 7.3
click at [626, 262] on input "JPD101550152" at bounding box center [926, 273] width 683 height 30
click at [1226, 417] on button "Search" at bounding box center [1222, 404] width 92 height 30
click at [644, 258] on div "JPD101550135" at bounding box center [927, 273] width 684 height 30
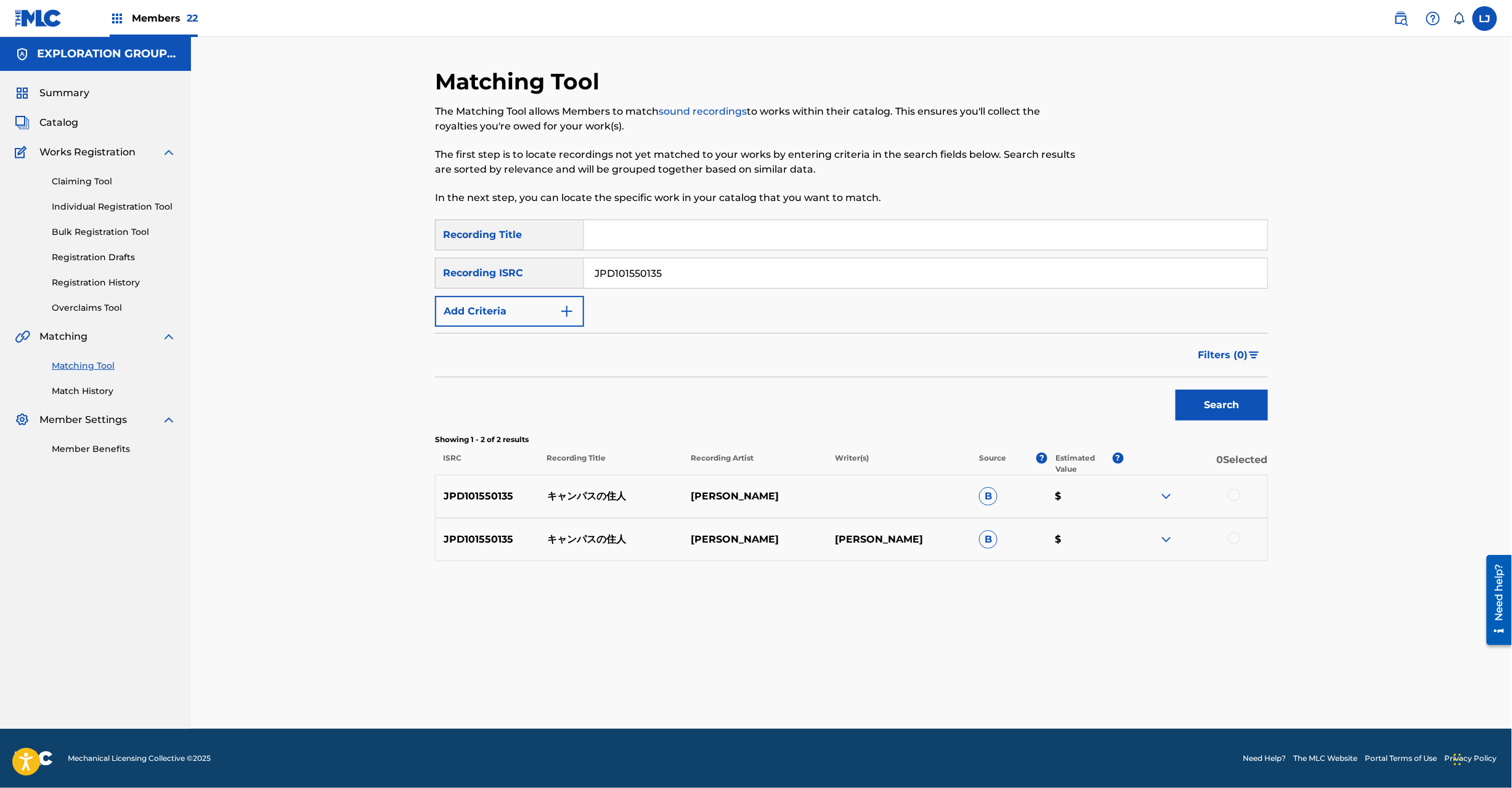
drag, startPoint x: 644, startPoint y: 257, endPoint x: 646, endPoint y: 277, distance: 20.1
click at [644, 258] on div "JPD101550135" at bounding box center [927, 273] width 684 height 30
click at [646, 277] on input "JPD101550135" at bounding box center [926, 273] width 683 height 30
click at [1227, 386] on div "Search" at bounding box center [1219, 401] width 99 height 50
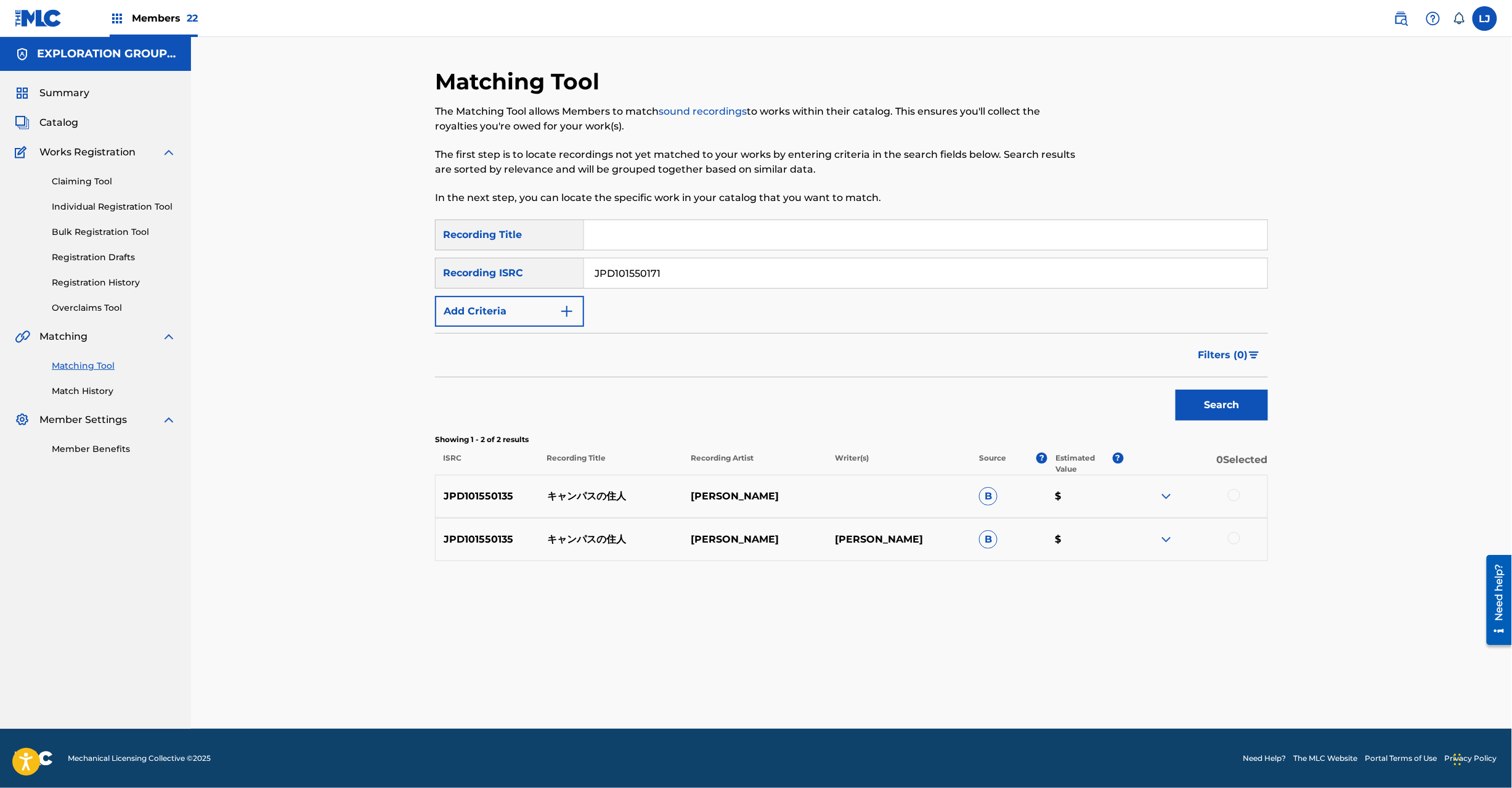
click at [1229, 400] on button "Search" at bounding box center [1222, 404] width 92 height 30
click at [665, 268] on input "JPD101550171" at bounding box center [926, 273] width 683 height 30
click at [1218, 404] on button "Search" at bounding box center [1222, 404] width 92 height 30
click at [657, 281] on input "JPD101550173" at bounding box center [926, 273] width 683 height 30
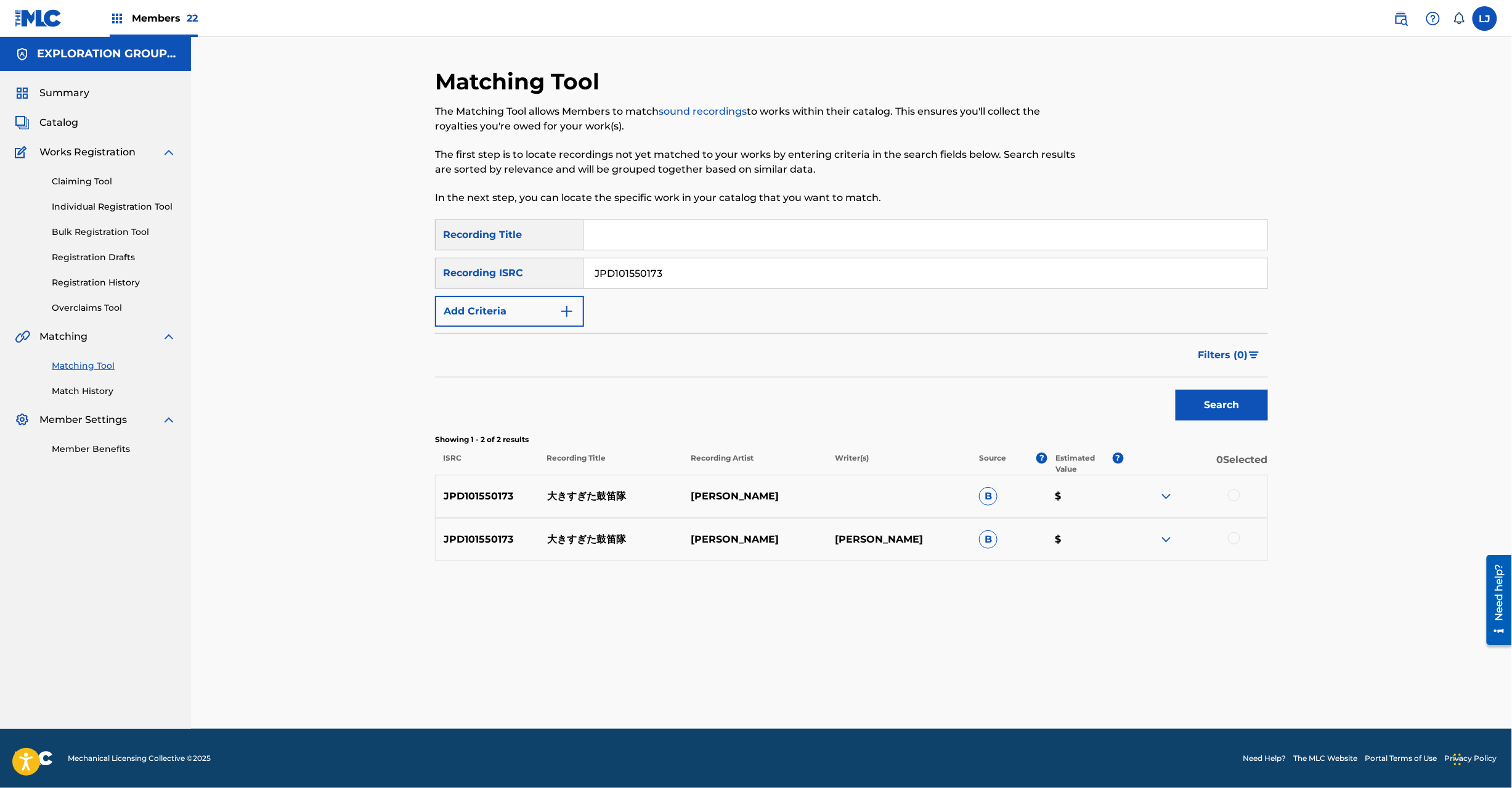
click at [657, 281] on input "JPD101550173" at bounding box center [926, 273] width 683 height 30
drag, startPoint x: 1196, startPoint y: 390, endPoint x: 1205, endPoint y: 394, distance: 9.8
click at [1198, 391] on button "Search" at bounding box center [1222, 404] width 92 height 30
click at [678, 268] on input "JPF490112110" at bounding box center [926, 273] width 683 height 30
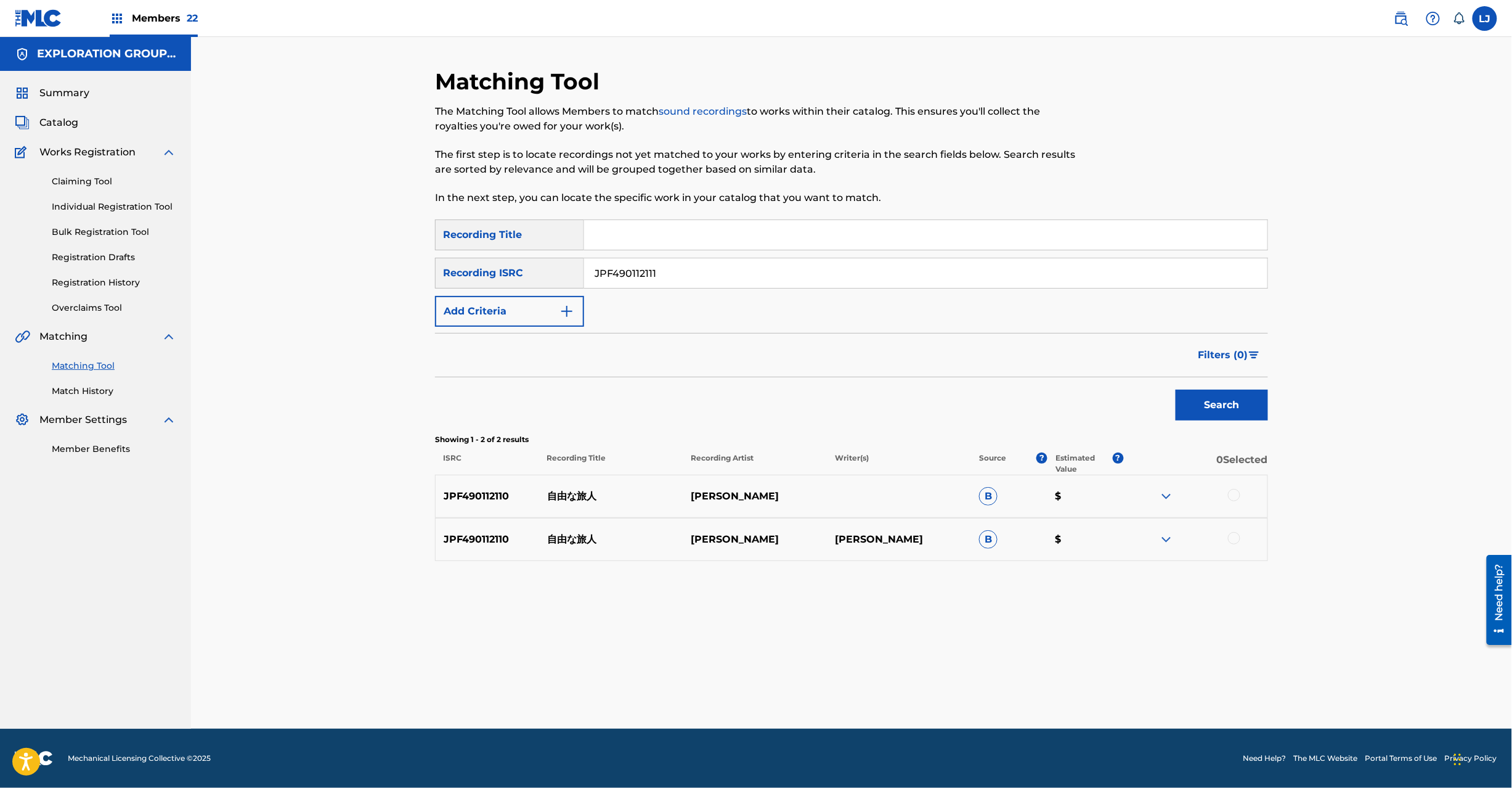
click at [1205, 406] on button "Search" at bounding box center [1222, 404] width 92 height 30
click at [668, 281] on input "JPF490112111" at bounding box center [926, 273] width 683 height 30
drag, startPoint x: 668, startPoint y: 281, endPoint x: 830, endPoint y: 281, distance: 162.0
click at [673, 281] on input "JPF490112112" at bounding box center [926, 273] width 683 height 30
click at [1238, 400] on button "Search" at bounding box center [1222, 404] width 92 height 30
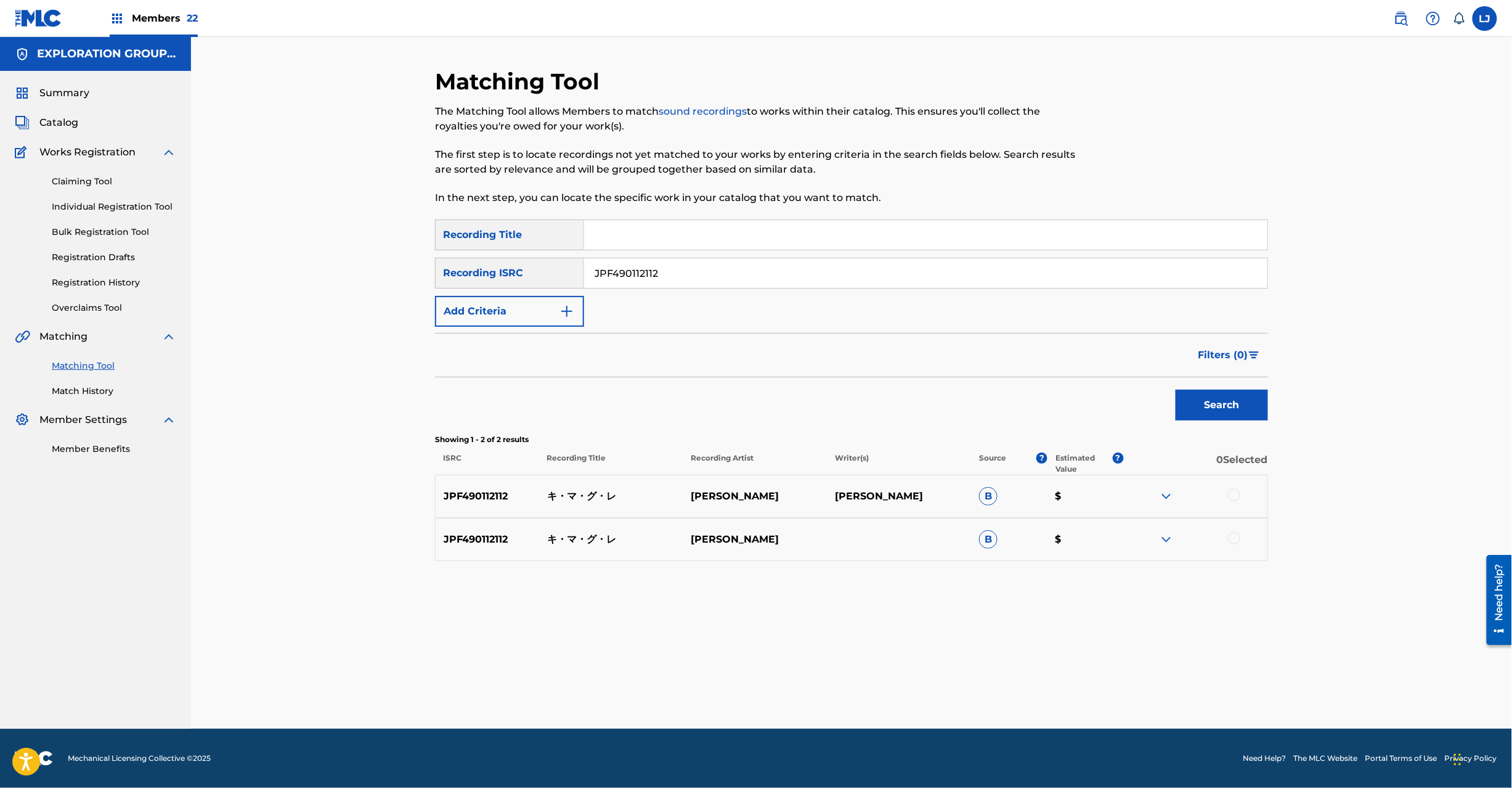
click at [666, 275] on input "JPF490112112" at bounding box center [926, 273] width 683 height 30
click at [666, 275] on input "JPF490112112JPF490112113" at bounding box center [926, 273] width 683 height 30
click at [1240, 408] on button "Search" at bounding box center [1222, 404] width 92 height 30
click at [637, 276] on input "JPF490112113" at bounding box center [926, 273] width 683 height 30
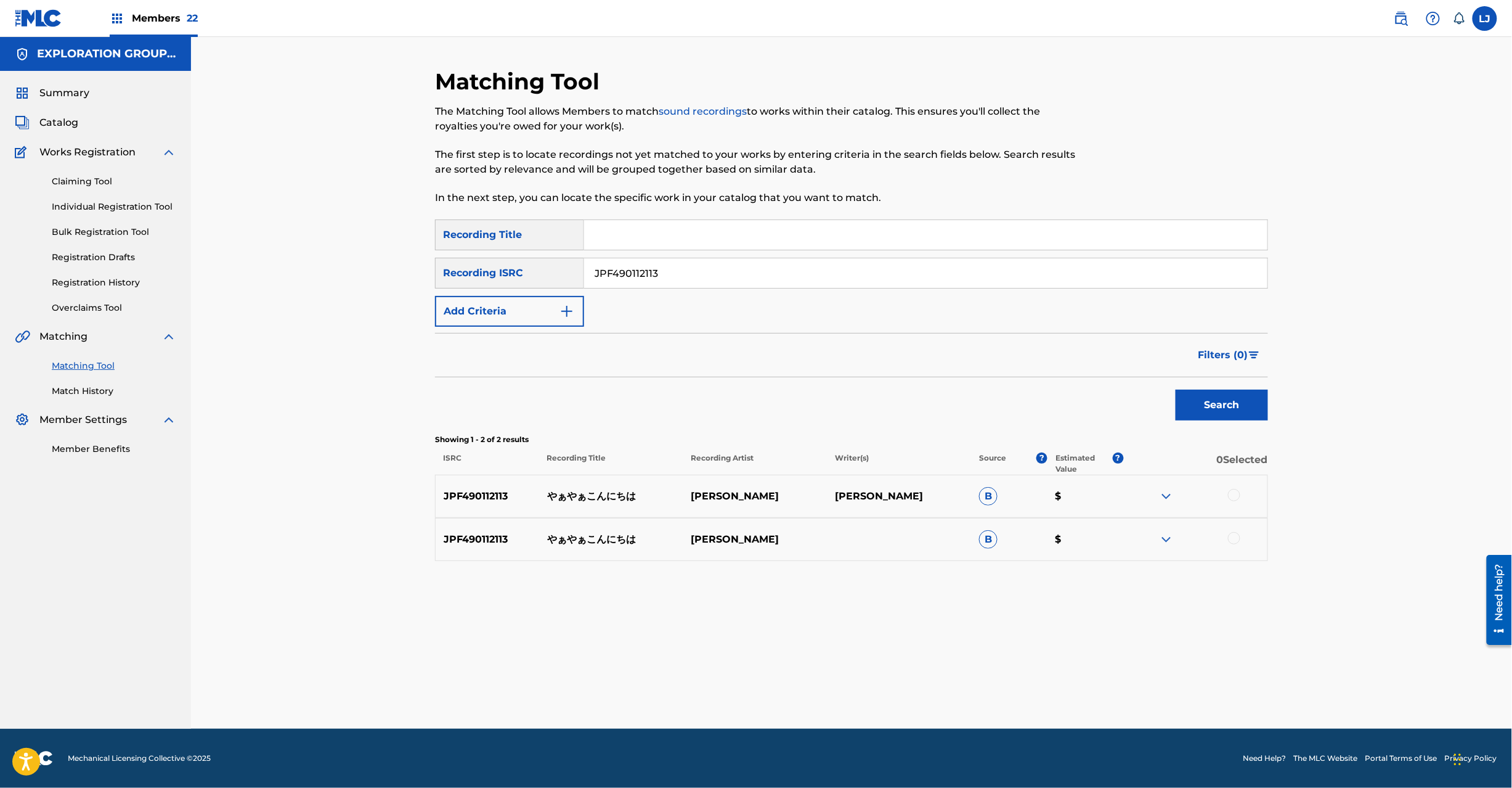
click at [637, 276] on input "JPF490112113" at bounding box center [926, 273] width 683 height 30
click at [1235, 413] on button "Search" at bounding box center [1222, 404] width 92 height 30
click at [630, 269] on input "JPF490112114" at bounding box center [926, 273] width 683 height 30
click at [1223, 413] on button "Search" at bounding box center [1222, 404] width 92 height 30
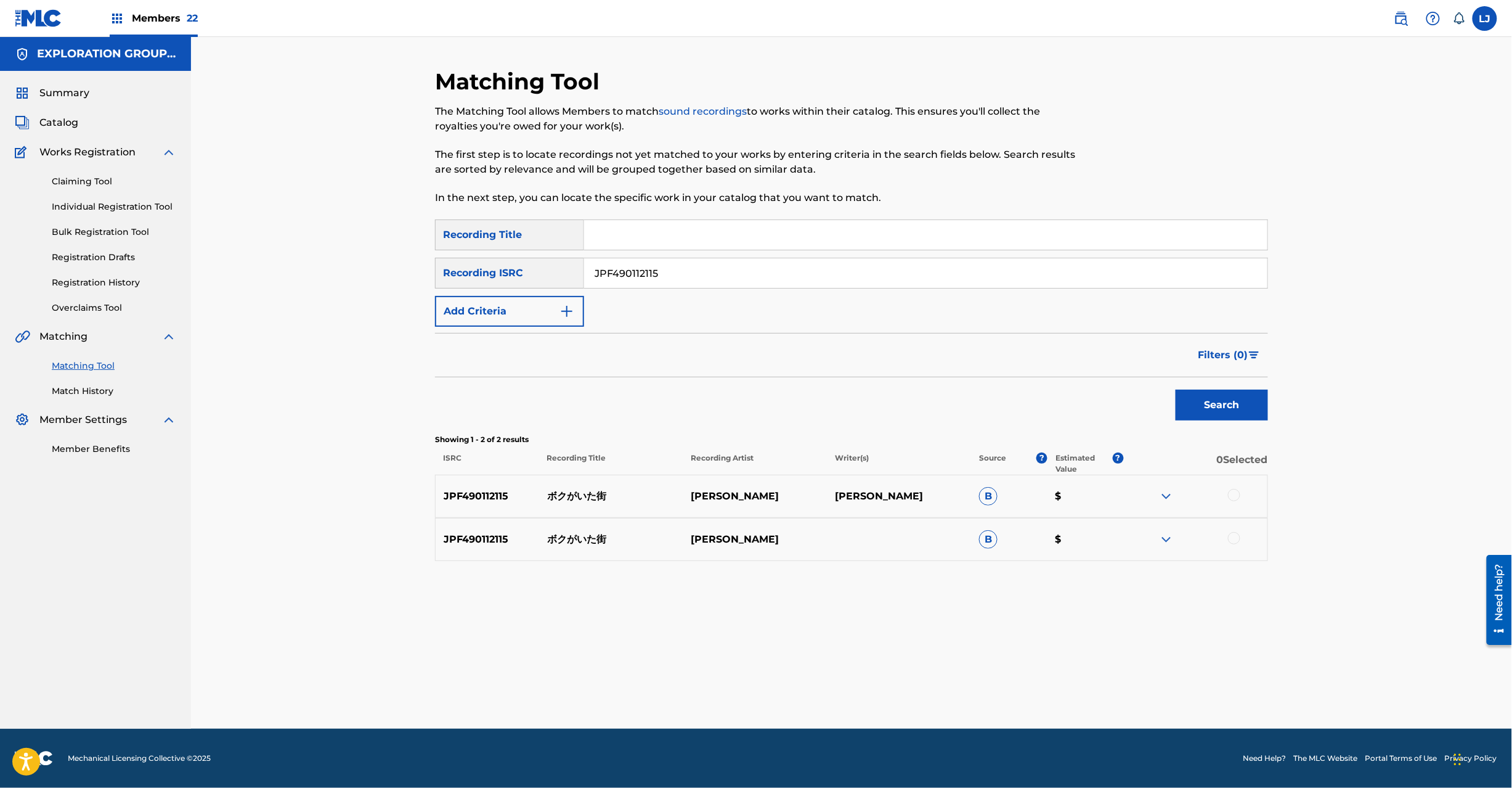
click at [676, 281] on input "JPF490112115" at bounding box center [926, 273] width 683 height 30
click at [676, 281] on input "JPD101550145" at bounding box center [926, 273] width 683 height 30
type input "JPD101550145"
click at [1209, 414] on button "Search" at bounding box center [1222, 404] width 92 height 30
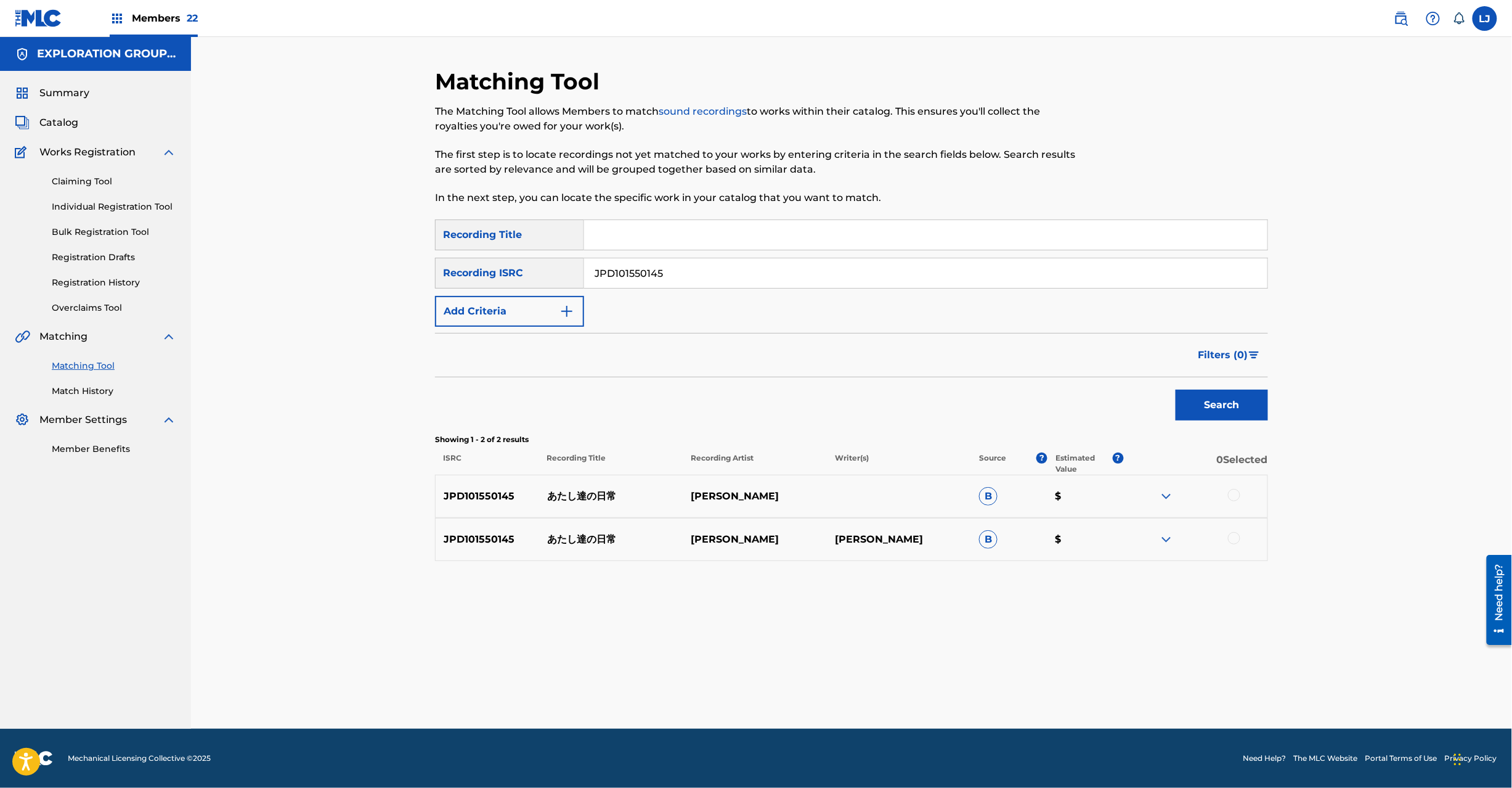
click at [1231, 502] on div at bounding box center [1195, 496] width 144 height 15
click at [1231, 535] on div at bounding box center [1234, 538] width 12 height 12
click at [1236, 493] on div at bounding box center [1234, 495] width 12 height 12
click at [873, 691] on button "Match 2 Groups" at bounding box center [866, 686] width 136 height 30
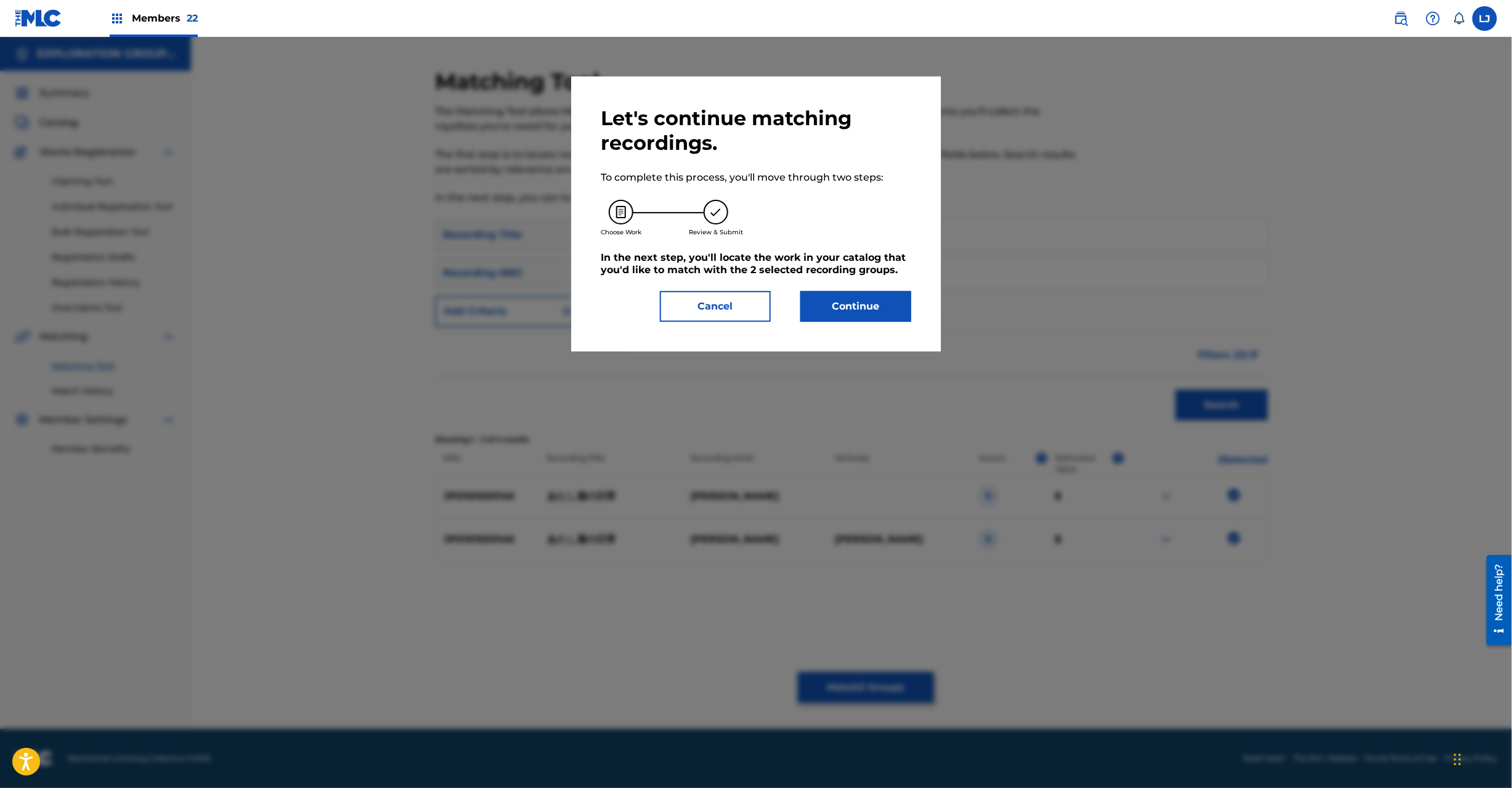
click at [834, 304] on button "Continue" at bounding box center [856, 306] width 111 height 30
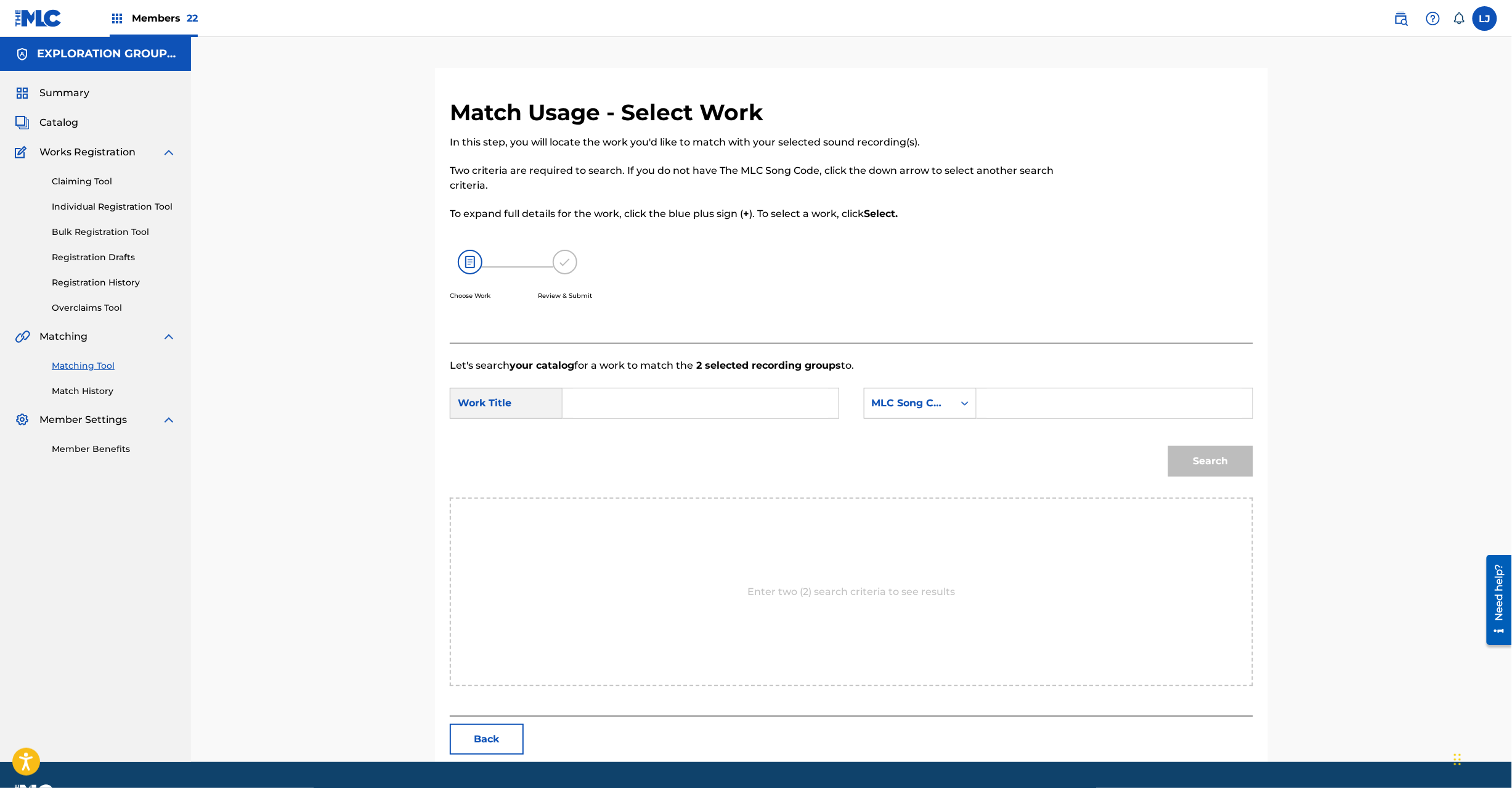
click at [733, 403] on input "Search Form" at bounding box center [701, 403] width 255 height 30
drag, startPoint x: 677, startPoint y: 417, endPoint x: 693, endPoint y: 413, distance: 16.5
click at [680, 417] on input "[PERSON_NAME] AW44KT" at bounding box center [701, 403] width 255 height 30
click at [730, 404] on input "[PERSON_NAME] AW44KT" at bounding box center [701, 403] width 255 height 30
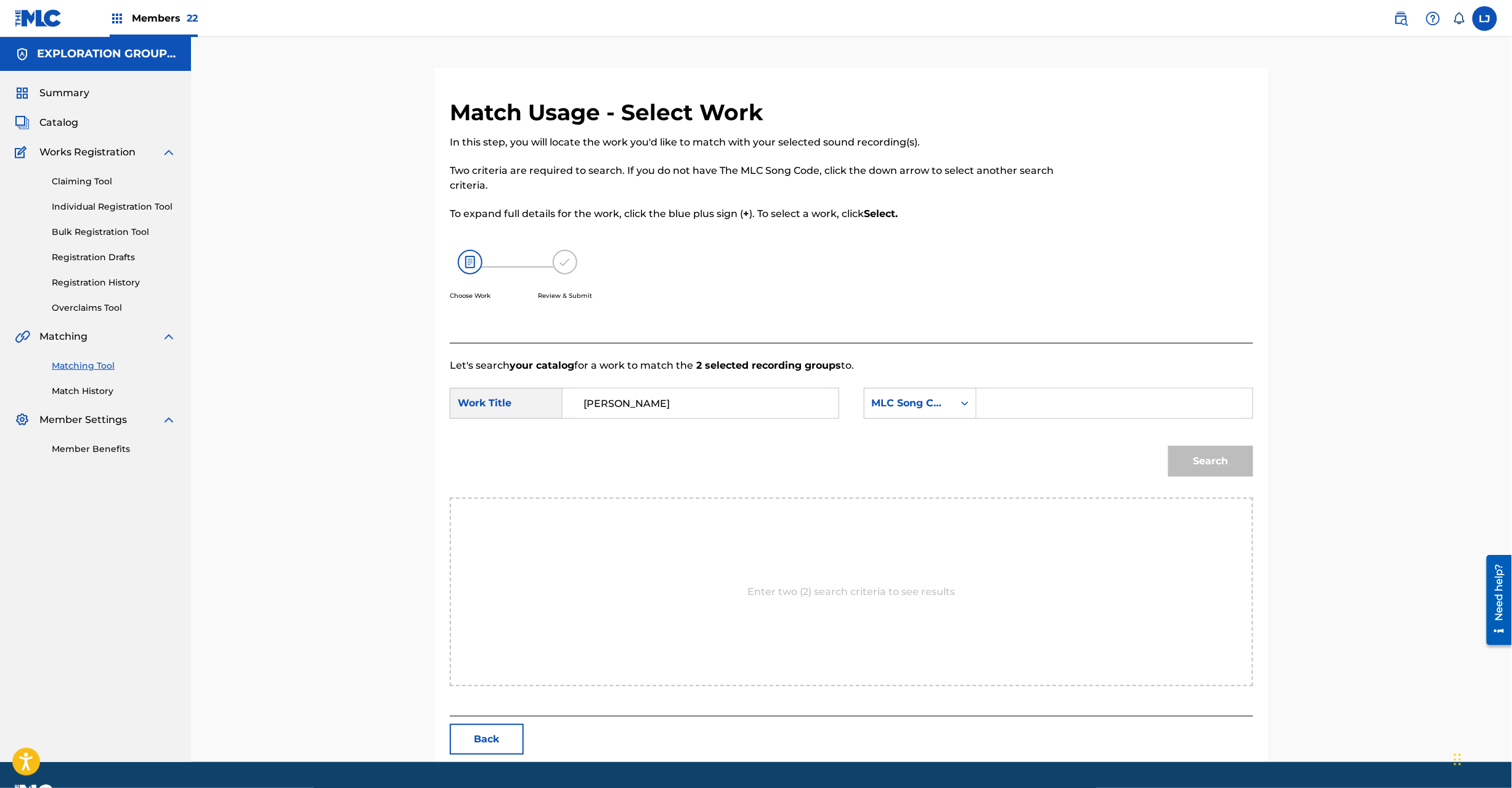
type input "[PERSON_NAME]"
click at [1060, 404] on input "Search Form" at bounding box center [1115, 403] width 255 height 30
type input "AW44KT"
click at [1198, 449] on button "Search" at bounding box center [1211, 460] width 85 height 30
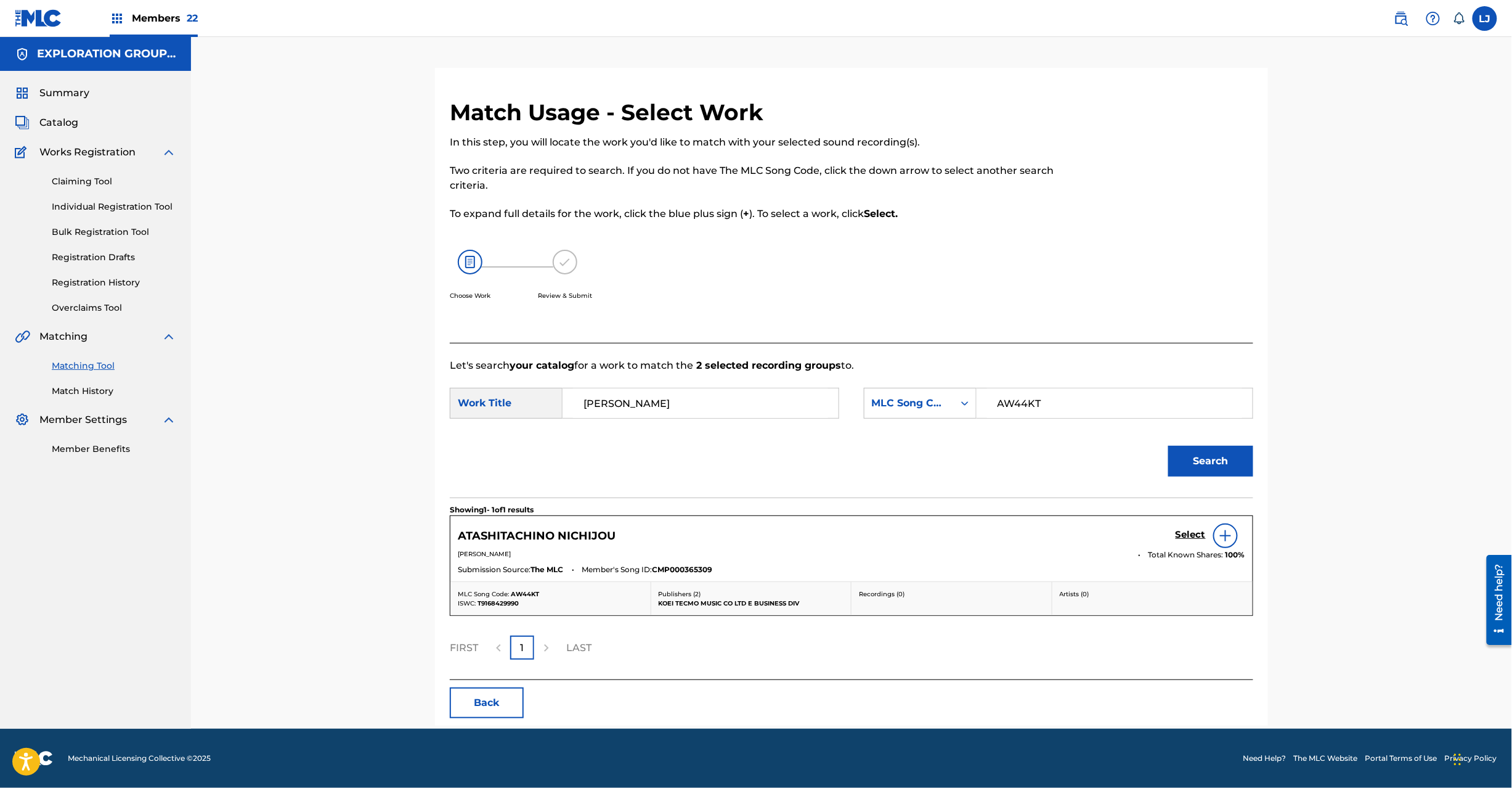
click at [1180, 533] on h5 "Select" at bounding box center [1191, 534] width 30 height 11
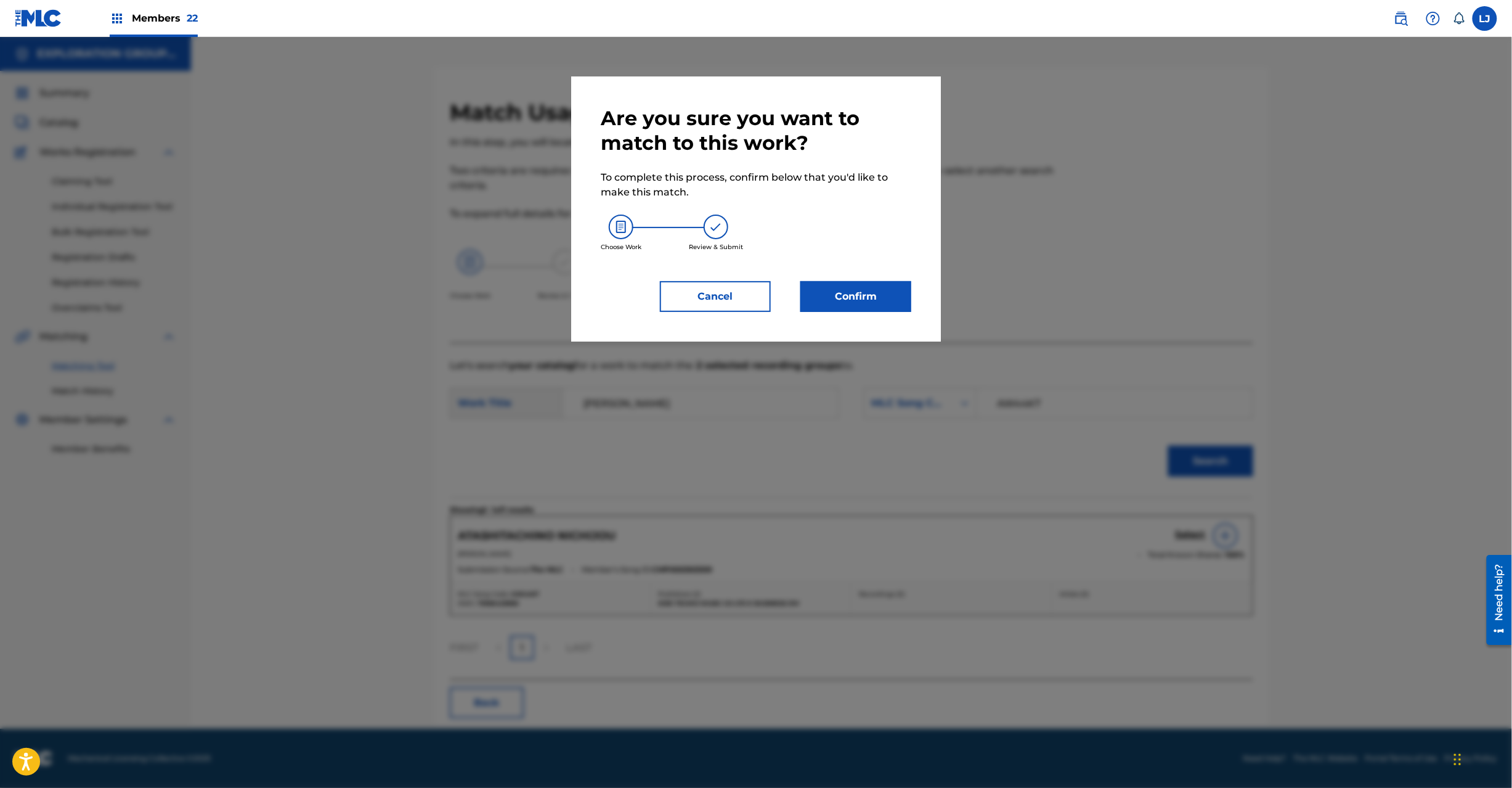
click at [886, 286] on button "Confirm" at bounding box center [856, 296] width 111 height 30
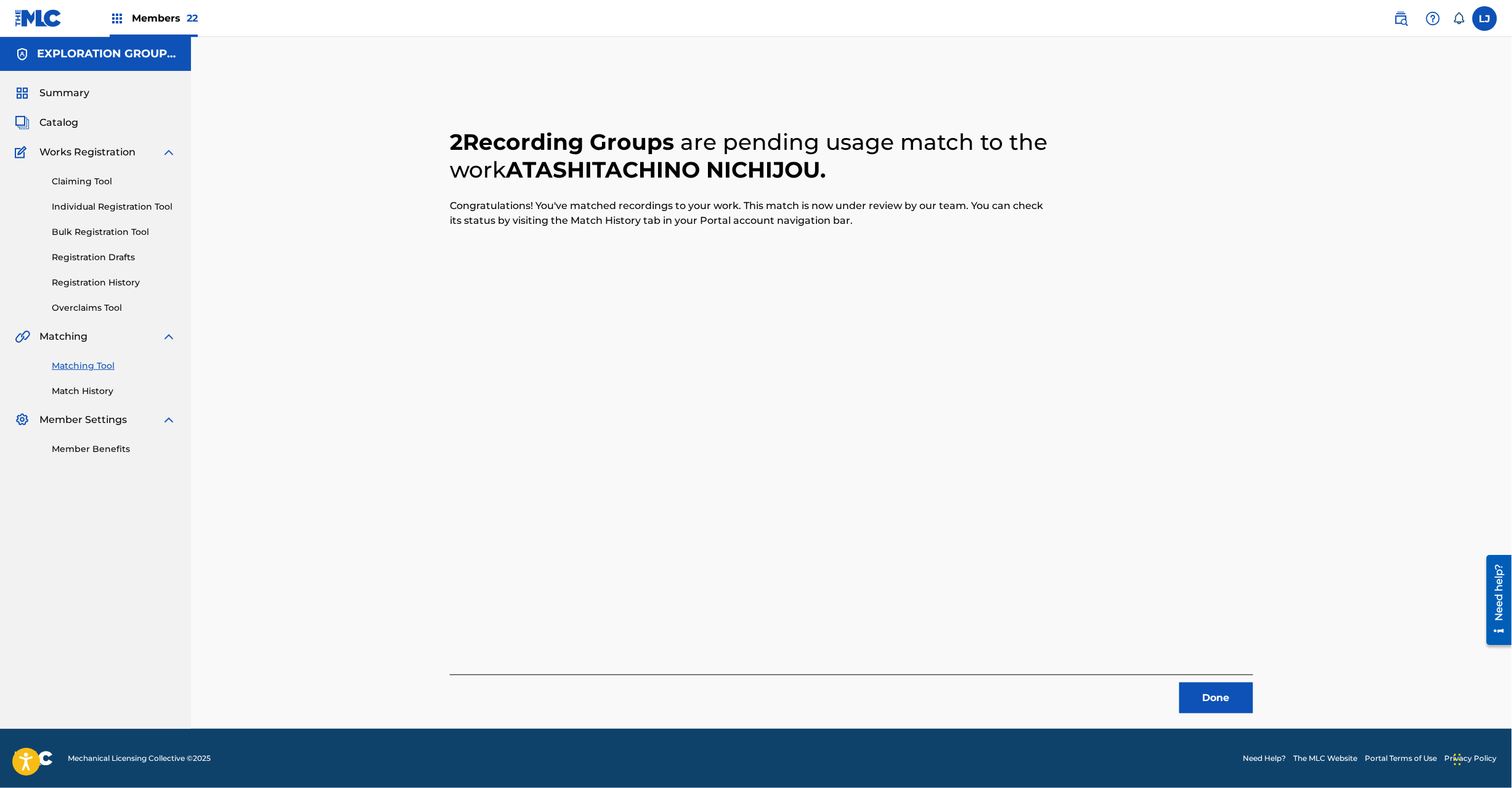
click at [1198, 701] on button "Done" at bounding box center [1216, 697] width 74 height 30
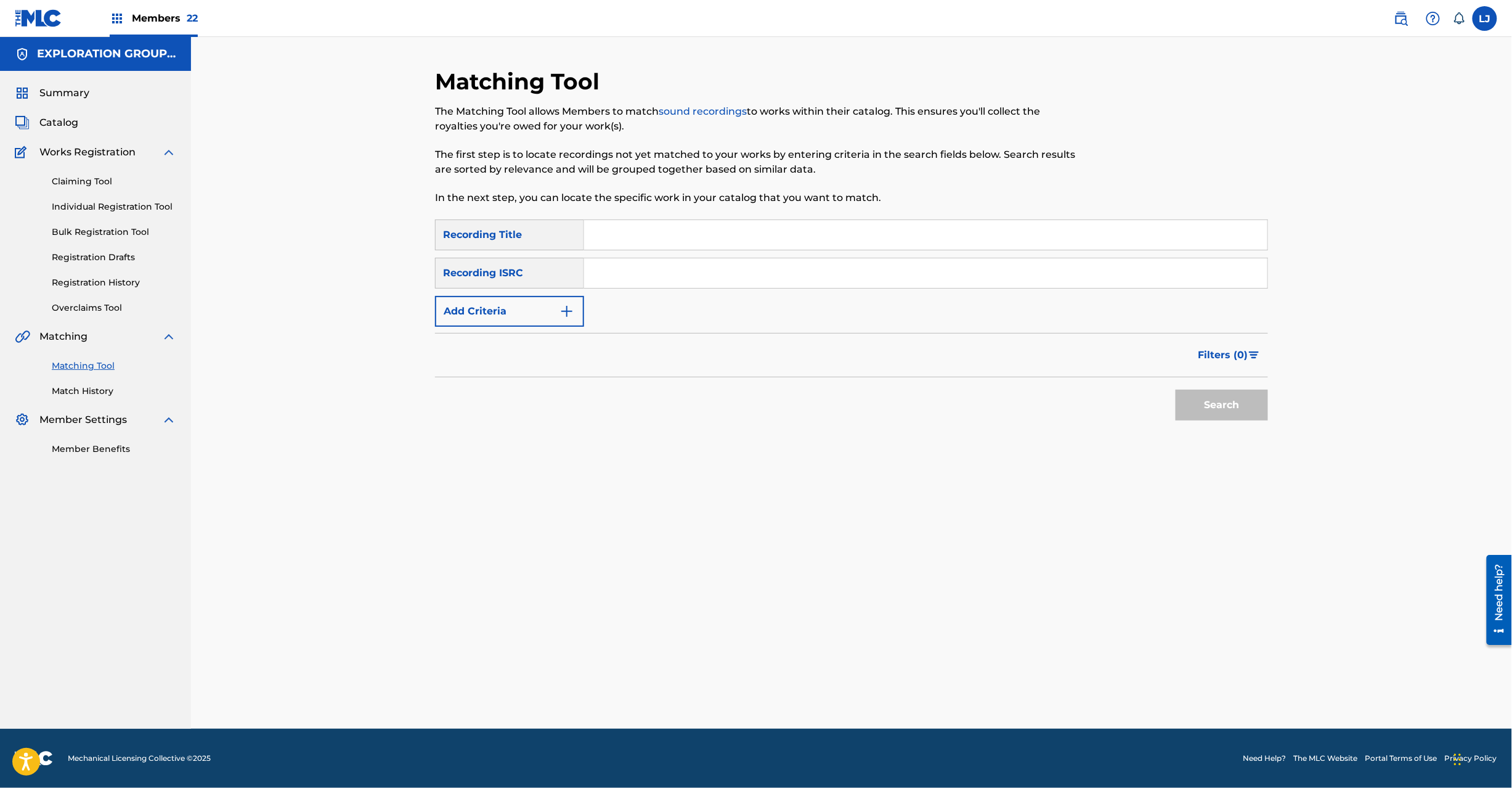
click at [678, 289] on div "SearchWithCriteria49338eb6-0834-4b00-b221-fa5e5f5750c9 Recording Title SearchWi…" at bounding box center [851, 273] width 833 height 107
click at [683, 275] on input "Search Form" at bounding box center [926, 273] width 683 height 30
type input "JPD101550146"
drag, startPoint x: 1227, startPoint y: 389, endPoint x: 1227, endPoint y: 401, distance: 12.0
click at [1228, 394] on button "Search" at bounding box center [1222, 404] width 92 height 30
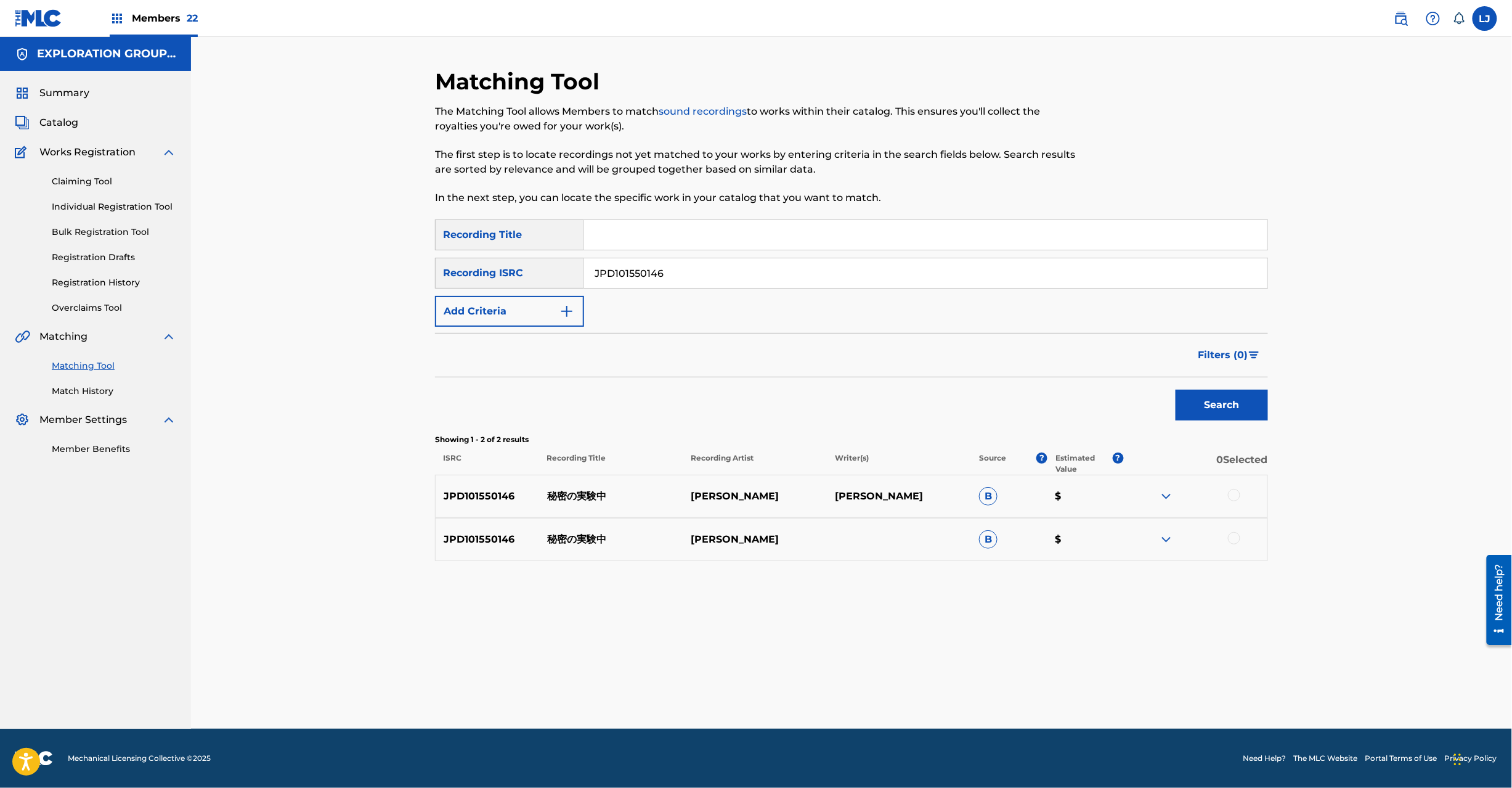
click at [1238, 493] on div at bounding box center [1234, 495] width 12 height 12
click at [1238, 533] on div at bounding box center [1234, 538] width 12 height 12
click at [891, 693] on button "Match 2 Groups" at bounding box center [866, 686] width 136 height 30
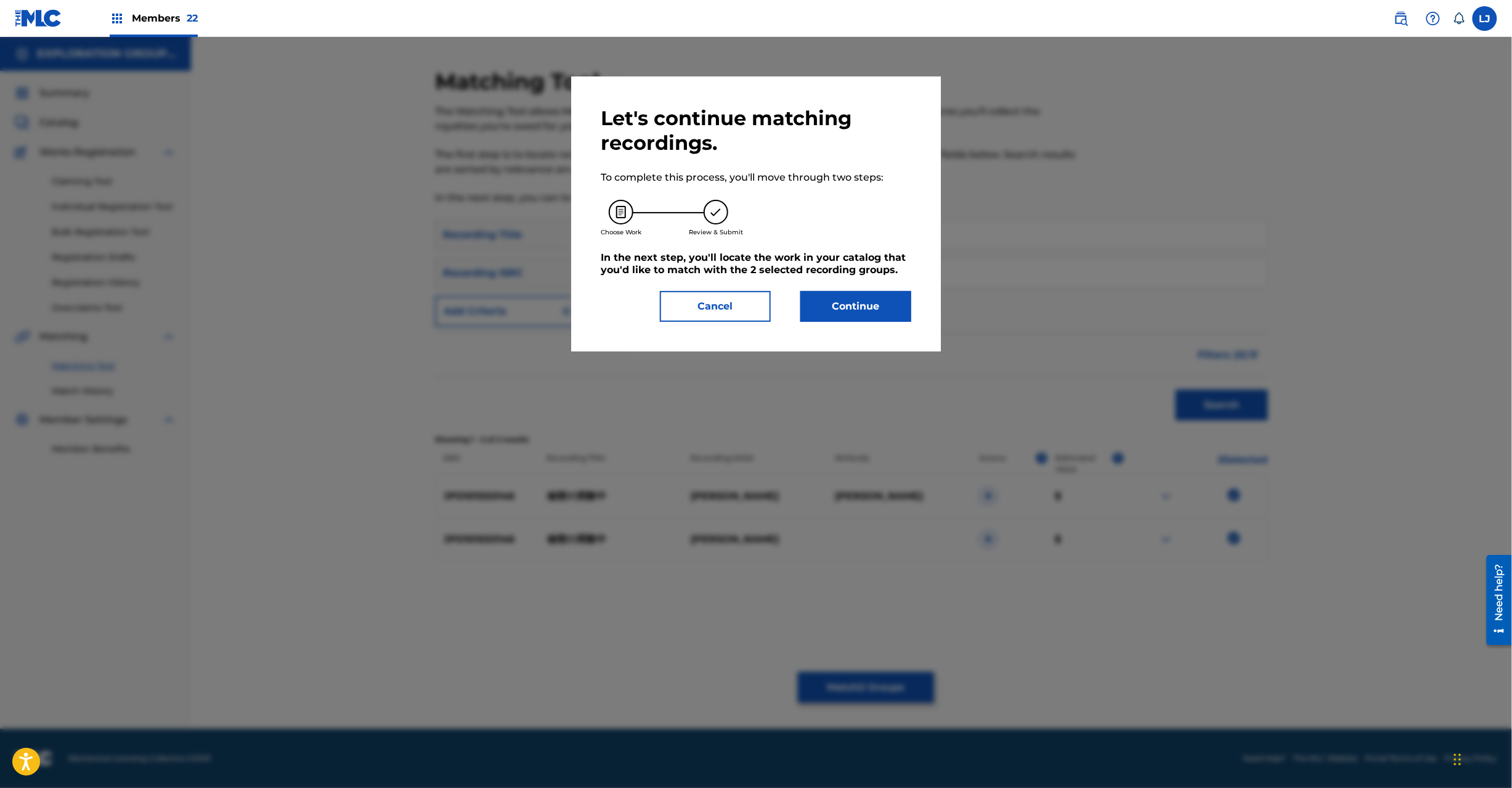
click at [863, 319] on button "Continue" at bounding box center [856, 306] width 111 height 30
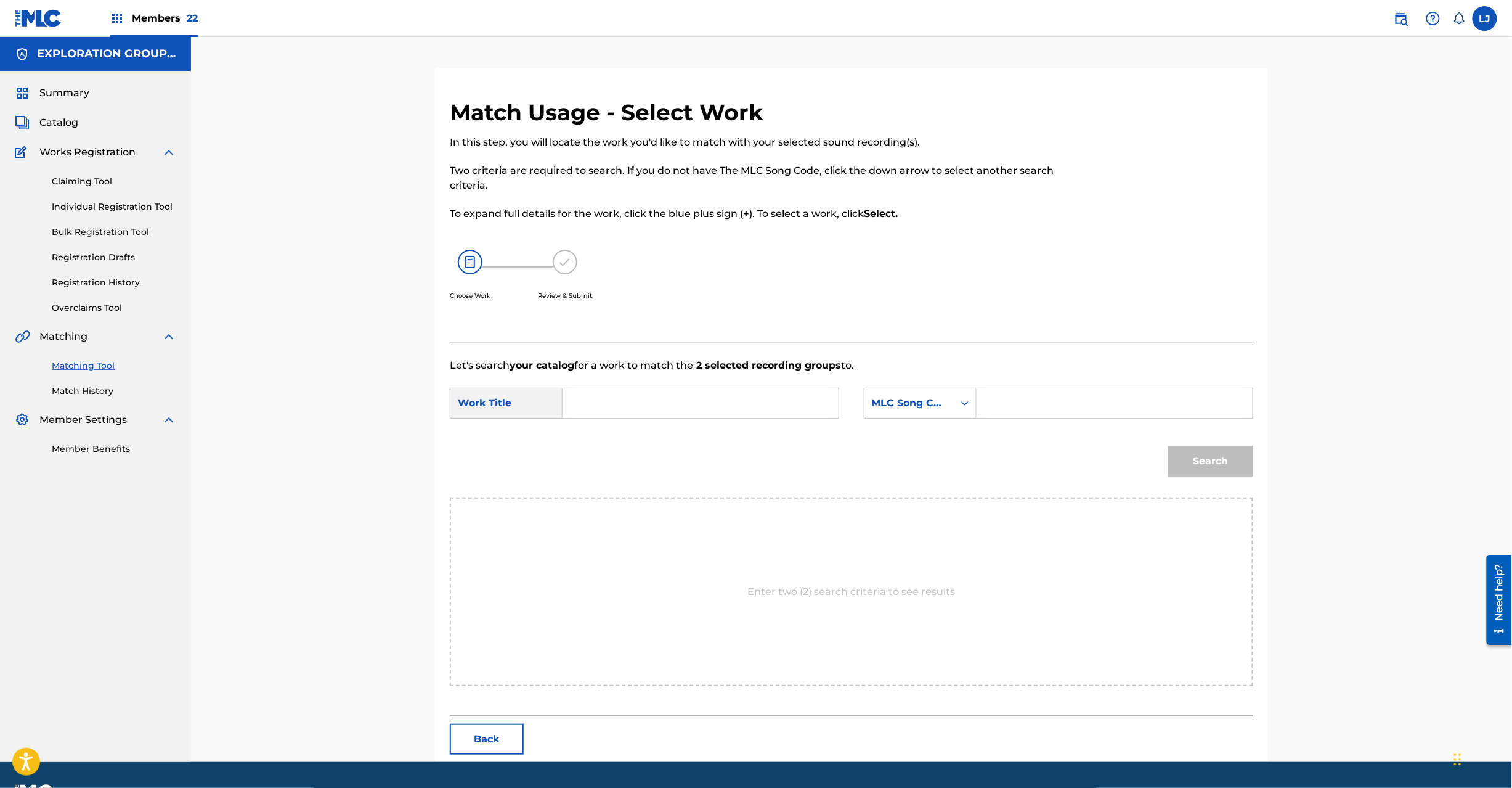
click at [703, 406] on input "Search Form" at bounding box center [701, 403] width 255 height 30
click at [708, 405] on input "Himitsuno Jikkenchuu HQ4WRQ" at bounding box center [701, 403] width 255 height 30
click at [743, 401] on input "Himitsuno Jikkenchuu HQ4WRQ" at bounding box center [701, 403] width 255 height 30
type input "Himitsuno Jikkenchuu"
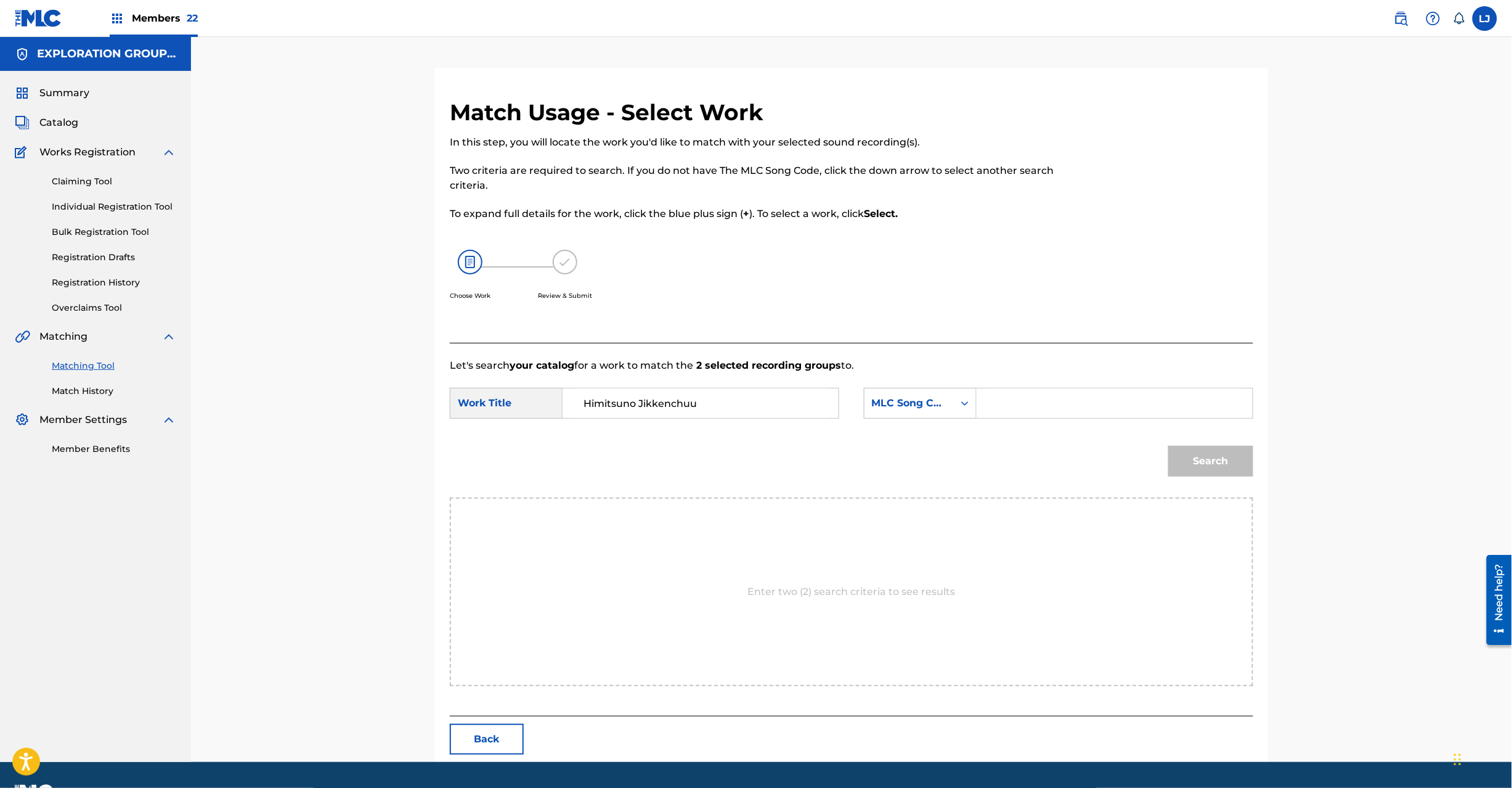
click at [1089, 396] on input "Search Form" at bounding box center [1115, 403] width 255 height 30
type input "HQ4WRQ"
click at [1189, 481] on div "Search" at bounding box center [1207, 458] width 91 height 50
click at [1193, 472] on button "Search" at bounding box center [1211, 460] width 85 height 30
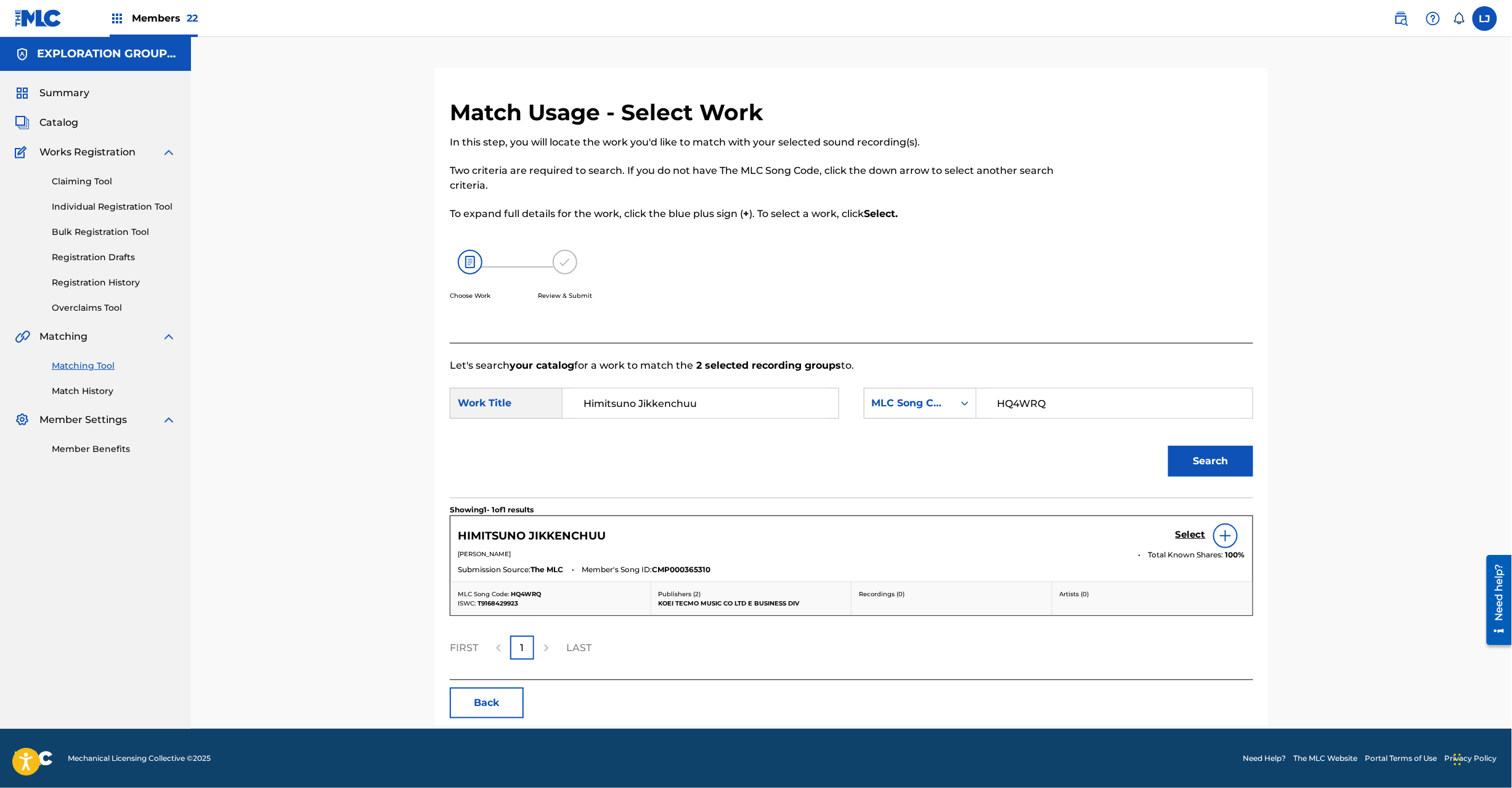
click at [1179, 533] on h5 "Select" at bounding box center [1191, 534] width 30 height 11
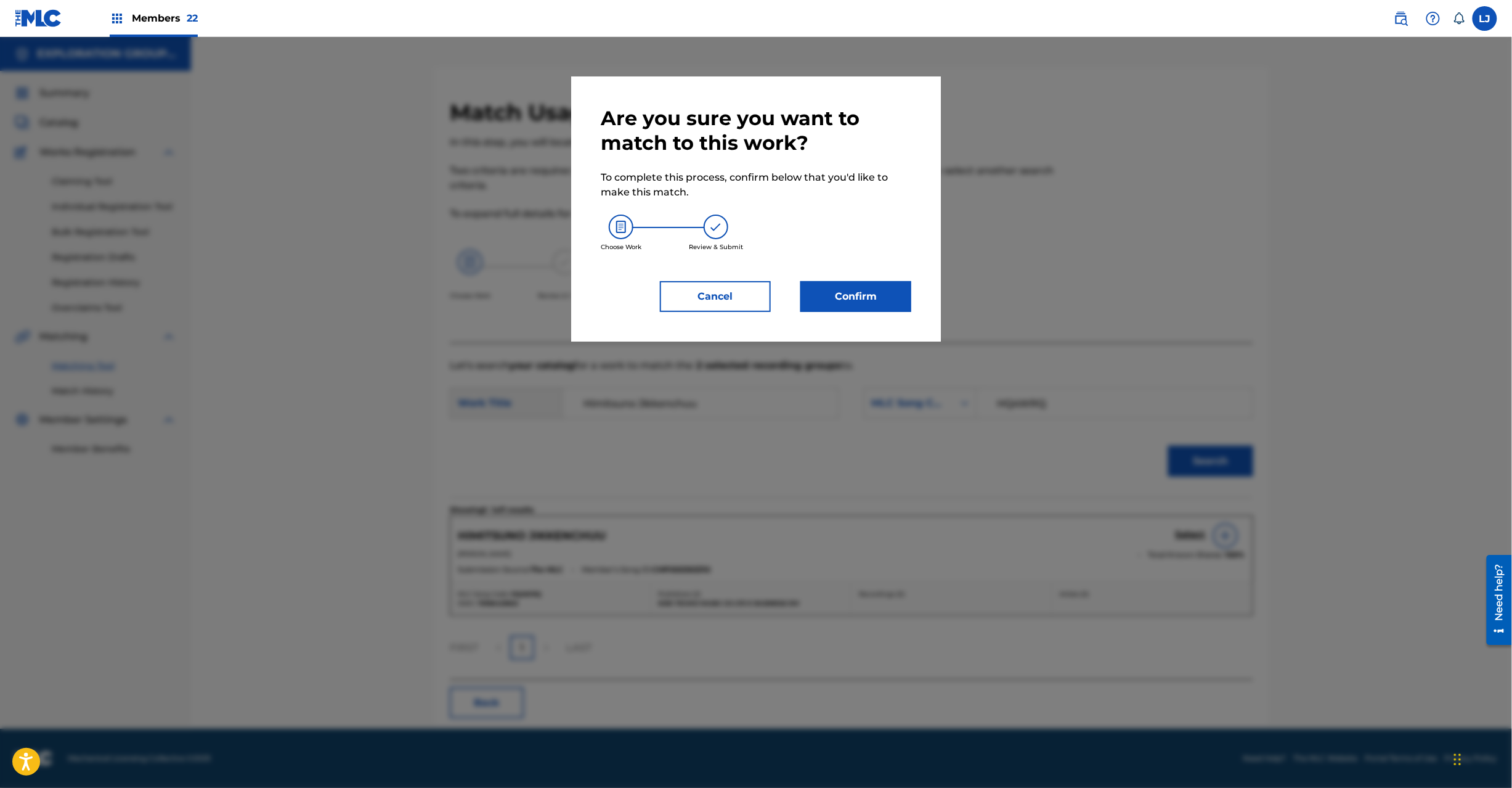
click at [839, 282] on button "Confirm" at bounding box center [856, 296] width 111 height 30
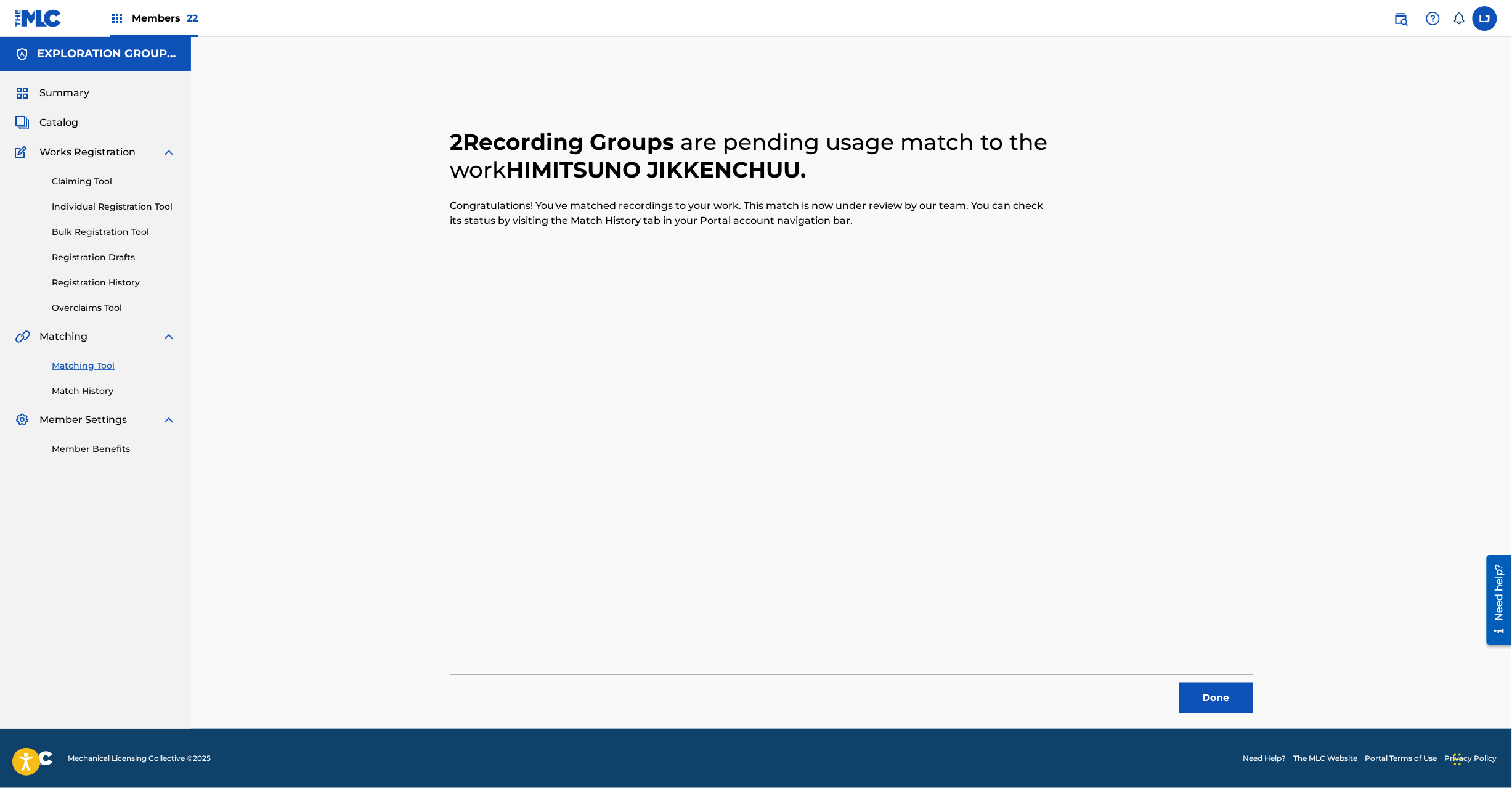
click at [1195, 685] on button "Done" at bounding box center [1216, 697] width 74 height 30
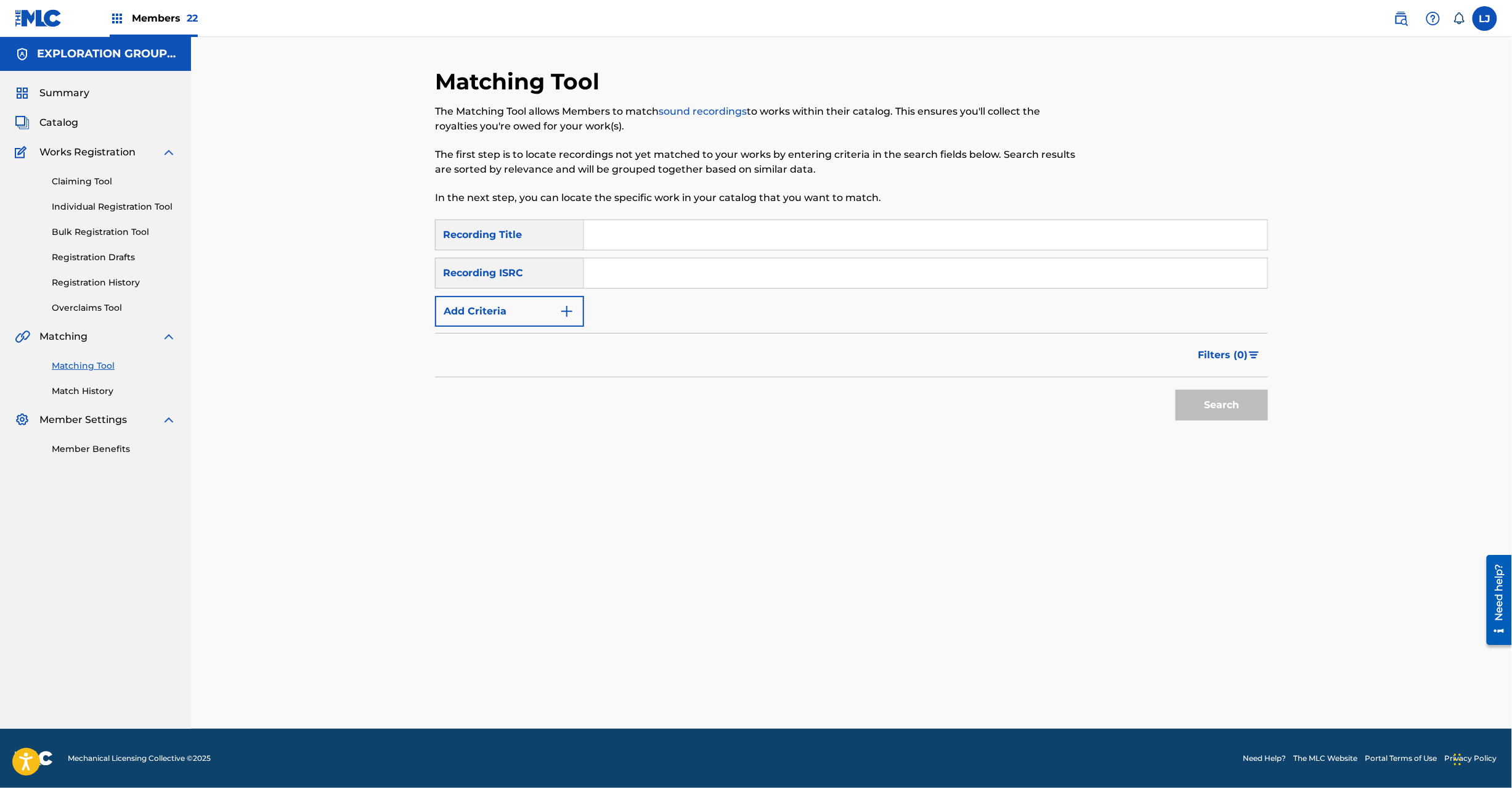
click at [667, 264] on input "Search Form" at bounding box center [926, 273] width 683 height 30
type input "JPD101550147"
click at [1227, 397] on button "Search" at bounding box center [1222, 404] width 92 height 30
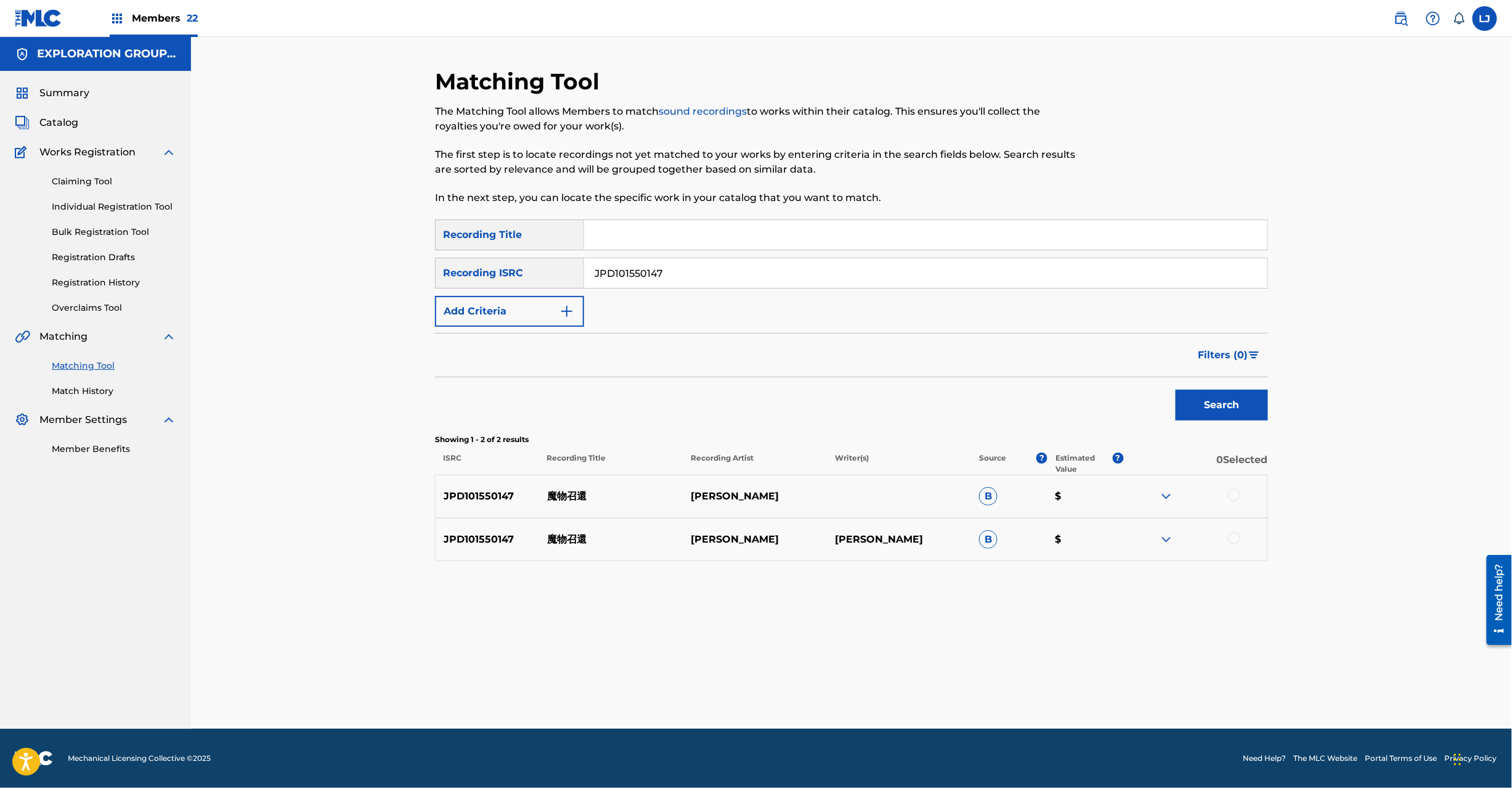
click at [1231, 493] on div at bounding box center [1234, 495] width 12 height 12
click at [1238, 536] on div at bounding box center [1234, 538] width 12 height 12
click at [913, 677] on button "Match 2 Groups" at bounding box center [866, 686] width 136 height 30
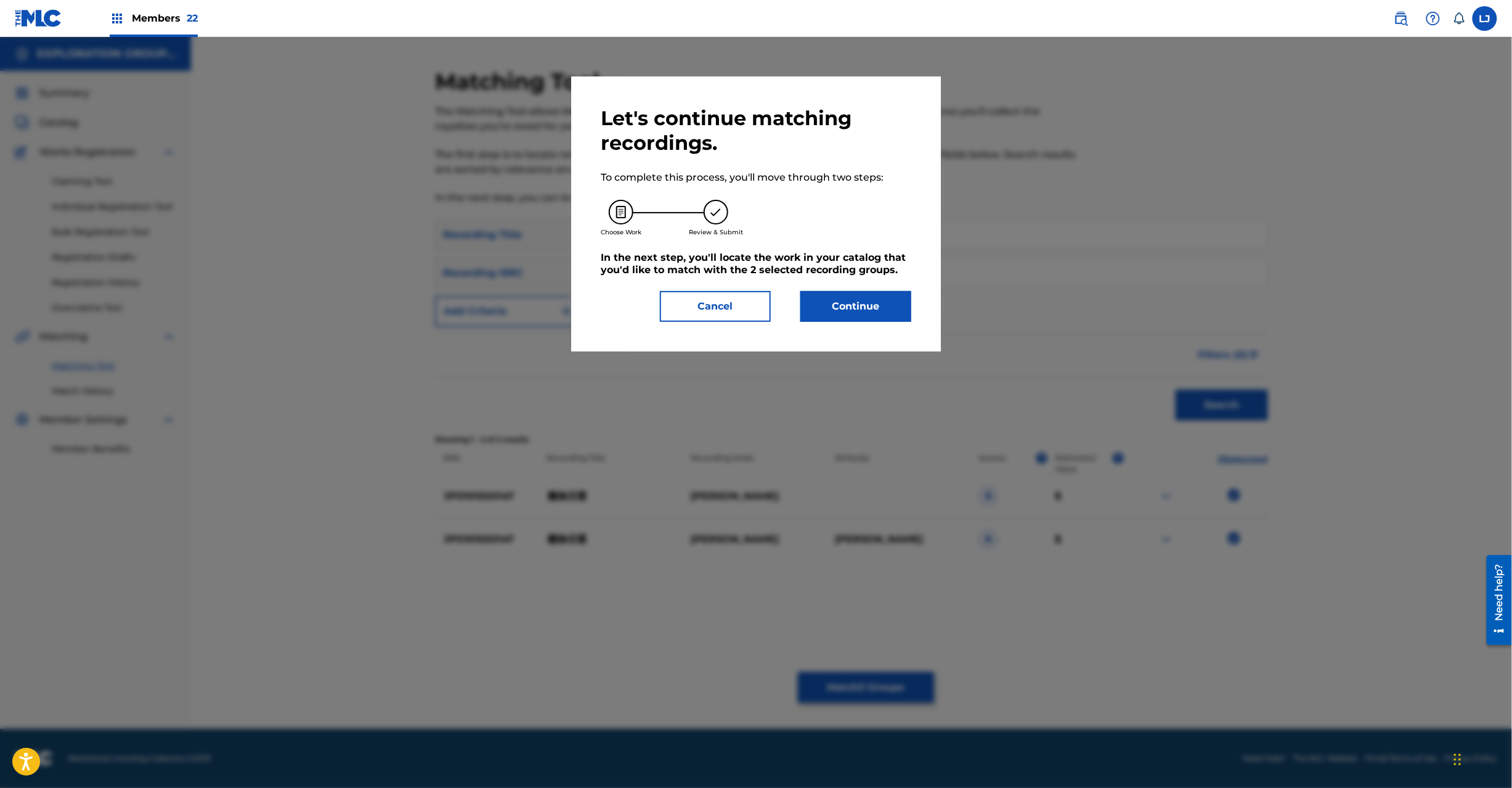
click at [868, 296] on button "Continue" at bounding box center [856, 306] width 111 height 30
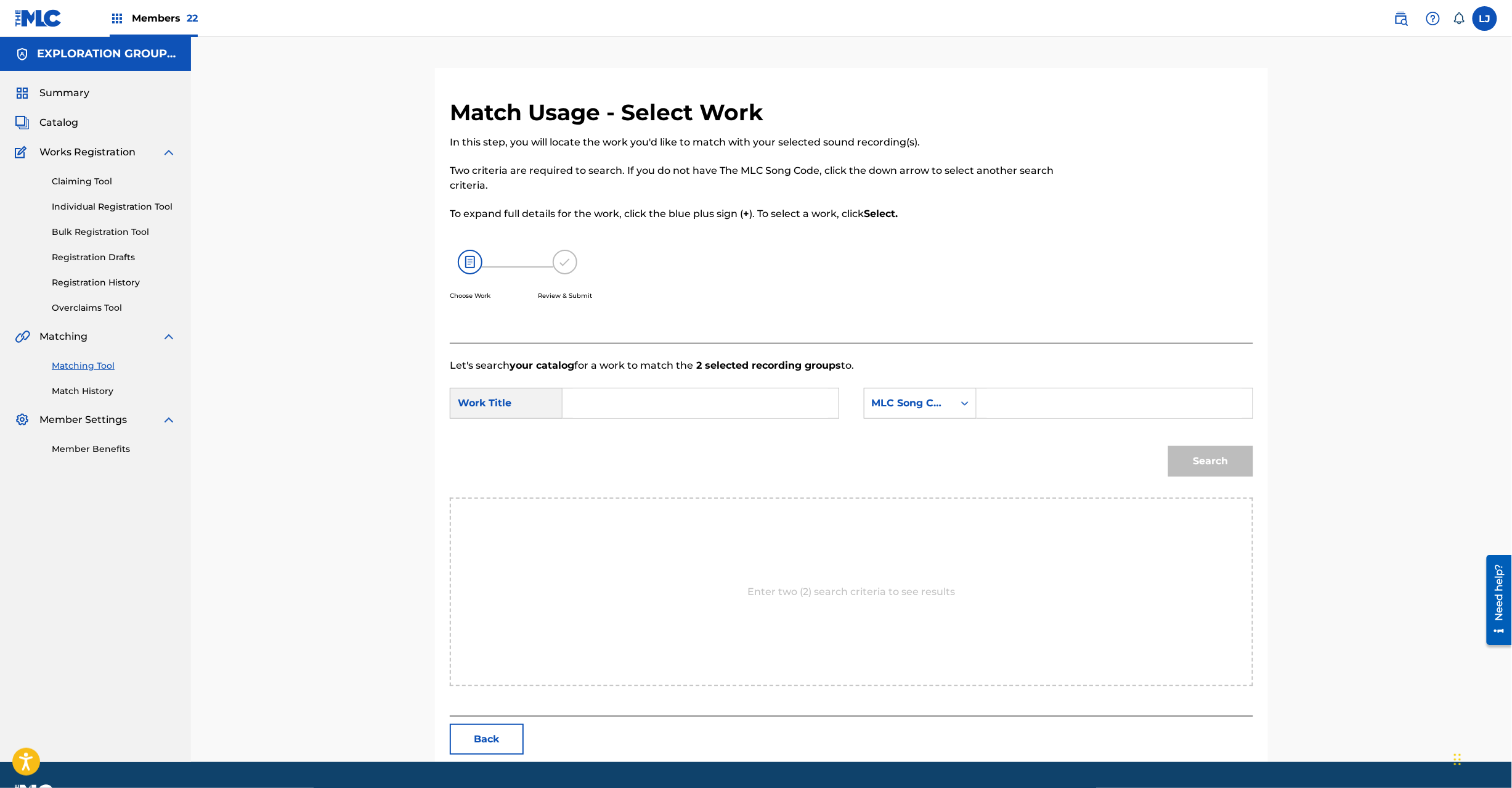
click at [684, 414] on input "Search Form" at bounding box center [701, 403] width 255 height 30
click at [735, 409] on input "Mamono Shoukan MW1JHG" at bounding box center [701, 403] width 255 height 30
type input "[PERSON_NAME]"
click at [1137, 407] on input "Search Form" at bounding box center [1115, 403] width 255 height 30
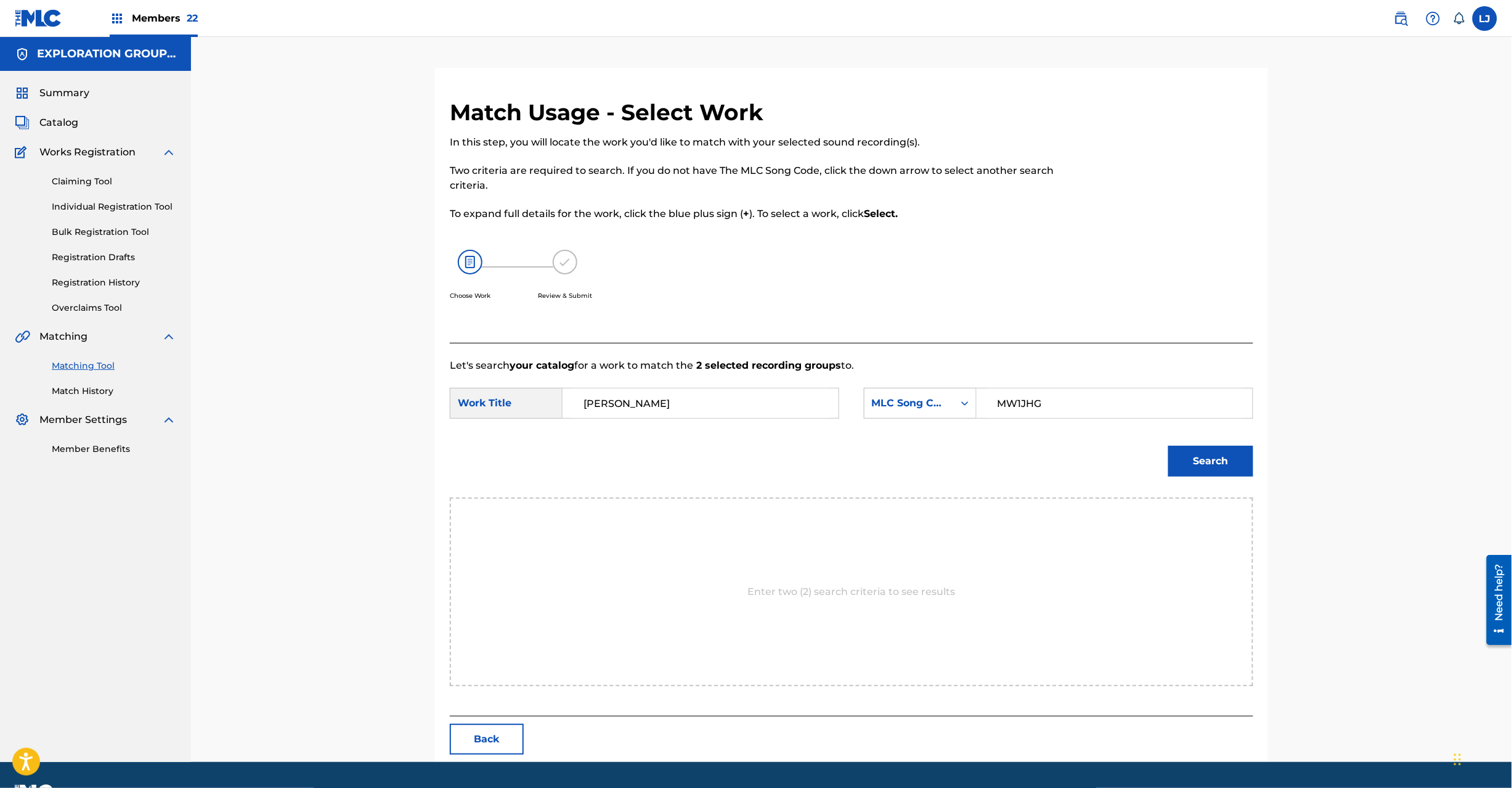
type input "MW1JHG"
click at [1218, 464] on button "Search" at bounding box center [1211, 460] width 85 height 30
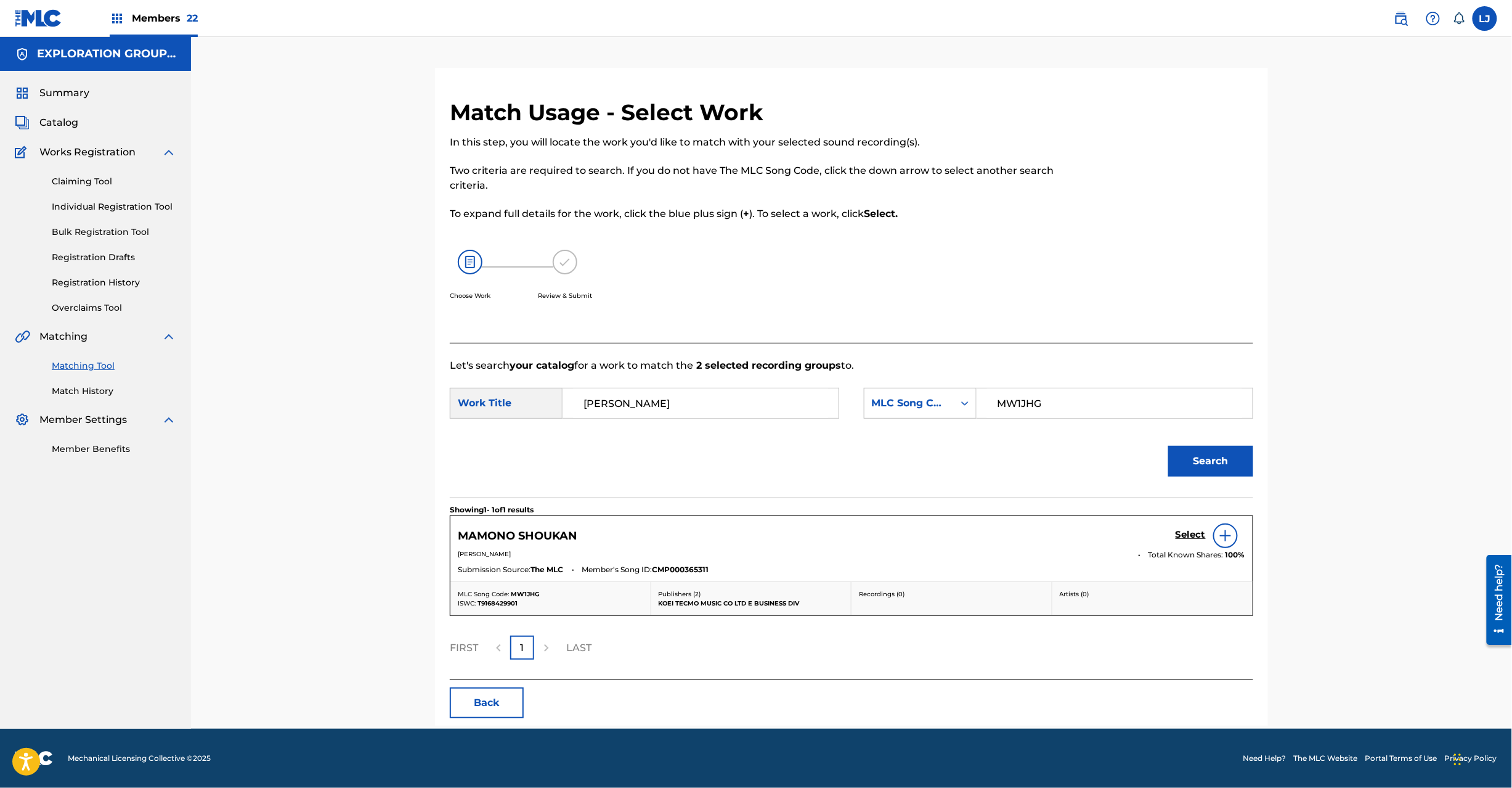
click at [1197, 532] on h5 "Select" at bounding box center [1191, 534] width 30 height 11
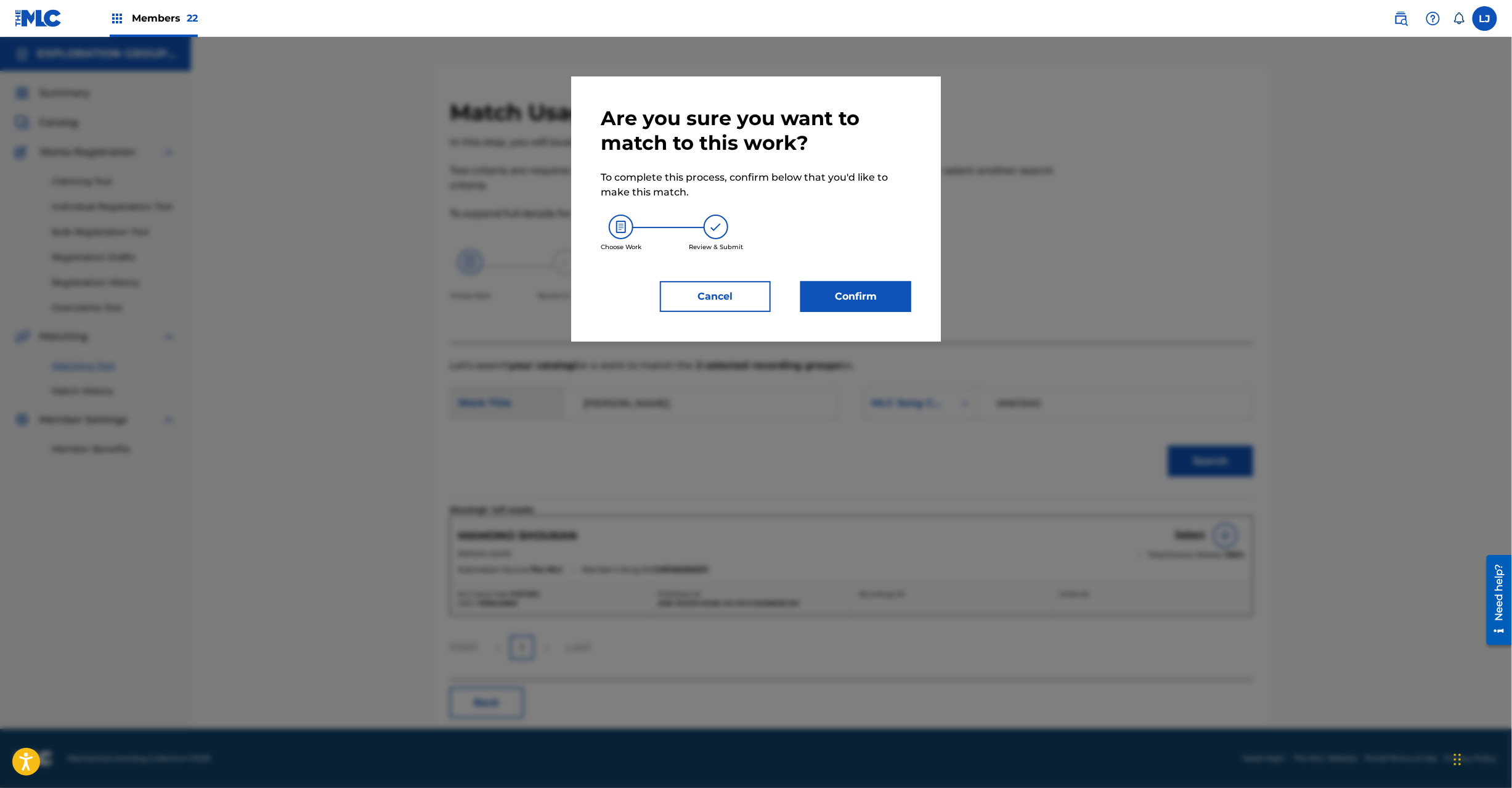
click at [832, 288] on button "Confirm" at bounding box center [856, 296] width 111 height 30
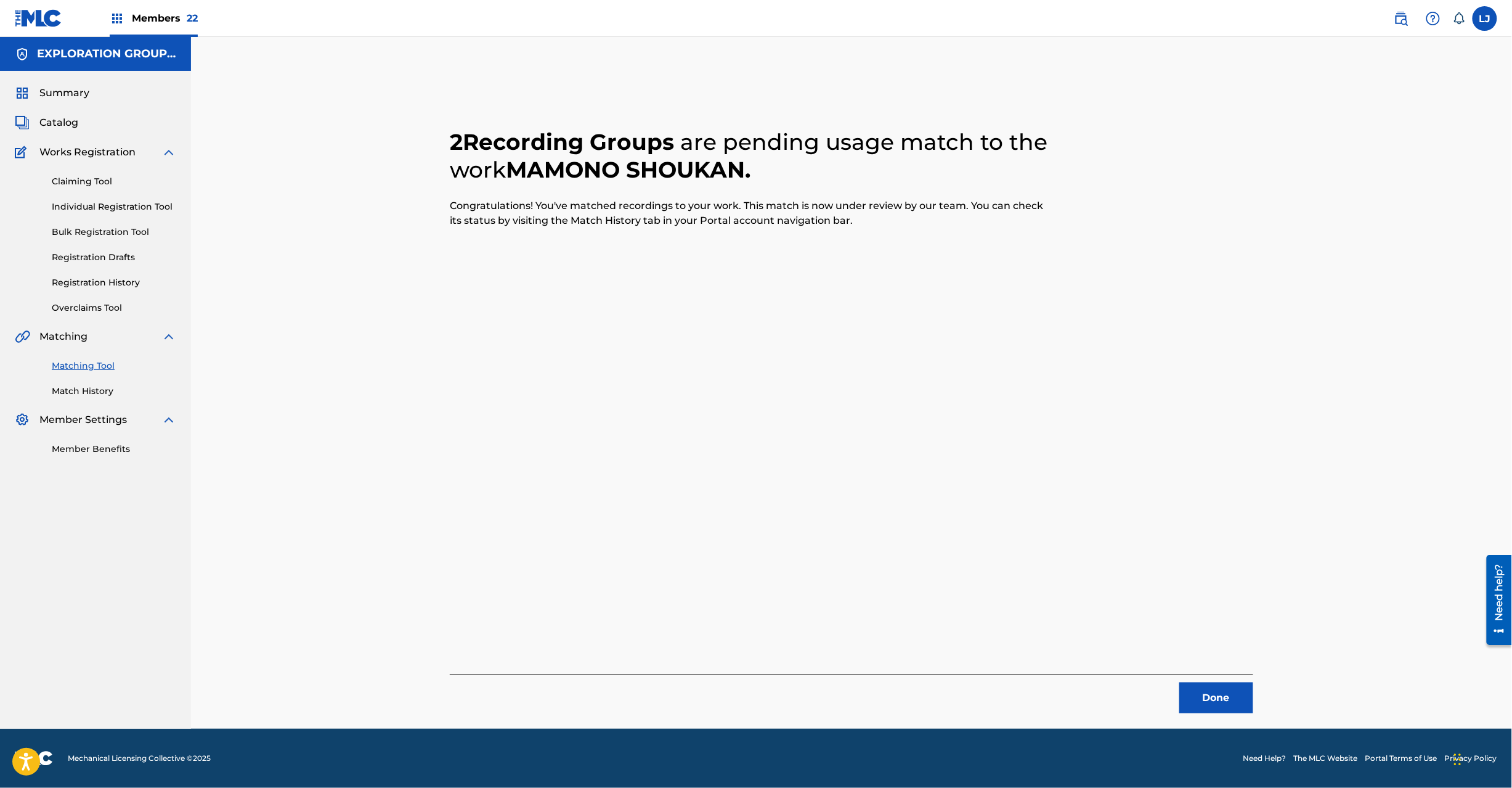
click at [1223, 703] on button "Done" at bounding box center [1216, 697] width 74 height 30
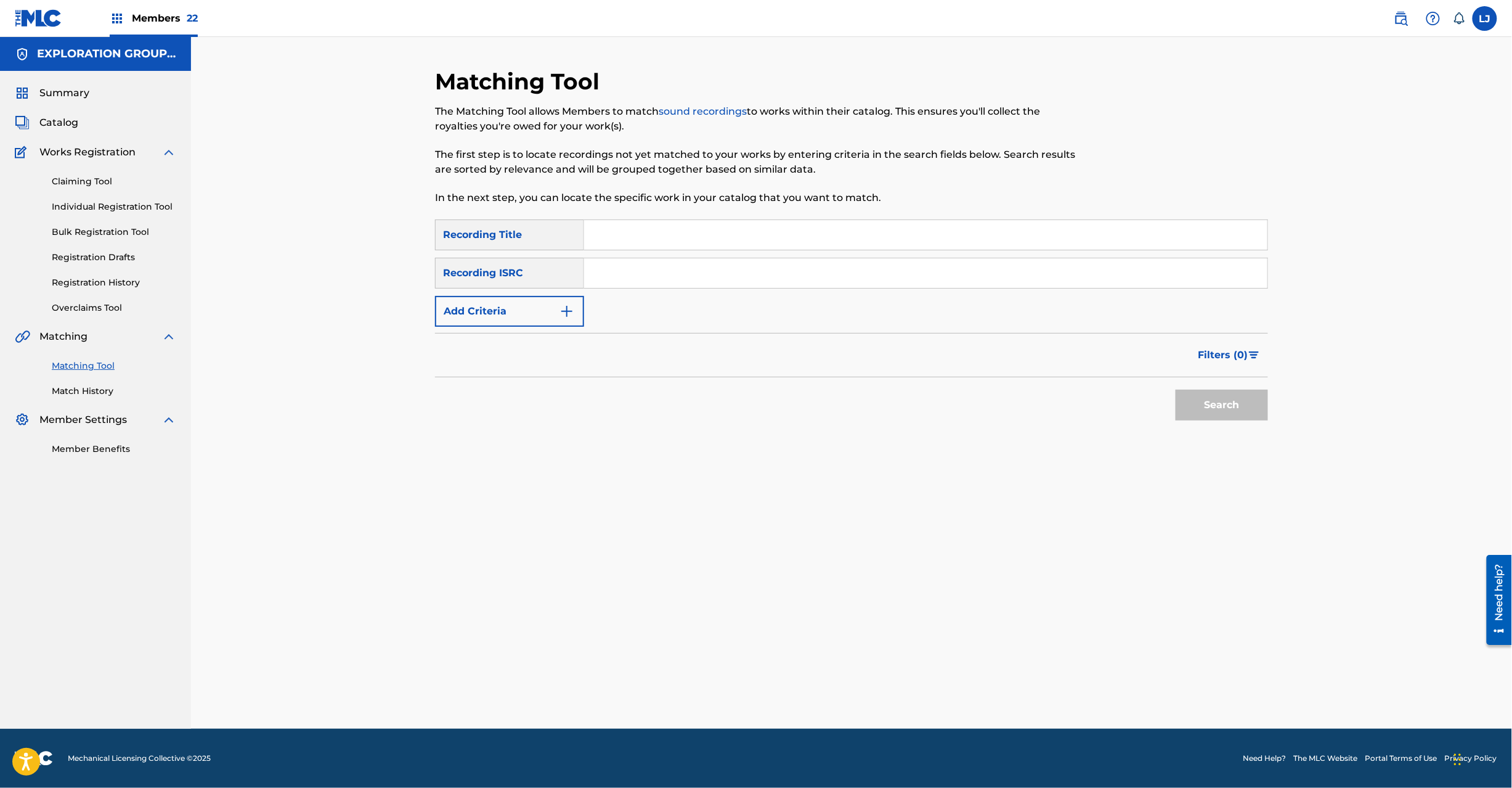
click at [658, 269] on input "Search Form" at bounding box center [926, 273] width 683 height 30
type input "JPD101550148"
click at [1223, 387] on div "Search" at bounding box center [1219, 401] width 99 height 50
click at [1209, 417] on button "Search" at bounding box center [1222, 404] width 92 height 30
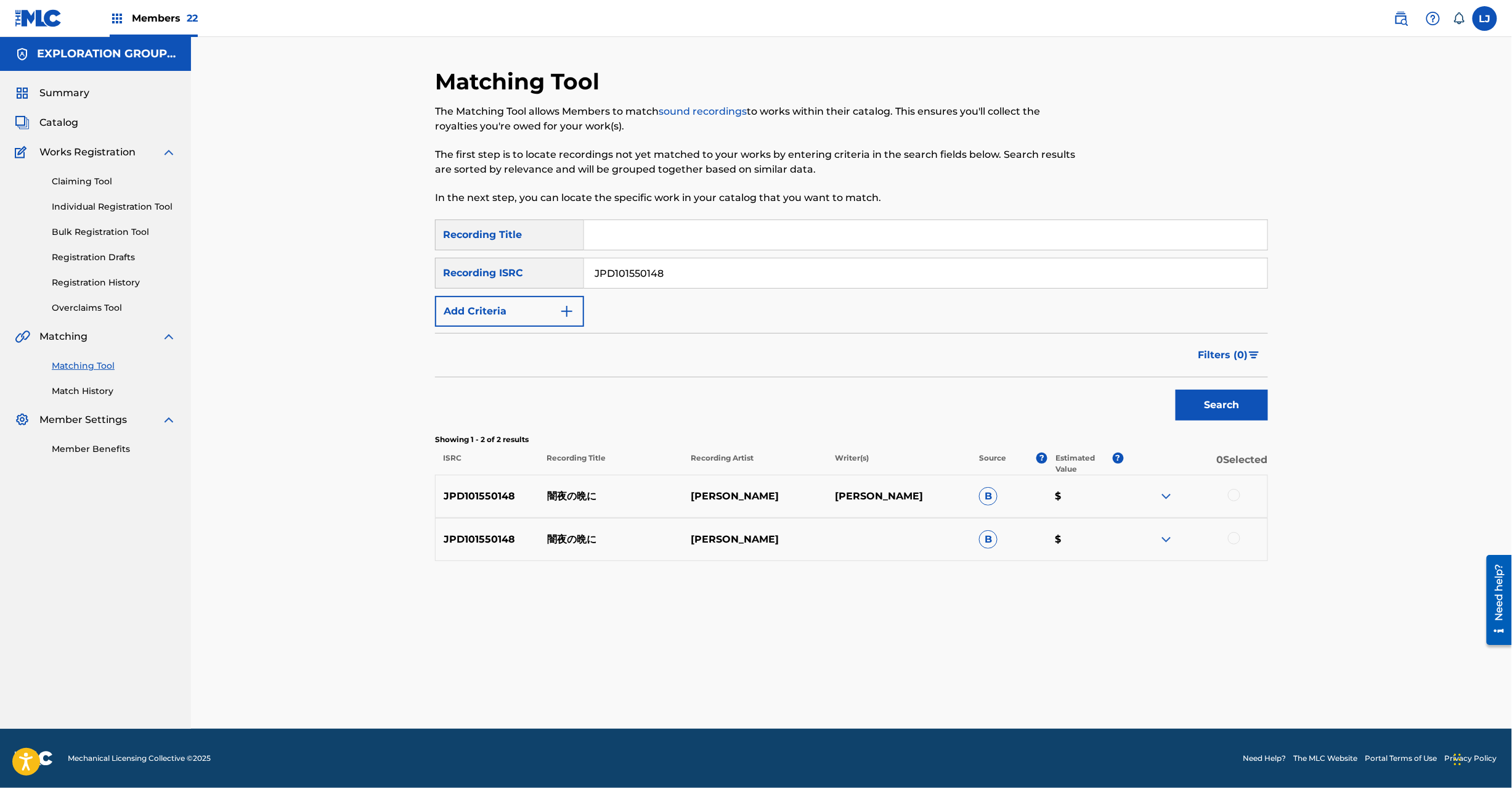
click at [1231, 500] on div at bounding box center [1234, 495] width 12 height 12
click at [1238, 539] on div at bounding box center [1234, 538] width 12 height 12
click at [892, 699] on button "Match 2 Groups" at bounding box center [866, 686] width 136 height 30
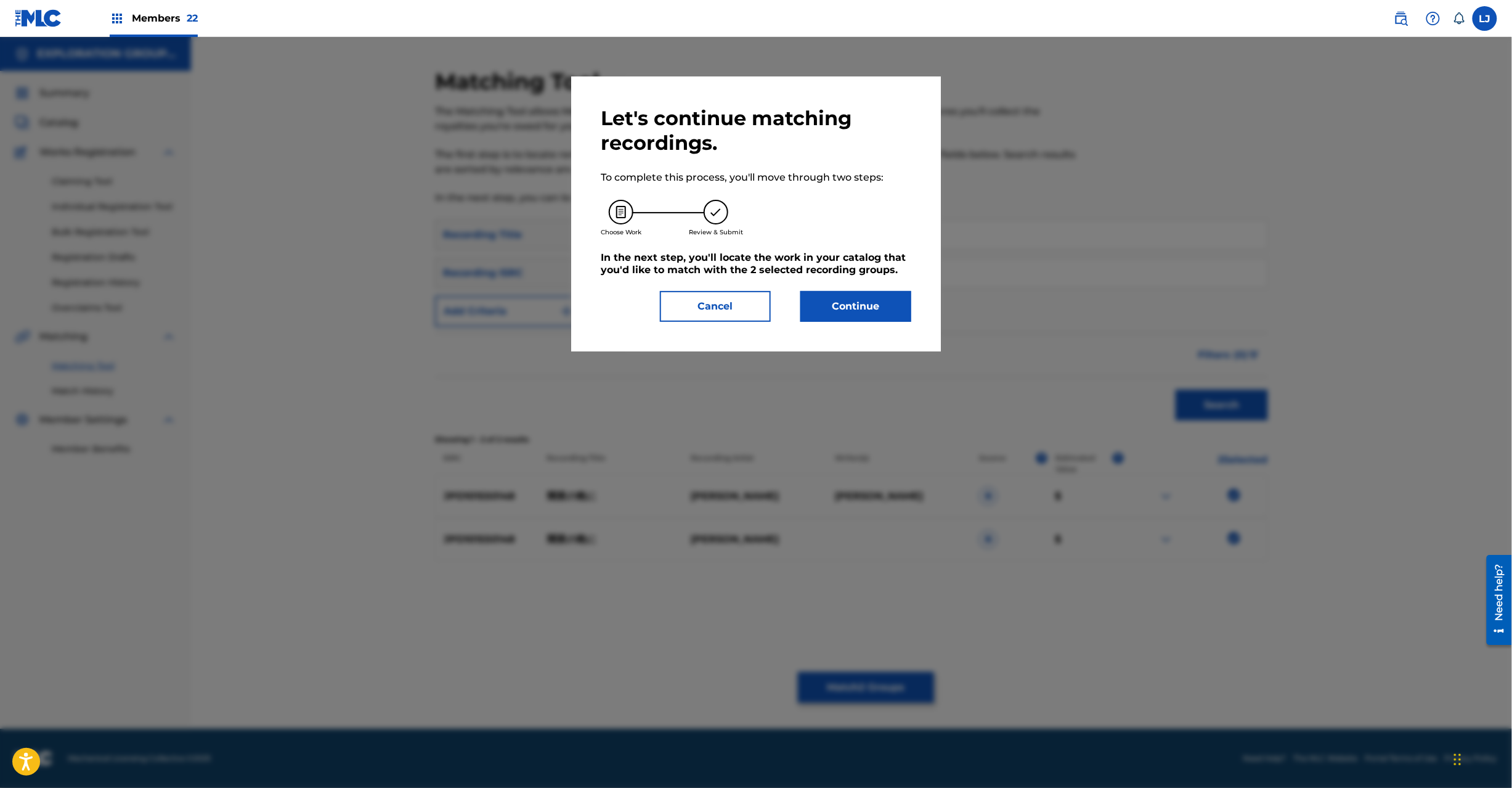
click at [883, 308] on button "Continue" at bounding box center [856, 306] width 111 height 30
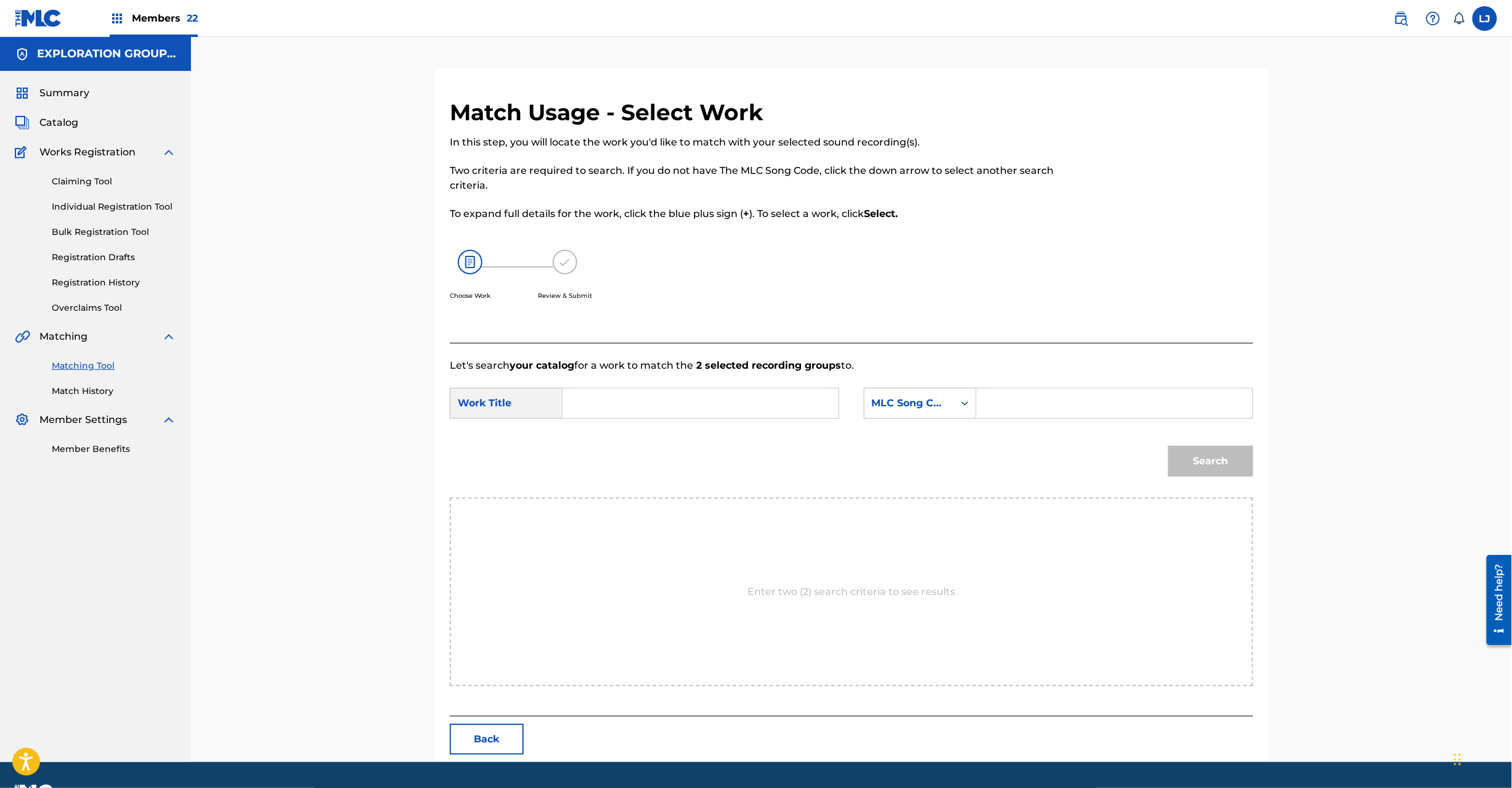
click at [703, 397] on input "Search Form" at bounding box center [701, 403] width 255 height 30
click at [770, 398] on input "Yamiyono Banni YP9YJE" at bounding box center [701, 403] width 255 height 30
type input "[PERSON_NAME]"
click at [1053, 402] on input "Search Form" at bounding box center [1115, 403] width 255 height 30
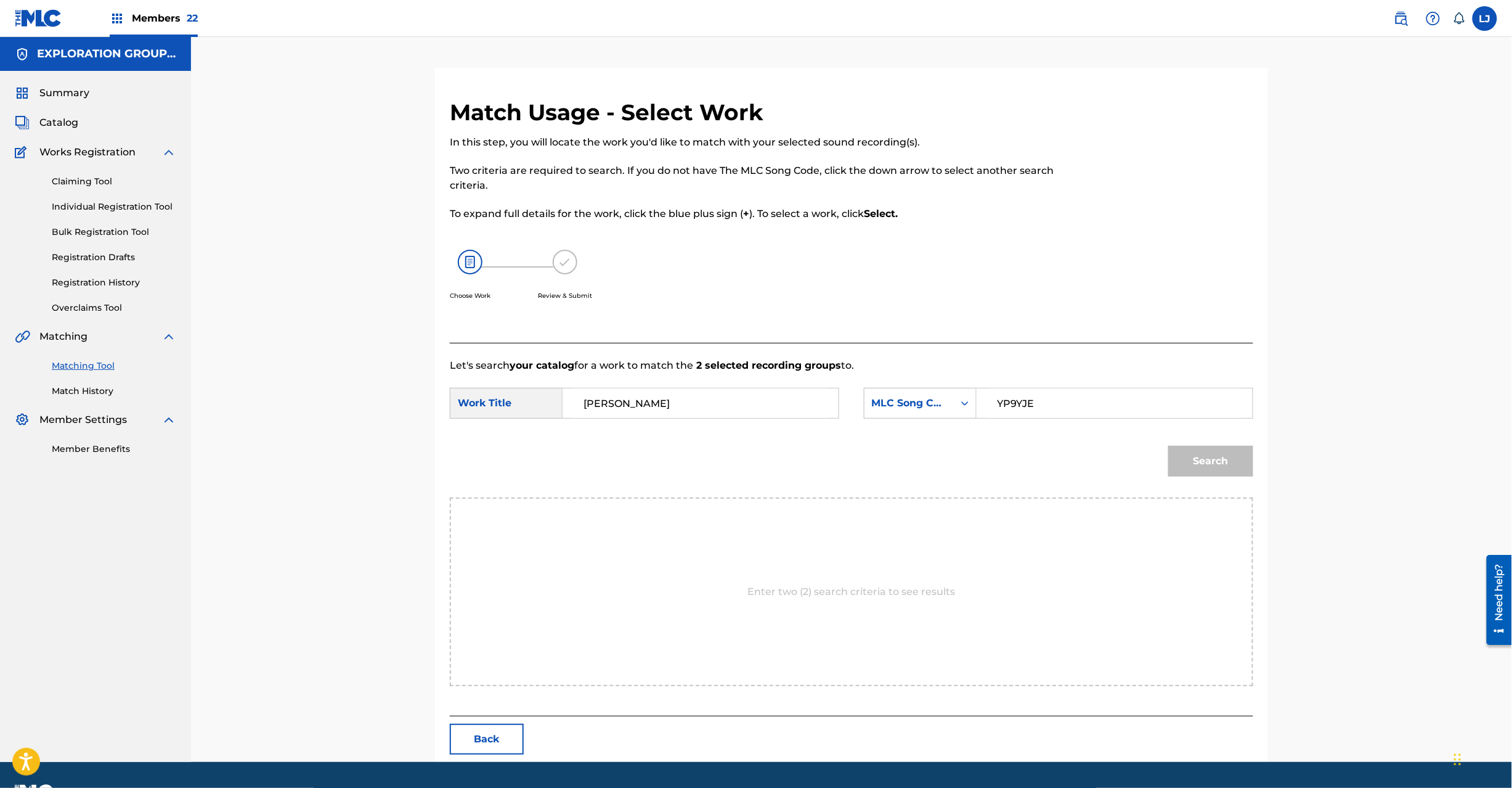
type input "YP9YJE"
click at [1211, 471] on button "Search" at bounding box center [1211, 460] width 85 height 30
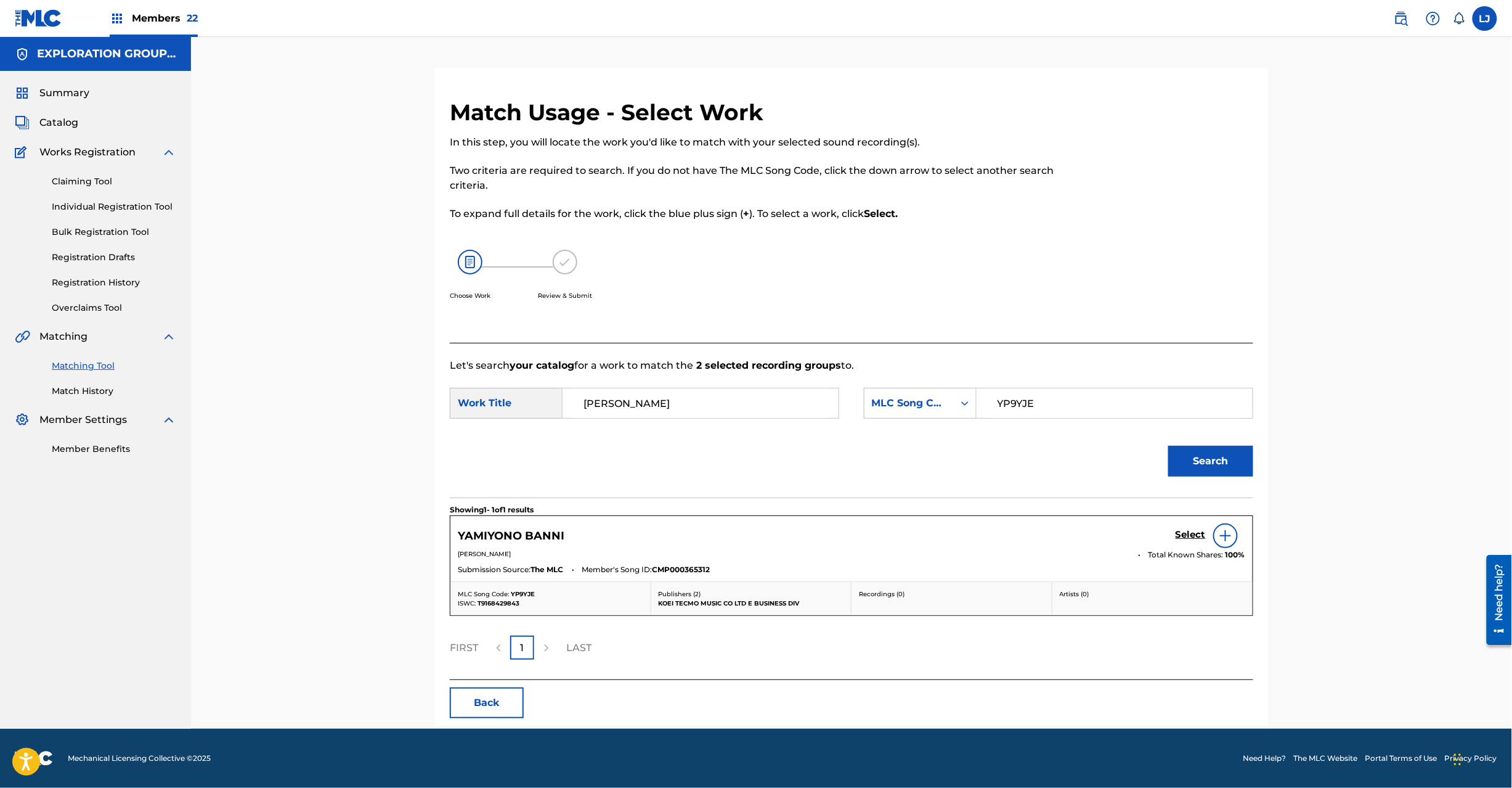
click at [1184, 536] on h5 "Select" at bounding box center [1191, 534] width 30 height 11
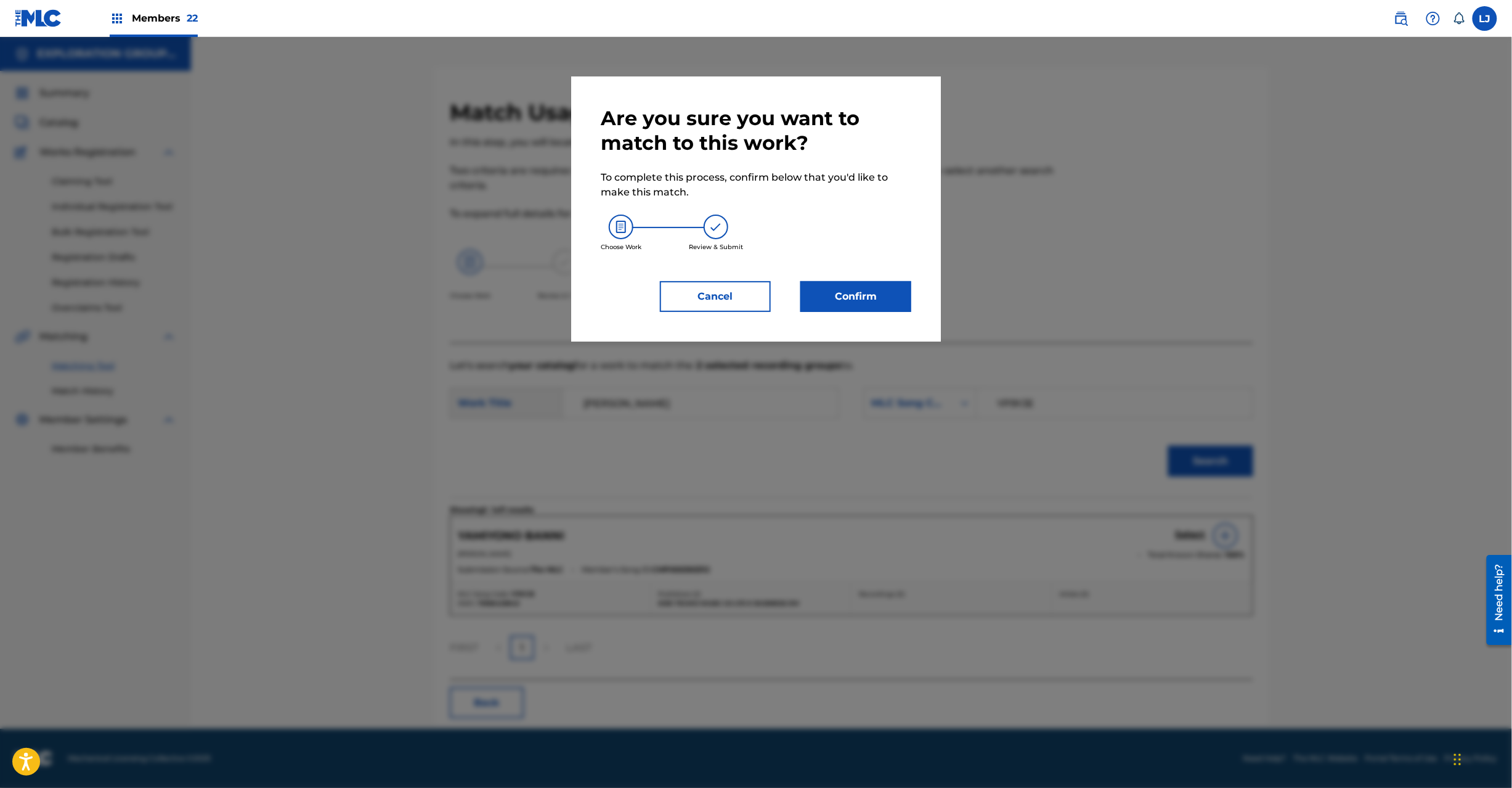
click at [836, 268] on div "Are you sure you want to match to this work? To complete this process, confirm …" at bounding box center [756, 209] width 311 height 206
click at [837, 292] on button "Confirm" at bounding box center [856, 296] width 111 height 30
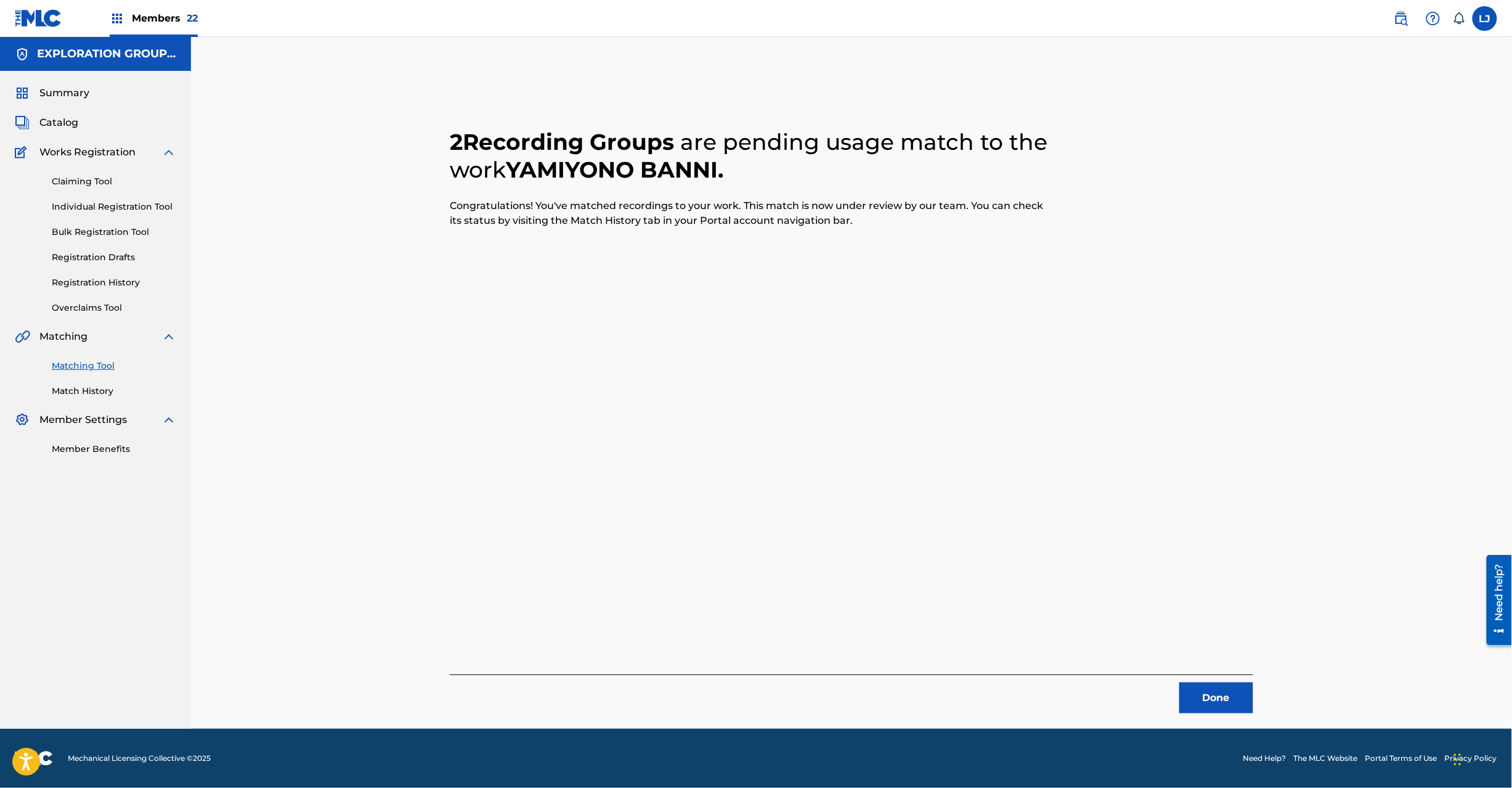
click at [1221, 708] on button "Done" at bounding box center [1216, 697] width 74 height 30
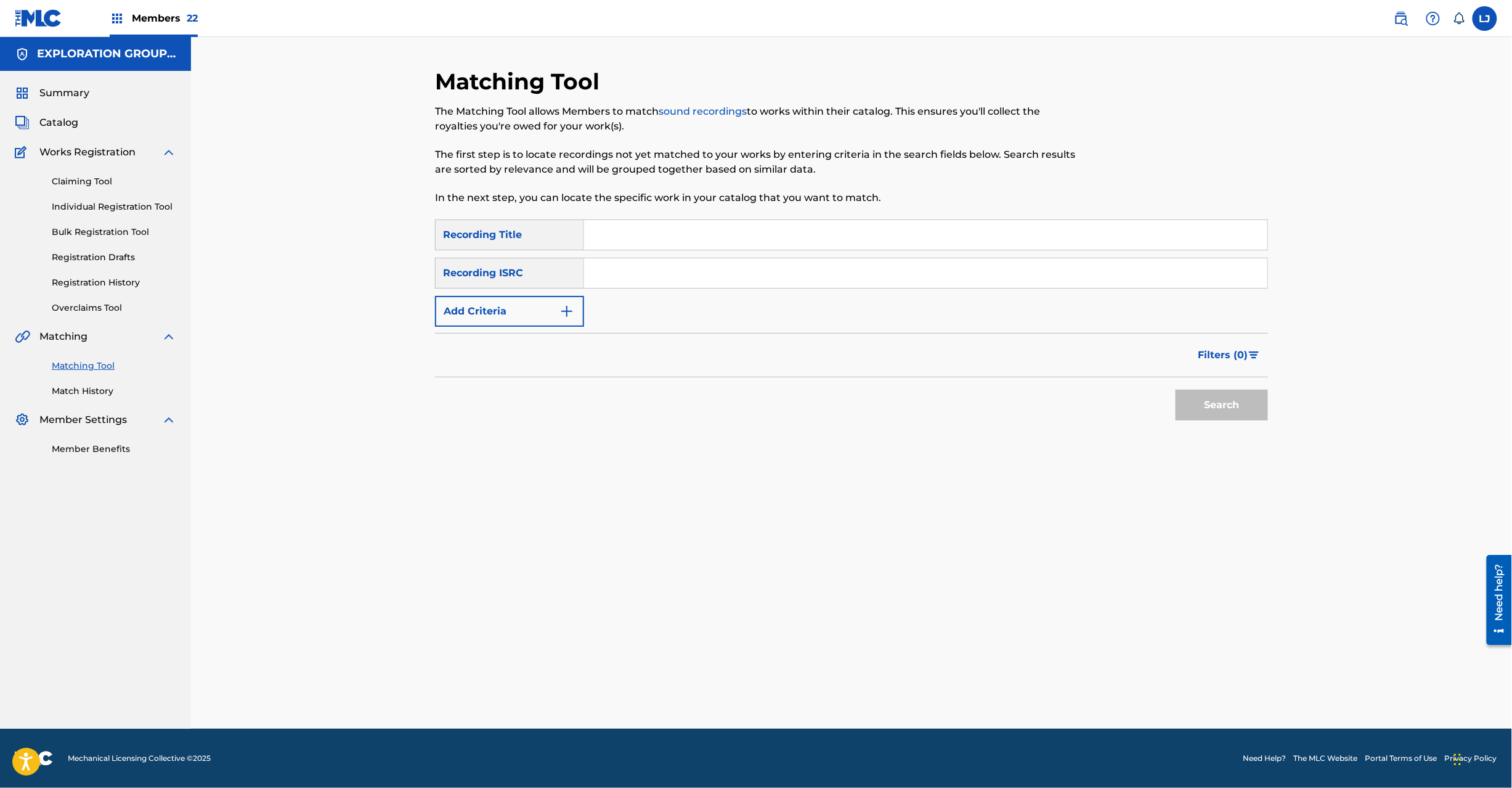
click at [655, 260] on input "Search Form" at bounding box center [926, 273] width 683 height 30
type input "JPD101550149"
click at [1261, 398] on button "Search" at bounding box center [1222, 404] width 92 height 30
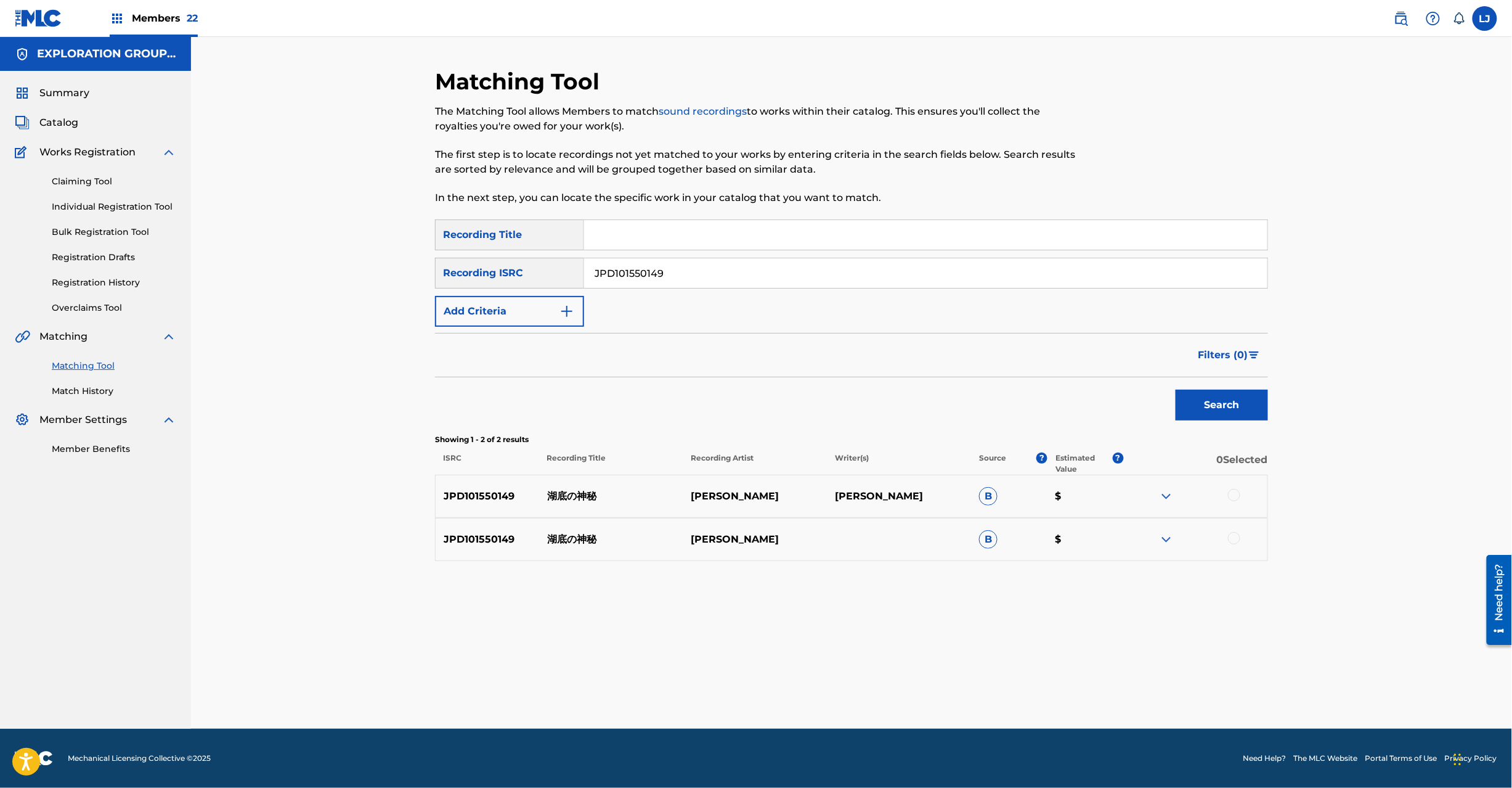
click at [1224, 491] on div at bounding box center [1195, 496] width 144 height 15
click at [1230, 496] on div at bounding box center [1234, 495] width 12 height 12
click at [1232, 545] on div at bounding box center [1195, 539] width 144 height 15
click at [1233, 539] on div at bounding box center [1234, 538] width 12 height 12
drag, startPoint x: 932, startPoint y: 689, endPoint x: 921, endPoint y: 689, distance: 11.0
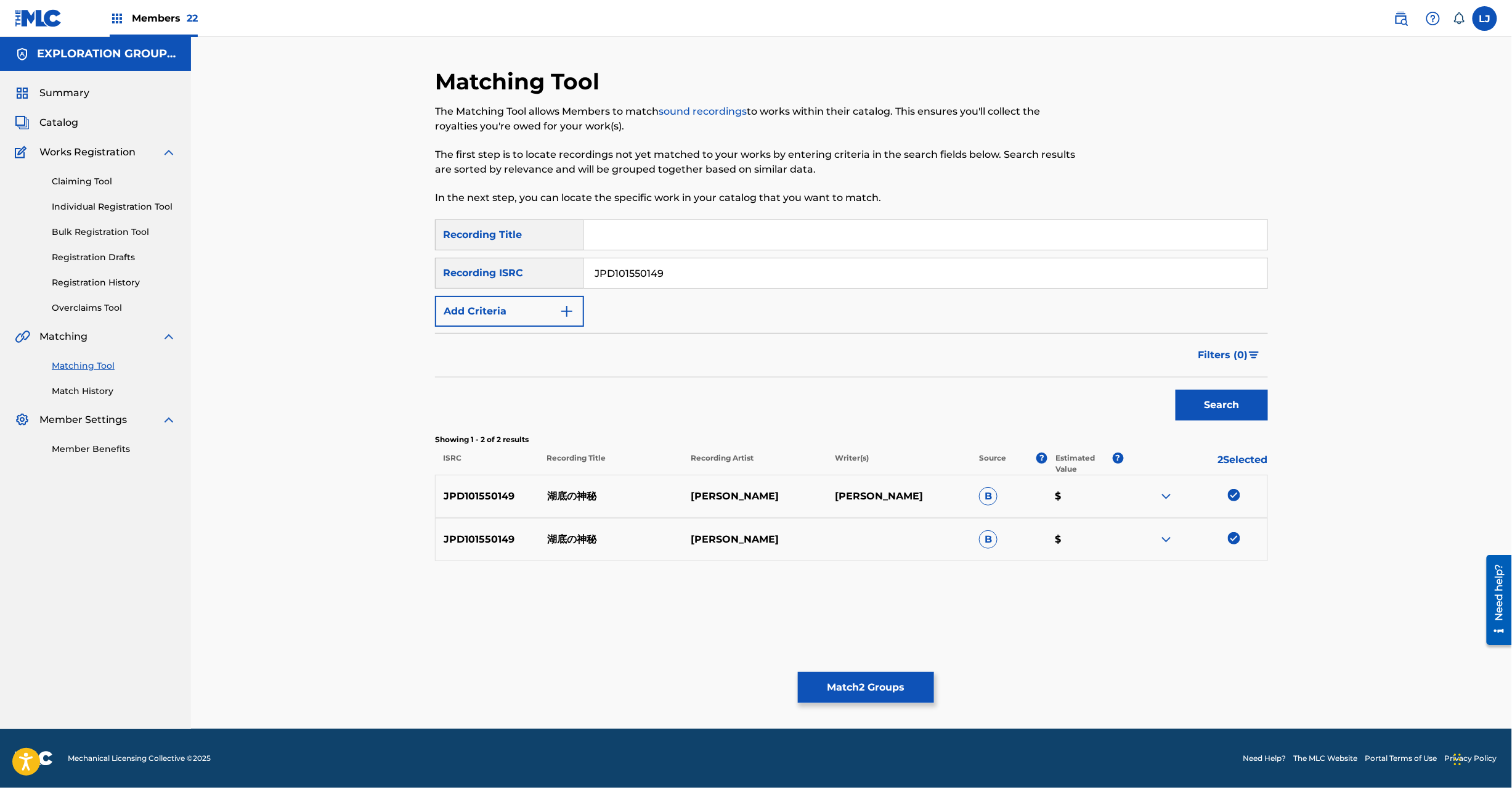
click at [921, 689] on button "Match 2 Groups" at bounding box center [866, 686] width 136 height 30
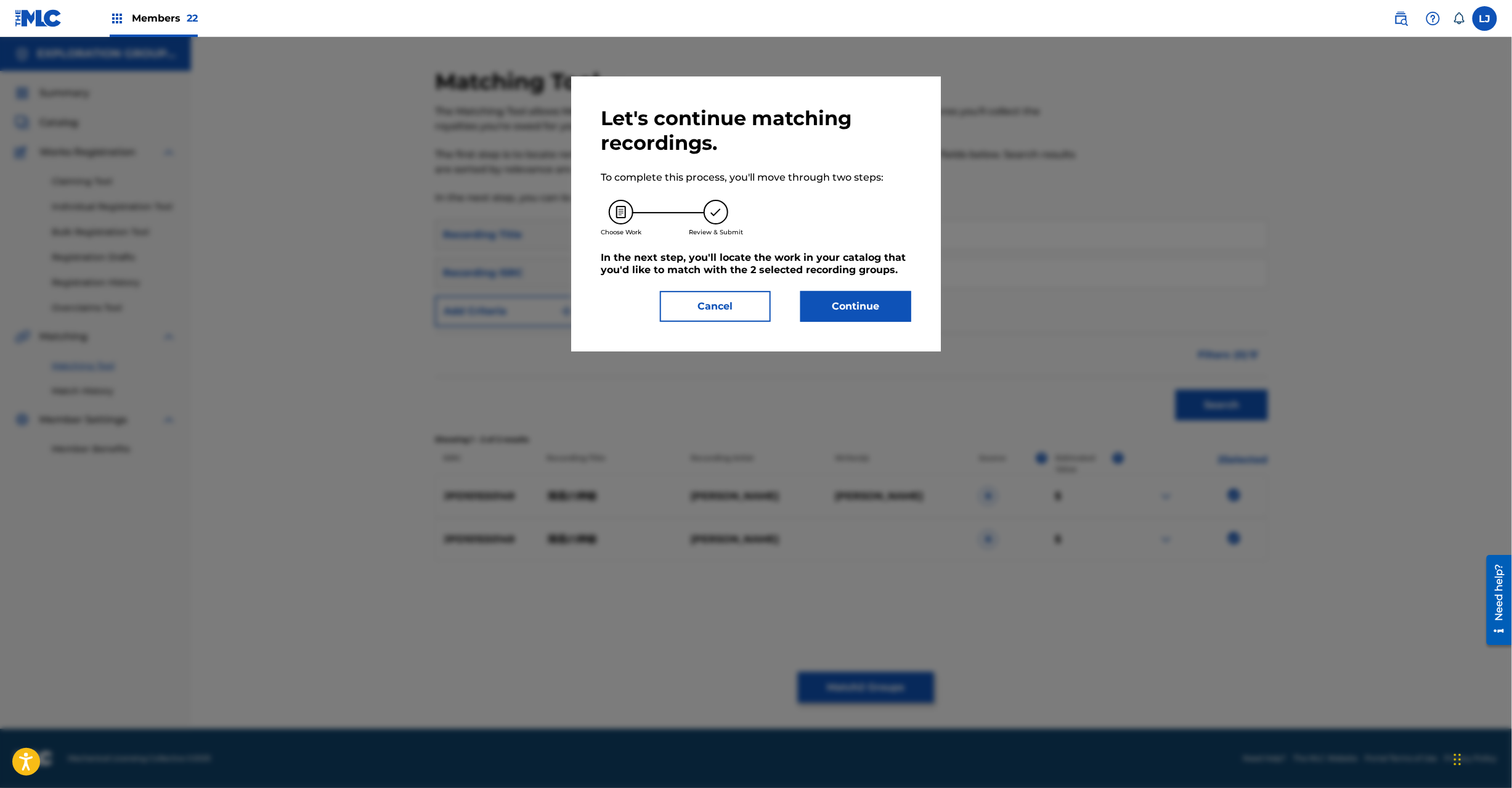
click at [861, 296] on button "Continue" at bounding box center [856, 306] width 111 height 30
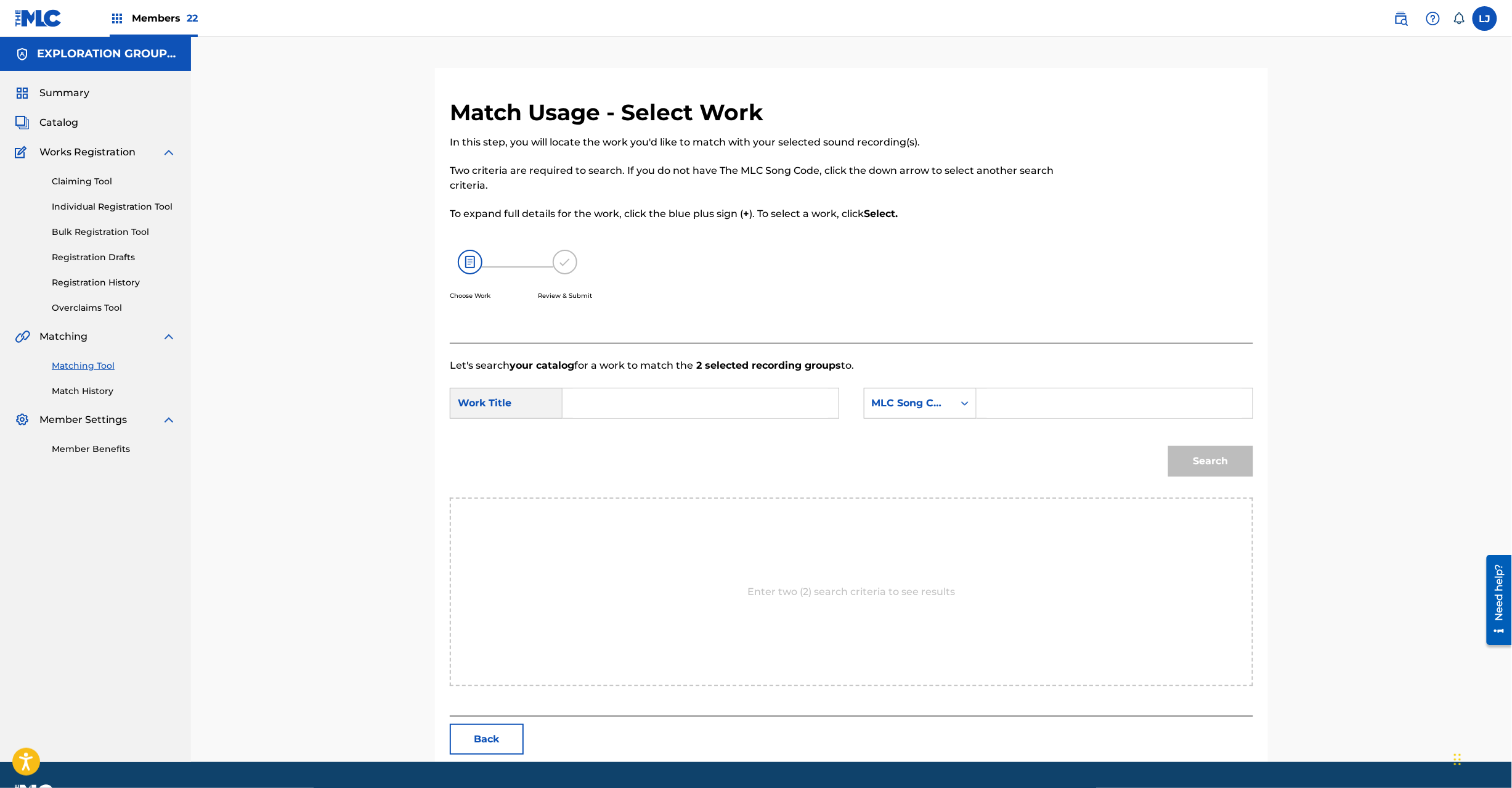
click at [664, 397] on input "Search Form" at bounding box center [701, 403] width 255 height 30
click at [714, 406] on input "Koteino Shinpi KI9291" at bounding box center [701, 403] width 255 height 30
type input "[PERSON_NAME]"
click at [1034, 402] on input "Search Form" at bounding box center [1115, 403] width 255 height 30
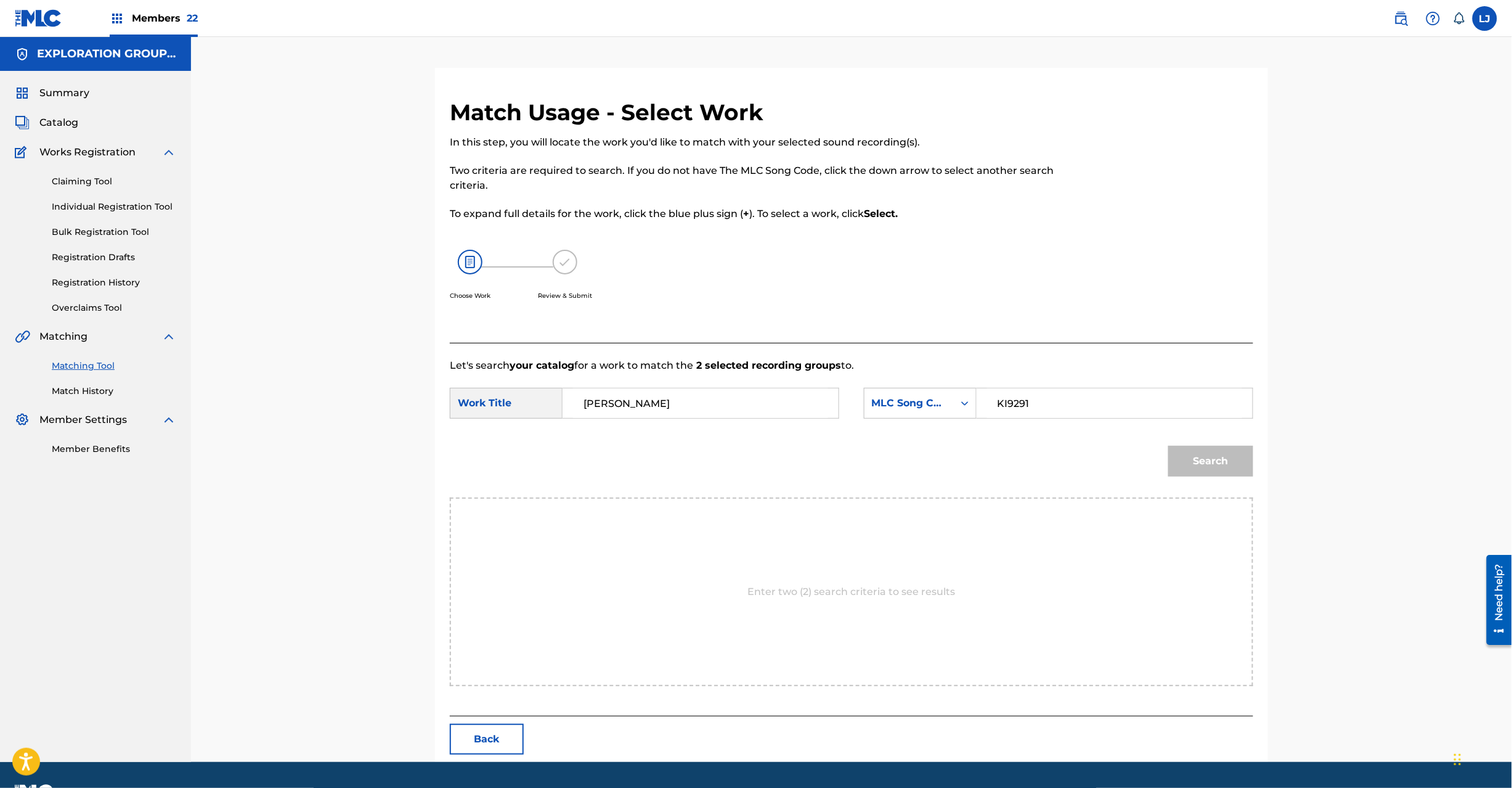
type input "KI9291"
click at [1185, 450] on button "Search" at bounding box center [1211, 460] width 85 height 30
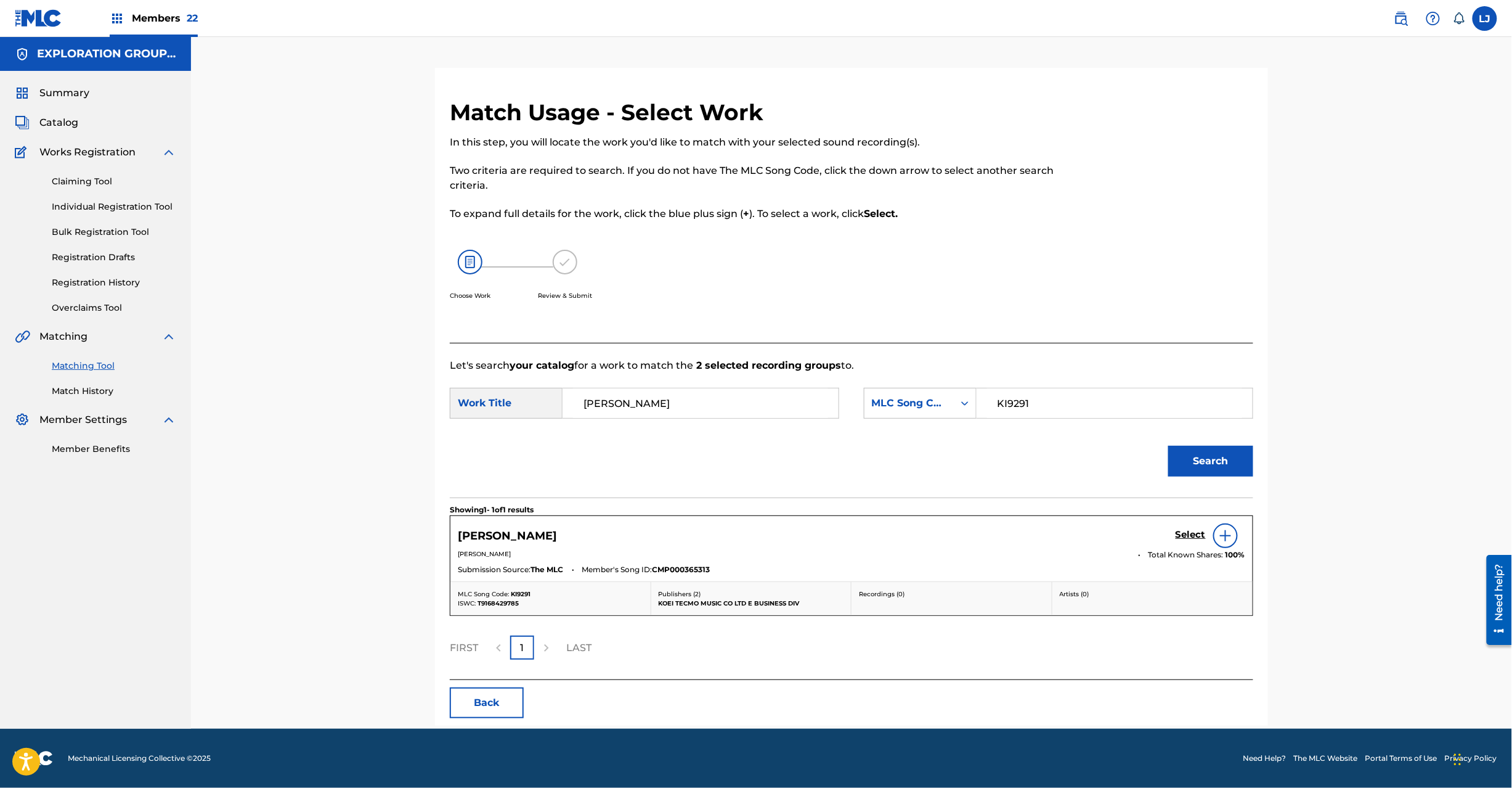
click at [1183, 533] on h5 "Select" at bounding box center [1191, 534] width 30 height 11
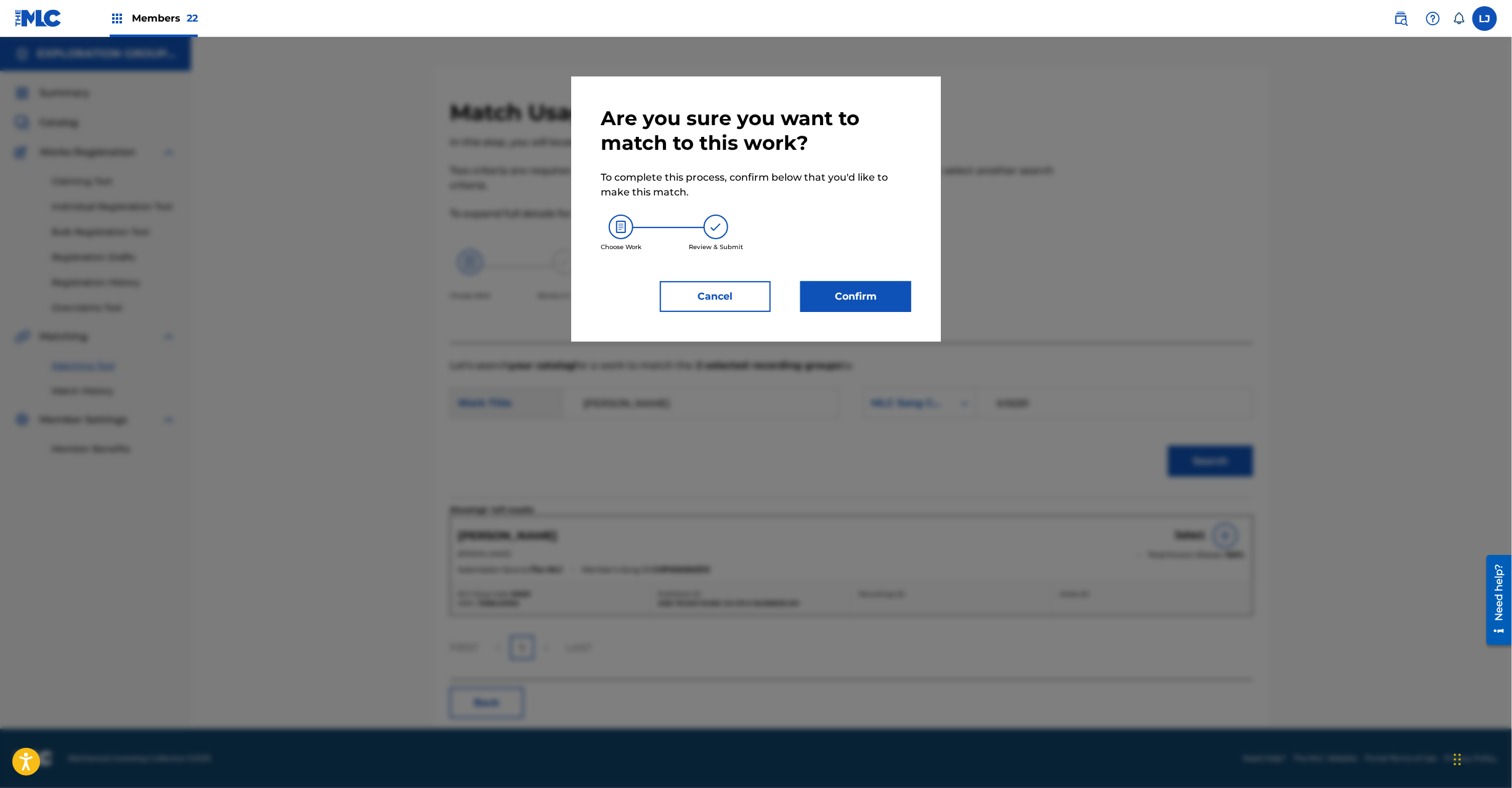
click at [865, 294] on button "Confirm" at bounding box center [856, 296] width 111 height 30
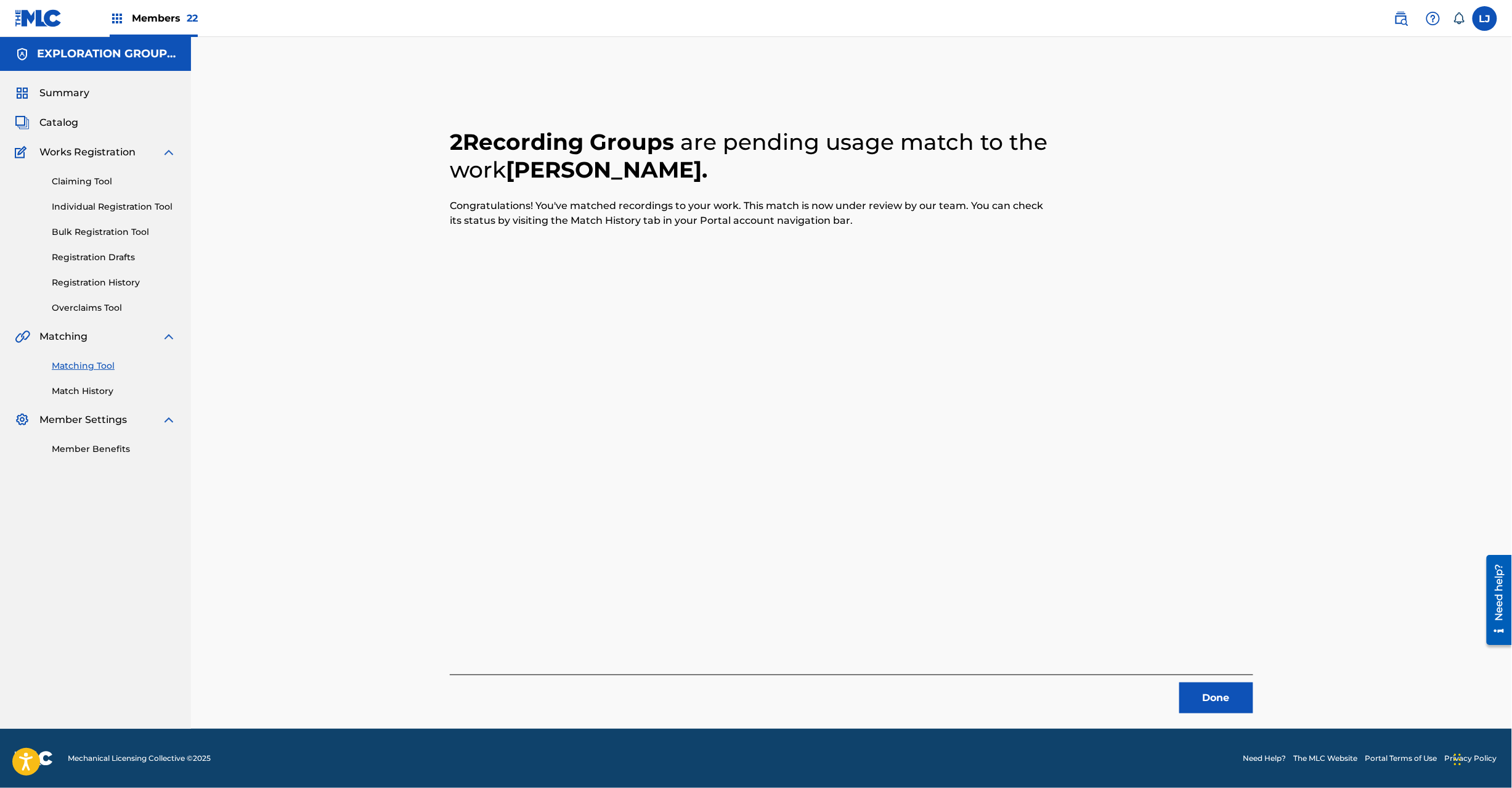
drag, startPoint x: 1228, startPoint y: 716, endPoint x: 1221, endPoint y: 700, distance: 17.5
click at [1227, 716] on div "2 Recording Groups are pending usage match to the work [PERSON_NAME] . Congratu…" at bounding box center [851, 398] width 862 height 661
click at [1221, 700] on button "Done" at bounding box center [1216, 697] width 74 height 30
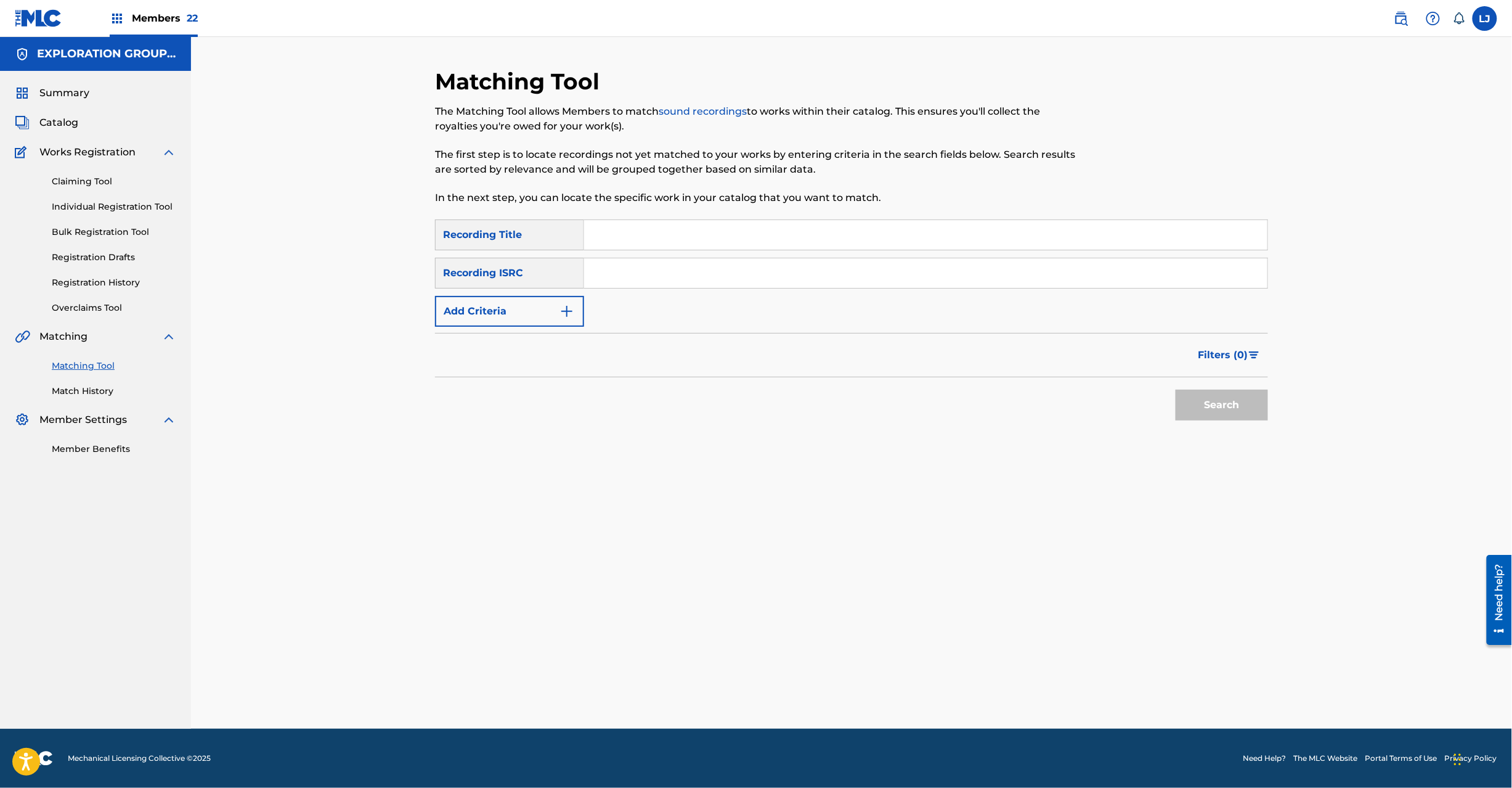
click at [622, 275] on input "Search Form" at bounding box center [926, 273] width 683 height 30
type input "JPD101550150"
click at [1249, 410] on button "Search" at bounding box center [1222, 404] width 92 height 30
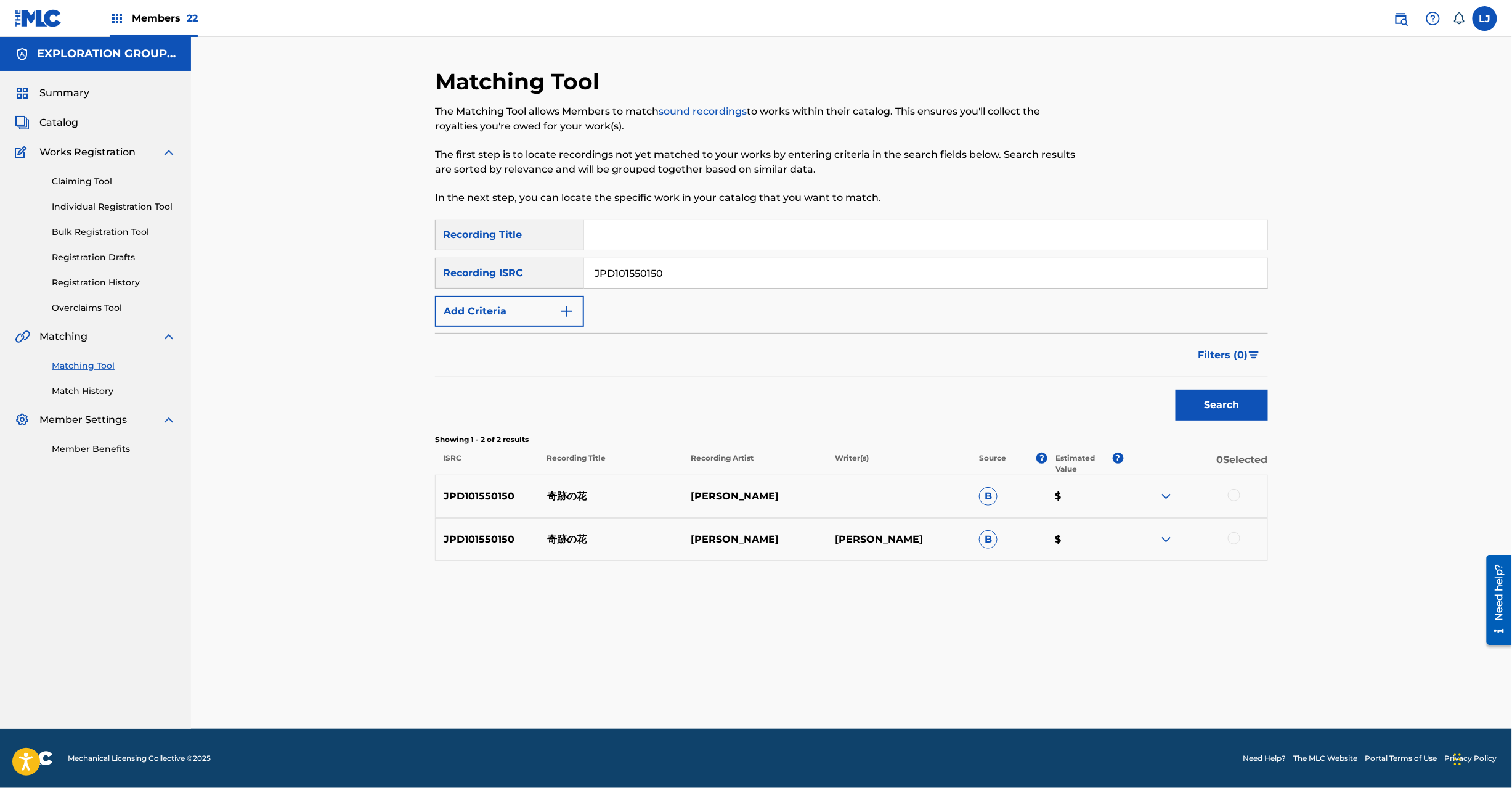
click at [1229, 493] on div at bounding box center [1234, 495] width 12 height 12
click at [1230, 544] on div at bounding box center [1195, 539] width 144 height 15
click at [1232, 542] on div at bounding box center [1234, 538] width 12 height 12
click at [853, 699] on button "Match 2 Groups" at bounding box center [866, 686] width 136 height 30
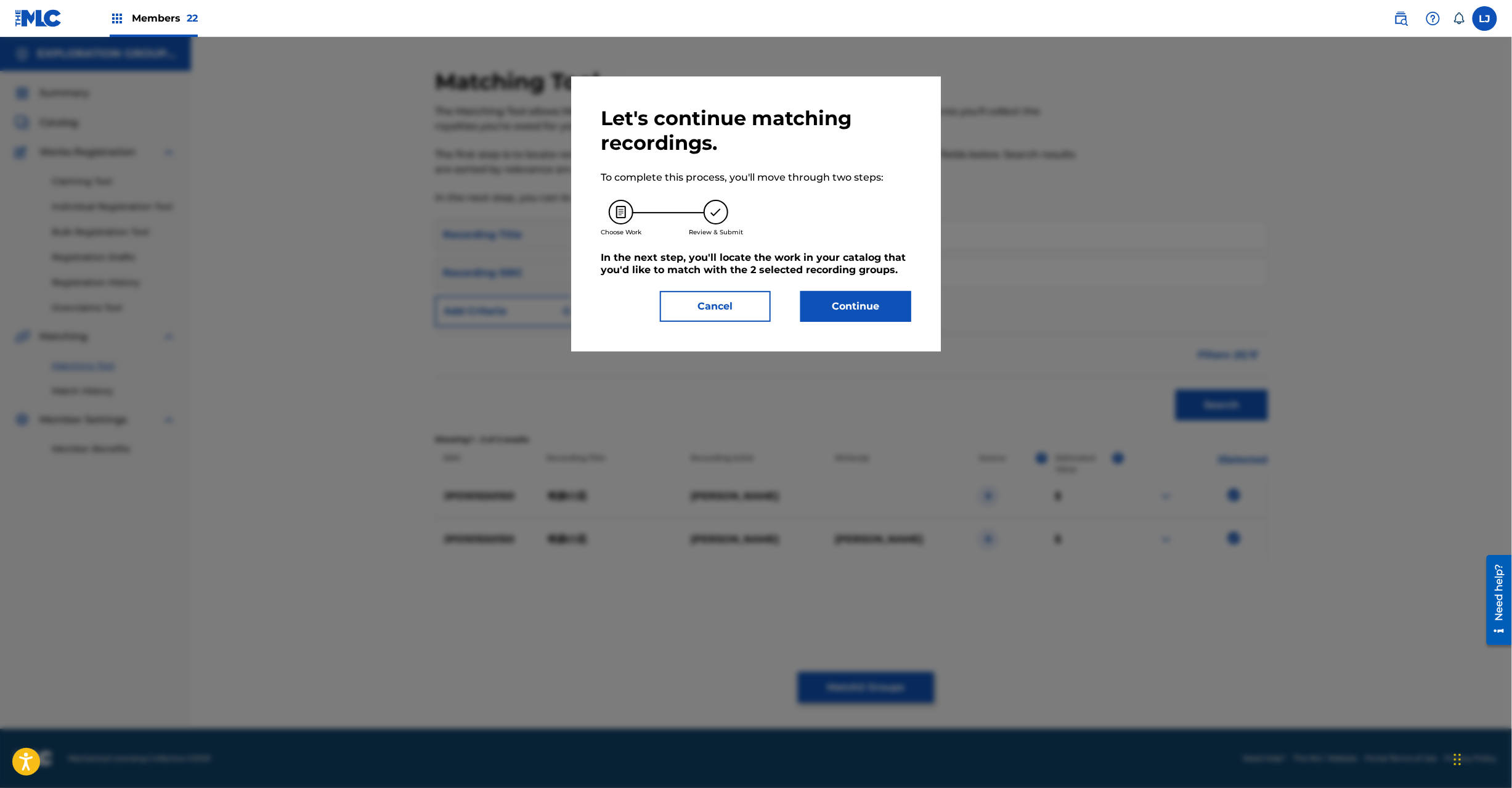
click at [830, 308] on button "Continue" at bounding box center [856, 306] width 111 height 30
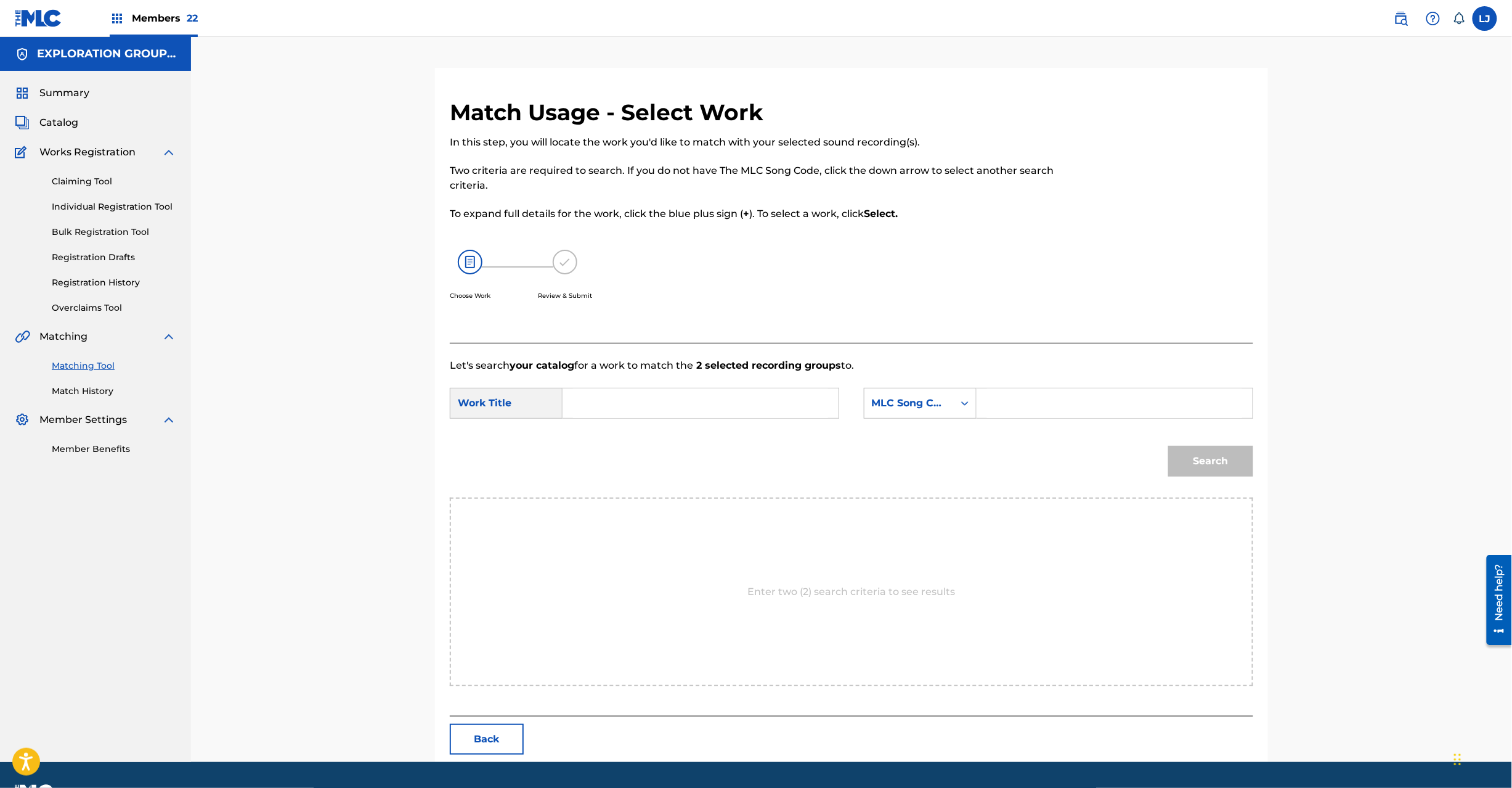
click at [632, 389] on input "Search Form" at bounding box center [701, 403] width 255 height 30
click at [712, 394] on input "Kisekino Hana KI9V3N" at bounding box center [701, 403] width 255 height 30
type input "Kisekino Hana"
click at [1053, 402] on input "Search Form" at bounding box center [1115, 403] width 255 height 30
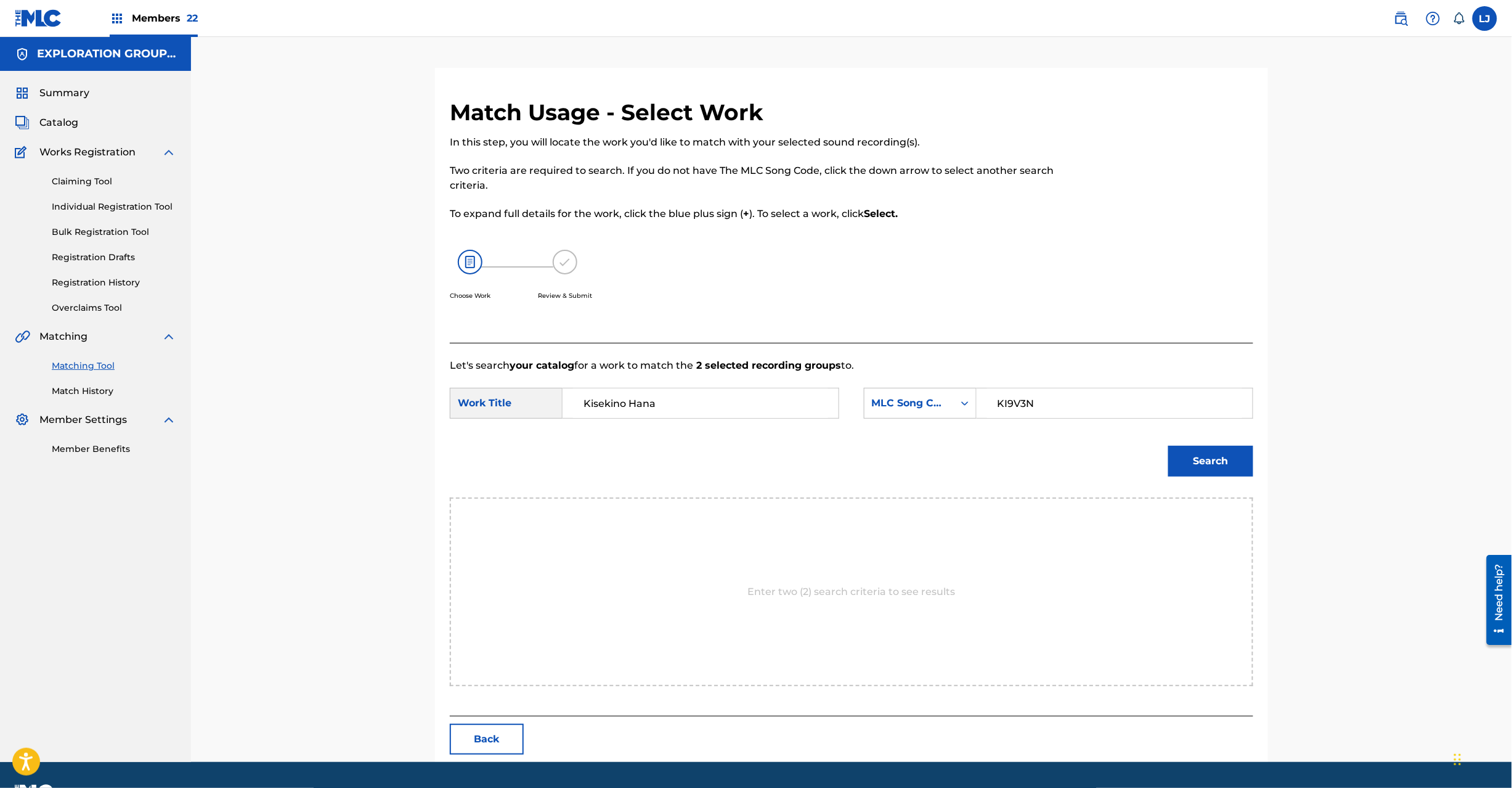
type input "KI9V3N"
click at [1184, 467] on button "Search" at bounding box center [1211, 460] width 85 height 30
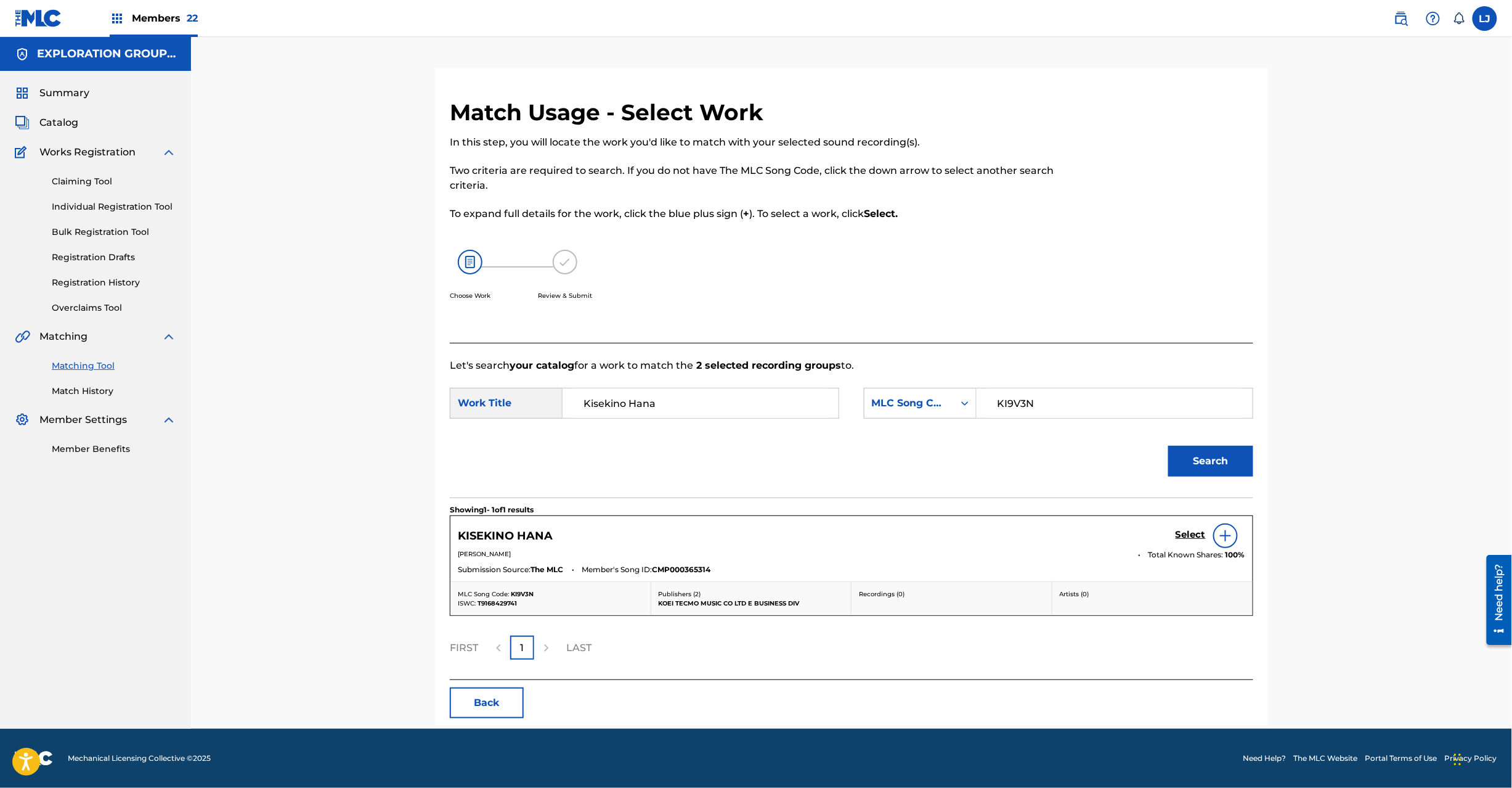
click at [1179, 533] on h5 "Select" at bounding box center [1191, 534] width 30 height 11
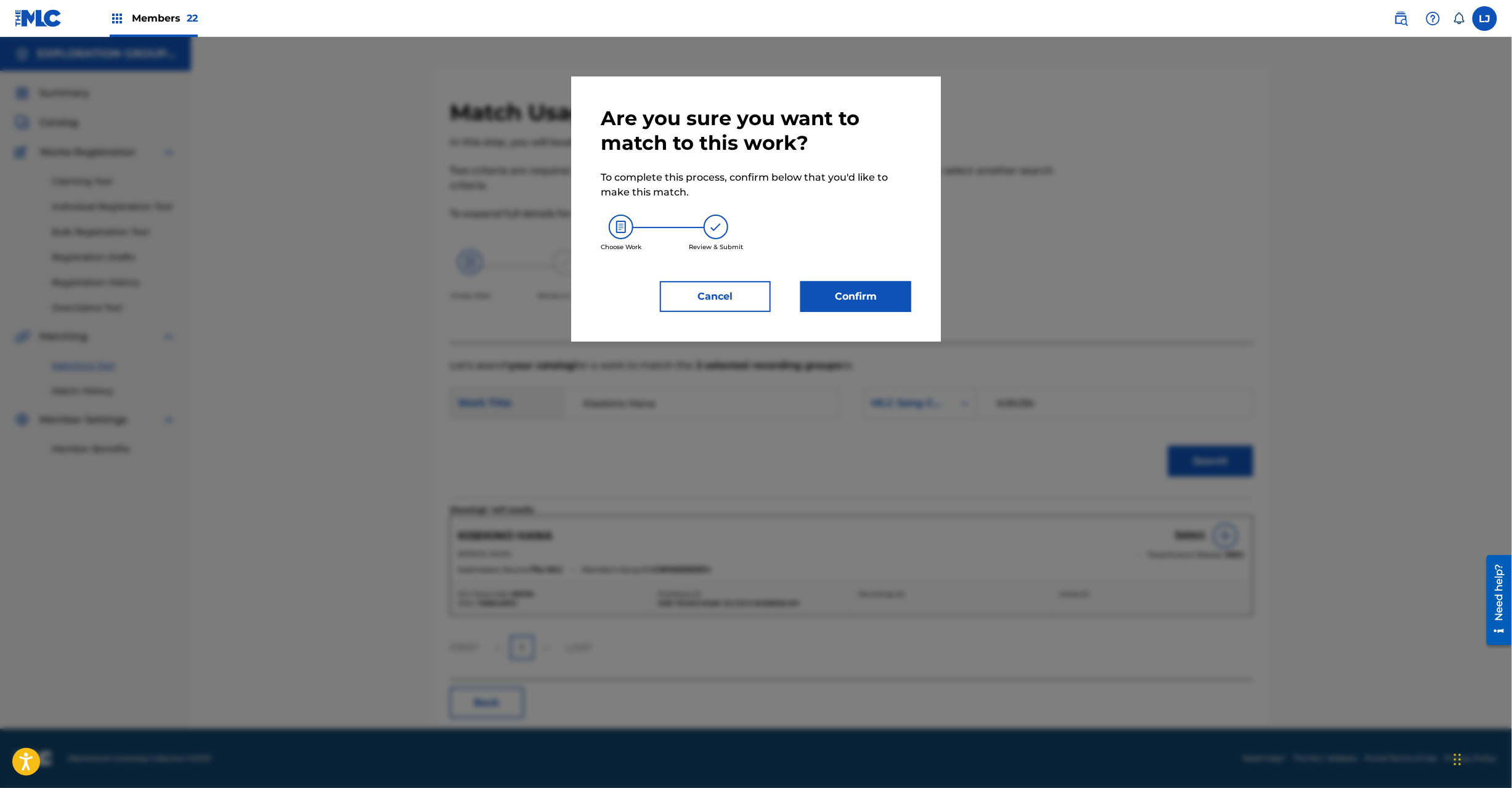
click at [863, 304] on button "Confirm" at bounding box center [856, 296] width 111 height 30
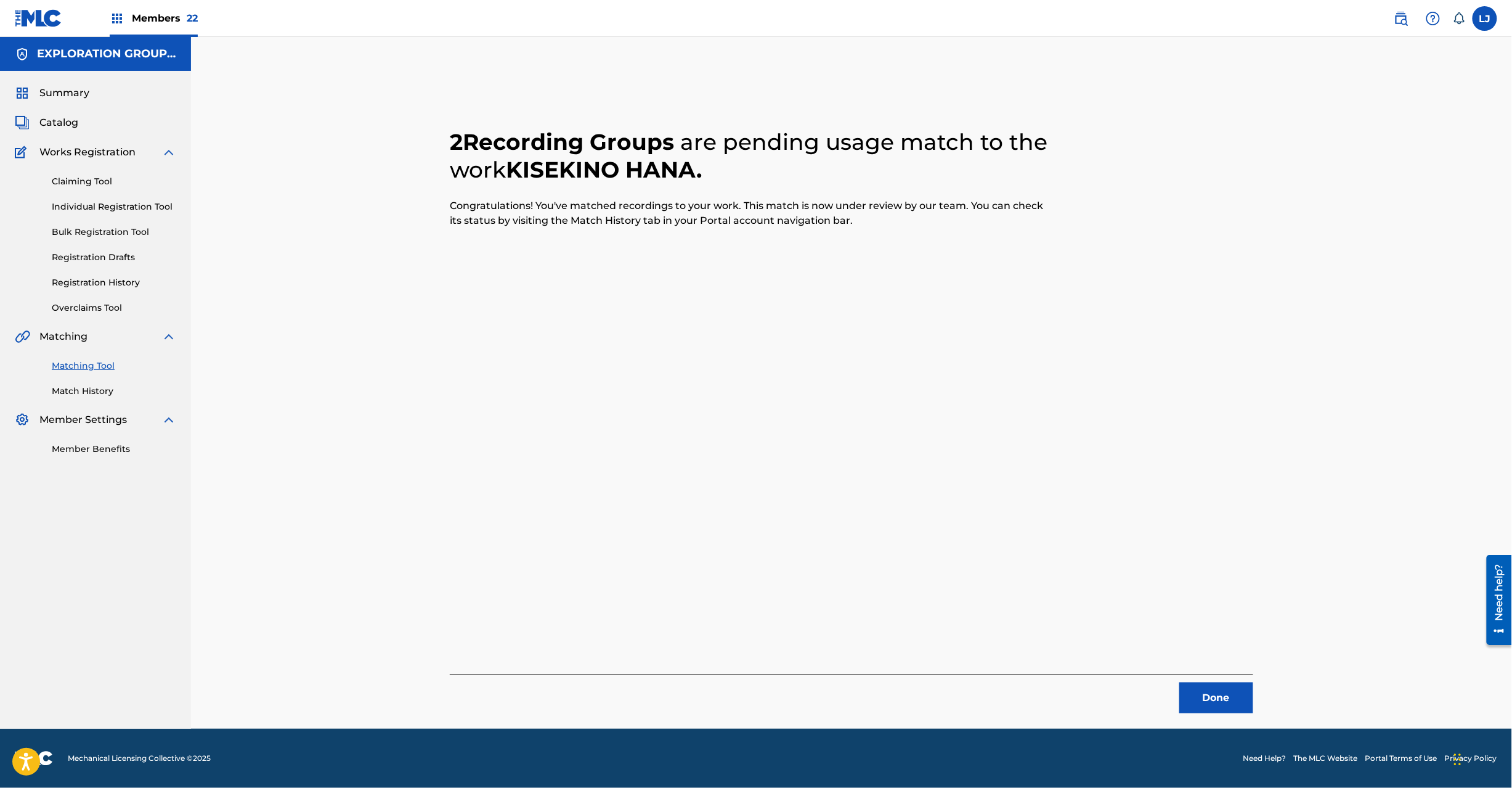
click at [1211, 693] on button "Done" at bounding box center [1216, 697] width 74 height 30
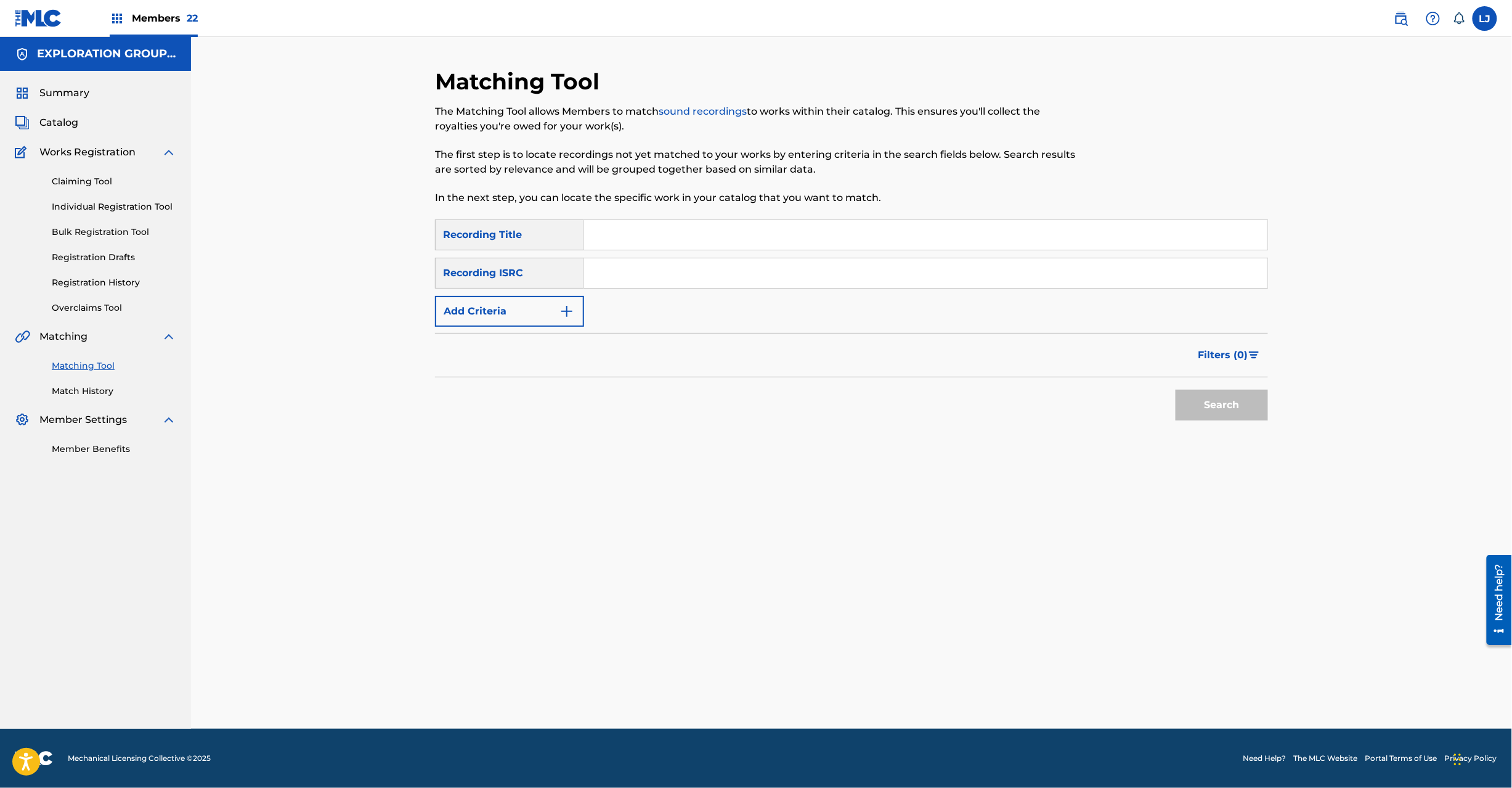
click at [638, 274] on input "Search Form" at bounding box center [926, 273] width 683 height 30
type input "JPD101550152"
click at [1232, 398] on button "Search" at bounding box center [1222, 404] width 92 height 30
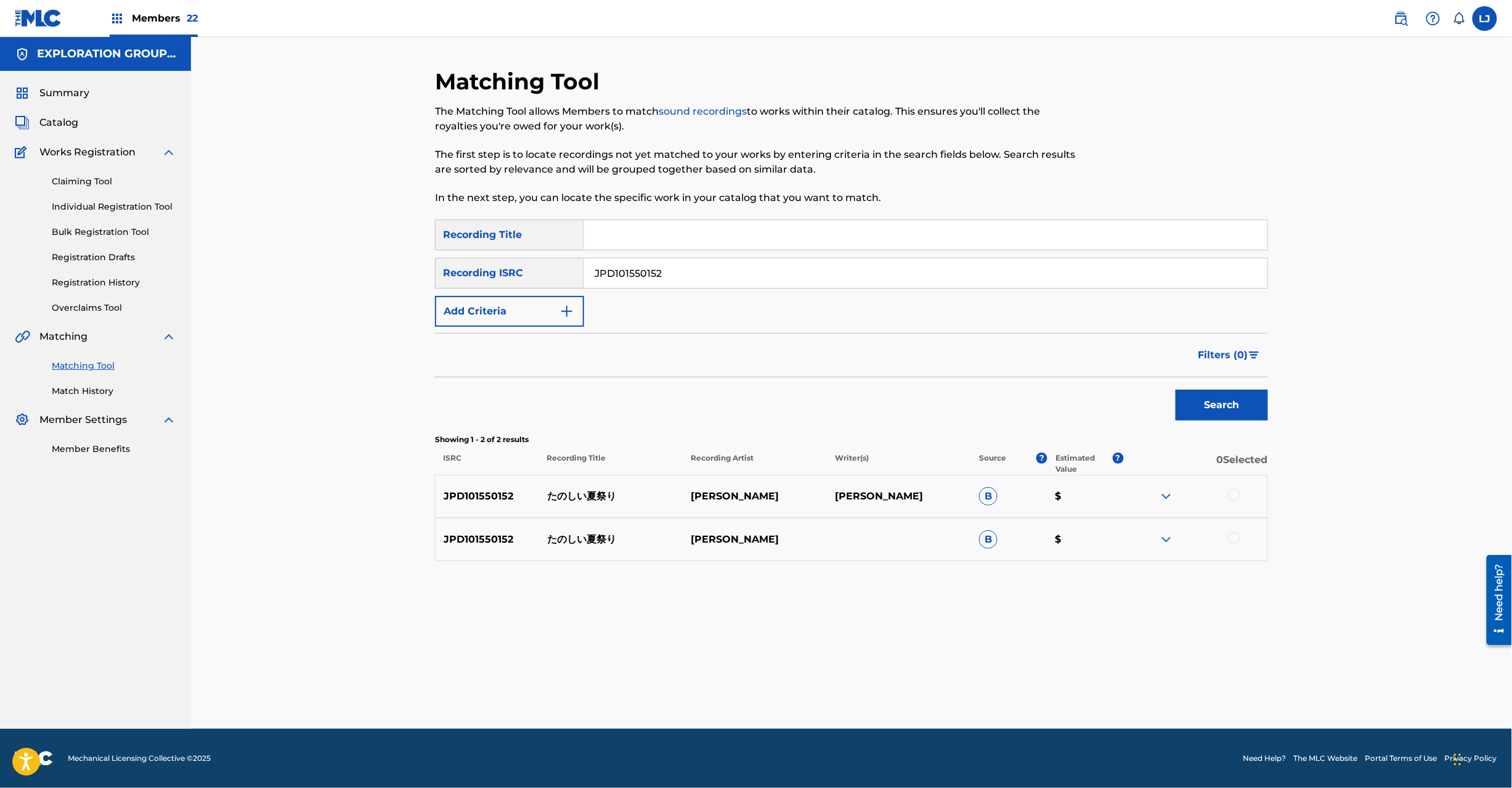
click at [1240, 500] on div at bounding box center [1195, 496] width 144 height 15
click at [1238, 493] on div at bounding box center [1234, 495] width 12 height 12
click at [868, 689] on button "Match 1 Group" at bounding box center [866, 686] width 136 height 30
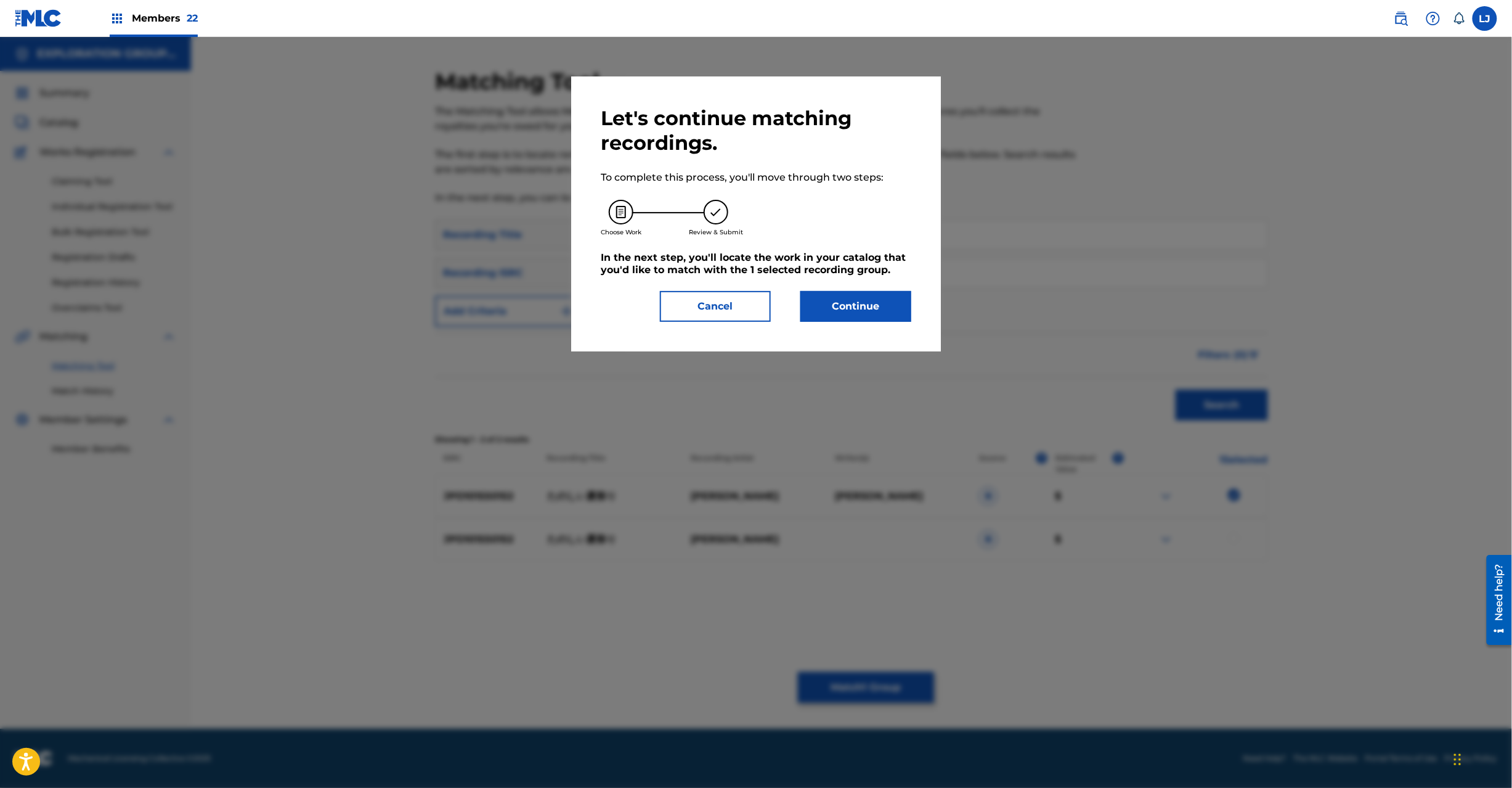
click at [868, 302] on button "Continue" at bounding box center [856, 306] width 111 height 30
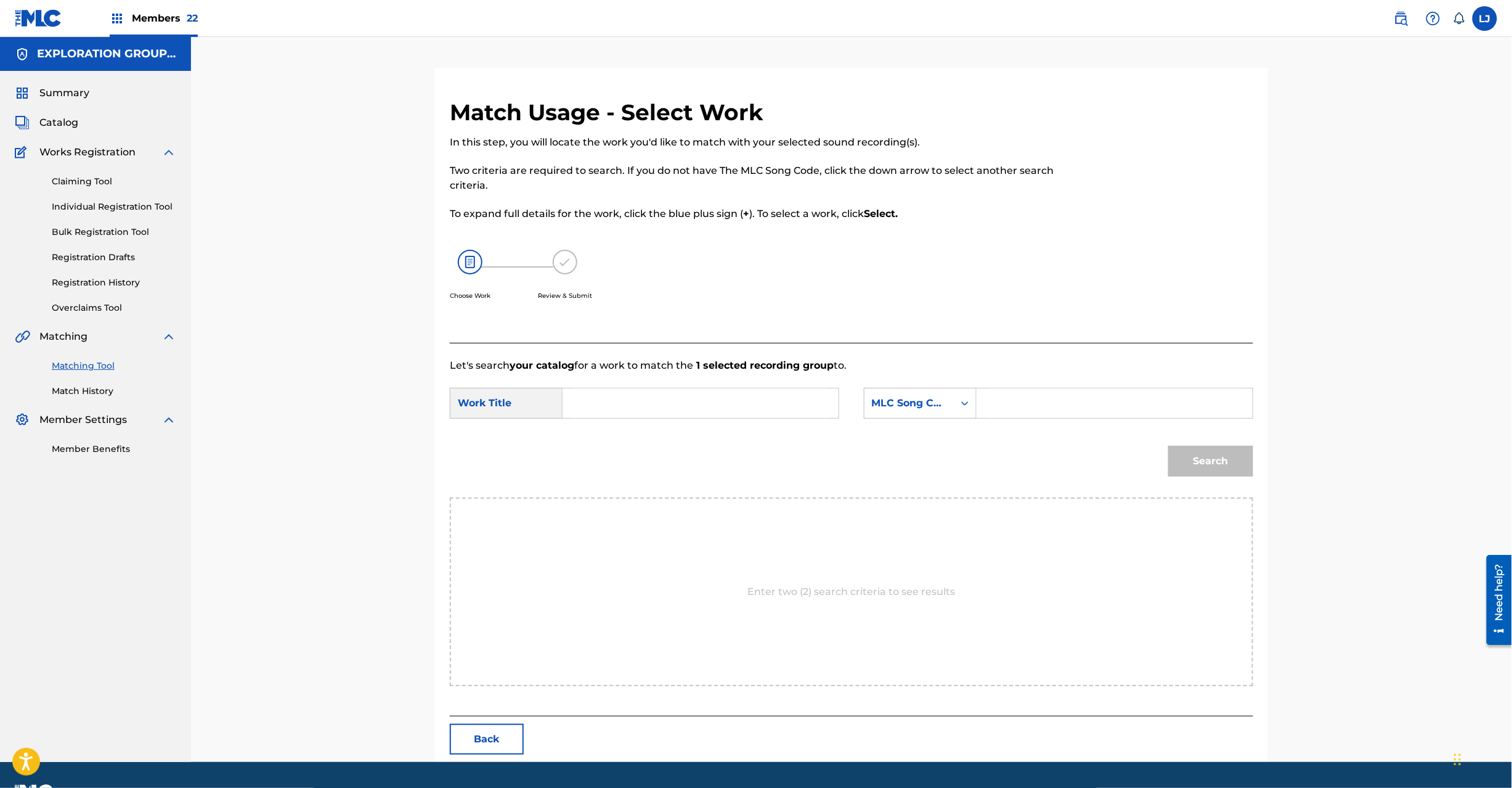
click at [745, 410] on input "Search Form" at bounding box center [701, 403] width 255 height 30
click at [774, 404] on input "[PERSON_NAME] TW4ZBB" at bounding box center [701, 403] width 255 height 30
type input "[PERSON_NAME]"
click at [1059, 404] on input "Search Form" at bounding box center [1115, 403] width 255 height 30
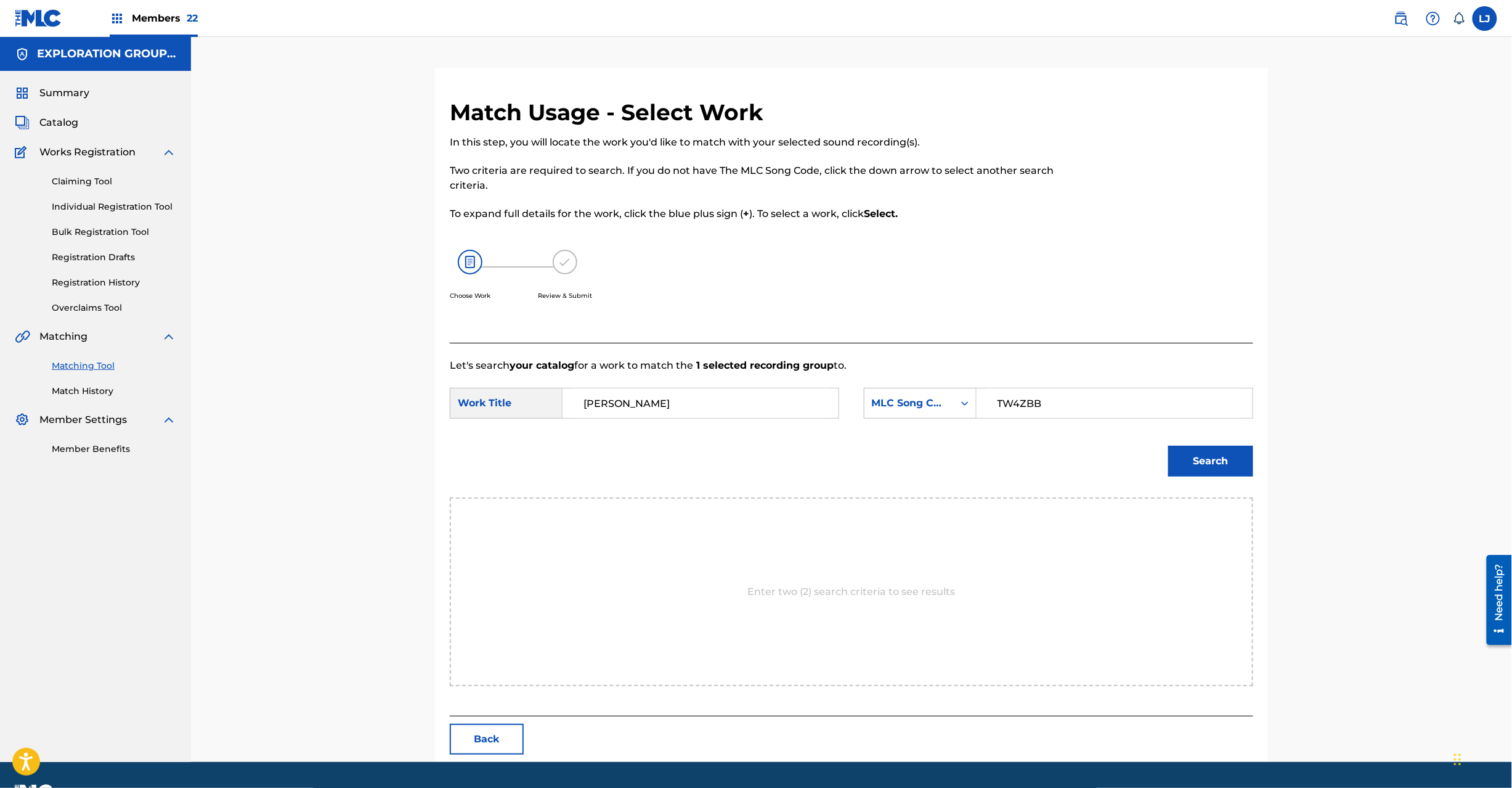
type input "TW4ZBB"
click at [1225, 461] on button "Search" at bounding box center [1211, 460] width 85 height 30
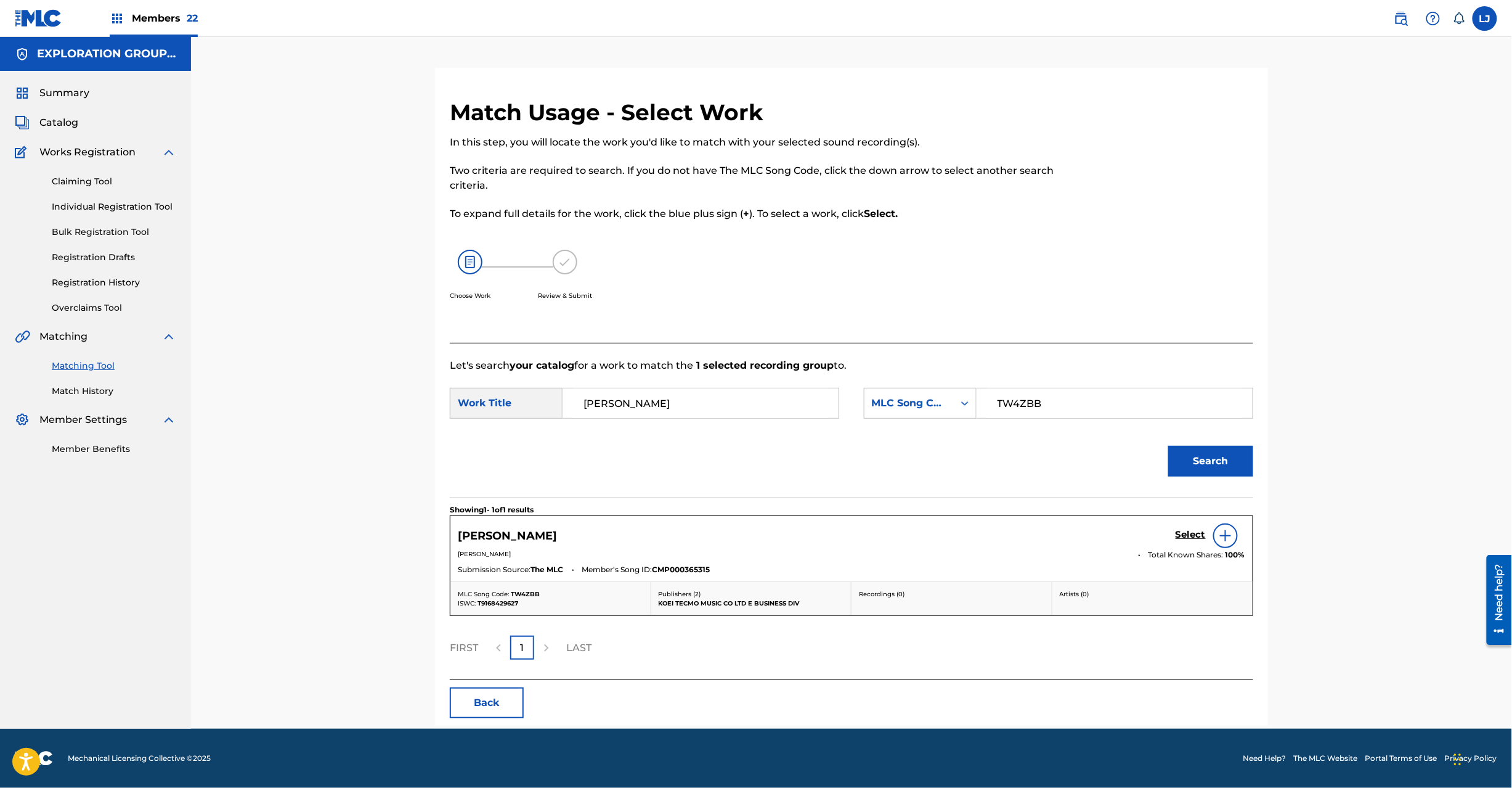
click at [1193, 536] on h5 "Select" at bounding box center [1191, 534] width 30 height 11
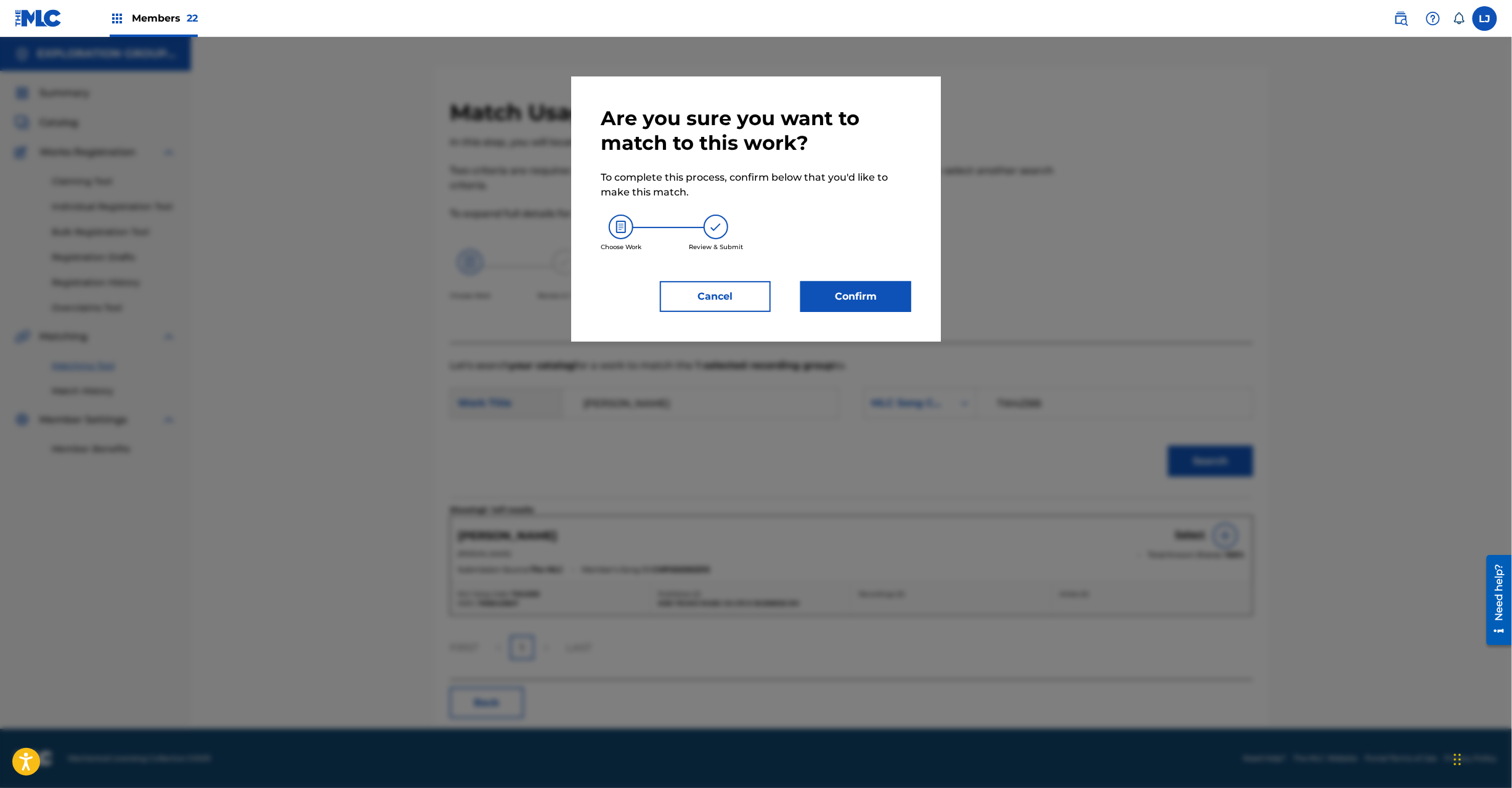
click at [892, 308] on button "Confirm" at bounding box center [856, 296] width 111 height 30
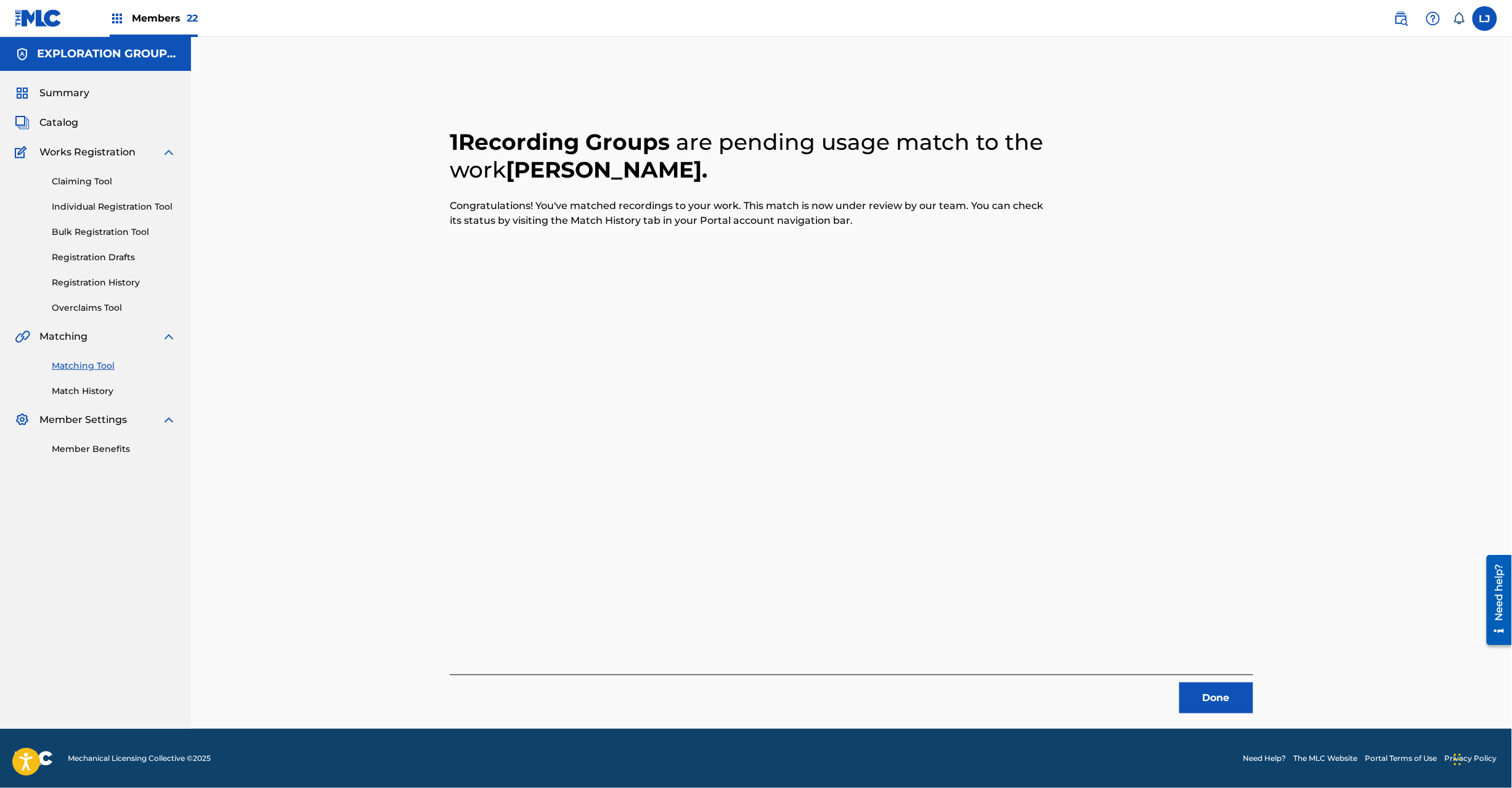
click at [1220, 693] on button "Done" at bounding box center [1216, 697] width 74 height 30
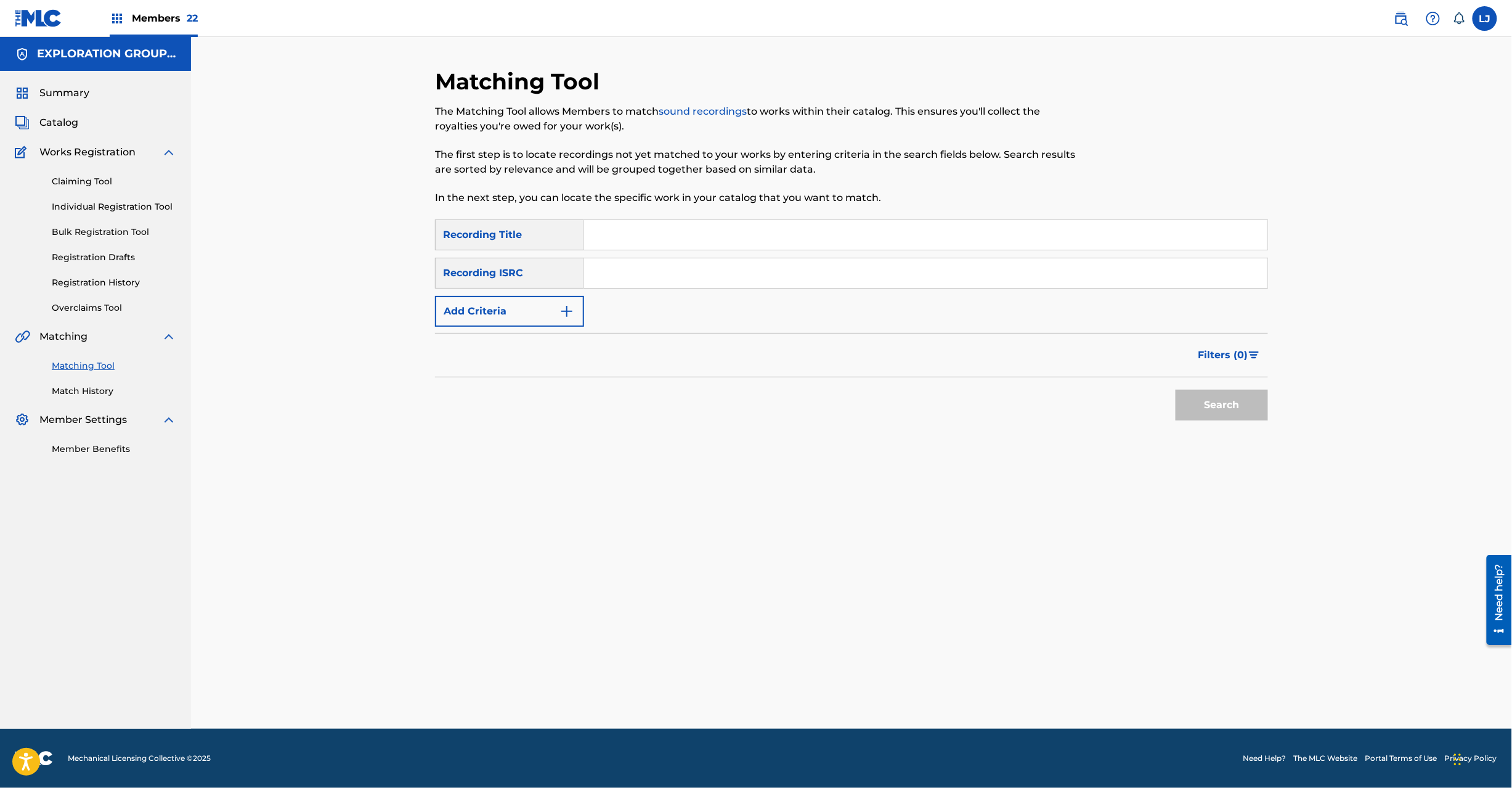
click at [629, 277] on input "Search Form" at bounding box center [926, 273] width 683 height 30
type input "JPD101550135"
click at [1221, 396] on button "Search" at bounding box center [1222, 404] width 92 height 30
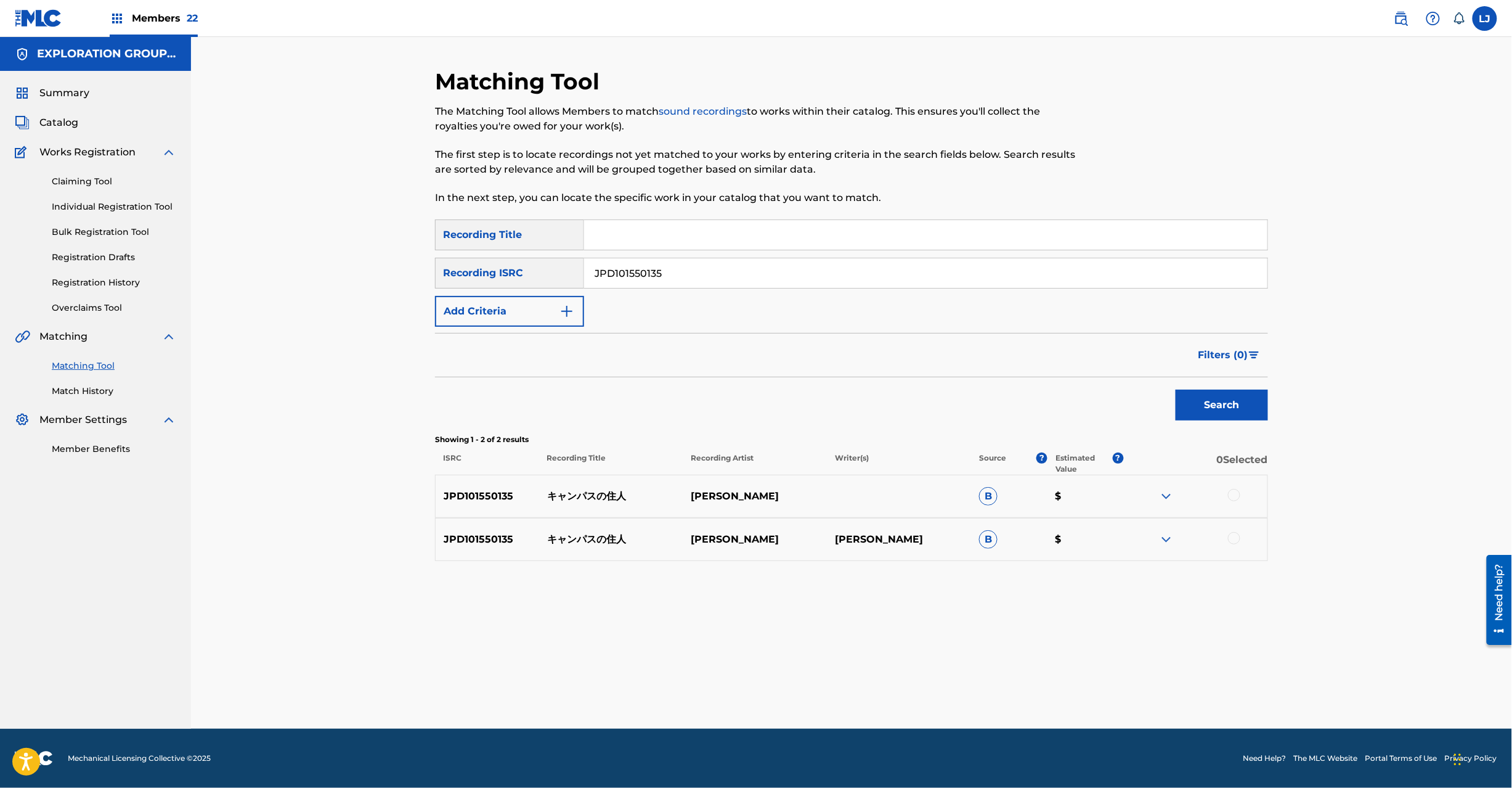
drag, startPoint x: 1228, startPoint y: 491, endPoint x: 1233, endPoint y: 497, distance: 7.8
click at [1230, 493] on div at bounding box center [1234, 495] width 12 height 12
drag, startPoint x: 1229, startPoint y: 548, endPoint x: 1236, endPoint y: 542, distance: 9.2
click at [1231, 547] on div "JPD101550135 キャンパスの住人 [PERSON_NAME] [PERSON_NAME] B $" at bounding box center [851, 540] width 833 height 43
click at [1236, 542] on div at bounding box center [1234, 538] width 12 height 12
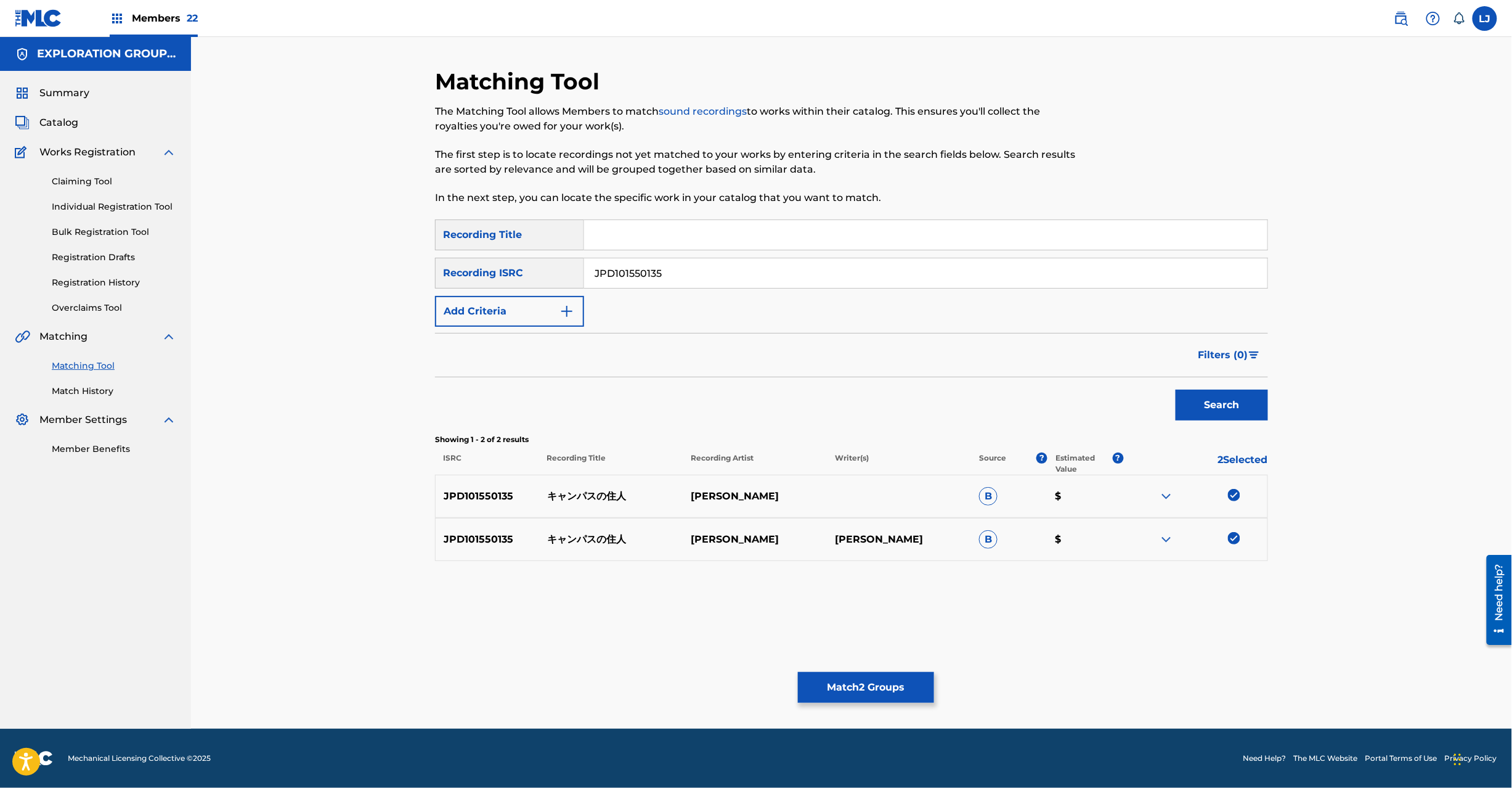
click at [850, 691] on button "Match 2 Groups" at bounding box center [866, 686] width 136 height 30
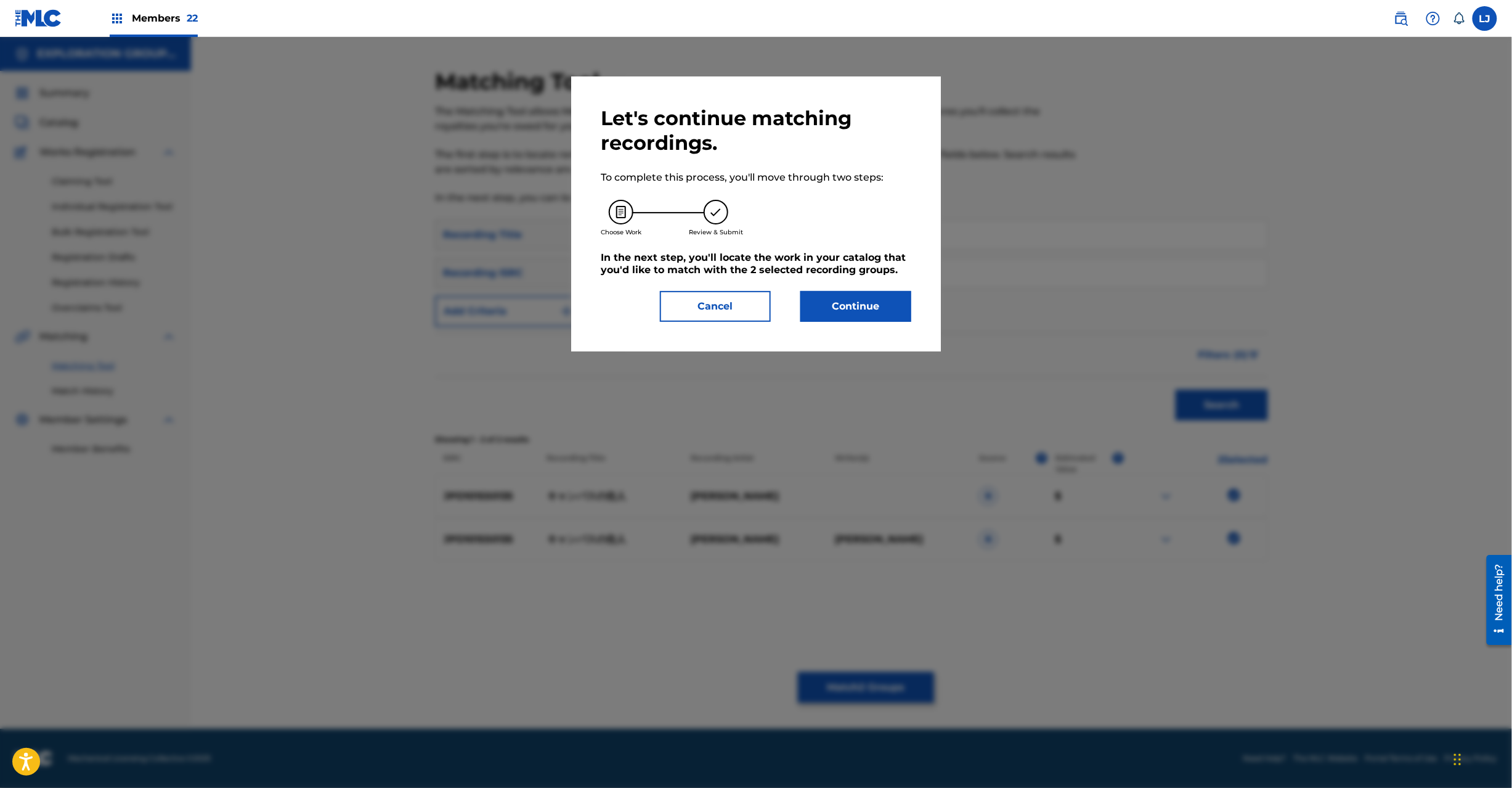
click at [855, 316] on button "Continue" at bounding box center [856, 306] width 111 height 30
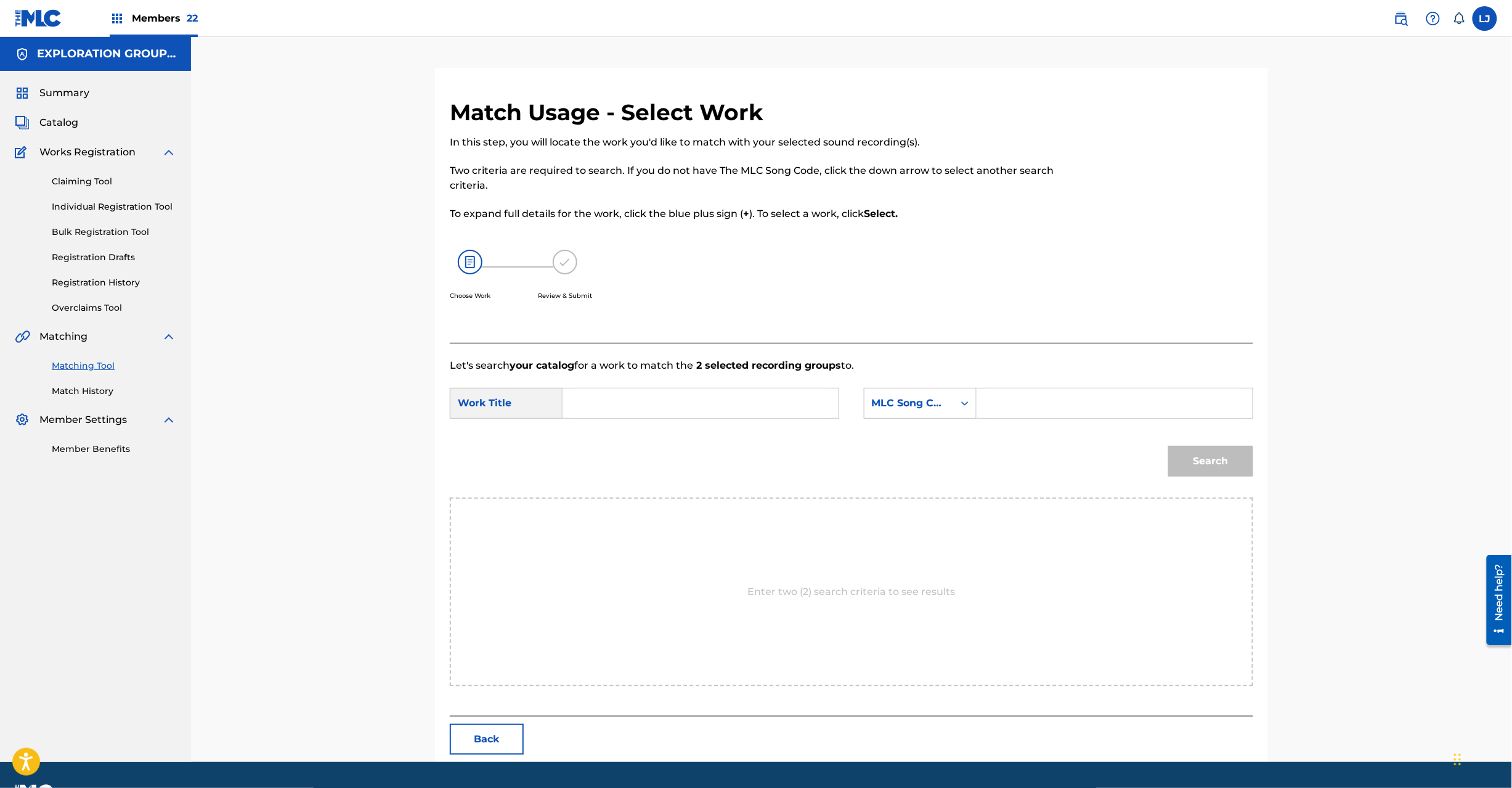
click at [658, 395] on input "Search Form" at bounding box center [701, 403] width 255 height 30
click at [741, 400] on input "Kyanpasuno Juunin KI9V0P" at bounding box center [701, 403] width 255 height 30
type input "[PERSON_NAME]"
click at [1000, 409] on input "Search Form" at bounding box center [1115, 403] width 255 height 30
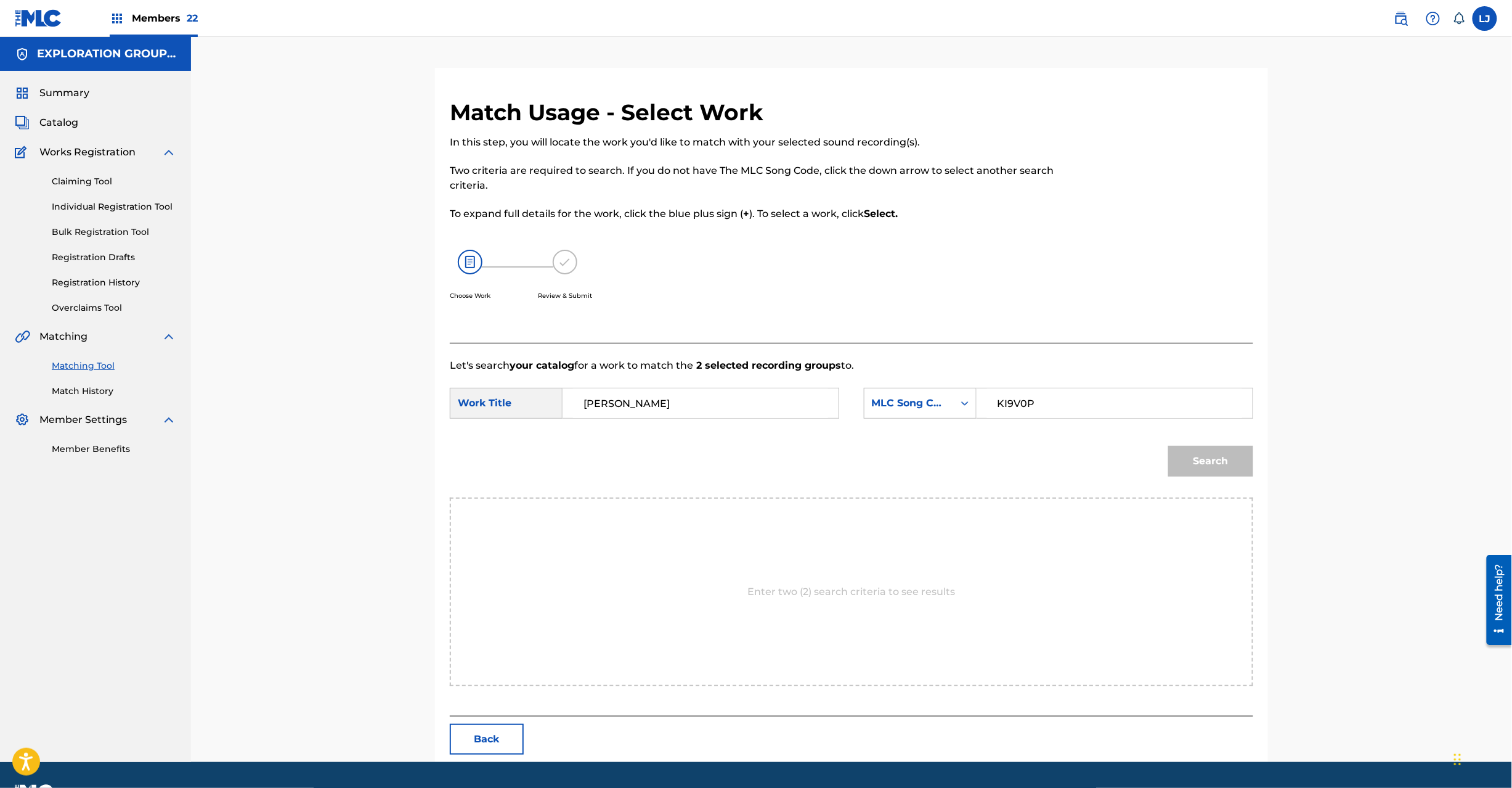
type input "KI9V0P"
click at [1218, 474] on button "Search" at bounding box center [1211, 460] width 85 height 30
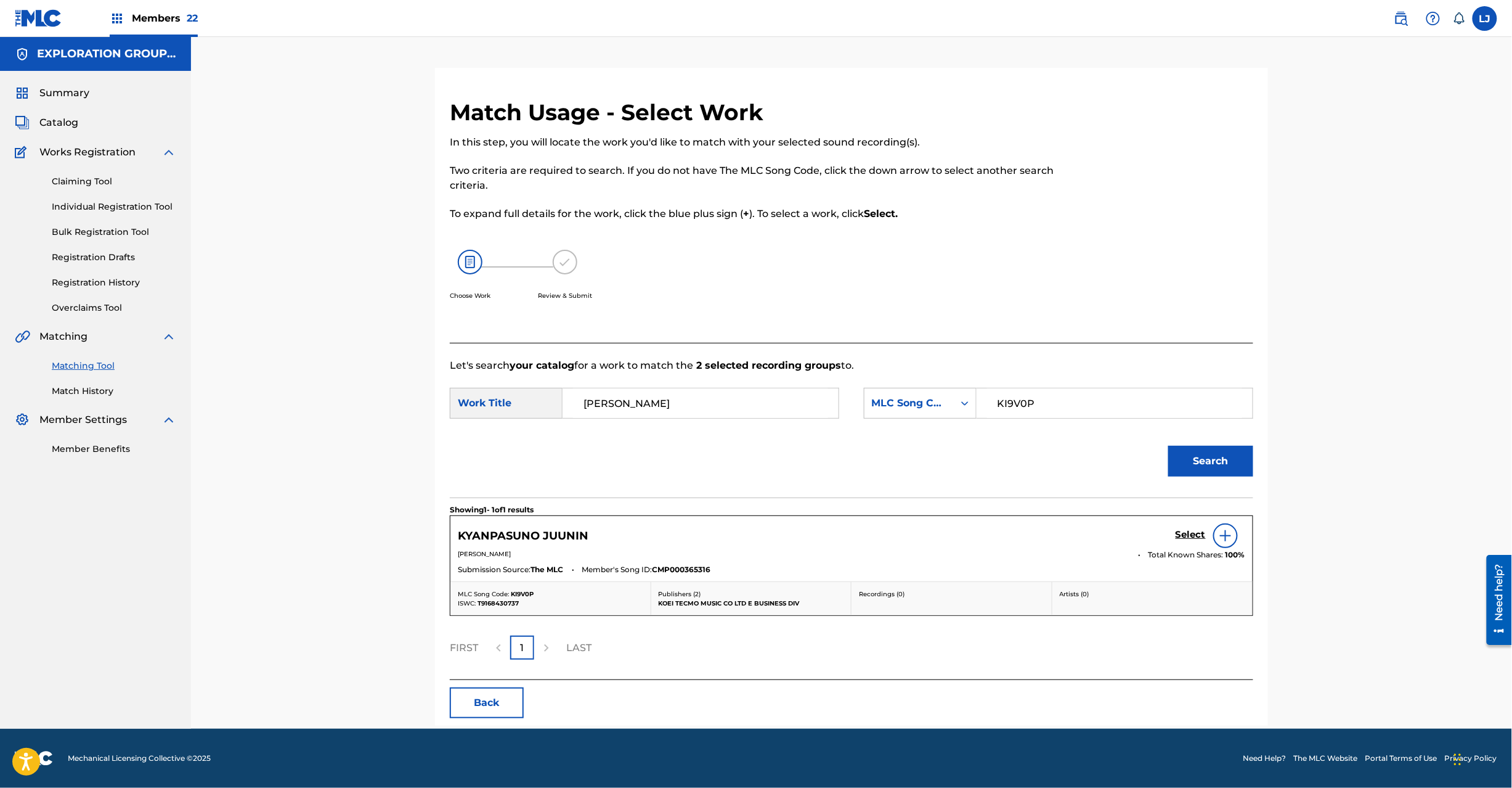
click at [1187, 538] on h5 "Select" at bounding box center [1191, 534] width 30 height 11
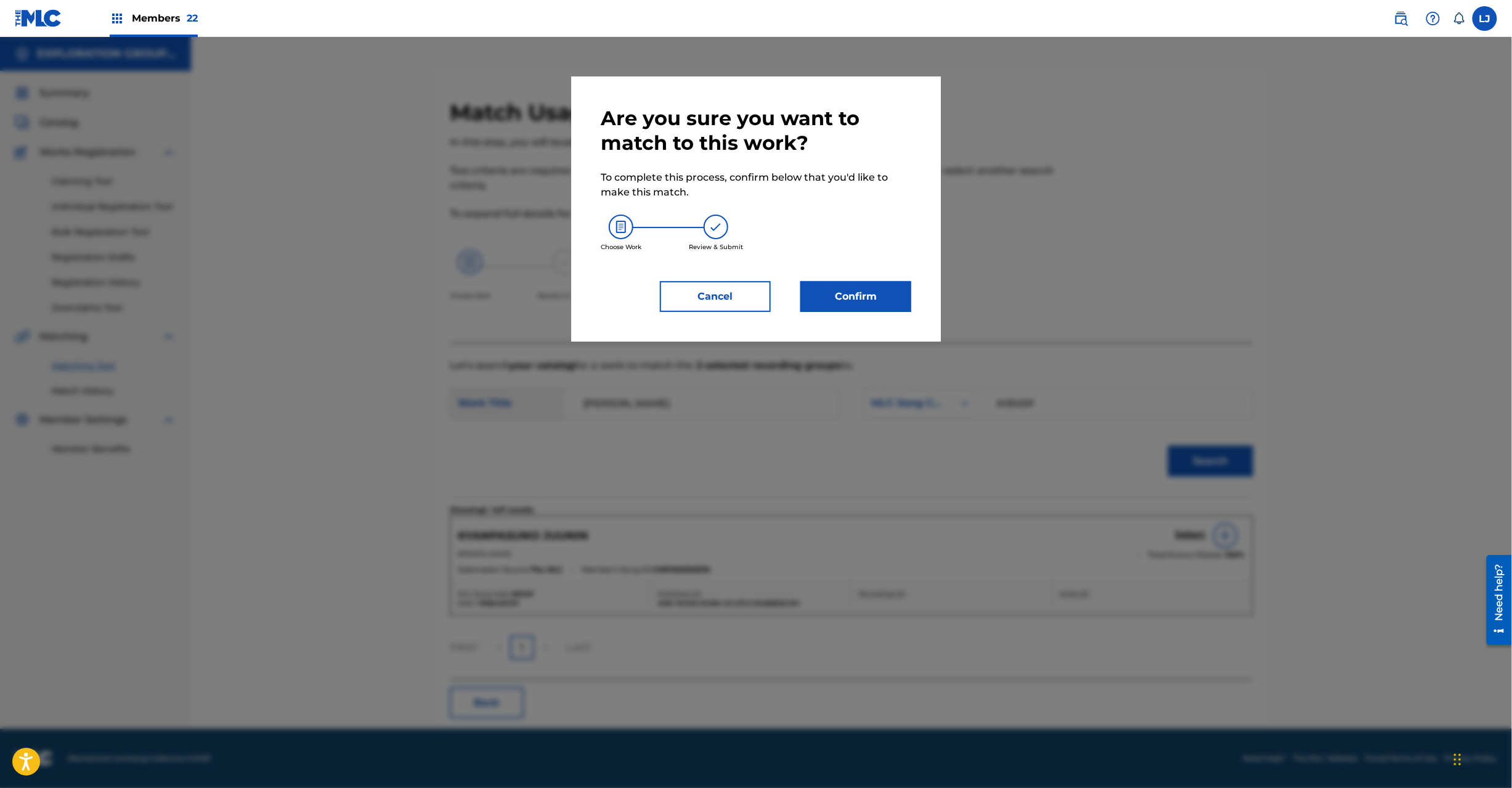
click at [858, 275] on div "Are you sure you want to match to this work? To complete this process, confirm …" at bounding box center [756, 209] width 311 height 206
click at [856, 288] on button "Confirm" at bounding box center [856, 296] width 111 height 30
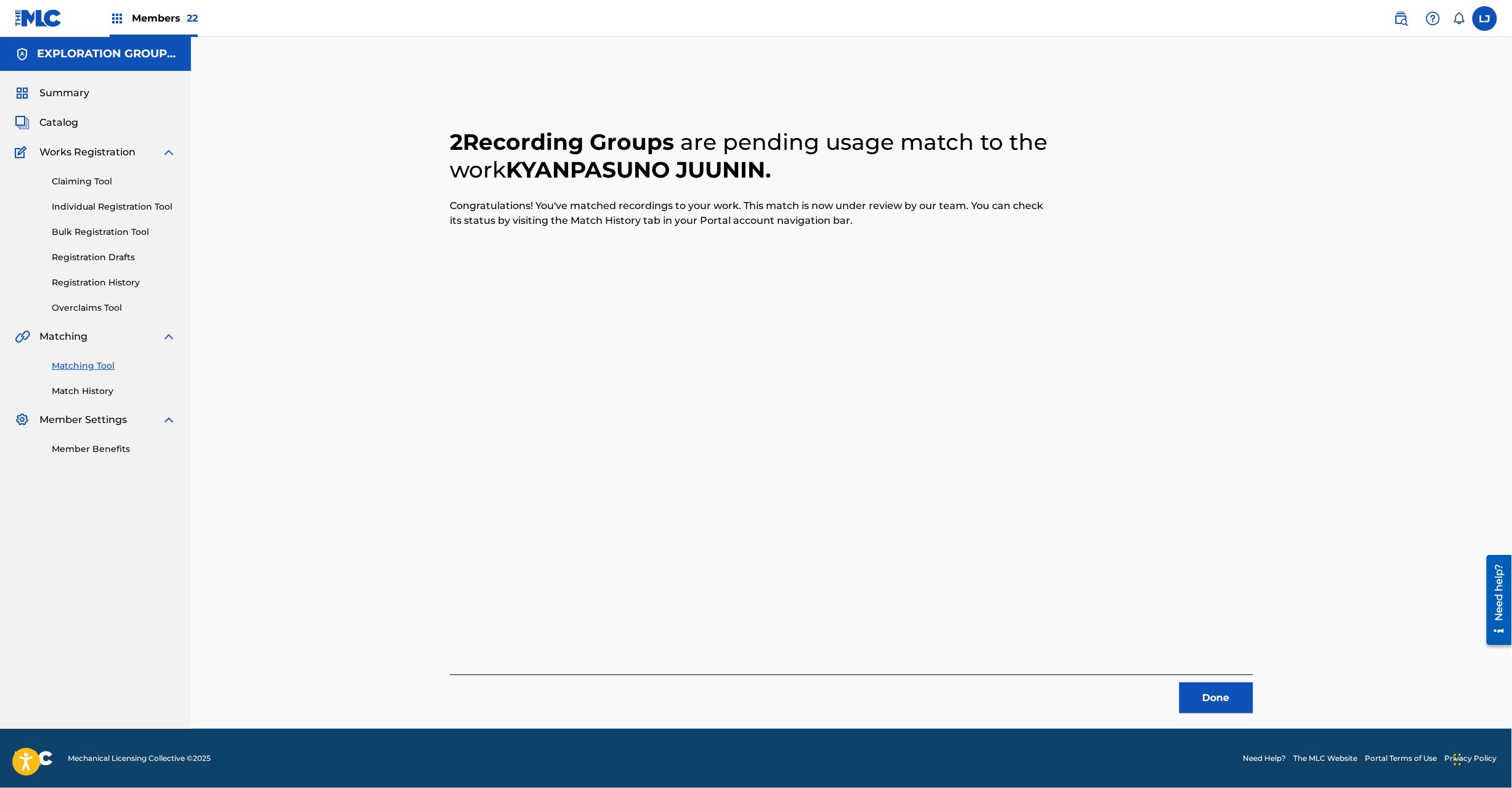
click at [1206, 695] on button "Done" at bounding box center [1216, 697] width 74 height 30
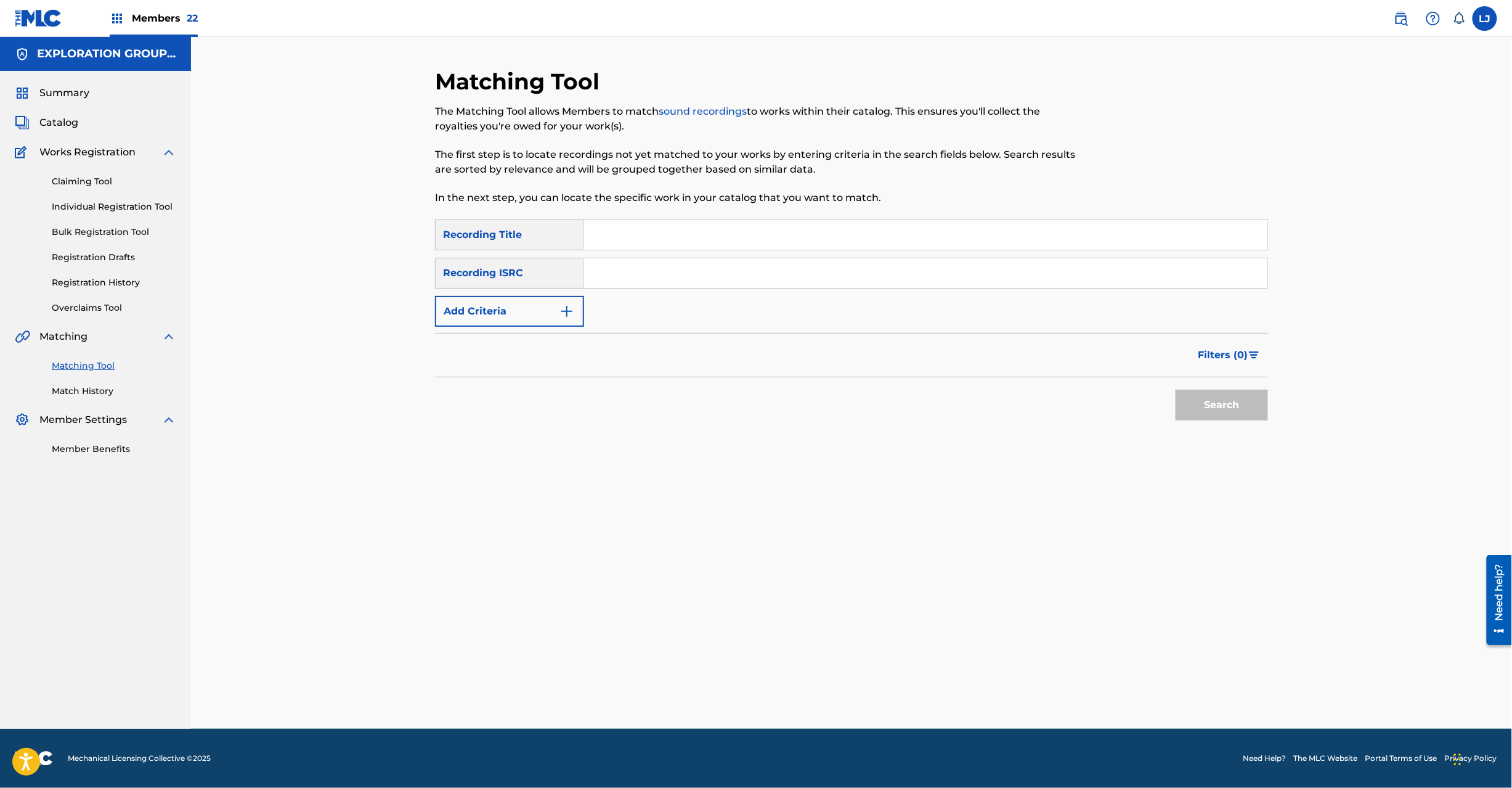
click at [677, 286] on input "Search Form" at bounding box center [926, 273] width 683 height 30
type input "JPD101550171"
click at [1220, 412] on button "Search" at bounding box center [1222, 404] width 92 height 30
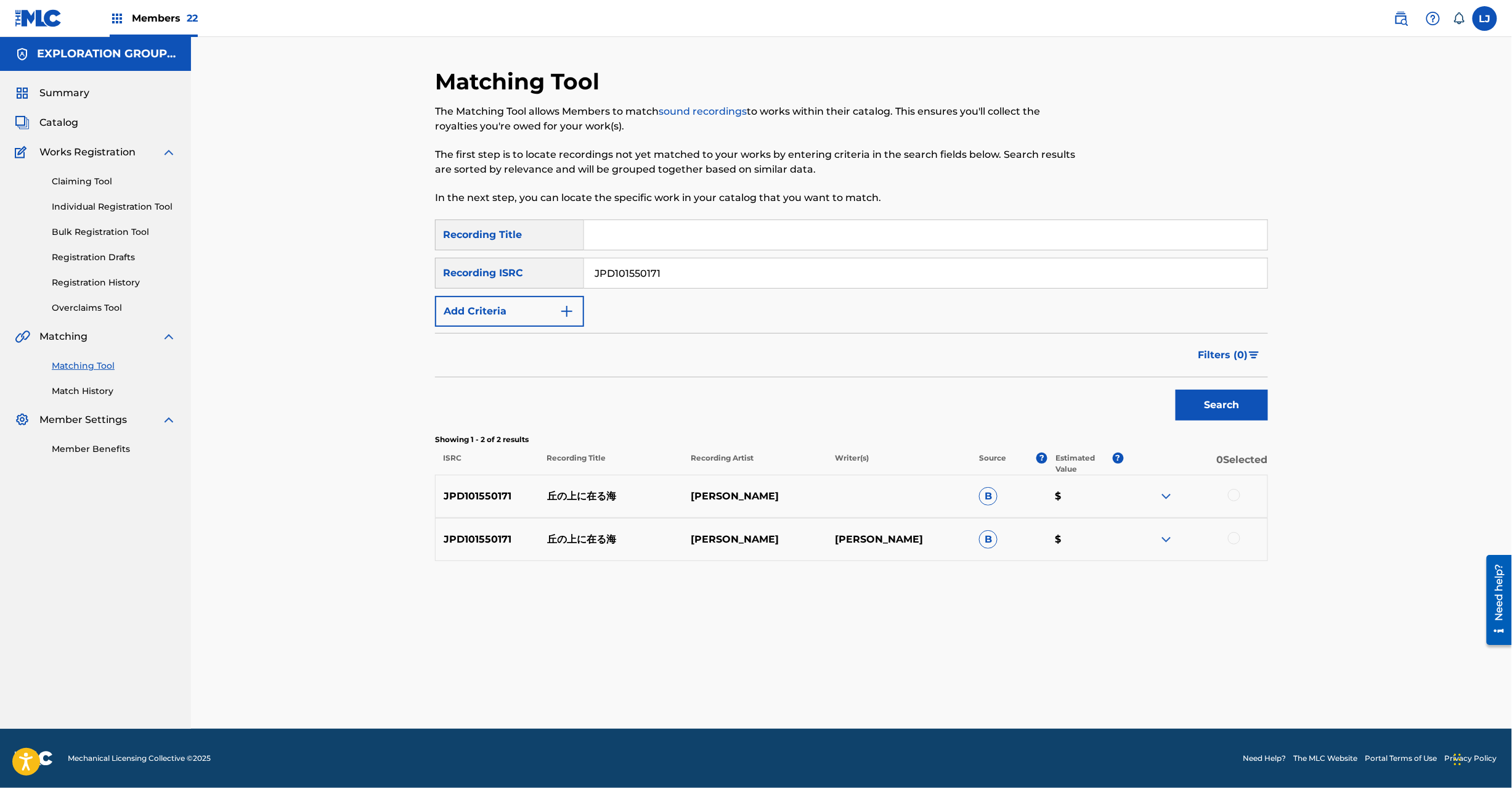
click at [1238, 487] on div "JPD101550171 丘の上に在る海 土屋暁 B $" at bounding box center [851, 496] width 833 height 43
click at [1233, 494] on div at bounding box center [1234, 495] width 12 height 12
click at [1231, 539] on div at bounding box center [1234, 538] width 12 height 12
click at [807, 711] on div "Matching Tool The Matching Tool allows Members to match sound recordings to wor…" at bounding box center [851, 398] width 833 height 661
click at [856, 691] on button "Match 2 Groups" at bounding box center [866, 686] width 136 height 30
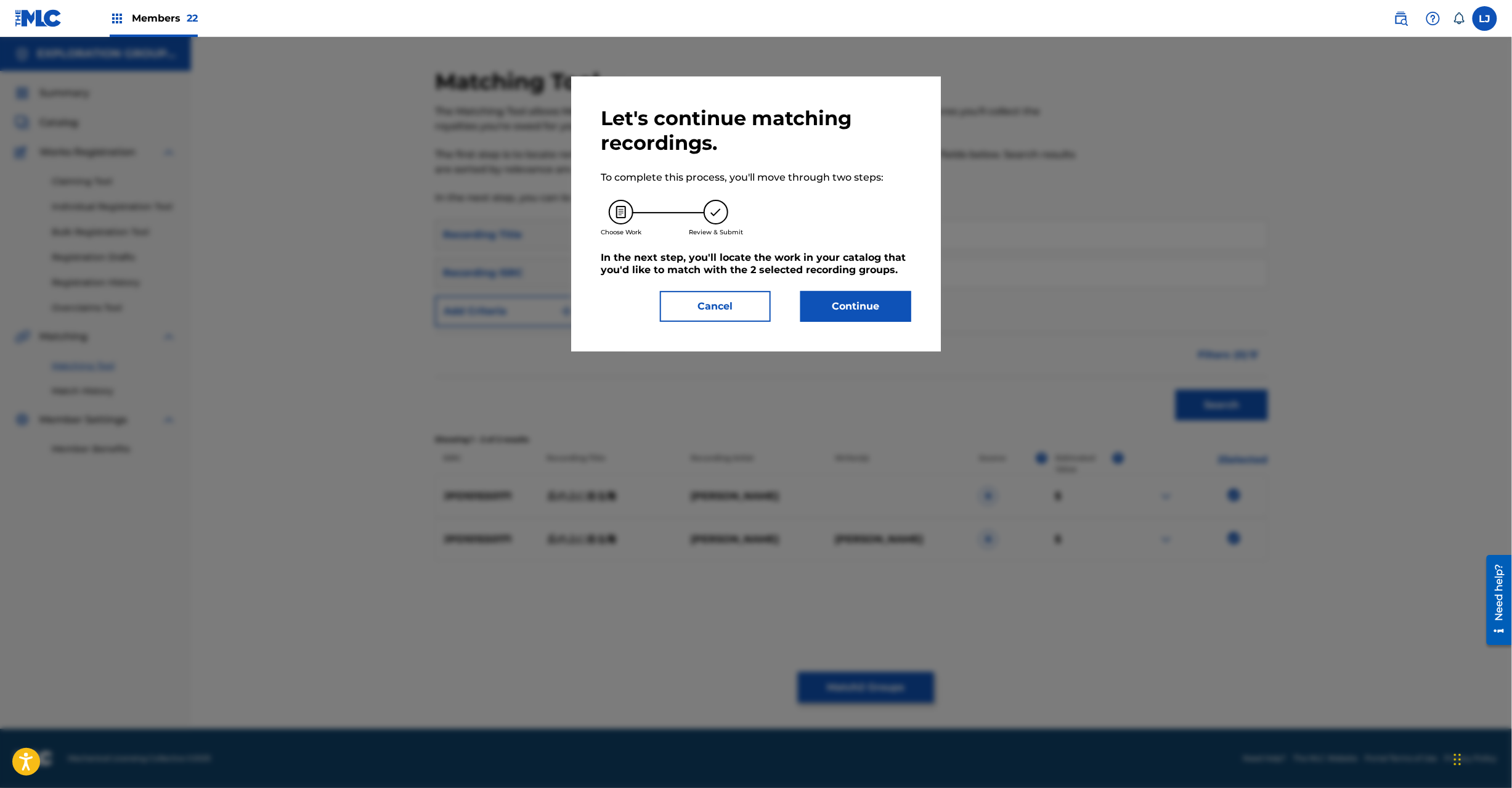
click at [863, 304] on button "Continue" at bounding box center [856, 306] width 111 height 30
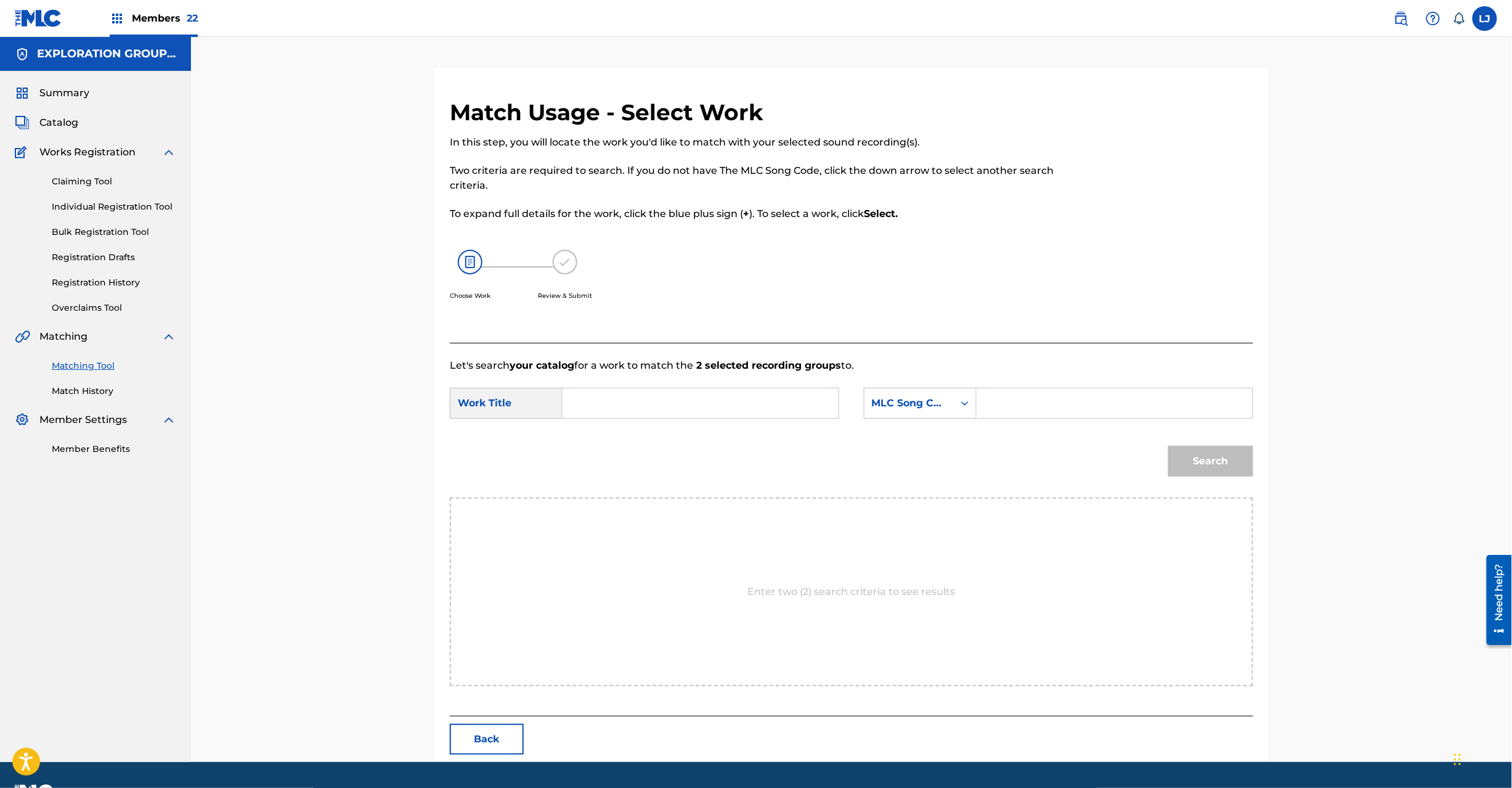
click at [764, 409] on input "Search Form" at bounding box center [701, 403] width 255 height 30
click at [789, 411] on input "Okano Ueni Aru Umi OL4LZE" at bounding box center [701, 403] width 255 height 30
type input "Okano [PERSON_NAME]"
click at [1083, 409] on input "Search Form" at bounding box center [1115, 403] width 255 height 30
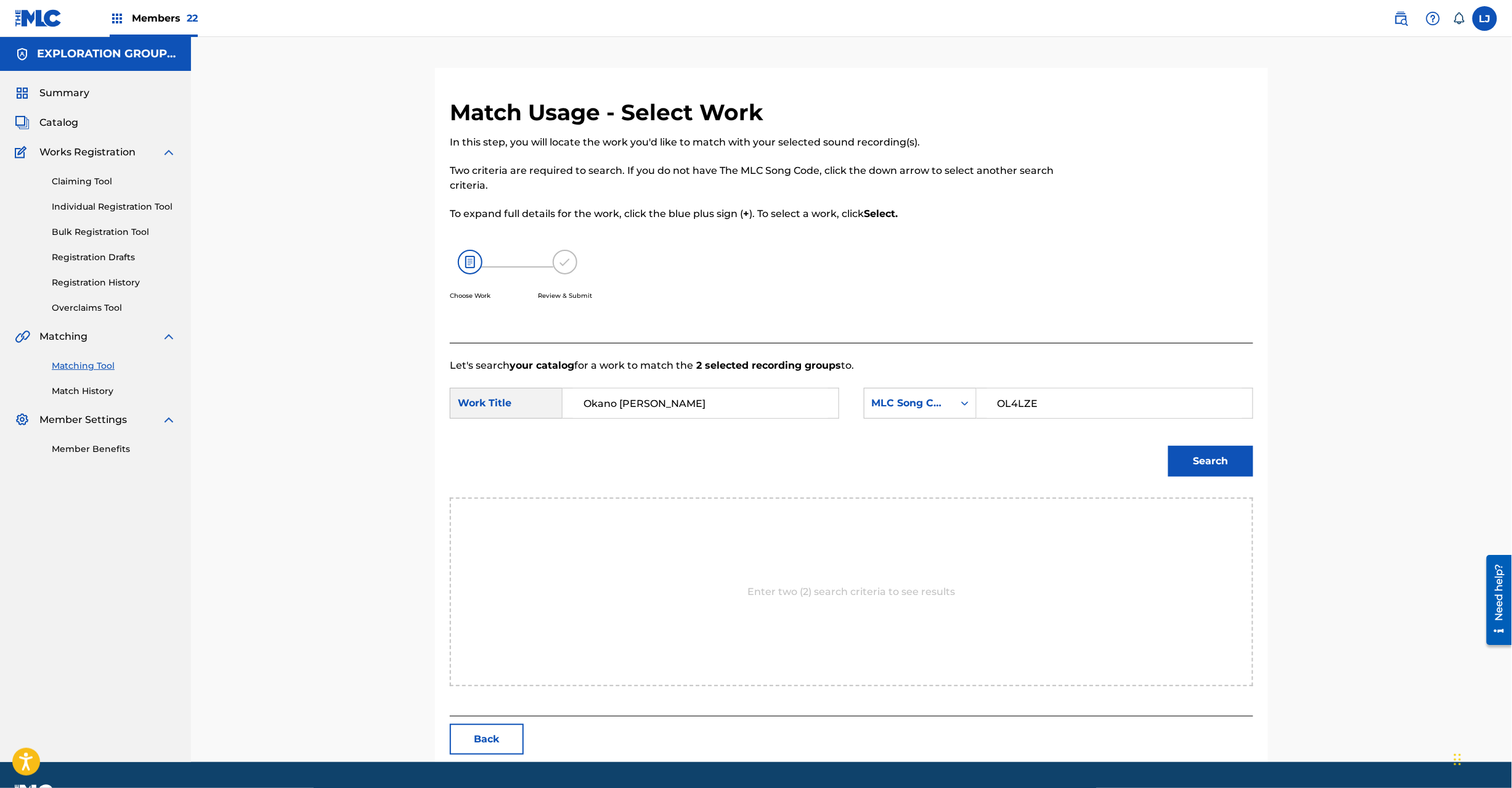
type input "OL4LZE"
click at [1186, 461] on button "Search" at bounding box center [1211, 460] width 85 height 30
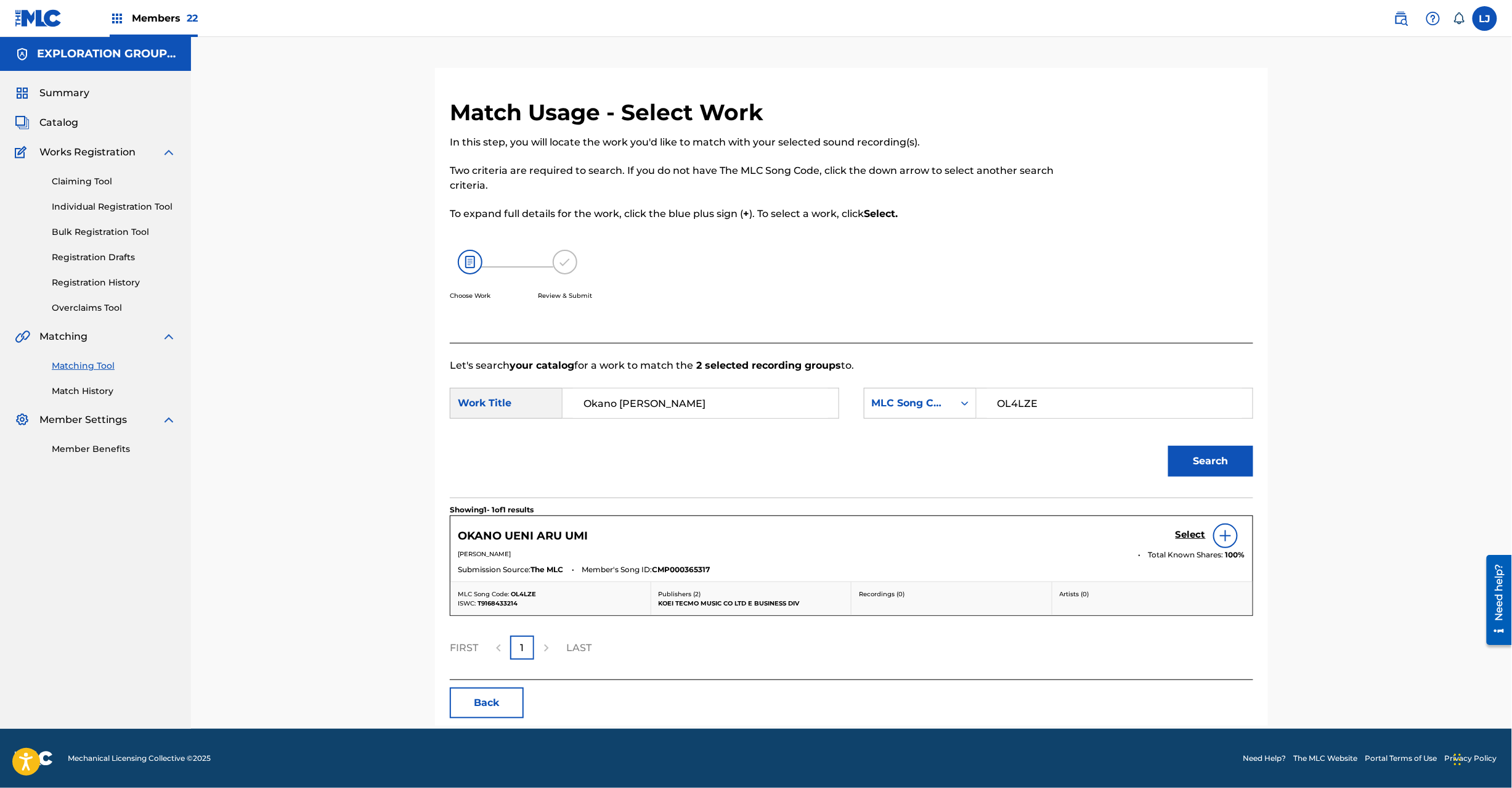
click at [1193, 540] on h5 "Select" at bounding box center [1191, 534] width 30 height 11
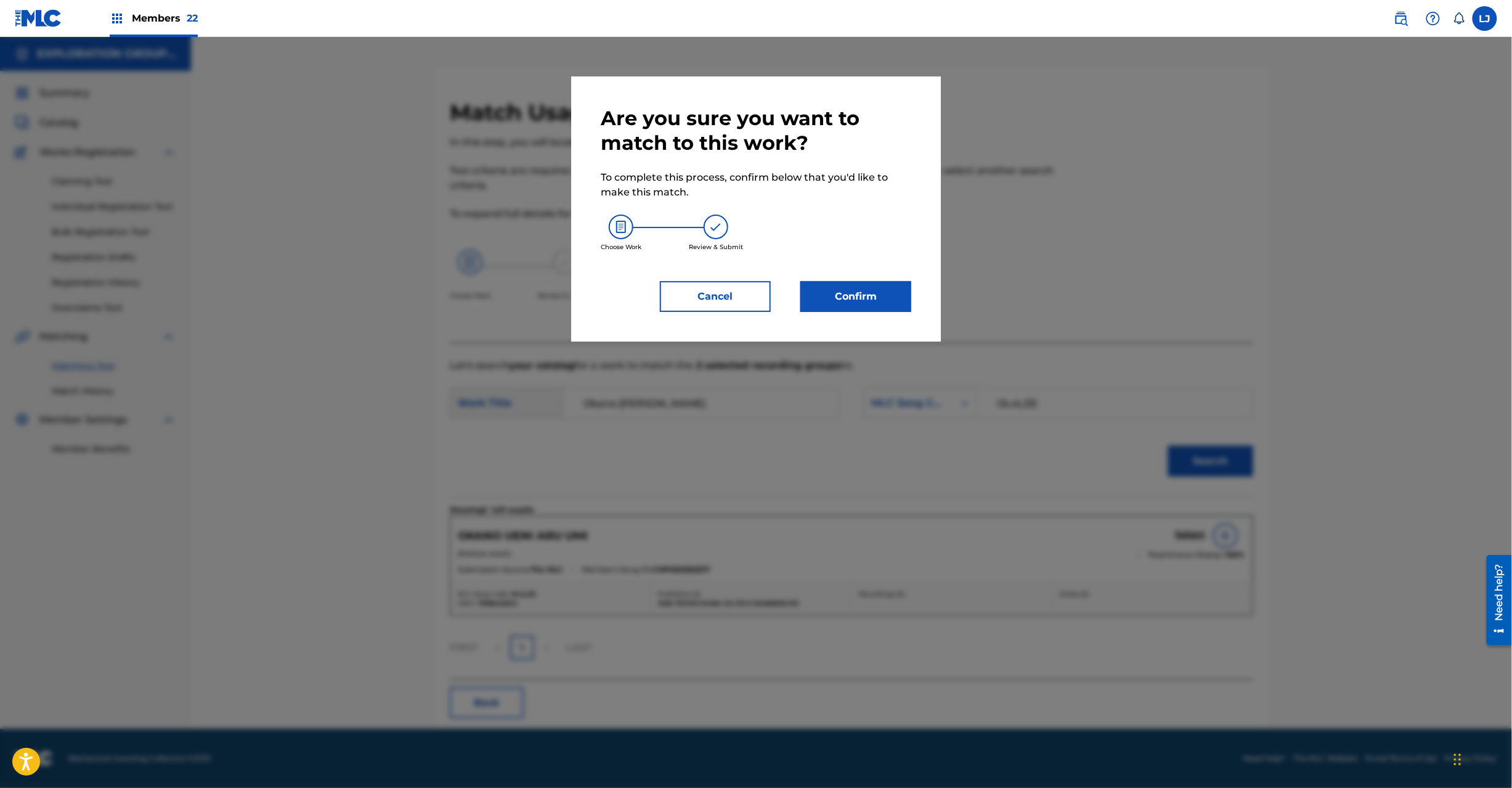
click at [852, 300] on button "Confirm" at bounding box center [856, 296] width 111 height 30
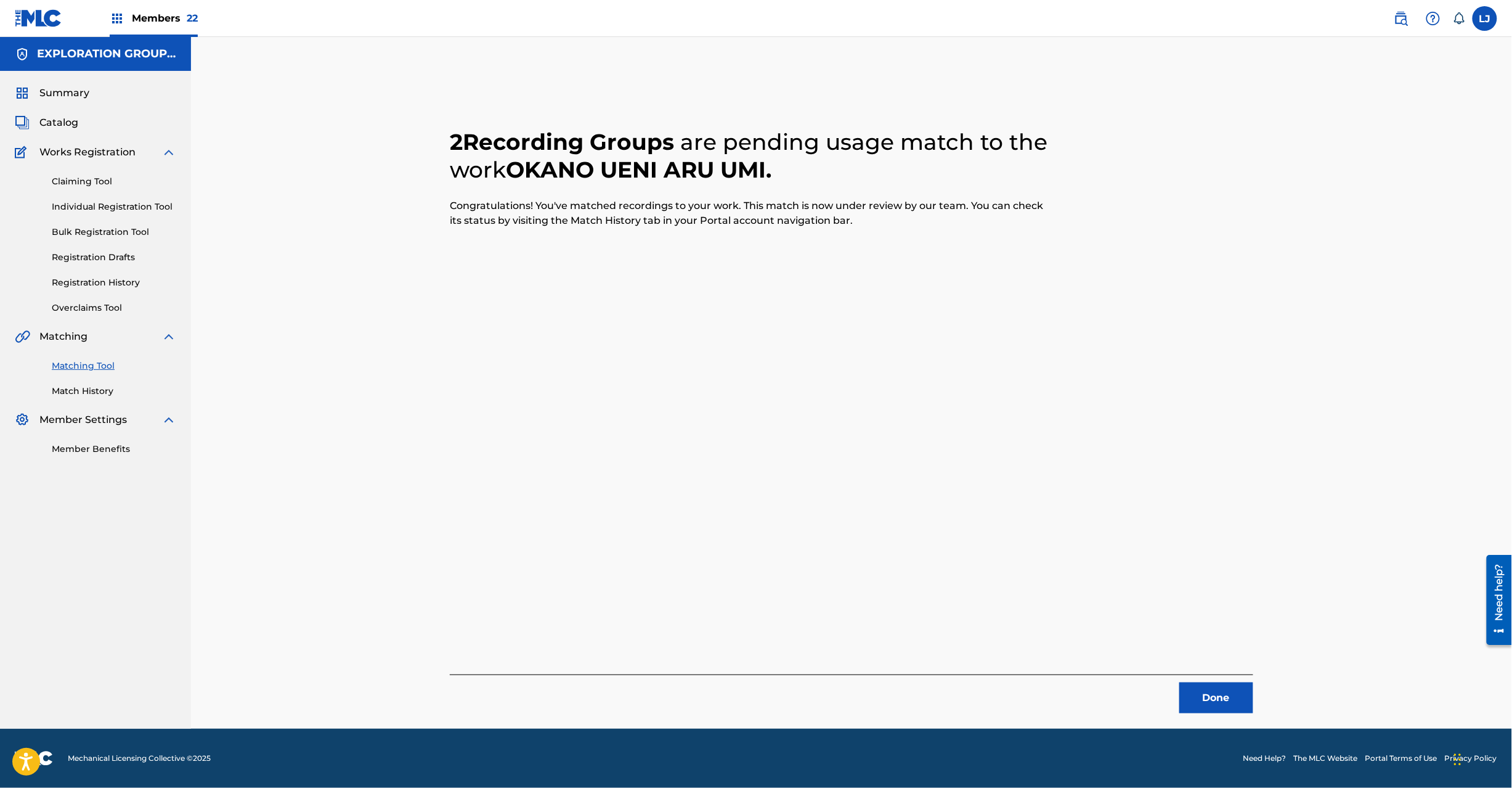
click at [1221, 703] on button "Done" at bounding box center [1216, 697] width 74 height 30
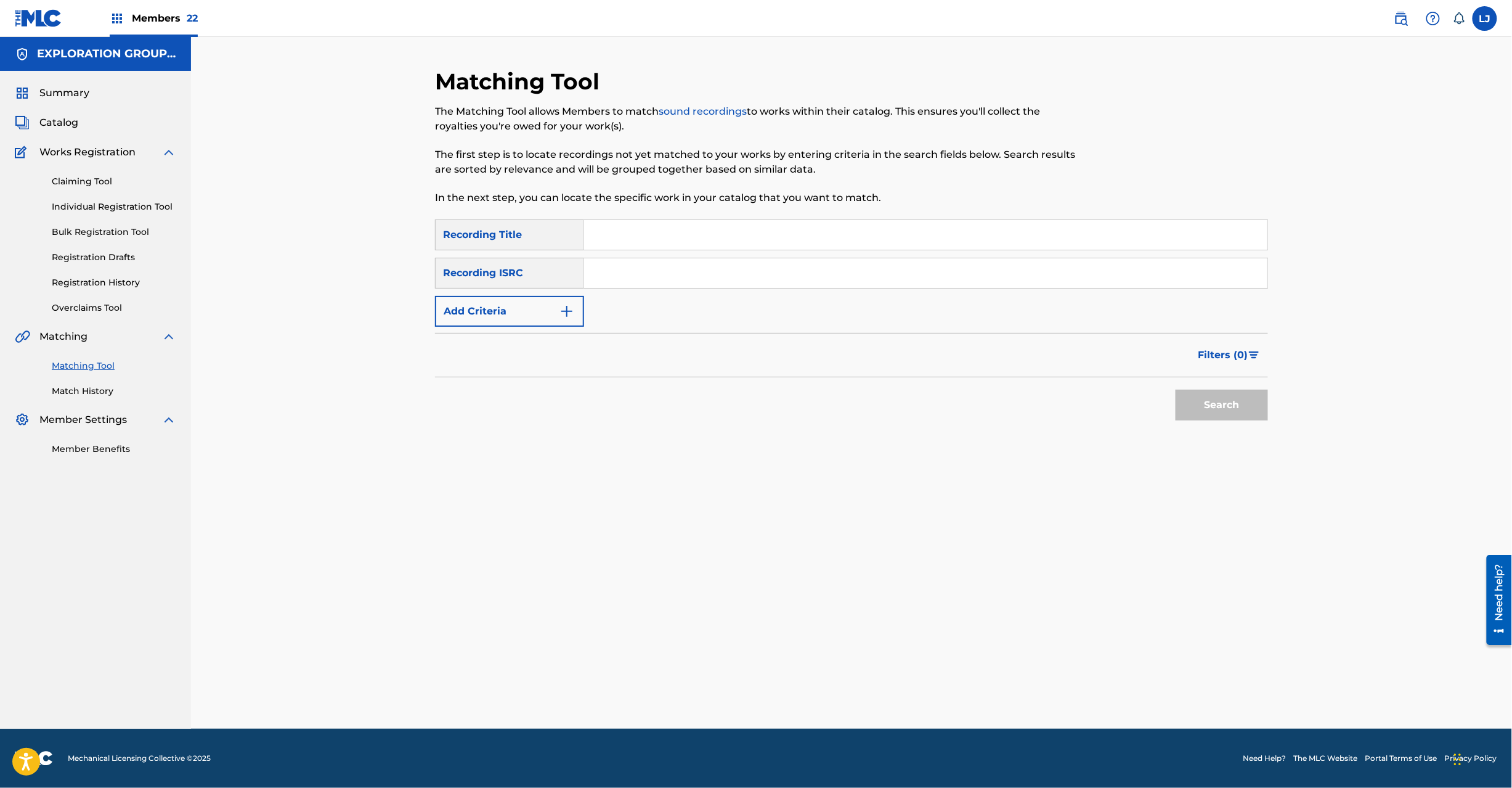
click at [632, 275] on input "Search Form" at bounding box center [926, 273] width 683 height 30
type input "JPD101550173"
click at [1226, 396] on button "Search" at bounding box center [1222, 404] width 92 height 30
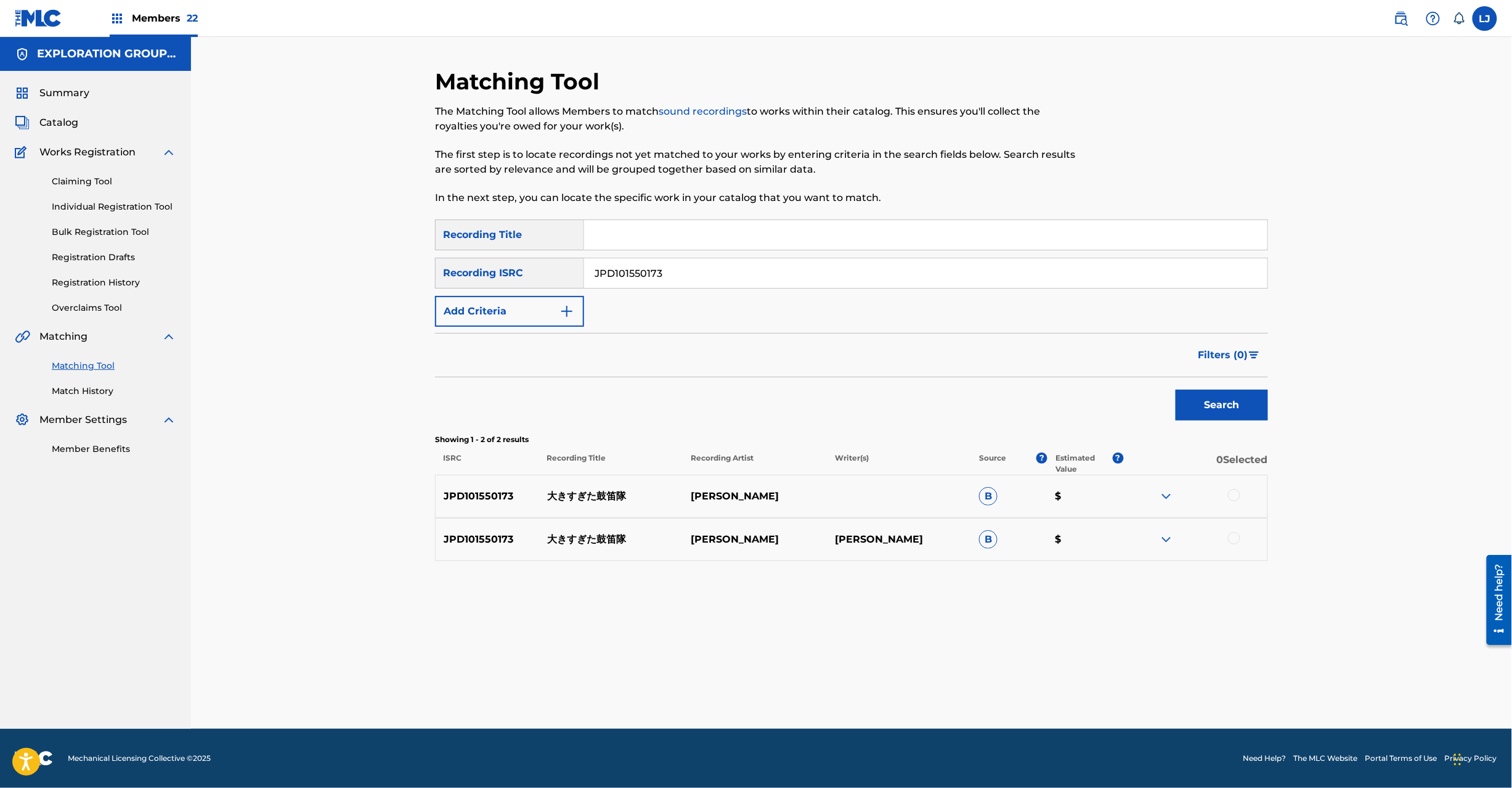
click at [1228, 495] on div at bounding box center [1234, 495] width 12 height 12
click at [1233, 528] on div "JPD101550173 大きすぎた鼓笛隊 [PERSON_NAME] $" at bounding box center [851, 540] width 833 height 43
click at [1230, 540] on div at bounding box center [1234, 538] width 12 height 12
click at [914, 676] on button "Match 2 Groups" at bounding box center [866, 686] width 136 height 30
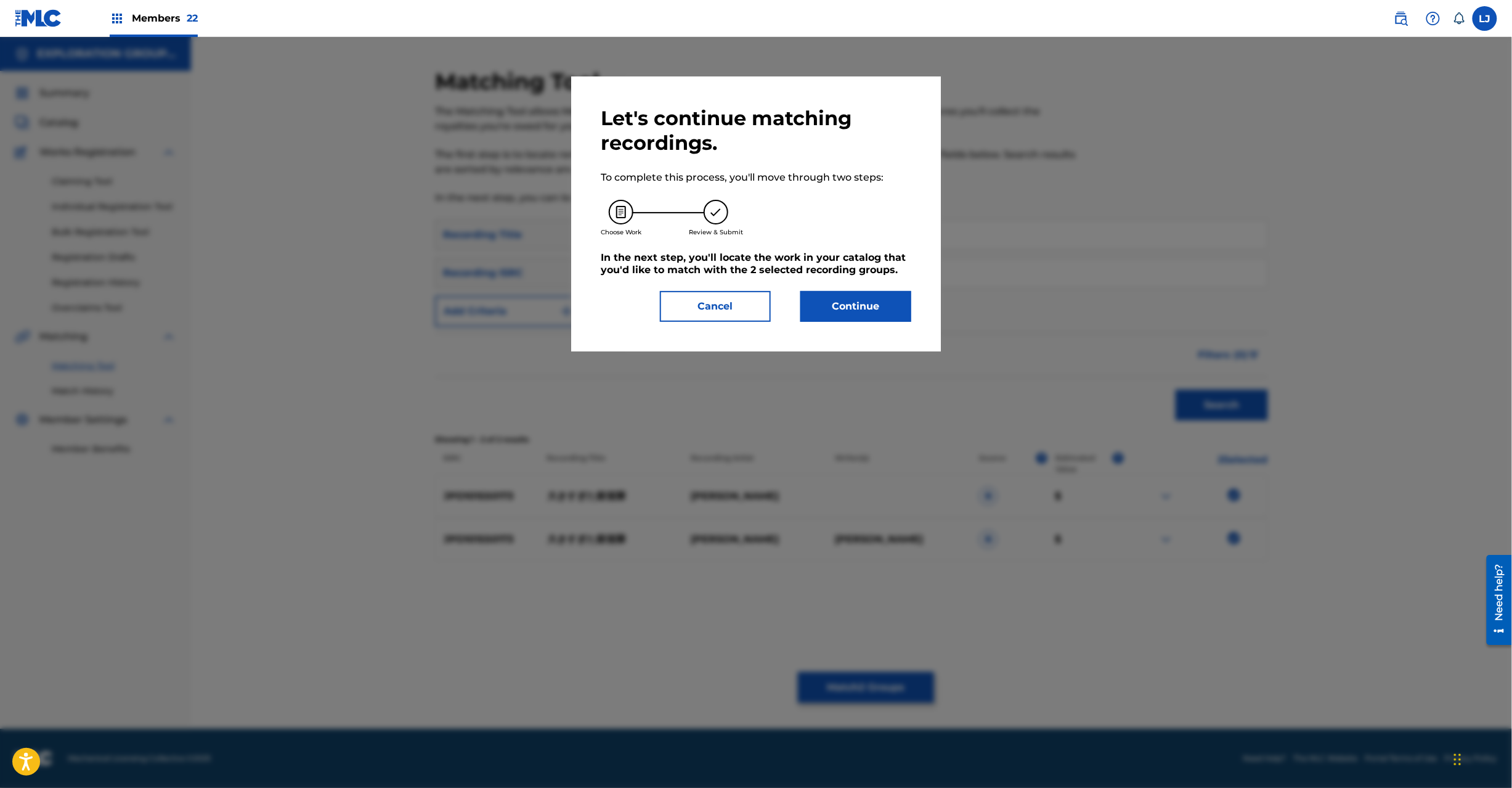
click at [873, 307] on button "Continue" at bounding box center [856, 306] width 111 height 30
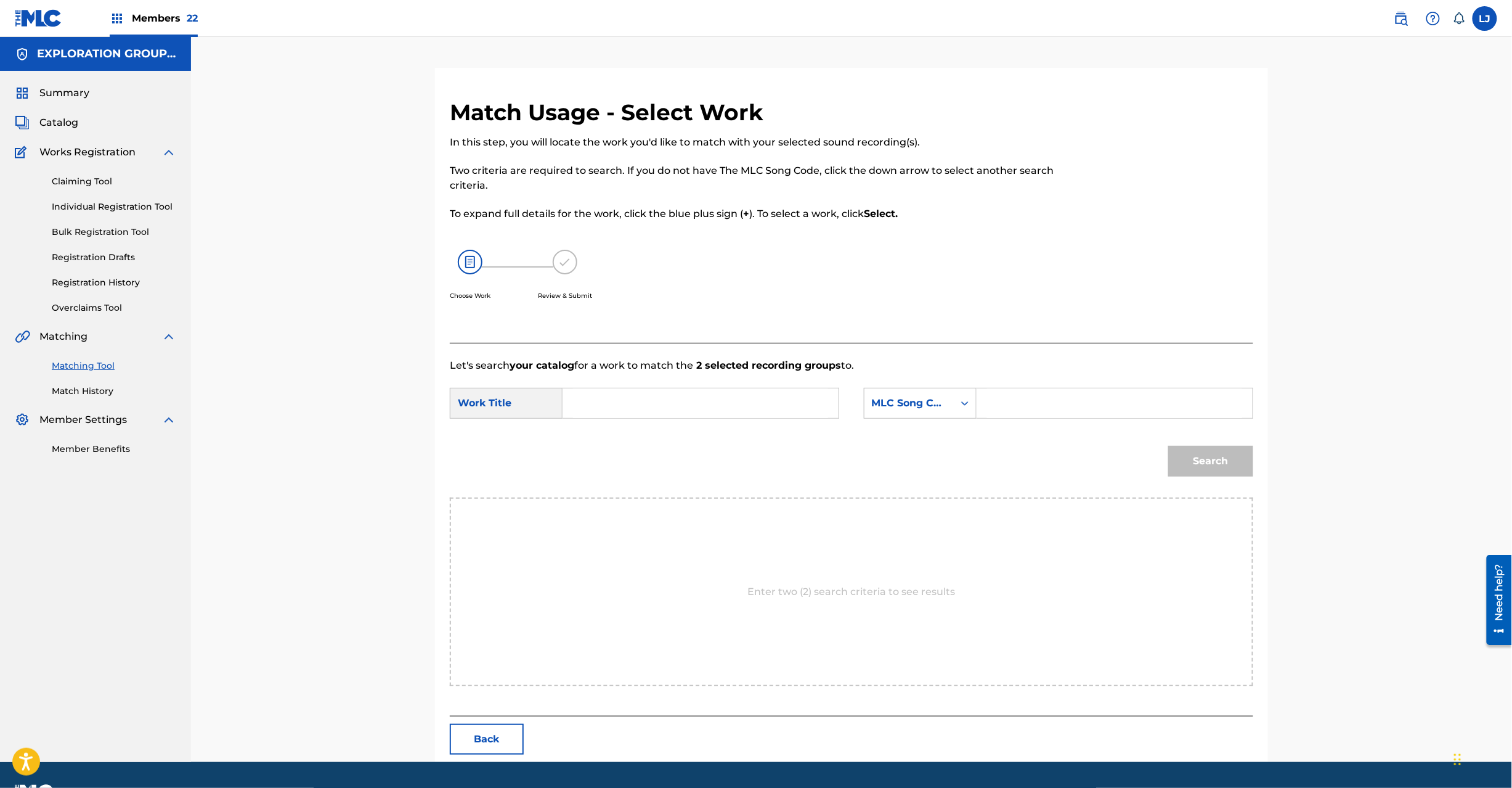
click at [809, 394] on input "Search Form" at bounding box center [701, 403] width 255 height 30
click at [689, 420] on div "SearchWithCriteria4cbf4f85-5f06-4ddd-8779-2feb1bd91871 Work Title Ooki Sugita K…" at bounding box center [851, 407] width 803 height 38
click at [784, 403] on input "Ooki Sugita Kotekitai OL4LXG" at bounding box center [701, 403] width 255 height 30
type input "Ooki [PERSON_NAME]"
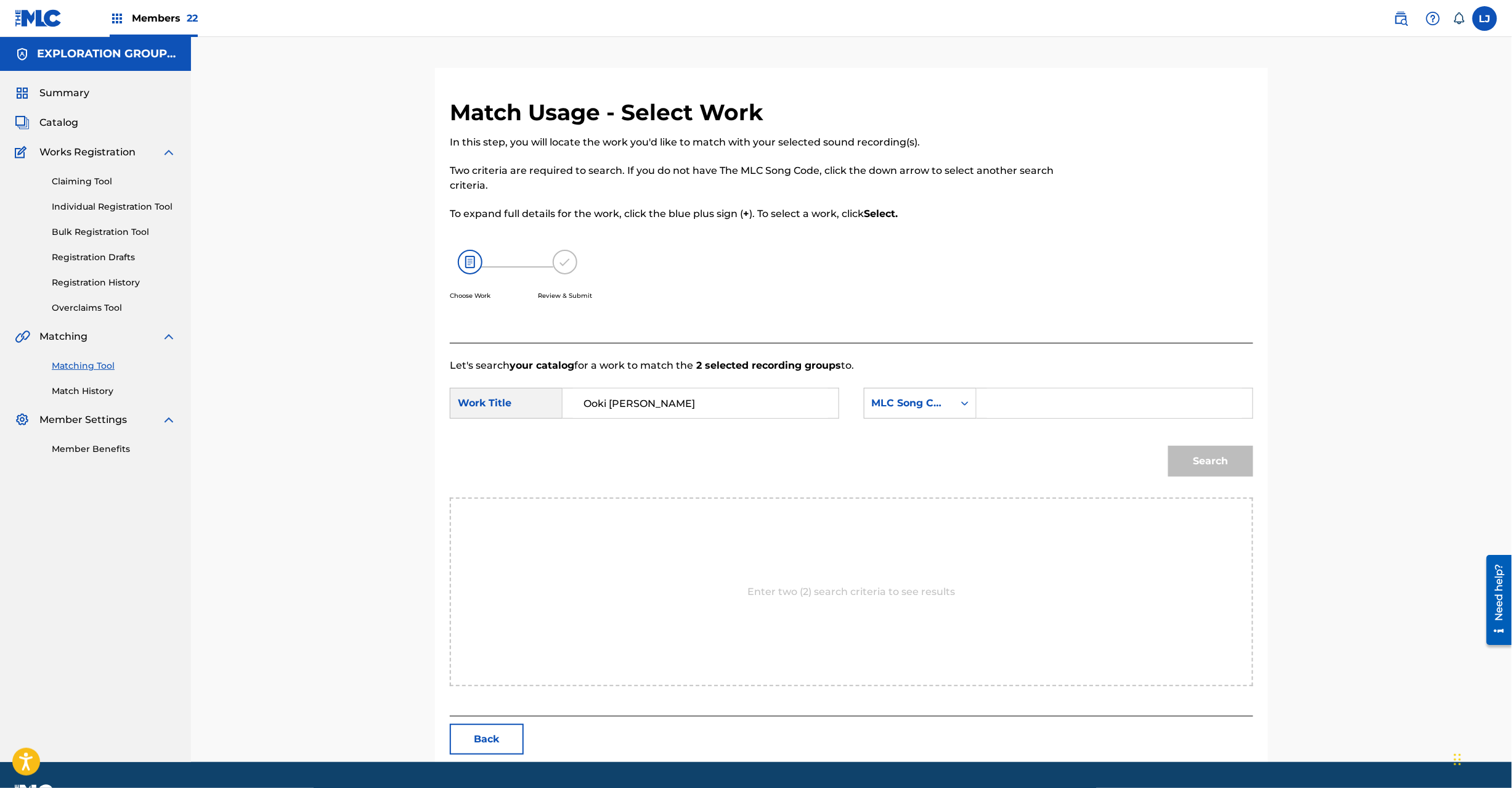
click at [1095, 403] on input "Search Form" at bounding box center [1115, 403] width 255 height 30
type input "OL4LXG"
drag, startPoint x: 1223, startPoint y: 493, endPoint x: 1225, endPoint y: 474, distance: 19.1
click at [1224, 493] on div "Search" at bounding box center [851, 466] width 803 height 64
click at [1225, 474] on button "Search" at bounding box center [1211, 460] width 85 height 30
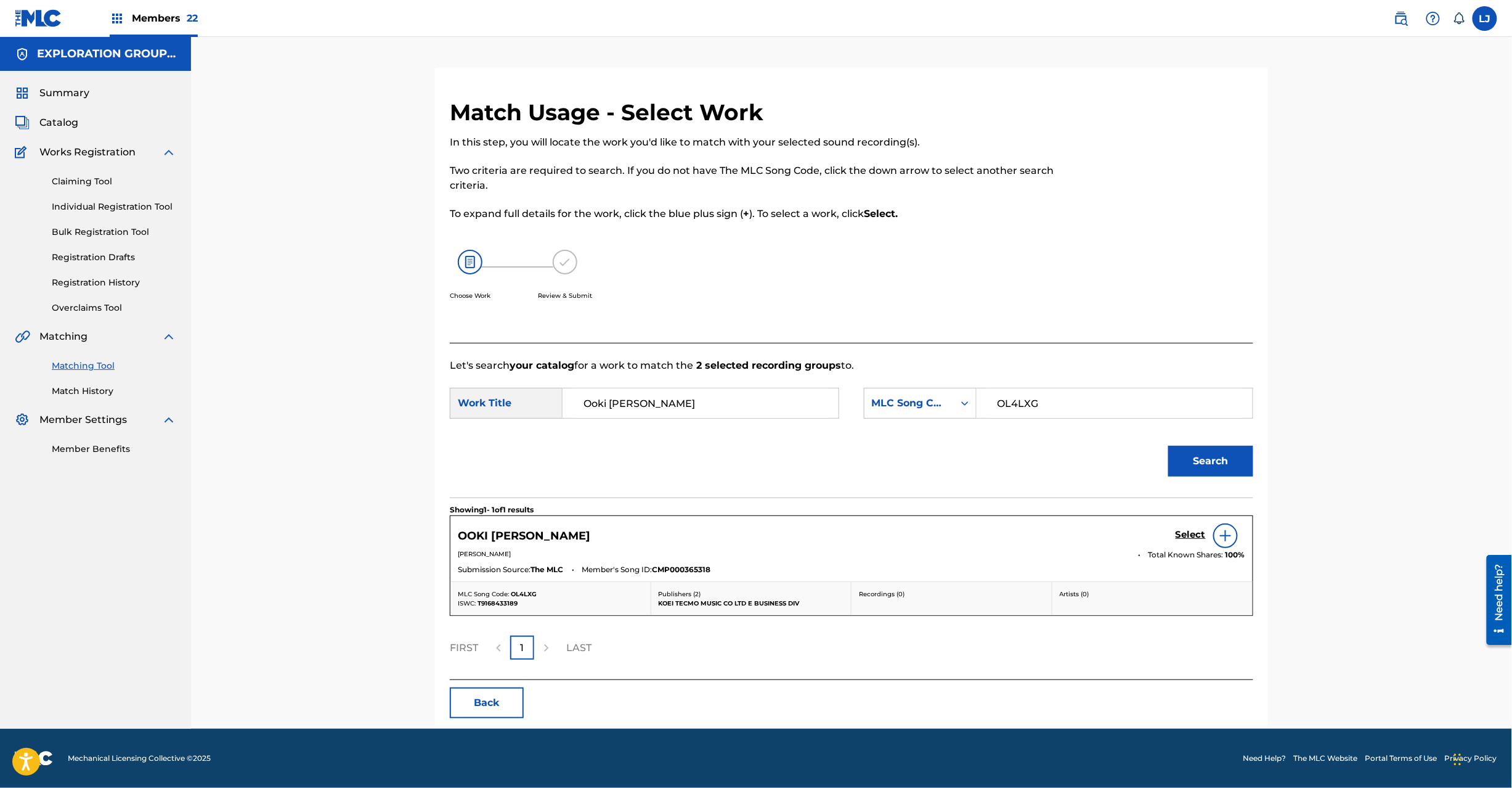
click at [1176, 543] on div "Select" at bounding box center [1211, 535] width 69 height 24
click at [1183, 533] on h5 "Select" at bounding box center [1191, 534] width 30 height 11
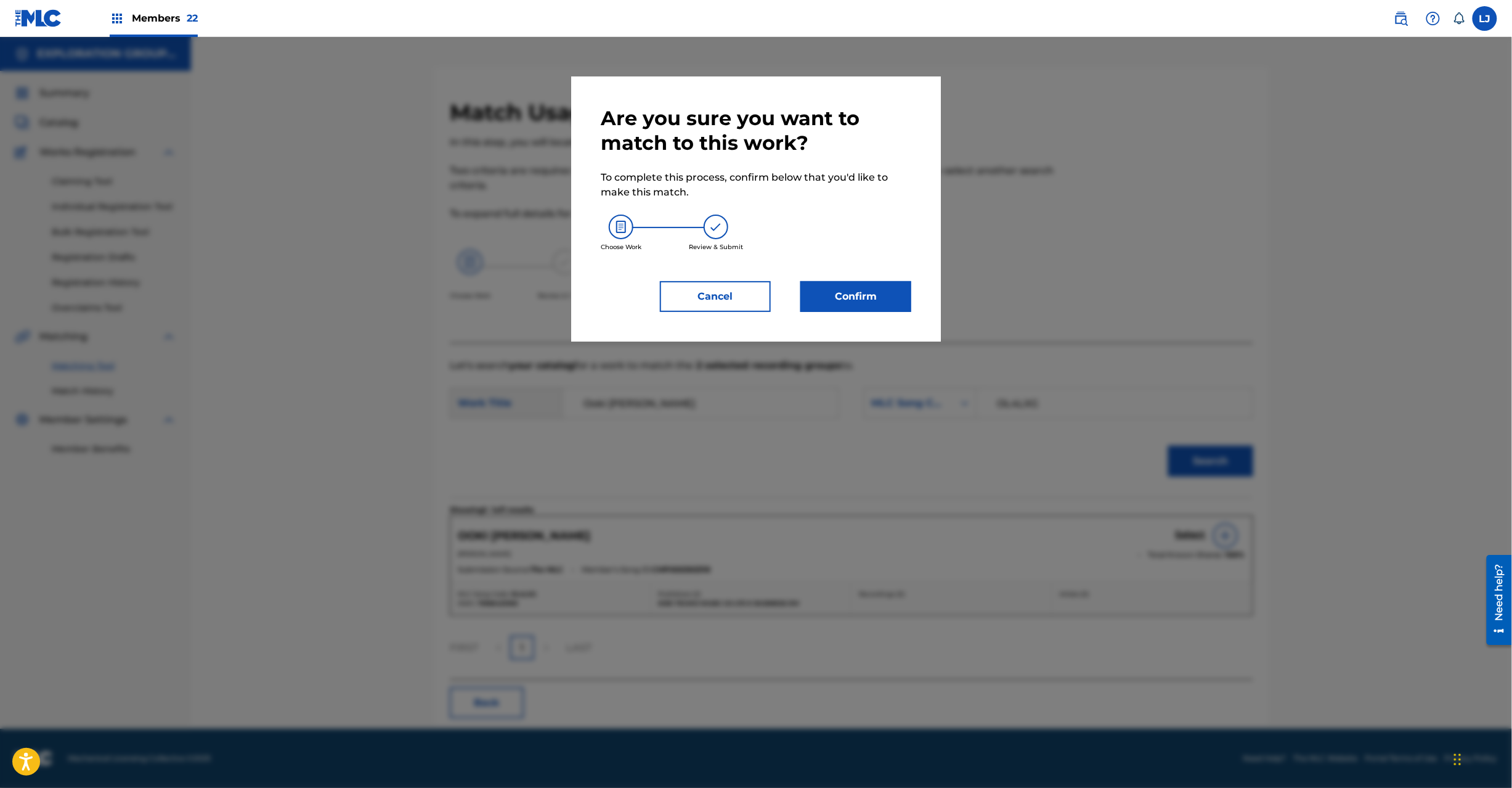
drag, startPoint x: 811, startPoint y: 276, endPoint x: 829, endPoint y: 286, distance: 20.6
click at [814, 277] on div "Are you sure you want to match to this work? To complete this process, confirm …" at bounding box center [756, 209] width 311 height 206
click at [829, 286] on button "Confirm" at bounding box center [856, 296] width 111 height 30
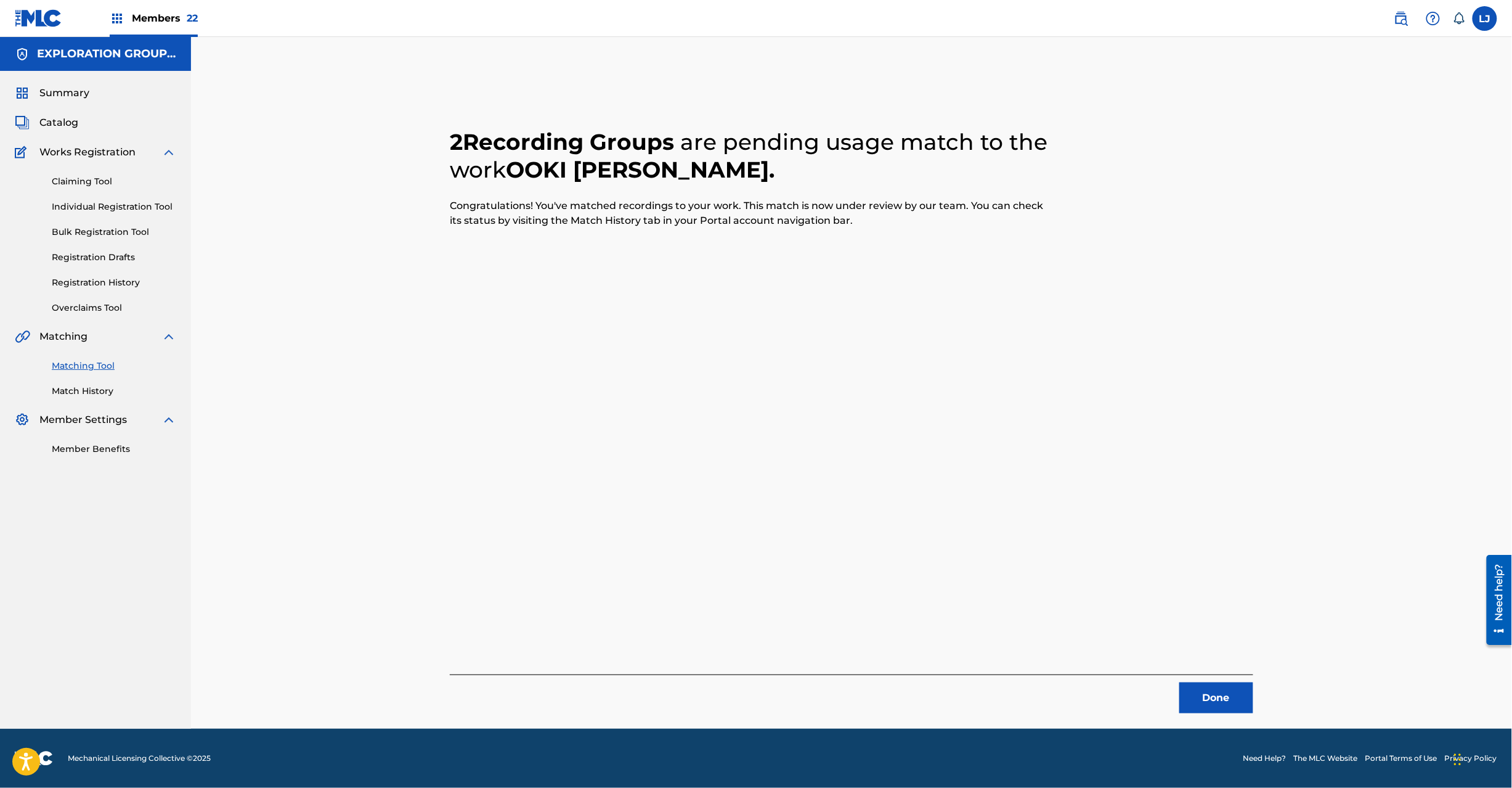
click at [1244, 705] on button "Done" at bounding box center [1216, 697] width 74 height 30
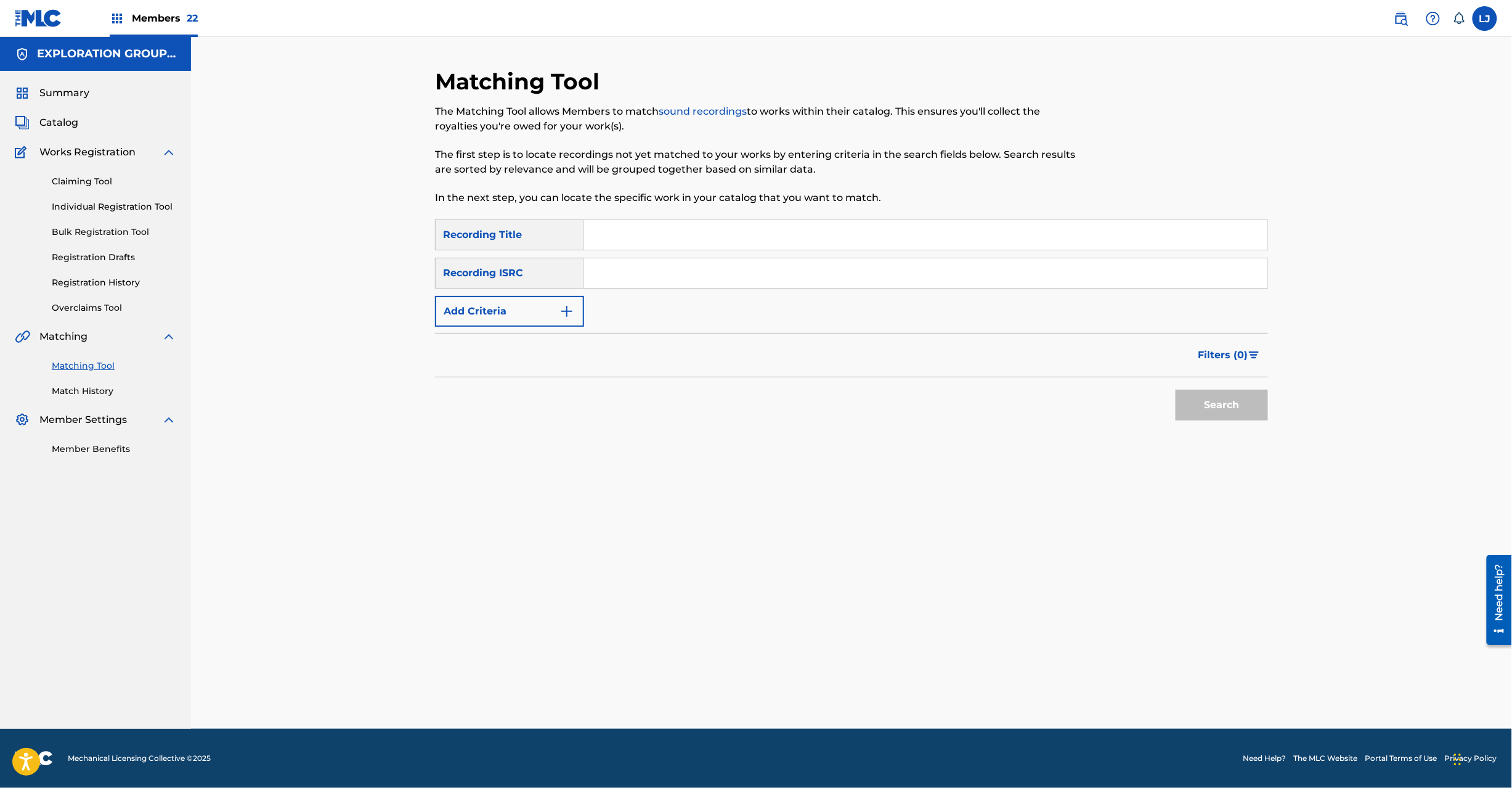
click at [749, 271] on input "Search Form" at bounding box center [926, 273] width 683 height 30
type input "JPF490112110"
click at [1212, 407] on button "Search" at bounding box center [1222, 404] width 92 height 30
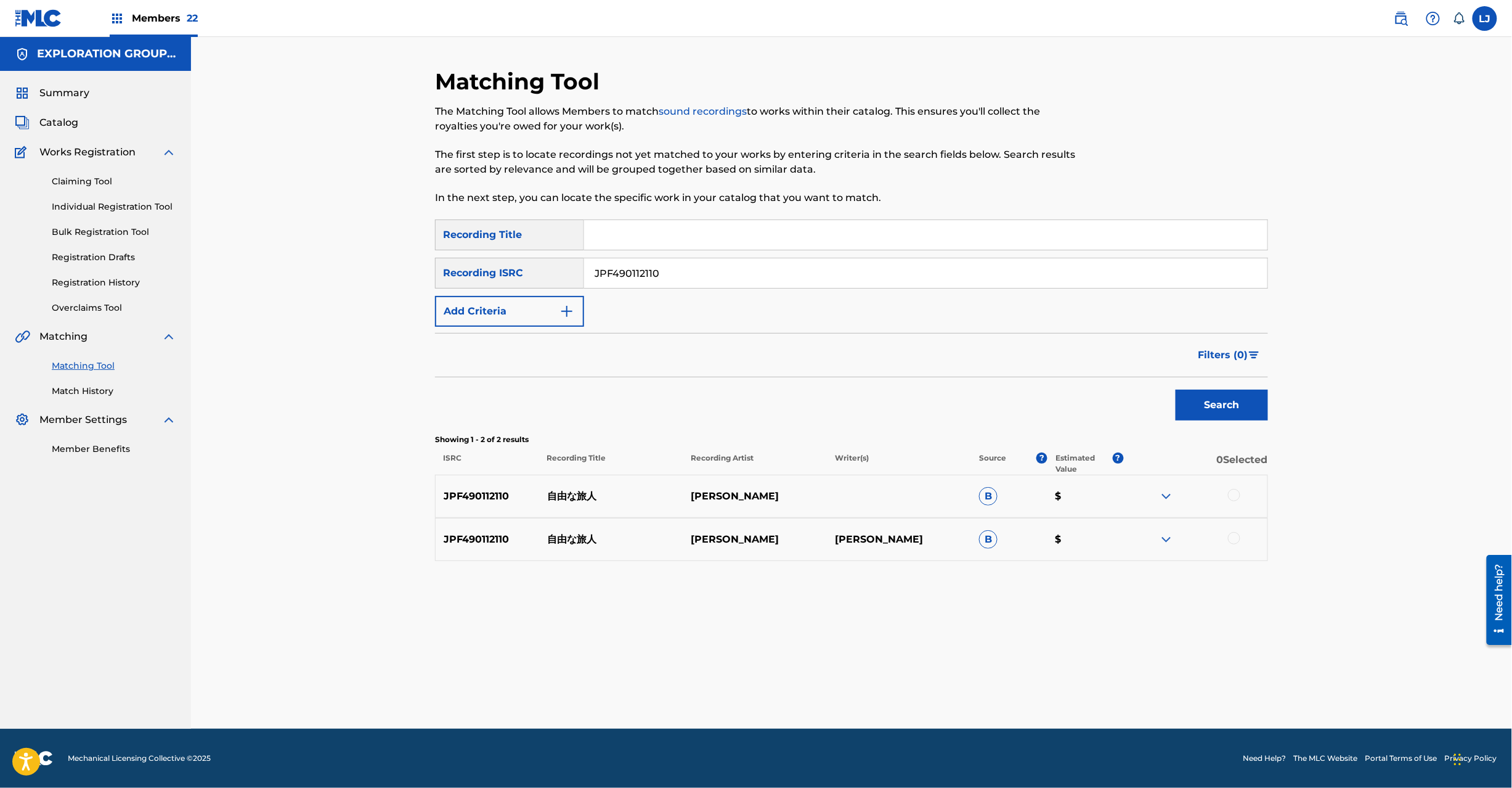
click at [1233, 491] on div at bounding box center [1234, 495] width 12 height 12
click at [1232, 529] on div "JPF490112110 自由な旅人 [PERSON_NAME] [PERSON_NAME] B $" at bounding box center [851, 540] width 833 height 43
click at [1233, 540] on div at bounding box center [1234, 538] width 12 height 12
click at [890, 679] on button "Match 2 Groups" at bounding box center [866, 686] width 136 height 30
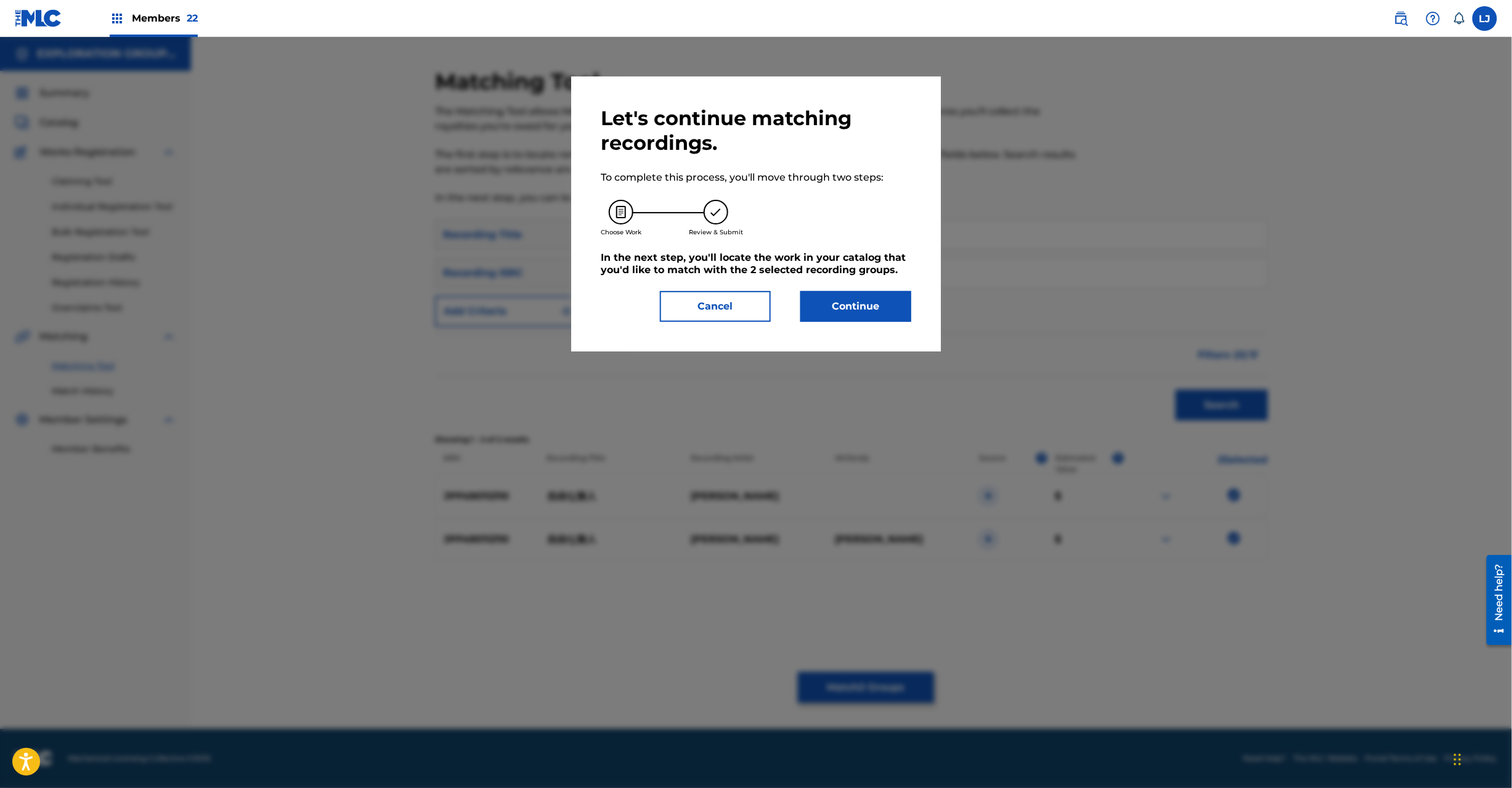
click at [852, 298] on button "Continue" at bounding box center [856, 306] width 111 height 30
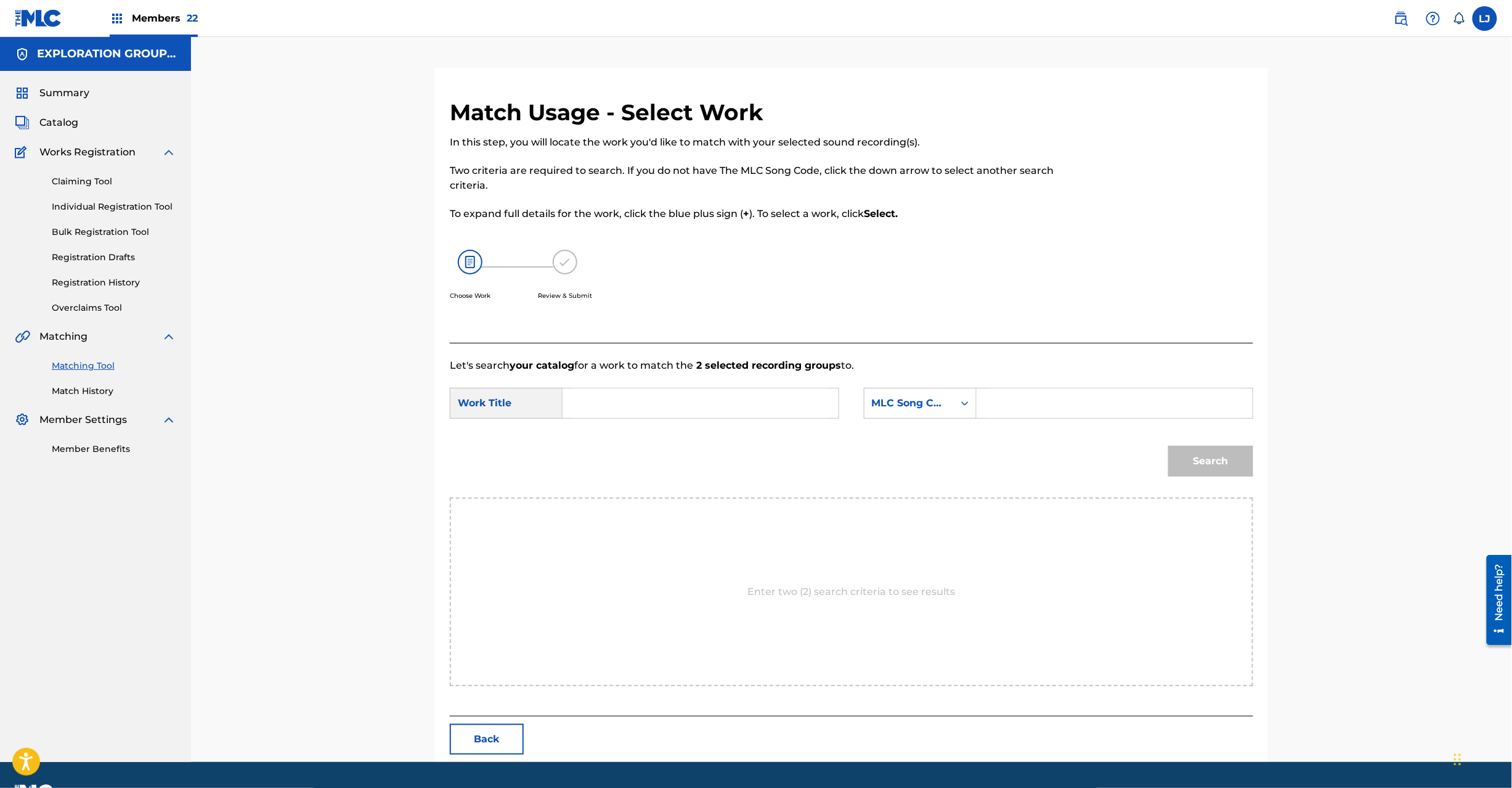
click at [757, 397] on input "Search Form" at bounding box center [701, 403] width 255 height 30
click at [745, 397] on input "Jiyuuna Tabibito J55L40" at bounding box center [701, 403] width 255 height 30
type input "[PERSON_NAME]"
click at [1098, 406] on input "Search Form" at bounding box center [1115, 403] width 255 height 30
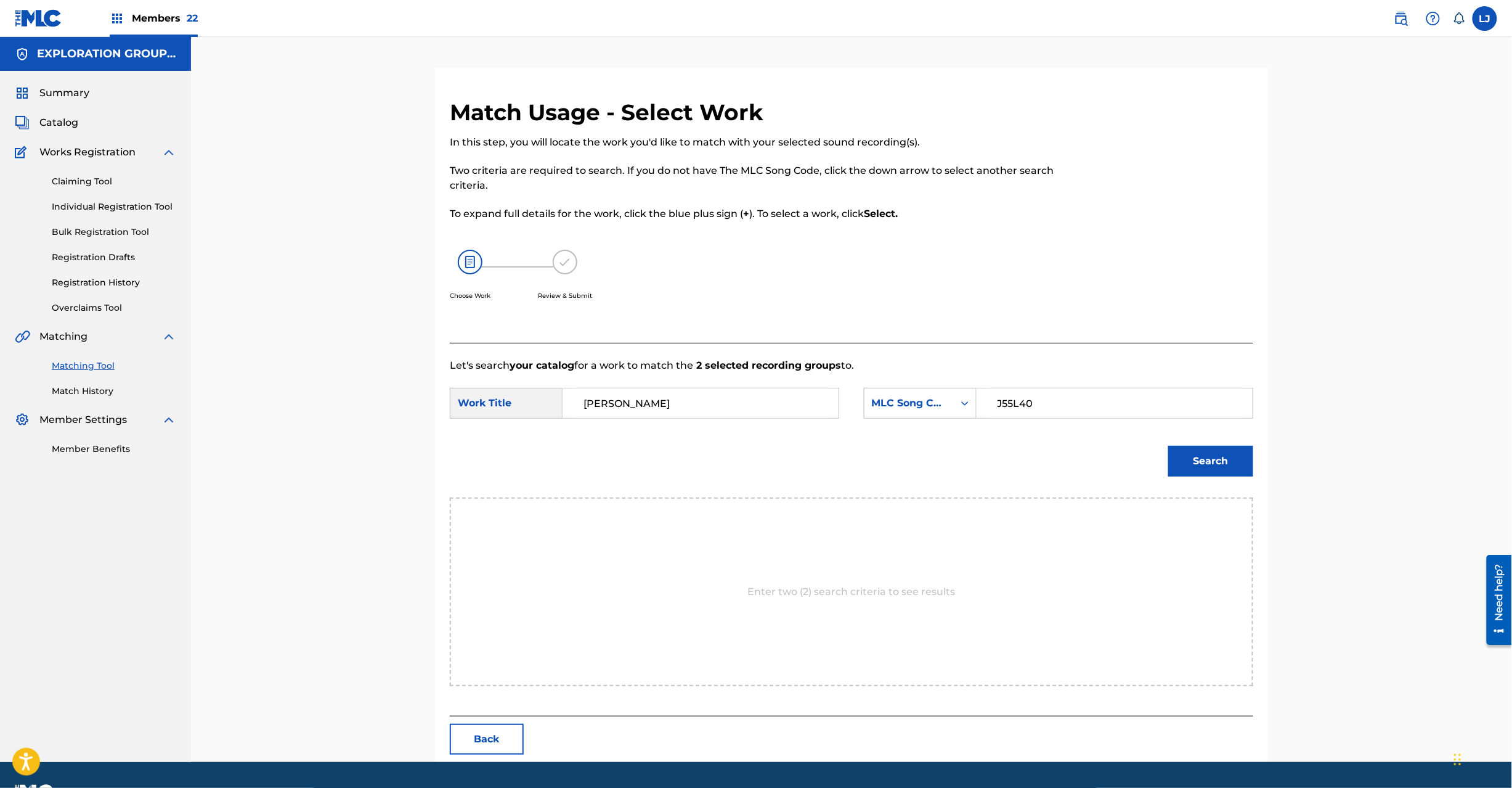
type input "J55L40"
click at [1206, 464] on button "Search" at bounding box center [1211, 460] width 85 height 30
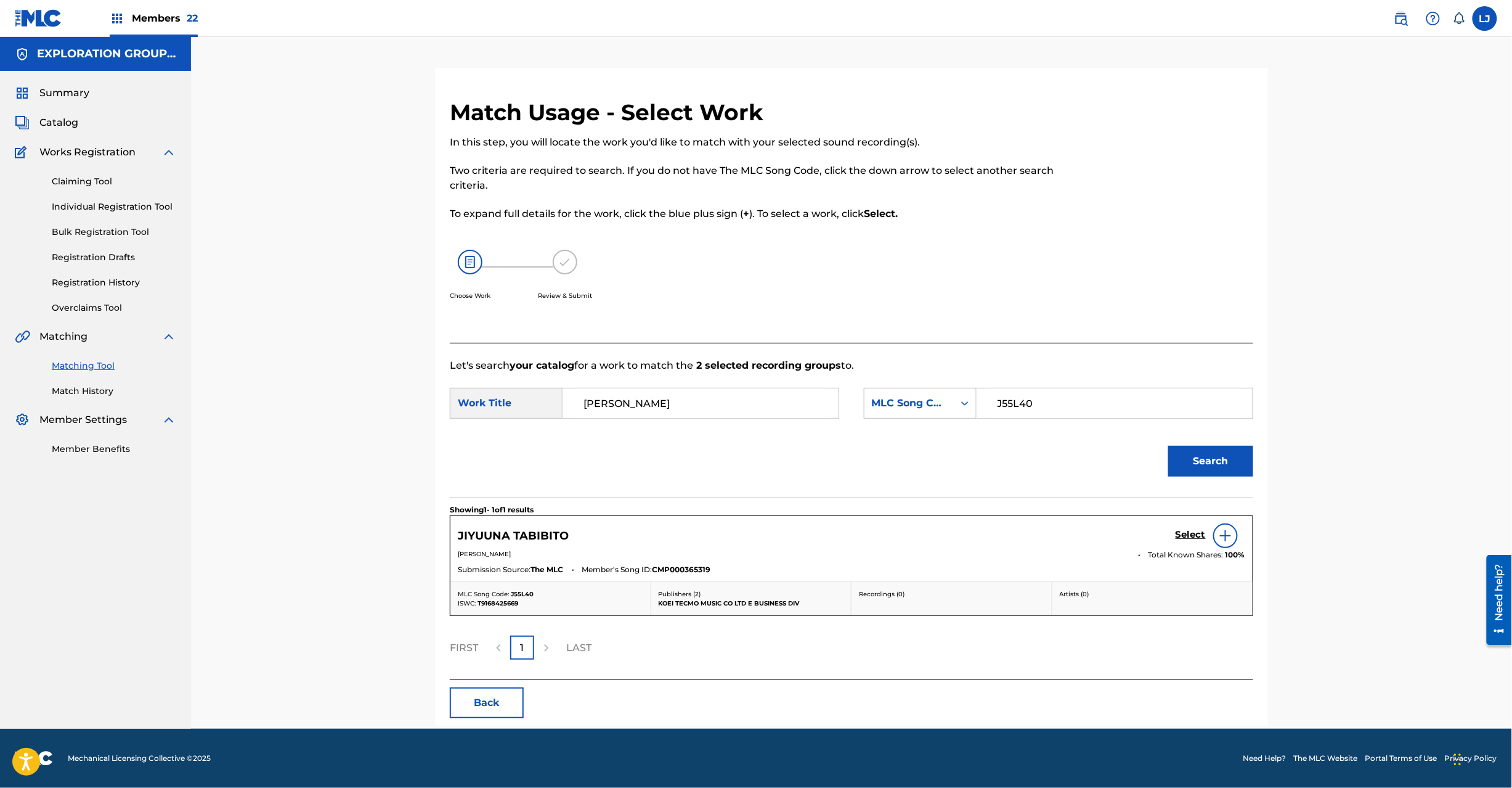
click at [1180, 527] on div "Select" at bounding box center [1211, 535] width 69 height 24
click at [1180, 529] on h5 "Select" at bounding box center [1191, 534] width 30 height 11
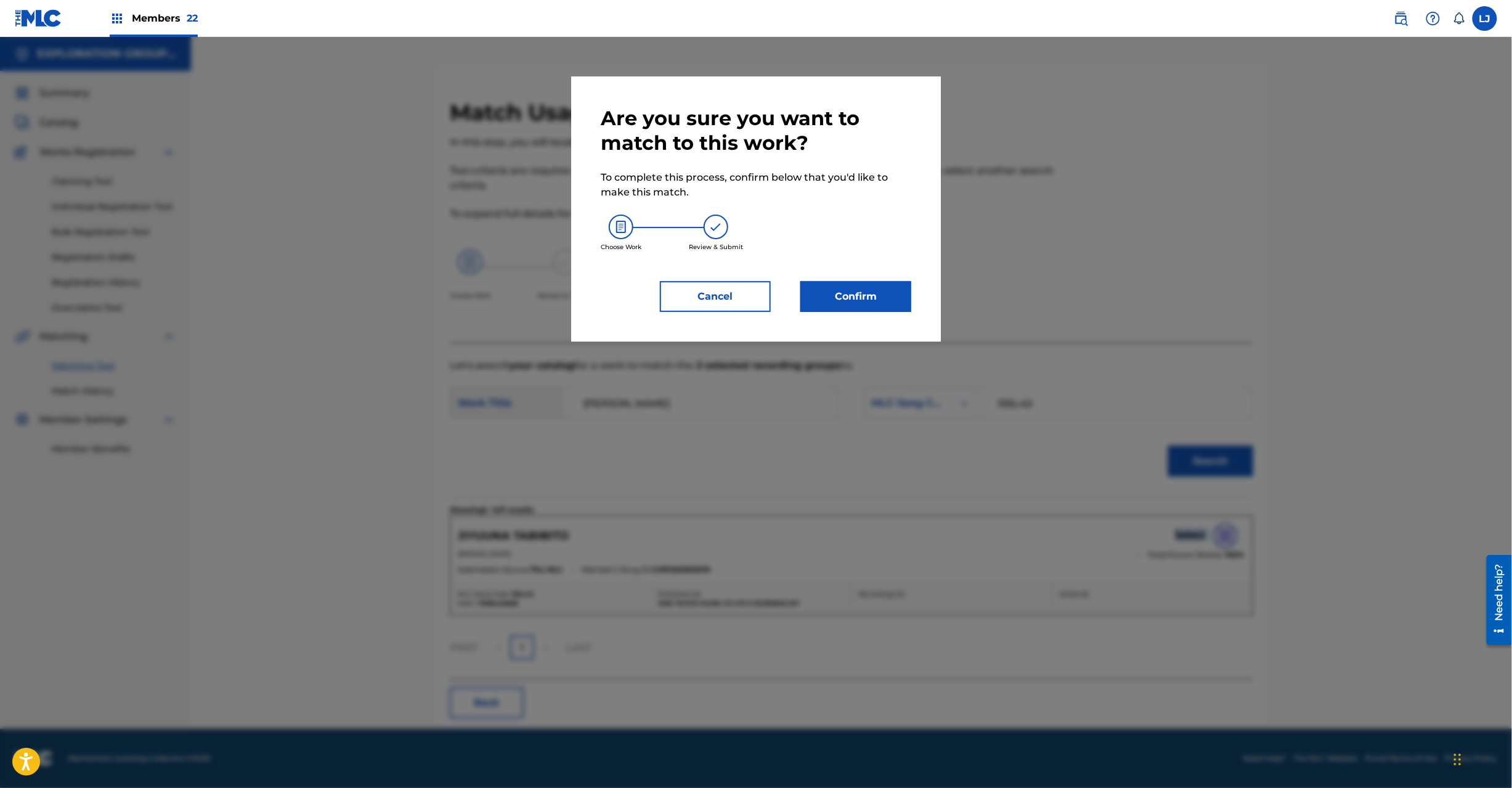
click at [862, 288] on button "Confirm" at bounding box center [856, 296] width 111 height 30
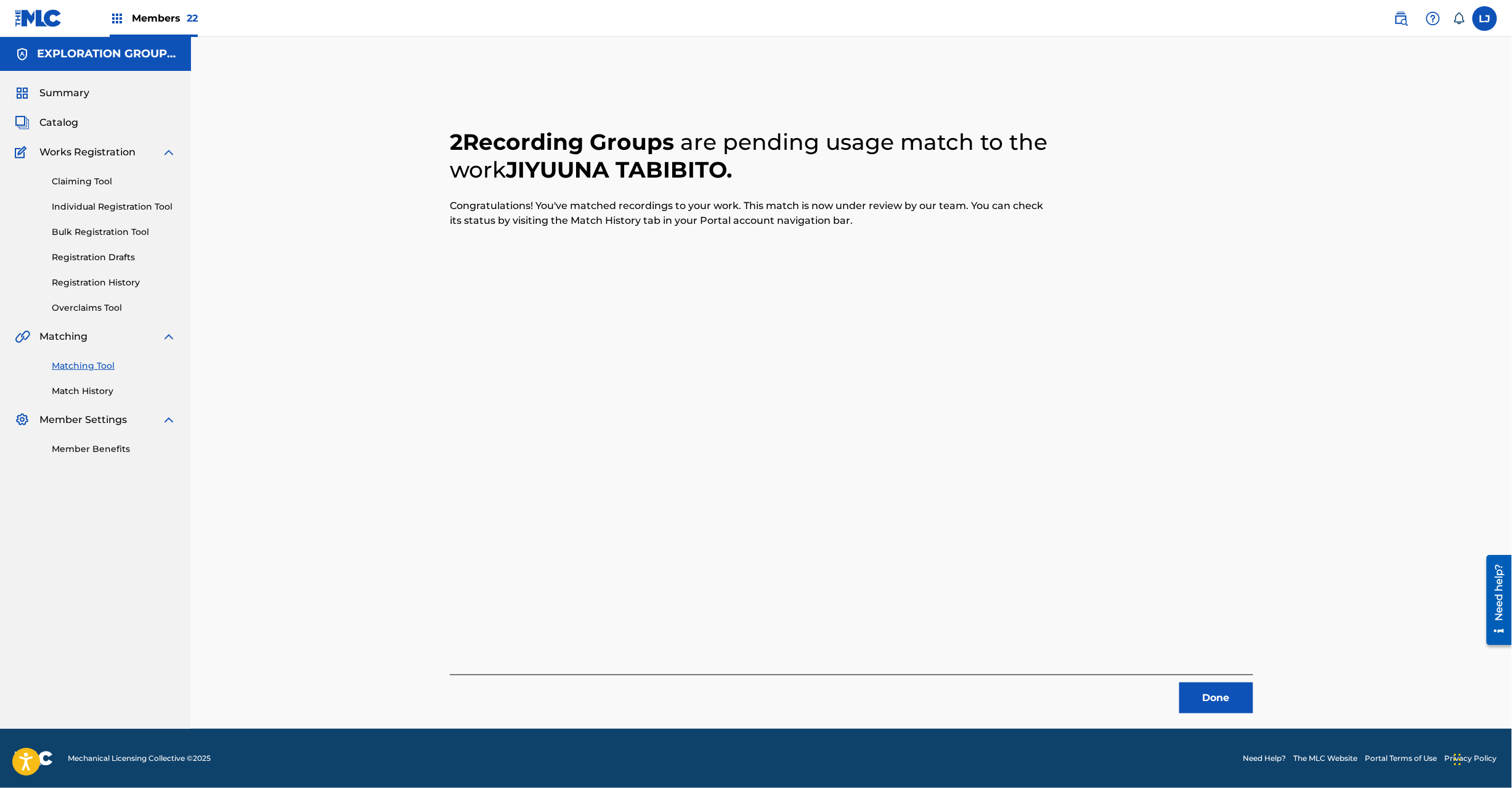
click at [1205, 688] on button "Done" at bounding box center [1216, 697] width 74 height 30
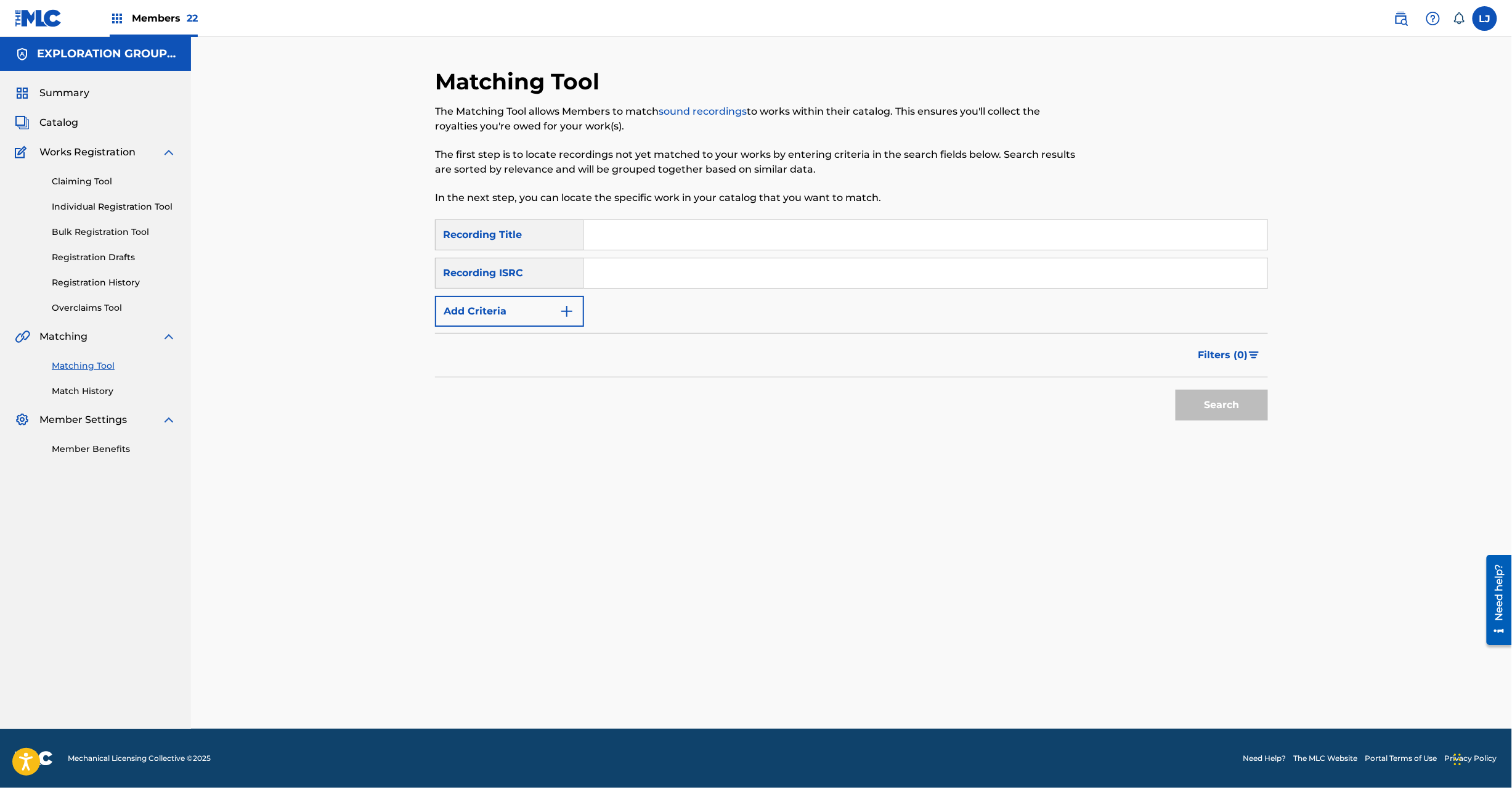
click at [697, 268] on input "Search Form" at bounding box center [926, 273] width 683 height 30
type input "JPF490112111"
click at [1189, 401] on button "Search" at bounding box center [1222, 404] width 92 height 30
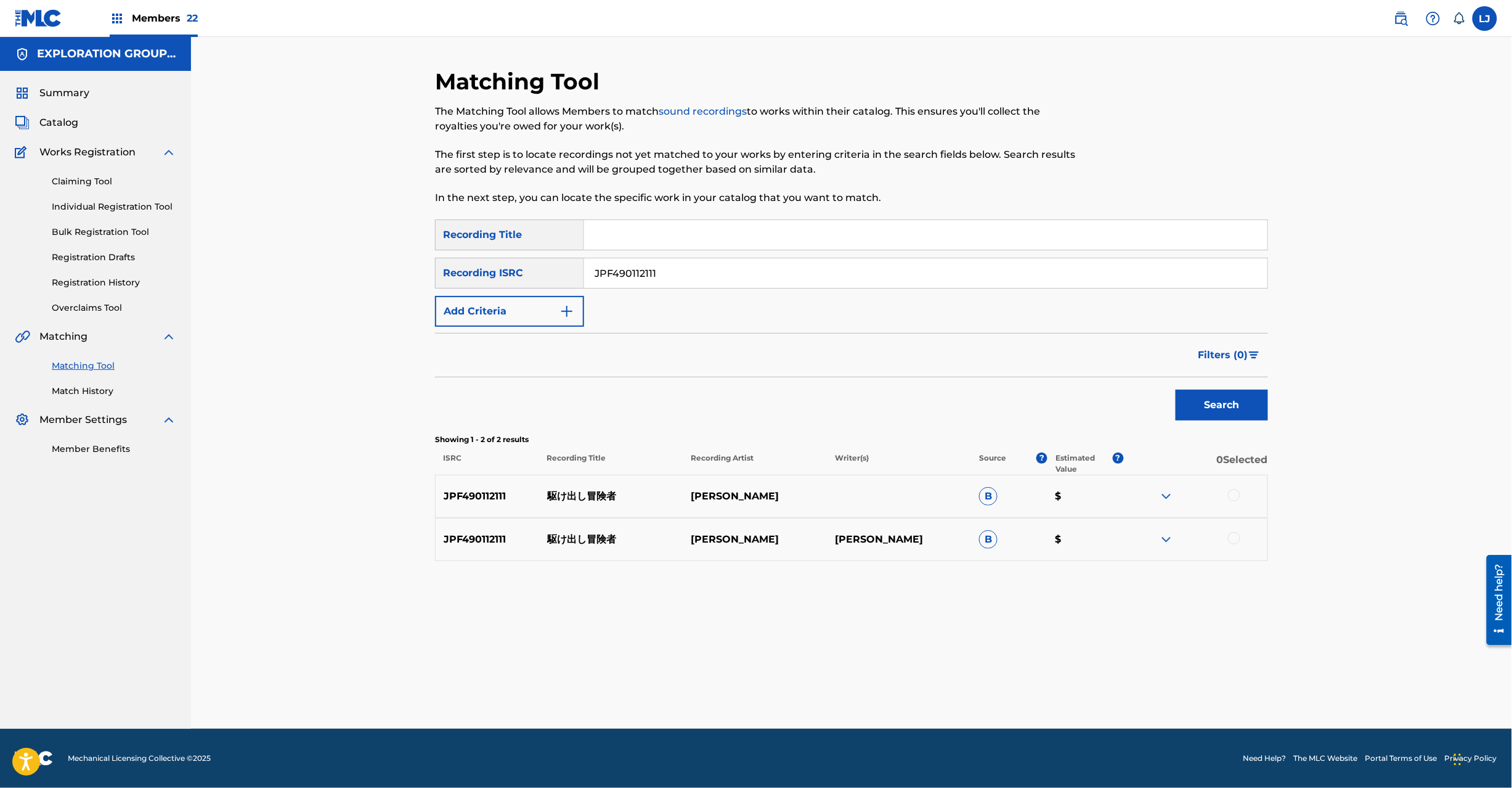
click at [1231, 501] on div at bounding box center [1195, 496] width 144 height 15
click at [1232, 492] on div at bounding box center [1234, 495] width 12 height 12
click at [1229, 542] on div at bounding box center [1234, 538] width 12 height 12
click at [873, 705] on div "Matching Tool The Matching Tool allows Members to match sound recordings to wor…" at bounding box center [851, 398] width 833 height 661
click at [878, 693] on button "Match 2 Groups" at bounding box center [866, 686] width 136 height 30
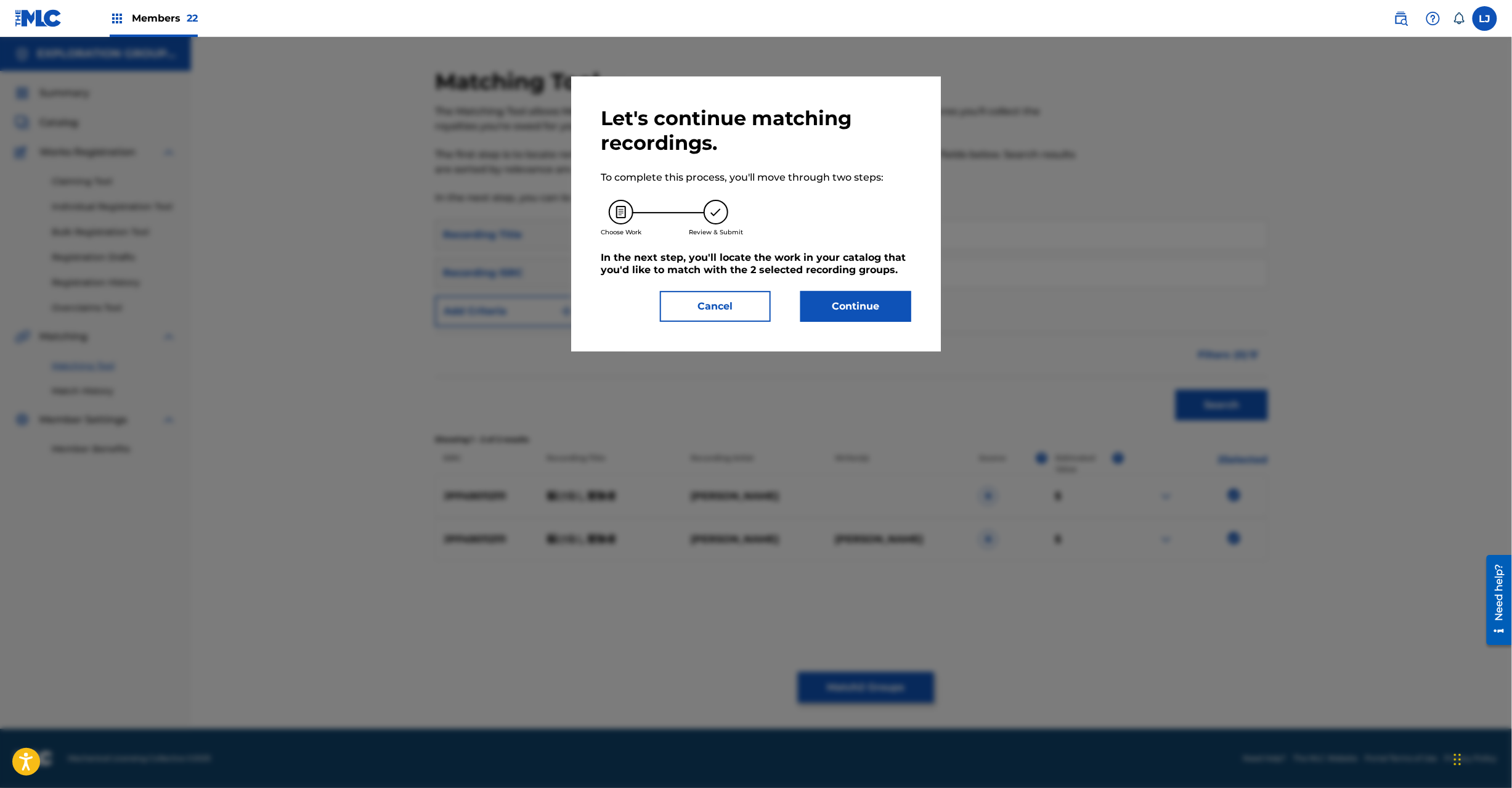
click at [861, 289] on div "Let's continue matching recordings. To complete this process, you'll move throu…" at bounding box center [756, 214] width 311 height 215
click at [861, 295] on button "Continue" at bounding box center [856, 306] width 111 height 30
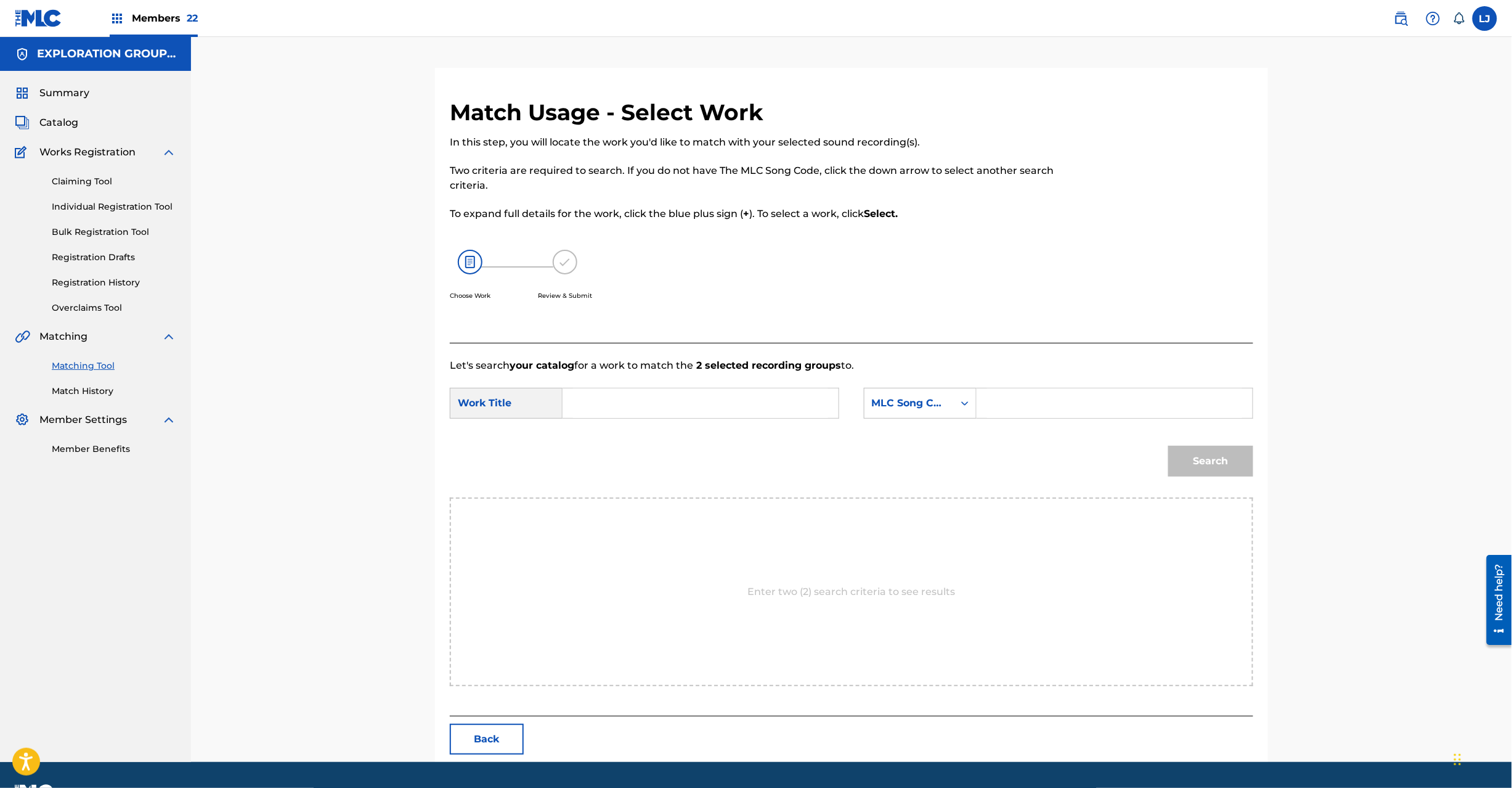
click at [679, 397] on input "Search Form" at bounding box center [701, 403] width 255 height 30
click at [746, 402] on input "Kakedashi Boukensha KI9V68" at bounding box center [701, 403] width 255 height 30
type input "[PERSON_NAME]"
click at [1130, 402] on input "Search Form" at bounding box center [1115, 403] width 255 height 30
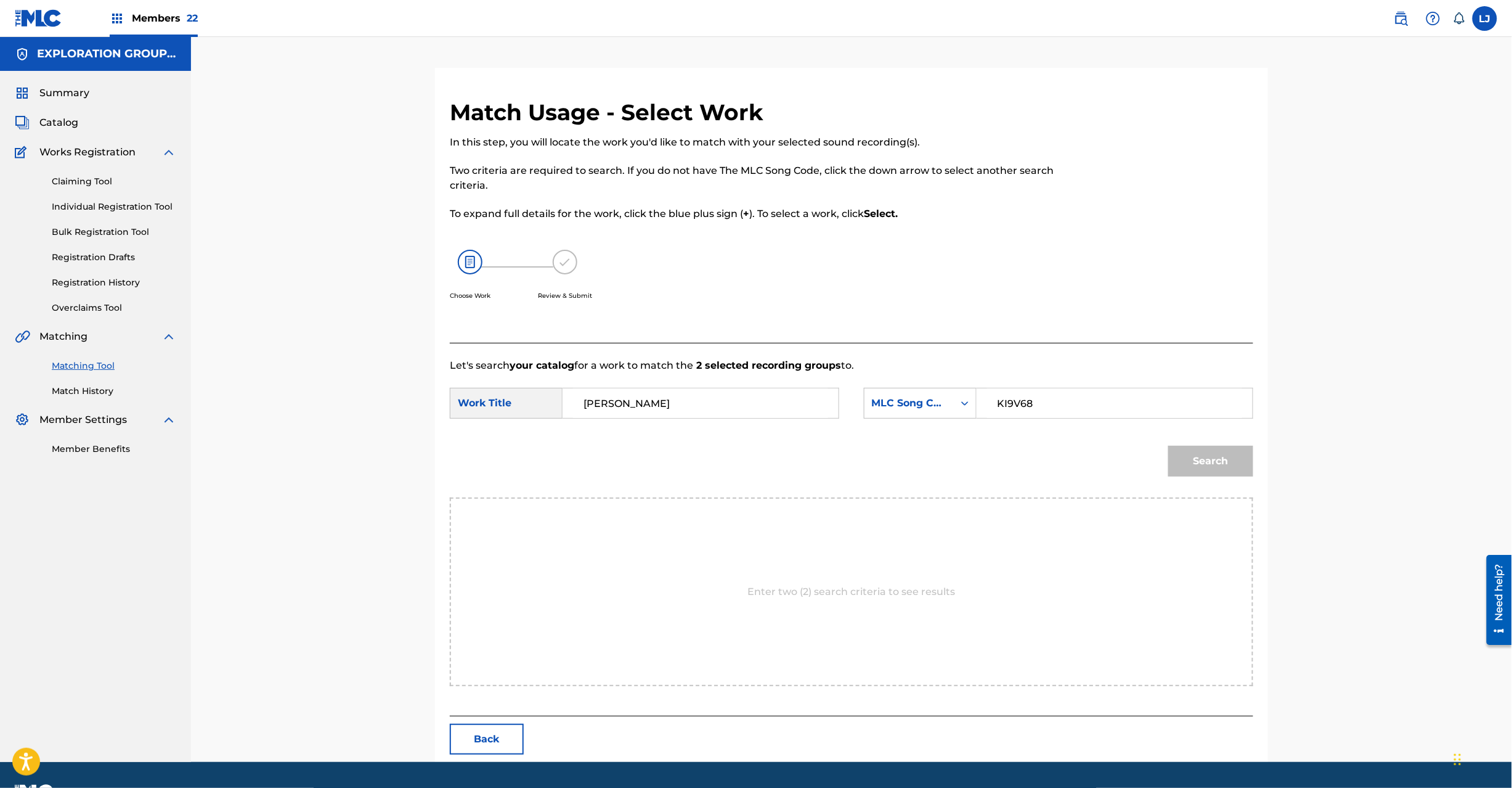
type input "KI9V68"
click at [1231, 464] on button "Search" at bounding box center [1211, 460] width 85 height 30
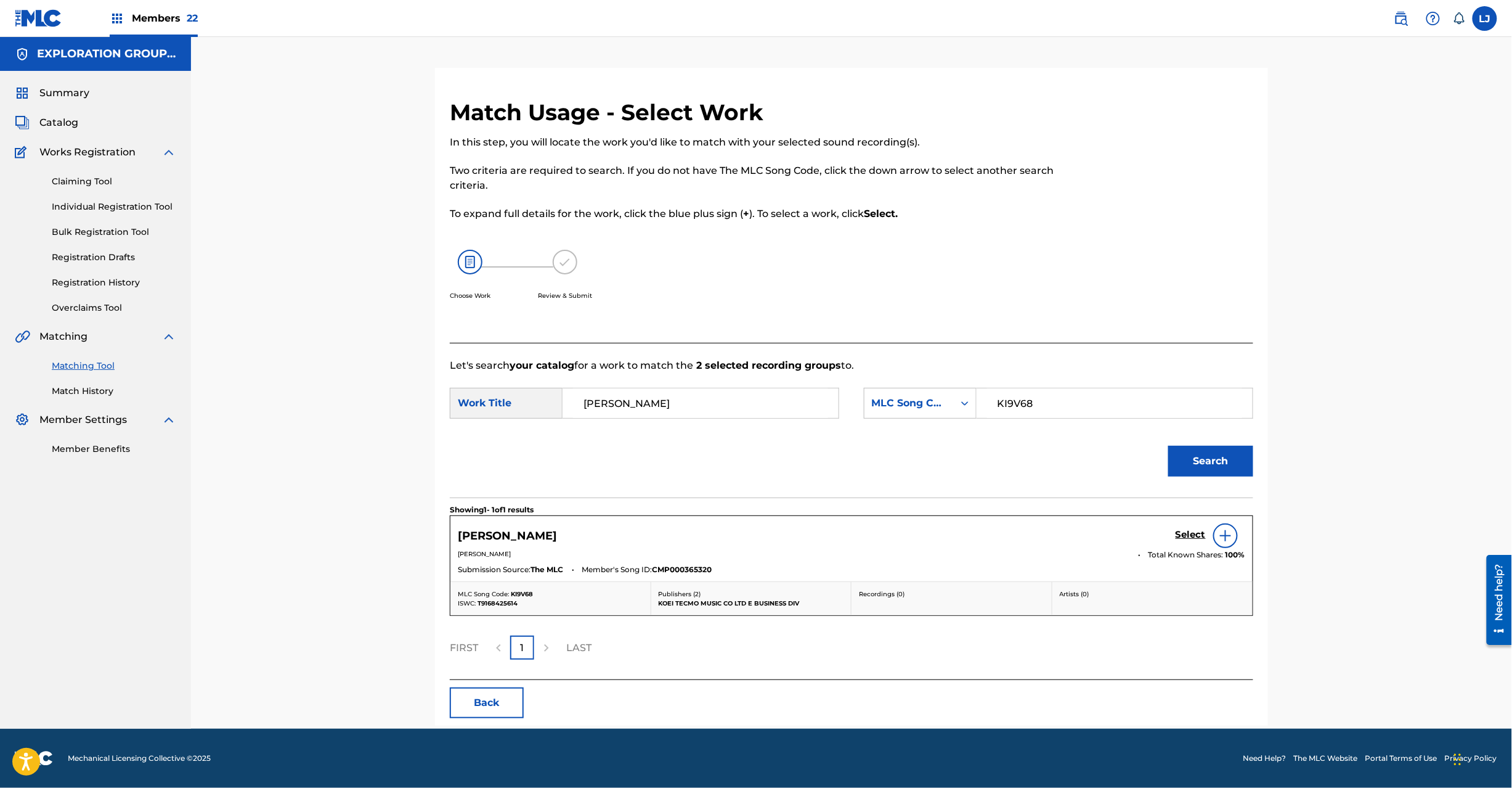
click at [1193, 531] on h5 "Select" at bounding box center [1191, 534] width 30 height 11
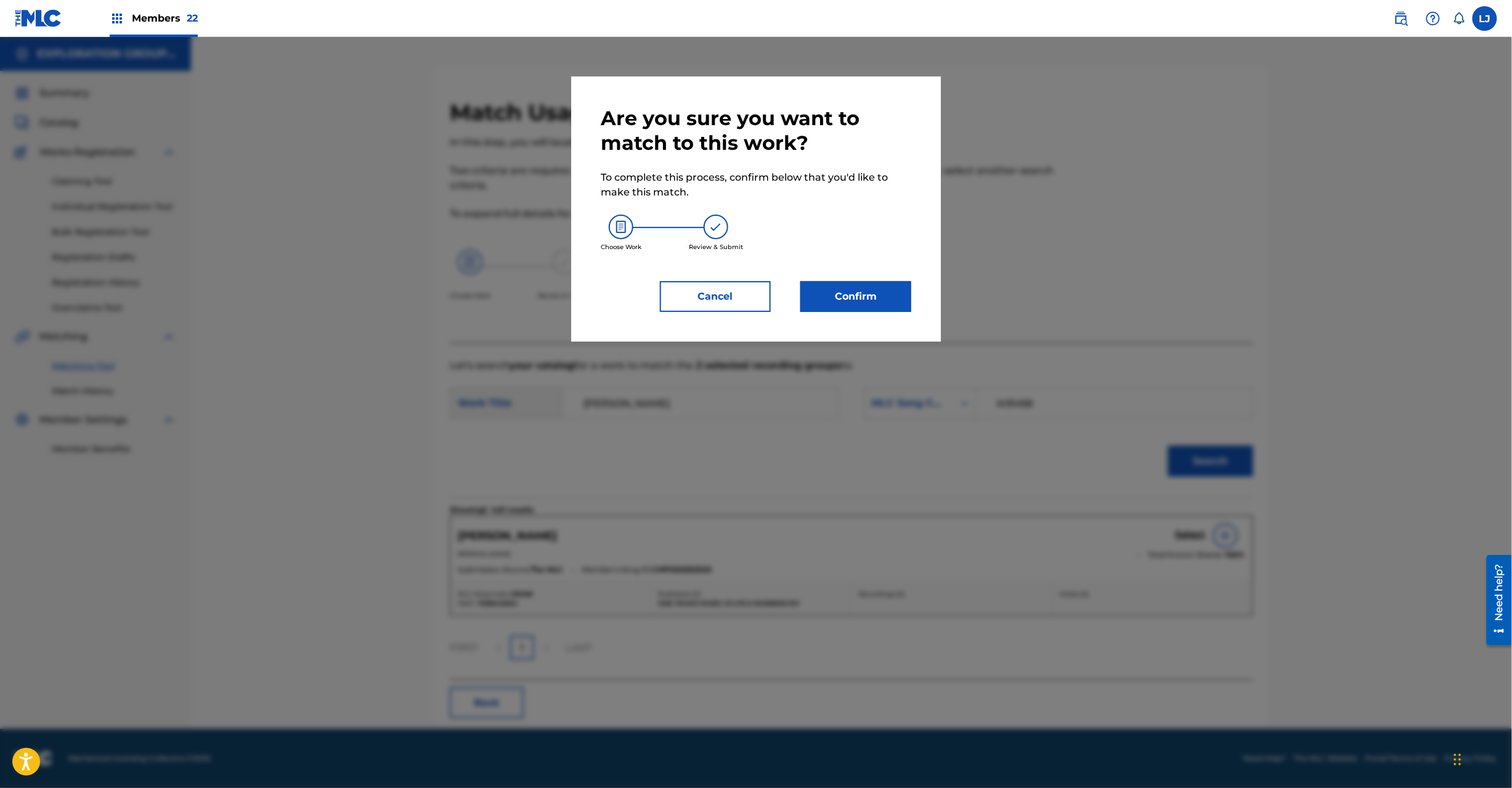
click at [890, 304] on button "Confirm" at bounding box center [856, 296] width 111 height 30
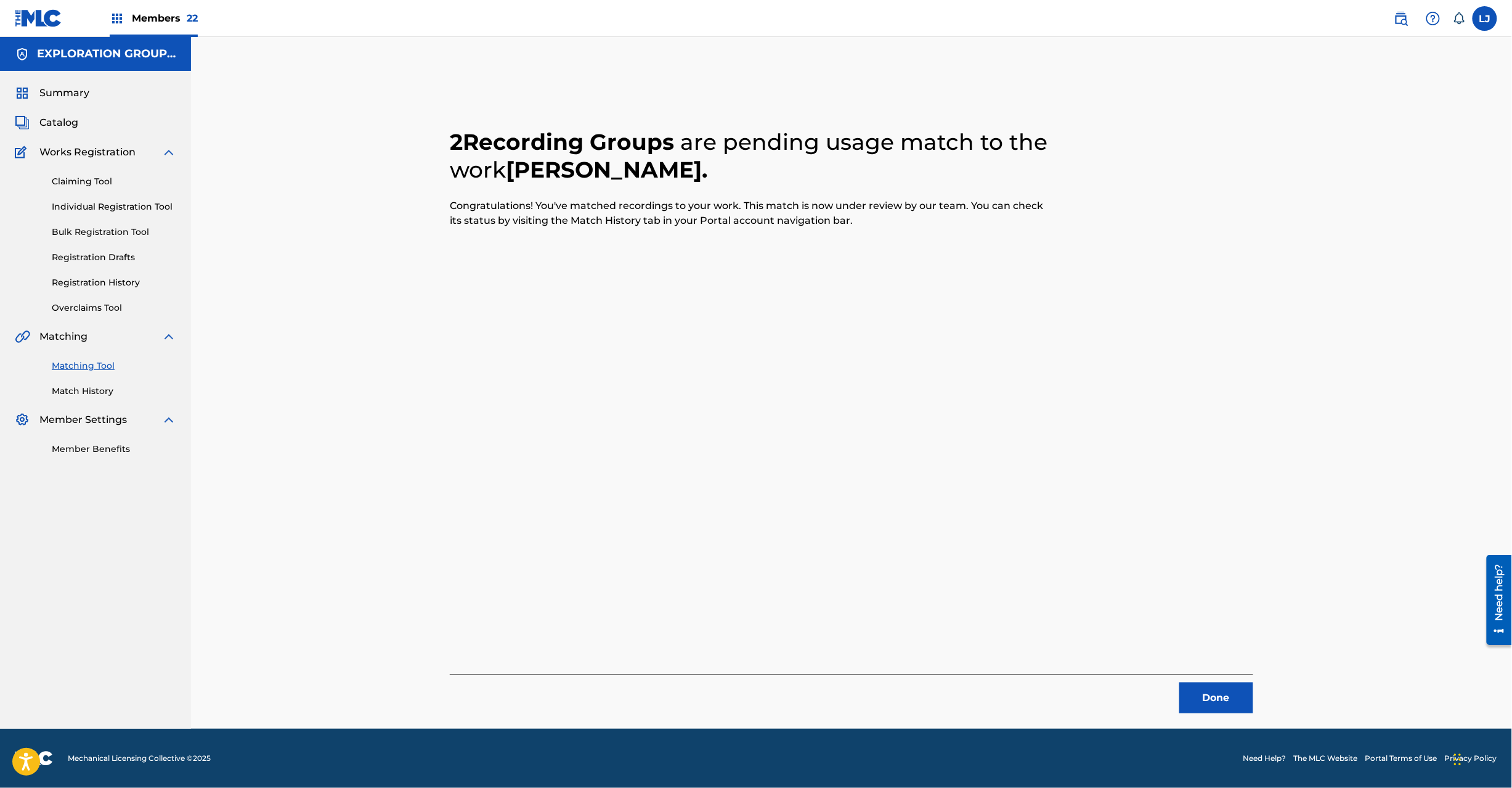
click at [1233, 699] on button "Done" at bounding box center [1216, 697] width 74 height 30
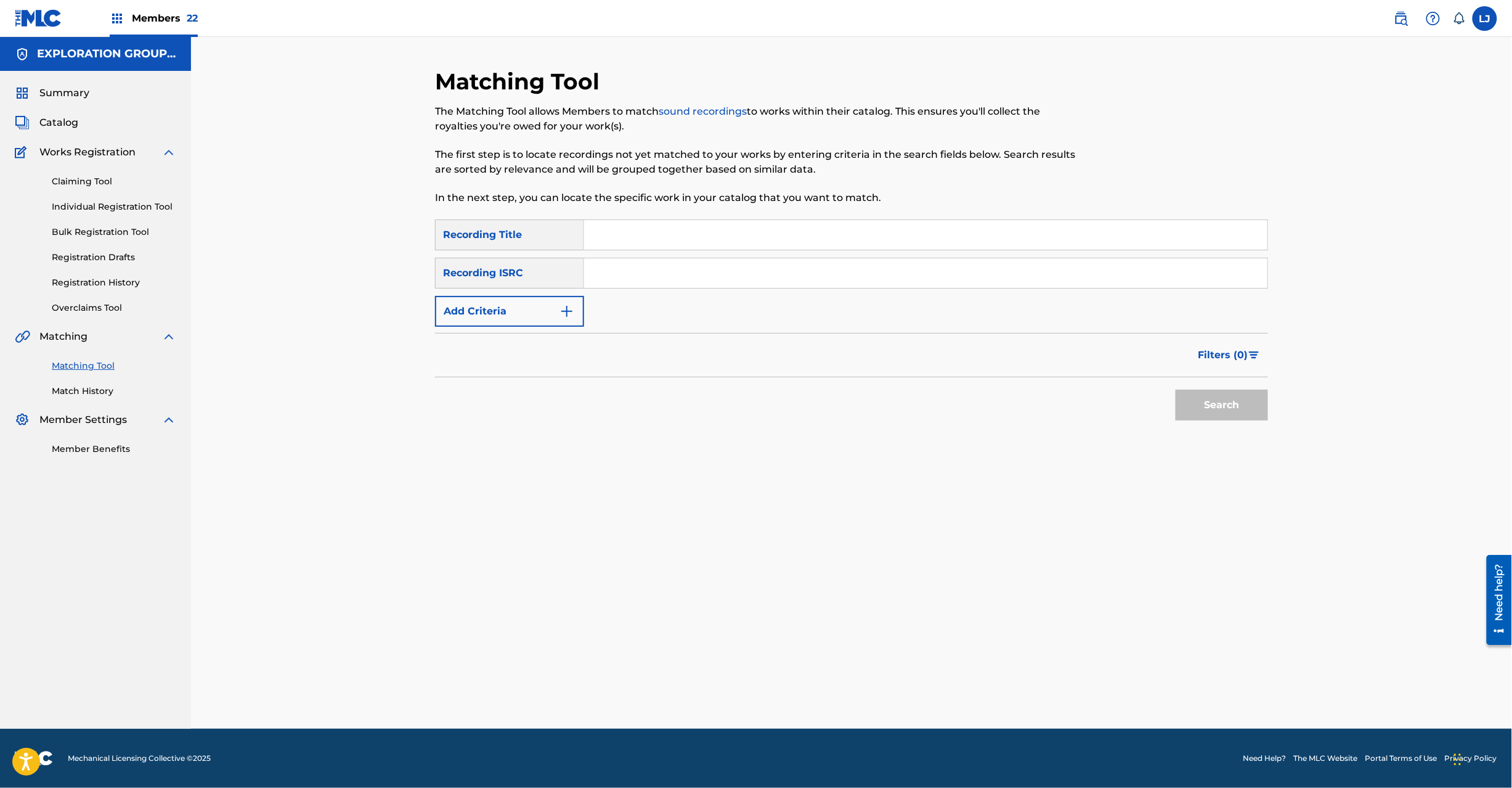
click at [647, 265] on input "Search Form" at bounding box center [926, 273] width 683 height 30
type input "JPF490112112"
drag, startPoint x: 1208, startPoint y: 398, endPoint x: 1218, endPoint y: 398, distance: 10.0
click at [1212, 398] on button "Search" at bounding box center [1222, 404] width 92 height 30
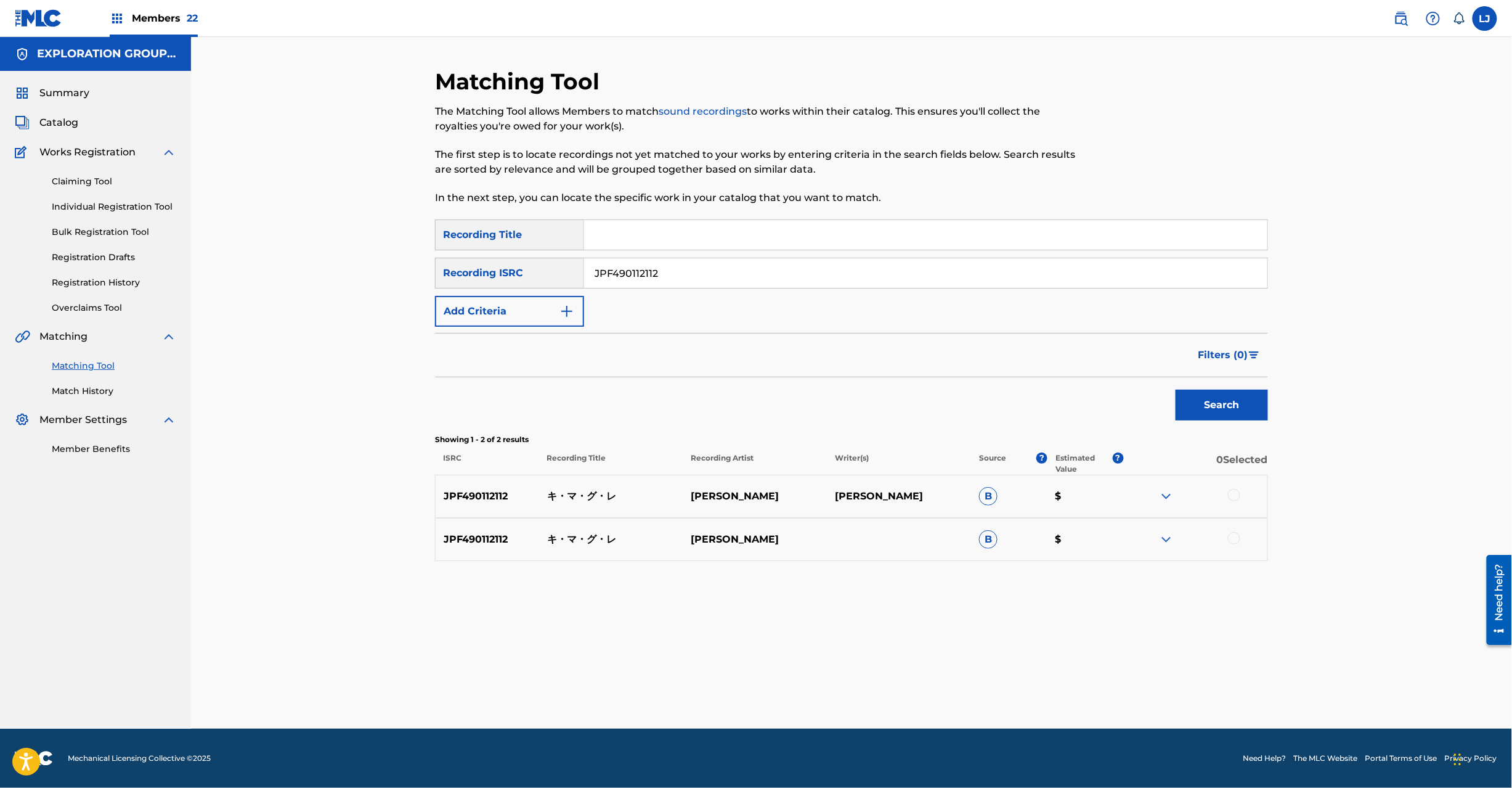
click at [1236, 493] on div at bounding box center [1234, 495] width 12 height 12
click at [1238, 540] on div at bounding box center [1234, 538] width 12 height 12
click at [837, 686] on button "Match 2 Groups" at bounding box center [866, 686] width 136 height 30
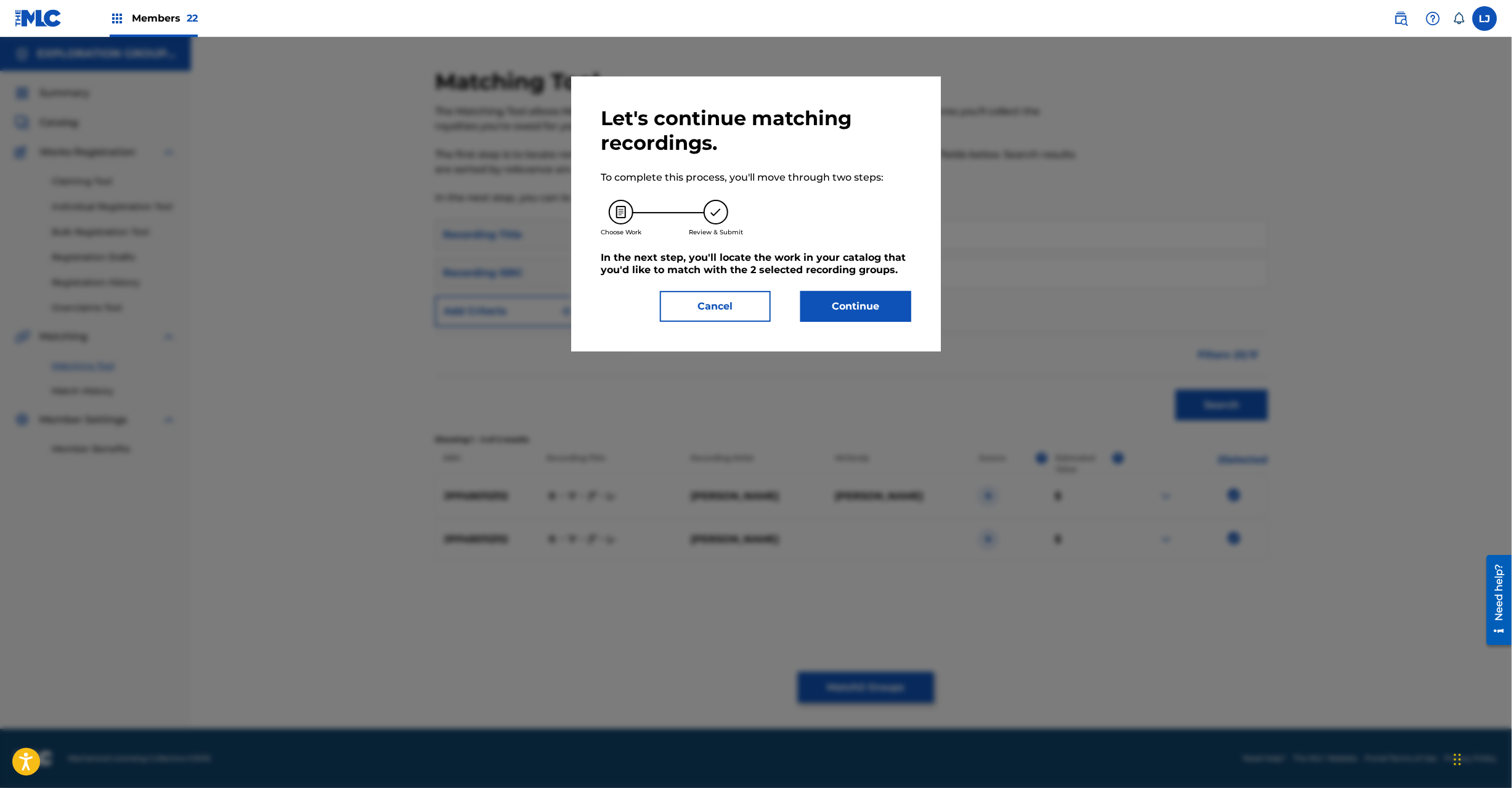
click at [903, 283] on div "Let's continue matching recordings. To complete this process, you'll move throu…" at bounding box center [756, 214] width 311 height 215
click at [879, 297] on button "Continue" at bounding box center [856, 306] width 111 height 30
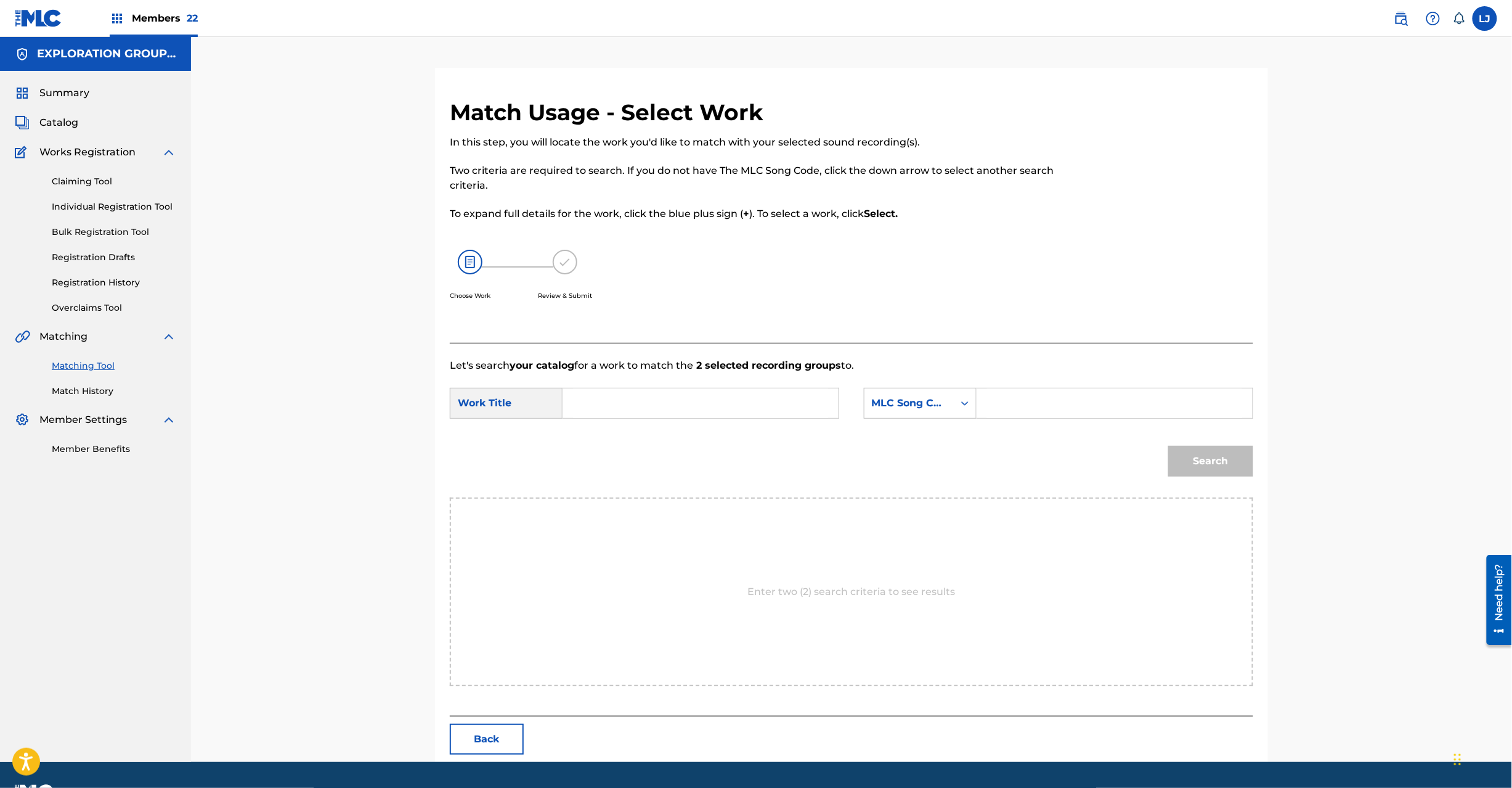
click at [663, 392] on input "Search Form" at bounding box center [701, 403] width 255 height 30
click at [701, 402] on input "Ki Ma Gu Re KI9V7Z" at bounding box center [701, 403] width 255 height 30
type input "Ki Ma Gu Re"
click at [1014, 413] on input "Search Form" at bounding box center [1115, 403] width 255 height 30
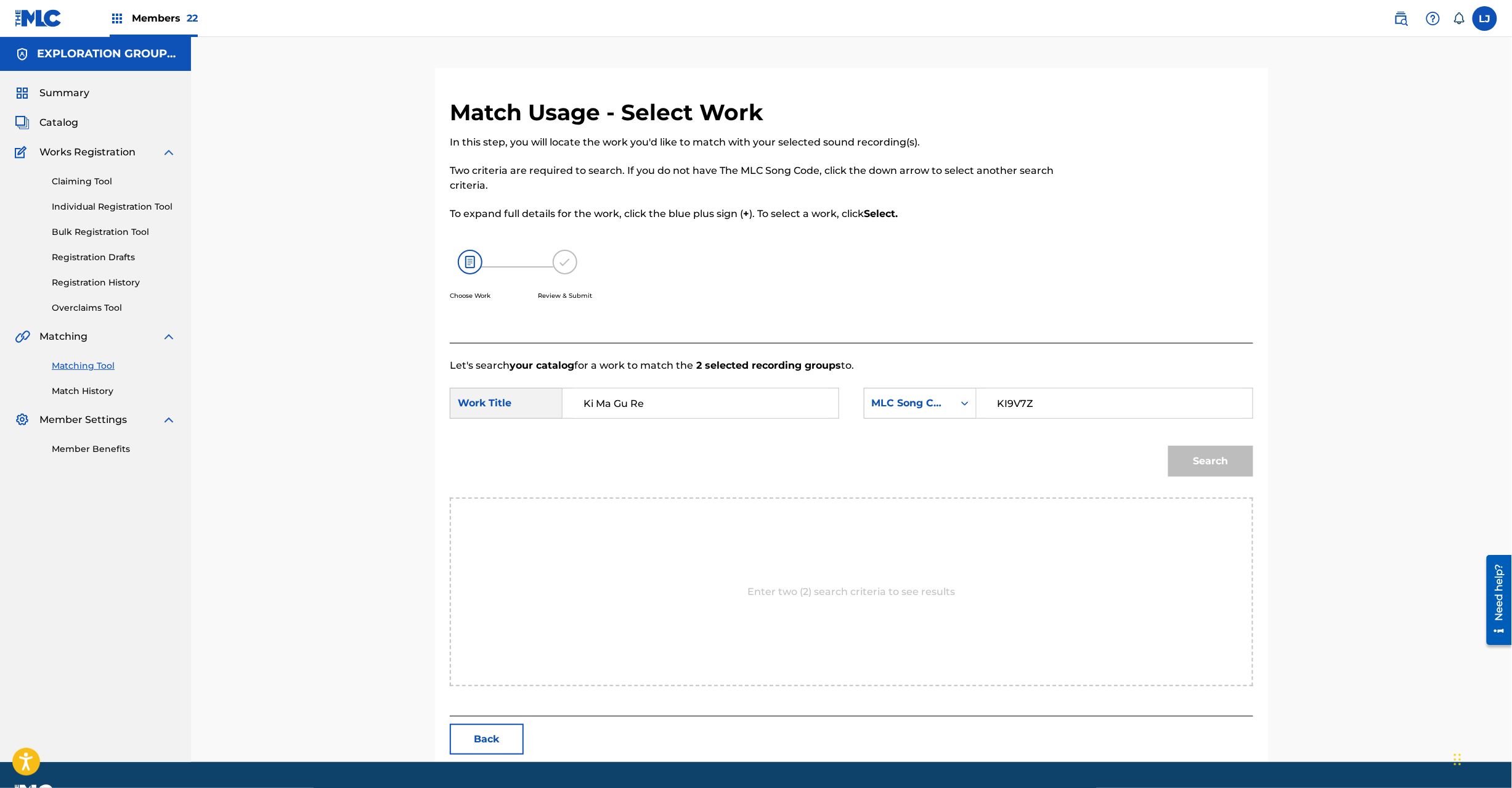
type input "KI9V7Z"
click at [1220, 456] on button "Search" at bounding box center [1211, 460] width 85 height 30
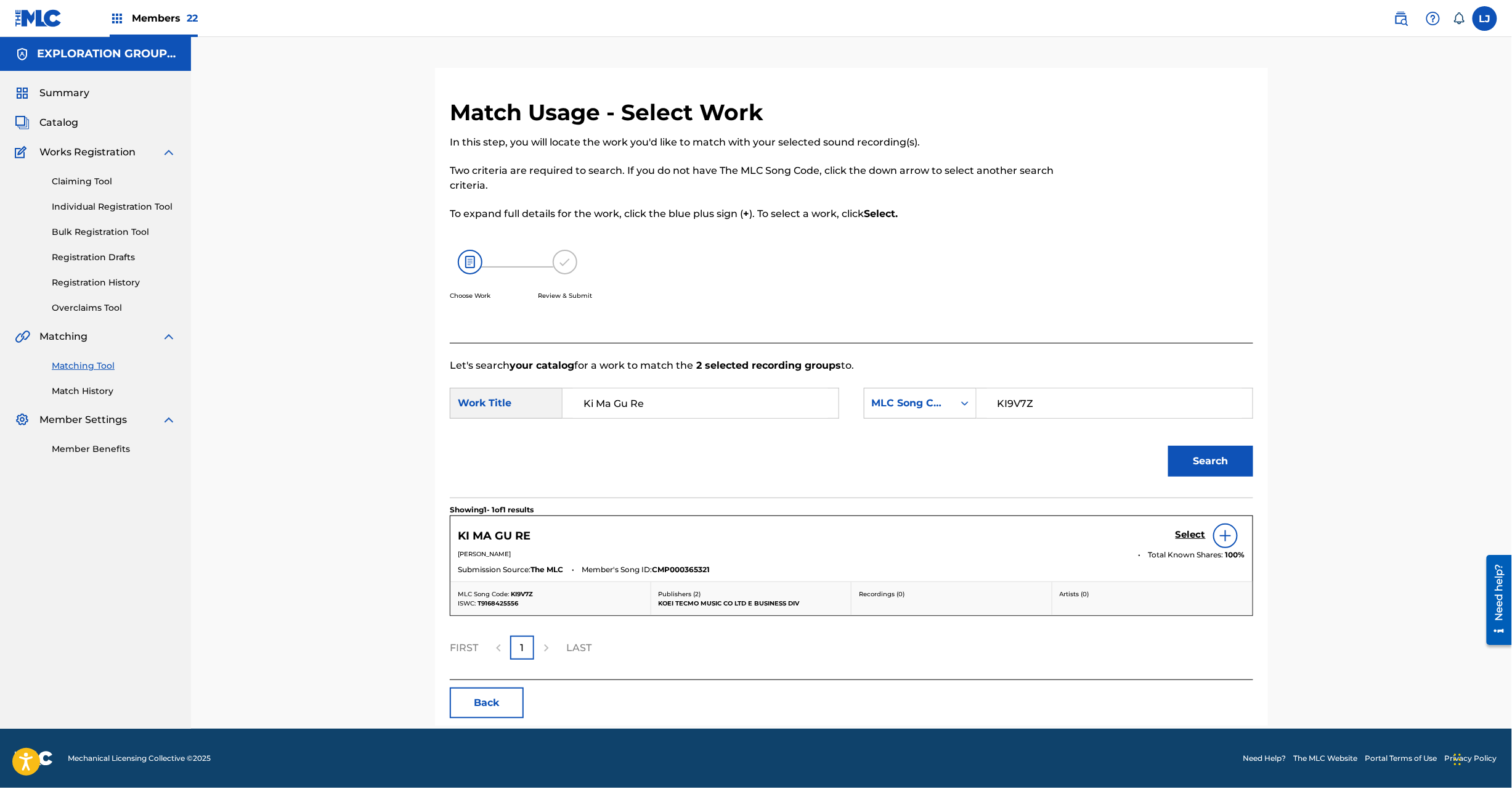
click at [1184, 535] on h5 "Select" at bounding box center [1191, 534] width 30 height 11
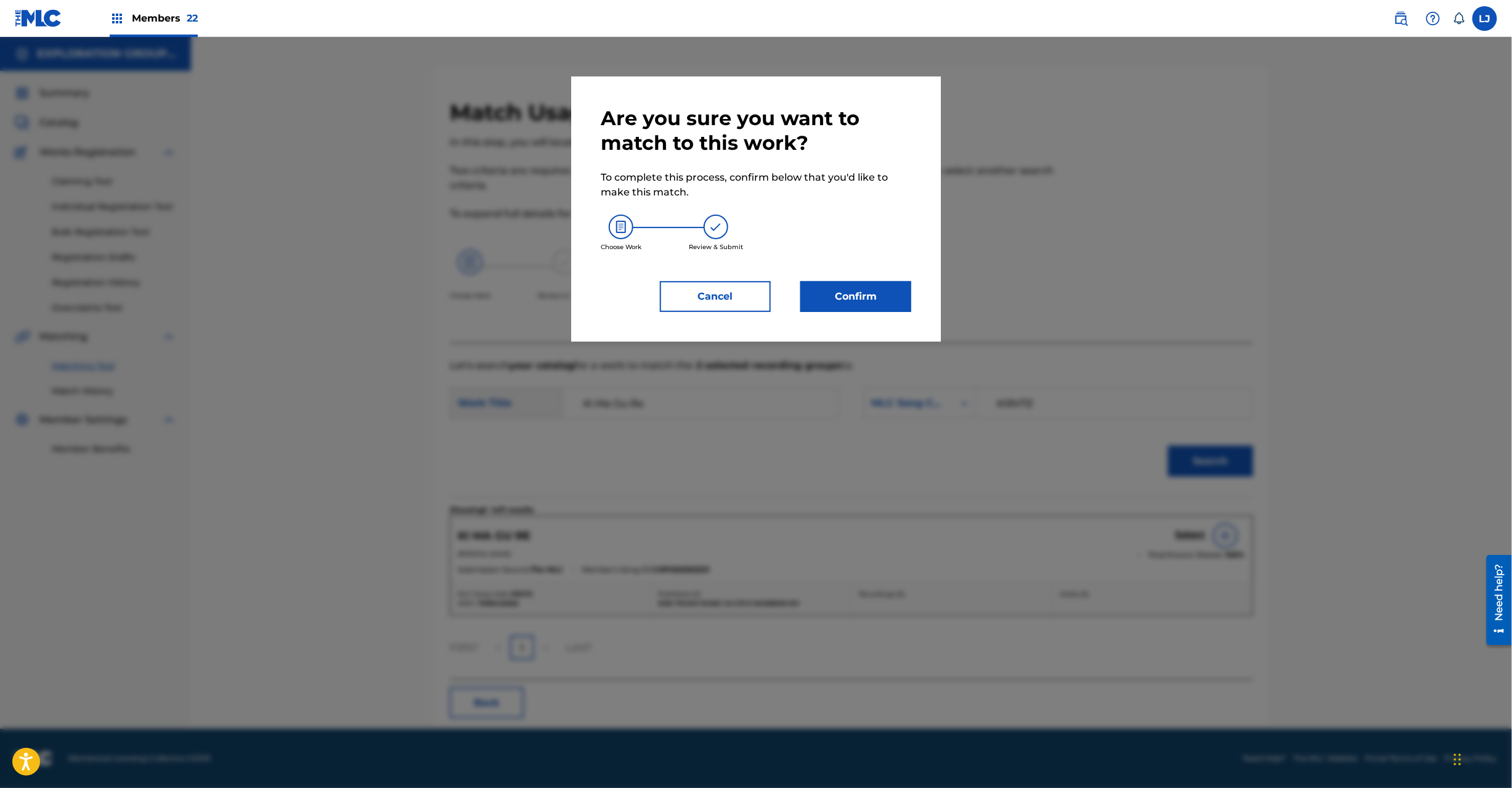
click at [886, 282] on button "Confirm" at bounding box center [856, 296] width 111 height 30
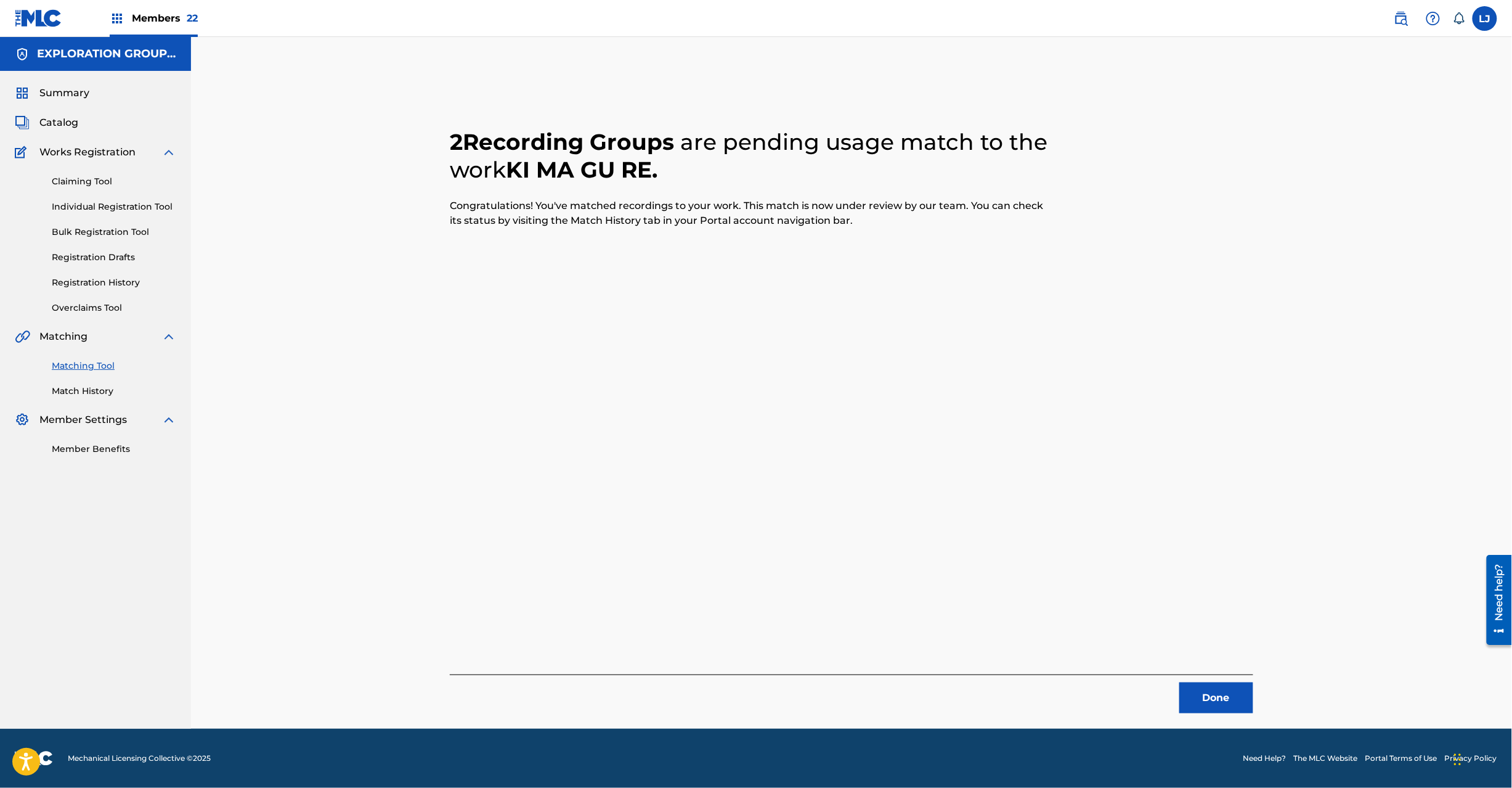
click at [1211, 705] on button "Done" at bounding box center [1216, 697] width 74 height 30
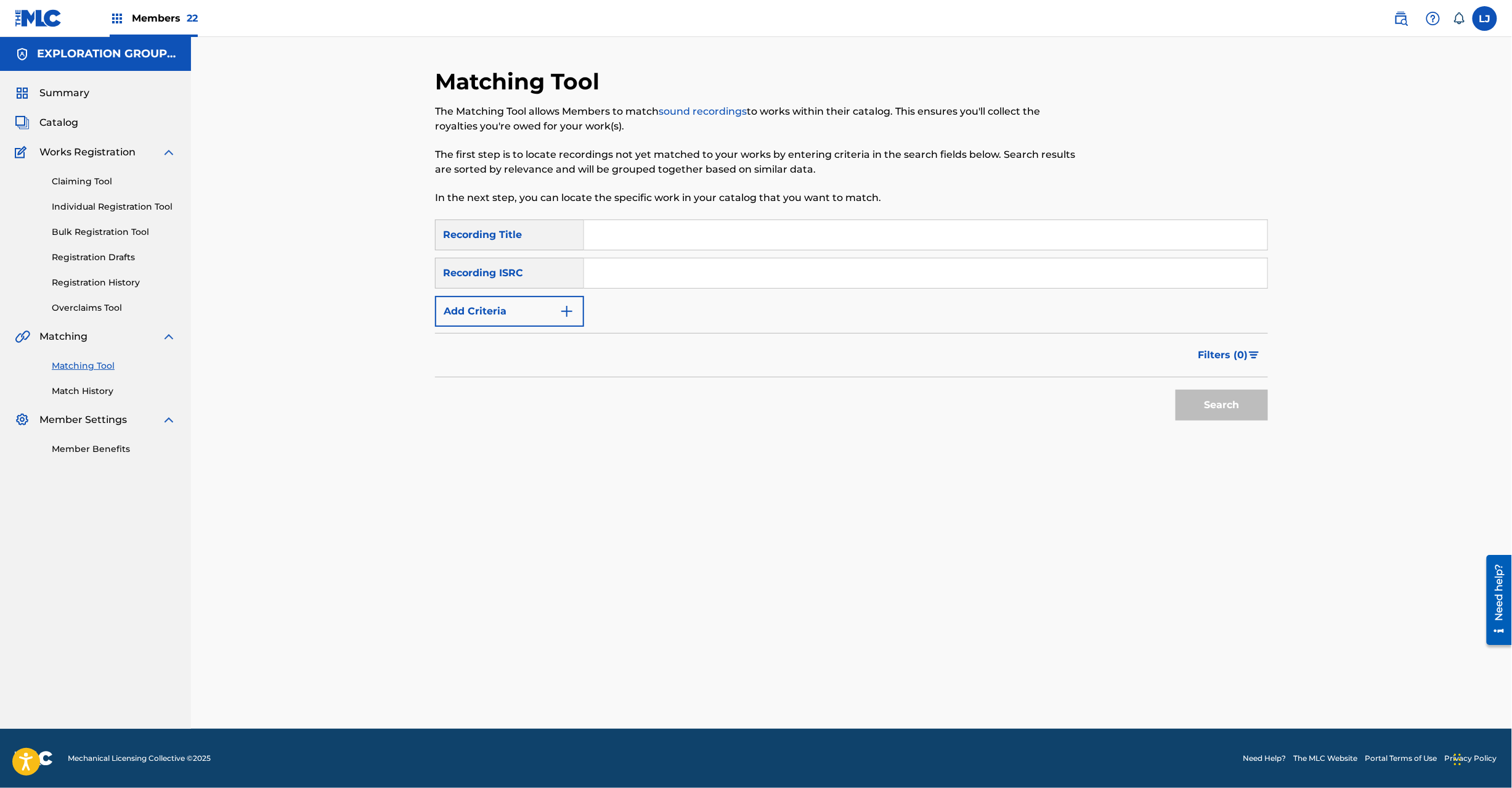
click at [721, 247] on input "Search Form" at bounding box center [926, 235] width 683 height 30
click at [708, 271] on input "Search Form" at bounding box center [926, 273] width 683 height 30
type input "JPF490112113"
click at [1189, 400] on button "Search" at bounding box center [1222, 404] width 92 height 30
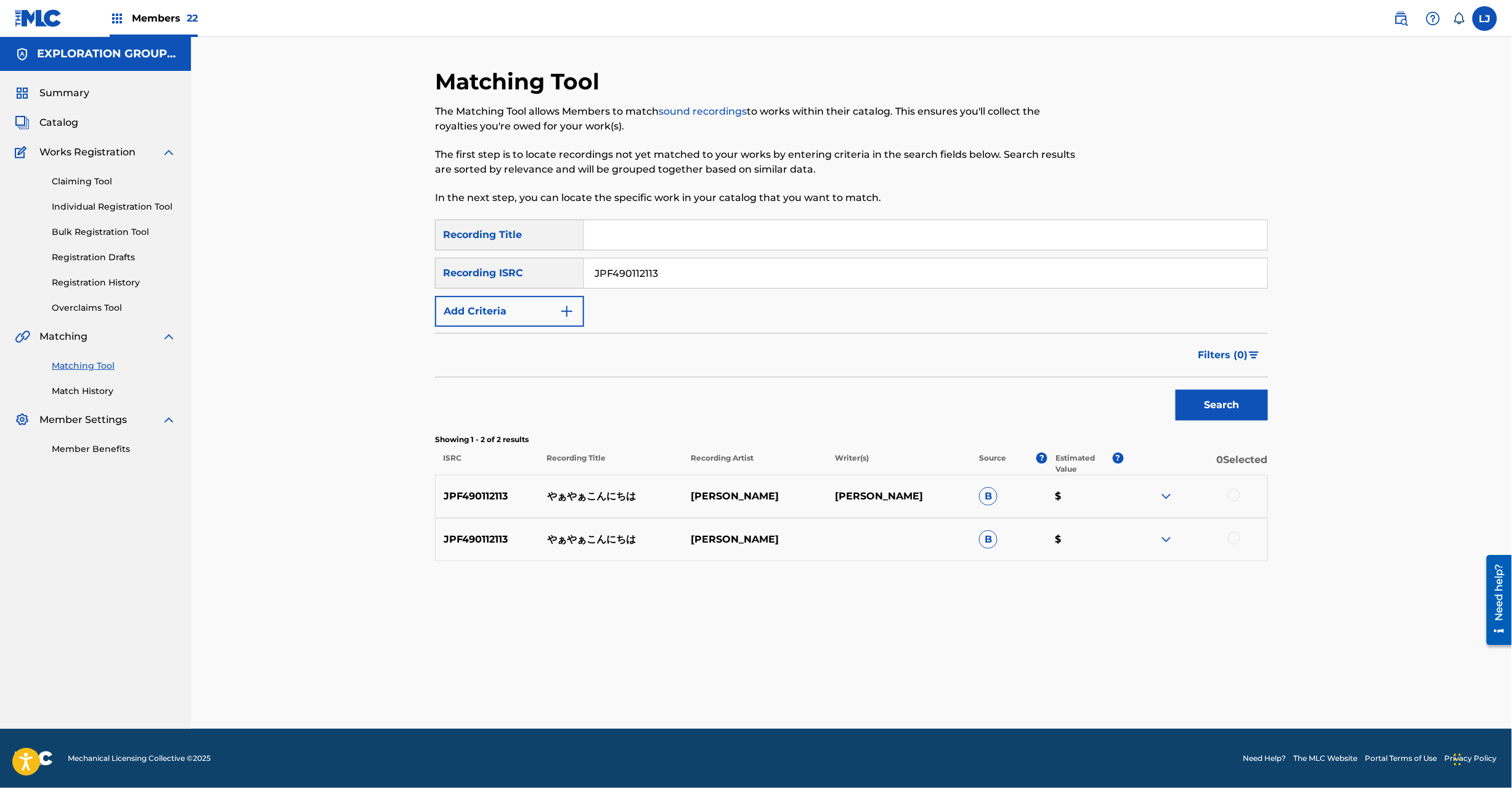
click at [1236, 494] on div at bounding box center [1234, 495] width 12 height 12
click at [1233, 536] on div at bounding box center [1234, 538] width 12 height 12
click at [834, 694] on button "Match 2 Groups" at bounding box center [866, 686] width 136 height 30
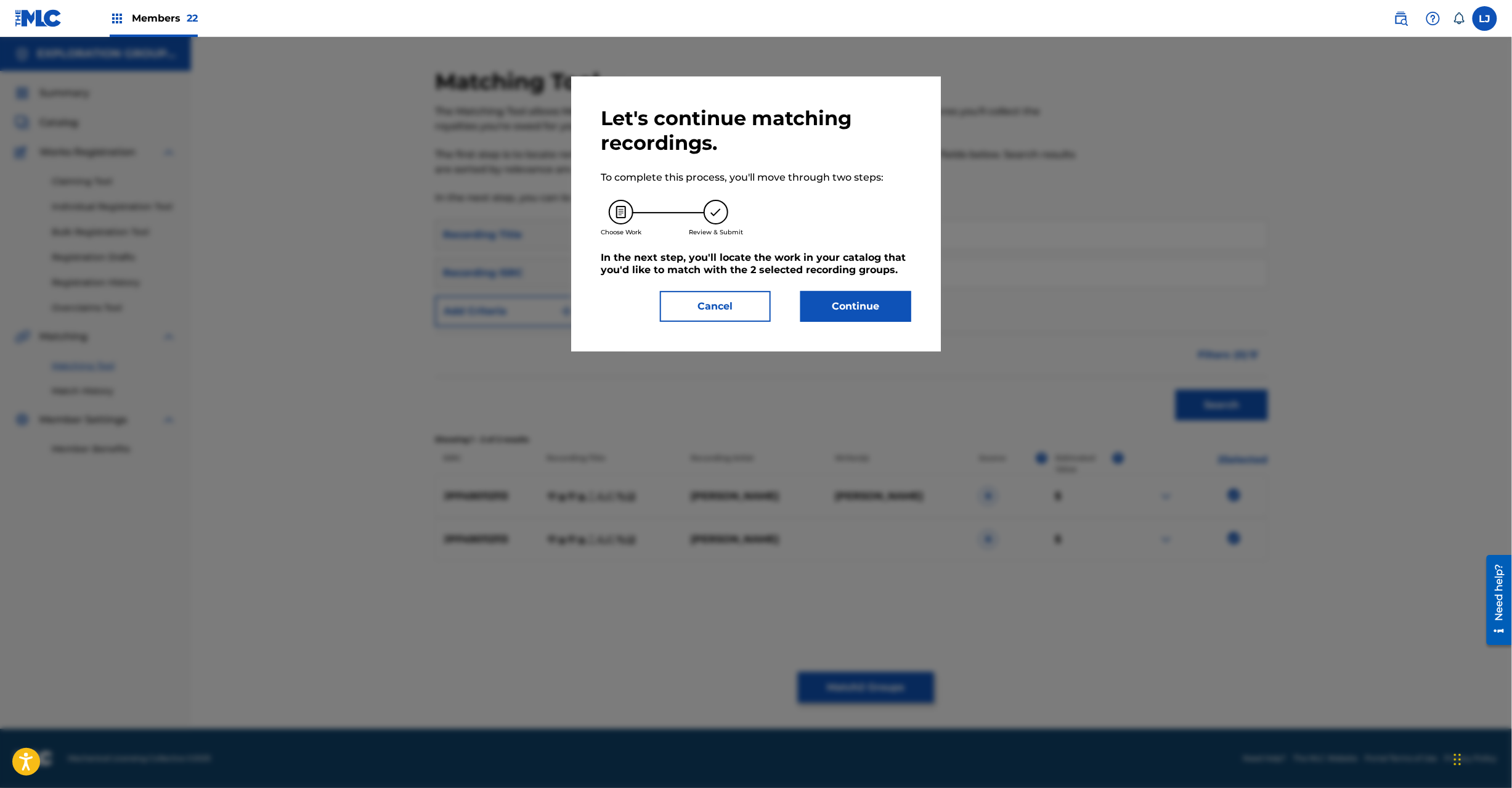
click at [856, 289] on div "Let's continue matching recordings. To complete this process, you'll move throu…" at bounding box center [756, 214] width 311 height 215
click at [853, 301] on button "Continue" at bounding box center [856, 306] width 111 height 30
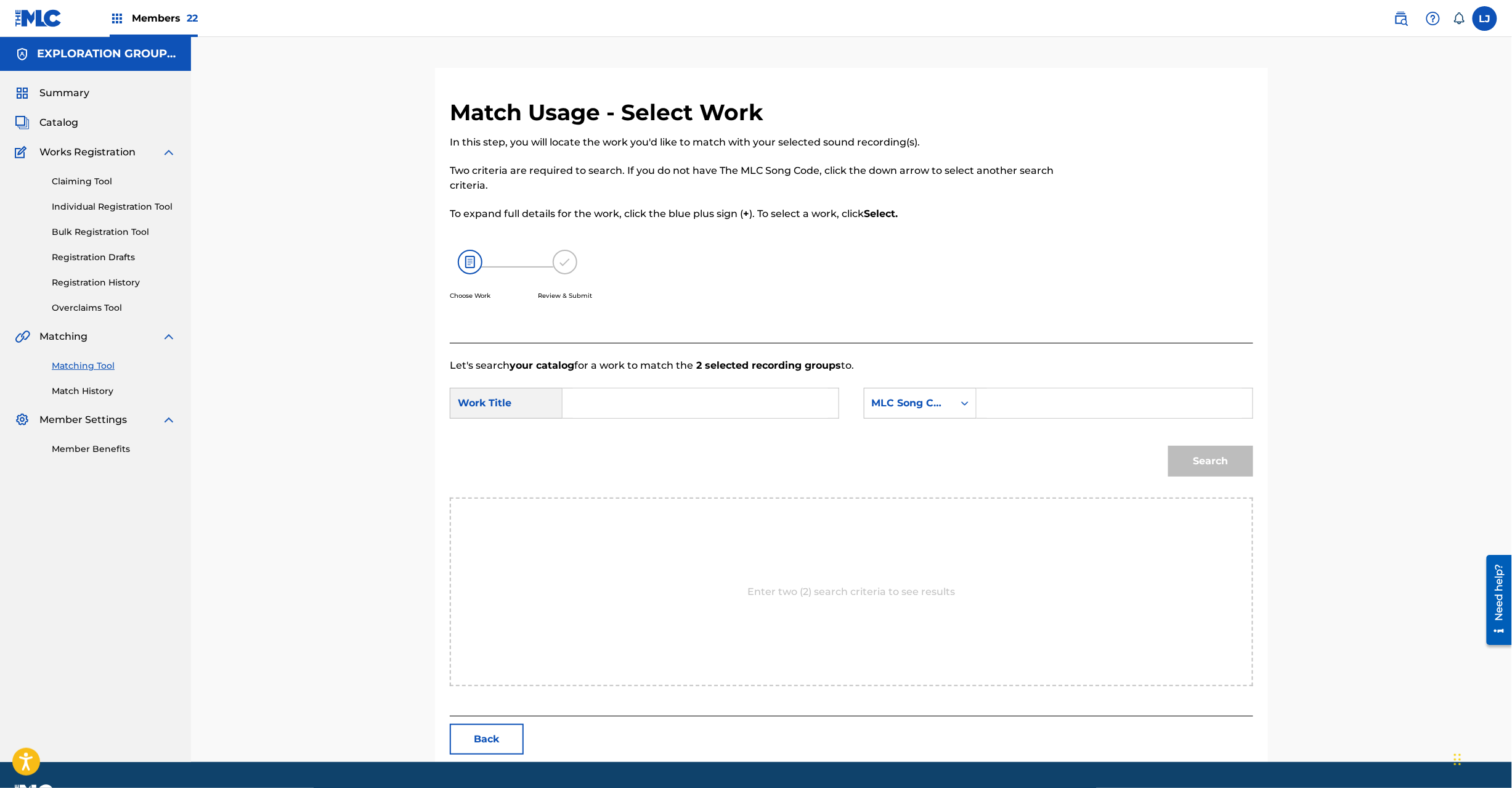
click at [761, 410] on input "Search Form" at bounding box center [701, 403] width 255 height 30
click at [763, 398] on input "[PERSON_NAME] YP9YI0" at bounding box center [701, 403] width 255 height 30
type input "[PERSON_NAME]"
click at [1096, 404] on input "Search Form" at bounding box center [1115, 403] width 255 height 30
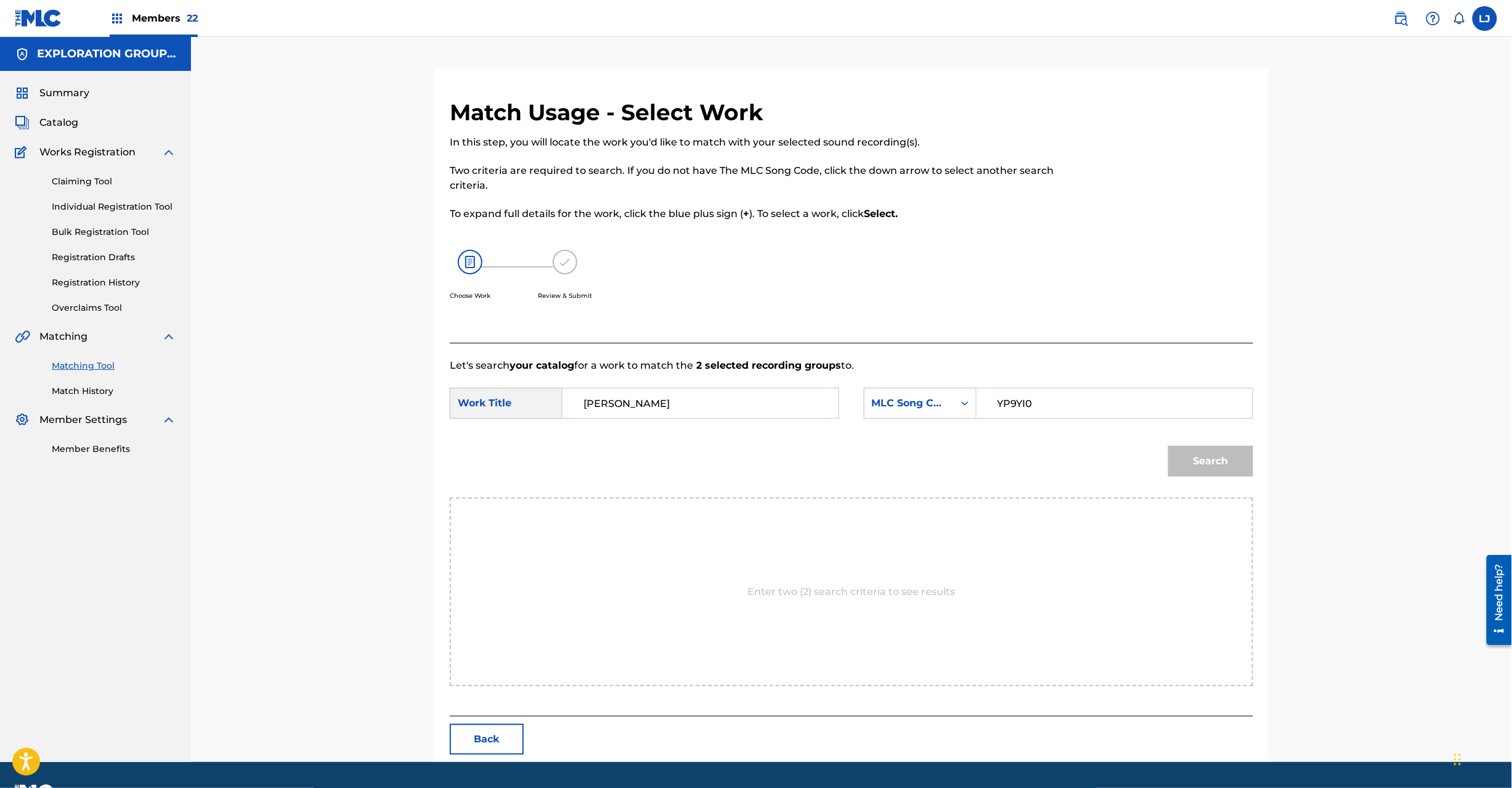
type input "YP9YI0"
click at [1200, 474] on button "Search" at bounding box center [1211, 460] width 85 height 30
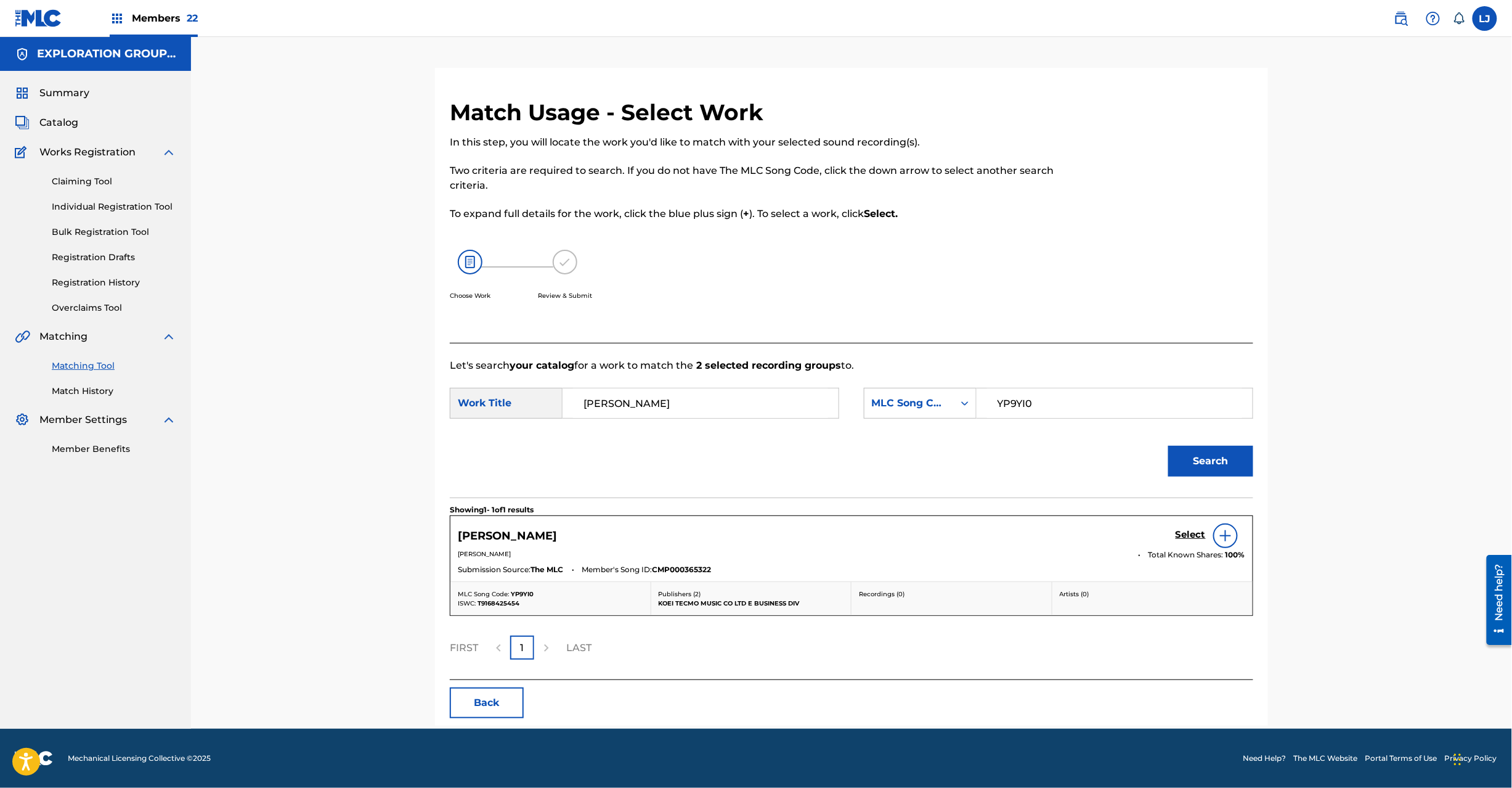
click at [1183, 539] on h5 "Select" at bounding box center [1191, 534] width 30 height 11
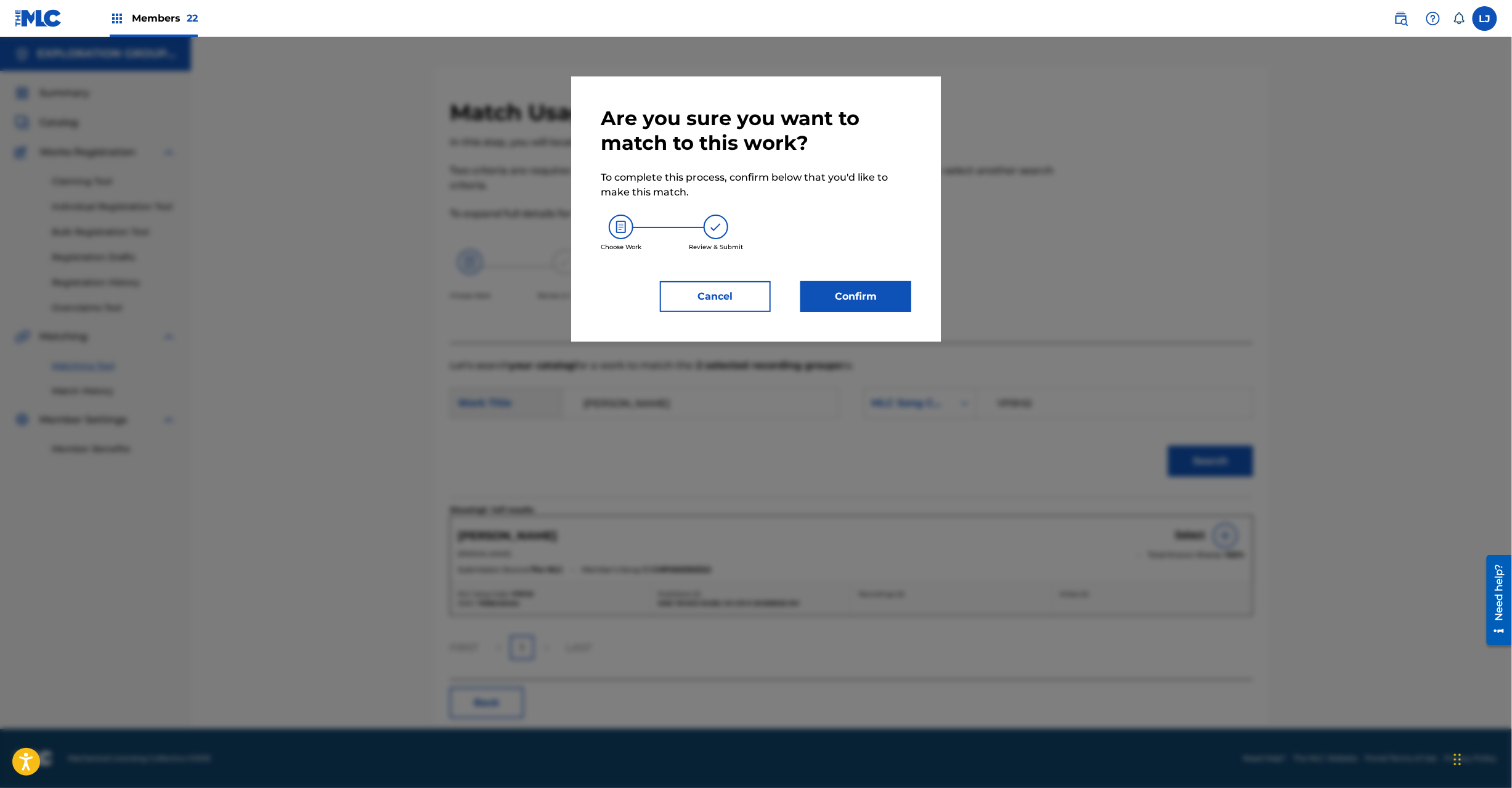
click at [864, 297] on button "Confirm" at bounding box center [856, 296] width 111 height 30
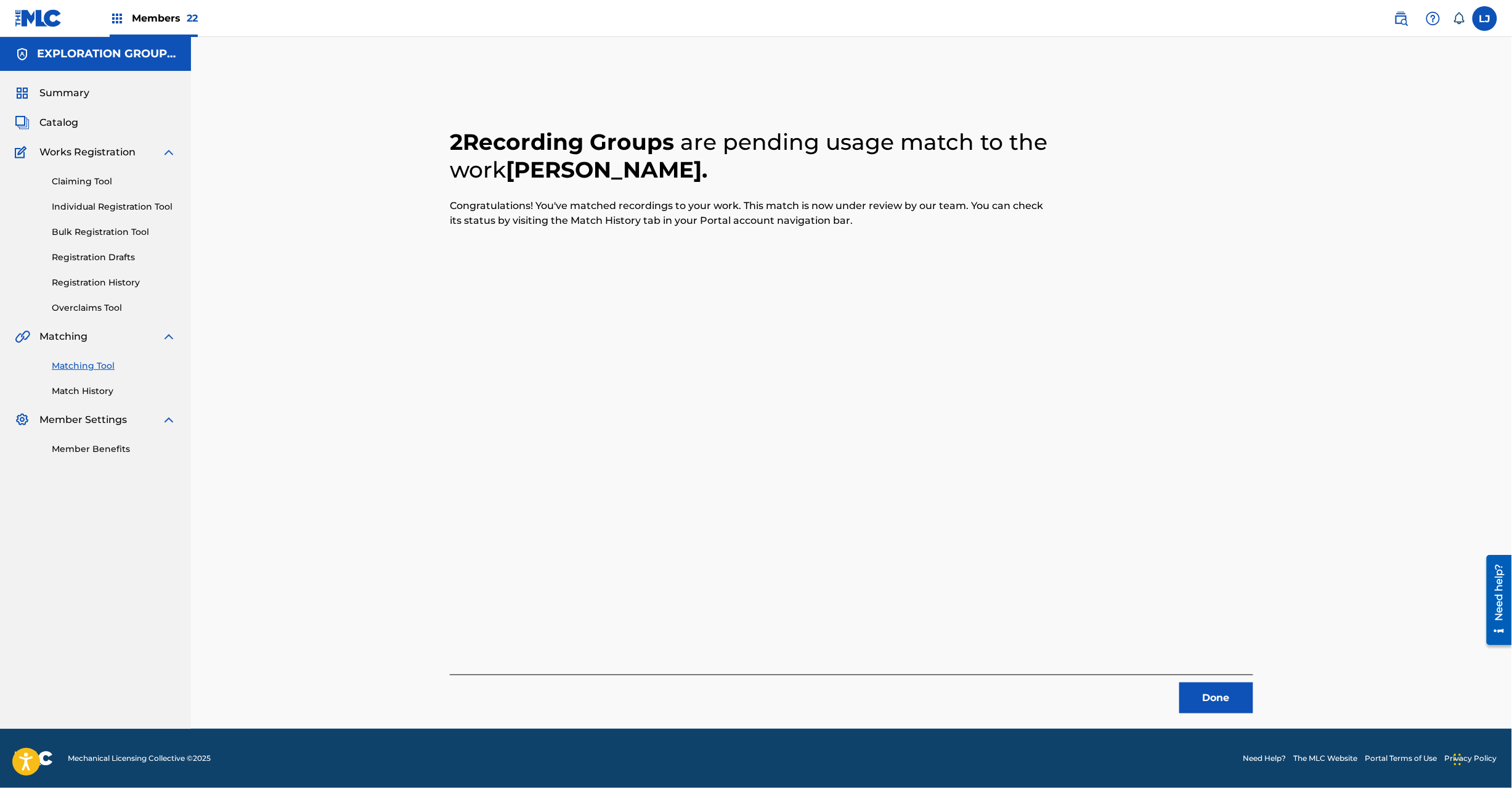
click at [1235, 701] on button "Done" at bounding box center [1216, 697] width 74 height 30
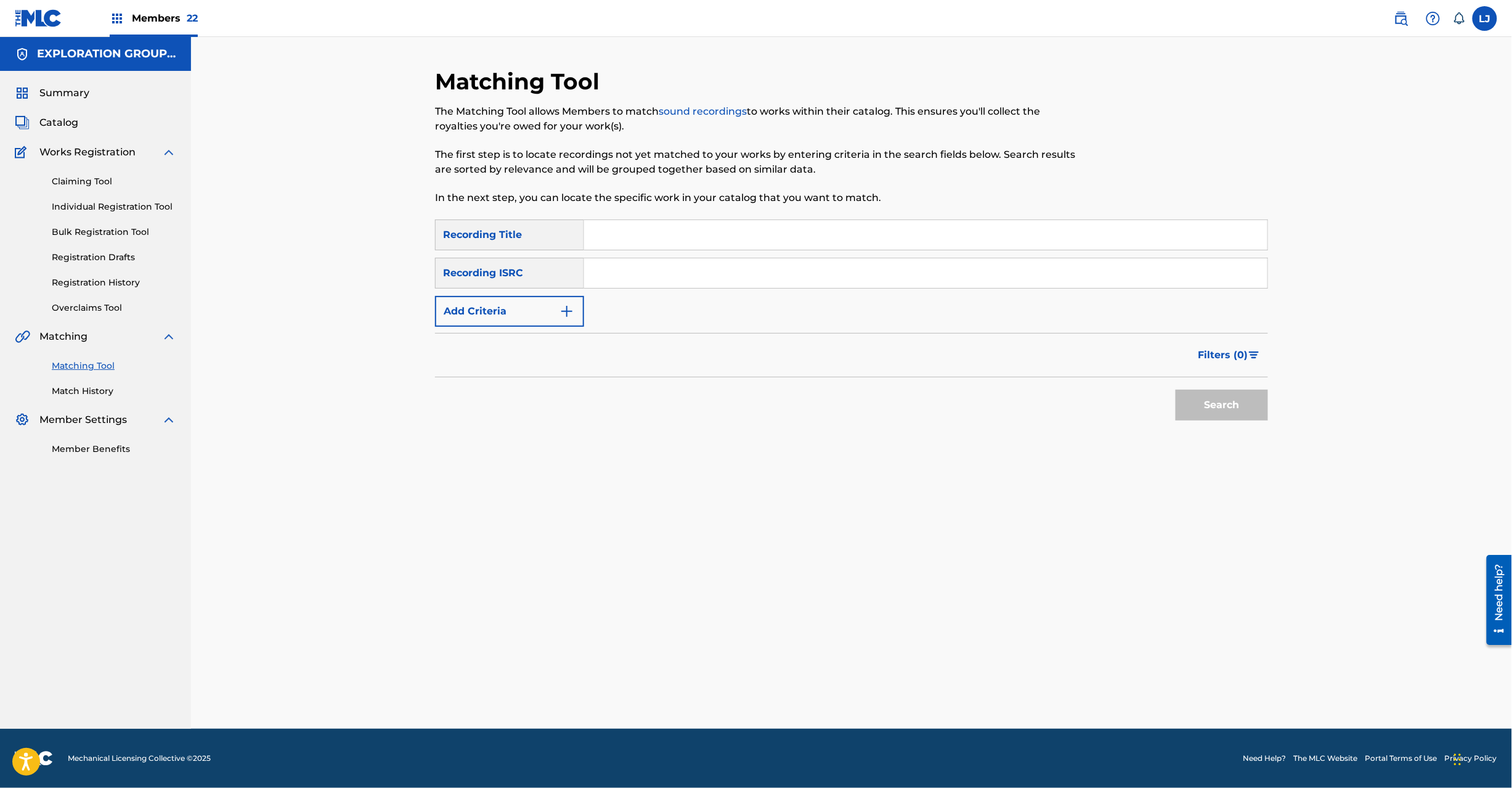
click at [854, 279] on input "Search Form" at bounding box center [926, 273] width 683 height 30
type input "JPF490112114"
click at [1218, 414] on button "Search" at bounding box center [1222, 404] width 92 height 30
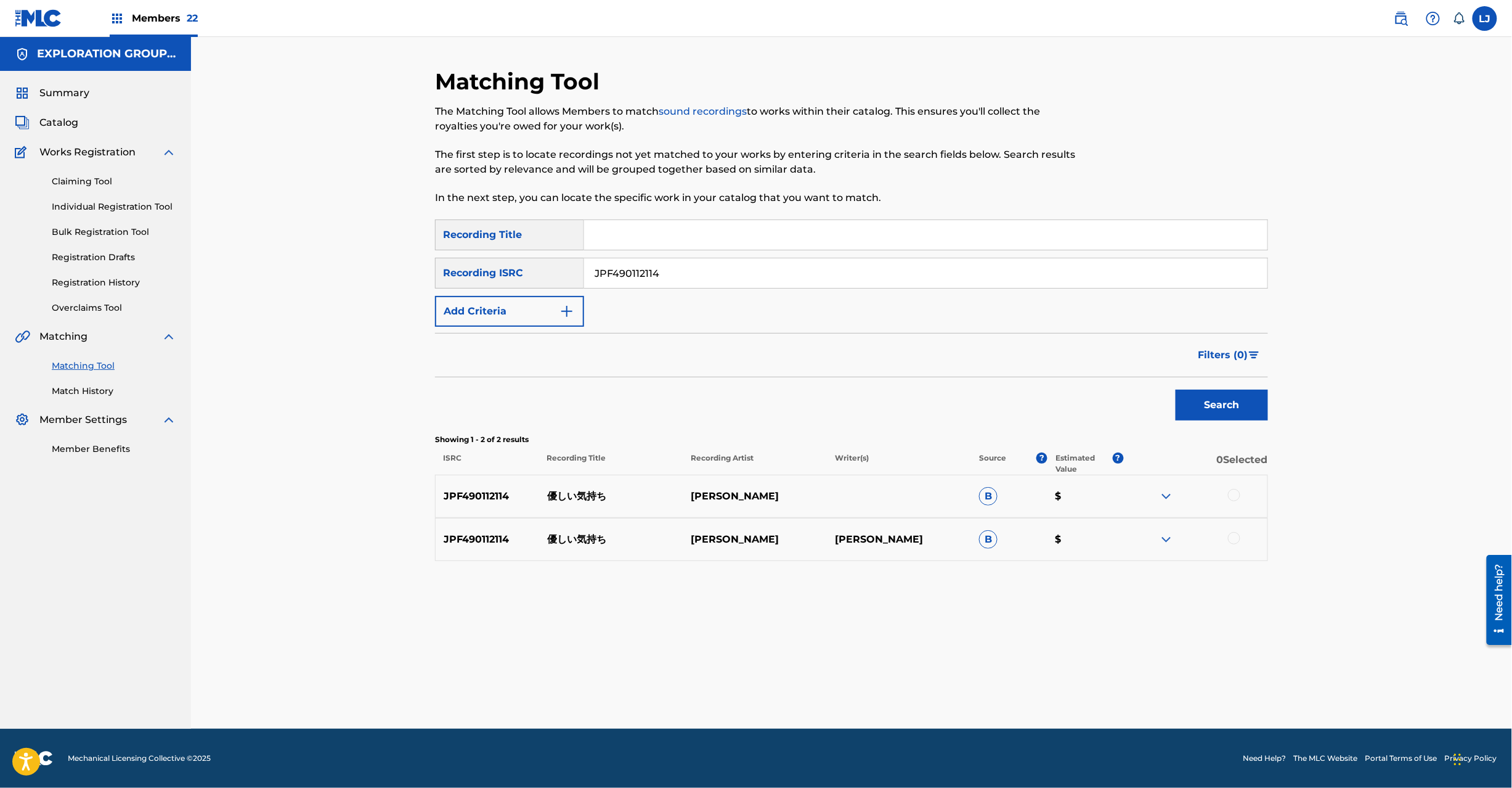
click at [1238, 497] on div at bounding box center [1234, 495] width 12 height 12
click at [1231, 542] on div at bounding box center [1234, 538] width 12 height 12
drag, startPoint x: 807, startPoint y: 708, endPoint x: 842, endPoint y: 682, distance: 43.6
click at [812, 705] on div "Matching Tool The Matching Tool allows Members to match sound recordings to wor…" at bounding box center [851, 398] width 833 height 661
click at [842, 682] on button "Match 2 Groups" at bounding box center [866, 686] width 136 height 30
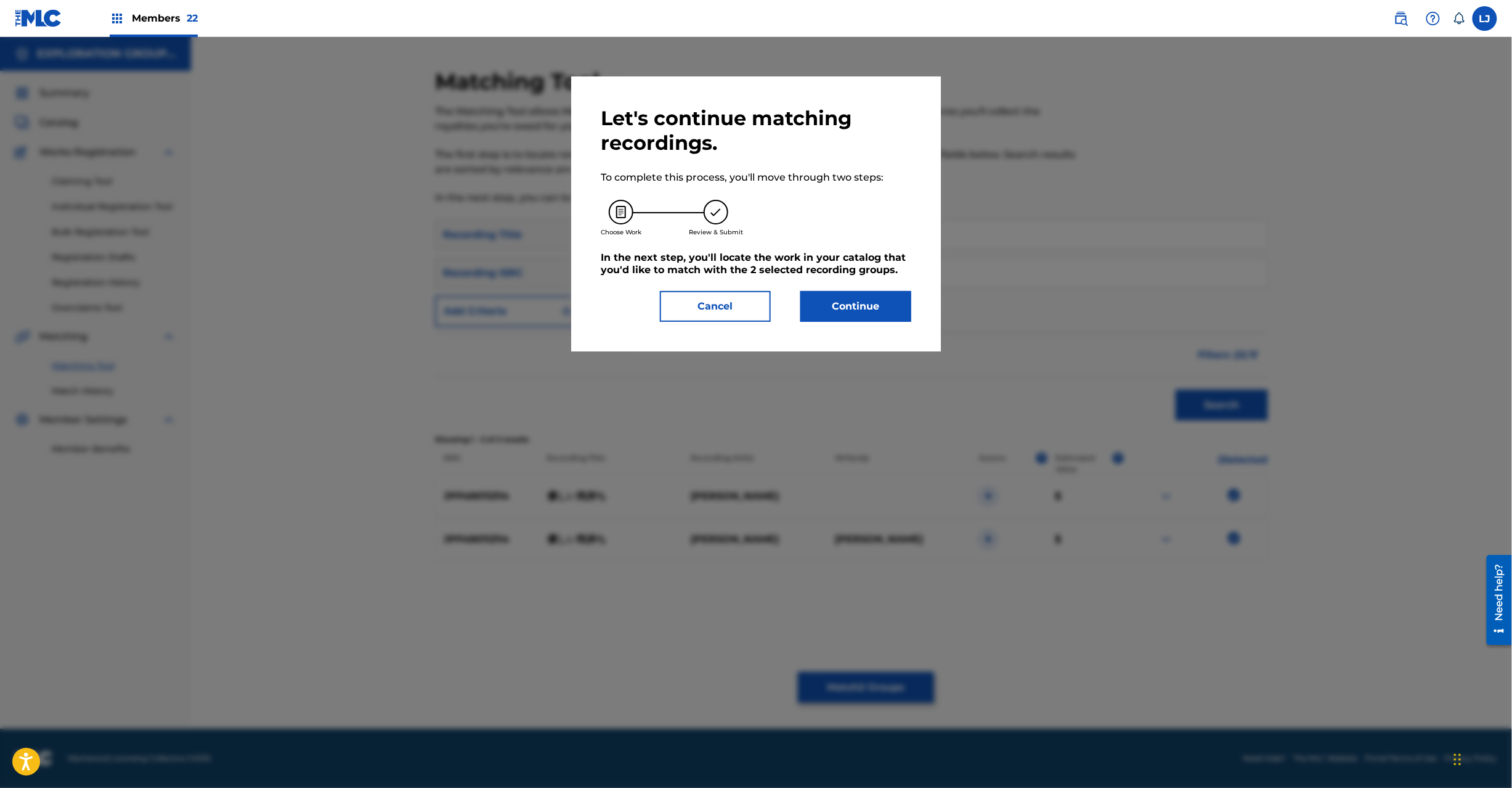
click at [852, 304] on button "Continue" at bounding box center [856, 306] width 111 height 30
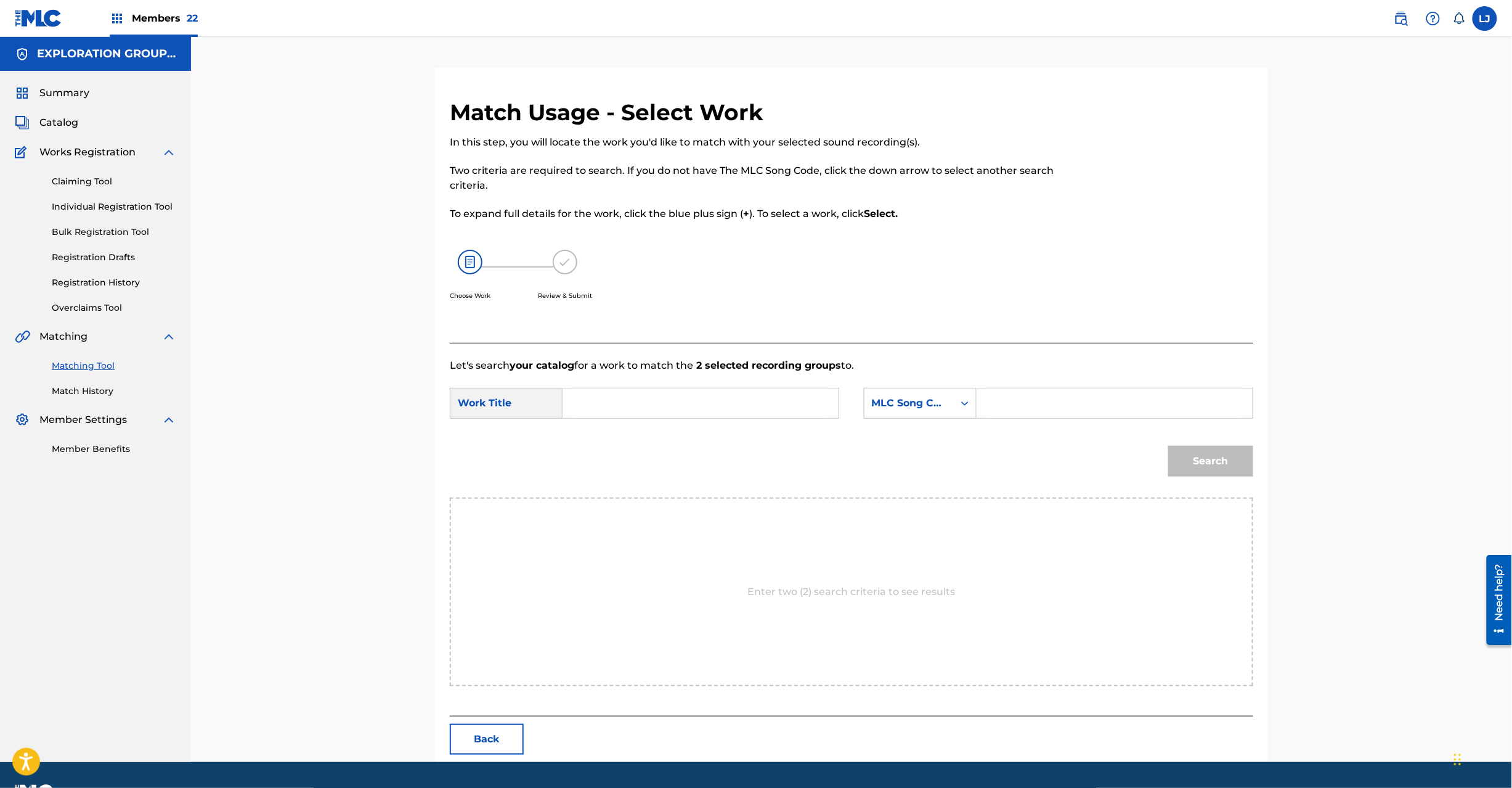
click at [686, 422] on div "SearchWithCriteria4cbf4f85-5f06-4ddd-8779-2feb1bd91871 Work Title SearchWithCri…" at bounding box center [851, 407] width 803 height 38
click at [686, 405] on input "Search Form" at bounding box center [701, 403] width 255 height 30
click at [710, 403] on input "Yasashii Kimochi YP9YKK" at bounding box center [701, 403] width 255 height 30
type input "Yasashii Kimochi"
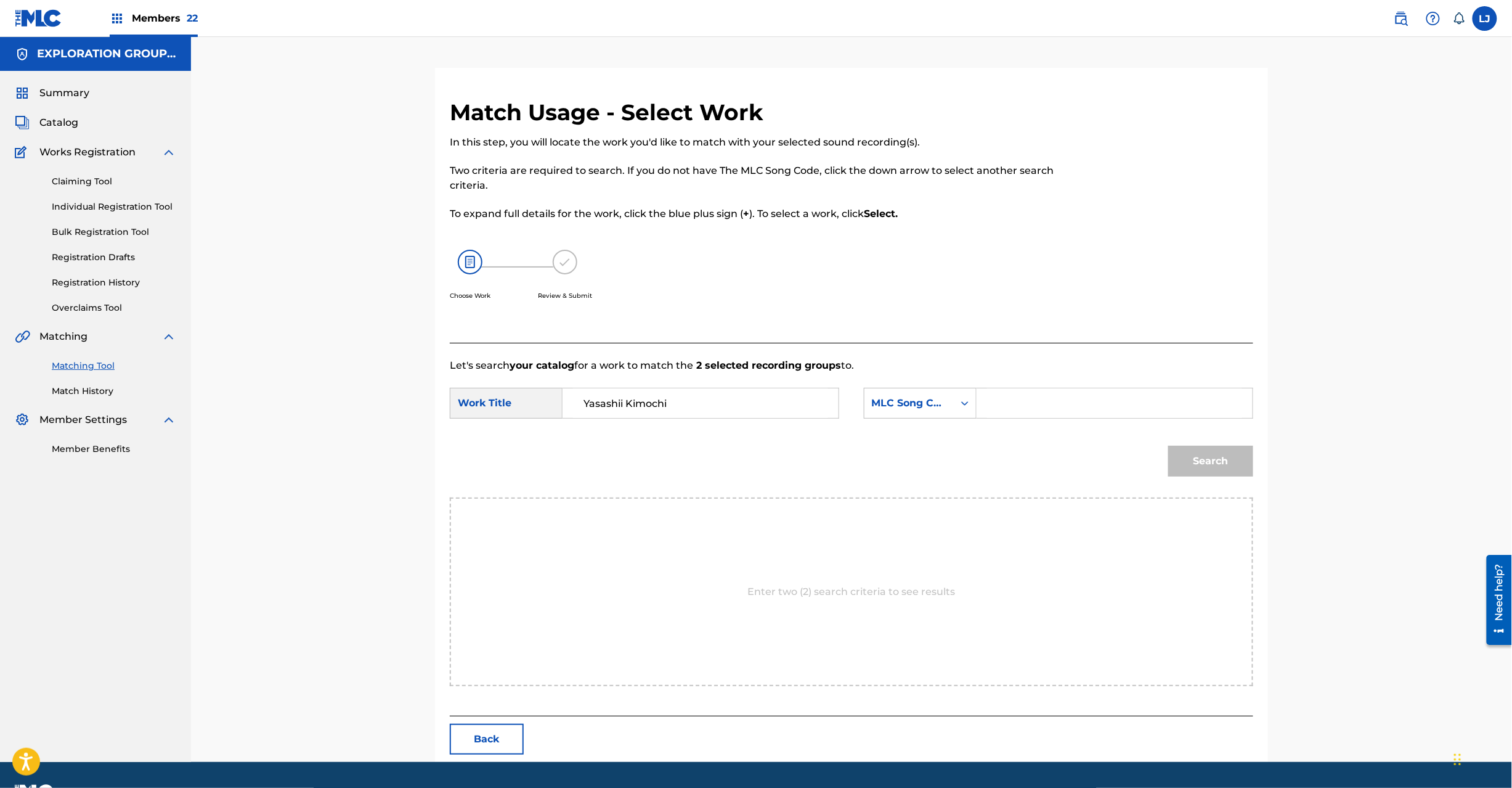
click at [1105, 402] on input "Search Form" at bounding box center [1115, 403] width 255 height 30
type input "YP9YKK"
click at [1213, 473] on button "Search" at bounding box center [1211, 460] width 85 height 30
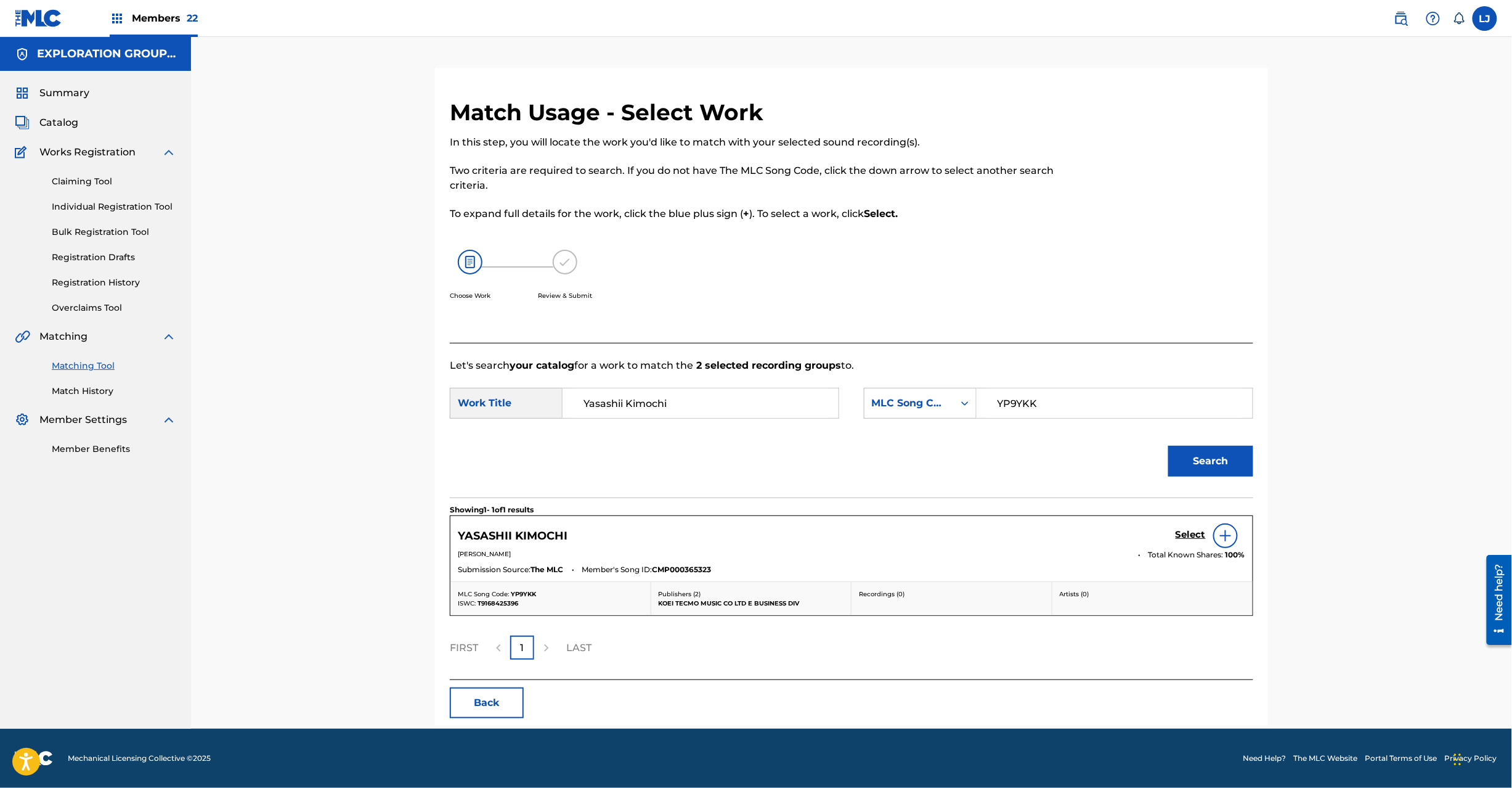
click at [1179, 538] on h5 "Select" at bounding box center [1191, 534] width 30 height 11
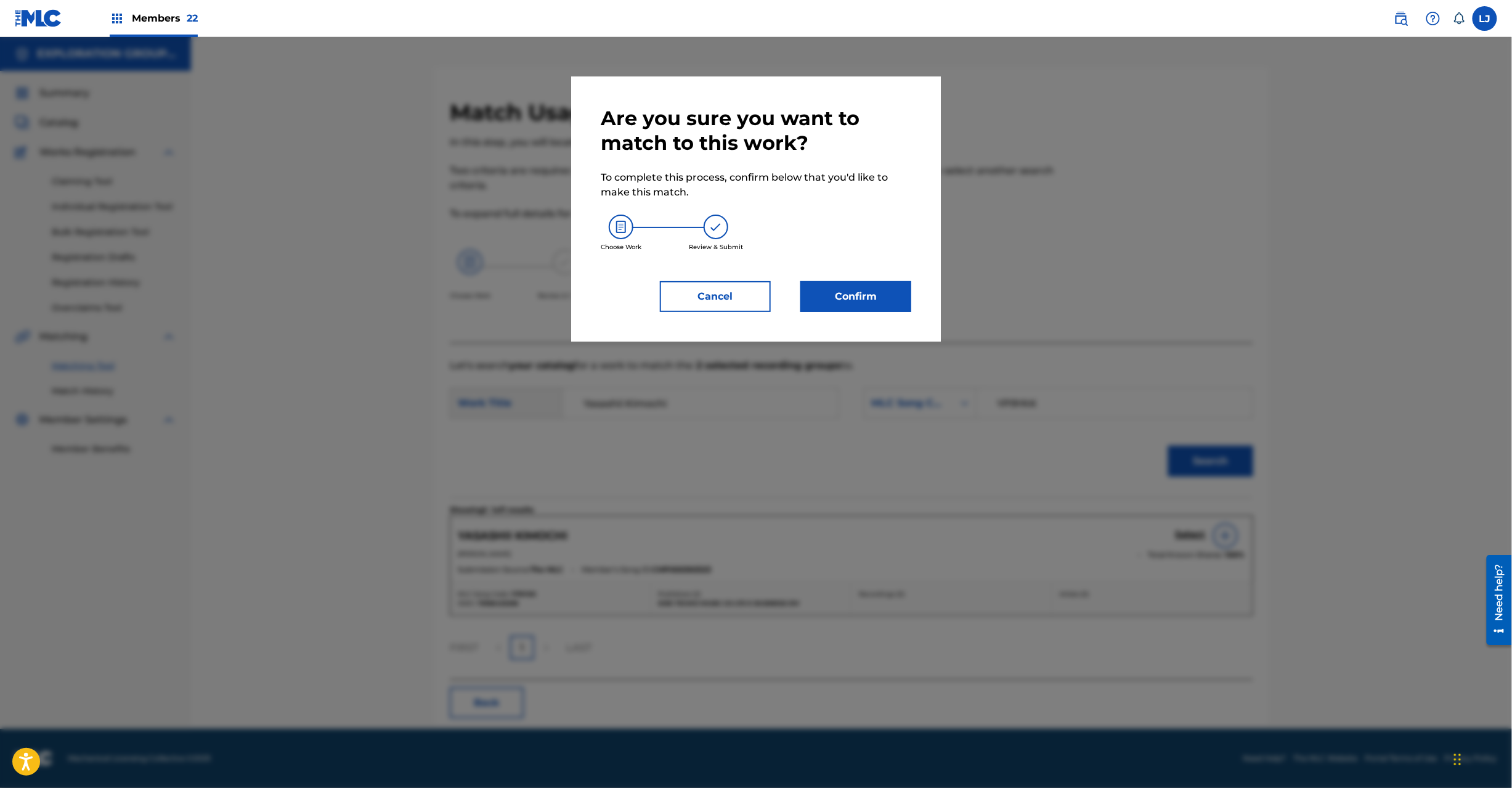
click at [854, 315] on div "Are you sure you want to match to this work? To complete this process, confirm …" at bounding box center [756, 209] width 370 height 265
click at [861, 296] on button "Confirm" at bounding box center [856, 296] width 111 height 30
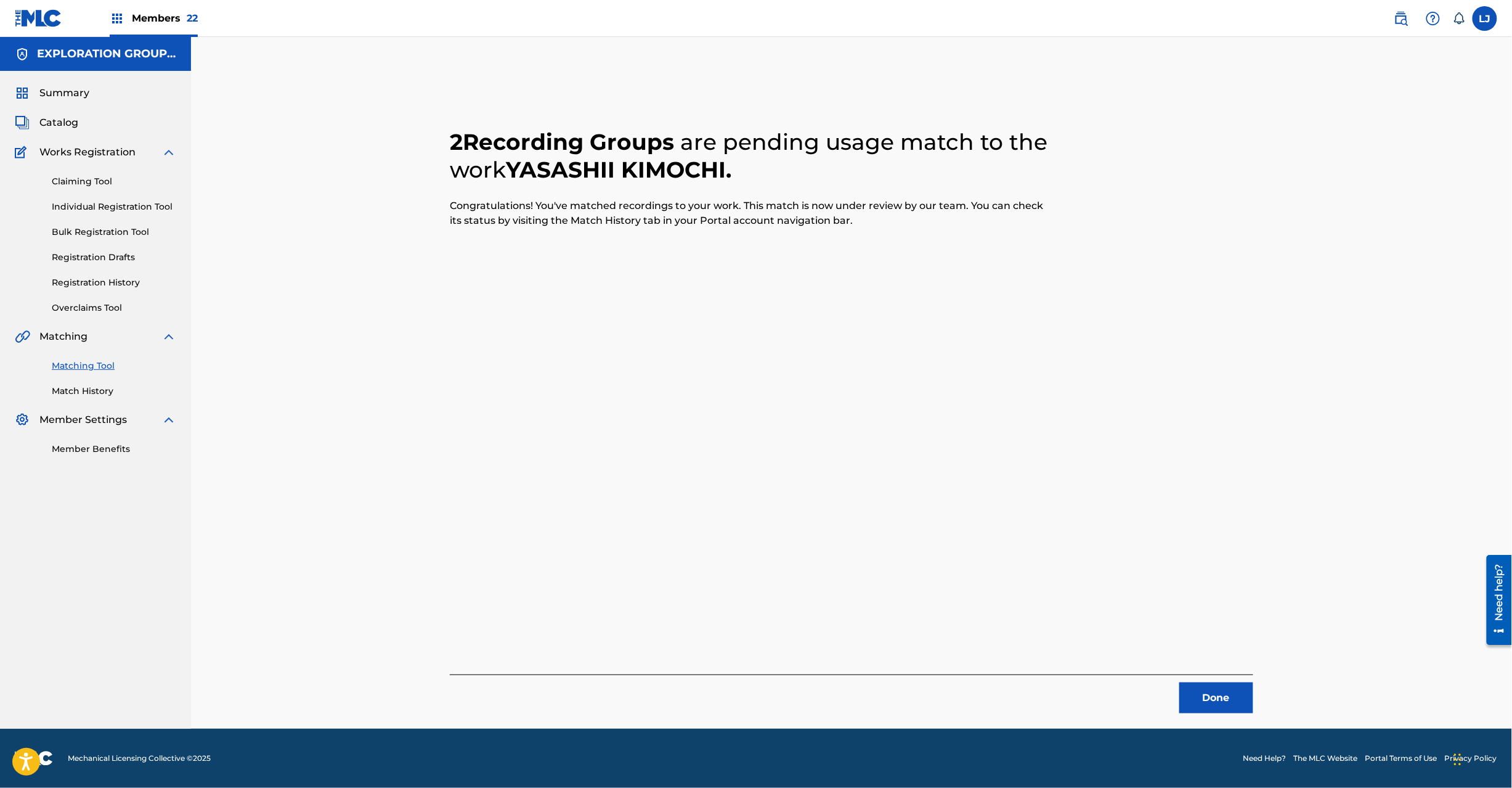
click at [1200, 700] on button "Done" at bounding box center [1216, 697] width 74 height 30
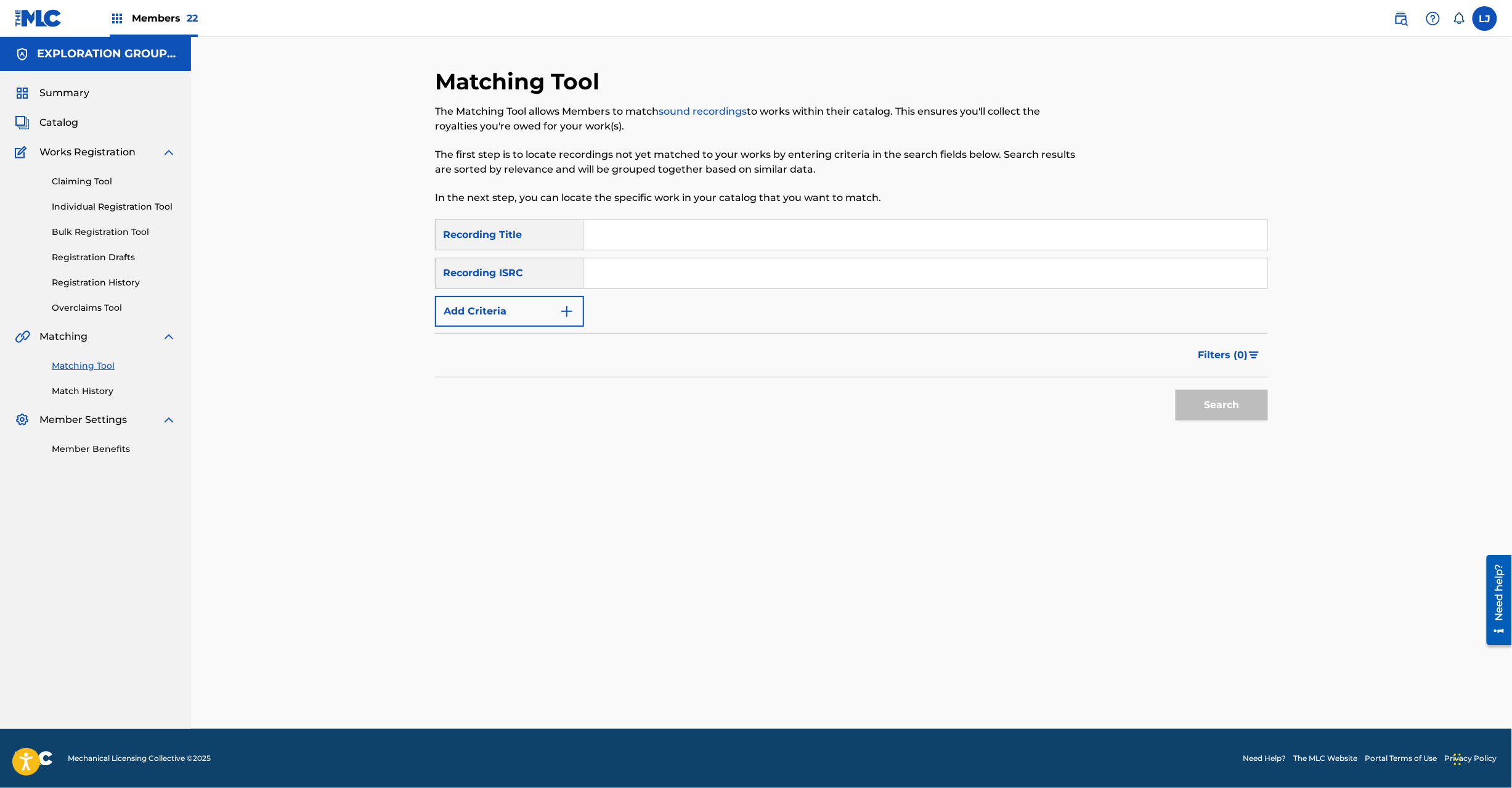
click at [735, 281] on input "Search Form" at bounding box center [926, 273] width 683 height 30
type input "JPF490112115"
click at [1223, 406] on button "Search" at bounding box center [1222, 404] width 92 height 30
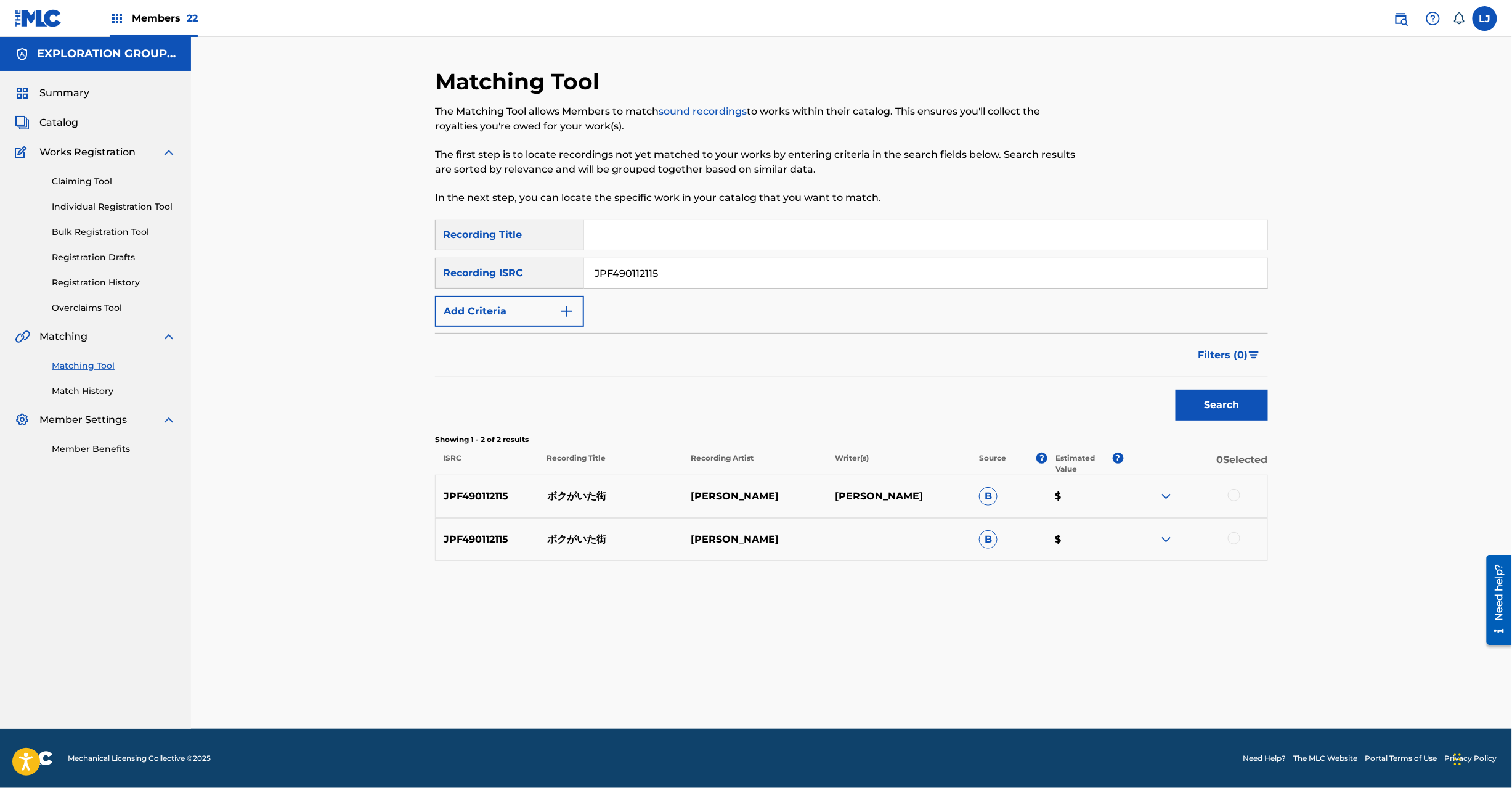
click at [1229, 498] on div at bounding box center [1234, 495] width 12 height 12
click at [1238, 538] on div at bounding box center [1234, 538] width 12 height 12
click at [843, 704] on div "Matching Tool The Matching Tool allows Members to match sound recordings to wor…" at bounding box center [851, 398] width 833 height 661
click at [846, 685] on button "Match 2 Groups" at bounding box center [866, 686] width 136 height 30
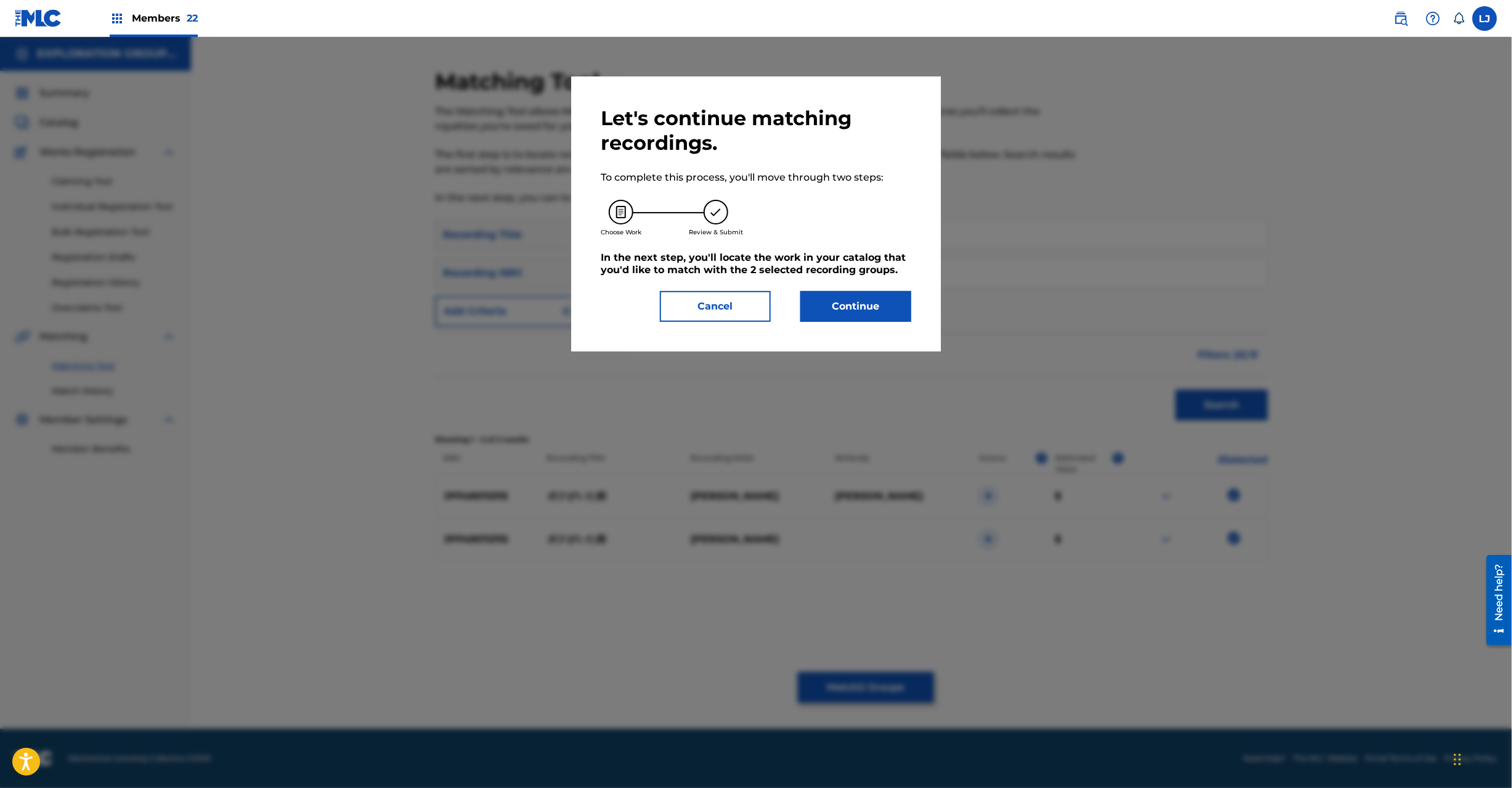
click at [837, 298] on button "Continue" at bounding box center [856, 306] width 111 height 30
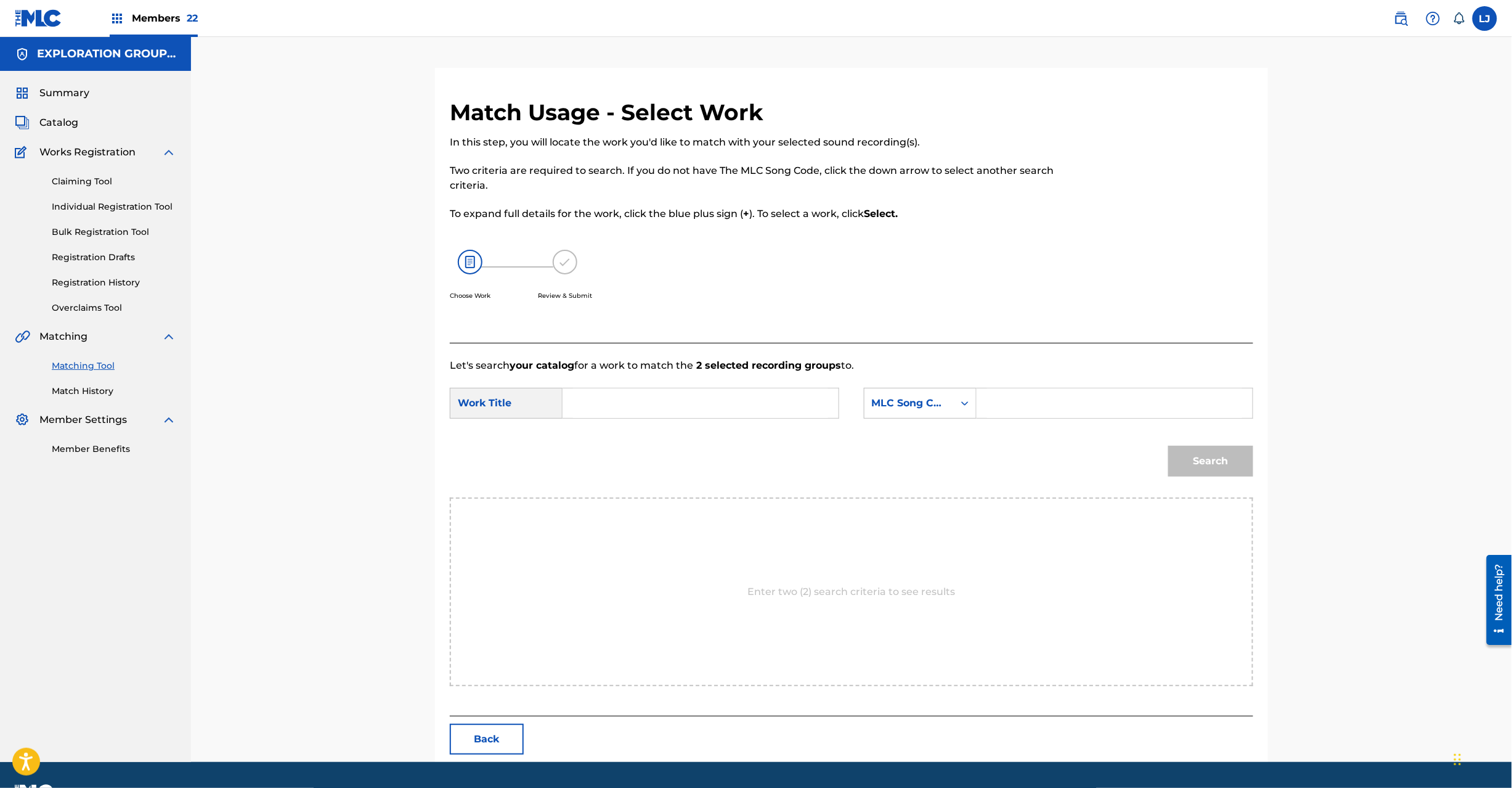
click at [686, 394] on input "Search Form" at bounding box center [701, 403] width 255 height 30
click at [737, 398] on input "Bokuga Ita Machi BD8TIO" at bounding box center [701, 403] width 255 height 30
type input "Bokuga Ita Machi"
click at [1029, 400] on input "Search Form" at bounding box center [1115, 403] width 255 height 30
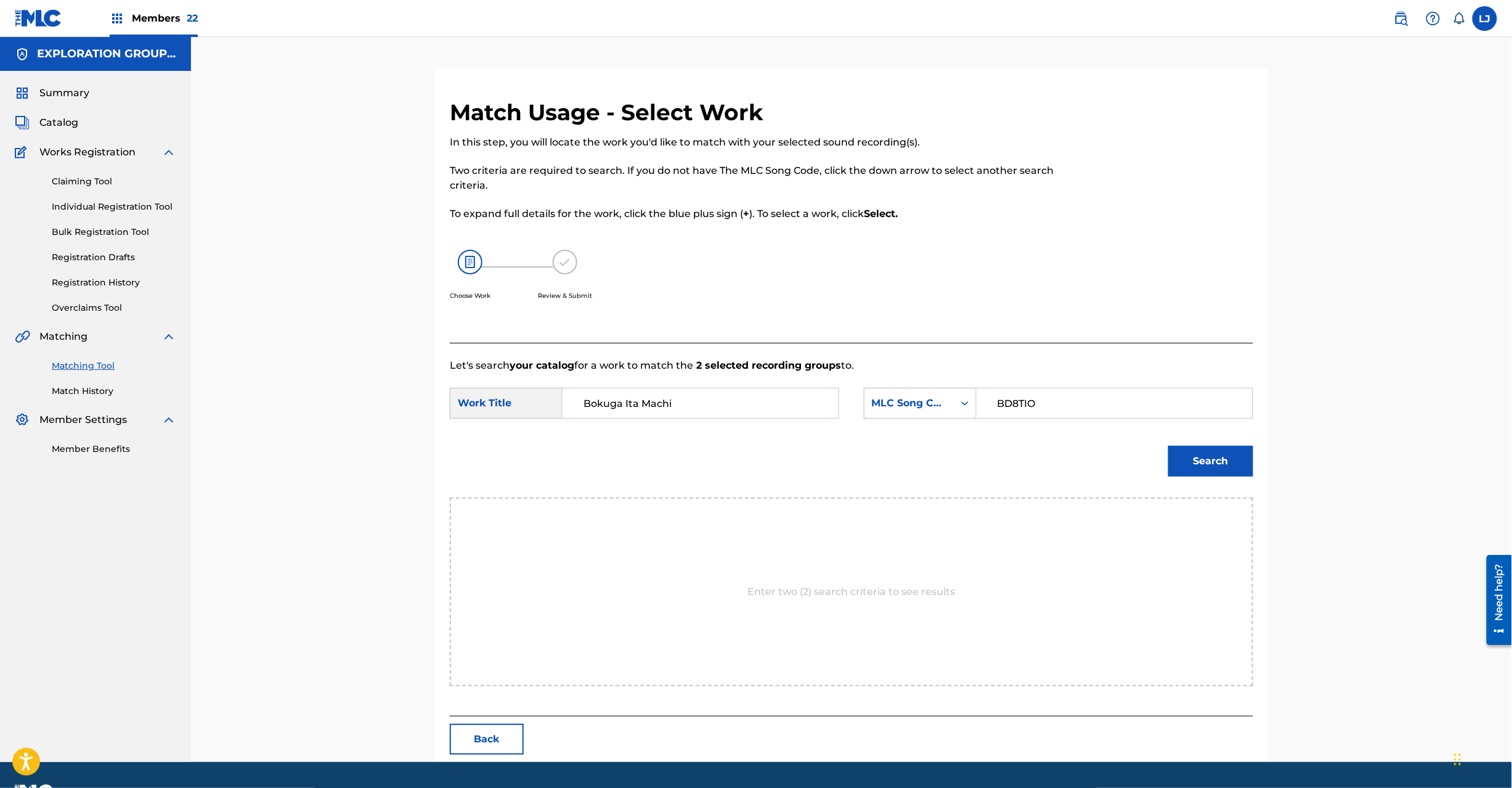
type input "BD8TIO"
click at [1208, 461] on button "Search" at bounding box center [1211, 460] width 85 height 30
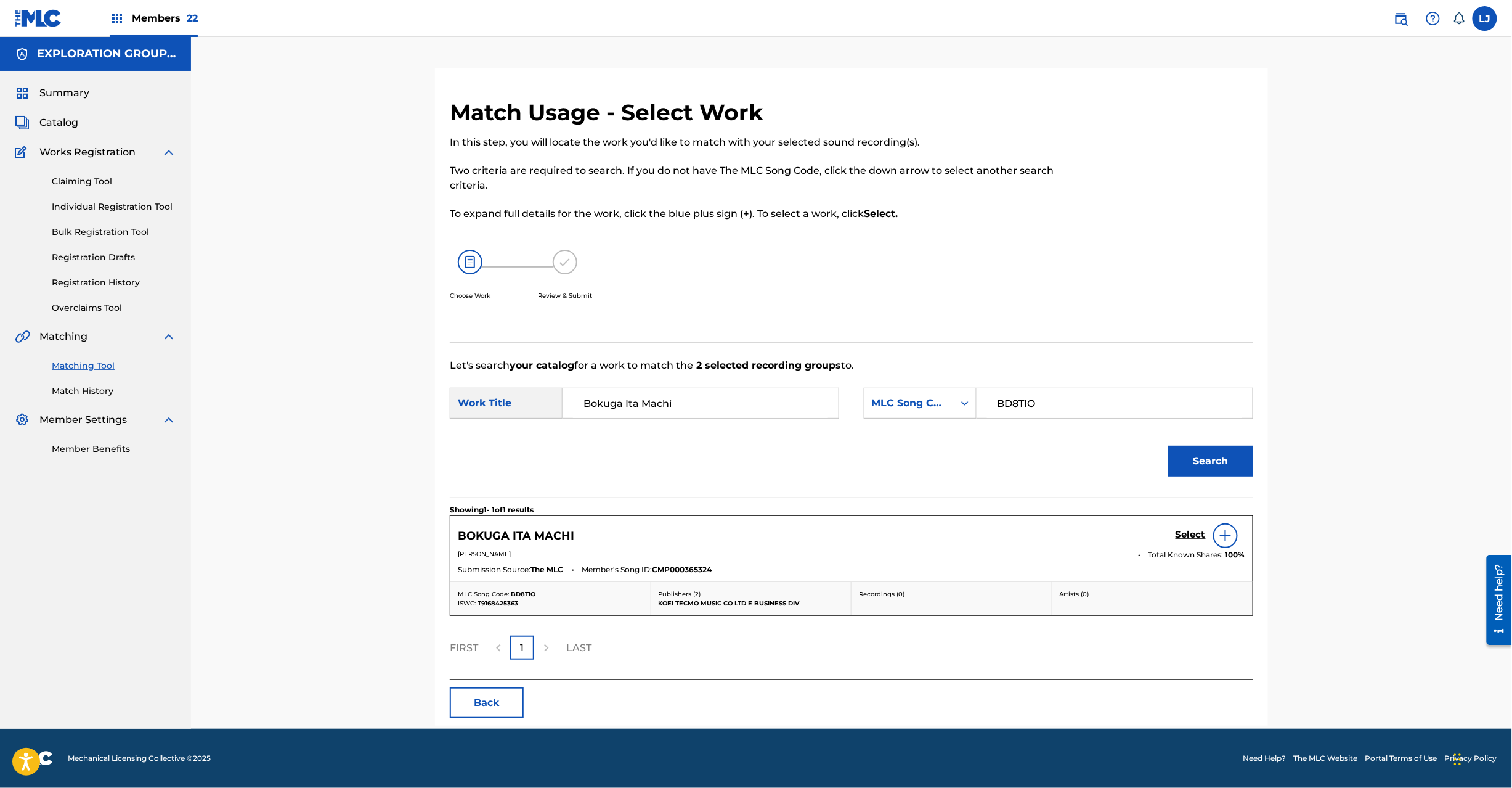
click at [1193, 533] on h5 "Select" at bounding box center [1191, 534] width 30 height 11
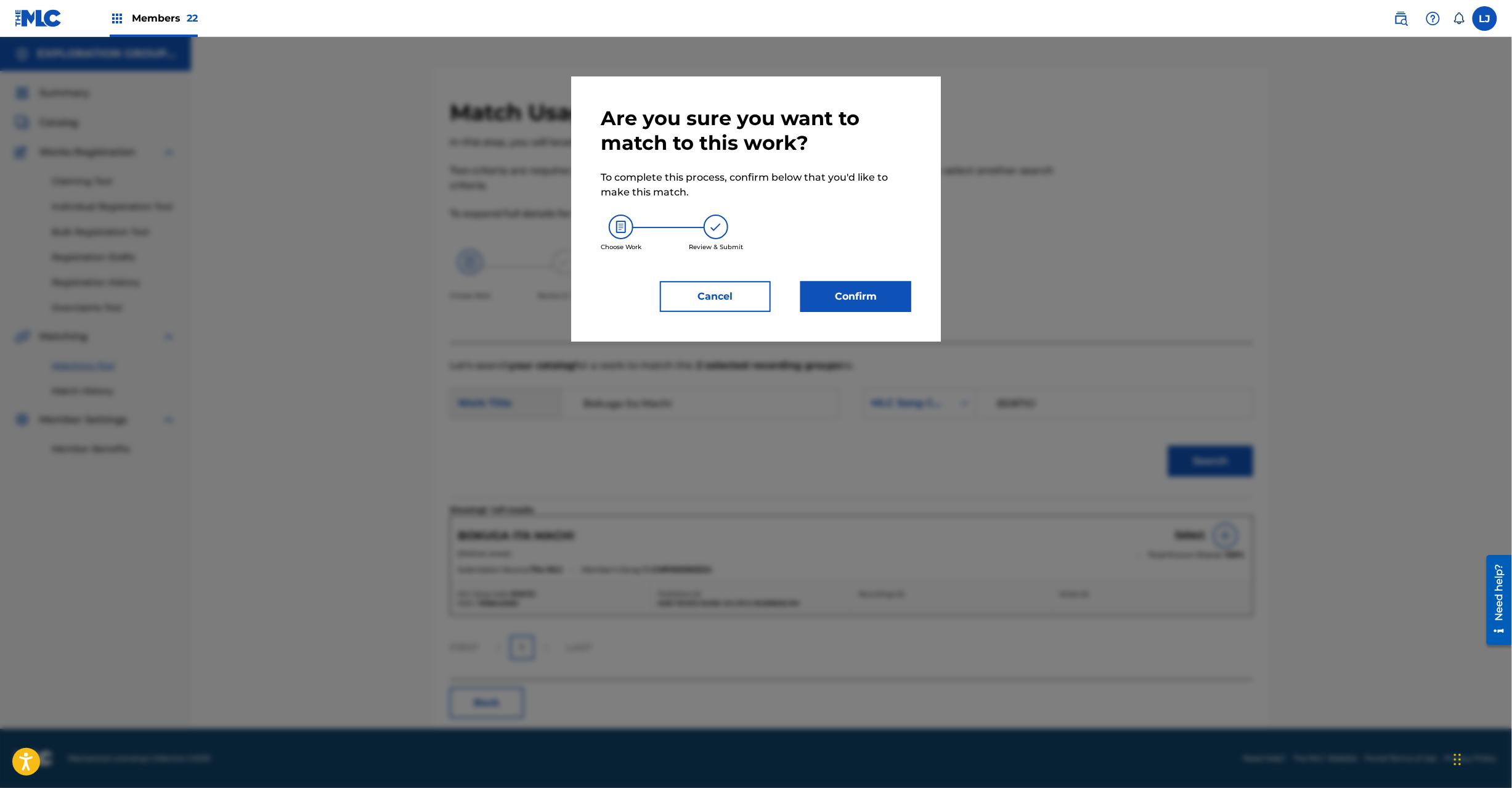
click at [844, 301] on button "Confirm" at bounding box center [856, 296] width 111 height 30
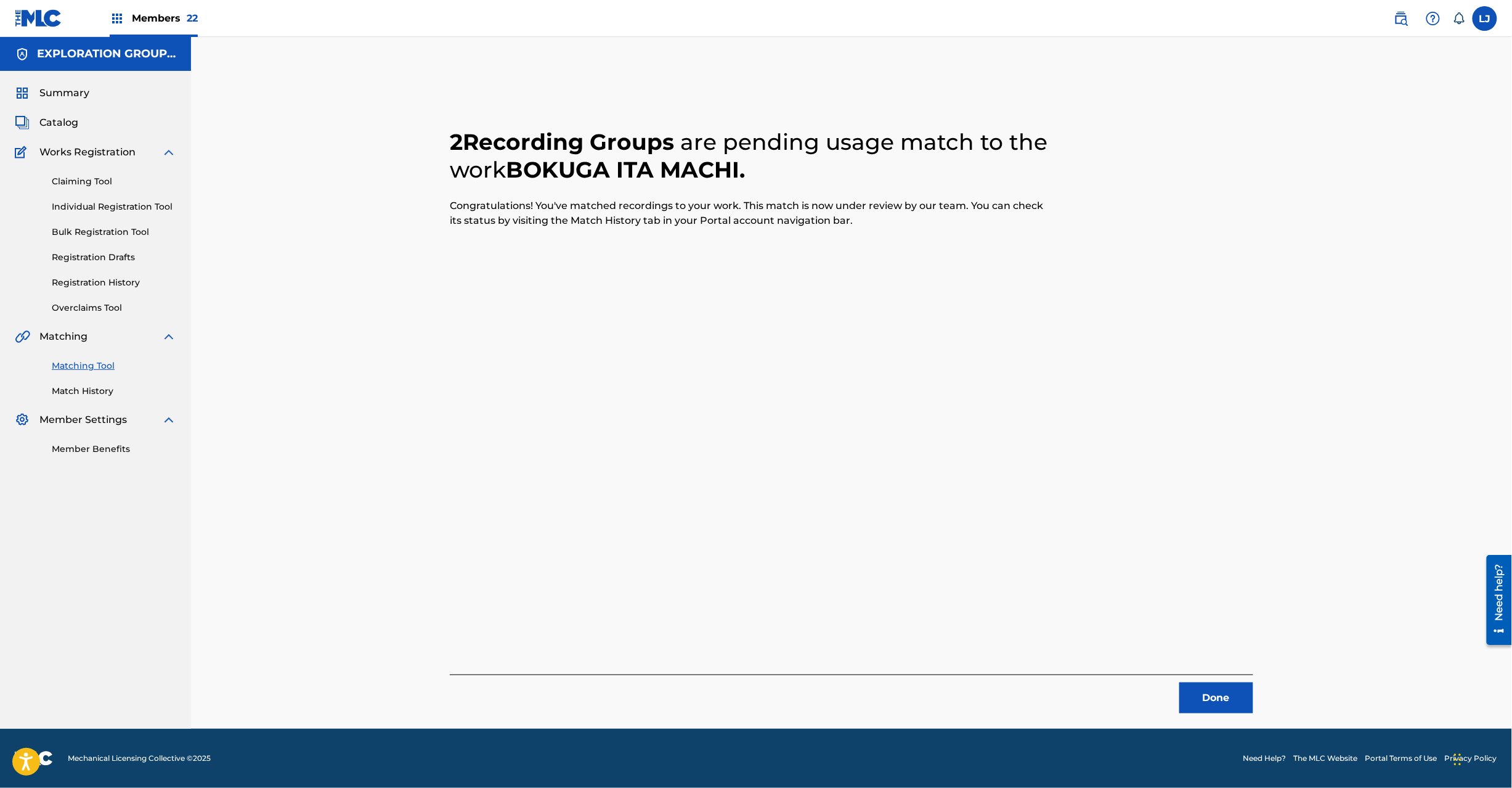
click at [1231, 694] on button "Done" at bounding box center [1216, 697] width 74 height 30
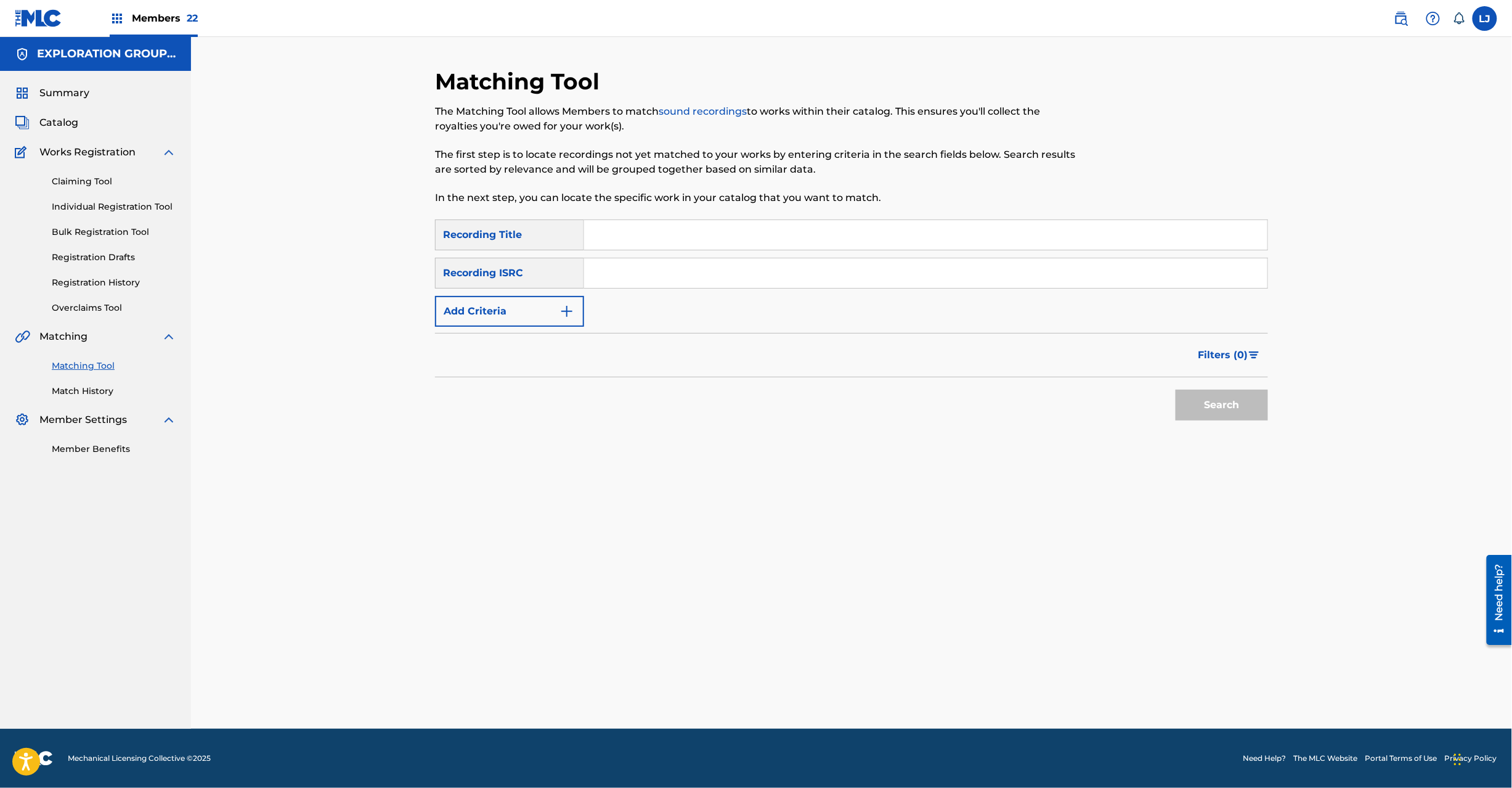
click at [62, 118] on span "Catalog" at bounding box center [58, 123] width 39 height 15
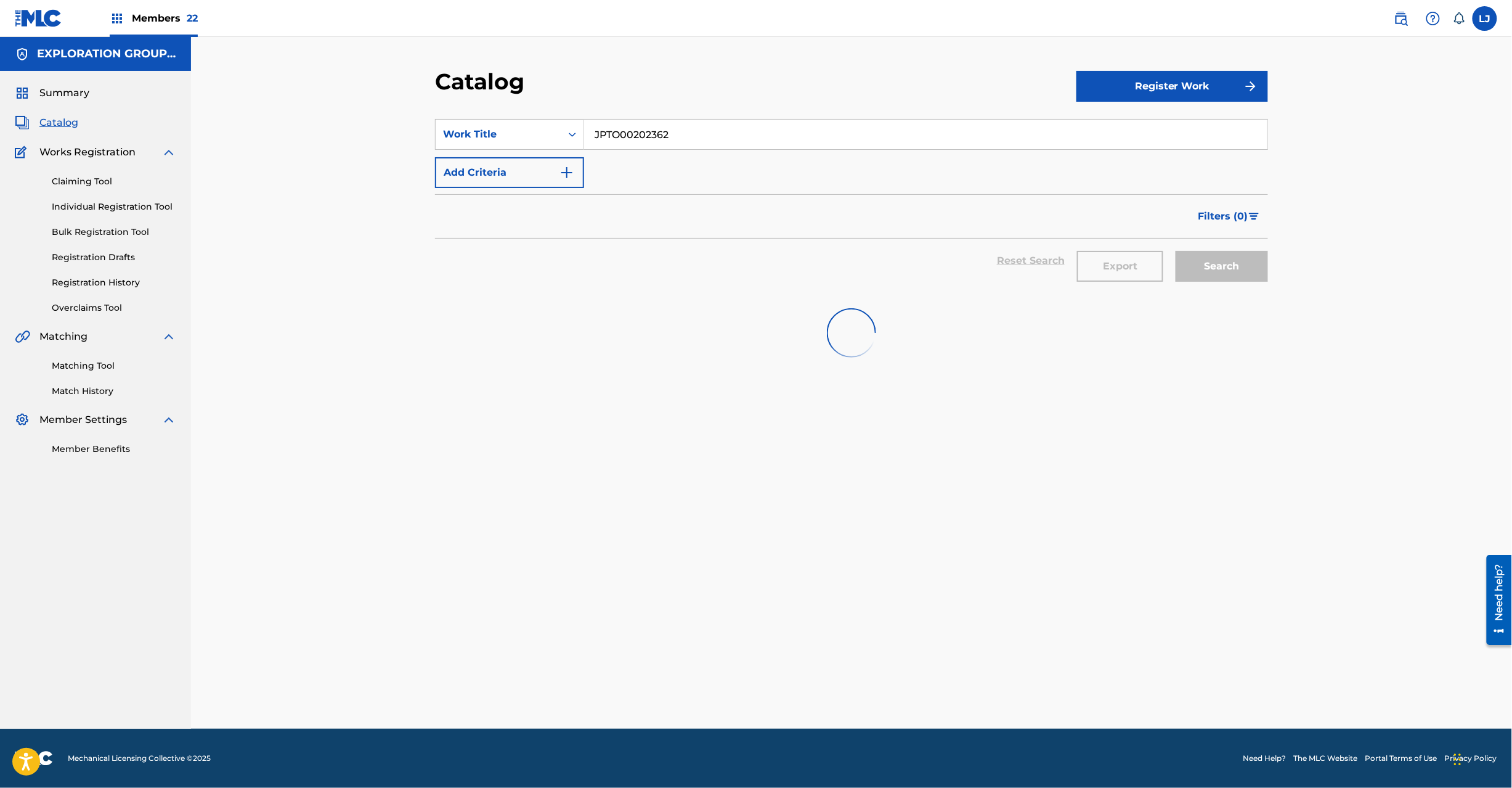
click at [617, 143] on input "JPTO00202362" at bounding box center [926, 135] width 683 height 30
click at [617, 139] on input "JPTO00202362" at bounding box center [926, 135] width 683 height 30
type input "Dominicana"
click at [1225, 274] on div "Search" at bounding box center [1219, 261] width 99 height 44
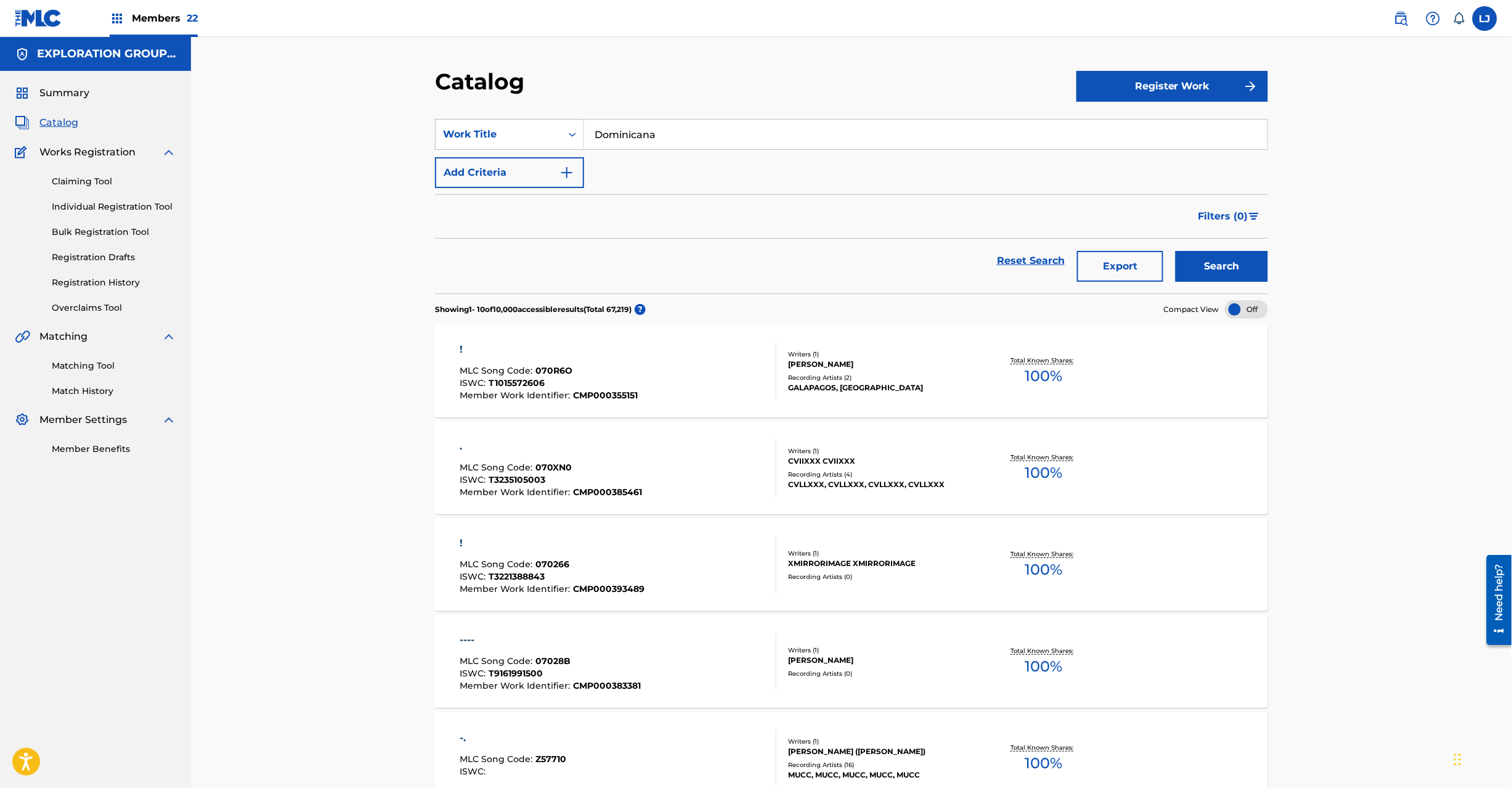
click at [1225, 268] on button "Search" at bounding box center [1222, 266] width 92 height 30
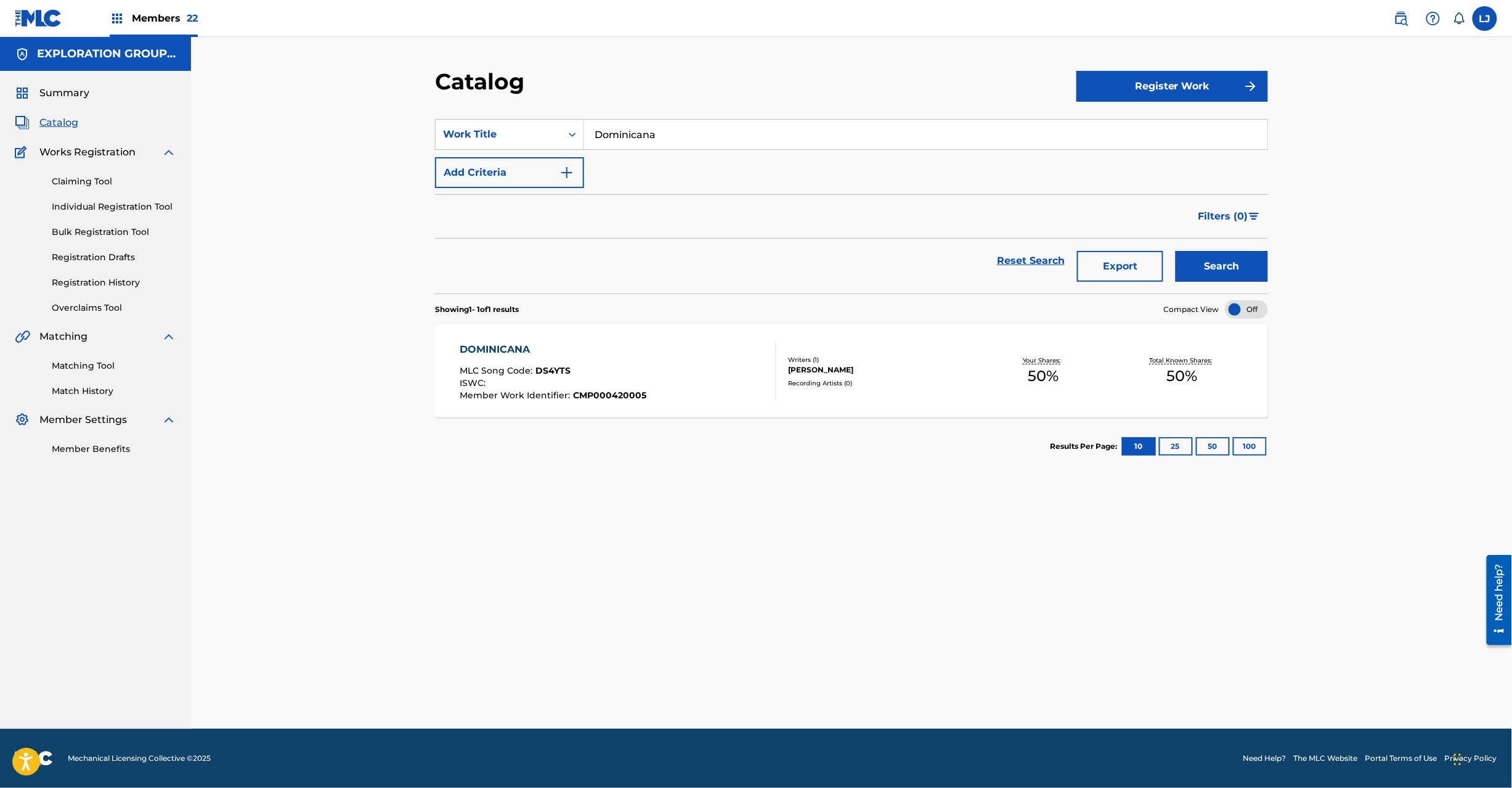
click at [650, 391] on div "DOMINICANA MLC Song Code : DS4YTS ISWC : Member Work Identifier : CMP000420005" at bounding box center [618, 371] width 317 height 58
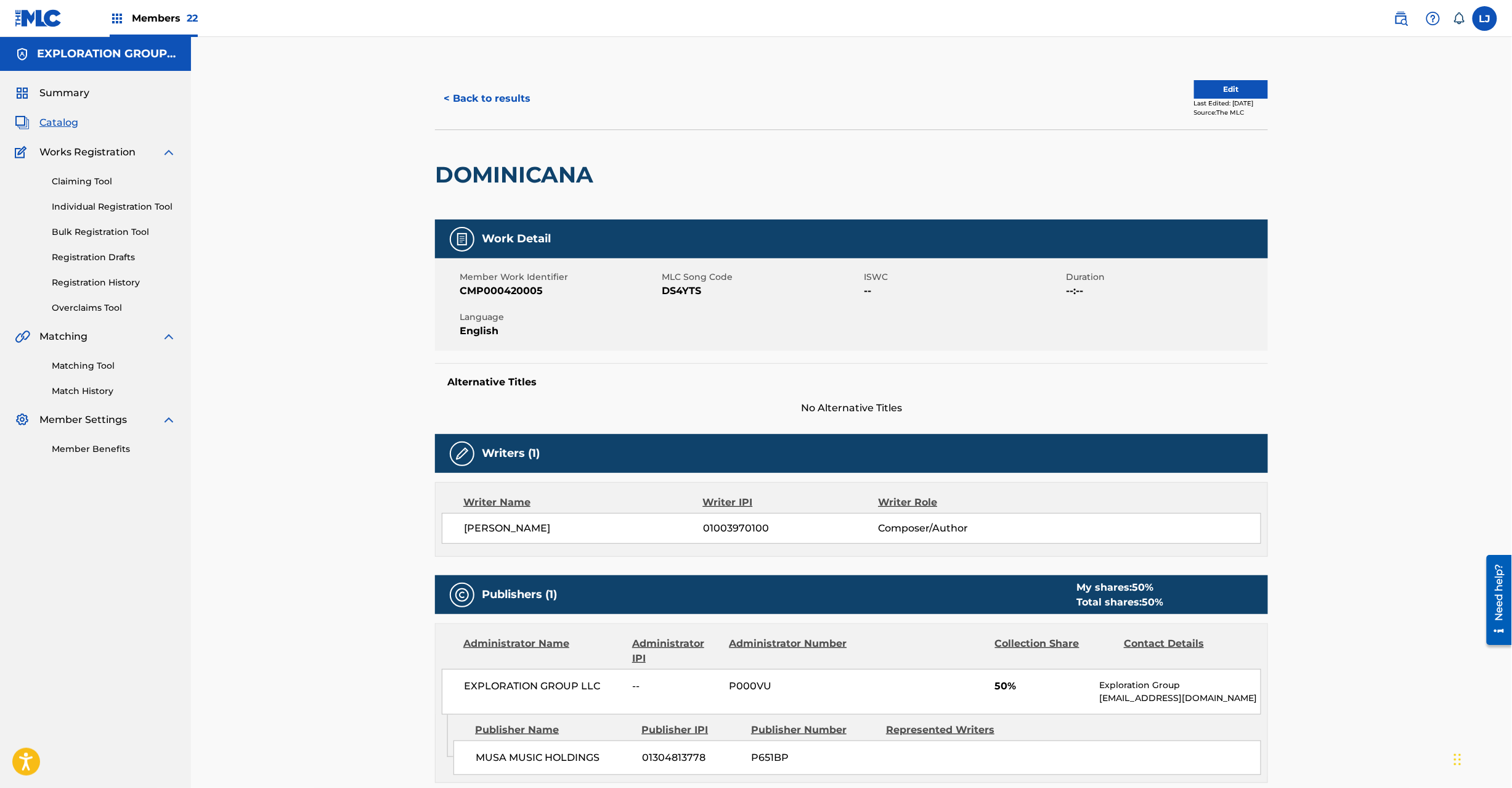
click at [670, 292] on span "DS4YTS" at bounding box center [761, 290] width 199 height 15
copy span "DS4YTS"
click at [491, 97] on button "< Back to results" at bounding box center [487, 98] width 104 height 30
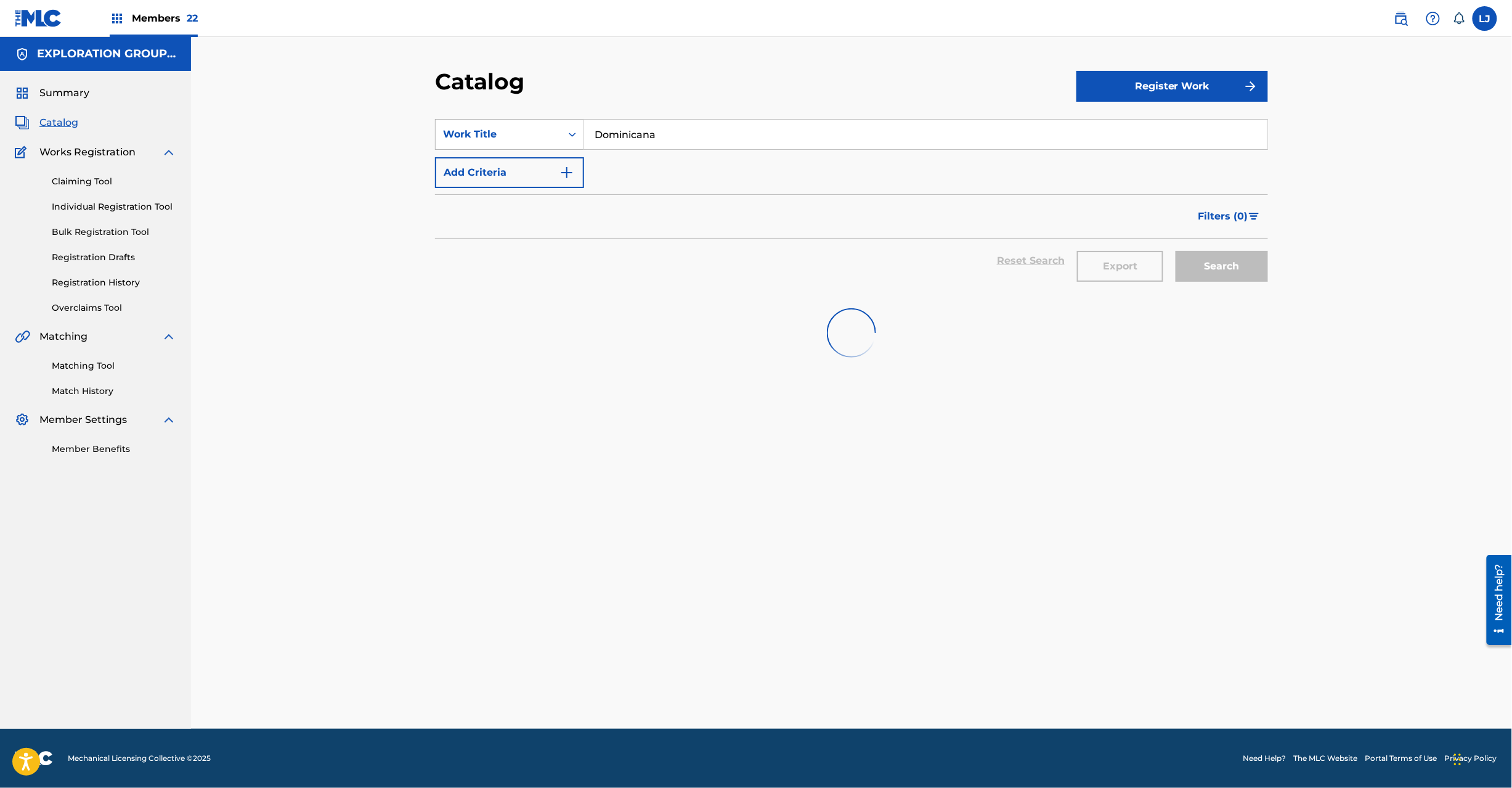
click at [562, 141] on div "Search Form" at bounding box center [572, 135] width 23 height 23
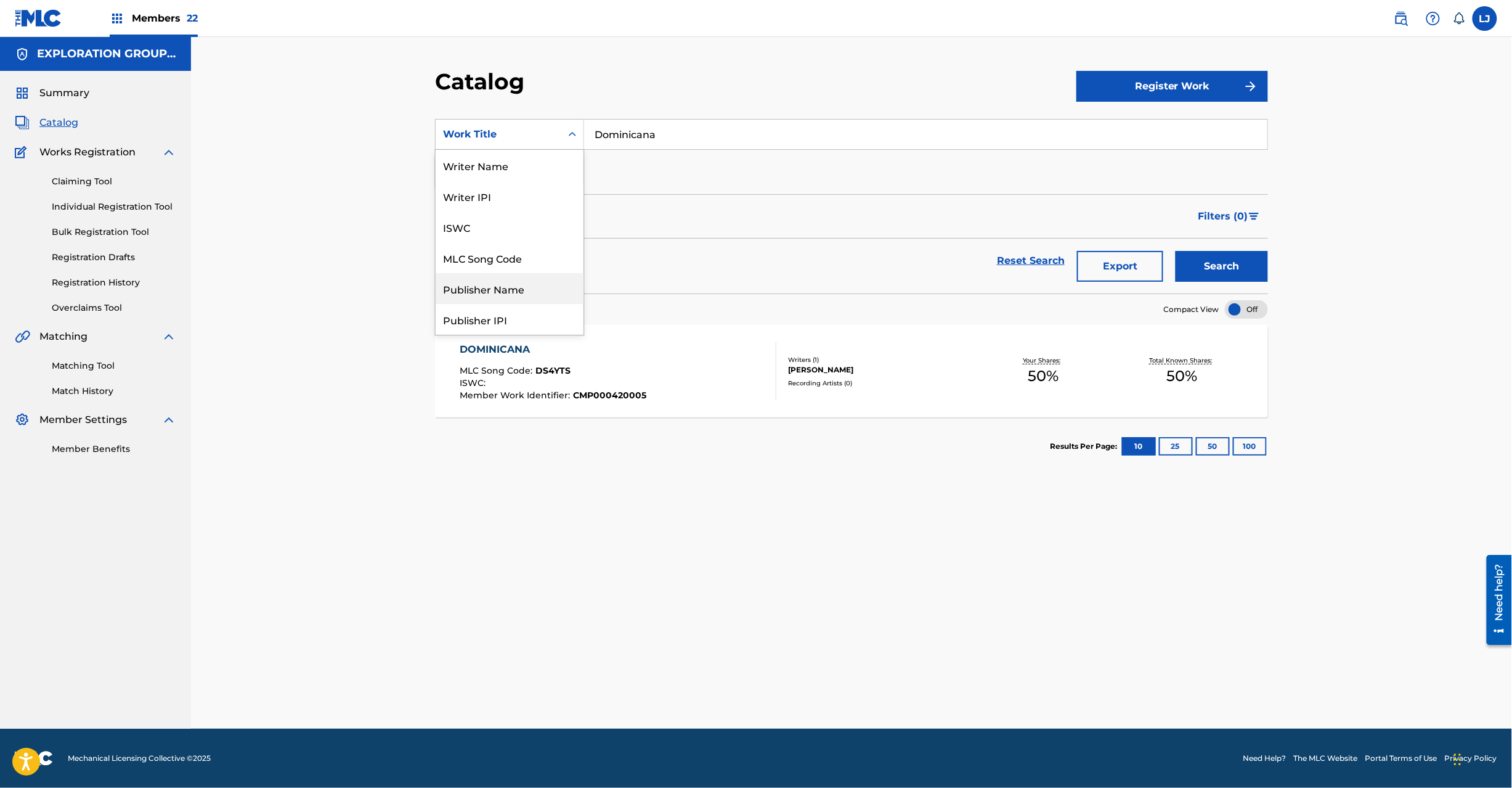
click at [510, 289] on div "Publisher Name" at bounding box center [510, 288] width 148 height 30
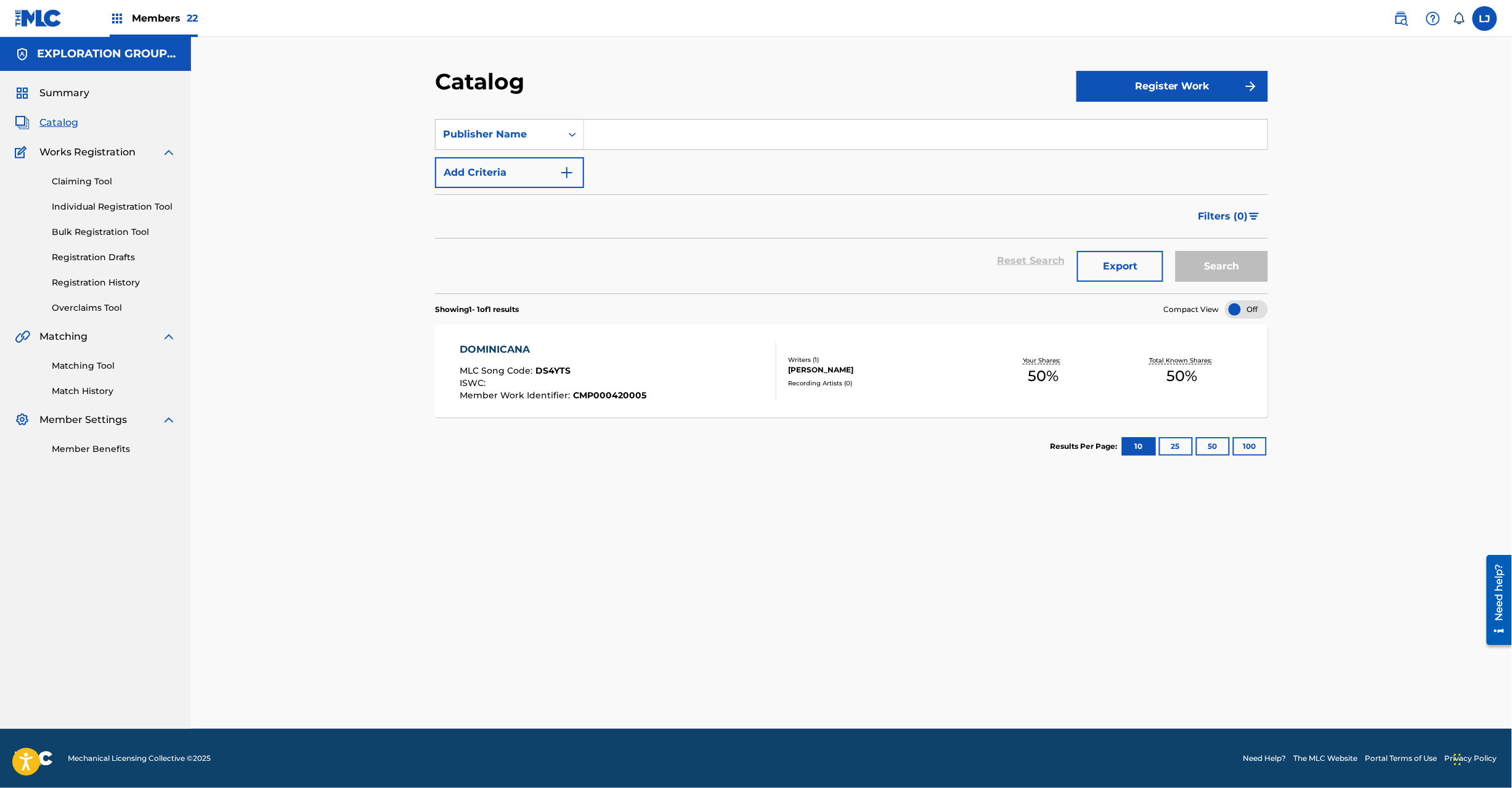
click at [630, 124] on input "Search Form" at bounding box center [926, 135] width 683 height 30
type input "Disetti Publishing"
click at [1226, 254] on button "Search" at bounding box center [1222, 266] width 92 height 30
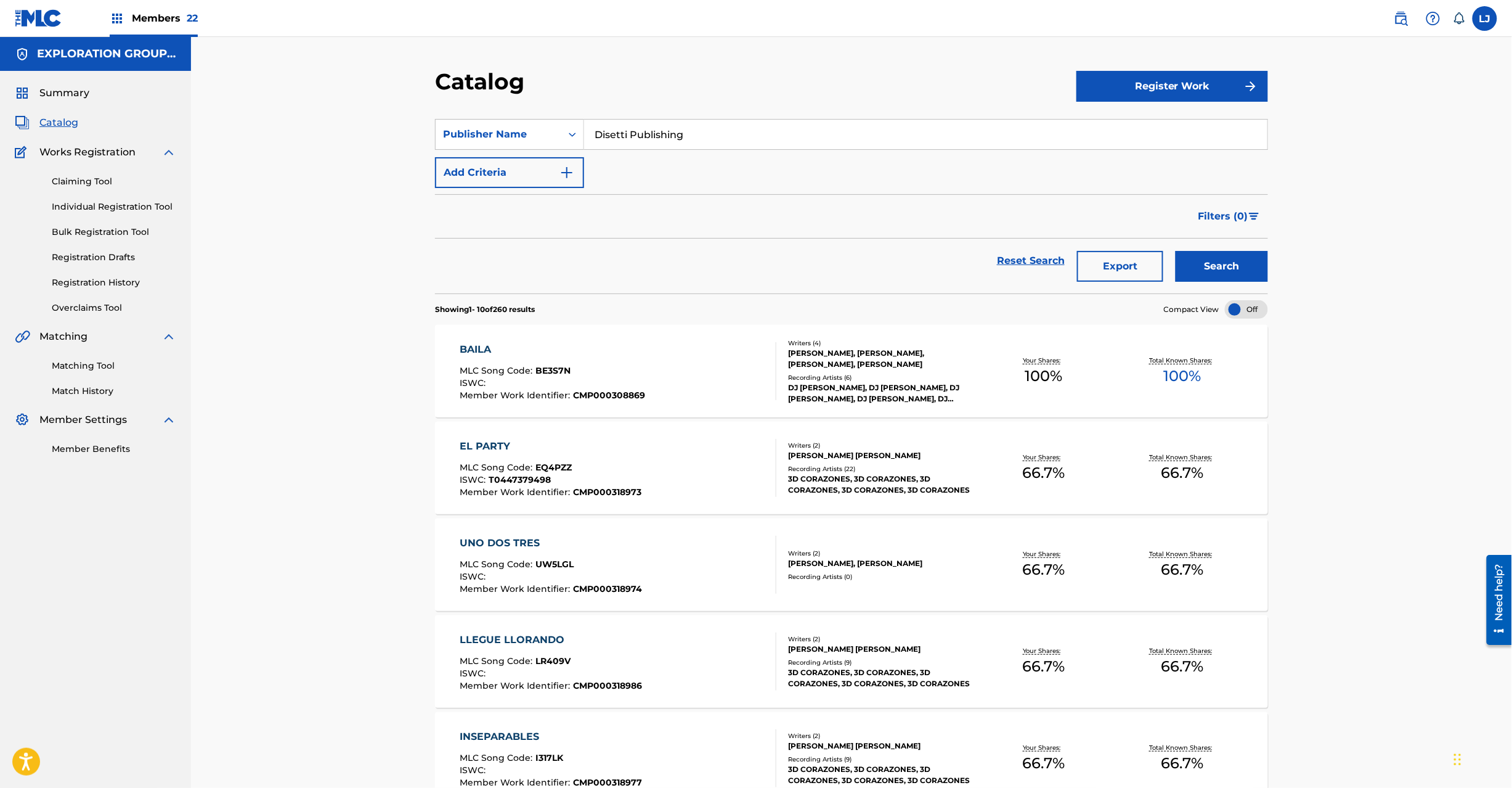
click at [1117, 262] on button "Export" at bounding box center [1119, 266] width 86 height 30
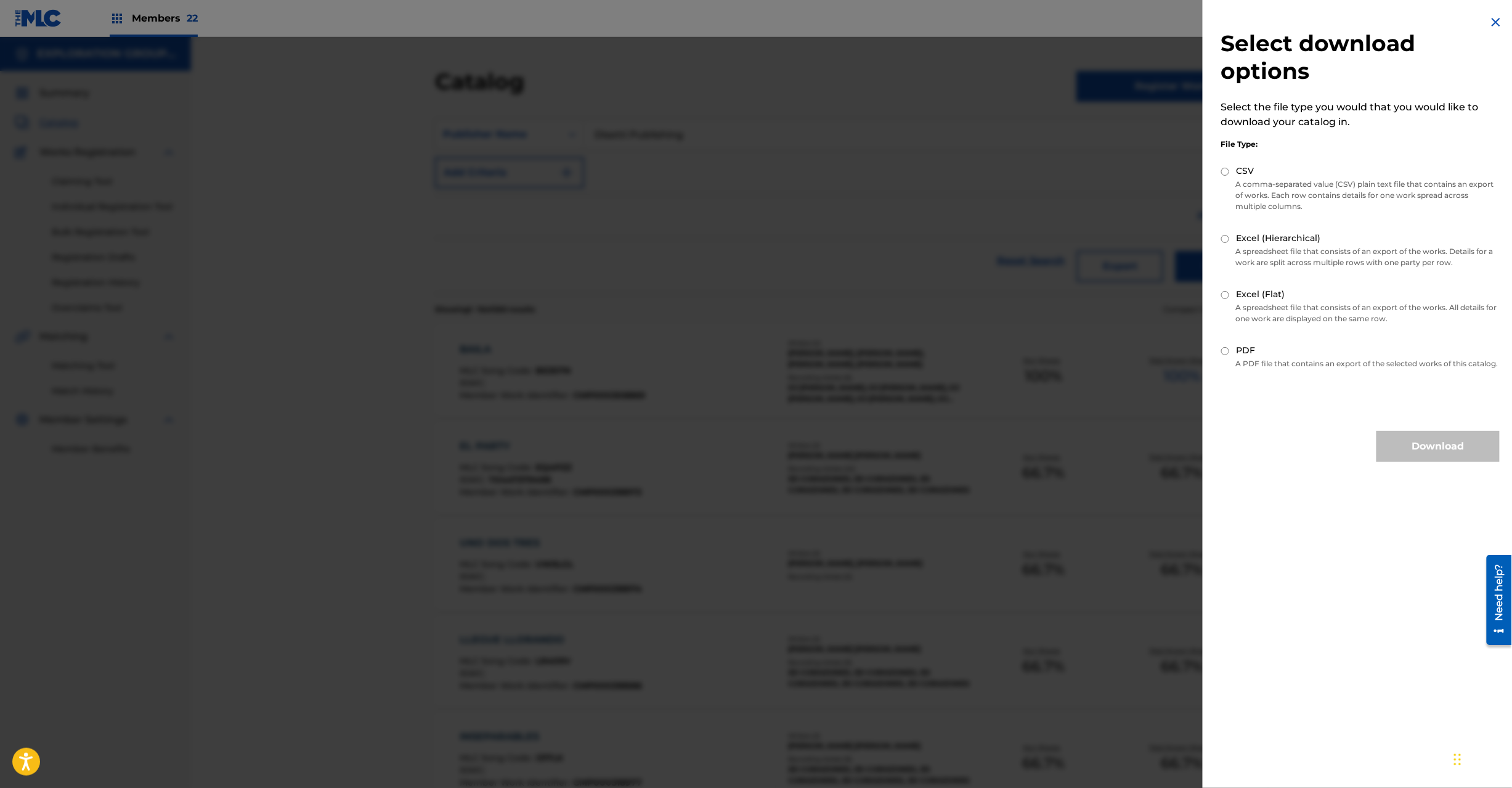
click at [1223, 239] on input "Excel (Hierarchical)" at bounding box center [1225, 238] width 8 height 8
radio input "true"
click at [1383, 447] on button "Download" at bounding box center [1438, 446] width 123 height 30
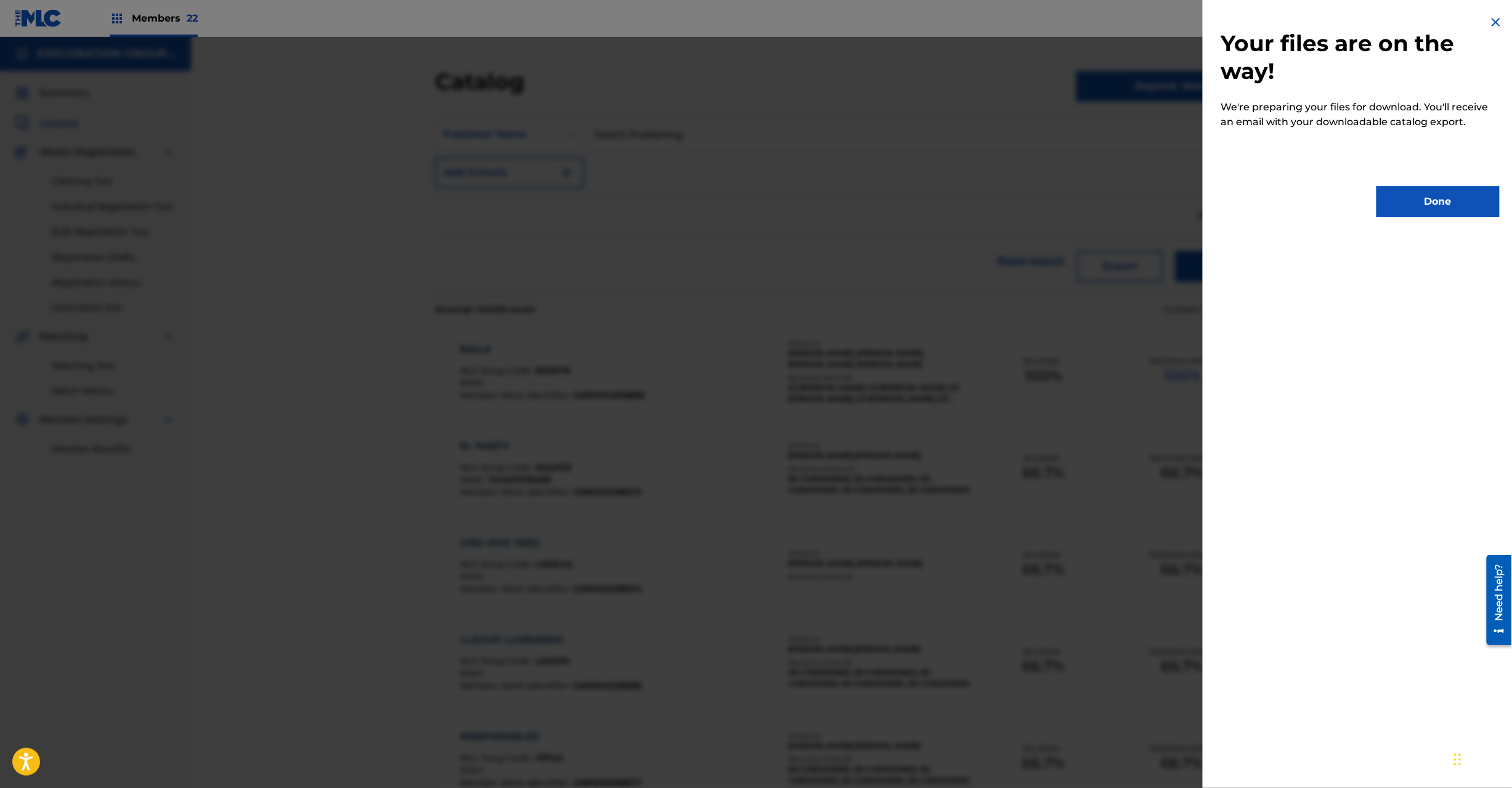
click at [1410, 202] on button "Done" at bounding box center [1438, 201] width 123 height 30
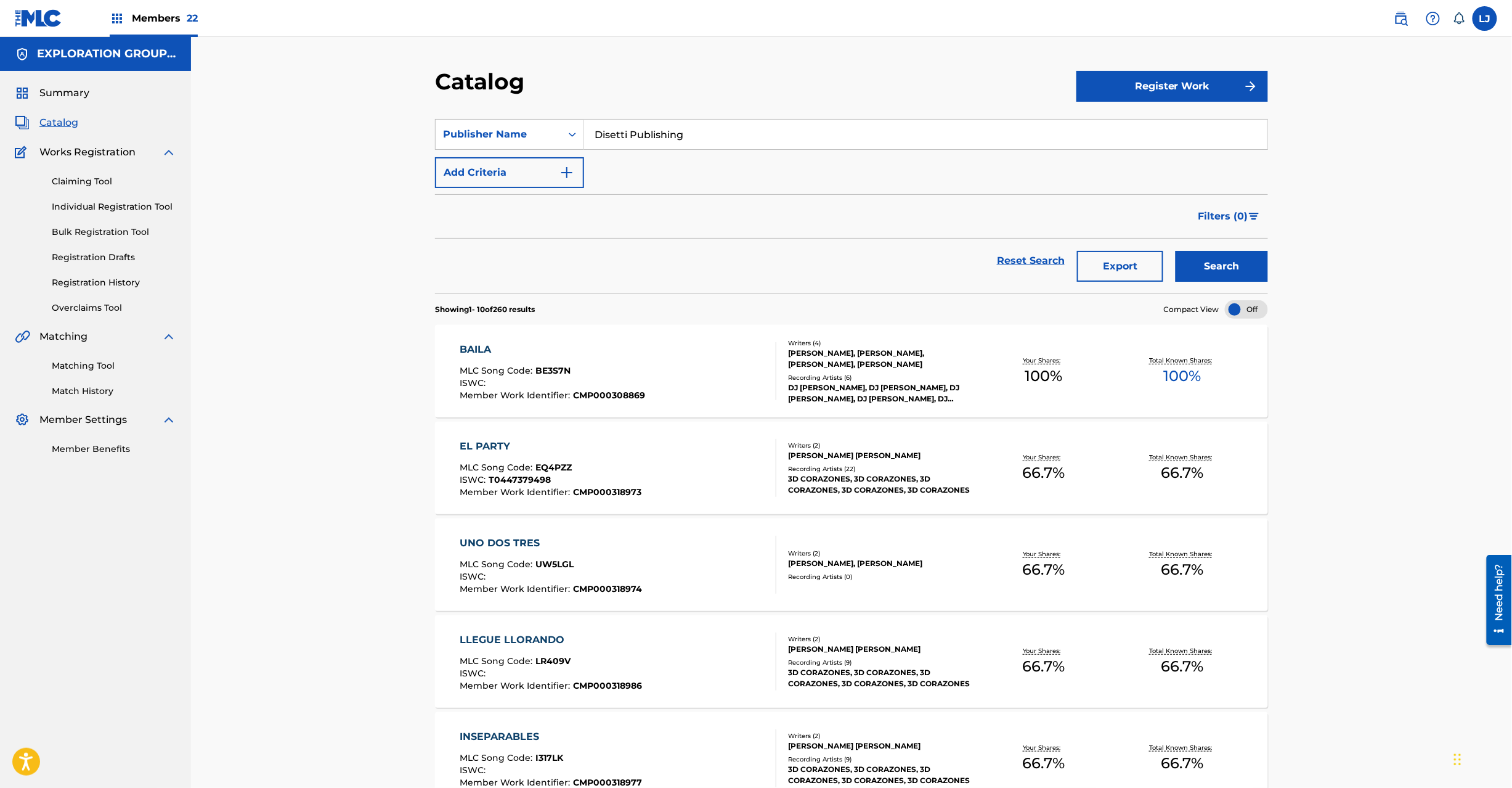
click at [1137, 264] on button "Export" at bounding box center [1119, 266] width 86 height 30
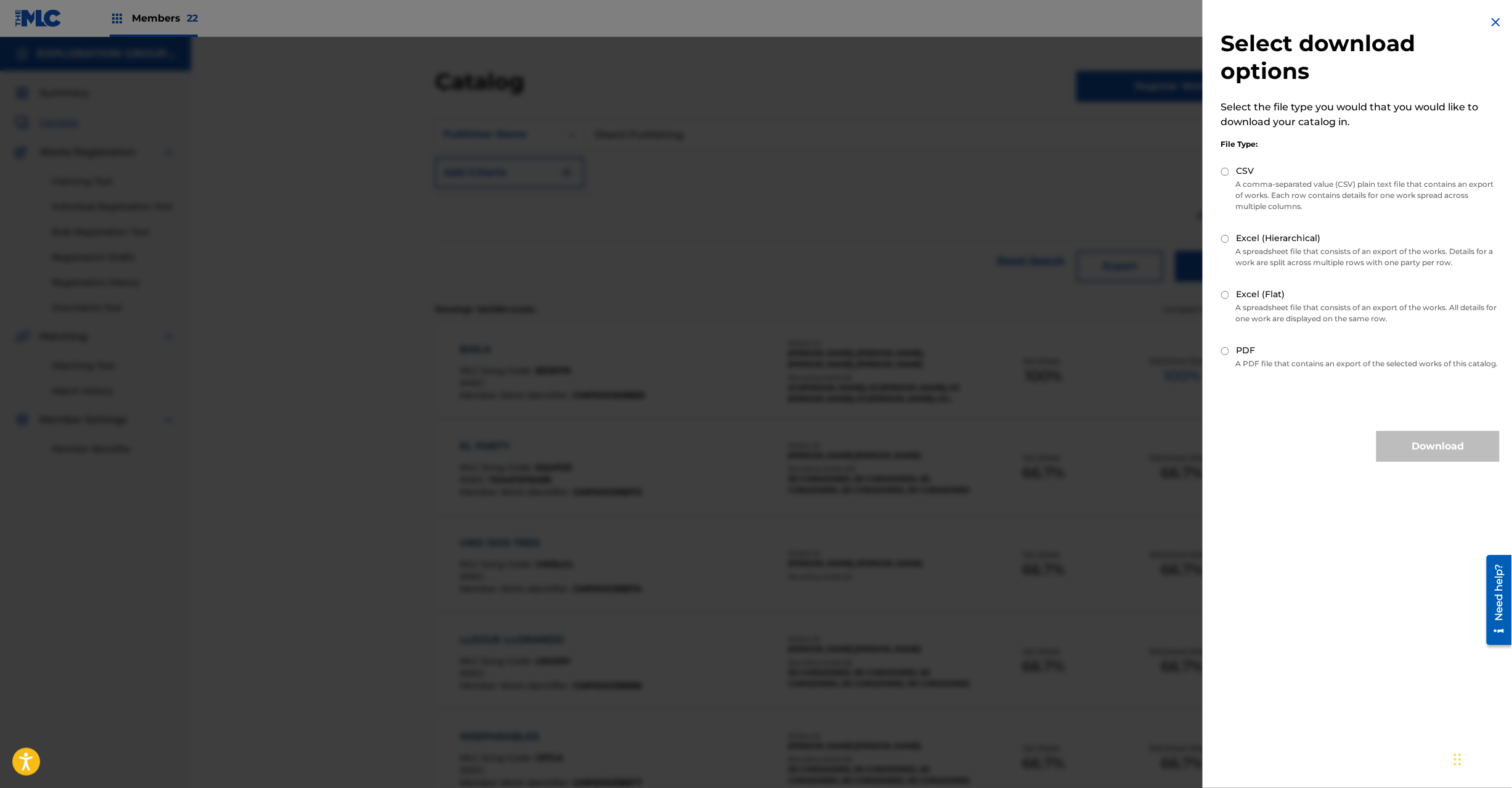
click at [1229, 242] on input "Excel (Hierarchical)" at bounding box center [1225, 238] width 8 height 8
radio input "true"
click at [1426, 457] on button "Download" at bounding box center [1438, 446] width 123 height 30
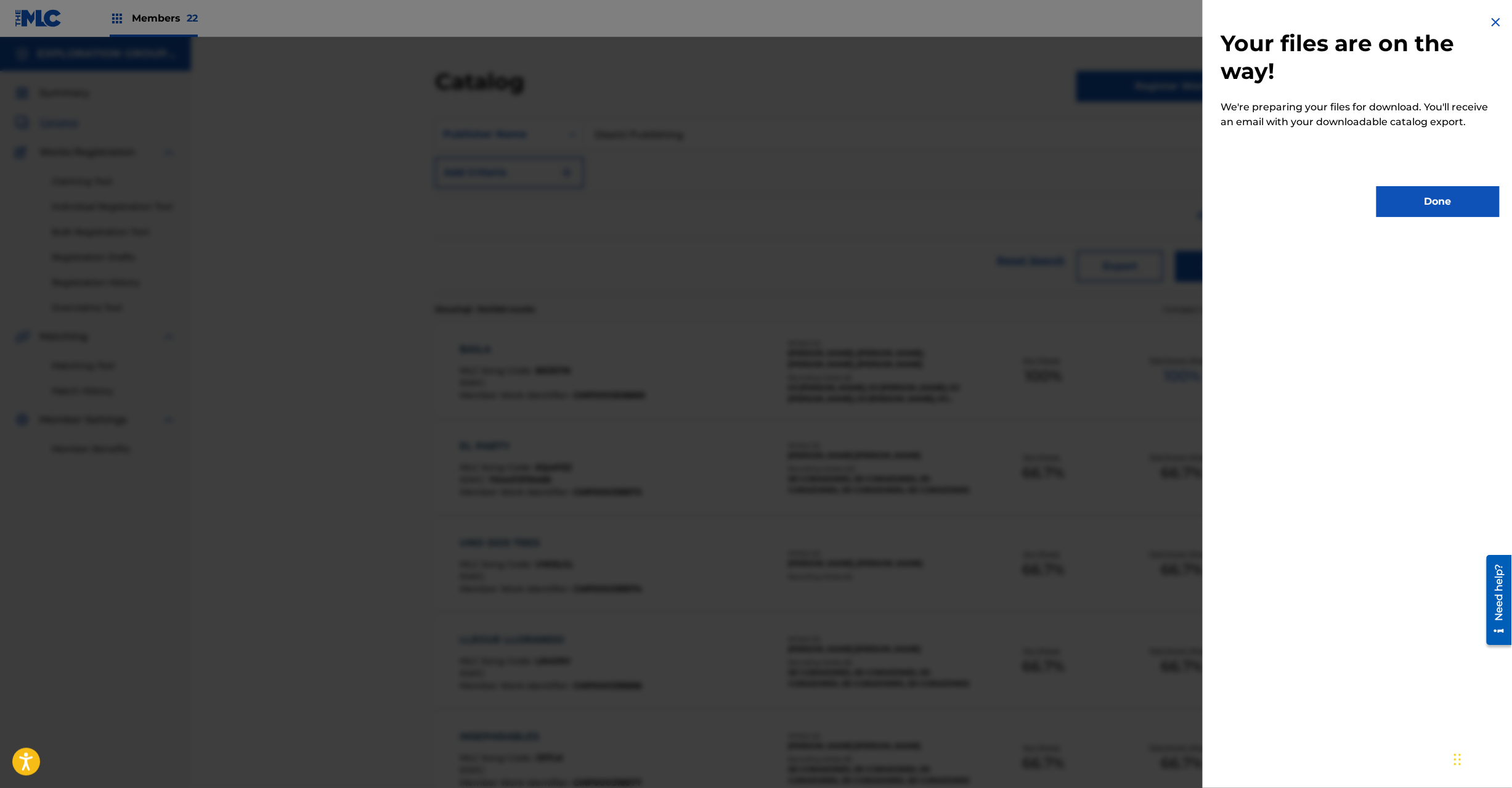
click at [1457, 198] on button "Done" at bounding box center [1438, 201] width 123 height 30
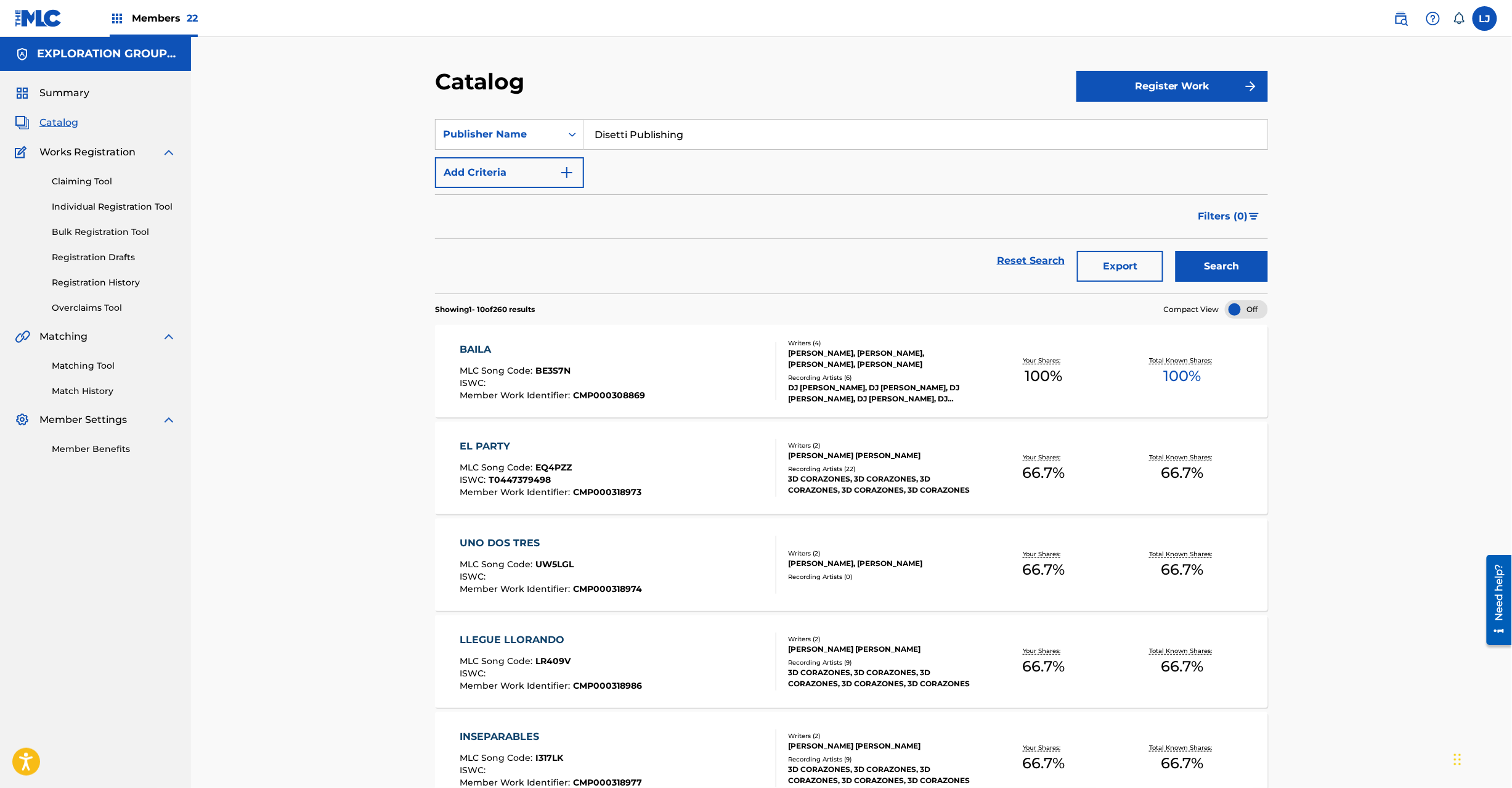
click at [644, 136] on input "Disetti Publishing" at bounding box center [926, 135] width 683 height 30
click at [517, 122] on div "Publisher Name" at bounding box center [510, 134] width 149 height 30
click at [505, 162] on div "Work Title" at bounding box center [510, 164] width 148 height 30
click at [700, 143] on input "Search Form" at bounding box center [926, 135] width 683 height 30
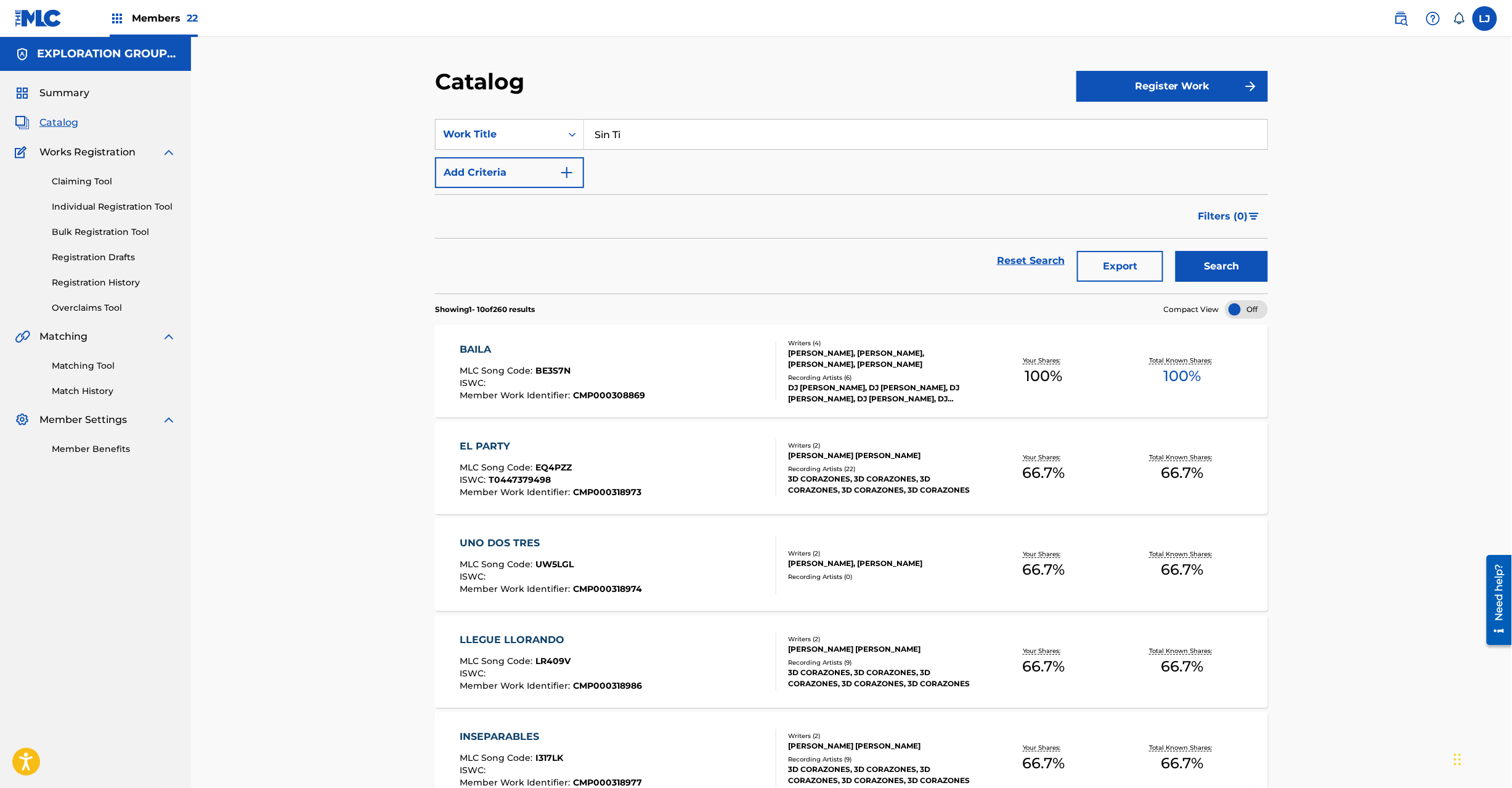
type input "Sin Ti"
click at [1211, 265] on button "Search" at bounding box center [1222, 266] width 92 height 30
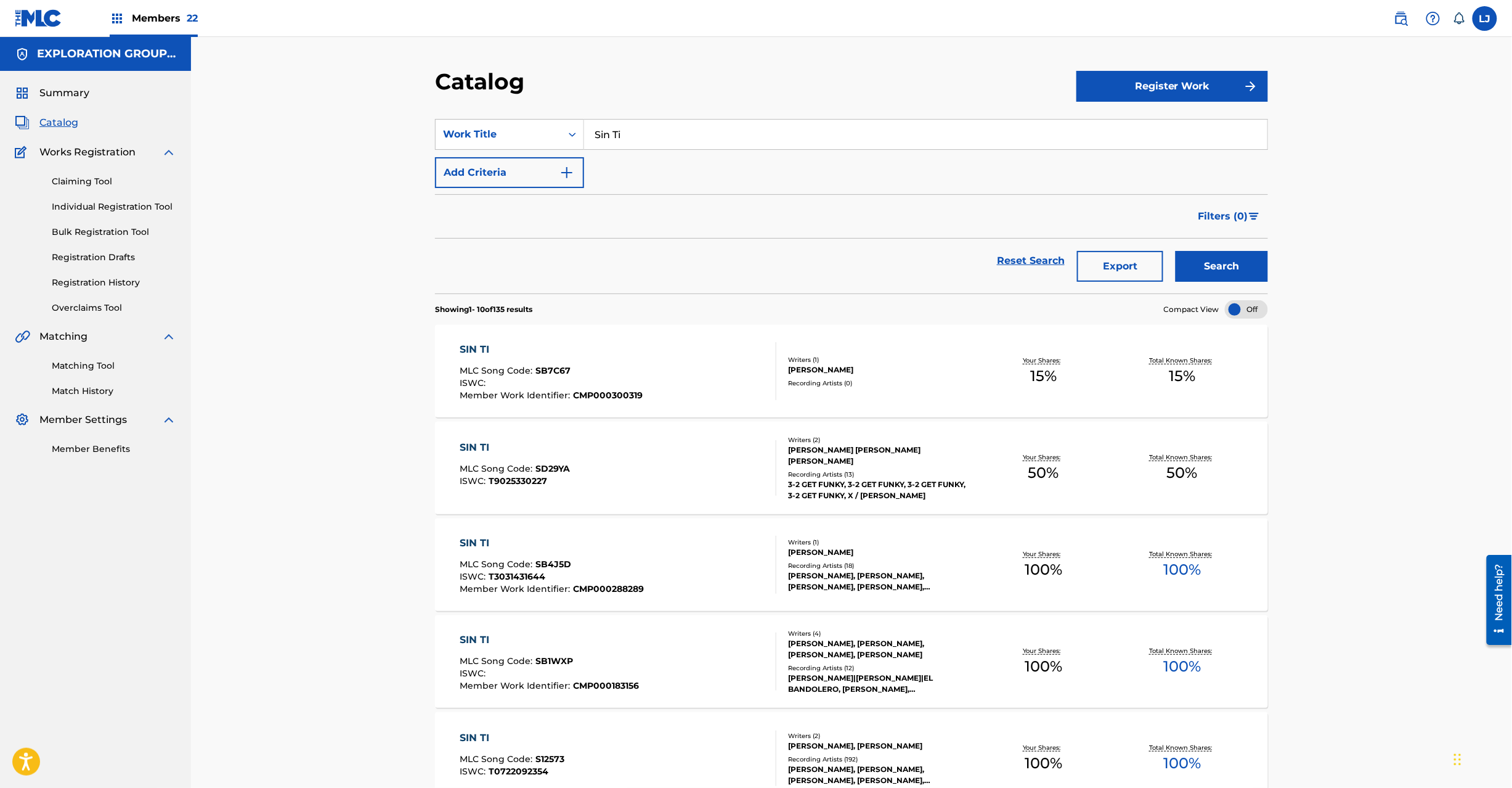
click at [674, 362] on div "SIN TI MLC Song Code : SB7C67 ISWC : Member Work Identifier : CMP000300319" at bounding box center [618, 371] width 317 height 58
click at [555, 177] on button "Add Criteria" at bounding box center [510, 172] width 149 height 30
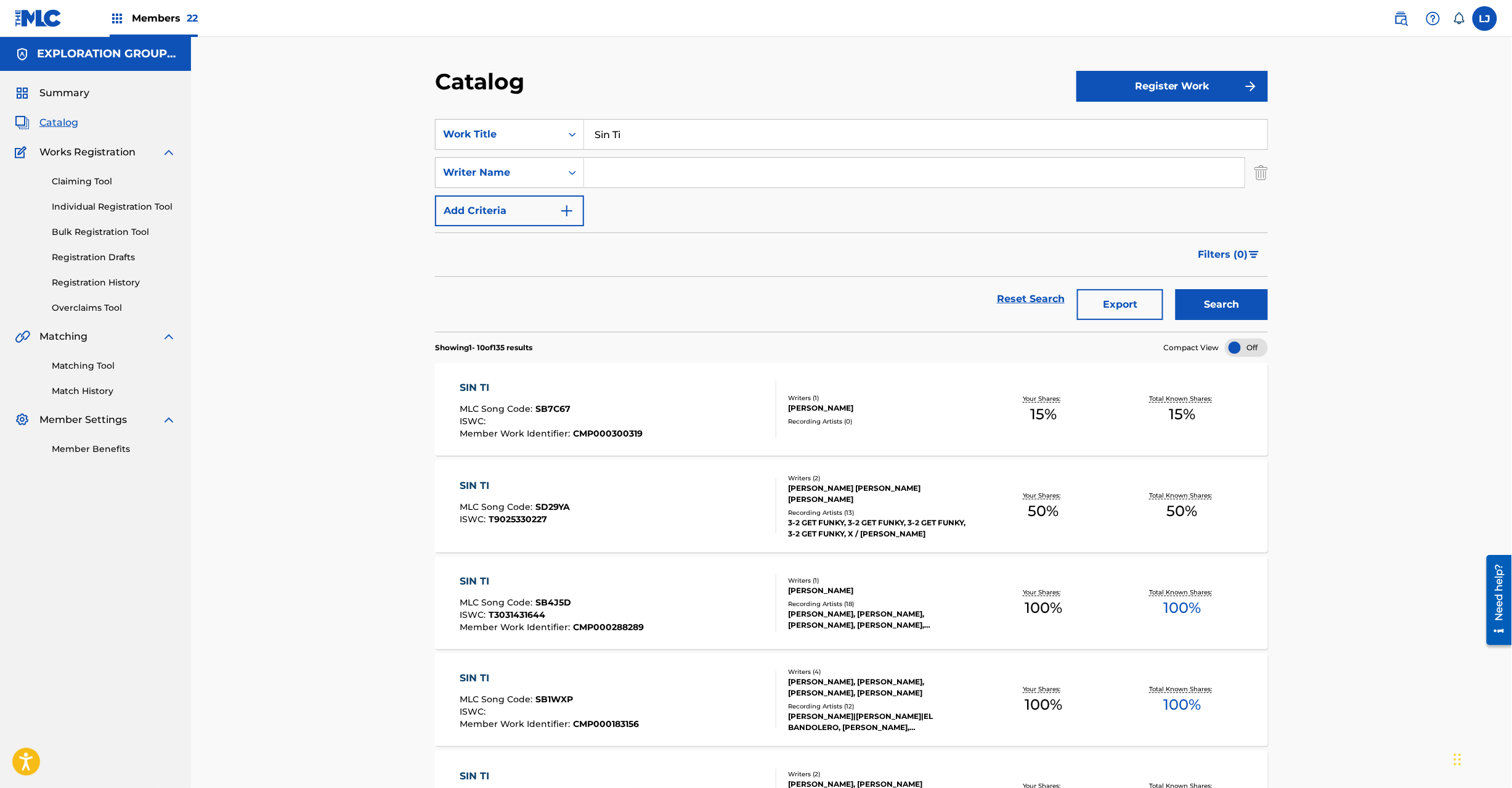
click at [644, 171] on input "Search Form" at bounding box center [914, 173] width 661 height 30
type input "[PERSON_NAME]"
click at [1202, 304] on button "Search" at bounding box center [1222, 304] width 92 height 30
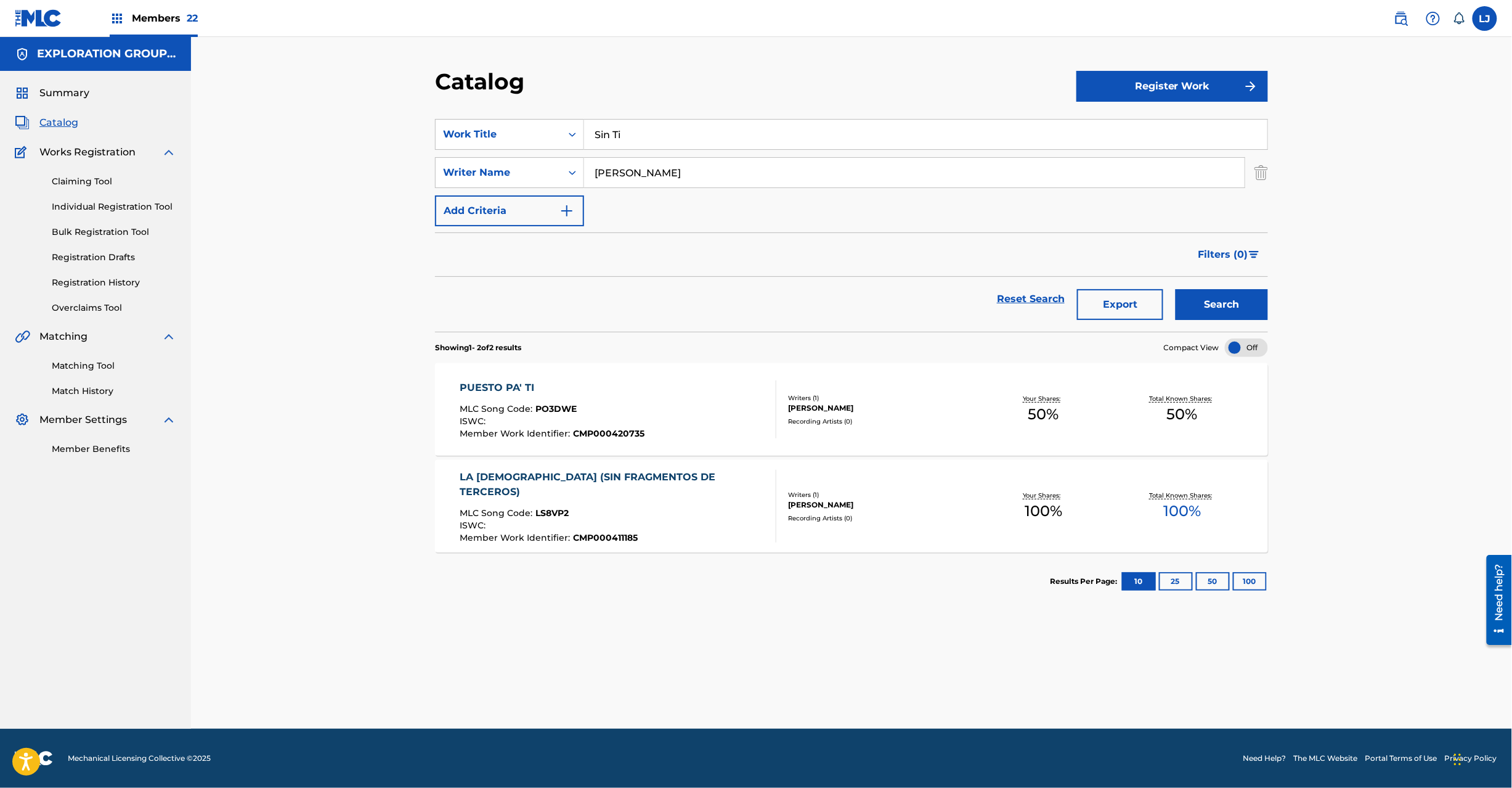
click at [115, 281] on link "Registration History" at bounding box center [114, 282] width 124 height 13
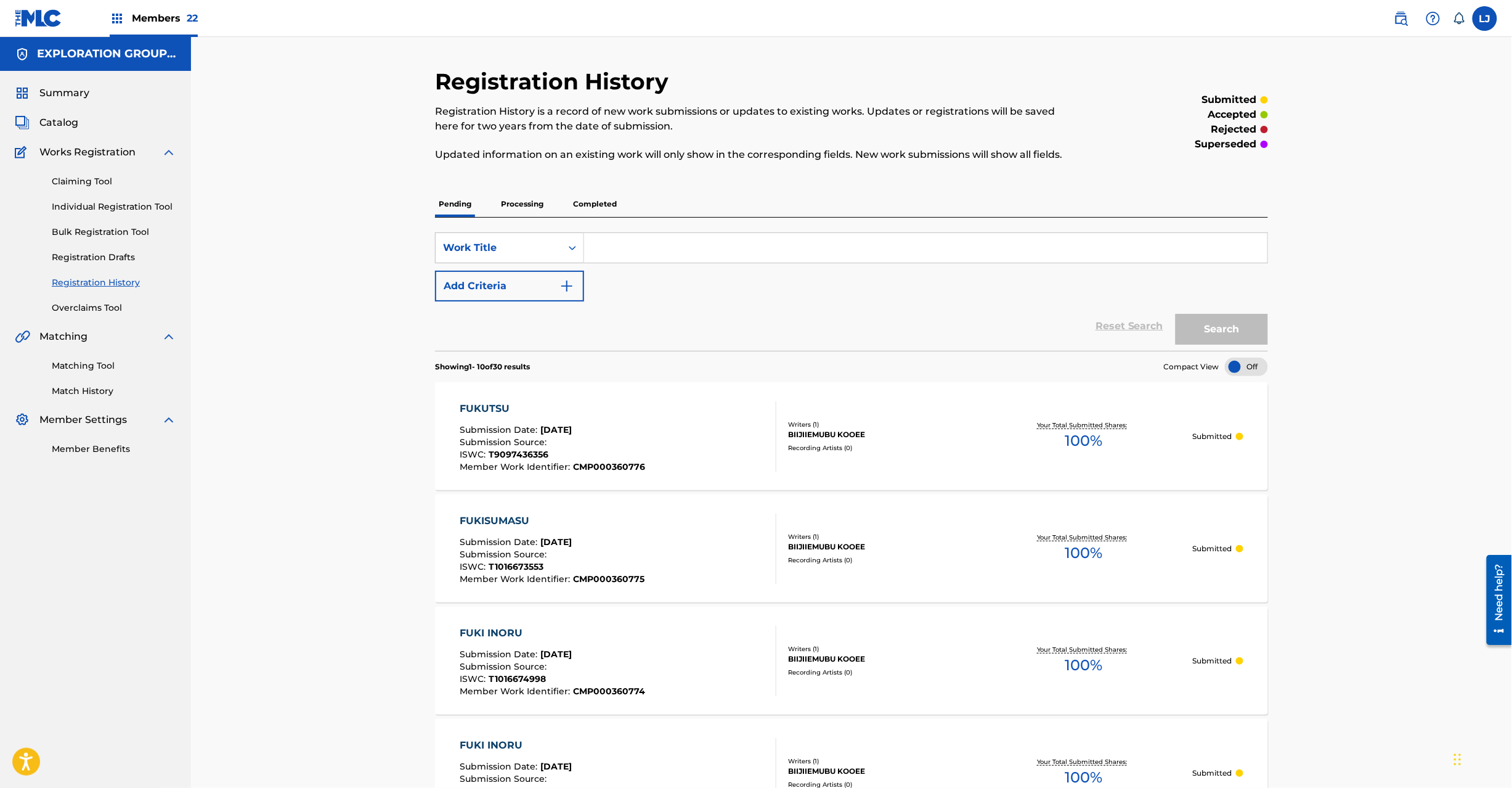
click at [521, 198] on p "Processing" at bounding box center [522, 204] width 50 height 26
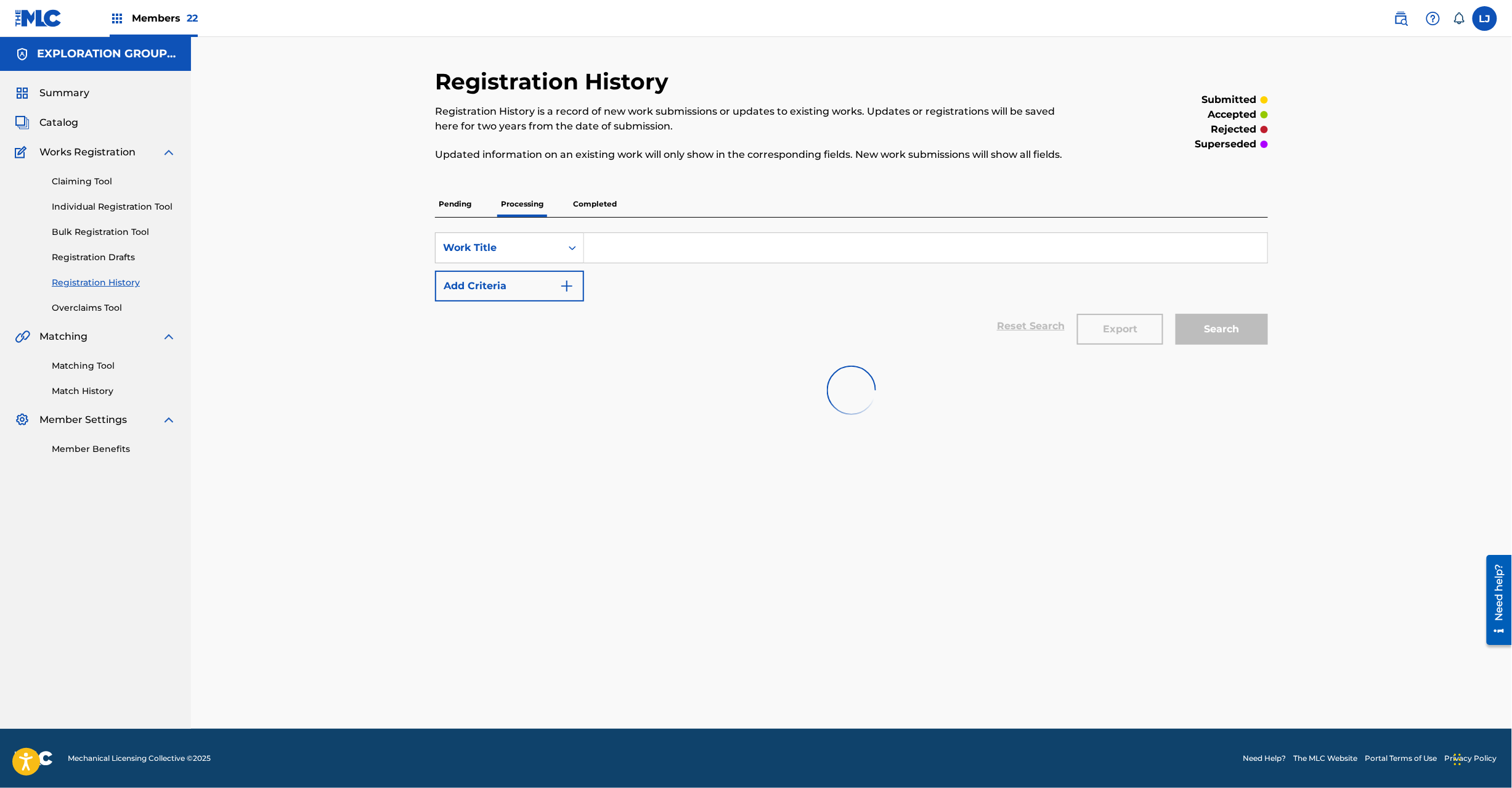
click at [665, 245] on input "Search Form" at bounding box center [926, 248] width 683 height 30
type input "Sin Ti"
click at [1188, 330] on div "Search" at bounding box center [1219, 326] width 99 height 50
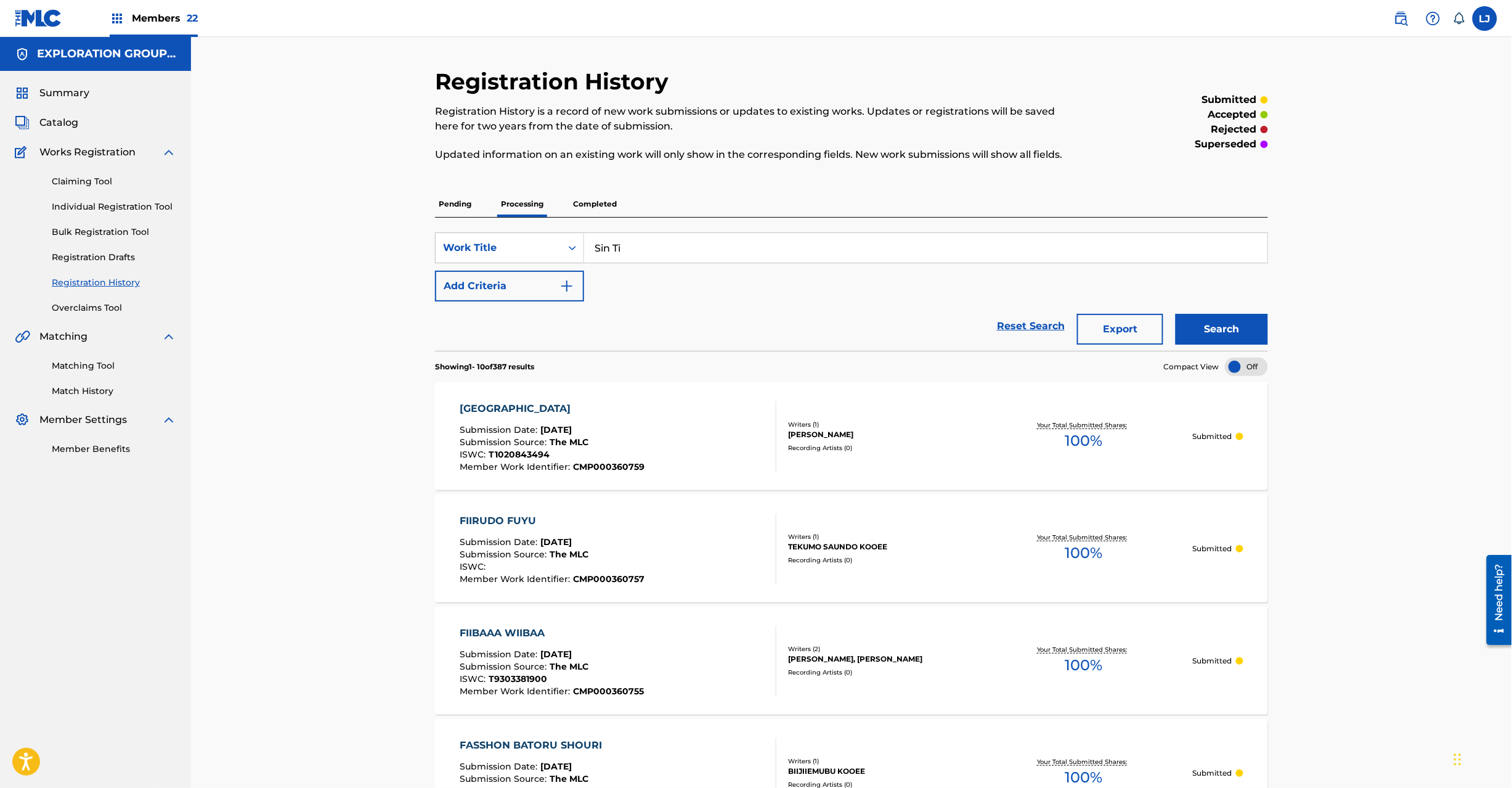
click at [1188, 330] on button "Search" at bounding box center [1222, 328] width 92 height 30
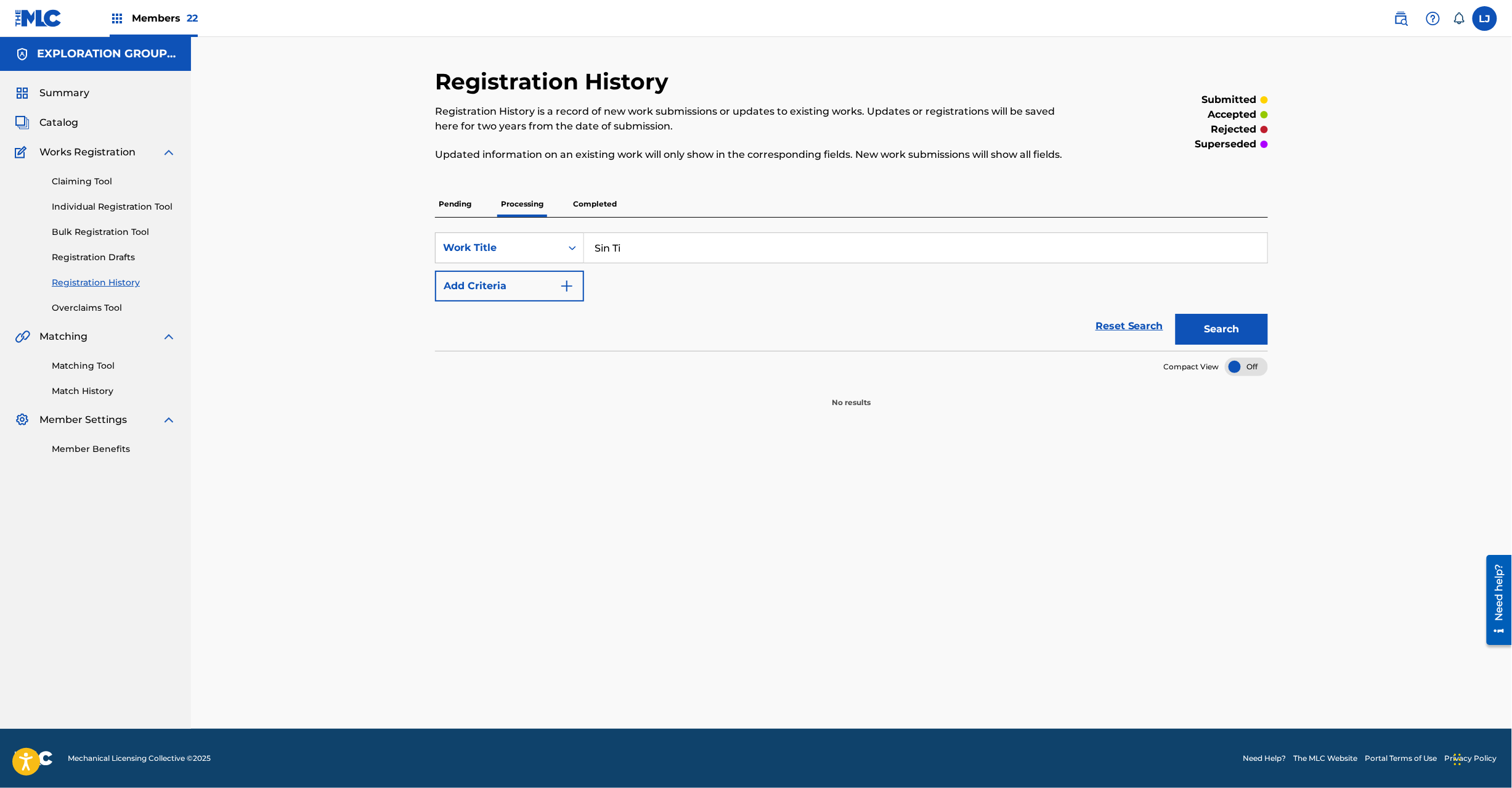
click at [591, 212] on p "Completed" at bounding box center [595, 204] width 51 height 26
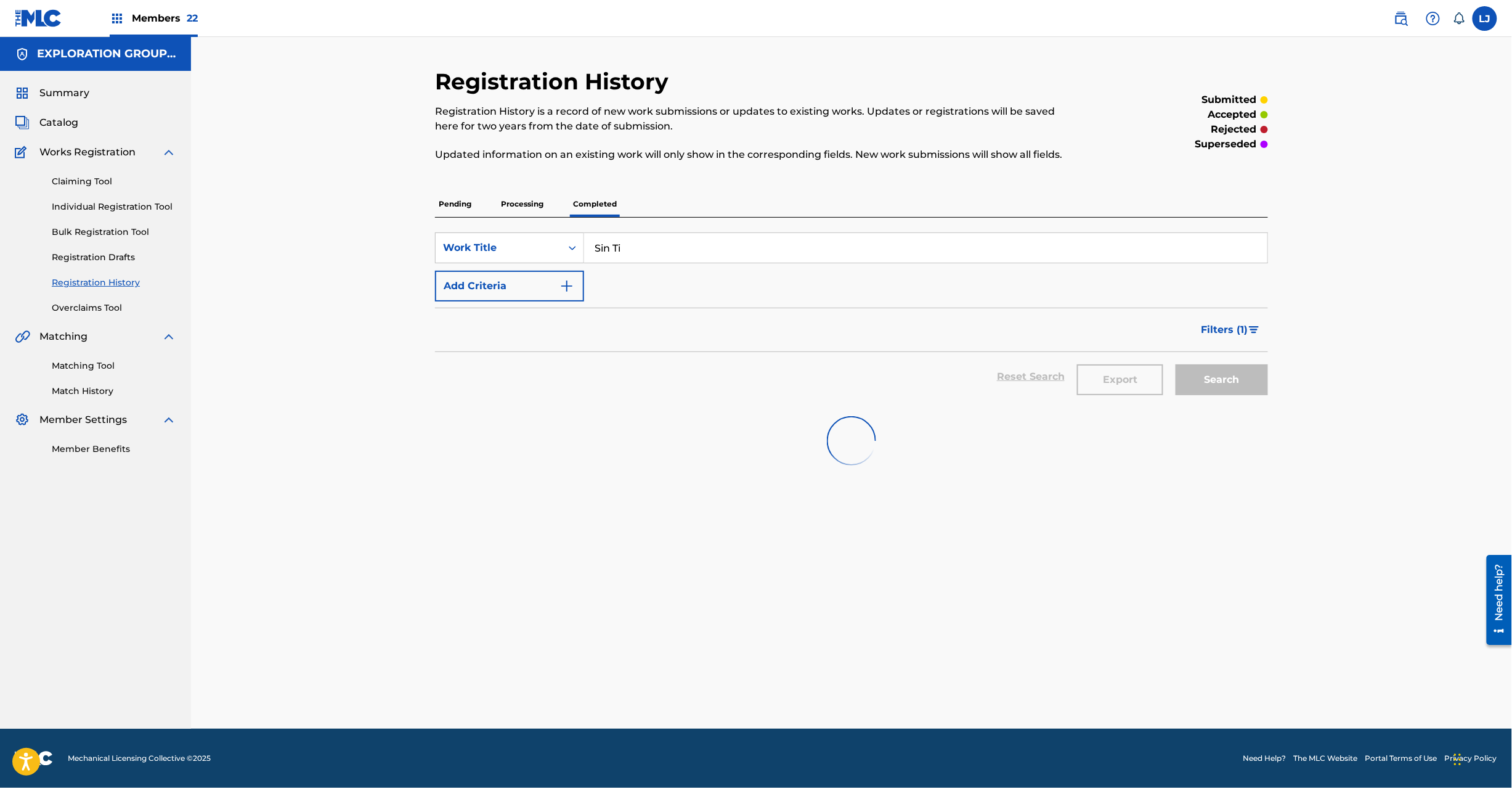
click at [595, 195] on p "Completed" at bounding box center [595, 204] width 51 height 26
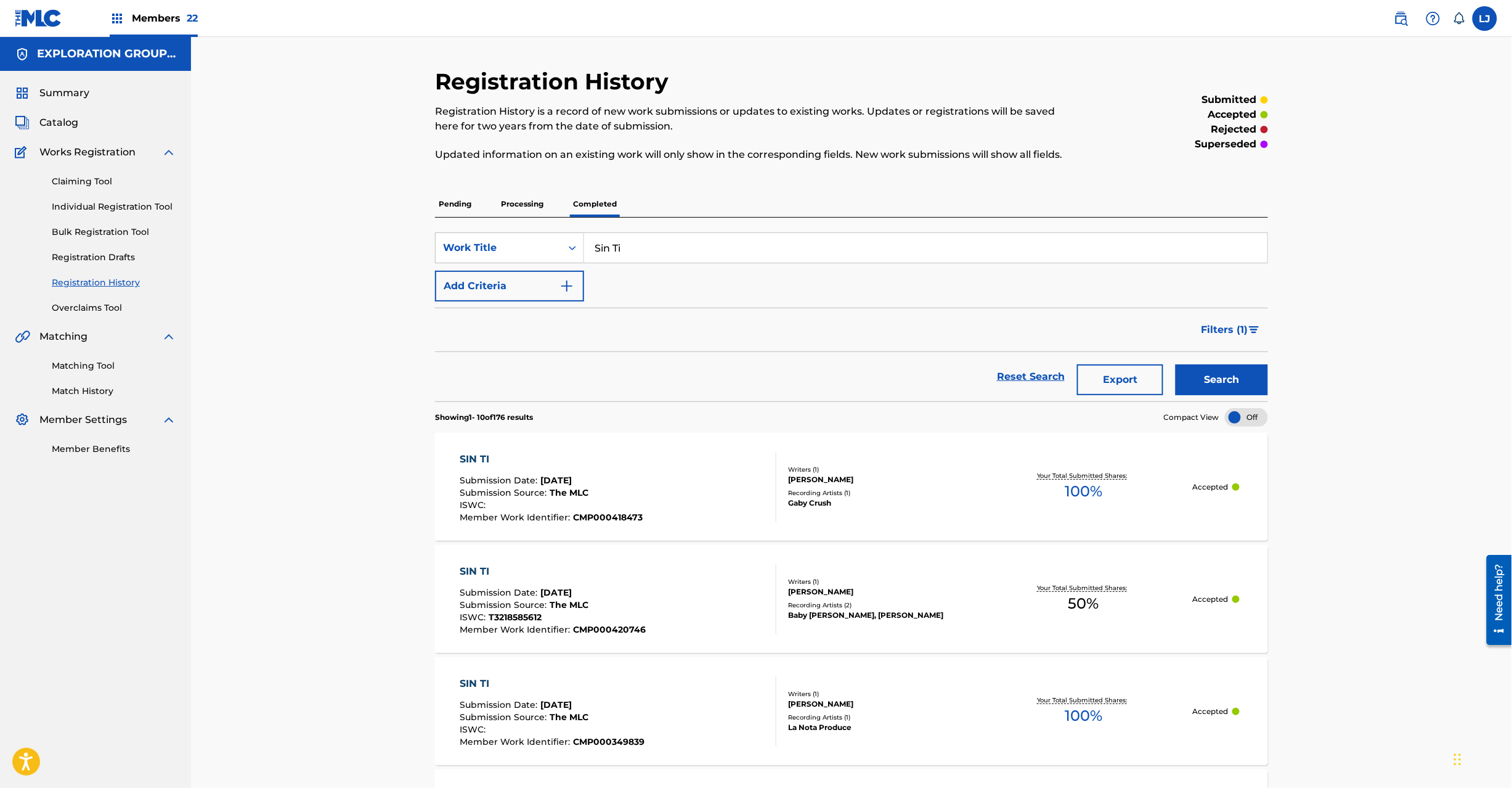
click at [1212, 375] on button "Search" at bounding box center [1222, 379] width 92 height 30
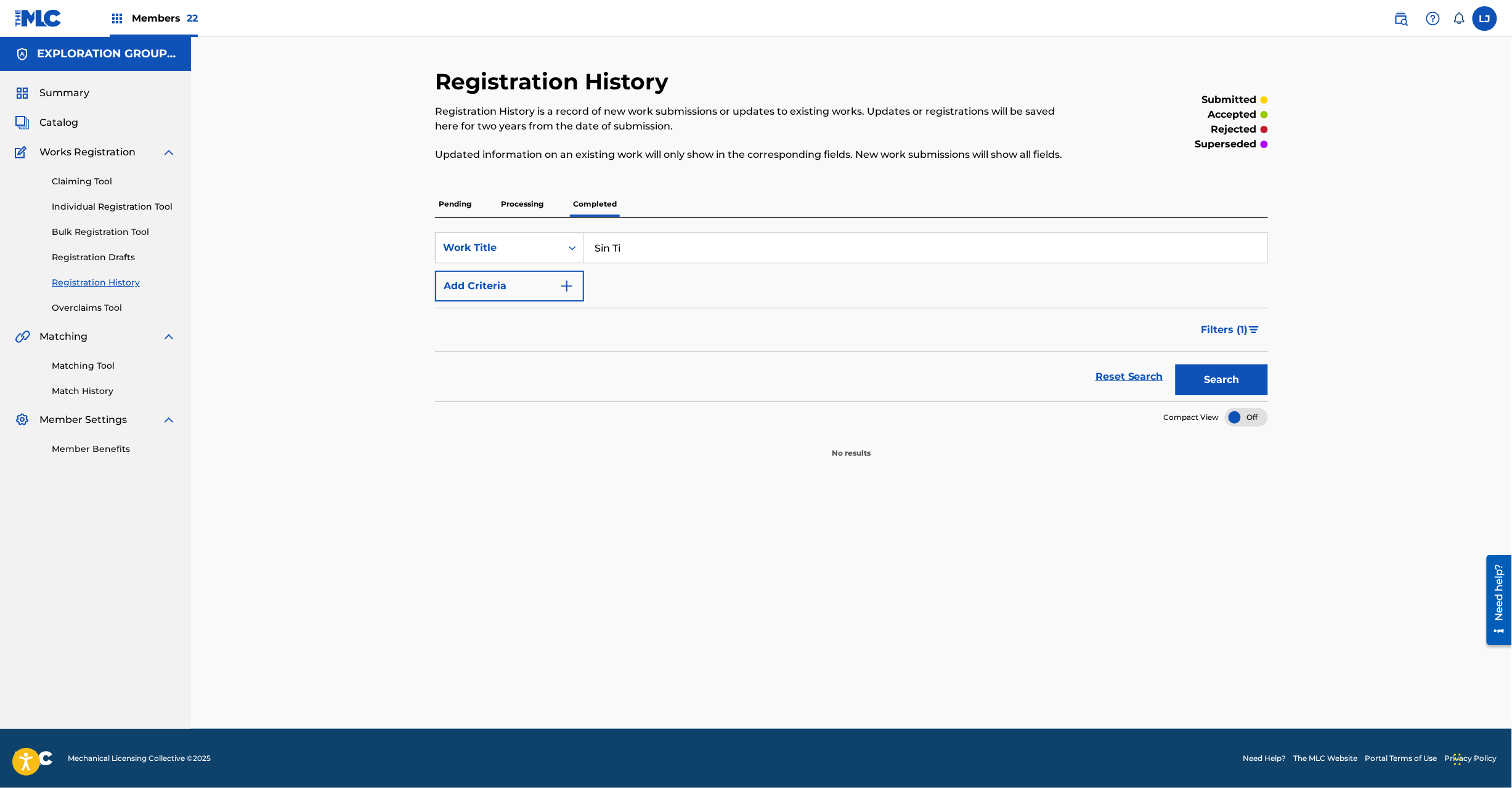
click at [453, 211] on p "Pending" at bounding box center [455, 204] width 40 height 26
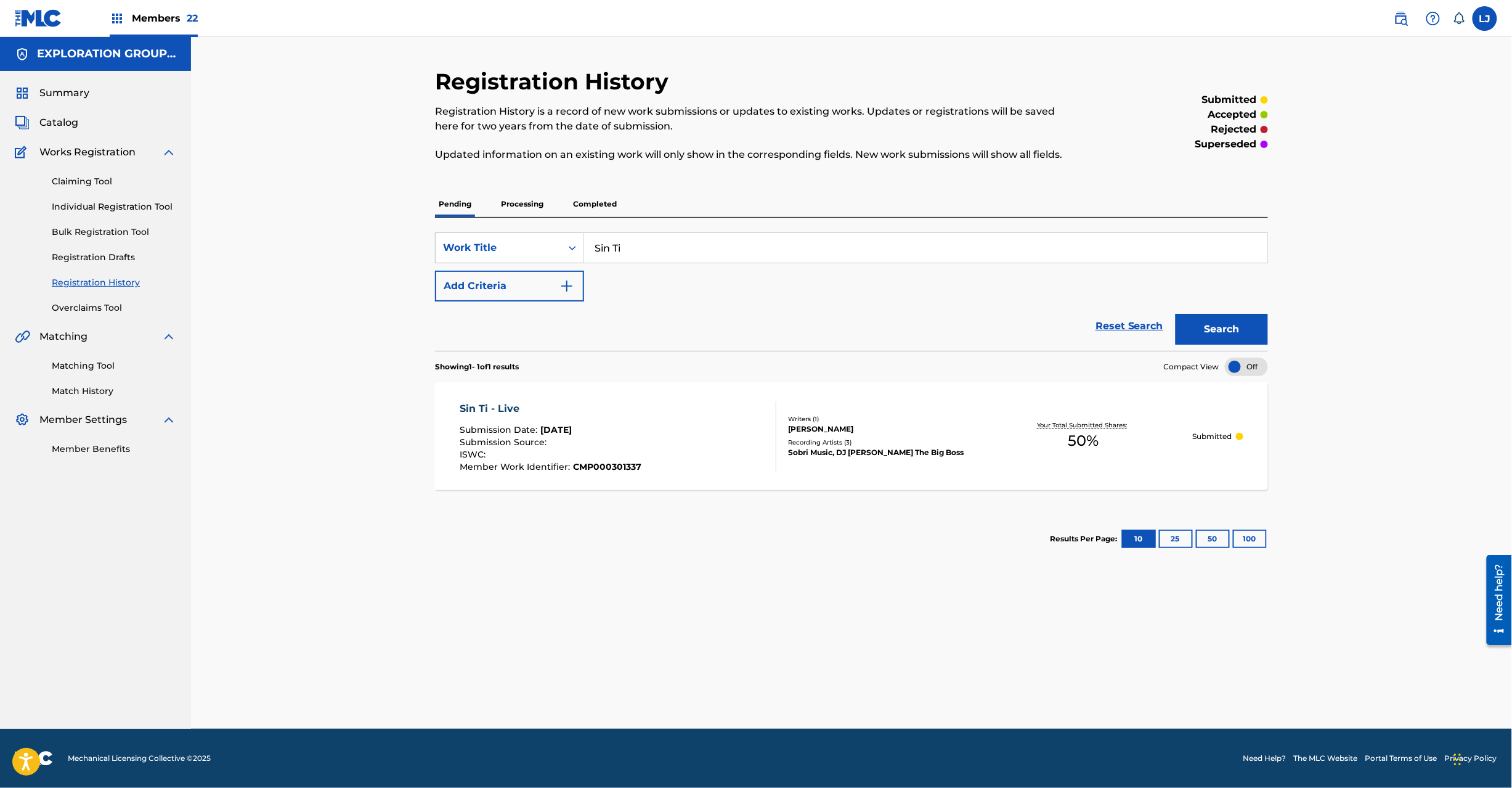
click at [17, 116] on img at bounding box center [22, 123] width 15 height 15
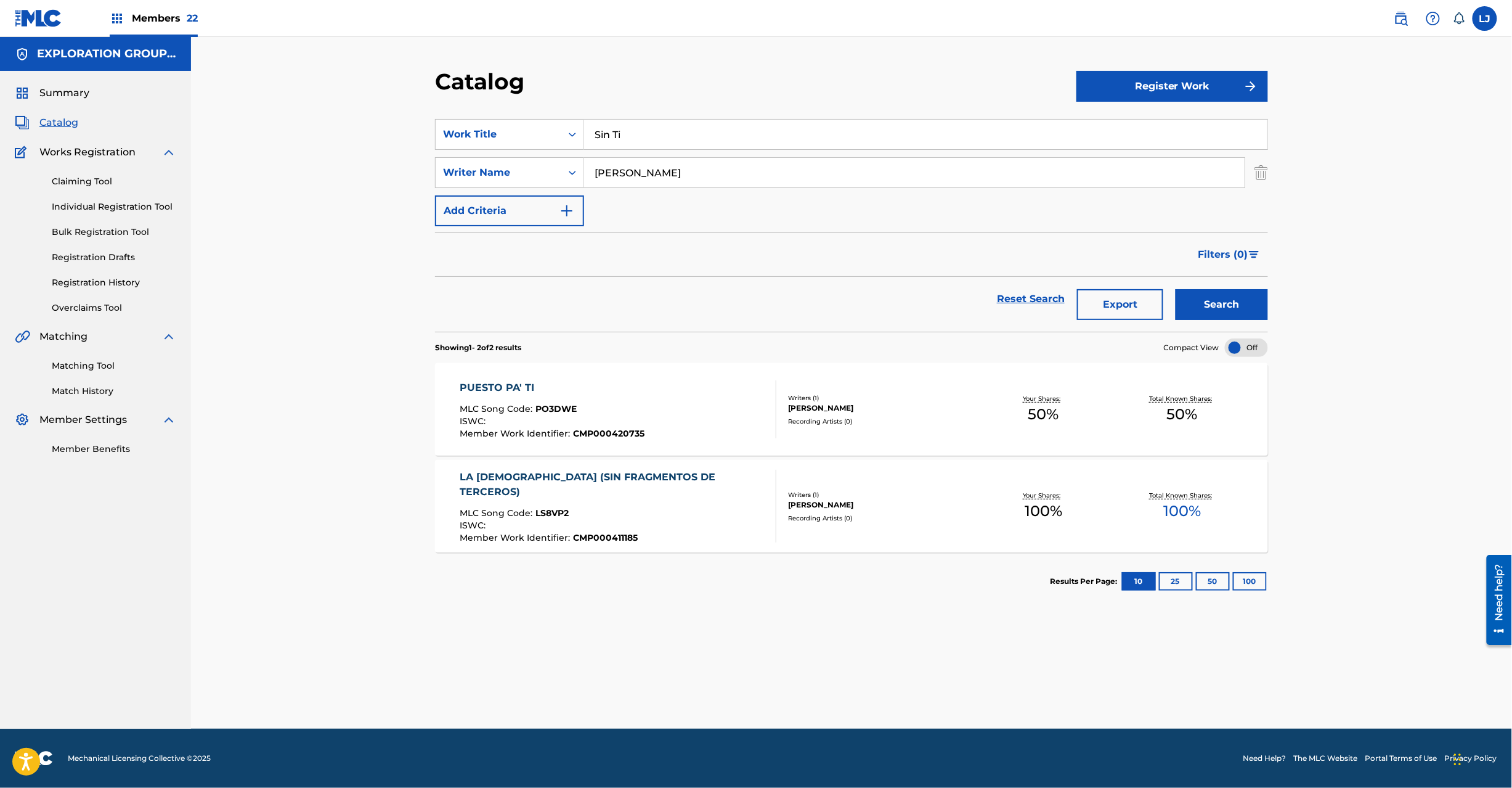
click at [1245, 175] on div "SearchWithCriteria43fbd252-cca1-4aed-85d2-79e05b06da58 Writer Name [PERSON_NAME]" at bounding box center [851, 172] width 833 height 30
click at [1267, 171] on img "Search Form" at bounding box center [1262, 172] width 14 height 30
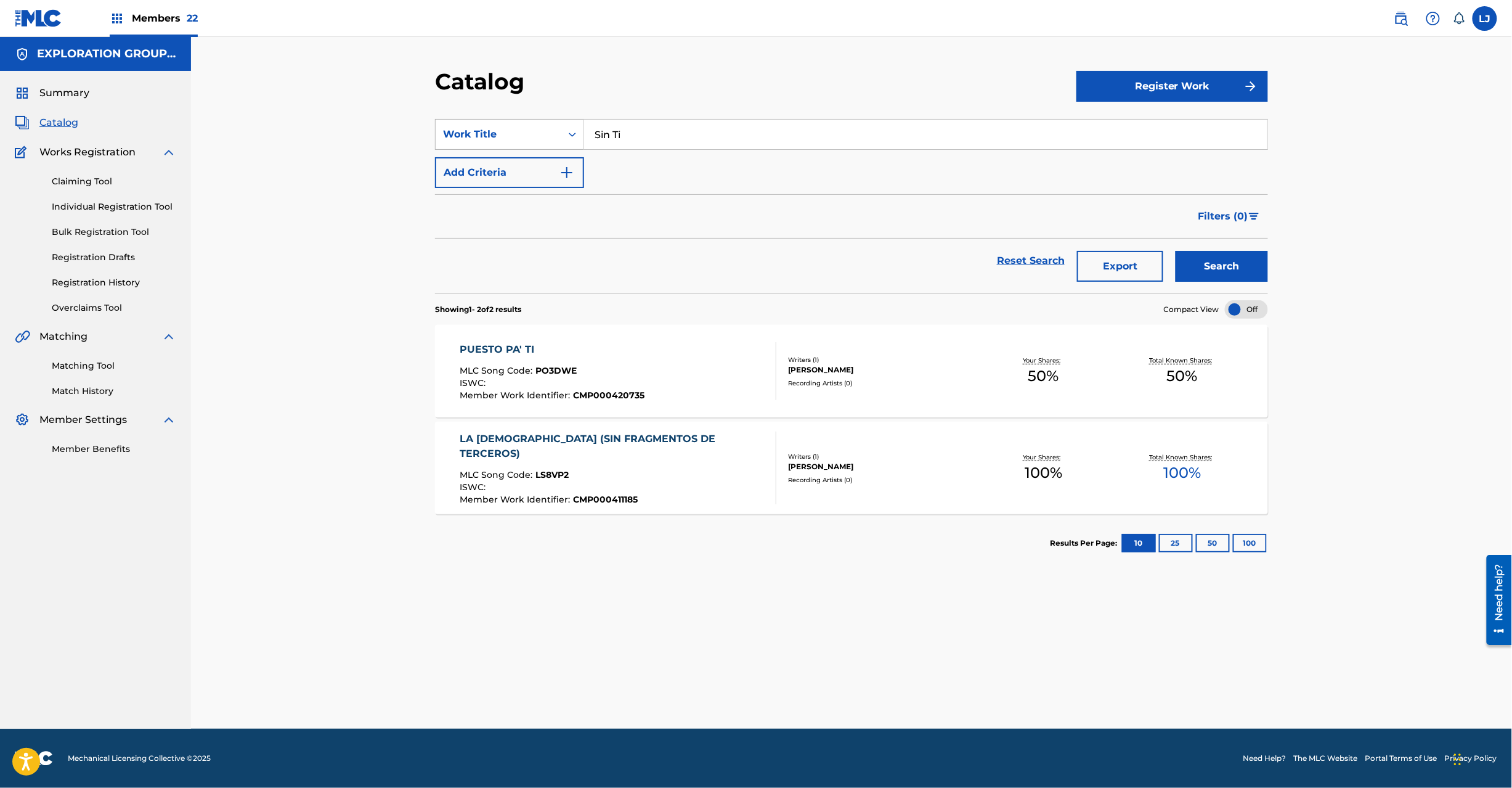
click at [536, 134] on div "Work Title" at bounding box center [498, 134] width 111 height 15
click at [529, 186] on div "Member Work Identifier" at bounding box center [510, 195] width 148 height 30
click at [611, 142] on input "Search Form" at bounding box center [926, 135] width 683 height 30
type input "CMP000420746"
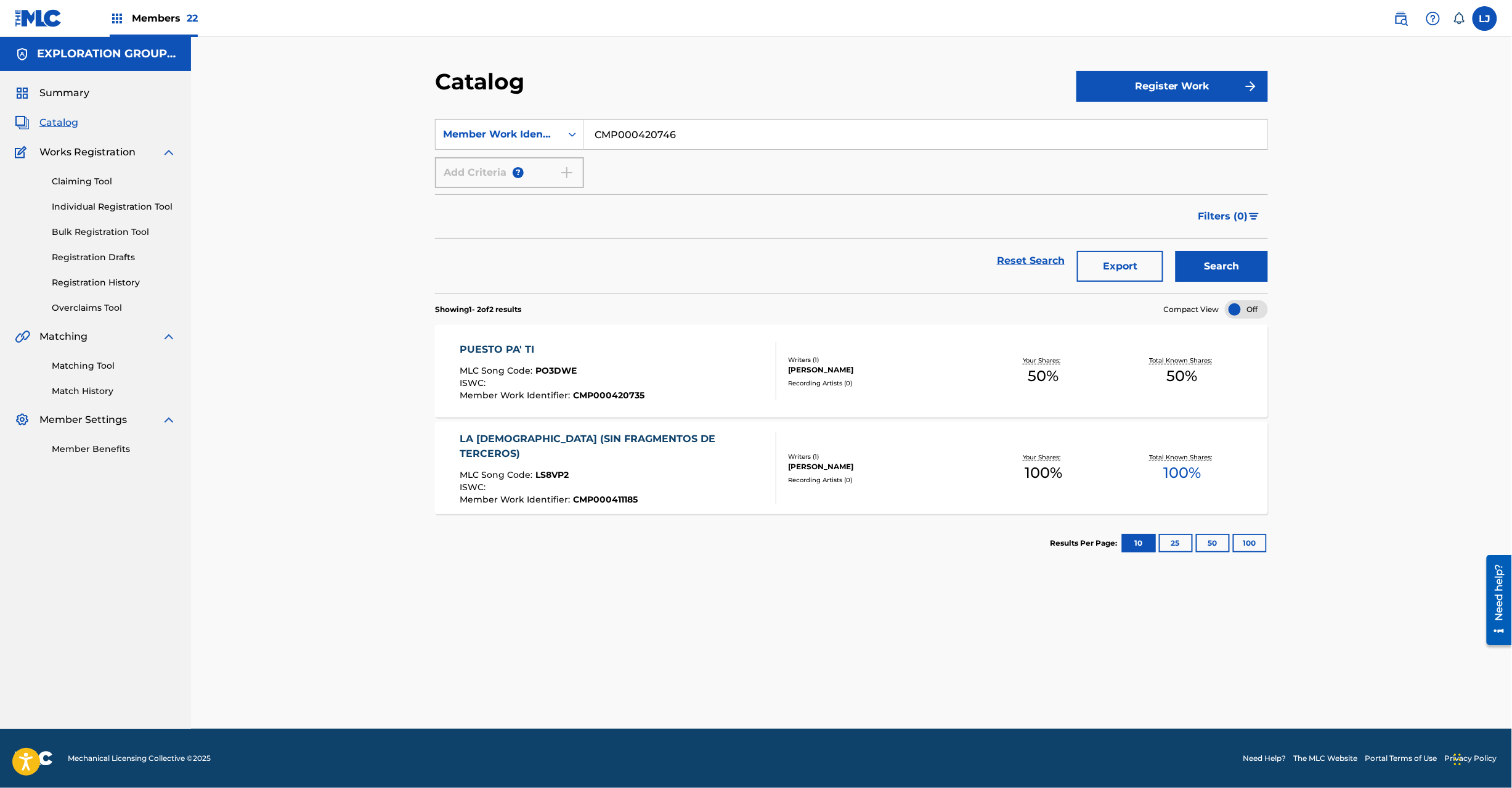
click at [1233, 262] on button "Search" at bounding box center [1222, 266] width 92 height 30
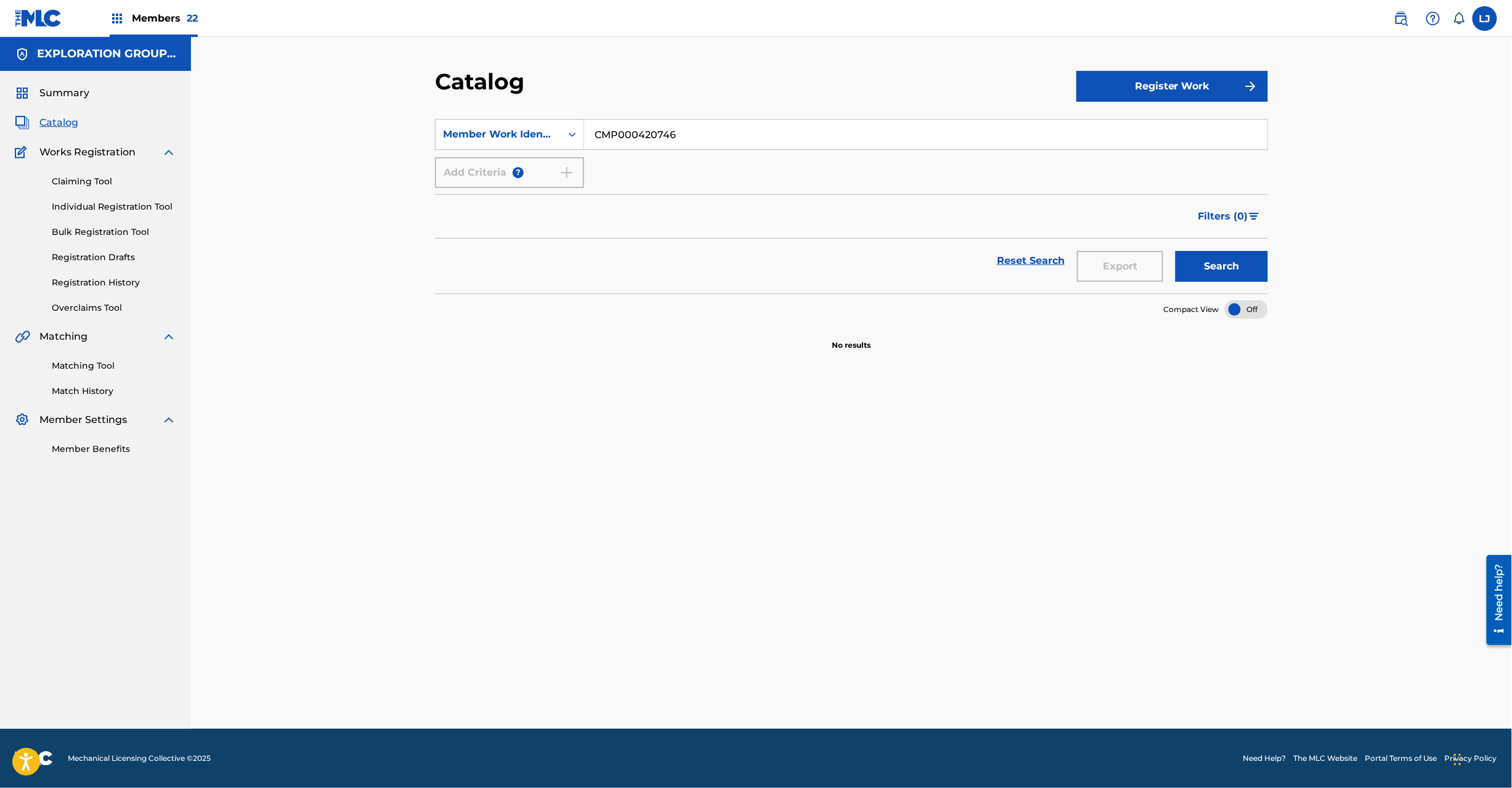
click at [70, 201] on link "Individual Registration Tool" at bounding box center [114, 207] width 124 height 13
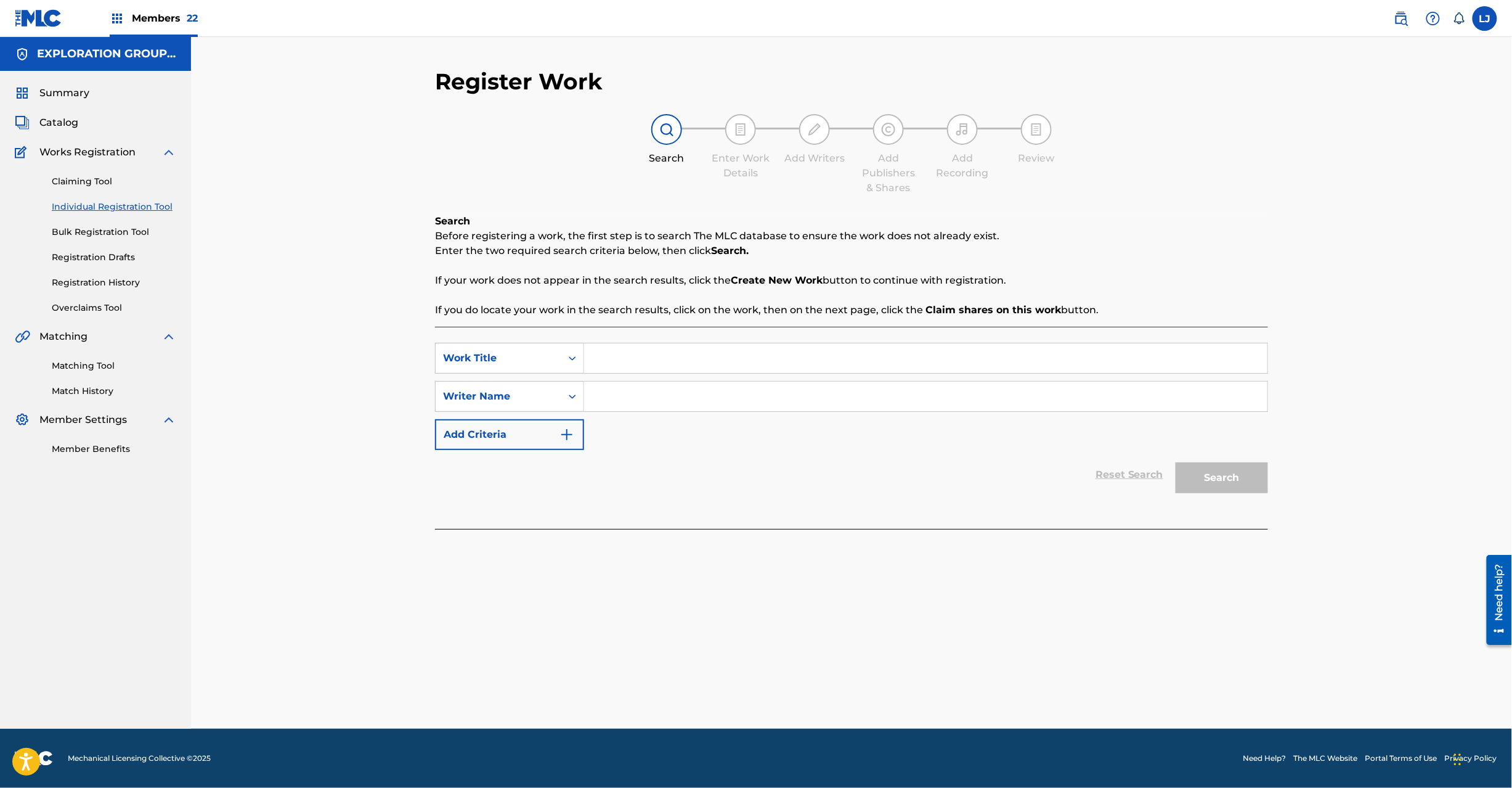
click at [614, 345] on input "Search Form" at bounding box center [926, 358] width 683 height 30
click at [635, 355] on input "Search Form" at bounding box center [926, 358] width 683 height 30
click at [668, 355] on input "[PERSON_NAME]" at bounding box center [926, 358] width 683 height 30
type input "Sin Ti"
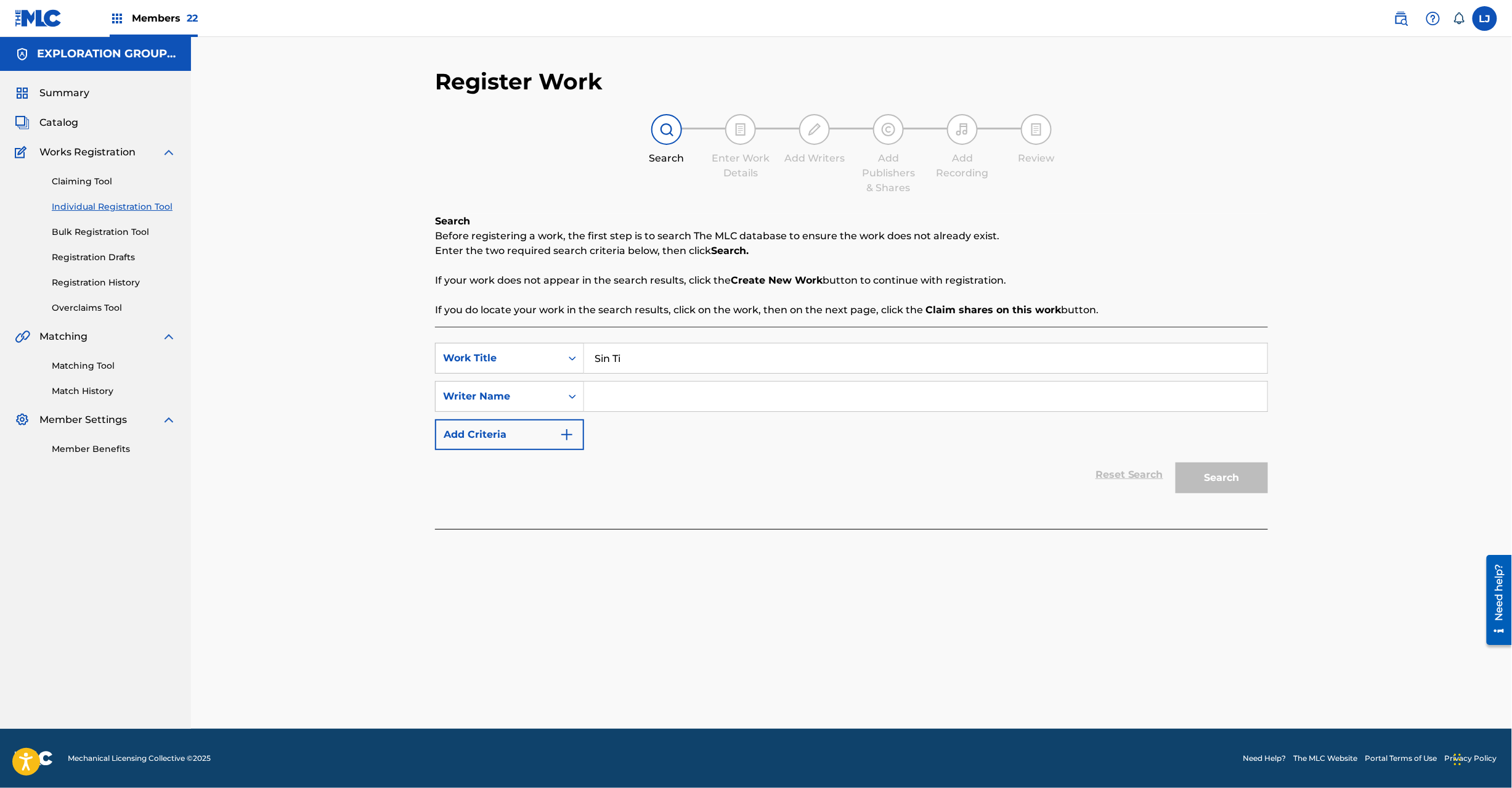
click at [664, 396] on input "Search Form" at bounding box center [926, 396] width 683 height 30
type input "[PERSON_NAME]"
click at [1231, 476] on button "Search" at bounding box center [1222, 477] width 92 height 30
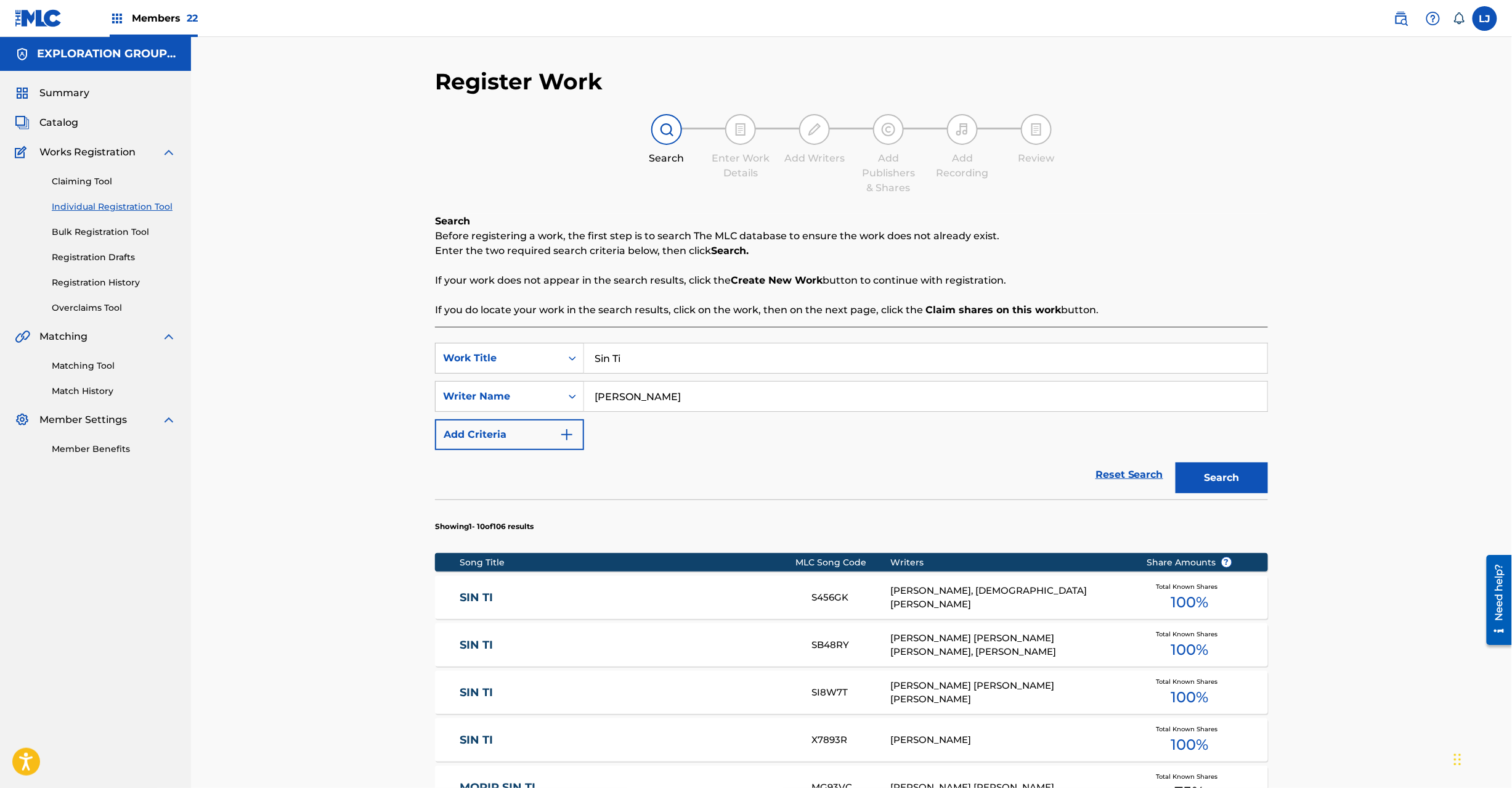
click at [971, 594] on div "[PERSON_NAME], [DEMOGRAPHIC_DATA] [PERSON_NAME]" at bounding box center [1009, 598] width 237 height 28
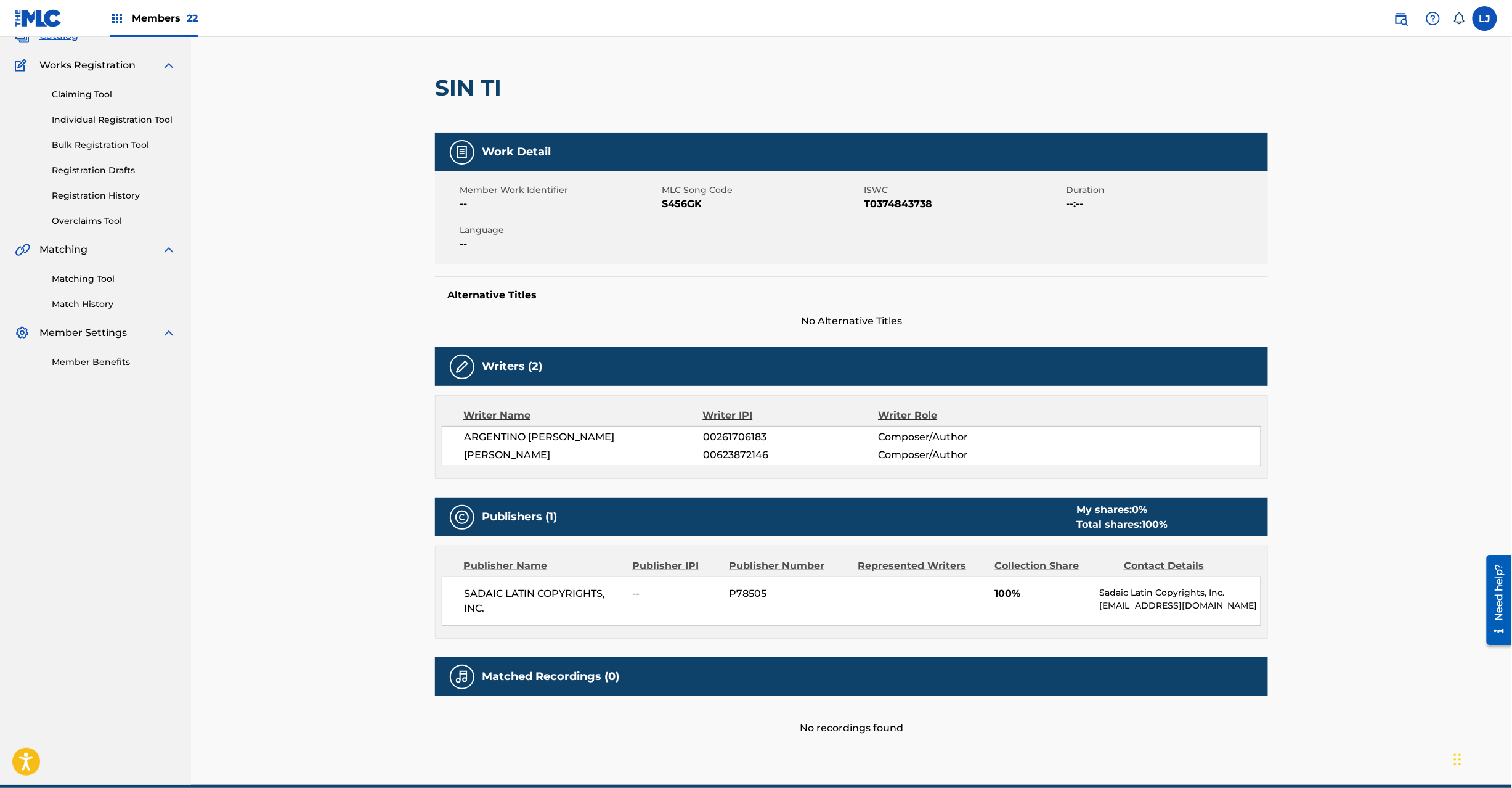
scroll to position [144, 0]
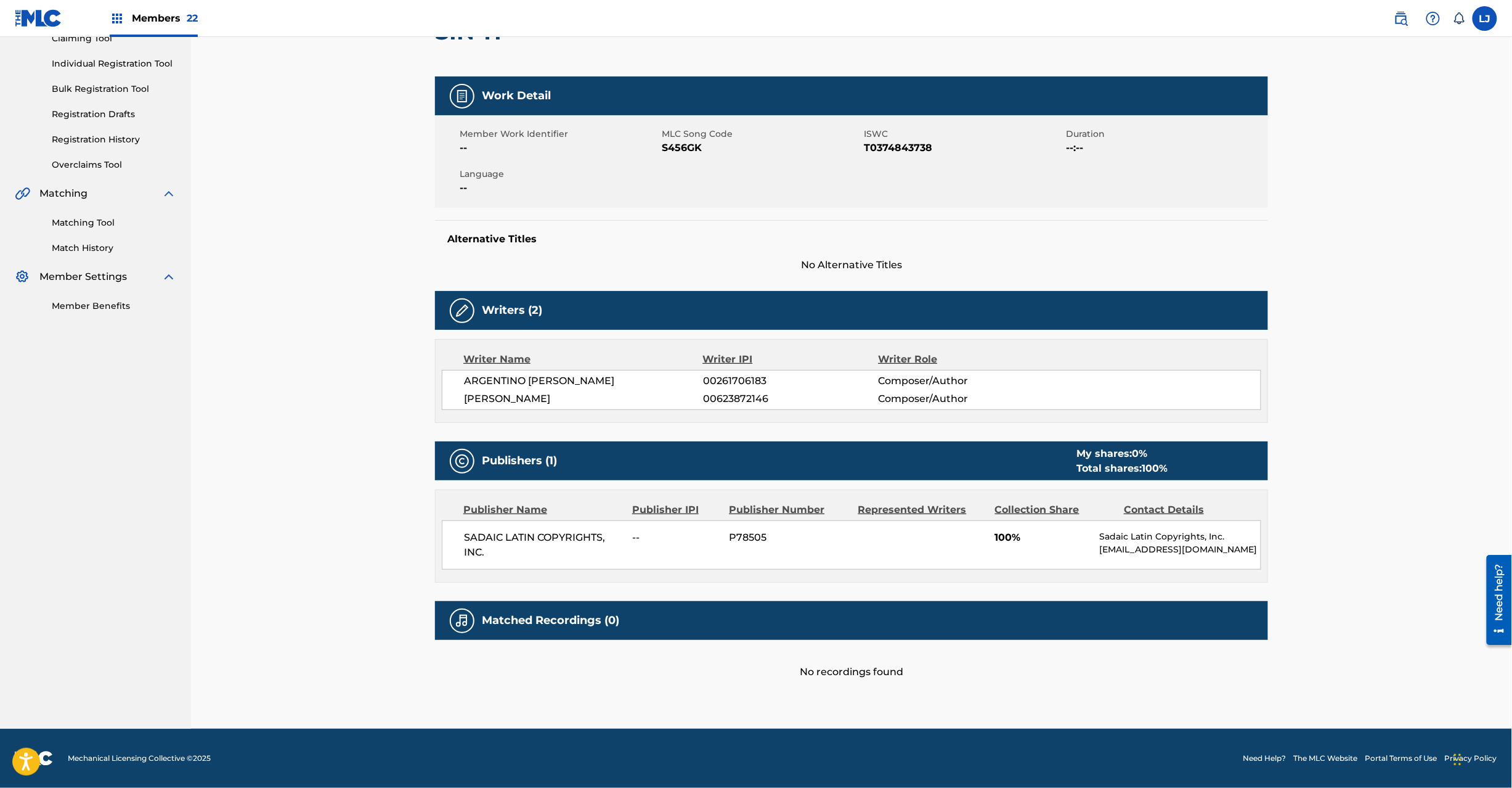
click at [677, 148] on span "S456GK" at bounding box center [761, 148] width 199 height 15
copy span "S456GK"
click at [531, 533] on span "SADAIC LATIN COPYRIGHTS, INC." at bounding box center [544, 545] width 160 height 30
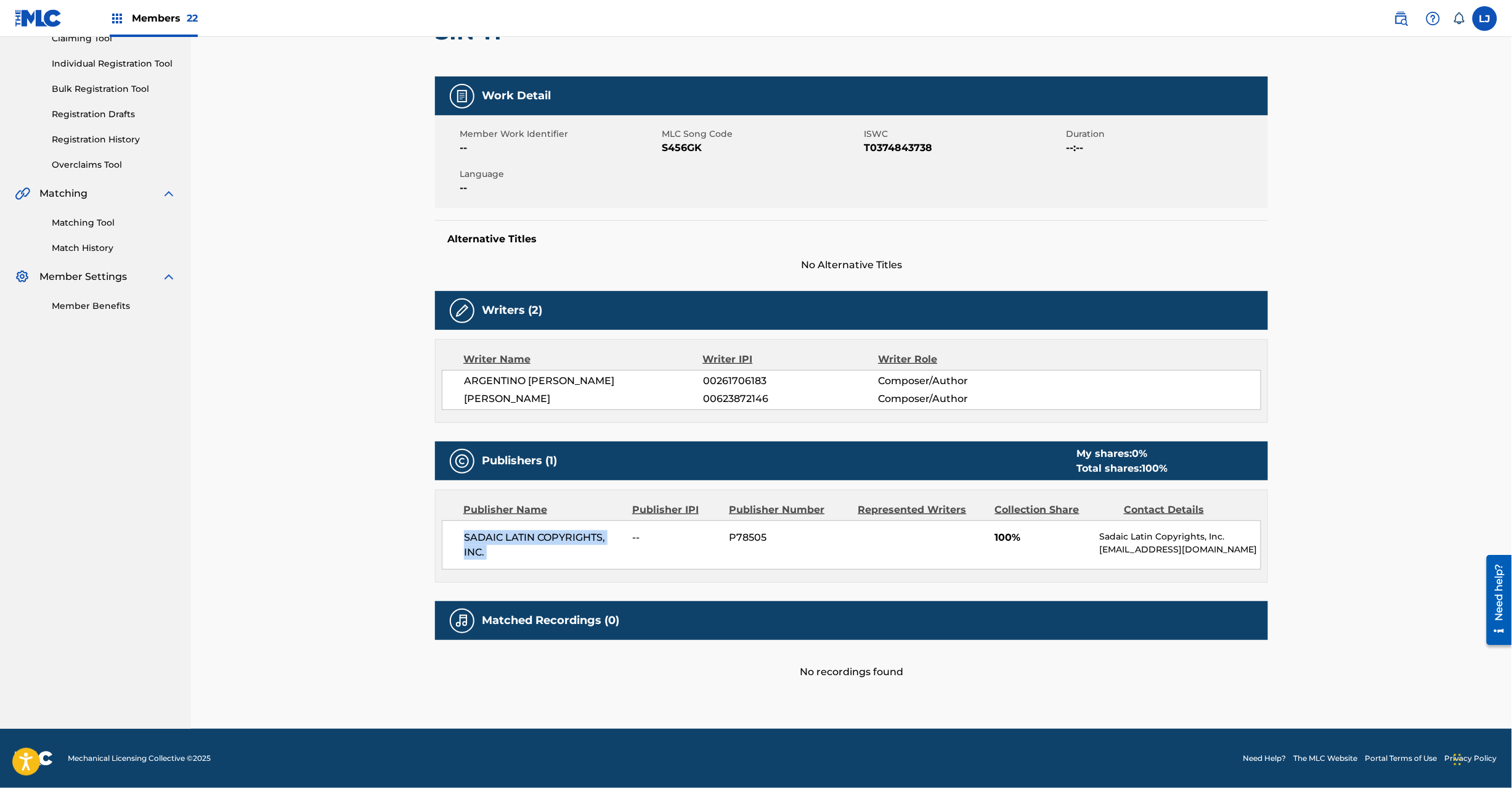
click at [531, 533] on span "SADAIC LATIN COPYRIGHTS, INC." at bounding box center [544, 545] width 160 height 30
copy div "SADAIC LATIN COPYRIGHTS, INC."
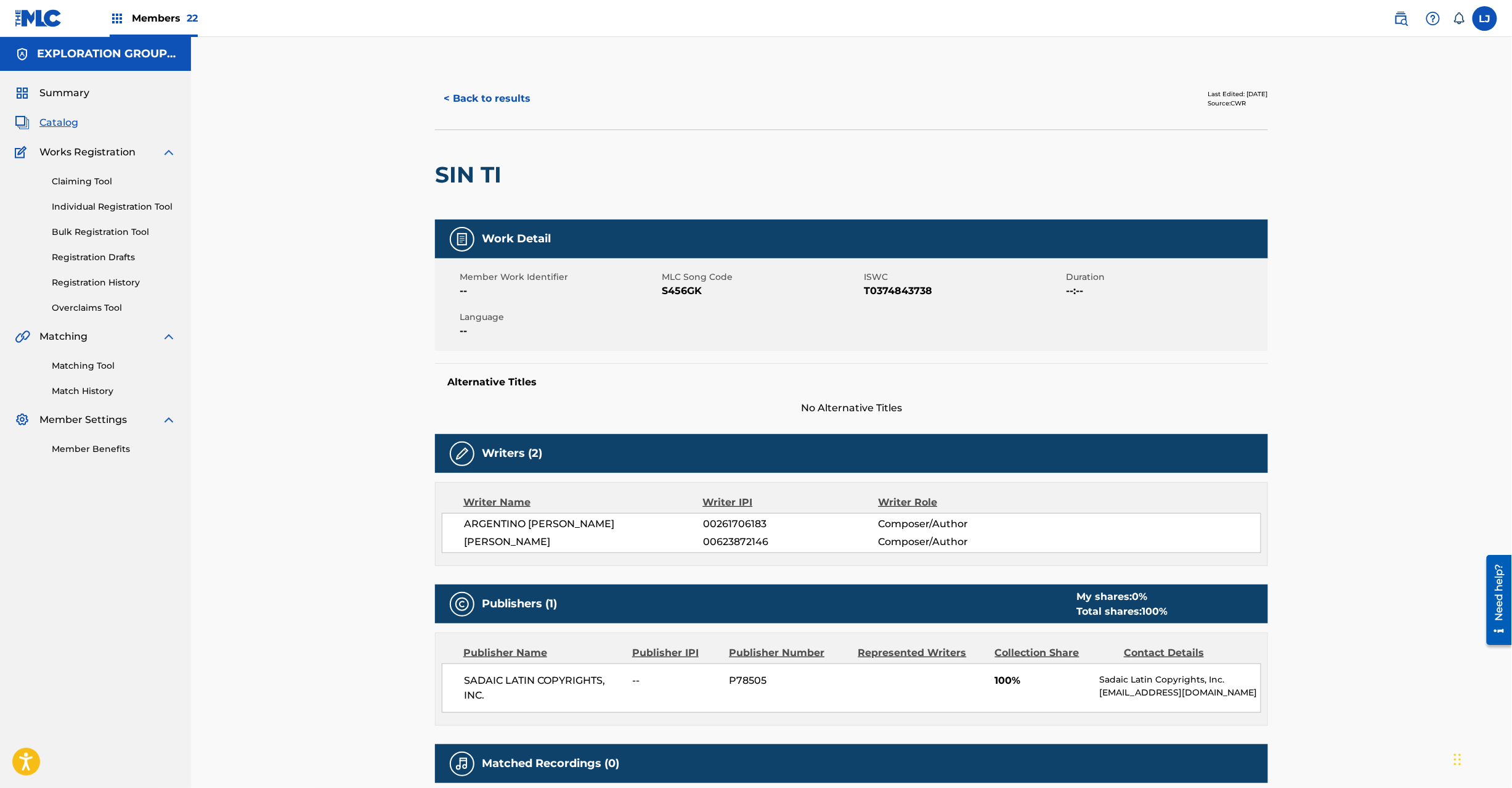
click at [735, 536] on span "00623872146" at bounding box center [791, 541] width 175 height 15
click at [465, 88] on button "< Back to results" at bounding box center [487, 98] width 104 height 30
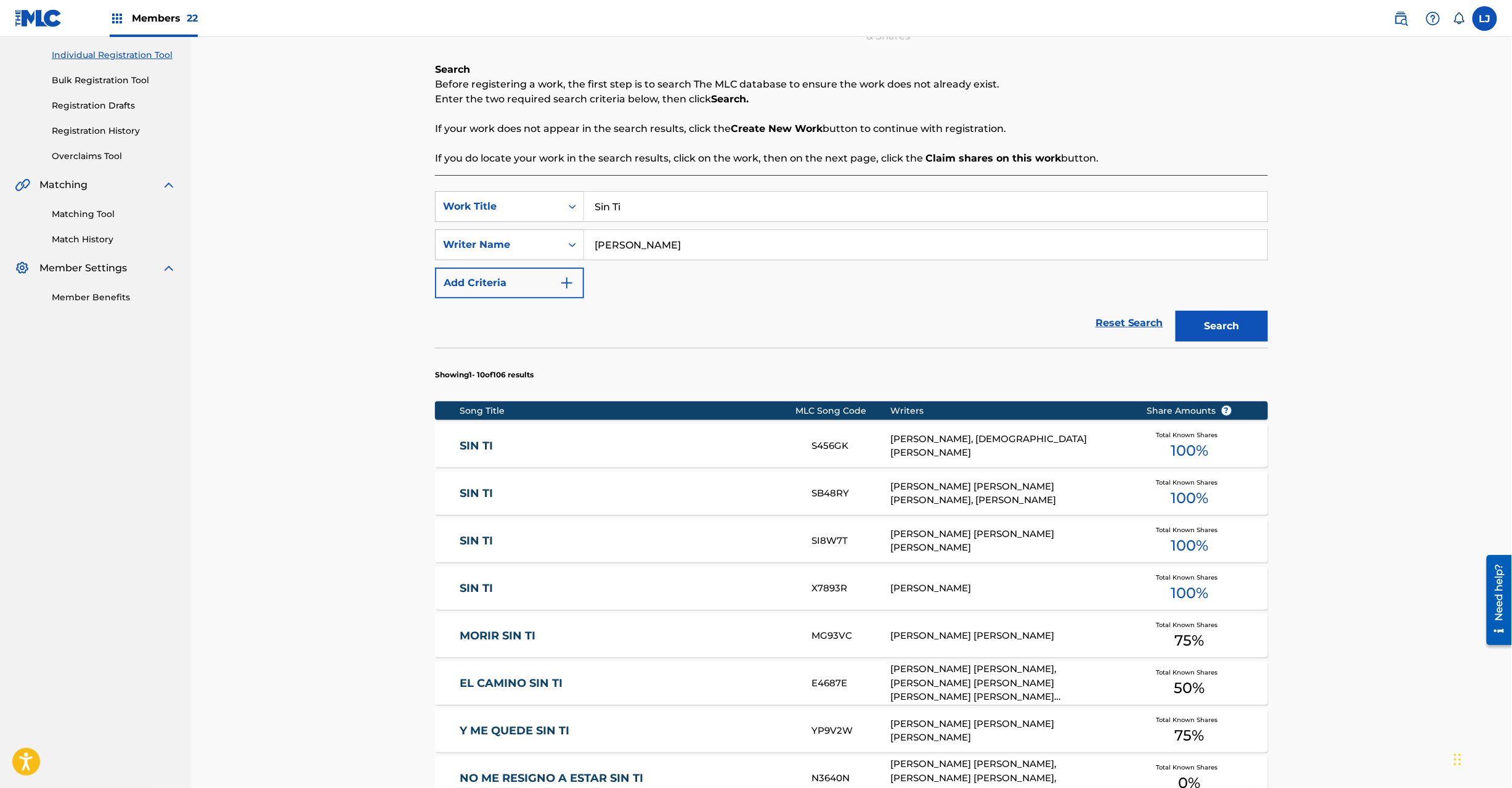
scroll to position [153, 0]
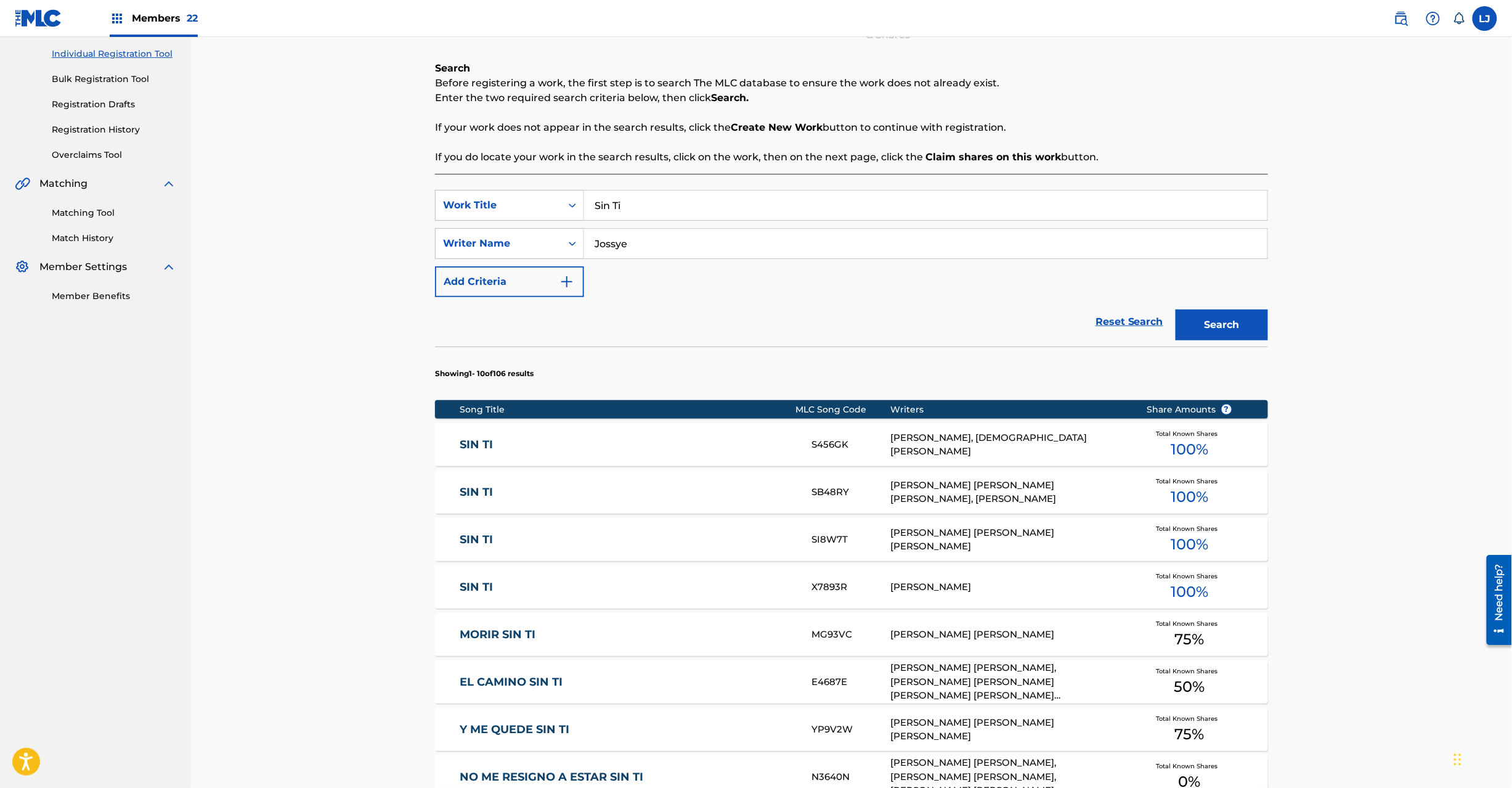
drag, startPoint x: 662, startPoint y: 255, endPoint x: 489, endPoint y: 260, distance: 173.1
click at [489, 260] on div "SearchWithCriteria4cbf4f85-5f06-4ddd-8779-2feb1bd91871 Work Title Sin Ti Search…" at bounding box center [851, 243] width 833 height 107
type input "Jossye"
click at [1258, 341] on div "Search" at bounding box center [1219, 321] width 99 height 50
click at [1233, 330] on button "Search" at bounding box center [1222, 324] width 92 height 30
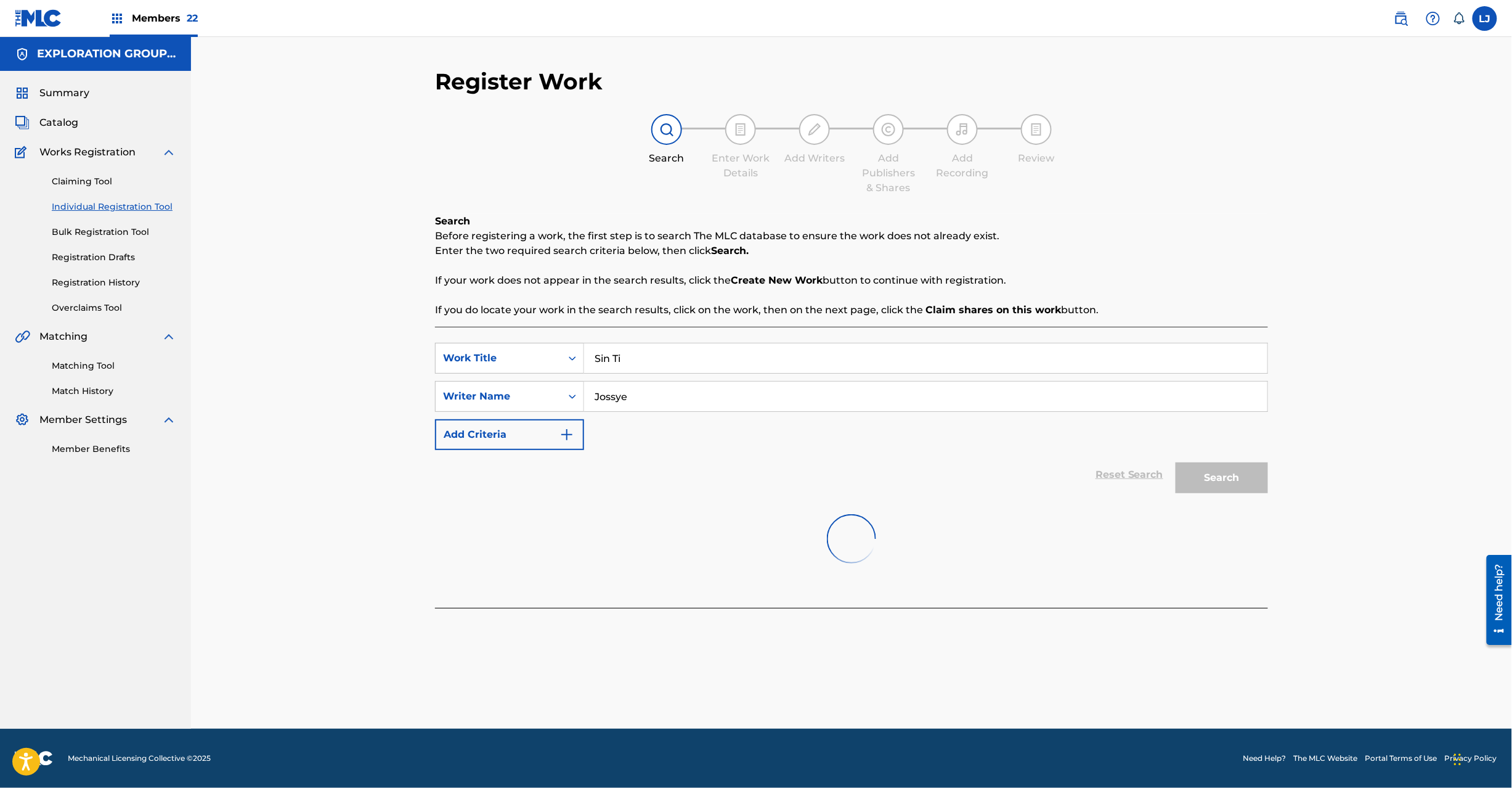
scroll to position [0, 0]
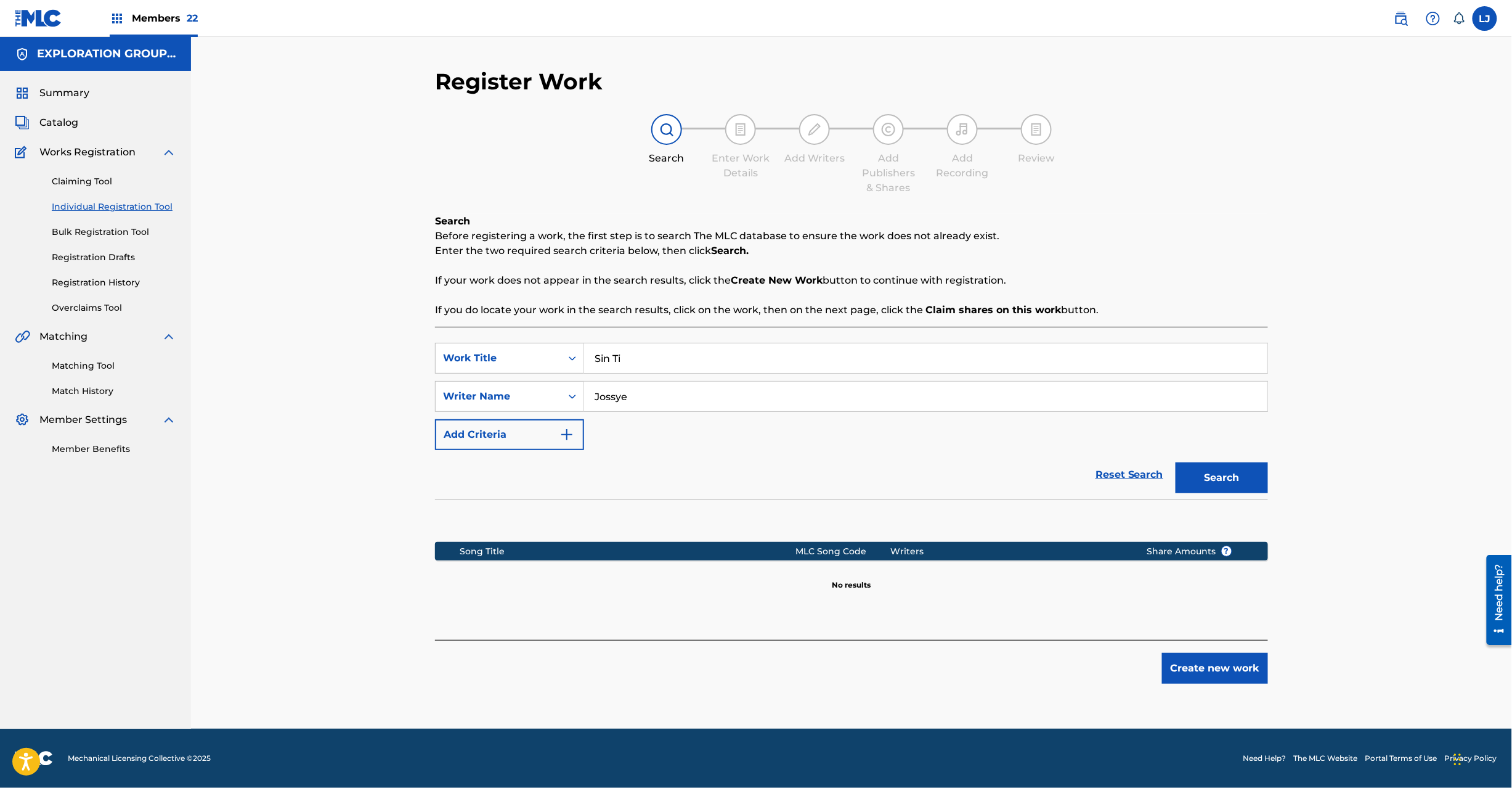
click at [84, 202] on link "Individual Registration Tool" at bounding box center [114, 207] width 124 height 13
click at [53, 116] on span "Catalog" at bounding box center [58, 123] width 39 height 15
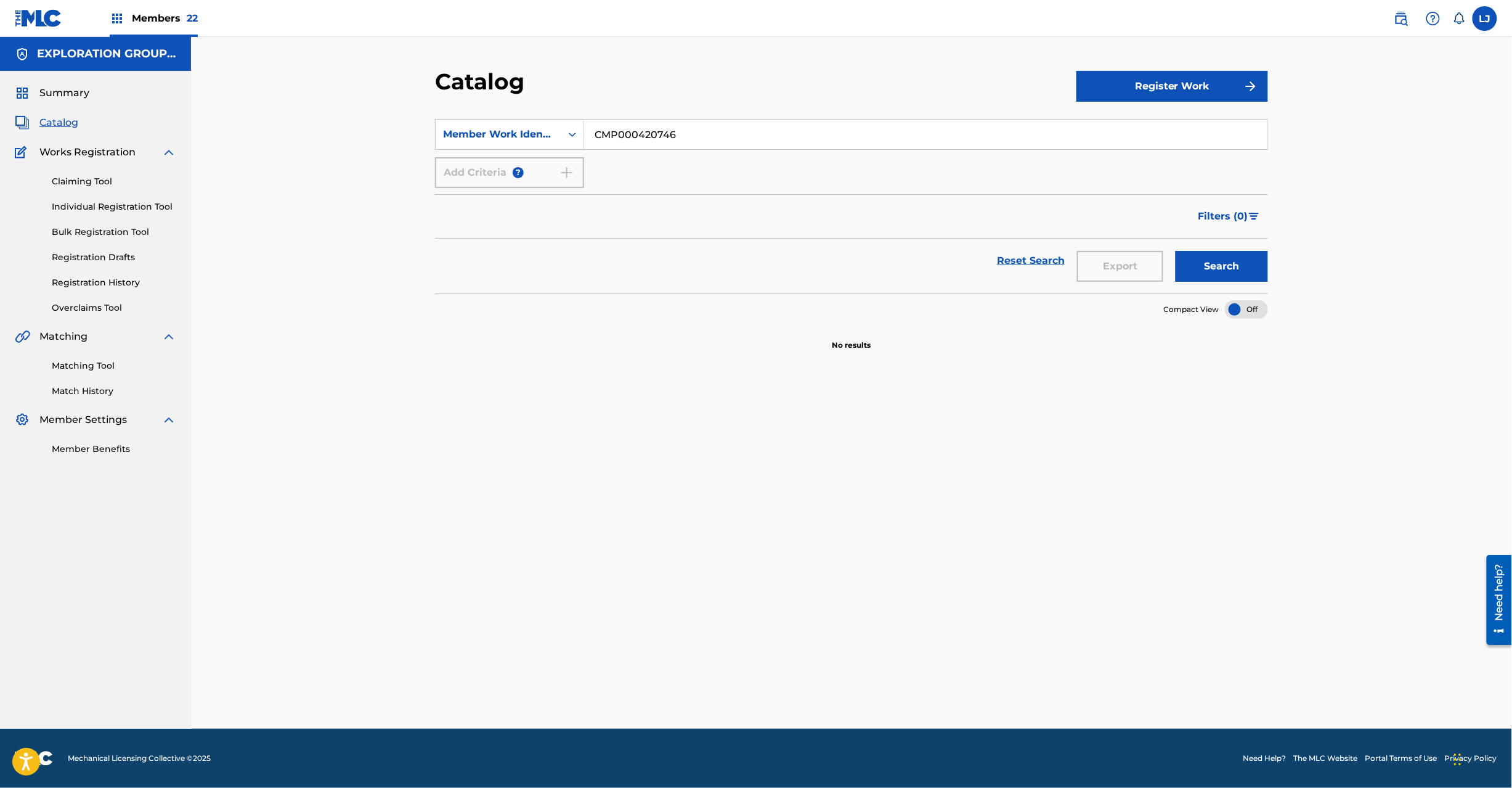
click at [79, 232] on link "Bulk Registration Tool" at bounding box center [114, 232] width 124 height 13
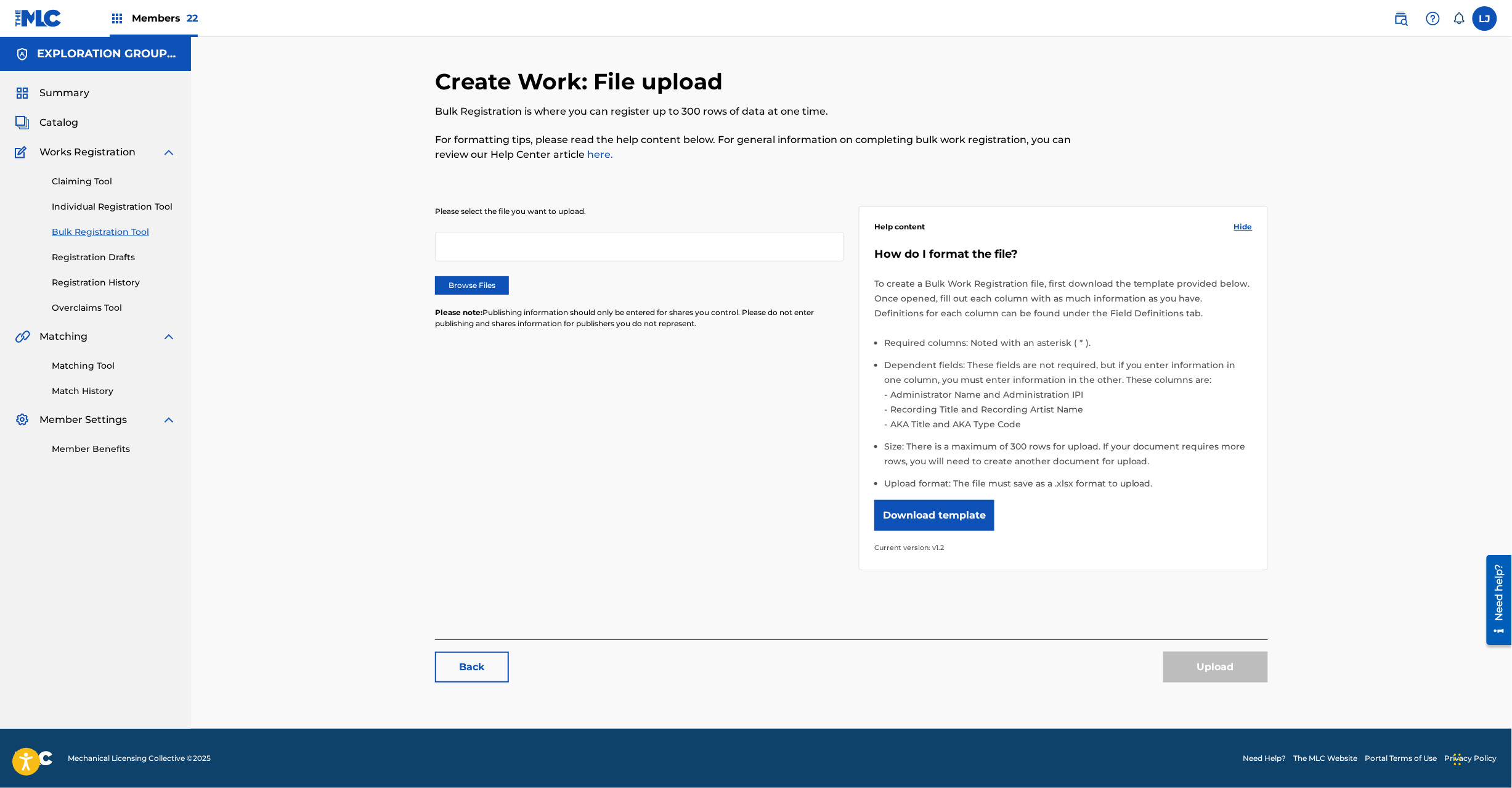
click at [80, 203] on link "Individual Registration Tool" at bounding box center [114, 207] width 124 height 13
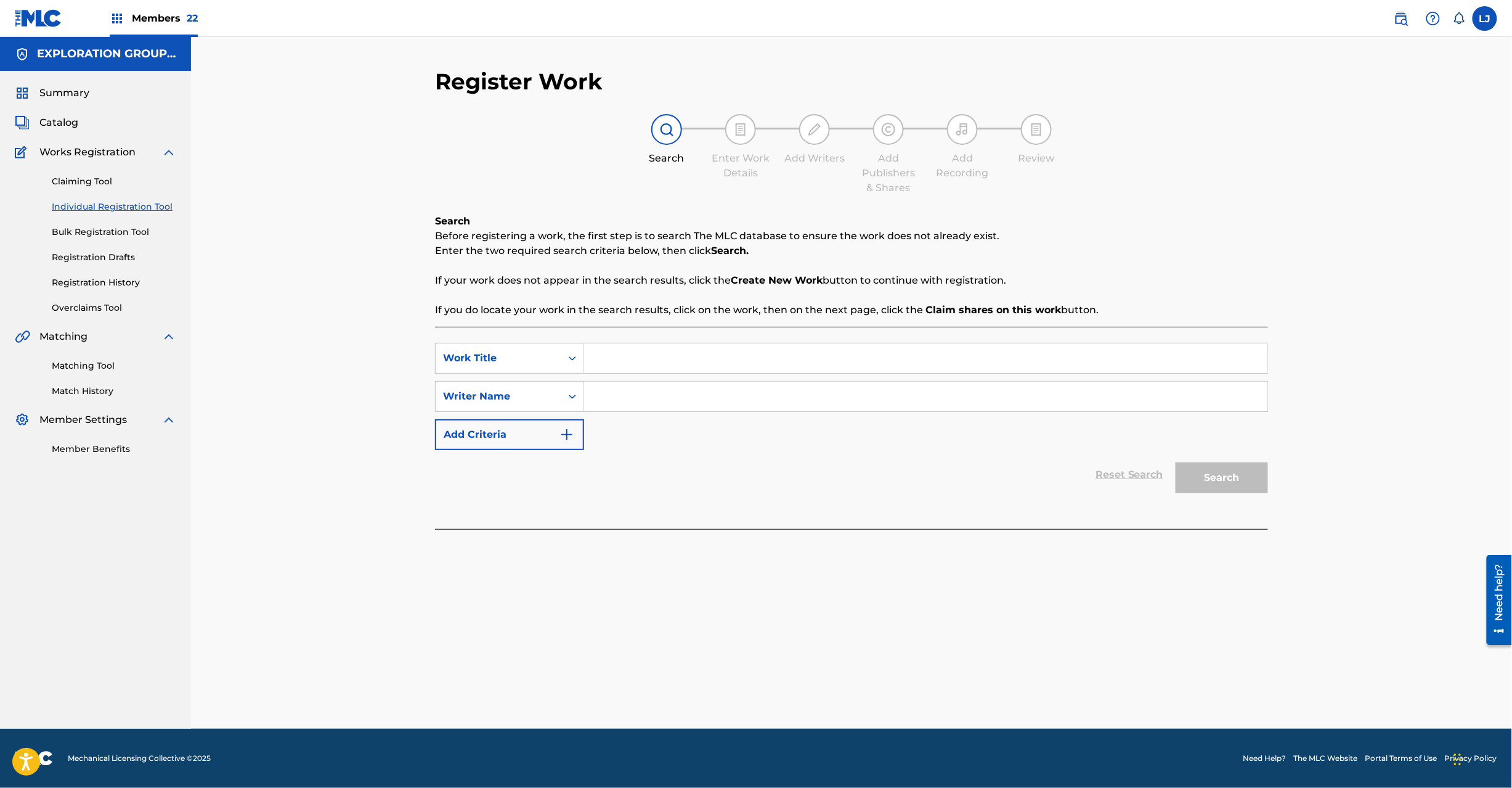
click at [674, 370] on input "Search Form" at bounding box center [926, 358] width 683 height 30
click at [671, 355] on input "[PERSON_NAME]" at bounding box center [926, 358] width 683 height 30
type input "Sin Ti"
click at [716, 382] on input "Search Form" at bounding box center [926, 396] width 683 height 30
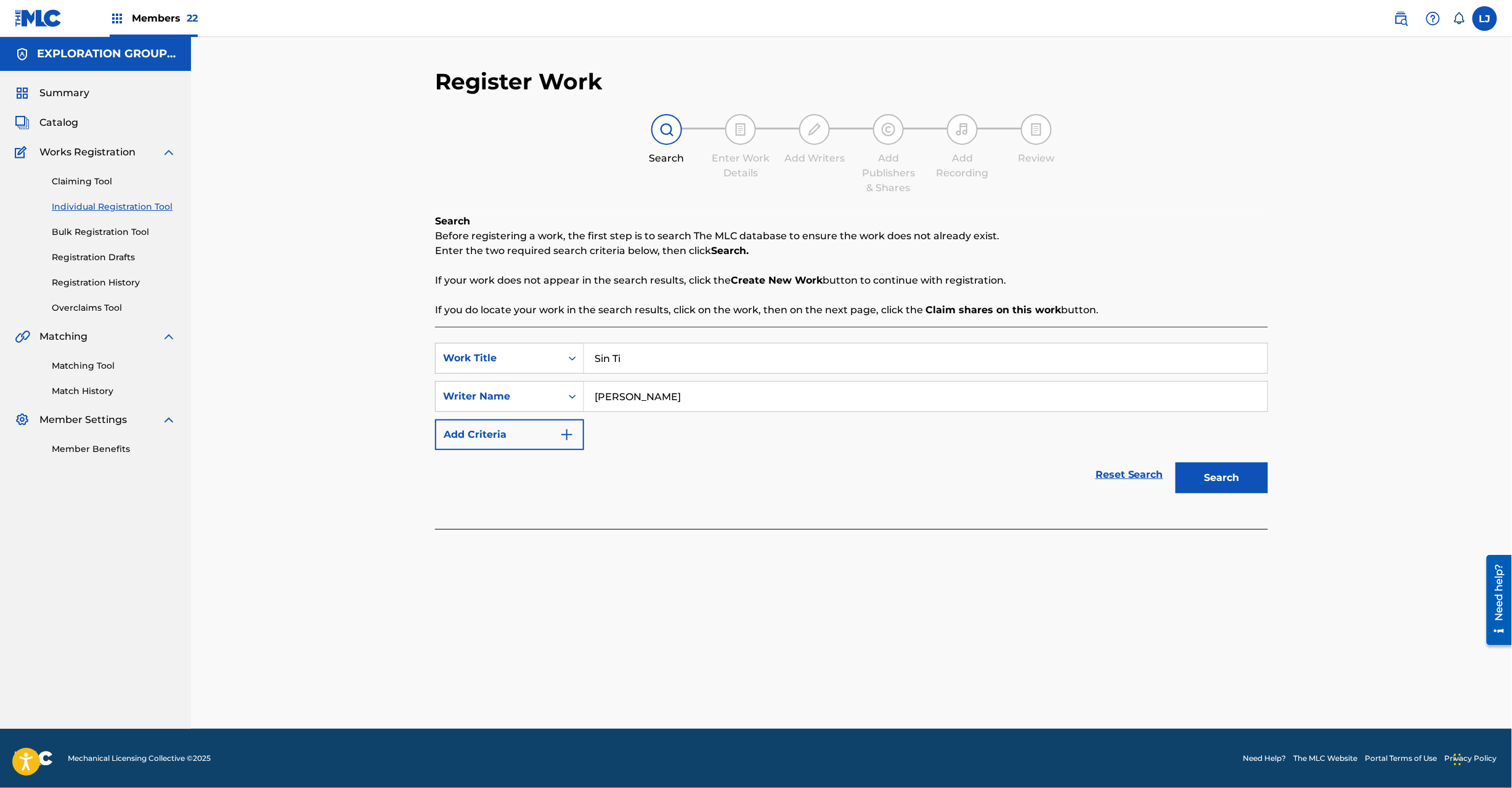
type input "[PERSON_NAME]"
click at [1228, 470] on button "Search" at bounding box center [1222, 477] width 92 height 30
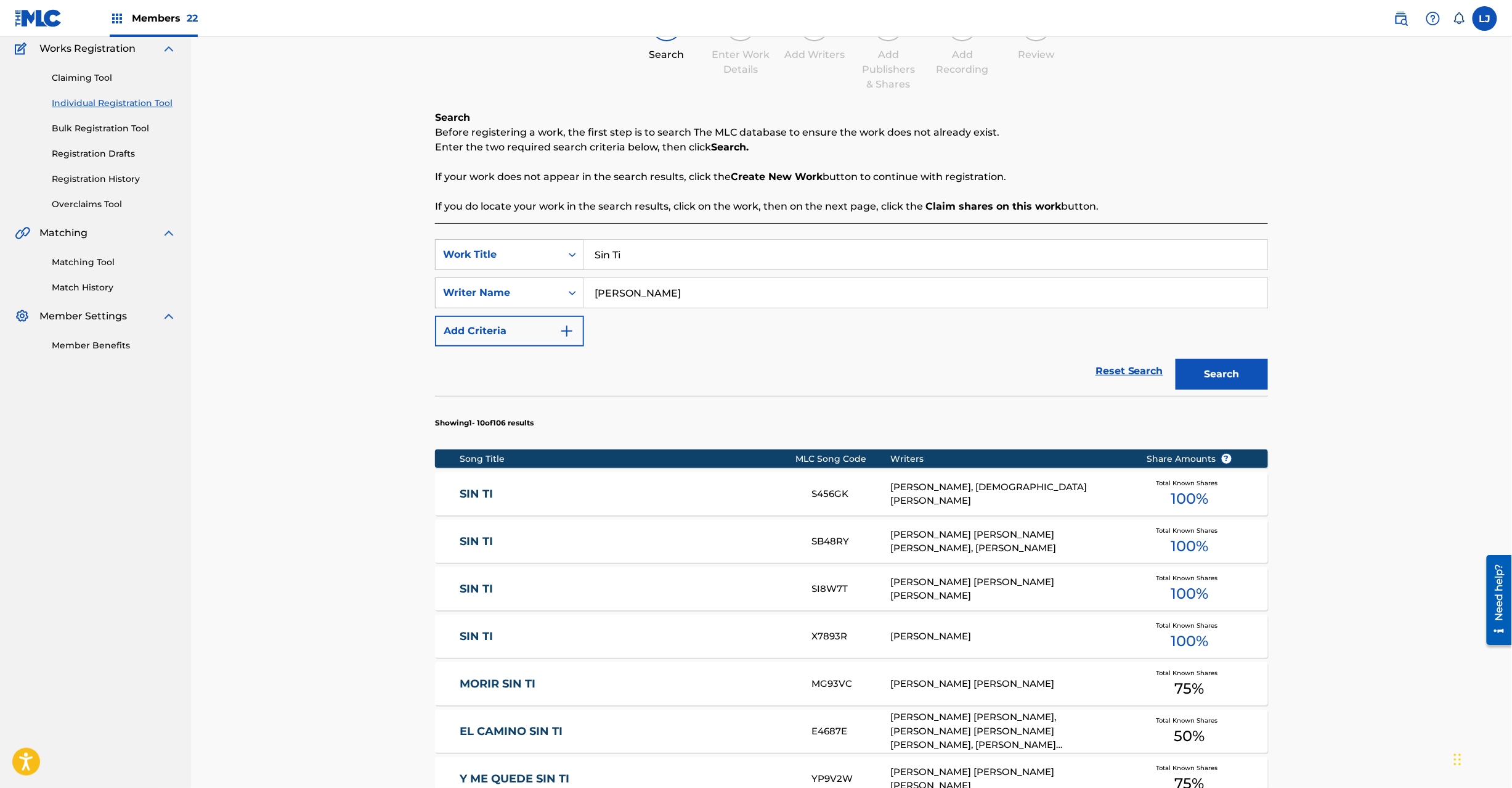
scroll to position [105, 0]
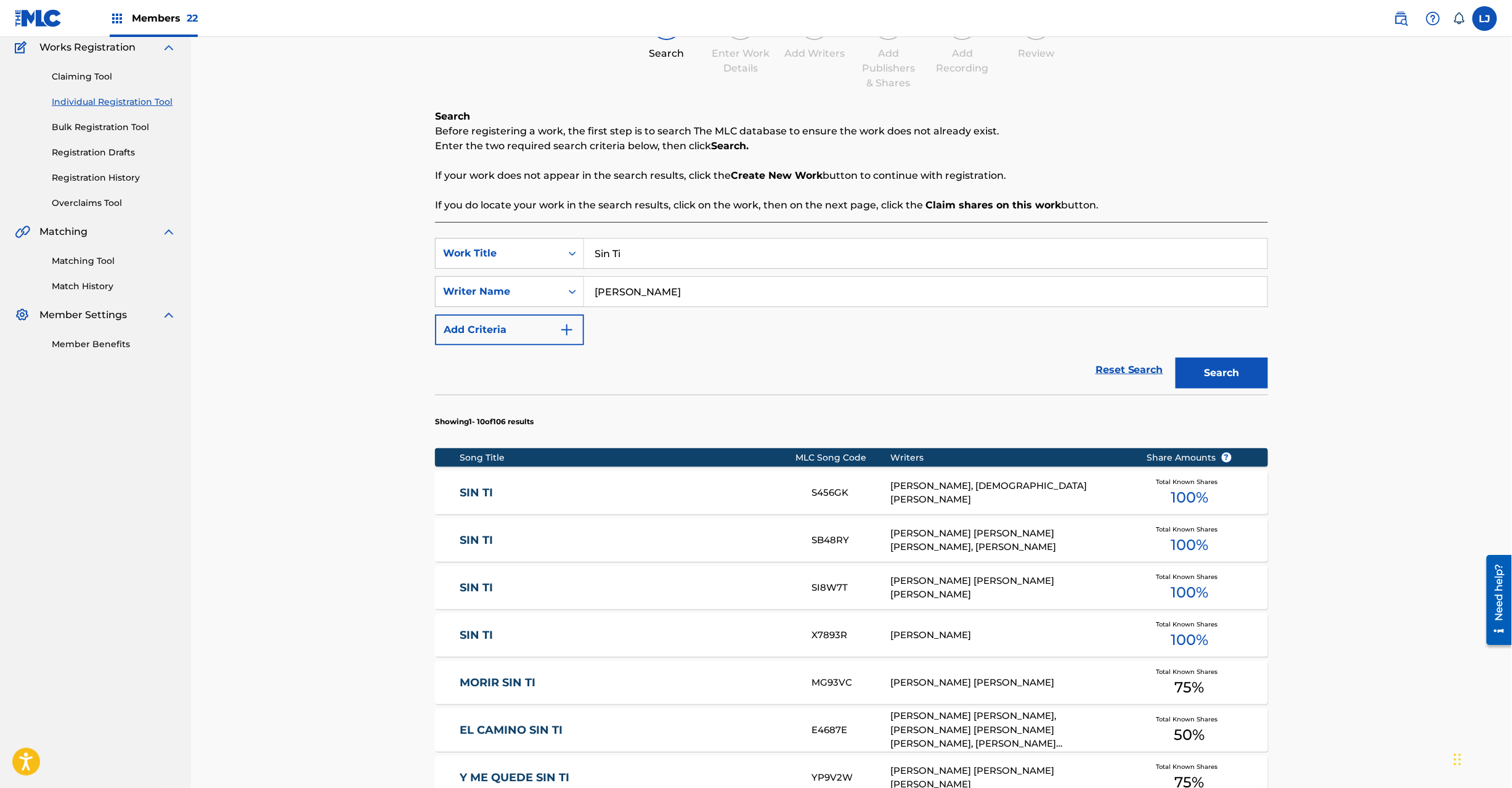
click at [89, 171] on link "Registration History" at bounding box center [114, 177] width 124 height 13
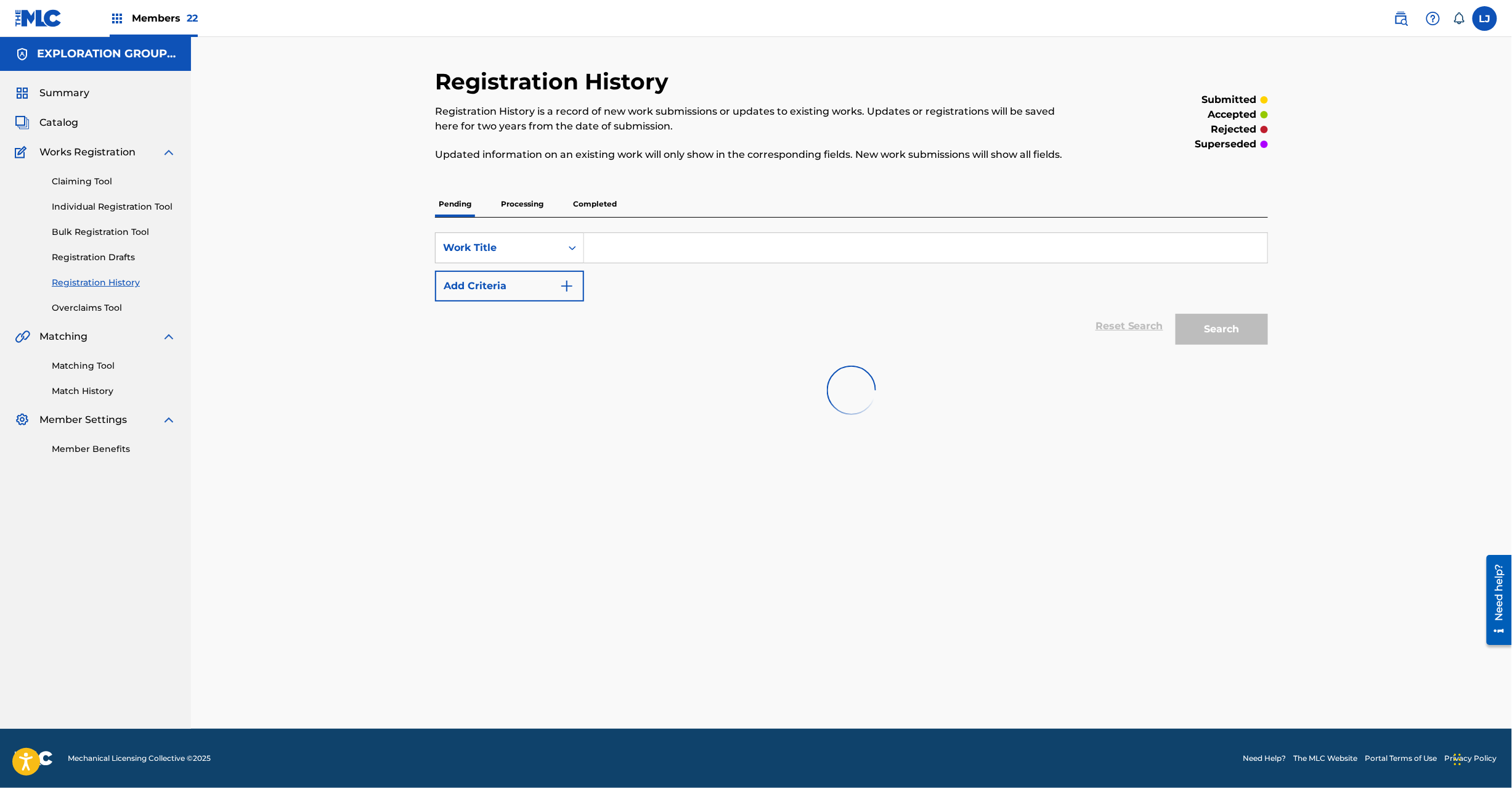
click at [586, 193] on p "Completed" at bounding box center [595, 204] width 51 height 26
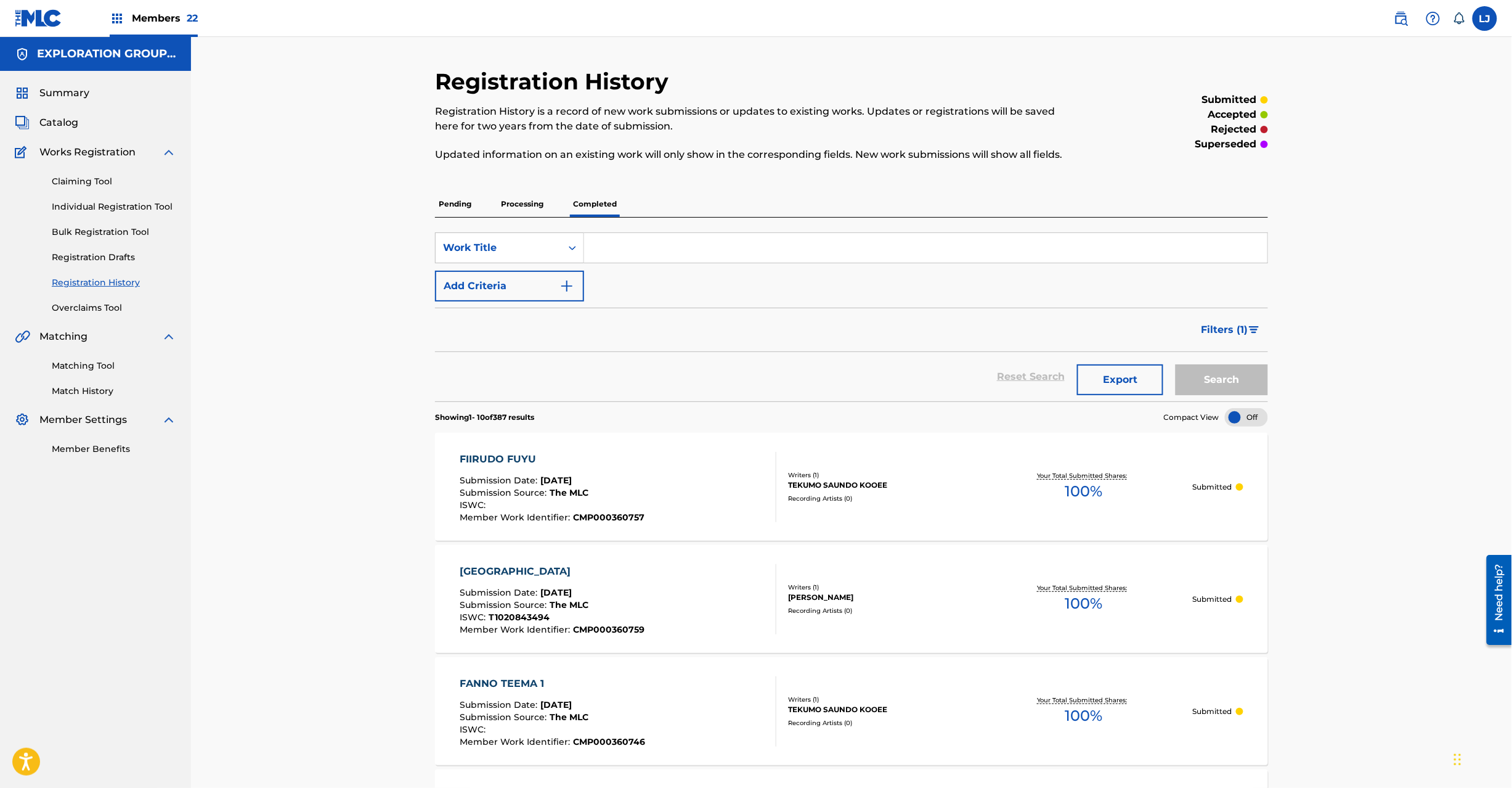
click at [641, 248] on input "Search Form" at bounding box center [926, 248] width 683 height 30
click at [552, 285] on button "Add Criteria" at bounding box center [510, 285] width 149 height 30
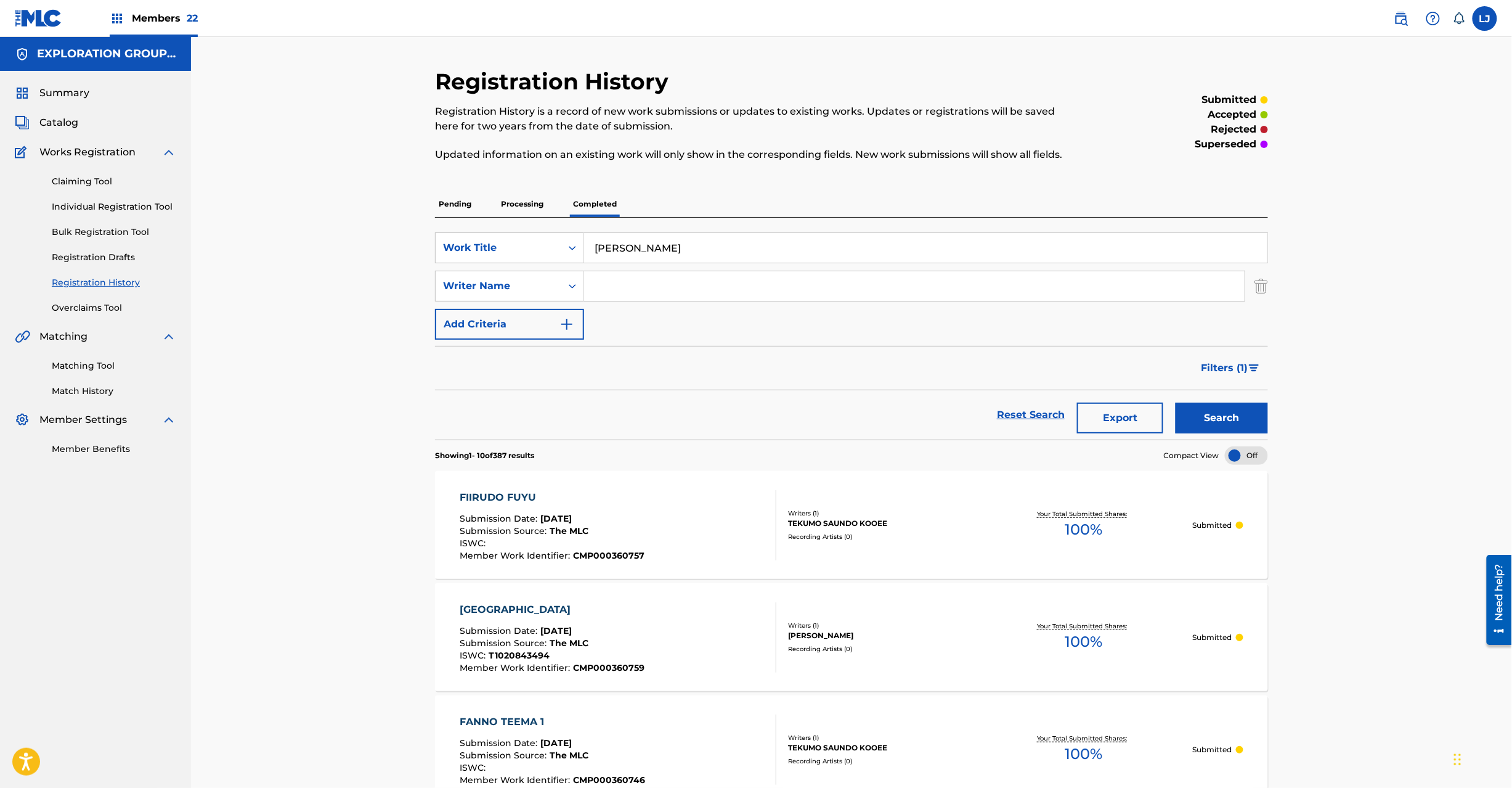
click at [661, 250] on input "[PERSON_NAME]" at bounding box center [926, 248] width 683 height 30
click at [694, 267] on div "SearchWithCriteriaeab745f9-6bf2-48de-91c7-238bdae58a96 Work Title Sin Ti Search…" at bounding box center [851, 285] width 833 height 107
click at [700, 289] on input "Search Form" at bounding box center [914, 286] width 661 height 30
drag, startPoint x: 1226, startPoint y: 433, endPoint x: 1224, endPoint y: 418, distance: 15.1
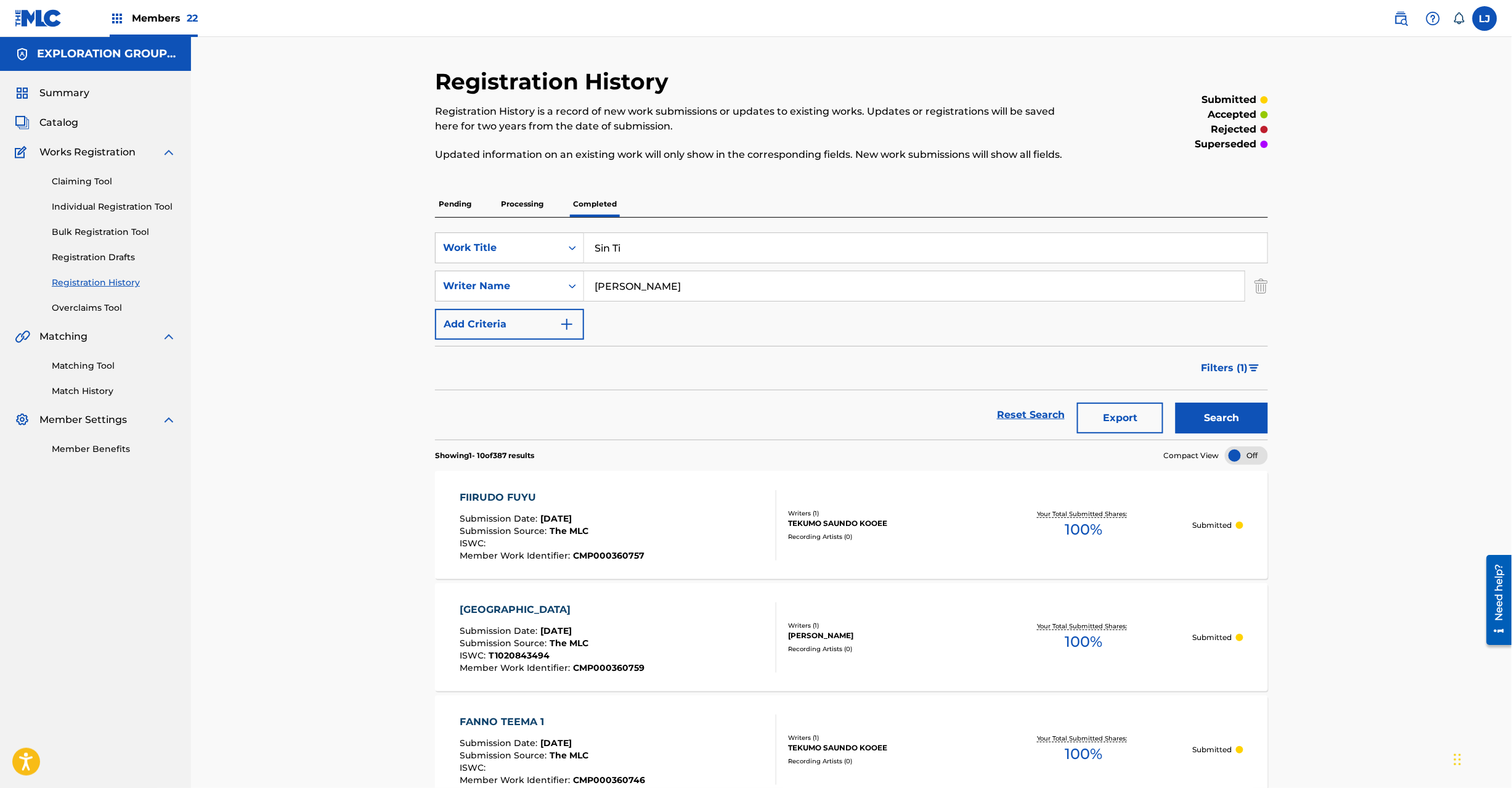
click at [1226, 432] on button "Search" at bounding box center [1222, 417] width 92 height 30
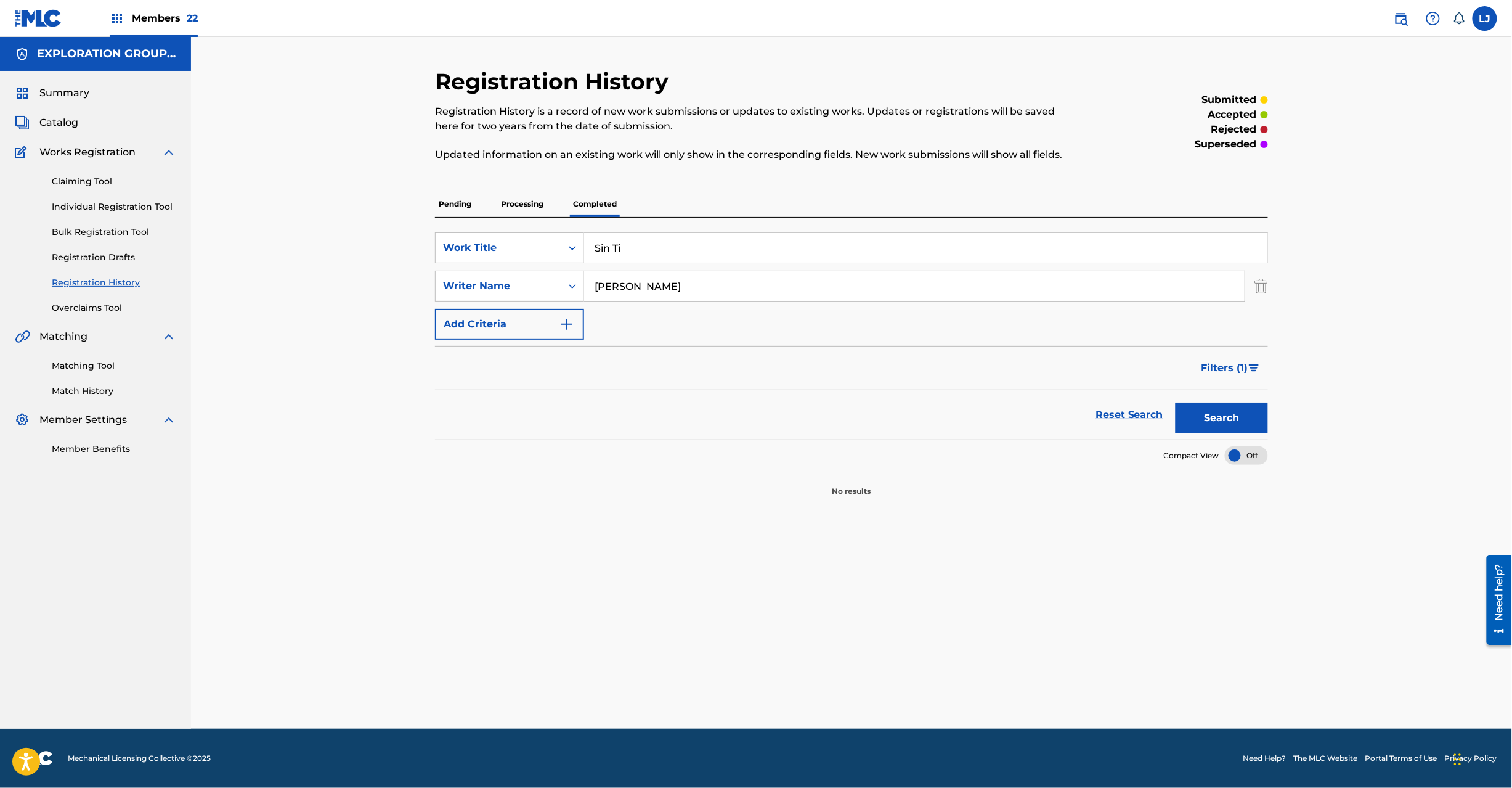
click at [82, 229] on link "Bulk Registration Tool" at bounding box center [114, 232] width 124 height 13
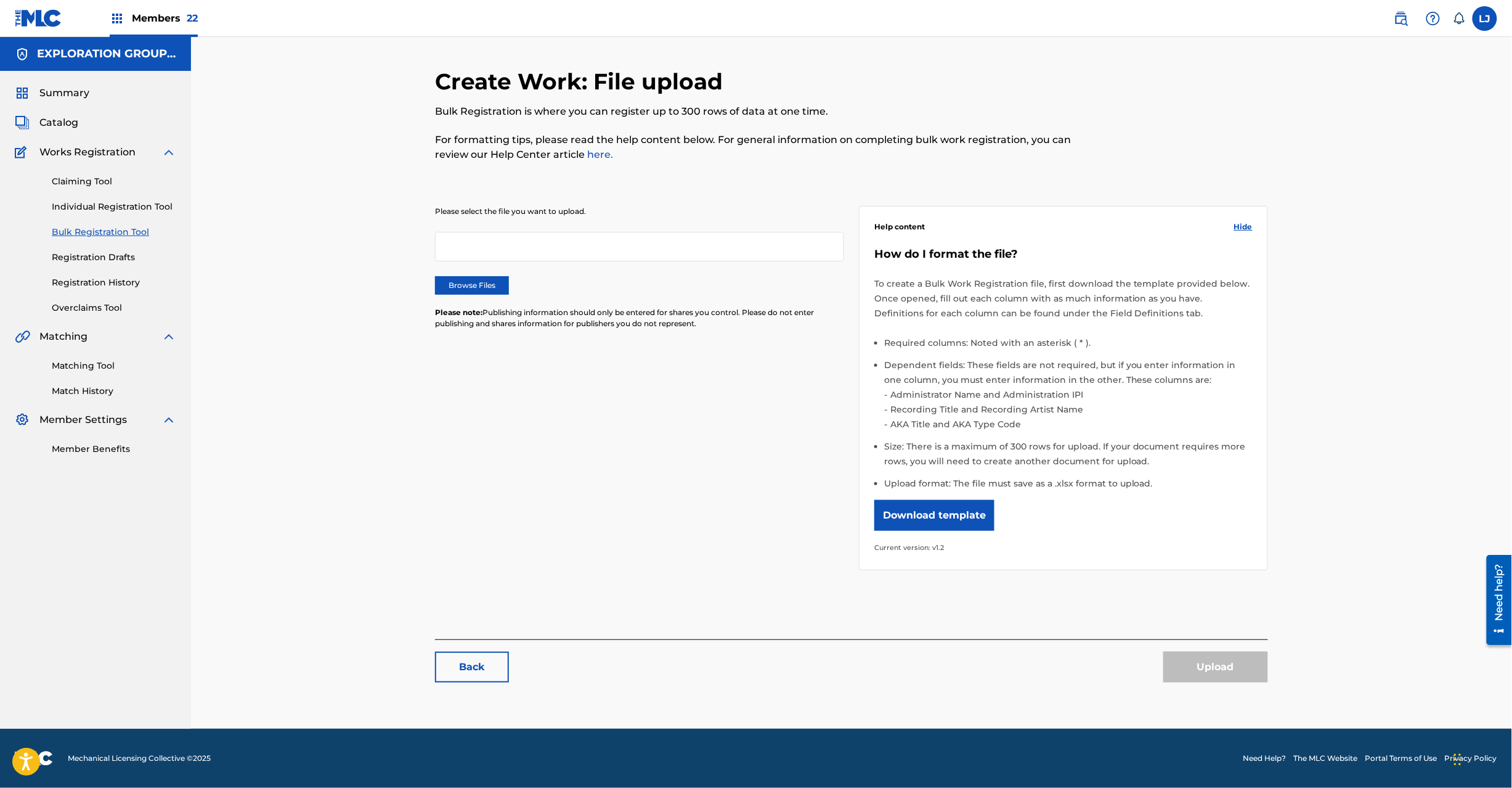
click at [80, 195] on div "Claiming Tool Individual Registration Tool Bulk Registration Tool Registration …" at bounding box center [96, 237] width 162 height 155
click at [77, 202] on link "Individual Registration Tool" at bounding box center [114, 207] width 124 height 13
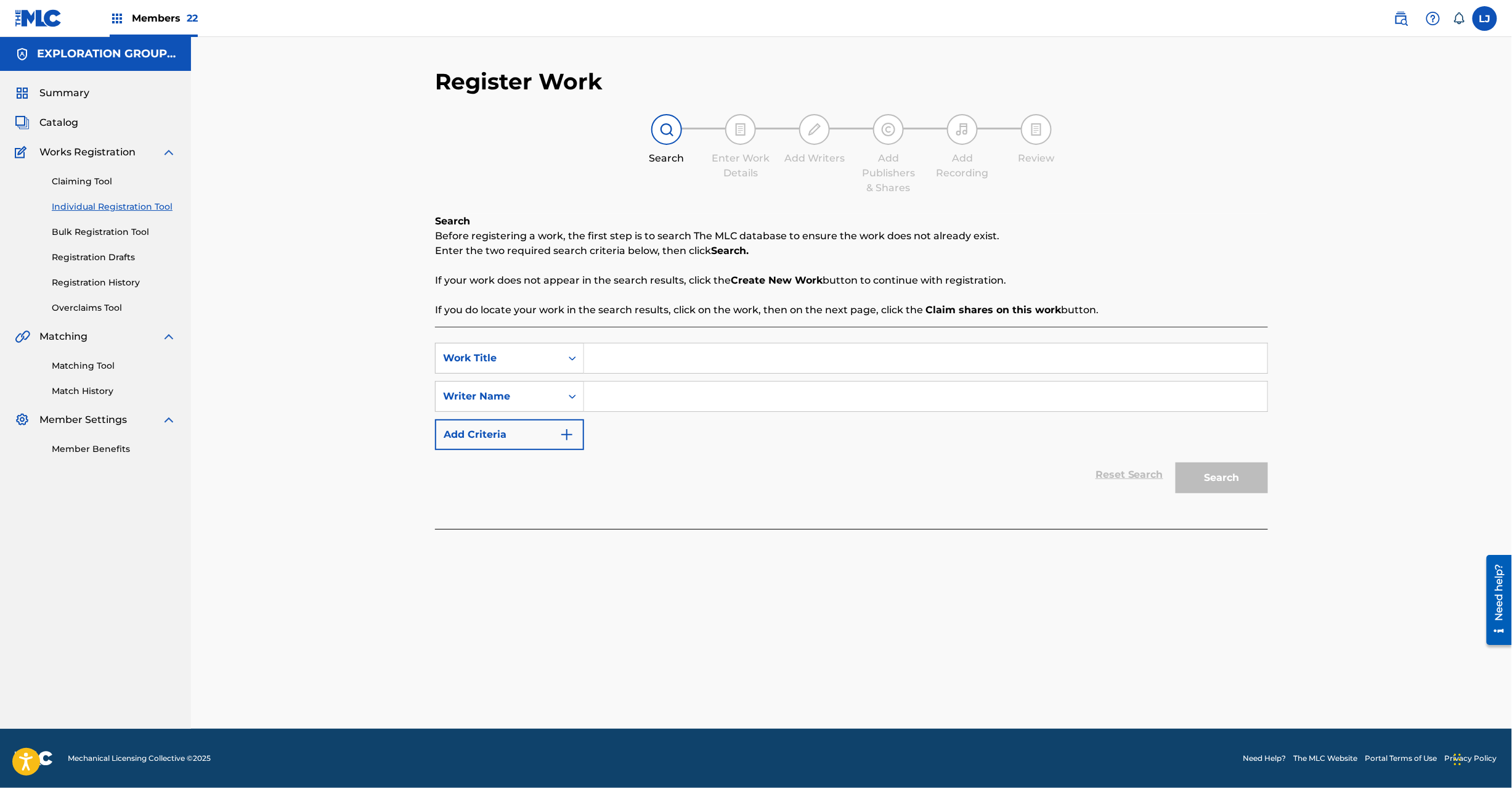
drag, startPoint x: 683, startPoint y: 332, endPoint x: 656, endPoint y: 374, distance: 49.9
click at [656, 374] on div "SearchWithCriteria4cbf4f85-5f06-4ddd-8779-2feb1bd91871 Work Title SearchWithCri…" at bounding box center [851, 427] width 833 height 202
click at [656, 374] on div "SearchWithCriteria4cbf4f85-5f06-4ddd-8779-2feb1bd91871 Work Title SearchWithCri…" at bounding box center [851, 395] width 833 height 107
click at [651, 359] on input "Search Form" at bounding box center [926, 358] width 683 height 30
click at [676, 363] on input "[PERSON_NAME]" at bounding box center [926, 358] width 683 height 30
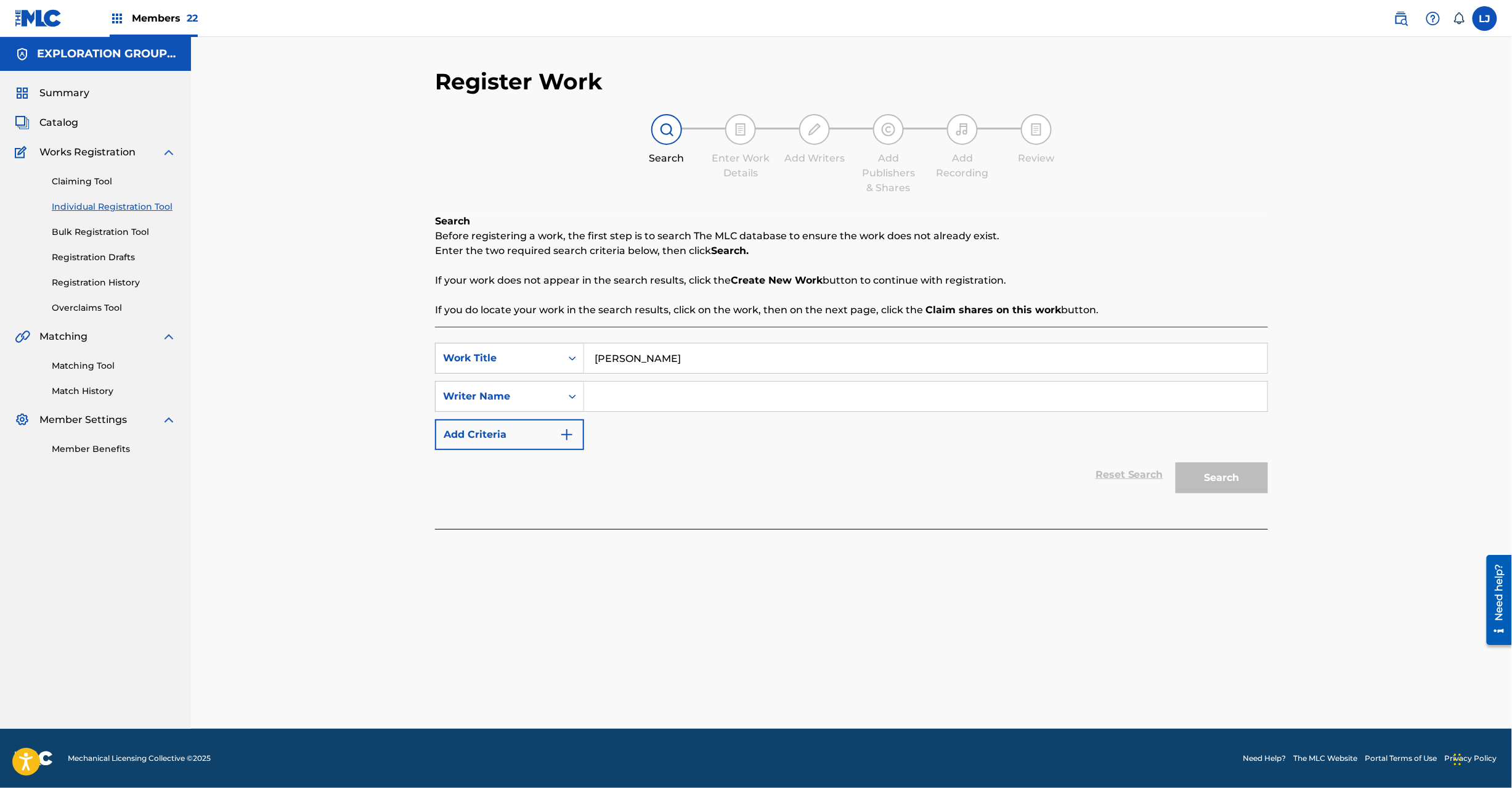
click at [676, 363] on input "[PERSON_NAME]" at bounding box center [926, 358] width 683 height 30
click at [666, 394] on input "Search Form" at bounding box center [926, 396] width 683 height 30
click at [1240, 480] on button "Search" at bounding box center [1222, 477] width 92 height 30
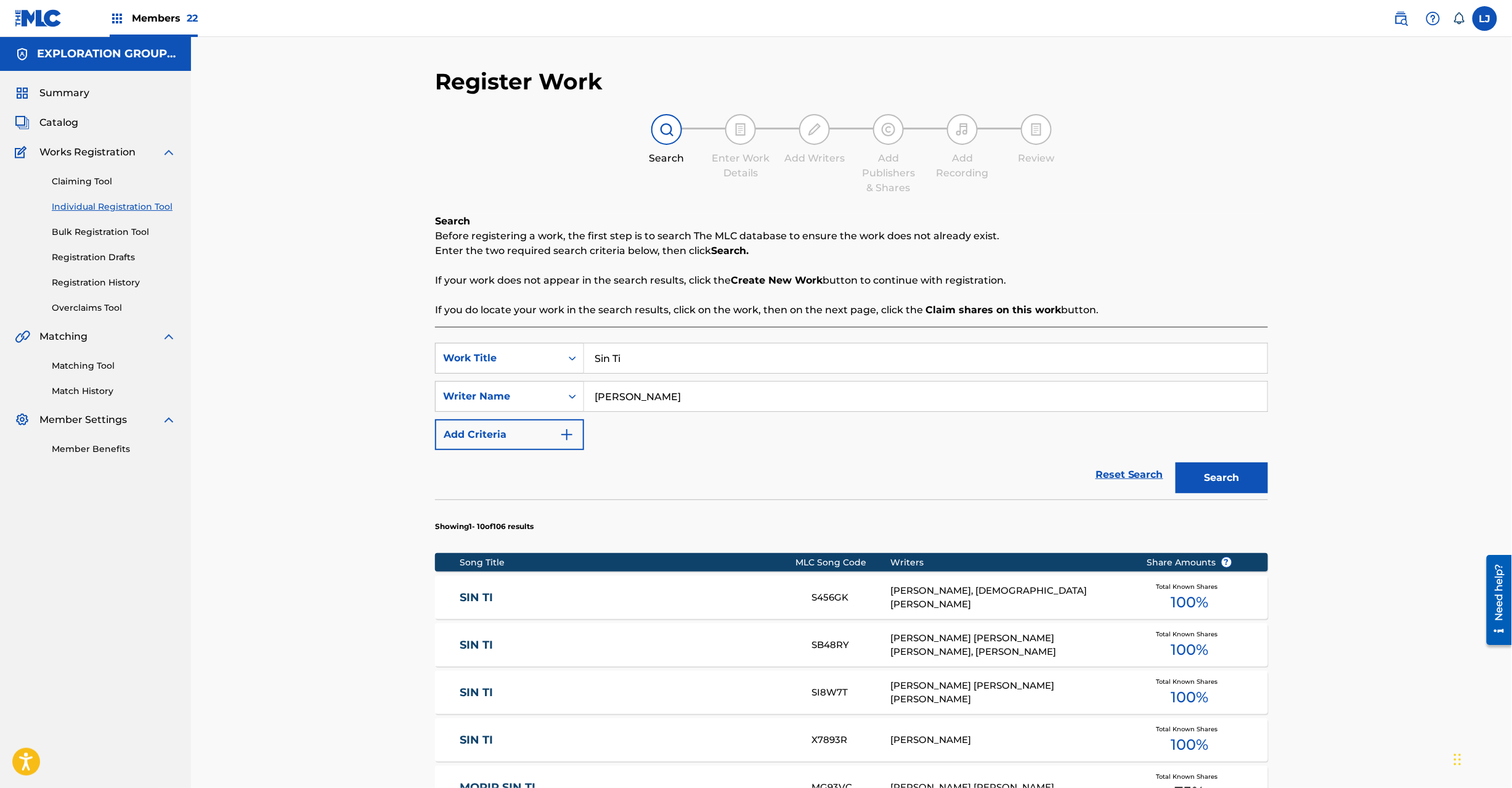
scroll to position [474, 0]
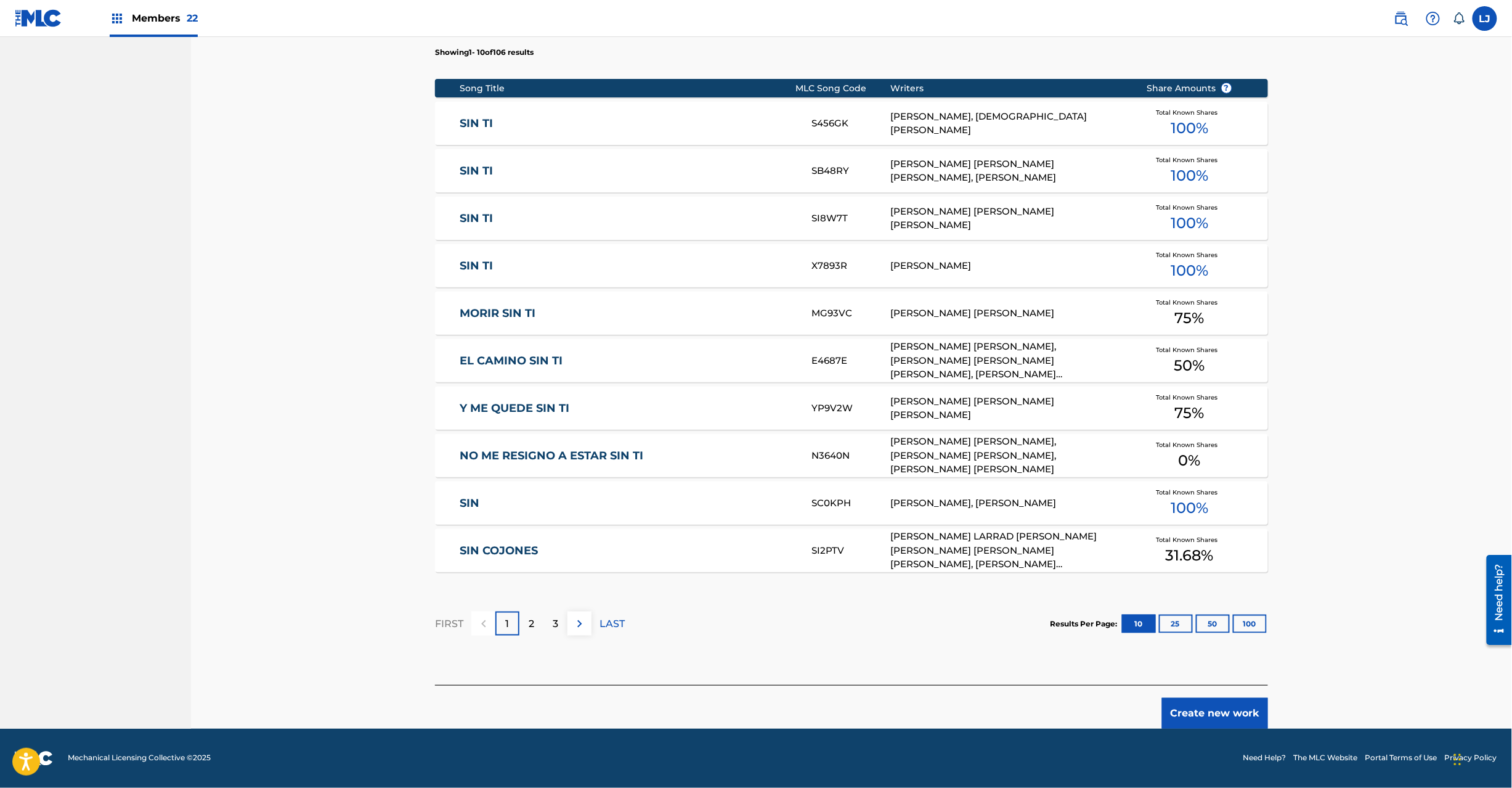
click at [1236, 706] on button "Create new work" at bounding box center [1215, 712] width 106 height 30
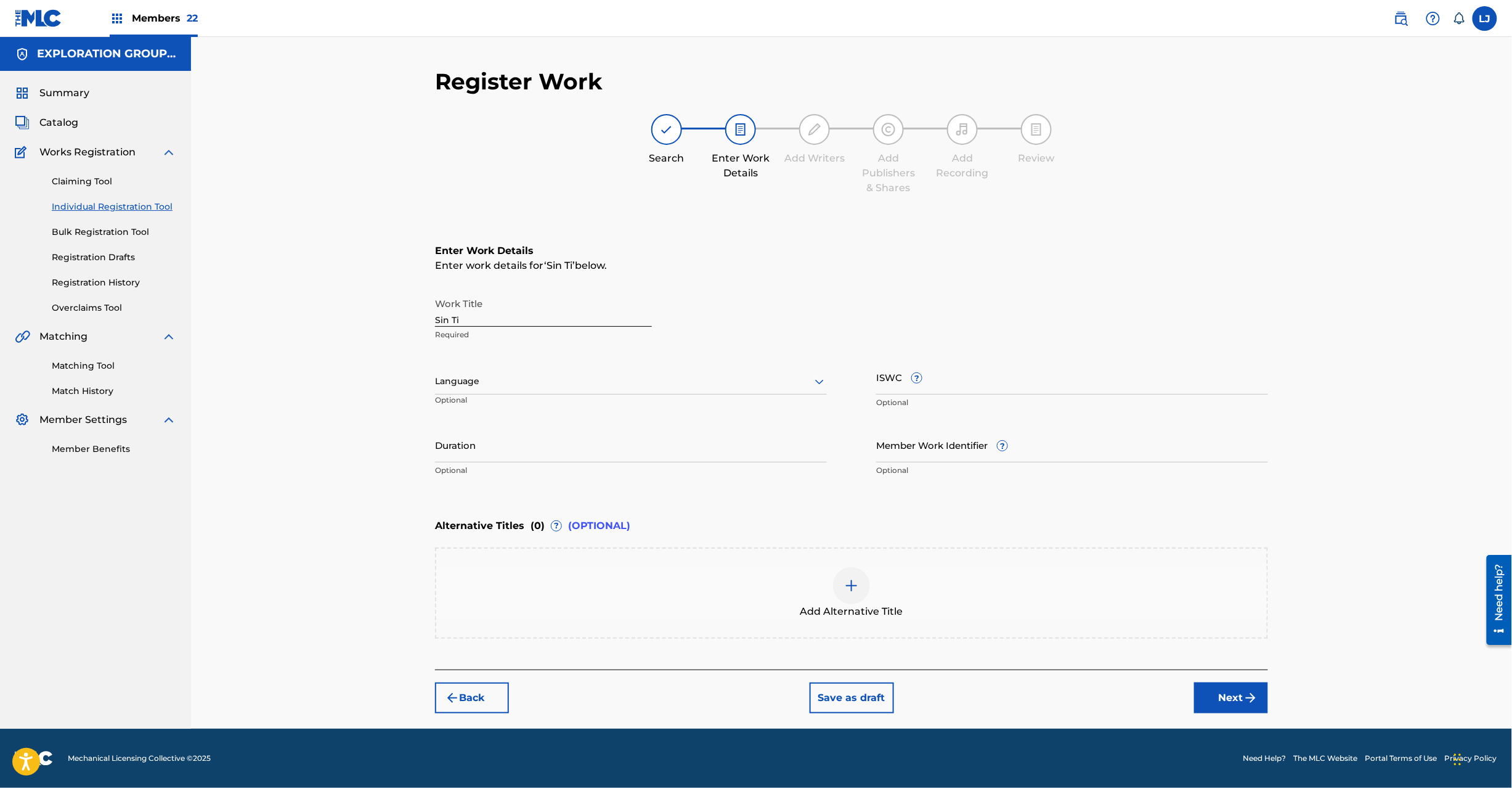
scroll to position [0, 0]
click at [1229, 691] on button "Next" at bounding box center [1231, 697] width 74 height 30
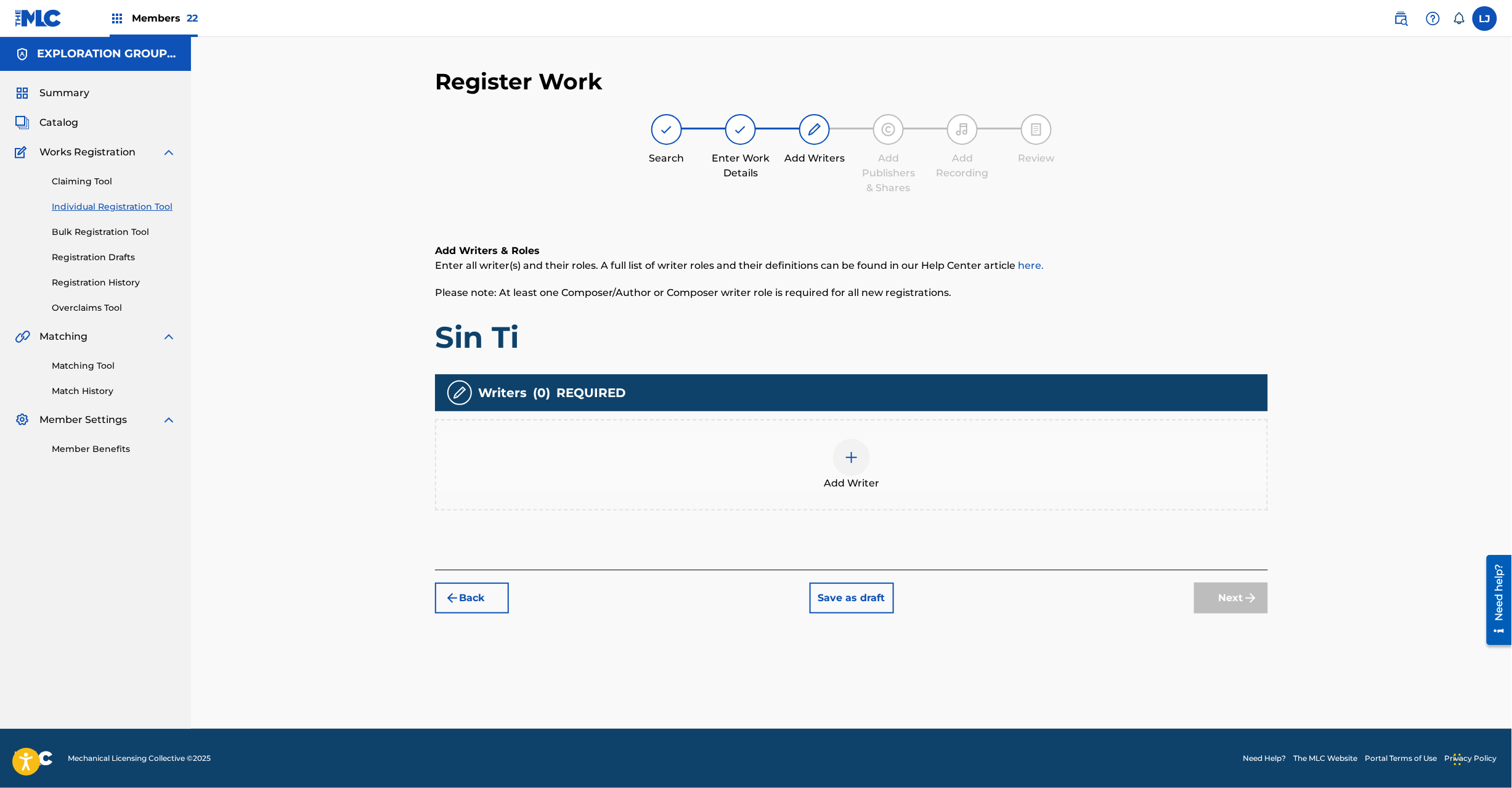
click at [837, 452] on div at bounding box center [851, 457] width 37 height 37
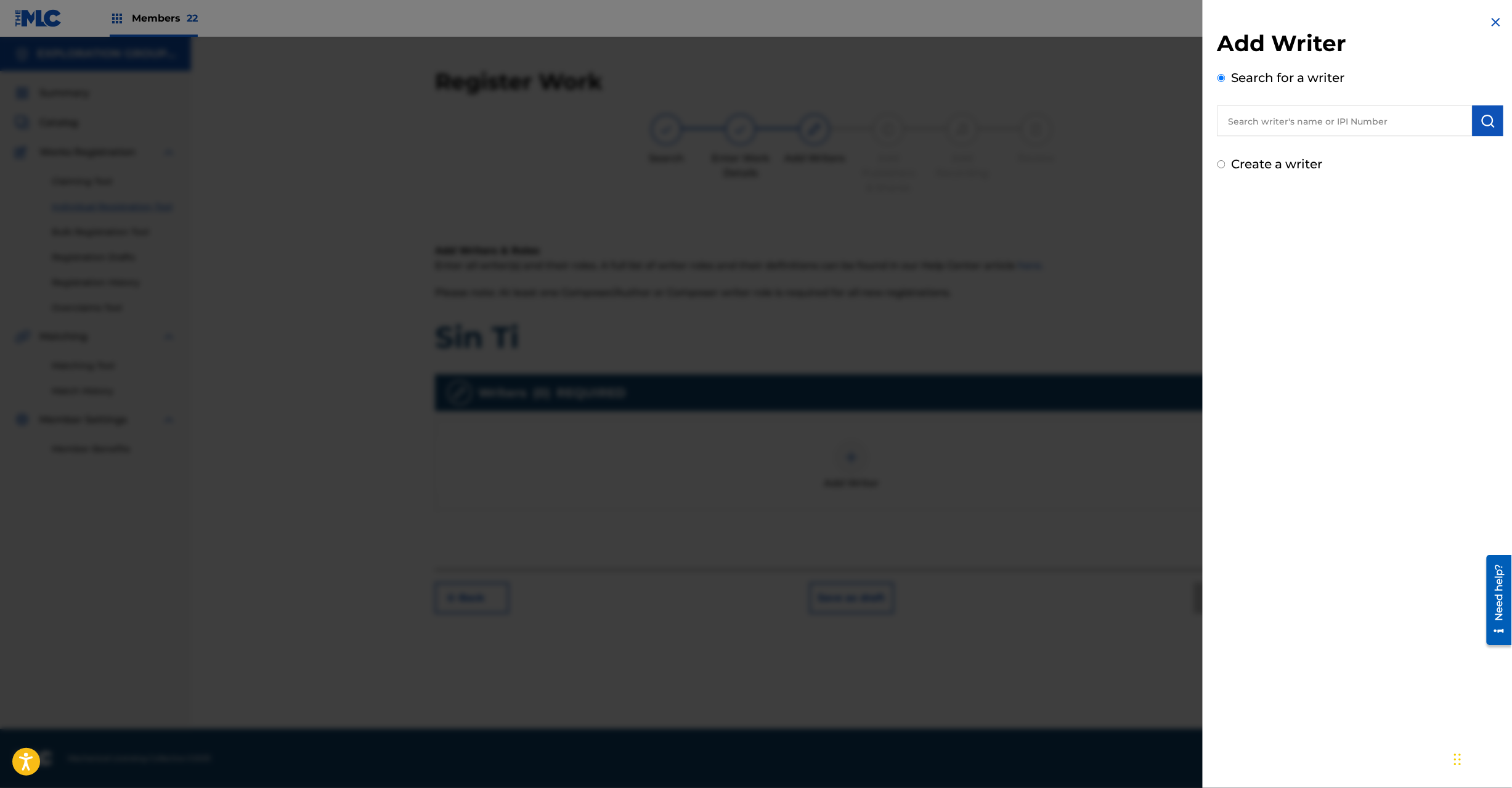
click at [1322, 120] on input "text" at bounding box center [1345, 120] width 255 height 30
click at [1295, 147] on div "Add Writer Search for a writer Create a writer" at bounding box center [1360, 101] width 286 height 143
click at [1280, 162] on label "Create a writer" at bounding box center [1277, 163] width 91 height 15
click at [1225, 162] on input "Create a writer" at bounding box center [1221, 163] width 8 height 8
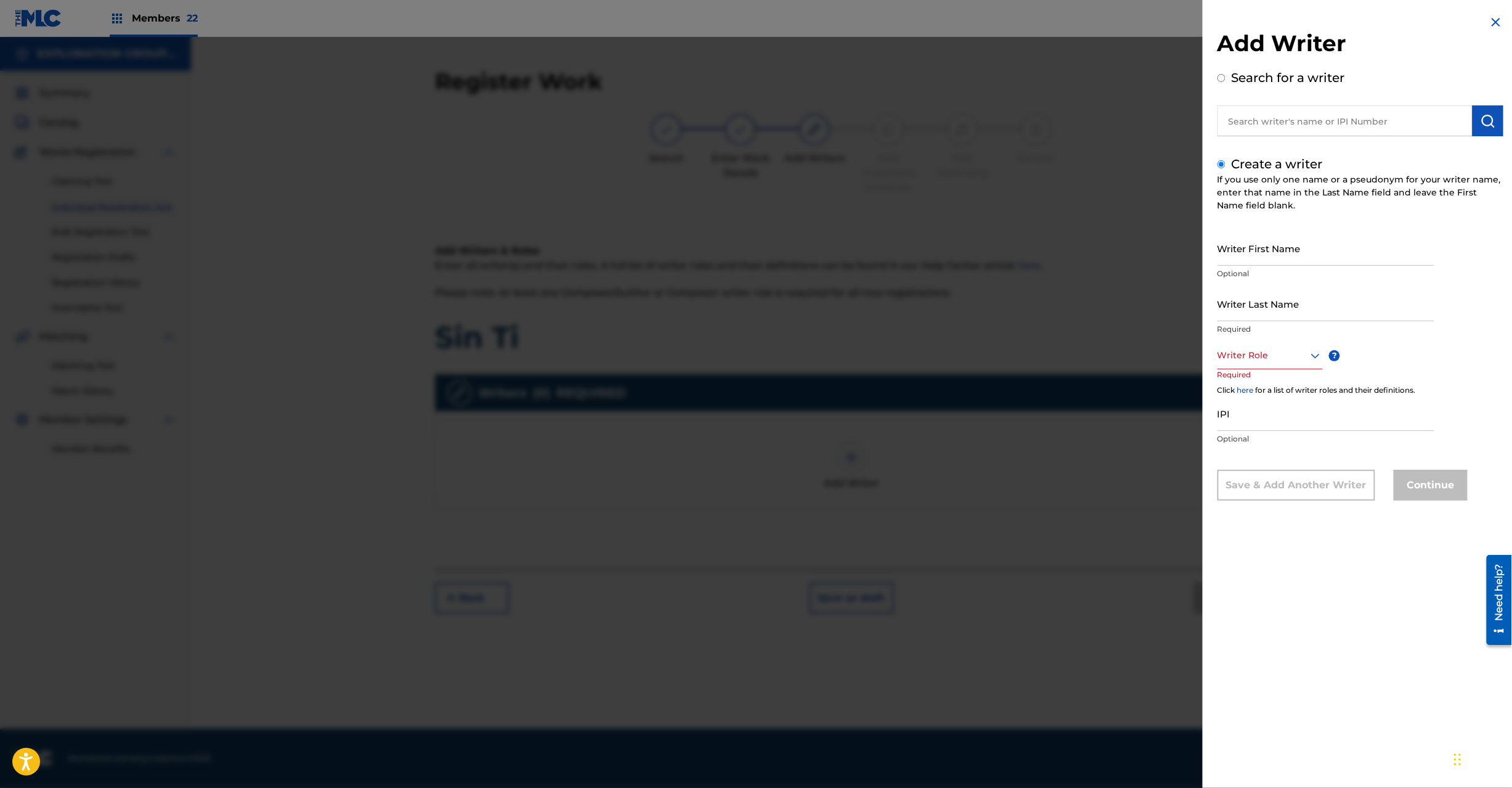
click at [1240, 268] on p "Optional" at bounding box center [1326, 274] width 217 height 11
click at [1251, 256] on input "Writer First Name" at bounding box center [1326, 248] width 217 height 35
click at [1314, 257] on input "[PERSON_NAME] 1213875265" at bounding box center [1326, 248] width 217 height 35
click at [1244, 430] on input "IPI" at bounding box center [1326, 414] width 217 height 35
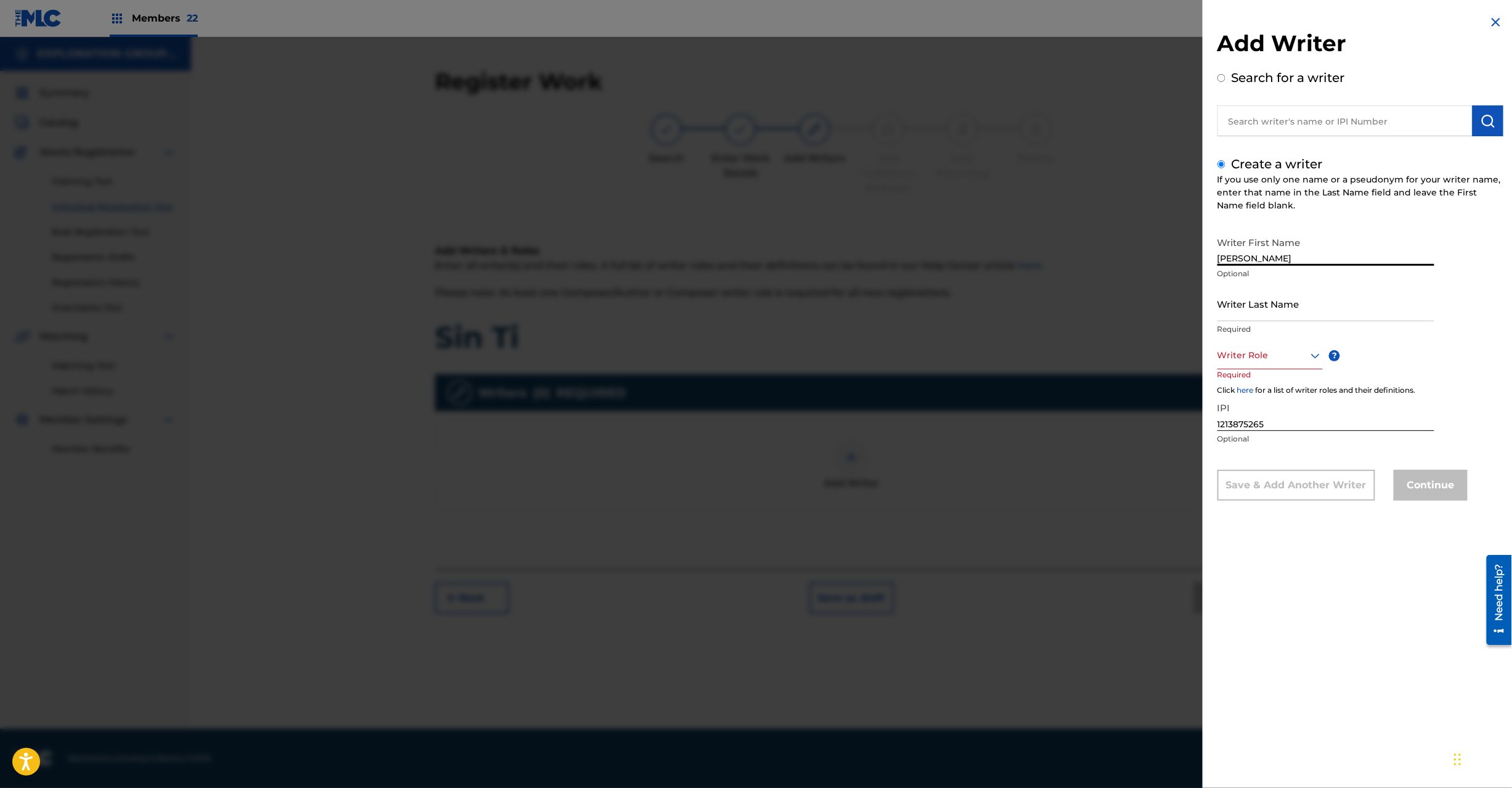
click at [1227, 249] on input "[PERSON_NAME]" at bounding box center [1326, 248] width 217 height 35
click at [1263, 311] on input "Writer Last Name" at bounding box center [1326, 303] width 217 height 35
click at [1245, 355] on div at bounding box center [1270, 355] width 105 height 16
click at [1246, 383] on div "Composer/Author" at bounding box center [1271, 383] width 104 height 28
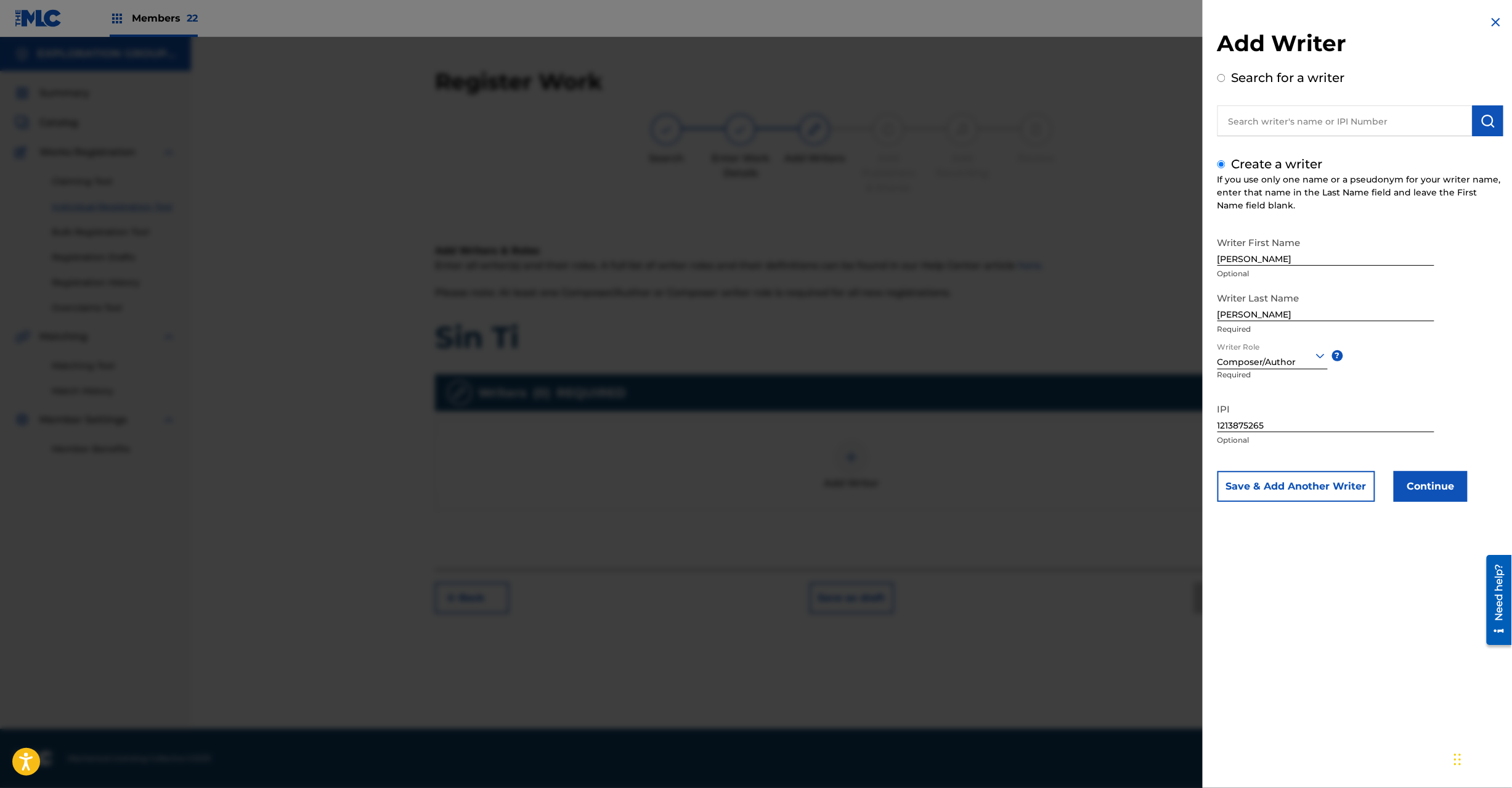
click at [1414, 486] on button "Continue" at bounding box center [1430, 486] width 74 height 30
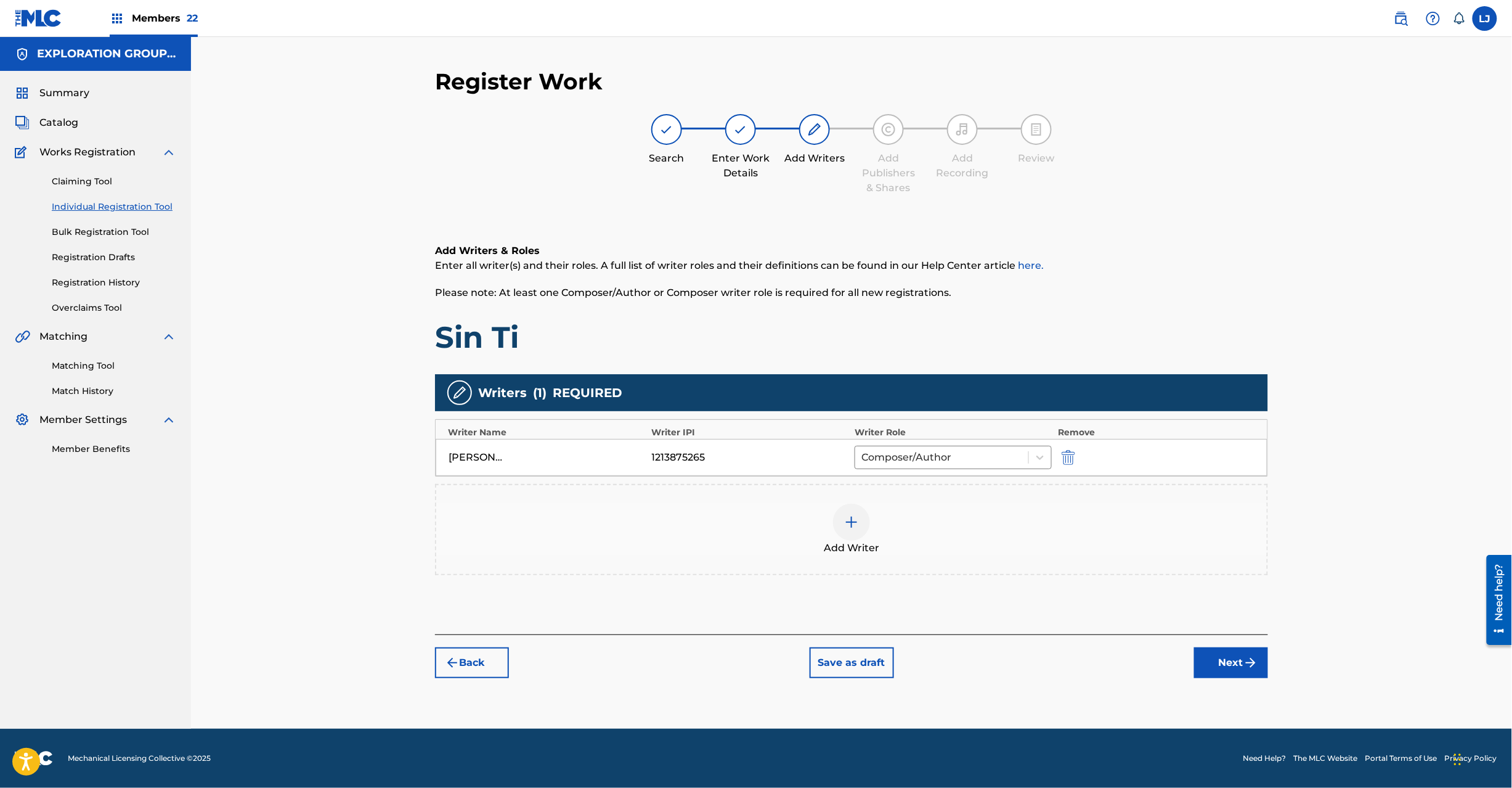
click at [1257, 662] on img "submit" at bounding box center [1251, 662] width 15 height 15
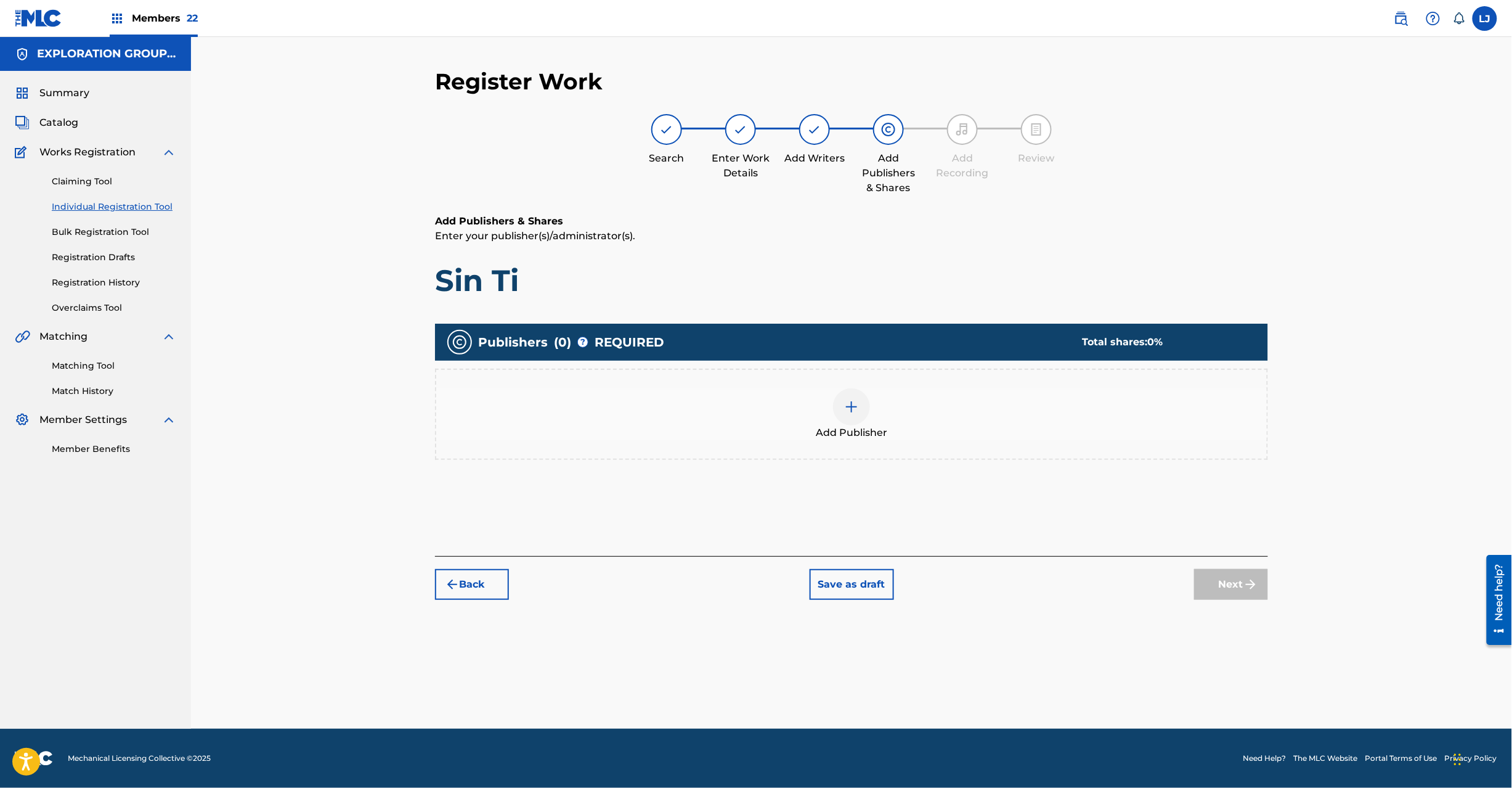
click at [815, 389] on div "Add Publisher" at bounding box center [851, 414] width 830 height 52
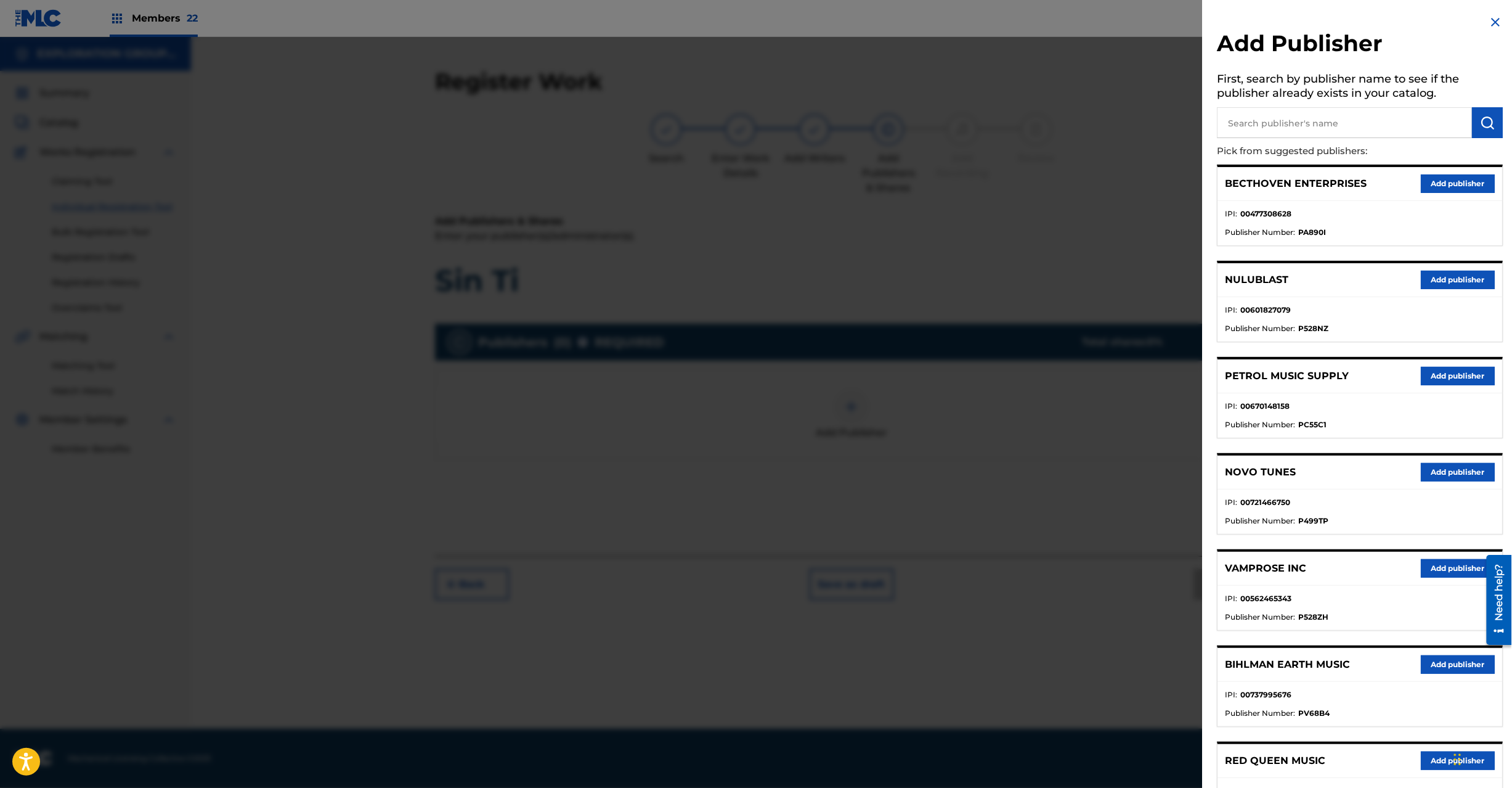
click at [1314, 127] on input "text" at bounding box center [1345, 122] width 255 height 30
click at [1502, 109] on div "Add Publisher First, search by publisher name to see if the publisher already e…" at bounding box center [1360, 549] width 315 height 1098
click at [1489, 124] on img "submit" at bounding box center [1488, 123] width 15 height 15
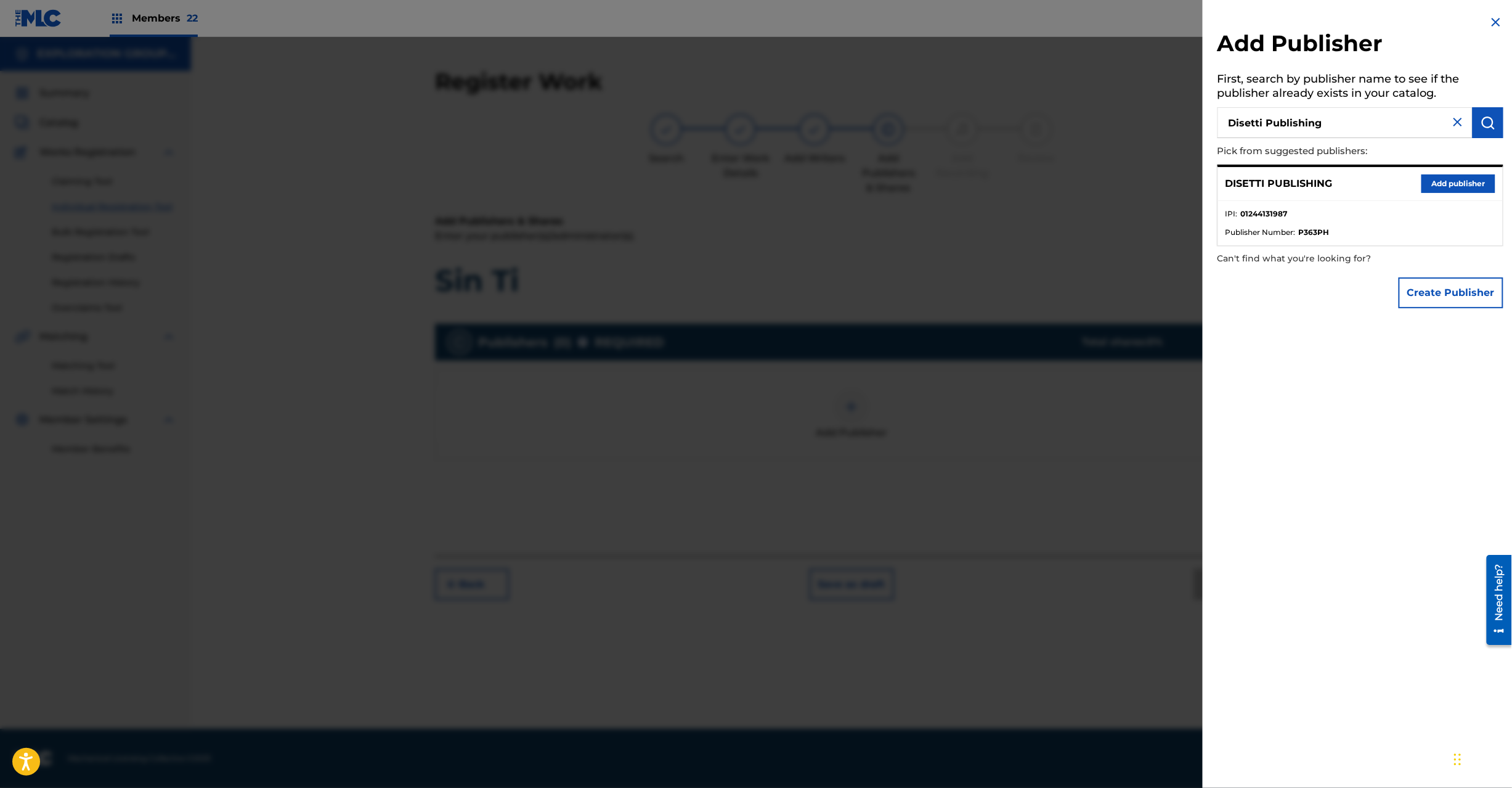
click at [1461, 186] on button "Add publisher" at bounding box center [1458, 183] width 74 height 18
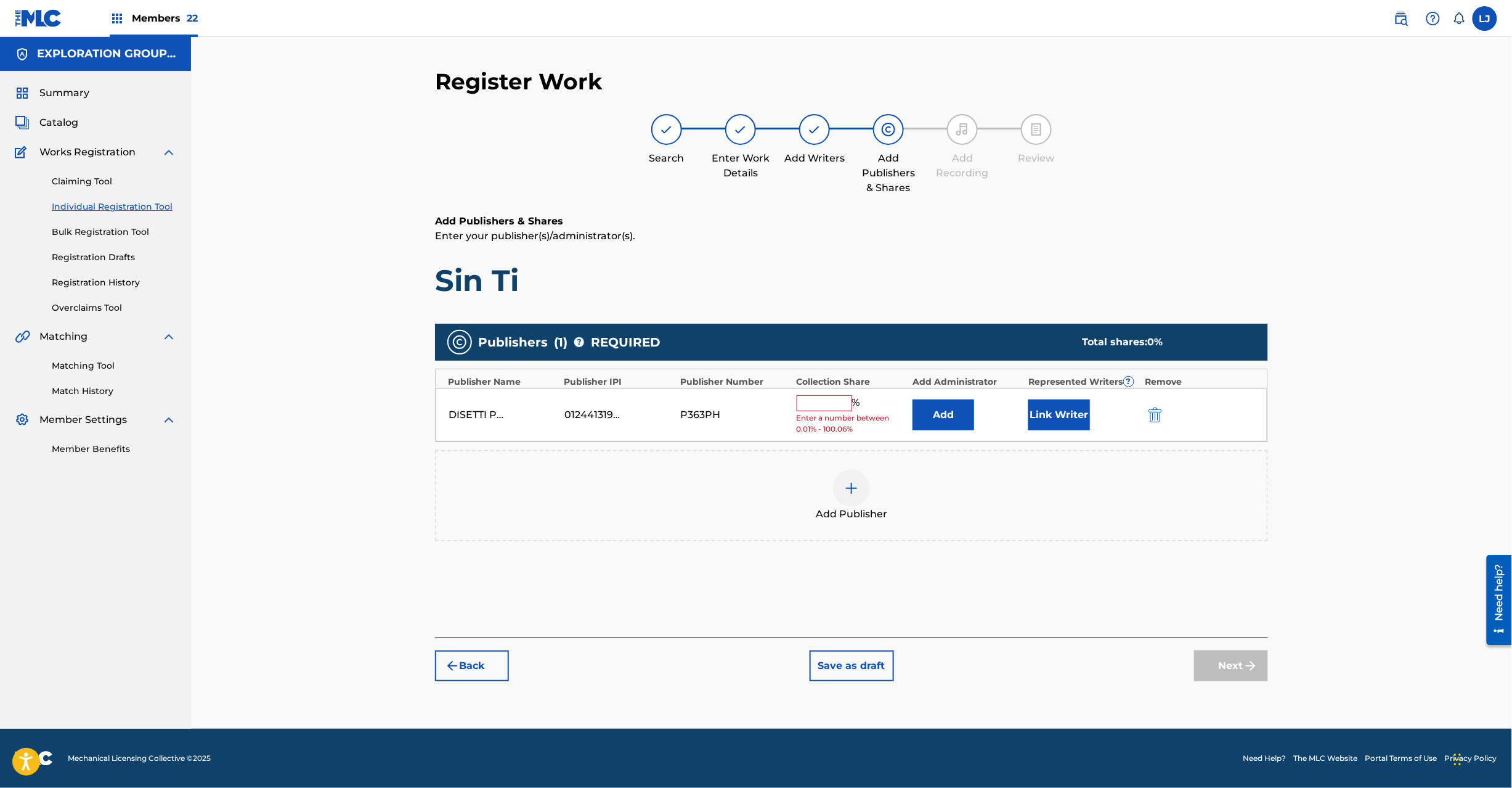
click at [928, 425] on button "Add" at bounding box center [943, 414] width 62 height 30
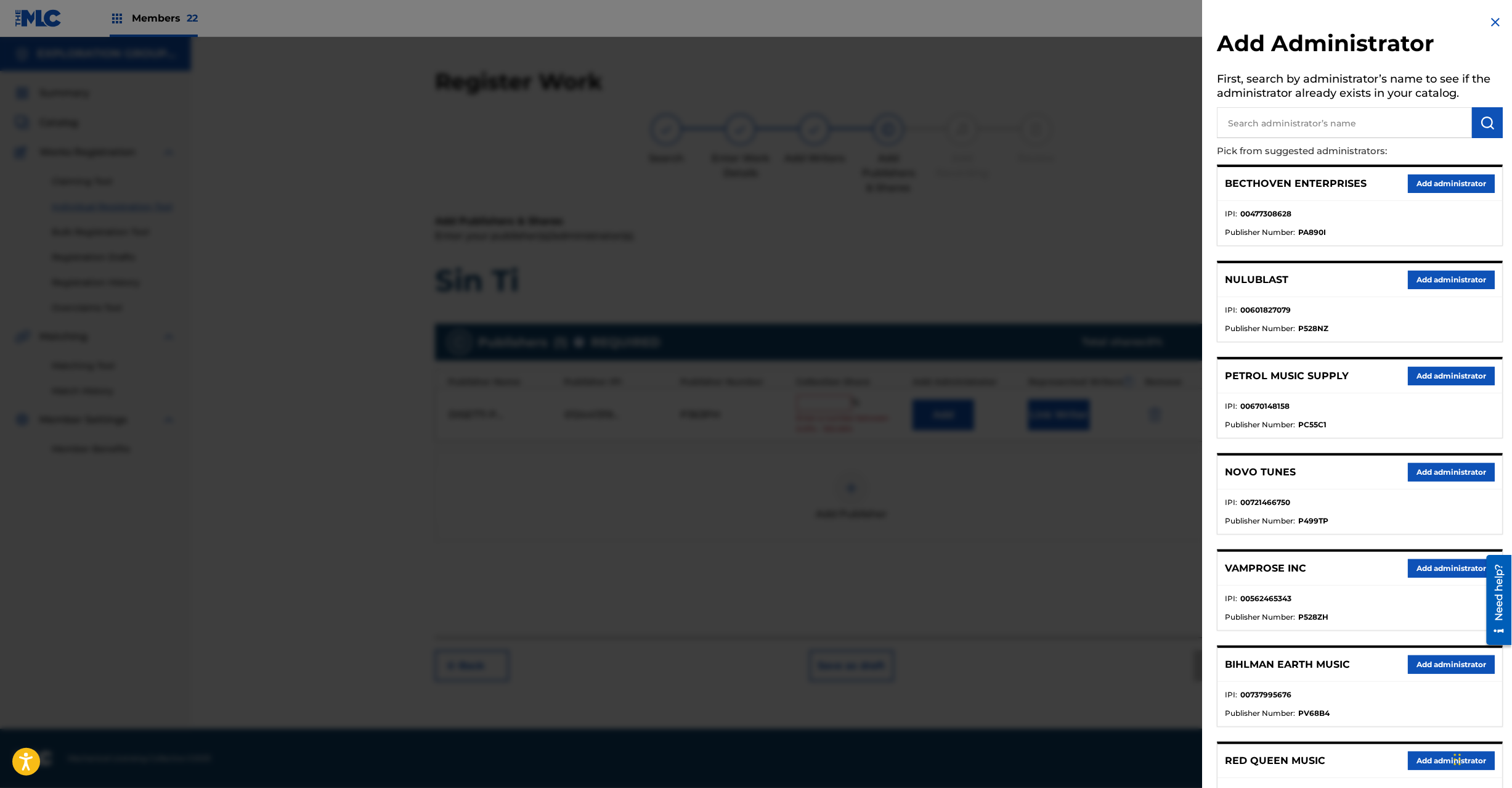
click at [1334, 119] on input "text" at bounding box center [1345, 122] width 255 height 30
click at [1476, 116] on button "submit" at bounding box center [1488, 122] width 30 height 30
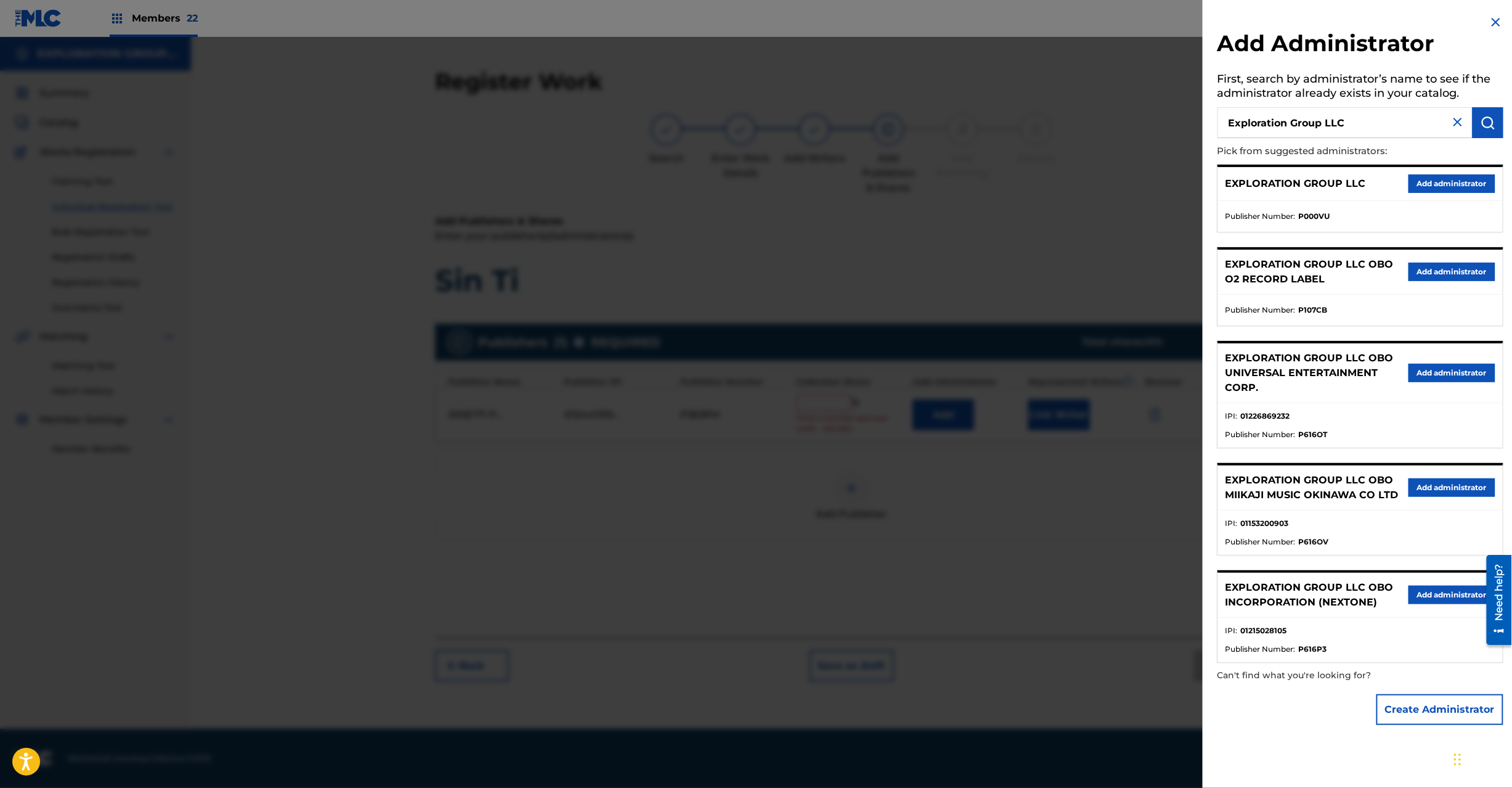
click at [1465, 176] on button "Add administrator" at bounding box center [1452, 183] width 87 height 18
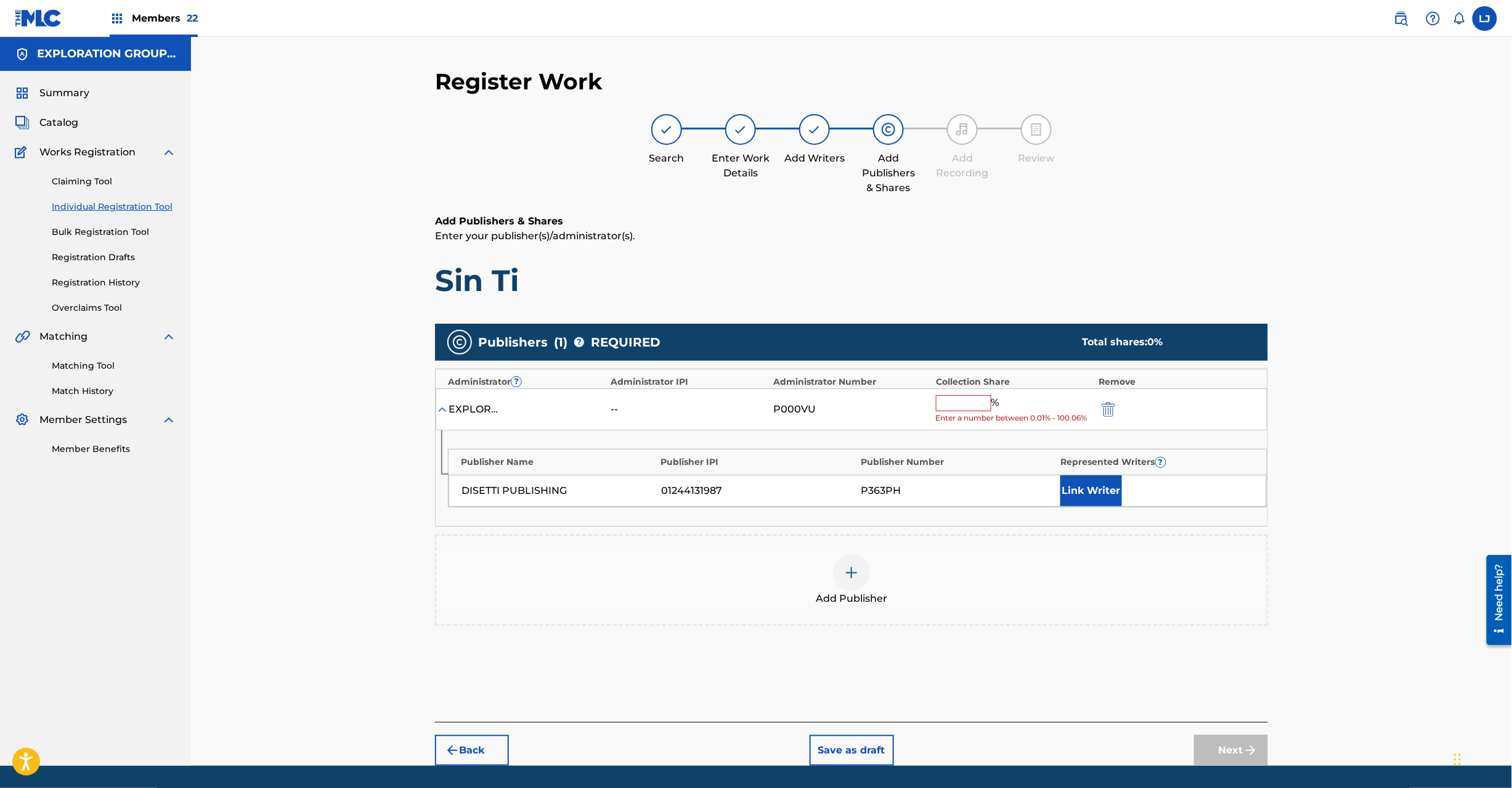
click at [980, 401] on input "text" at bounding box center [964, 403] width 56 height 16
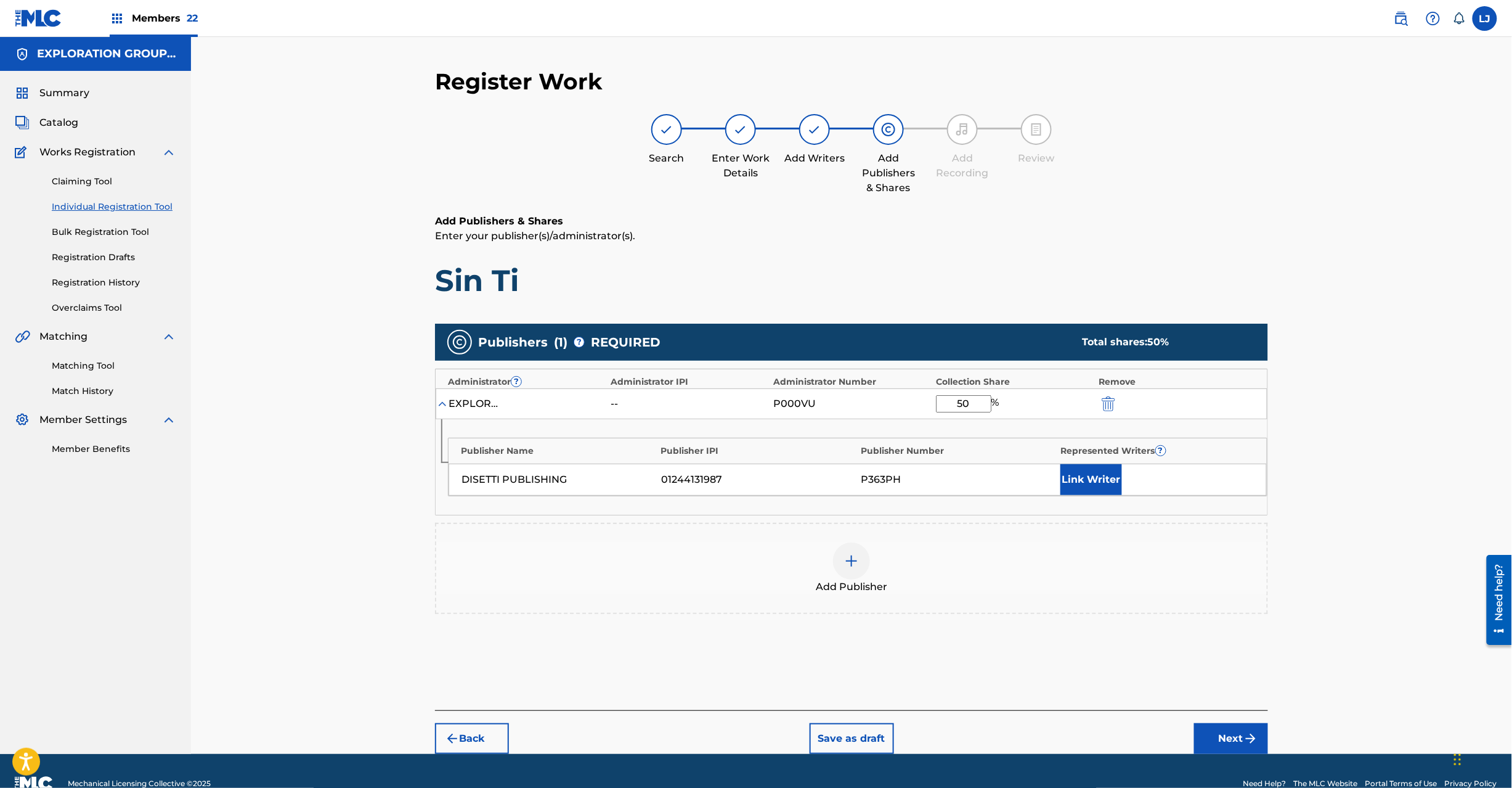
click at [1099, 489] on button "Link Writer" at bounding box center [1091, 479] width 62 height 30
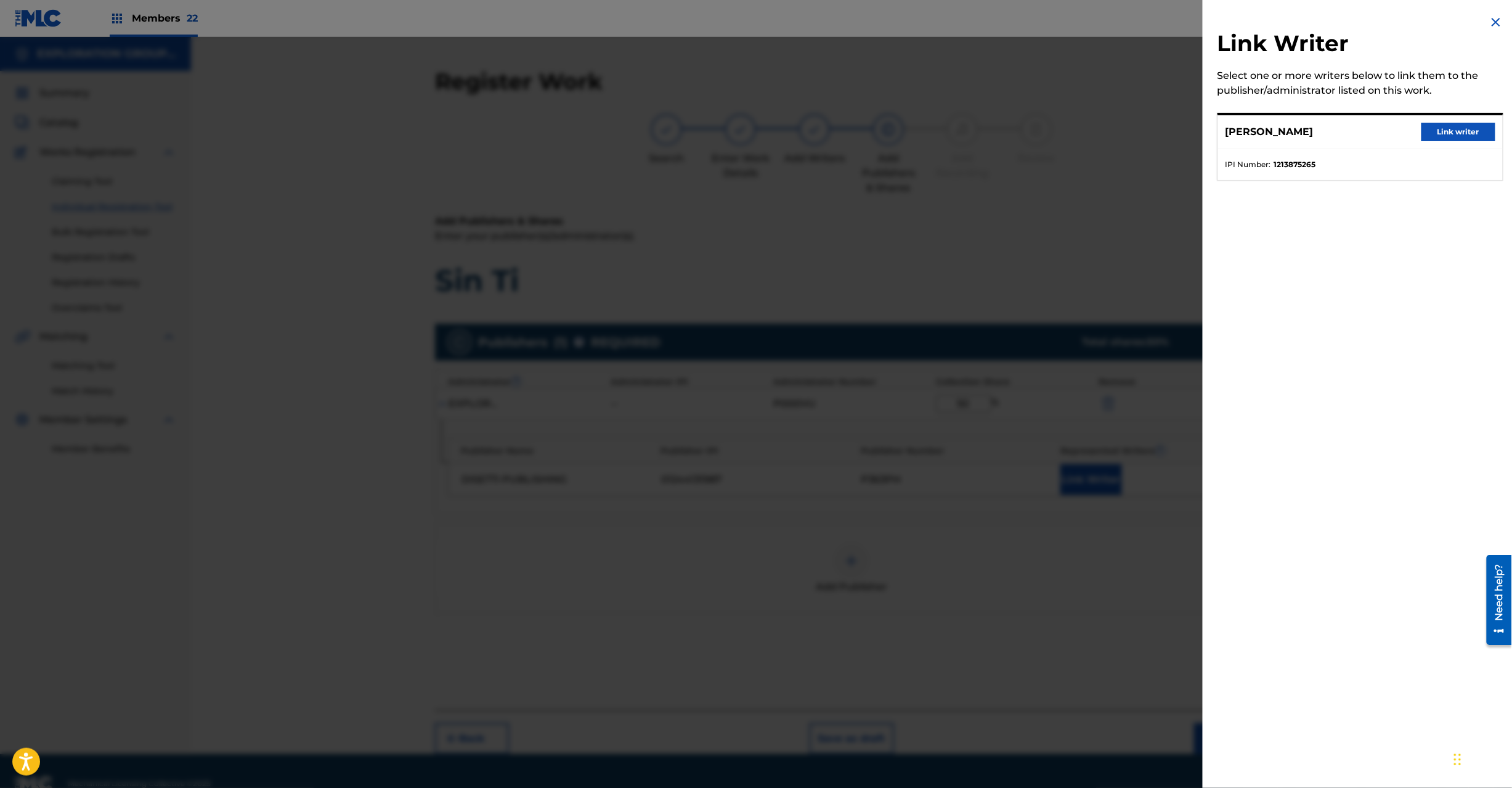
click at [1444, 131] on button "Link writer" at bounding box center [1458, 131] width 74 height 18
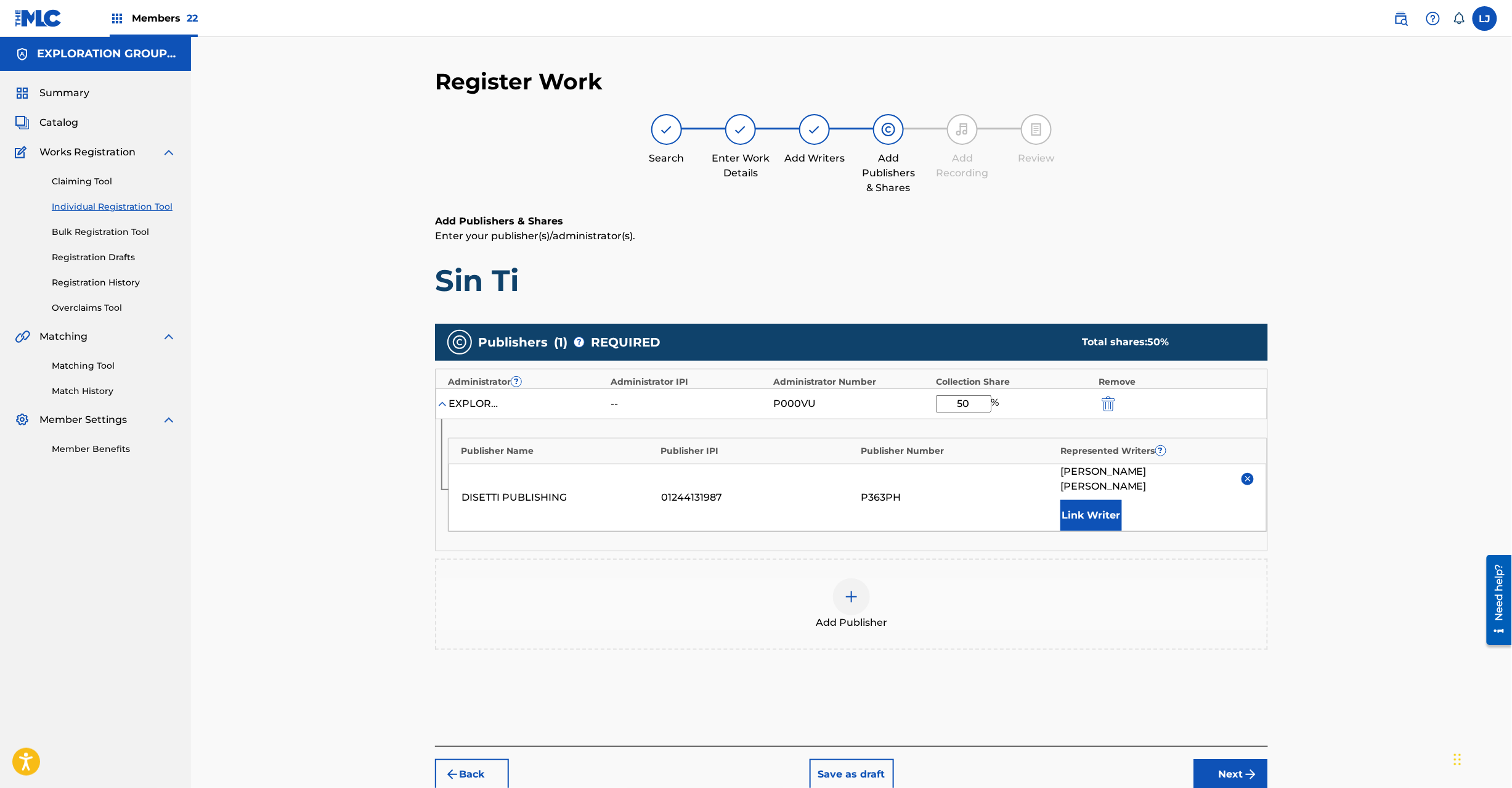
click at [1238, 765] on button "Next" at bounding box center [1231, 773] width 74 height 30
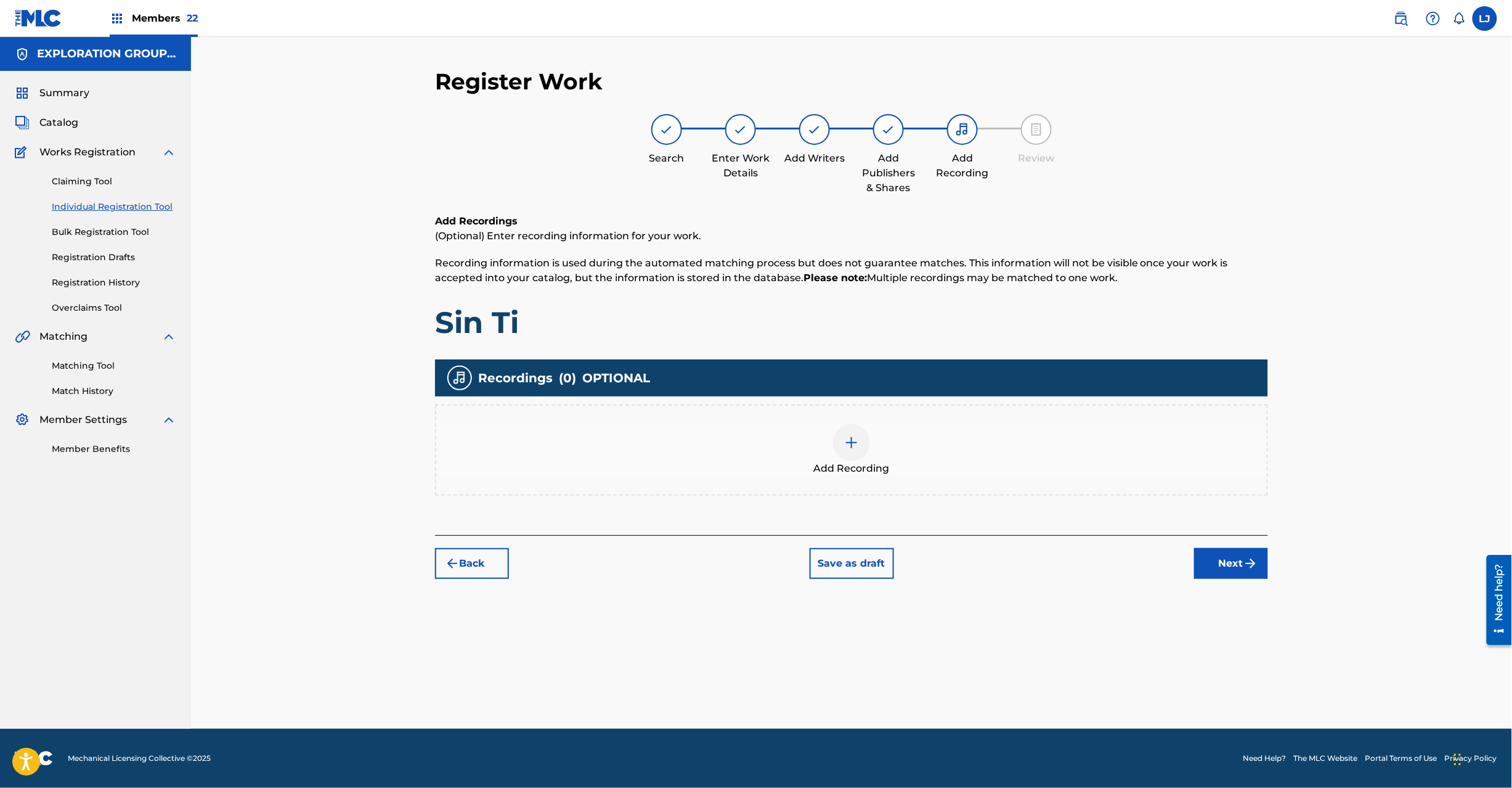
click at [822, 441] on div "Add Recording" at bounding box center [851, 450] width 830 height 52
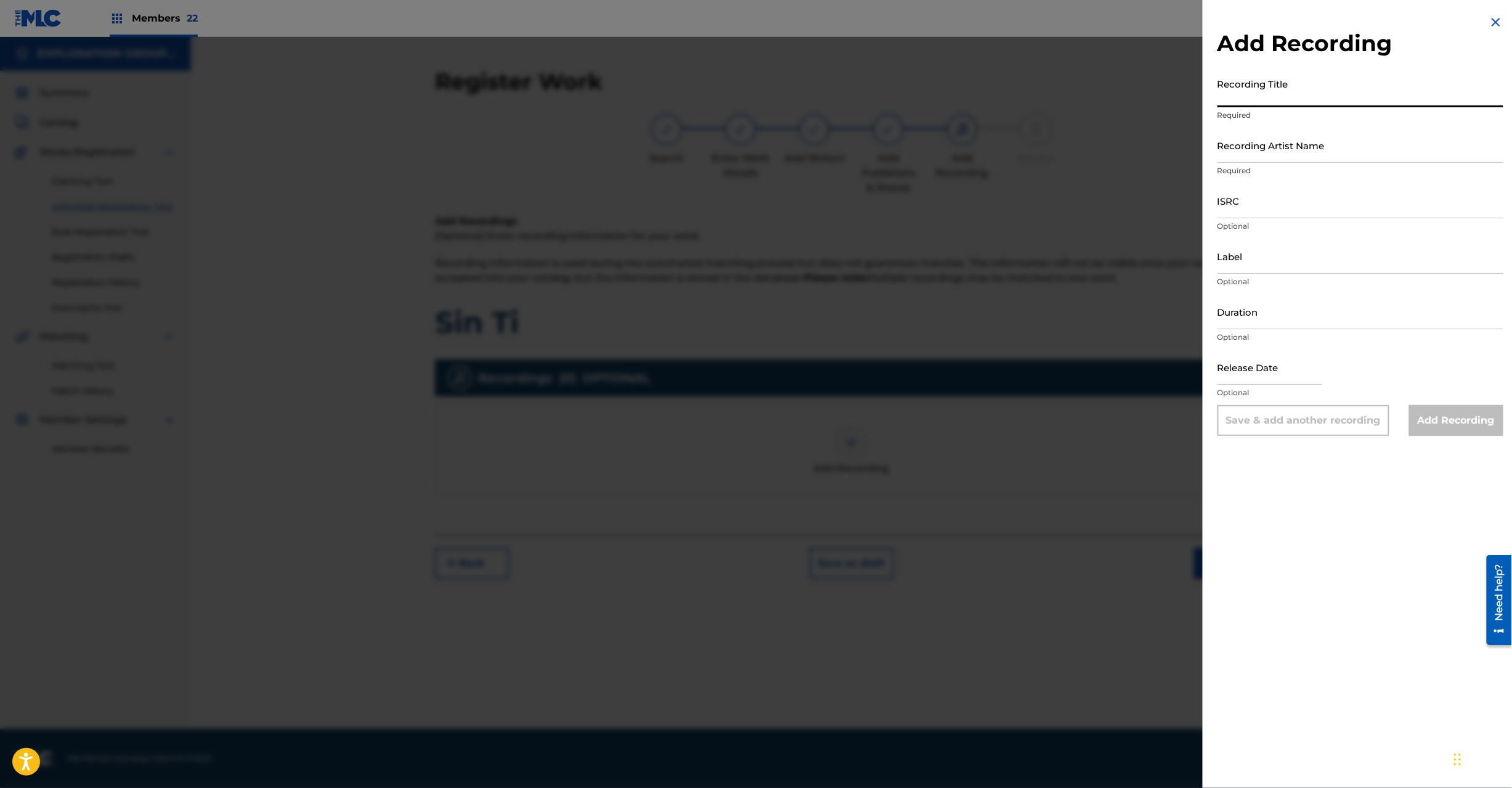
click at [1259, 95] on input "Recording Title" at bounding box center [1360, 89] width 286 height 35
click at [1368, 89] on input "Sin Ti Nenyx [PERSON_NAME] QZYFZ2389394" at bounding box center [1360, 89] width 286 height 35
click at [1261, 215] on input "ISRC" at bounding box center [1360, 201] width 286 height 35
drag, startPoint x: 1253, startPoint y: 88, endPoint x: 1350, endPoint y: 88, distance: 97.0
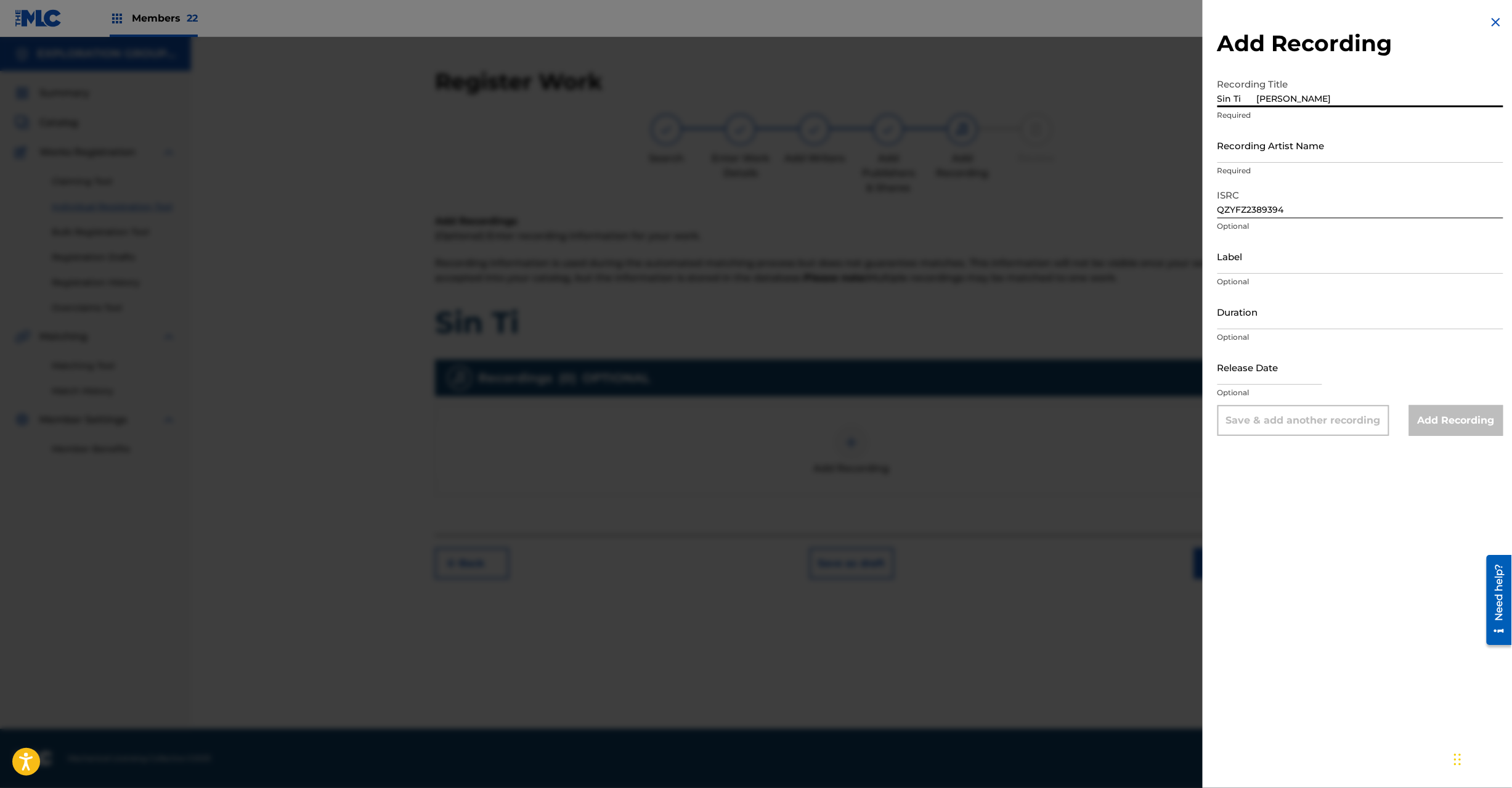
click at [1350, 88] on input "Sin Ti [PERSON_NAME]" at bounding box center [1360, 89] width 286 height 35
click at [1250, 149] on input "Recording Artist Name" at bounding box center [1360, 145] width 286 height 35
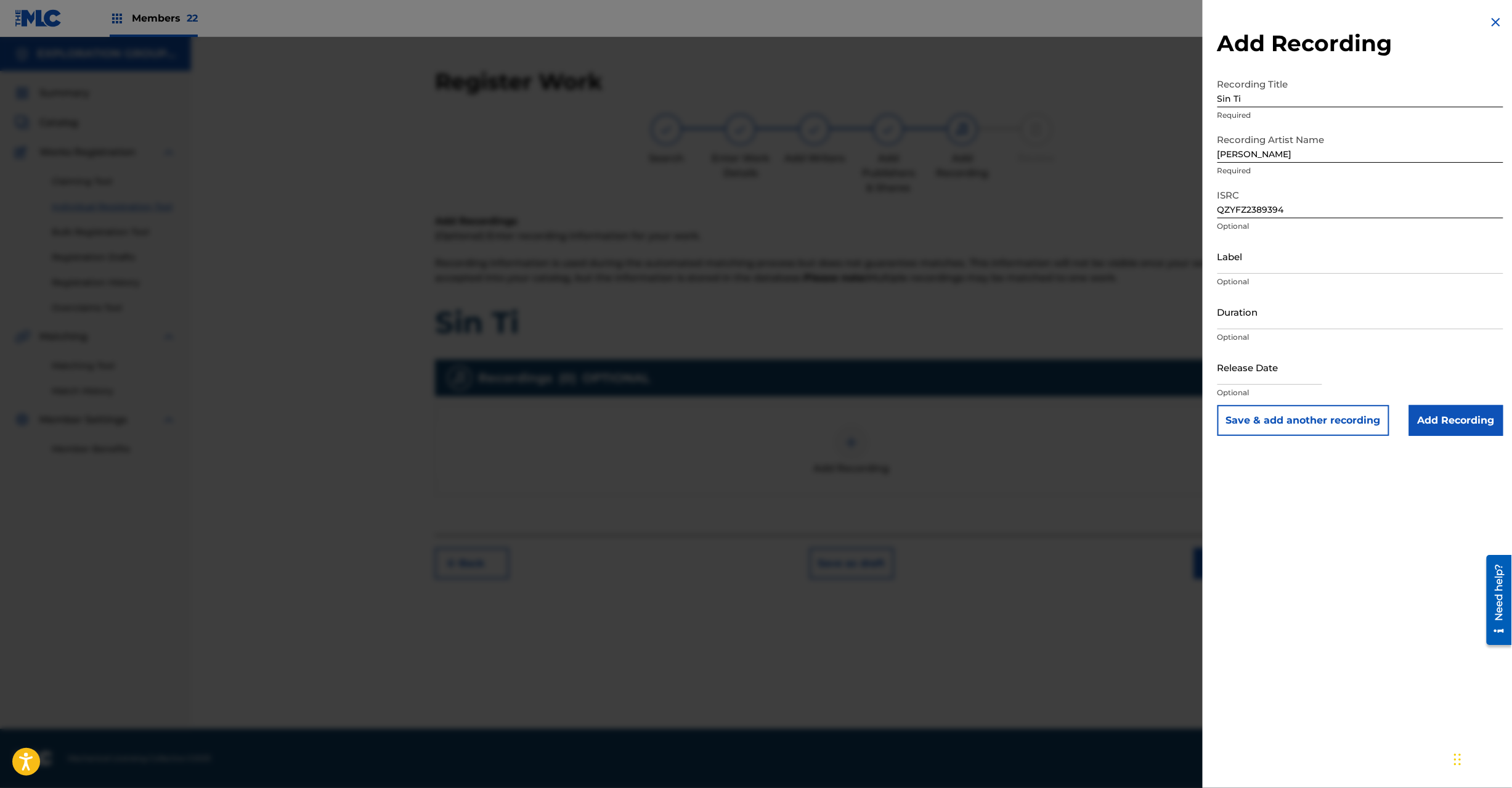
click at [1443, 434] on input "Add Recording" at bounding box center [1456, 420] width 95 height 30
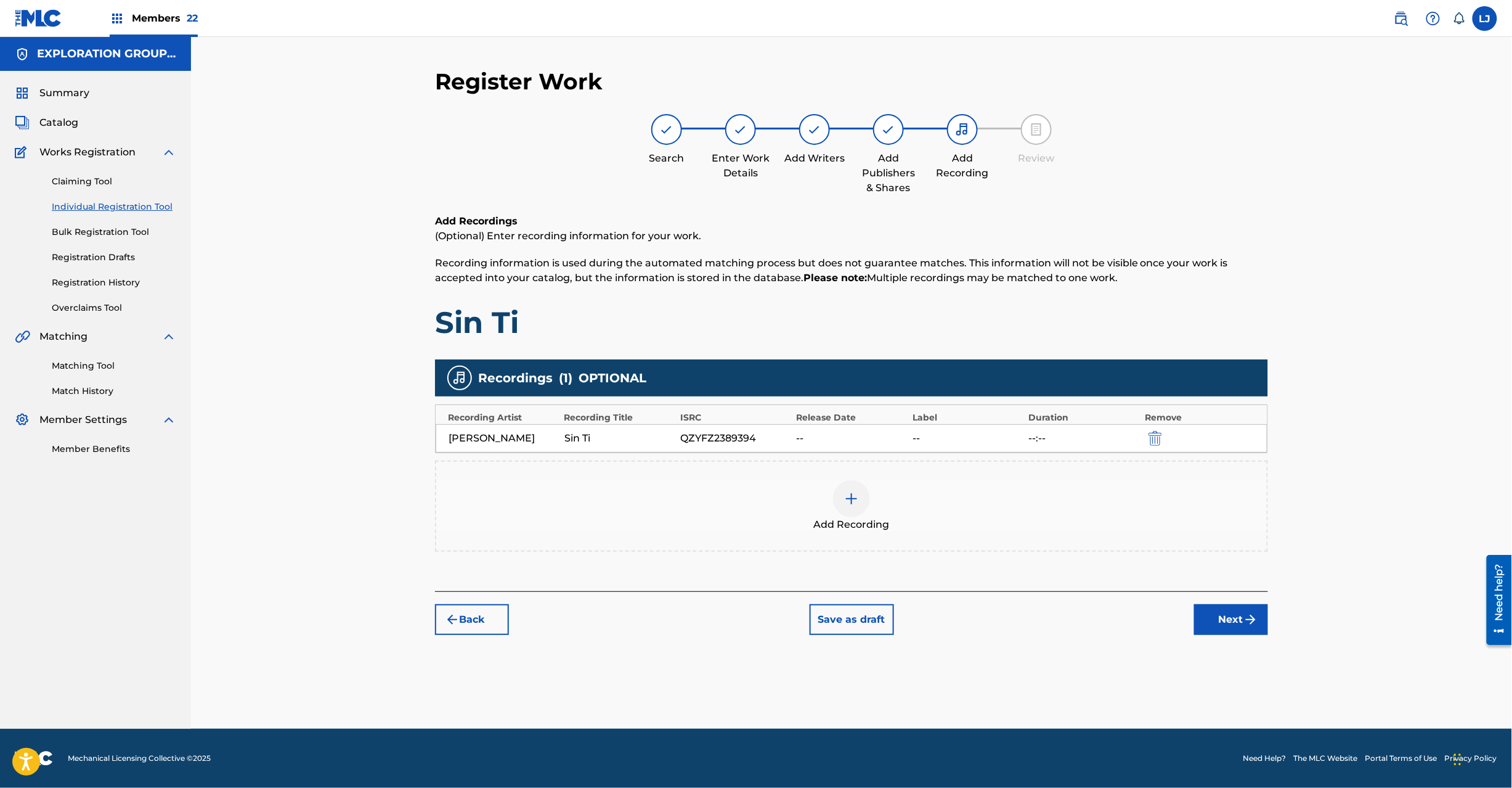
click at [1246, 619] on img "submit" at bounding box center [1251, 619] width 15 height 15
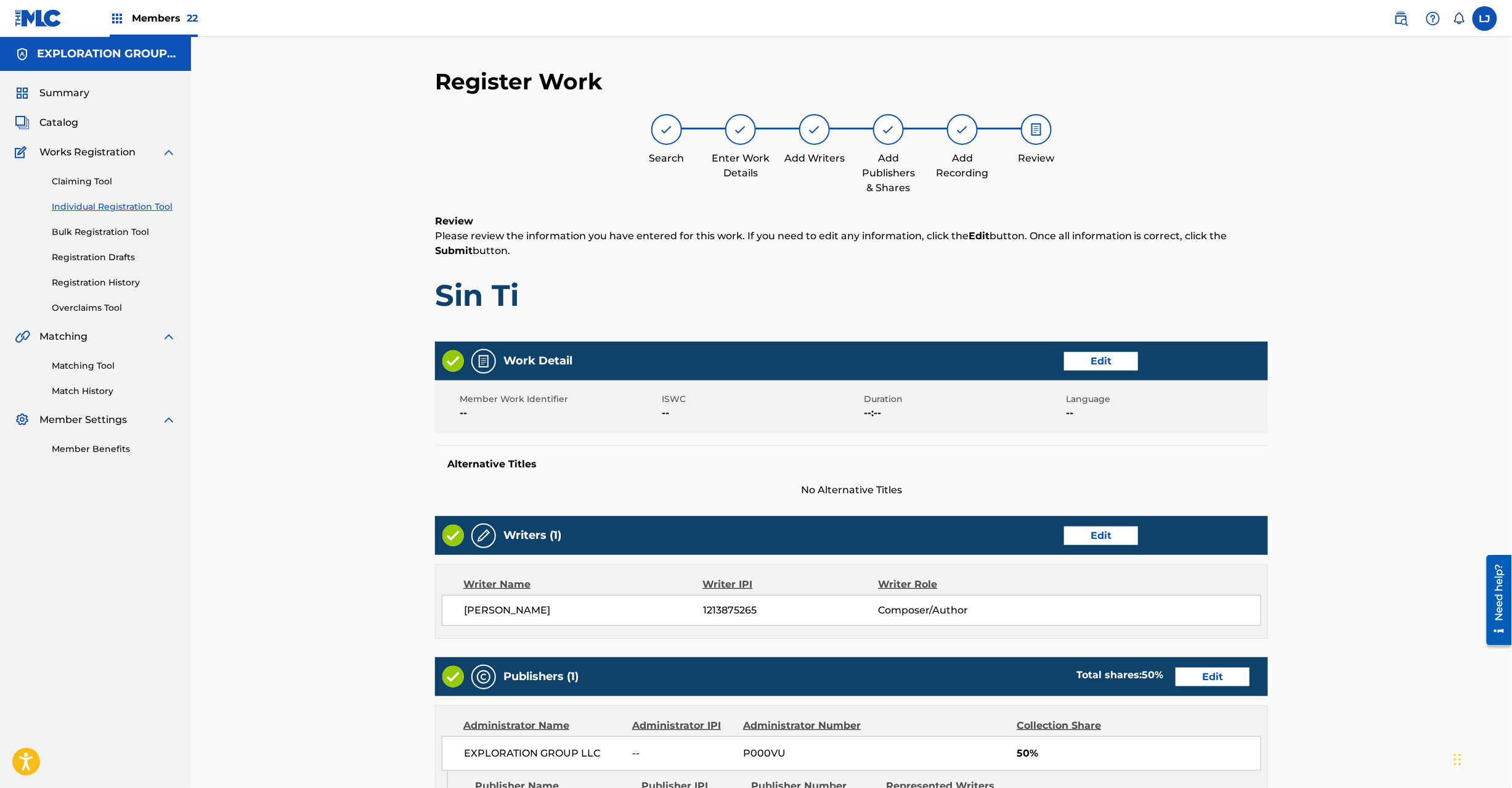
click at [1120, 358] on button "Edit" at bounding box center [1100, 361] width 74 height 18
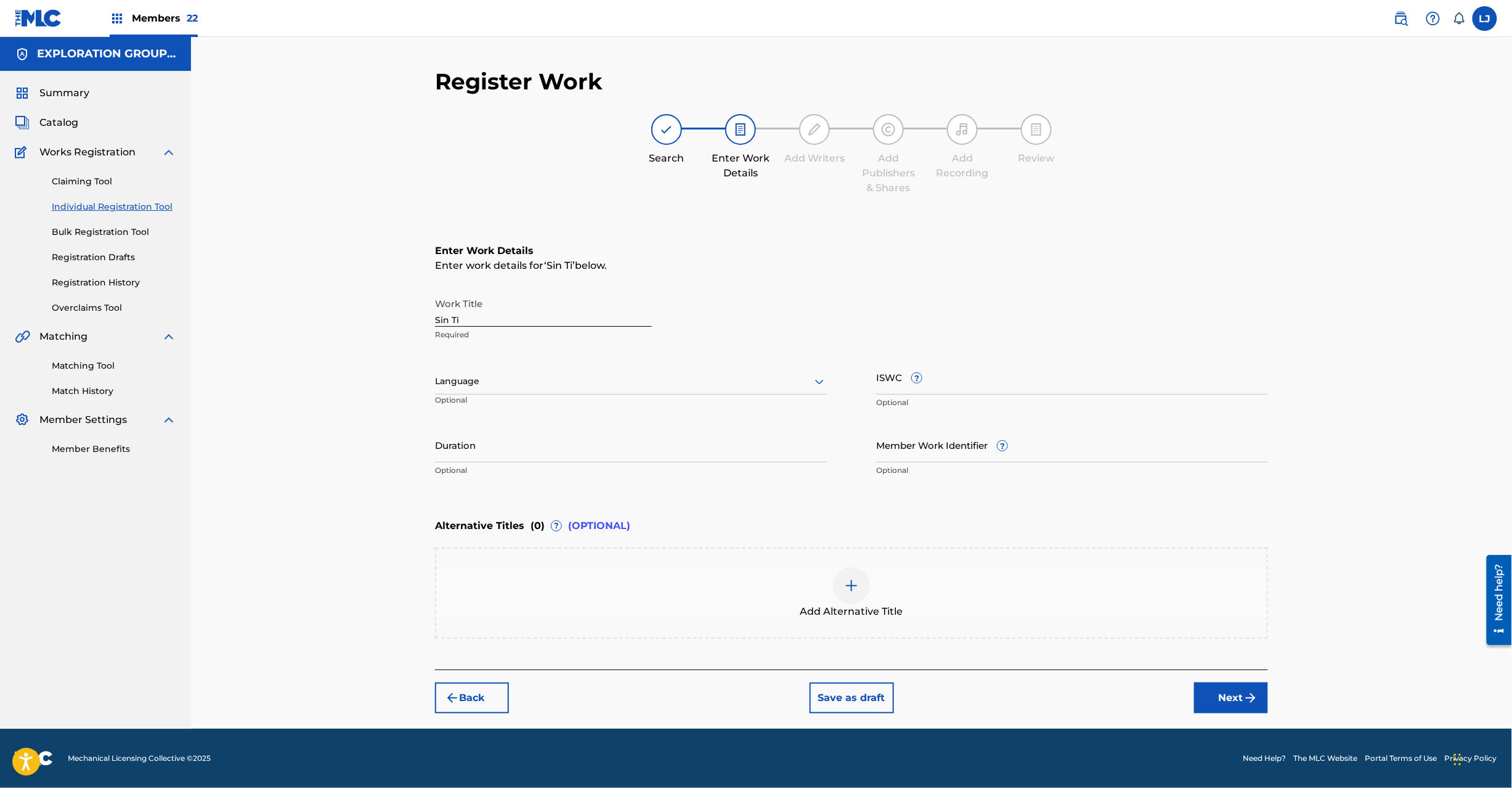
click at [935, 453] on input "Member Work Identifier ?" at bounding box center [1072, 445] width 392 height 35
click at [902, 438] on input "Member Work Identifier ?" at bounding box center [1072, 445] width 392 height 35
click at [890, 392] on input "ISWC ?" at bounding box center [1072, 377] width 392 height 35
click at [1230, 686] on button "Next" at bounding box center [1231, 697] width 74 height 30
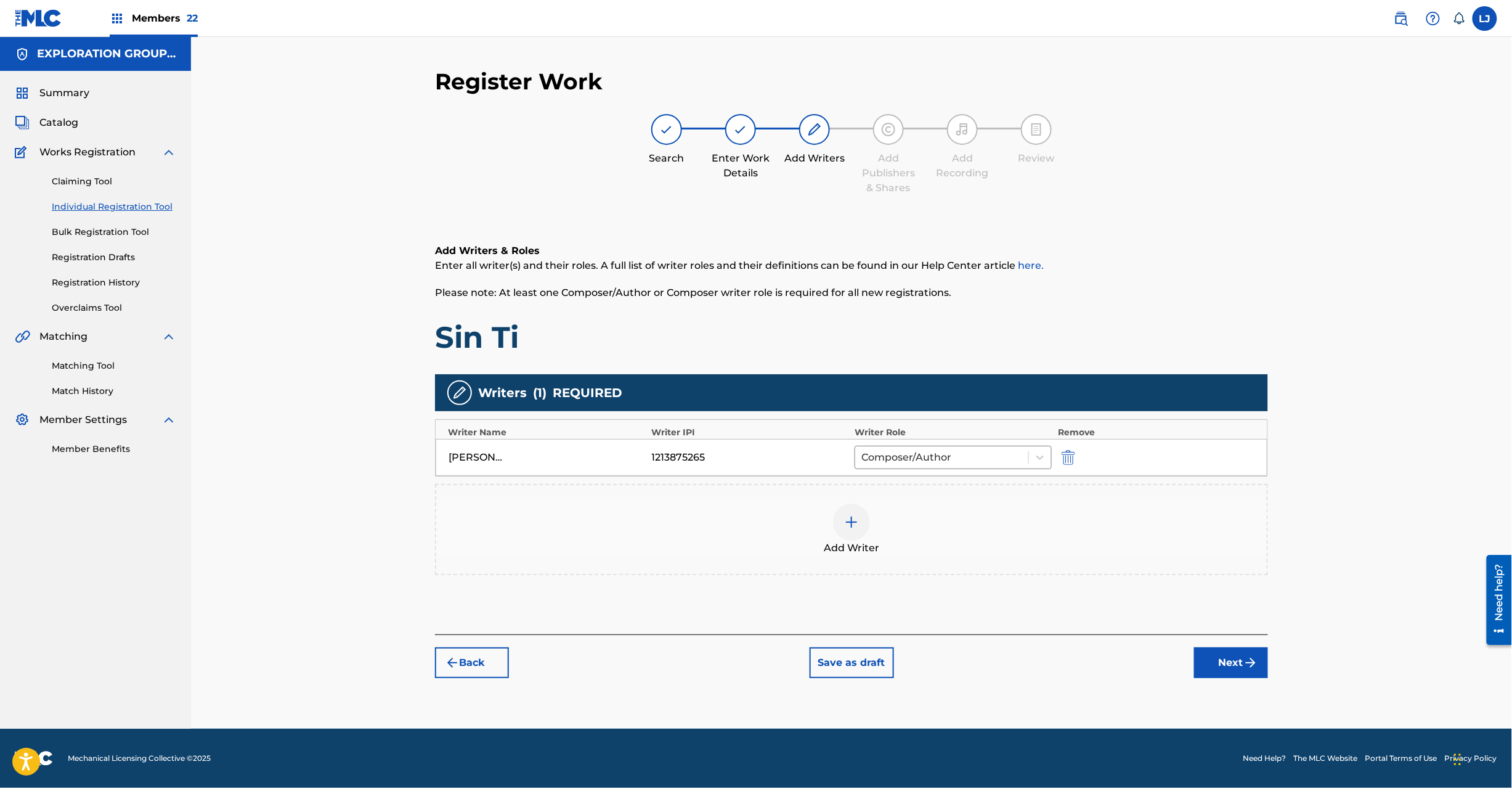
click at [1248, 661] on img "submit" at bounding box center [1251, 662] width 15 height 15
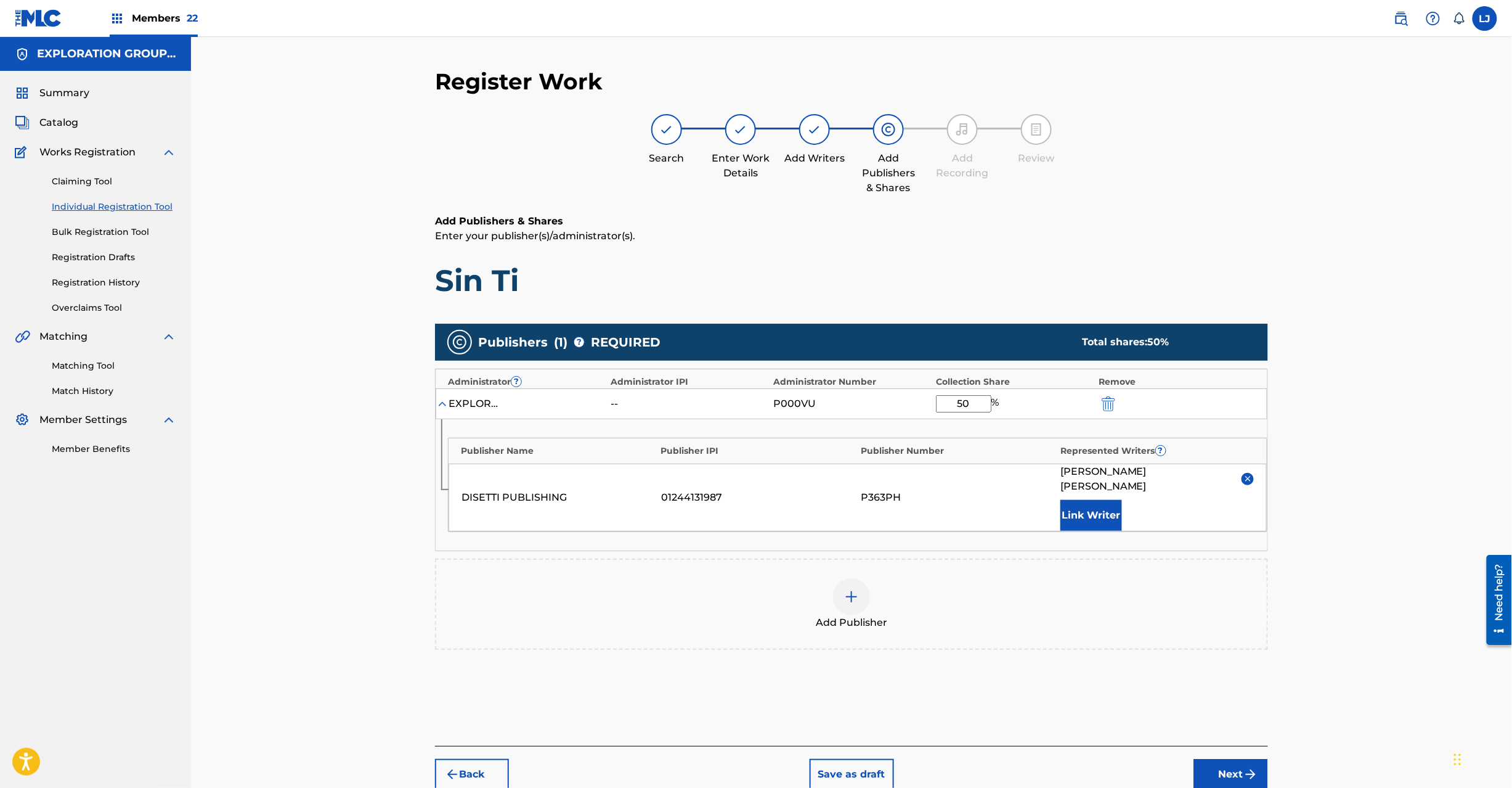
click at [1223, 758] on button "Next" at bounding box center [1231, 773] width 74 height 30
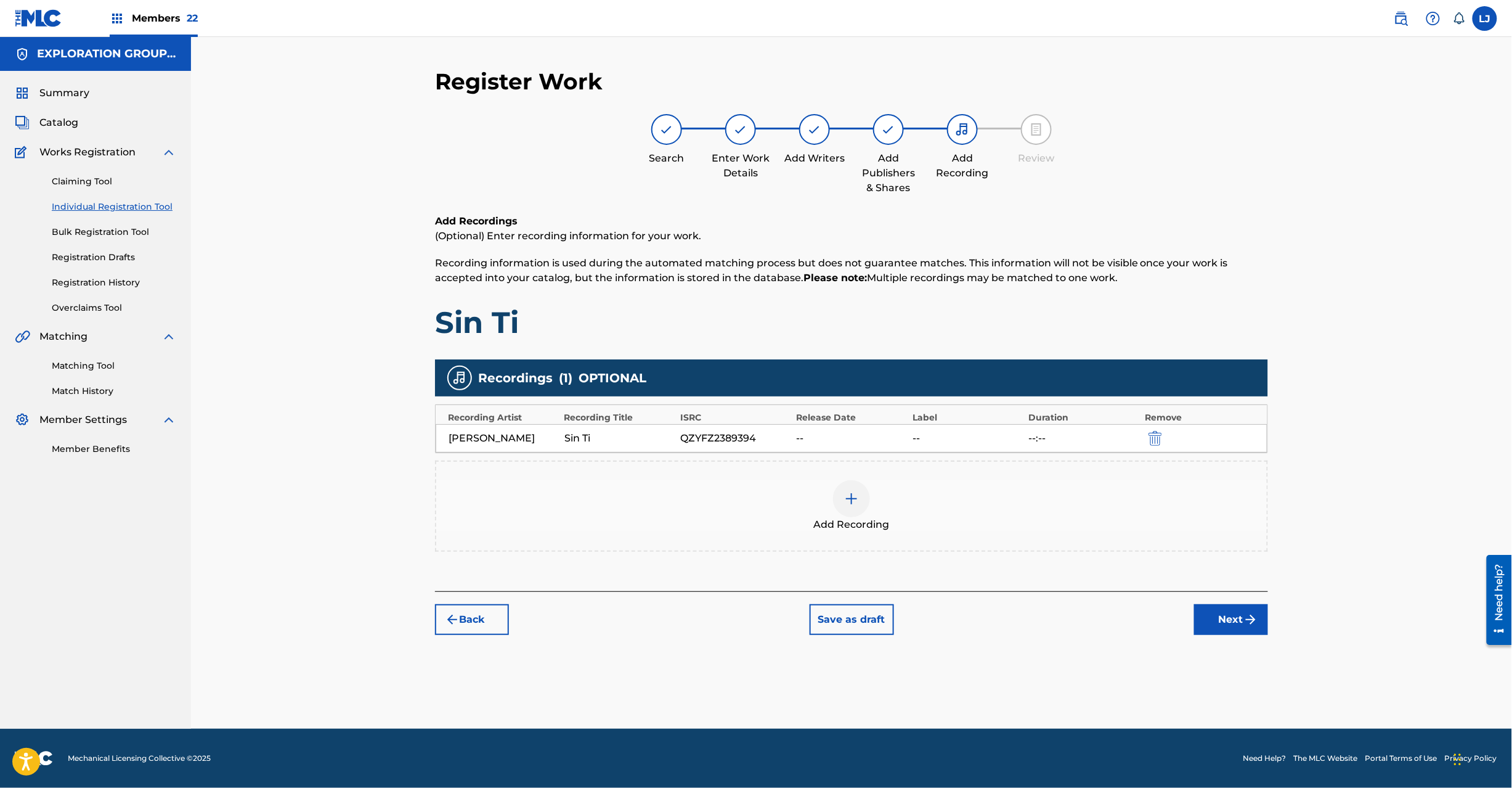
click at [1227, 621] on button "Next" at bounding box center [1231, 619] width 74 height 30
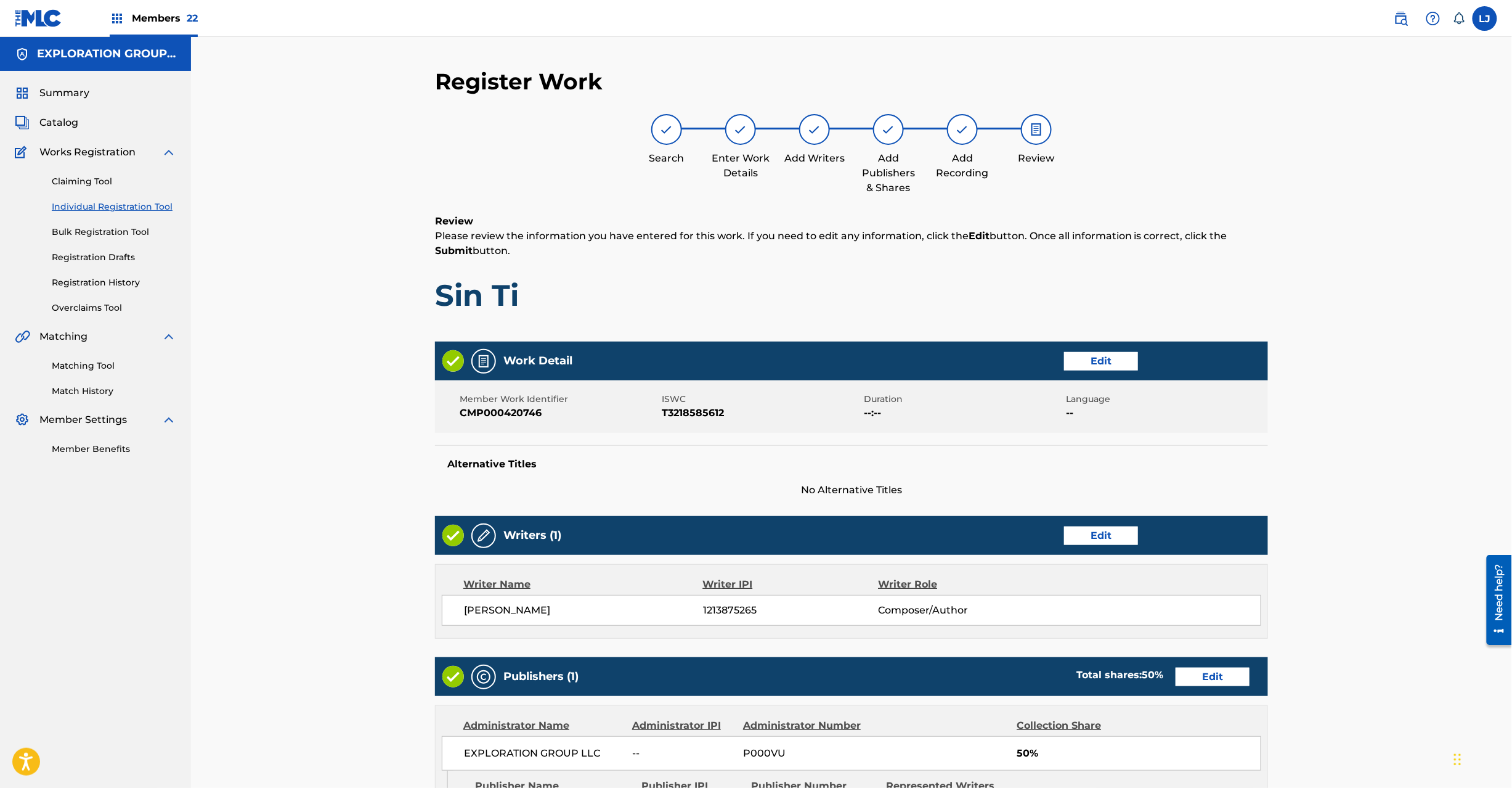
scroll to position [311, 0]
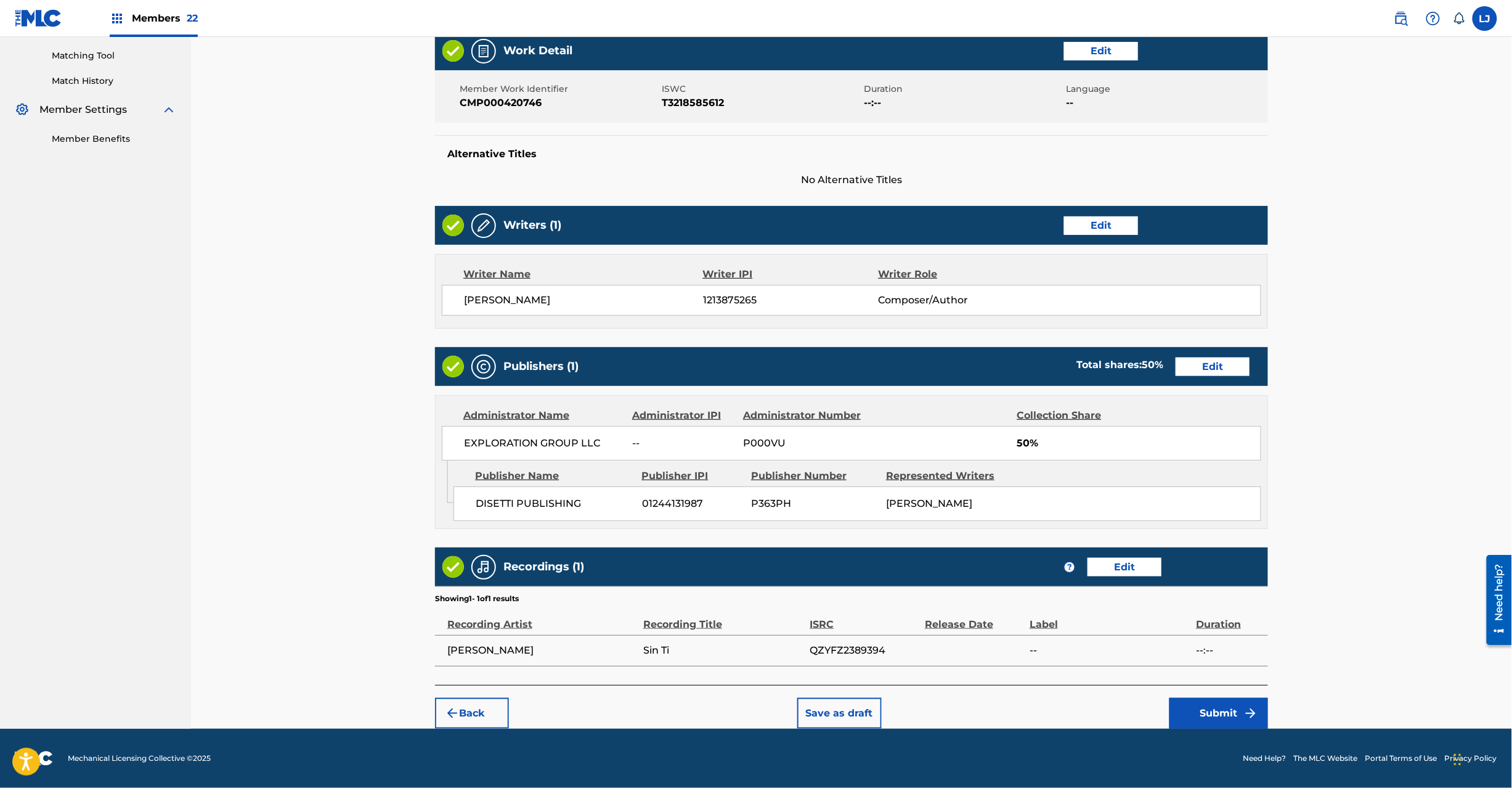
click at [1223, 724] on button "Submit" at bounding box center [1219, 712] width 99 height 30
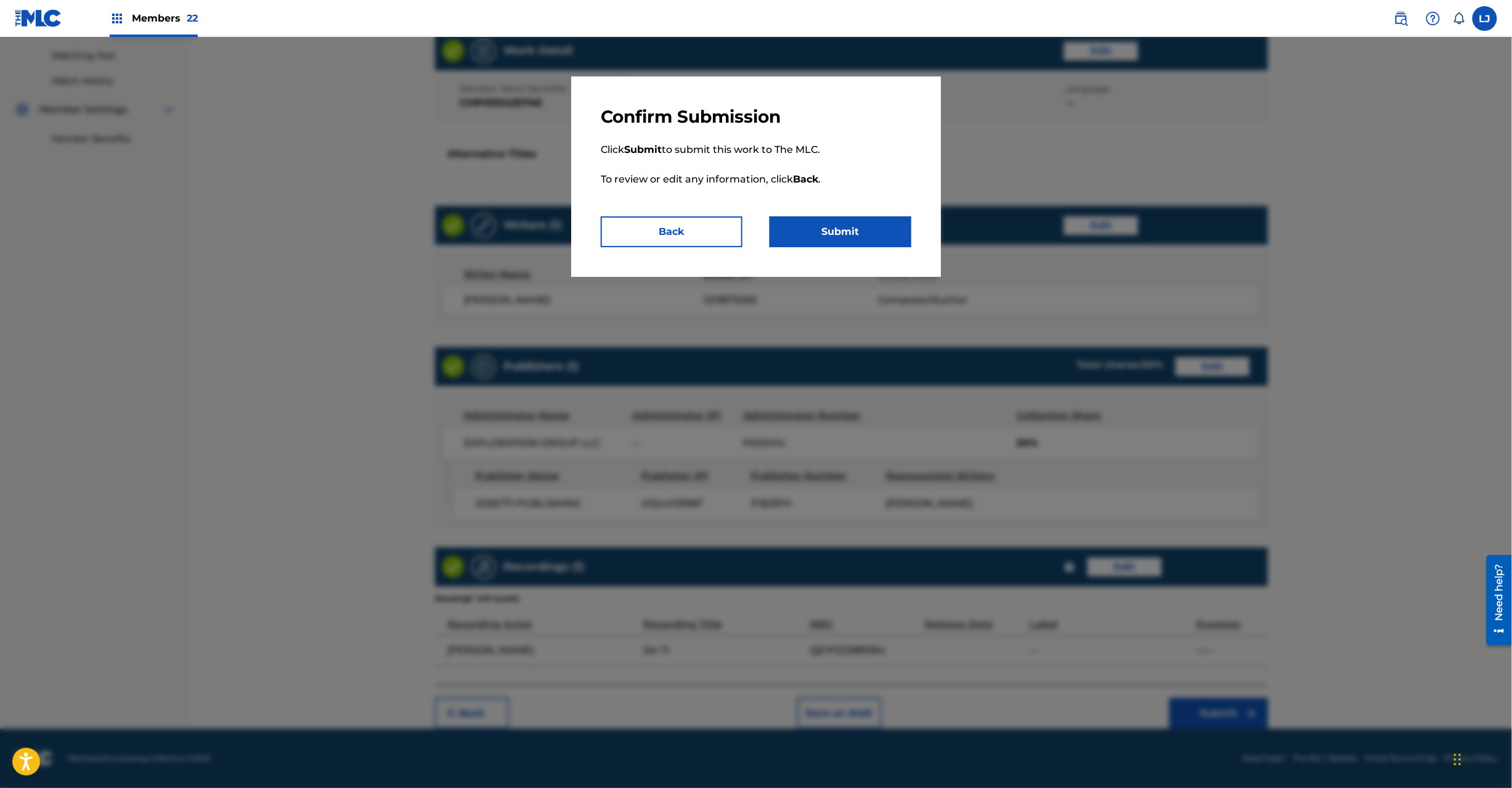
click at [868, 226] on button "Submit" at bounding box center [840, 231] width 142 height 30
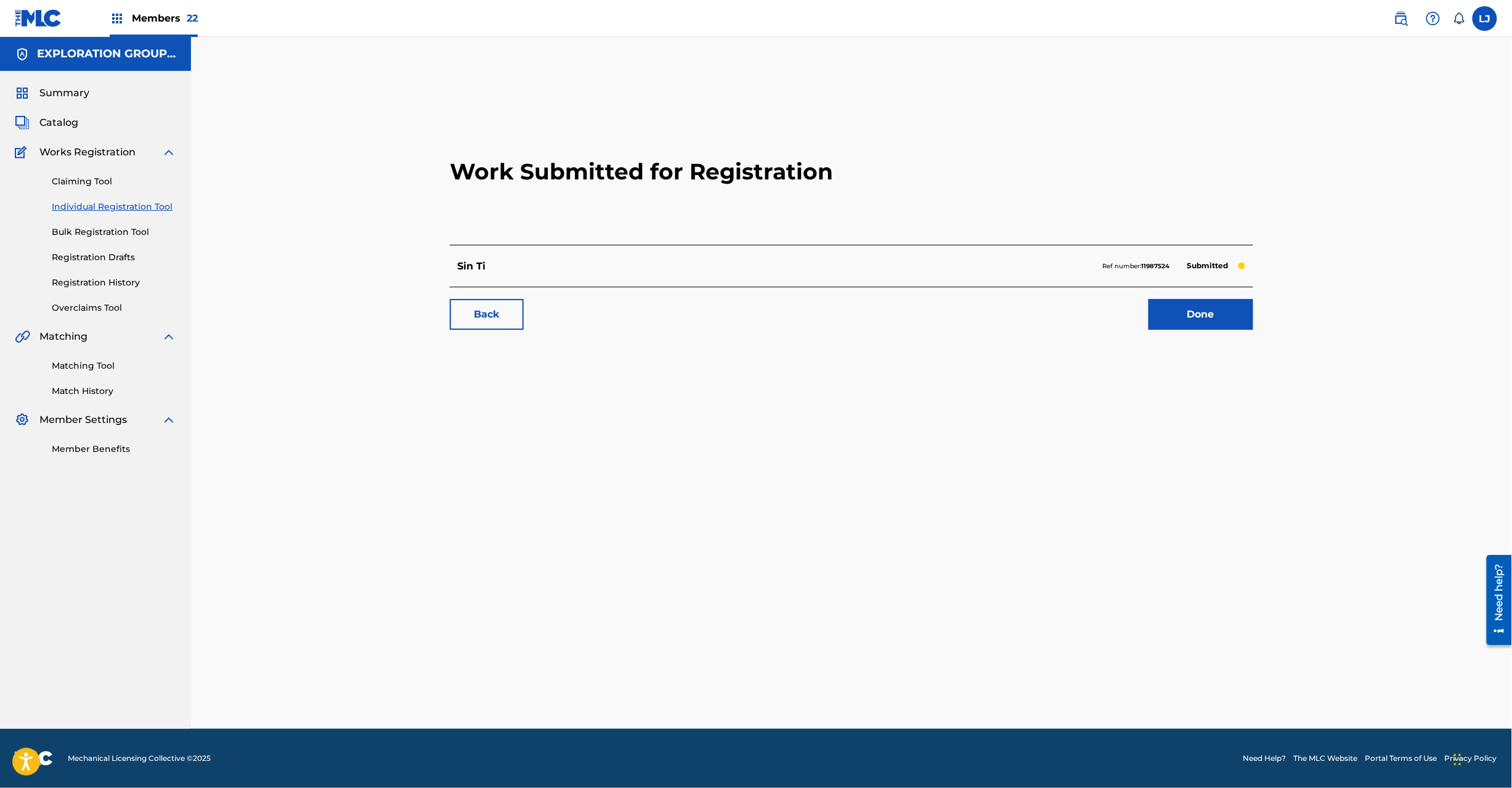
click at [1172, 313] on link "Done" at bounding box center [1201, 314] width 105 height 30
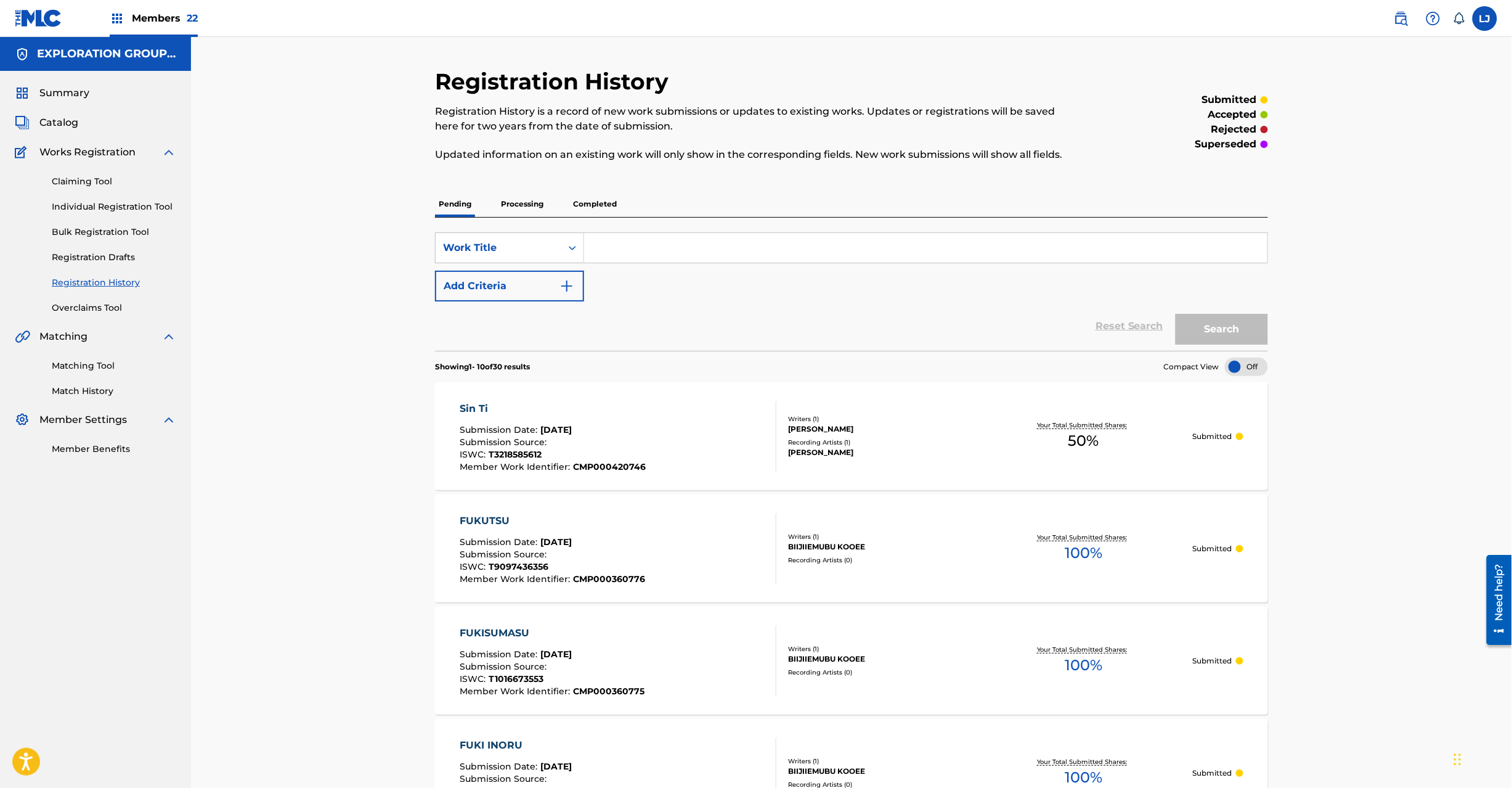
click at [600, 406] on div "Sin Ti" at bounding box center [553, 408] width 186 height 15
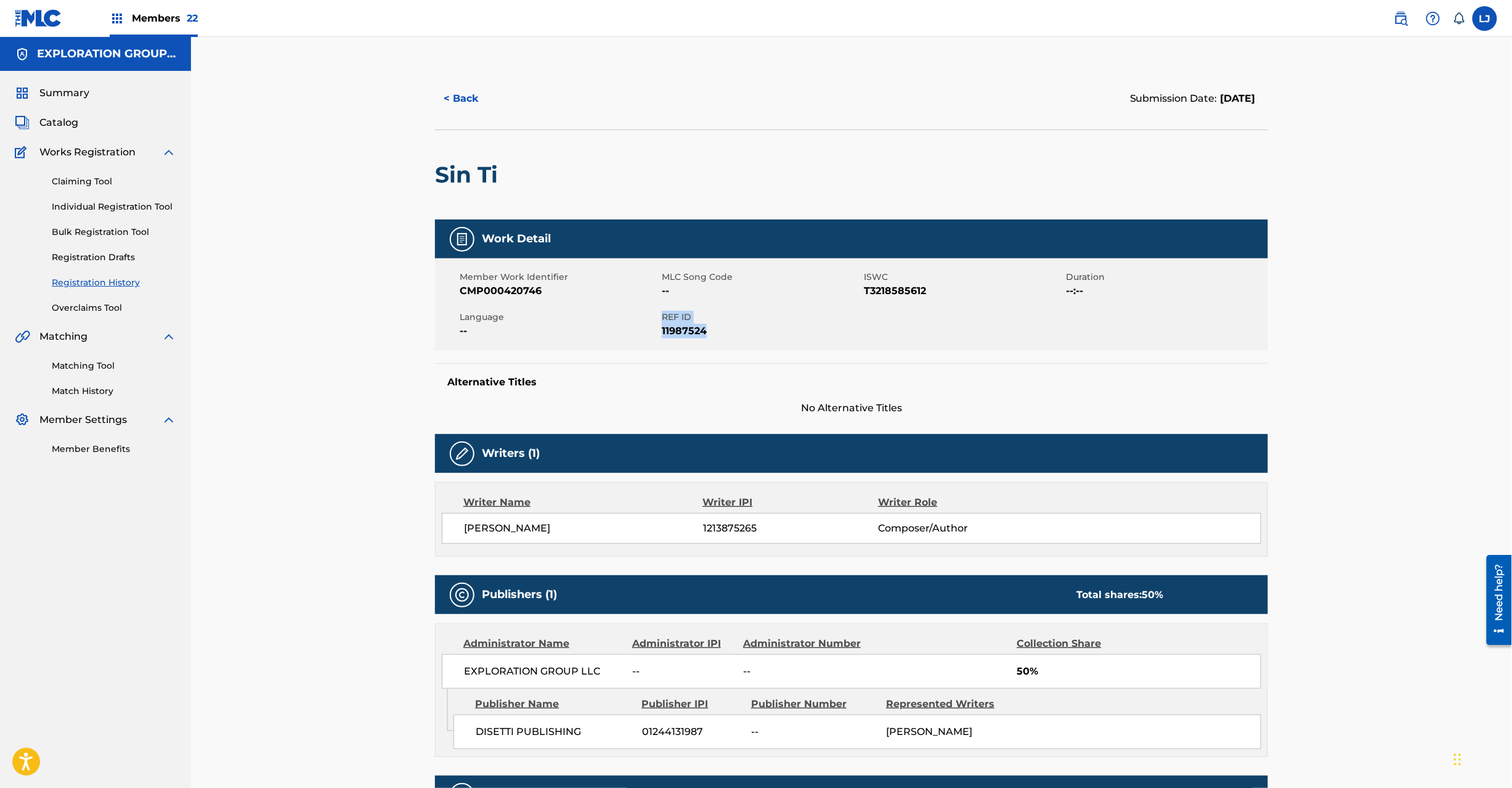
drag, startPoint x: 664, startPoint y: 315, endPoint x: 715, endPoint y: 326, distance: 52.2
click at [715, 326] on div "REF ID 11987524" at bounding box center [763, 325] width 202 height 28
copy div "REF ID 11987524"
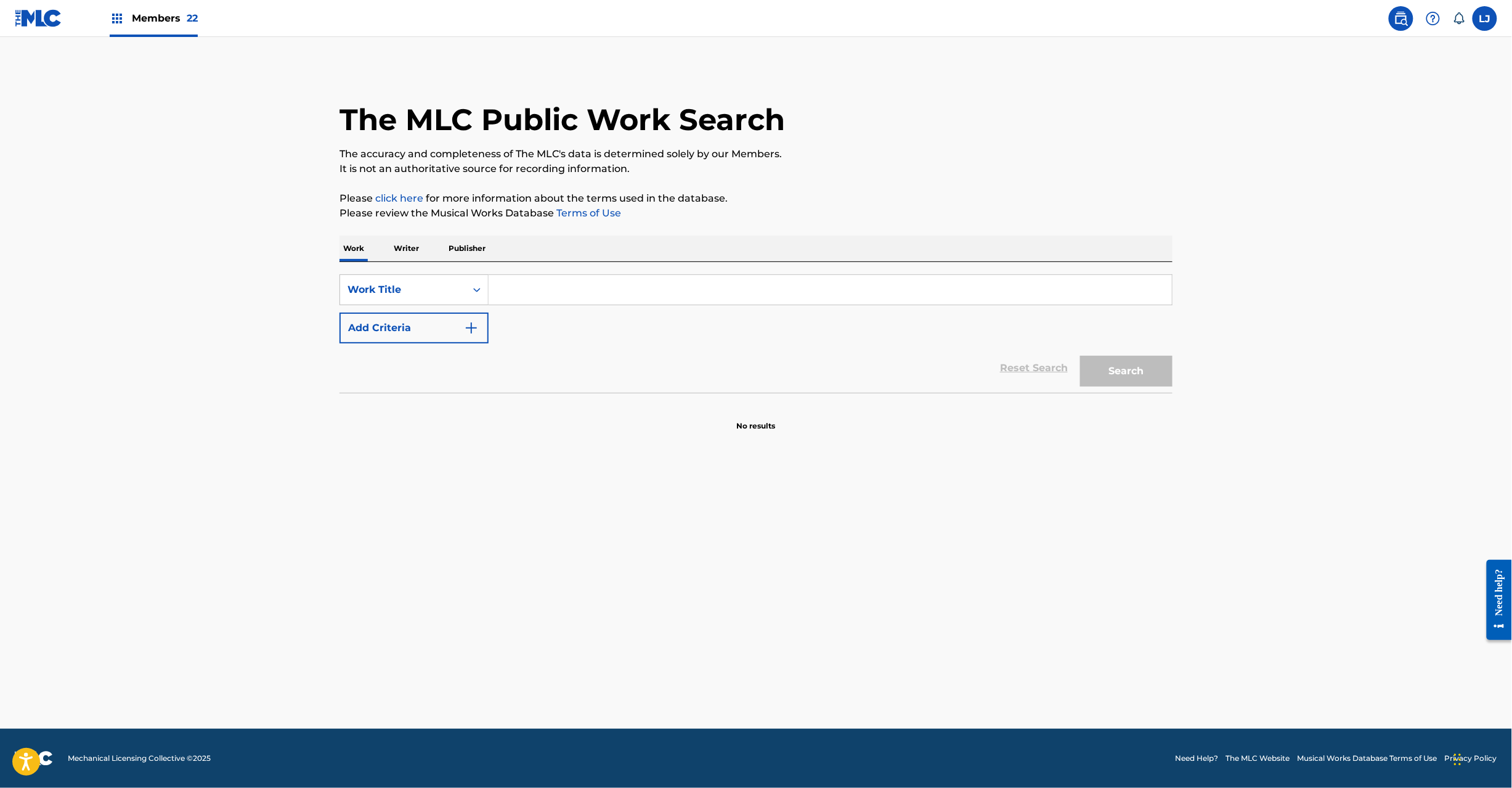
click at [20, 28] on link at bounding box center [38, 18] width 48 height 36
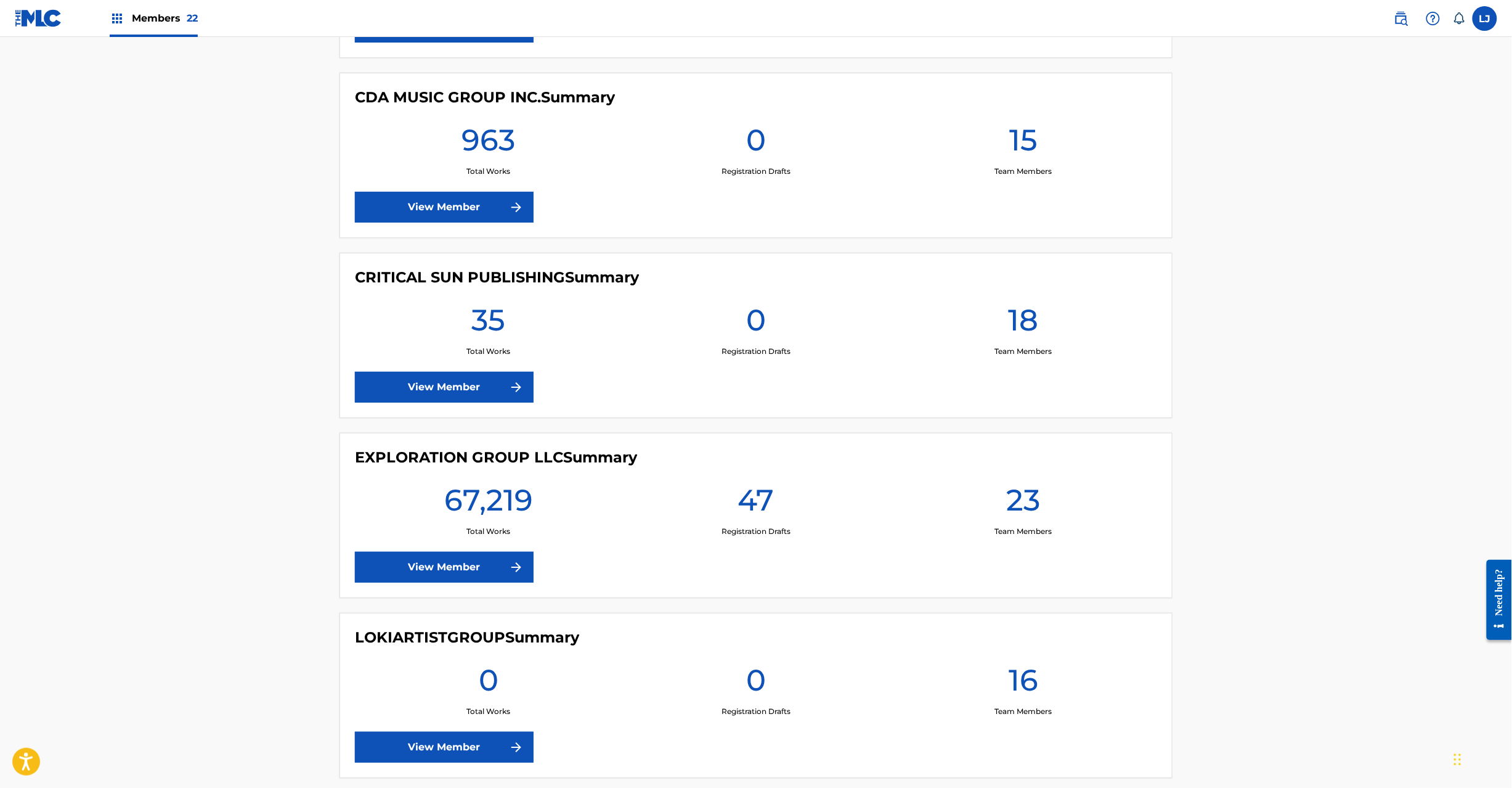
scroll to position [1973, 0]
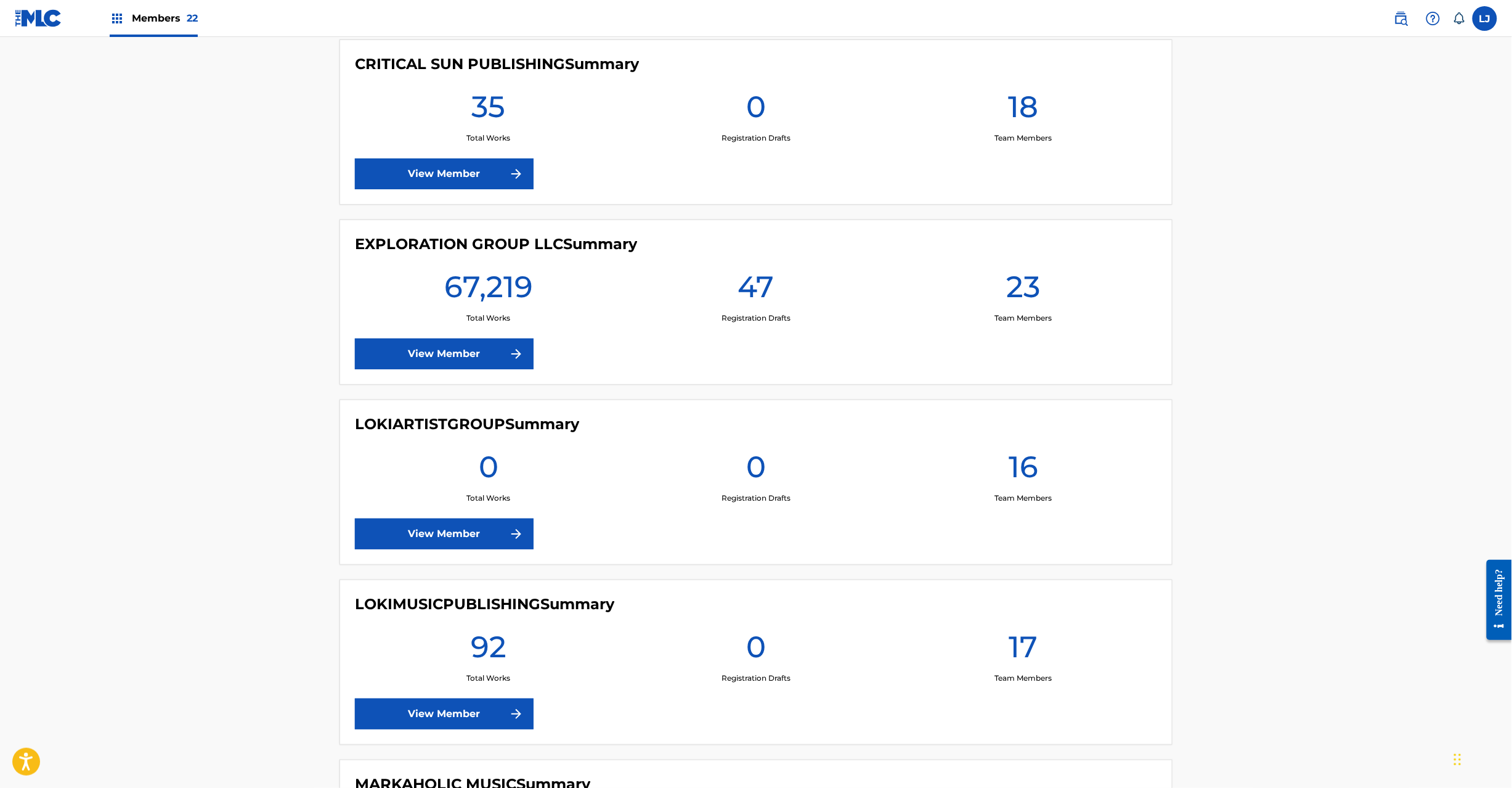
click at [455, 368] on link "View Member" at bounding box center [445, 354] width 179 height 30
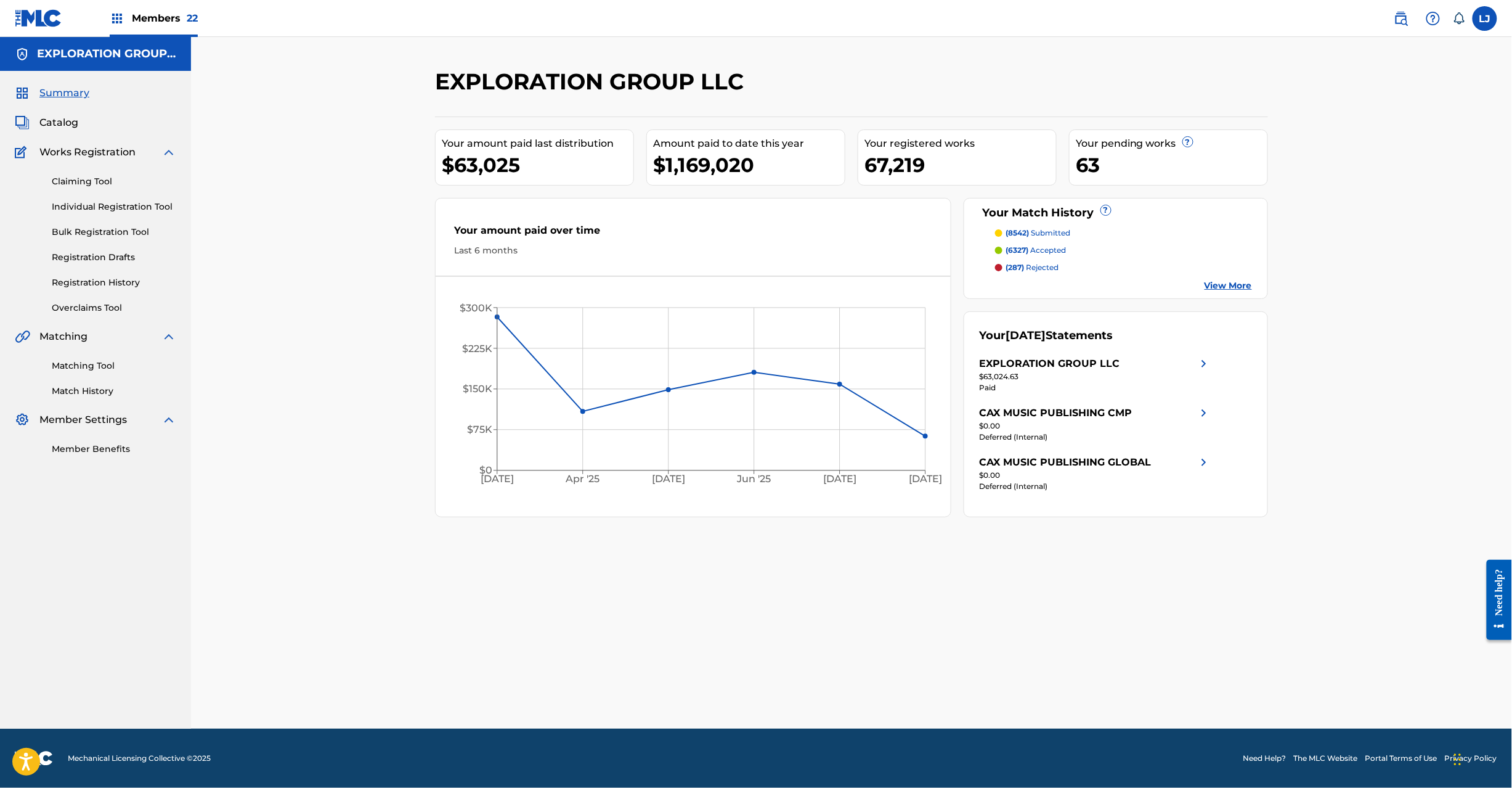
click at [84, 366] on link "Matching Tool" at bounding box center [114, 366] width 124 height 13
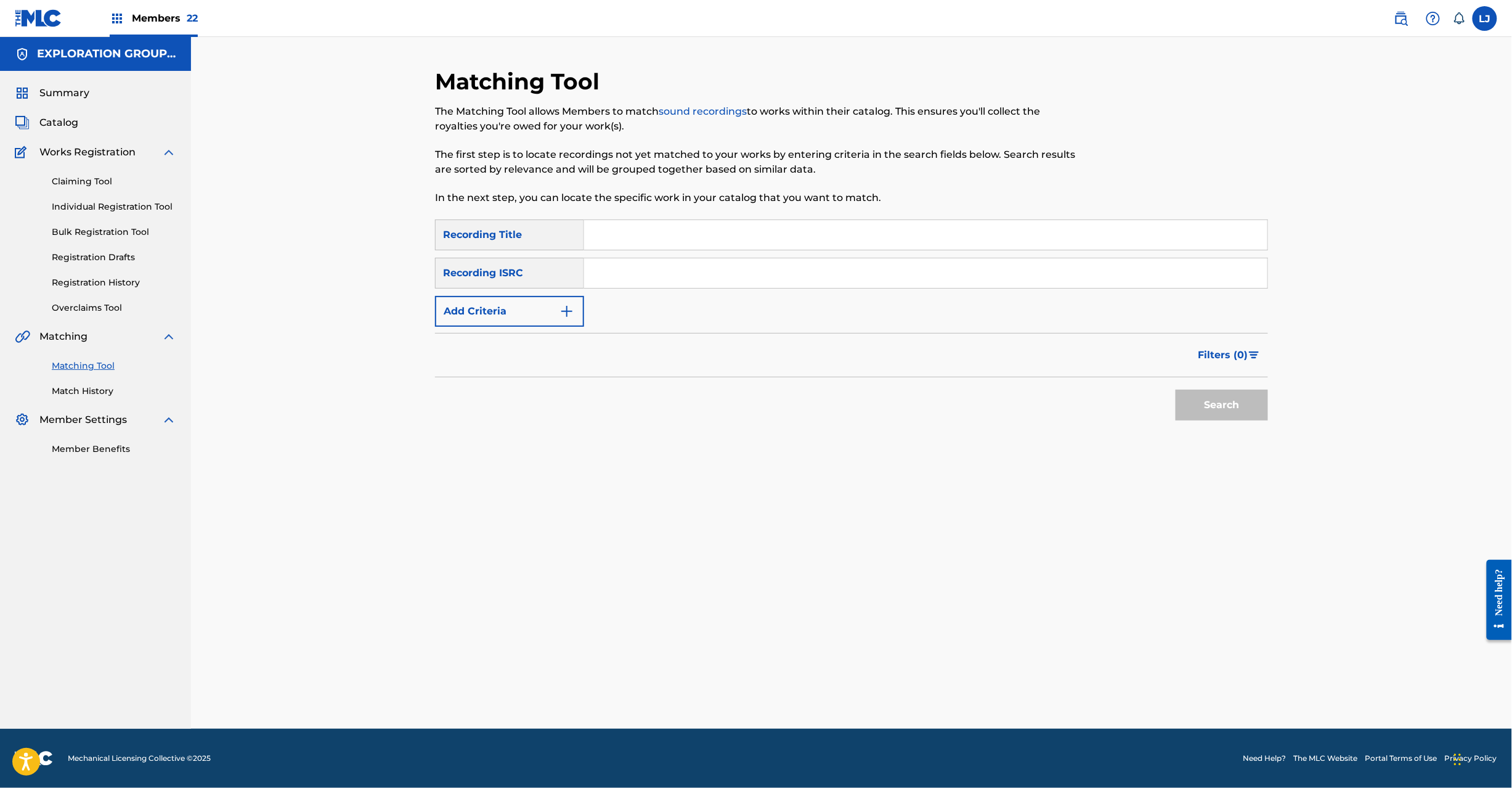
click at [648, 277] on input "Search Form" at bounding box center [926, 273] width 683 height 30
paste input "JPD100900631 | JPD100800095"
click at [718, 274] on input "JPD100900631 | JPD100800095" at bounding box center [926, 273] width 683 height 30
click at [720, 274] on input "JPD100900631 | JPD100800095" at bounding box center [926, 273] width 683 height 30
click at [1241, 404] on button "Search" at bounding box center [1222, 404] width 92 height 30
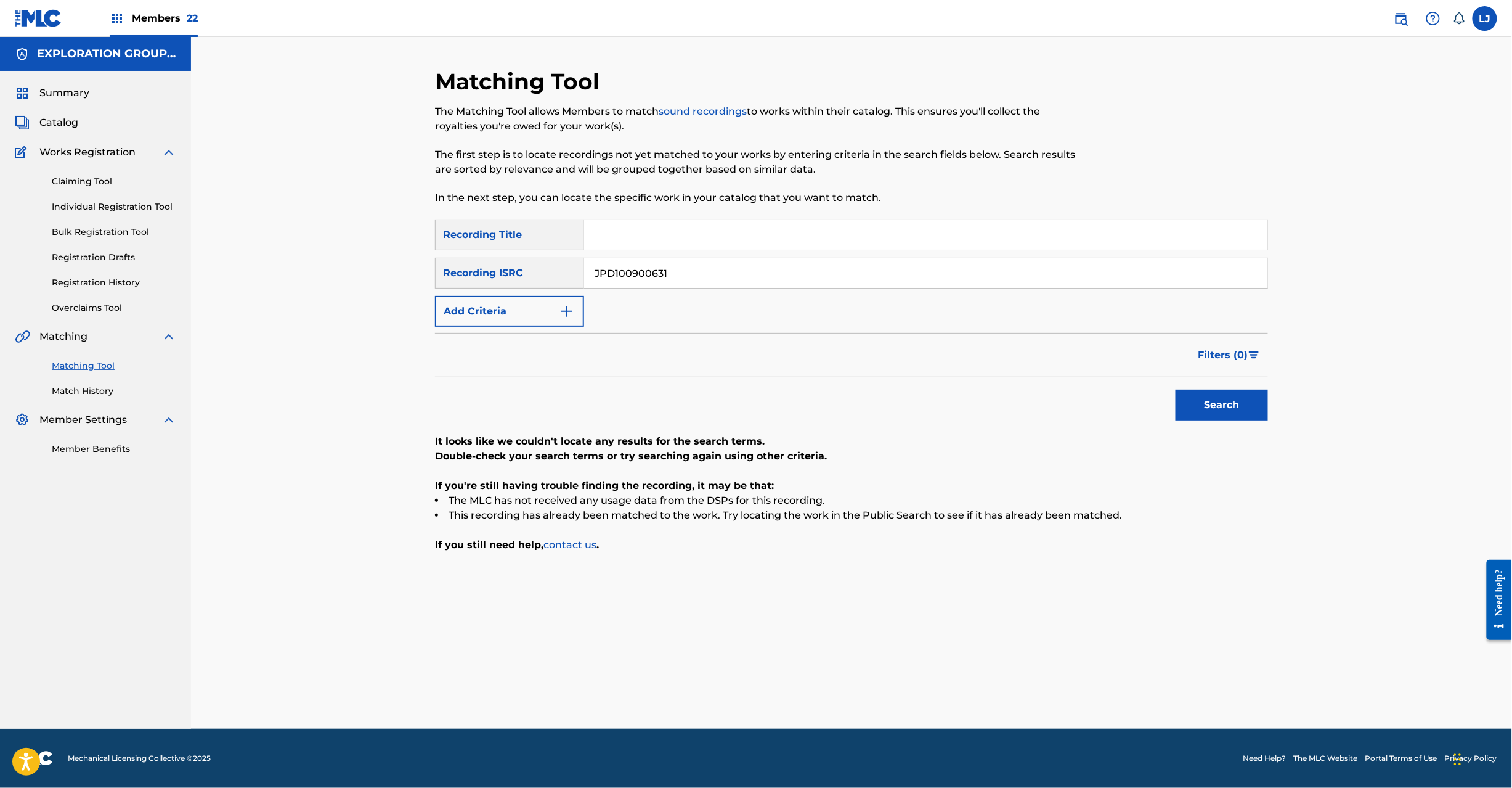
click at [674, 279] on input "JPD100900631" at bounding box center [926, 273] width 683 height 30
paste input "| JPD100800095"
click at [674, 279] on input "JPD100900631 | JPD100800095" at bounding box center [926, 273] width 683 height 30
click at [653, 272] on input "JPD100900631 | JPD100800095" at bounding box center [926, 273] width 683 height 30
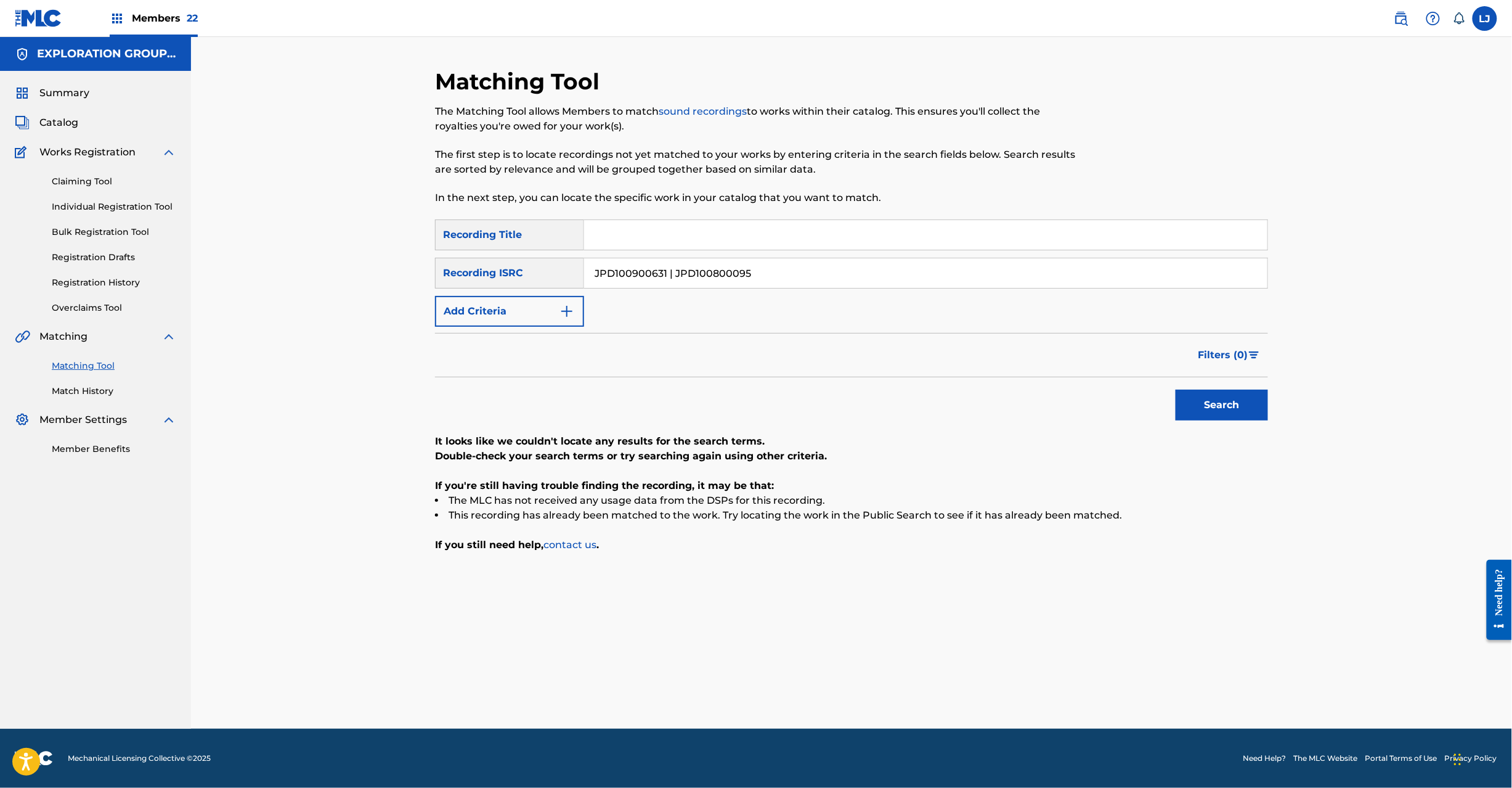
click at [653, 272] on input "JPD100900631 | JPD100800095" at bounding box center [926, 273] width 683 height 30
click at [1258, 417] on button "Search" at bounding box center [1222, 404] width 92 height 30
click at [738, 267] on input "JPD100800095" at bounding box center [926, 273] width 683 height 30
click at [1214, 396] on button "Search" at bounding box center [1222, 404] width 92 height 30
click at [646, 275] on input "JPD100800095" at bounding box center [926, 273] width 683 height 30
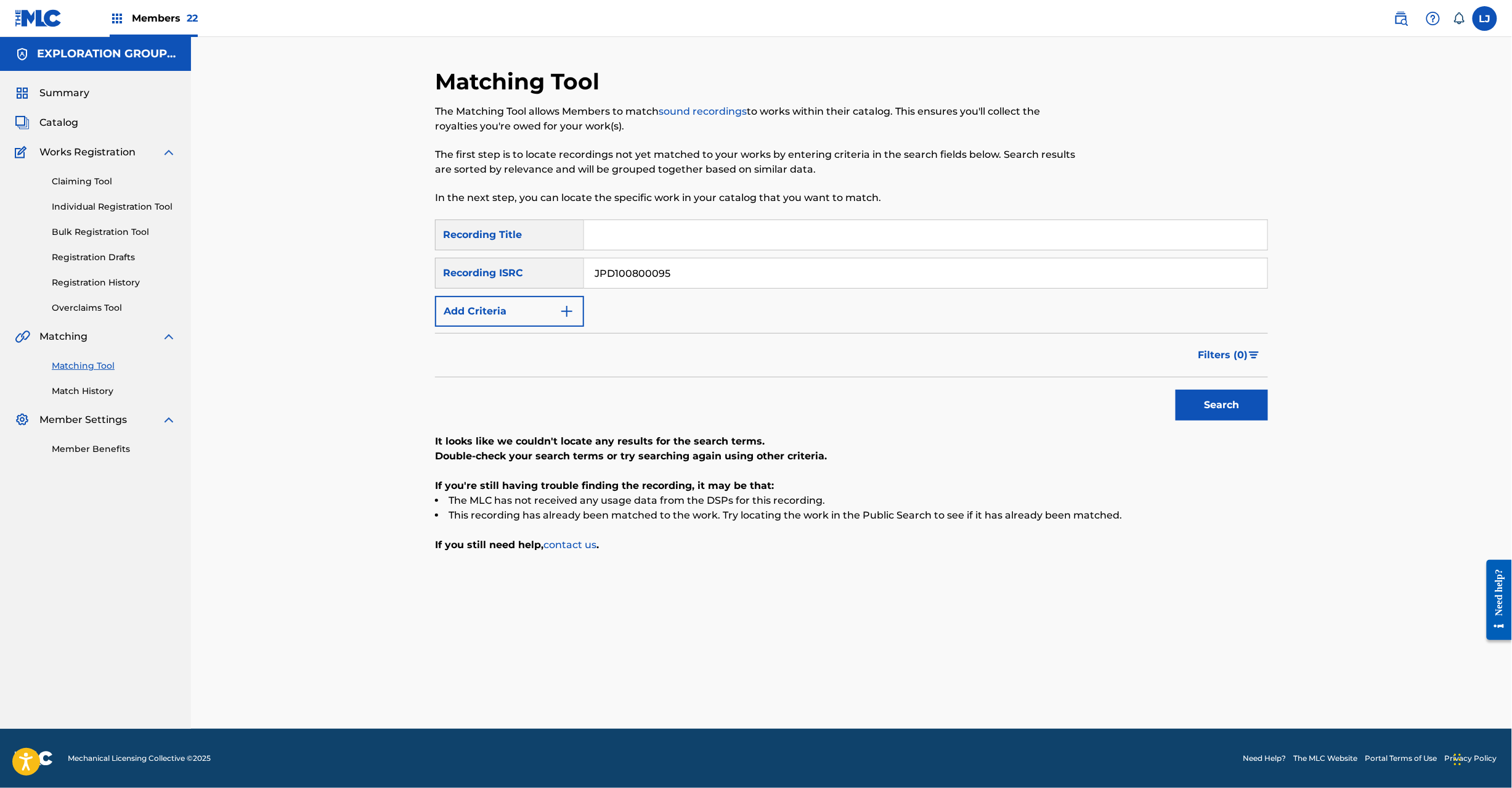
click at [646, 275] on input "JPD100800095" at bounding box center [926, 273] width 683 height 30
paste input "P600301970"
click at [1242, 408] on button "Search" at bounding box center [1222, 404] width 92 height 30
click at [644, 289] on div "SearchWithCriteria1117da6b-441f-4c1c-a9e2-d5cb460b34c5 Recording Title SearchWi…" at bounding box center [851, 273] width 833 height 107
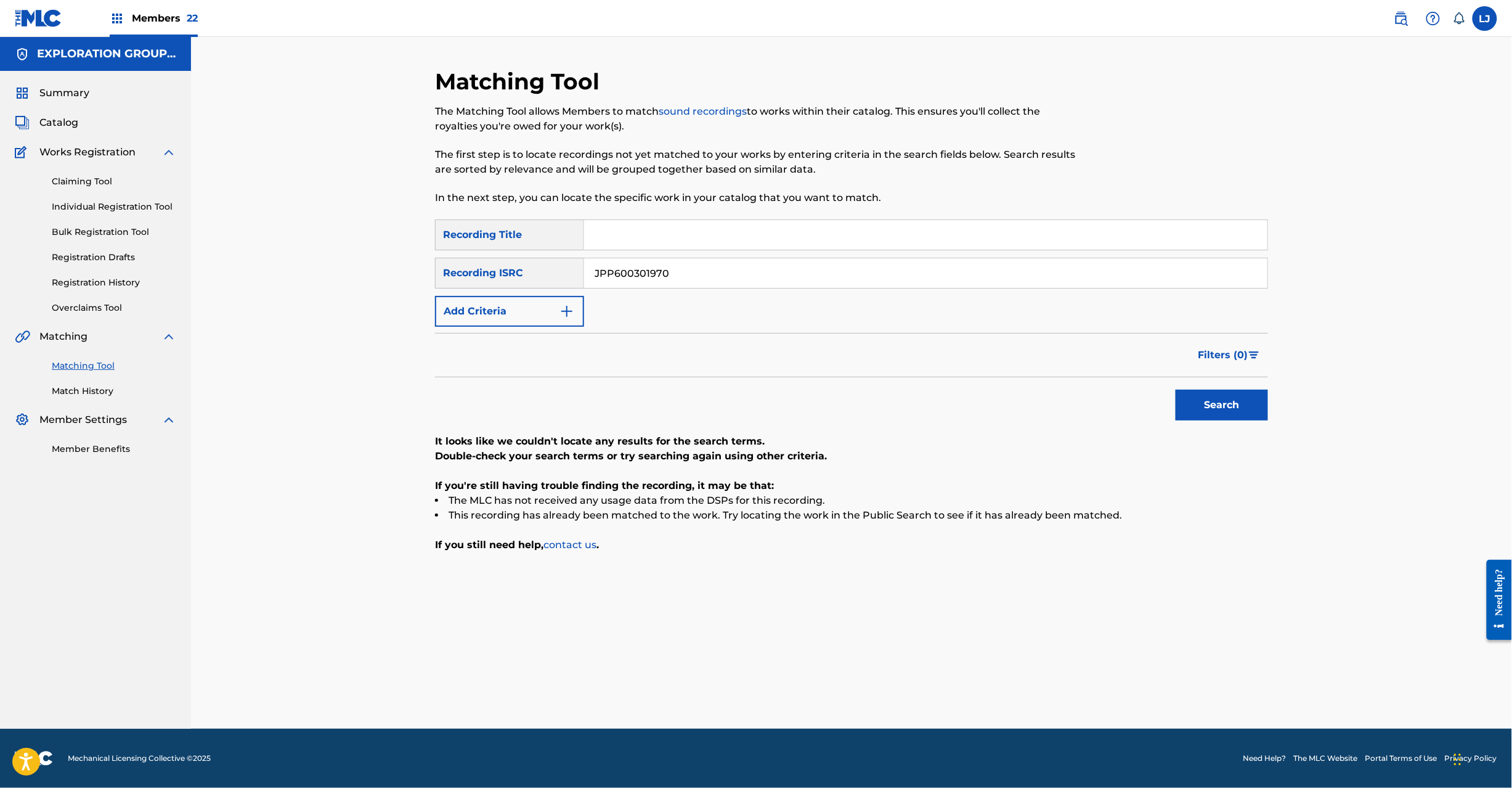
click at [646, 281] on input "JPP600301970" at bounding box center [926, 273] width 683 height 30
paste input "D101750248"
click at [646, 281] on input "JPD101750248" at bounding box center [926, 273] width 683 height 30
click at [1208, 402] on button "Search" at bounding box center [1222, 404] width 92 height 30
click at [716, 275] on input "JPD101750248" at bounding box center [926, 273] width 683 height 30
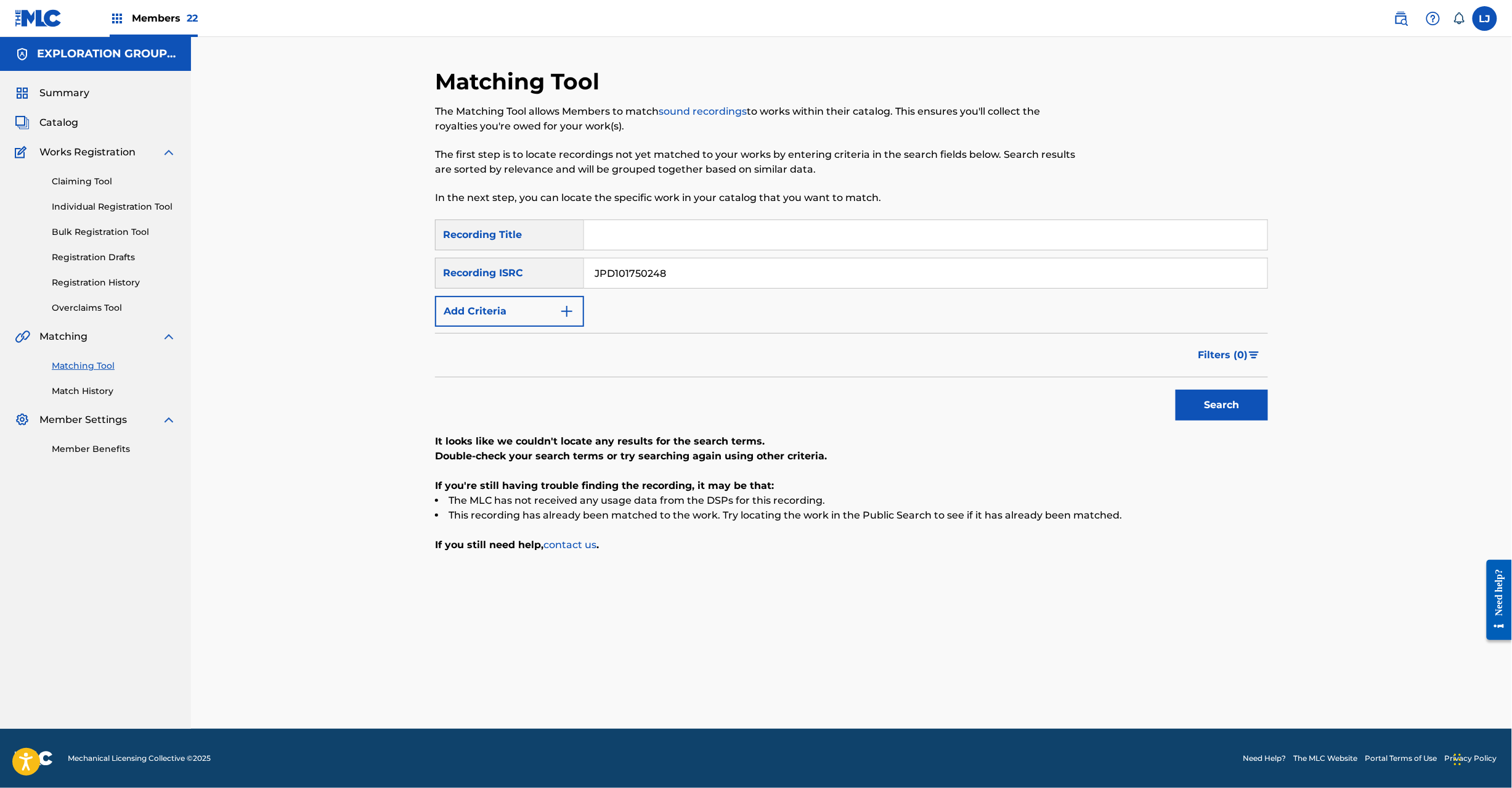
click at [716, 275] on input "JPD101750248" at bounding box center [926, 273] width 683 height 30
paste input "0600343"
click at [1220, 411] on button "Search" at bounding box center [1222, 404] width 92 height 30
click at [735, 279] on input "JPD100600343" at bounding box center [926, 273] width 683 height 30
paste input "000117"
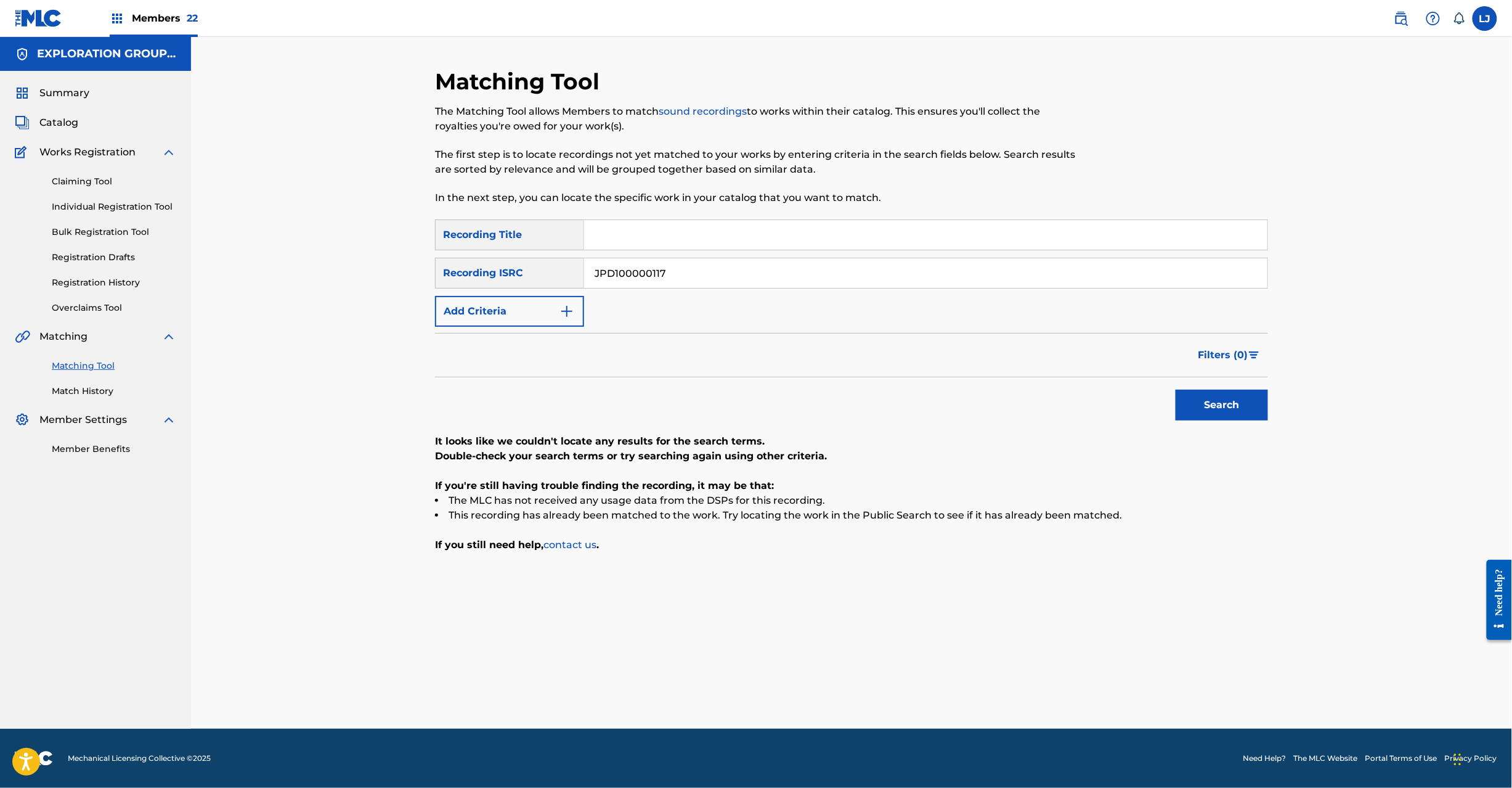
click at [735, 279] on input "JPD100000117" at bounding box center [926, 273] width 683 height 30
click at [1236, 393] on button "Search" at bounding box center [1222, 404] width 92 height 30
click at [1247, 417] on button "Search" at bounding box center [1222, 404] width 92 height 30
click at [681, 292] on div "SearchWithCriteria1117da6b-441f-4c1c-a9e2-d5cb460b34c5 Recording Title SearchWi…" at bounding box center [851, 273] width 833 height 107
click at [678, 275] on input "JPD100000117" at bounding box center [926, 273] width 683 height 30
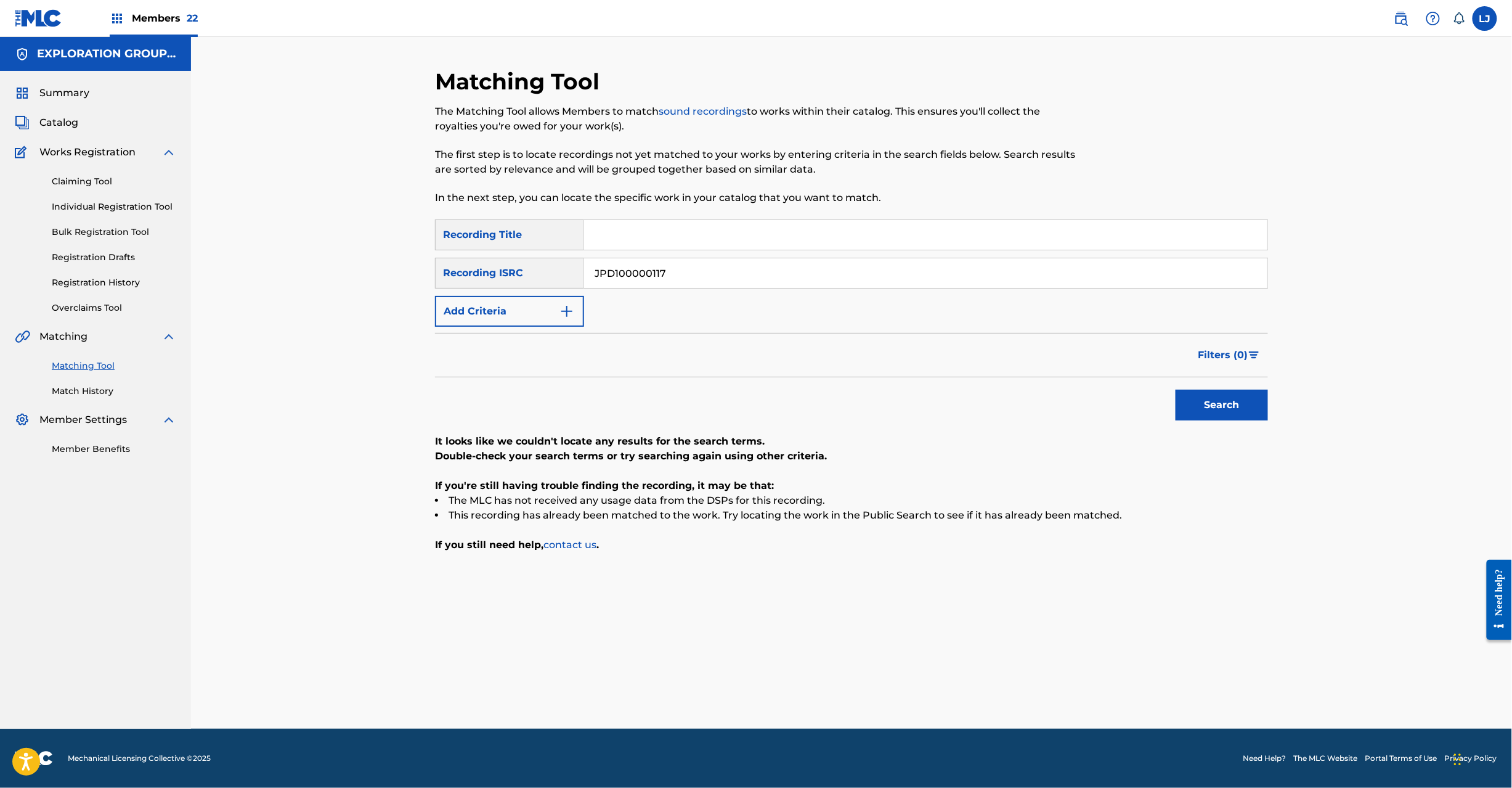
click at [678, 275] on input "JPD100000117" at bounding box center [926, 273] width 683 height 30
paste input "800069"
click at [1199, 407] on button "Search" at bounding box center [1222, 404] width 92 height 30
click at [649, 279] on input "JPD100800069" at bounding box center [926, 273] width 683 height 30
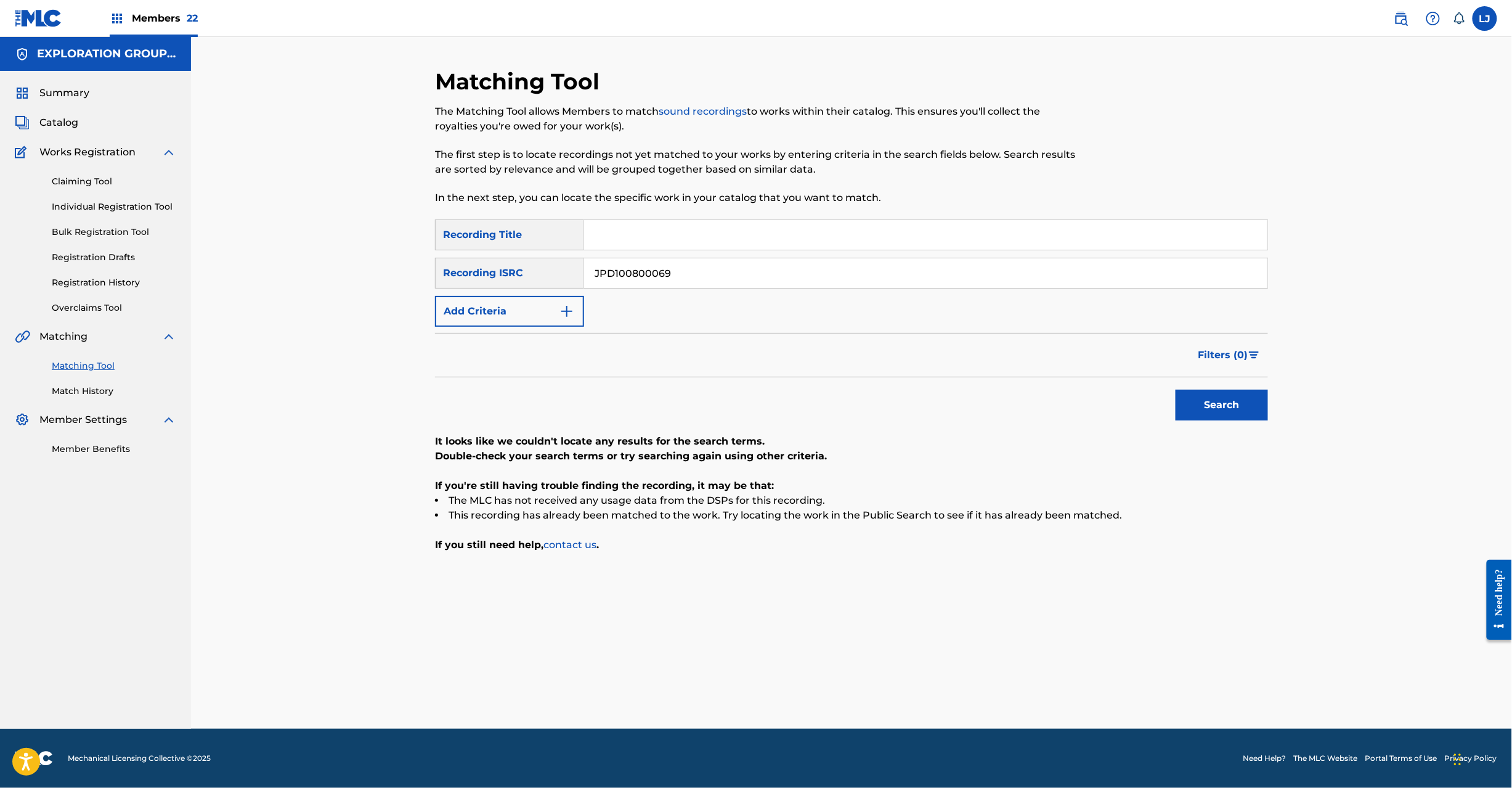
paste input "1750288 | JPR501717109 | JPR501717106 | JPR501717104 | JPD101850204"
drag, startPoint x: 674, startPoint y: 272, endPoint x: 1018, endPoint y: 268, distance: 344.0
click at [1014, 280] on input "JPD101750288 | JPR501717109 | JPR501717106 | JPR501717104 | JPD101850204" at bounding box center [926, 273] width 683 height 30
click at [1238, 398] on button "Search" at bounding box center [1222, 404] width 92 height 30
click at [726, 288] on div "SearchWithCriteria1117da6b-441f-4c1c-a9e2-d5cb460b34c5 Recording Title SearchWi…" at bounding box center [851, 273] width 833 height 107
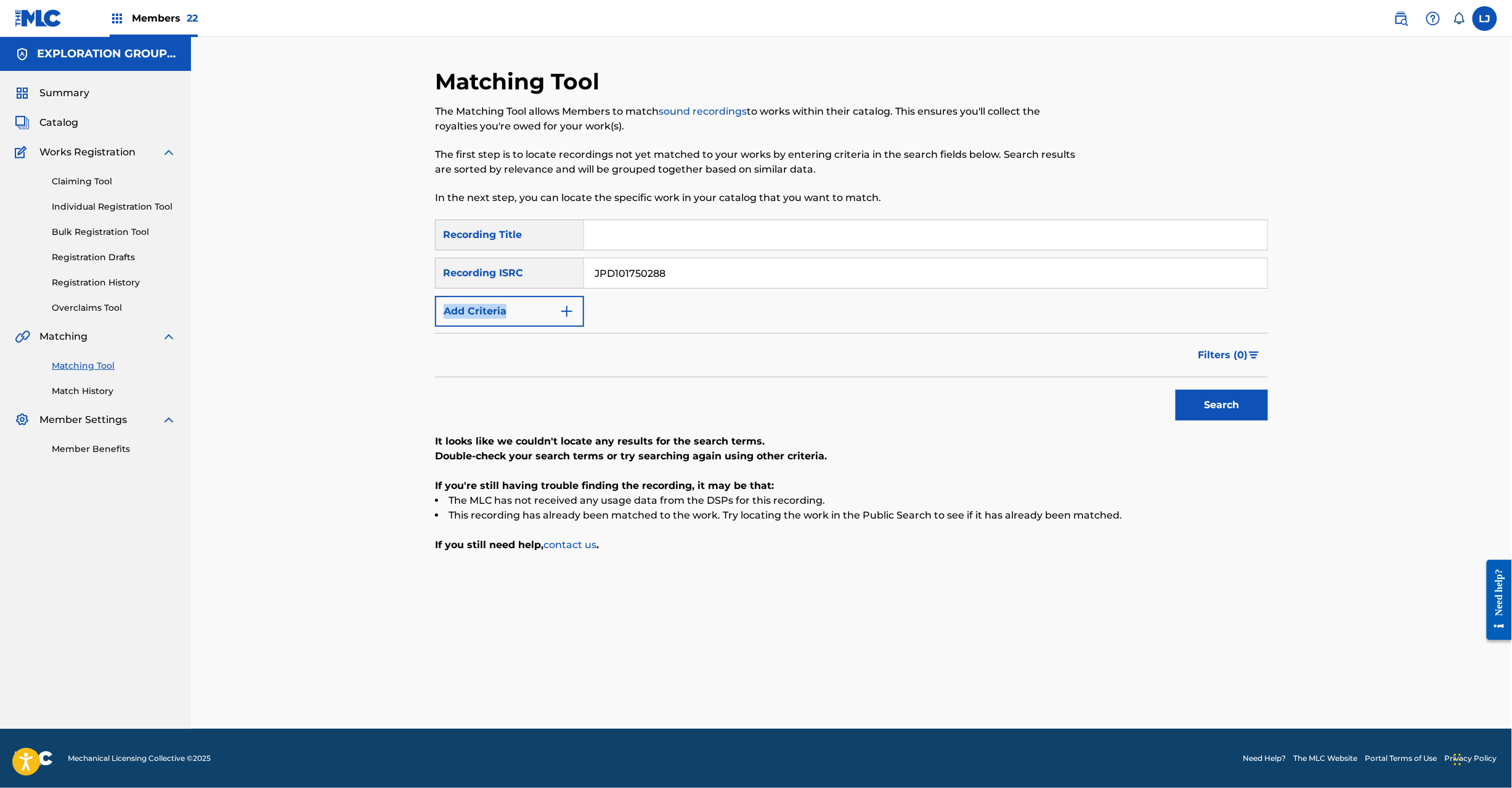
drag, startPoint x: 726, startPoint y: 288, endPoint x: 726, endPoint y: 277, distance: 11.0
click at [726, 285] on div "SearchWithCriteria1117da6b-441f-4c1c-a9e2-d5cb460b34c5 Recording Title SearchWi…" at bounding box center [851, 273] width 833 height 107
click at [726, 277] on input "JPD101750288" at bounding box center [926, 273] width 683 height 30
paste input "| JPR501717109 | JPR501717106 | JPR501717104 | JPD101850204"
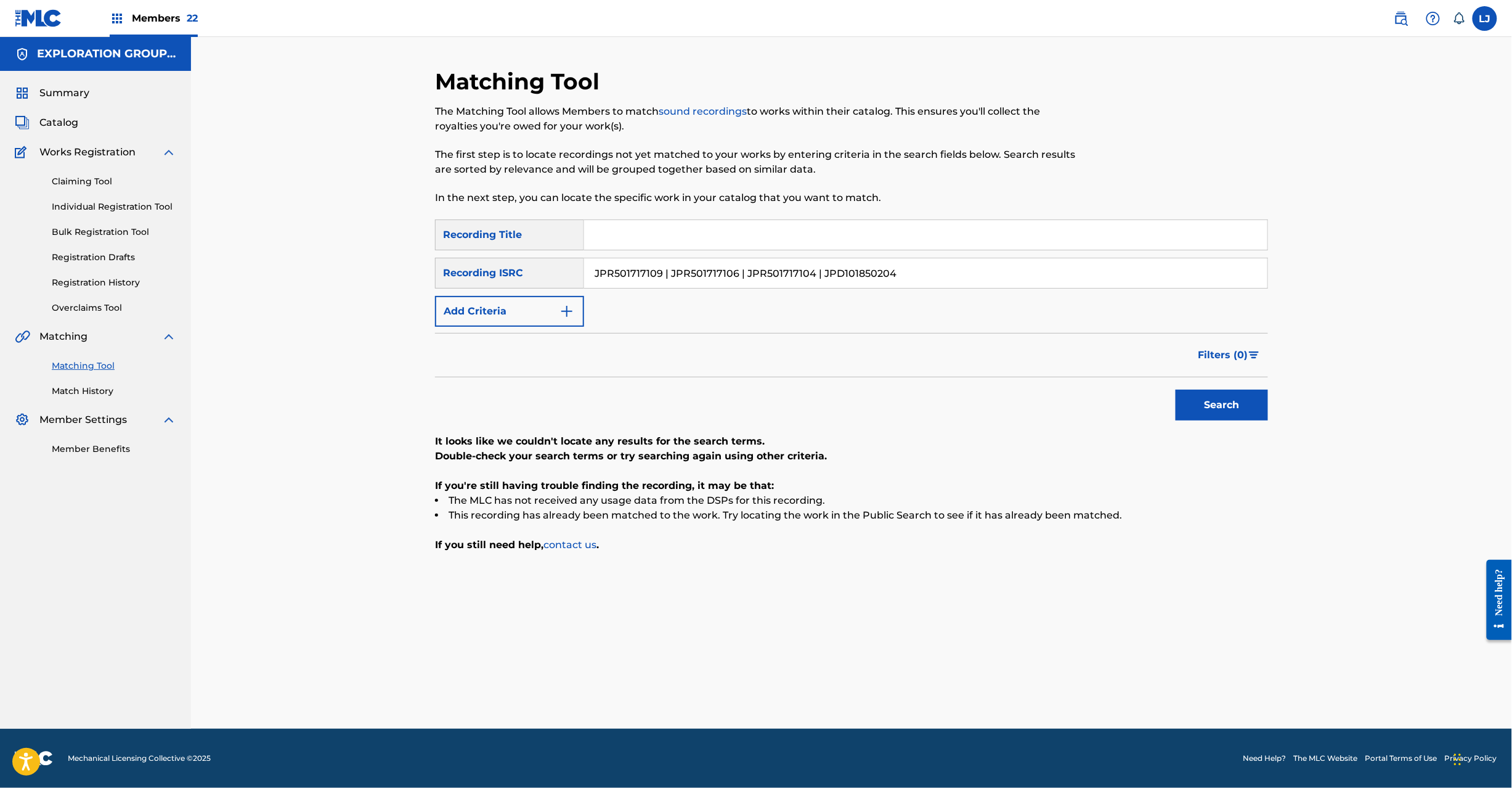
drag, startPoint x: 671, startPoint y: 267, endPoint x: 548, endPoint y: 281, distance: 123.8
click at [333, 276] on div "Matching Tool The Matching Tool allows Members to match sound recordings to wor…" at bounding box center [851, 383] width 1321 height 692
drag, startPoint x: 663, startPoint y: 271, endPoint x: 1238, endPoint y: 294, distance: 575.5
click at [1258, 276] on input "JPR501717109" at bounding box center [926, 273] width 683 height 30
click at [1212, 408] on button "Search" at bounding box center [1222, 404] width 92 height 30
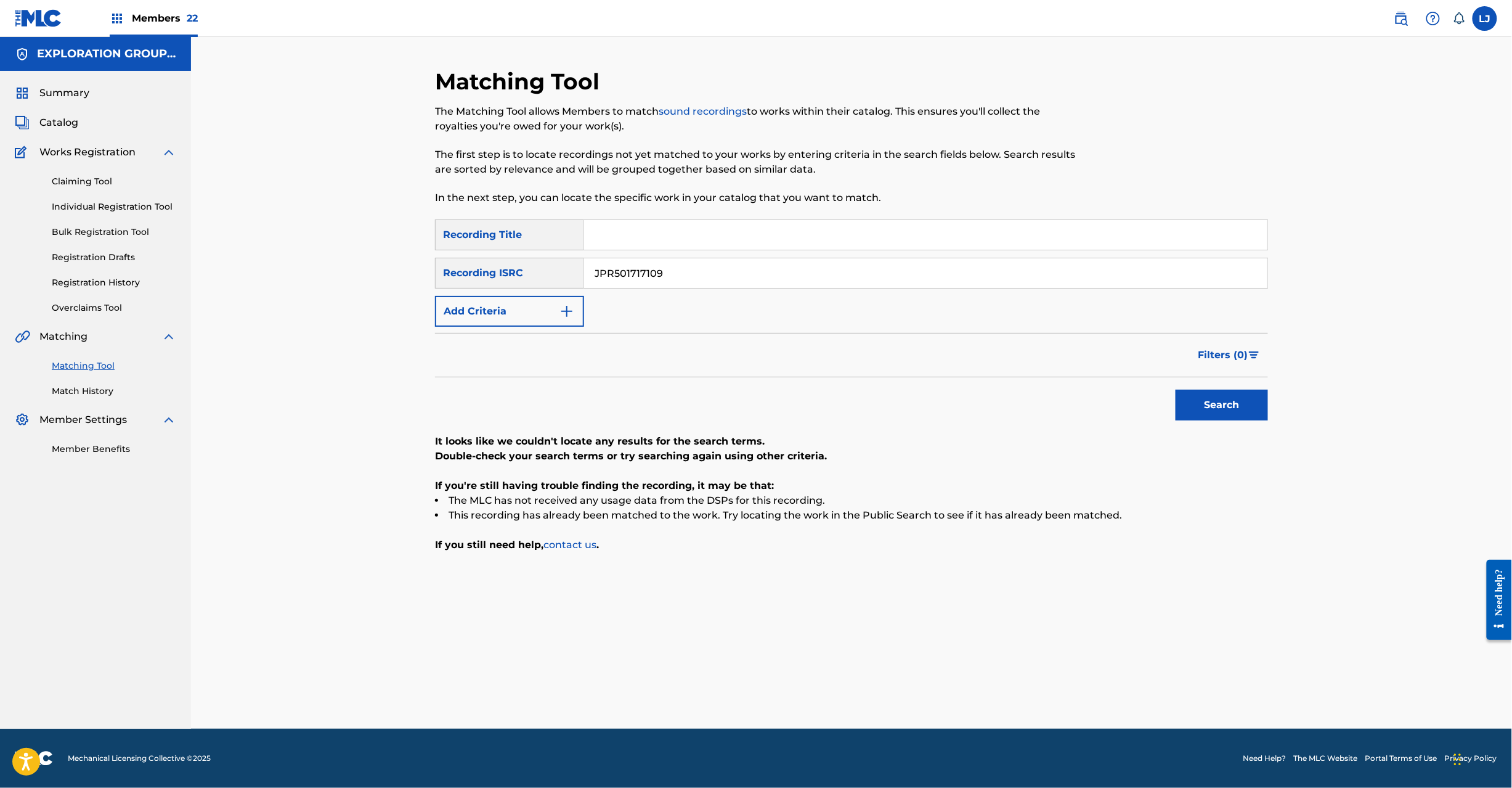
click at [661, 277] on input "JPR501717109" at bounding box center [926, 273] width 683 height 30
paste input "D101750288 | JPR501717109 | JPR501717106 | JPR501717104 | JPD101850204"
drag, startPoint x: 747, startPoint y: 277, endPoint x: 336, endPoint y: 313, distance: 412.6
click at [245, 313] on div "Matching Tool The Matching Tool allows Members to match sound recordings to wor…" at bounding box center [851, 383] width 1321 height 692
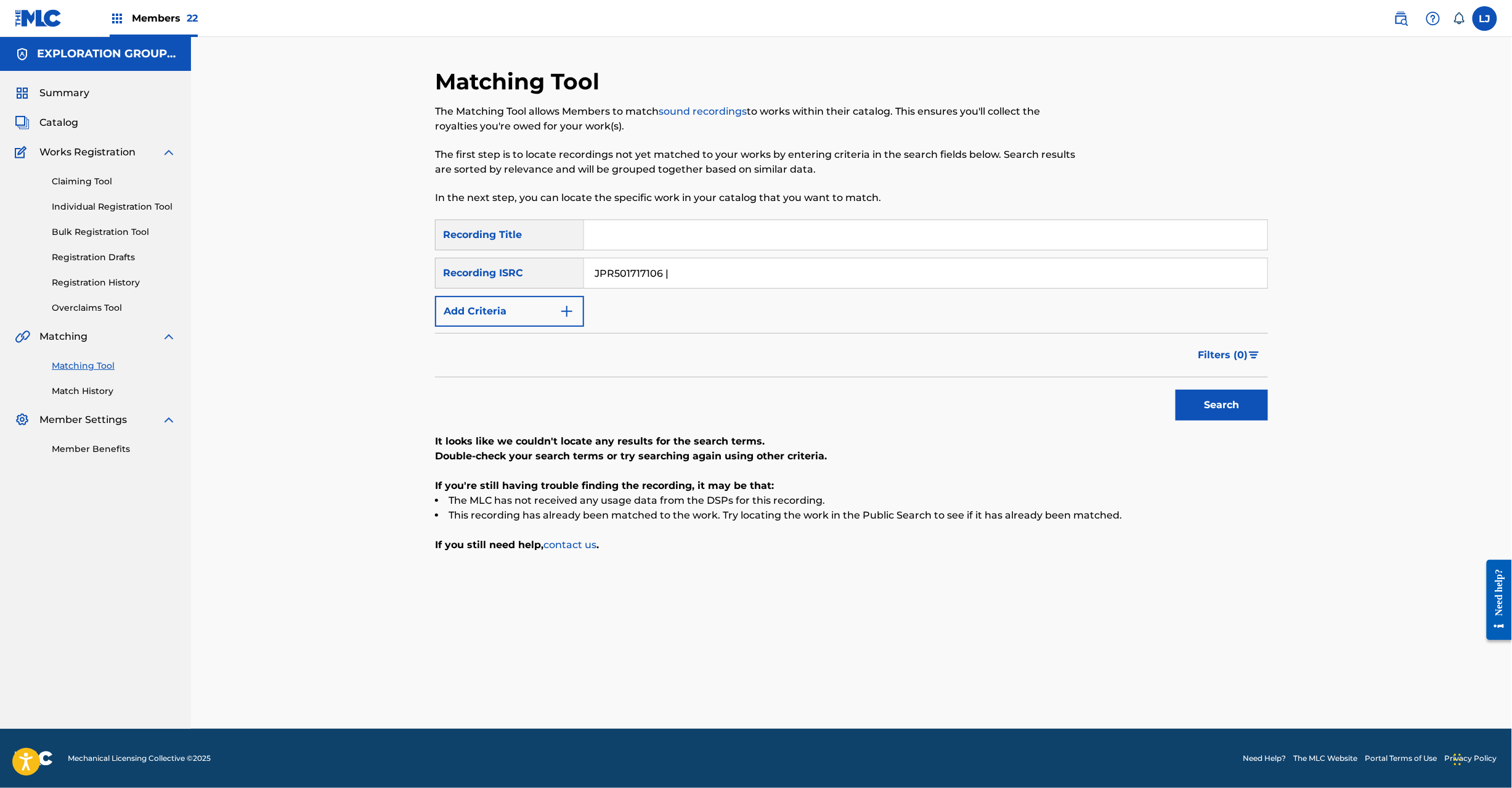
drag, startPoint x: 673, startPoint y: 279, endPoint x: 1102, endPoint y: 279, distance: 429.0
click at [1097, 279] on input "JPR501717106 |" at bounding box center [926, 273] width 683 height 30
click at [1235, 407] on button "Search" at bounding box center [1222, 404] width 92 height 30
click at [659, 273] on input "JPR501717106" at bounding box center [926, 273] width 683 height 30
drag, startPoint x: 659, startPoint y: 273, endPoint x: 693, endPoint y: 287, distance: 36.8
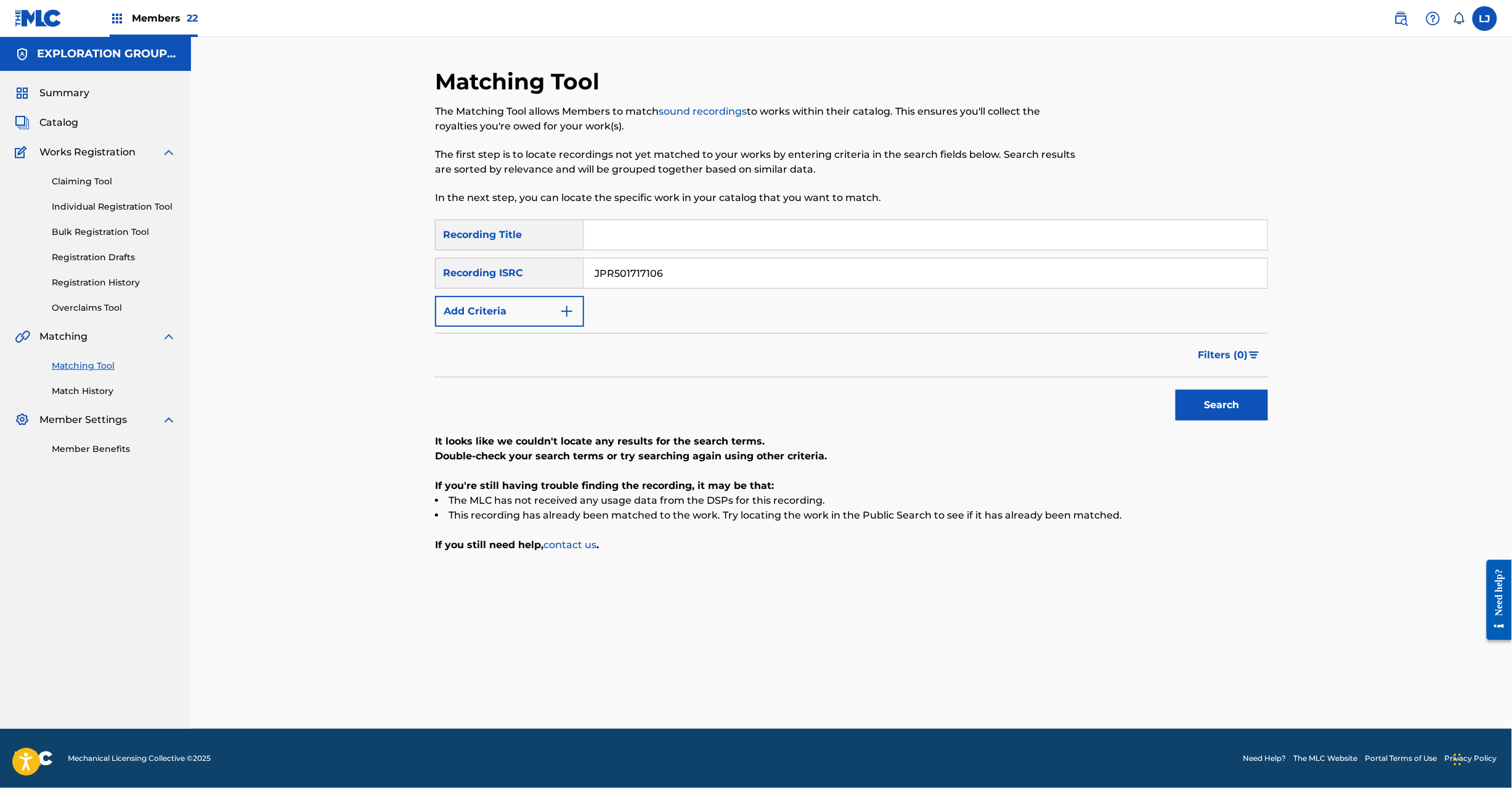
click at [658, 275] on input "JPR501717106" at bounding box center [926, 273] width 683 height 30
paste input "D101750288 | JPR501717109 | JPR501717106 | JPR501717104 | JPD101850204"
drag, startPoint x: 826, startPoint y: 273, endPoint x: 393, endPoint y: 269, distance: 433.0
click at [338, 271] on div "Matching Tool The Matching Tool allows Members to match sound recordings to wor…" at bounding box center [851, 383] width 1321 height 692
click at [664, 275] on input "JPR501717104 | JPD101850204" at bounding box center [926, 273] width 683 height 30
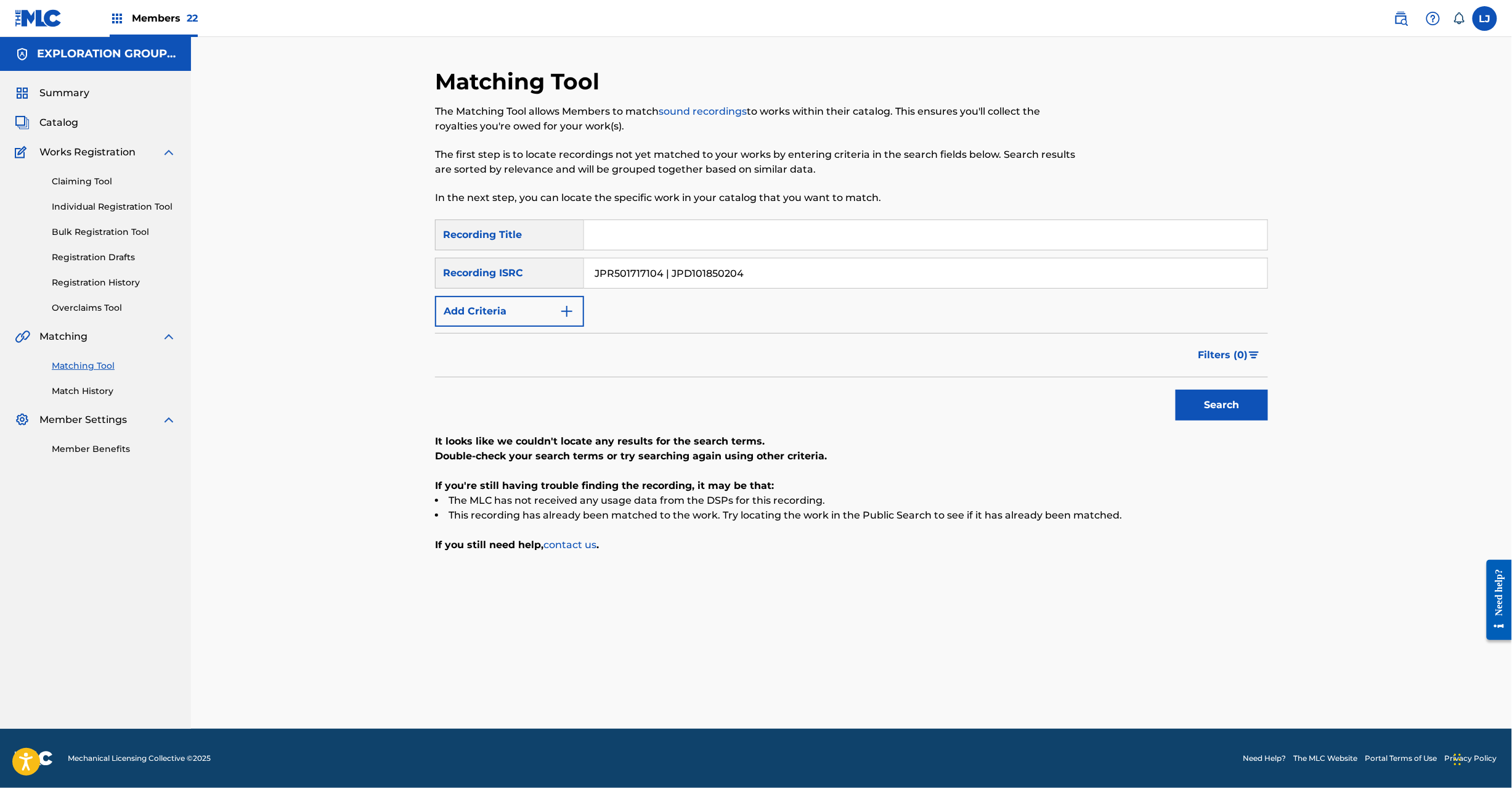
click at [661, 270] on input "JPR501717104 | JPD101850204" at bounding box center [926, 273] width 683 height 30
drag, startPoint x: 665, startPoint y: 269, endPoint x: 1046, endPoint y: 254, distance: 381.3
click at [1043, 253] on div "SearchWithCriteria1117da6b-441f-4c1c-a9e2-d5cb460b34c5 Recording Title SearchWi…" at bounding box center [851, 273] width 833 height 107
click at [1216, 411] on button "Search" at bounding box center [1222, 404] width 92 height 30
click at [727, 277] on input "JPR501717104" at bounding box center [926, 273] width 683 height 30
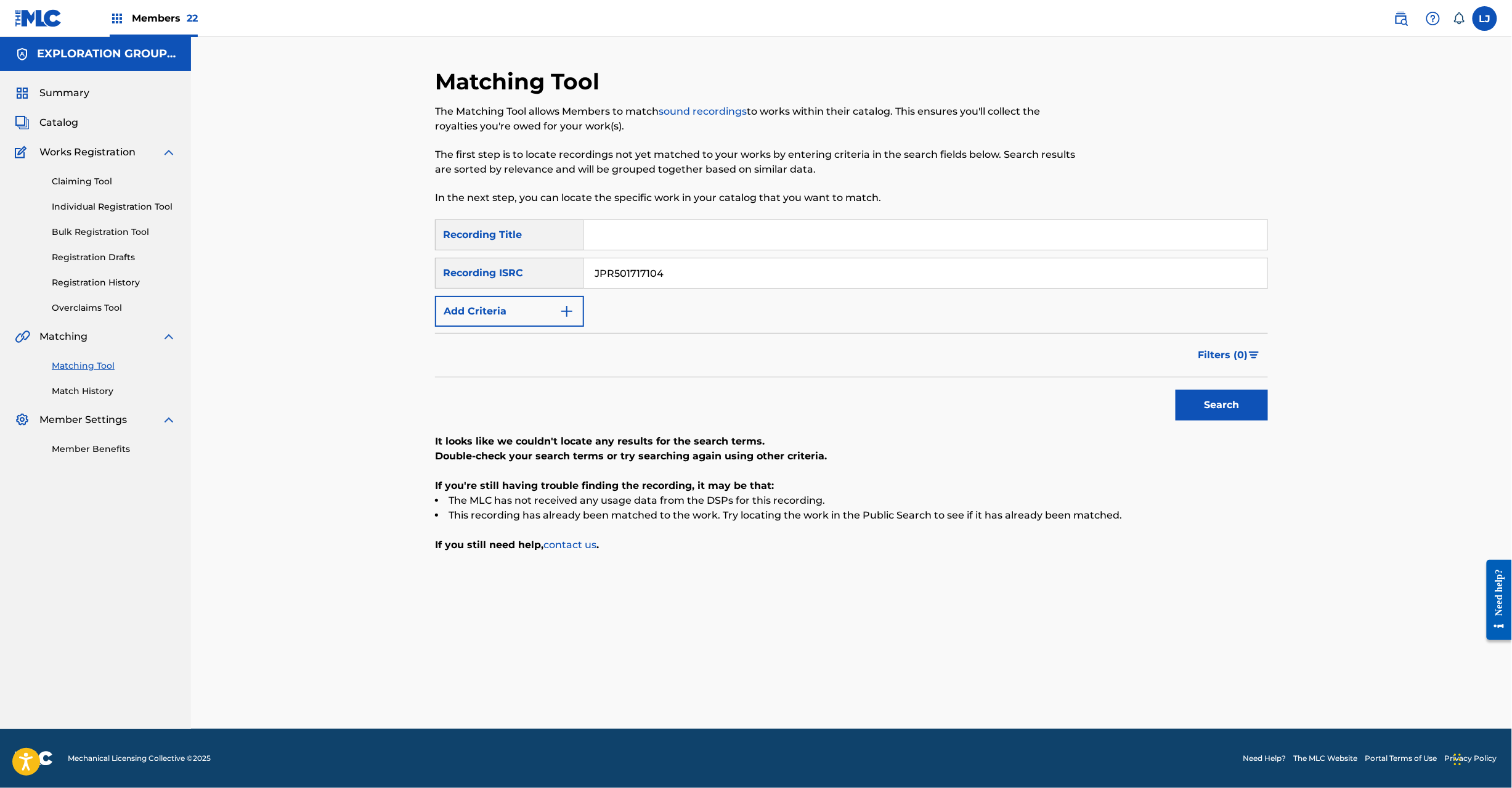
click at [727, 277] on input "JPR501717104" at bounding box center [926, 273] width 683 height 30
paste input "JPD101750288 | JPR501717109 | JPR501717106 | JPR501717104 | JPD101850204"
click at [727, 277] on input "JPR501717104JPD101750288 | JPR501717109 | JPR501717106 | JPR501717104 | JPD1018…" at bounding box center [926, 273] width 683 height 30
paste input "Search Form"
drag, startPoint x: 901, startPoint y: 271, endPoint x: 267, endPoint y: 302, distance: 634.8
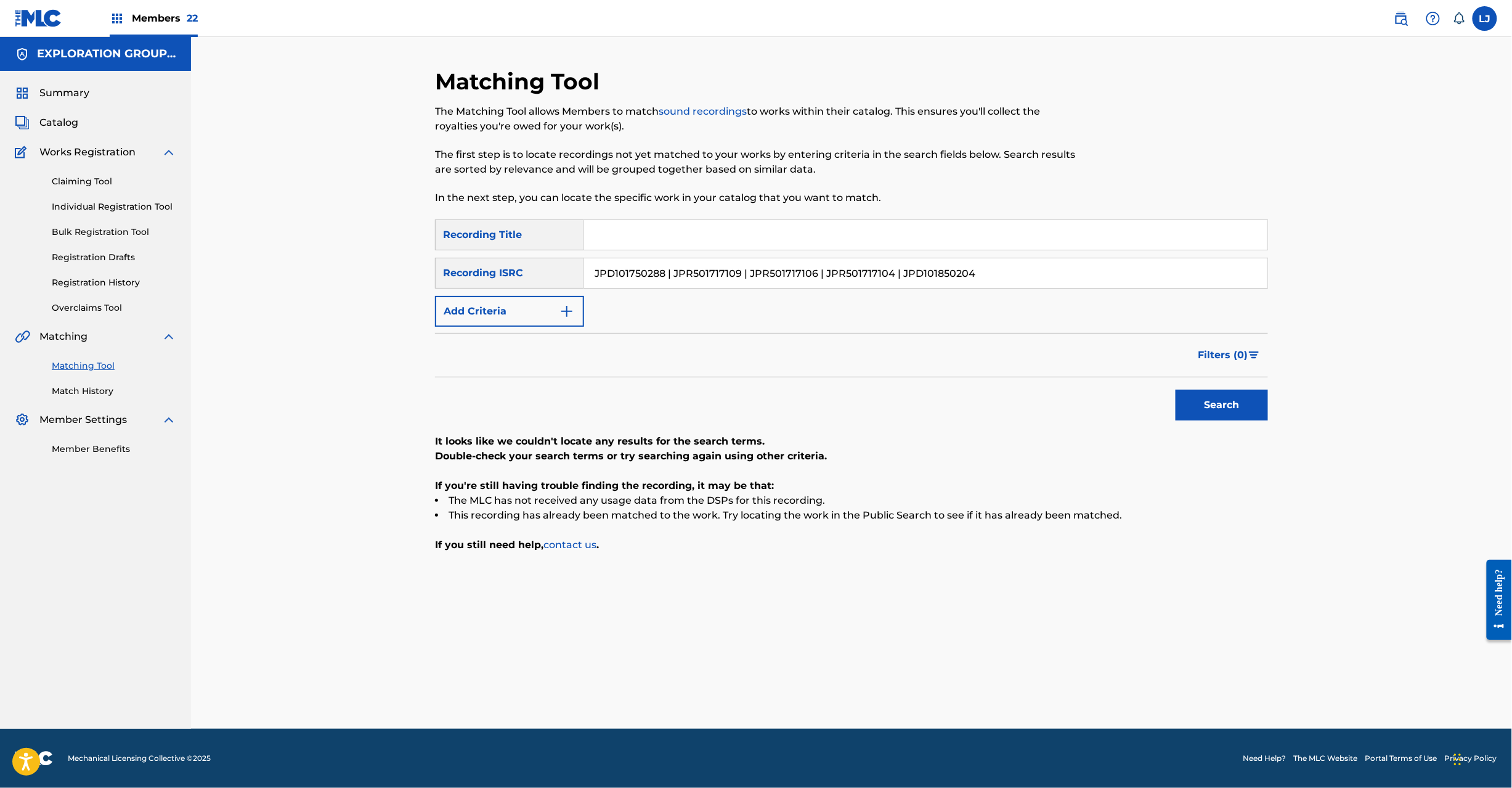
click at [267, 302] on div "Matching Tool The Matching Tool allows Members to match sound recordings to wor…" at bounding box center [851, 383] width 1321 height 692
click at [1229, 396] on button "Search" at bounding box center [1222, 404] width 92 height 30
click at [731, 251] on div "SearchWithCriteria1117da6b-441f-4c1c-a9e2-d5cb460b34c5 Recording Title SearchWi…" at bounding box center [851, 273] width 833 height 107
drag, startPoint x: 731, startPoint y: 251, endPoint x: 718, endPoint y: 272, distance: 24.7
click at [731, 258] on div "SearchWithCriteria1117da6b-441f-4c1c-a9e2-d5cb460b34c5 Recording Title SearchWi…" at bounding box center [851, 273] width 833 height 107
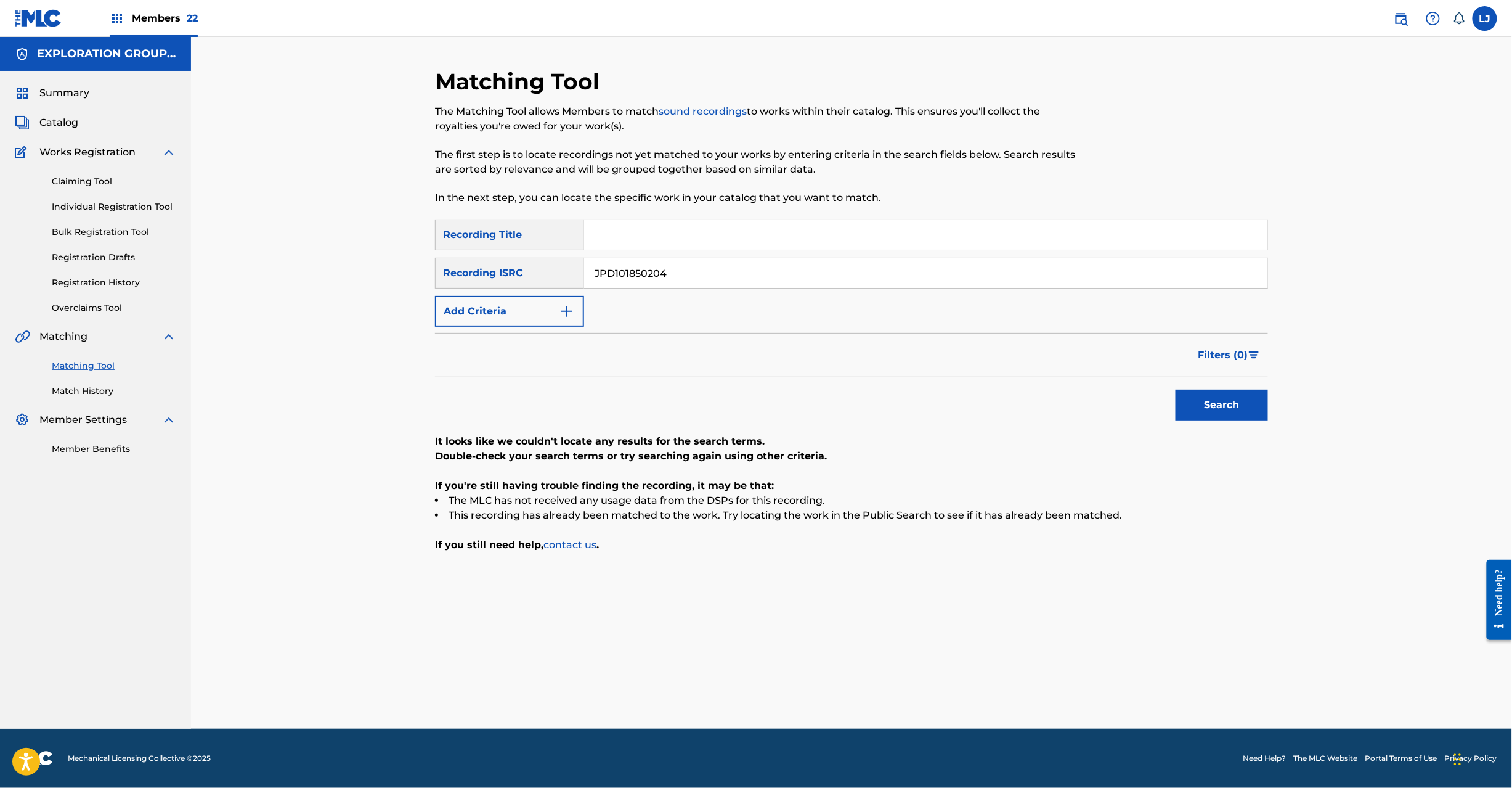
click at [718, 272] on input "JPD101850204" at bounding box center [926, 273] width 683 height 30
paste input "650716"
click at [718, 272] on input "JPD101650716" at bounding box center [926, 273] width 683 height 30
type input "JPD101650716"
click at [1245, 405] on button "Search" at bounding box center [1222, 404] width 92 height 30
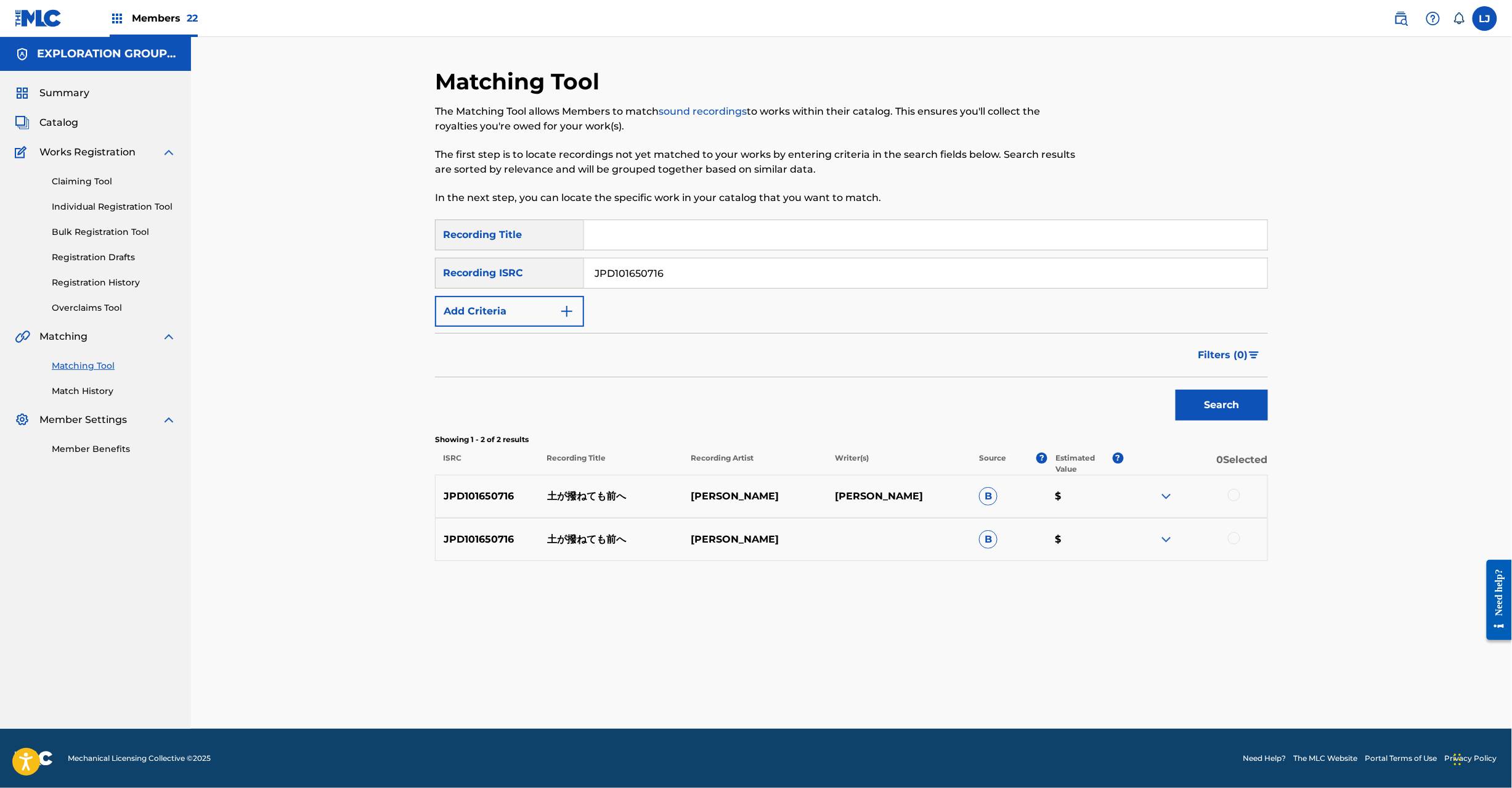
click at [1235, 495] on div at bounding box center [1234, 495] width 12 height 12
click at [1236, 535] on div at bounding box center [1234, 538] width 12 height 12
click at [873, 701] on button "Match 2 Groups" at bounding box center [866, 686] width 136 height 30
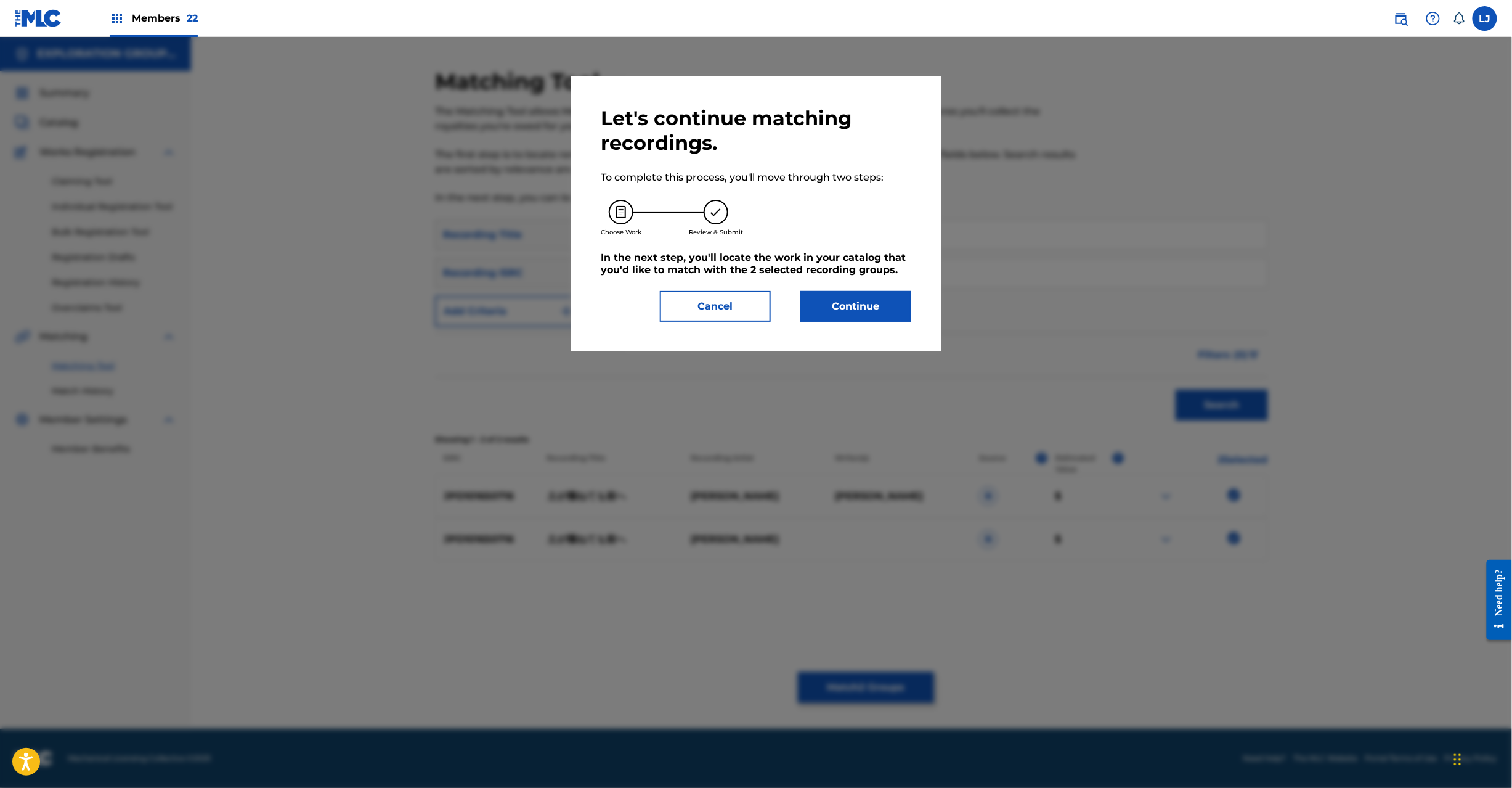
click at [839, 305] on button "Continue" at bounding box center [856, 306] width 111 height 30
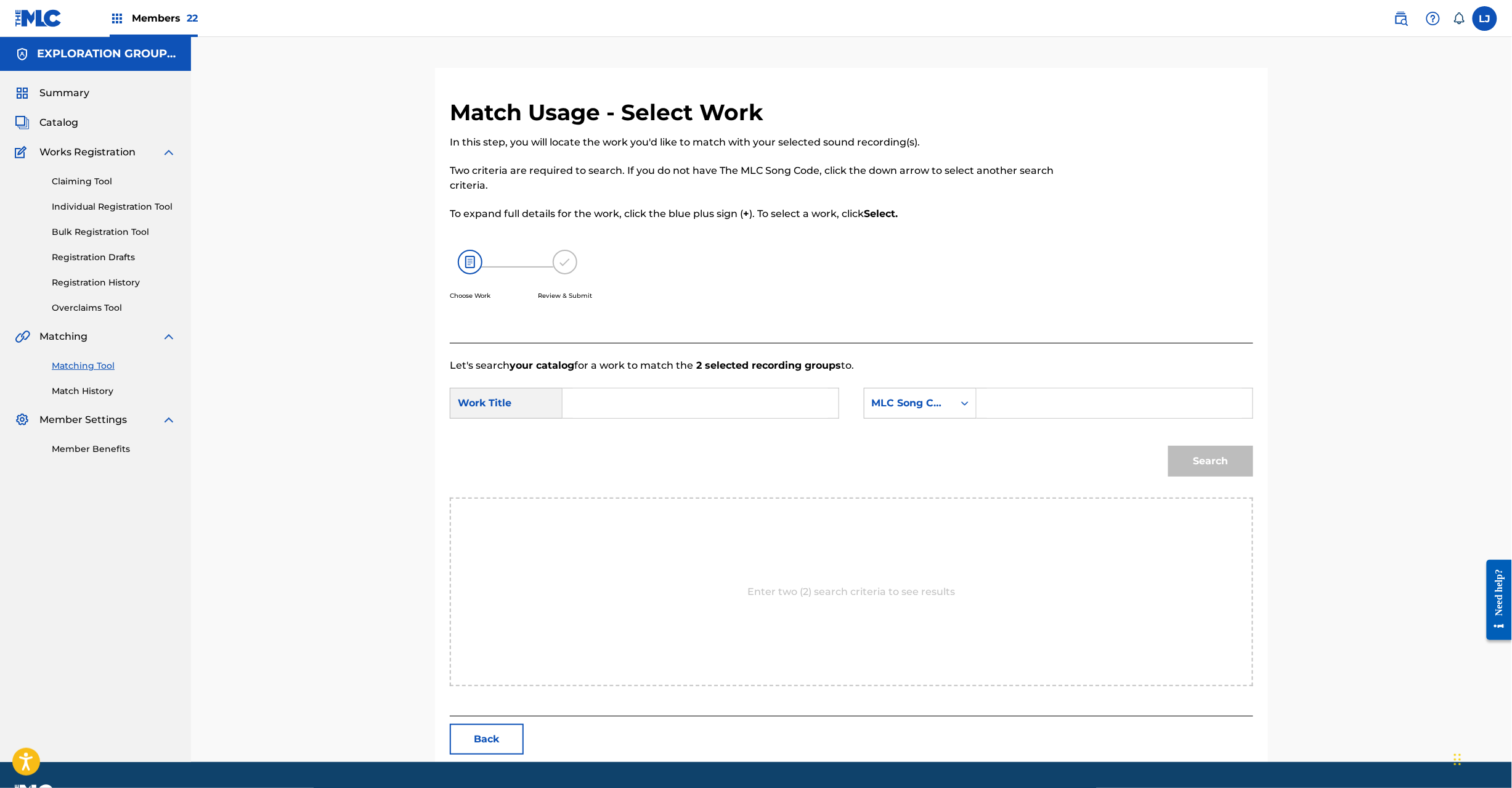
click at [614, 403] on input "Search Form" at bounding box center [701, 403] width 255 height 30
paste input "Tsuchiga Hanetemo Maee TX7JPC"
click at [732, 401] on input "Tsuchiga Hanetemo Maee TX7JPC" at bounding box center [701, 403] width 255 height 30
click at [733, 401] on input "Tsuchiga Hanetemo Maee TX7JPC" at bounding box center [701, 403] width 255 height 30
click at [814, 398] on input "Tsuchiga Hanetemo Maee TX7JPC" at bounding box center [701, 403] width 255 height 30
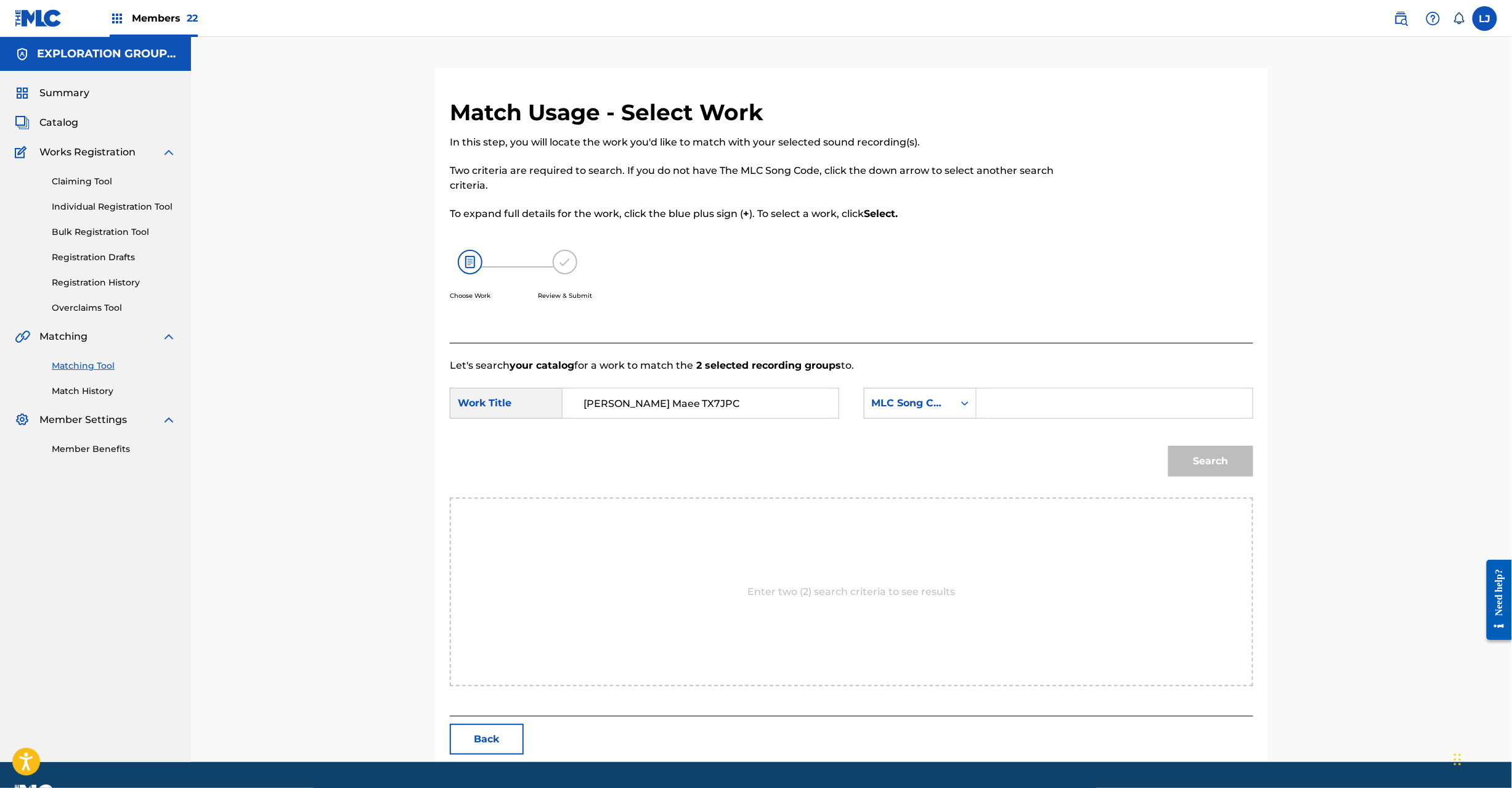
click at [814, 398] on input "Tsuchiga Hanetemo Maee TX7JPC" at bounding box center [701, 403] width 255 height 30
type input "Tsuchiga Hanetemo Maee"
click at [1064, 403] on input "Search Form" at bounding box center [1115, 403] width 255 height 30
paste input "TX7JPC"
type input "TX7JPC"
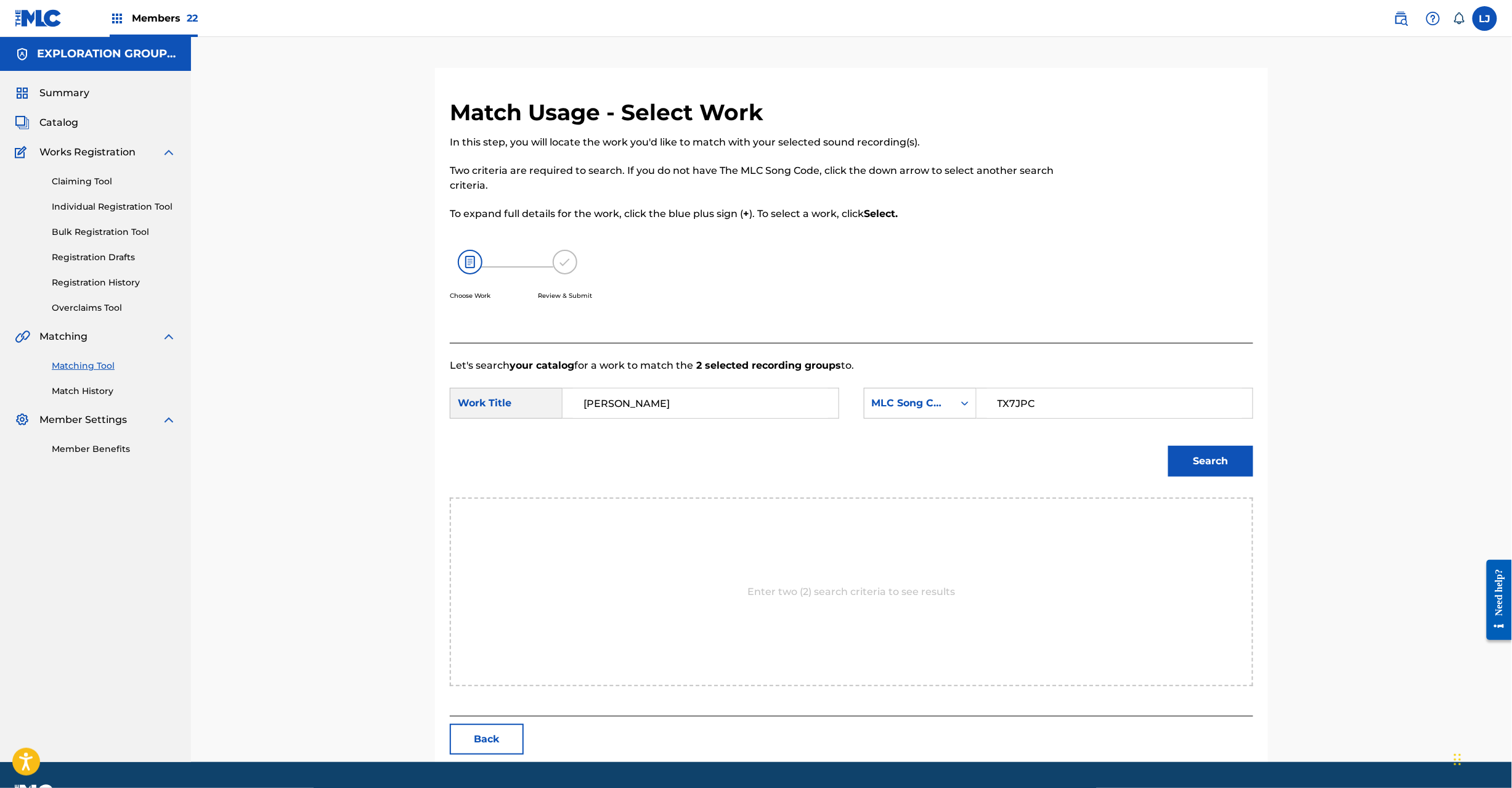
click at [1236, 447] on button "Search" at bounding box center [1211, 460] width 85 height 30
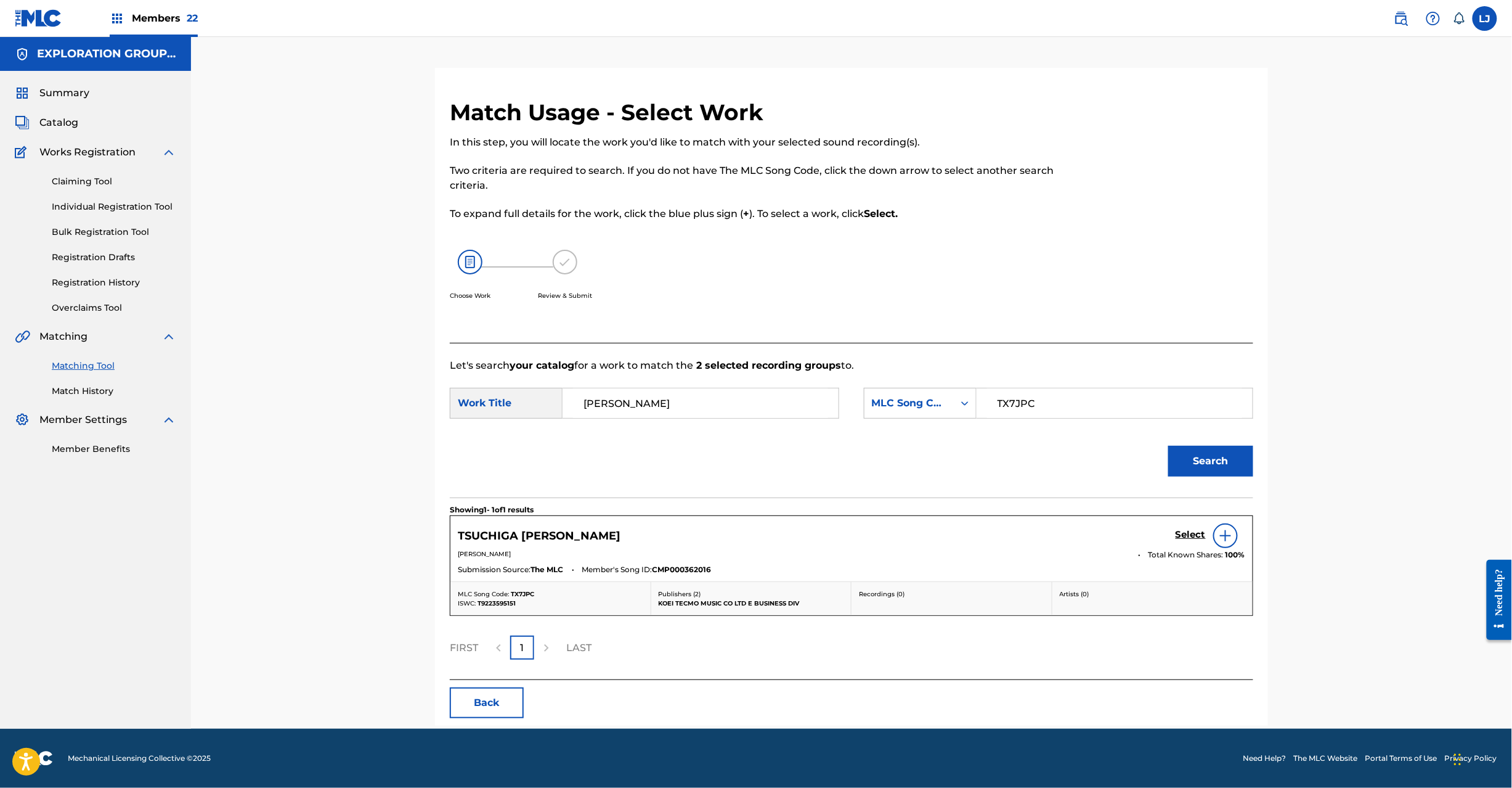
click at [1185, 536] on h5 "Select" at bounding box center [1191, 534] width 30 height 11
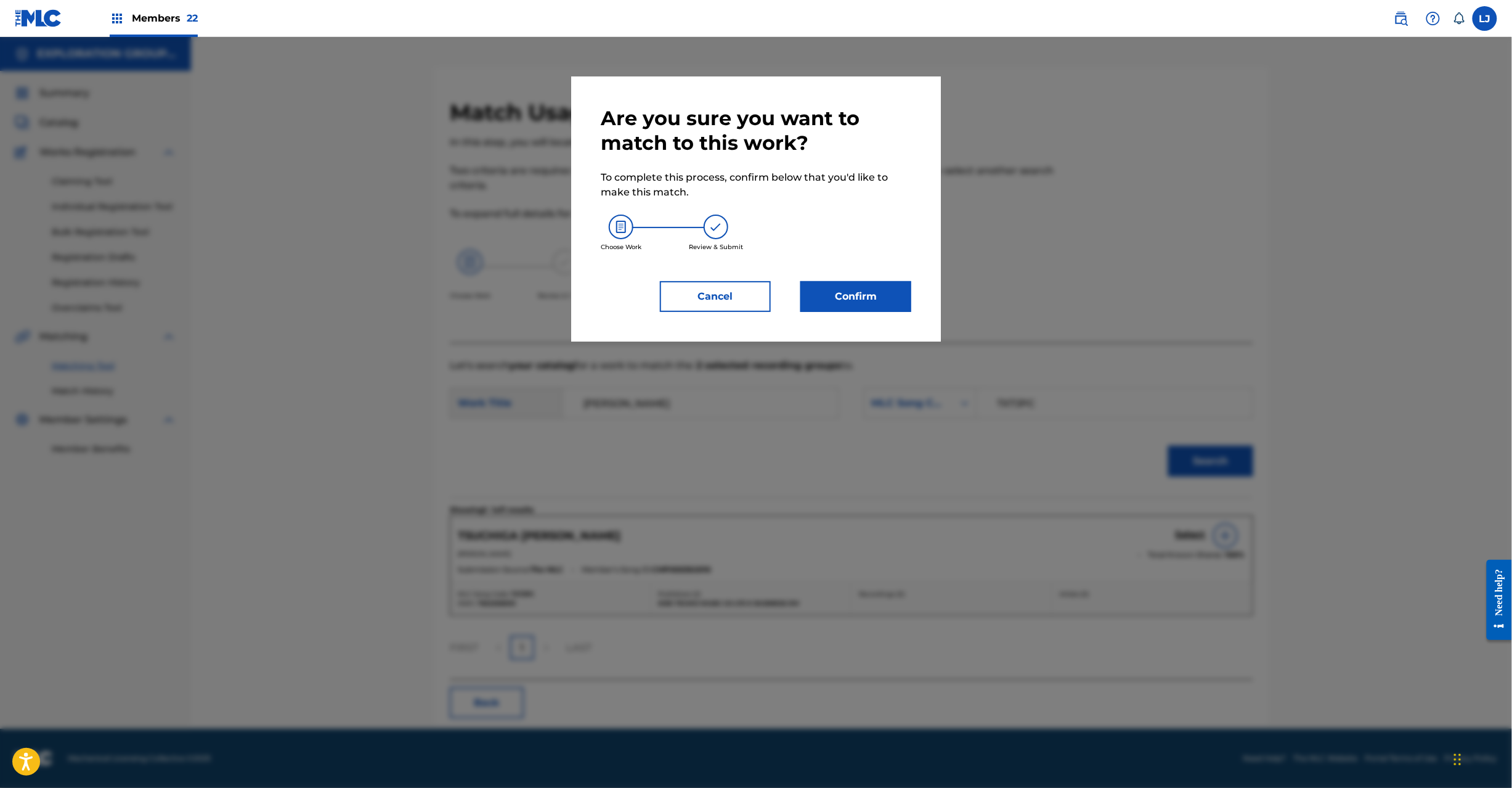
click at [879, 316] on div "Are you sure you want to match to this work? To complete this process, confirm …" at bounding box center [756, 209] width 370 height 265
click at [871, 307] on button "Confirm" at bounding box center [856, 296] width 111 height 30
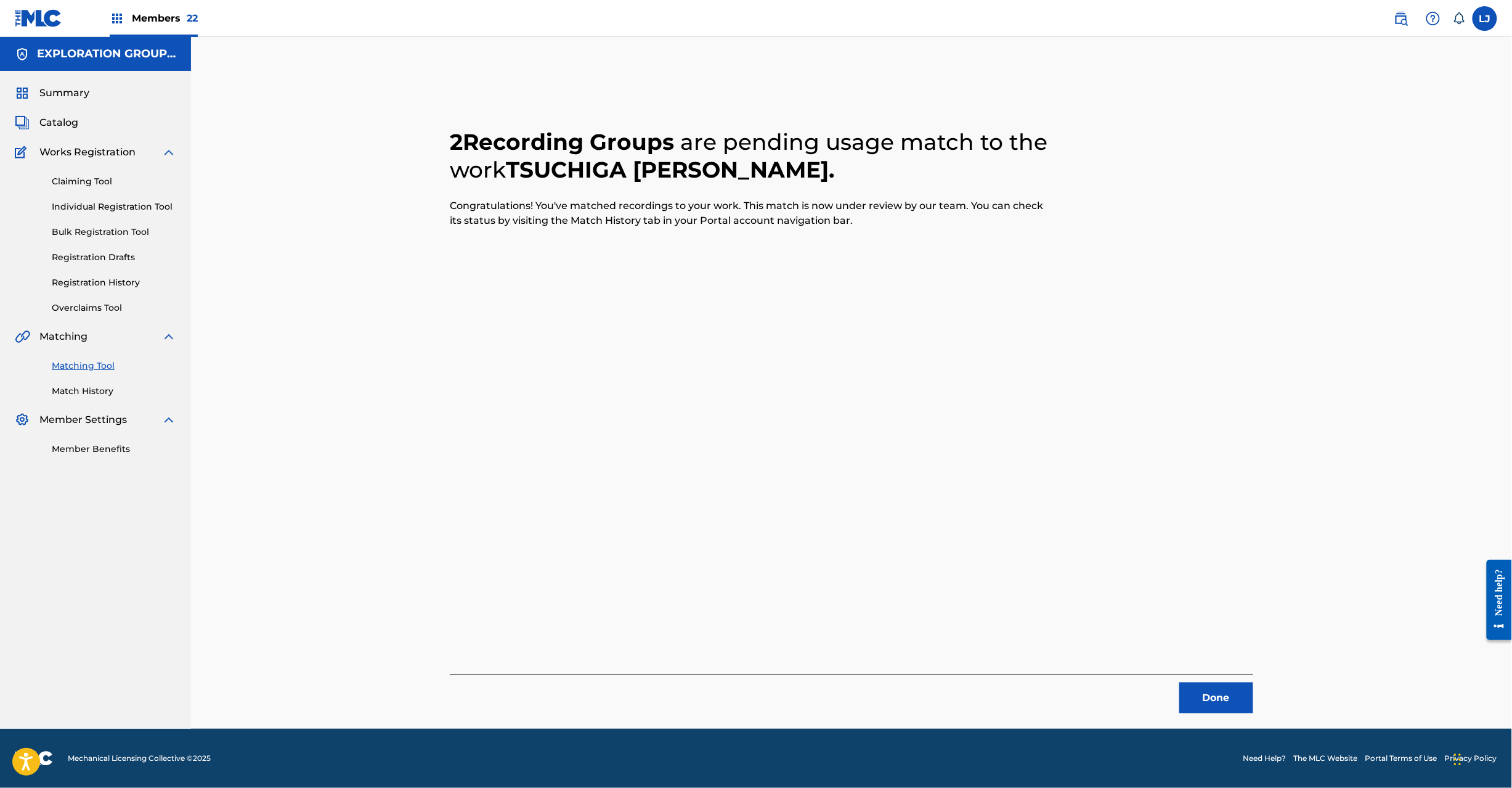
click at [1217, 713] on button "Done" at bounding box center [1216, 697] width 74 height 30
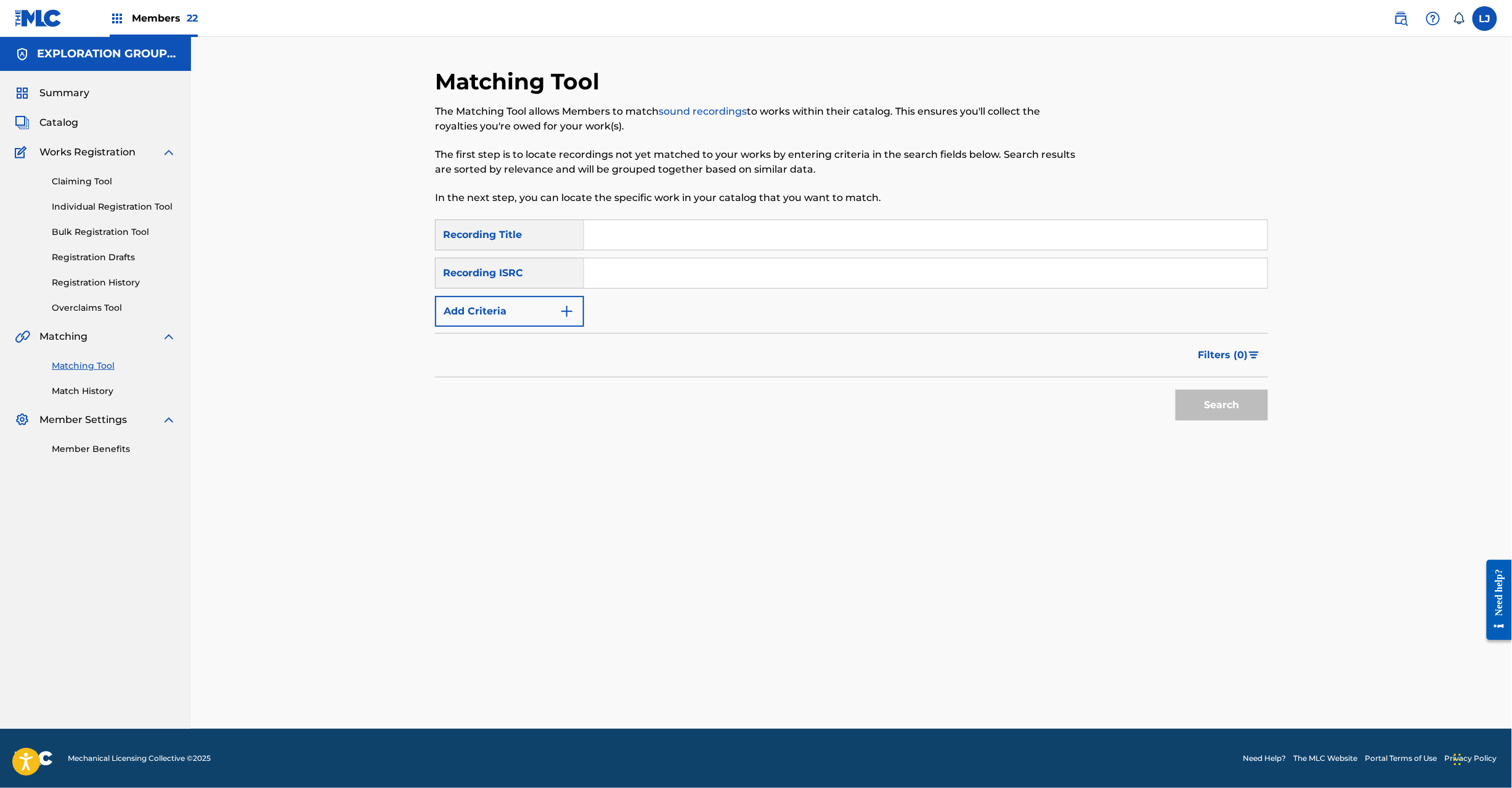
click at [617, 269] on input "Search Form" at bounding box center [926, 273] width 683 height 30
paste input "JPD100600417"
click at [1217, 417] on button "Search" at bounding box center [1222, 404] width 92 height 30
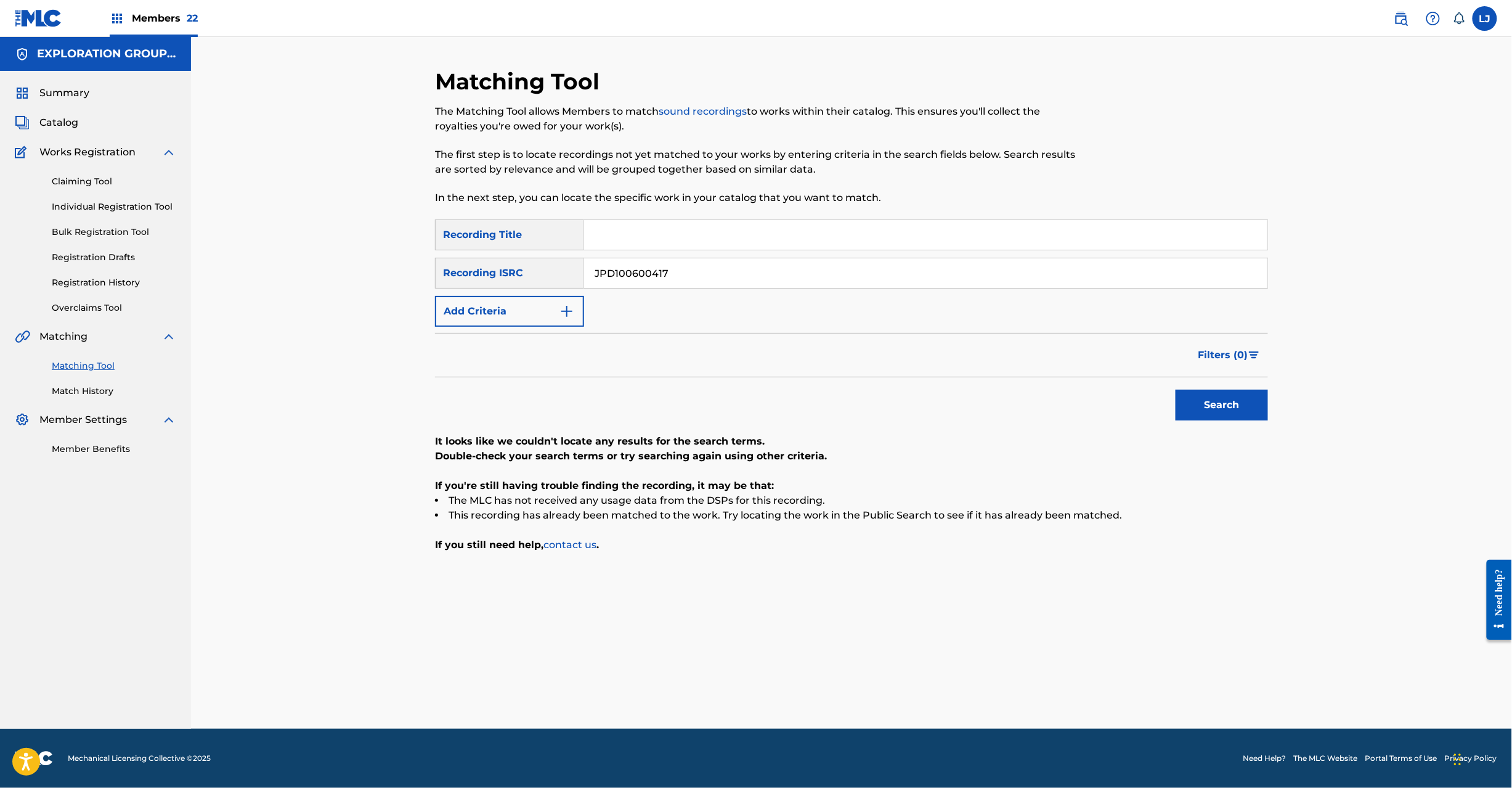
click at [651, 276] on input "JPD100600417" at bounding box center [926, 273] width 683 height 30
paste input "6"
click at [1229, 394] on button "Search" at bounding box center [1222, 404] width 92 height 30
click at [610, 249] on div "Search Form" at bounding box center [927, 235] width 684 height 30
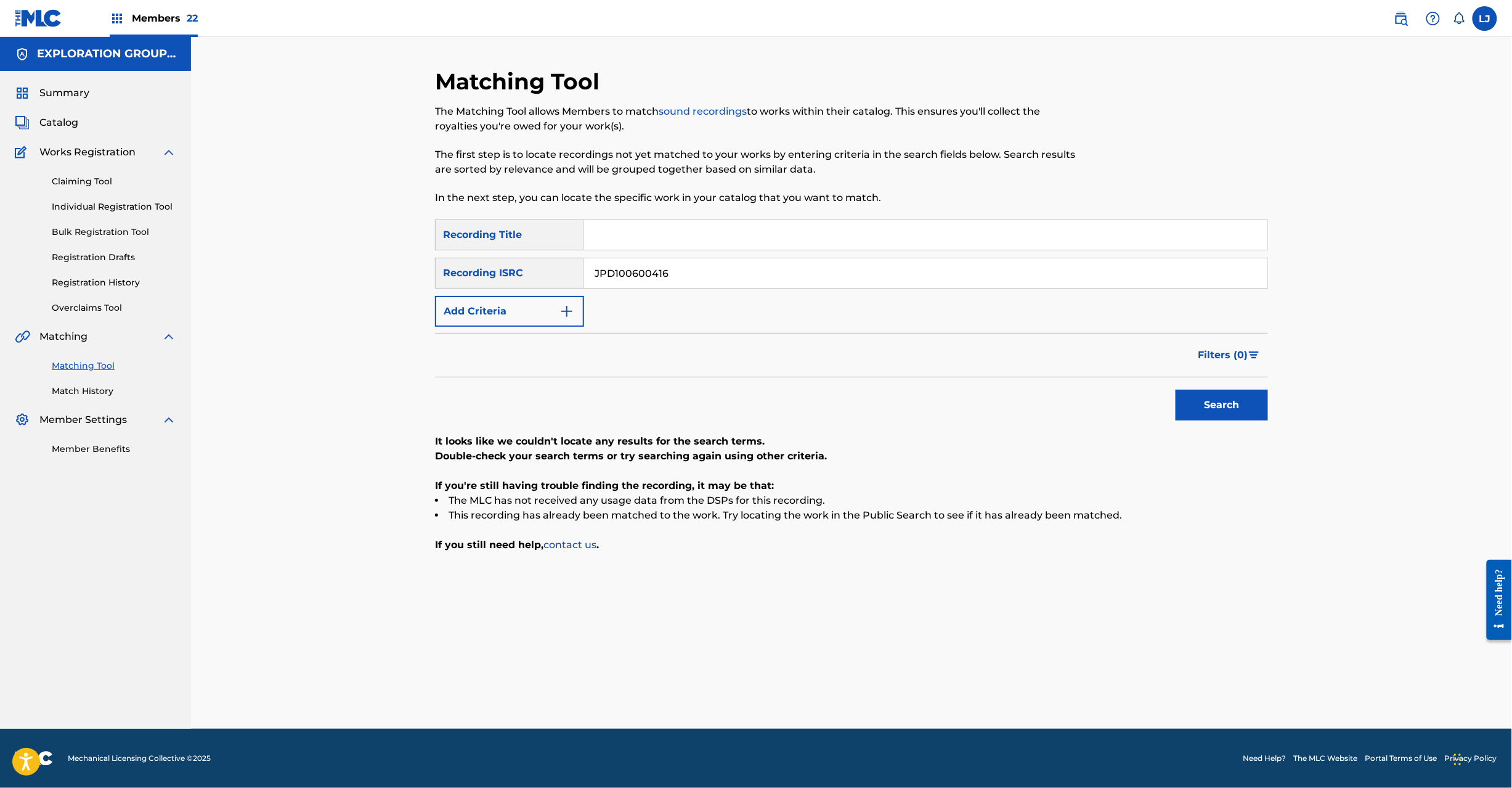
drag, startPoint x: 610, startPoint y: 249, endPoint x: 614, endPoint y: 262, distance: 13.6
click at [612, 256] on div "SearchWithCriteria1117da6b-441f-4c1c-a9e2-d5cb460b34c5 Recording Title SearchWi…" at bounding box center [851, 273] width 833 height 107
click at [617, 270] on input "JPD100600416" at bounding box center [926, 273] width 683 height 30
paste input "1600526 | JPD101700150"
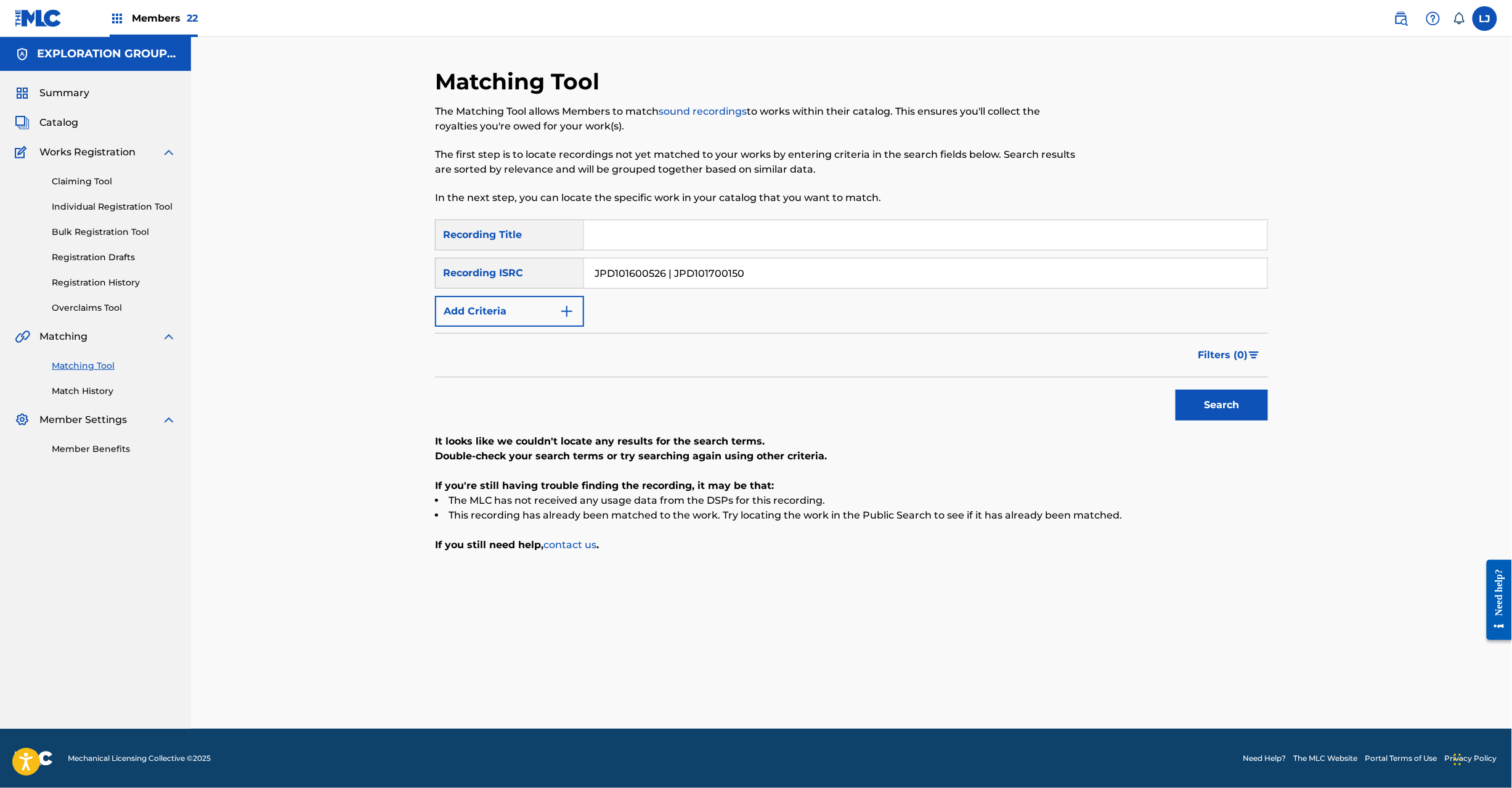
drag, startPoint x: 671, startPoint y: 274, endPoint x: 1138, endPoint y: 271, distance: 467.0
click at [1138, 271] on input "JPD101600526 | JPD101700150" at bounding box center [926, 273] width 683 height 30
type input "JPD101600526"
drag, startPoint x: 1330, startPoint y: 419, endPoint x: 1226, endPoint y: 408, distance: 104.6
click at [1329, 419] on div "Matching Tool The Matching Tool allows Members to match sound recordings to wor…" at bounding box center [851, 383] width 1321 height 692
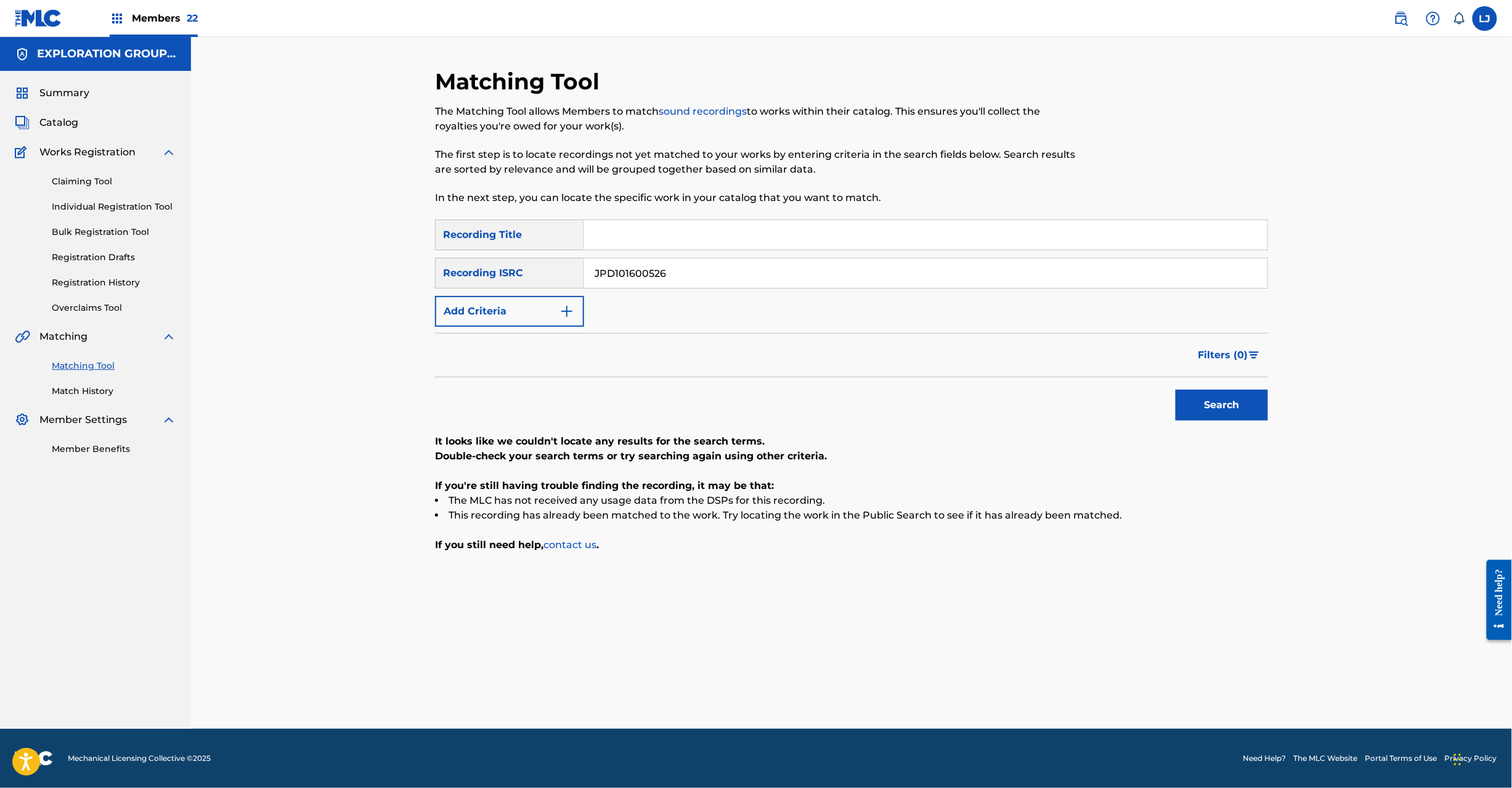
click at [1226, 408] on button "Search" at bounding box center [1222, 404] width 92 height 30
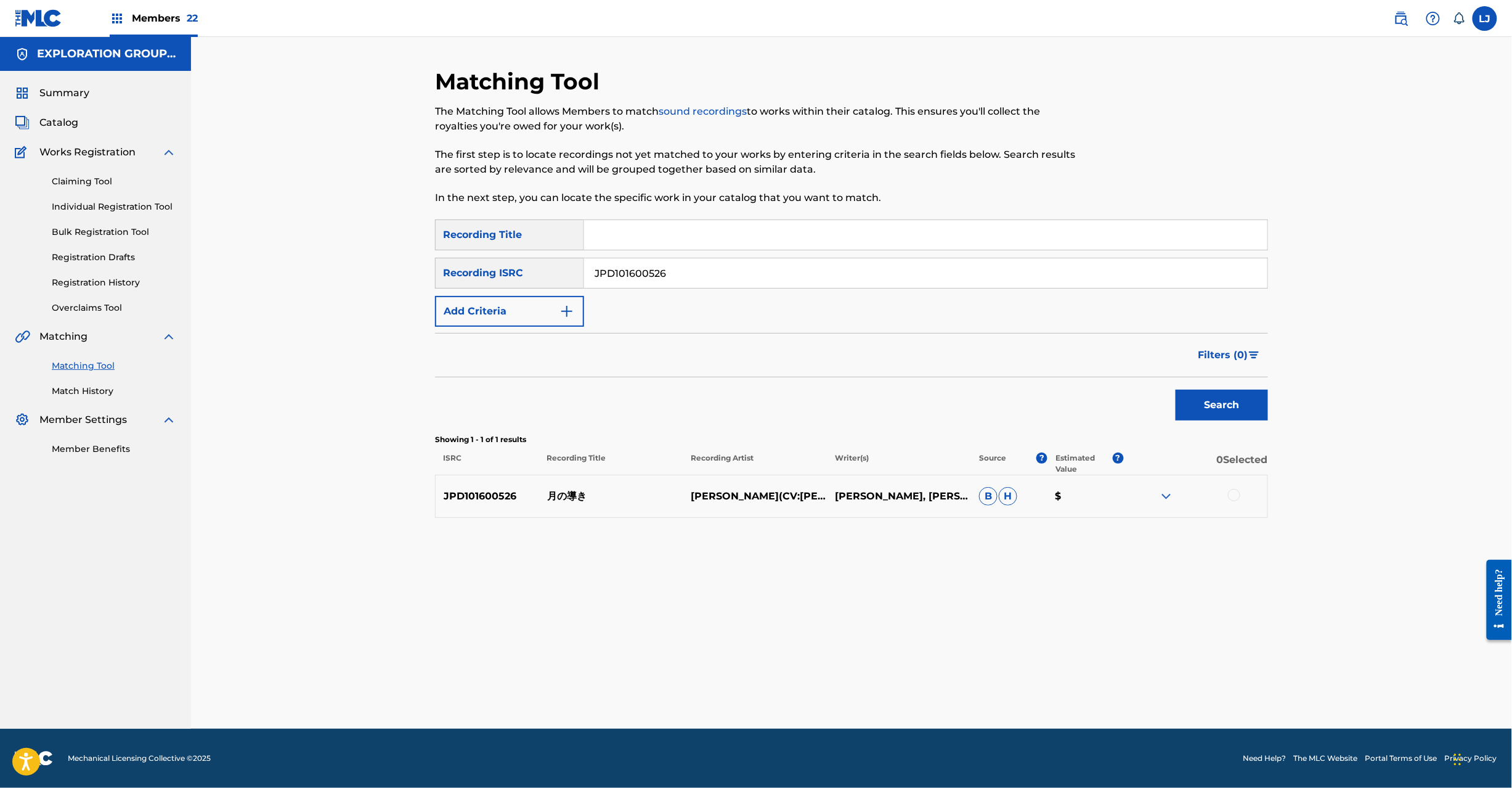
click at [646, 267] on input "JPD101600526" at bounding box center [926, 273] width 683 height 30
click at [568, 493] on p "月の導き" at bounding box center [611, 496] width 144 height 15
click at [570, 493] on p "月の導き" at bounding box center [611, 496] width 144 height 15
copy p "月の導き"
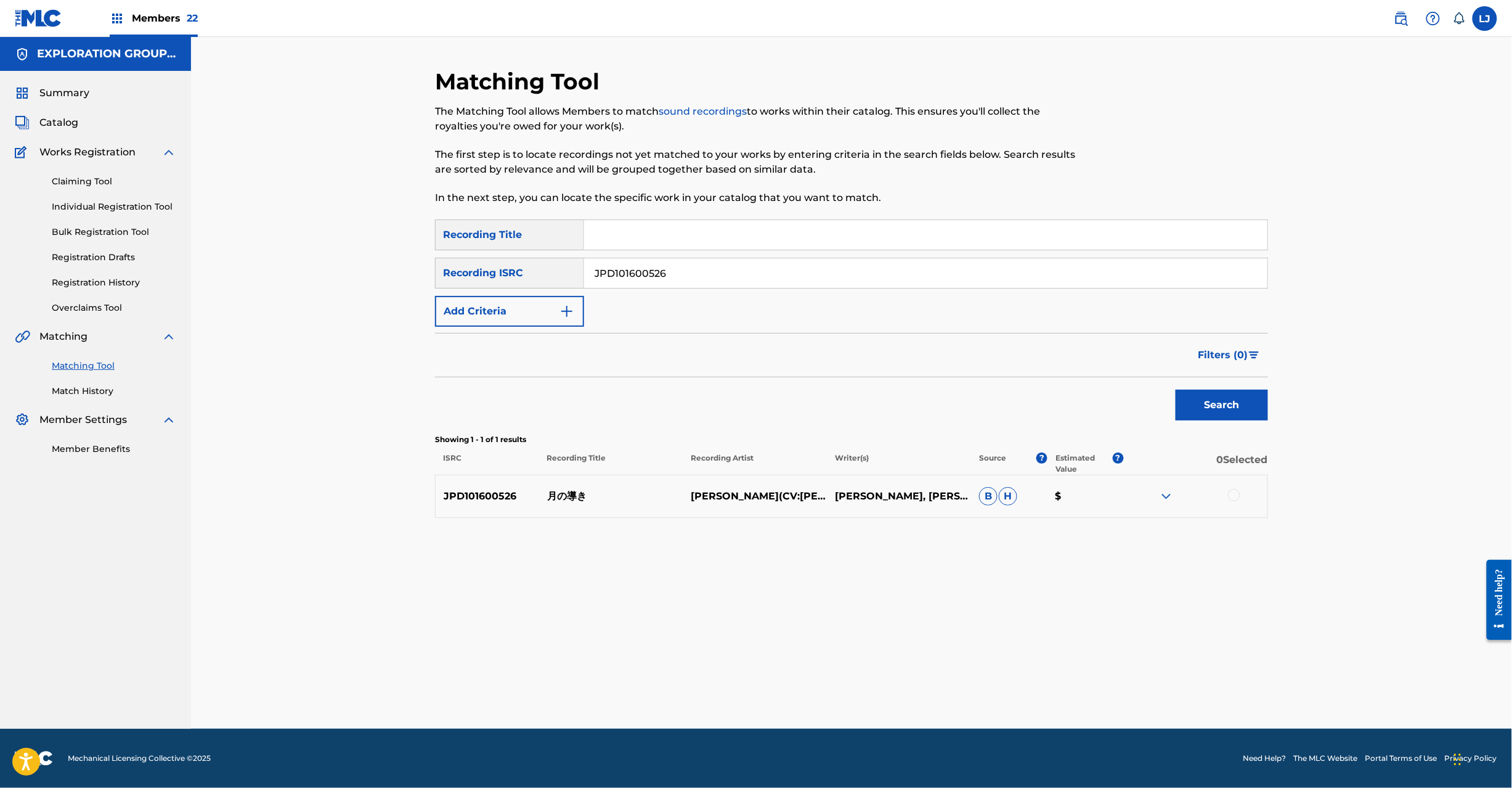
click at [1231, 499] on div at bounding box center [1234, 495] width 12 height 12
click at [850, 701] on button "Match 1 Group" at bounding box center [866, 686] width 136 height 30
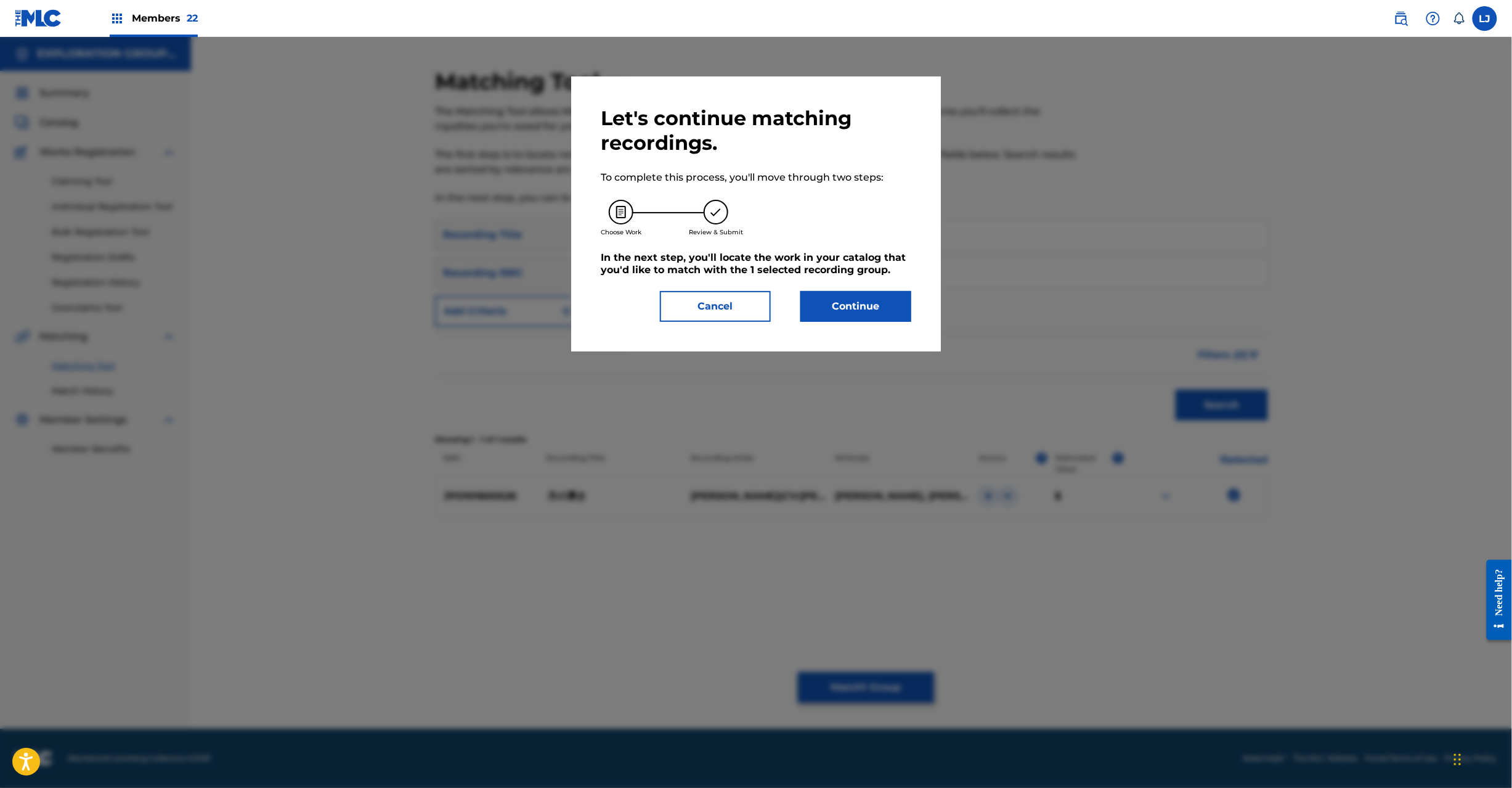
click at [802, 296] on button "Continue" at bounding box center [856, 306] width 111 height 30
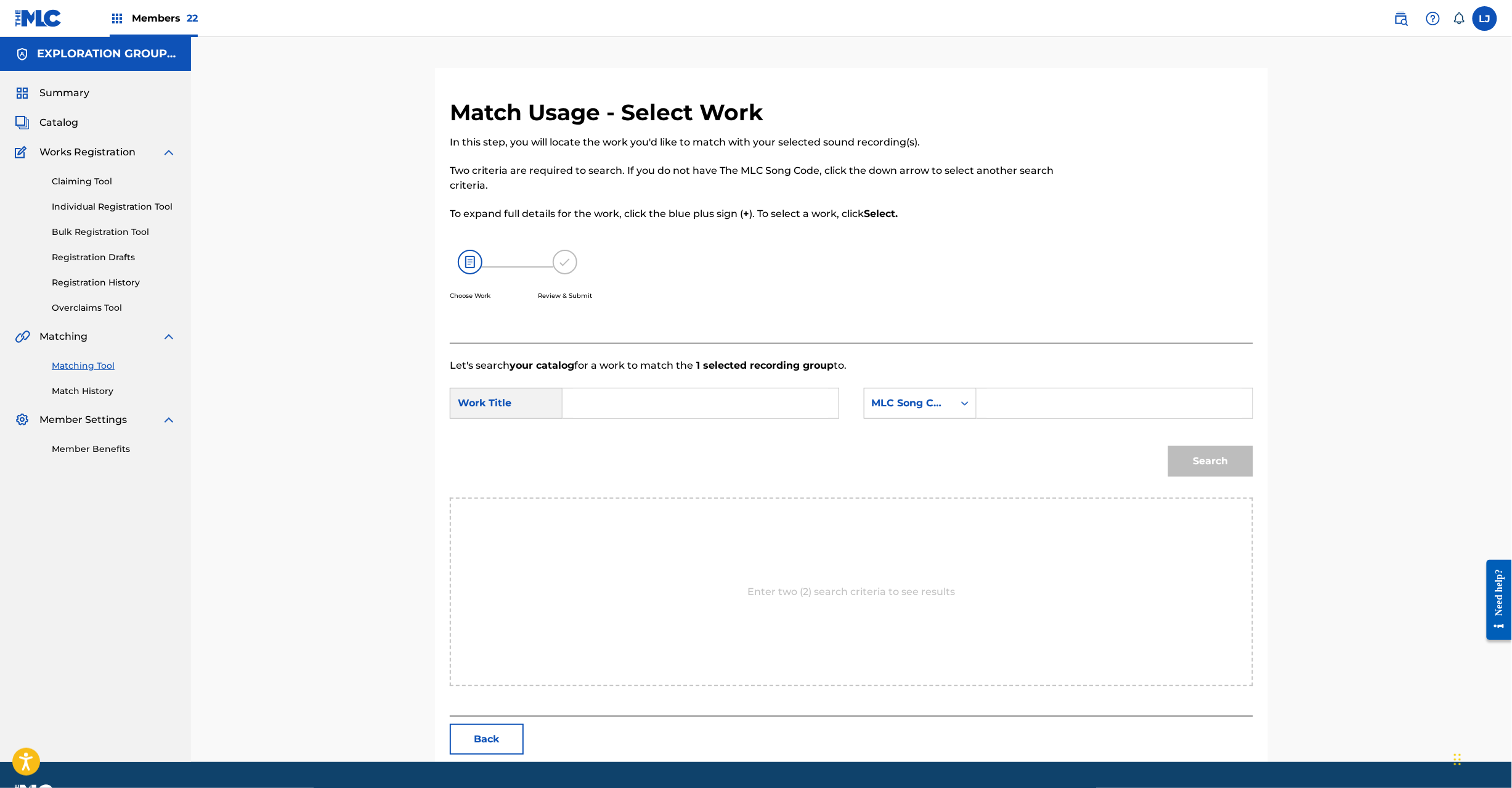
click at [627, 411] on input "Search Form" at bounding box center [701, 403] width 255 height 30
paste input "Tsukino Michibiki TX7JJP"
click at [743, 413] on input "Tsukino Michibiki TX7JJP" at bounding box center [701, 403] width 255 height 30
type input "Tsukino Michibiki"
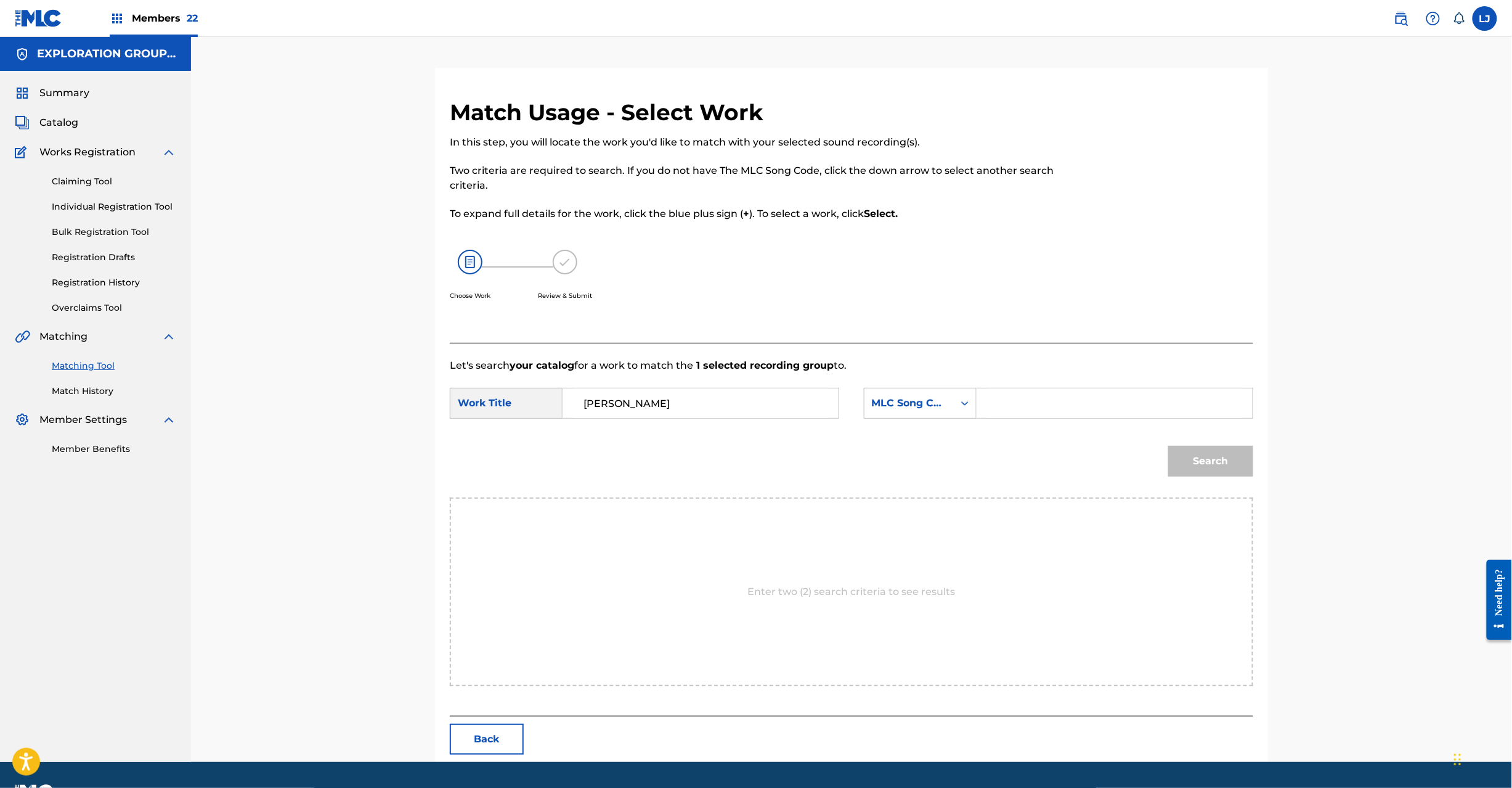
click at [1085, 415] on input "Search Form" at bounding box center [1115, 403] width 255 height 30
paste input "TX7JJP"
type input "TX7JJP"
click at [1183, 468] on button "Search" at bounding box center [1211, 460] width 85 height 30
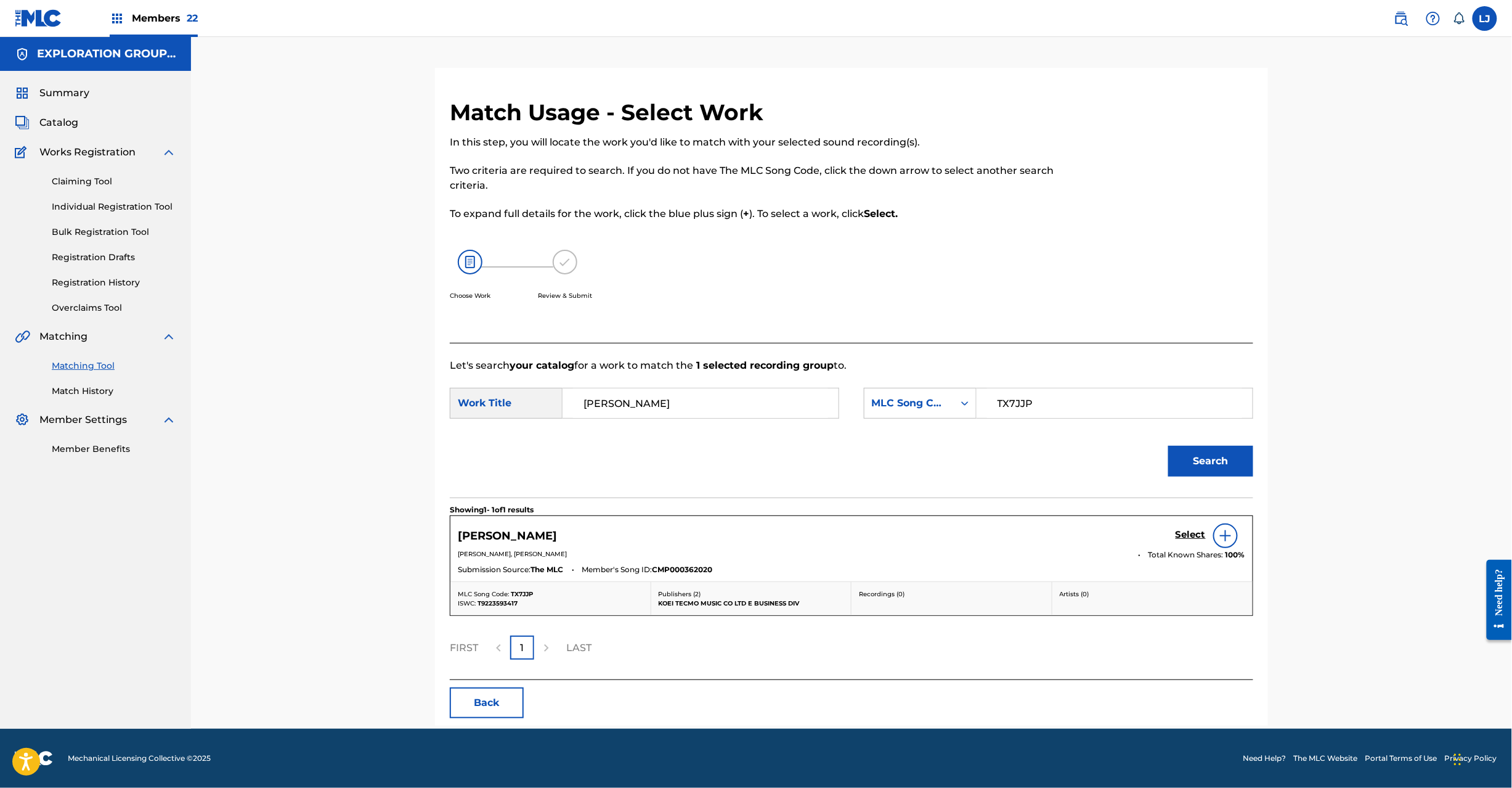
click at [1177, 531] on h5 "Select" at bounding box center [1191, 534] width 30 height 11
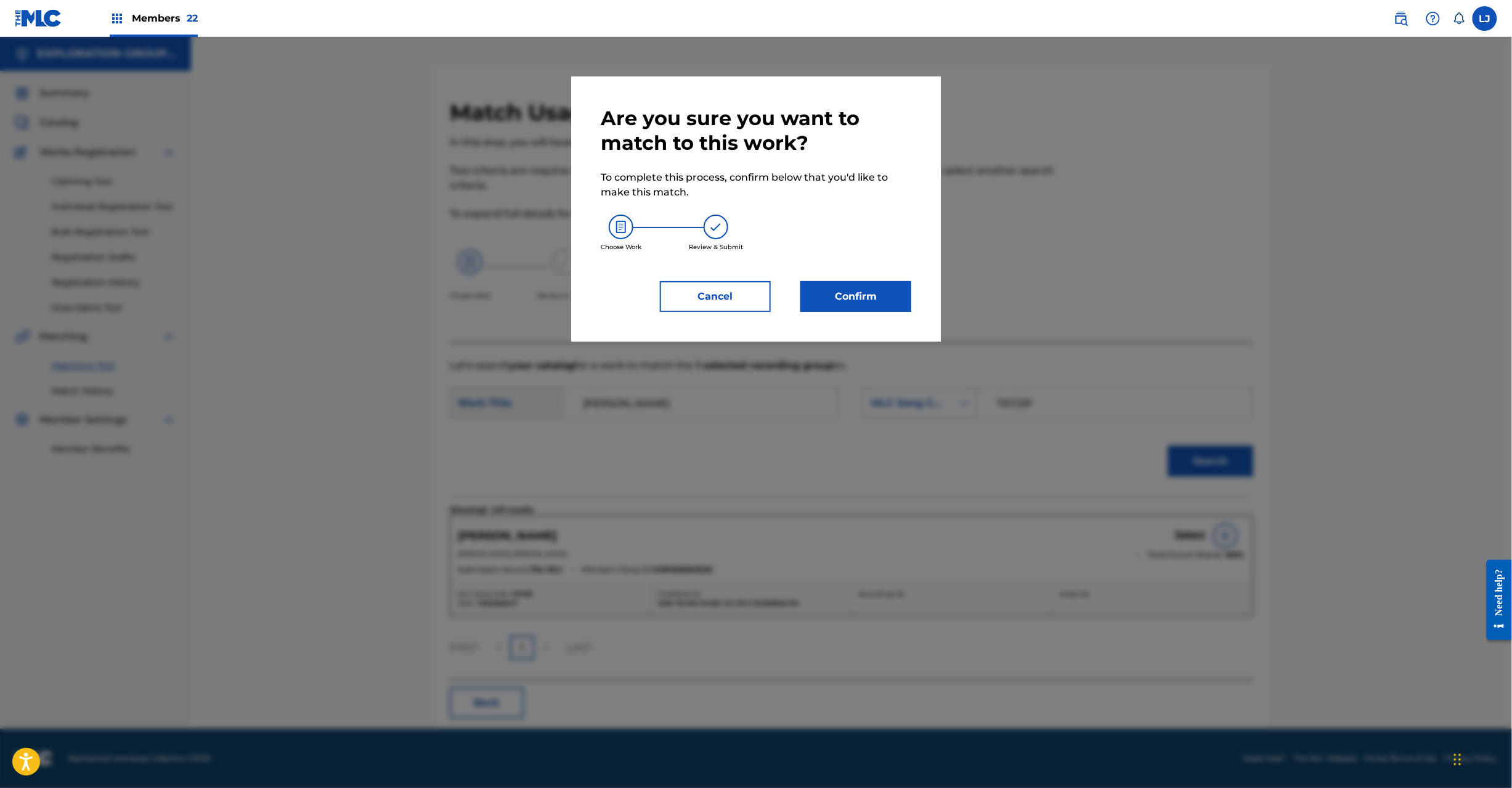
click at [906, 297] on button "Confirm" at bounding box center [856, 296] width 111 height 30
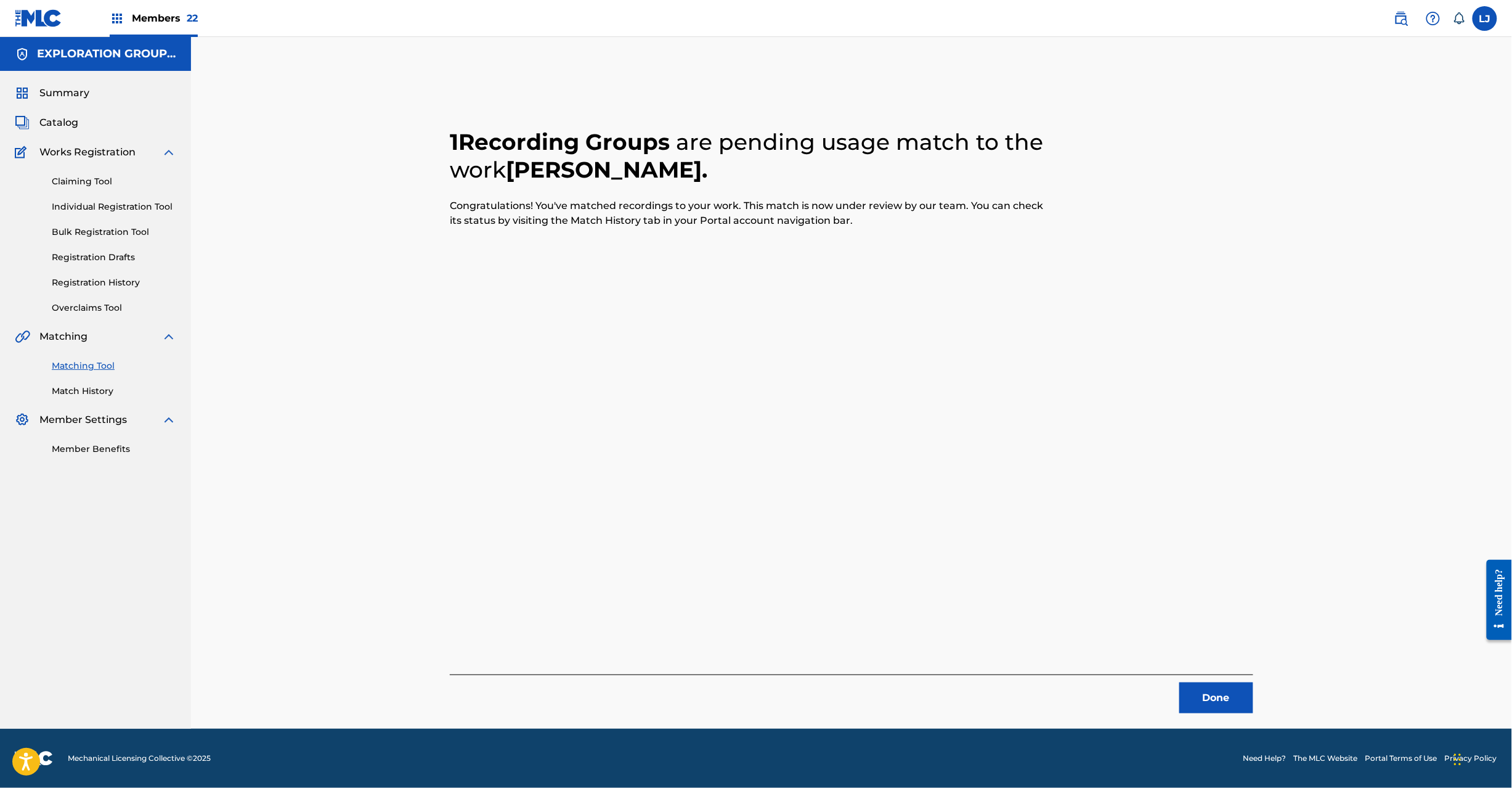
click at [1223, 708] on button "Done" at bounding box center [1216, 697] width 74 height 30
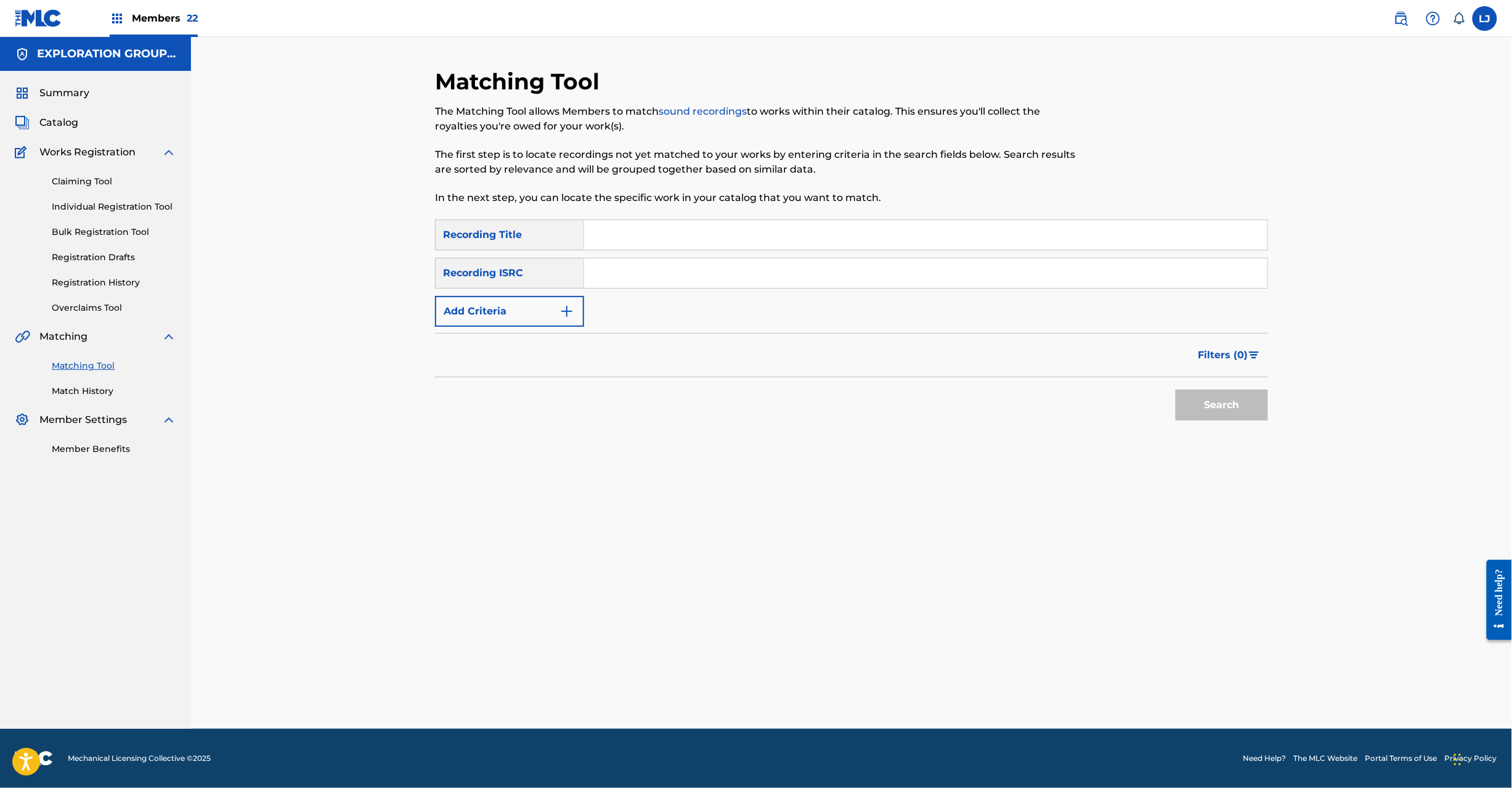
click at [611, 265] on input "Search Form" at bounding box center [926, 273] width 683 height 30
paste input "JPD101600526 | JPD101700150"
drag, startPoint x: 671, startPoint y: 275, endPoint x: 356, endPoint y: 269, distance: 315.1
click at [356, 269] on div "Matching Tool The Matching Tool allows Members to match sound recordings to wor…" at bounding box center [851, 383] width 1321 height 692
click at [1221, 405] on button "Search" at bounding box center [1222, 404] width 92 height 30
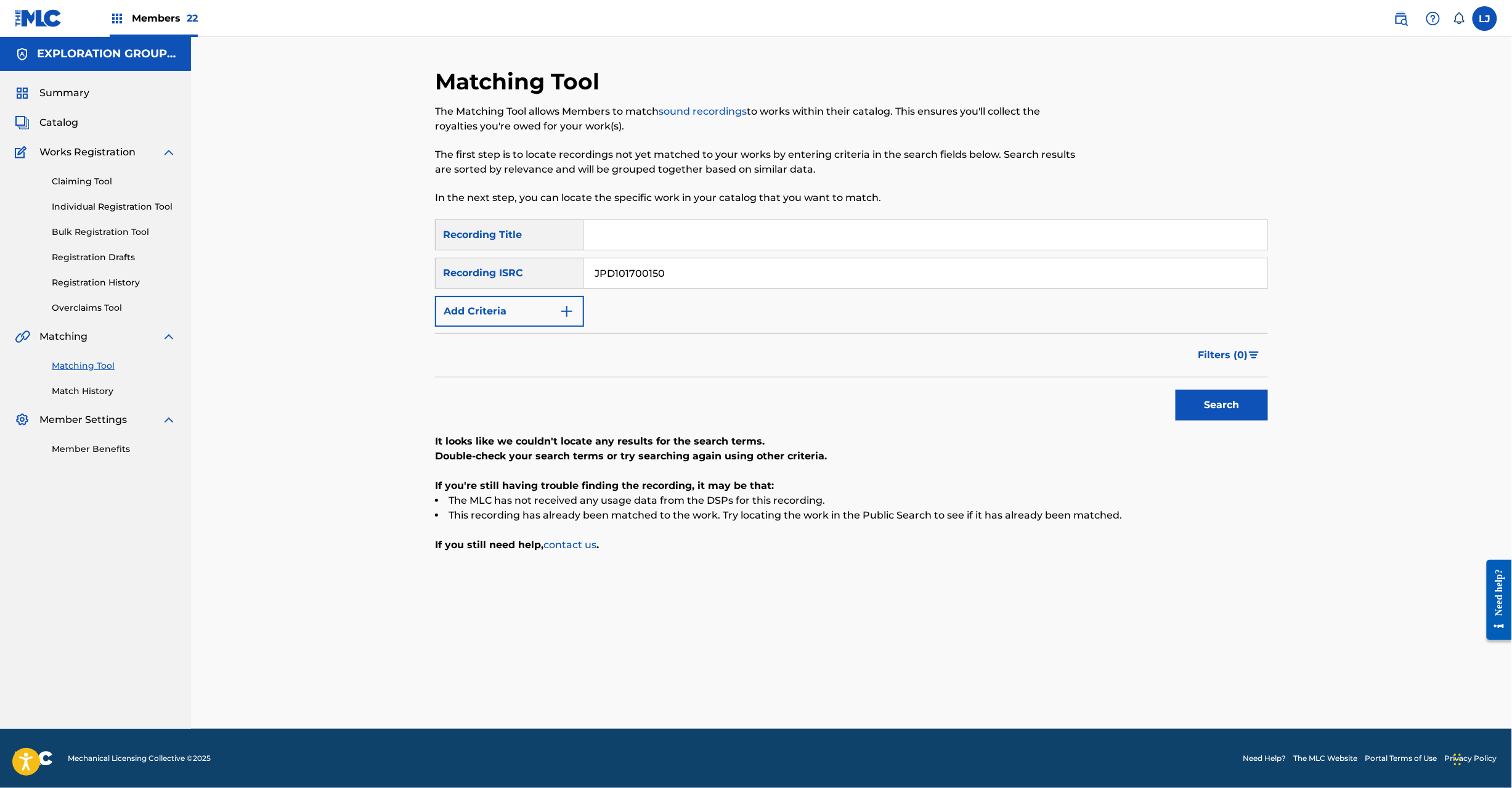
click at [646, 253] on div "SearchWithCriteria1117da6b-441f-4c1c-a9e2-d5cb460b34c5 Recording Title SearchWi…" at bounding box center [851, 273] width 833 height 107
drag, startPoint x: 646, startPoint y: 253, endPoint x: 644, endPoint y: 264, distance: 11.2
click at [644, 264] on div "SearchWithCriteria1117da6b-441f-4c1c-a9e2-d5cb460b34c5 Recording Title SearchWi…" at bounding box center [851, 273] width 833 height 107
click at [644, 270] on input "JPD101700150" at bounding box center [926, 273] width 683 height 30
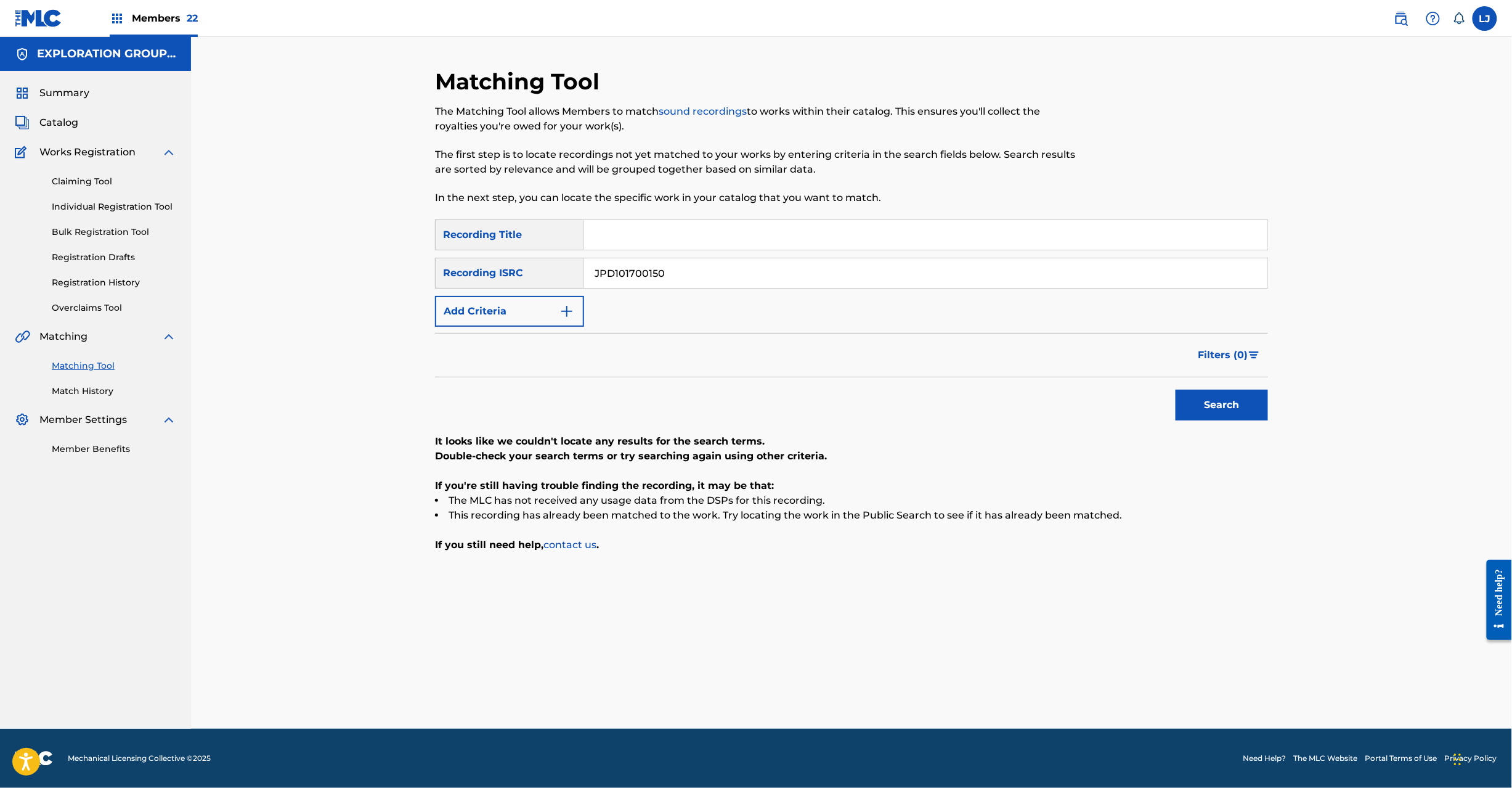
paste input "0600416"
drag, startPoint x: 1213, startPoint y: 388, endPoint x: 1212, endPoint y: 397, distance: 9.1
click at [1212, 397] on div "Search" at bounding box center [1219, 401] width 99 height 50
click at [1212, 397] on button "Search" at bounding box center [1222, 404] width 92 height 30
click at [658, 242] on input "Search Form" at bounding box center [926, 235] width 683 height 30
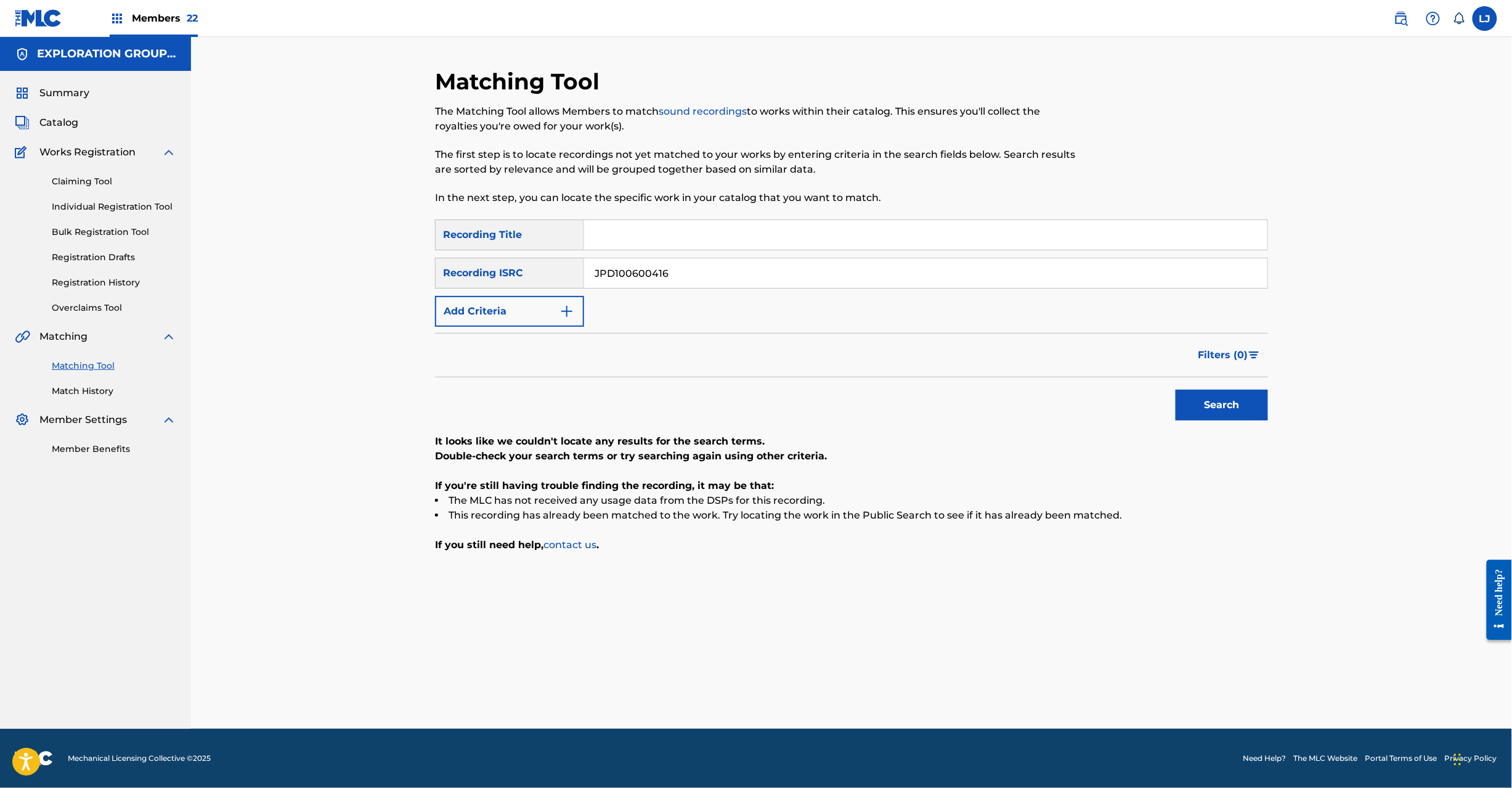
click at [657, 265] on input "JPD100600416" at bounding box center [926, 273] width 683 height 30
paste input "1650769"
click at [657, 265] on input "JPD100600416" at bounding box center [926, 273] width 683 height 30
type input "JPD101650769"
click at [1223, 411] on button "Search" at bounding box center [1222, 404] width 92 height 30
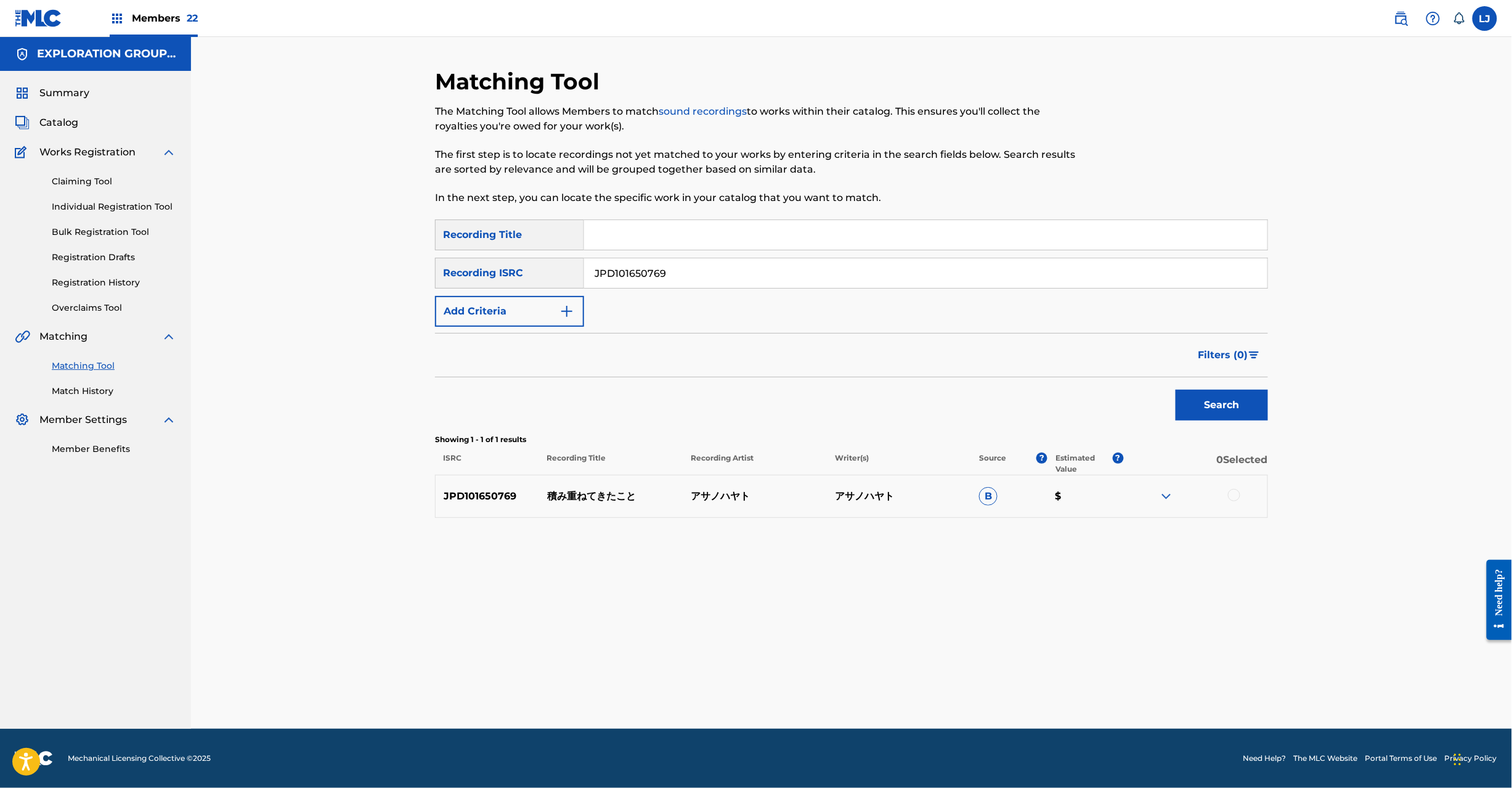
click at [1229, 495] on div at bounding box center [1234, 495] width 12 height 12
click at [854, 688] on button "Match 1 Group" at bounding box center [866, 686] width 136 height 30
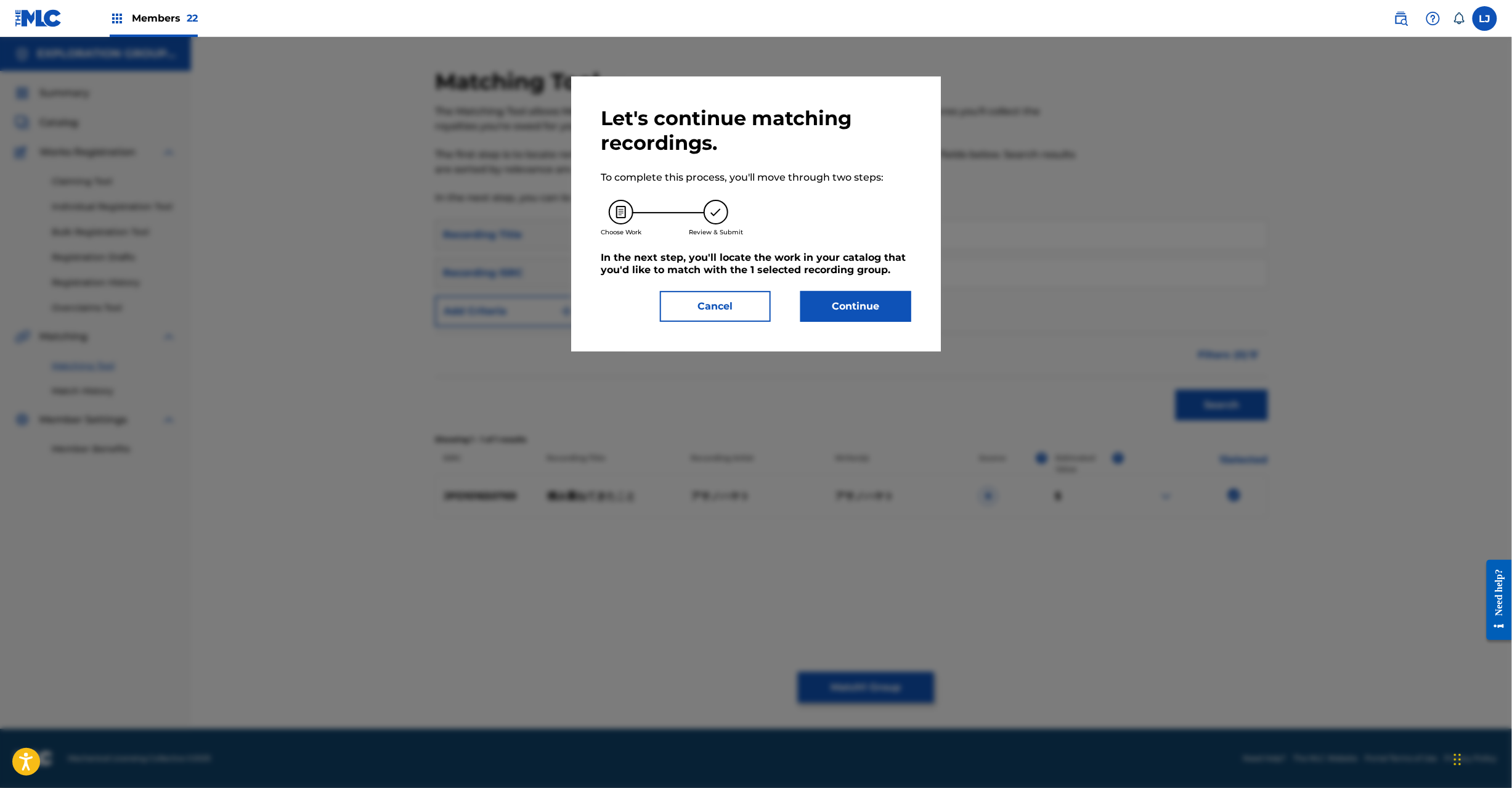
click at [854, 306] on button "Continue" at bounding box center [856, 306] width 111 height 30
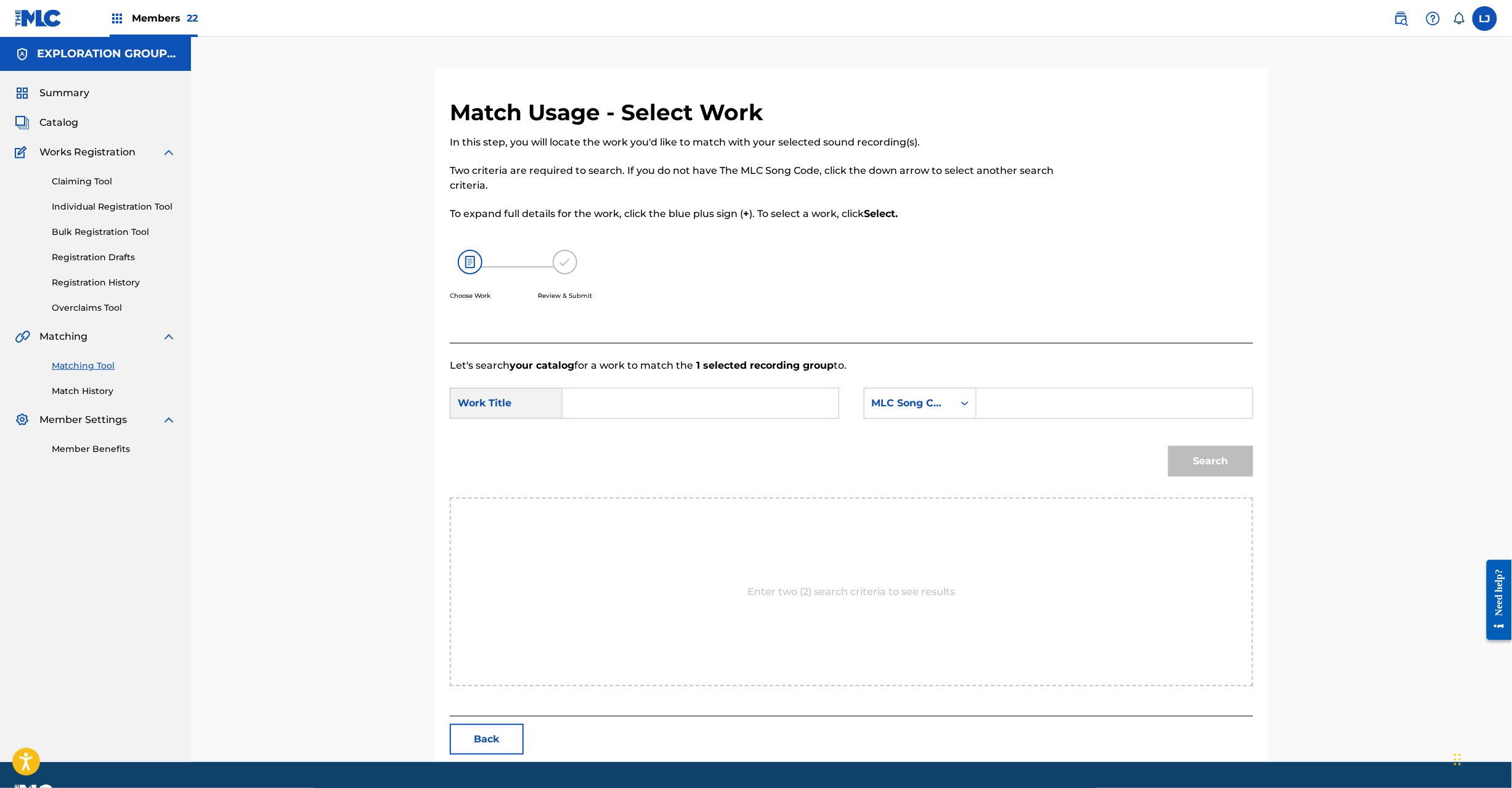
click at [693, 401] on input "Search Form" at bounding box center [701, 403] width 255 height 30
paste input "Tsumikasanete Kitakoto TX7JKE"
click at [726, 402] on input "Tsumikasanete Kitakoto TX7JKE" at bounding box center [701, 403] width 255 height 30
type input "Tsumikasanete Kitakoto"
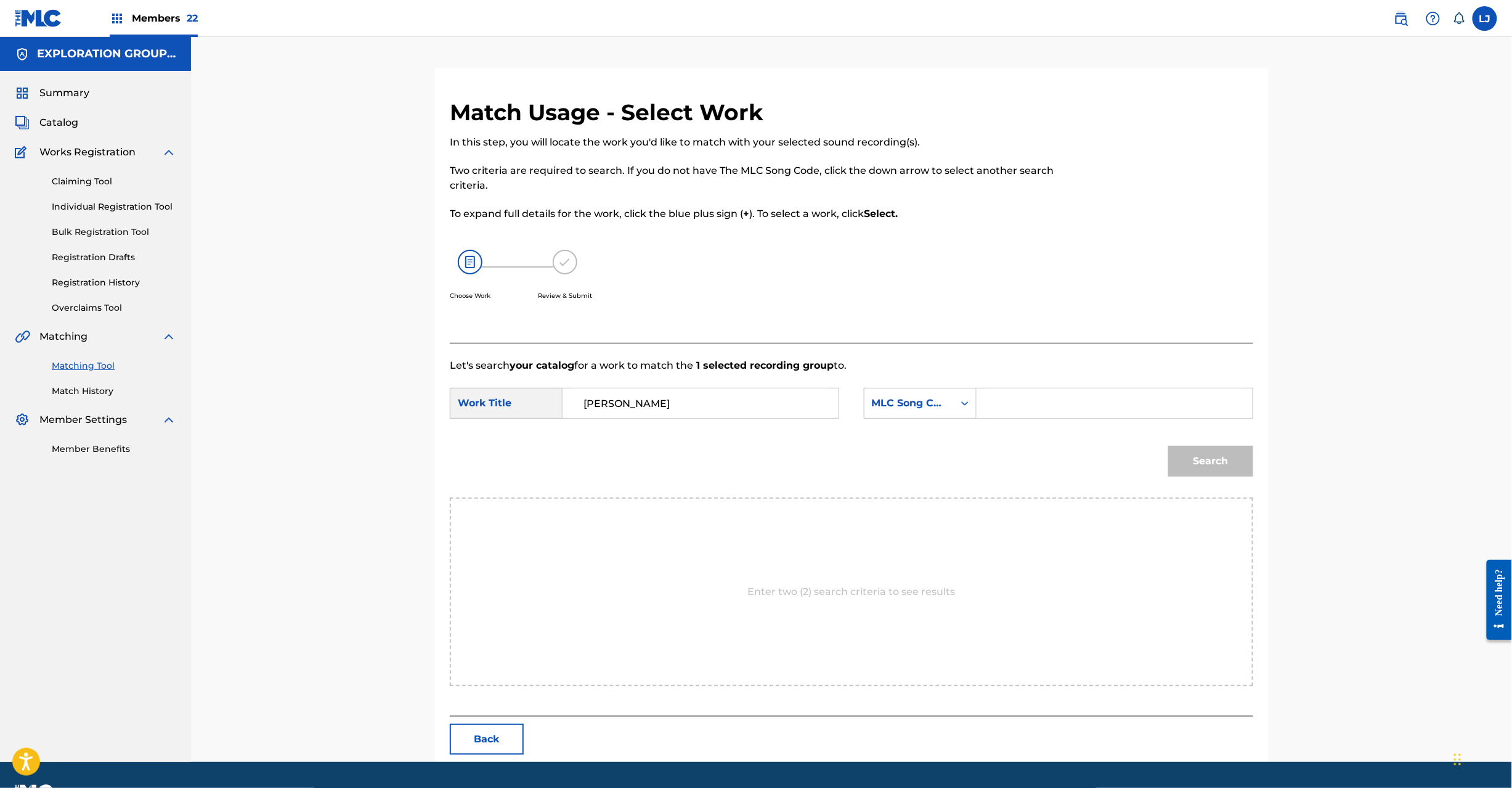
click at [1038, 402] on input "Search Form" at bounding box center [1115, 403] width 255 height 30
paste input "TX7JKE"
type input "TX7JKE"
click at [1179, 460] on button "Search" at bounding box center [1211, 460] width 85 height 30
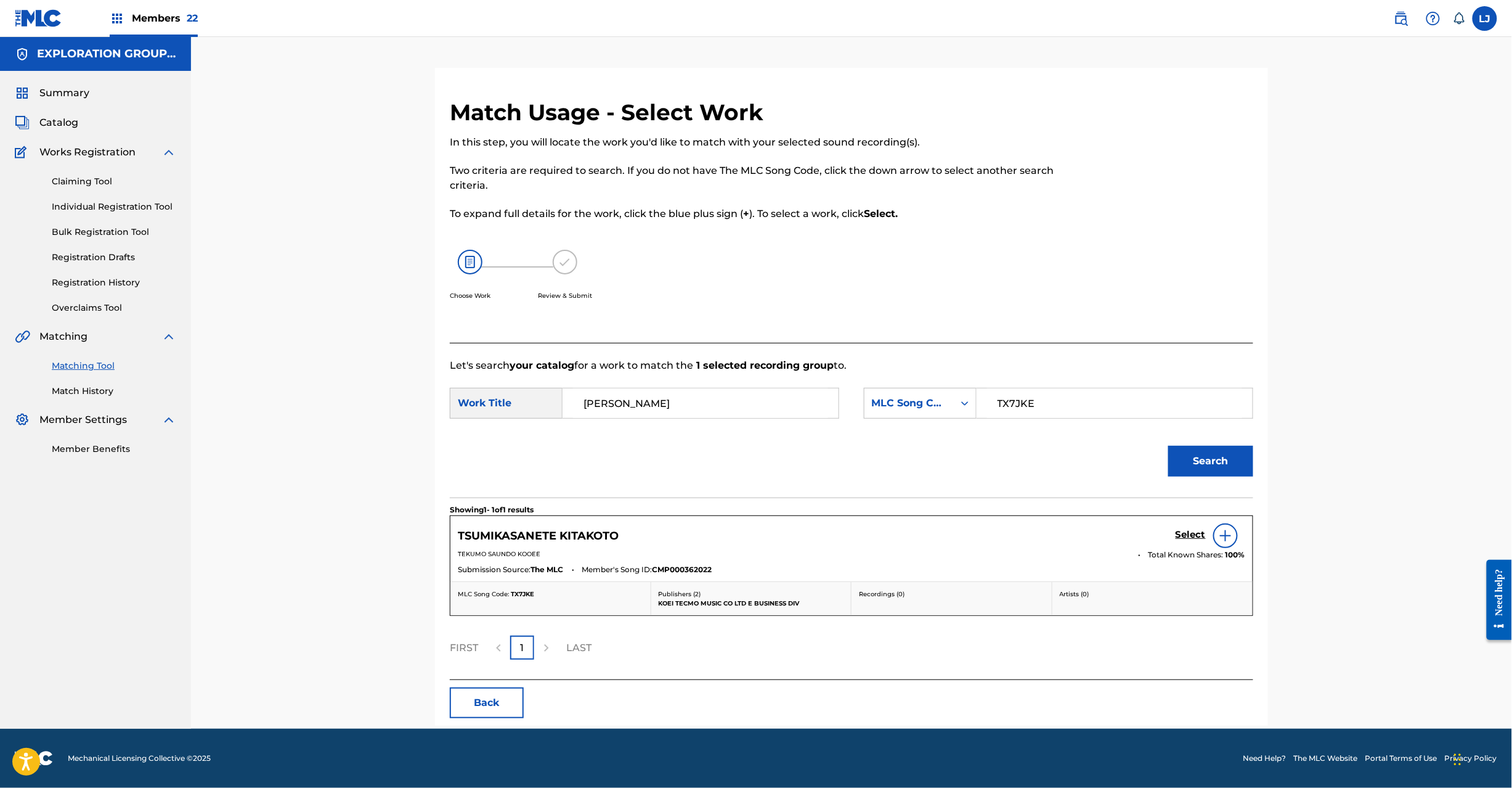
click at [1185, 530] on h5 "Select" at bounding box center [1191, 534] width 30 height 11
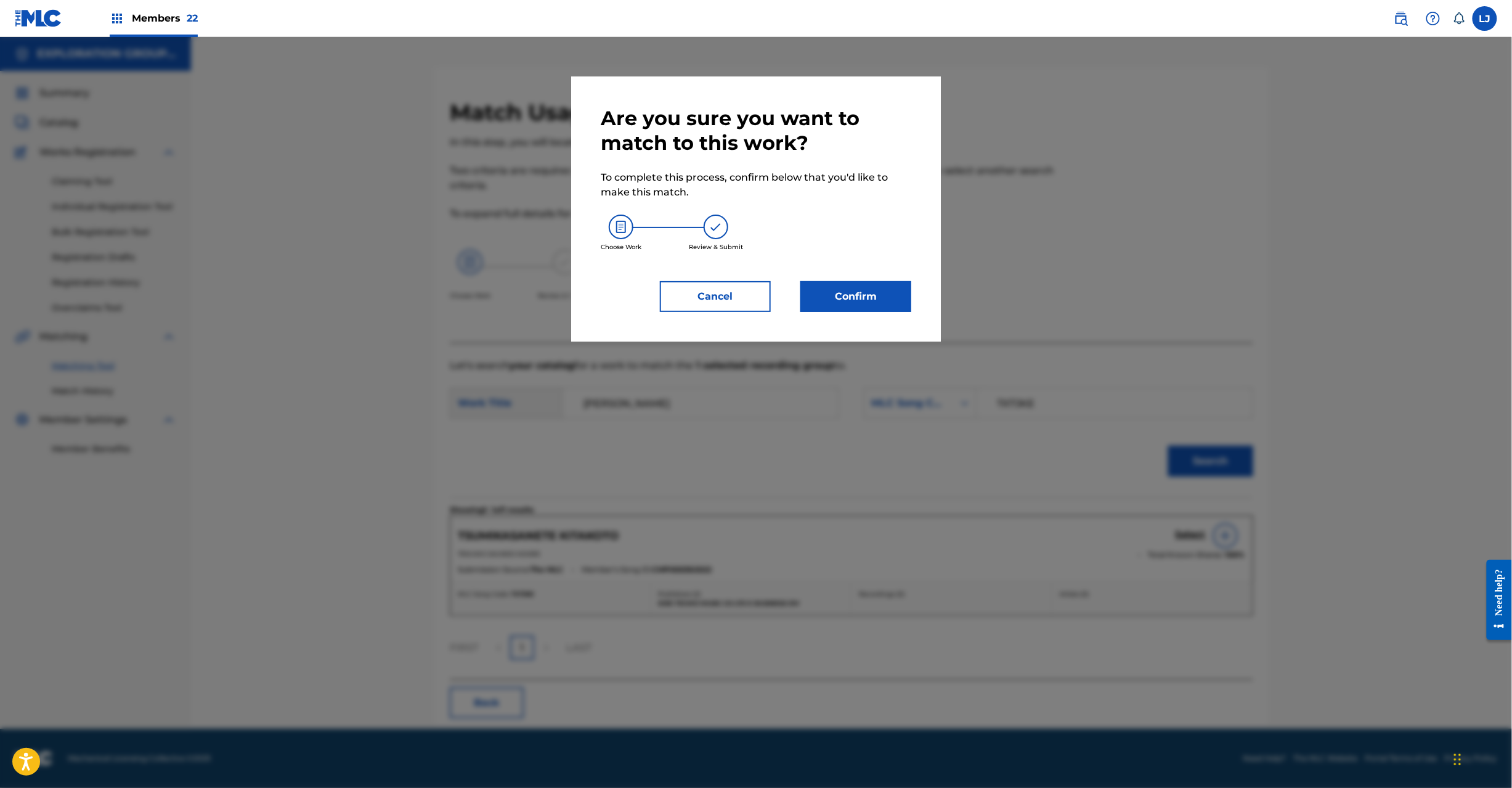
click at [854, 288] on button "Confirm" at bounding box center [856, 296] width 111 height 30
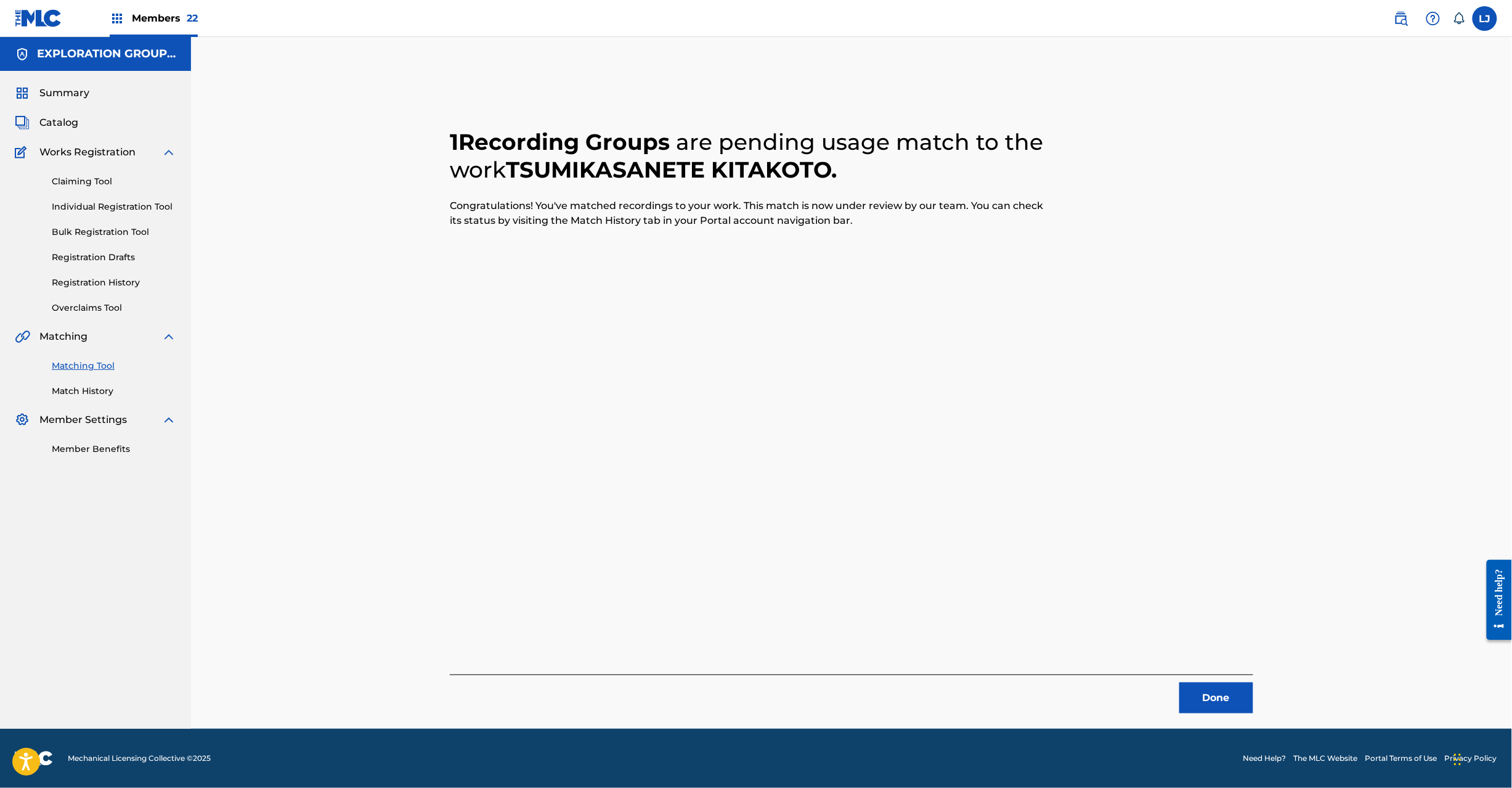
click at [1206, 695] on button "Done" at bounding box center [1216, 697] width 74 height 30
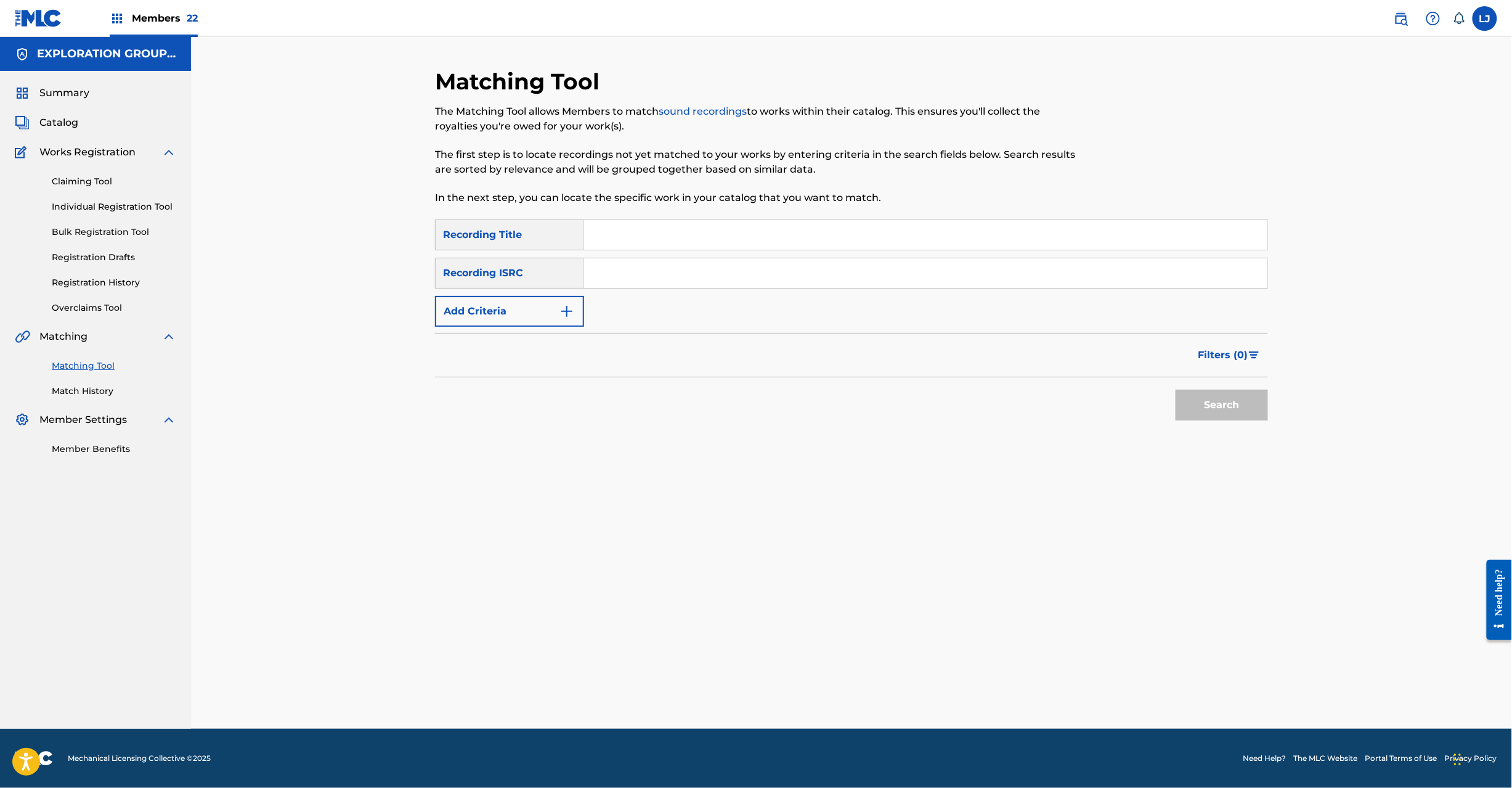
click at [698, 275] on input "Search Form" at bounding box center [926, 273] width 683 height 30
paste input "JPD100800067"
type input "JPD100800067"
click at [1231, 400] on button "Search" at bounding box center [1222, 404] width 92 height 30
